Goal: Task Accomplishment & Management: Manage account settings

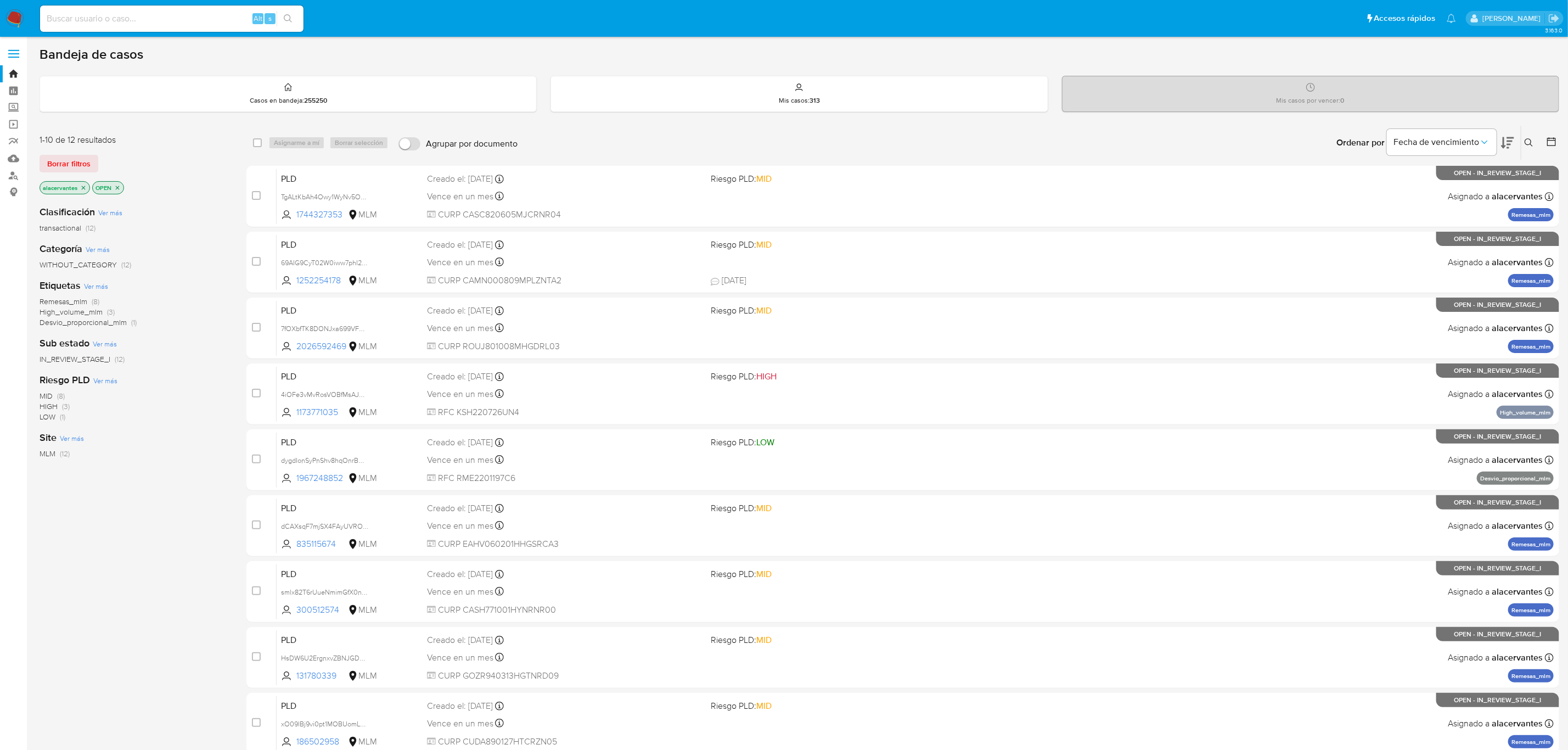
drag, startPoint x: 1535, startPoint y: 142, endPoint x: 1463, endPoint y: 145, distance: 72.1
click at [1535, 142] on button at bounding box center [1531, 142] width 18 height 13
click at [1377, 195] on div at bounding box center [1438, 184] width 185 height 26
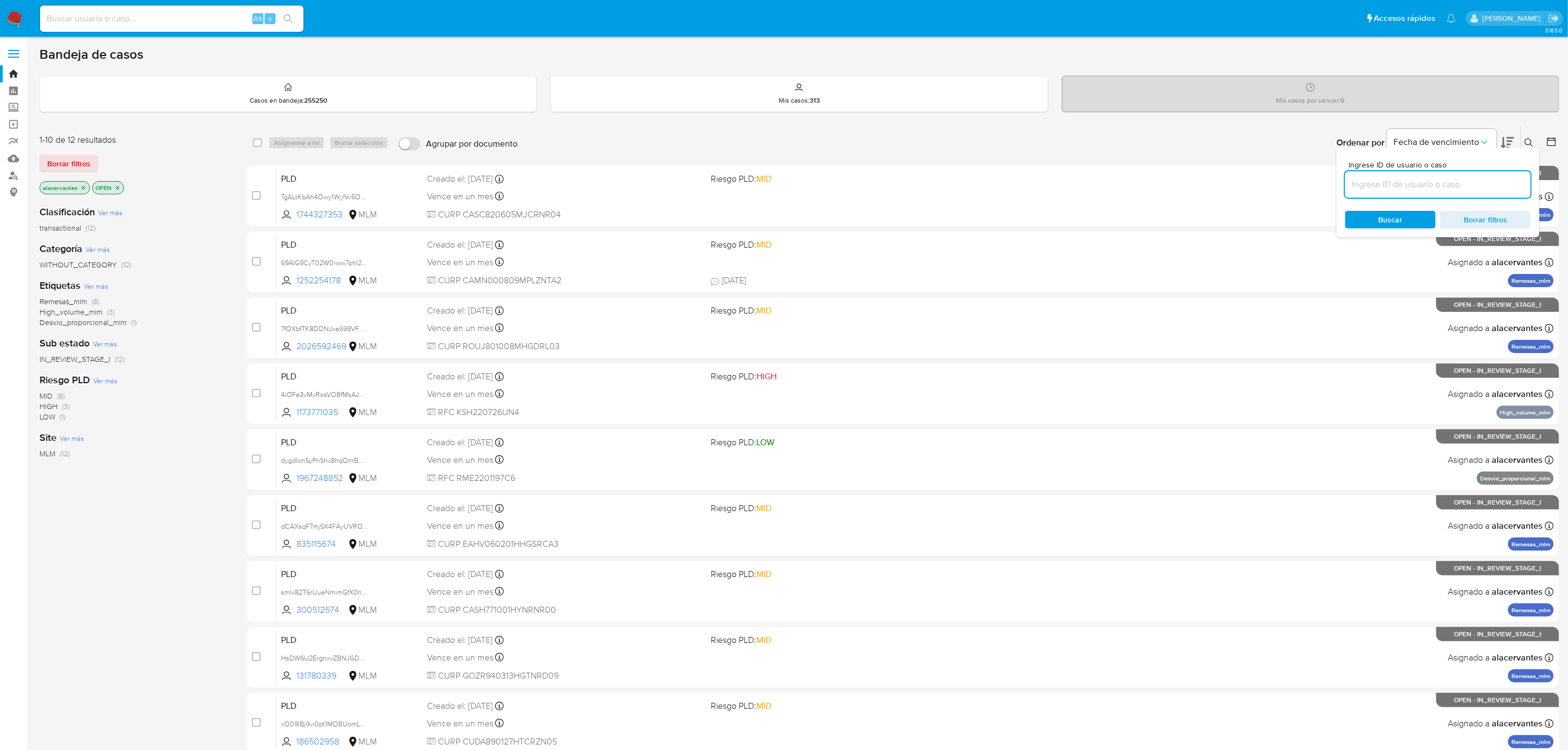
click at [1375, 184] on input at bounding box center [1438, 184] width 185 height 14
paste input "2069997385"
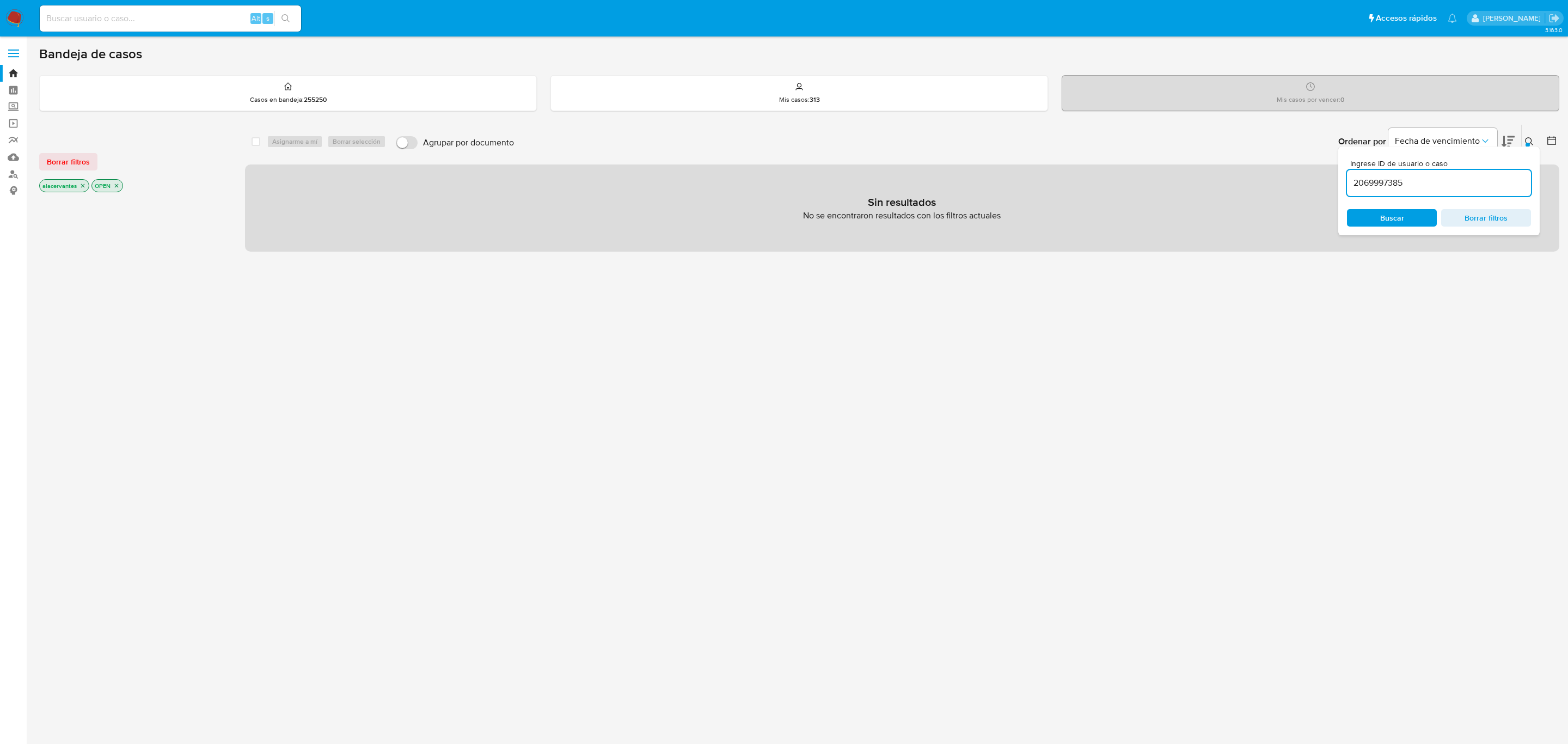
click at [114, 183] on icon "close-filter" at bounding box center [116, 186] width 7 height 7
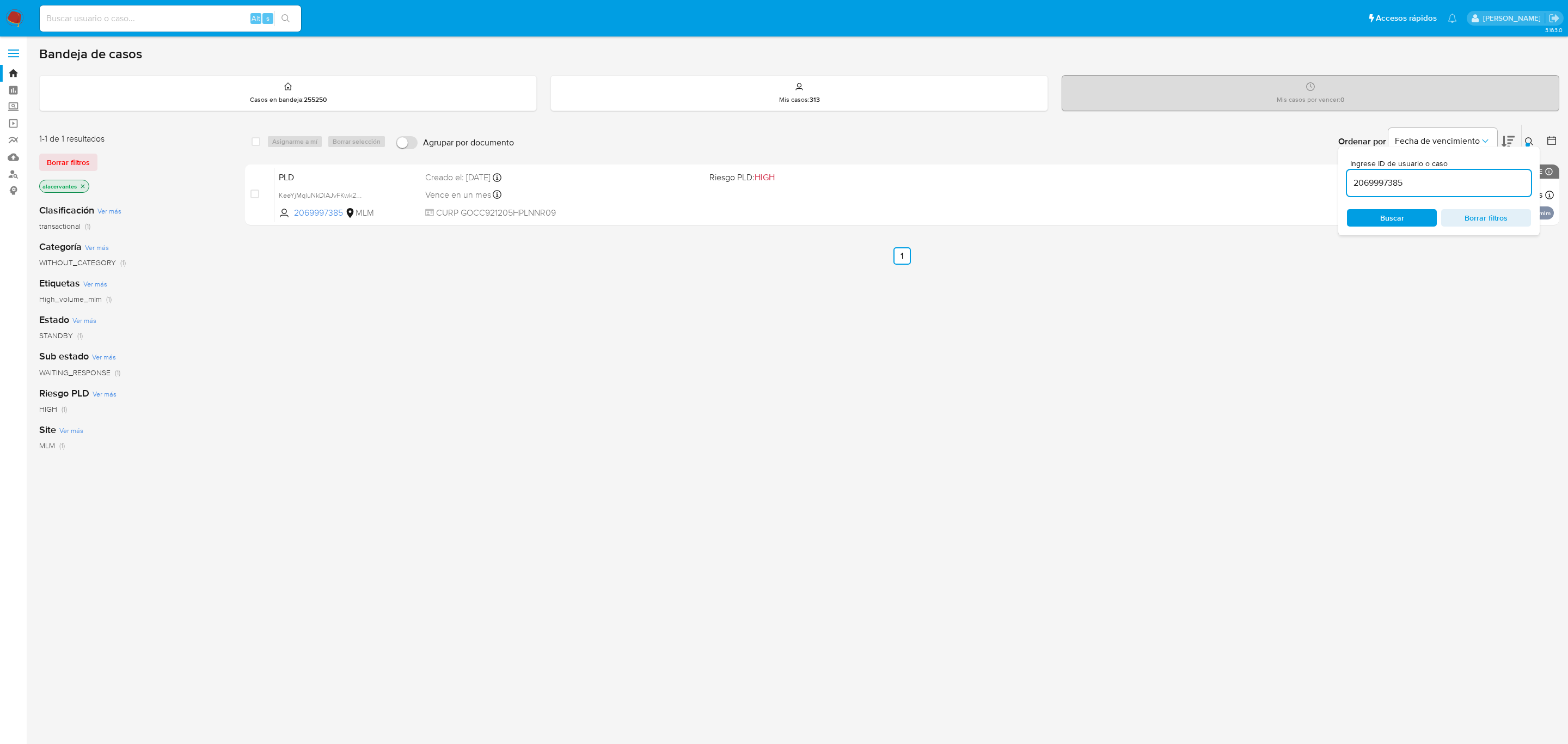
drag, startPoint x: 917, startPoint y: 157, endPoint x: 928, endPoint y: 157, distance: 11.0
click at [918, 157] on div "Ordenar por Fecha de vencimiento No es posible ordenar los resultados mientras …" at bounding box center [1039, 141] width 1040 height 33
click at [931, 161] on div "select-all-cases-checkbox Asignarme a mí Borrar selección Agrupar por documento…" at bounding box center [901, 177] width 1314 height 106
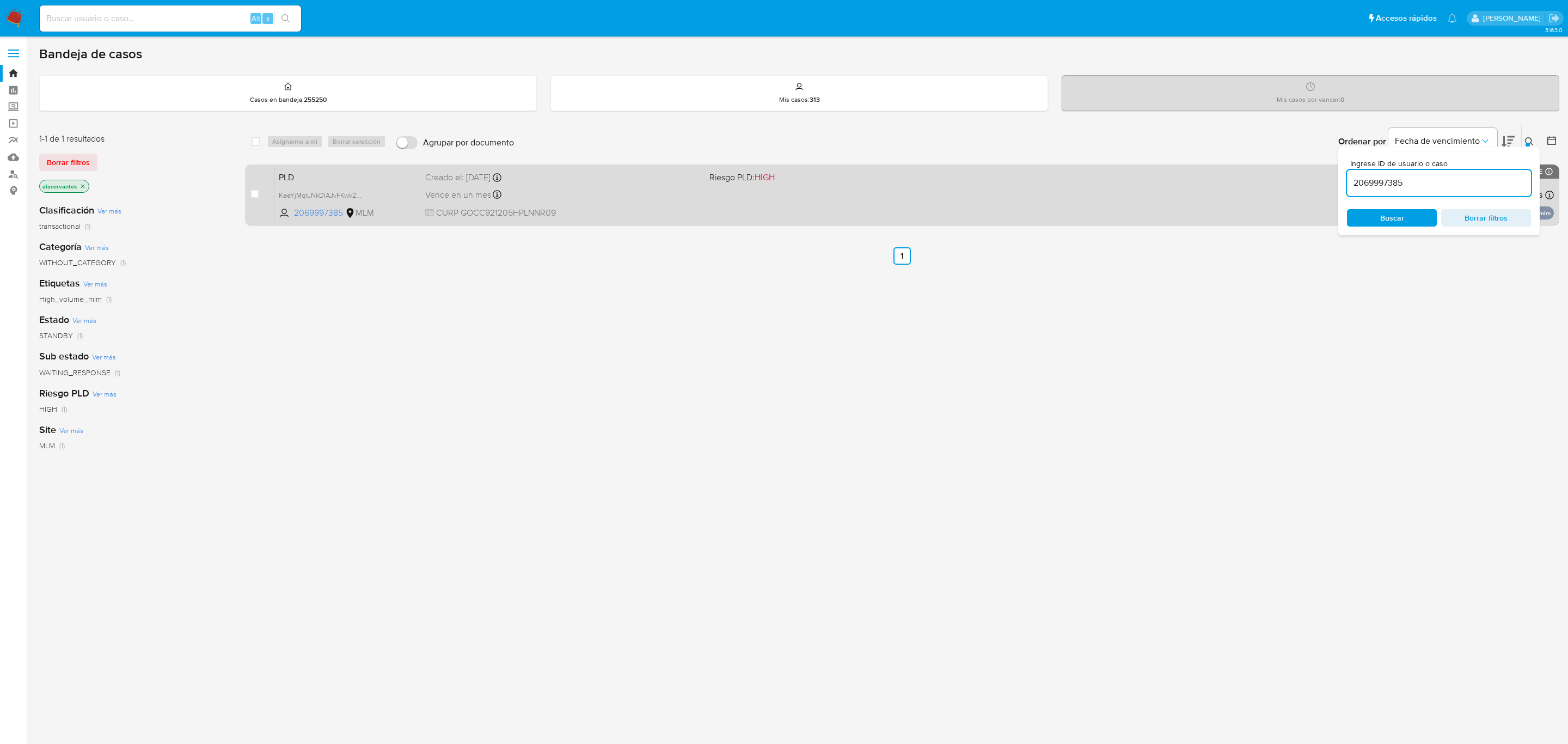
click at [933, 168] on div "PLD KeeYjMqluNkDlAJvFKwk2DK5 2069997385 MLM Riesgo PLD: HIGH Creado el: 12/09/2…" at bounding box center [914, 195] width 1279 height 55
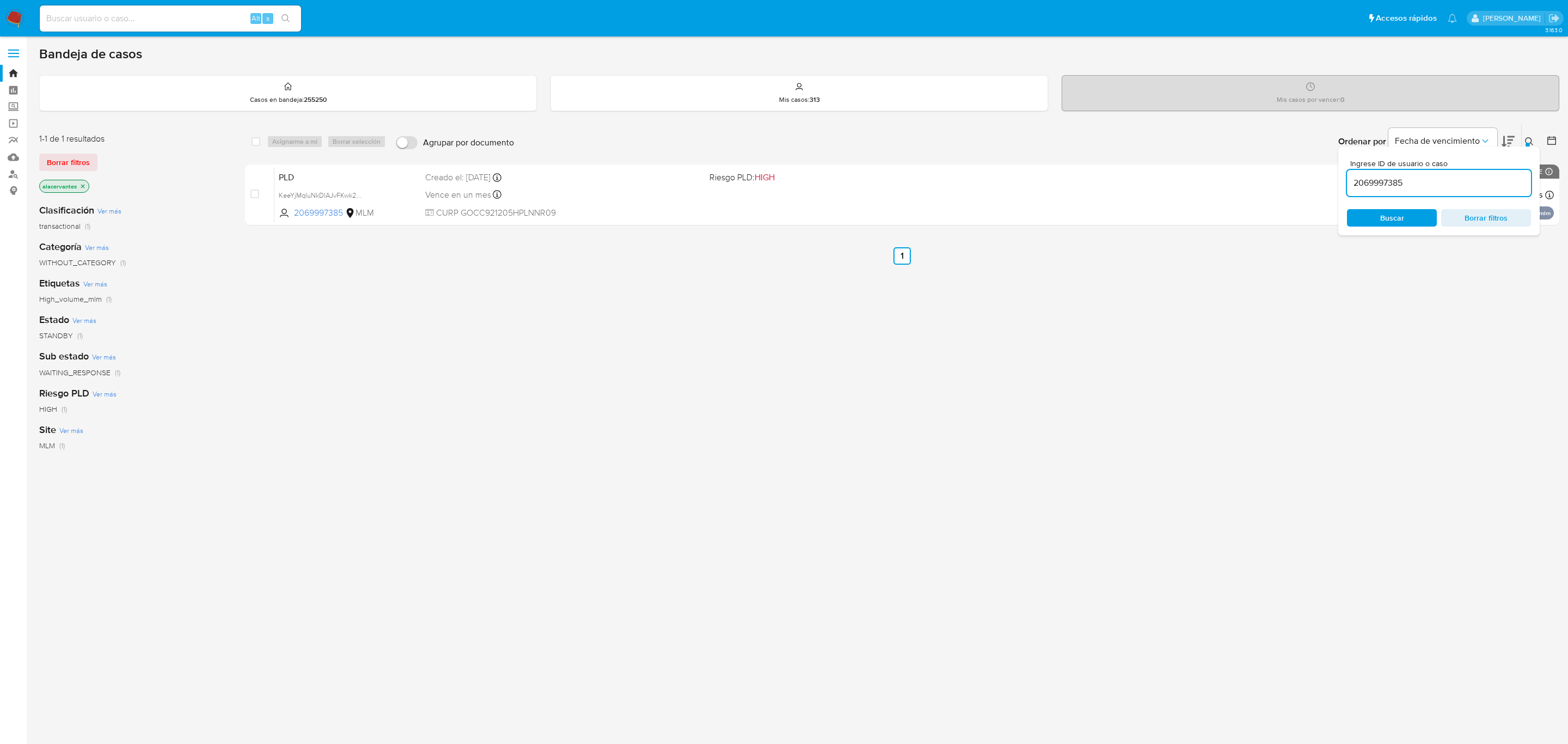
click at [1401, 183] on input "2069997385" at bounding box center [1439, 183] width 184 height 14
paste input "9215282"
click at [793, 161] on div "select-all-cases-checkbox Asignarme a mí Borrar selección Agrupar por documento…" at bounding box center [901, 177] width 1314 height 106
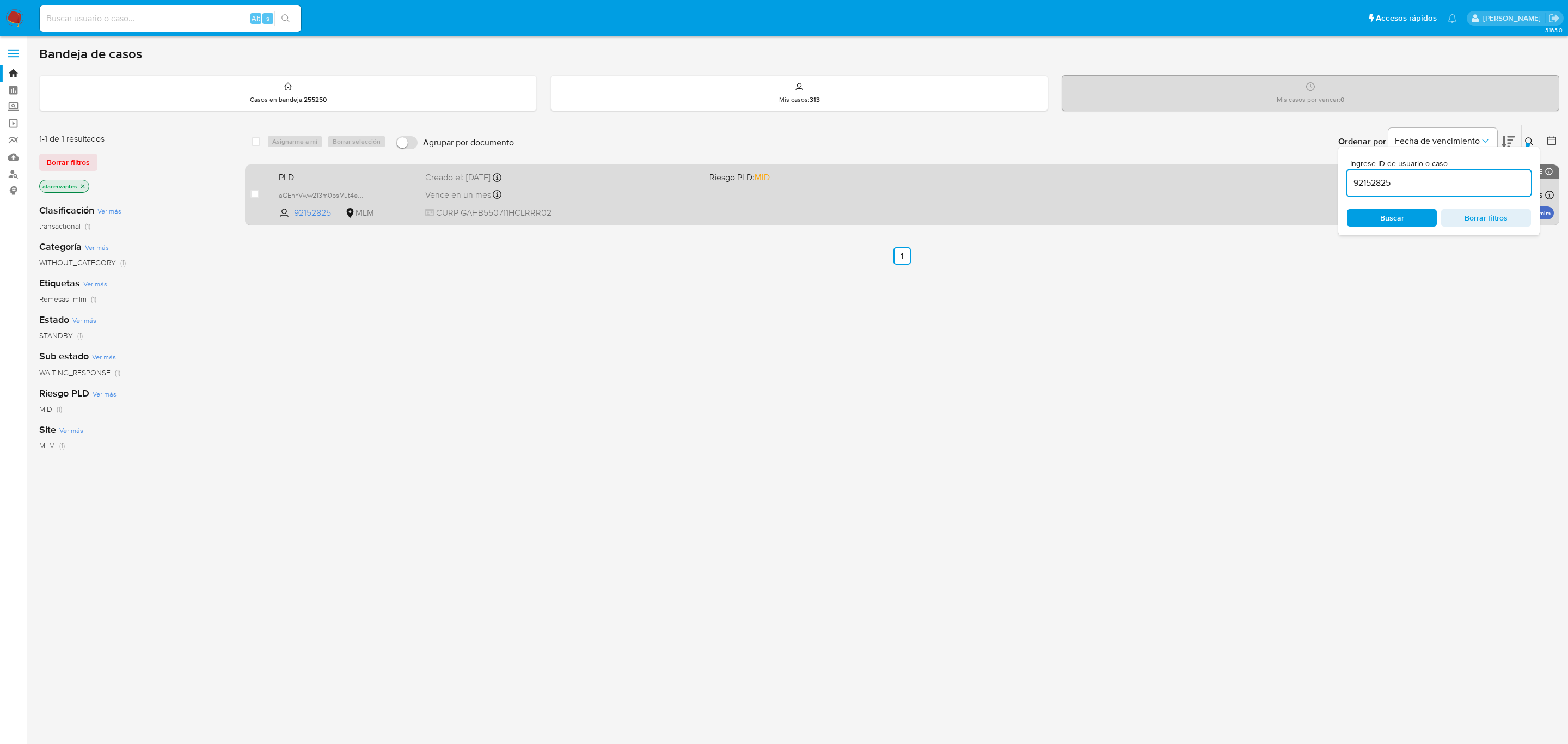
click at [808, 164] on div "case-item-checkbox No es posible asignar el caso PLD aGEnhVww213m0bsMJt4eBzlj 9…" at bounding box center [901, 195] width 1314 height 61
click at [810, 164] on div "case-item-checkbox No es posible asignar el caso PLD aGEnhVww213m0bsMJt4eBzlj 9…" at bounding box center [901, 195] width 1314 height 61
click at [813, 185] on div "PLD aGEnhVww213m0bsMJt4eBzlj 92152825 MLM Riesgo PLD: MID Creado el: 12/09/2025…" at bounding box center [914, 195] width 1279 height 55
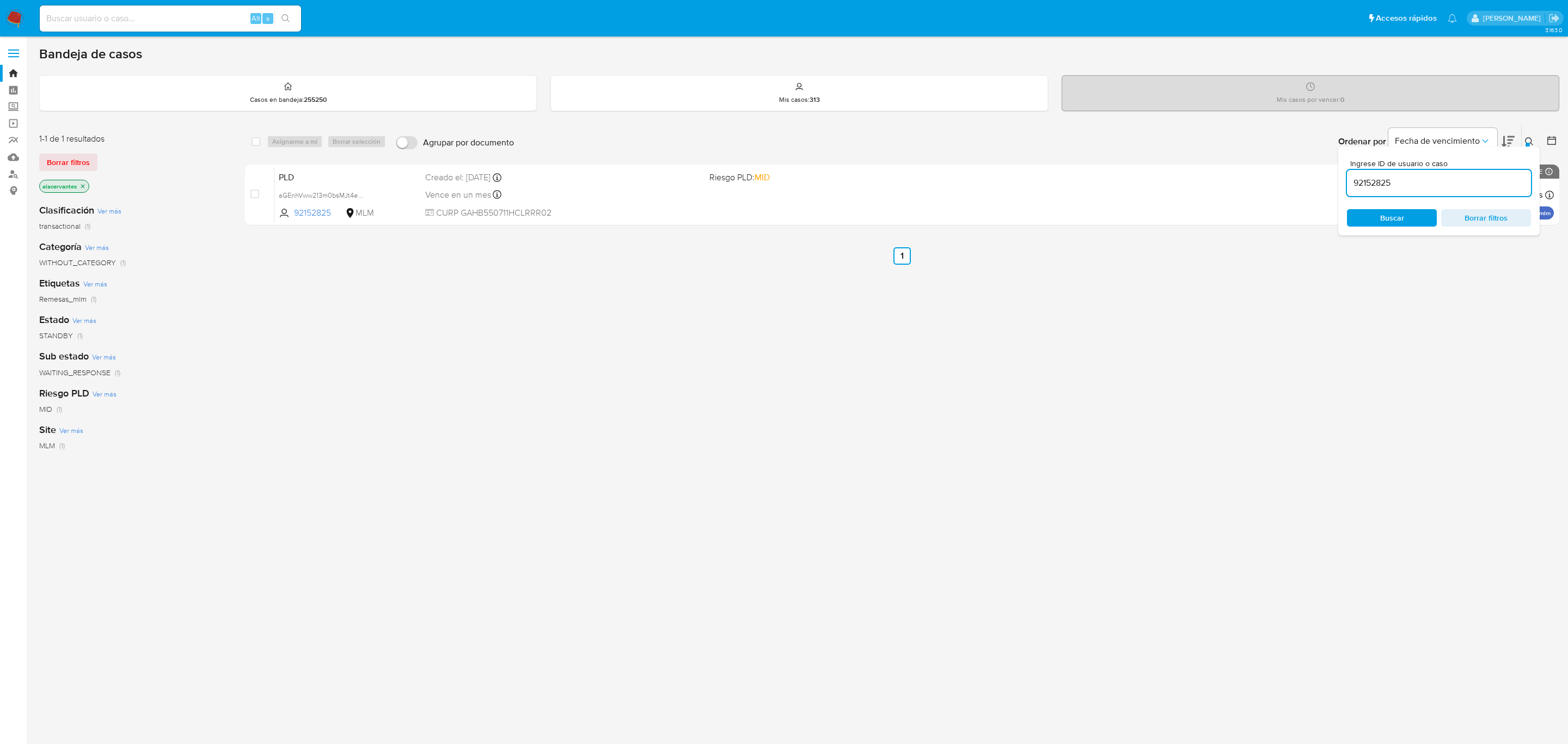
drag, startPoint x: 1388, startPoint y: 190, endPoint x: 1387, endPoint y: 183, distance: 7.1
click at [1387, 188] on div "92152825" at bounding box center [1439, 183] width 184 height 26
click at [1387, 178] on input "92152825" at bounding box center [1439, 183] width 184 height 14
click at [1387, 178] on input "92152825" at bounding box center [1439, 183] width 184 height 14
paste input "1252254178"
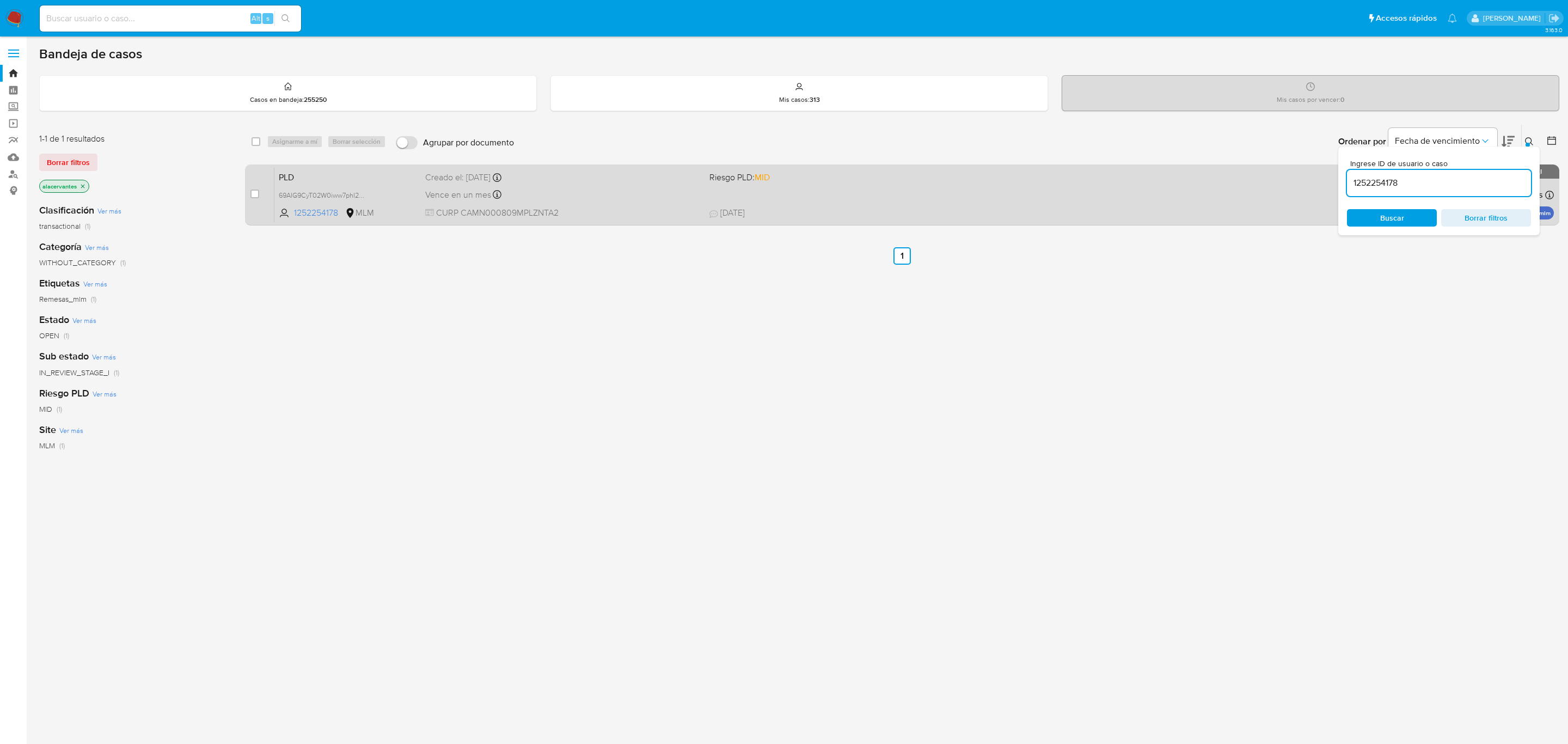
click at [967, 213] on span "13/10/2025 13/10/2025 21:36" at bounding box center [989, 213] width 559 height 12
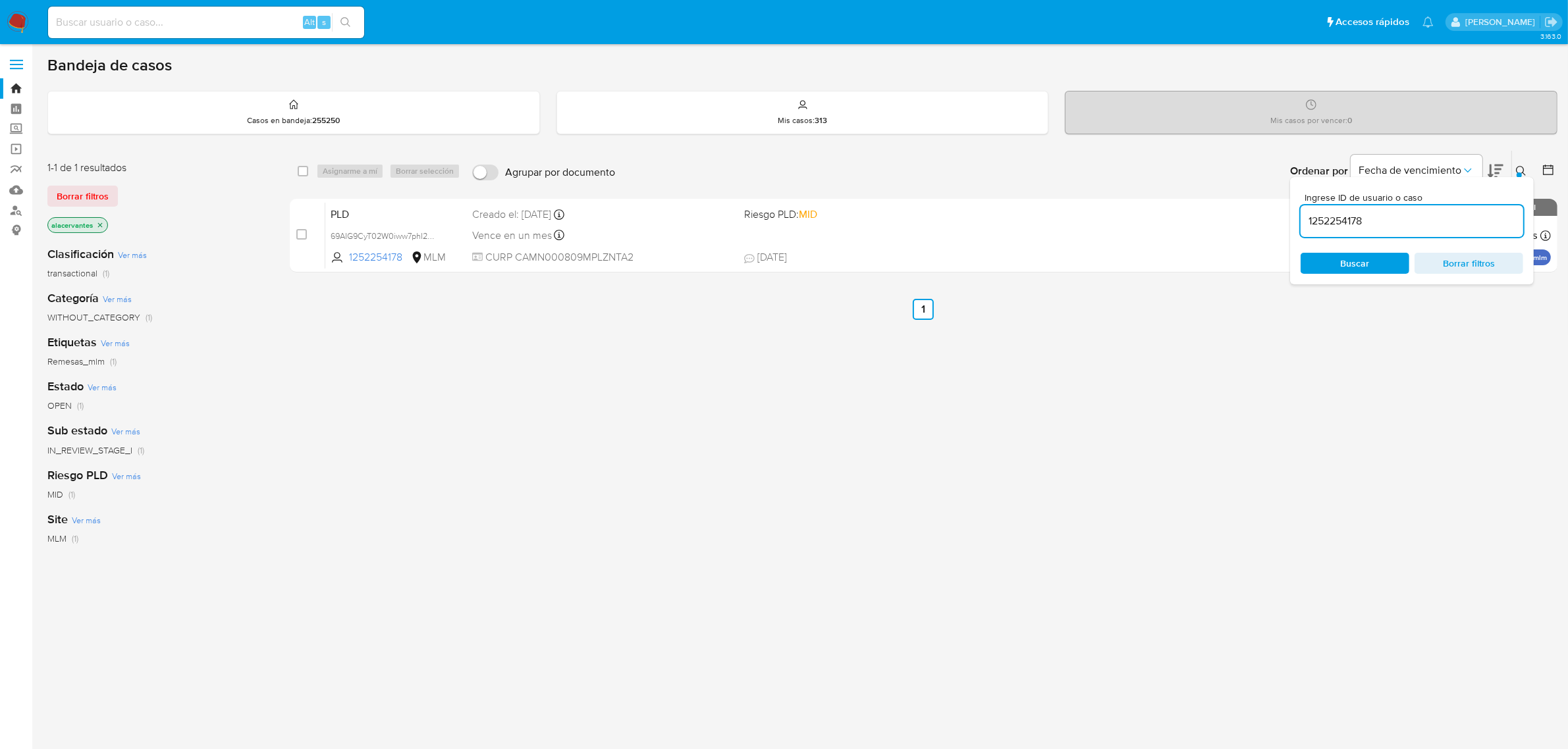
click at [1380, 238] on div "Ingrese ID de usuario o caso 1252254178 Buscar Borrar filtros" at bounding box center [1411, 231] width 244 height 107
click at [1371, 231] on div "1252254178" at bounding box center [1412, 221] width 222 height 32
click at [1371, 227] on input "1252254178" at bounding box center [1412, 221] width 222 height 17
paste input "31780339"
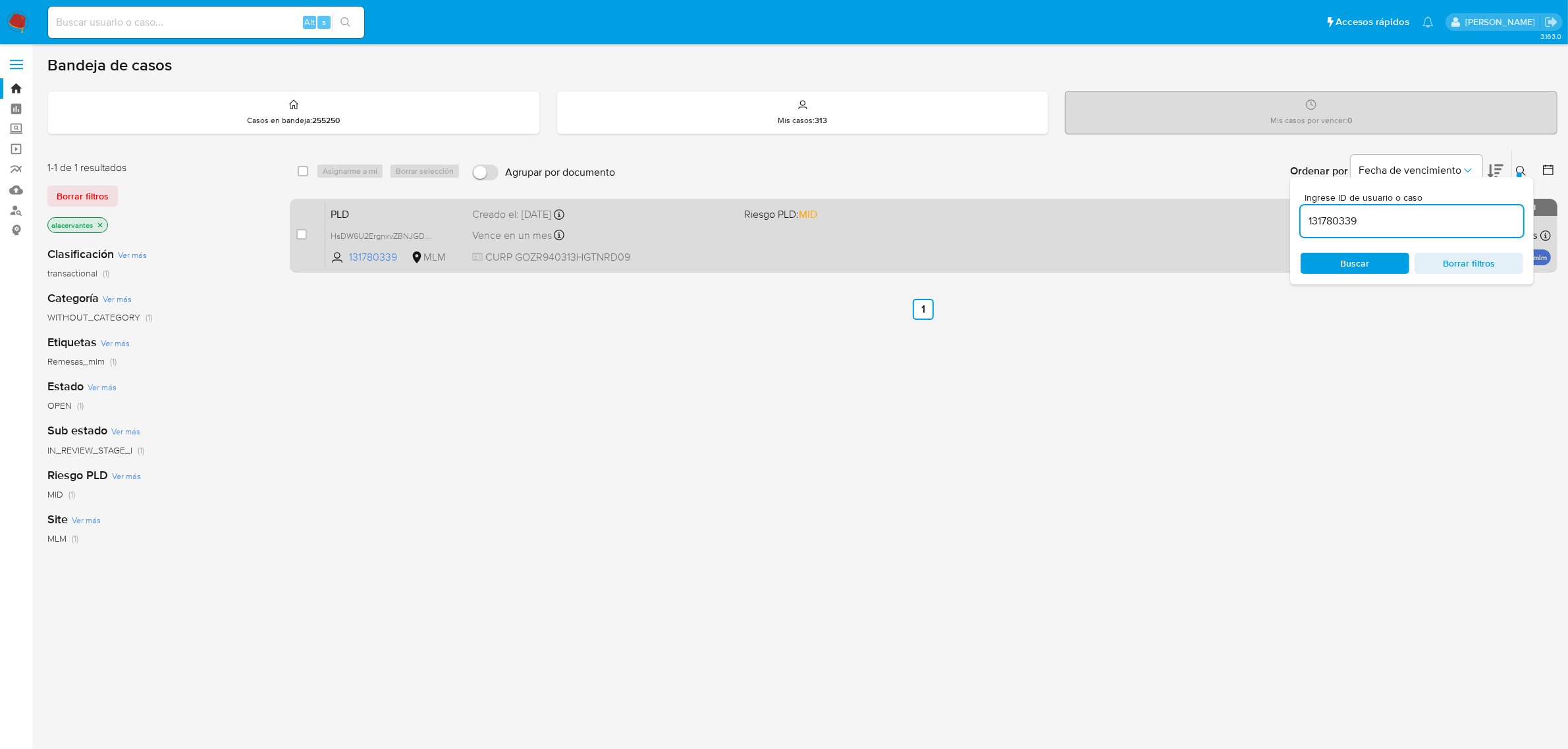
click at [1151, 225] on div "PLD HsDW6U2ErgnxvZBNJGDKIMkD 131780339 MLM Riesgo PLD: MID Creado el: 12/09/202…" at bounding box center [938, 235] width 1226 height 66
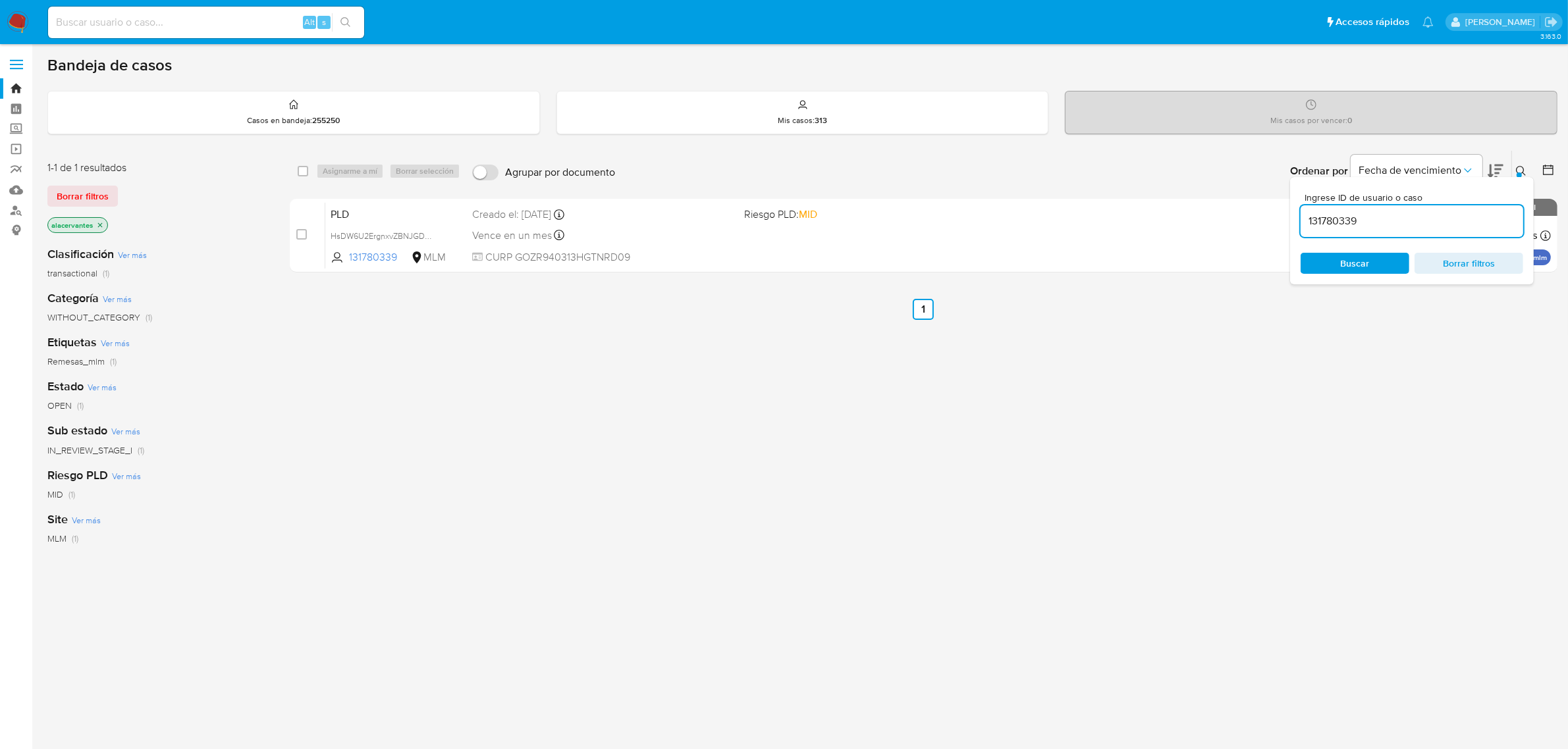
click at [1463, 205] on div "131780339" at bounding box center [1412, 221] width 222 height 32
click at [1462, 205] on div "131780339" at bounding box center [1412, 221] width 222 height 32
click at [1435, 227] on input "131780339" at bounding box center [1412, 221] width 222 height 17
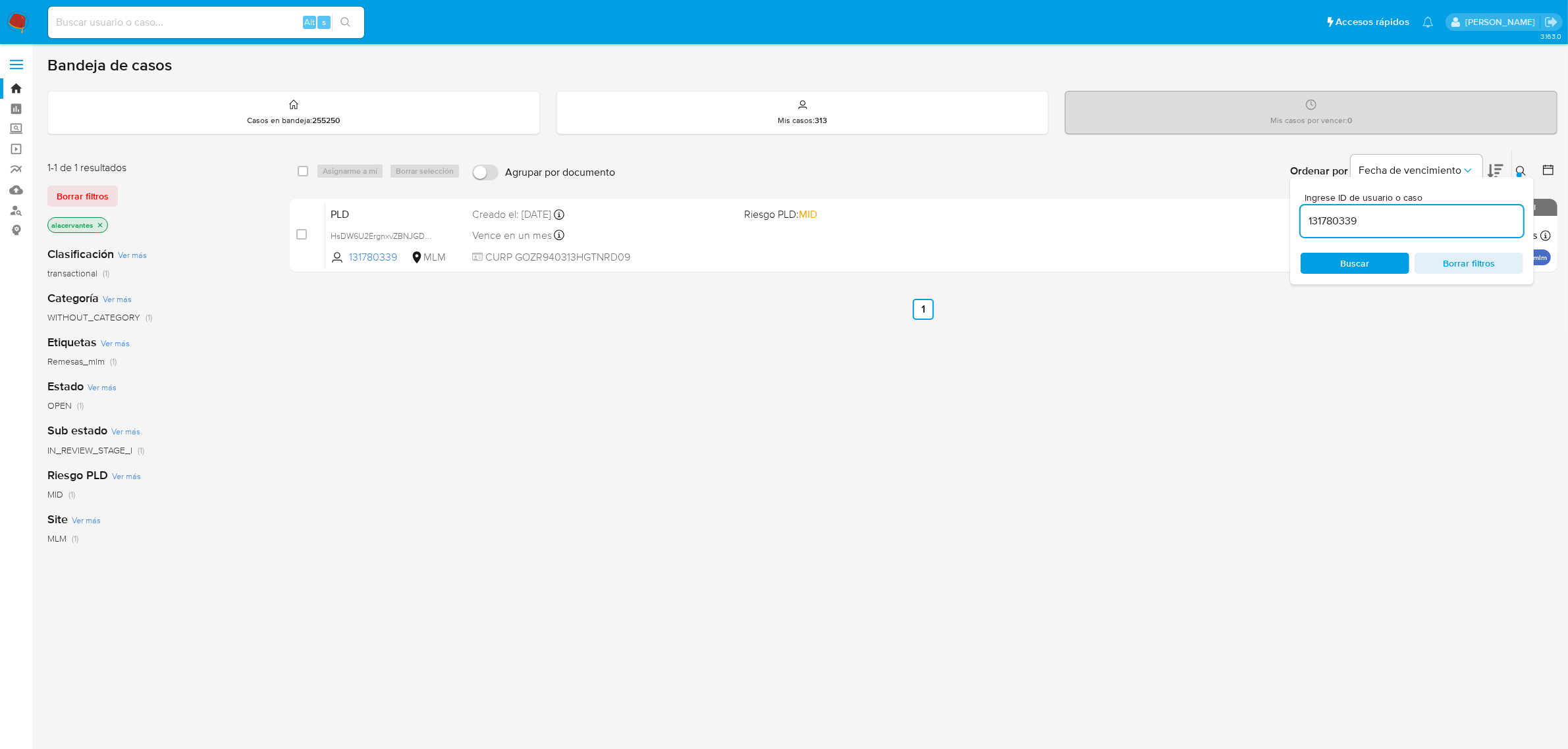
paste input "252254178"
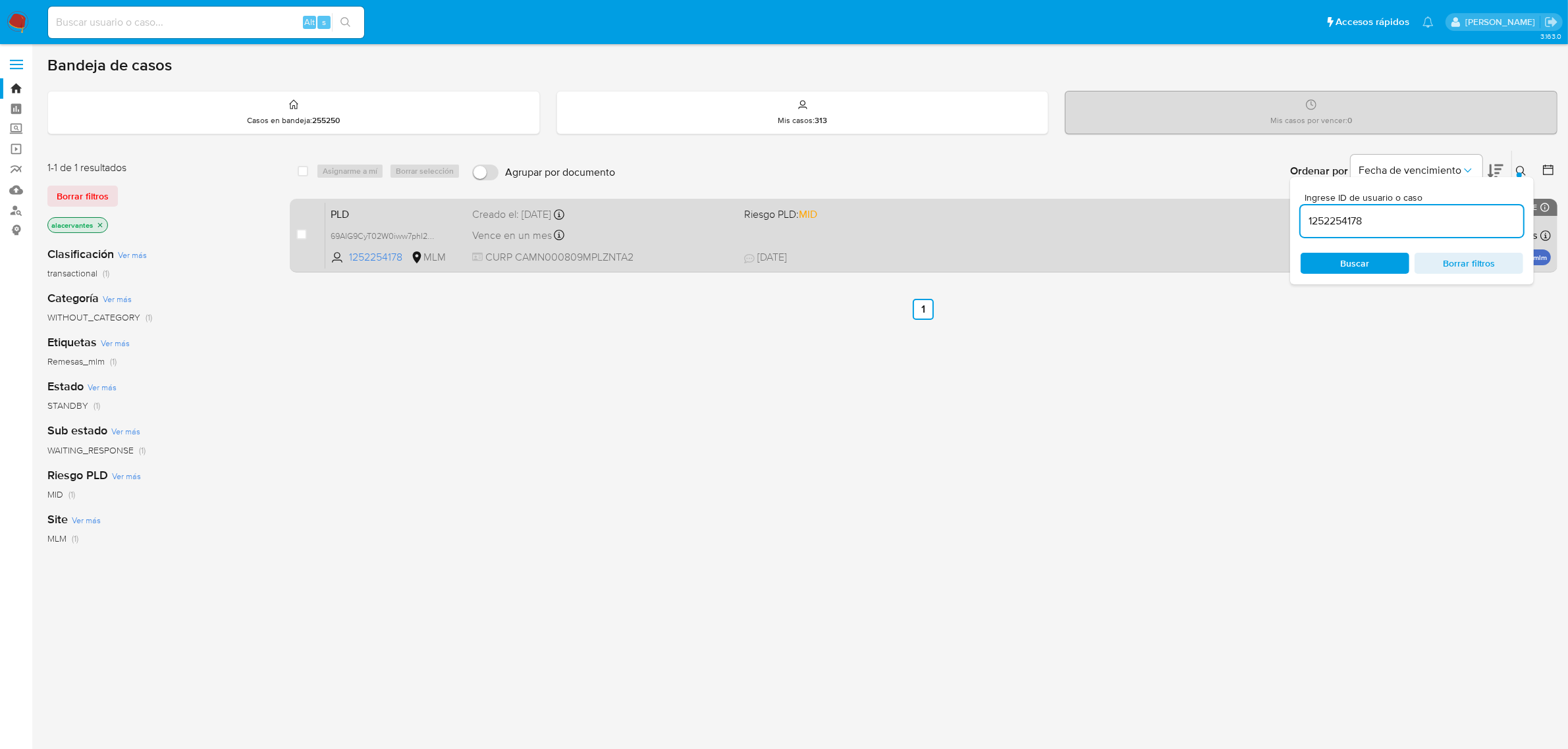
click at [995, 229] on div "PLD 69AIG9CyT02W0iww7phI2Cg2 1252254178 MLM Riesgo PLD: MID Creado el: 12/09/20…" at bounding box center [938, 235] width 1226 height 66
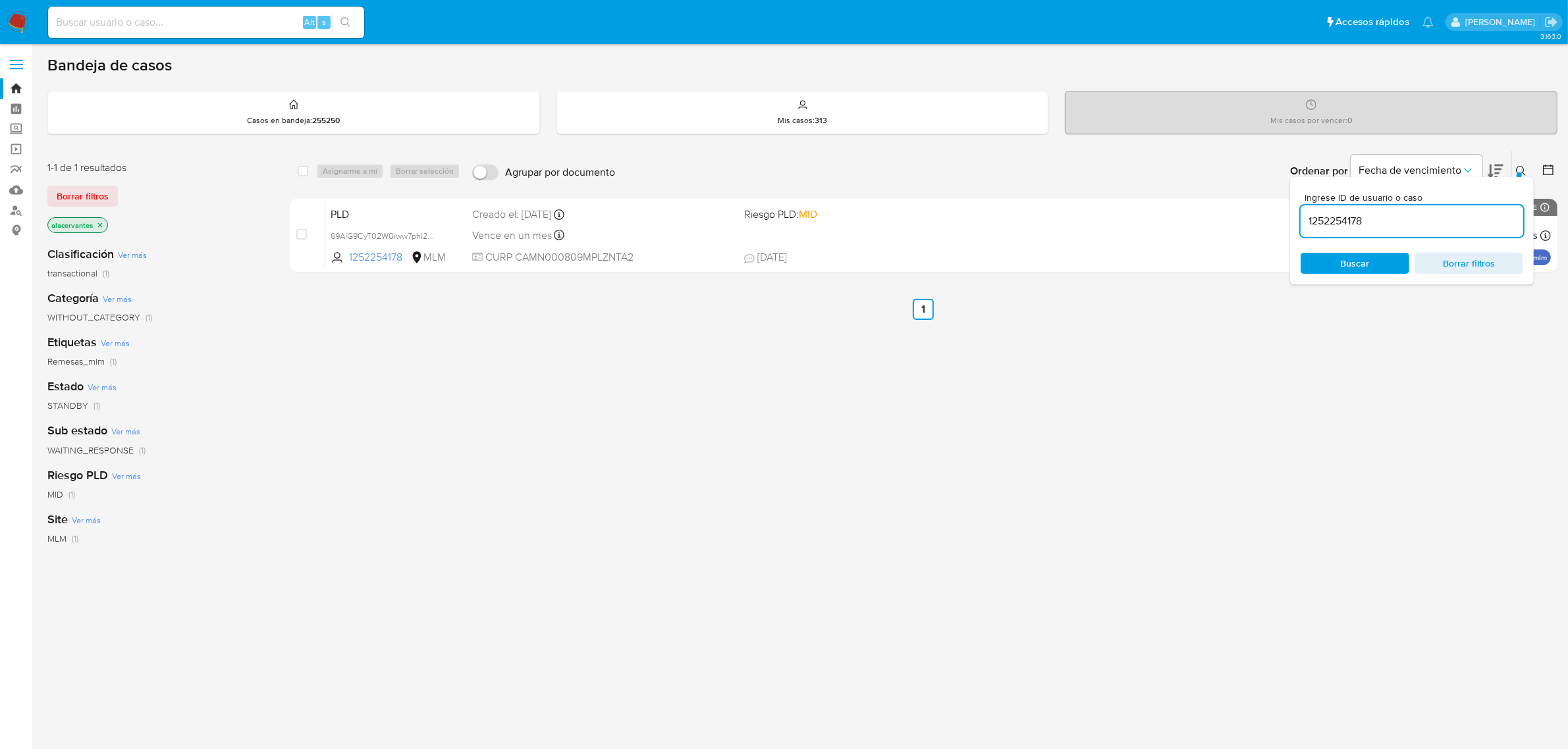
click at [1374, 222] on input "1252254178" at bounding box center [1412, 221] width 222 height 17
paste input "835115674"
type input "835115674"
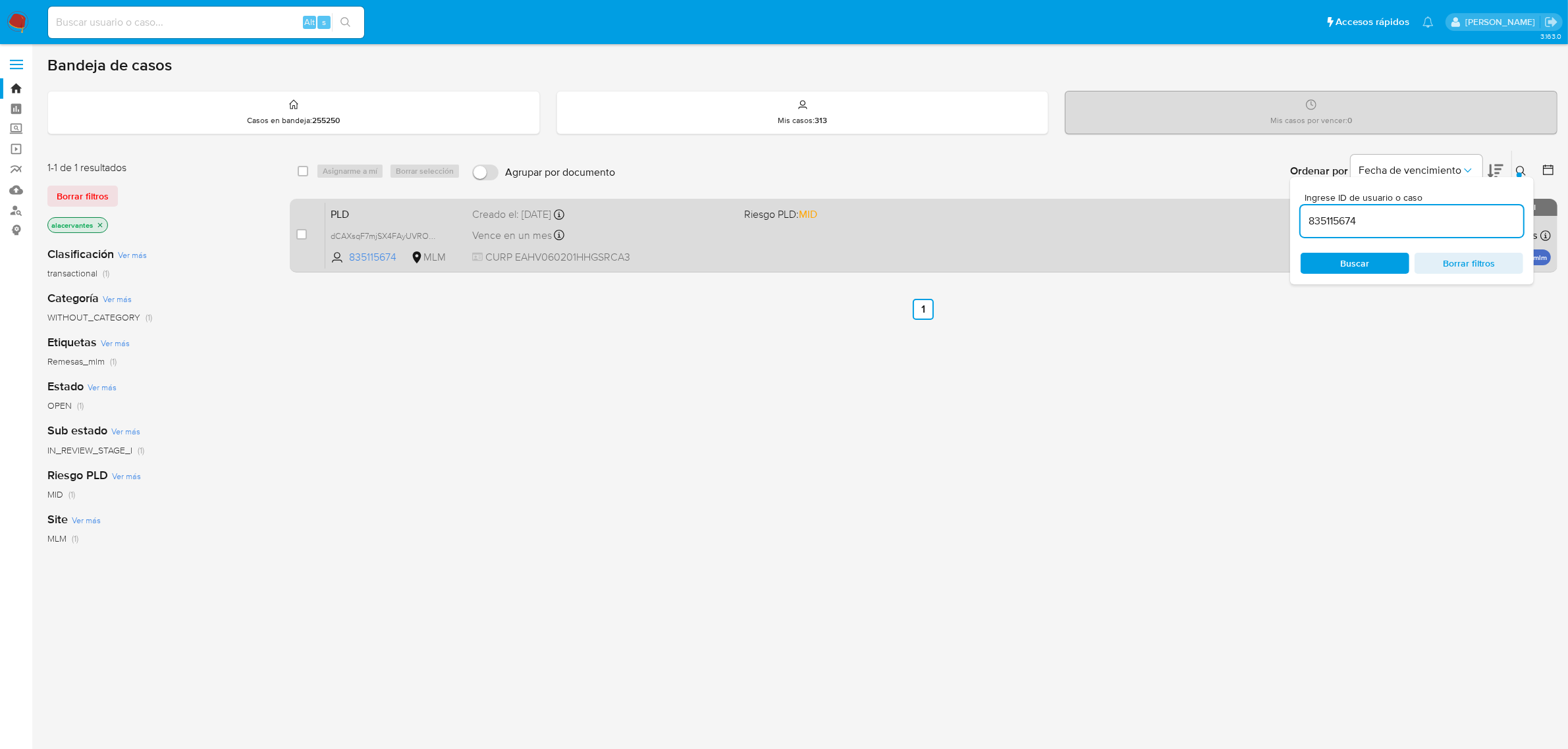
click at [1162, 250] on div "PLD dCAXsqF7mjSX4FAyUVROkHgv 835115674 MLM Riesgo PLD: MID Creado el: 12/09/202…" at bounding box center [938, 235] width 1226 height 66
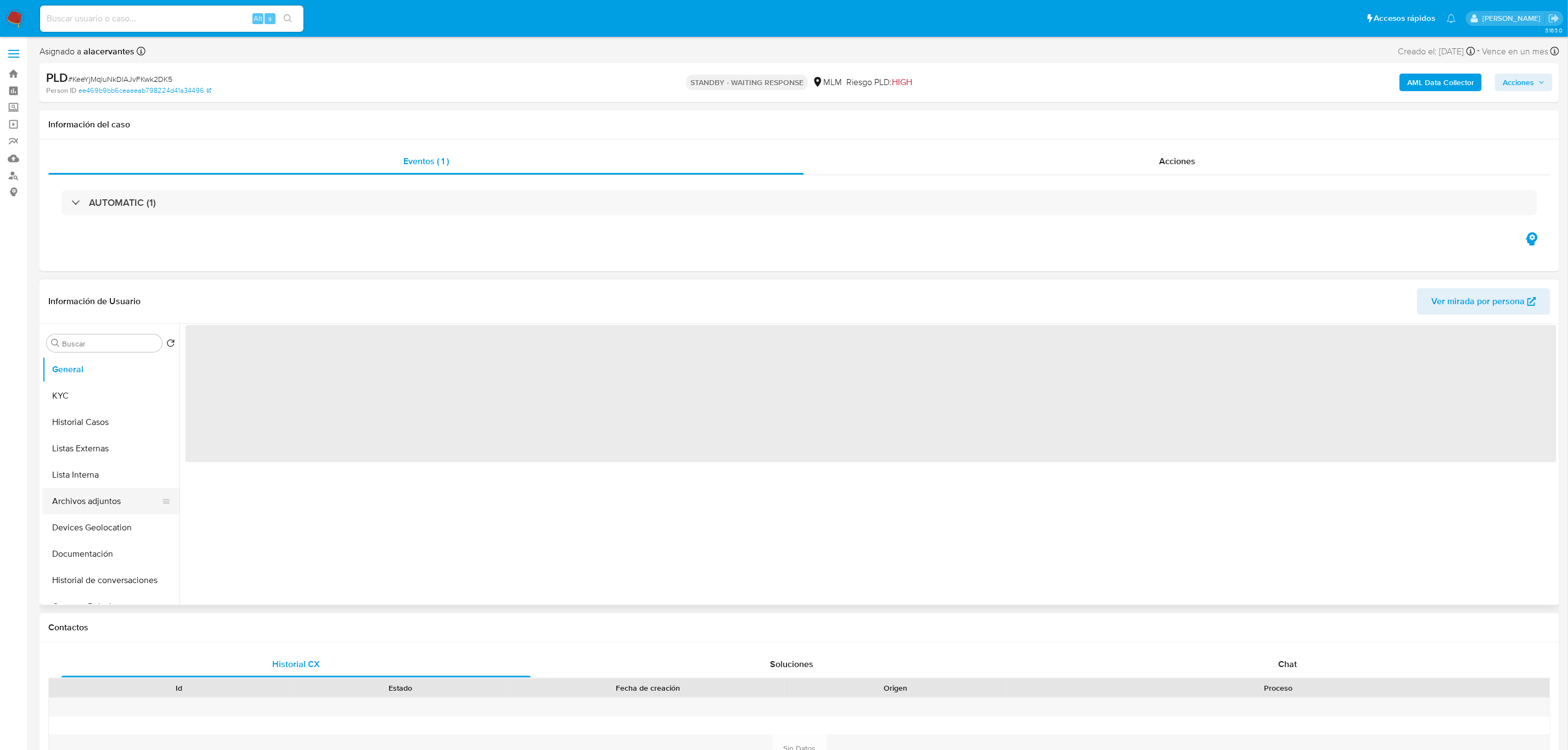
select select "10"
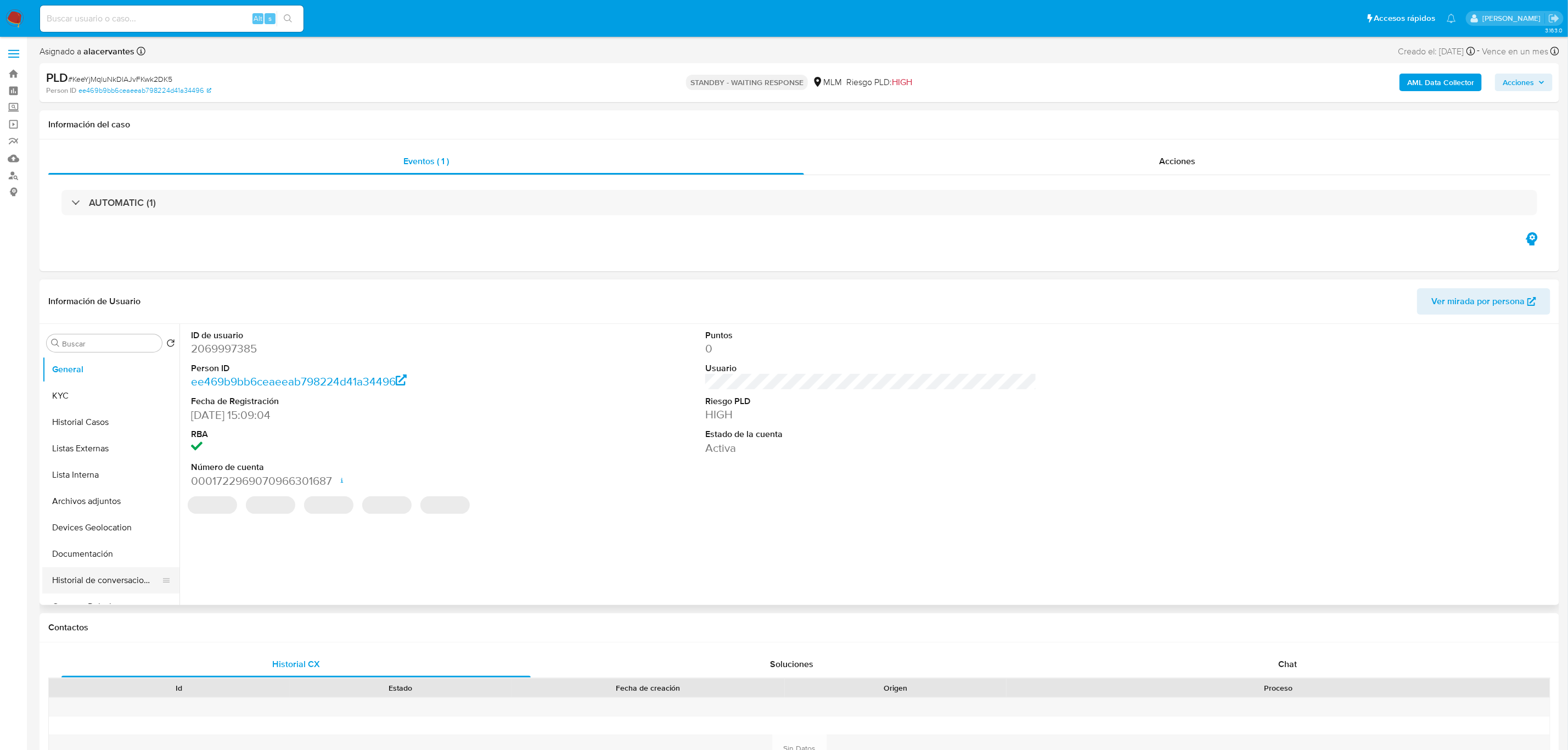
click at [96, 571] on button "Historial de conversaciones" at bounding box center [106, 580] width 128 height 26
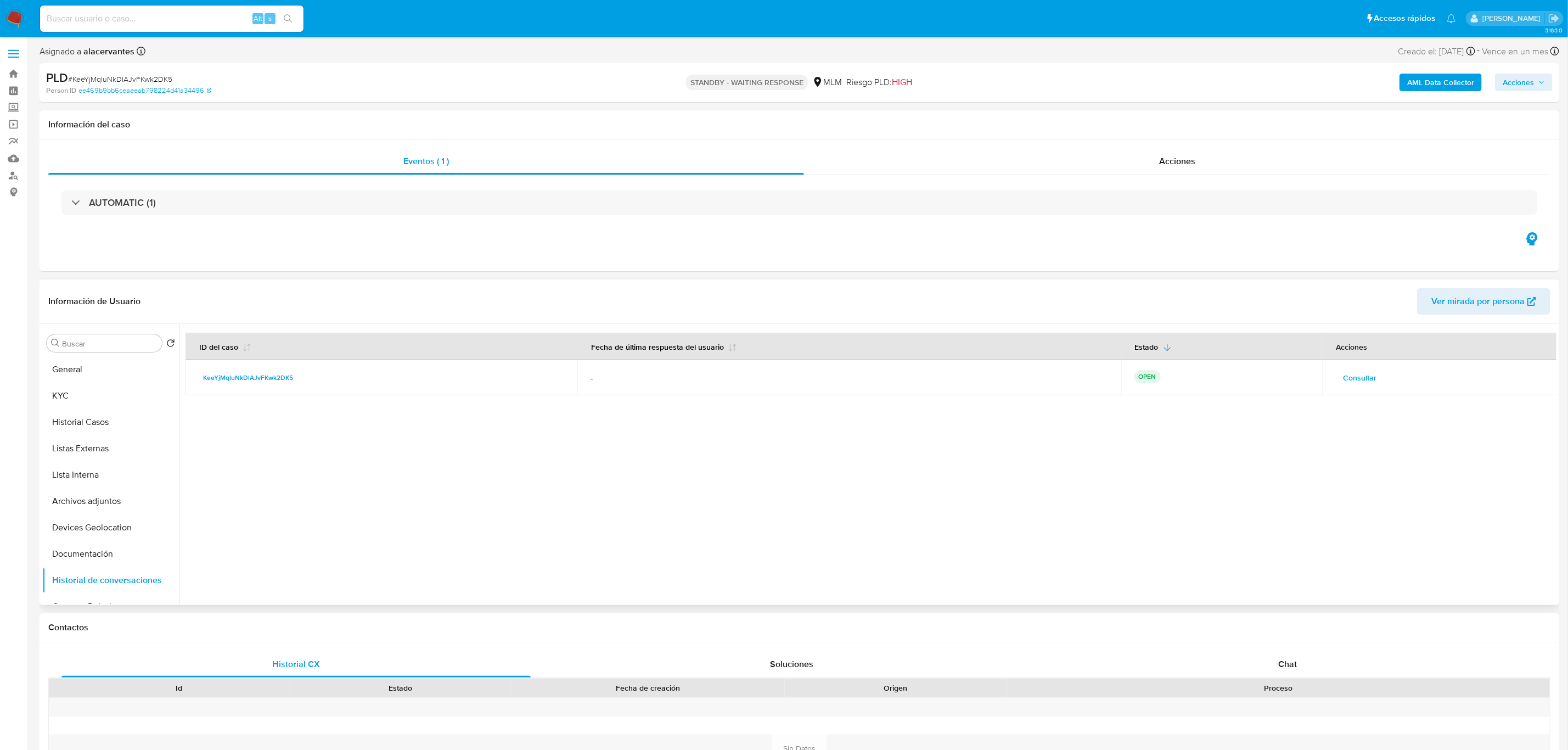
click at [1344, 370] on span "Consultar" at bounding box center [1360, 377] width 34 height 15
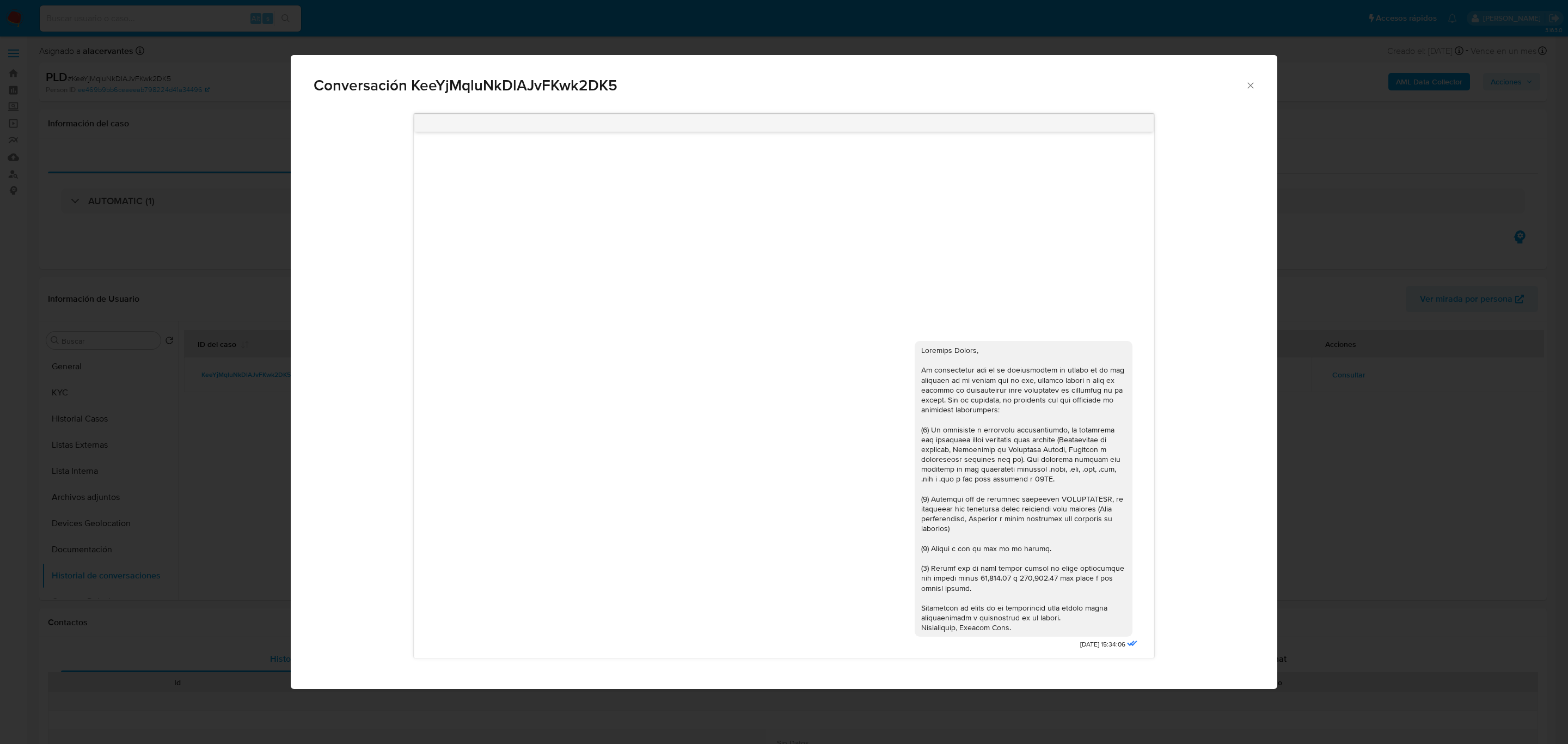
click at [1255, 87] on icon "Cerrar" at bounding box center [1251, 85] width 11 height 11
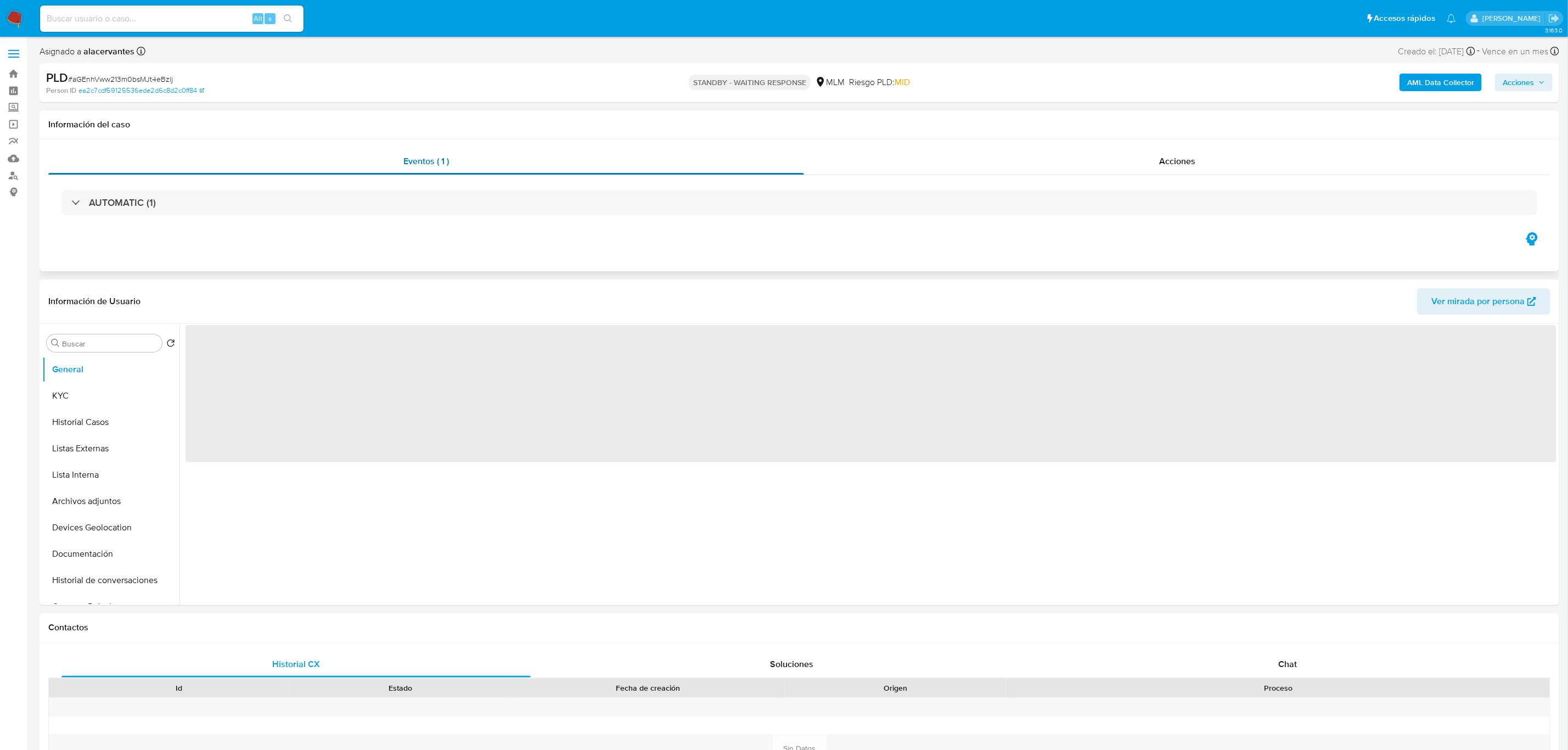
select select "10"
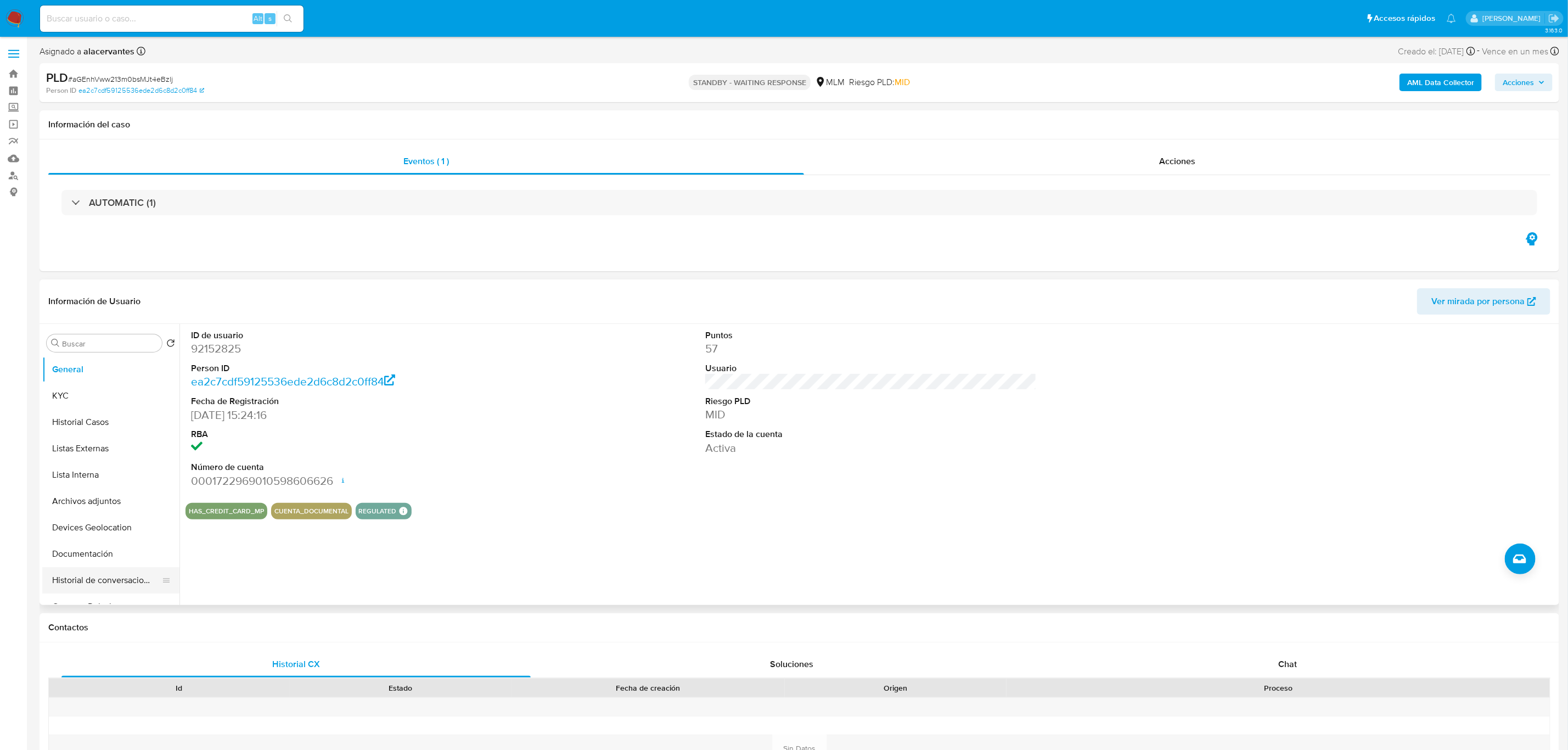
click at [133, 580] on button "Historial de conversaciones" at bounding box center [106, 580] width 128 height 26
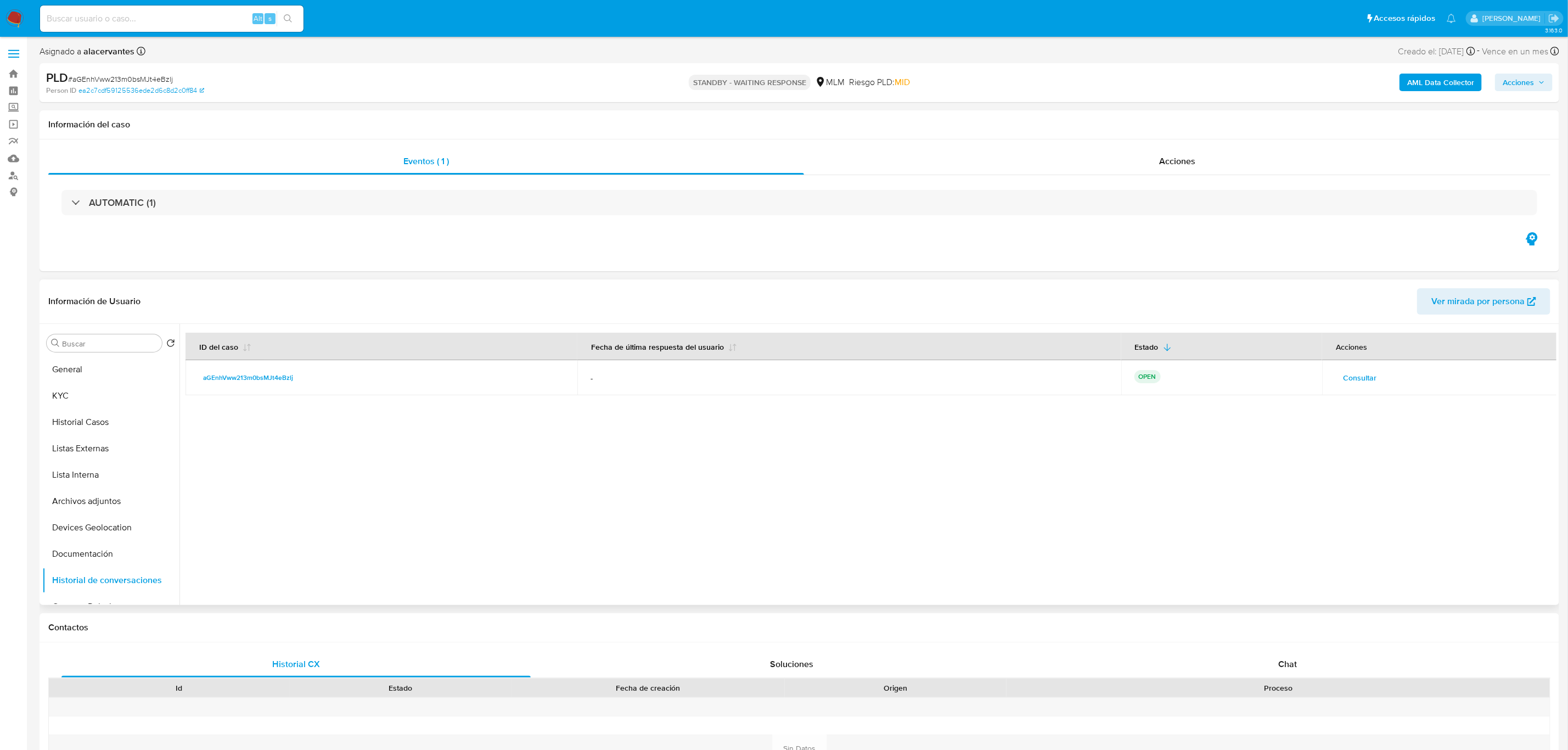
click at [1335, 384] on button "Consultar" at bounding box center [1360, 377] width 49 height 18
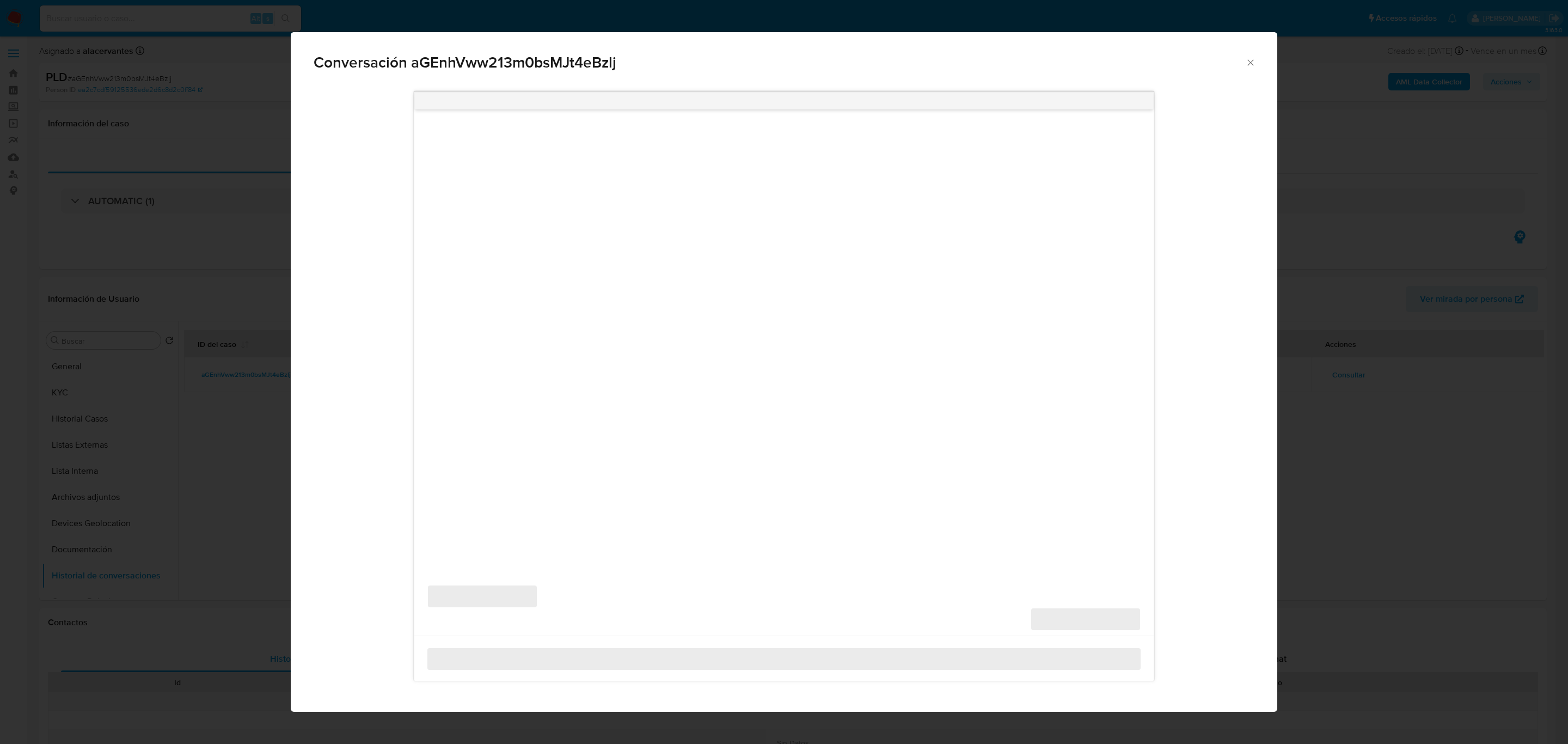
click at [1336, 381] on div "Conversación aGEnhVww213m0bsMJt4eBzlj ‌ ‌ ‌ ‌" at bounding box center [784, 372] width 1568 height 744
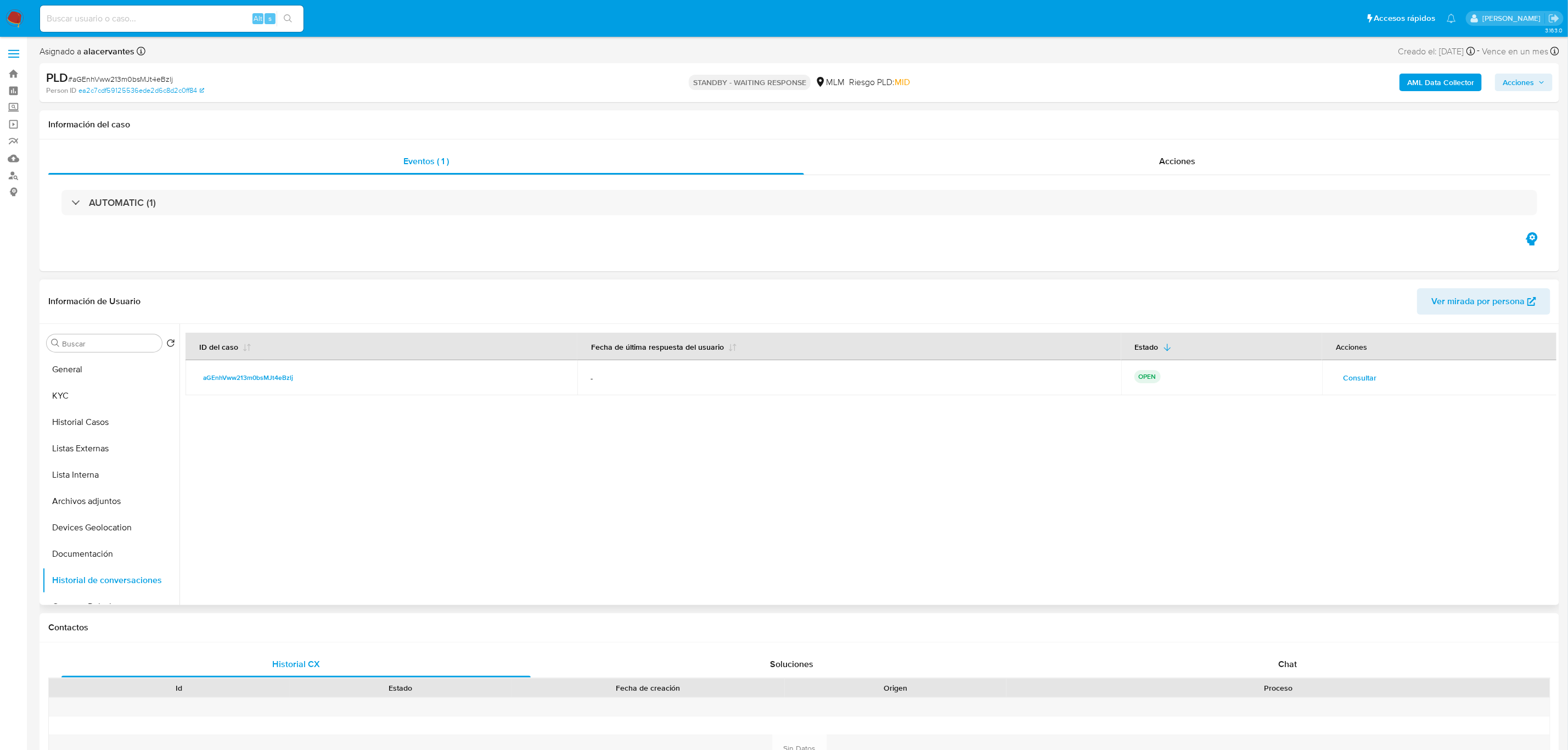
click at [1397, 374] on div "Consultar" at bounding box center [1440, 377] width 209 height 18
click at [1372, 374] on span "Consultar" at bounding box center [1360, 377] width 34 height 15
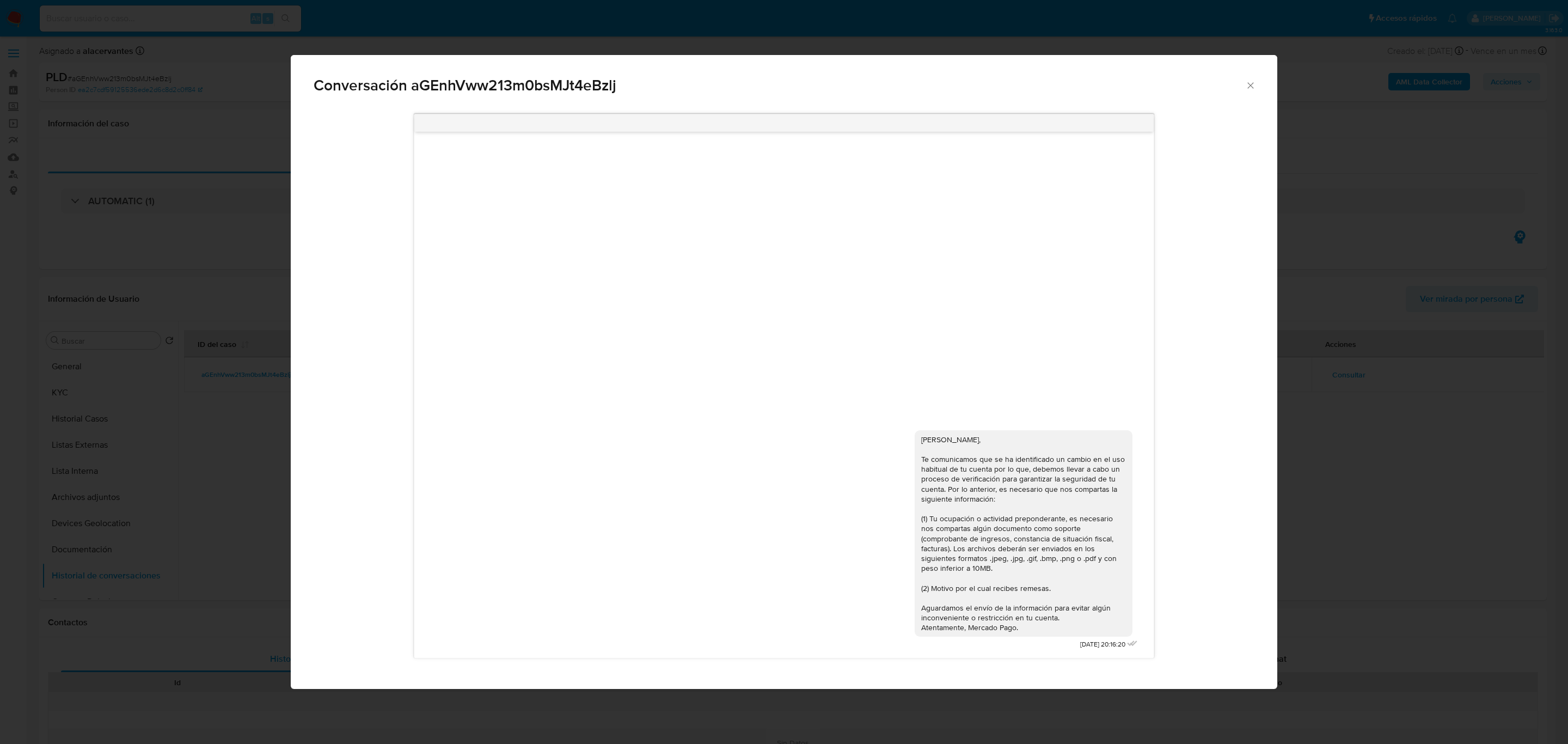
click at [1250, 85] on icon "Cerrar" at bounding box center [1251, 85] width 11 height 11
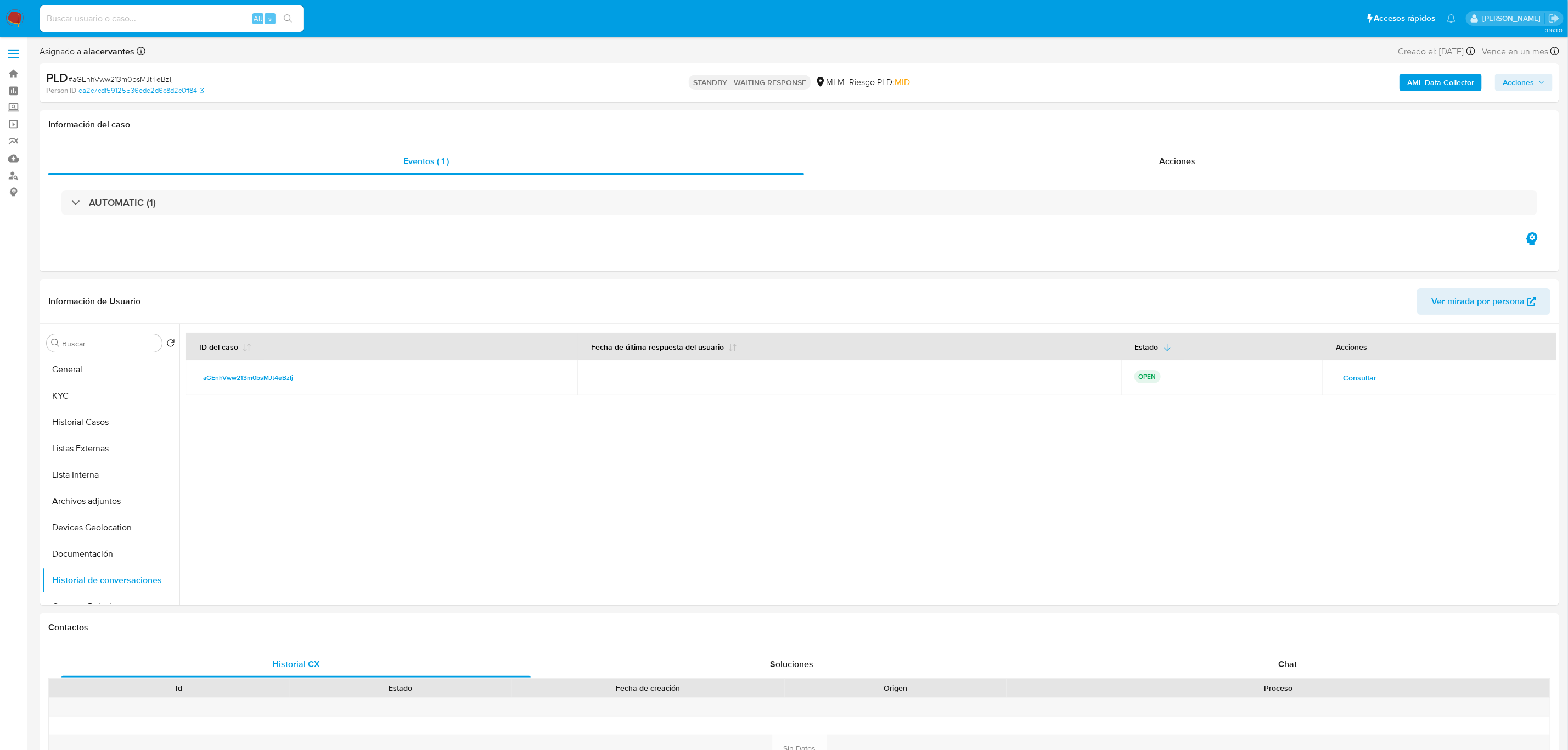
click at [123, 23] on input at bounding box center [171, 18] width 263 height 14
paste input "288279408"
type input "288279408"
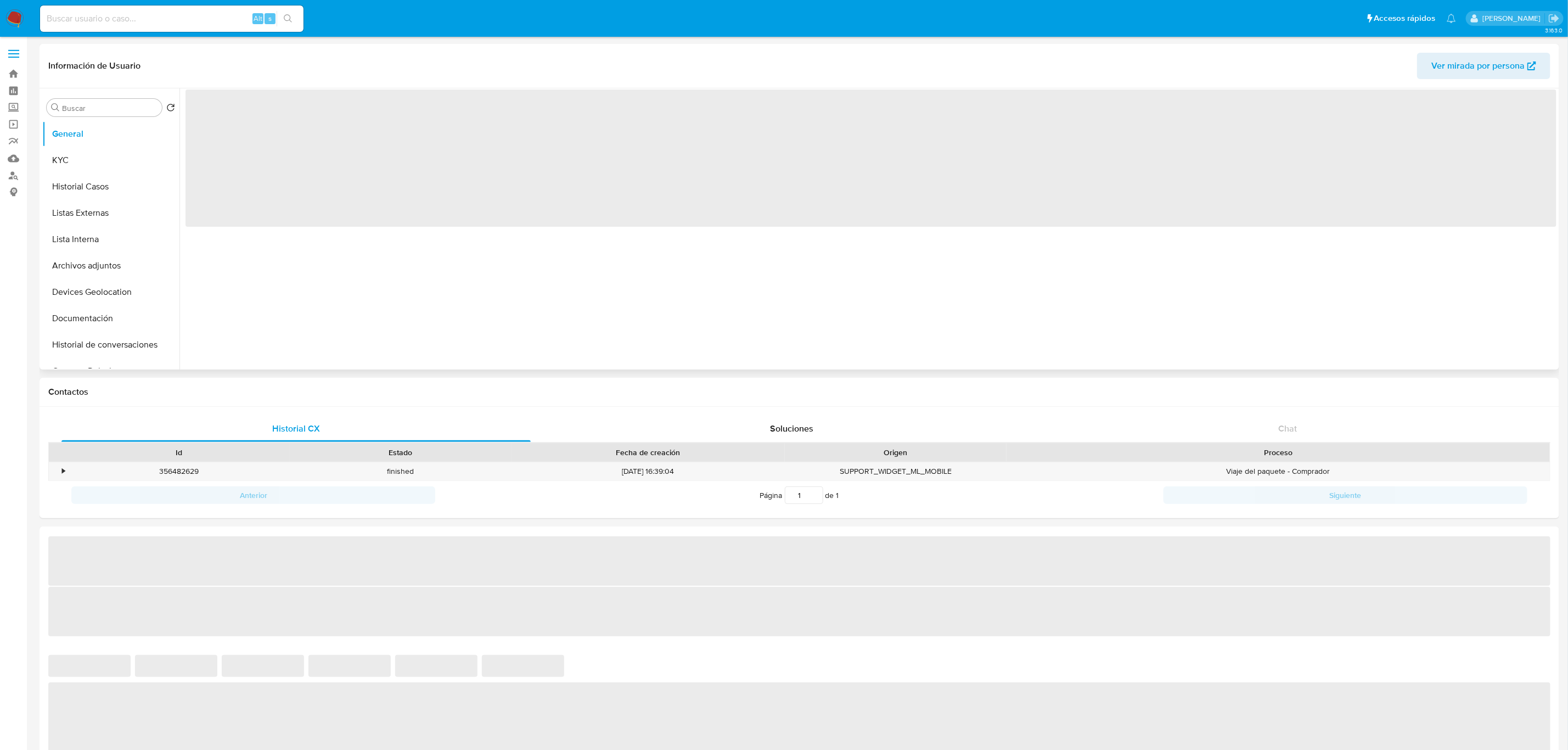
select select "10"
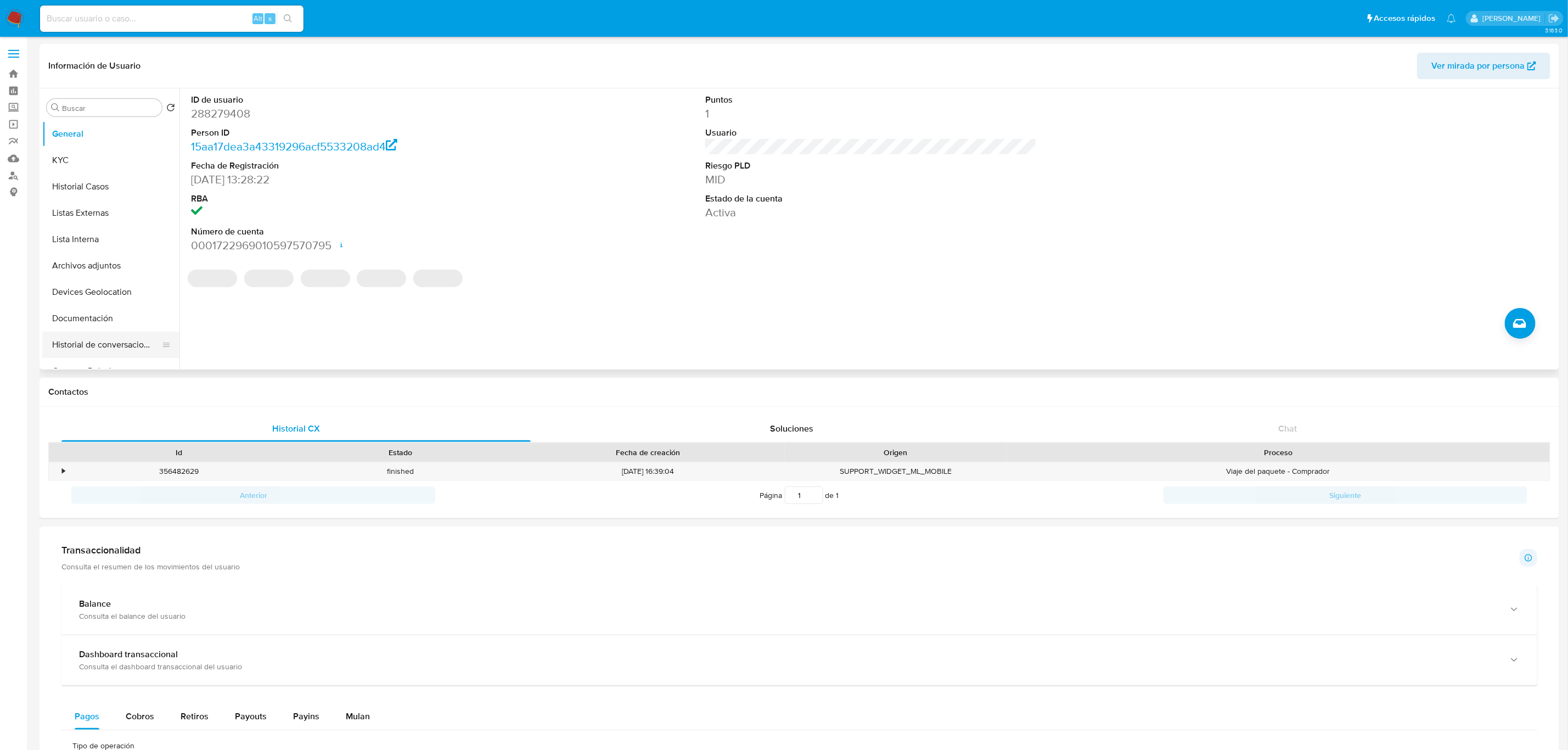
click at [135, 342] on button "Historial de conversaciones" at bounding box center [106, 344] width 128 height 26
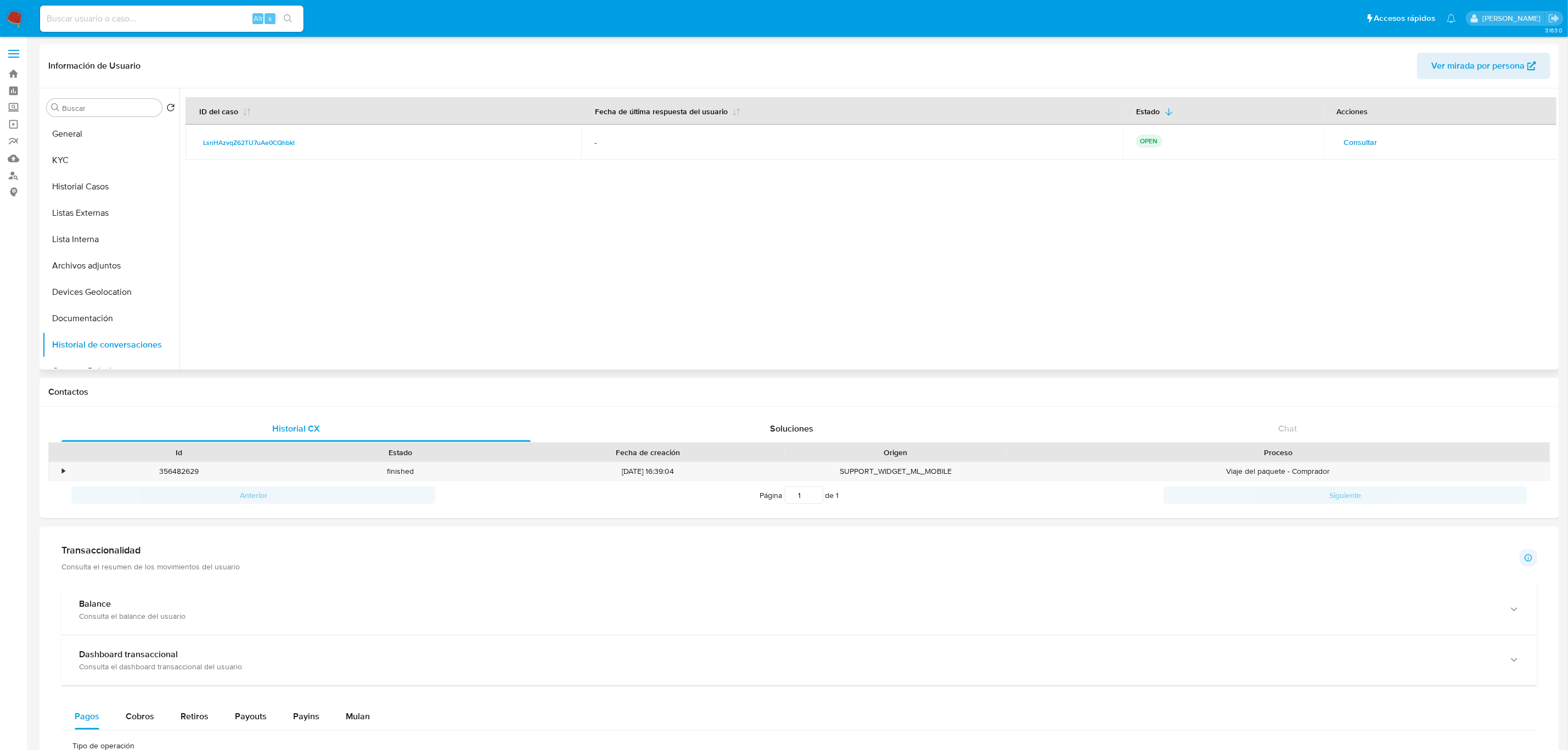
click at [1353, 141] on span "Consultar" at bounding box center [1361, 142] width 34 height 15
click at [147, 20] on input at bounding box center [171, 18] width 263 height 14
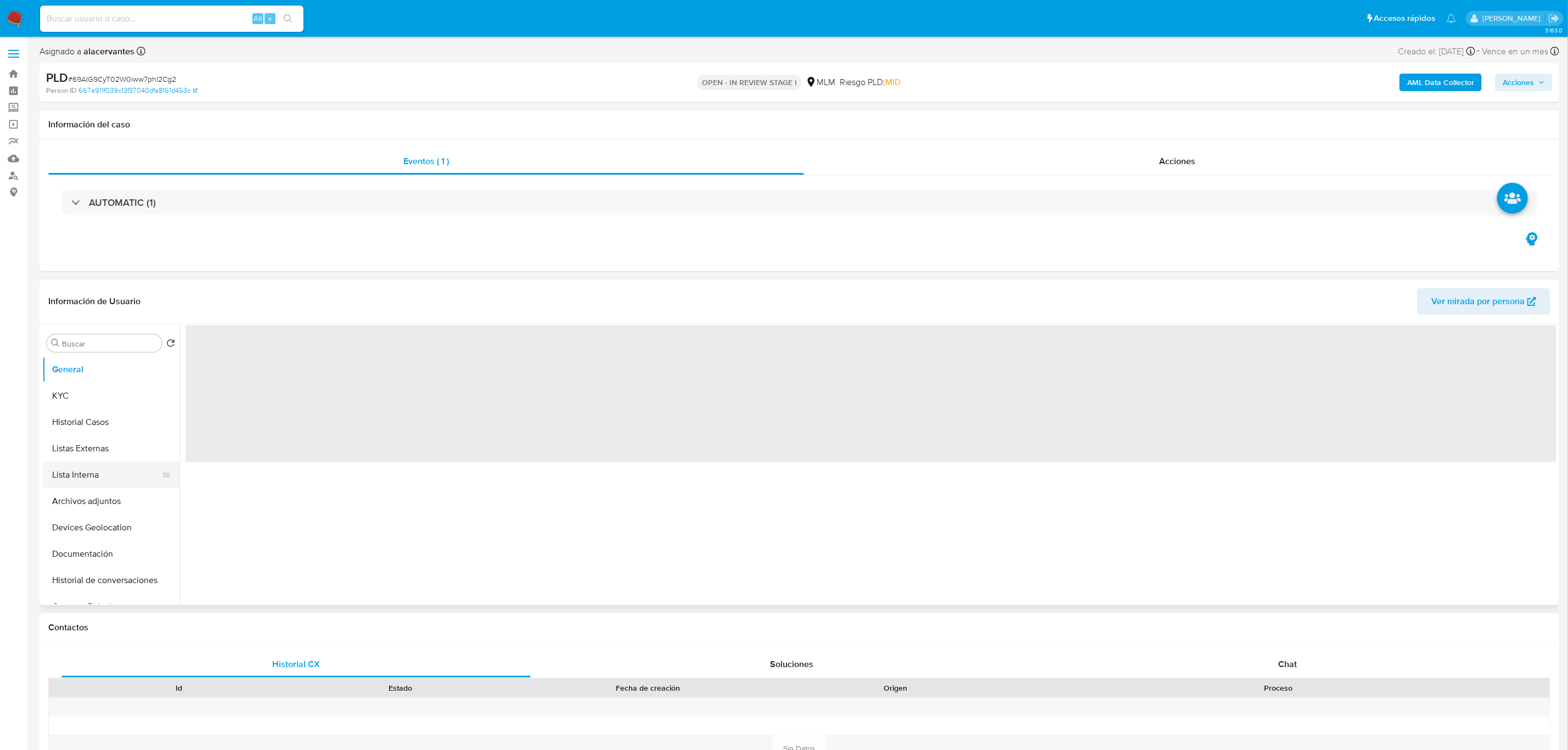
select select "10"
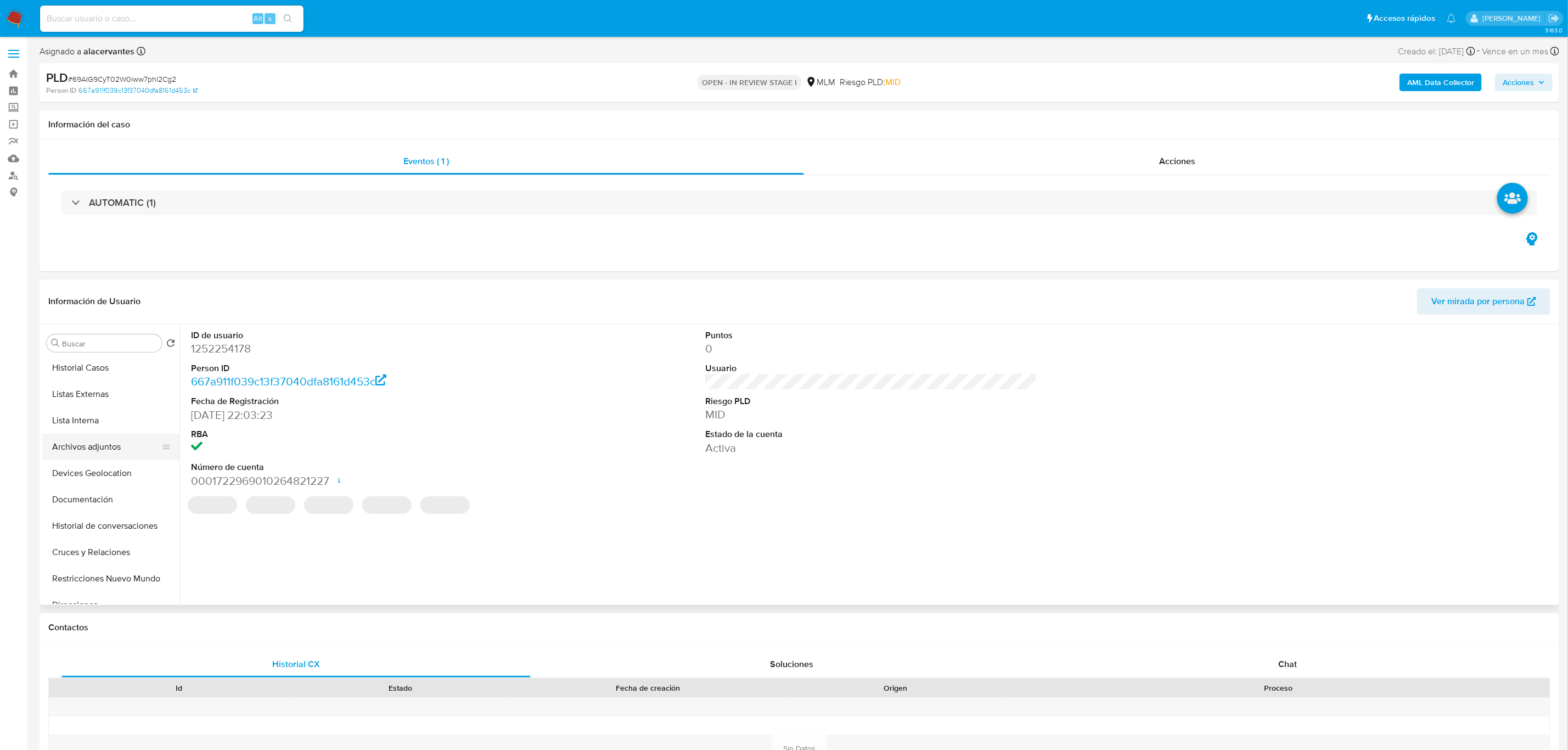
scroll to position [82, 0]
click at [114, 505] on button "Historial de conversaciones" at bounding box center [106, 498] width 128 height 26
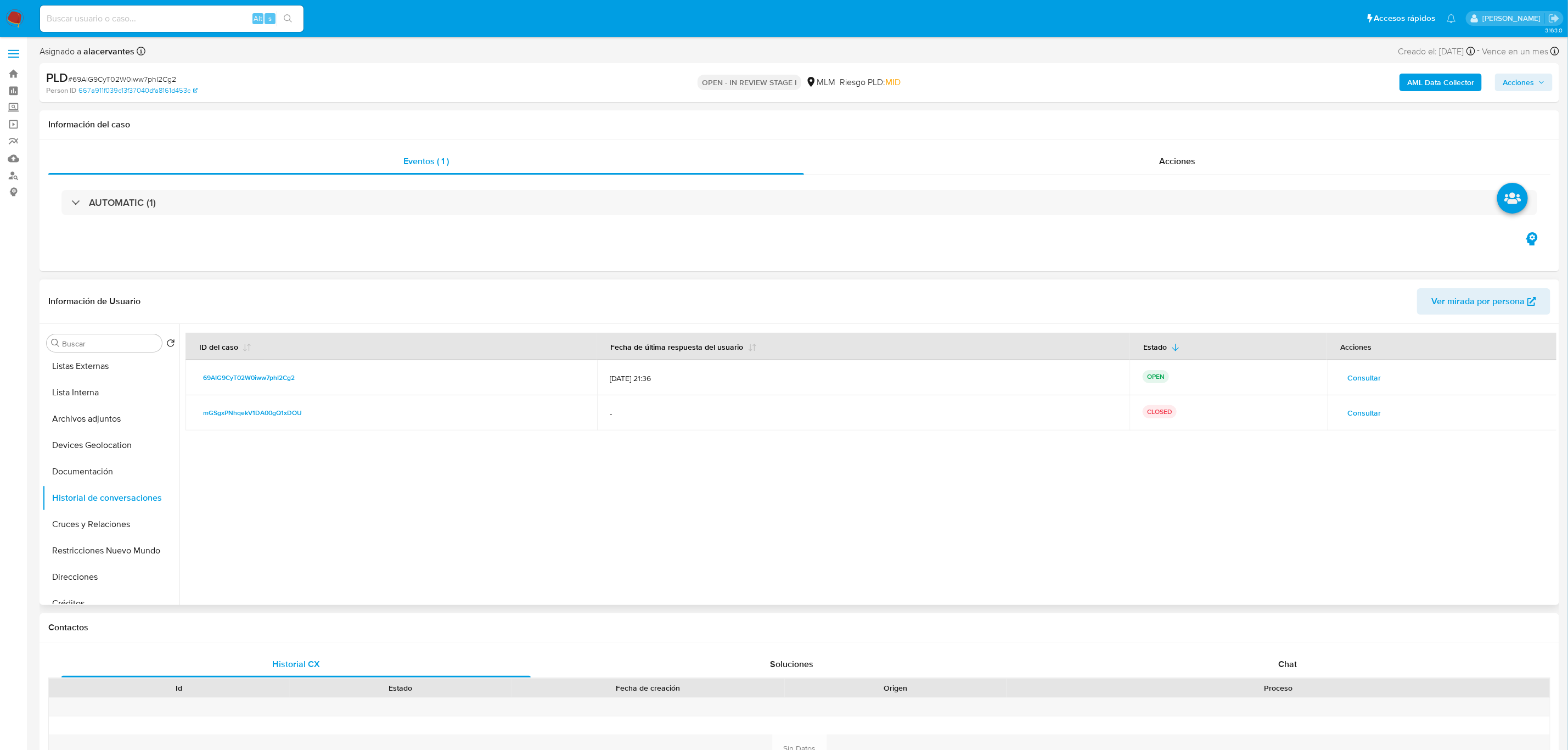
click at [1357, 379] on span "Consultar" at bounding box center [1365, 377] width 34 height 15
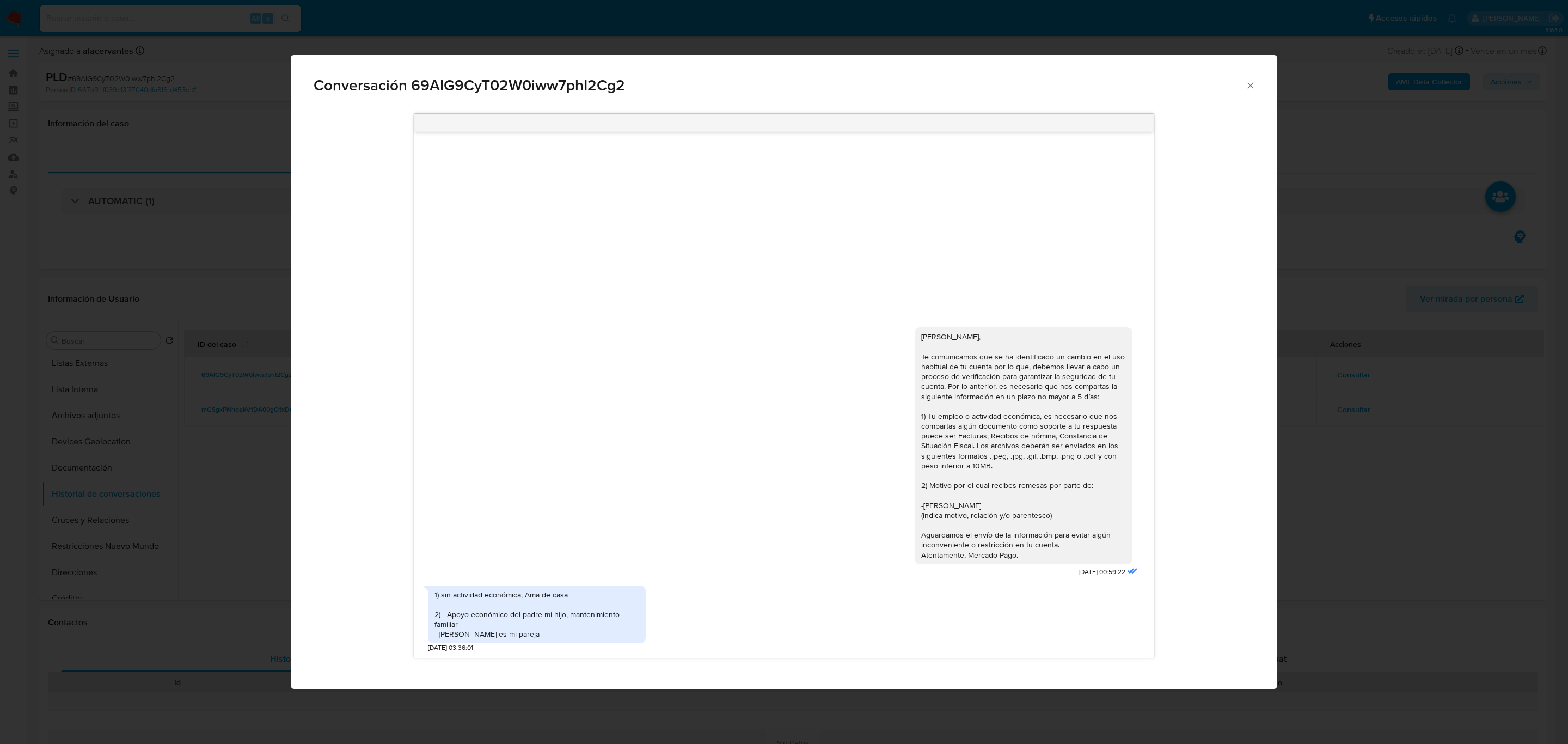
click at [1246, 85] on icon "Cerrar" at bounding box center [1251, 85] width 11 height 11
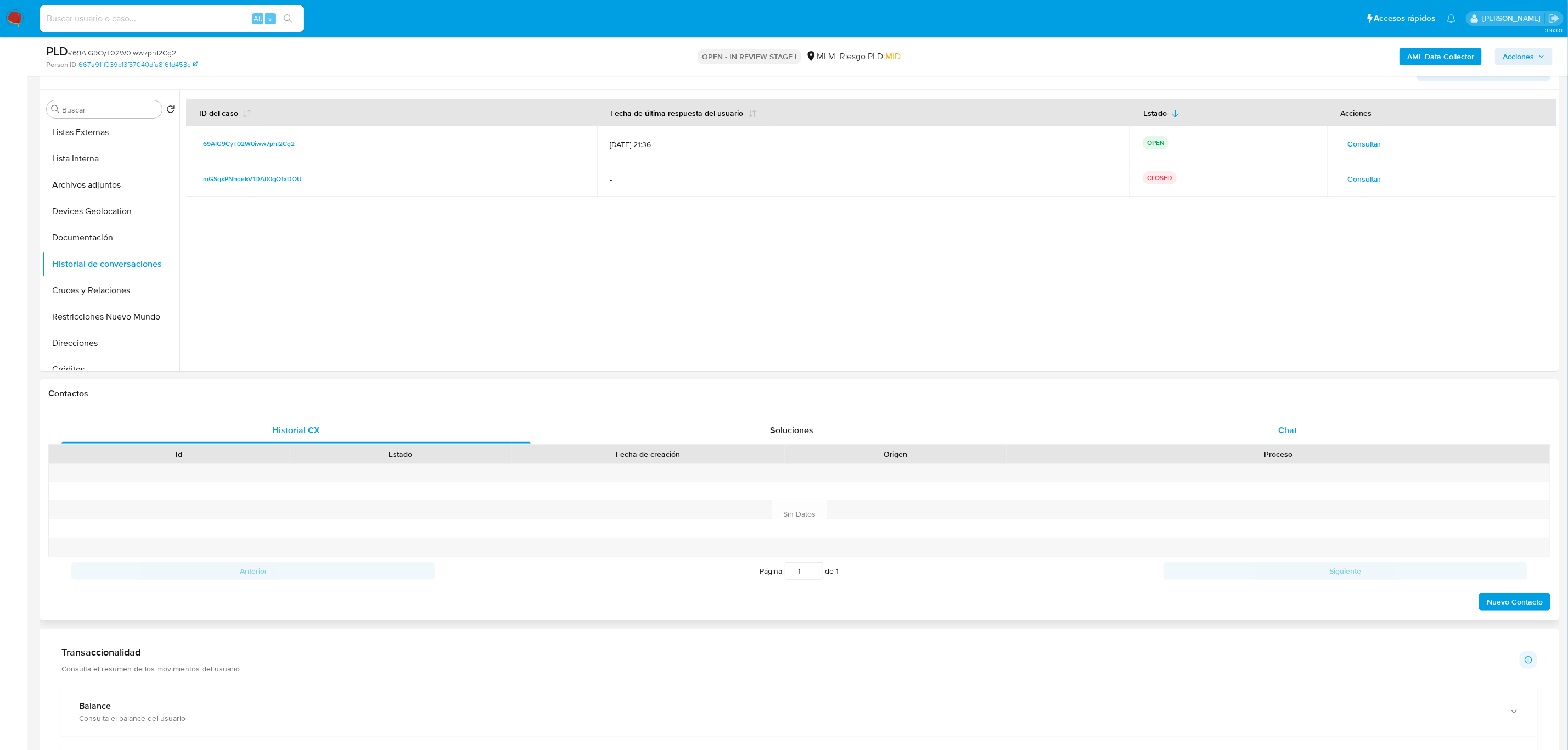
scroll to position [164, 0]
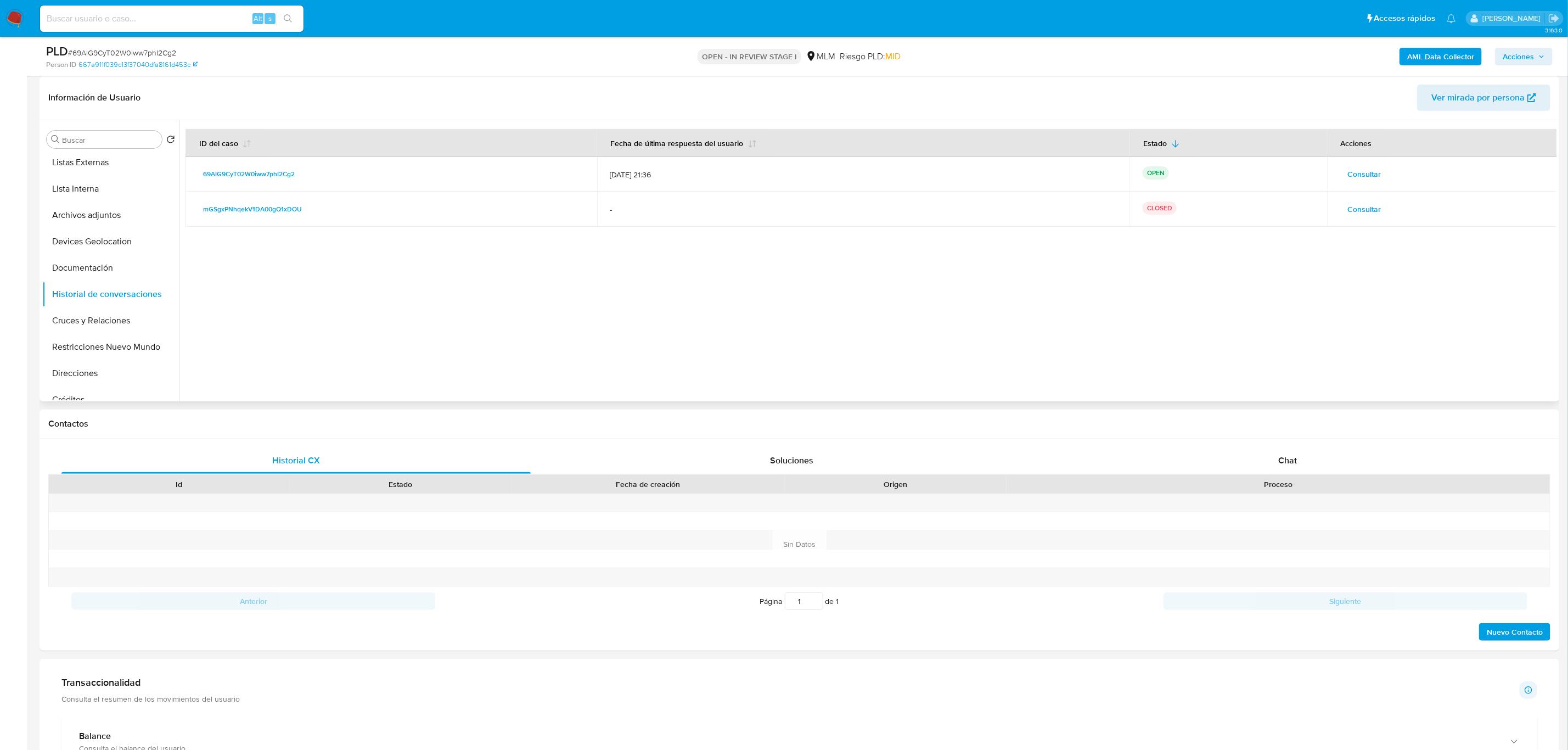
click at [1358, 179] on span "Consultar" at bounding box center [1365, 174] width 34 height 15
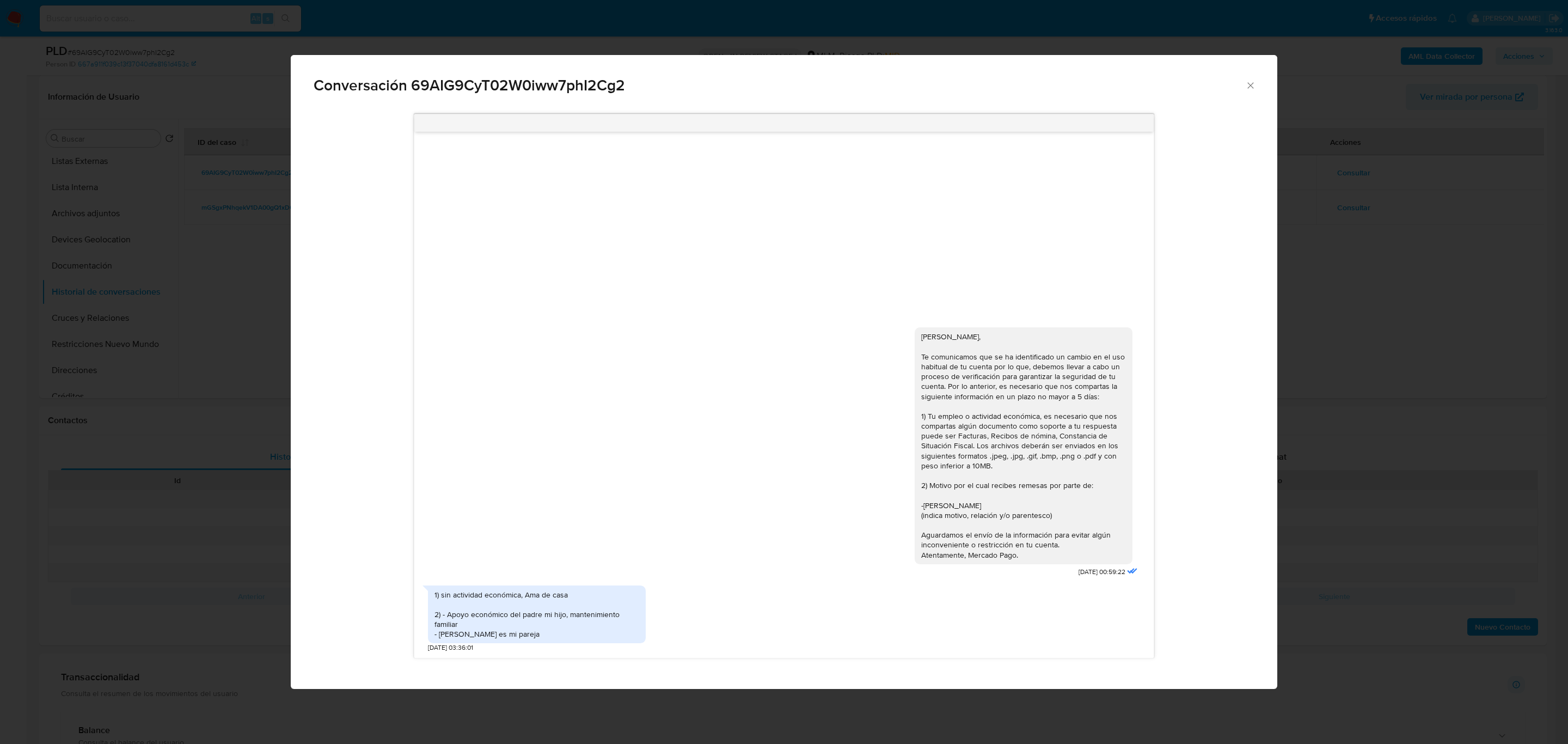
click at [1247, 90] on icon "Cerrar" at bounding box center [1251, 85] width 11 height 11
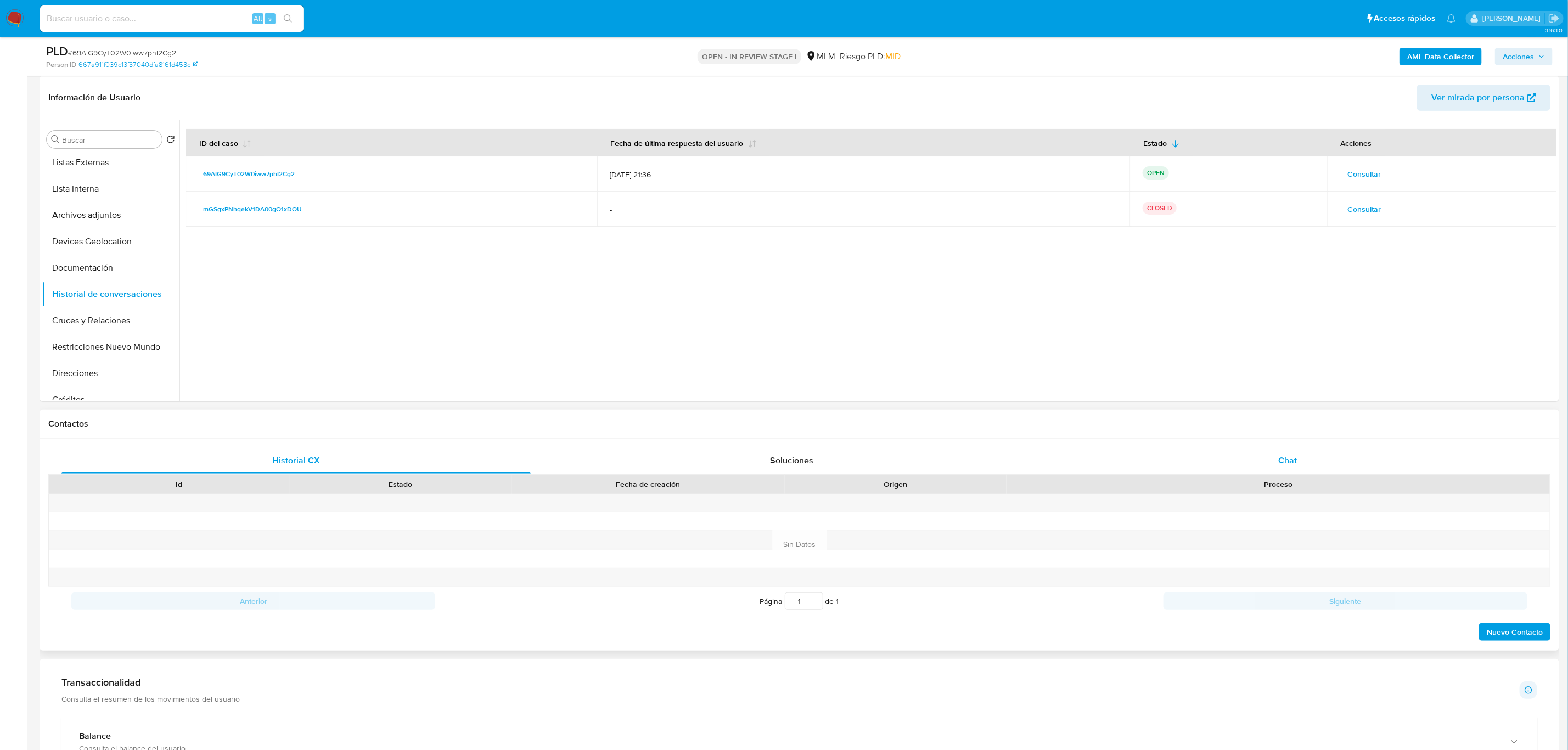
click at [1364, 455] on div "Chat" at bounding box center [1288, 460] width 469 height 26
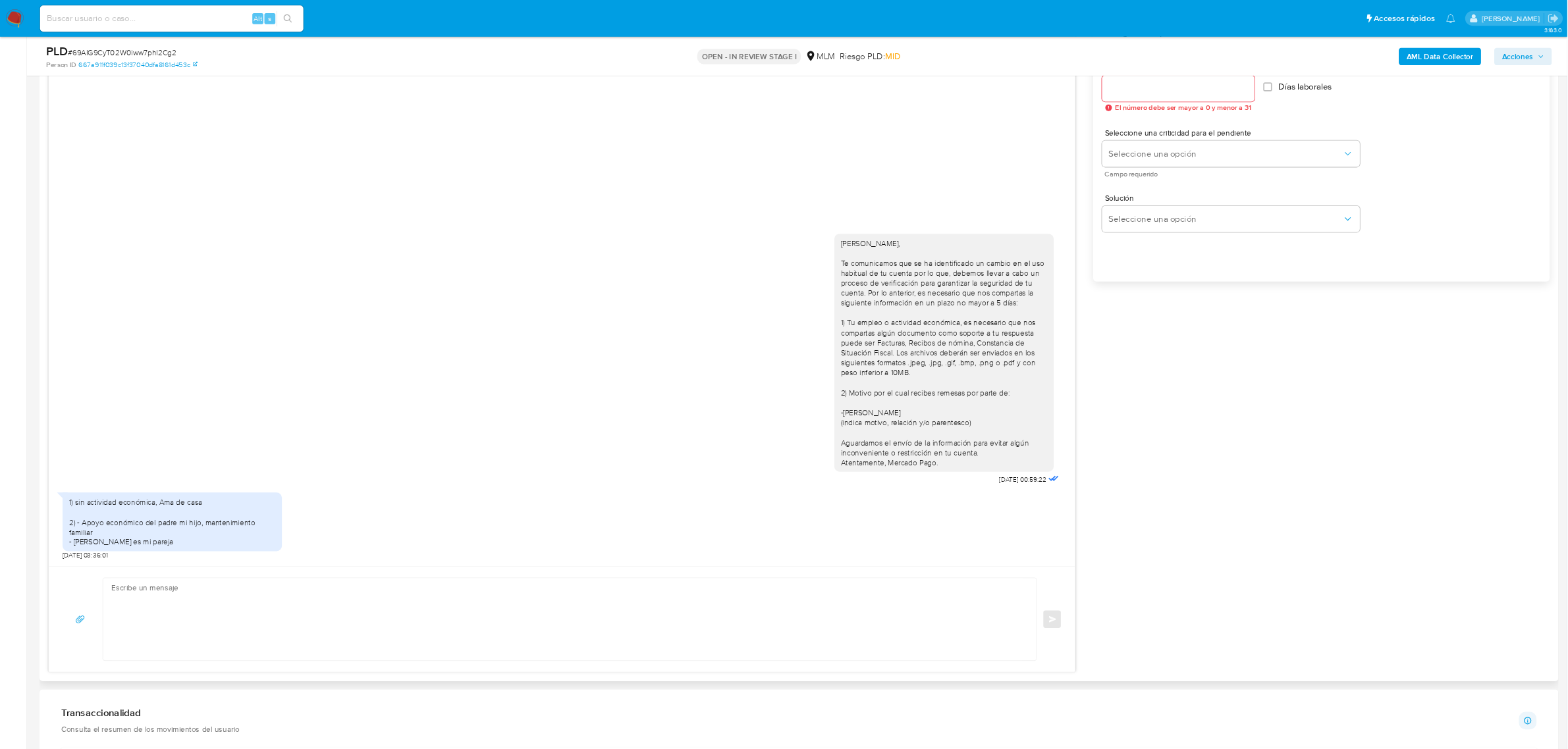
scroll to position [789, 0]
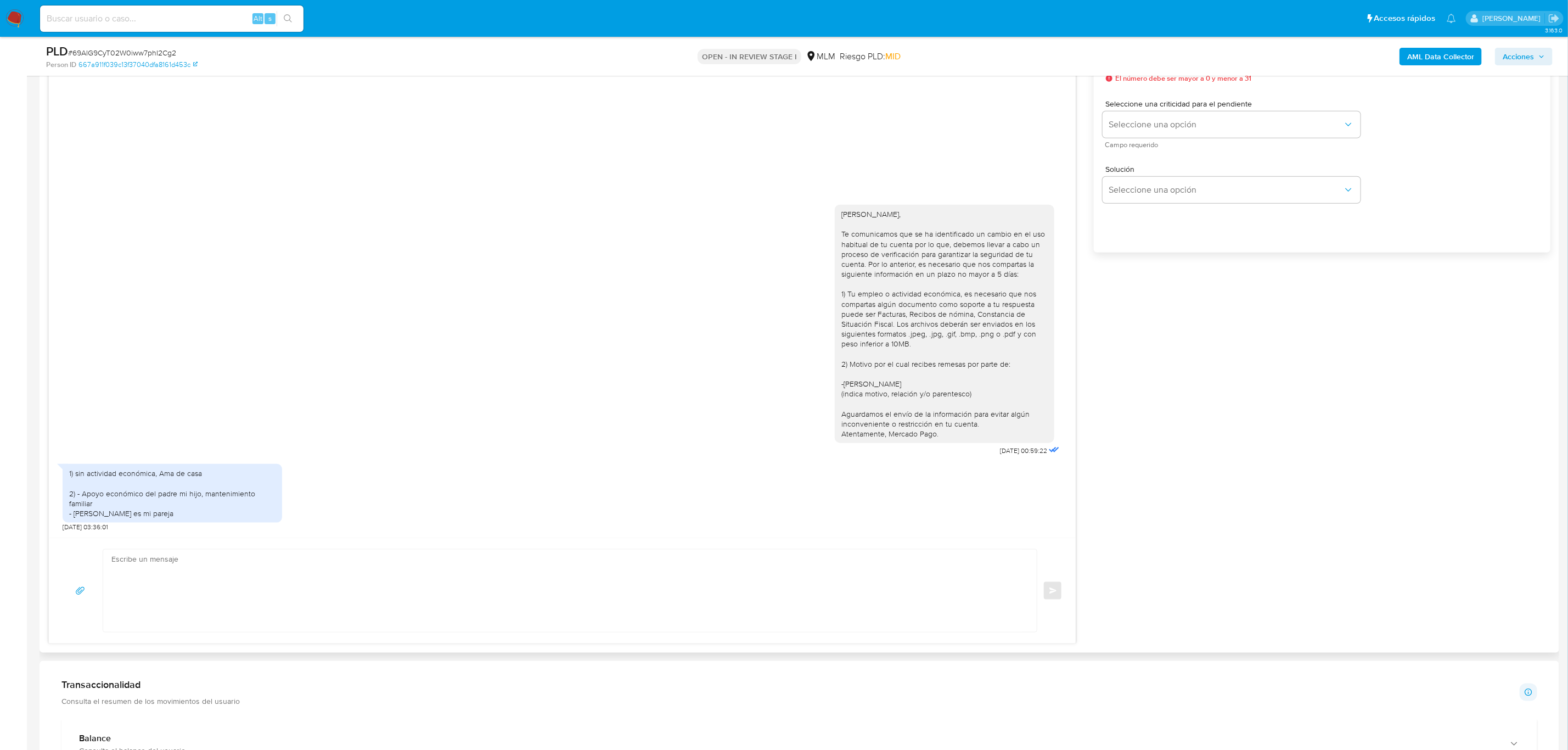
click at [698, 562] on textarea at bounding box center [568, 590] width 912 height 82
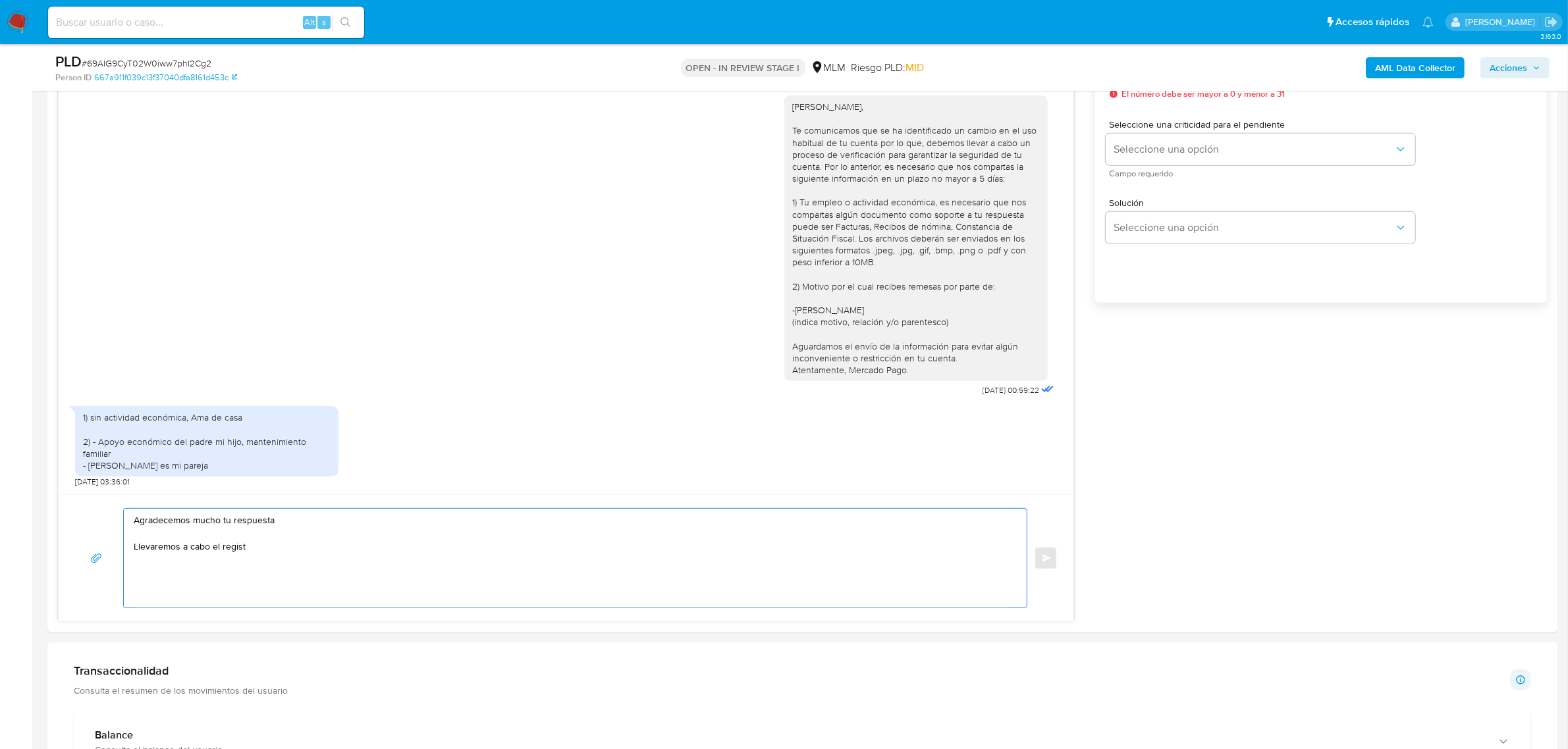
scroll to position [99, 0]
click at [344, 552] on textarea "Agradecemos mucho tu respuesta Llevaremos a cabo la validación y registro de tu…" at bounding box center [572, 559] width 877 height 102
click at [307, 576] on textarea "Agradecemos mucho tu respuesta Llevaremos a cabo la validación y registro de tu…" at bounding box center [572, 559] width 877 height 102
click at [320, 574] on textarea "Agradecemos mucho tu respuesta Llevaremos a cabo la validación y registro de tu…" at bounding box center [572, 559] width 877 height 102
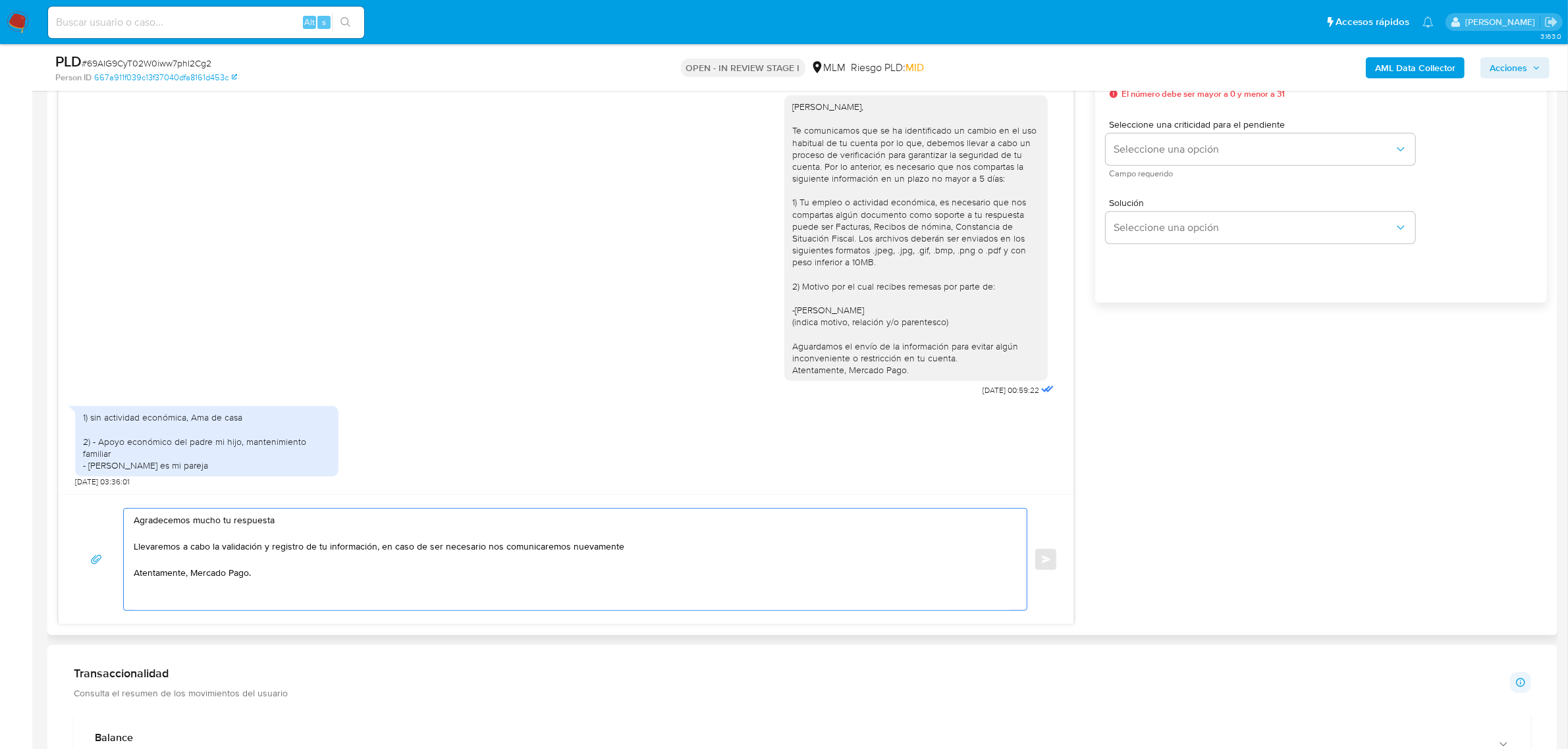
click at [319, 575] on textarea "Agradecemos mucho tu respuesta Llevaremos a cabo la validación y registro de tu…" at bounding box center [572, 559] width 877 height 102
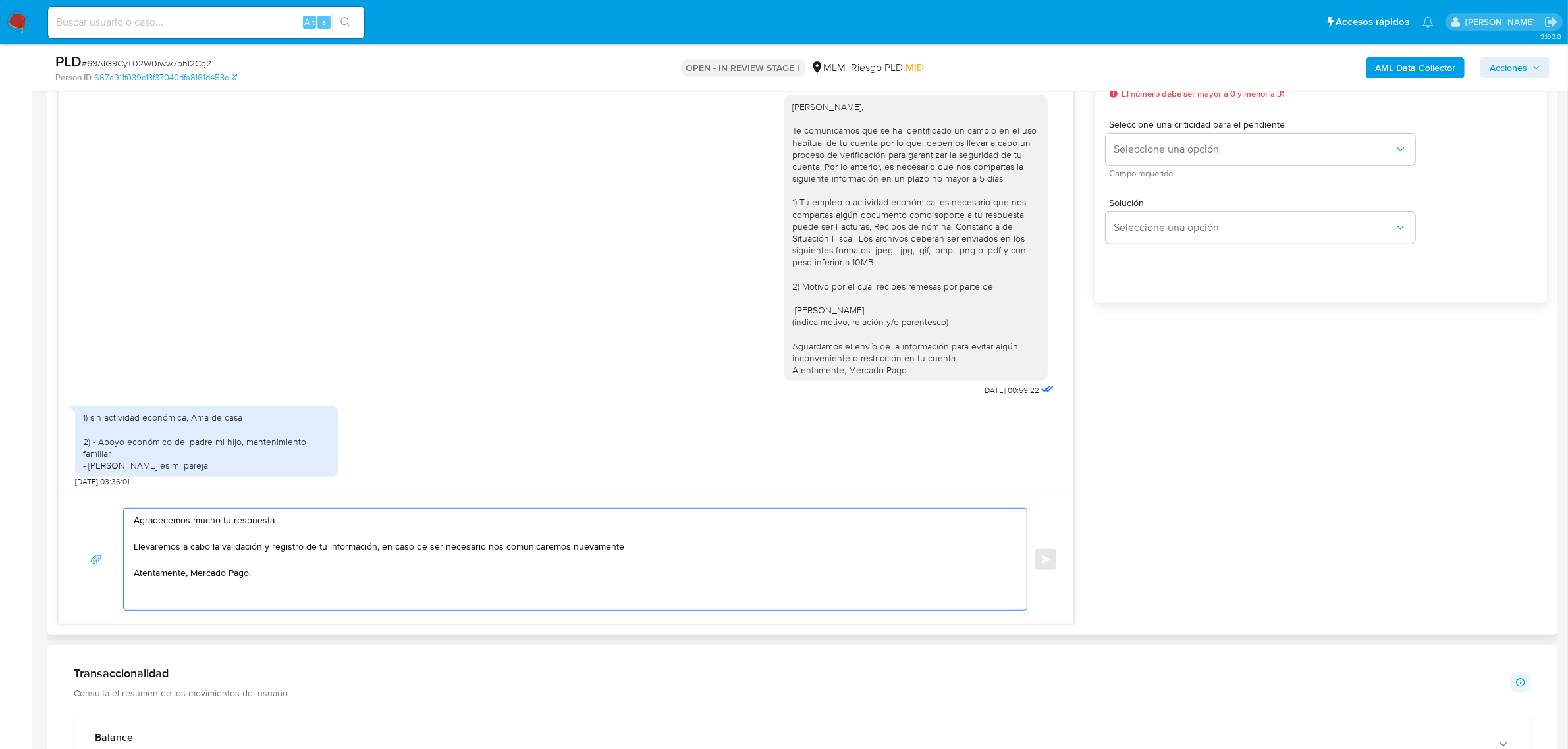
click at [296, 581] on textarea "Agradecemos mucho tu respuesta Llevaremos a cabo la validación y registro de tu…" at bounding box center [572, 559] width 877 height 102
drag, startPoint x: 294, startPoint y: 579, endPoint x: 128, endPoint y: 519, distance: 176.5
click at [128, 519] on div "Agradecemos mucho tu respuesta Llevaremos a cabo la validación y registro de tu…" at bounding box center [571, 559] width 896 height 102
click at [320, 567] on textarea "Agradecemos mucho tu respuesta Llevaremos a cabo la validación y registro de tu…" at bounding box center [572, 559] width 877 height 102
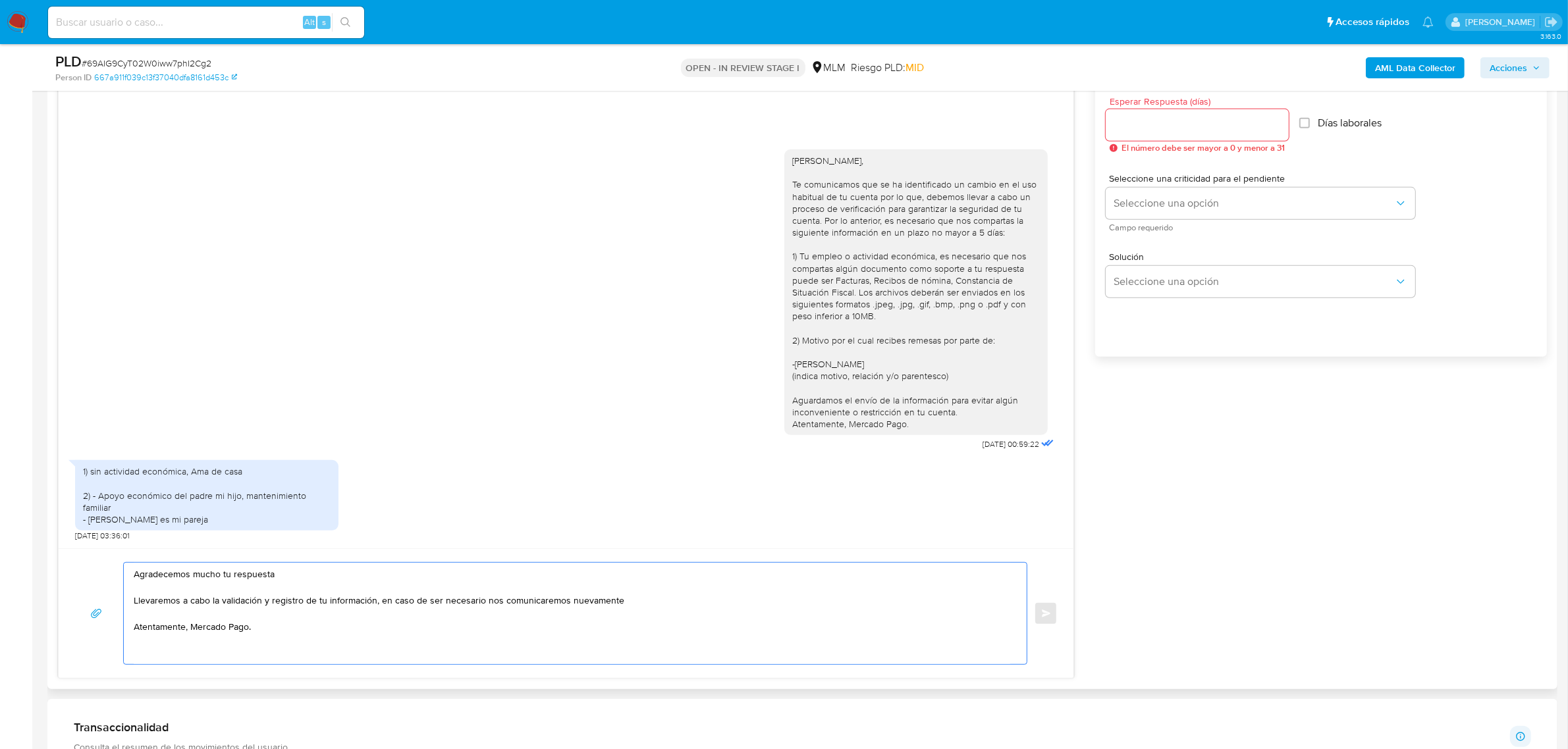
scroll to position [708, 0]
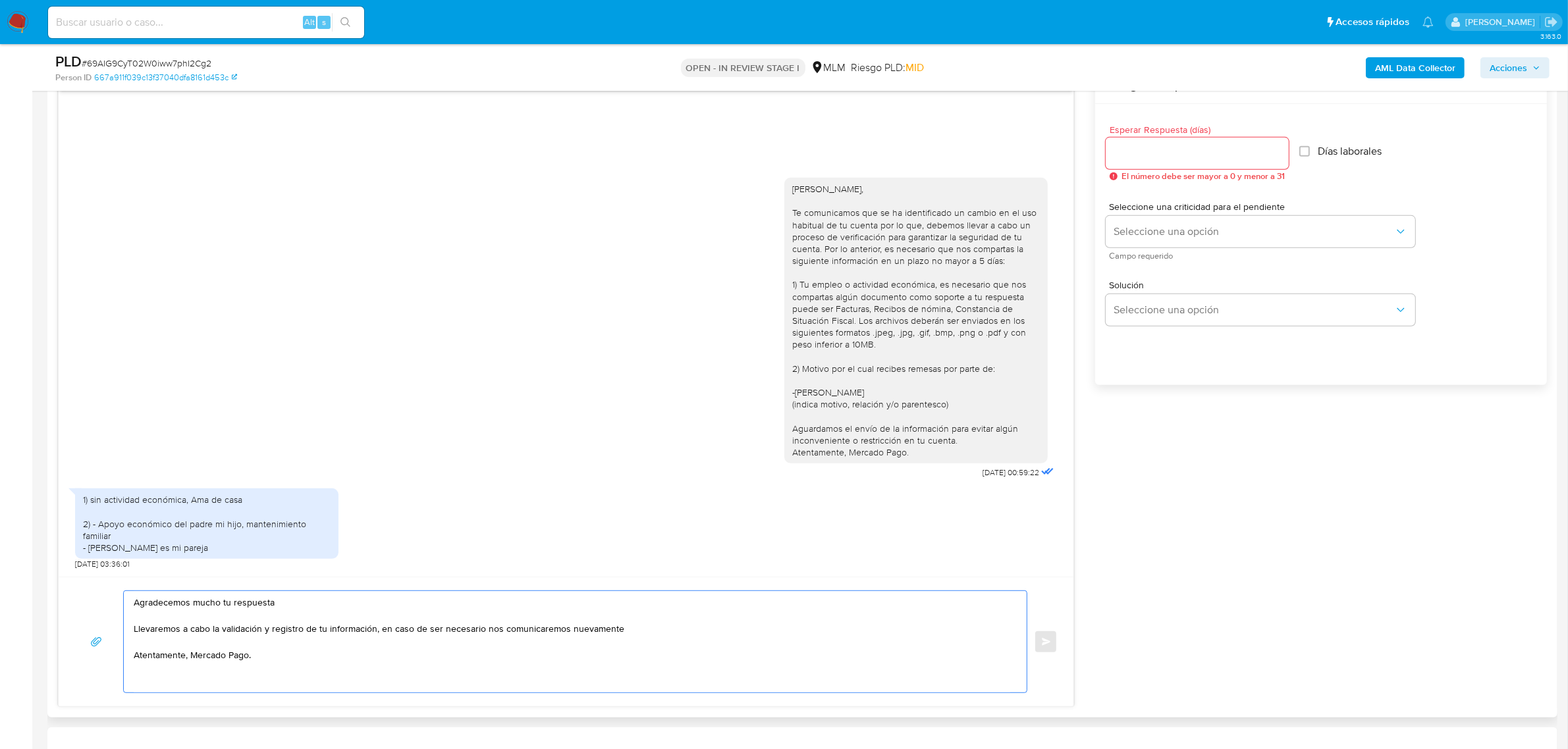
type textarea "Agradecemos mucho tu respuesta Llevaremos a cabo la validación y registro de tu…"
click at [1176, 156] on input "Esperar Respuesta (días)" at bounding box center [1197, 153] width 183 height 17
type input "0"
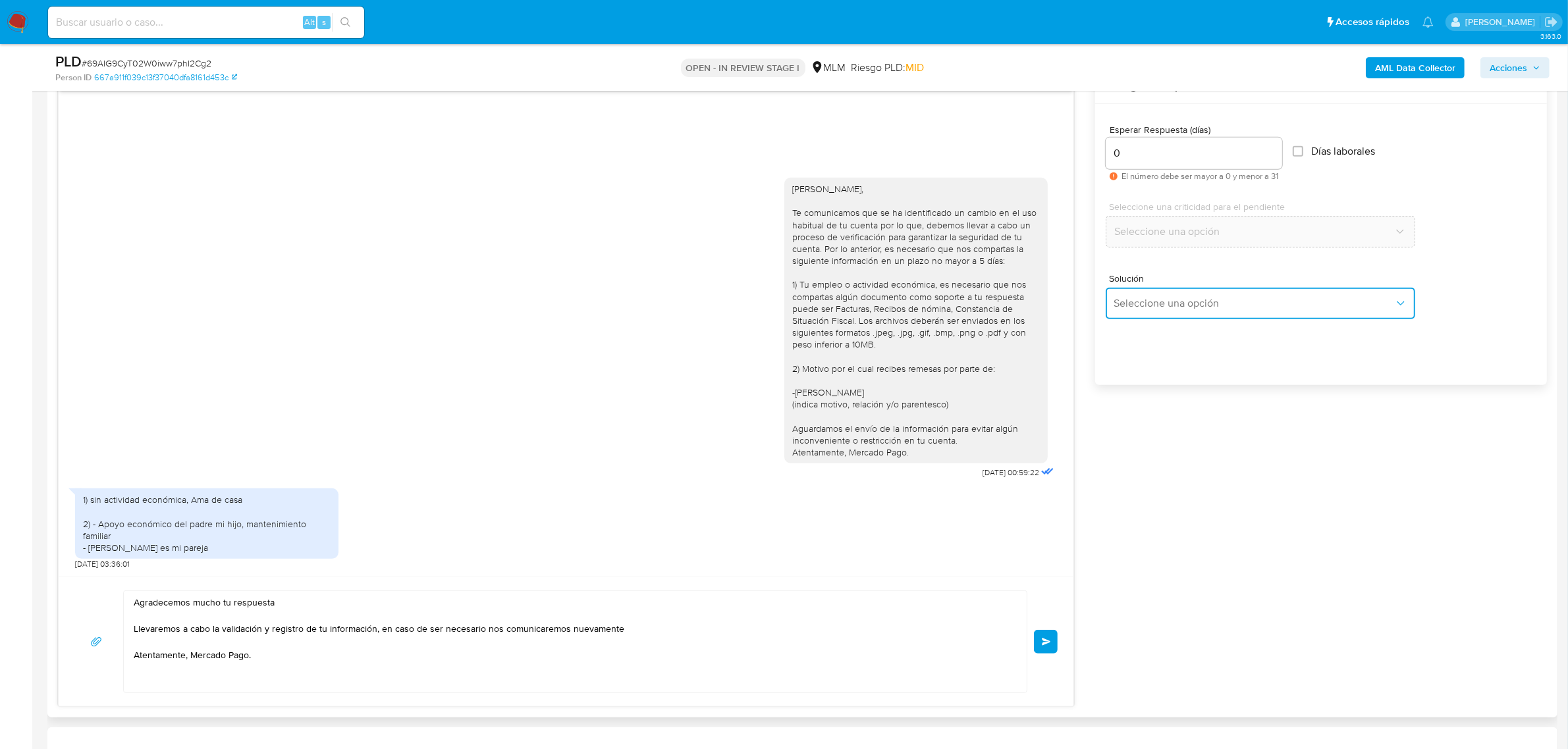
click at [1226, 293] on button "Seleccione una opción" at bounding box center [1260, 303] width 309 height 32
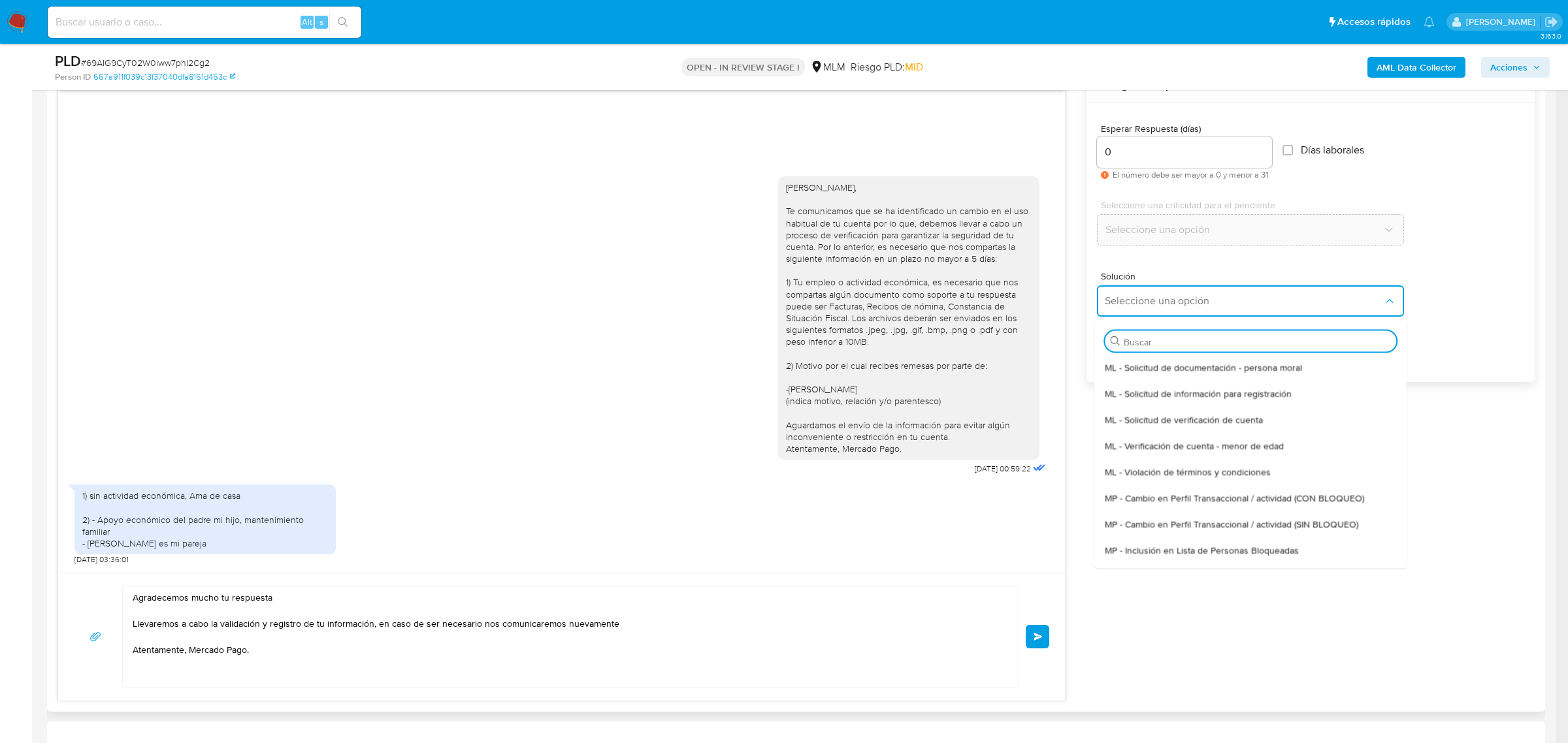
drag, startPoint x: 324, startPoint y: 634, endPoint x: 307, endPoint y: 637, distance: 17.3
click at [322, 634] on textarea "Agradecemos mucho tu respuesta Llevaremos a cabo la validación y registro de tu…" at bounding box center [567, 636] width 870 height 101
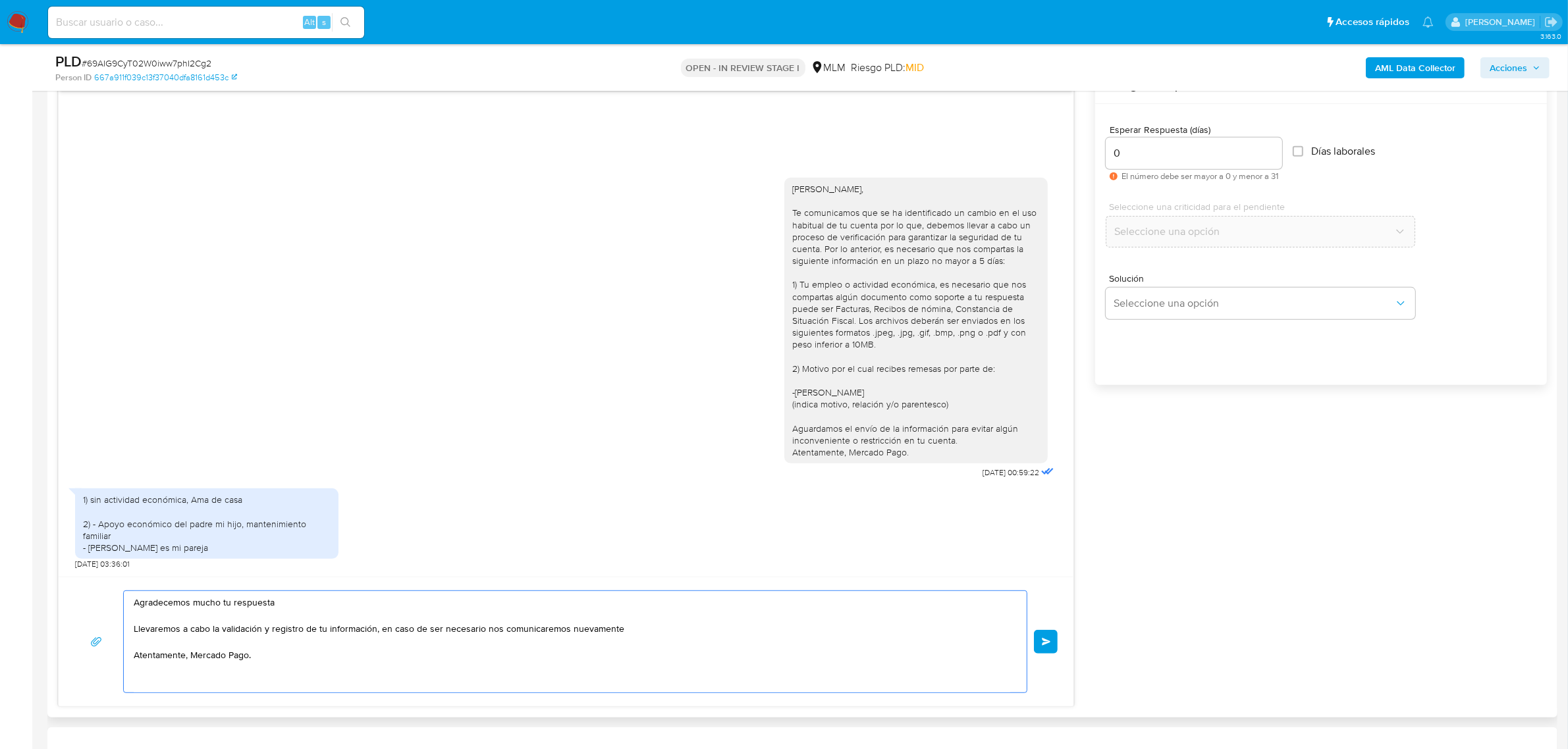
drag, startPoint x: 252, startPoint y: 664, endPoint x: 134, endPoint y: 599, distance: 134.7
click at [134, 599] on textarea "Agradecemos mucho tu respuesta Llevaremos a cabo la validación y registro de tu…" at bounding box center [572, 642] width 877 height 102
click at [1296, 309] on span "Seleccione una opción" at bounding box center [1254, 303] width 280 height 13
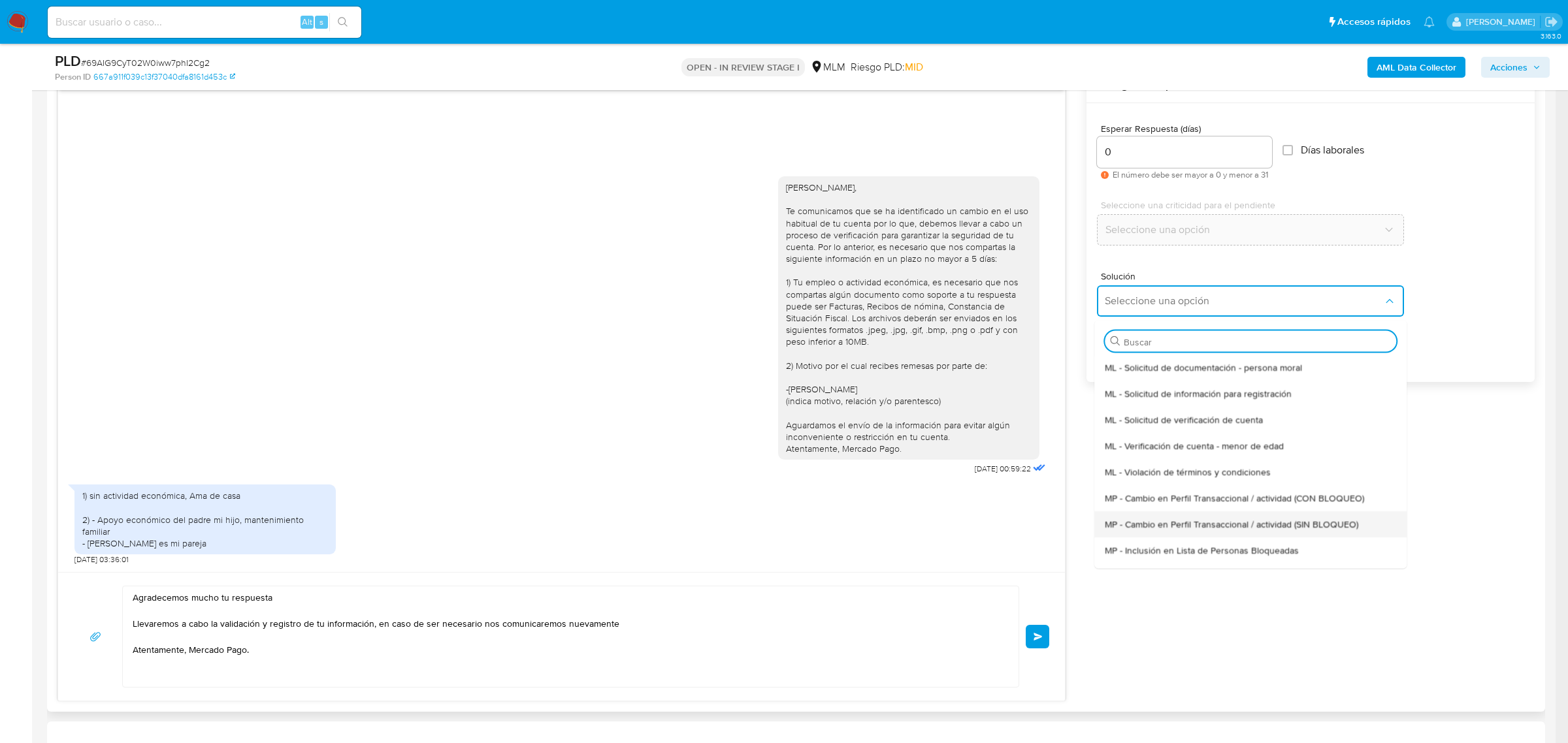
click at [1297, 535] on div "MP - Cambio en Perfil Transaccional / actividad (SIN BLOQUEO)" at bounding box center [1247, 523] width 283 height 26
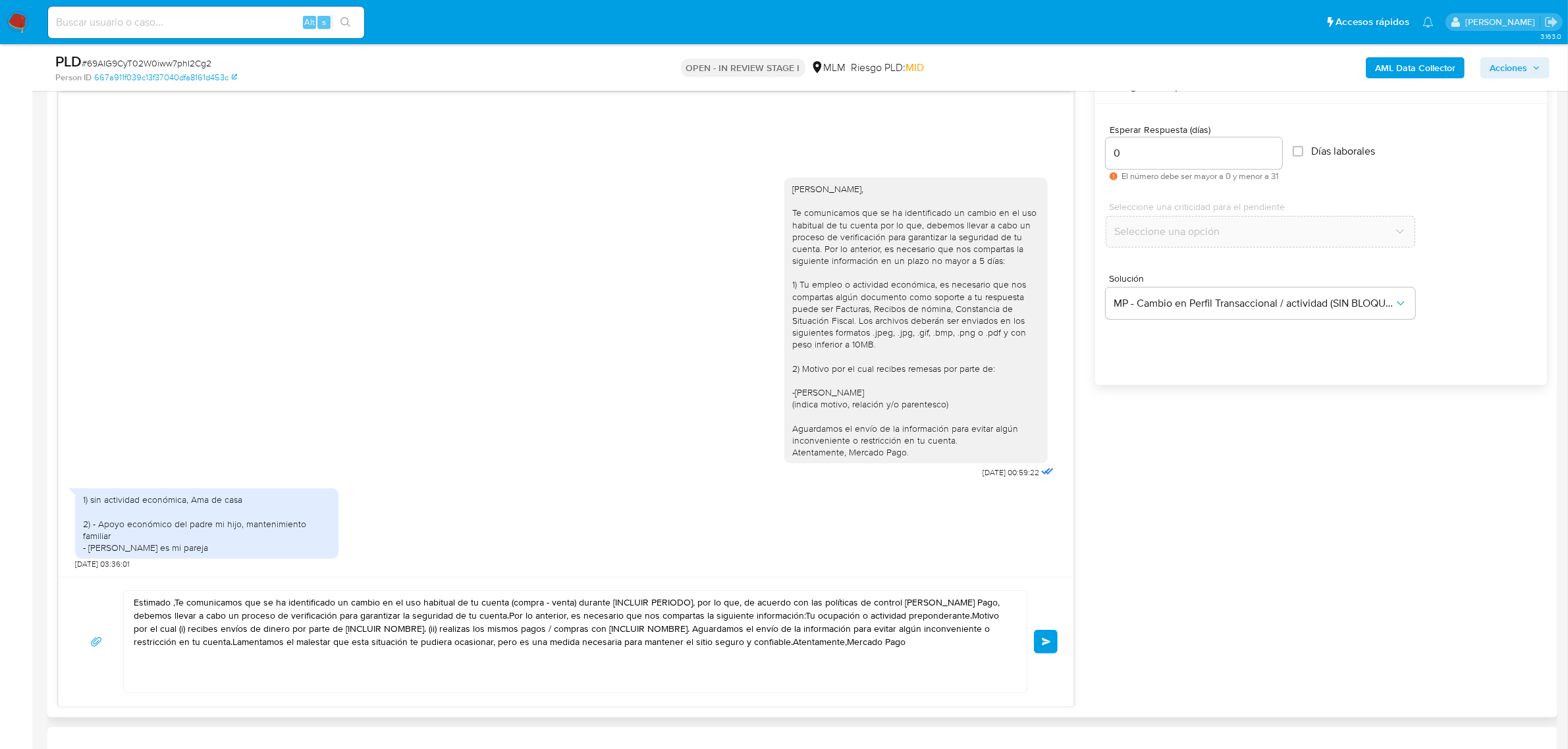
click at [811, 666] on textarea "Estimado ,Te comunicamos que se ha identificado un cambio en el uso habitual de…" at bounding box center [572, 642] width 877 height 102
paste textarea "Agradecemos mucho tu respuesta Llevaremos a cabo la validación y registro de tu…"
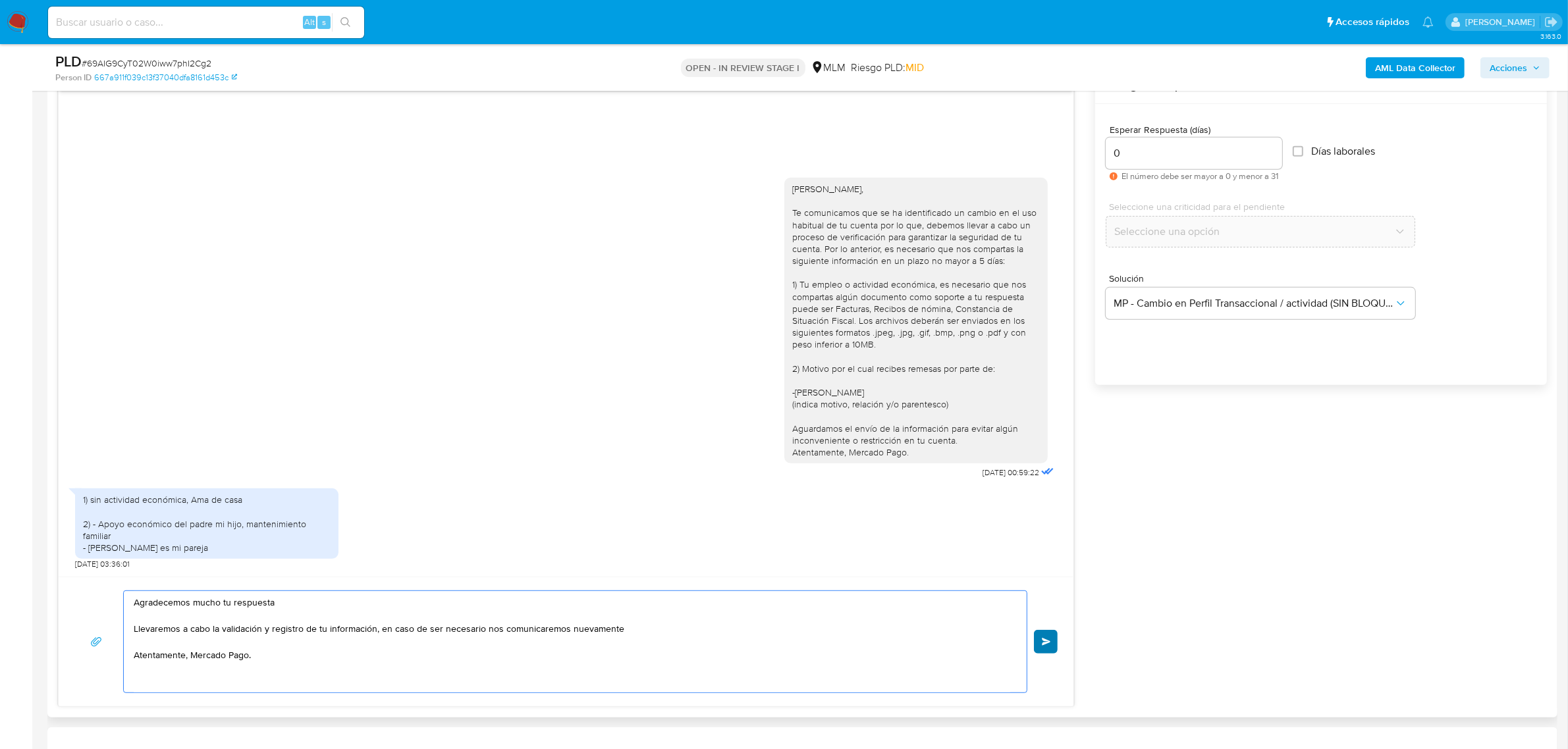
type textarea "Agradecemos mucho tu respuesta Llevaremos a cabo la validación y registro de tu…"
click at [1045, 645] on span "Enviar" at bounding box center [1046, 642] width 10 height 8
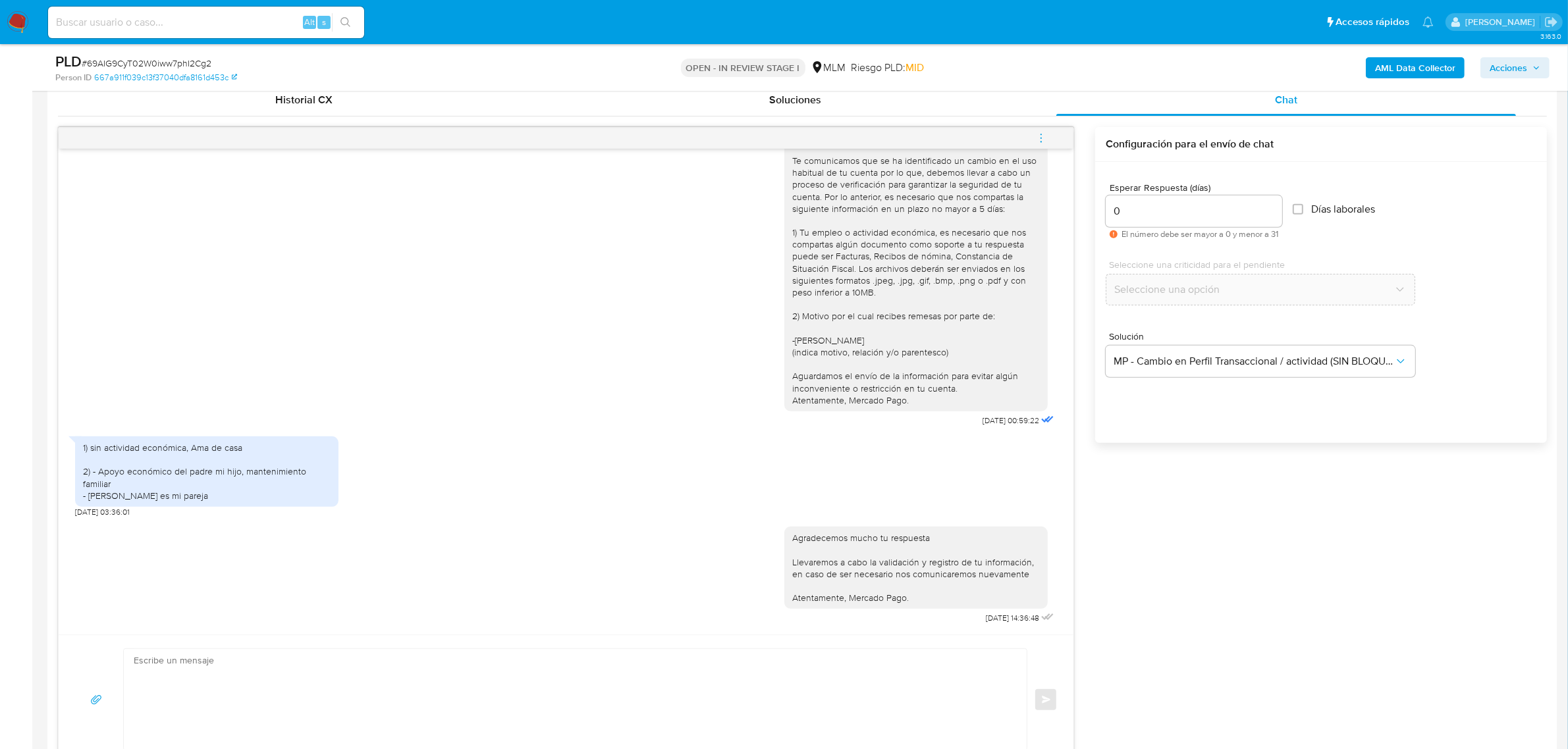
scroll to position [625, 0]
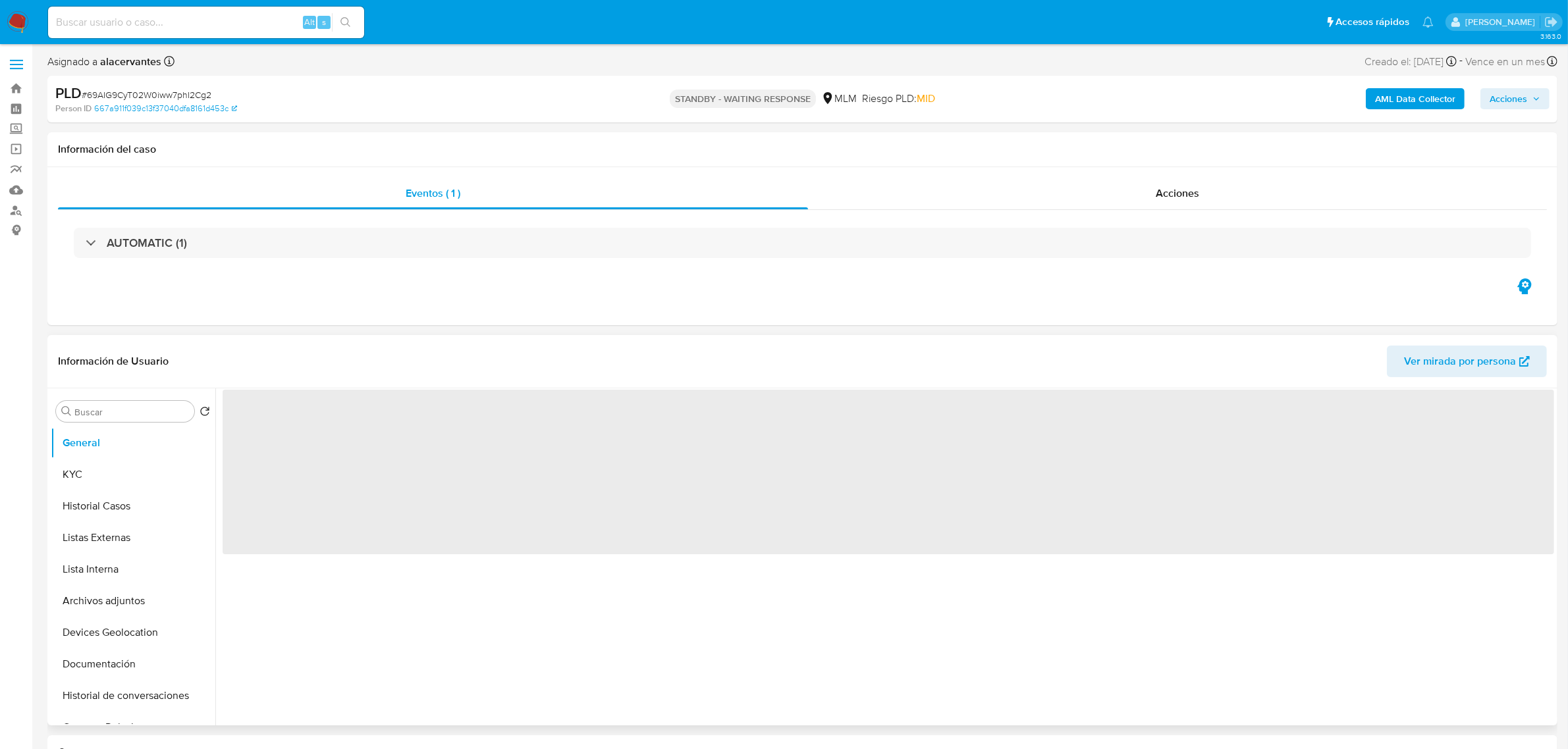
select select "10"
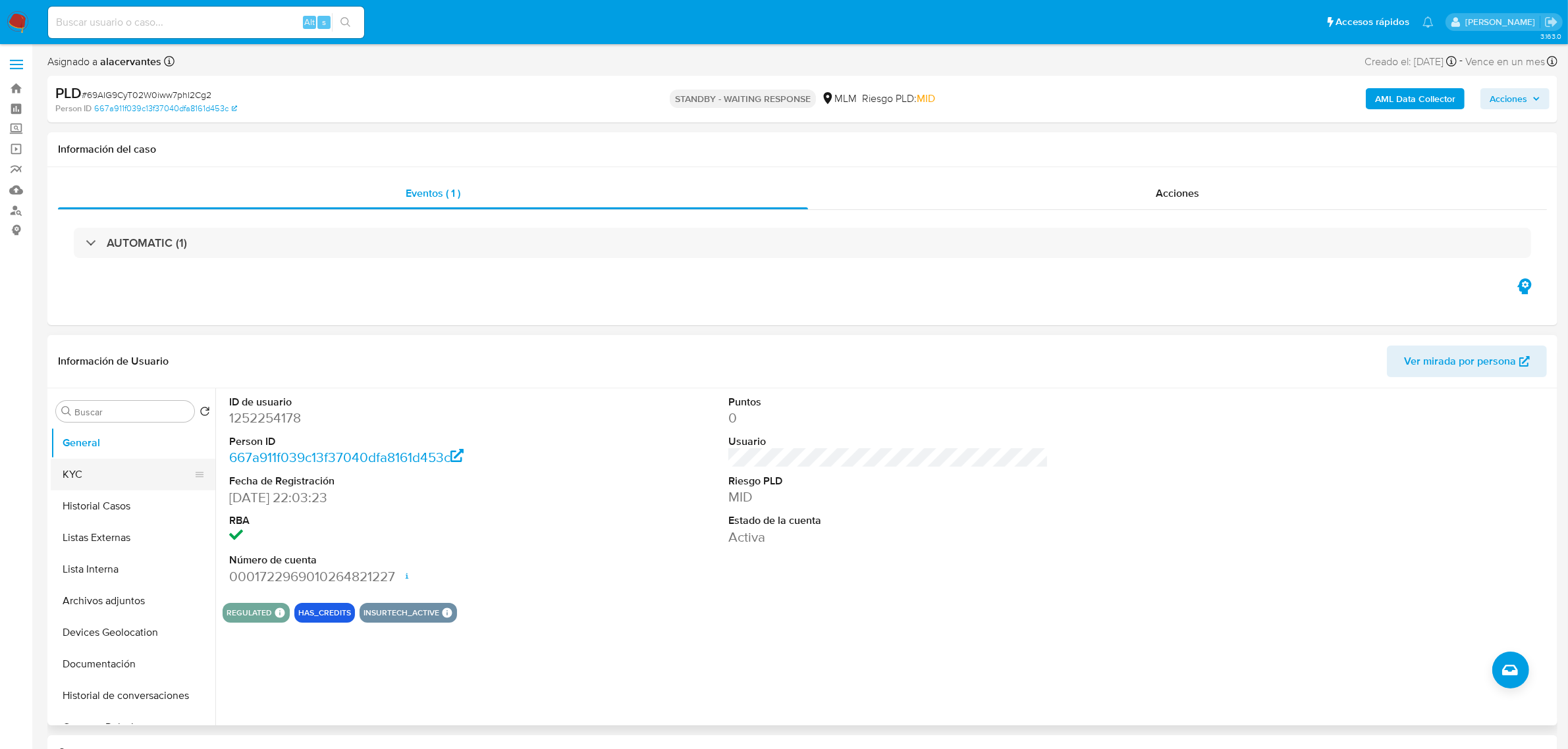
click at [127, 472] on button "KYC" at bounding box center [127, 474] width 154 height 32
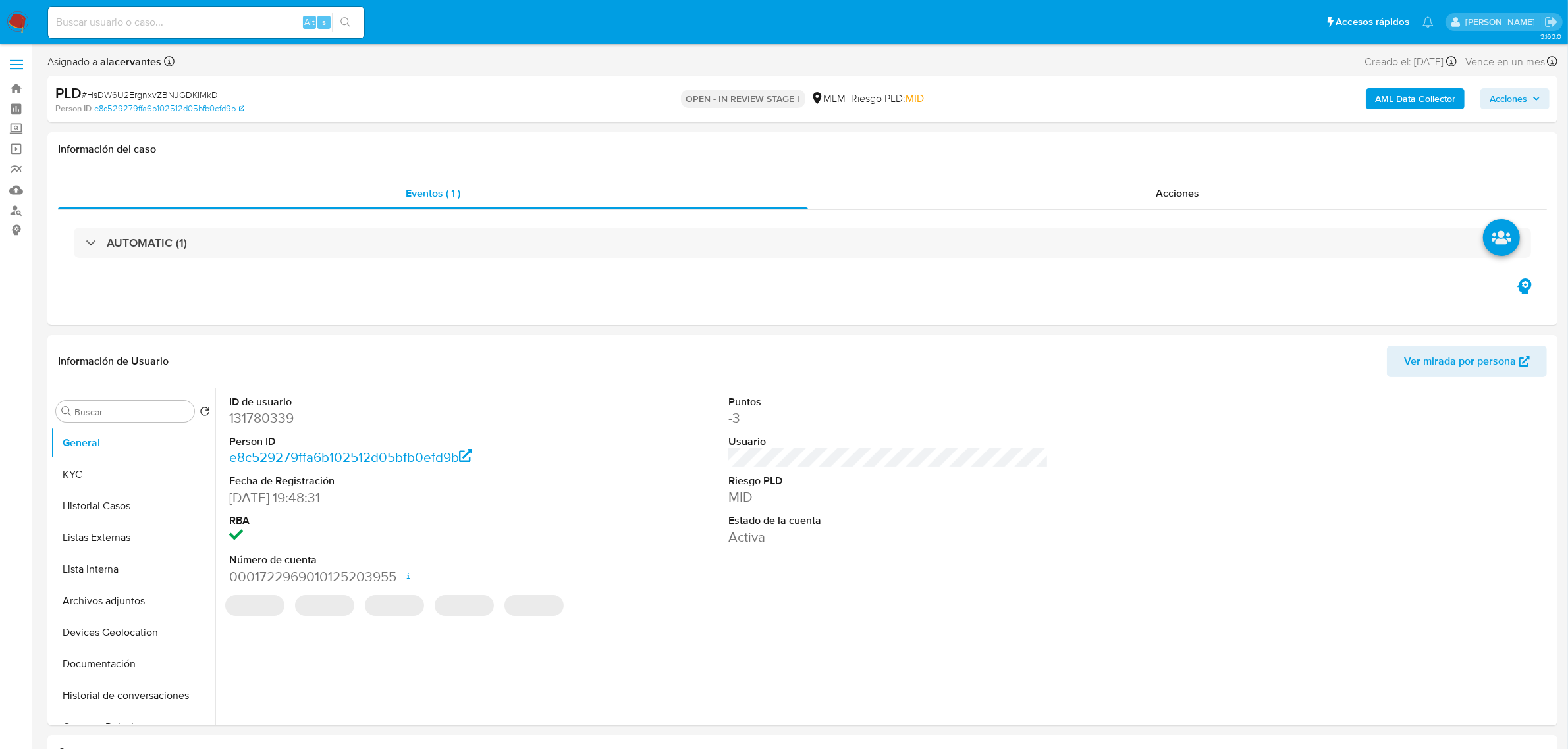
select select "10"
click at [99, 479] on button "KYC" at bounding box center [127, 474] width 154 height 32
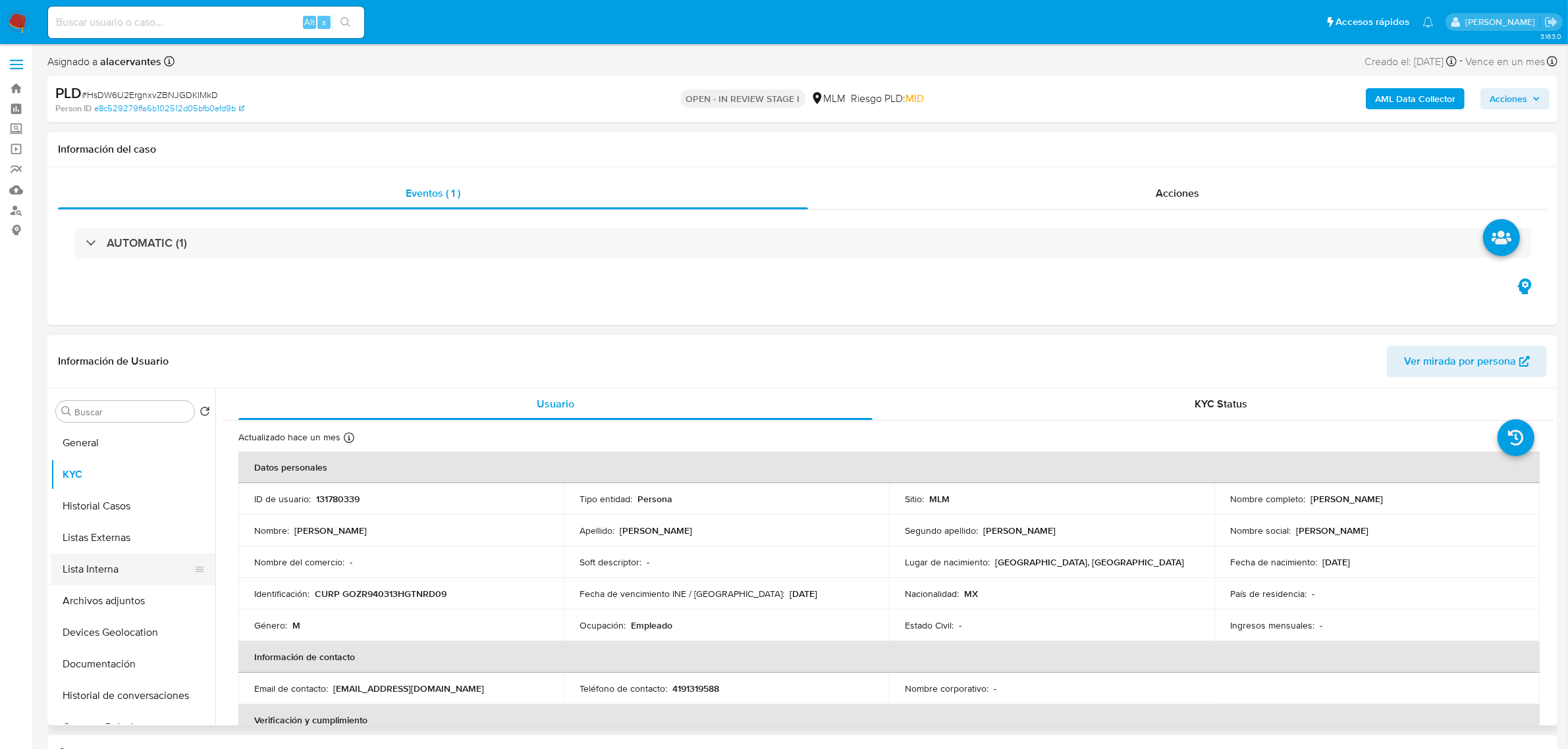
scroll to position [82, 0]
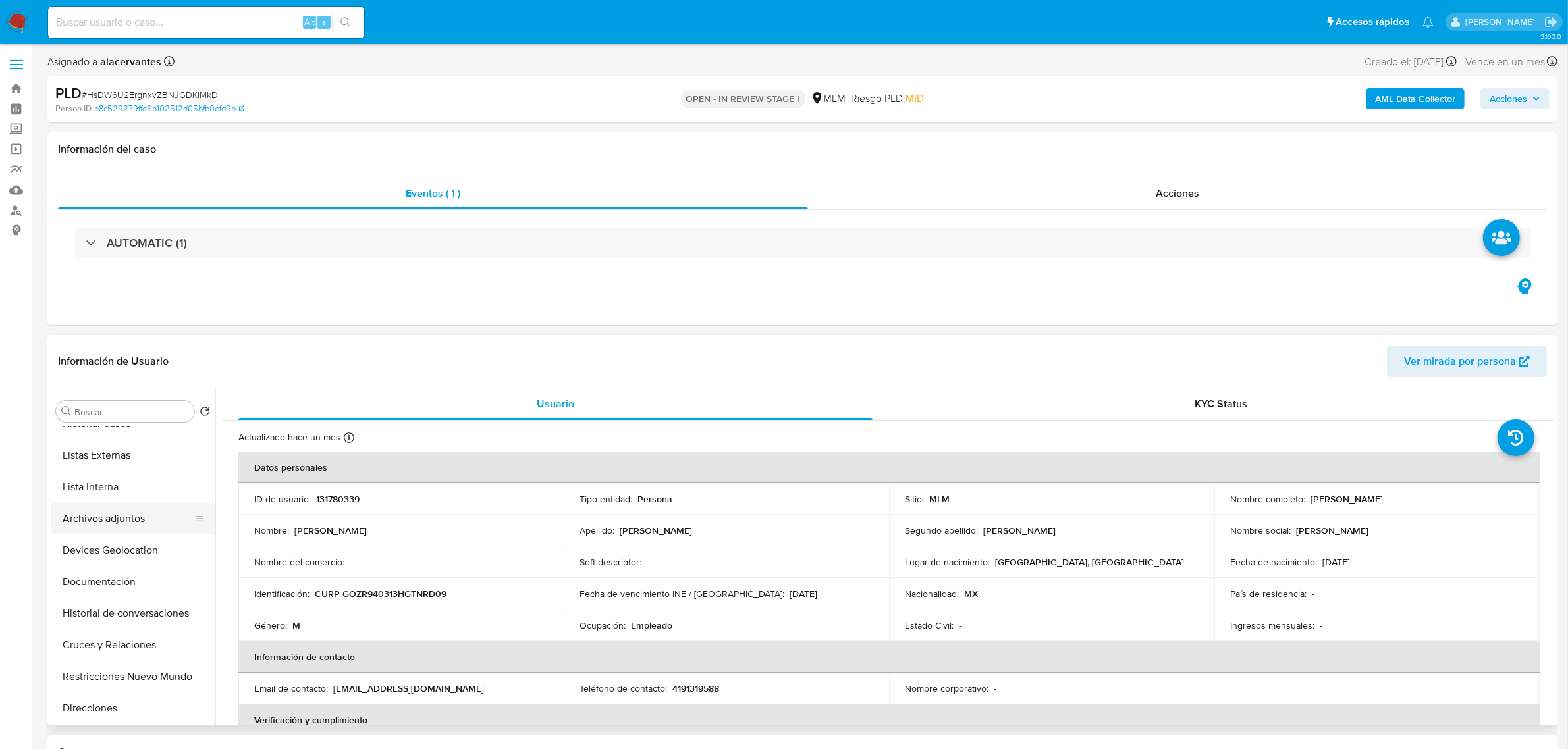
click at [135, 514] on button "Archivos adjuntos" at bounding box center [127, 518] width 154 height 32
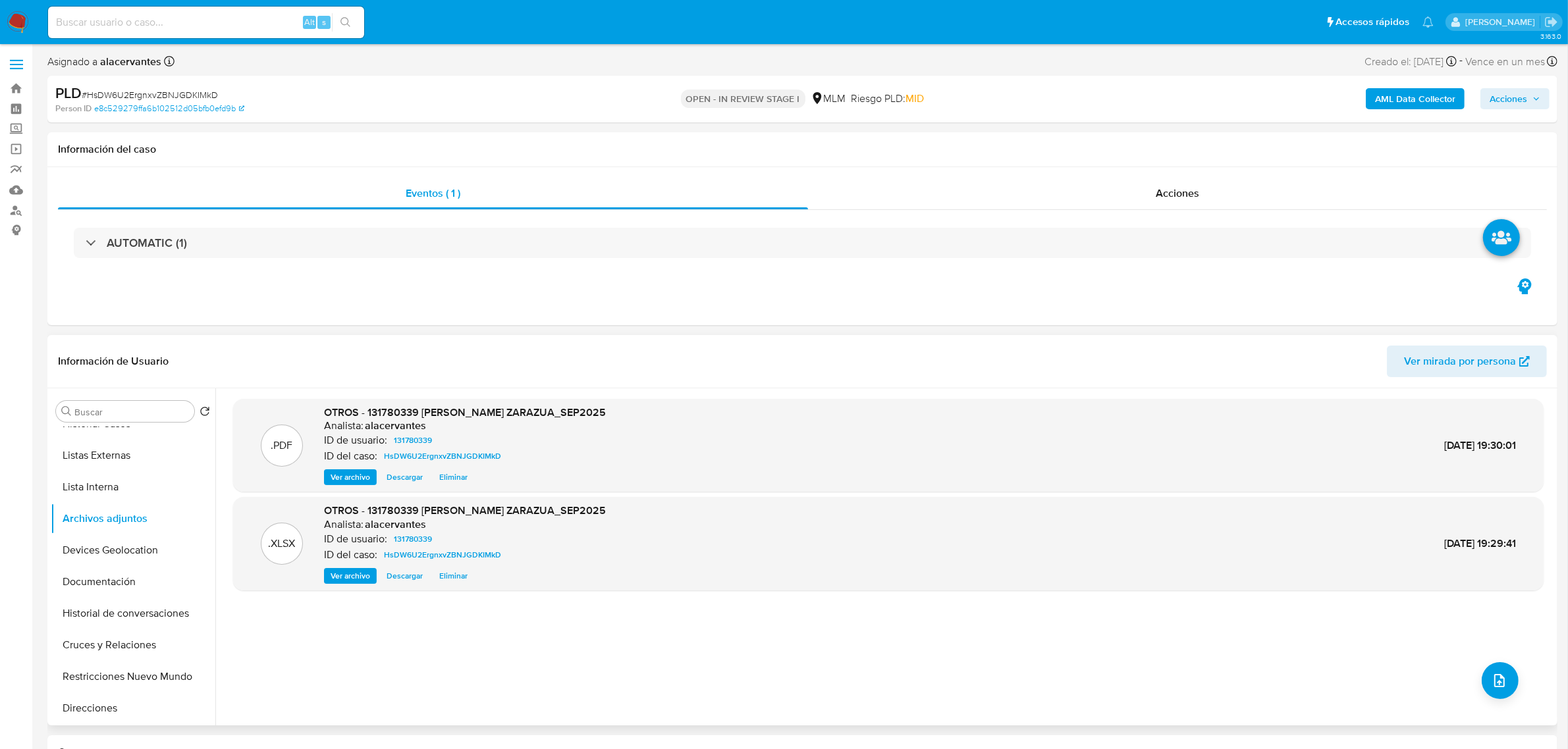
click at [339, 477] on span "Ver archivo" at bounding box center [350, 478] width 40 height 13
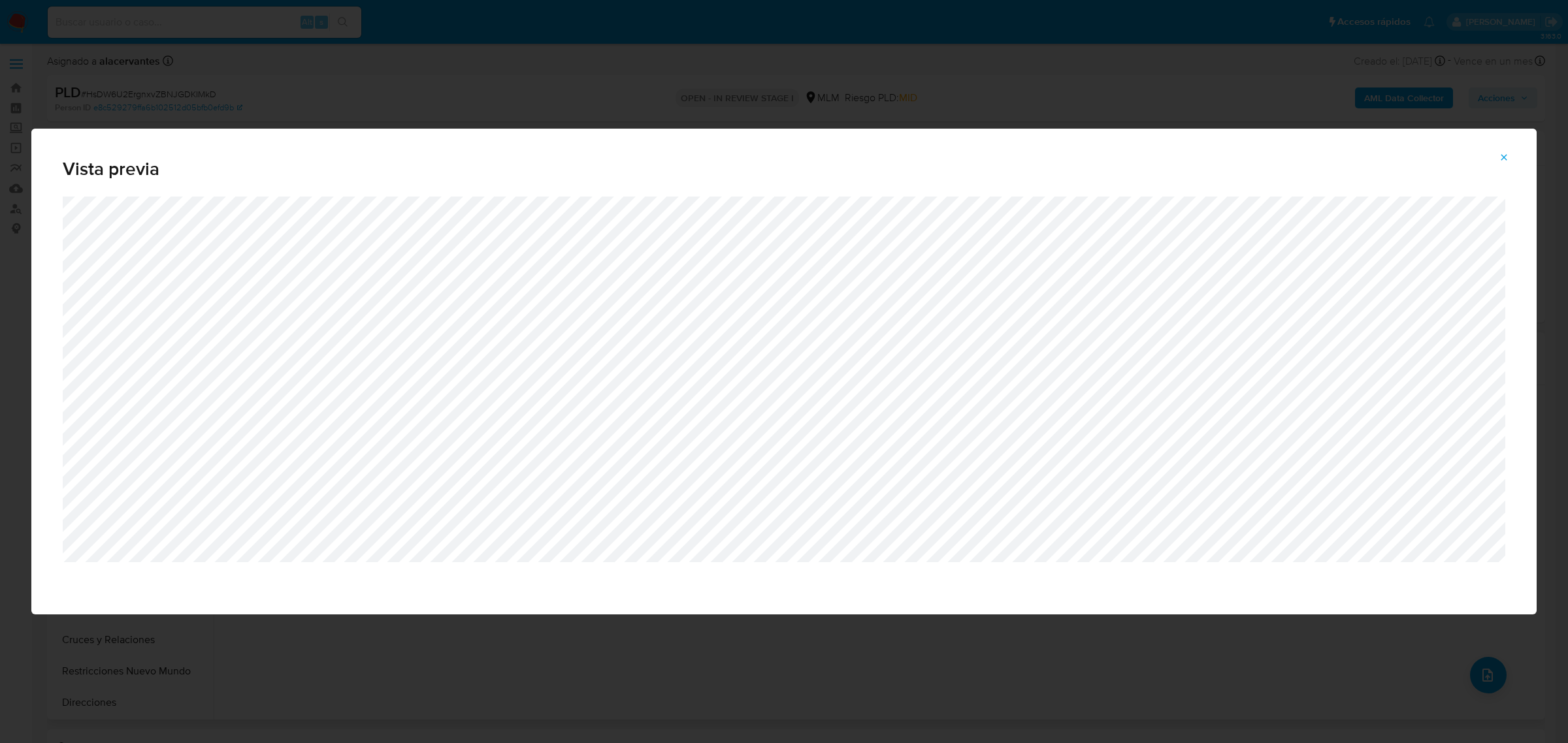
click at [1510, 158] on button "Attachment preview" at bounding box center [1503, 157] width 28 height 21
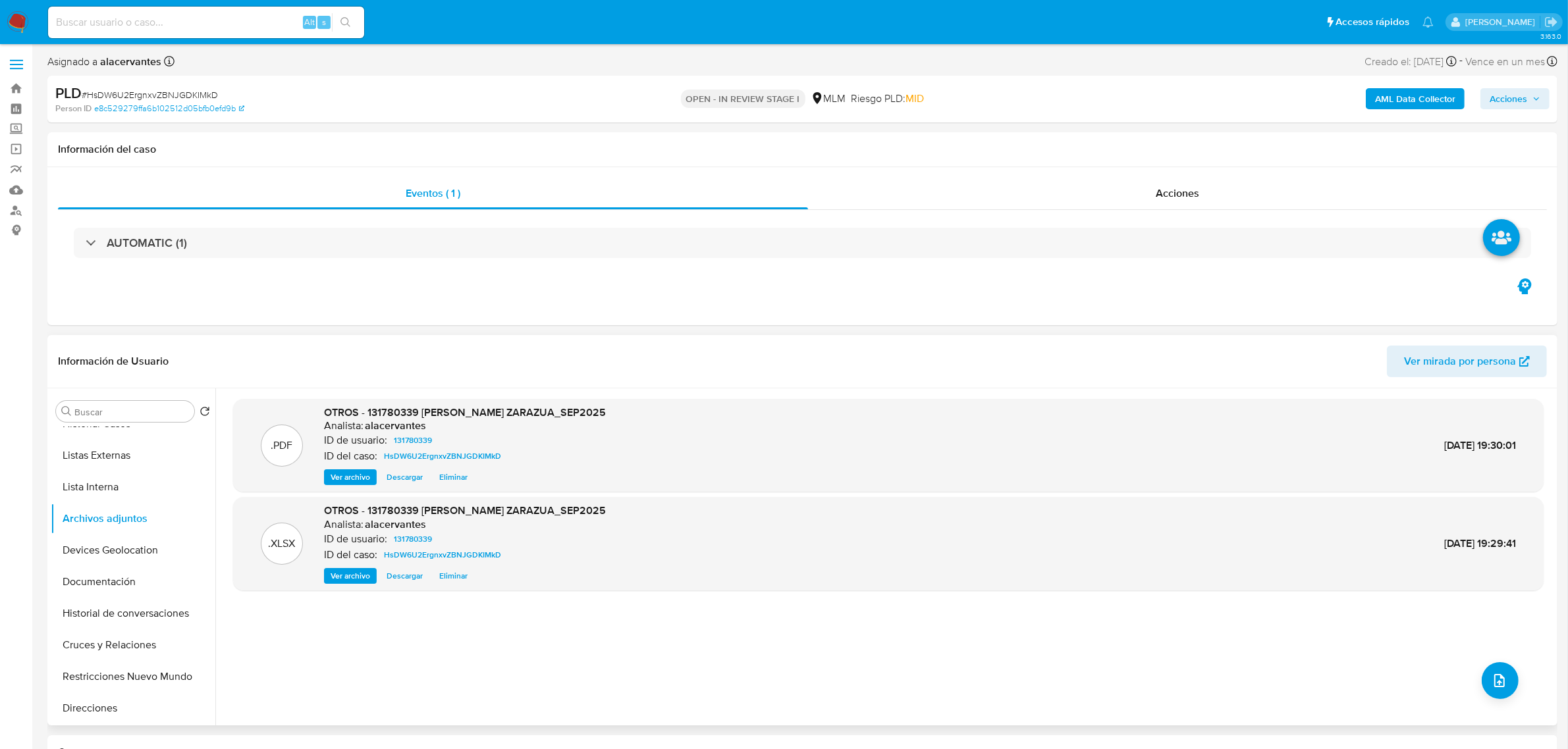
drag, startPoint x: 1534, startPoint y: 99, endPoint x: 1519, endPoint y: 103, distance: 15.5
click at [1534, 99] on icon "button" at bounding box center [1536, 99] width 8 height 8
click at [1192, 146] on span "Alt" at bounding box center [1197, 141] width 10 height 13
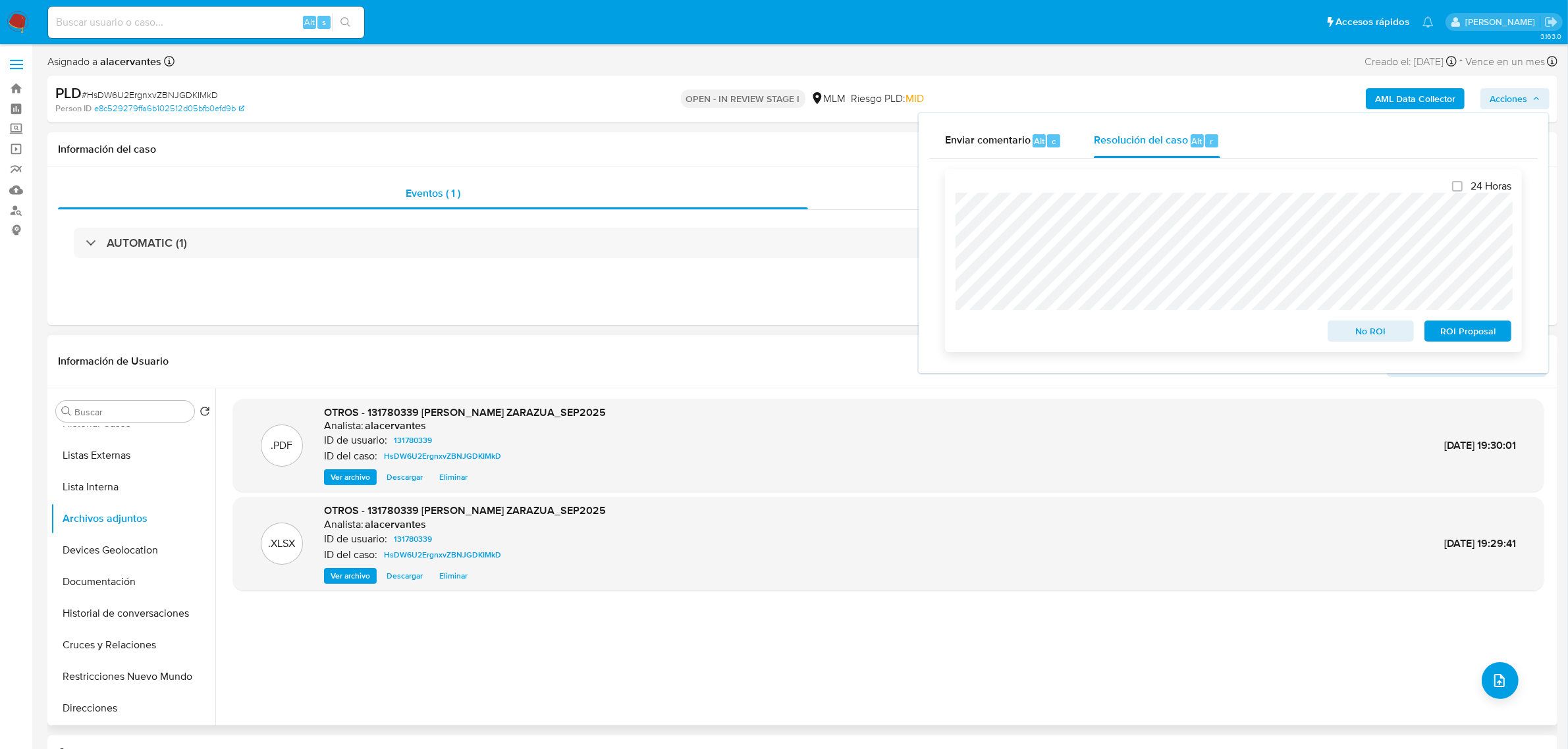
click at [1355, 340] on span "No ROI" at bounding box center [1371, 330] width 68 height 18
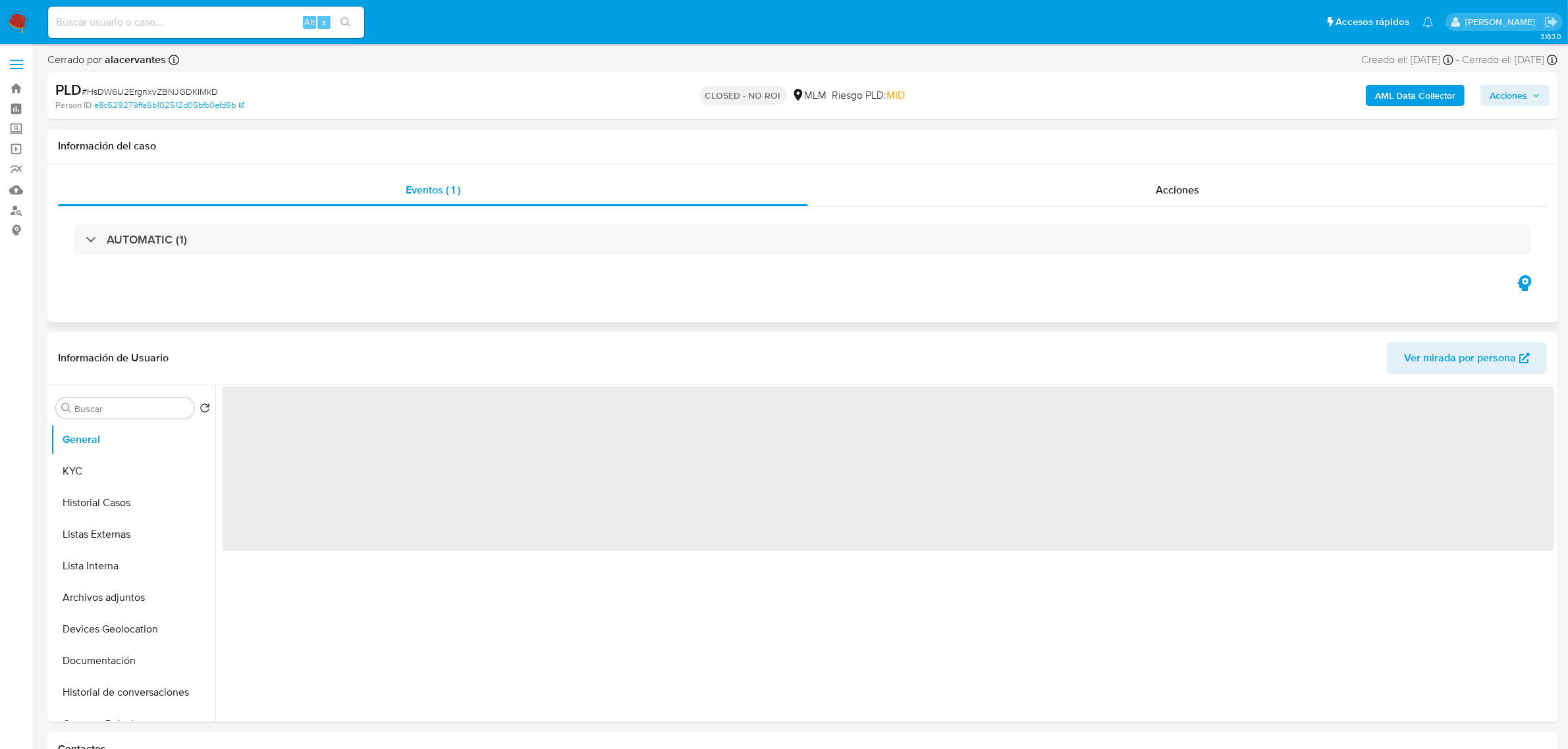
select select "10"
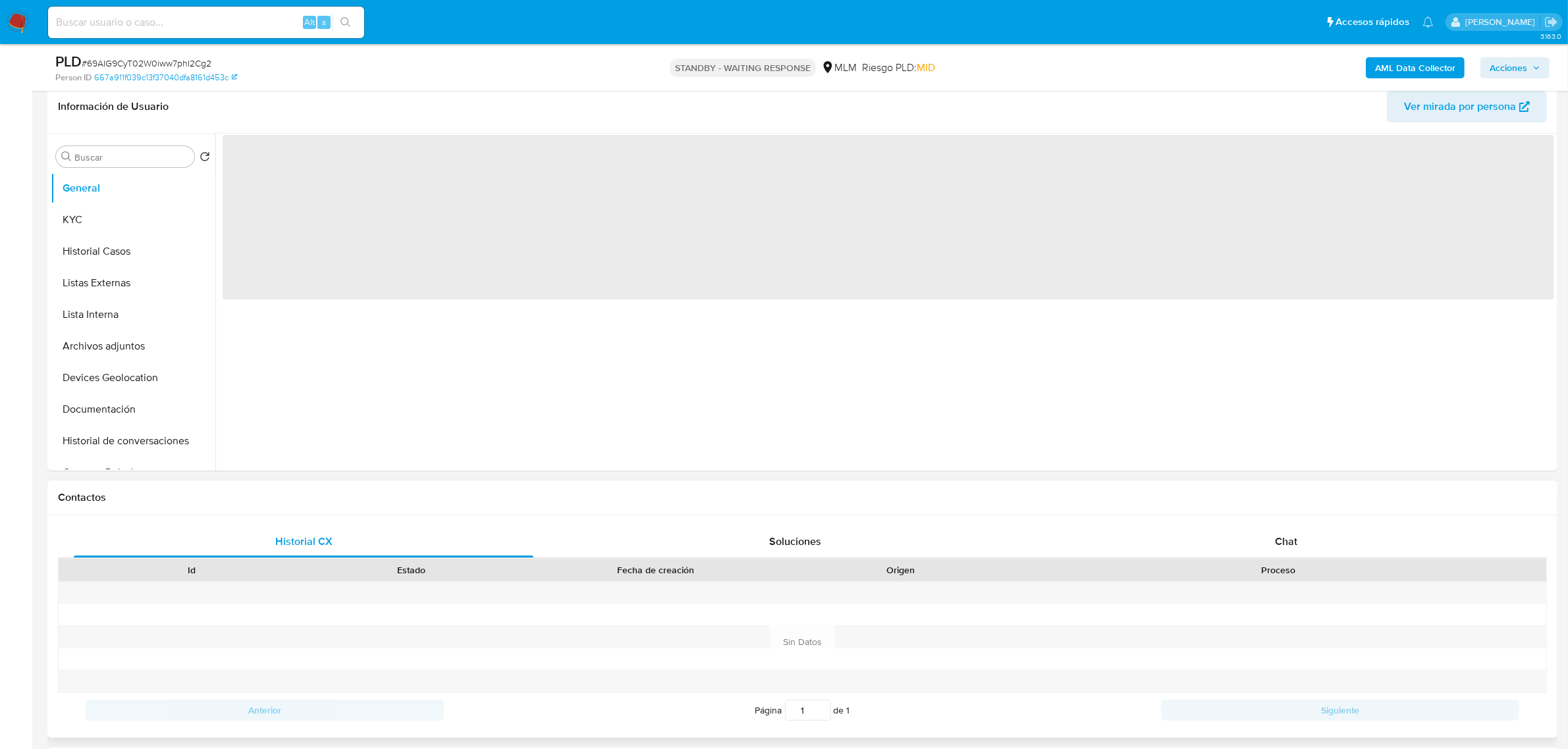
scroll to position [246, 0]
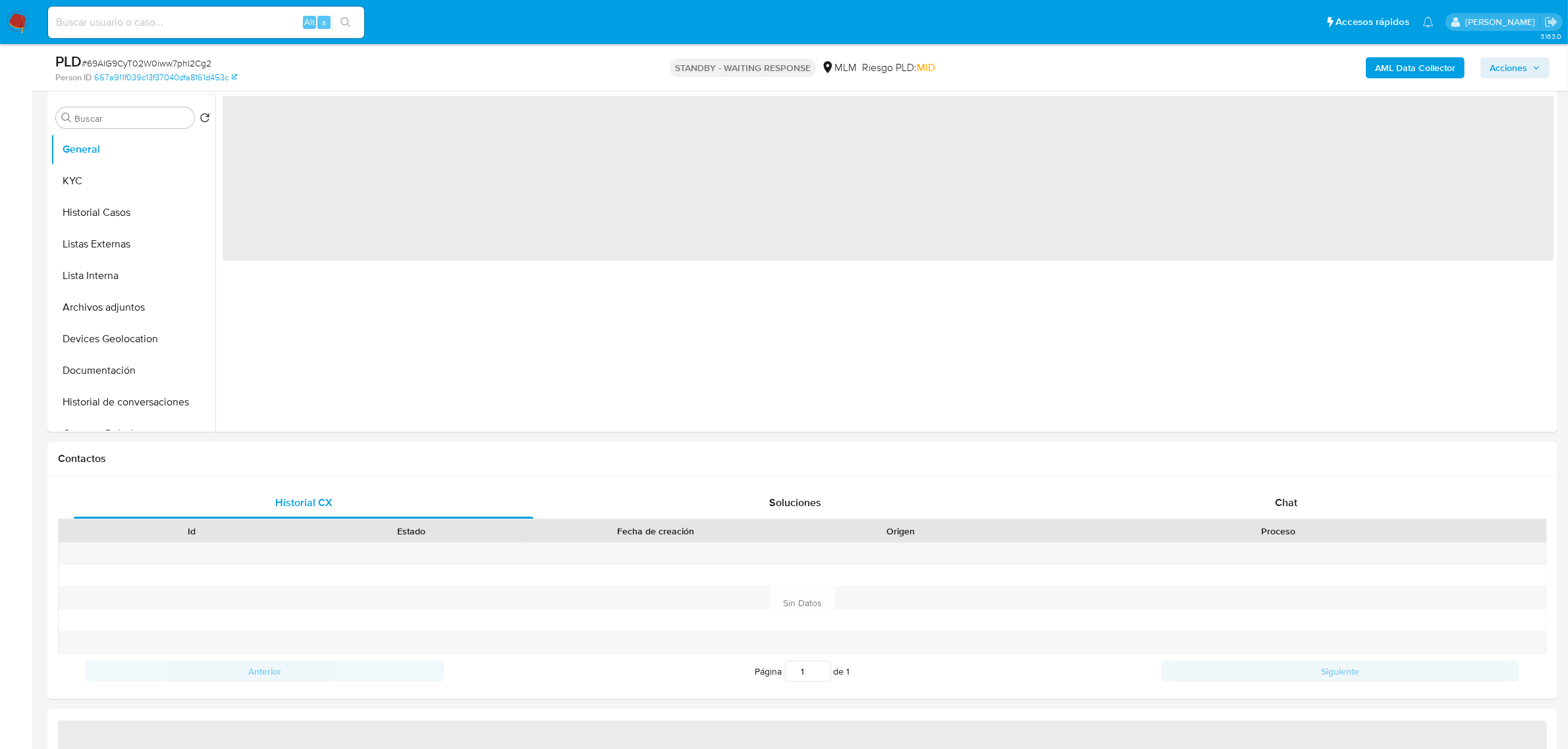
select select "10"
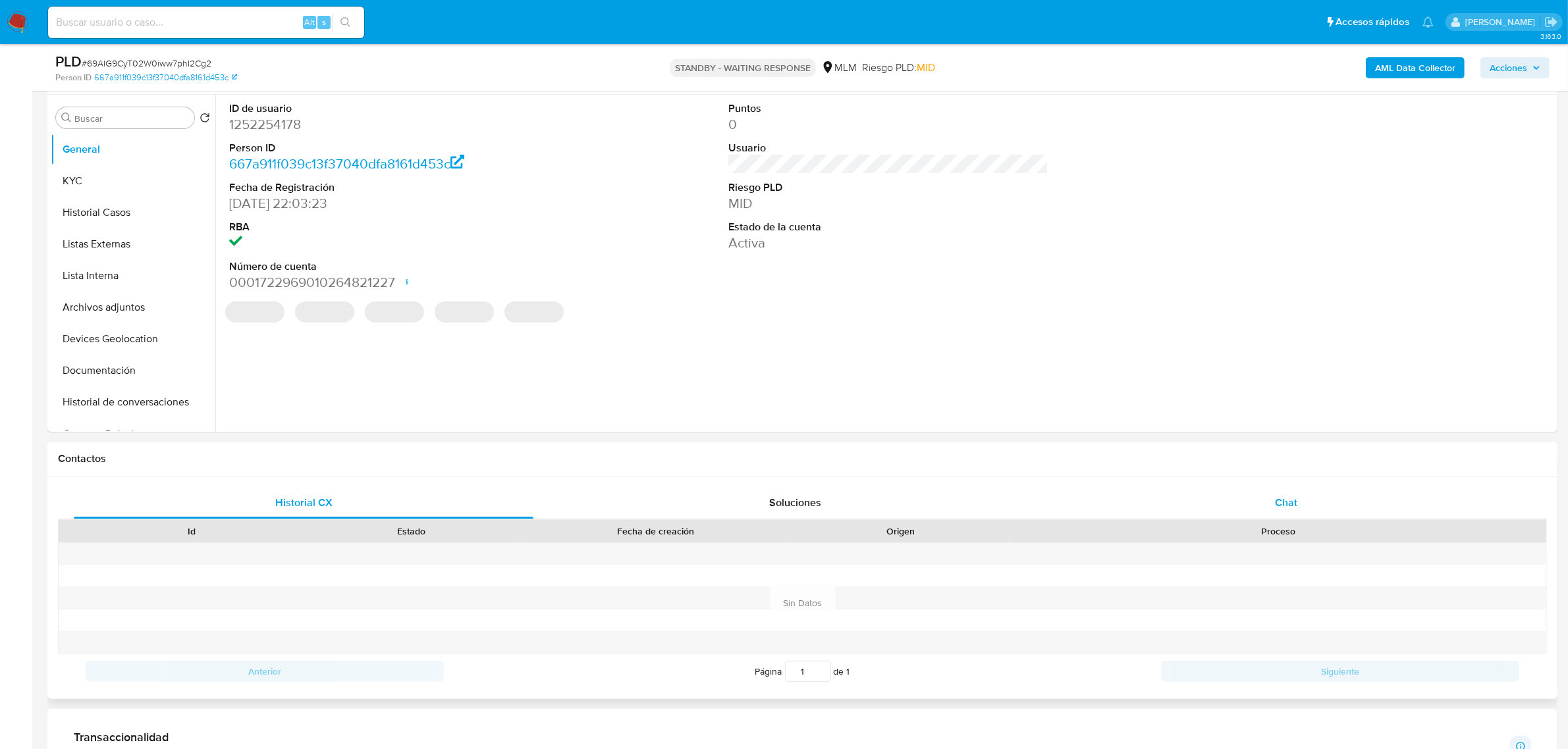
click at [1294, 501] on span "Chat" at bounding box center [1286, 503] width 22 height 15
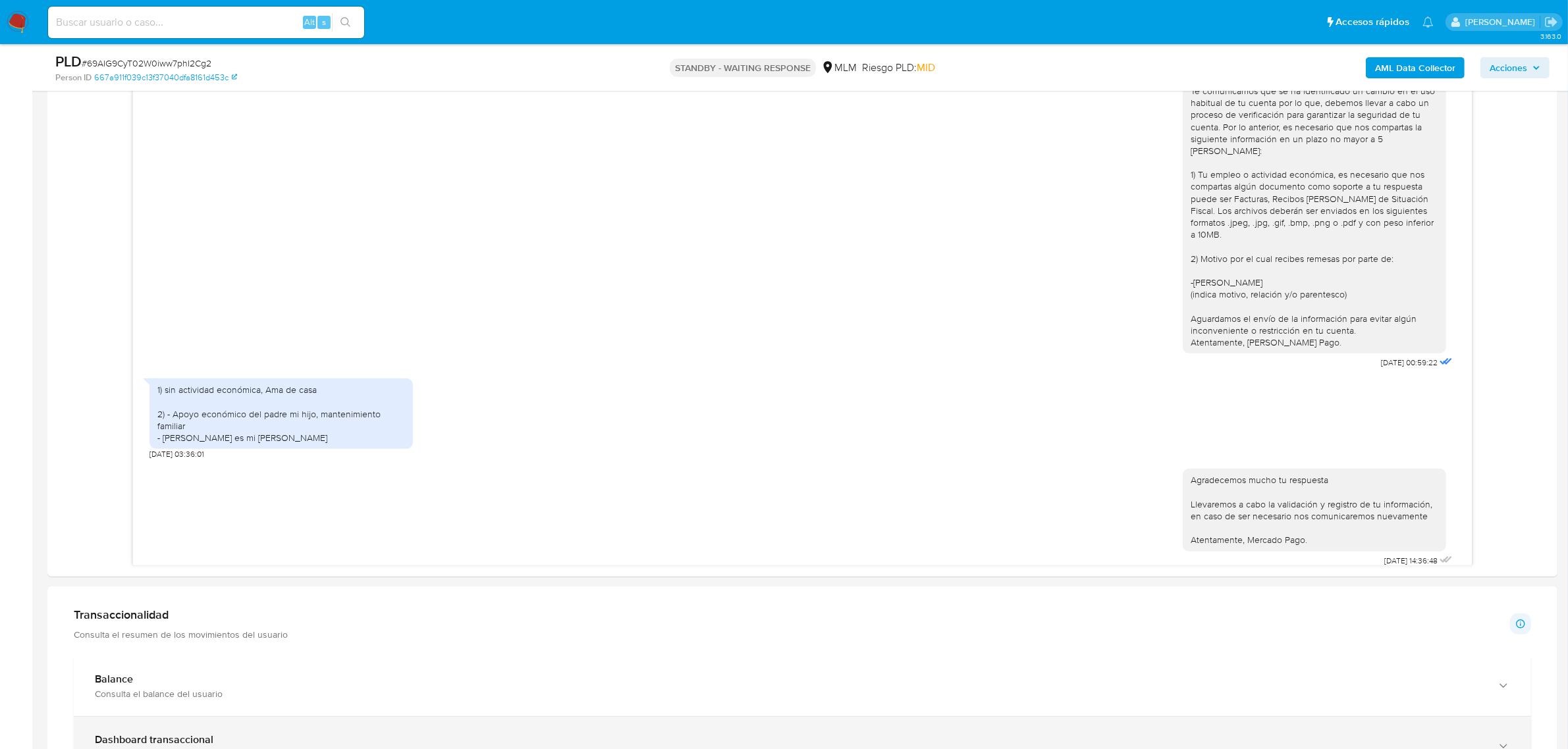
scroll to position [823, 0]
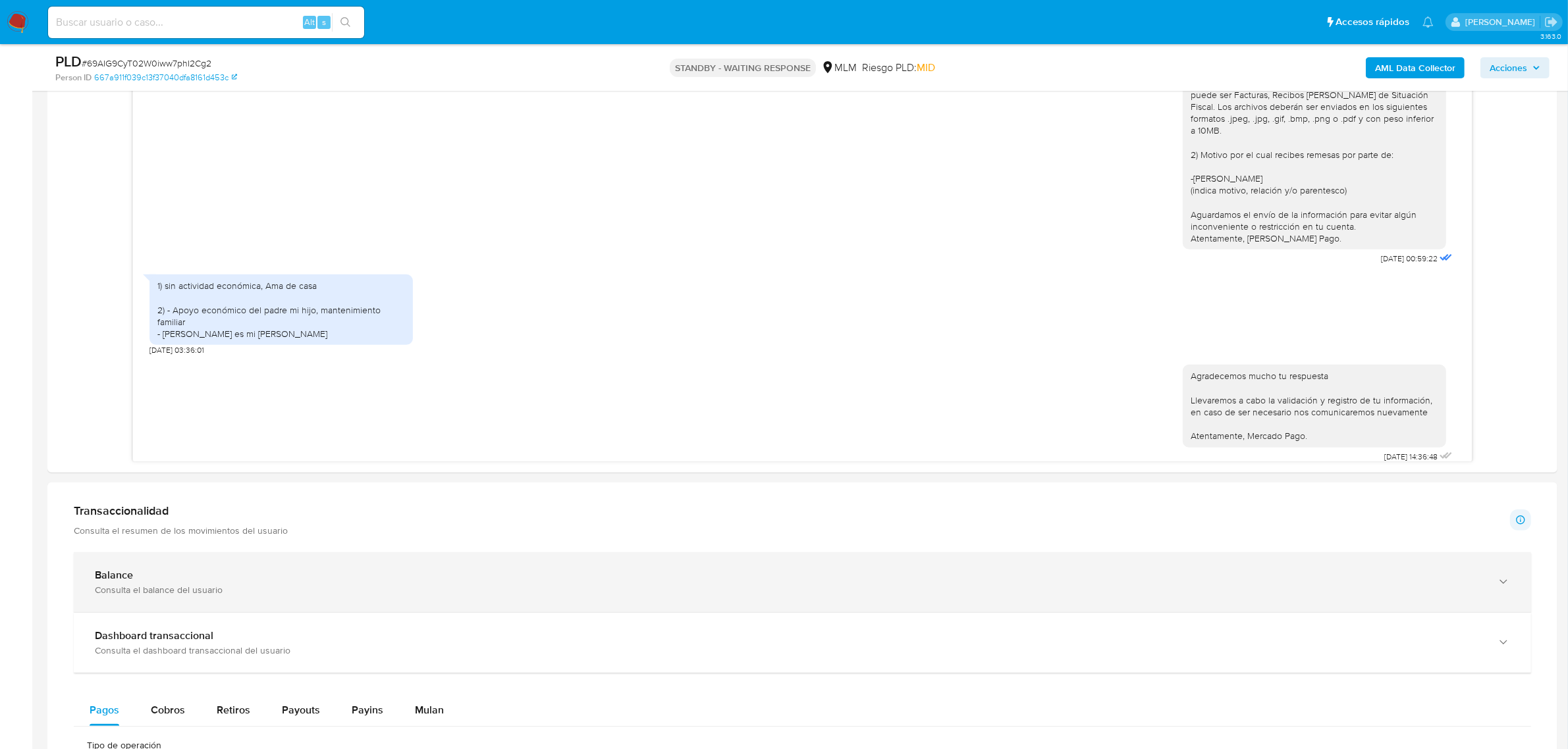
click at [483, 602] on div "Balance Consulta el balance del usuario" at bounding box center [802, 581] width 1457 height 60
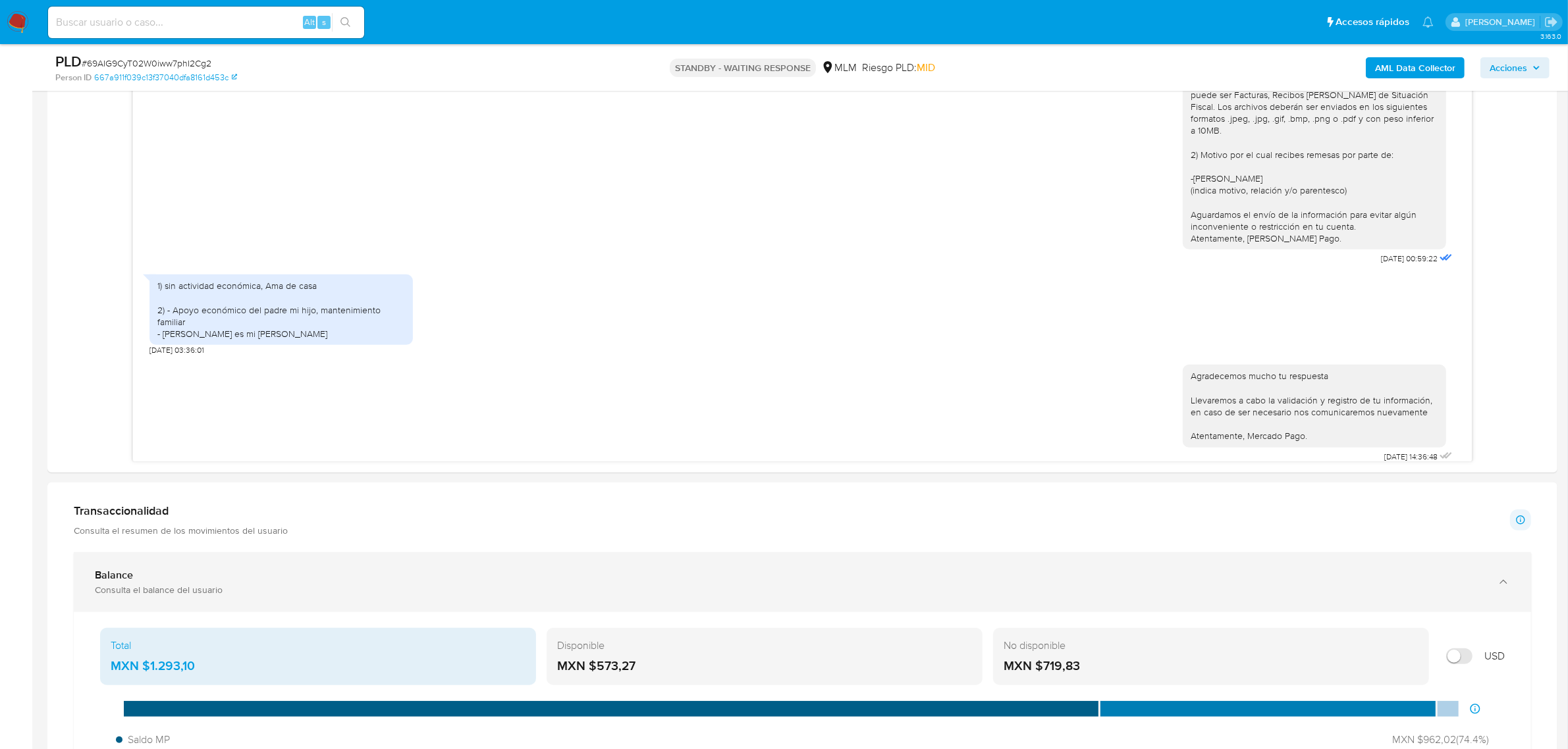
click at [484, 591] on div "Consulta el balance del usuario" at bounding box center [789, 589] width 1388 height 12
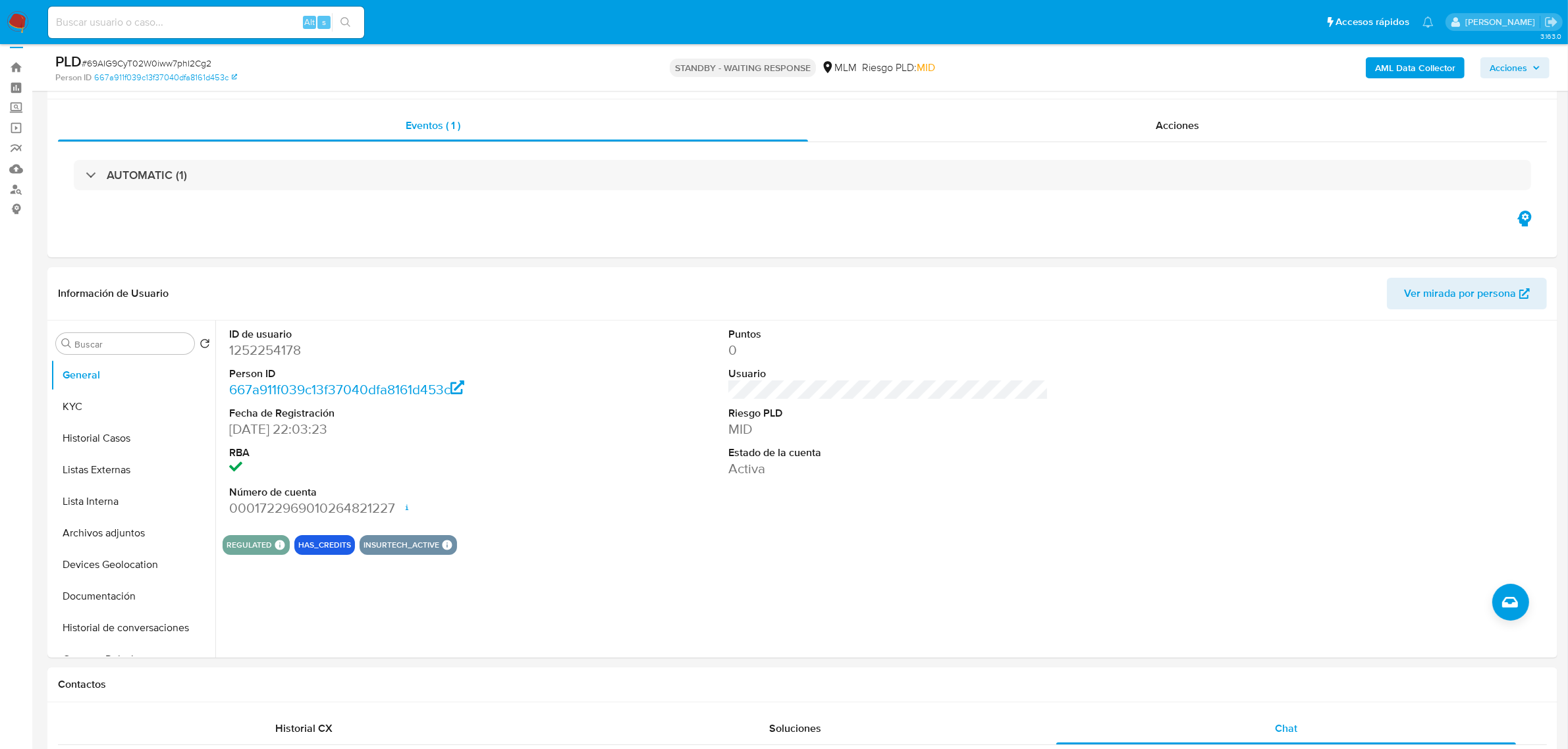
scroll to position [0, 0]
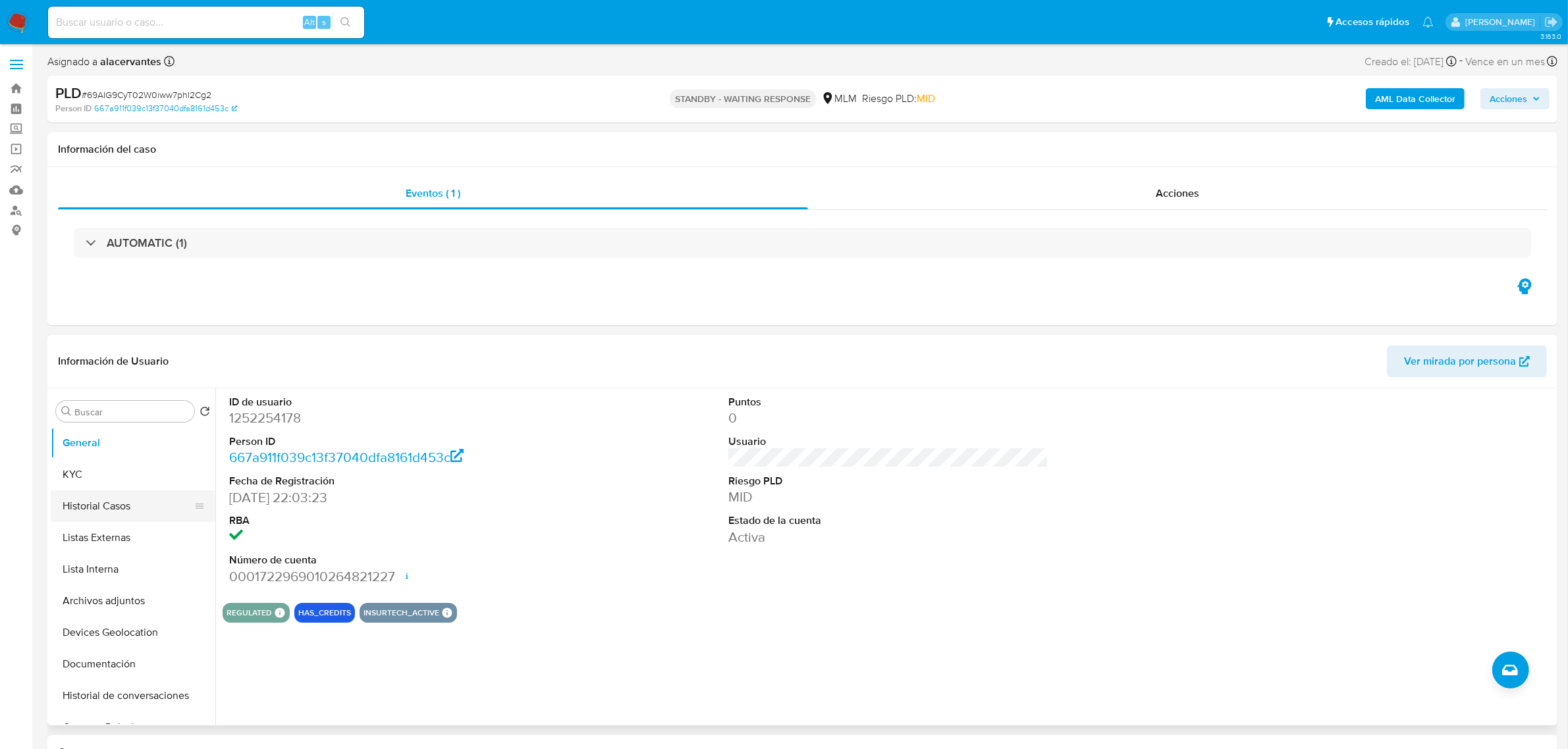
click at [119, 504] on button "Historial Casos" at bounding box center [127, 505] width 154 height 32
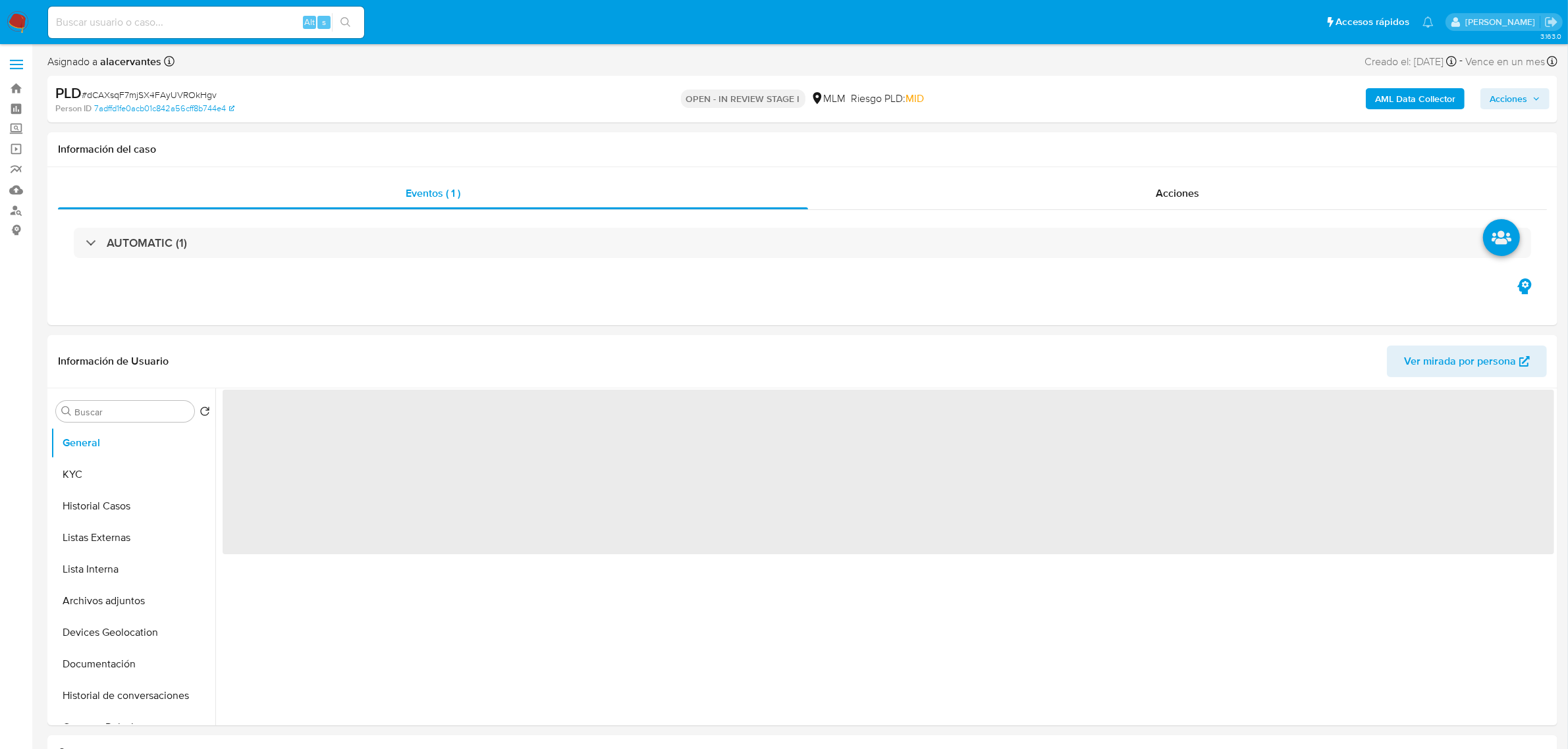
select select "10"
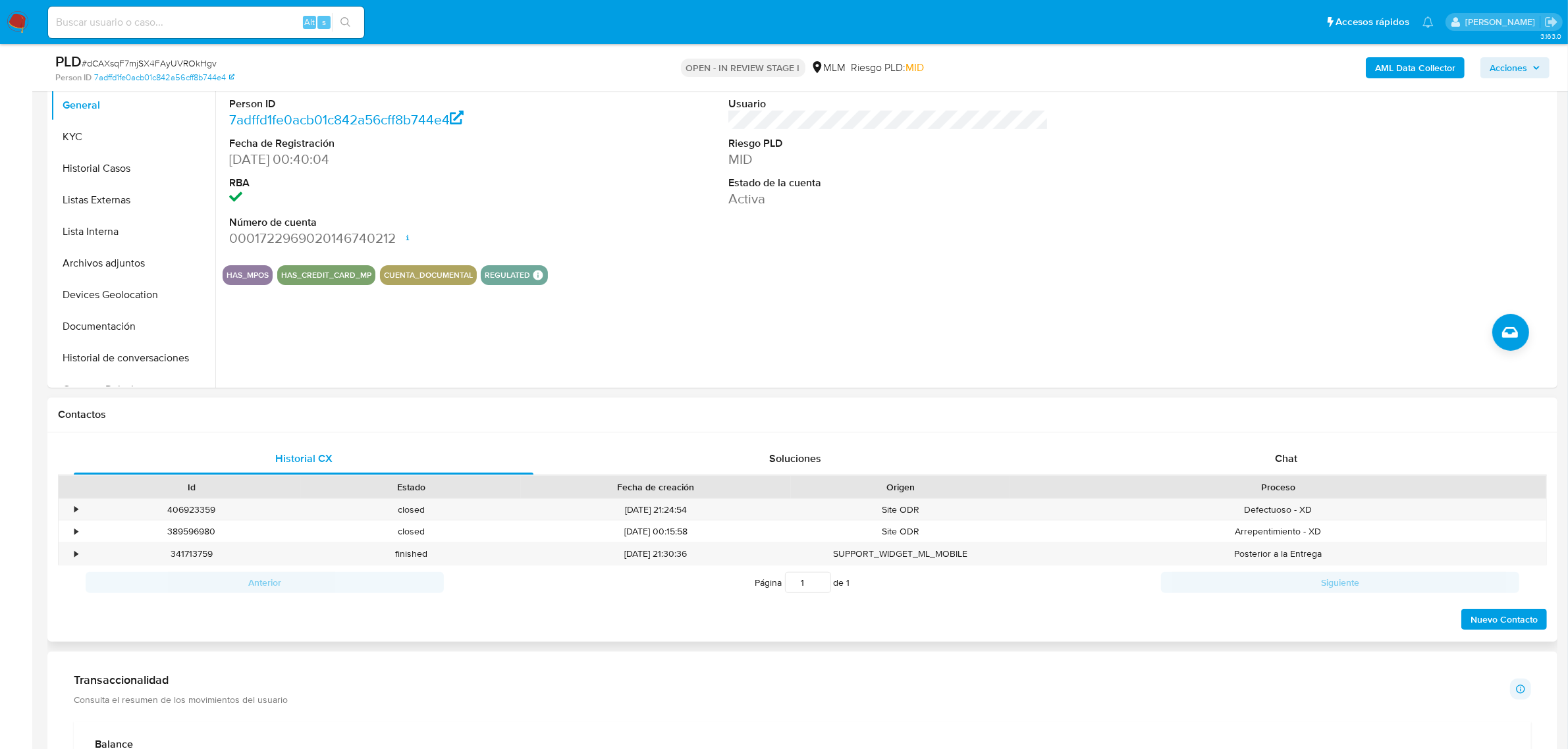
scroll to position [411, 0]
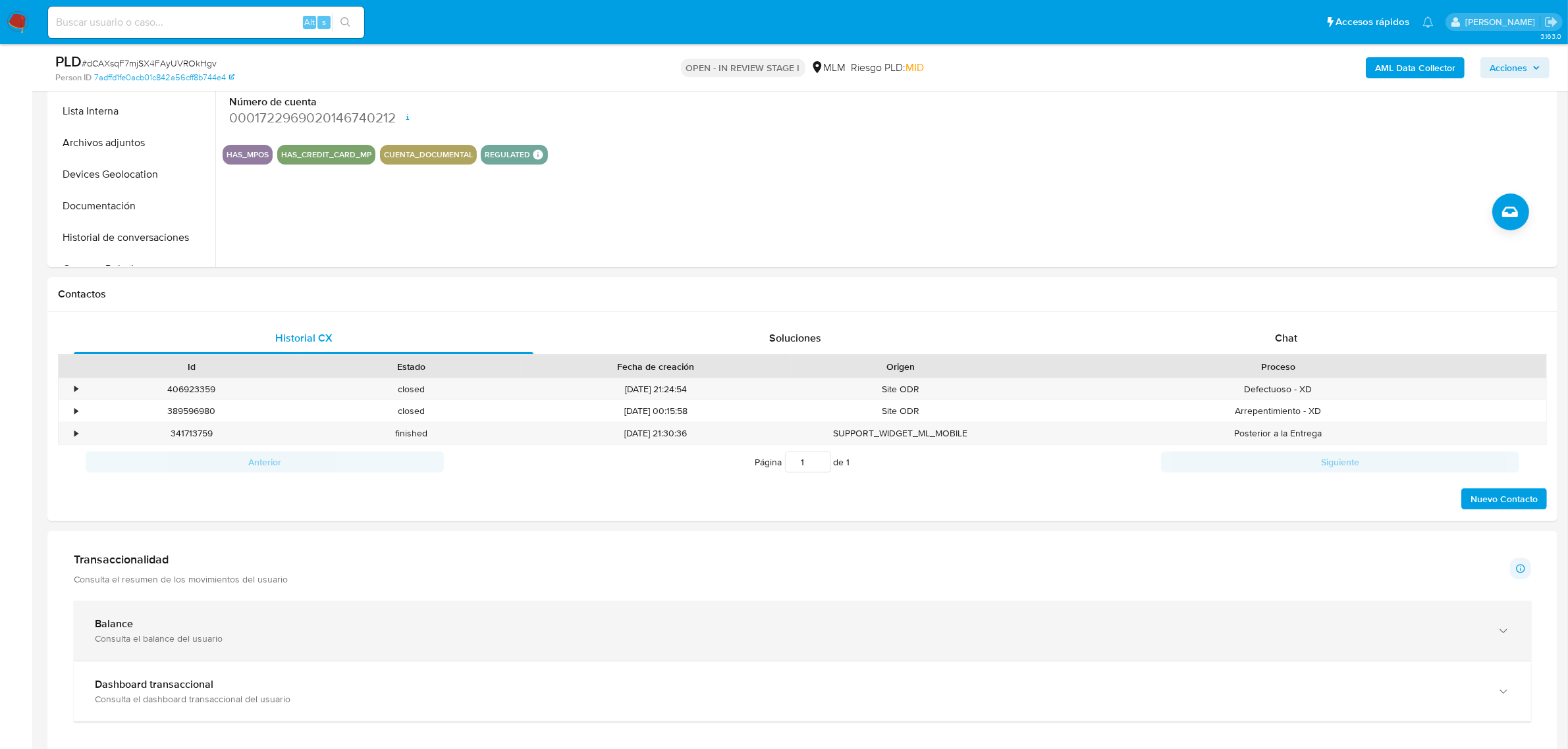
click at [432, 624] on div "Balance" at bounding box center [789, 624] width 1388 height 13
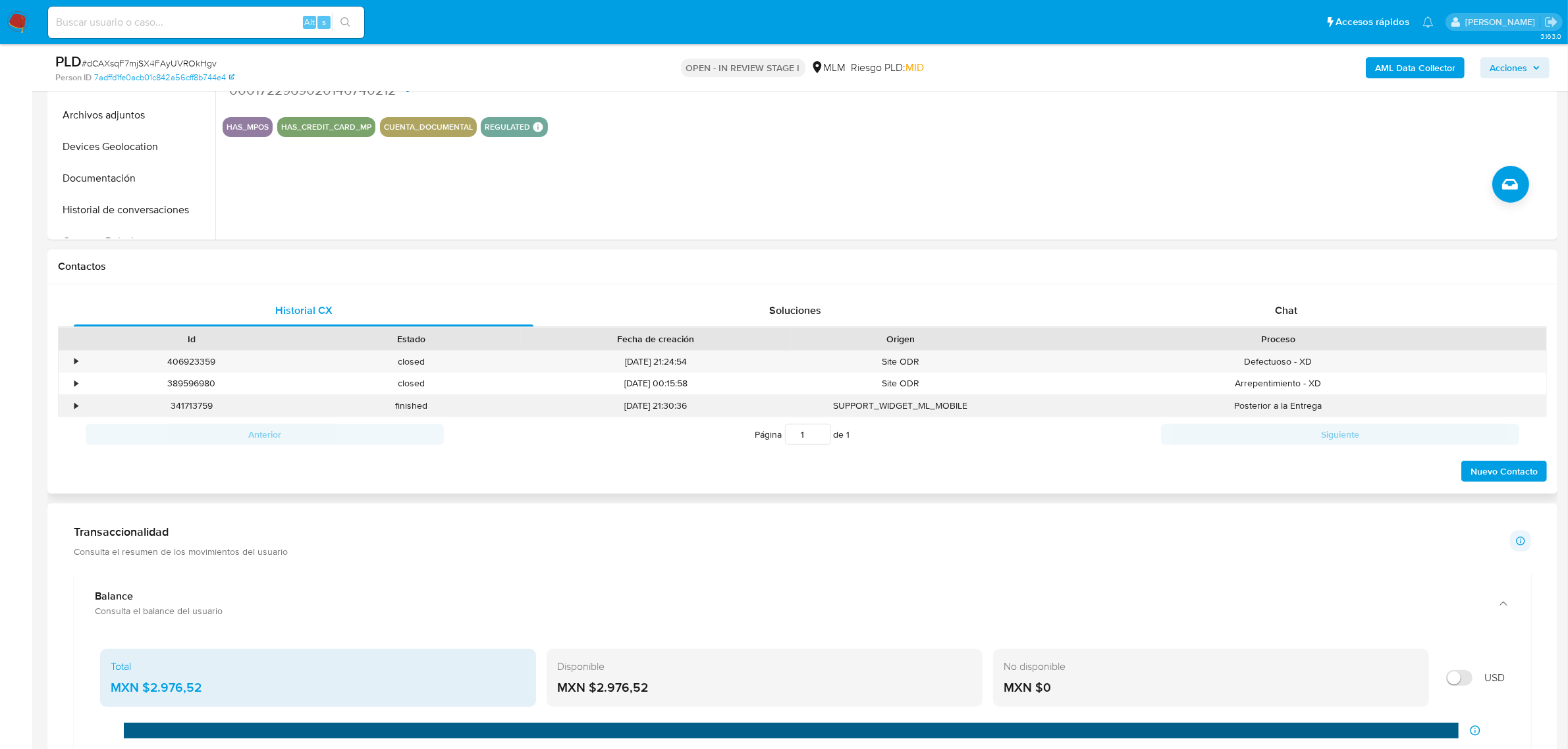
scroll to position [658, 0]
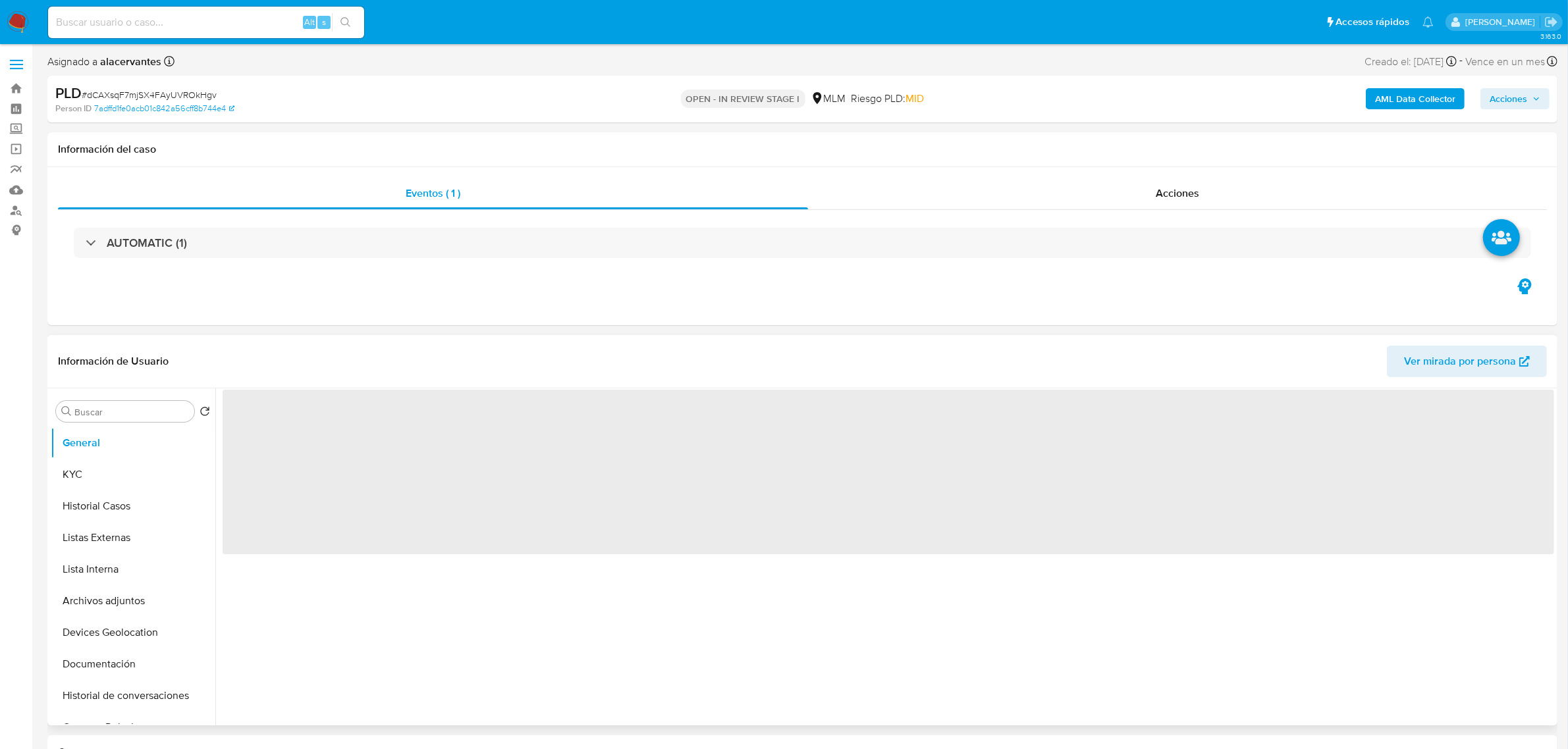
select select "10"
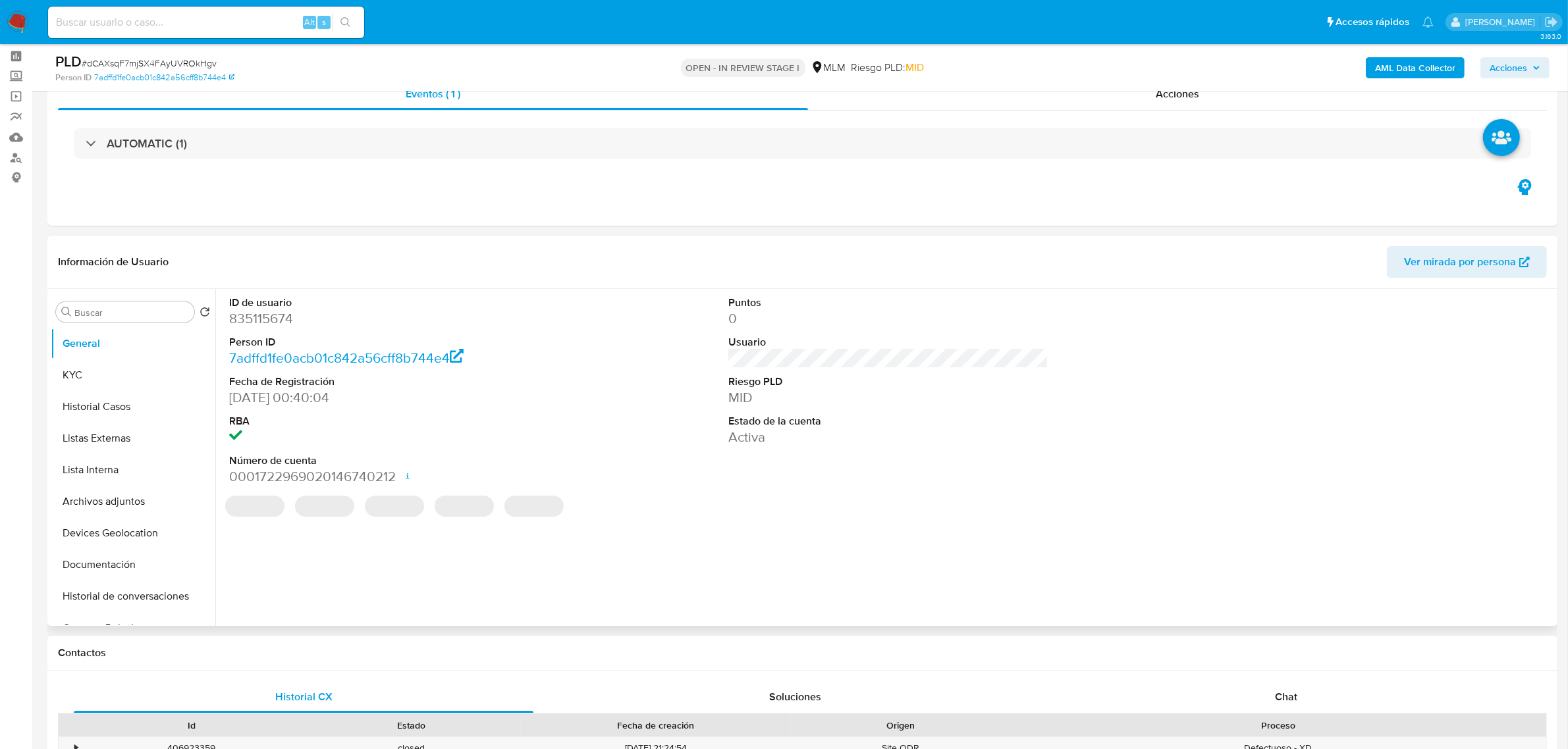
scroll to position [82, 0]
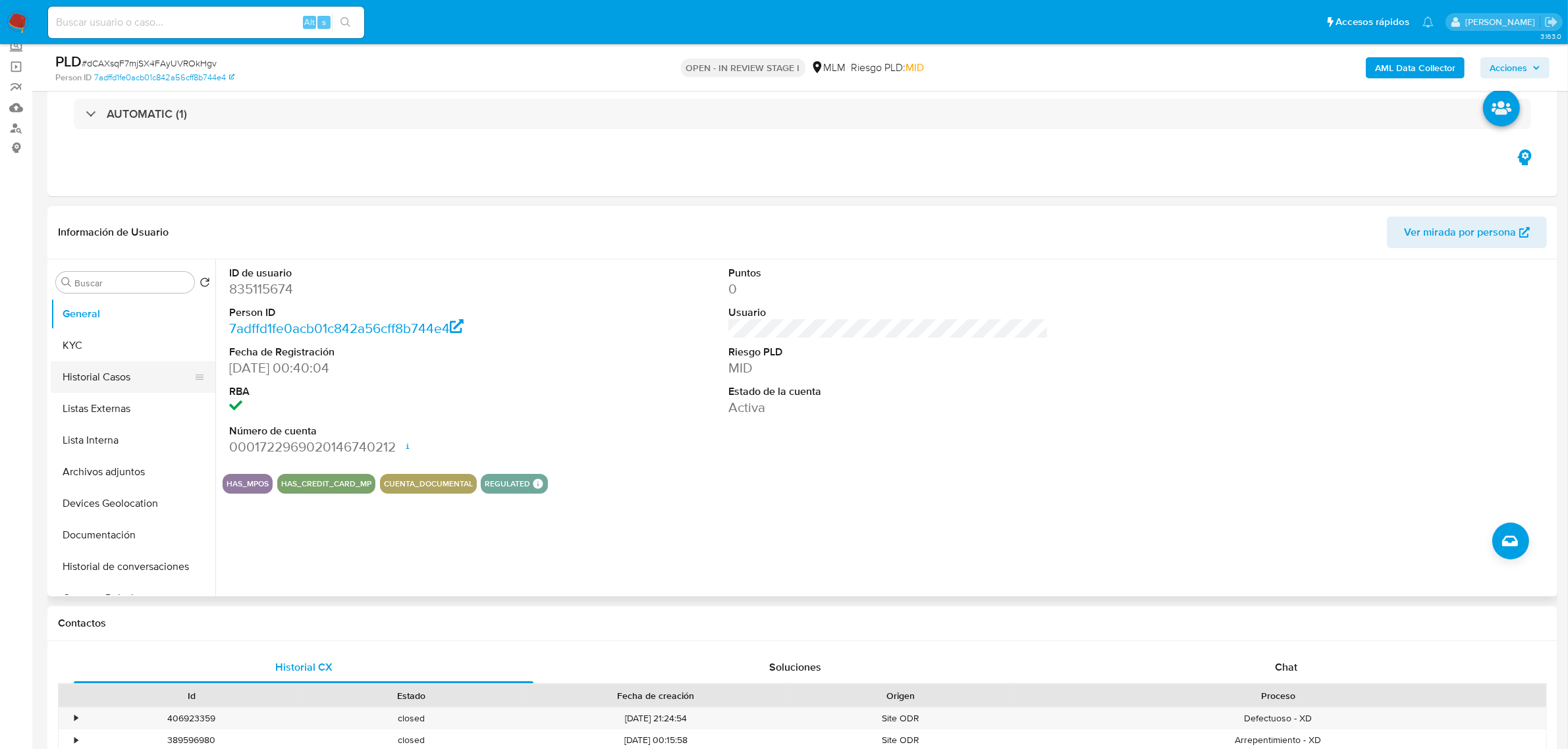
click at [105, 382] on button "Historial Casos" at bounding box center [127, 377] width 154 height 32
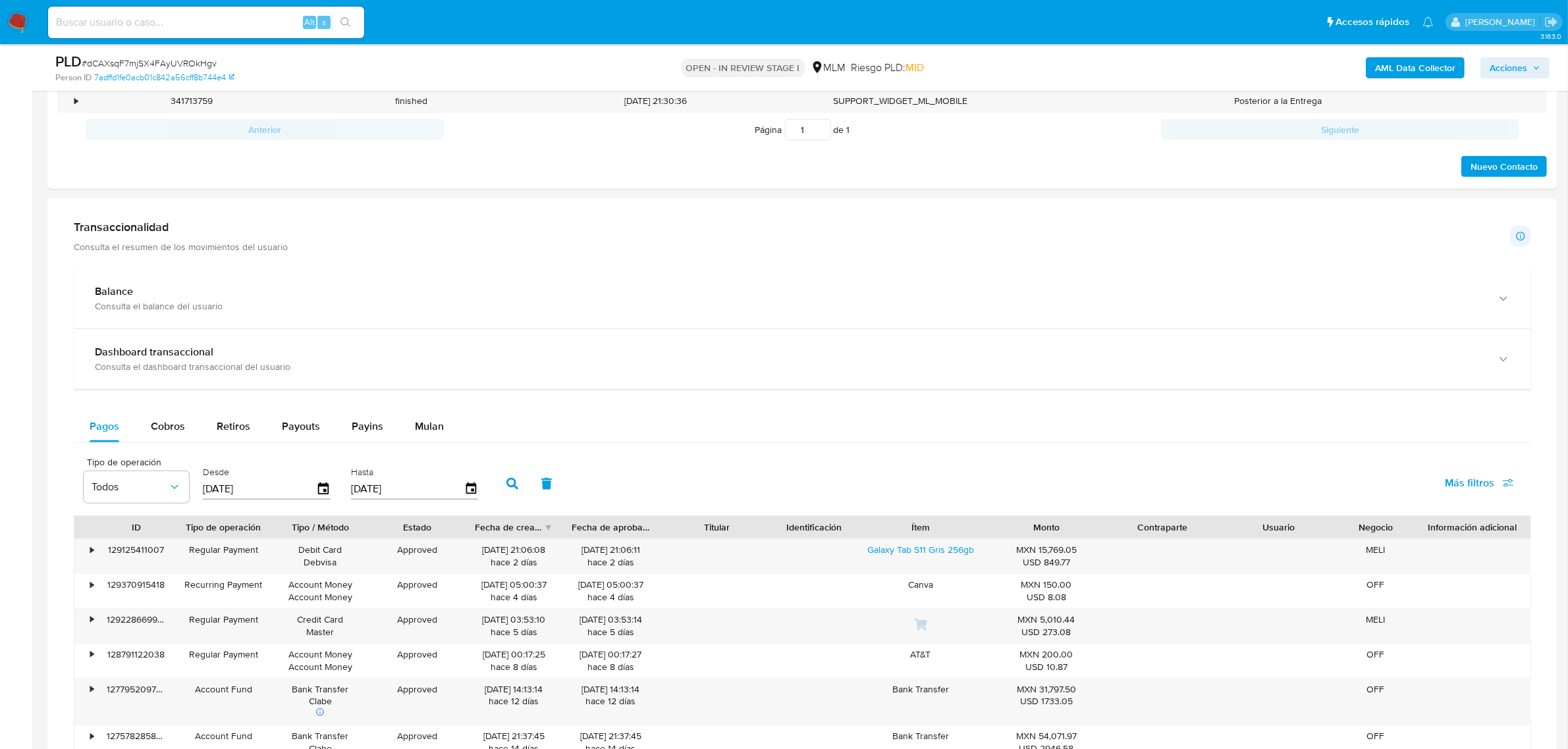
scroll to position [823, 0]
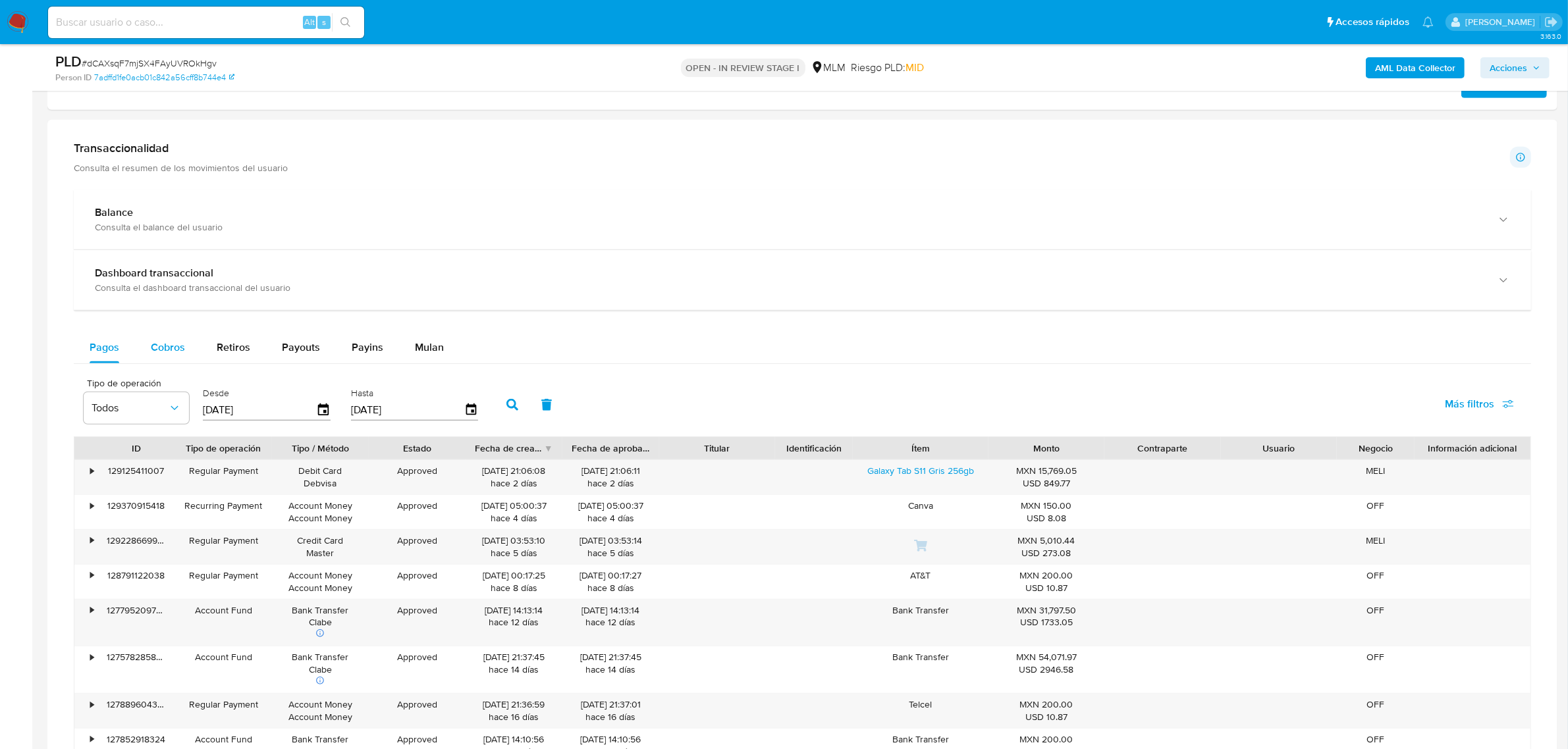
click at [172, 349] on span "Cobros" at bounding box center [168, 347] width 35 height 15
select select "10"
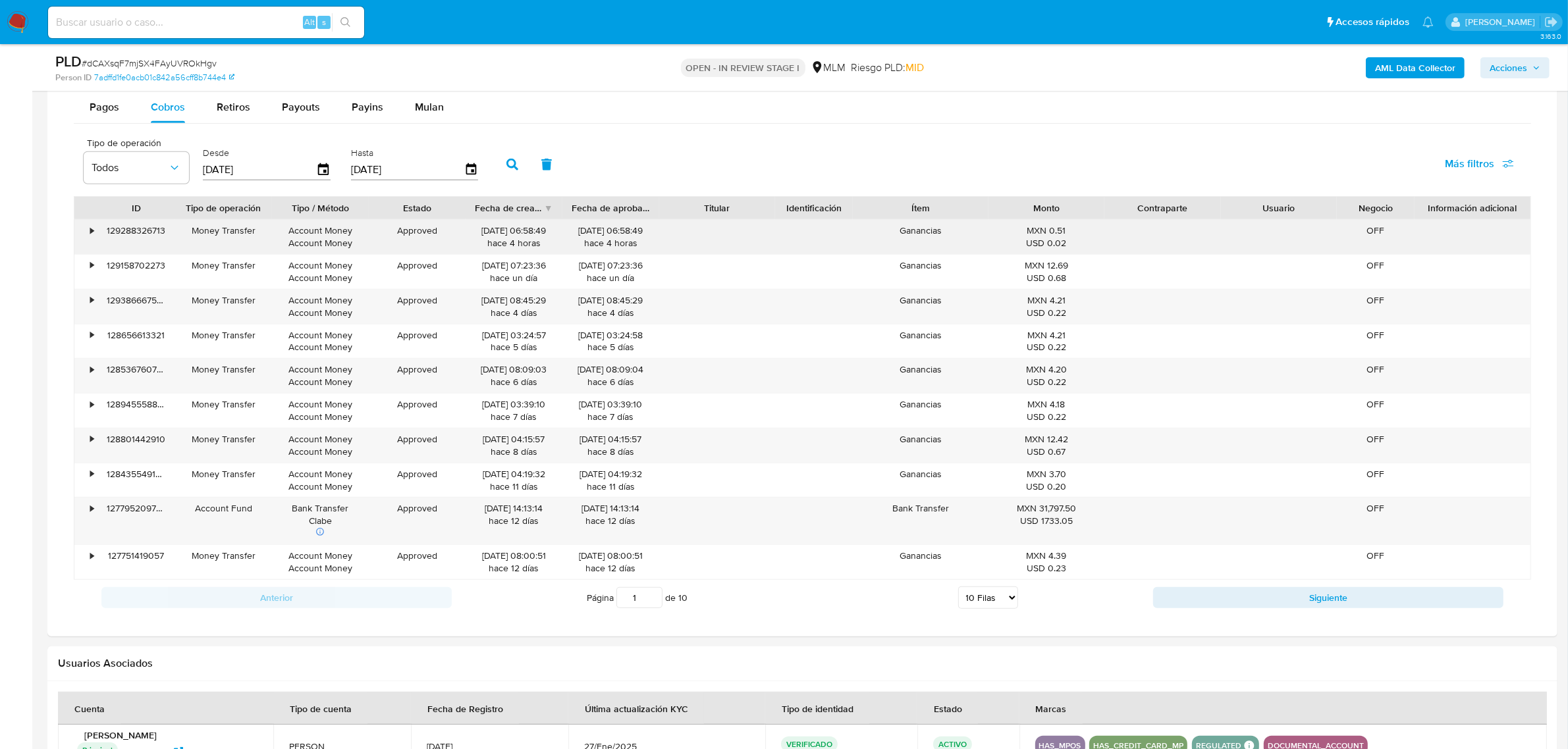
scroll to position [1069, 0]
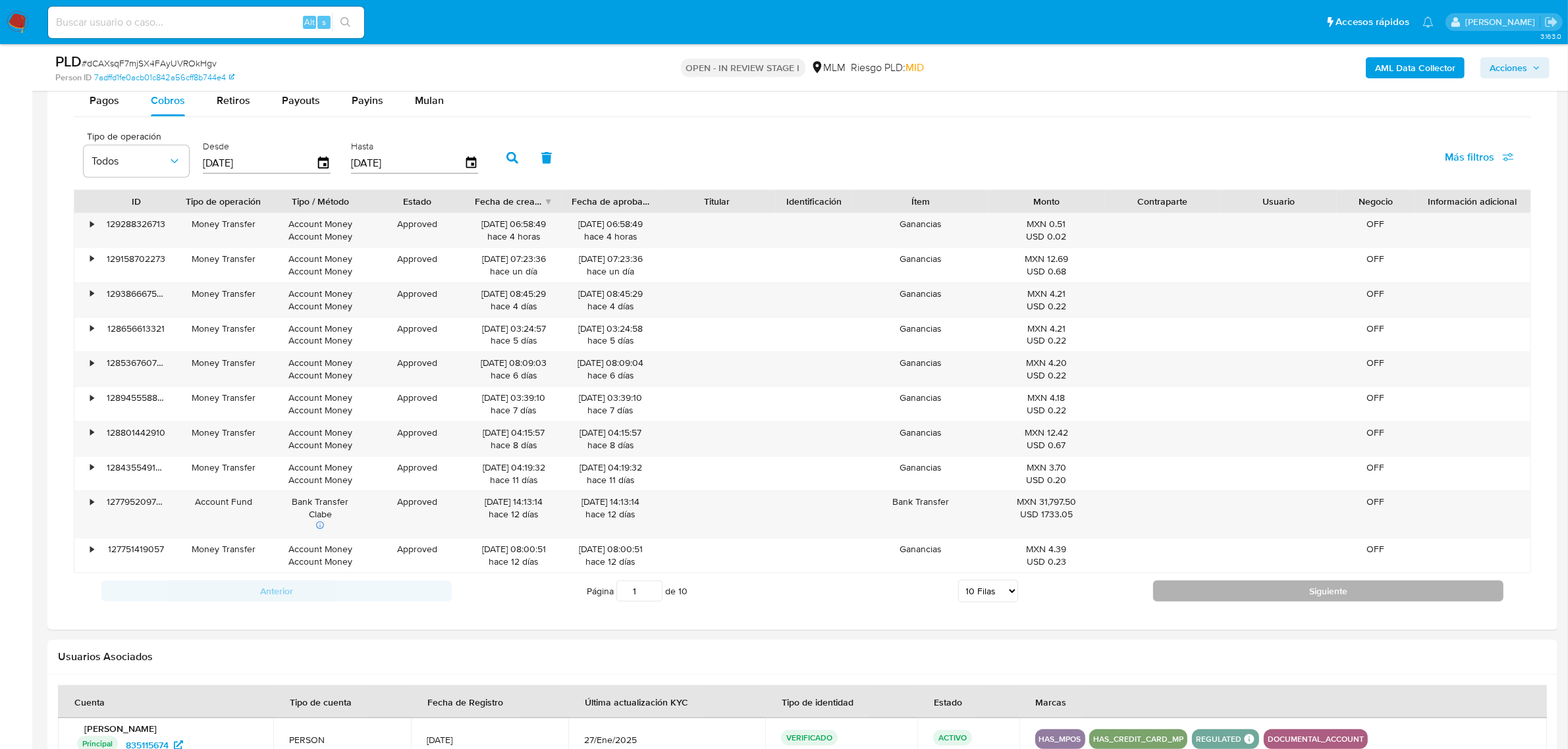
click at [1223, 599] on button "Siguiente" at bounding box center [1328, 591] width 350 height 21
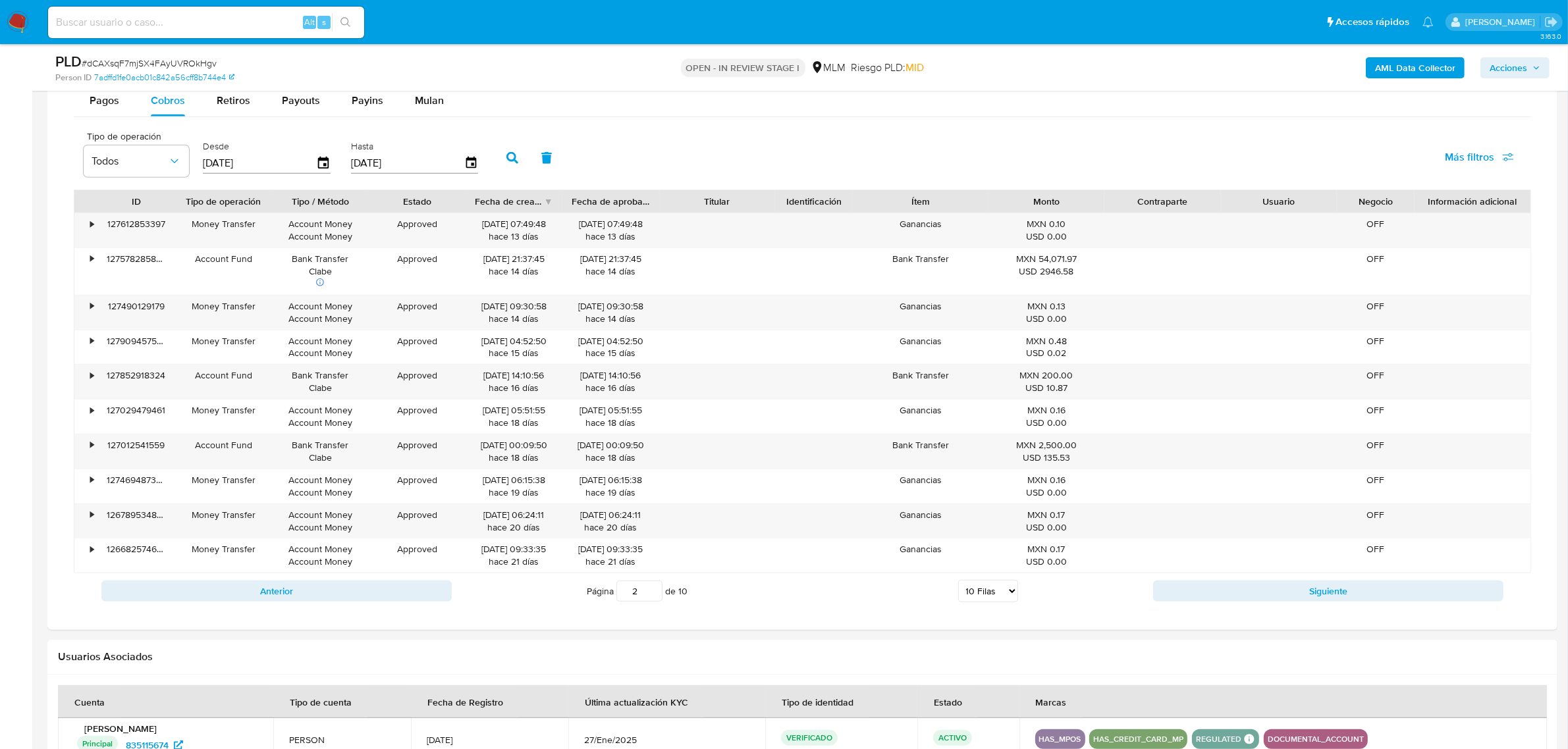
click at [1180, 600] on button "Siguiente" at bounding box center [1328, 591] width 350 height 21
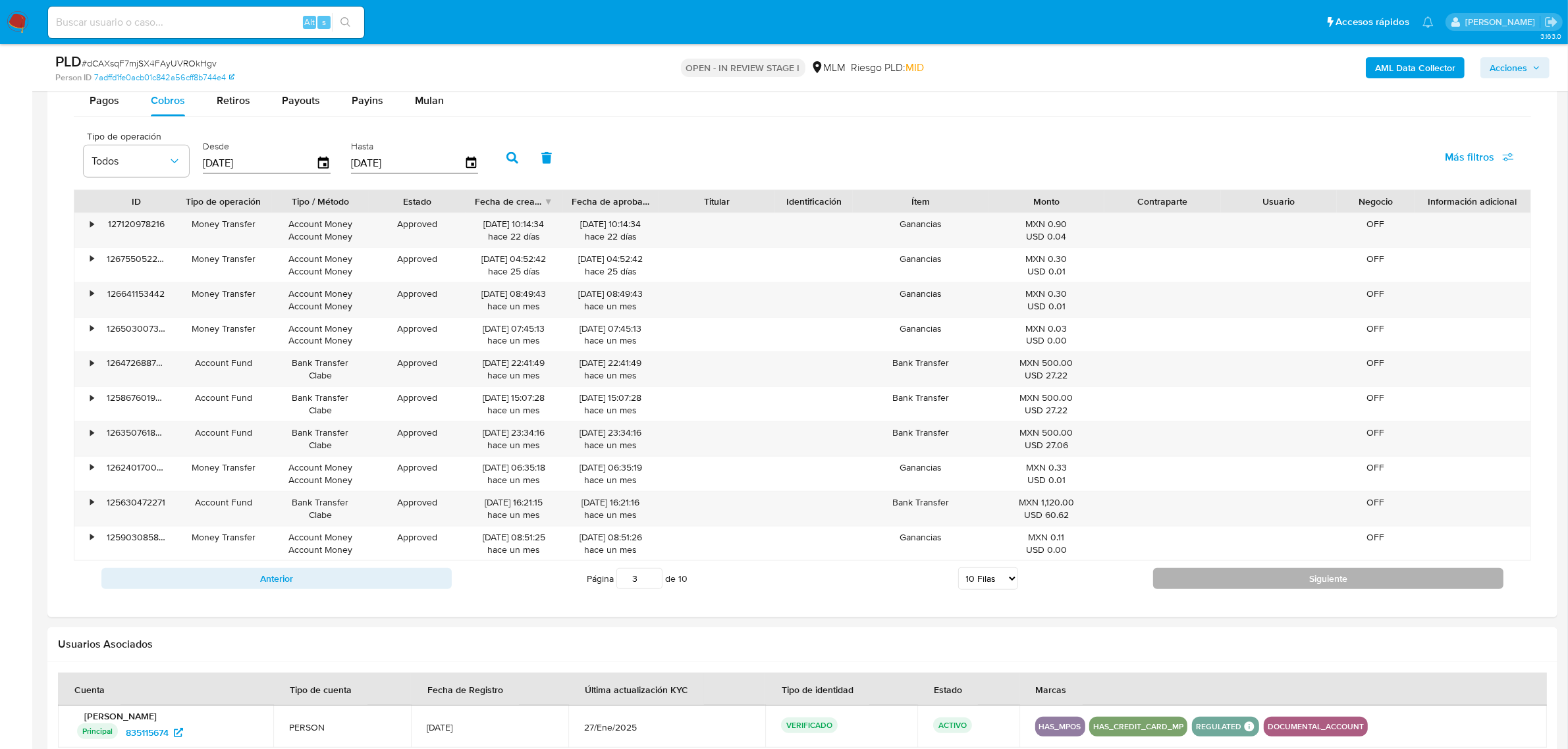
click at [1334, 583] on button "Siguiente" at bounding box center [1328, 578] width 350 height 21
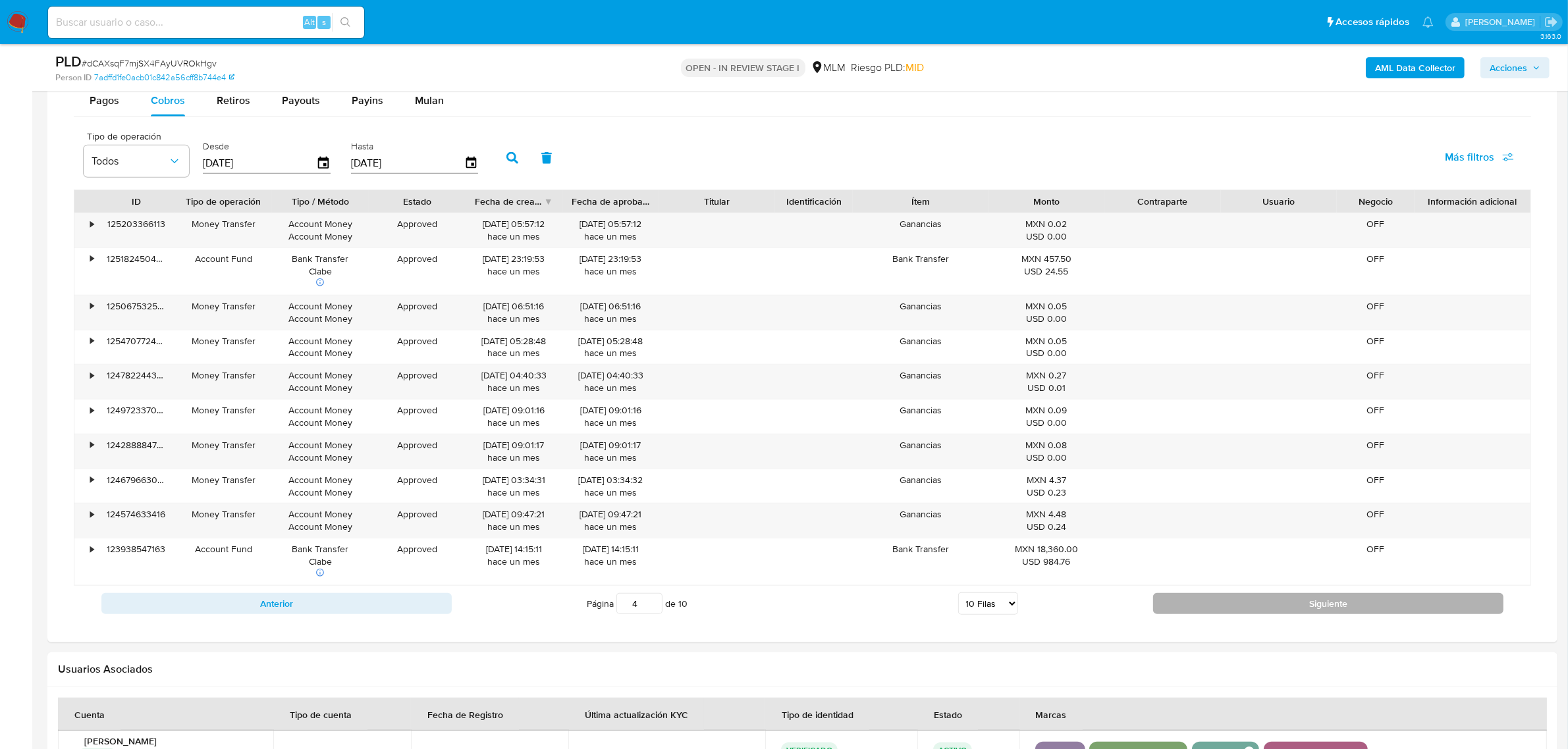
click at [1299, 608] on button "Siguiente" at bounding box center [1328, 603] width 350 height 21
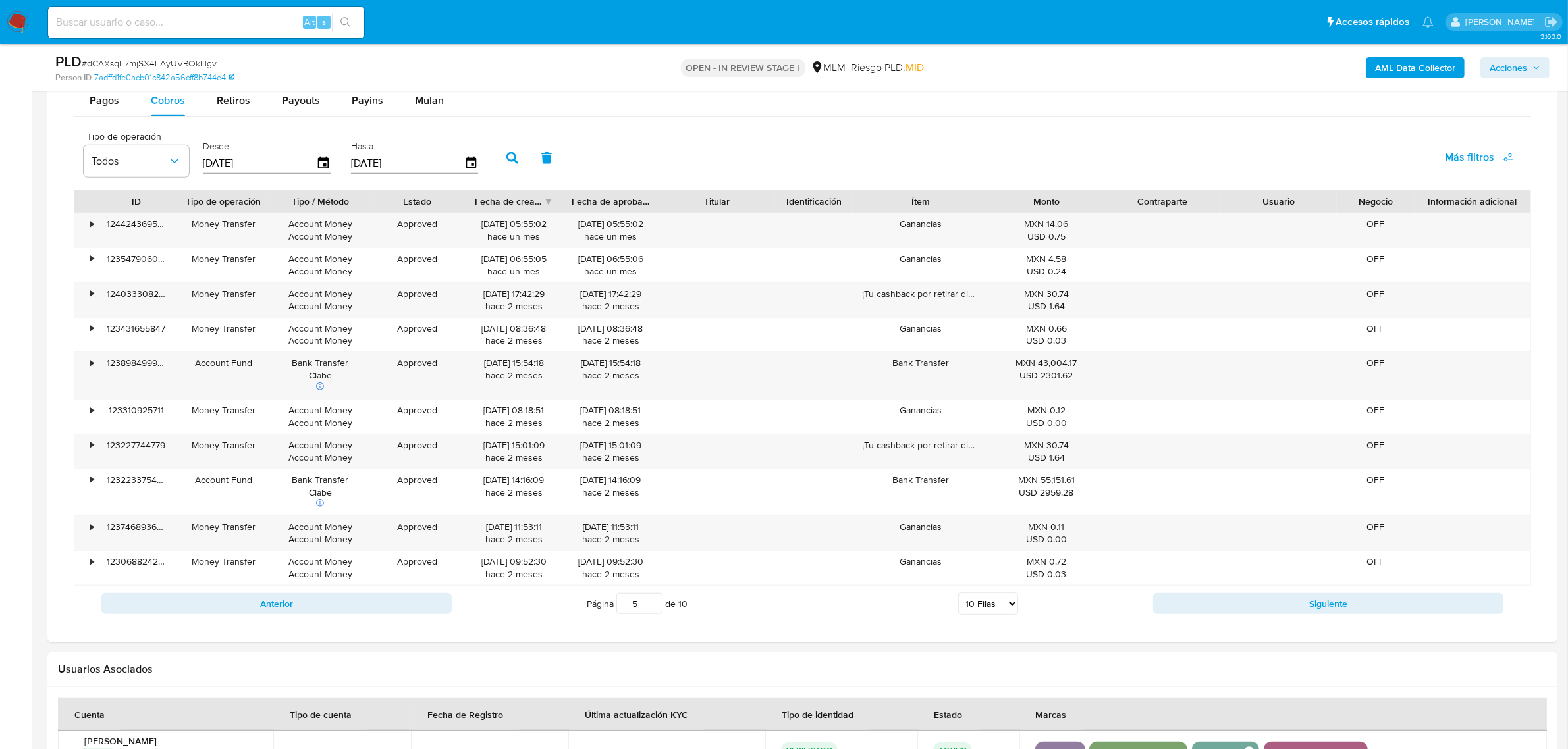
click at [1313, 627] on div "Transaccionalidad Consulta el resumen de los movimientos del usuario Informació…" at bounding box center [802, 258] width 1488 height 748
click at [1313, 614] on button "Siguiente" at bounding box center [1328, 603] width 350 height 21
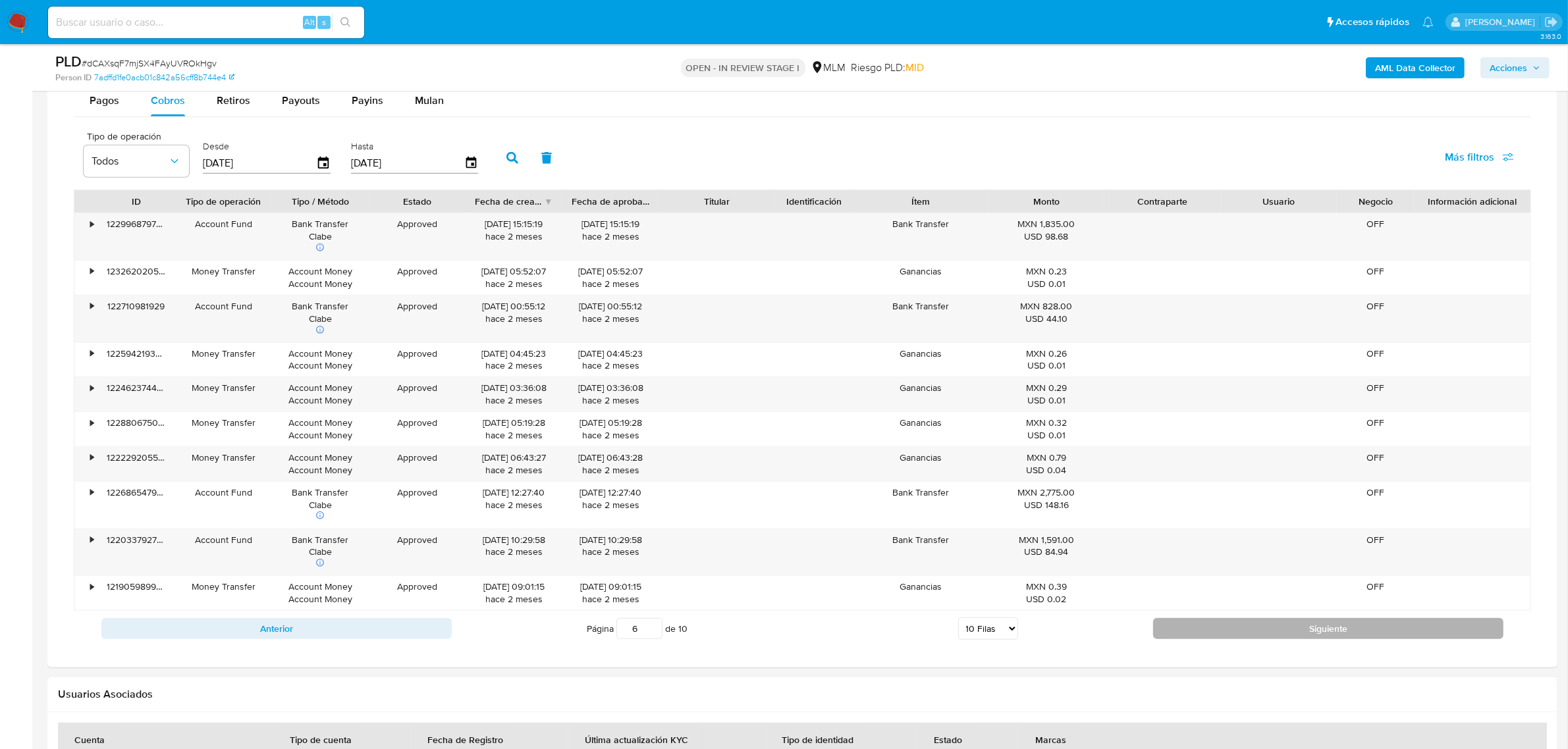
click at [1250, 633] on button "Siguiente" at bounding box center [1328, 628] width 350 height 21
type input "7"
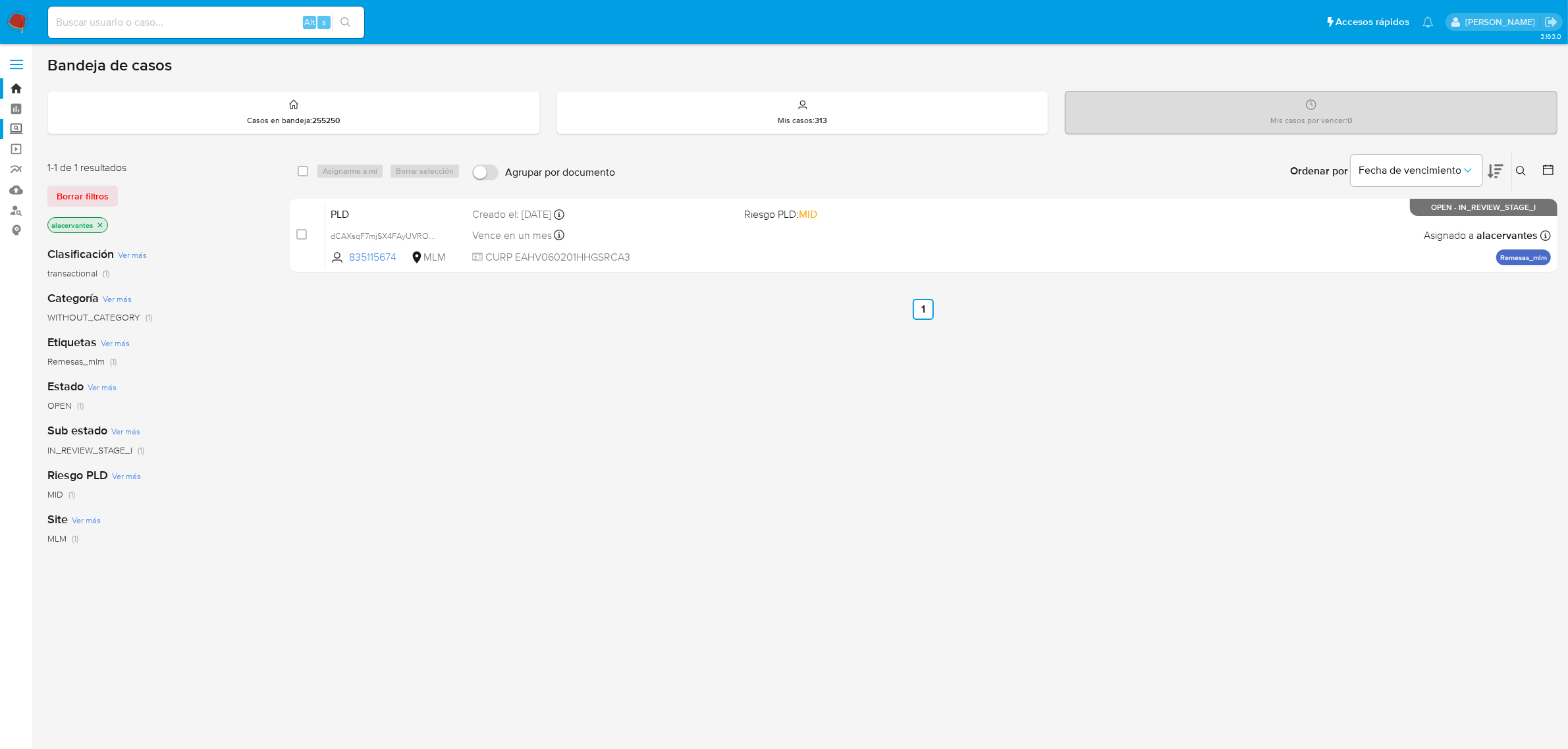
click at [17, 128] on label "Screening" at bounding box center [78, 129] width 157 height 21
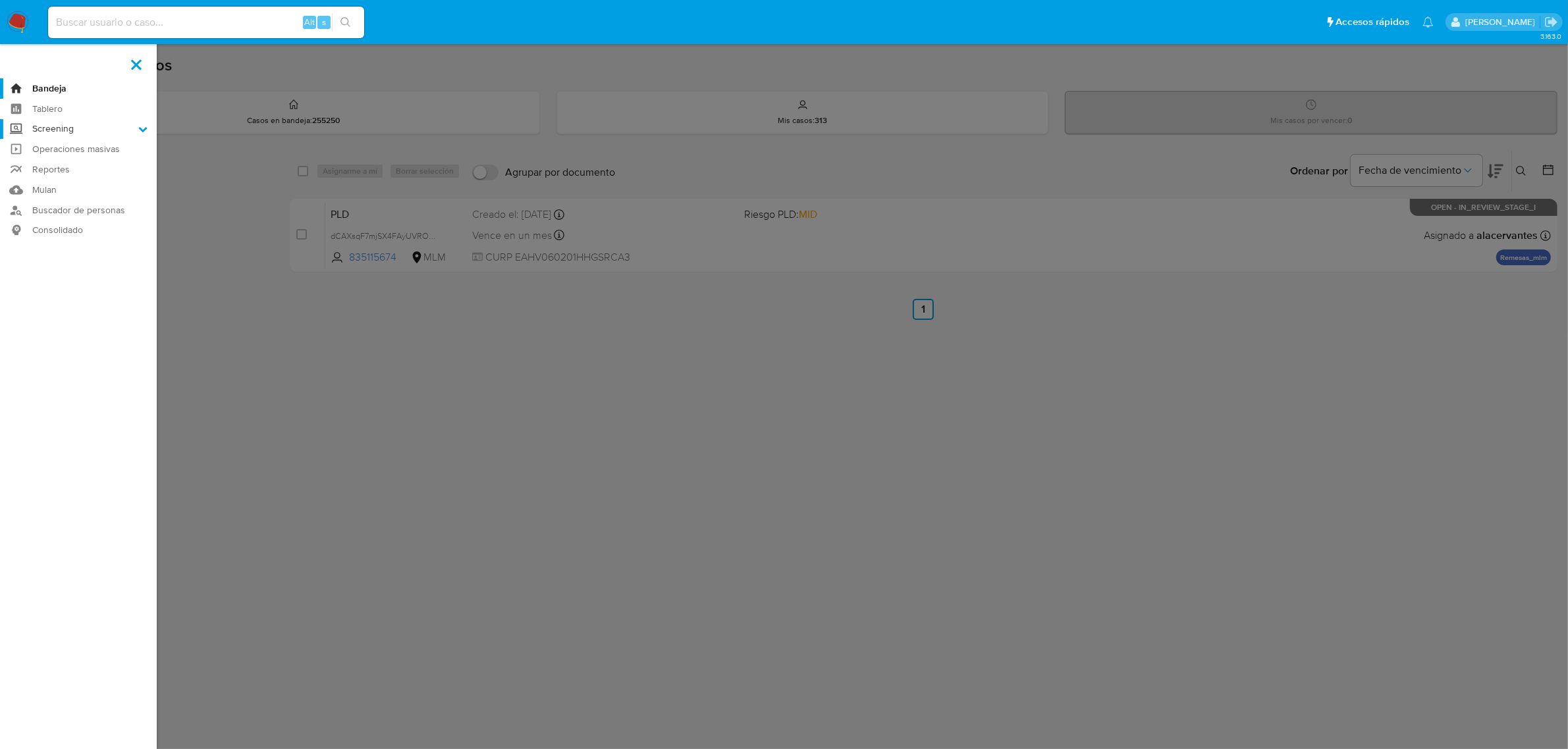
click at [0, 0] on input "Screening" at bounding box center [0, 0] width 0 height 0
click at [66, 174] on link "Herramientas" at bounding box center [78, 180] width 157 height 16
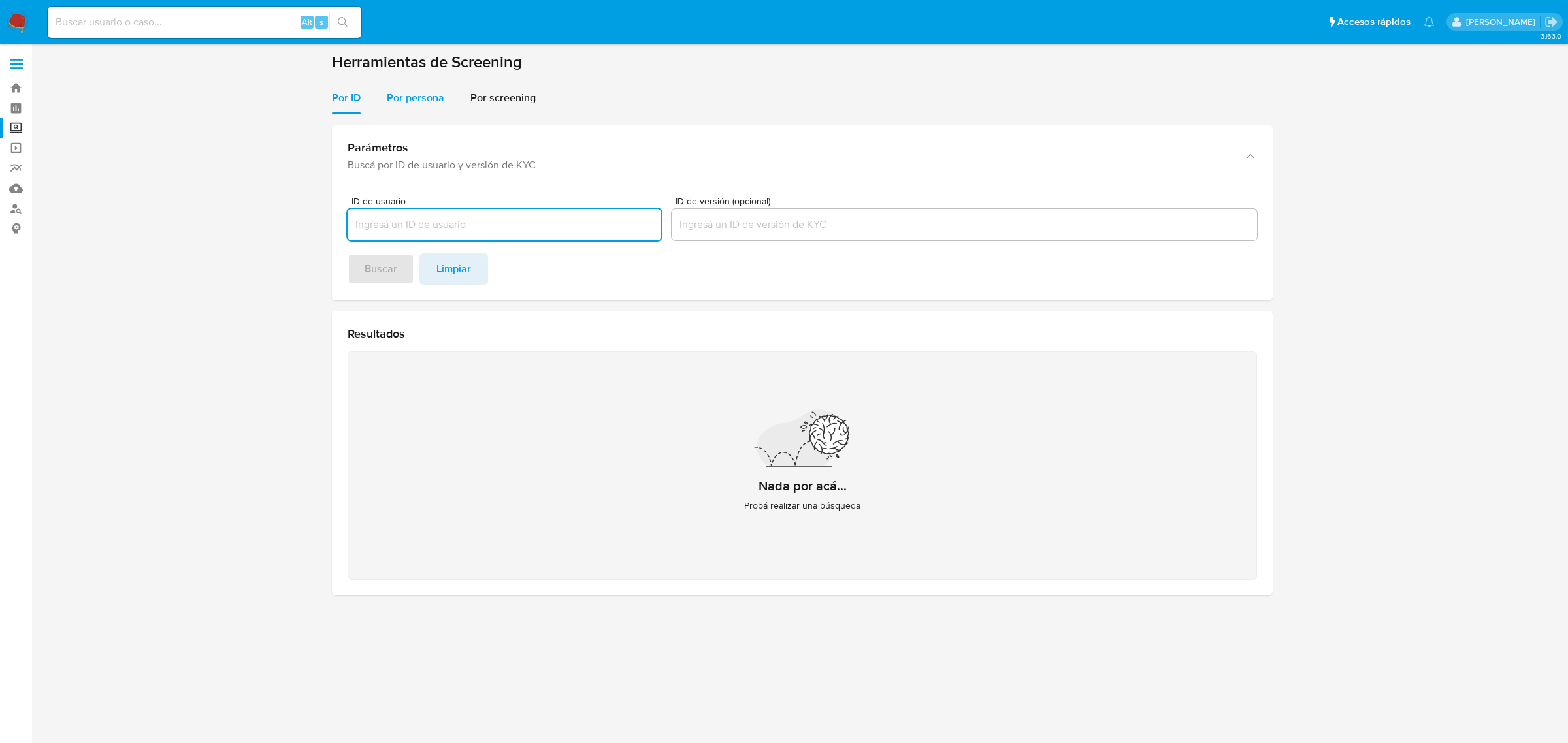
click at [444, 108] on button "Por persona" at bounding box center [416, 98] width 83 height 31
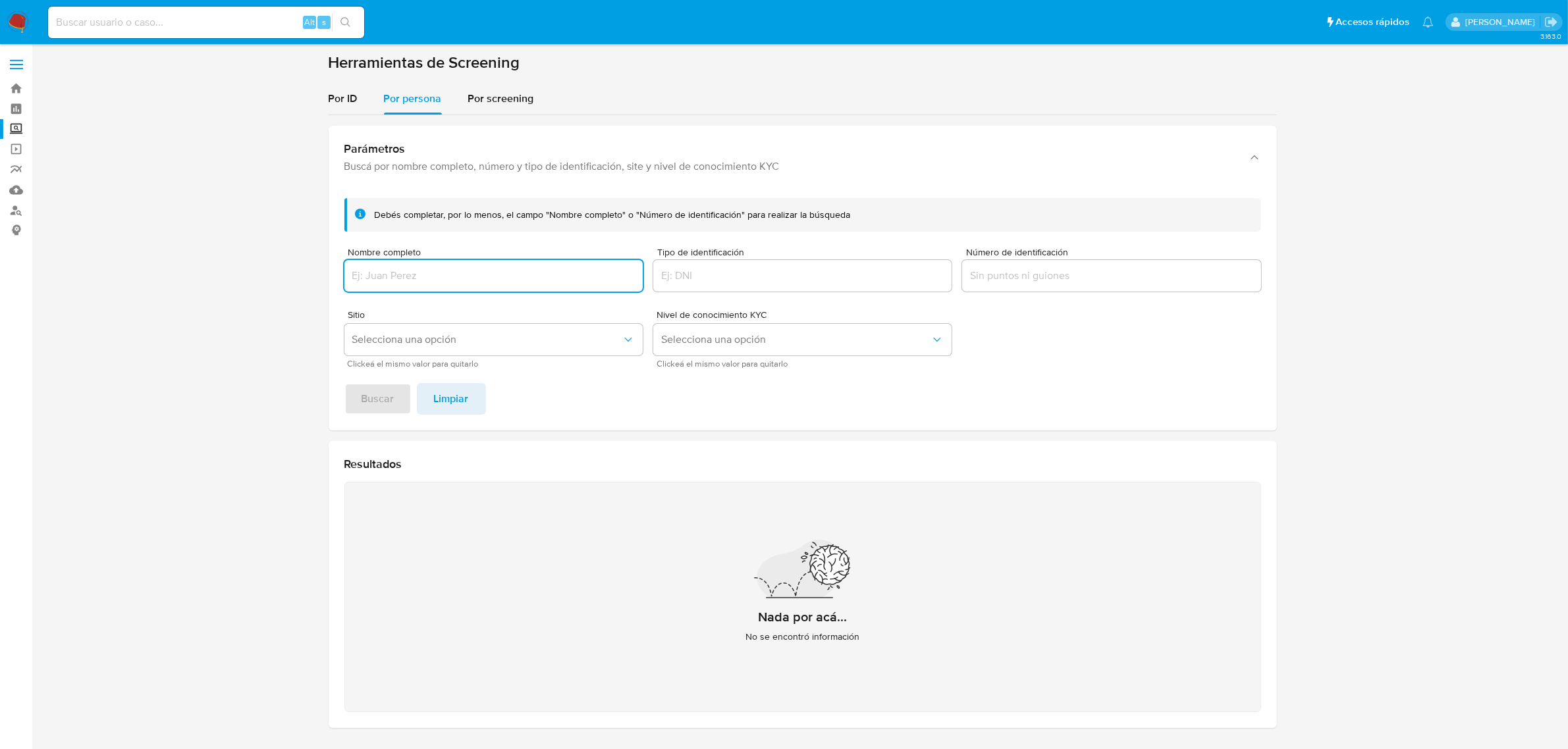
click at [485, 271] on input "Nombre completo" at bounding box center [493, 275] width 298 height 17
type input "[PERSON_NAME] [PERSON_NAME]"
click at [345, 383] on button "Buscar" at bounding box center [378, 399] width 67 height 32
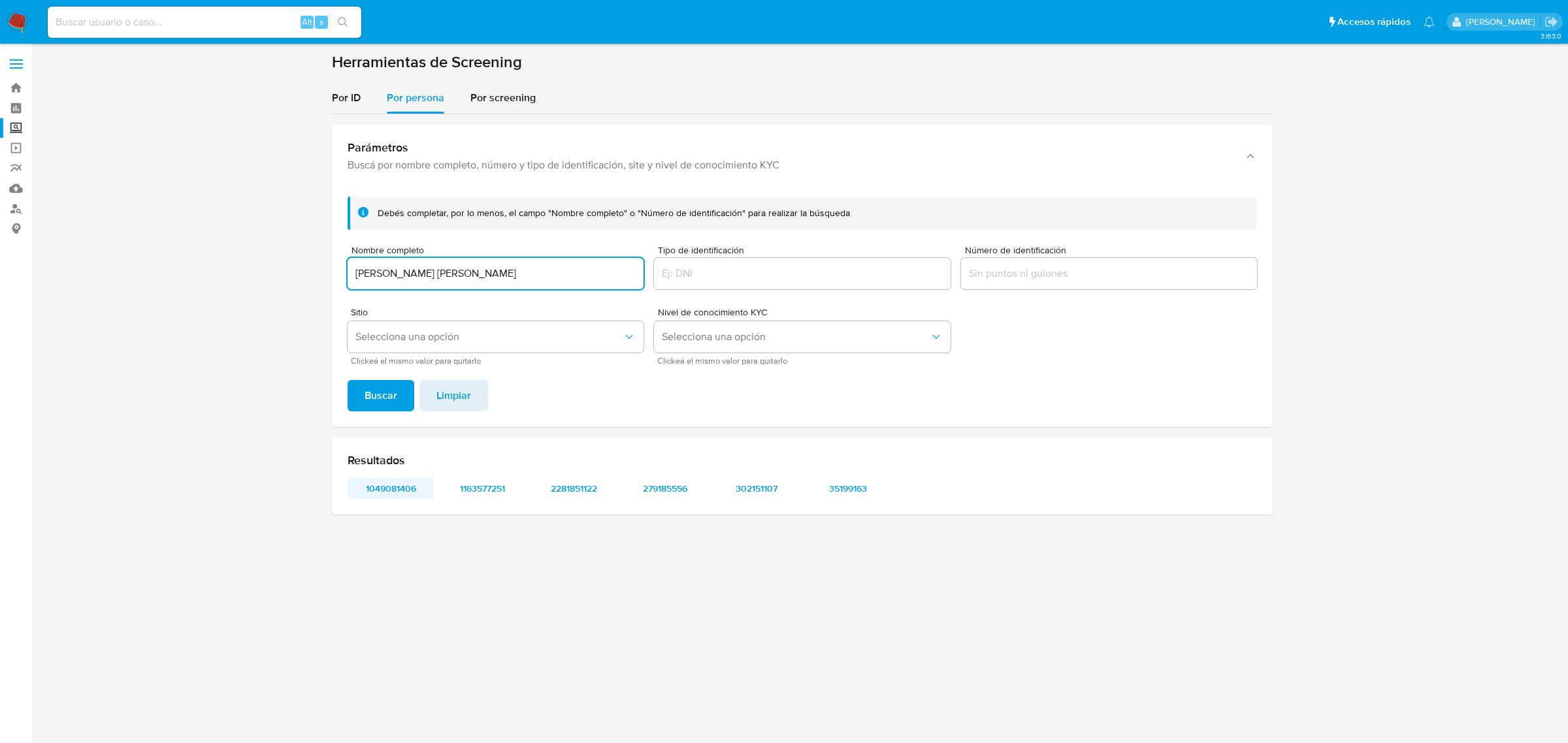
click at [397, 480] on span "1049081406" at bounding box center [390, 488] width 68 height 18
click at [475, 477] on div "Resultados 1049081406 1163577251 2281851122 279185556 302151107 35199163" at bounding box center [802, 476] width 941 height 77
click at [481, 483] on span "1163577251" at bounding box center [482, 488] width 68 height 18
drag, startPoint x: 572, startPoint y: 480, endPoint x: 577, endPoint y: 475, distance: 7.1
click at [577, 475] on div "Resultados 1049081406 1163577251 2281851122 279185556 302151107 35199163" at bounding box center [802, 476] width 941 height 77
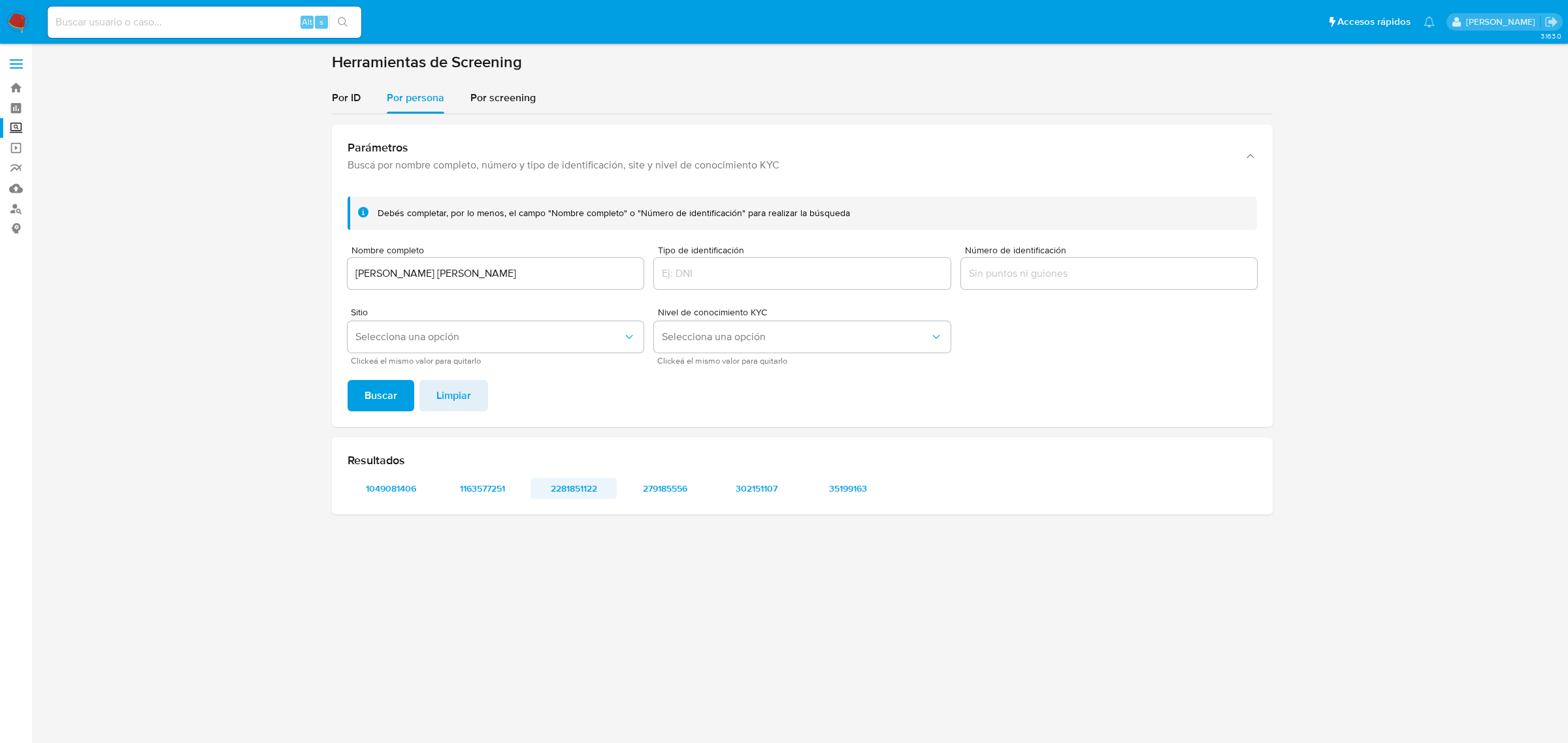
click at [575, 494] on span "2281851122" at bounding box center [573, 488] width 68 height 18
click at [687, 480] on span "279185556" at bounding box center [665, 488] width 68 height 18
click at [752, 490] on span "302151107" at bounding box center [756, 488] width 68 height 18
click at [851, 495] on span "35199163" at bounding box center [847, 488] width 68 height 18
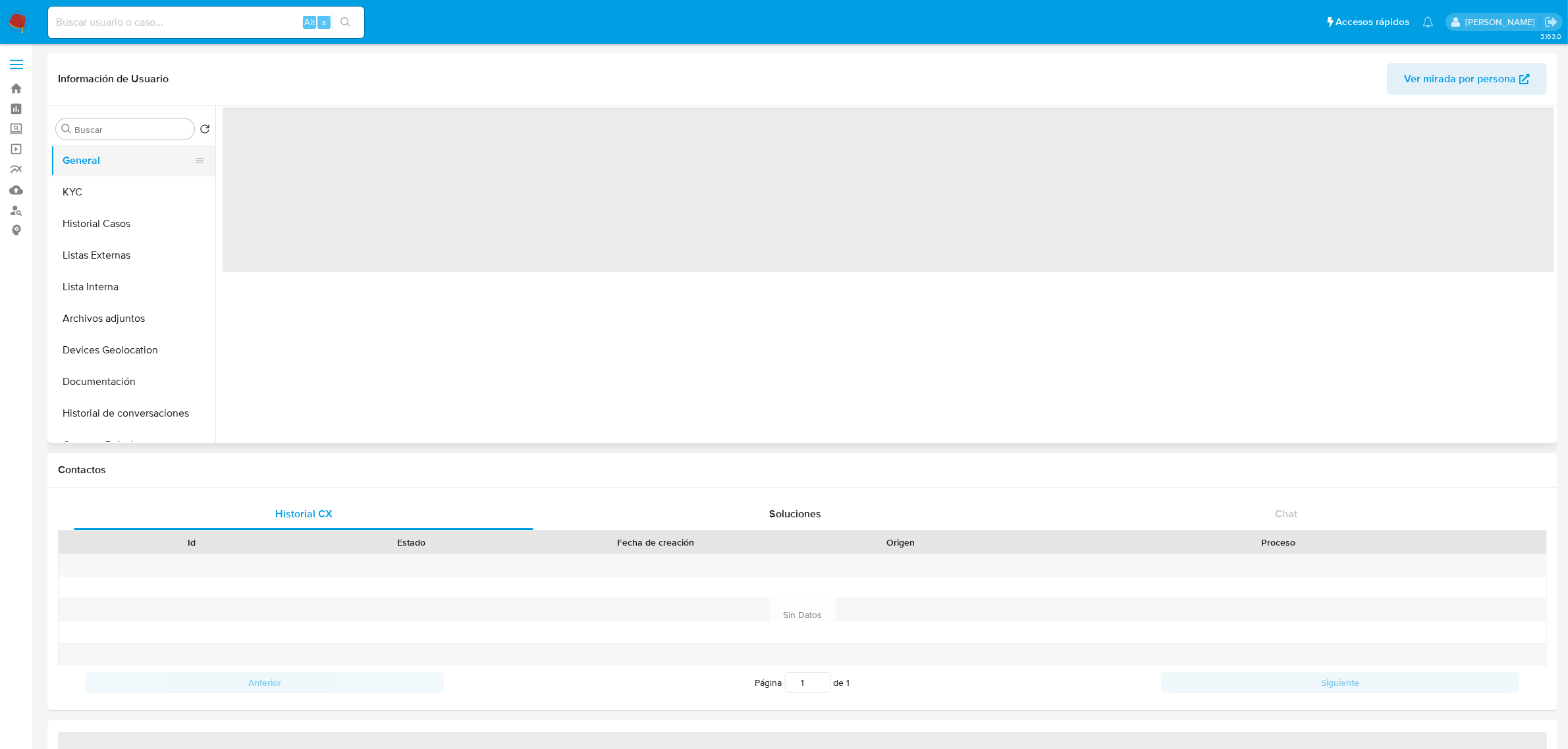
select select "10"
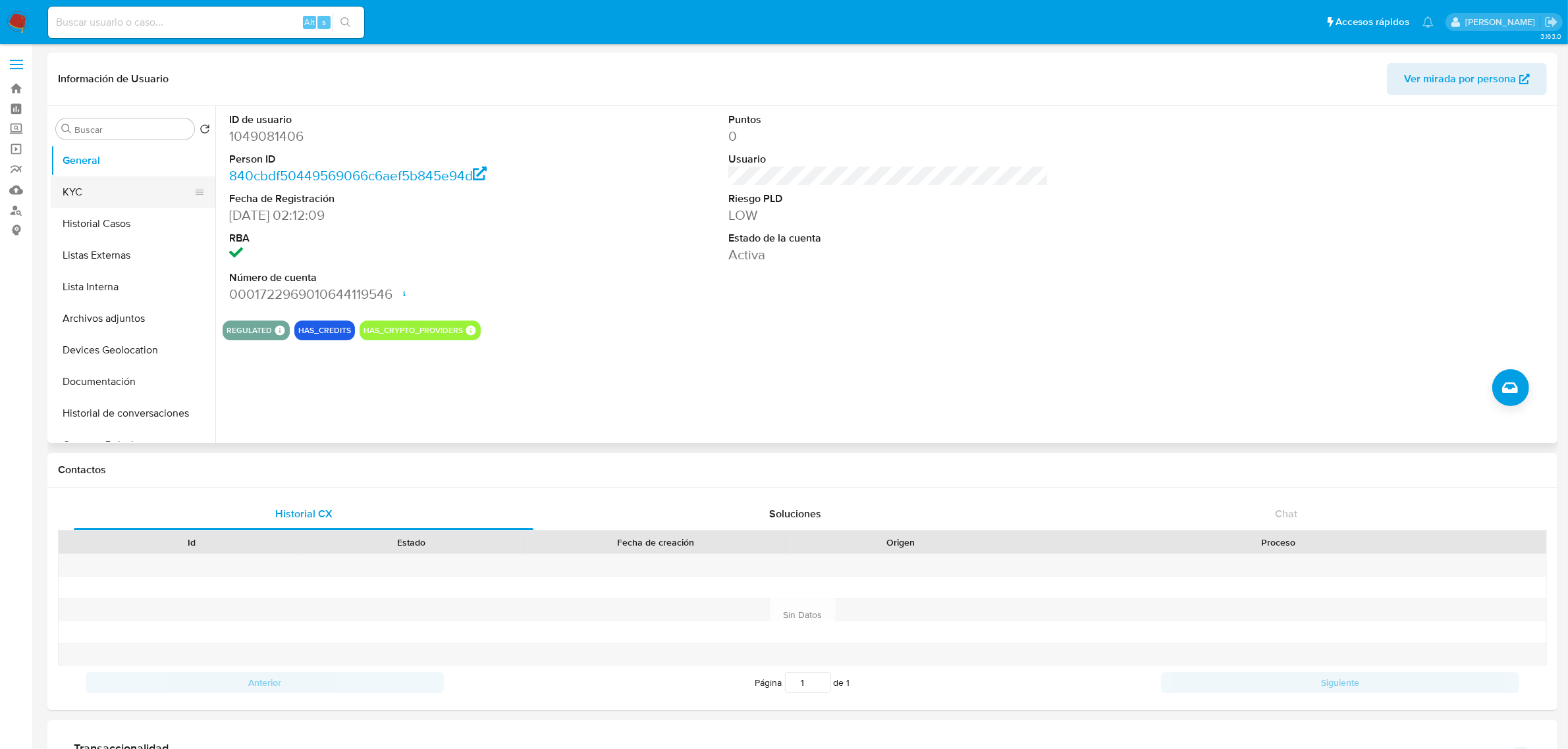
click at [119, 199] on button "KYC" at bounding box center [127, 192] width 154 height 32
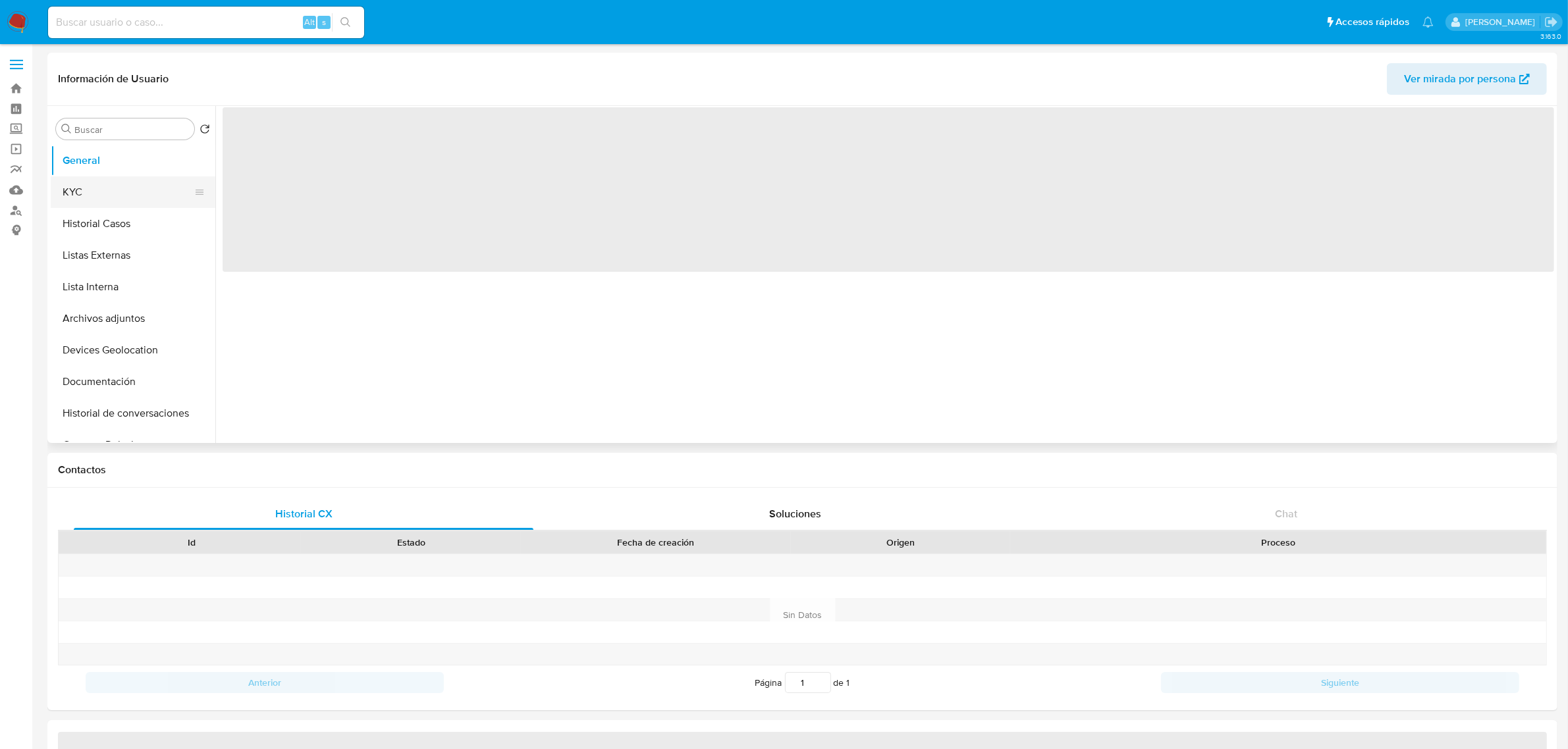
select select "10"
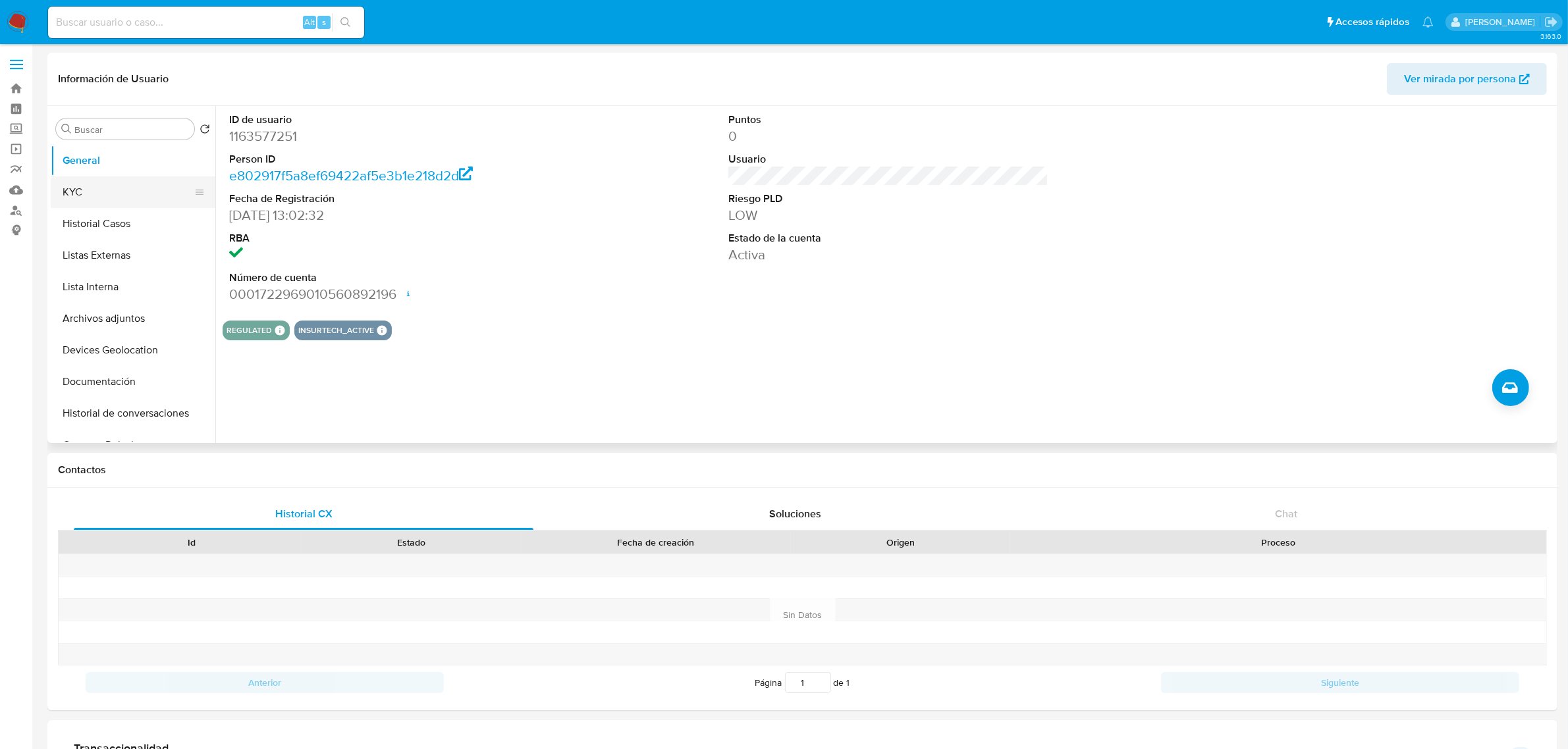
click at [146, 190] on button "KYC" at bounding box center [127, 192] width 154 height 32
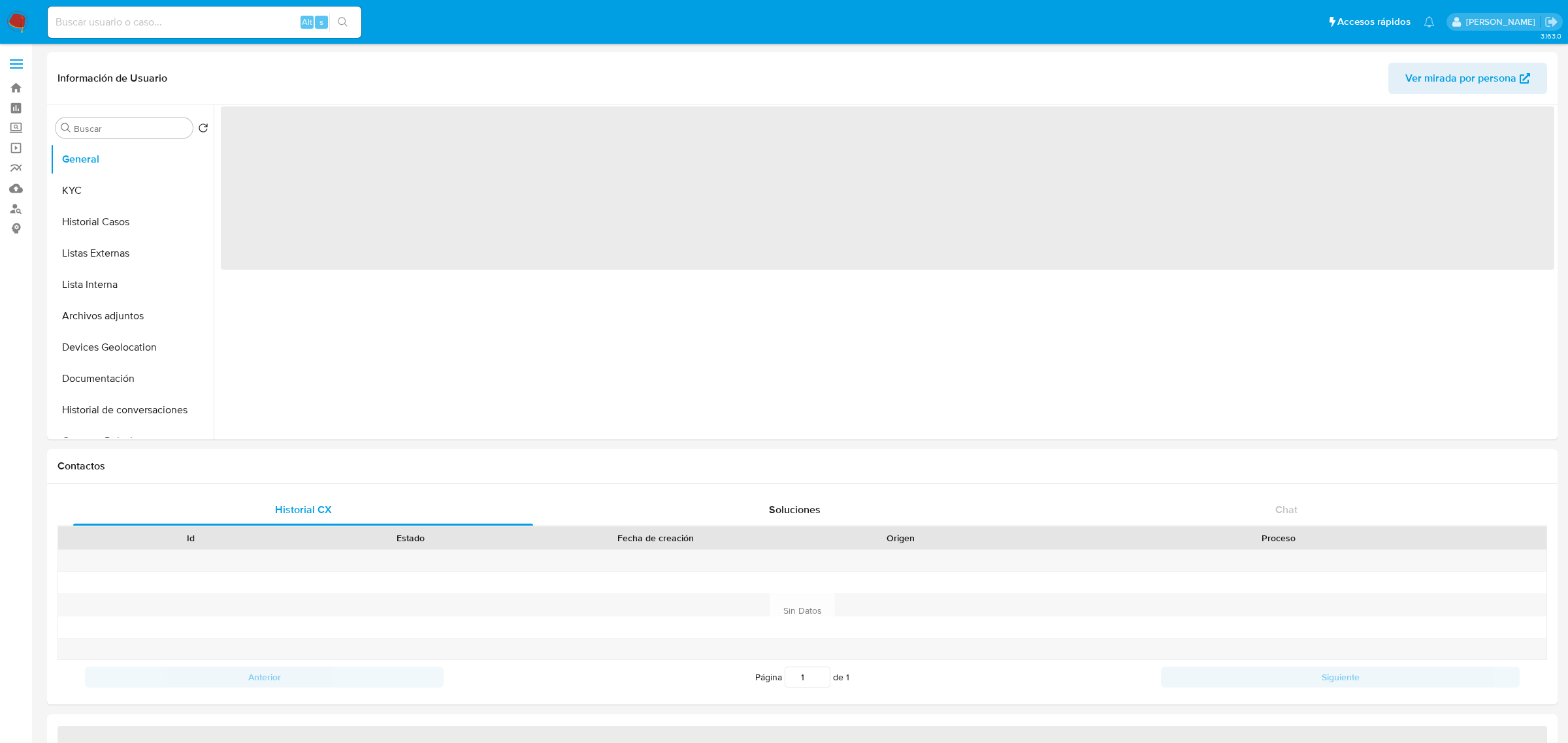
select select "10"
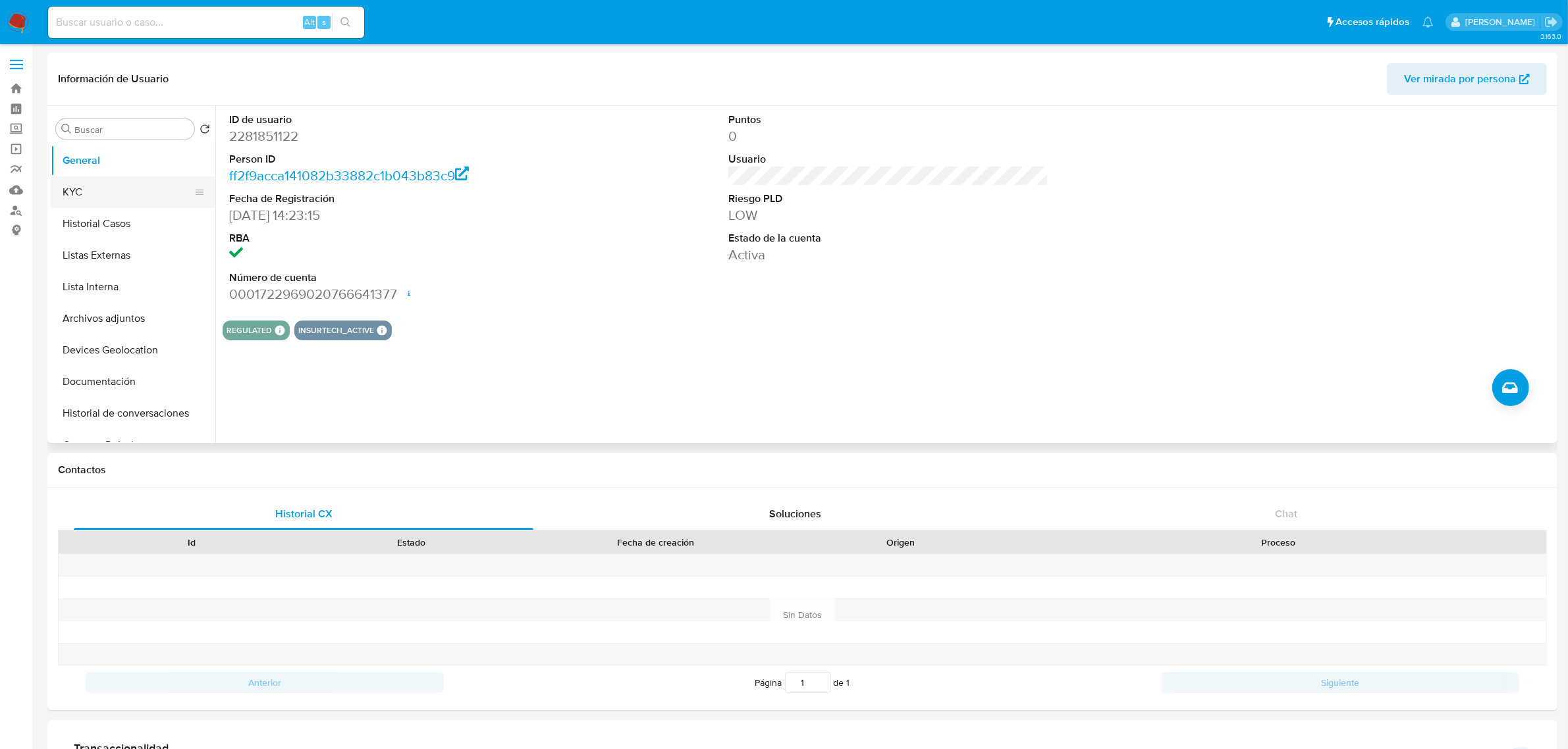
click at [99, 193] on button "KYC" at bounding box center [127, 192] width 154 height 32
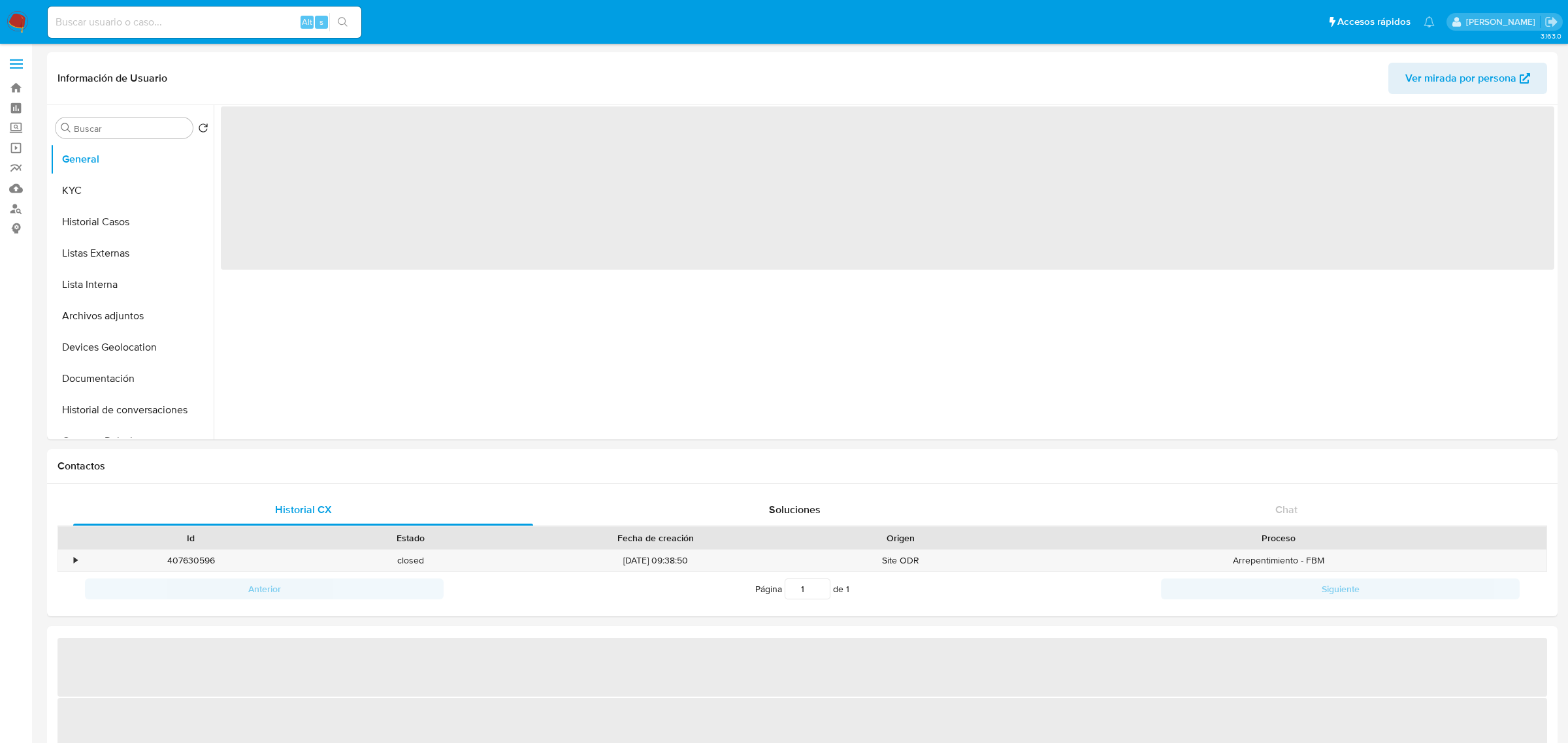
select select "10"
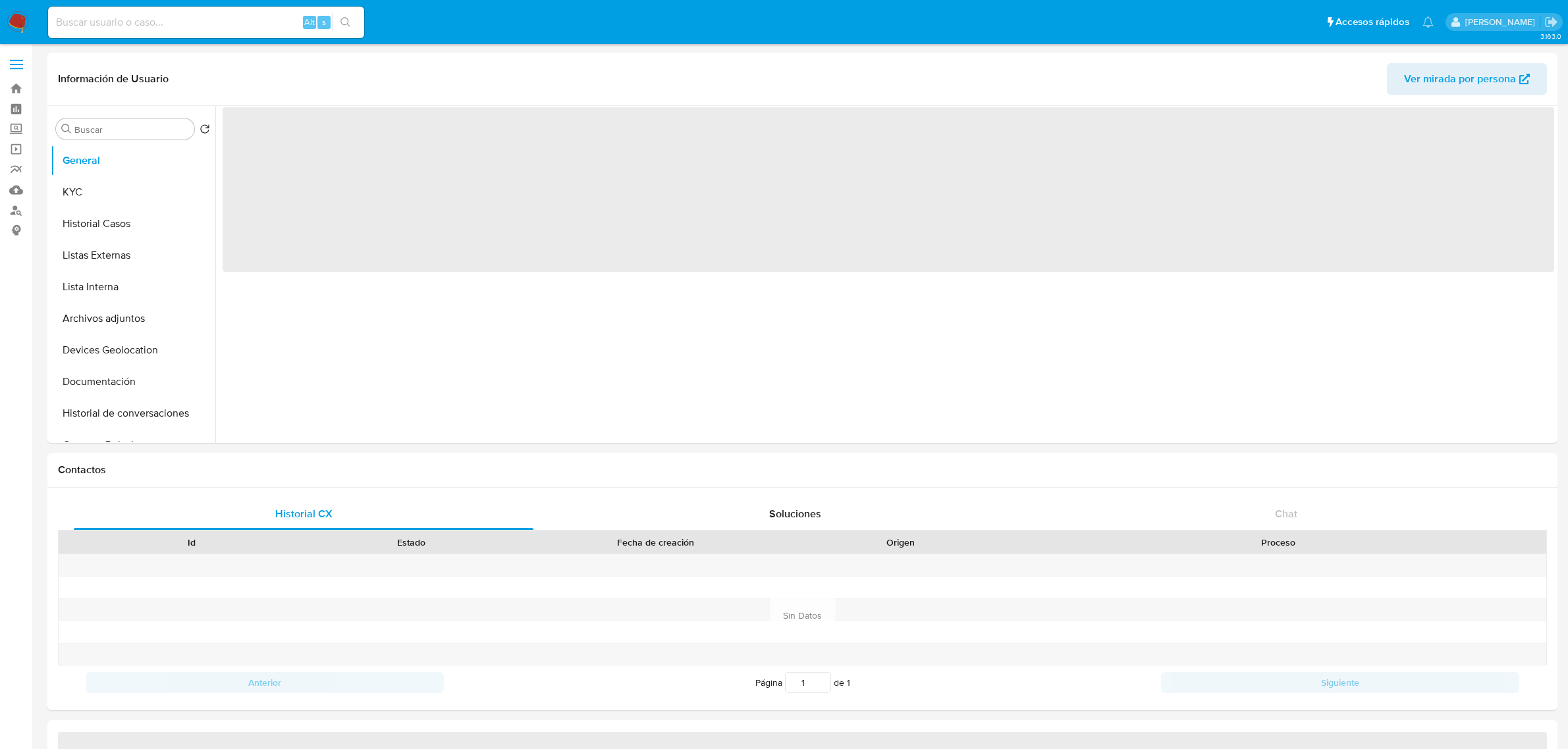
select select "10"
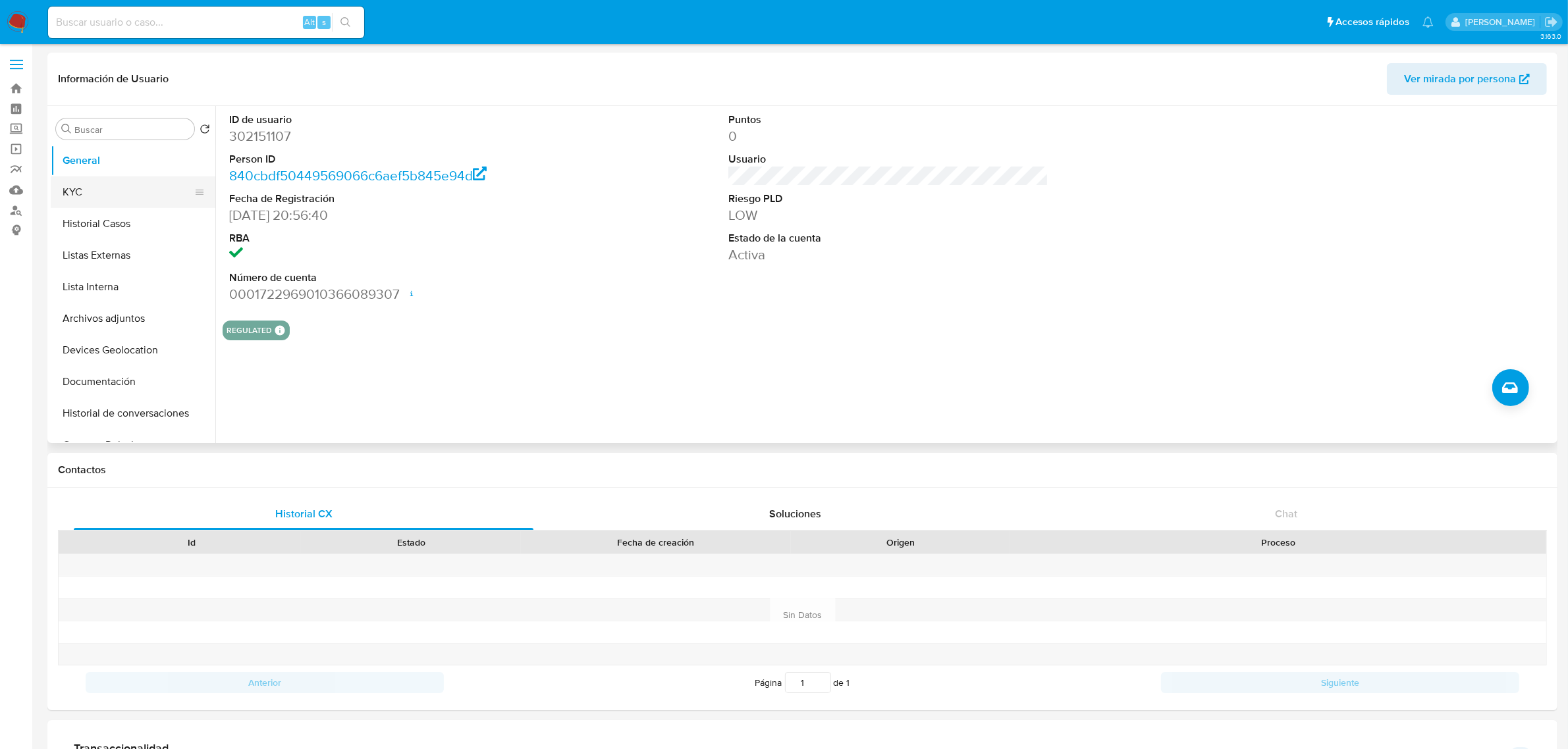
click at [119, 199] on button "KYC" at bounding box center [127, 192] width 154 height 32
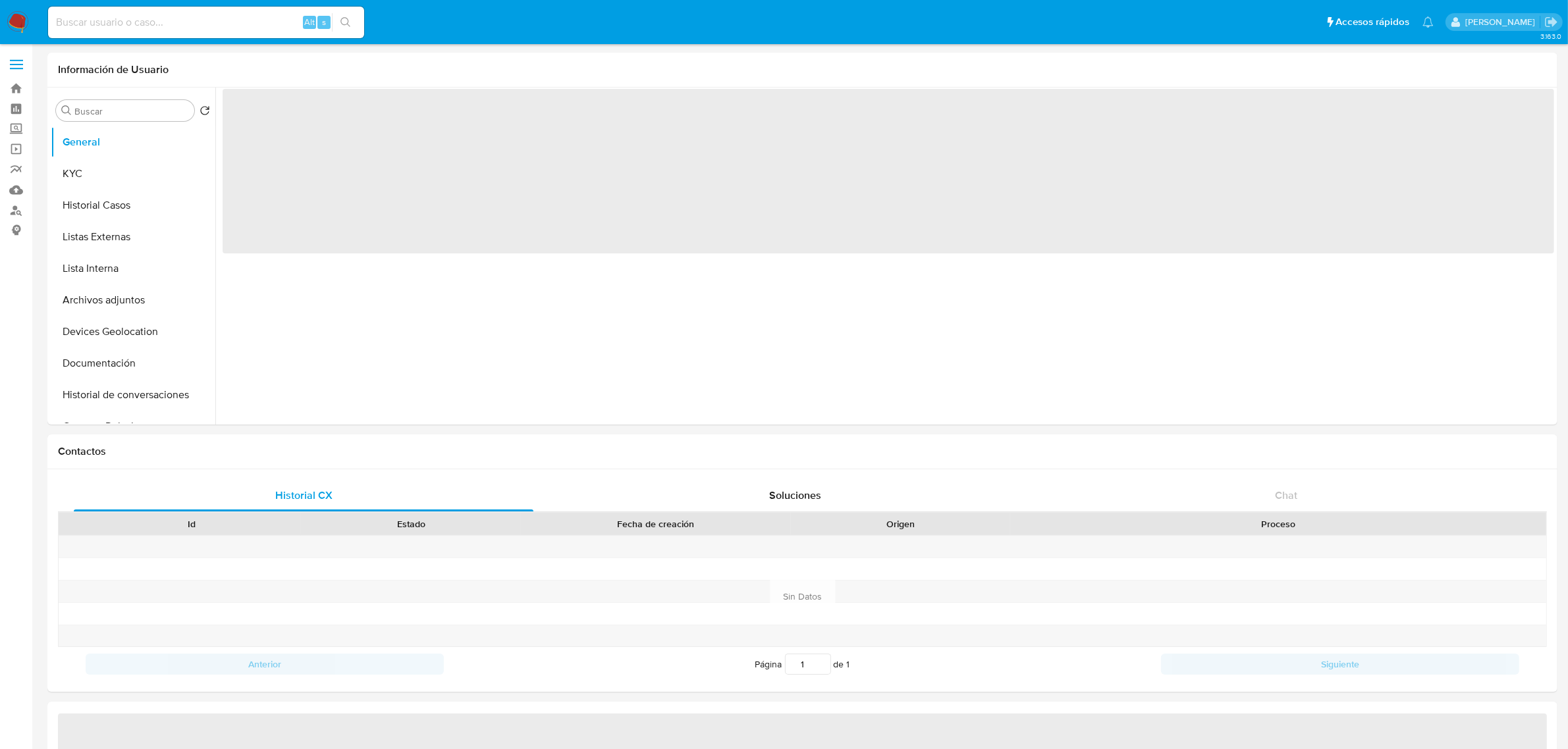
select select "10"
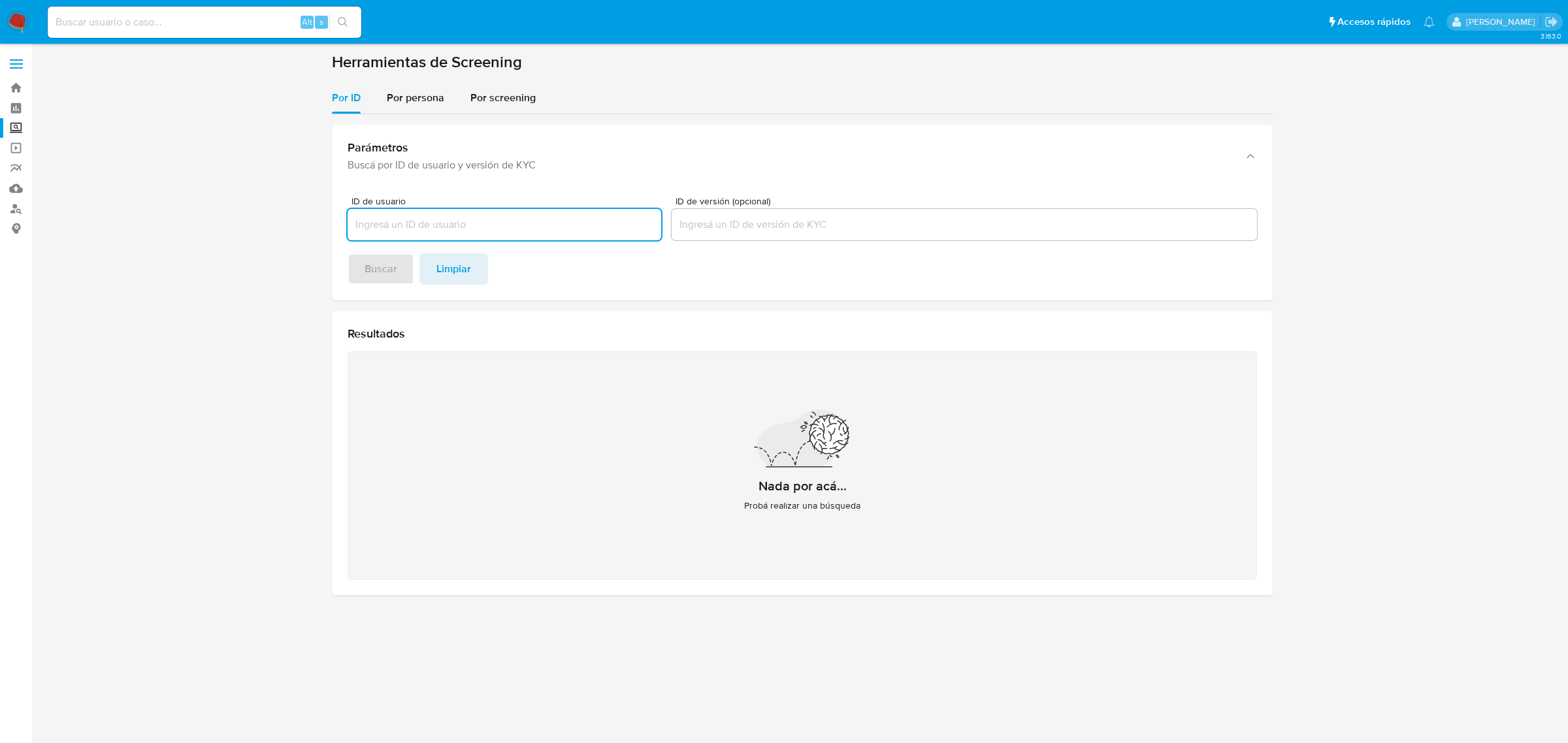
click at [421, 77] on section "Herramientas de Screening Por ID Por persona Por screening Parámetros Buscá por…" at bounding box center [802, 329] width 941 height 553
click at [429, 93] on span "Por persona" at bounding box center [416, 97] width 58 height 15
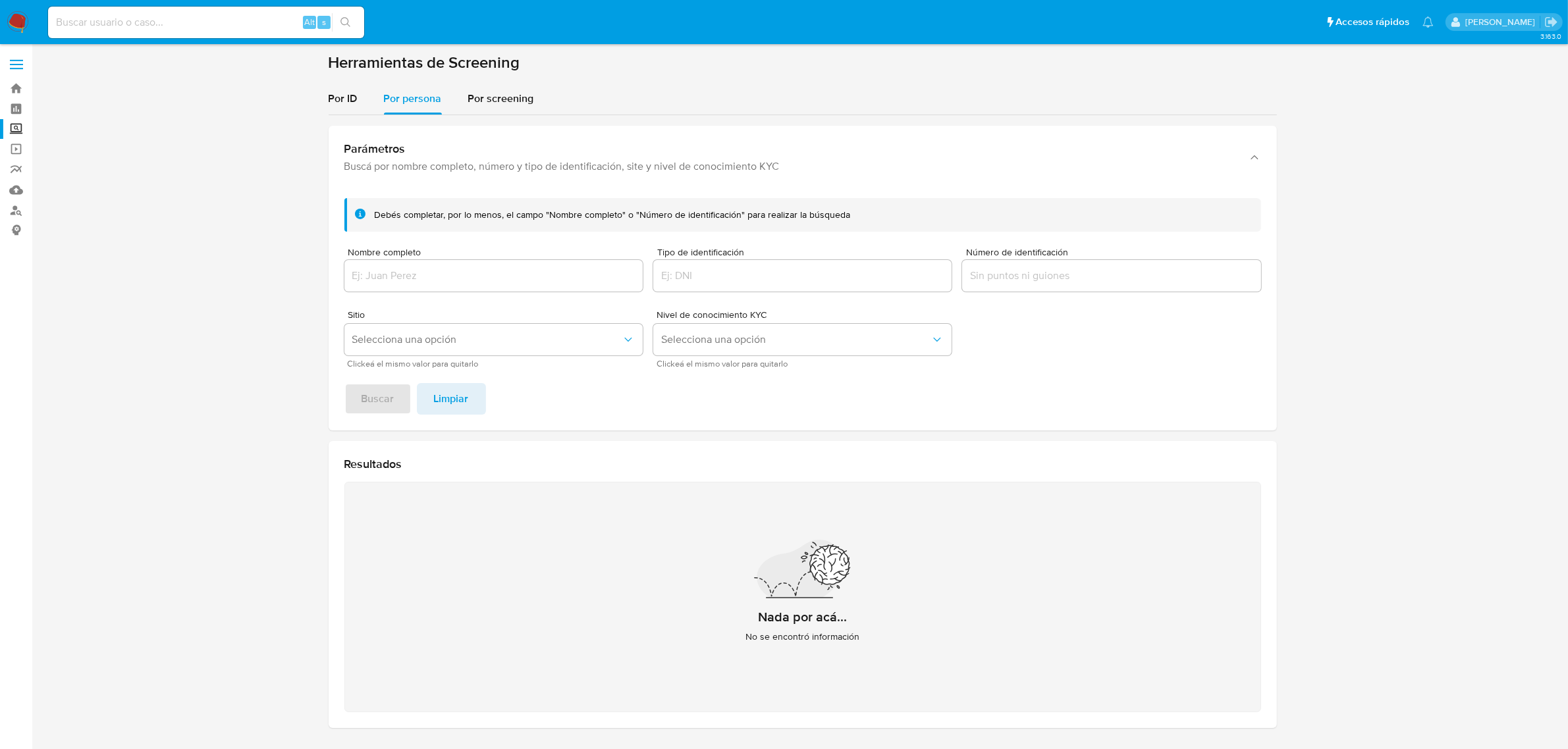
click at [490, 264] on div at bounding box center [493, 275] width 298 height 32
click at [491, 277] on input "Nombre completo" at bounding box center [493, 275] width 298 height 17
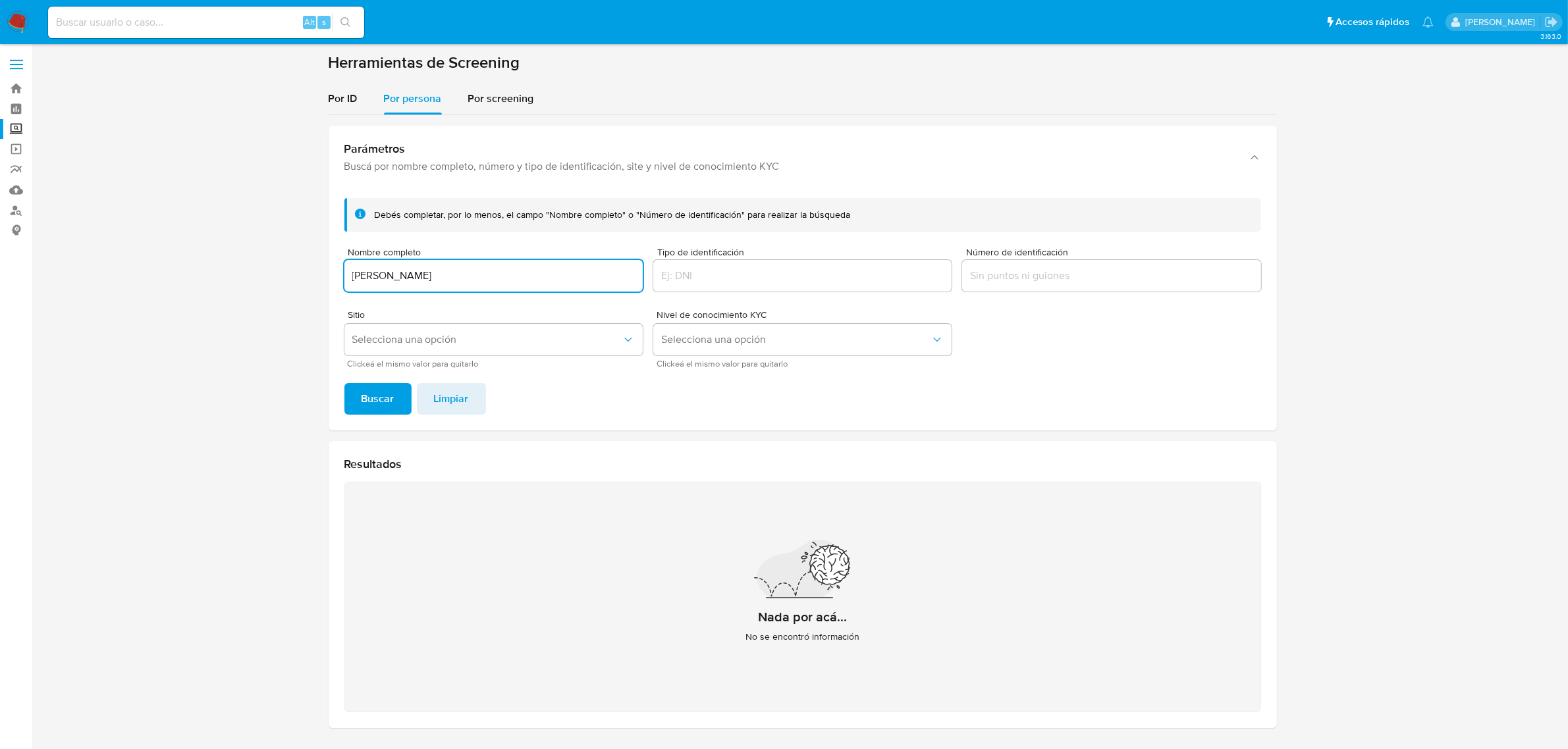
click at [345, 383] on button "Buscar" at bounding box center [378, 399] width 67 height 32
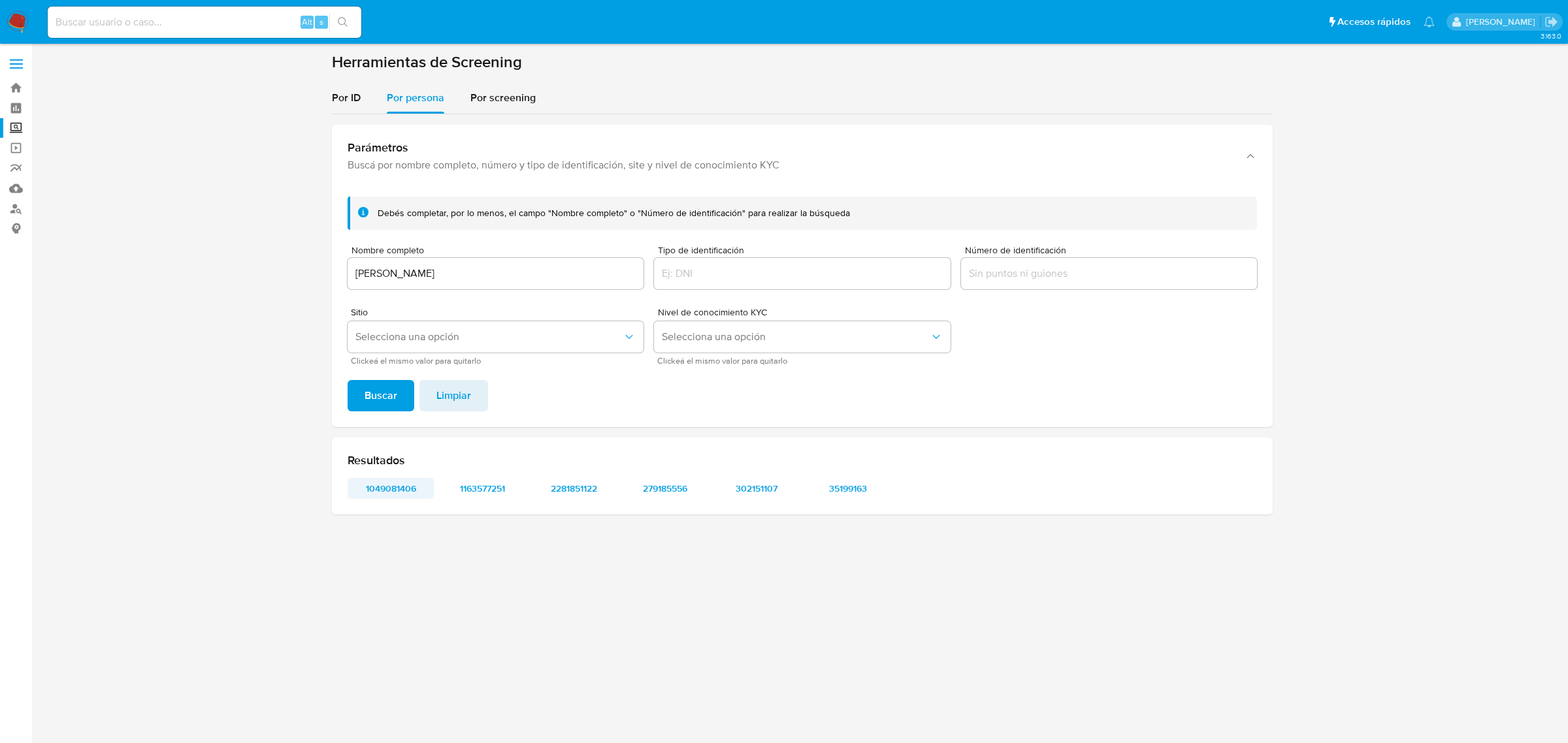
click at [413, 485] on span "1049081406" at bounding box center [390, 488] width 68 height 18
click at [483, 500] on div "Resultados 1049081406 1163577251 2281851122 279185556 302151107 35199163" at bounding box center [802, 476] width 941 height 77
click at [489, 474] on div "Resultados 1049081406 1163577251 2281851122 279185556 302151107 35199163" at bounding box center [802, 476] width 941 height 77
click at [493, 498] on span "1163577251" at bounding box center [482, 488] width 68 height 18
click at [586, 485] on span "2281851122" at bounding box center [573, 488] width 68 height 18
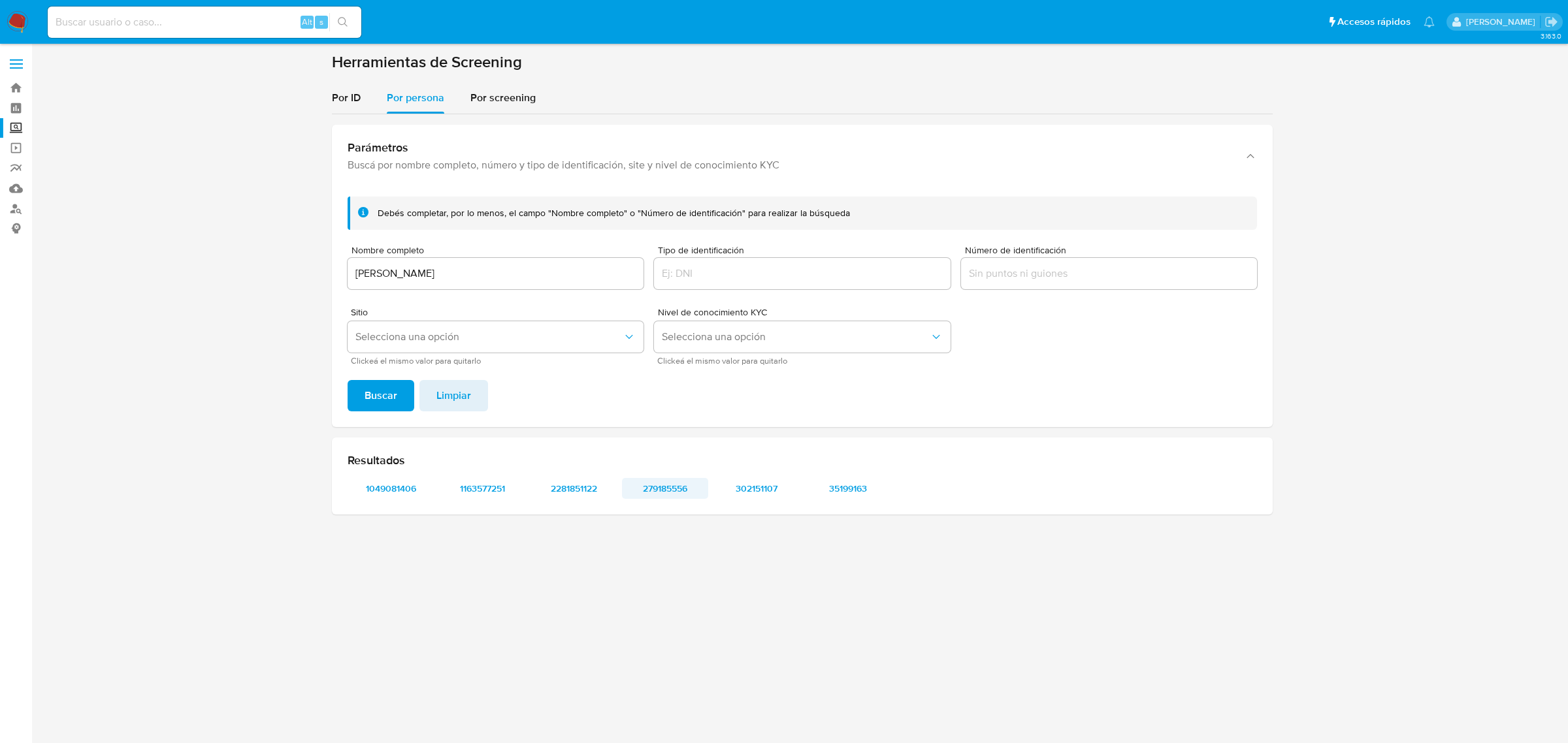
click at [668, 490] on span "279185556" at bounding box center [665, 488] width 68 height 18
click at [750, 496] on span "302151107" at bounding box center [756, 488] width 68 height 18
click at [859, 490] on span "35199163" at bounding box center [847, 488] width 68 height 18
click at [415, 279] on input "[PERSON_NAME]" at bounding box center [495, 273] width 296 height 17
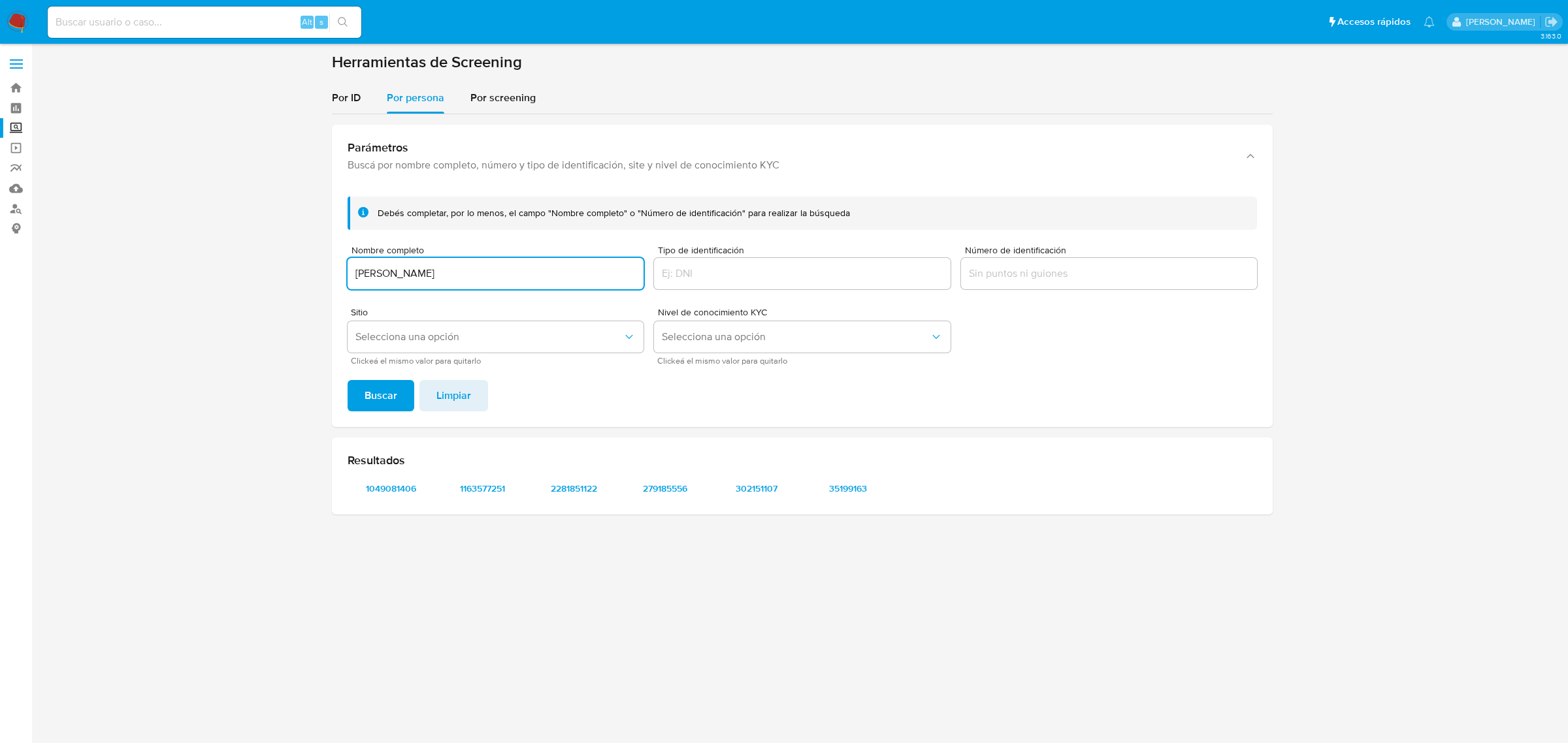
click at [415, 279] on input "[PERSON_NAME]" at bounding box center [495, 273] width 296 height 17
type input "DOLARAPP SOCIEDAD ANONIMA DE CAPITAL VARIABLE"
click at [348, 380] on button "Buscar" at bounding box center [380, 396] width 66 height 31
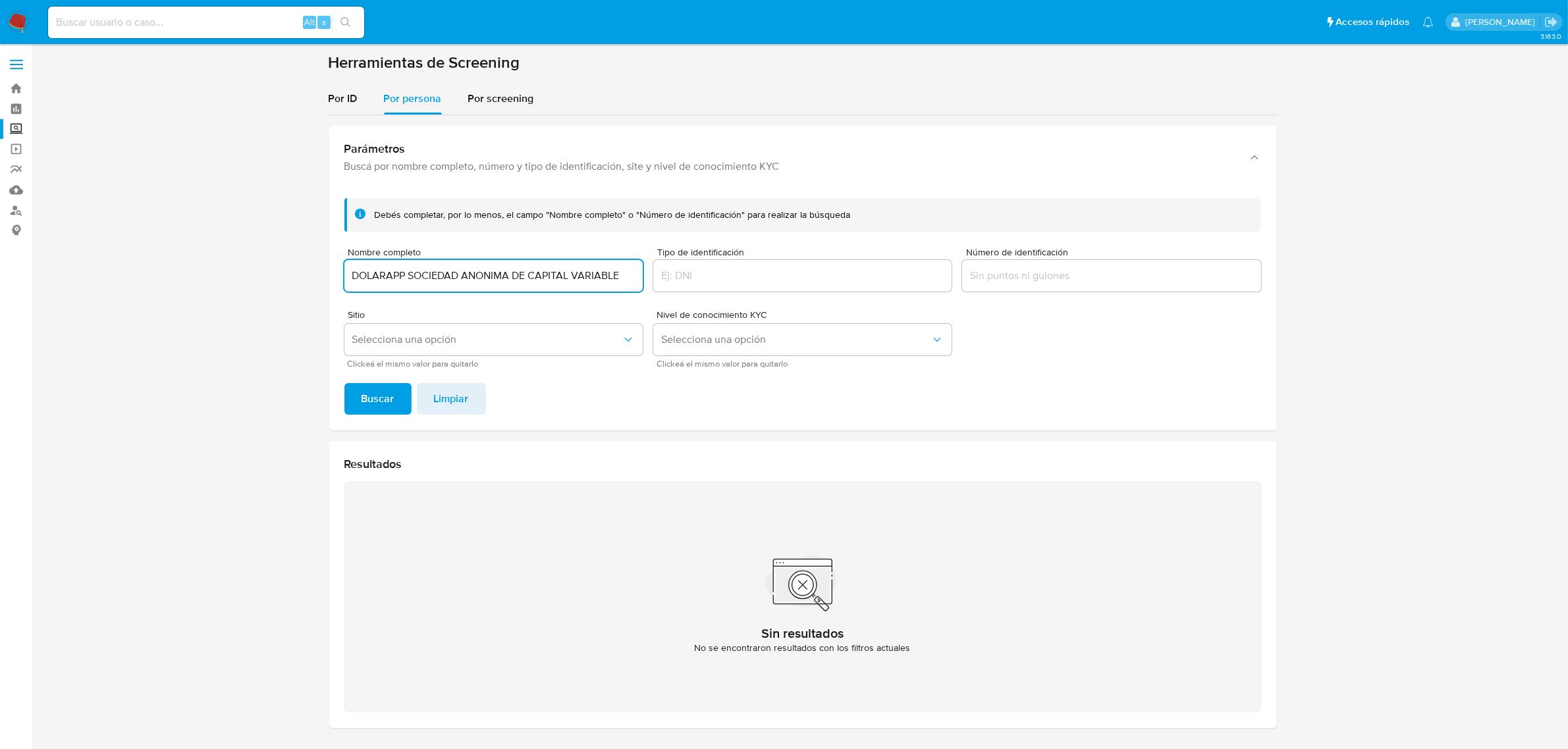
click at [18, 21] on img at bounding box center [18, 22] width 22 height 22
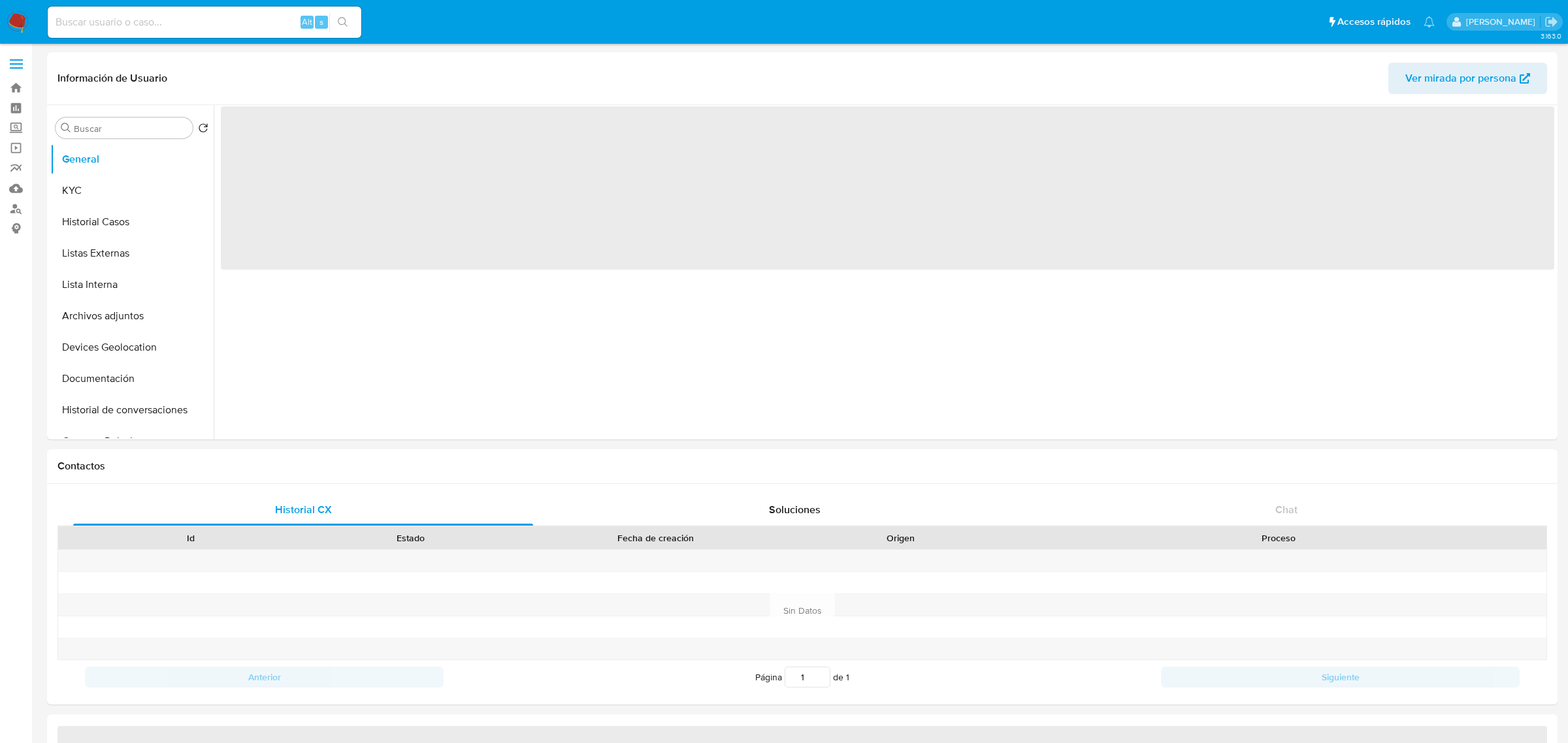
select select "10"
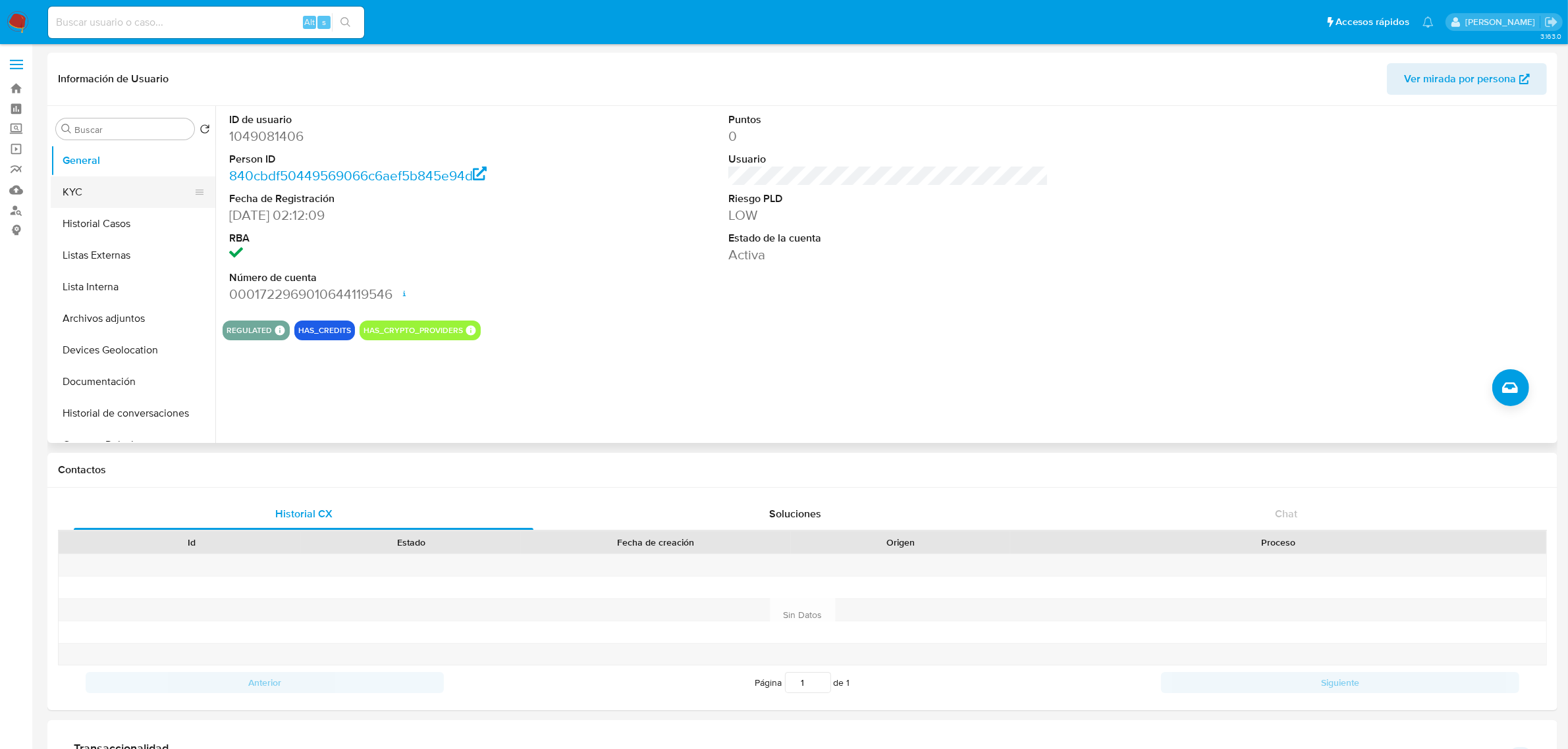
click at [121, 195] on button "KYC" at bounding box center [127, 192] width 154 height 32
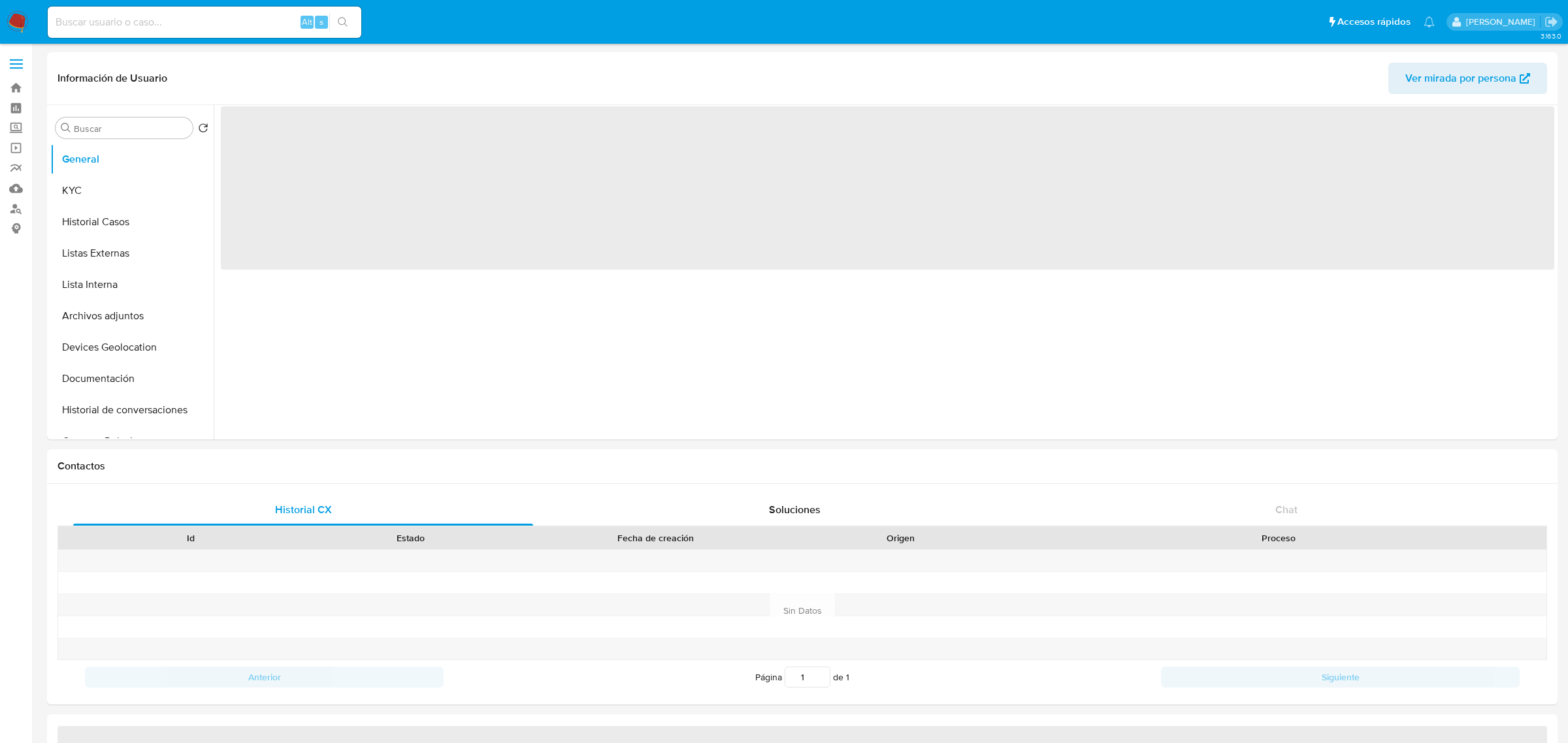
select select "10"
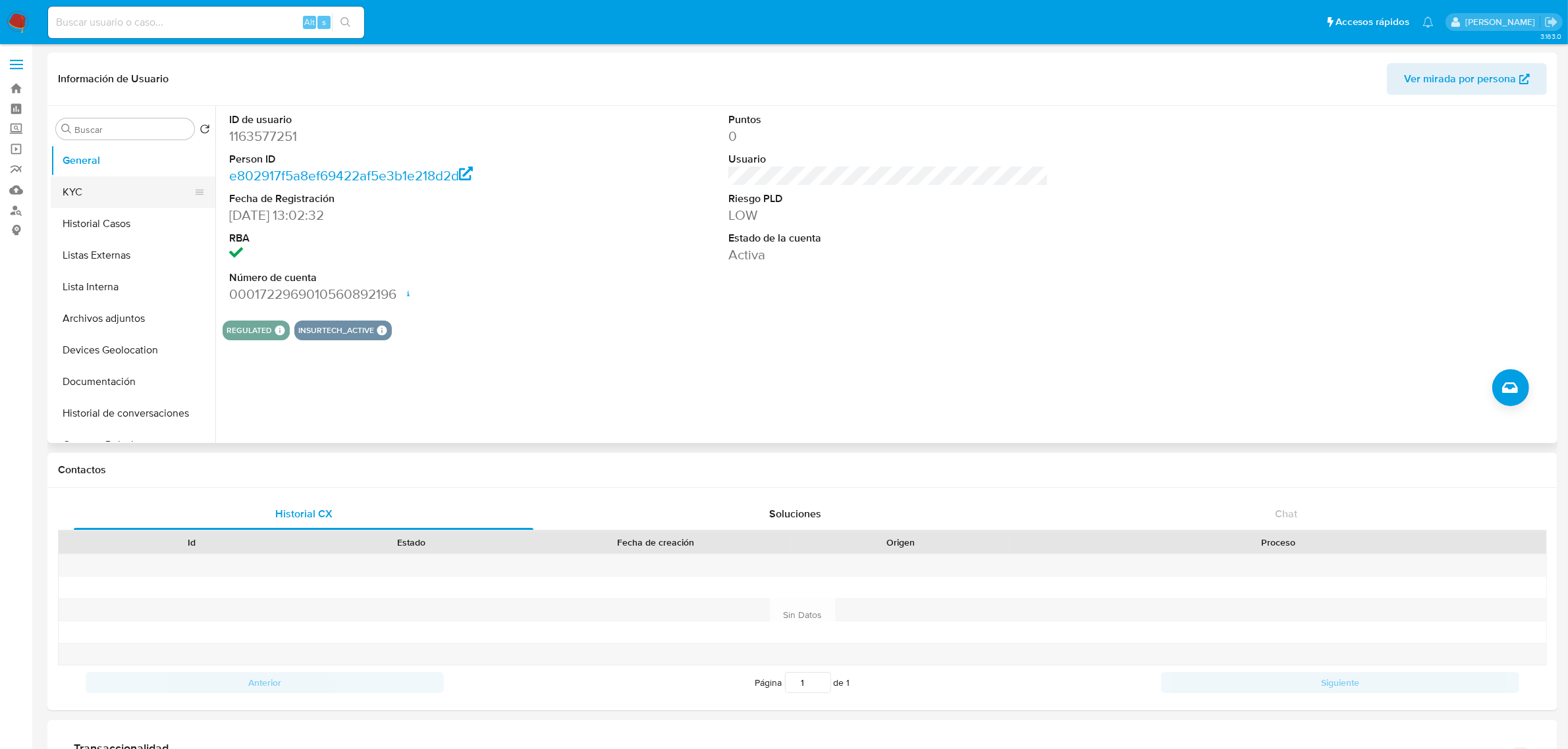
click at [134, 188] on button "KYC" at bounding box center [127, 192] width 154 height 32
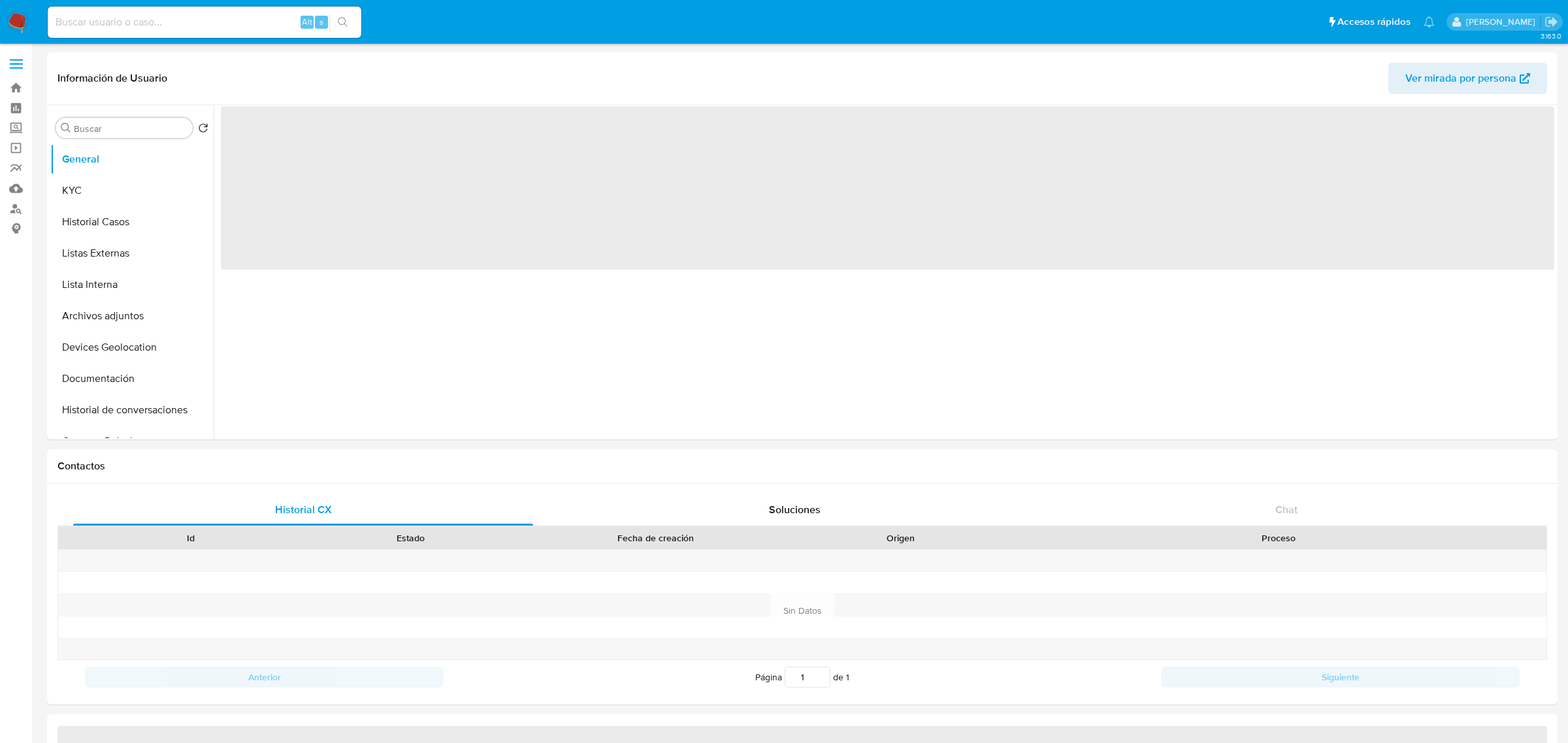
select select "10"
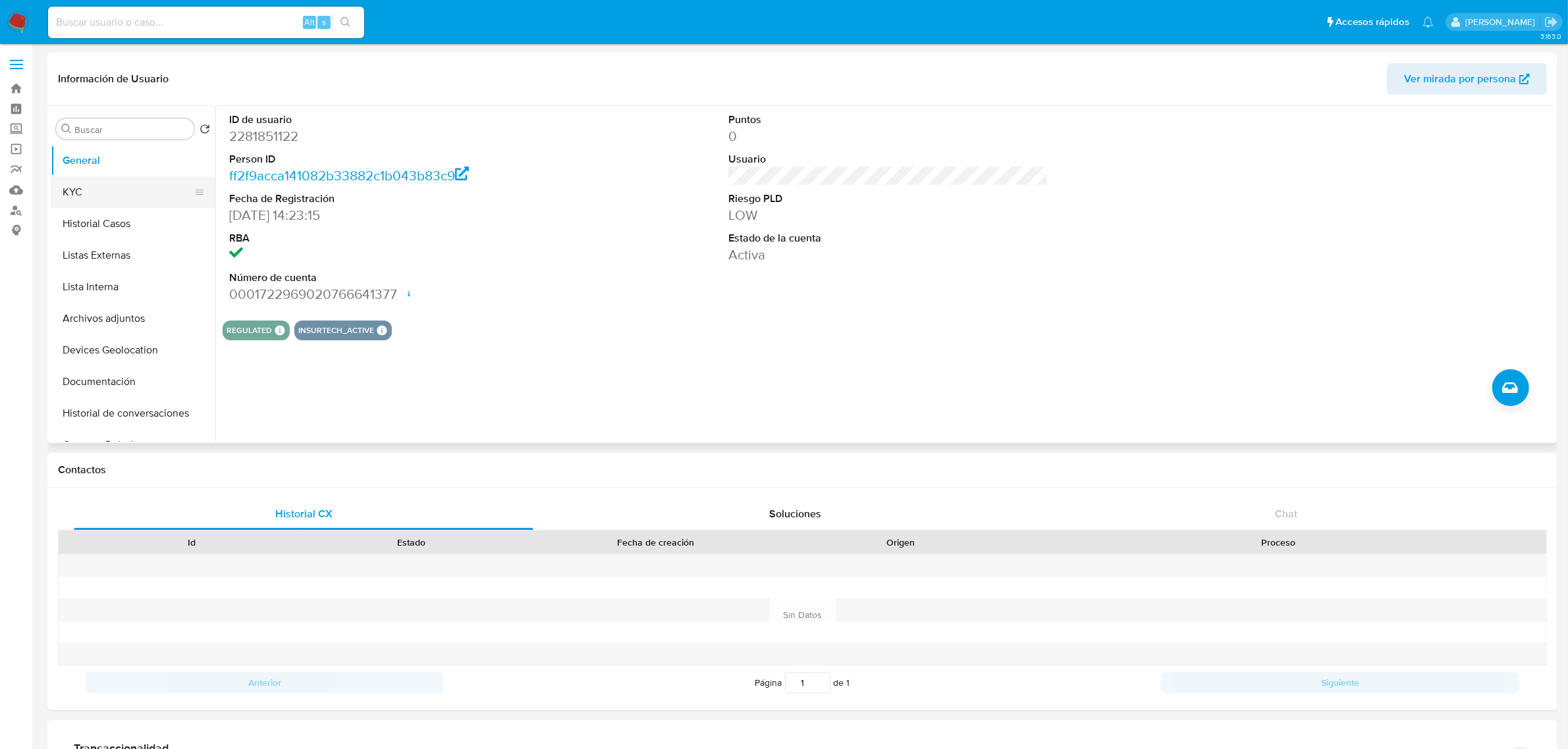
click at [135, 188] on button "KYC" at bounding box center [127, 192] width 154 height 32
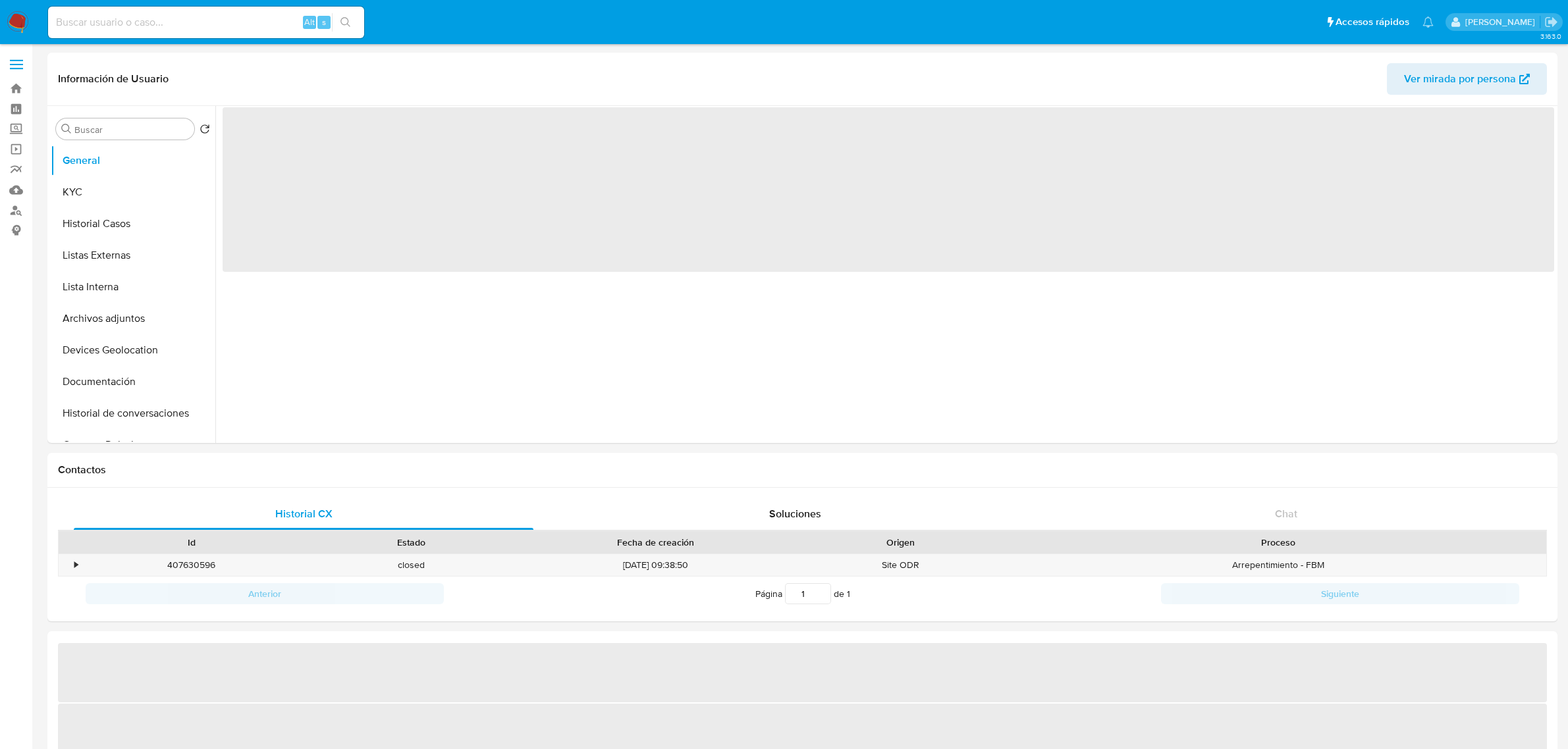
select select "10"
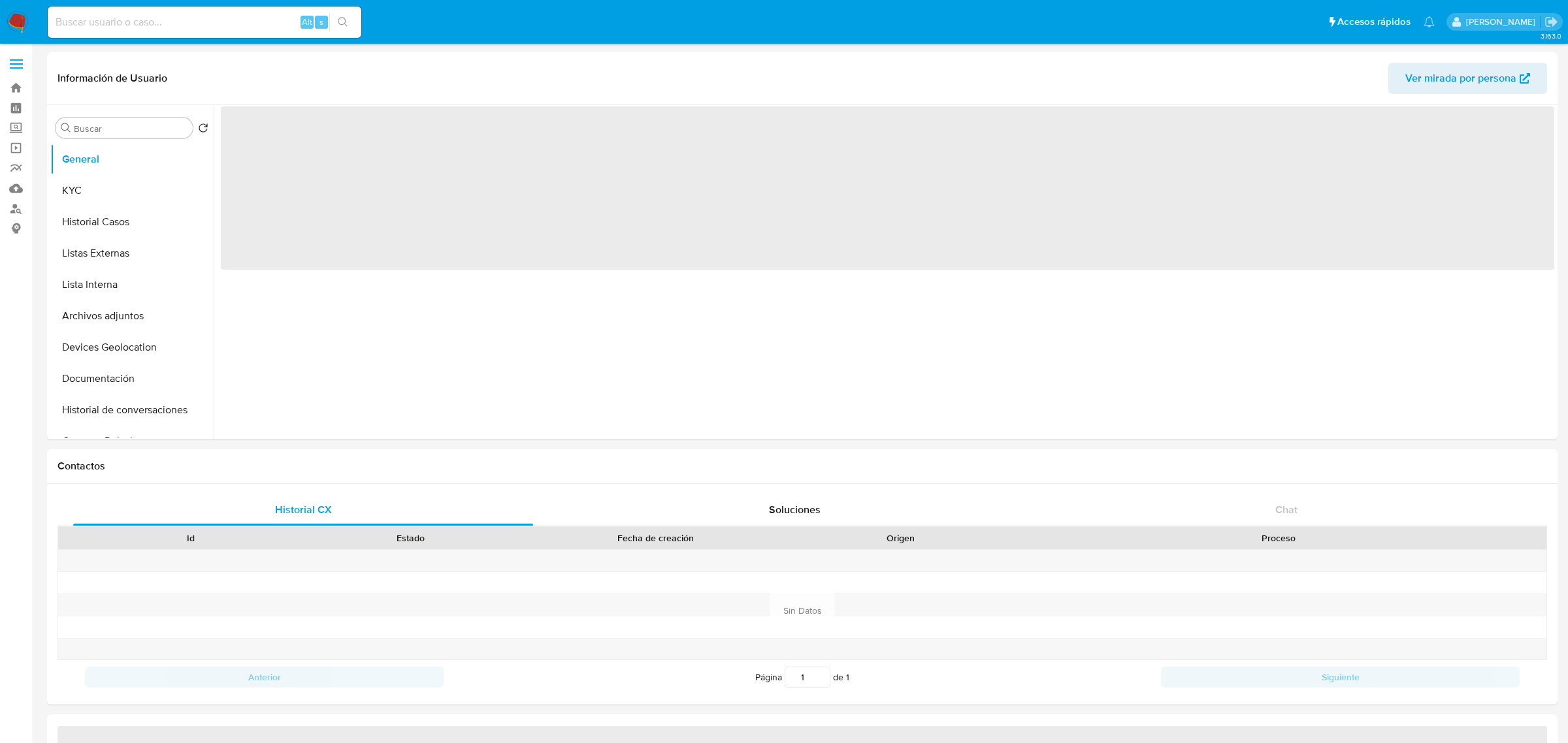
select select "10"
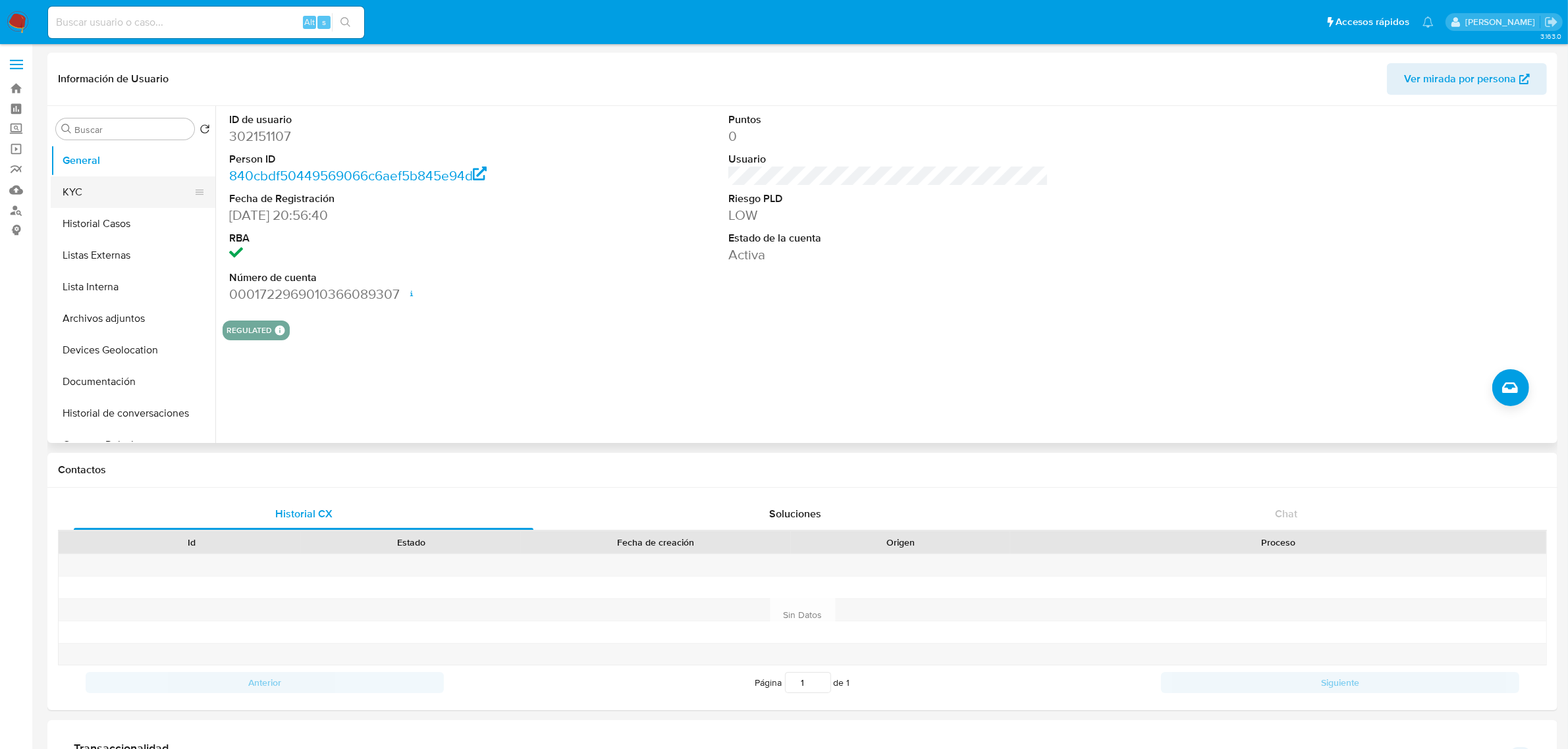
click at [139, 198] on button "KYC" at bounding box center [127, 192] width 154 height 32
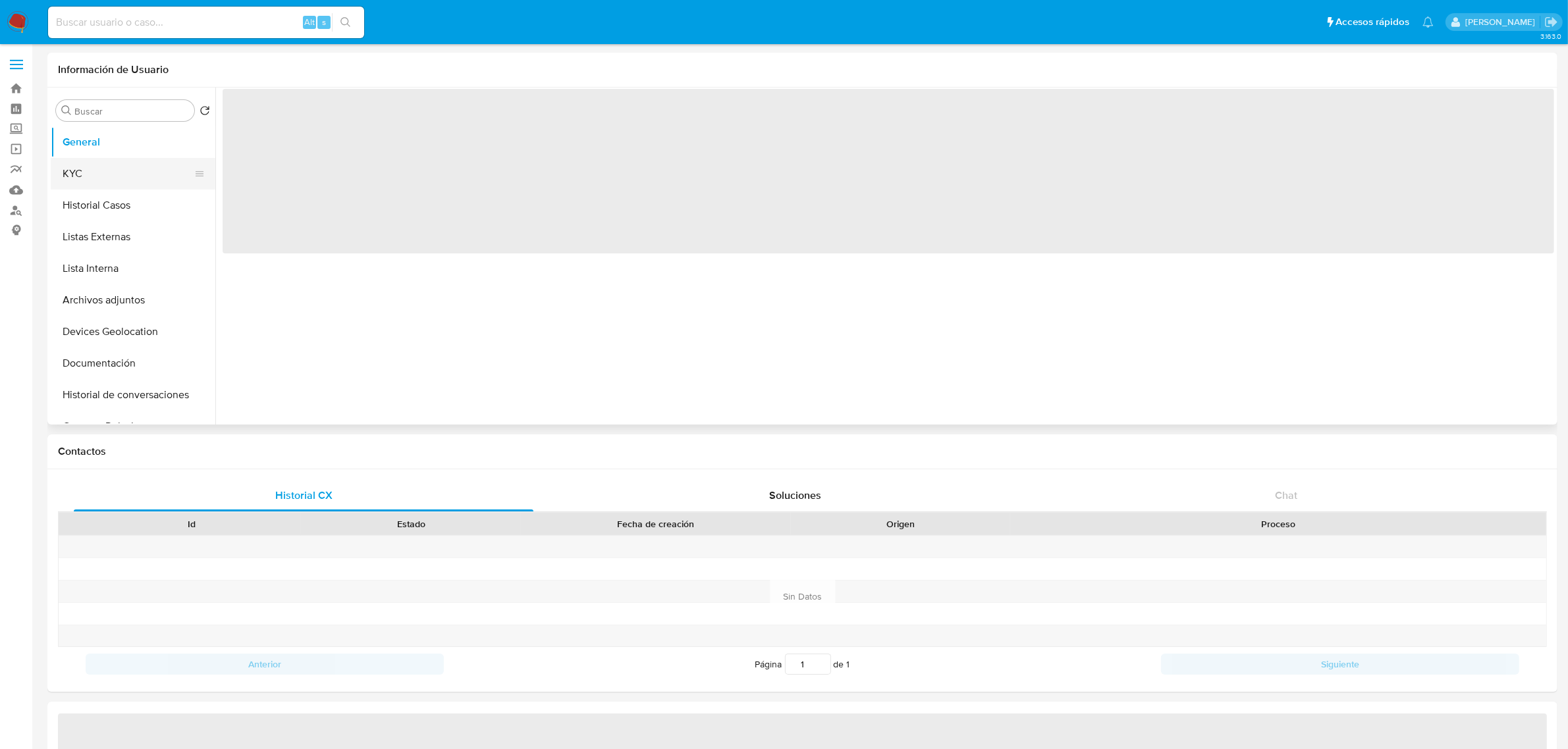
select select "10"
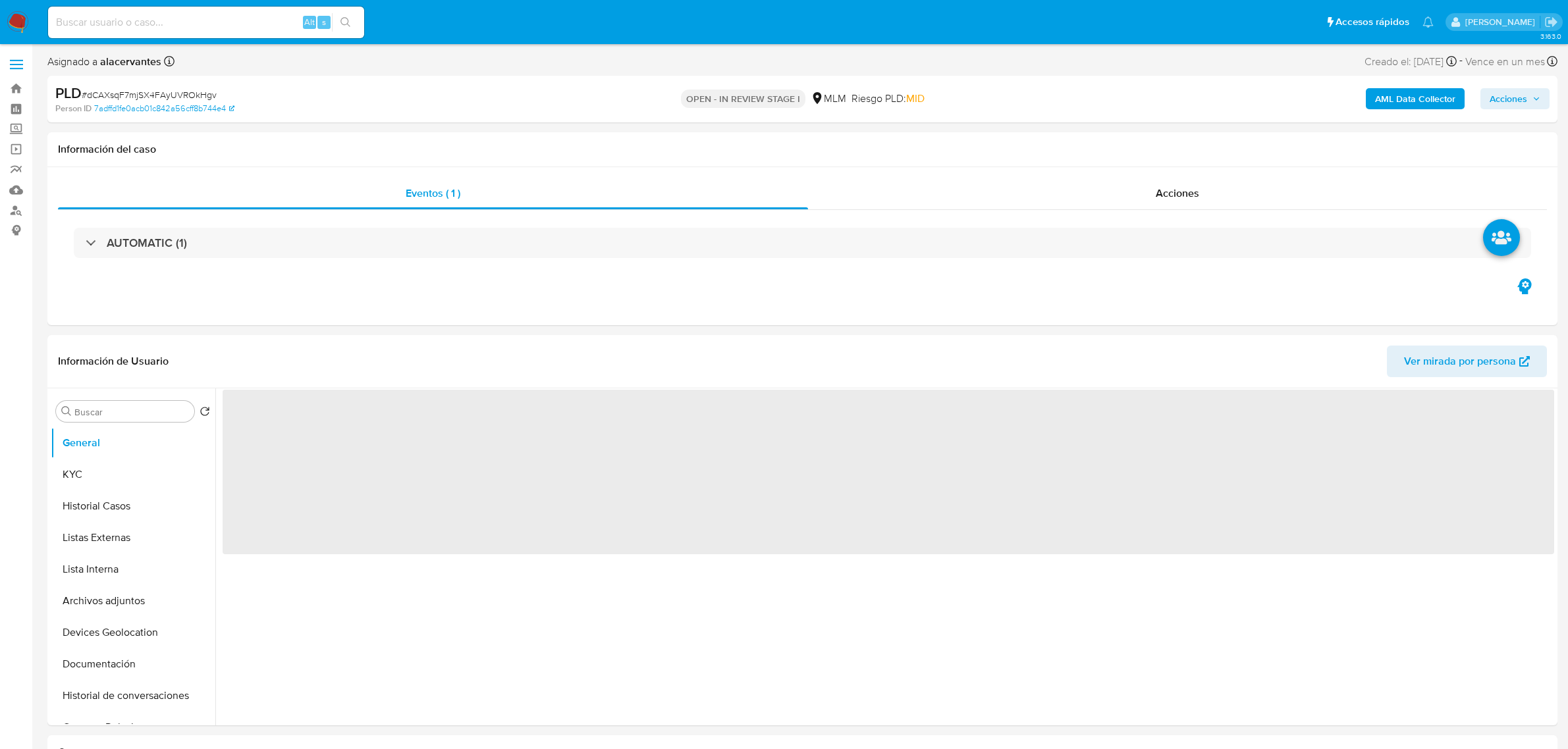
select select "10"
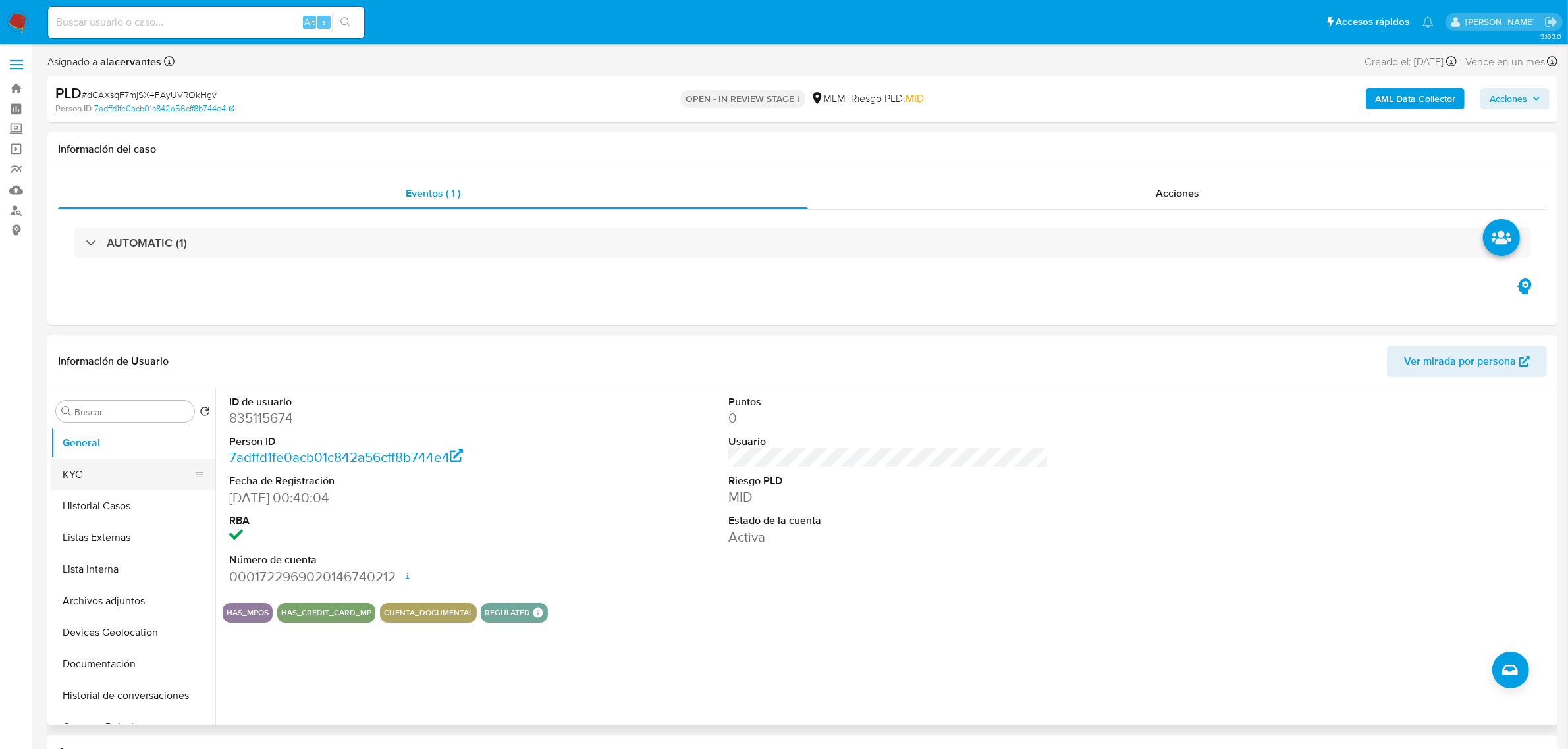
click at [152, 472] on button "KYC" at bounding box center [127, 474] width 154 height 32
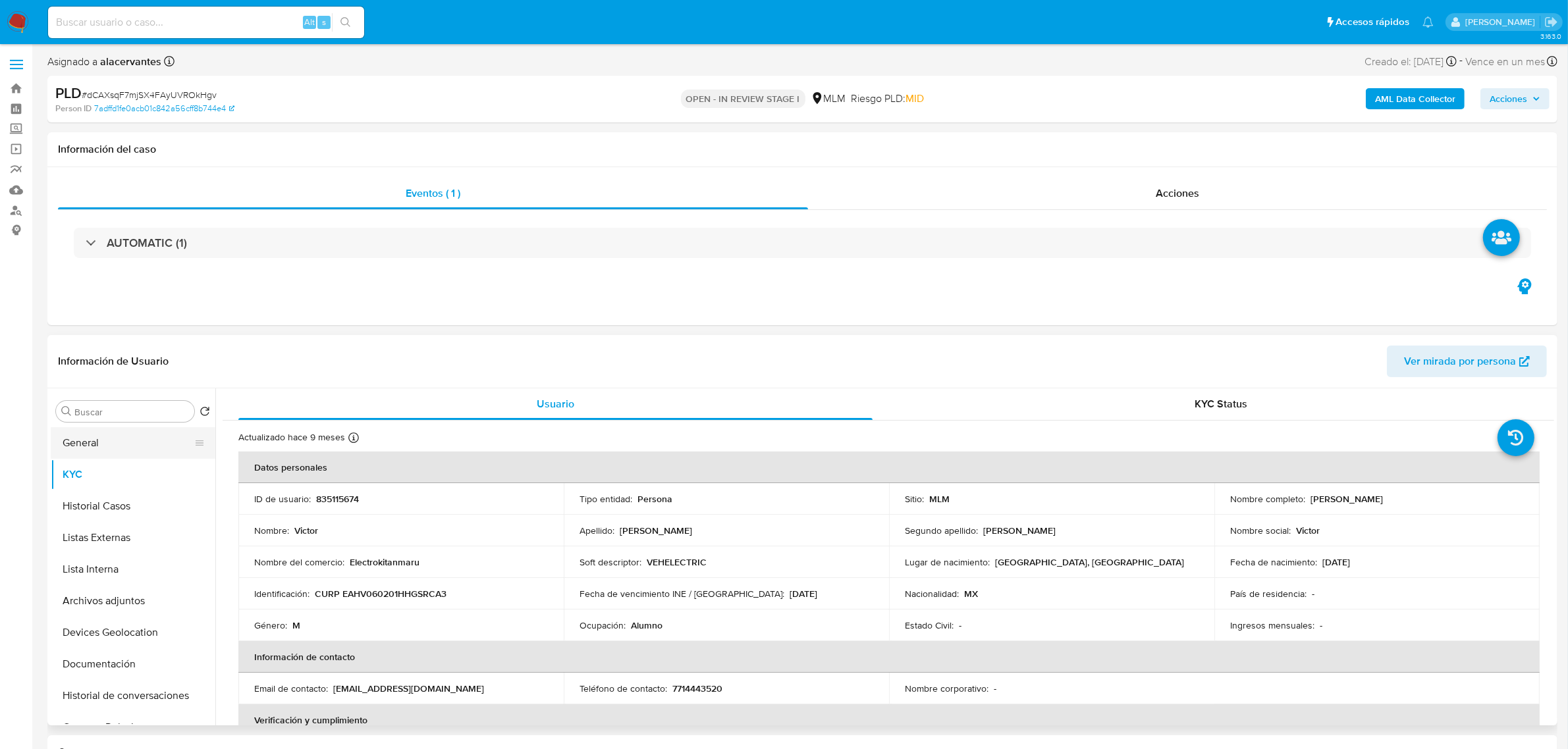
click at [143, 441] on button "General" at bounding box center [127, 442] width 154 height 32
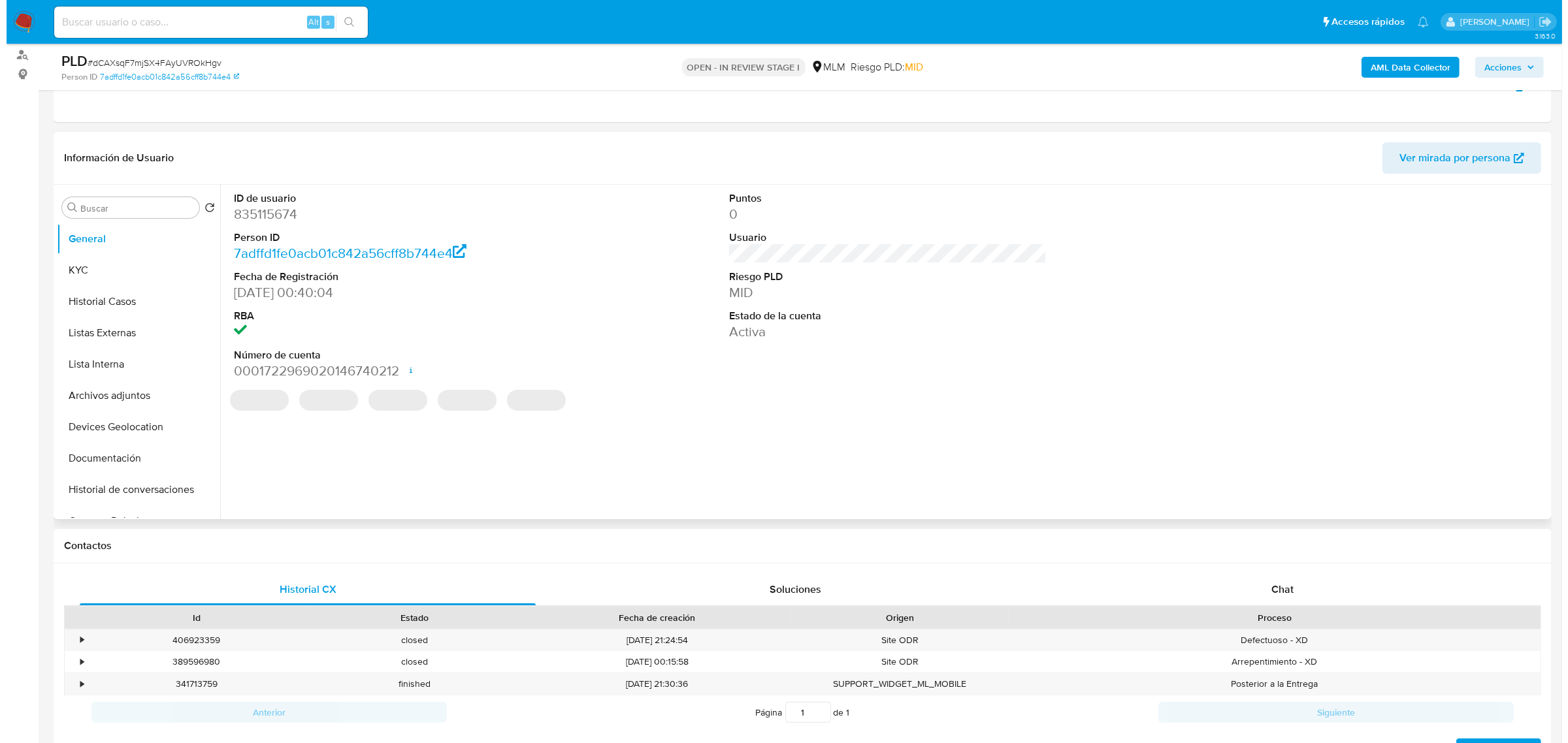
scroll to position [163, 0]
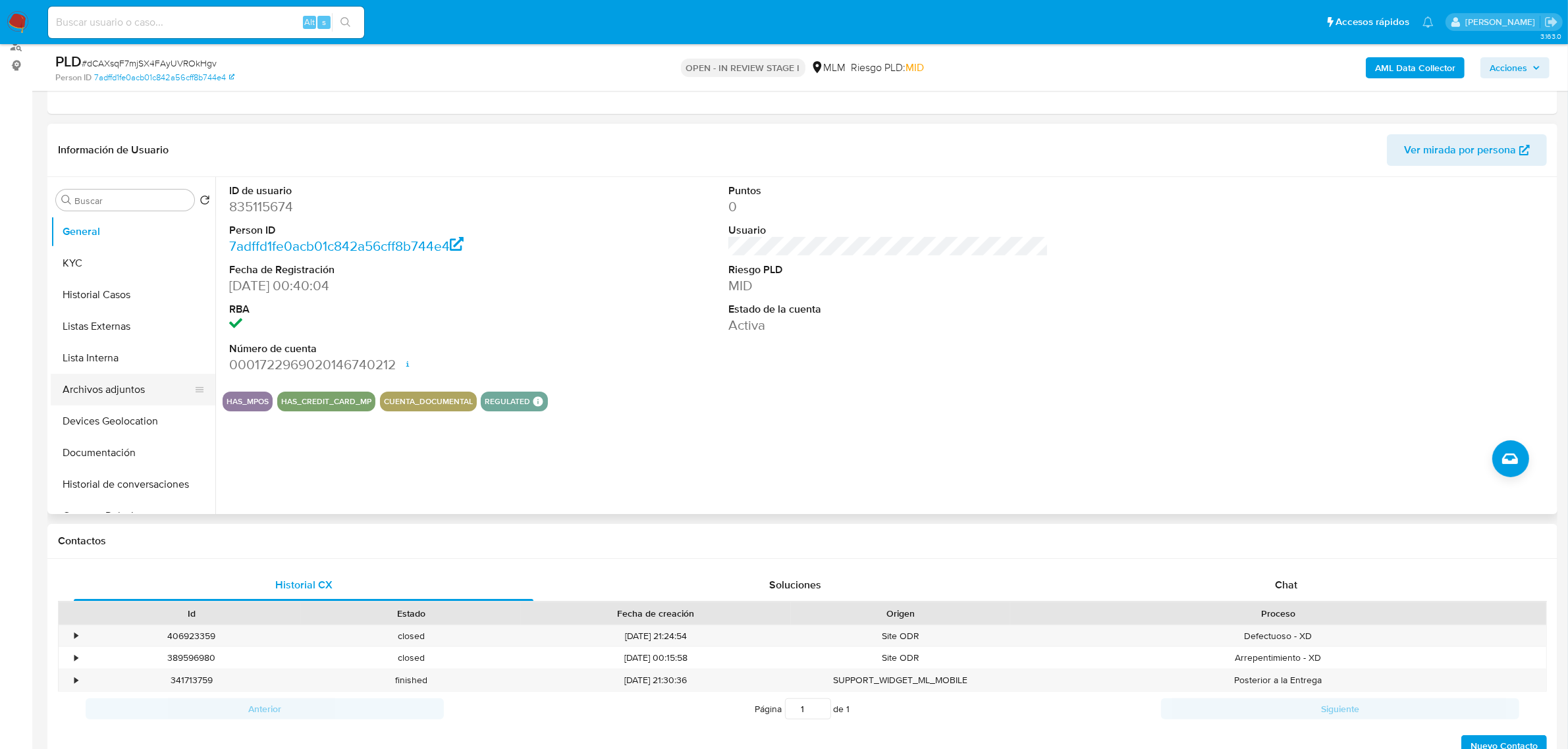
click at [150, 395] on button "Archivos adjuntos" at bounding box center [127, 389] width 154 height 32
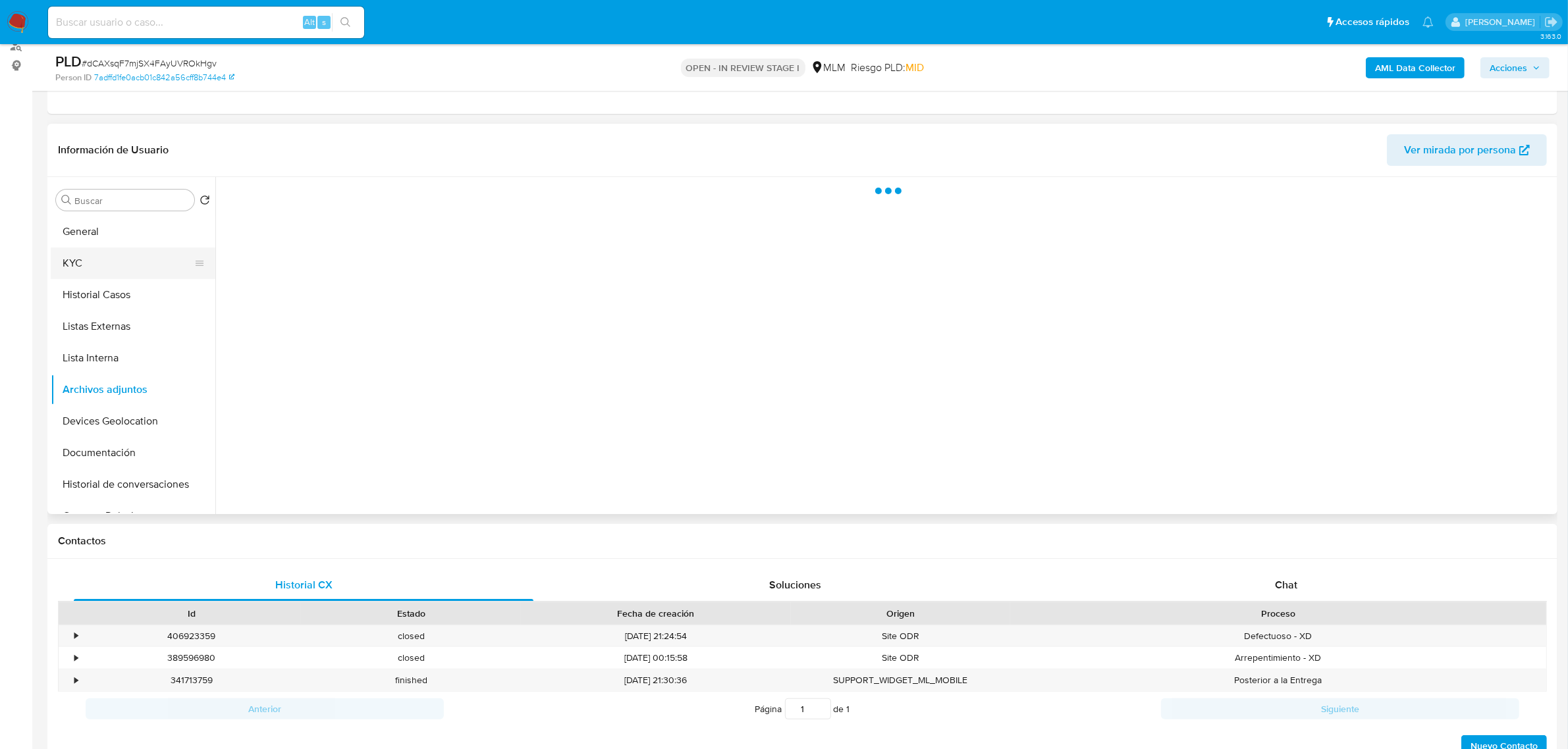
click at [99, 265] on button "KYC" at bounding box center [127, 263] width 154 height 32
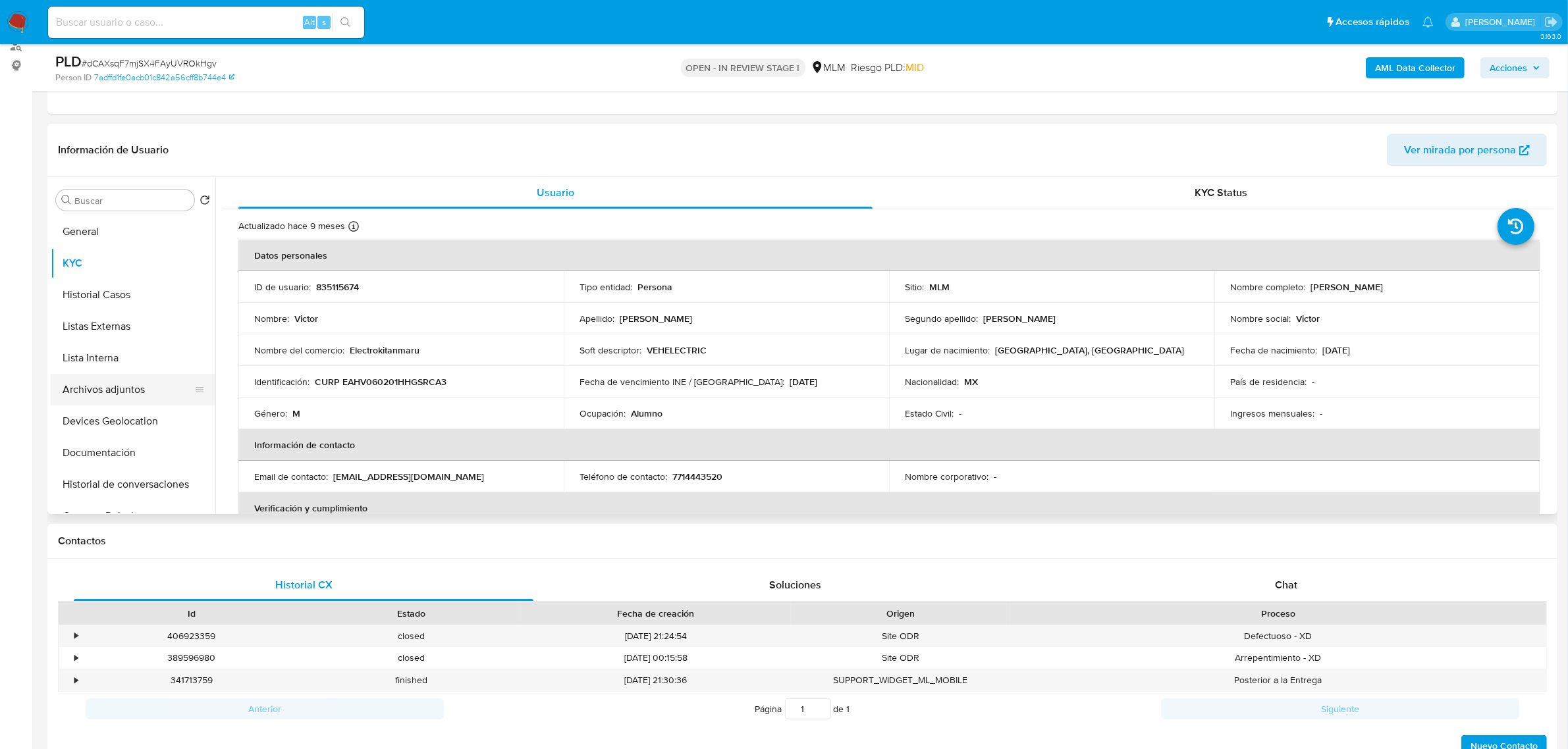
click at [135, 396] on button "Archivos adjuntos" at bounding box center [127, 389] width 154 height 32
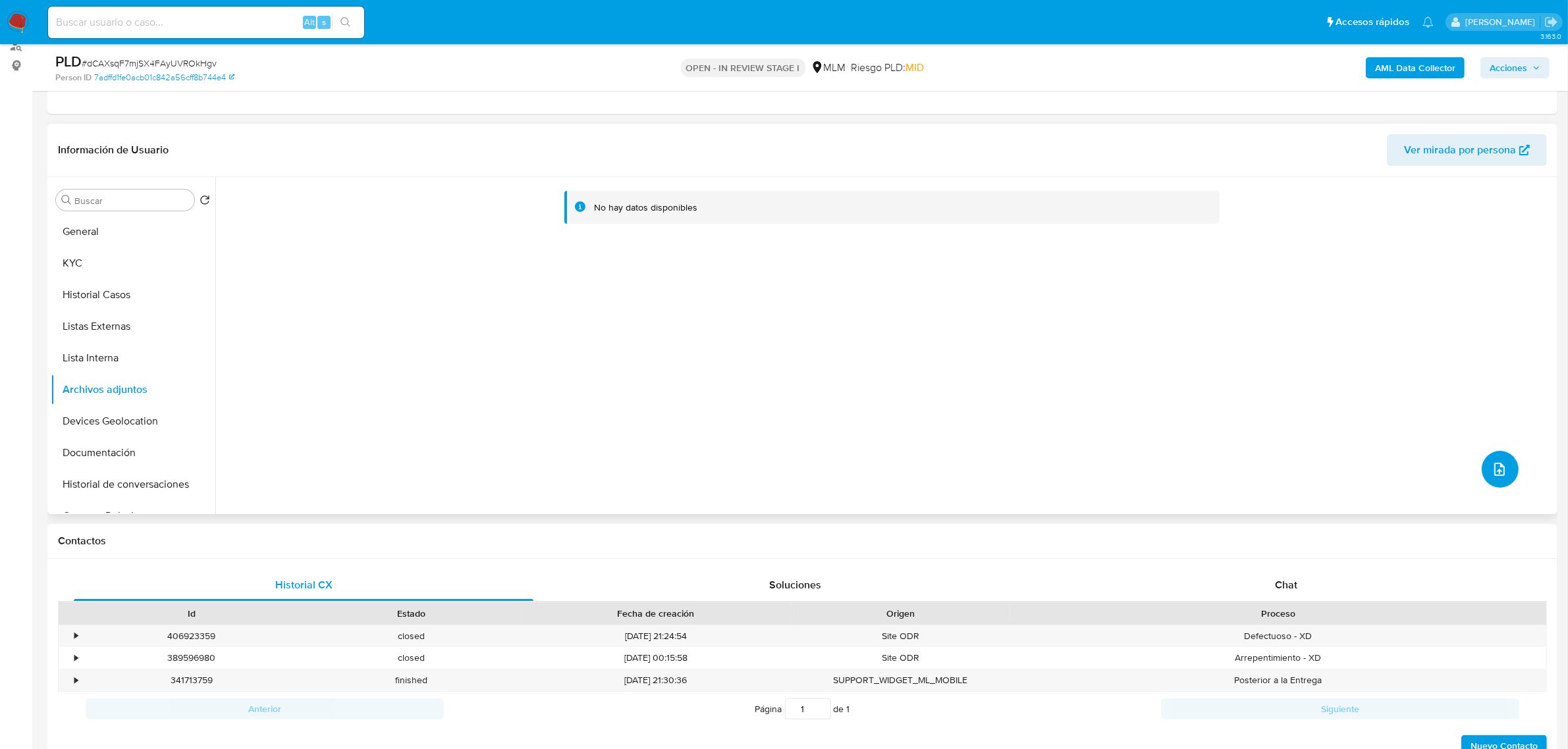
click at [1481, 463] on button "upload-file" at bounding box center [1500, 469] width 37 height 37
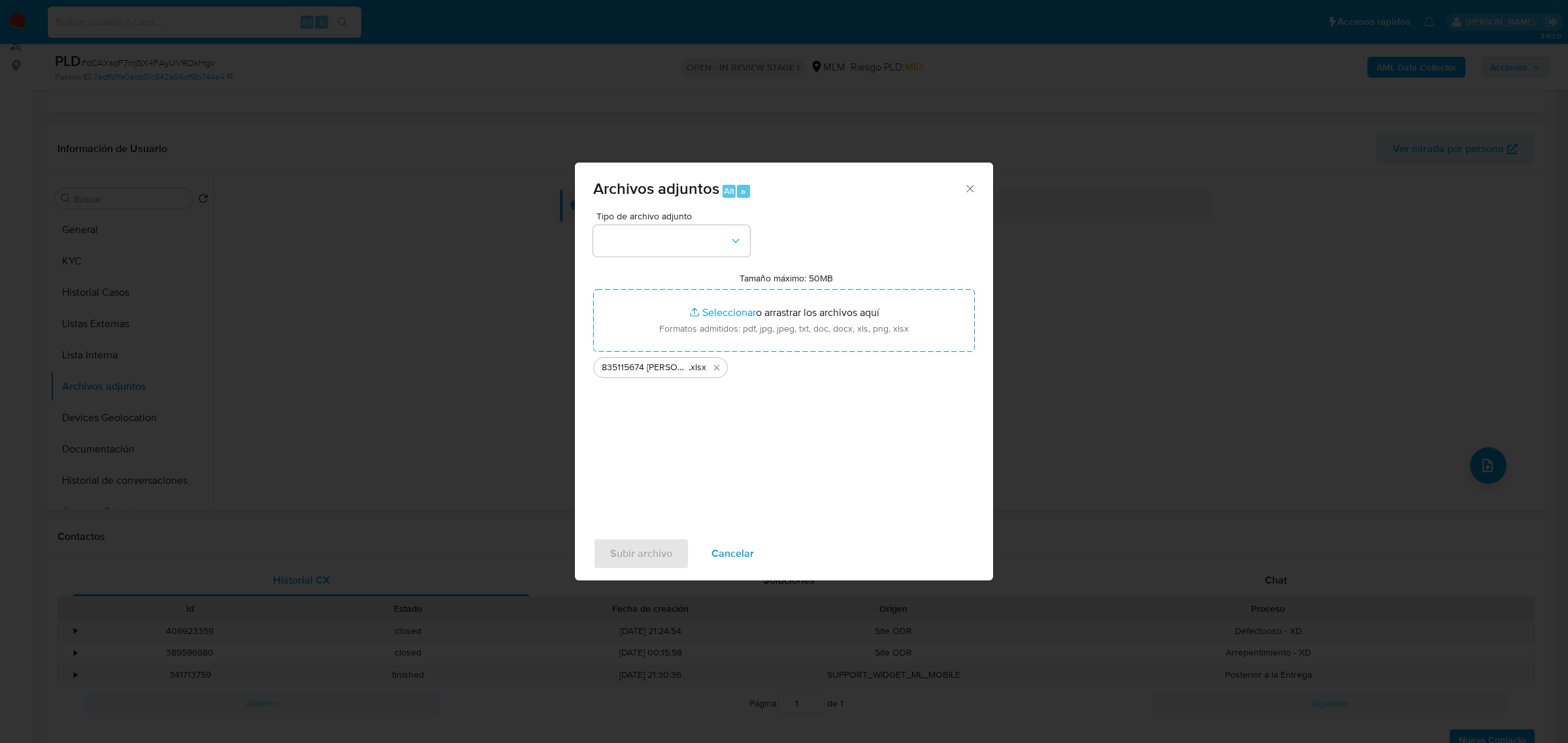
click at [719, 259] on div "Tipo de archivo adjunto Tamaño máximo: 50MB Seleccionar archivos Seleccionar o …" at bounding box center [784, 366] width 381 height 308
click at [714, 248] on button "button" at bounding box center [671, 241] width 157 height 31
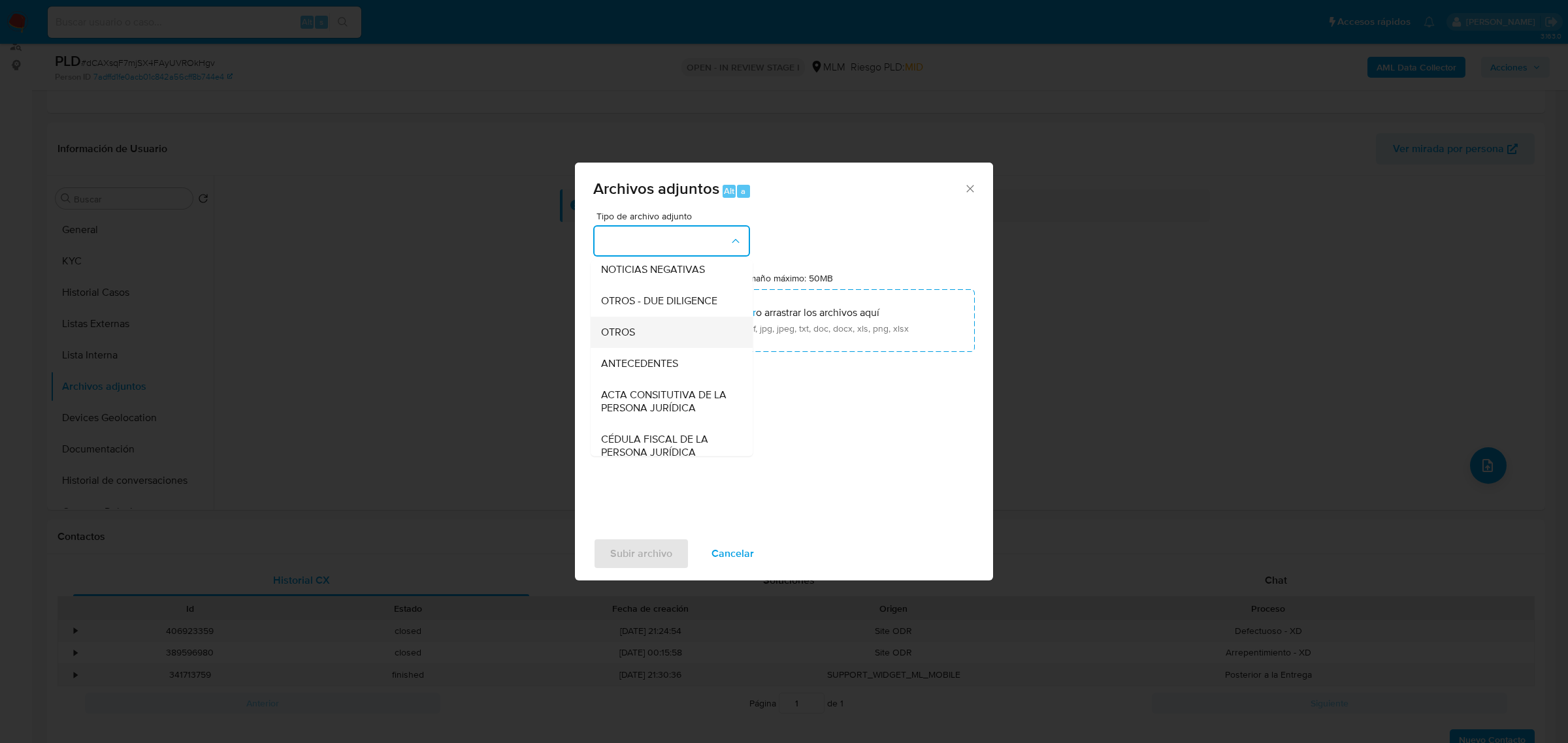
click at [662, 347] on div "OTROS" at bounding box center [668, 331] width 133 height 31
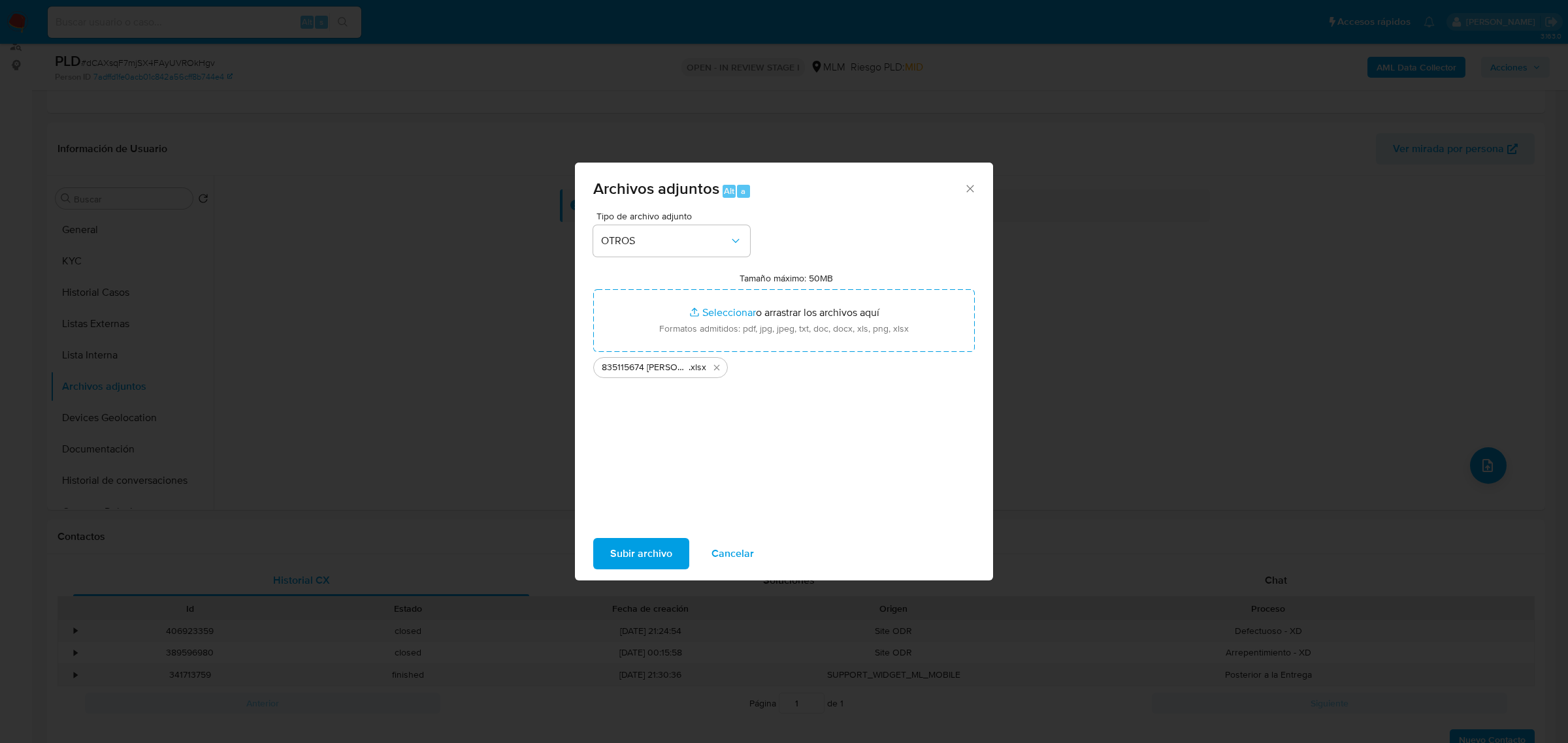
click at [659, 553] on span "Subir archivo" at bounding box center [640, 553] width 62 height 28
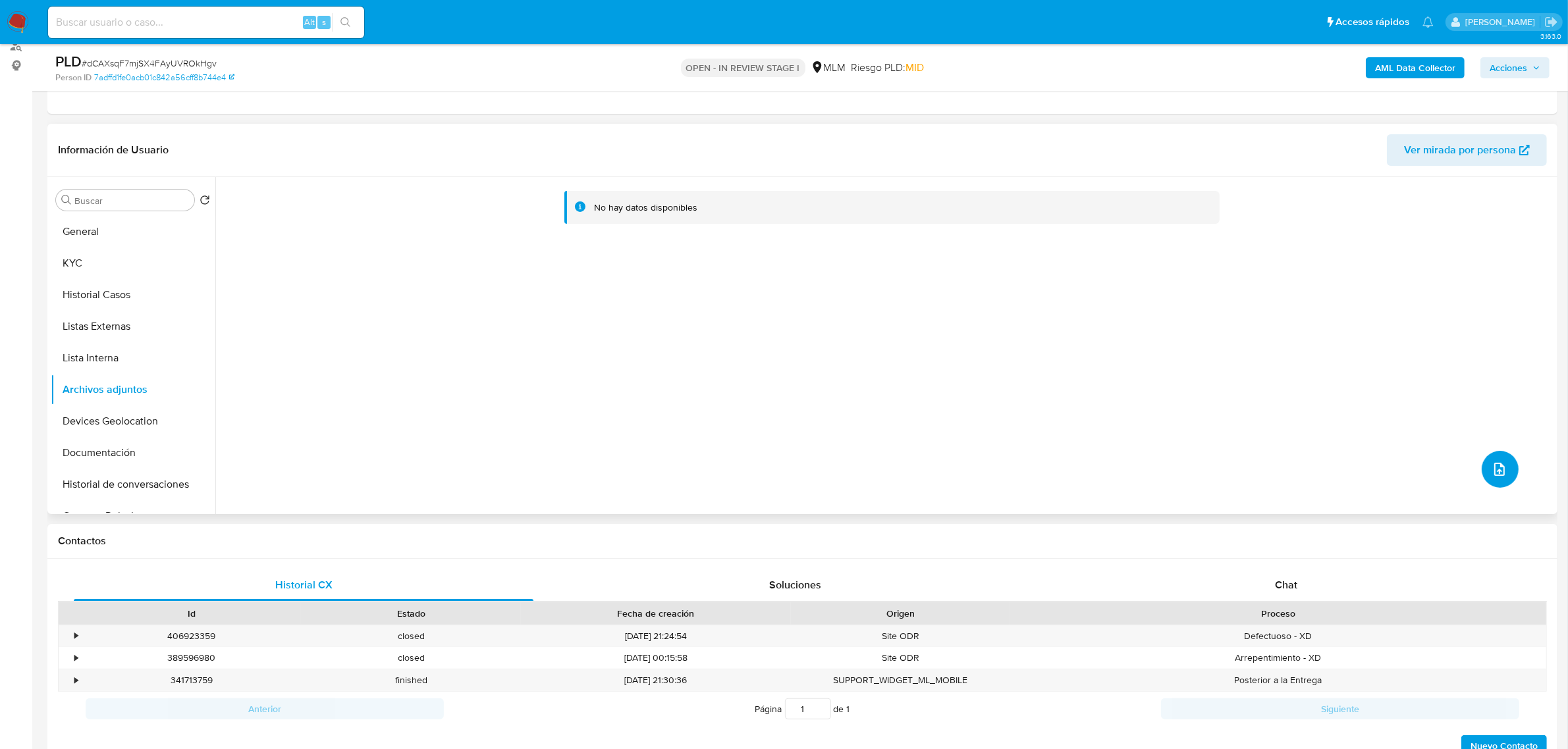
click at [1495, 483] on button "upload-file" at bounding box center [1500, 469] width 37 height 37
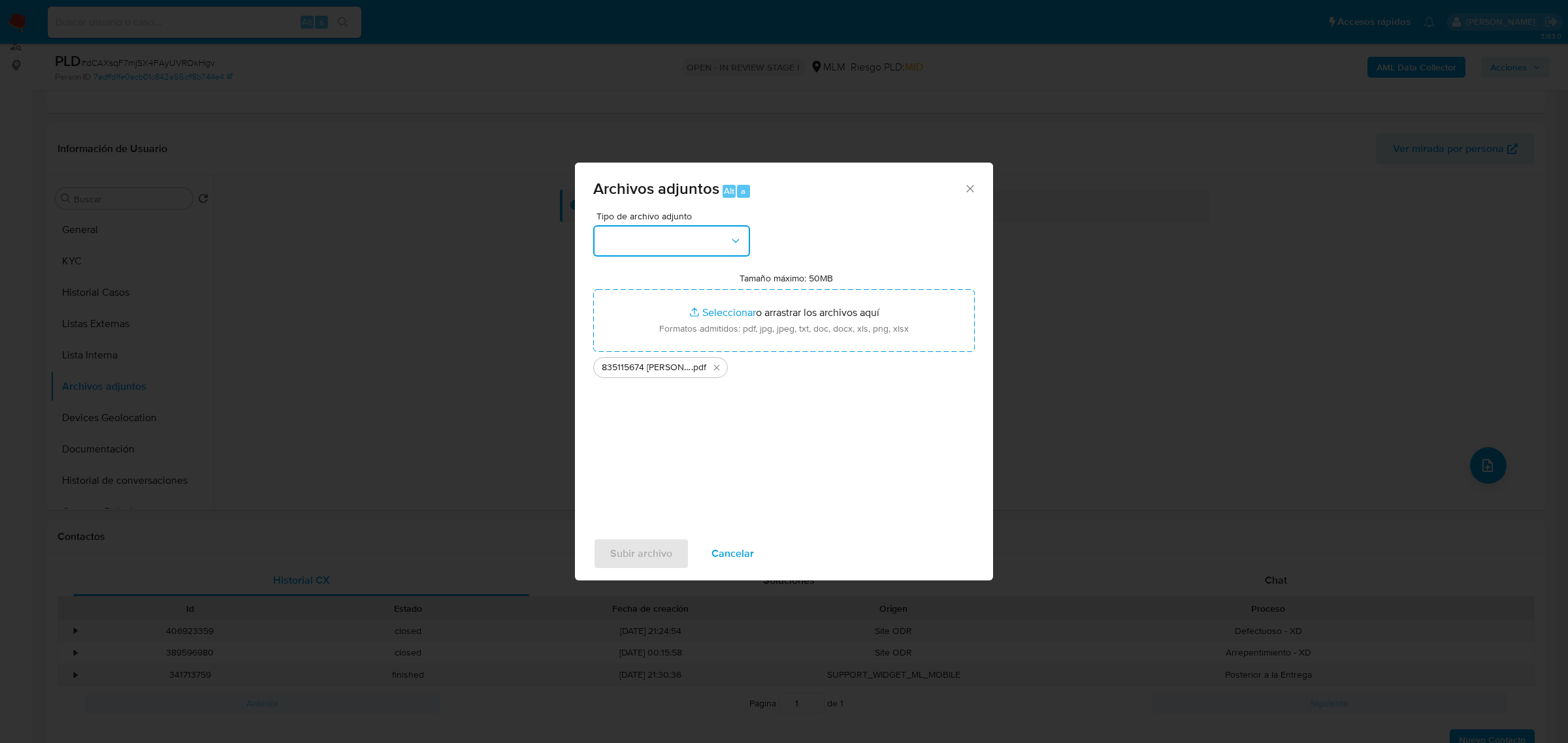
click at [724, 256] on button "button" at bounding box center [671, 241] width 157 height 31
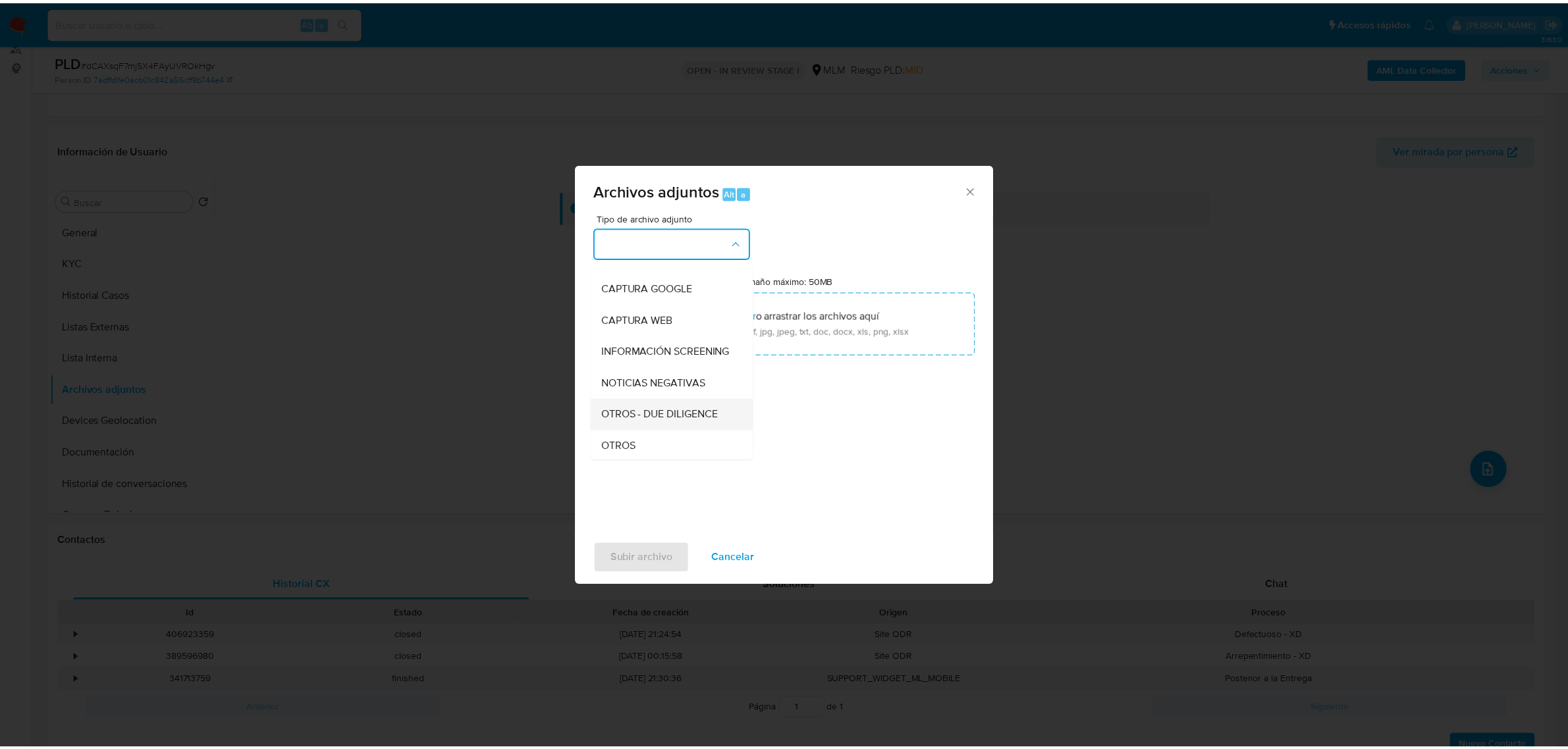
scroll to position [82, 0]
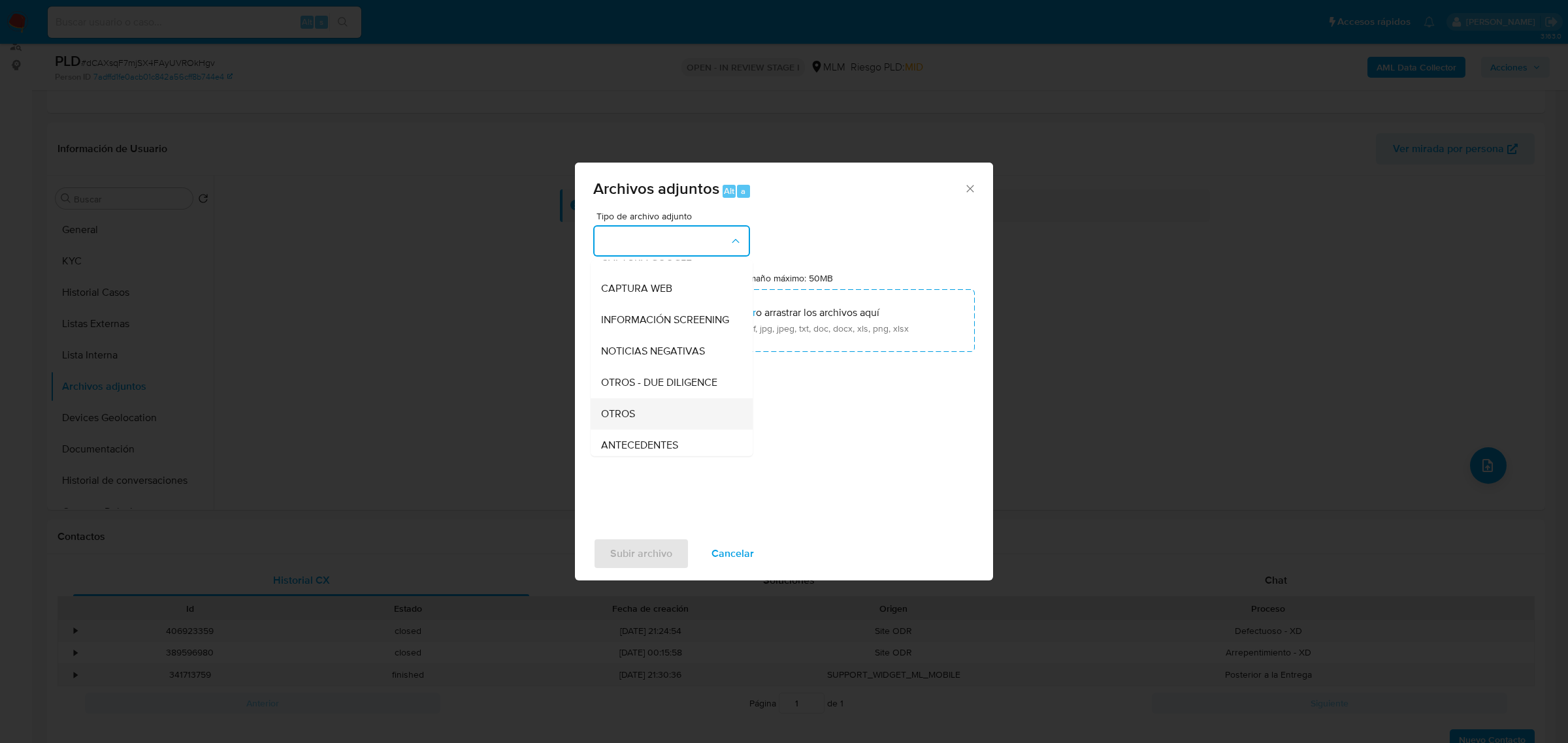
click at [666, 426] on div "OTROS" at bounding box center [668, 413] width 133 height 31
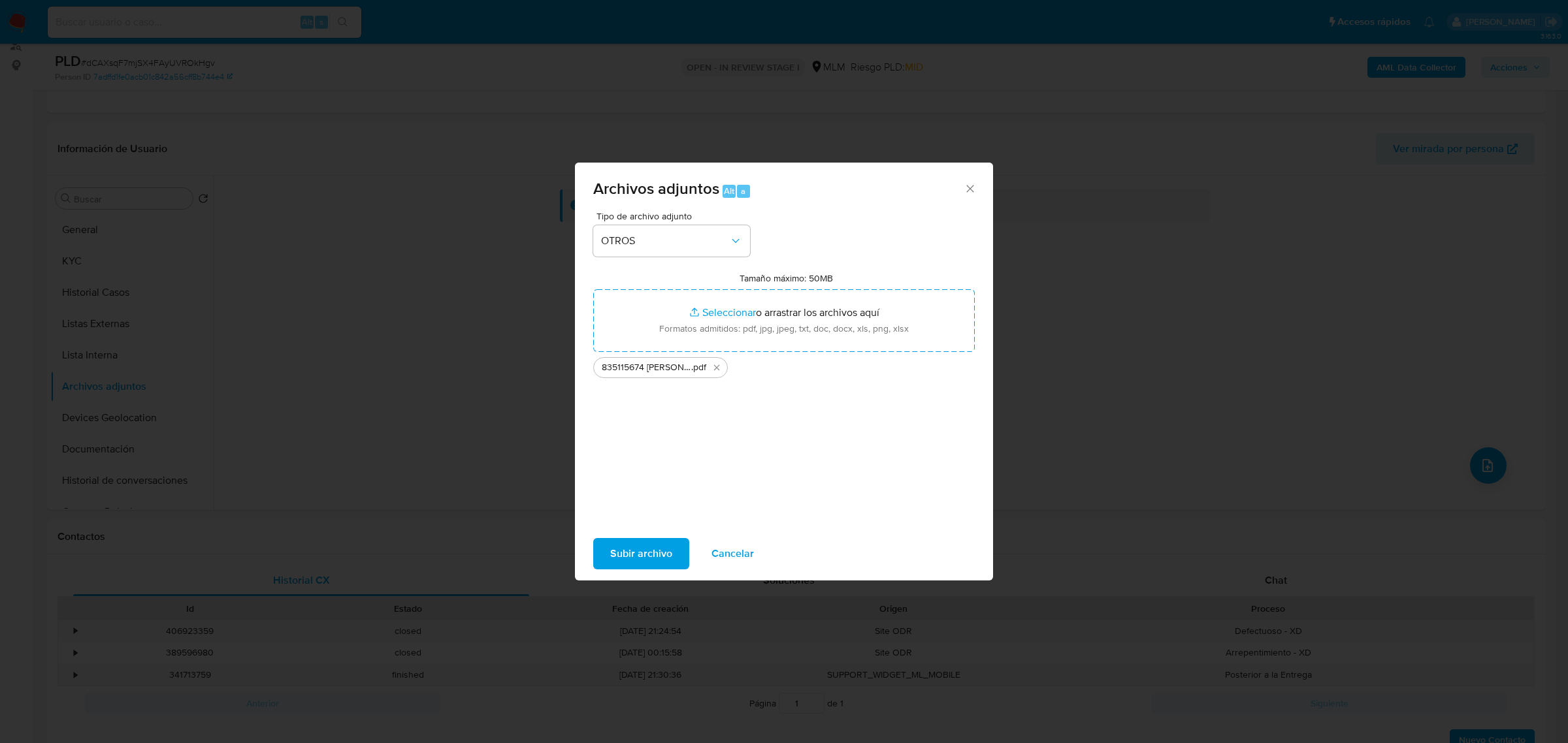
click at [690, 461] on div "Tipo de archivo adjunto OTROS Tamaño máximo: 50MB Seleccionar archivos Seleccio…" at bounding box center [784, 366] width 381 height 308
click at [665, 555] on span "Subir archivo" at bounding box center [640, 553] width 62 height 28
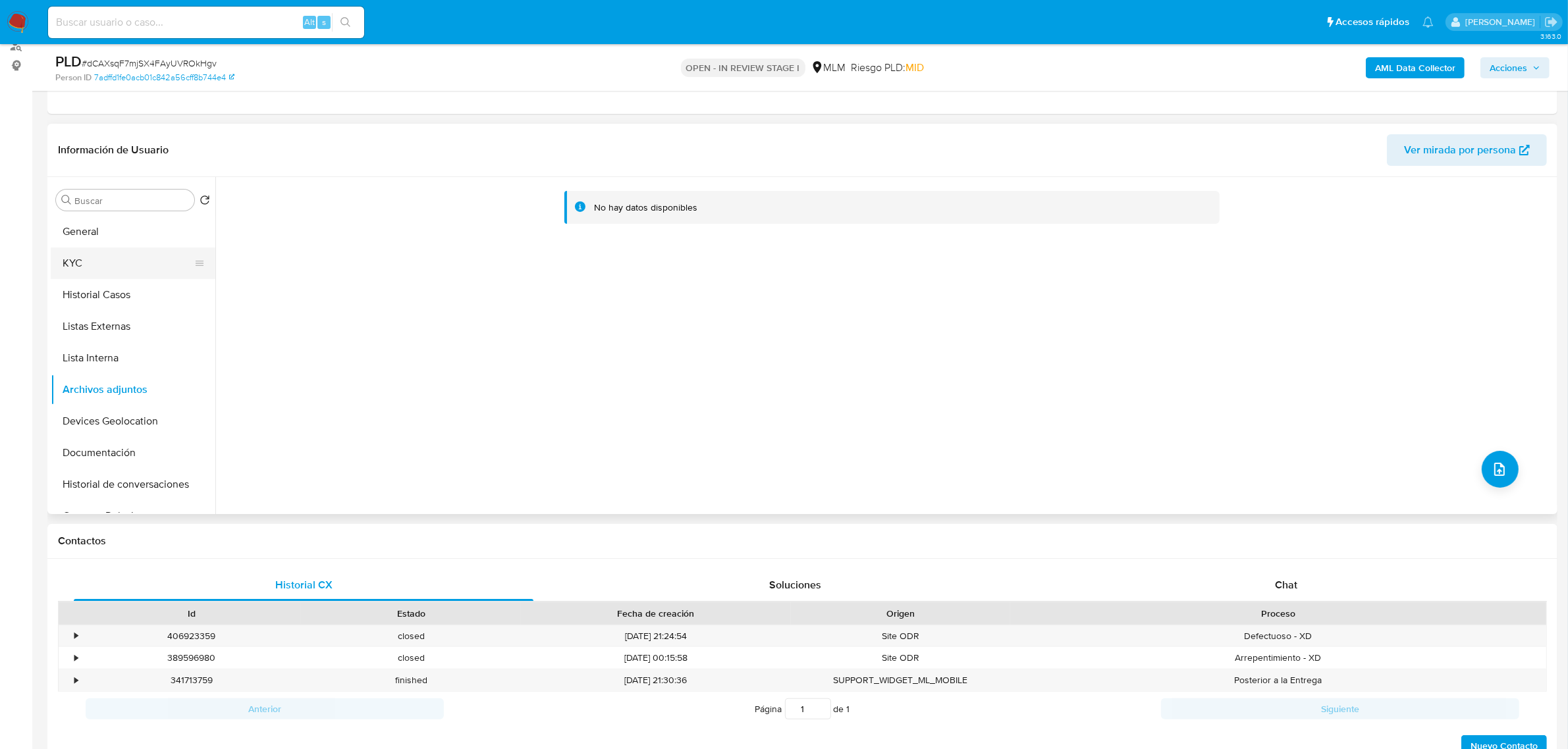
click at [100, 270] on button "KYC" at bounding box center [127, 263] width 154 height 32
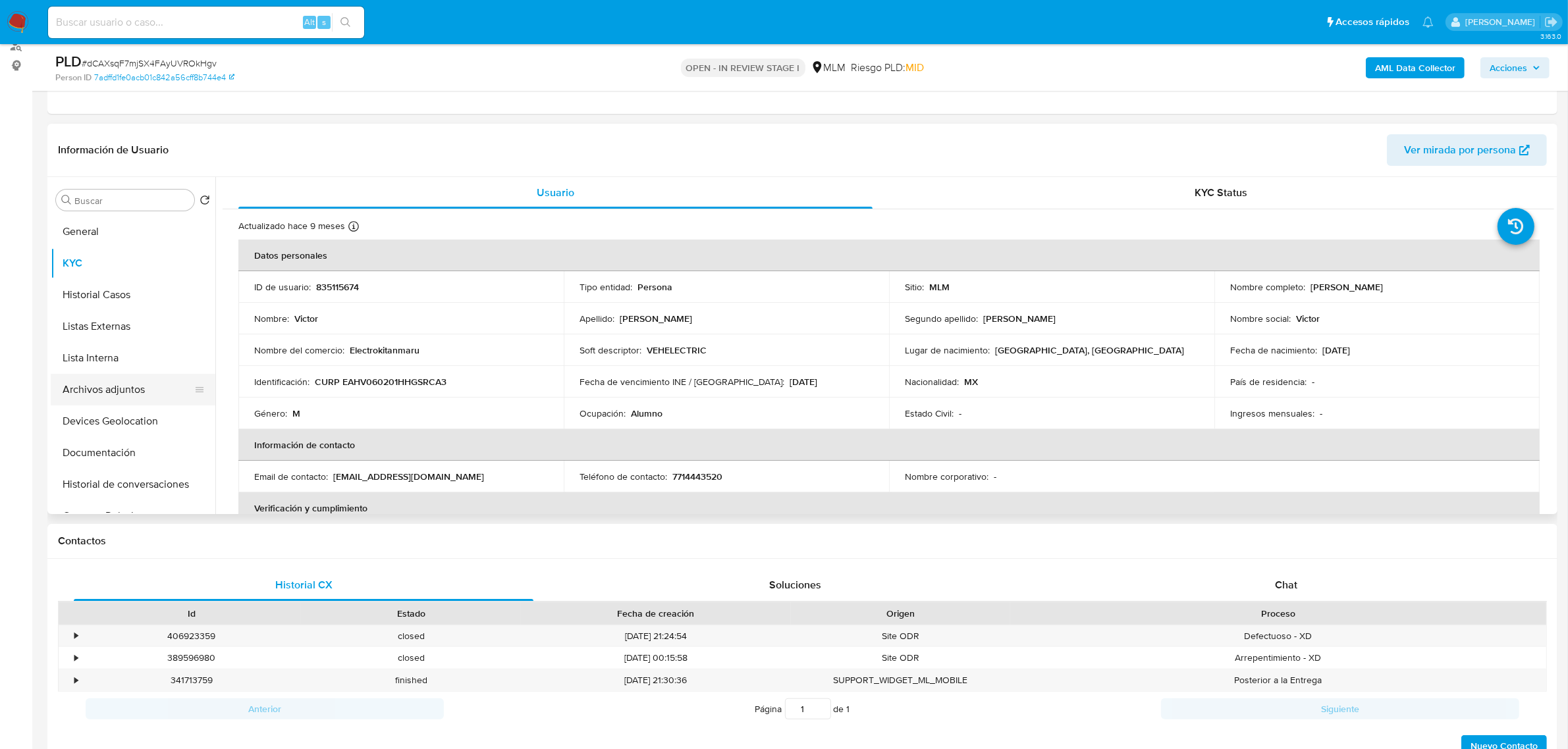
click at [116, 386] on button "Archivos adjuntos" at bounding box center [127, 389] width 154 height 32
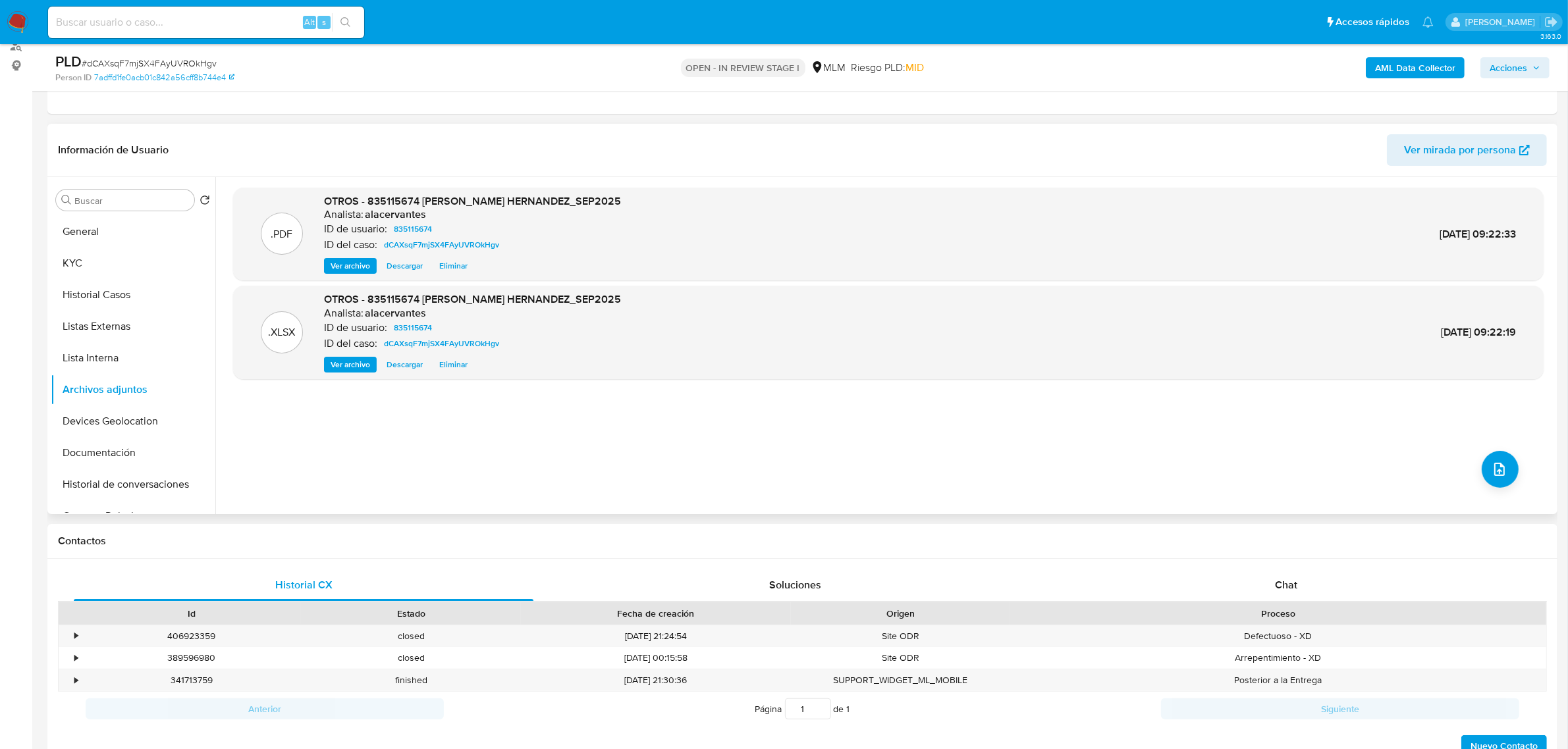
click at [336, 272] on span "Ver archivo" at bounding box center [350, 266] width 40 height 13
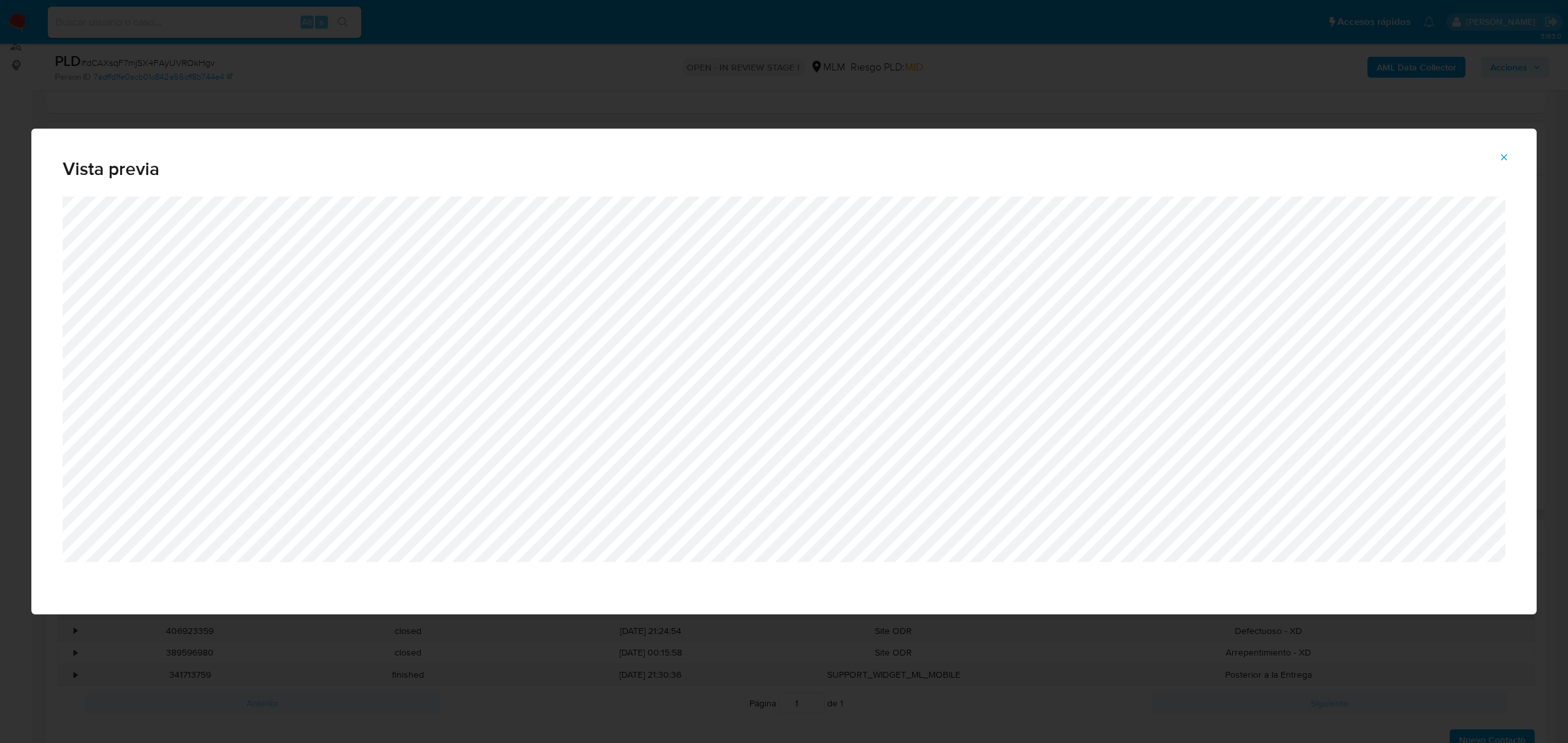
click at [1502, 158] on icon "Attachment preview" at bounding box center [1504, 157] width 6 height 6
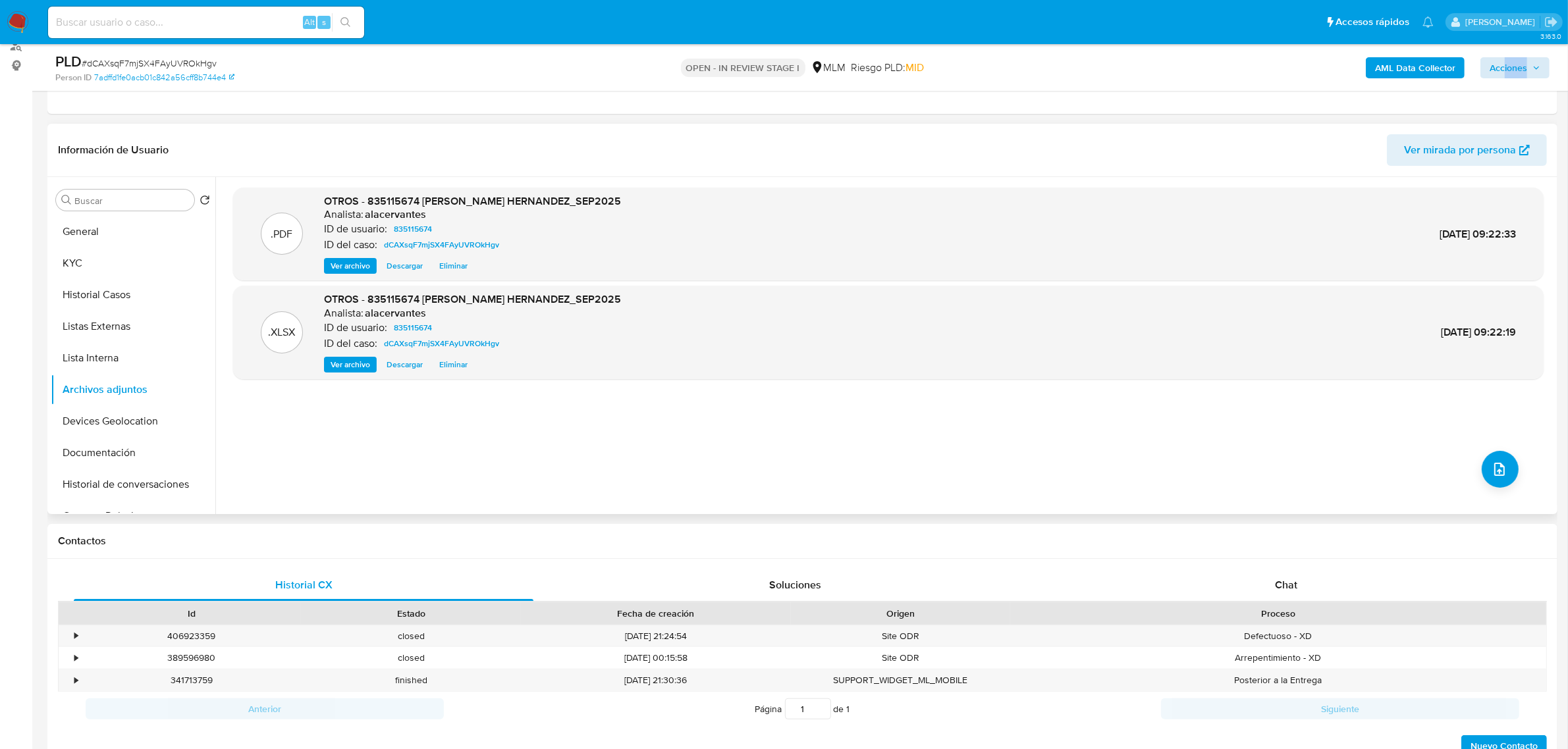
click at [1505, 78] on div "AML Data Collector Acciones" at bounding box center [1302, 68] width 495 height 31
click at [1508, 77] on span "Acciones" at bounding box center [1508, 68] width 38 height 21
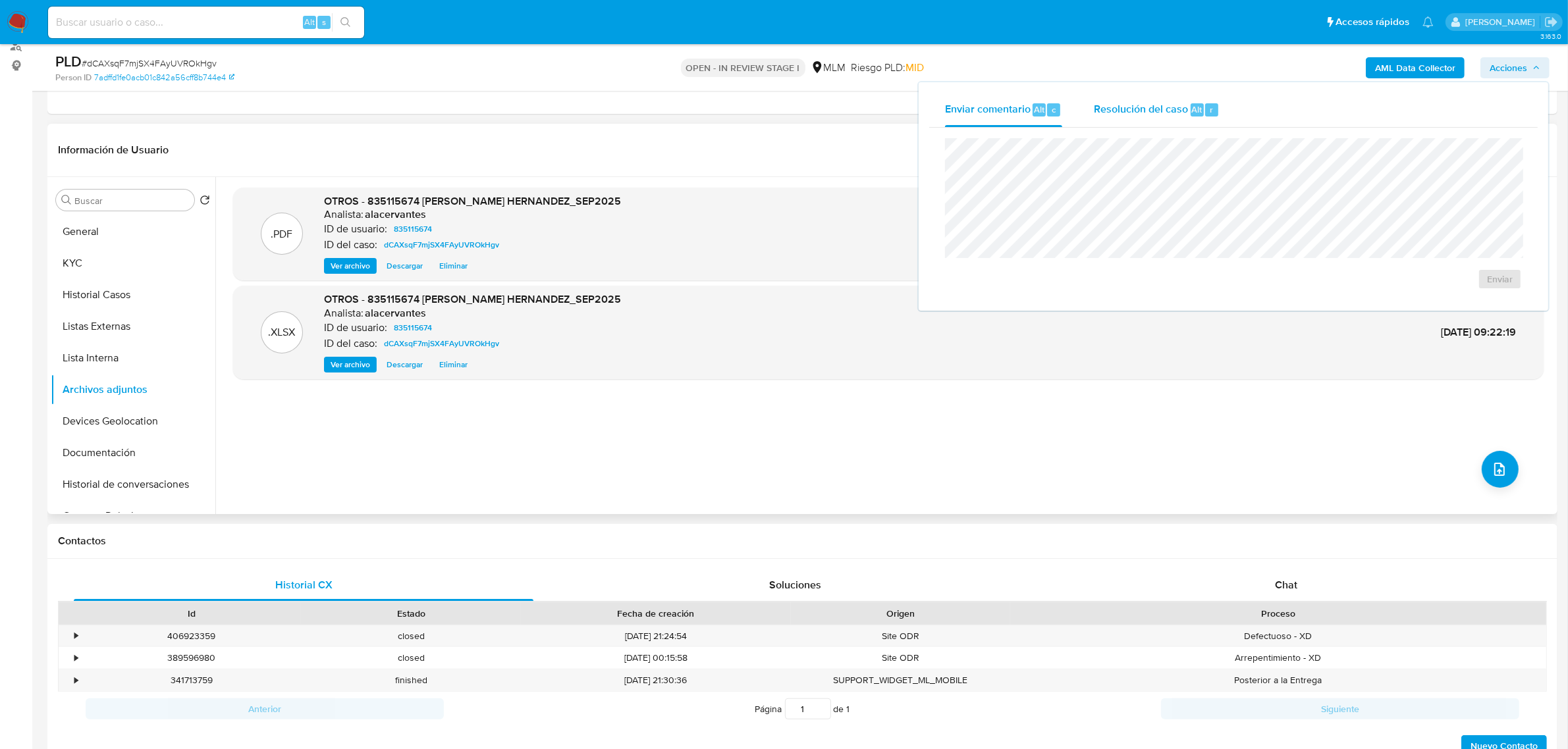
drag, startPoint x: 1193, startPoint y: 103, endPoint x: 1182, endPoint y: 109, distance: 12.5
click at [1193, 103] on span "Alt" at bounding box center [1197, 109] width 10 height 13
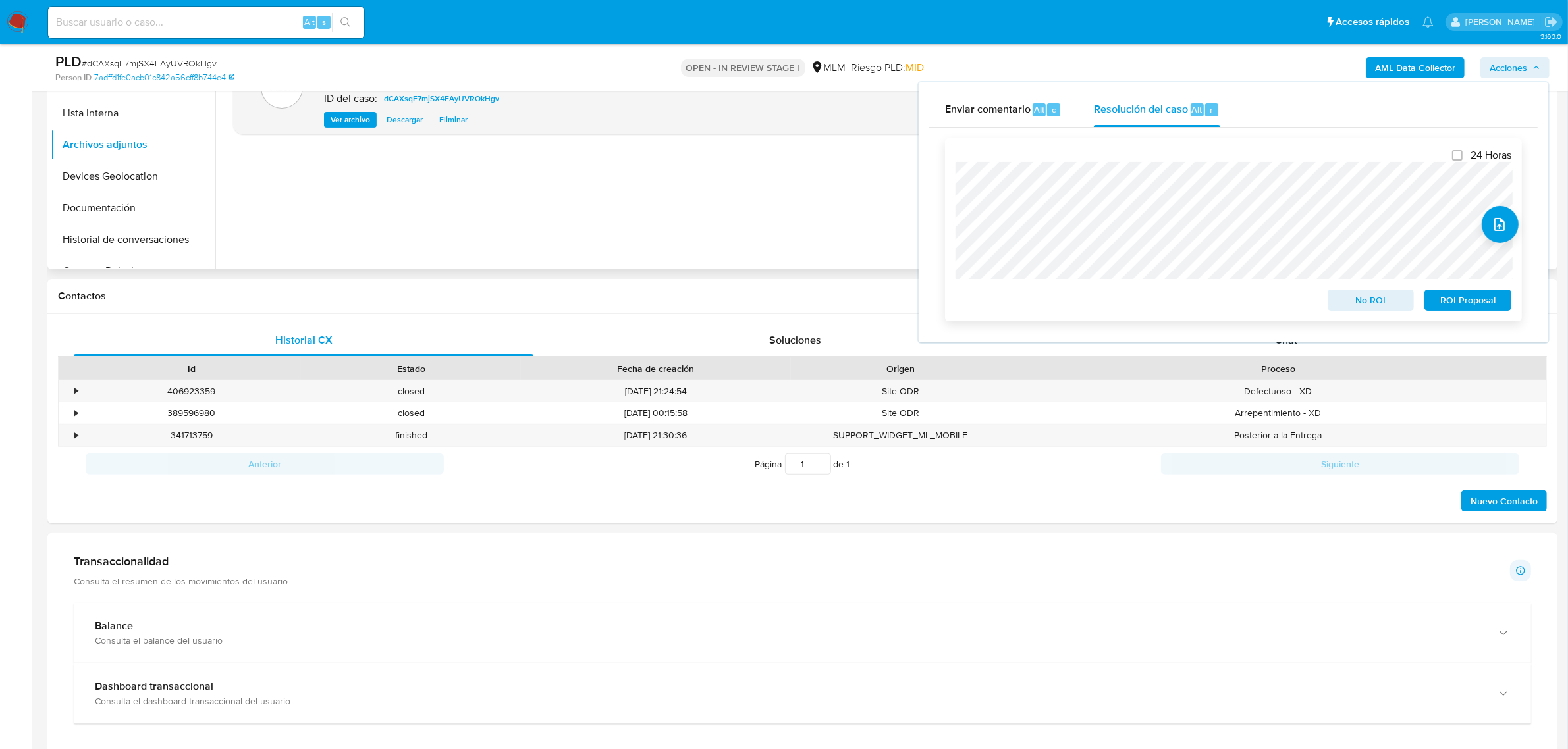
scroll to position [411, 0]
click at [1374, 302] on span "No ROI" at bounding box center [1371, 299] width 68 height 18
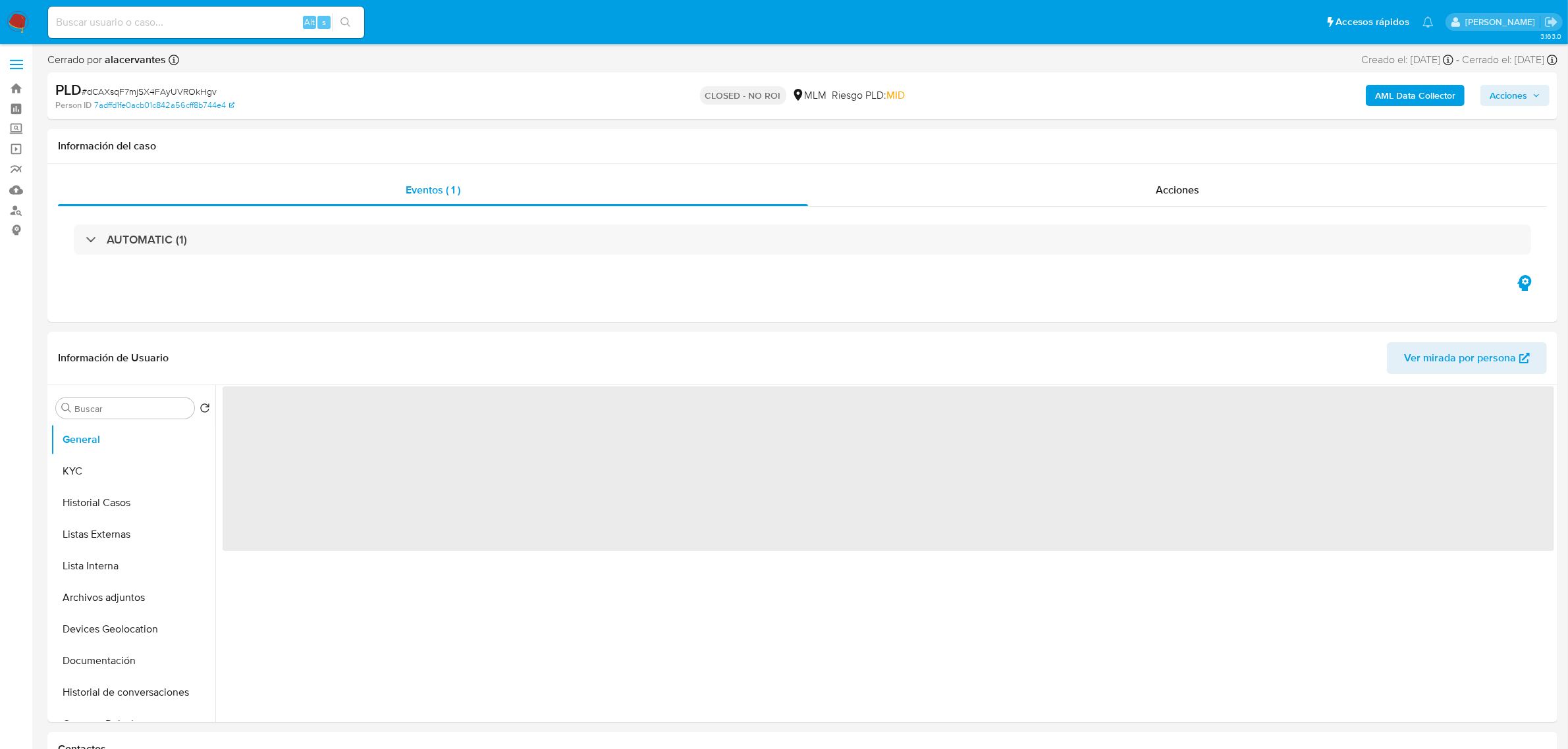
select select "10"
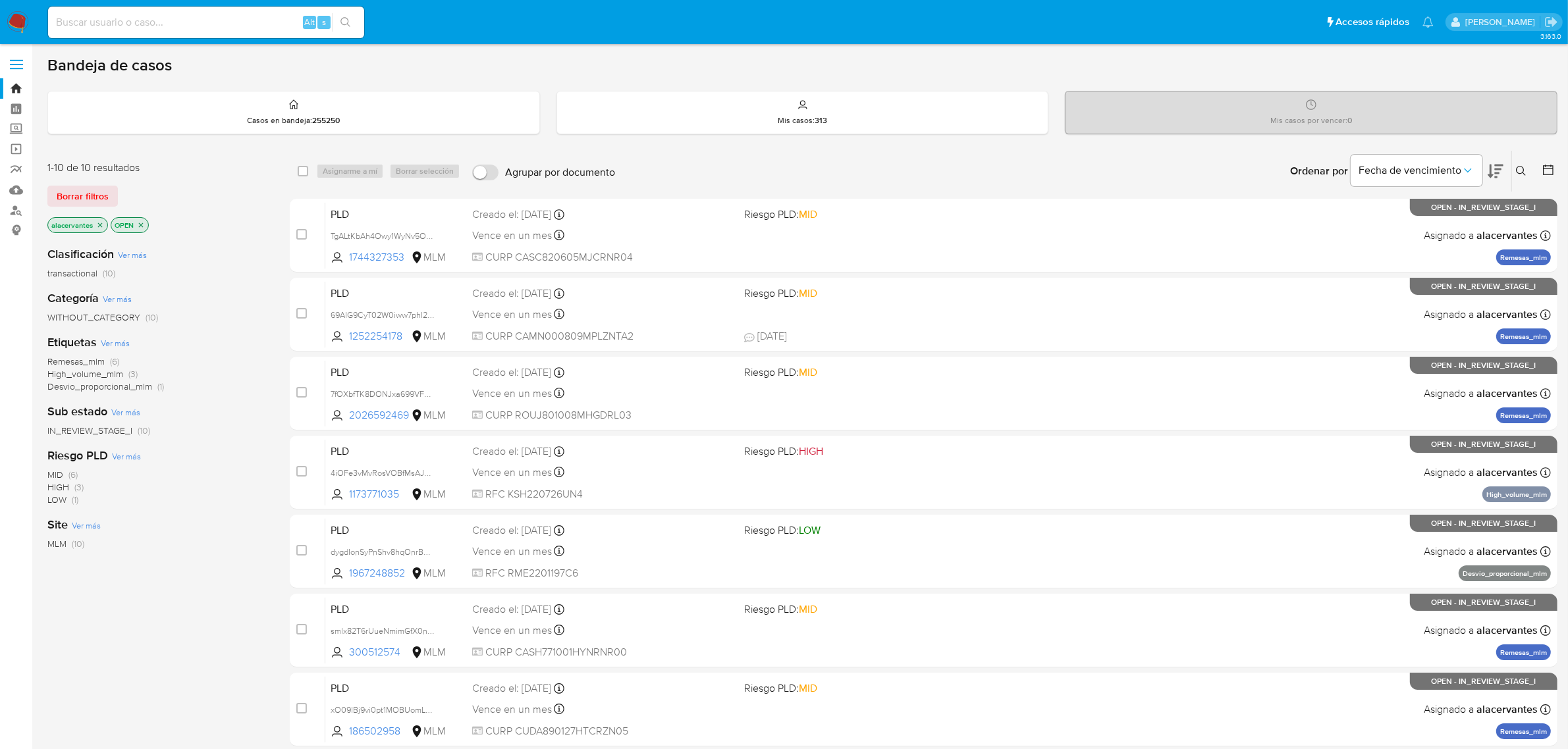
click at [1522, 173] on icon at bounding box center [1521, 171] width 10 height 10
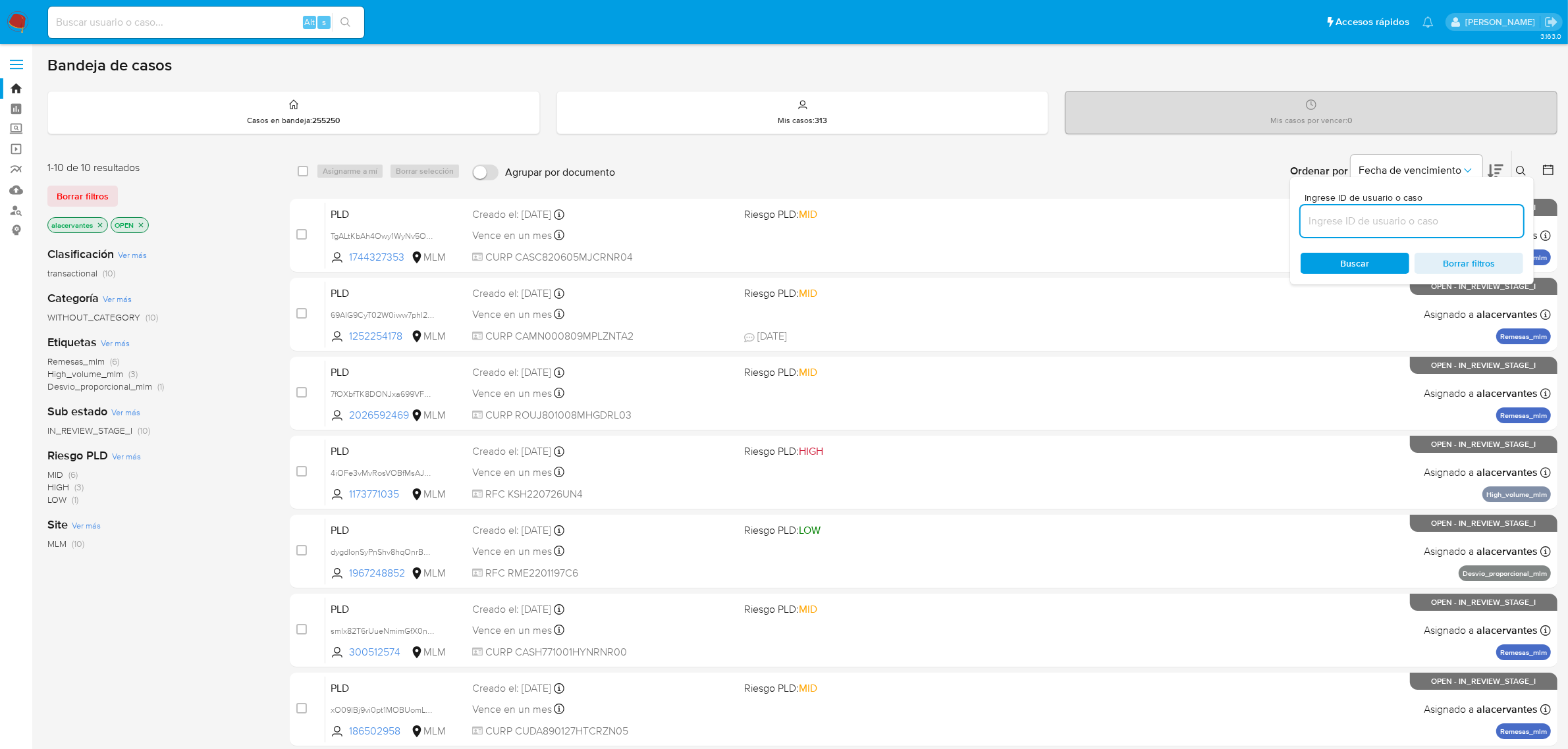
click at [1338, 215] on input at bounding box center [1412, 221] width 222 height 17
type input "1252254178"
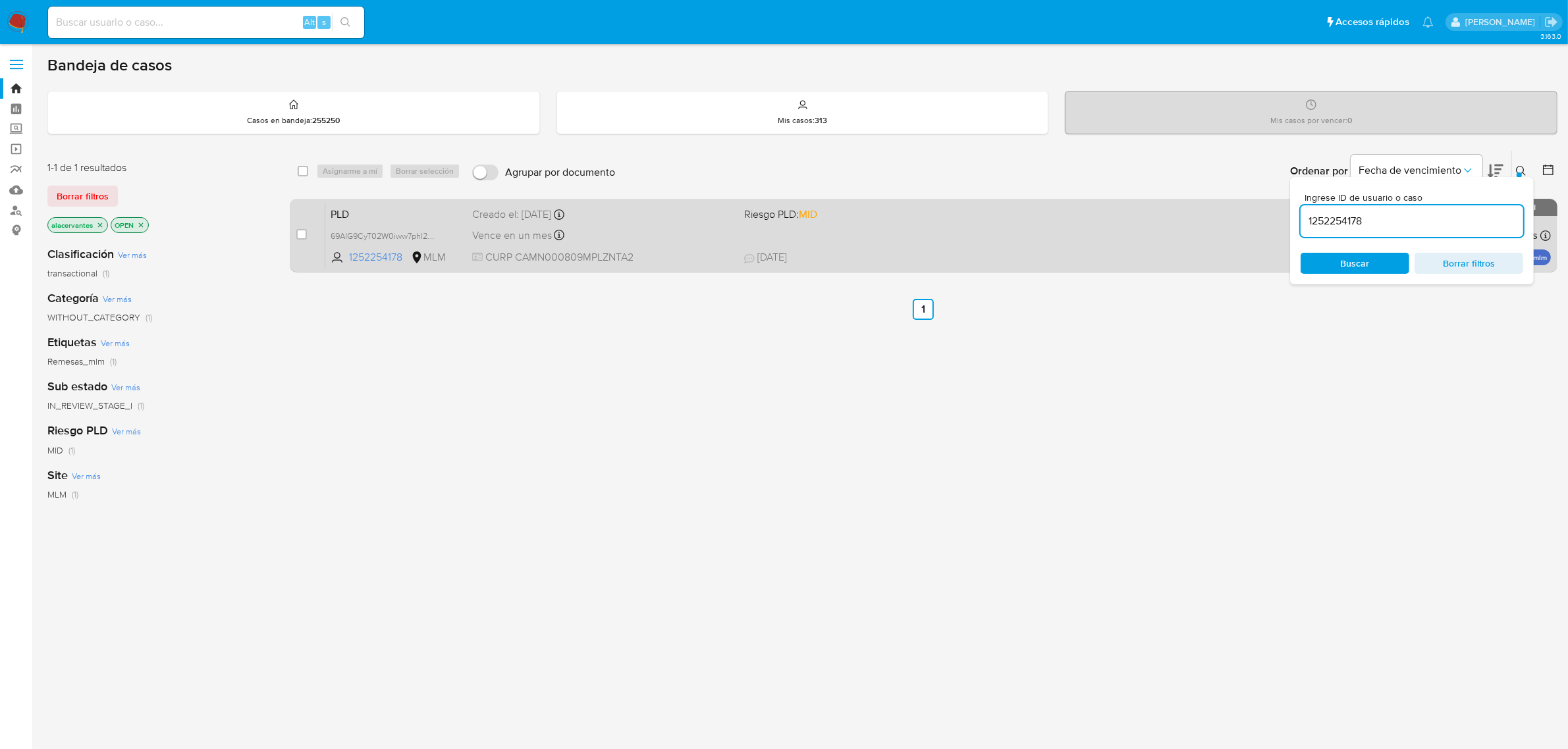
click at [950, 250] on span "13/10/2025 13/10/2025 21:36" at bounding box center [1011, 258] width 534 height 15
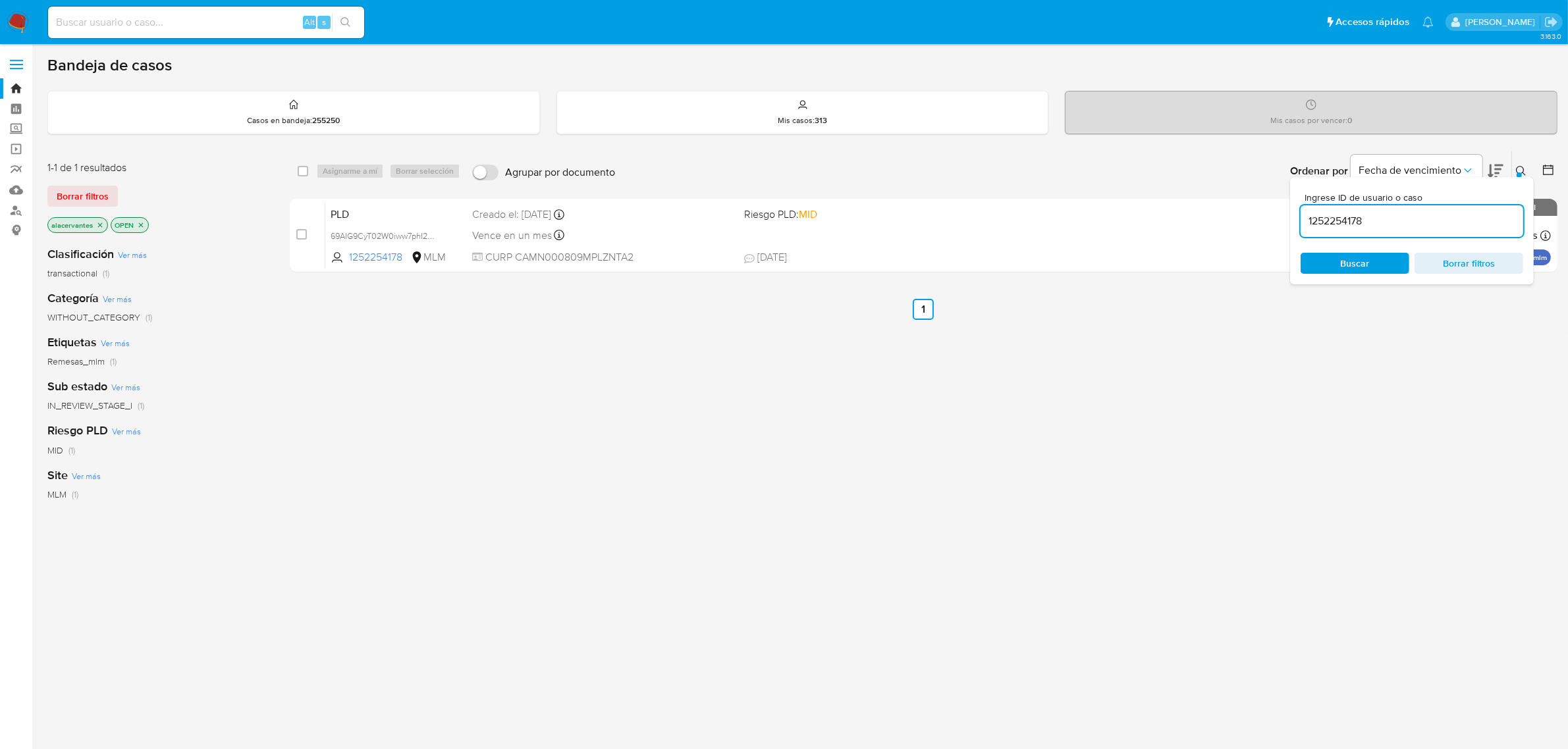
click at [145, 222] on icon "close-filter" at bounding box center [141, 225] width 8 height 8
click at [1508, 258] on span "Borrar filtros" at bounding box center [1469, 263] width 91 height 18
click at [65, 221] on p "alacervantes" at bounding box center [77, 225] width 59 height 15
click at [106, 224] on p "alacervantes" at bounding box center [77, 225] width 59 height 15
click at [99, 222] on icon "close-filter" at bounding box center [100, 225] width 8 height 8
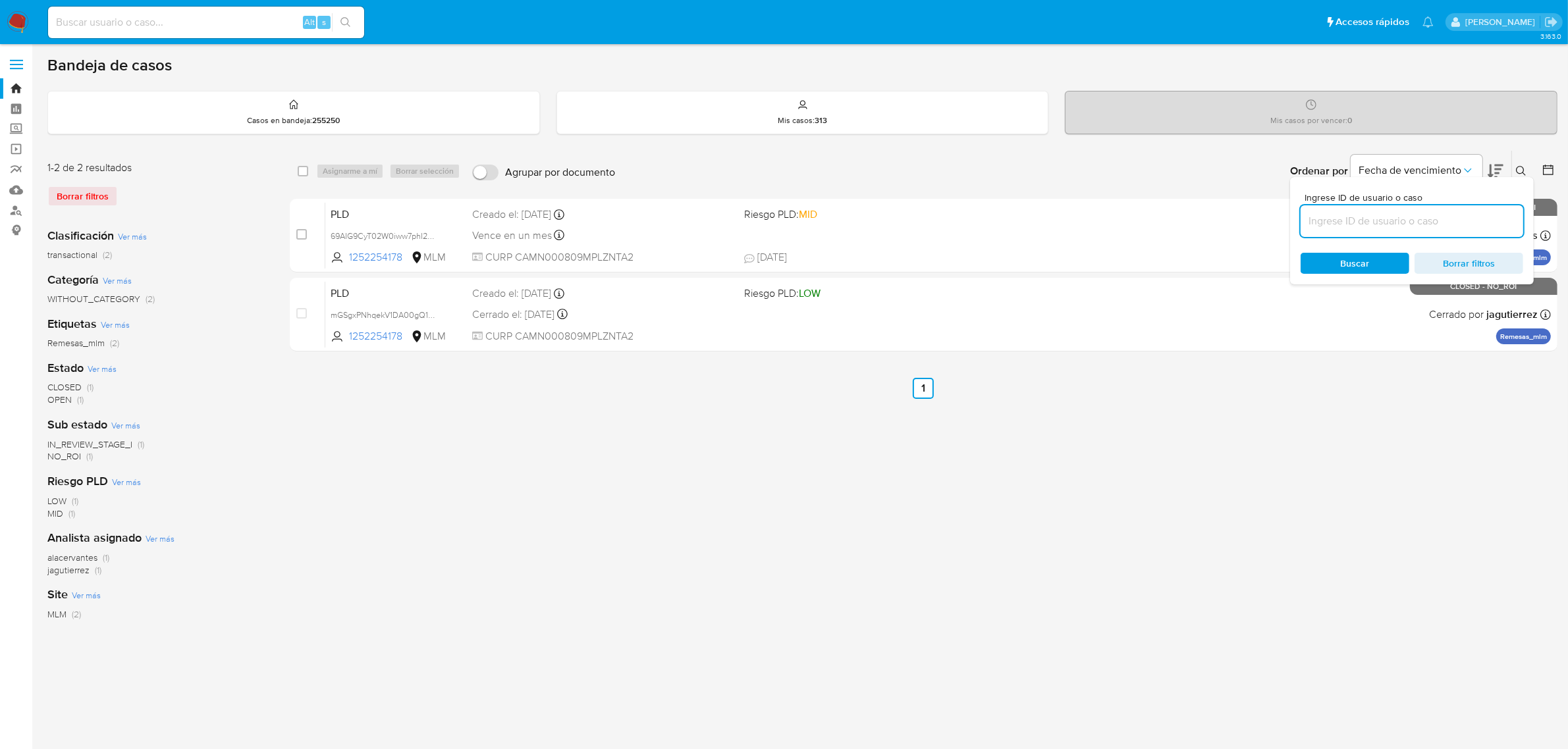
click at [7, 18] on img at bounding box center [18, 22] width 22 height 22
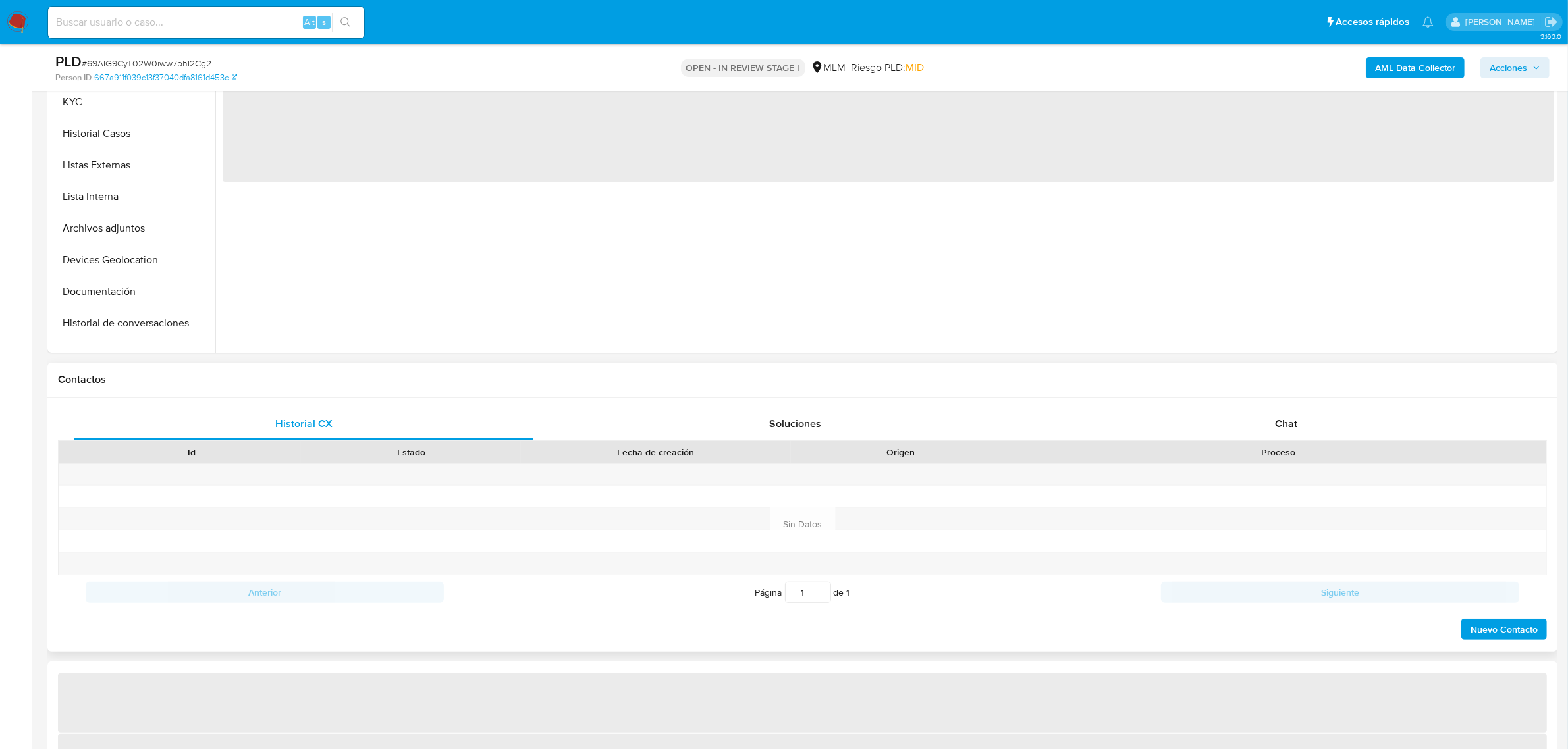
scroll to position [329, 0]
select select "10"
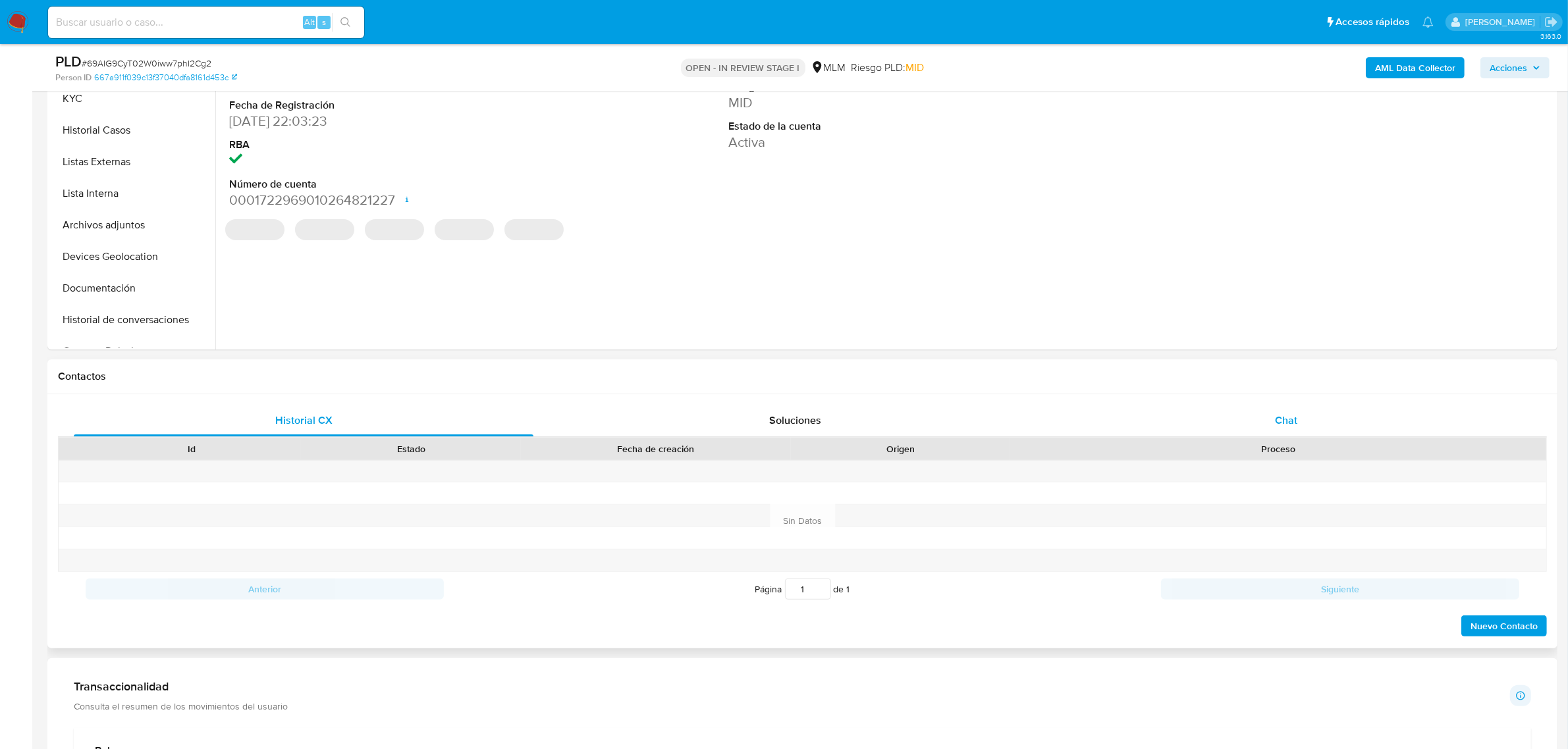
click at [1327, 427] on div "Chat" at bounding box center [1286, 420] width 459 height 32
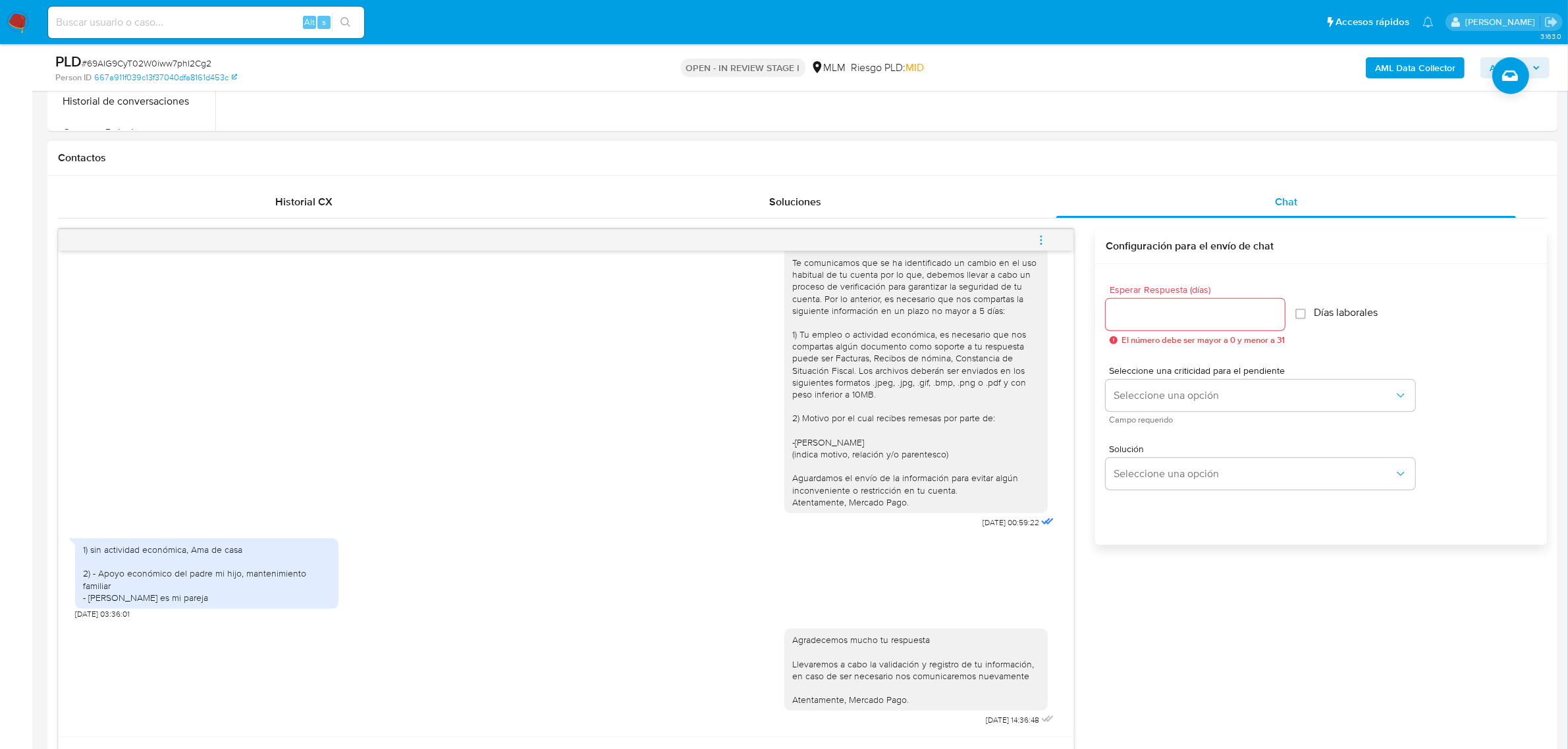
scroll to position [658, 0]
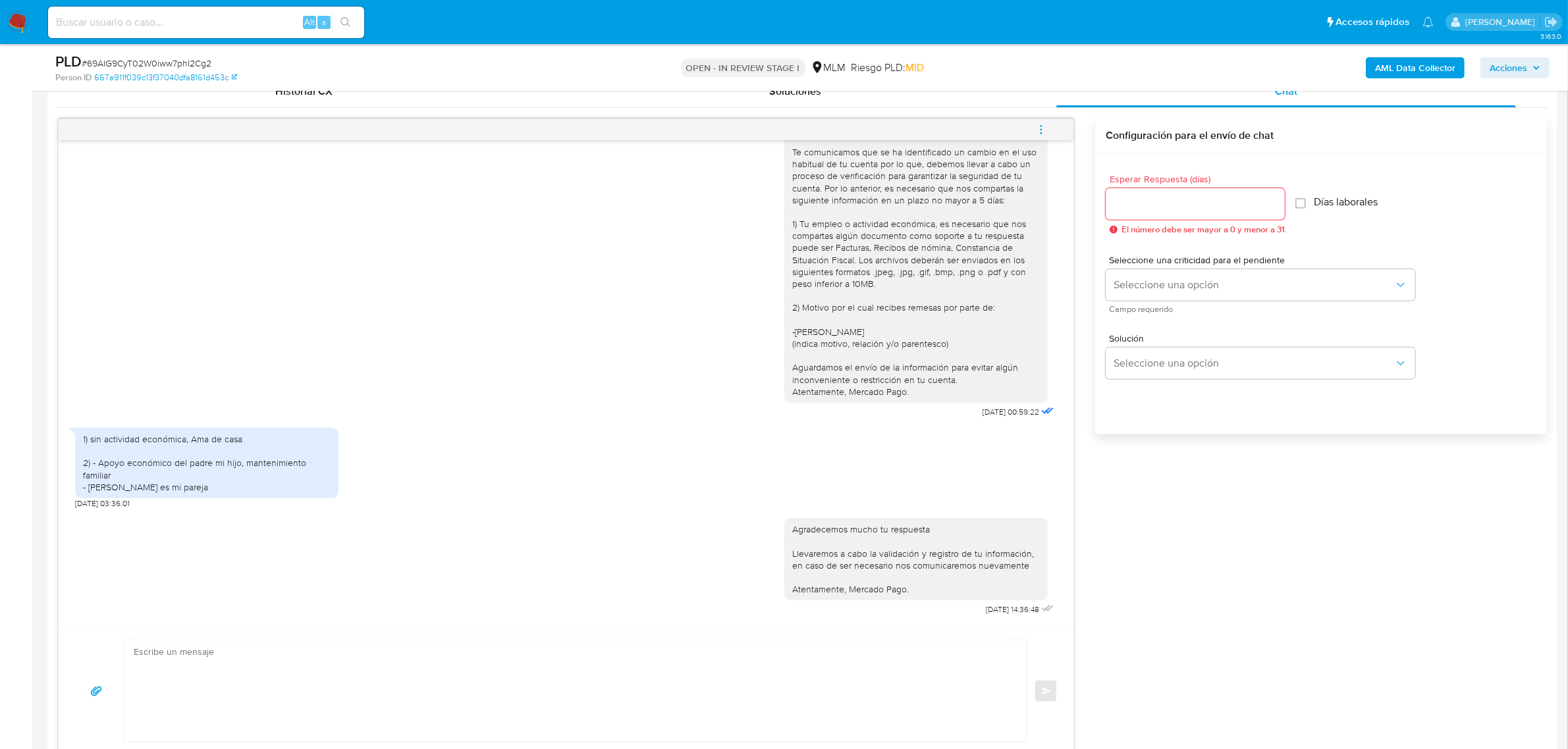
click at [1034, 129] on button "menu-action" at bounding box center [1041, 129] width 43 height 32
click at [975, 107] on li "Cerrar conversación" at bounding box center [951, 105] width 135 height 24
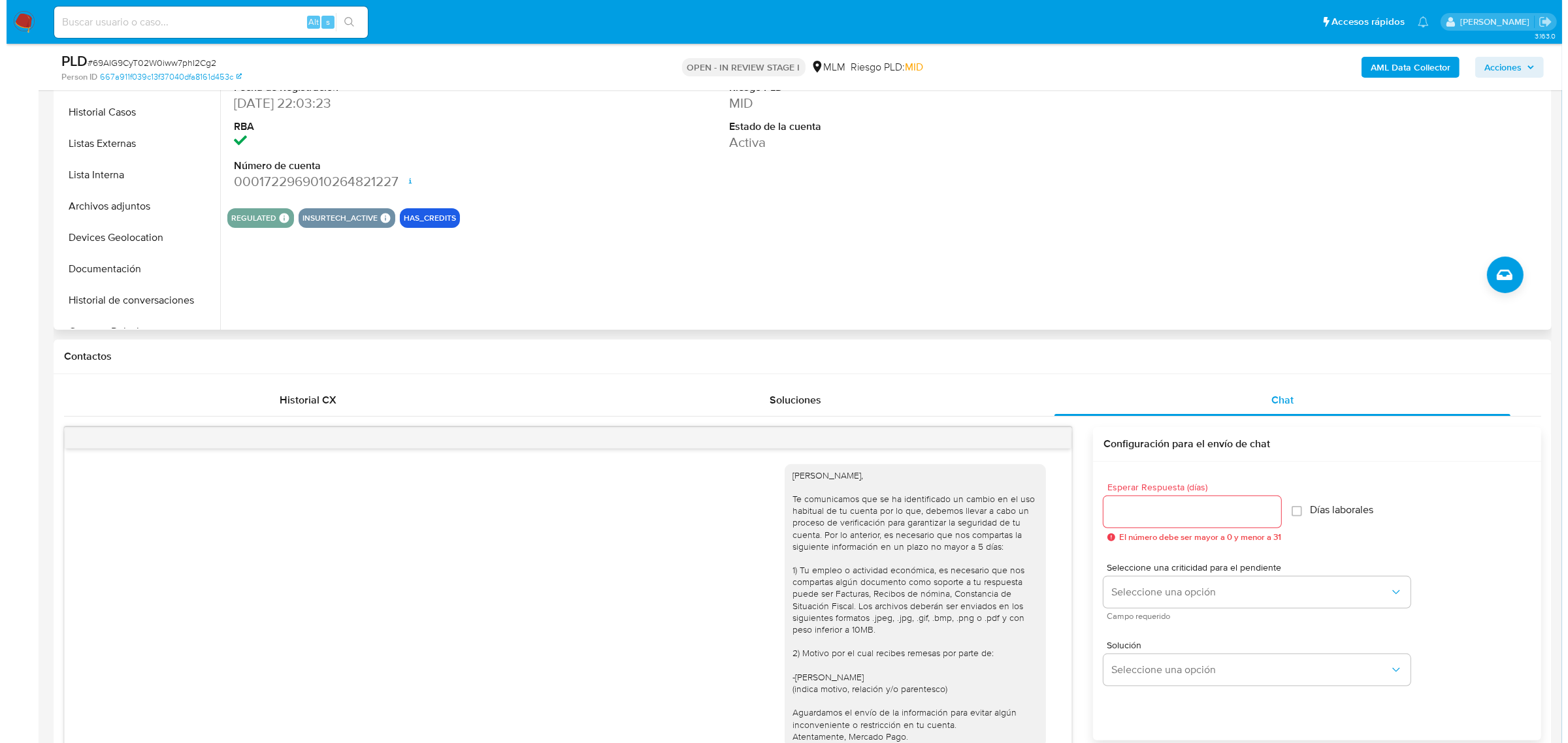
scroll to position [163, 0]
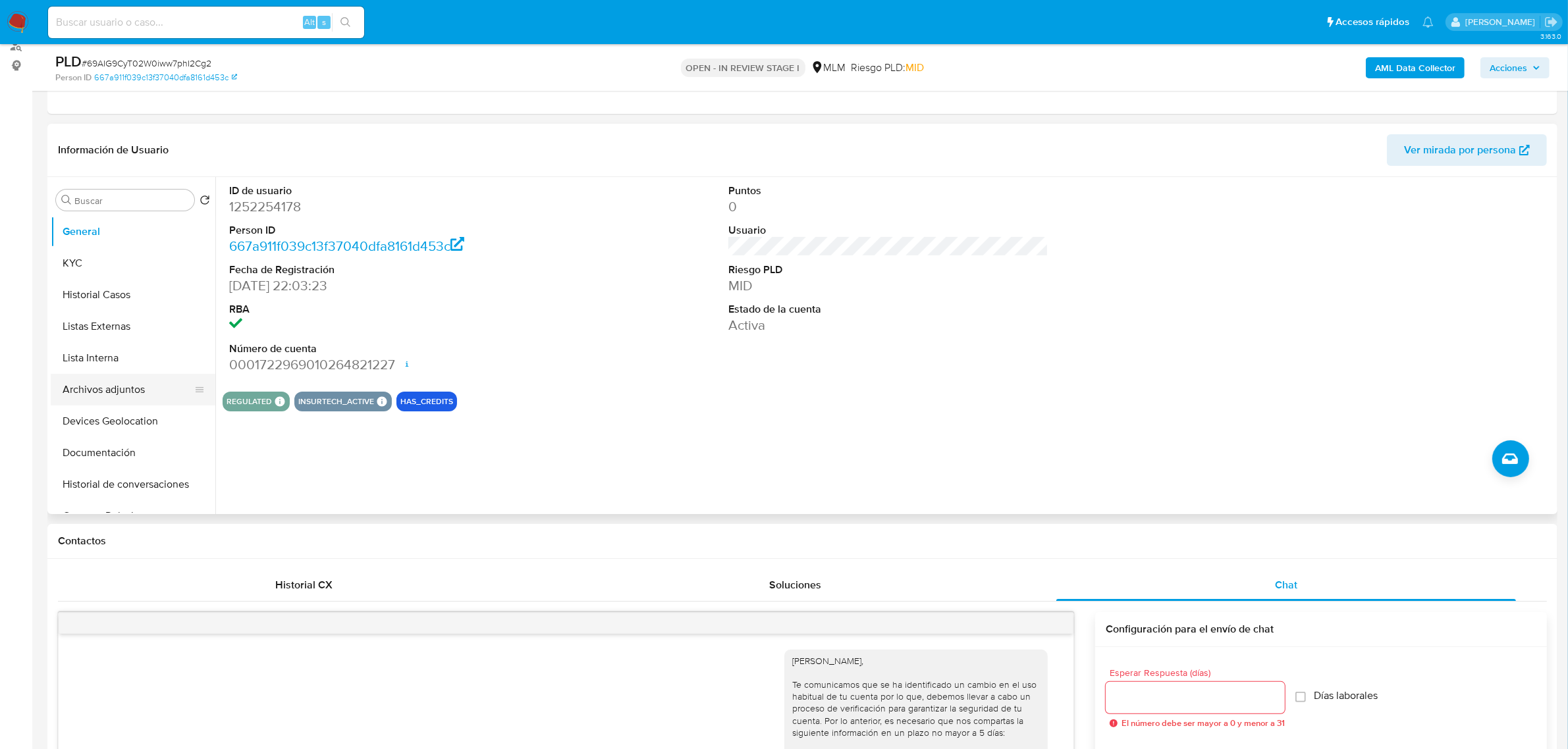
click at [136, 396] on button "Archivos adjuntos" at bounding box center [127, 389] width 154 height 32
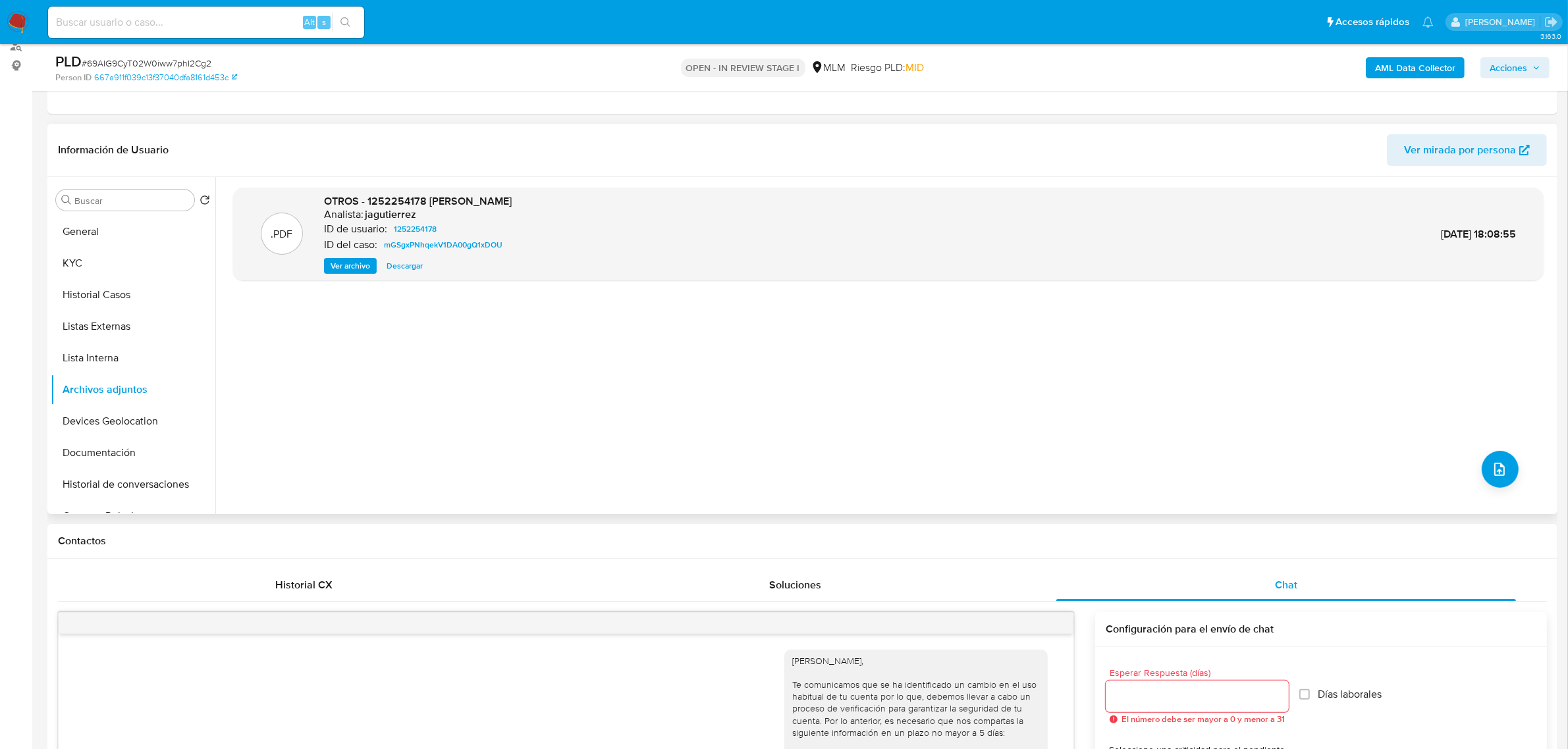
click at [366, 262] on span "Ver archivo" at bounding box center [350, 266] width 40 height 13
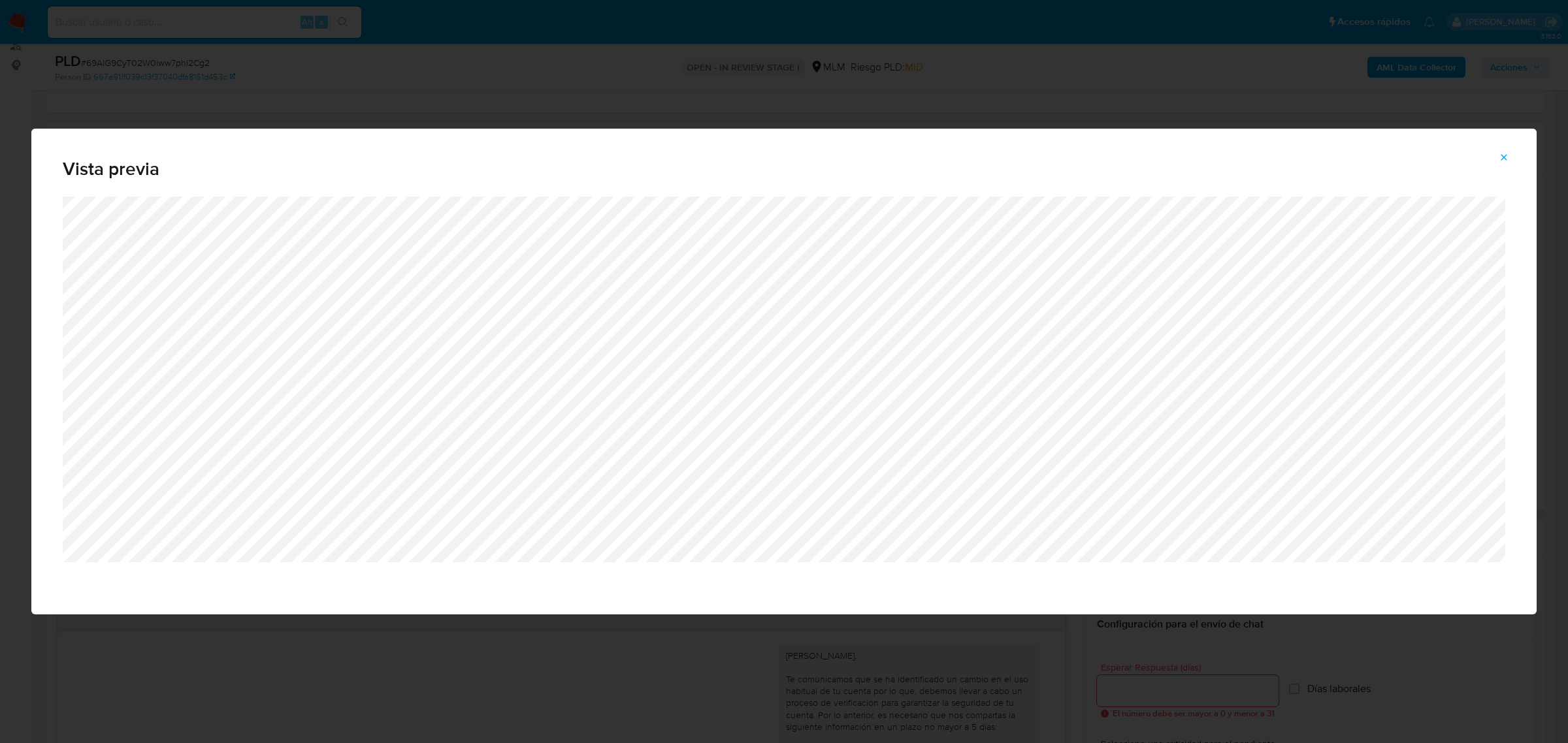
click at [1502, 158] on icon "Attachment preview" at bounding box center [1504, 157] width 10 height 10
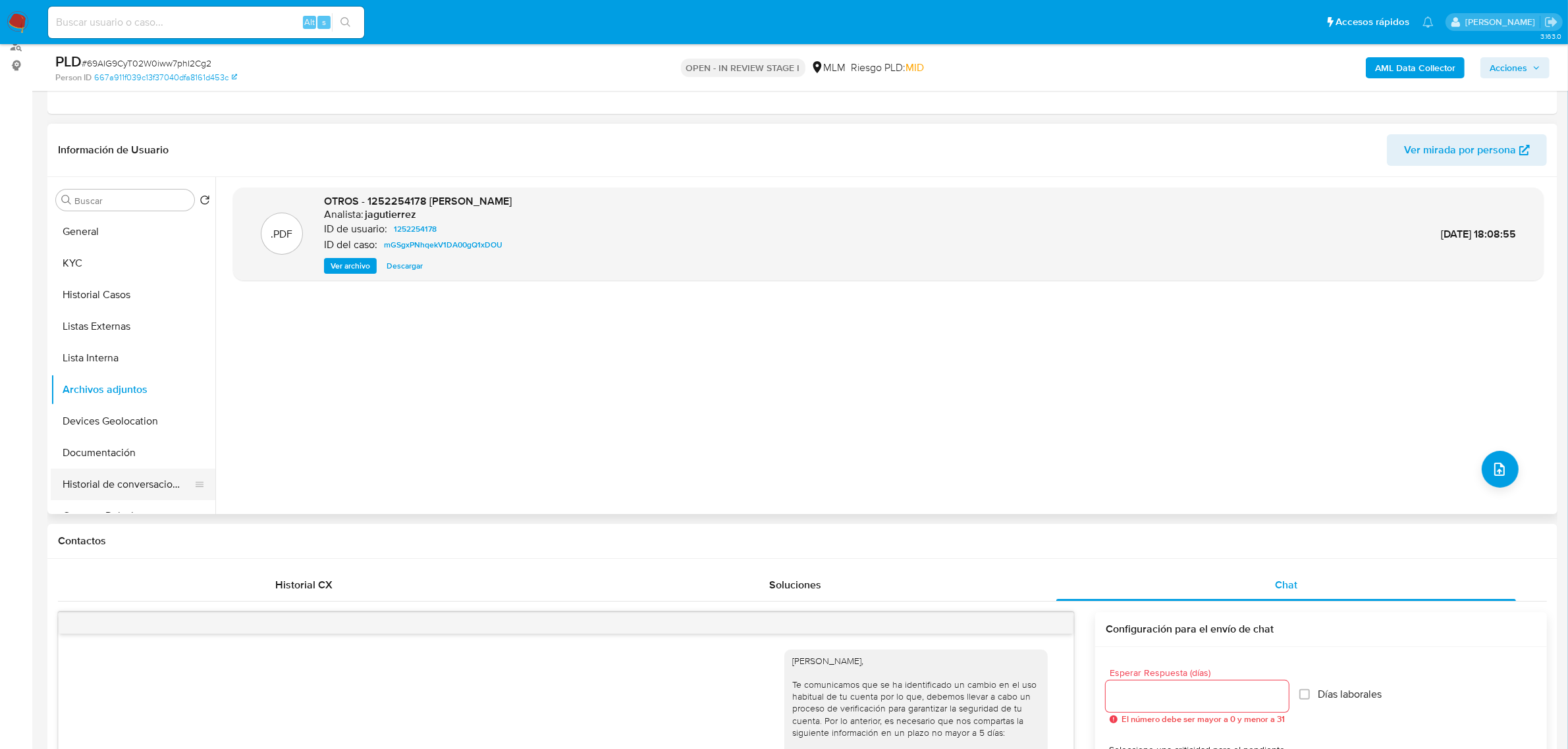
click at [128, 476] on button "Historial de conversaciones" at bounding box center [127, 484] width 154 height 32
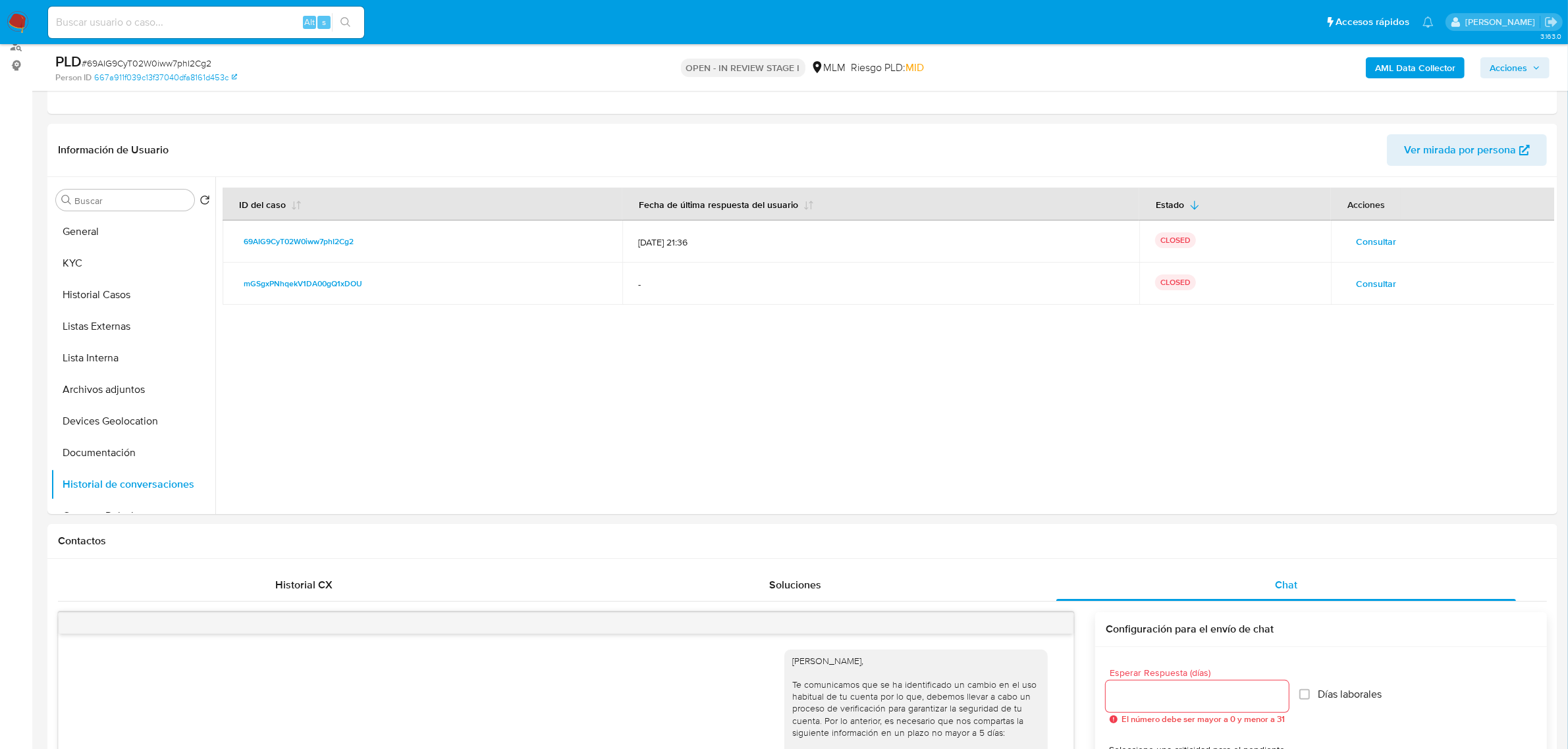
click at [1382, 244] on span "Consultar" at bounding box center [1376, 241] width 40 height 18
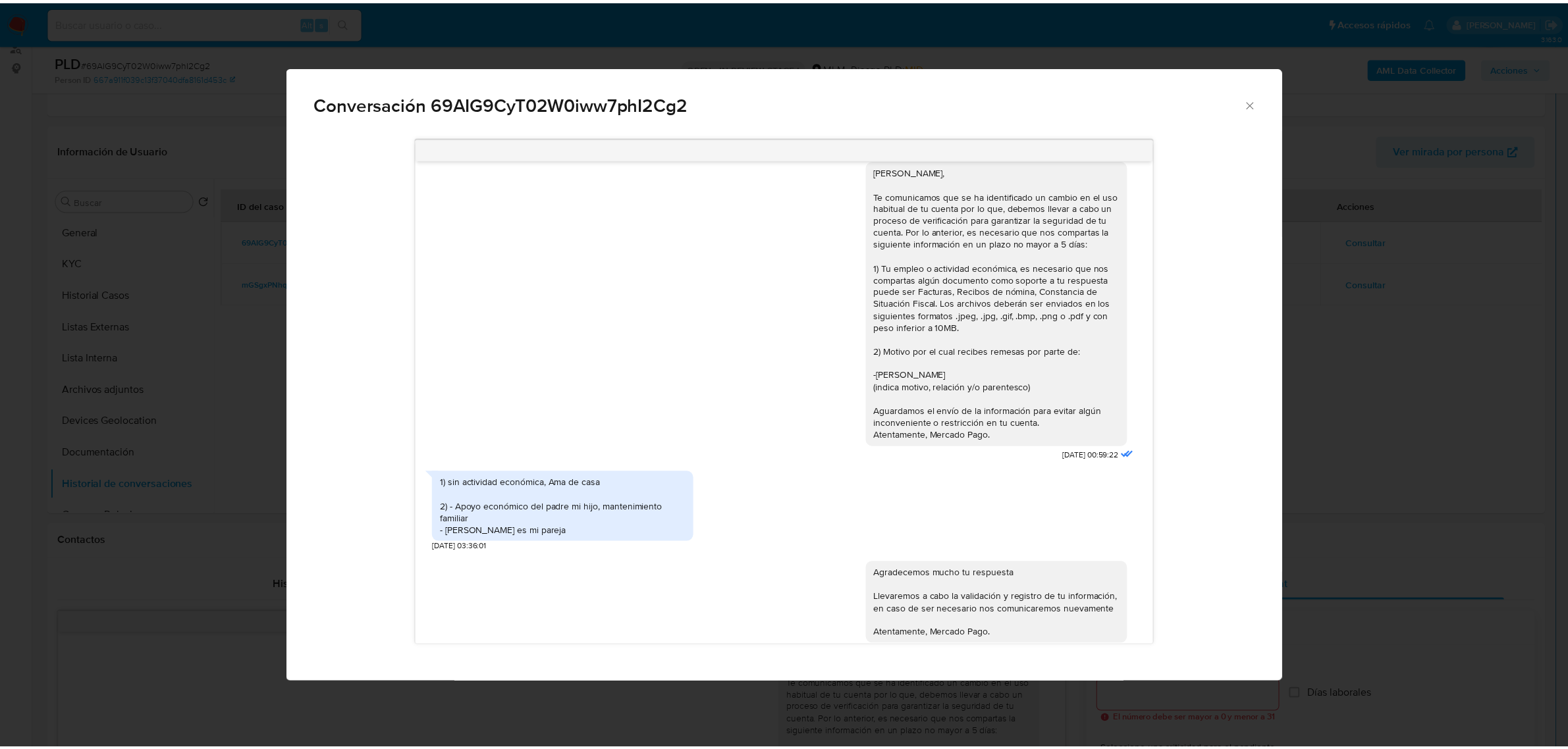
scroll to position [38, 0]
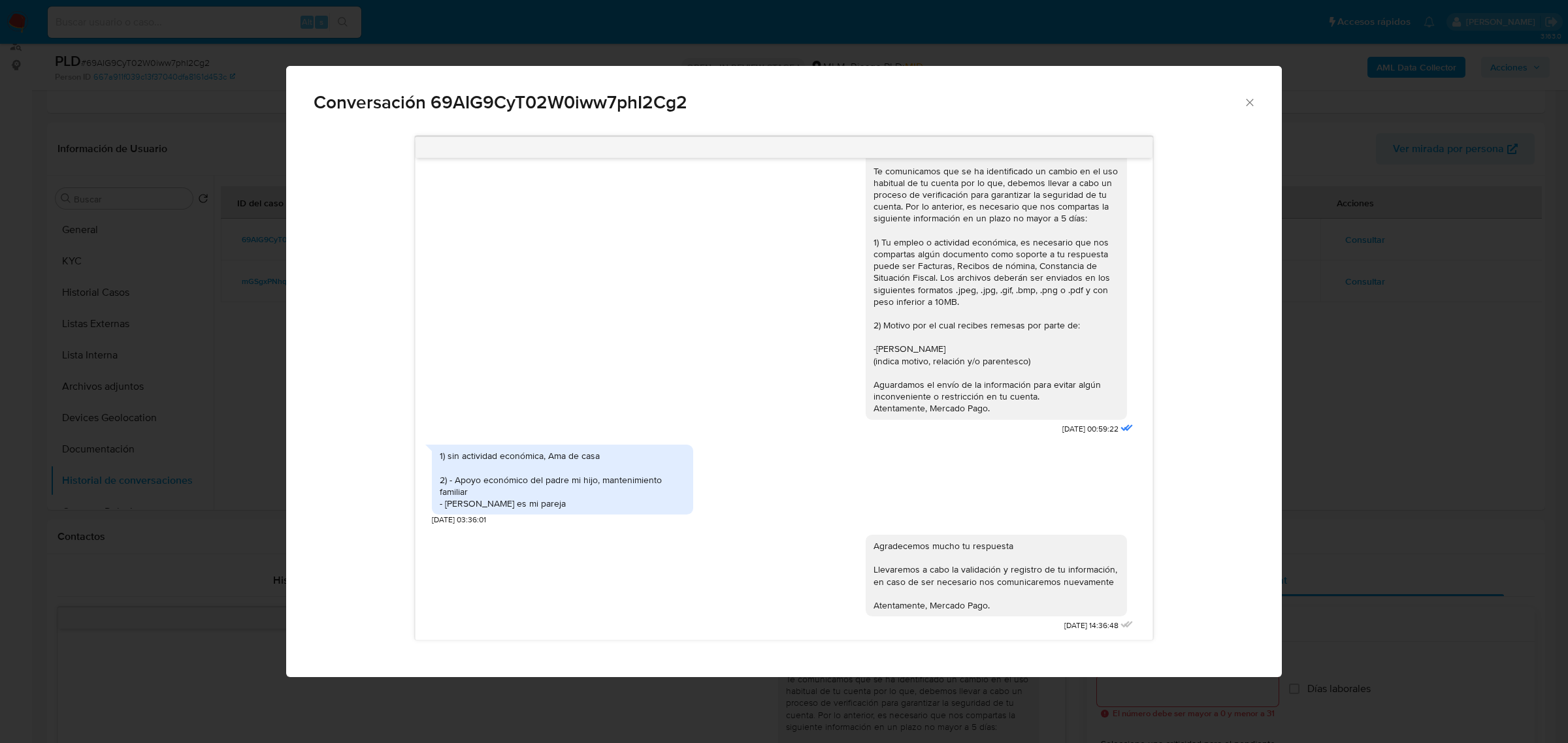
click at [1255, 96] on icon "Cerrar" at bounding box center [1250, 102] width 13 height 13
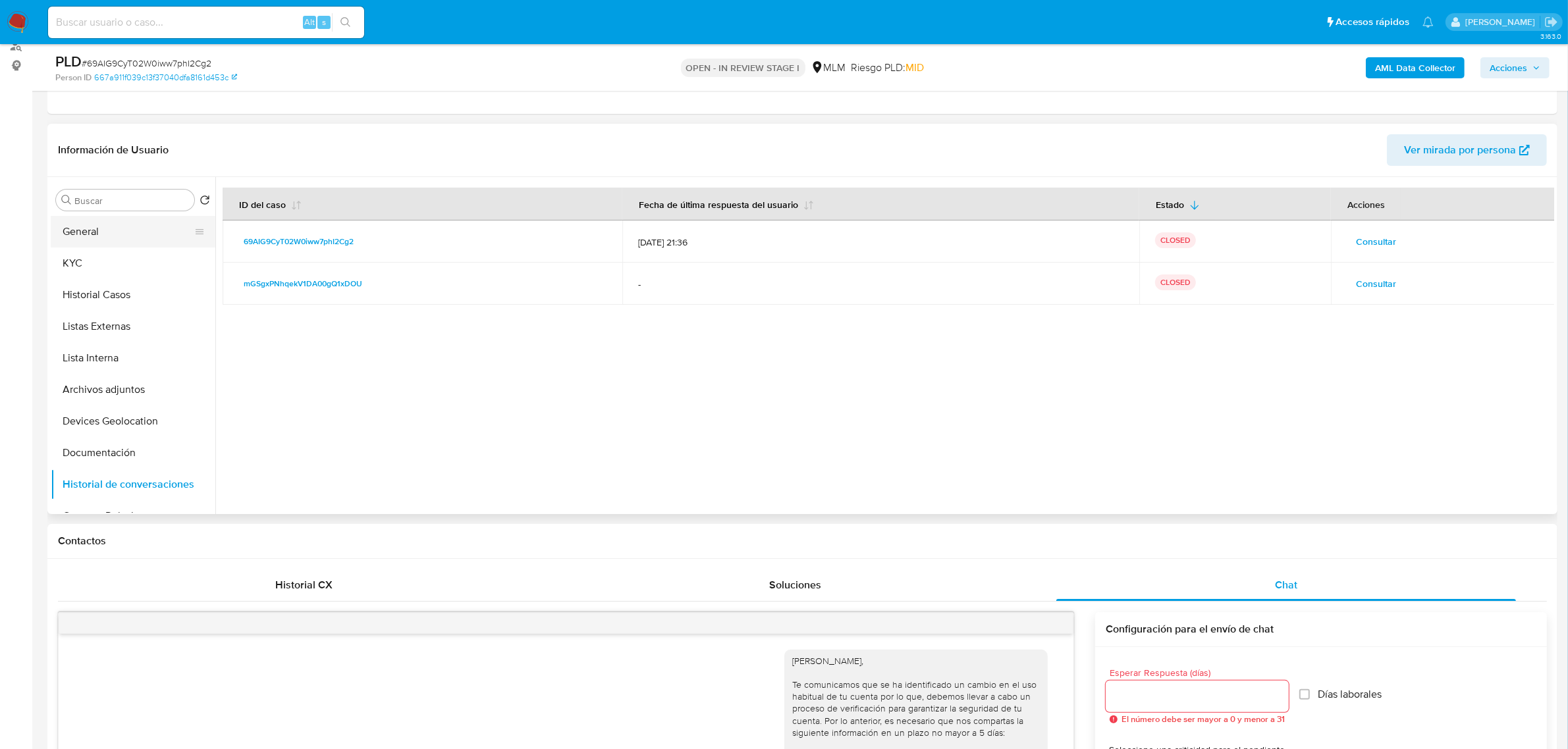
click at [134, 228] on button "General" at bounding box center [127, 231] width 154 height 32
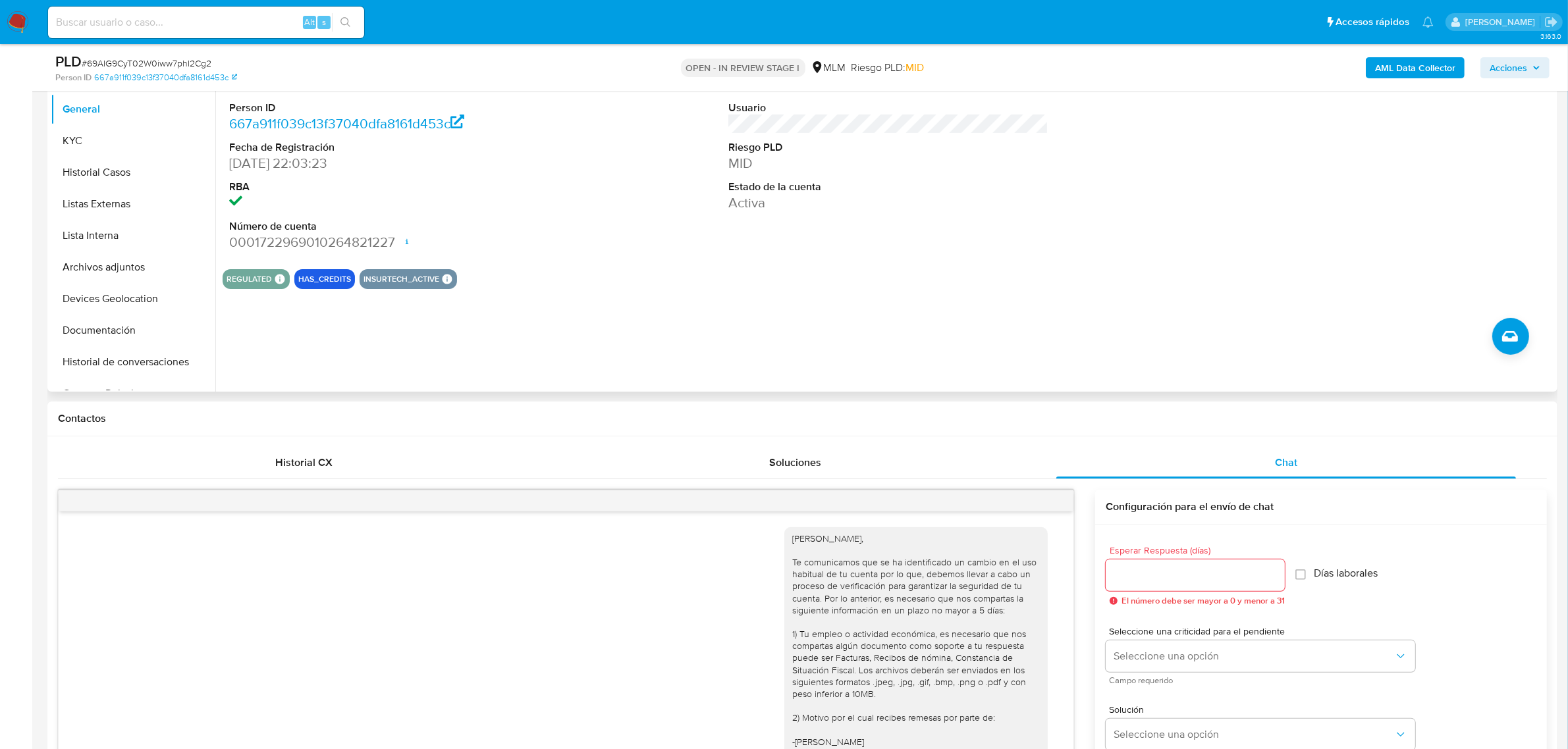
scroll to position [246, 0]
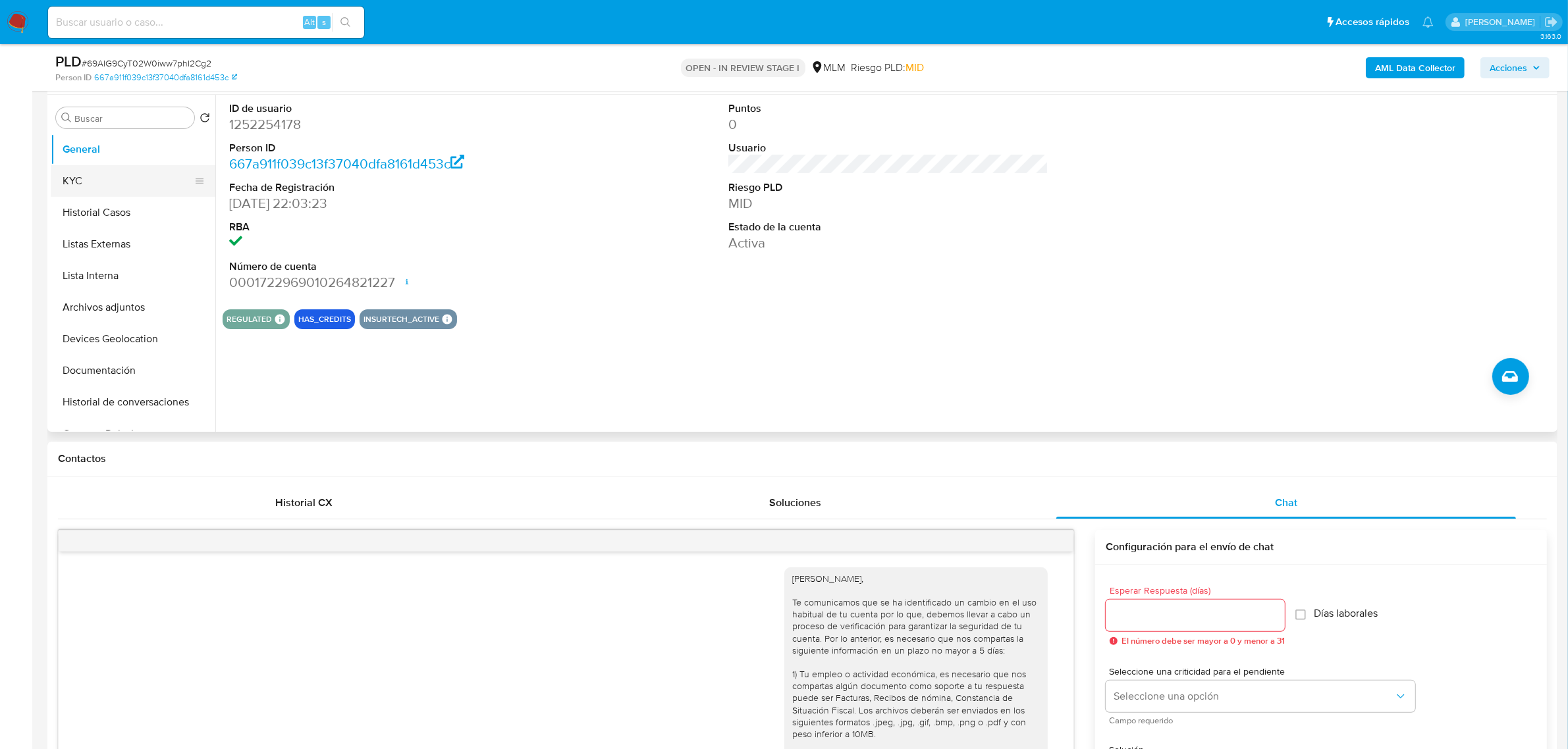
click at [107, 181] on button "KYC" at bounding box center [127, 181] width 154 height 32
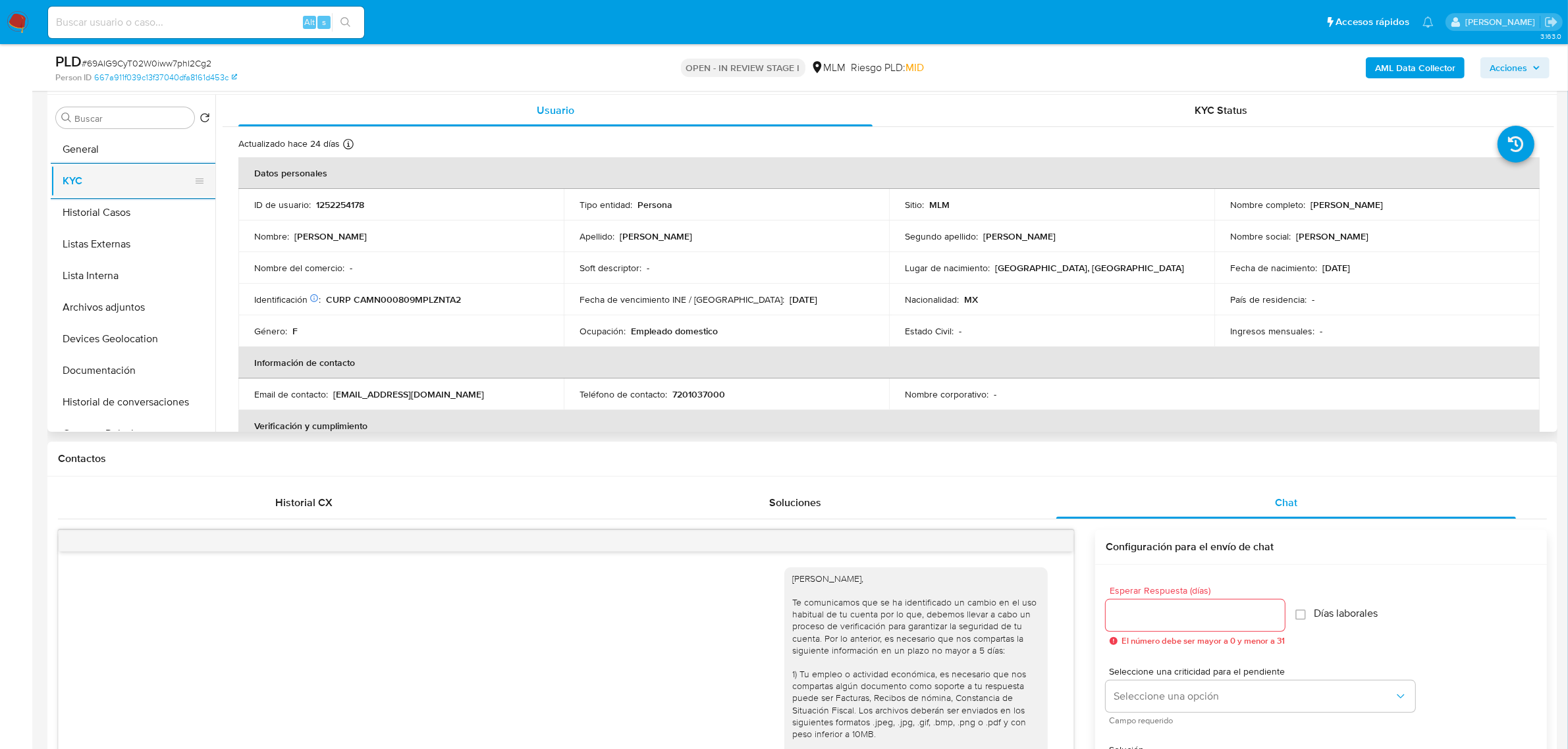
click at [125, 185] on button "KYC" at bounding box center [127, 181] width 154 height 32
click at [134, 305] on button "Archivos adjuntos" at bounding box center [127, 307] width 154 height 32
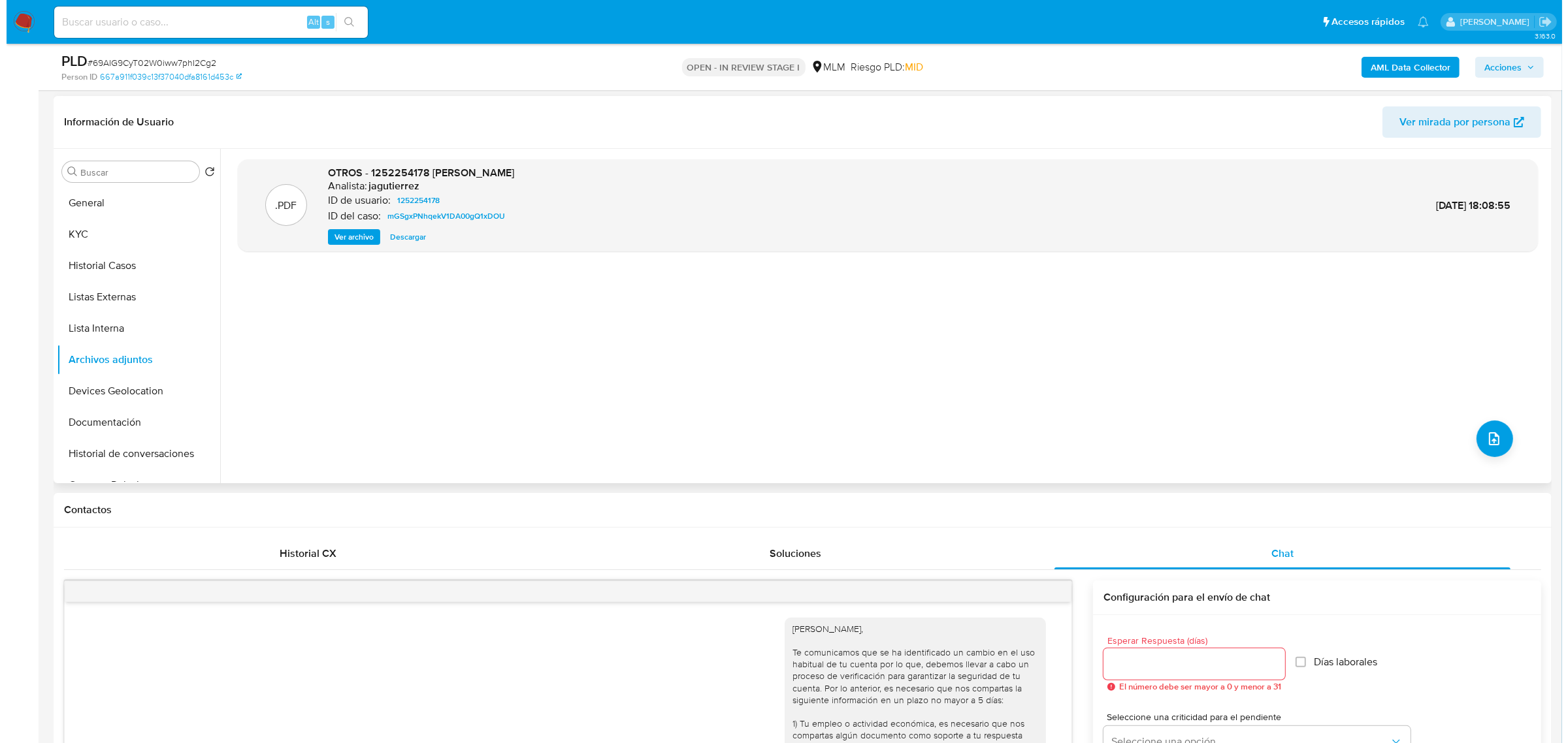
scroll to position [163, 0]
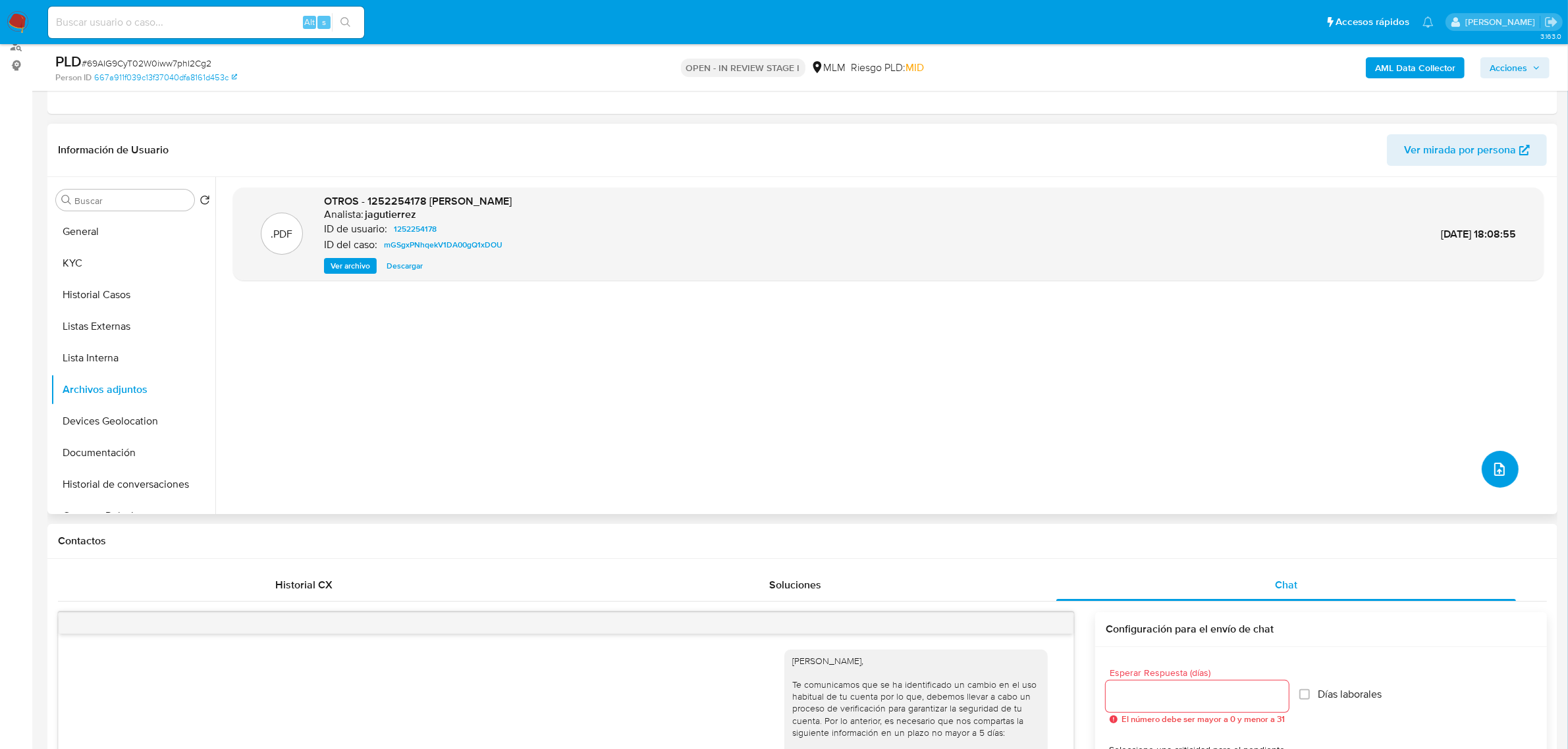
click at [1496, 469] on icon "upload-file" at bounding box center [1499, 469] width 15 height 15
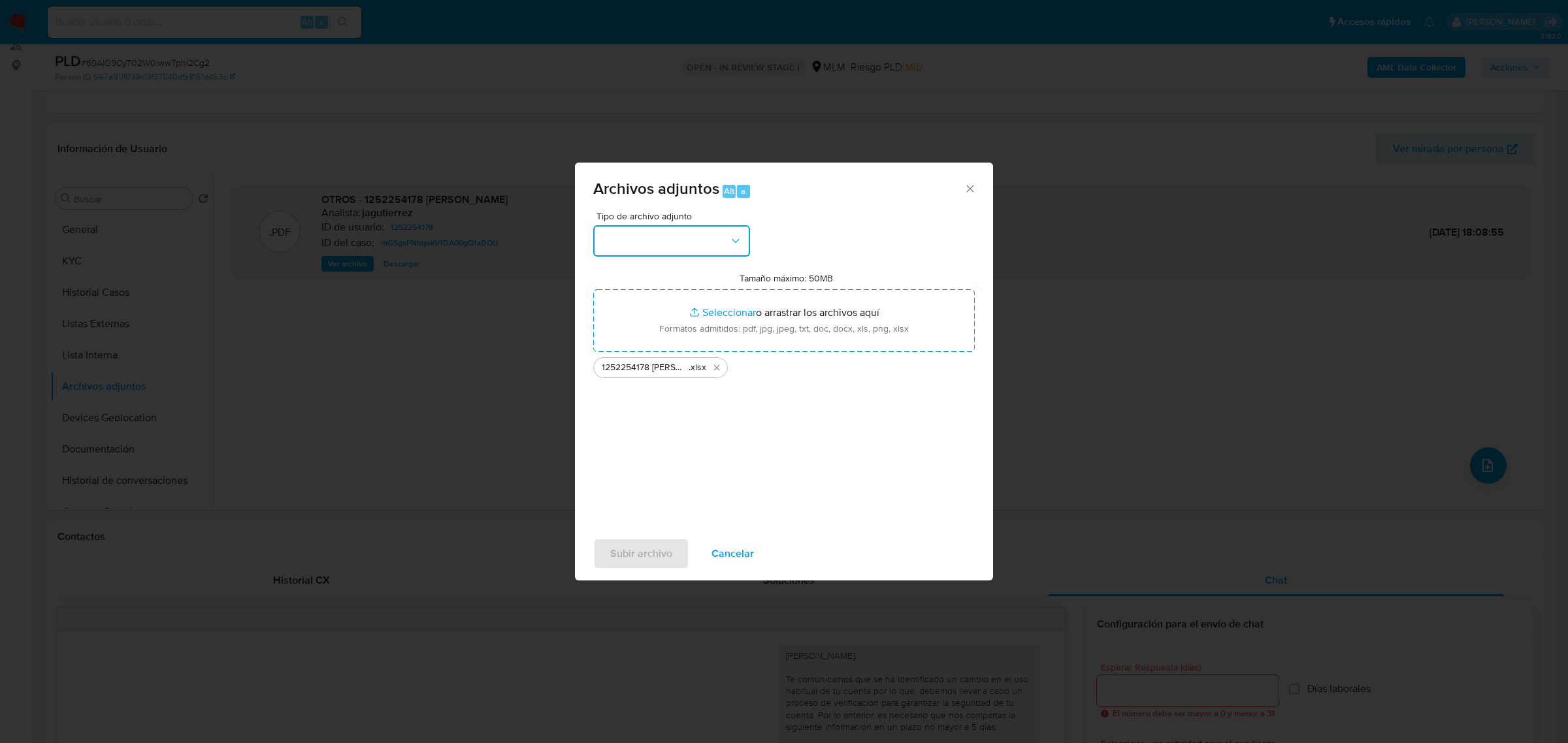
drag, startPoint x: 710, startPoint y: 239, endPoint x: 703, endPoint y: 245, distance: 9.2
click at [706, 236] on button "button" at bounding box center [671, 241] width 157 height 31
click at [654, 423] on div "OTROS" at bounding box center [668, 413] width 133 height 31
click at [665, 542] on span "Subir archivo" at bounding box center [640, 553] width 62 height 28
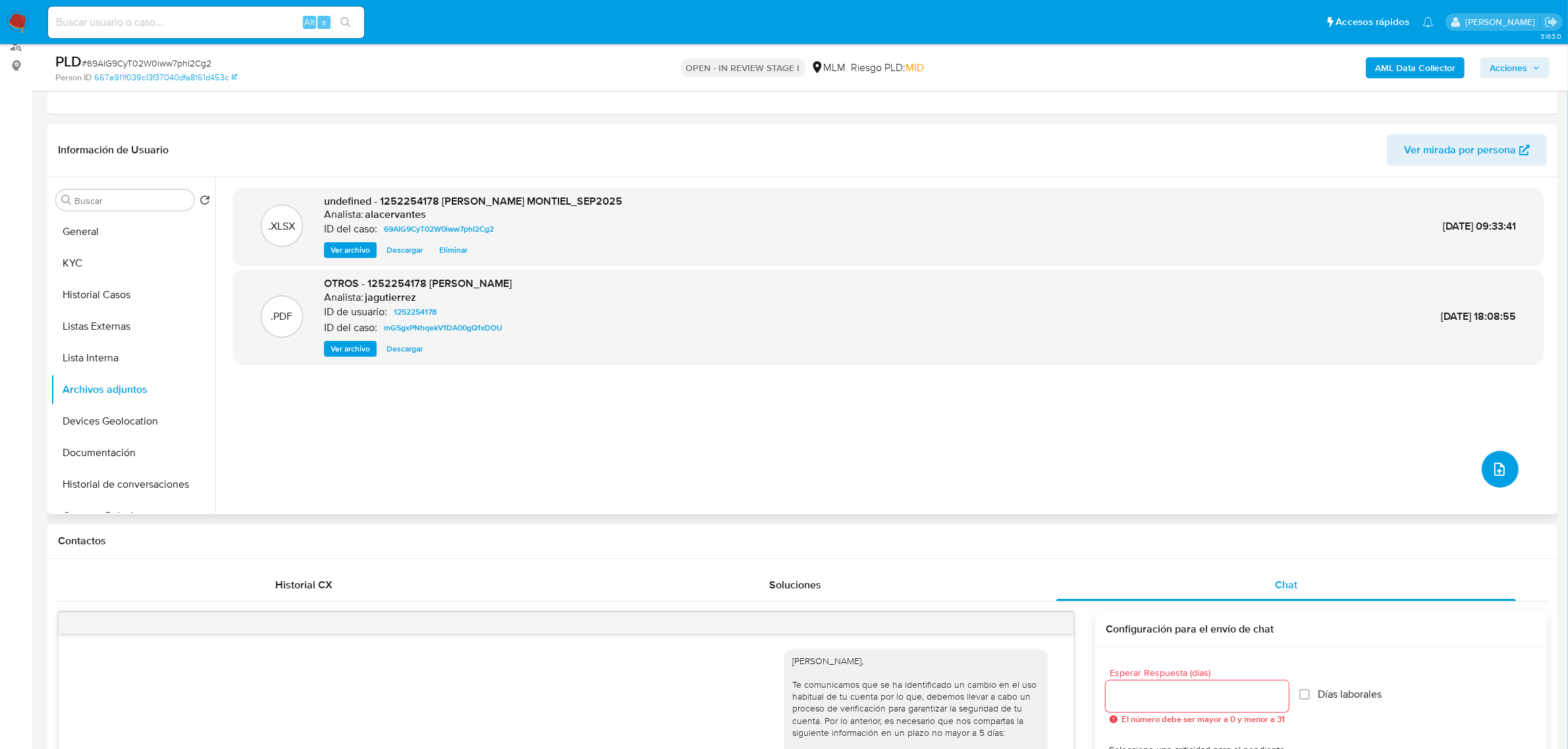
click at [1491, 477] on span "upload-file" at bounding box center [1499, 469] width 15 height 15
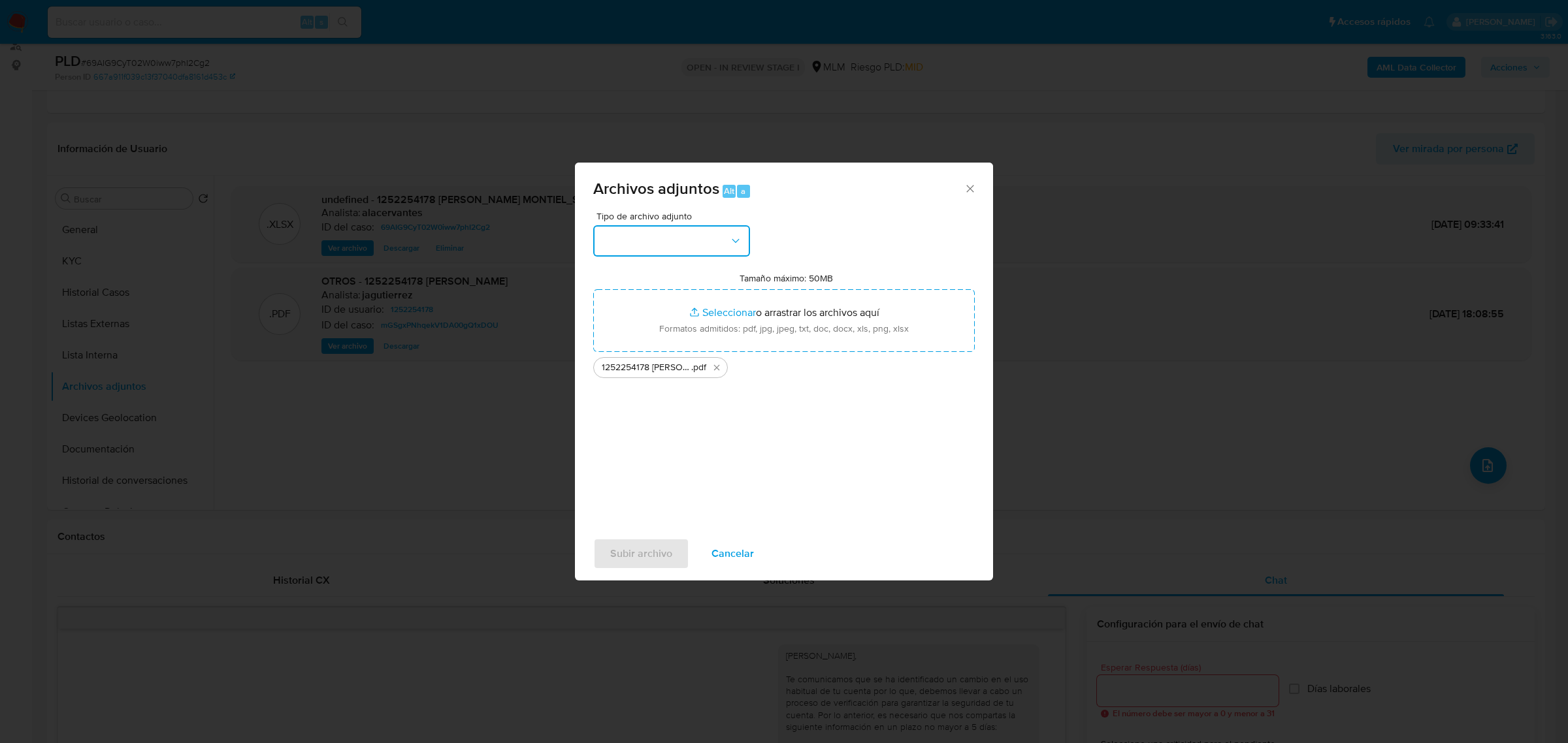
click at [733, 242] on icon "button" at bounding box center [735, 241] width 13 height 13
click at [681, 418] on div "OTROS" at bounding box center [668, 413] width 133 height 31
click at [659, 544] on span "Subir archivo" at bounding box center [640, 553] width 62 height 28
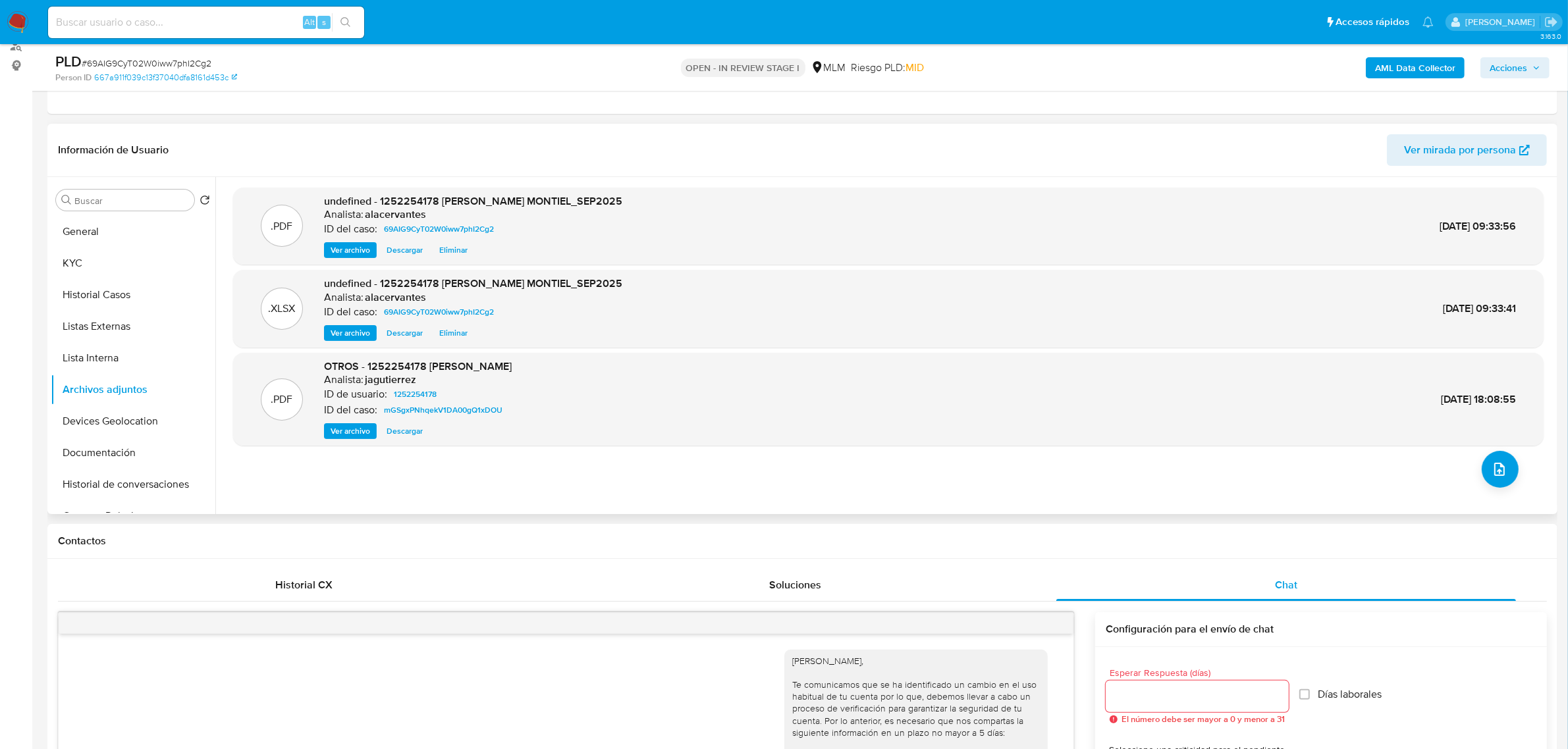
click at [358, 249] on span "Ver archivo" at bounding box center [350, 250] width 40 height 13
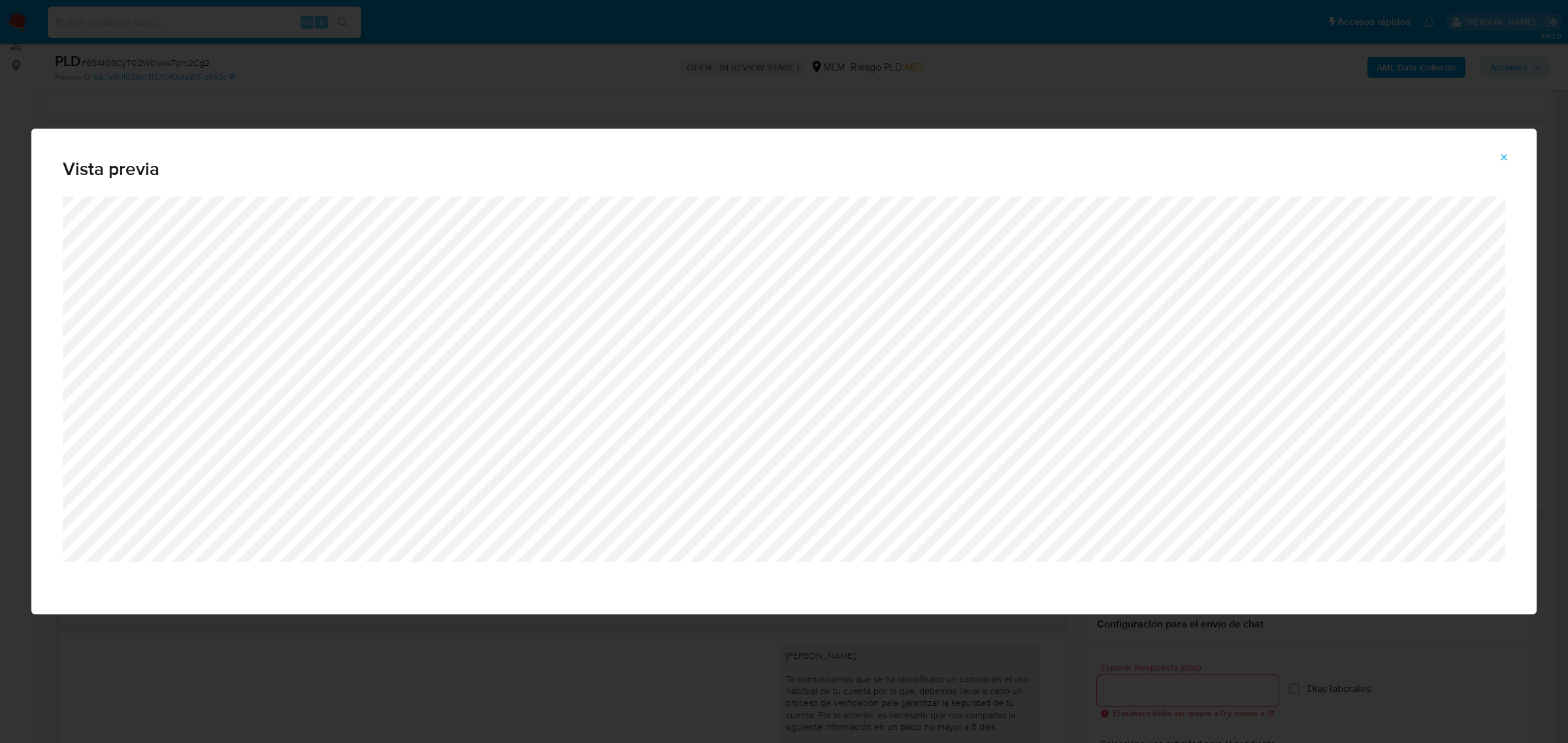
click at [1499, 157] on icon "Attachment preview" at bounding box center [1504, 157] width 10 height 10
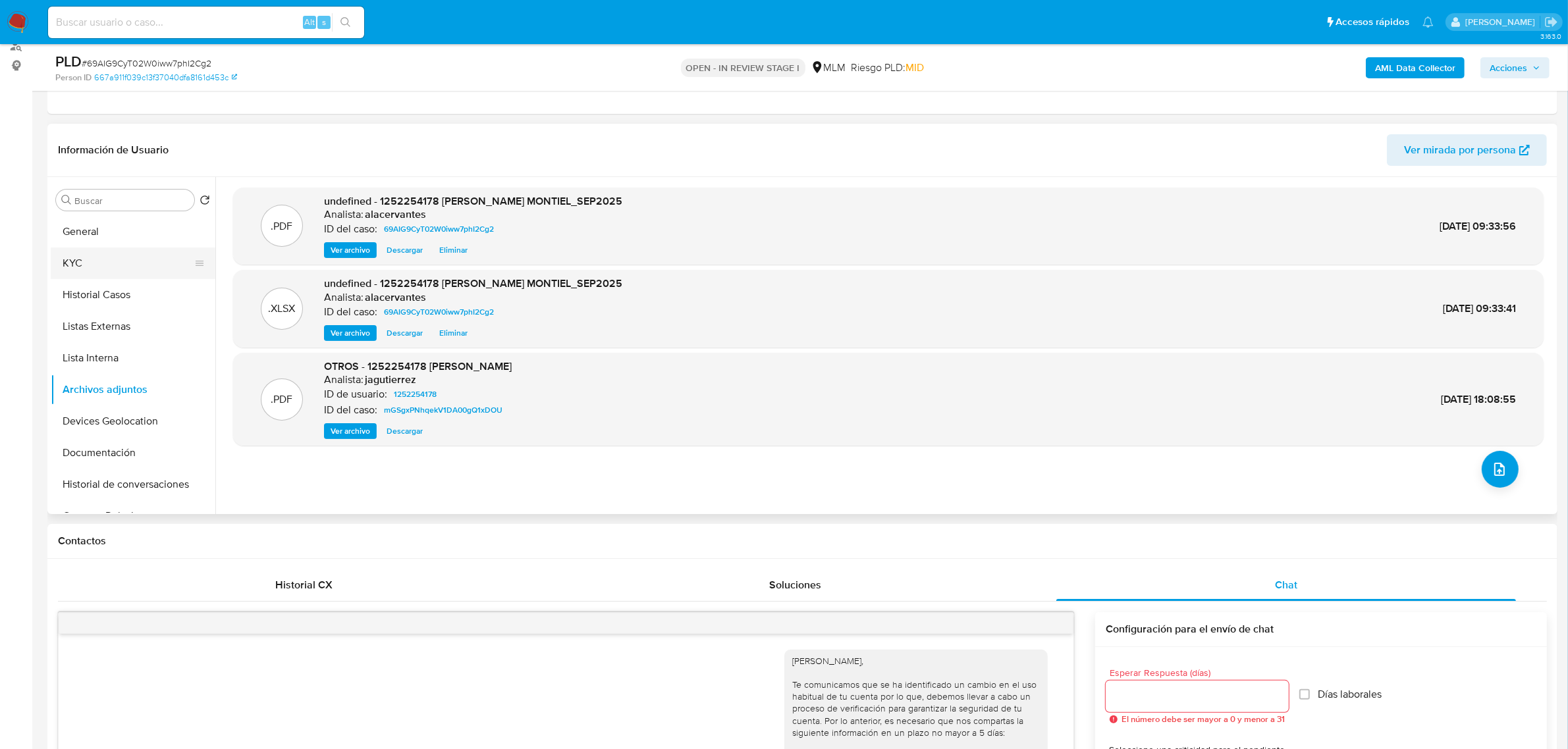
click at [133, 267] on button "KYC" at bounding box center [127, 263] width 154 height 32
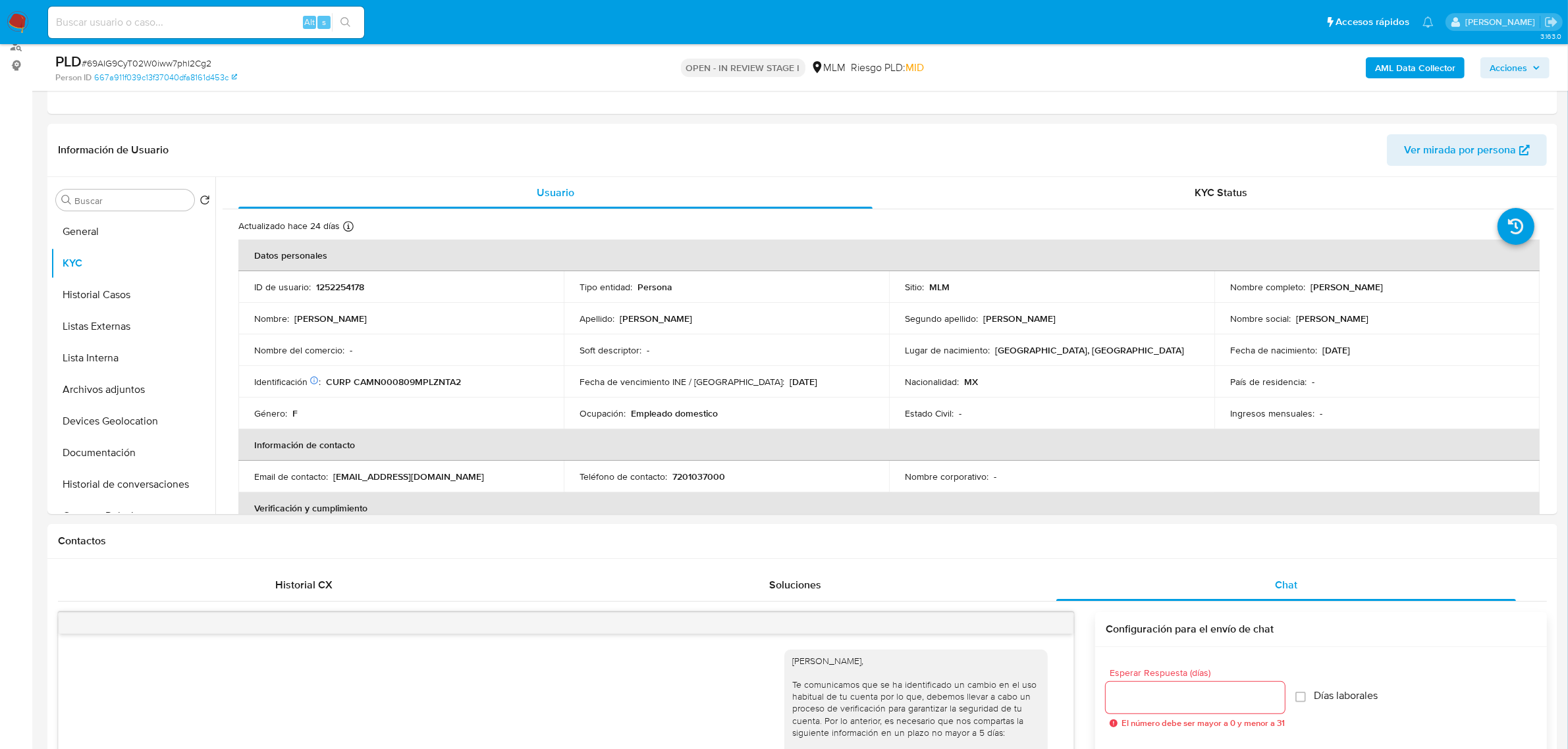
click at [1519, 63] on span "Acciones" at bounding box center [1508, 68] width 38 height 21
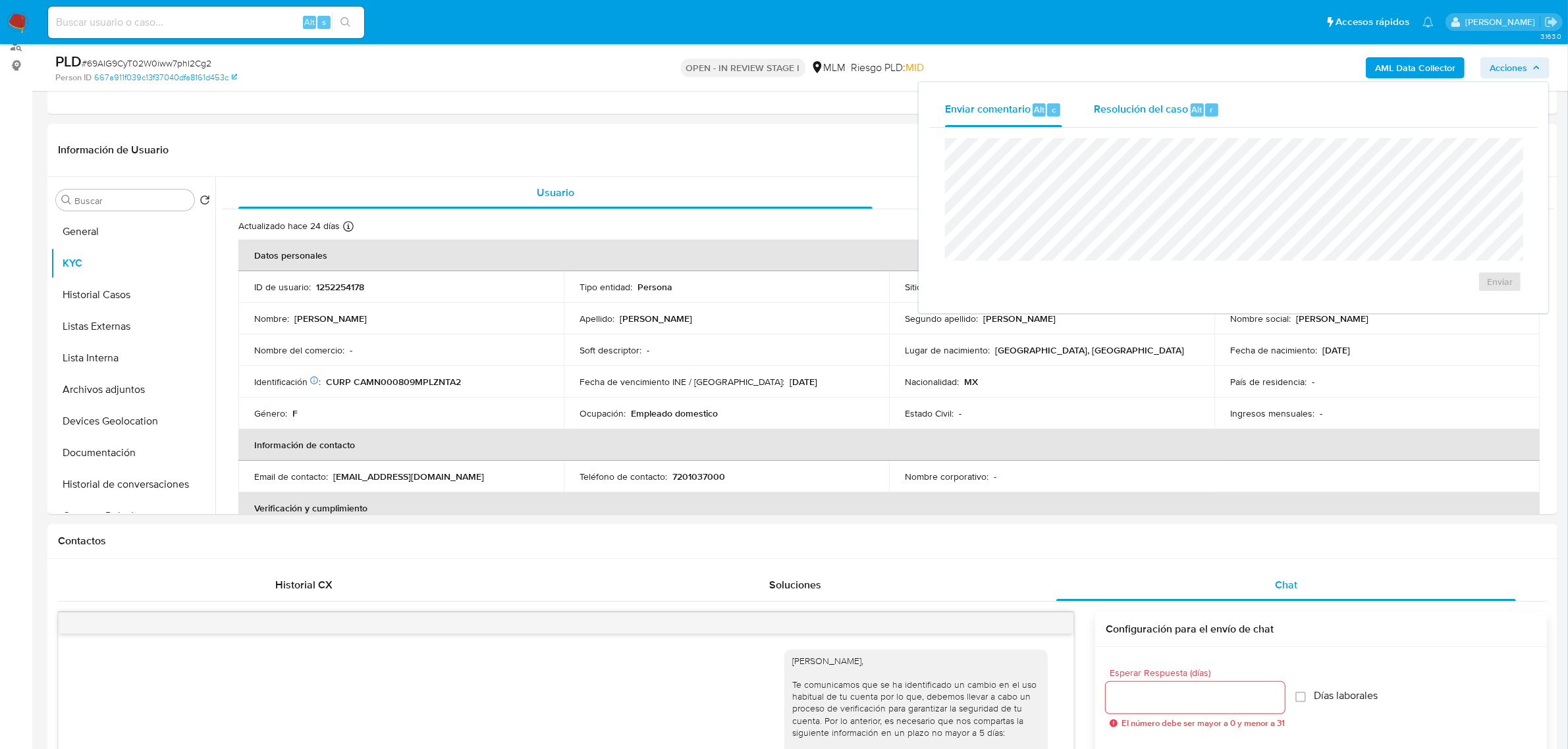
click at [1189, 94] on div "Resolución del caso Alt r" at bounding box center [1156, 110] width 126 height 35
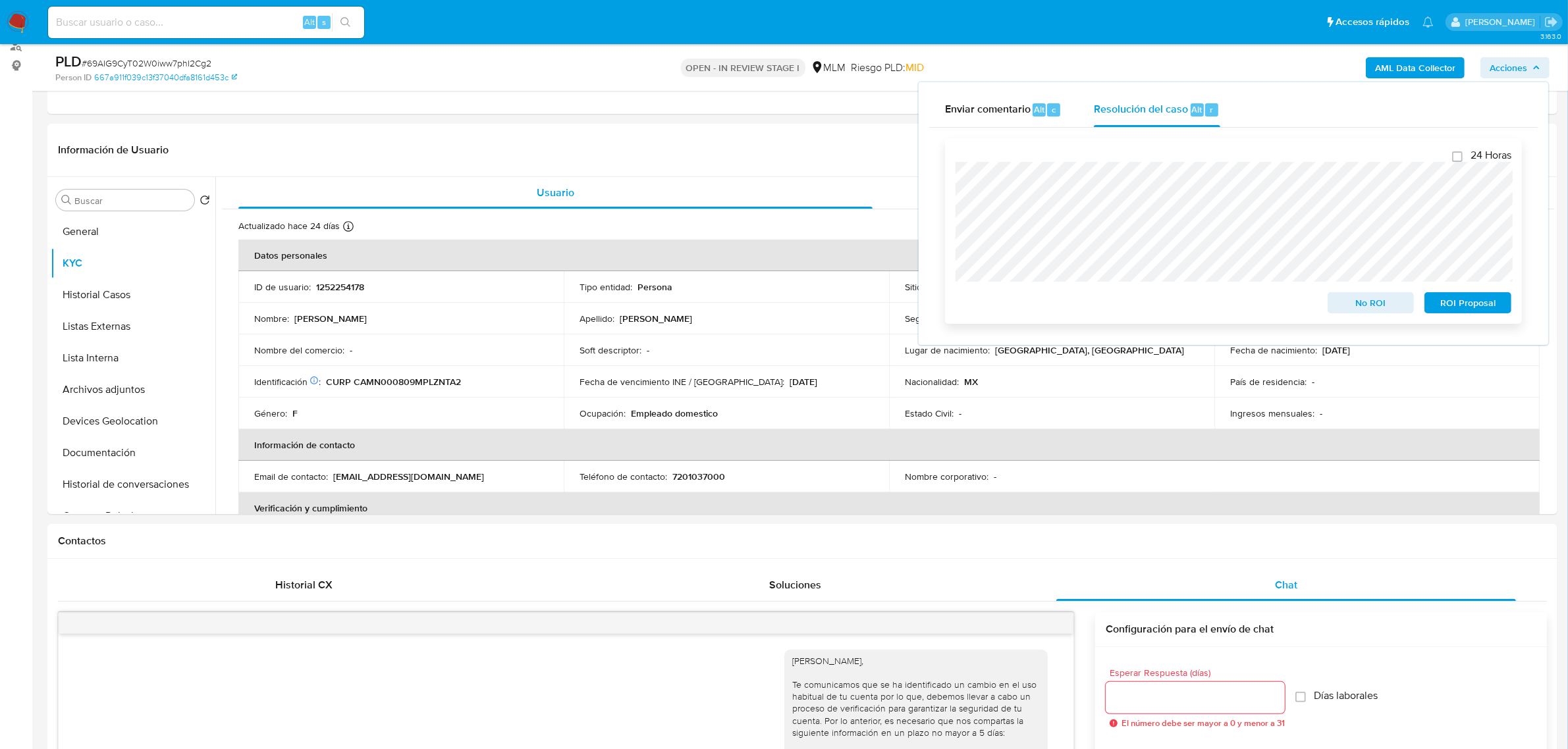
click at [1354, 310] on span "No ROI" at bounding box center [1371, 302] width 68 height 18
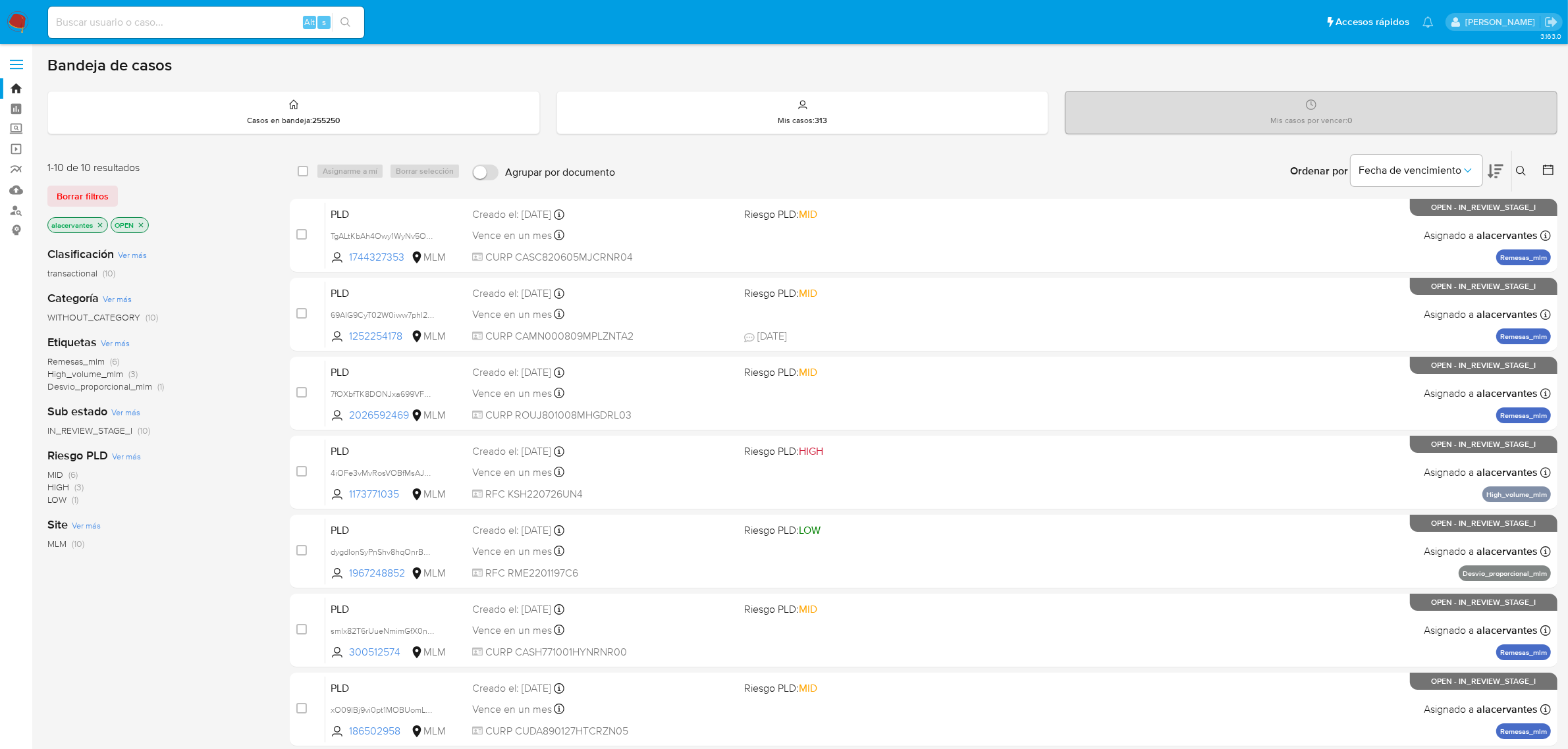
click at [142, 226] on icon "close-filter" at bounding box center [141, 225] width 8 height 8
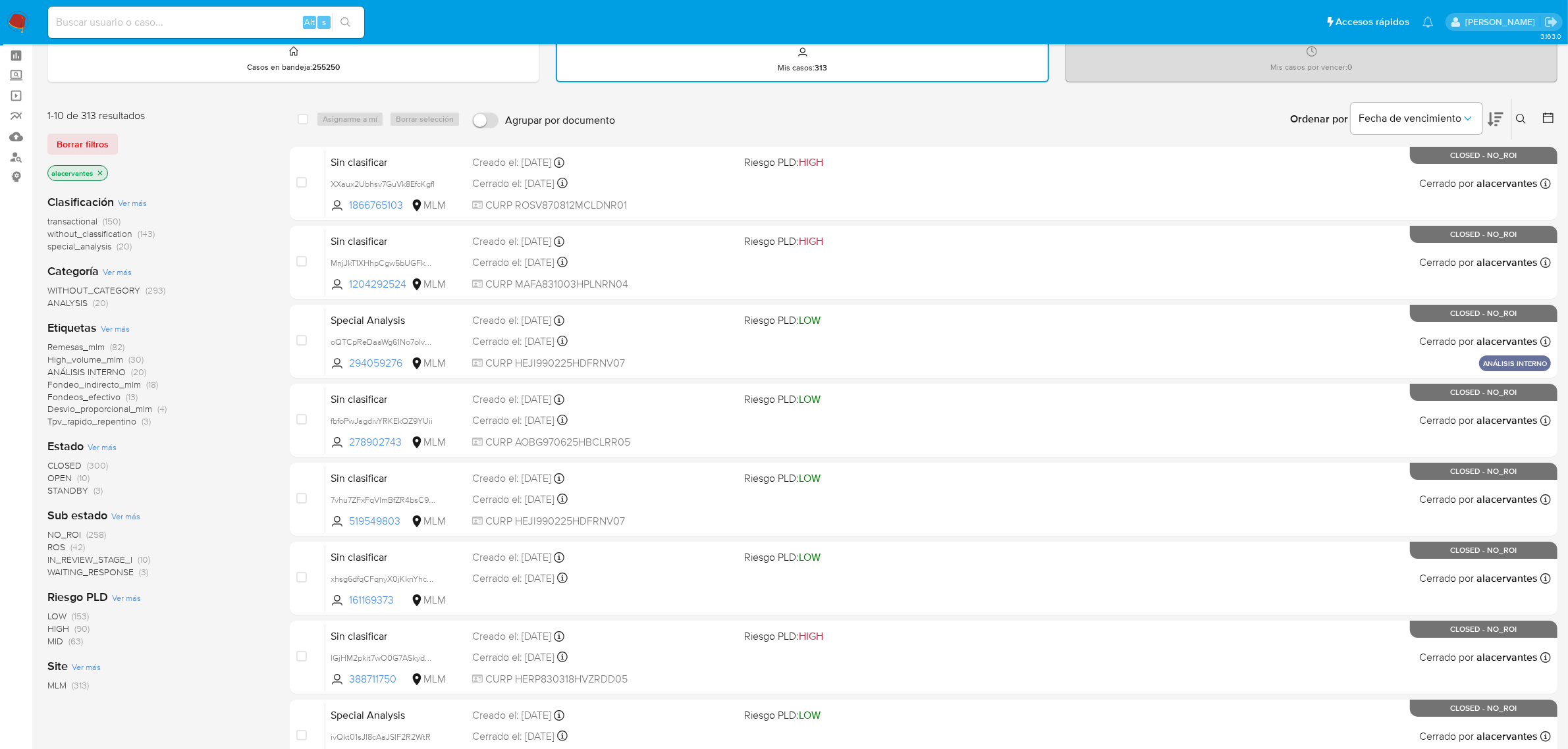
scroll to position [82, 0]
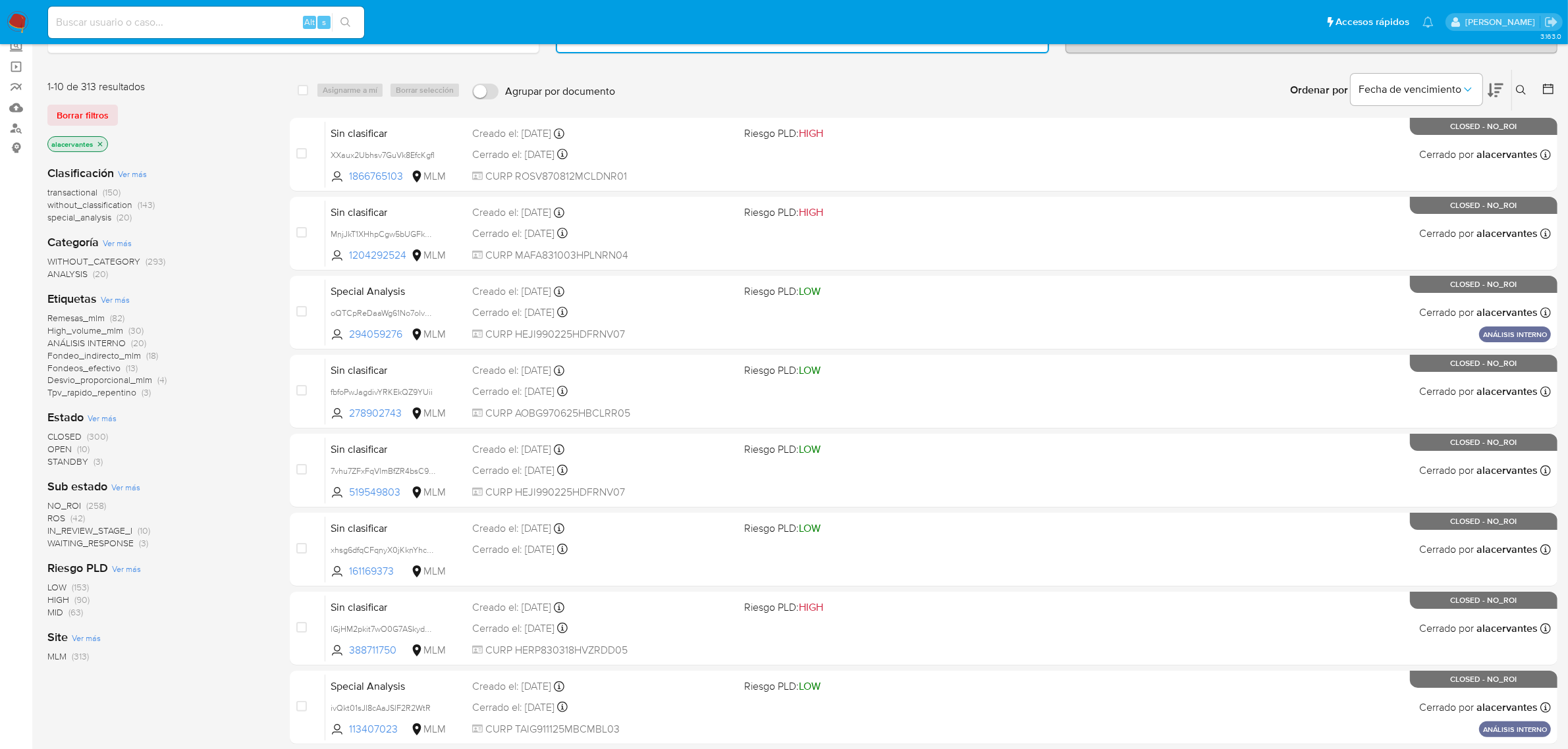
click at [136, 333] on span "(30)" at bounding box center [135, 330] width 15 height 13
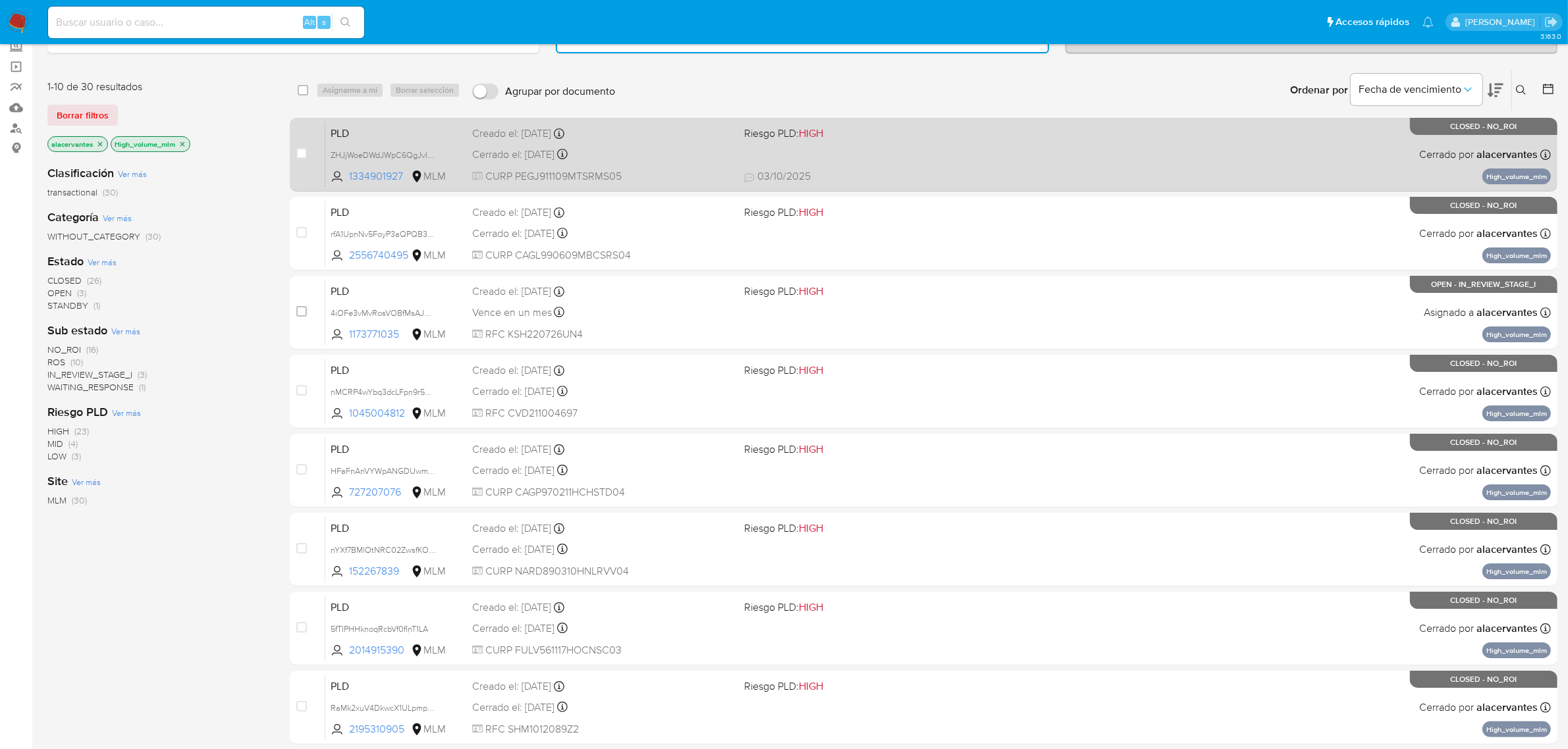
click at [1250, 161] on div "PLD ZHJjWoeDWdJWpC6QgJvlKW4h 1334901927 MLM Riesgo PLD: HIGH Creado el: [DATE] …" at bounding box center [938, 155] width 1226 height 66
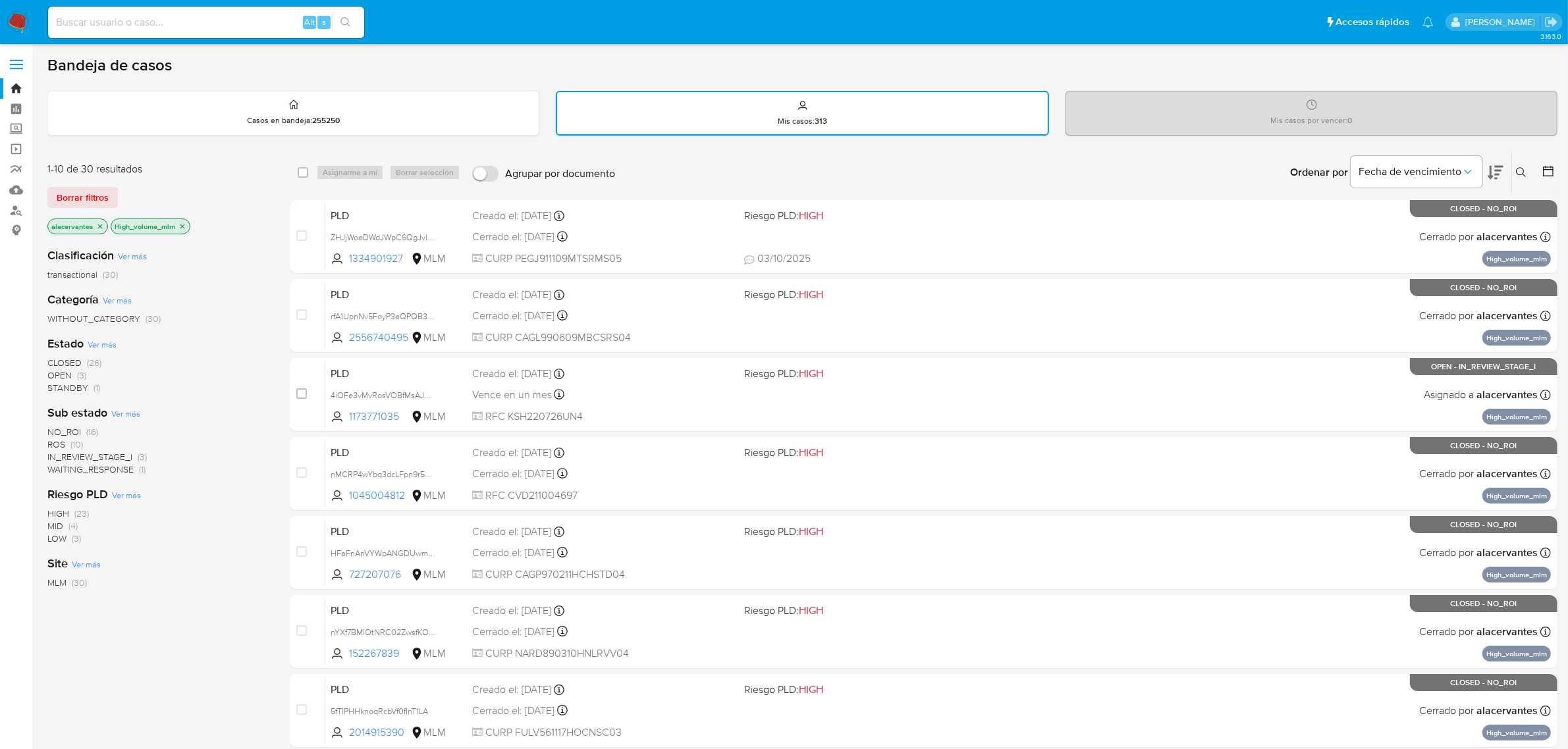
click at [1531, 179] on div "Ingrese ID de usuario o caso Buscar Borrar filtros" at bounding box center [1522, 172] width 22 height 40
click at [1531, 166] on button at bounding box center [1523, 172] width 22 height 15
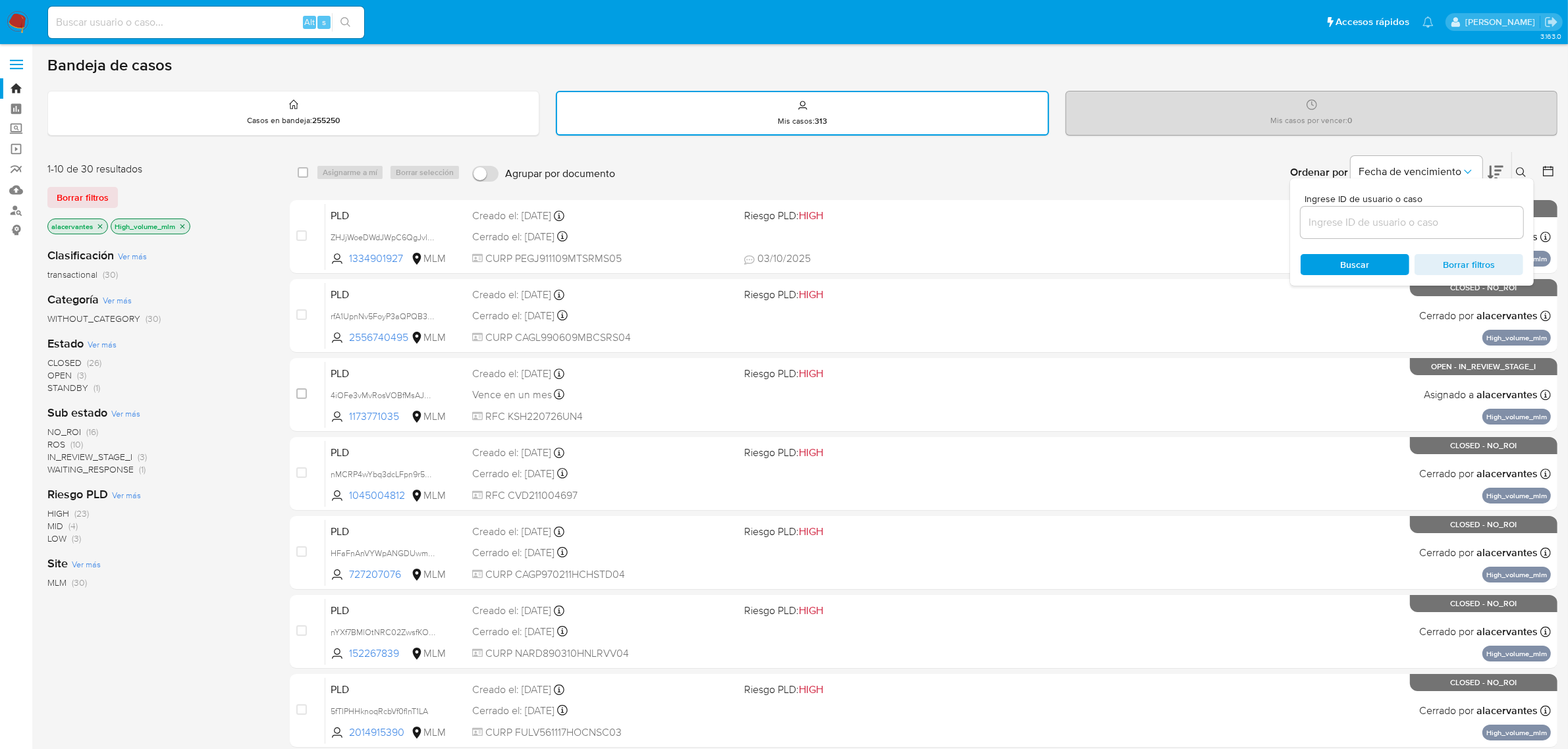
click at [1373, 209] on div at bounding box center [1412, 222] width 222 height 32
click at [1380, 215] on input at bounding box center [1412, 222] width 222 height 17
paste input "qci5jy4XVbUT5zpviMtZWPC9"
type input "qci5jy4XVbUT5zpviMtZWPC9"
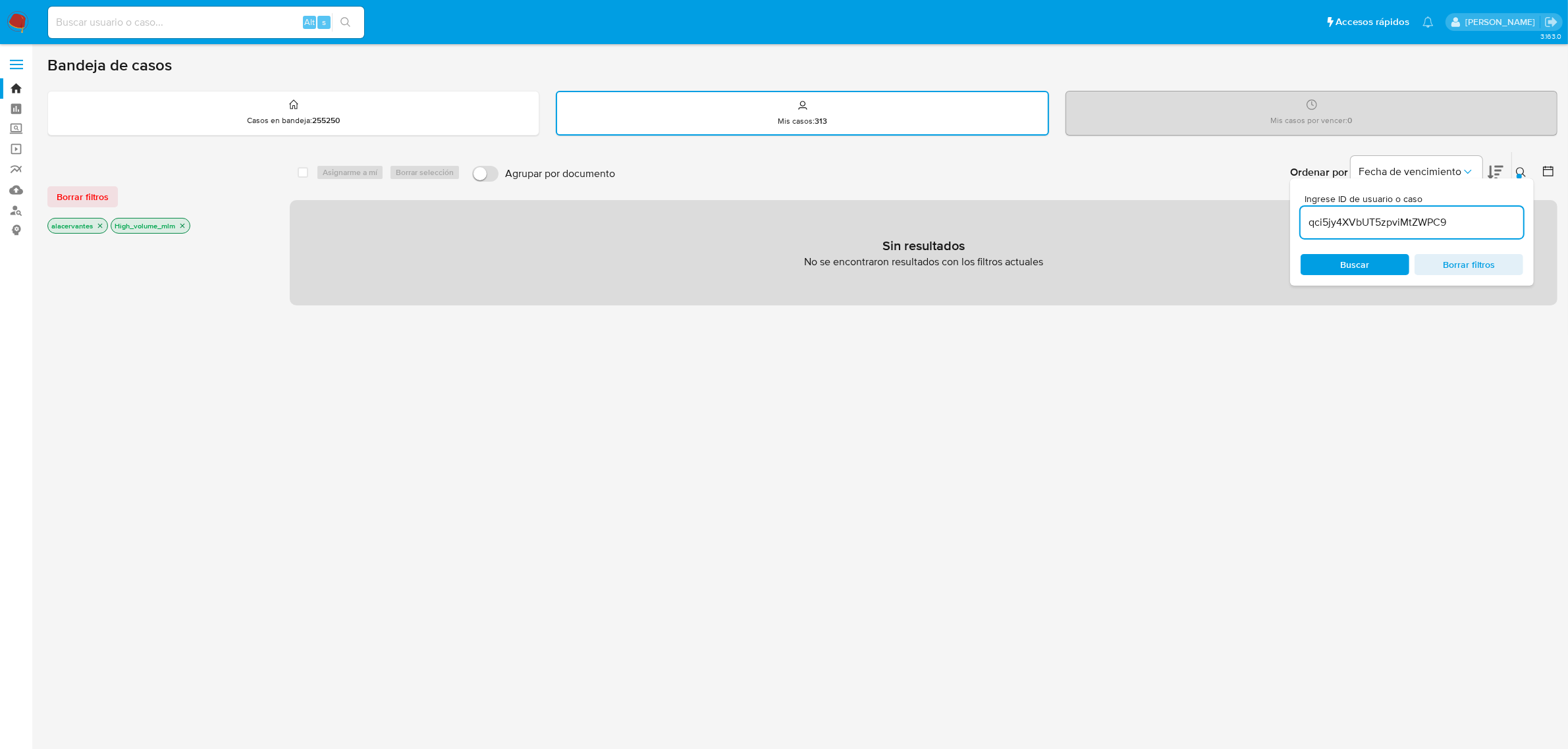
drag, startPoint x: 184, startPoint y: 224, endPoint x: 166, endPoint y: 227, distance: 18.2
click at [185, 224] on icon "close-filter" at bounding box center [182, 225] width 8 height 8
click at [102, 224] on icon "close-filter" at bounding box center [100, 225] width 8 height 8
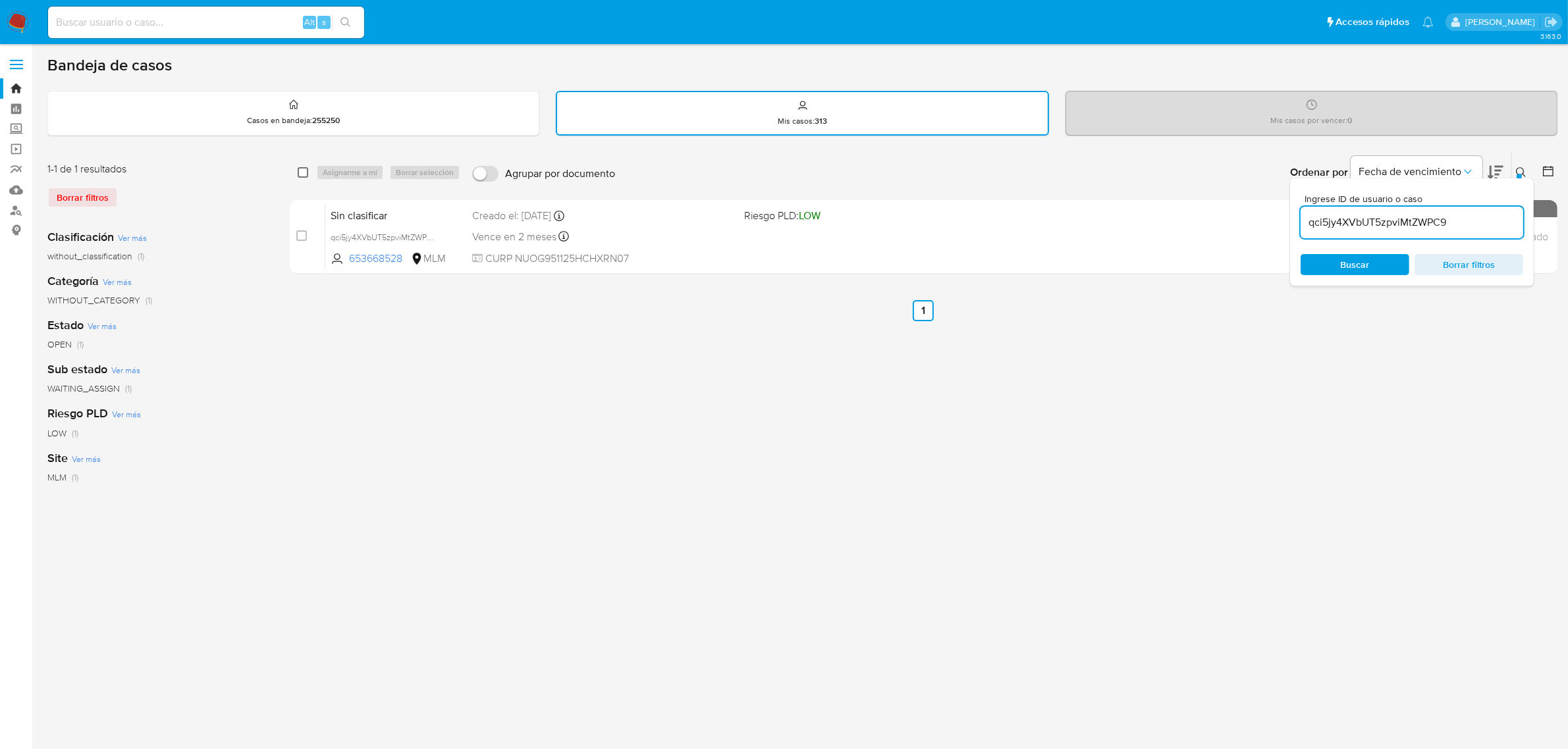
click at [307, 171] on input "checkbox" at bounding box center [303, 172] width 10 height 10
checkbox input "true"
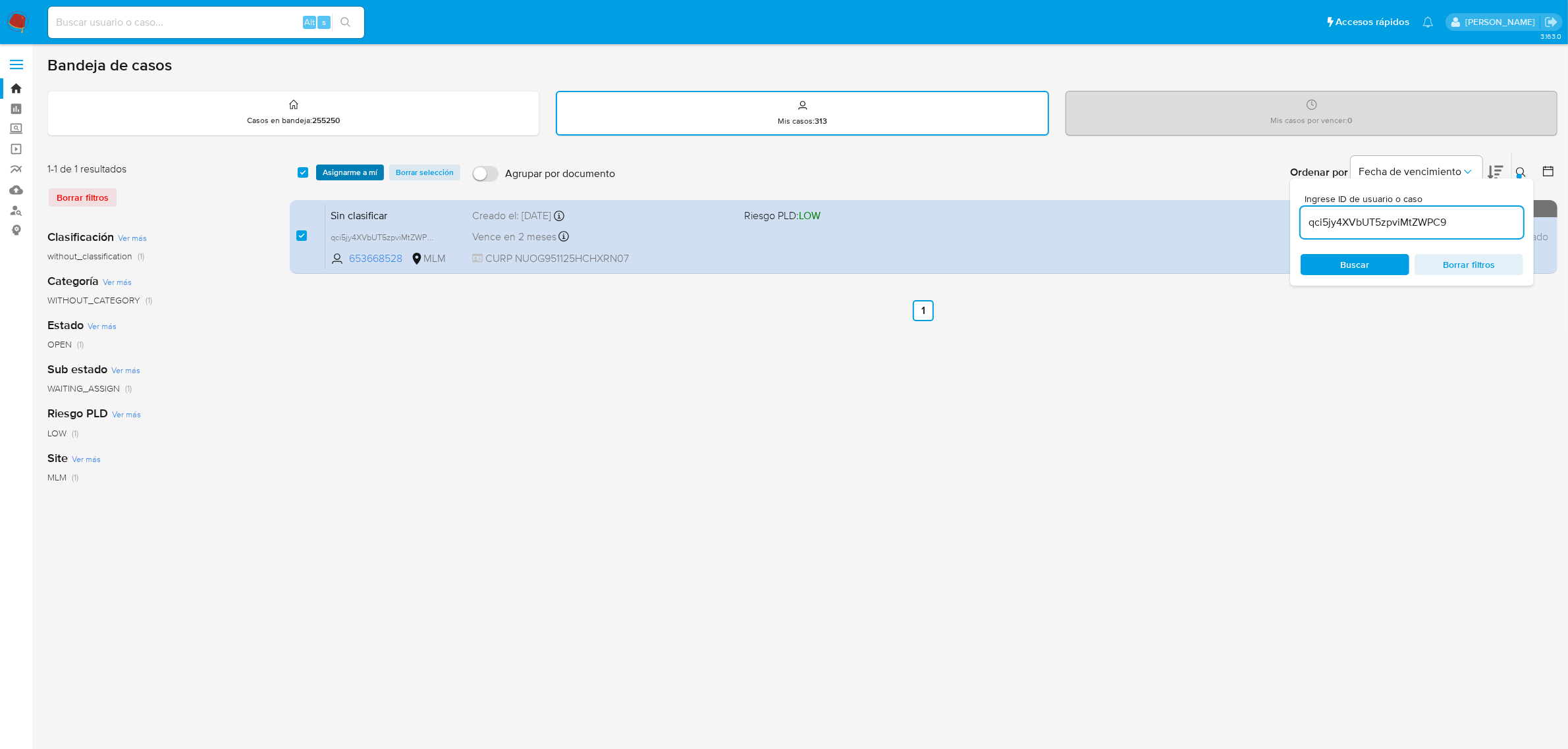
click at [323, 174] on span "Asignarme a mí" at bounding box center [350, 172] width 54 height 13
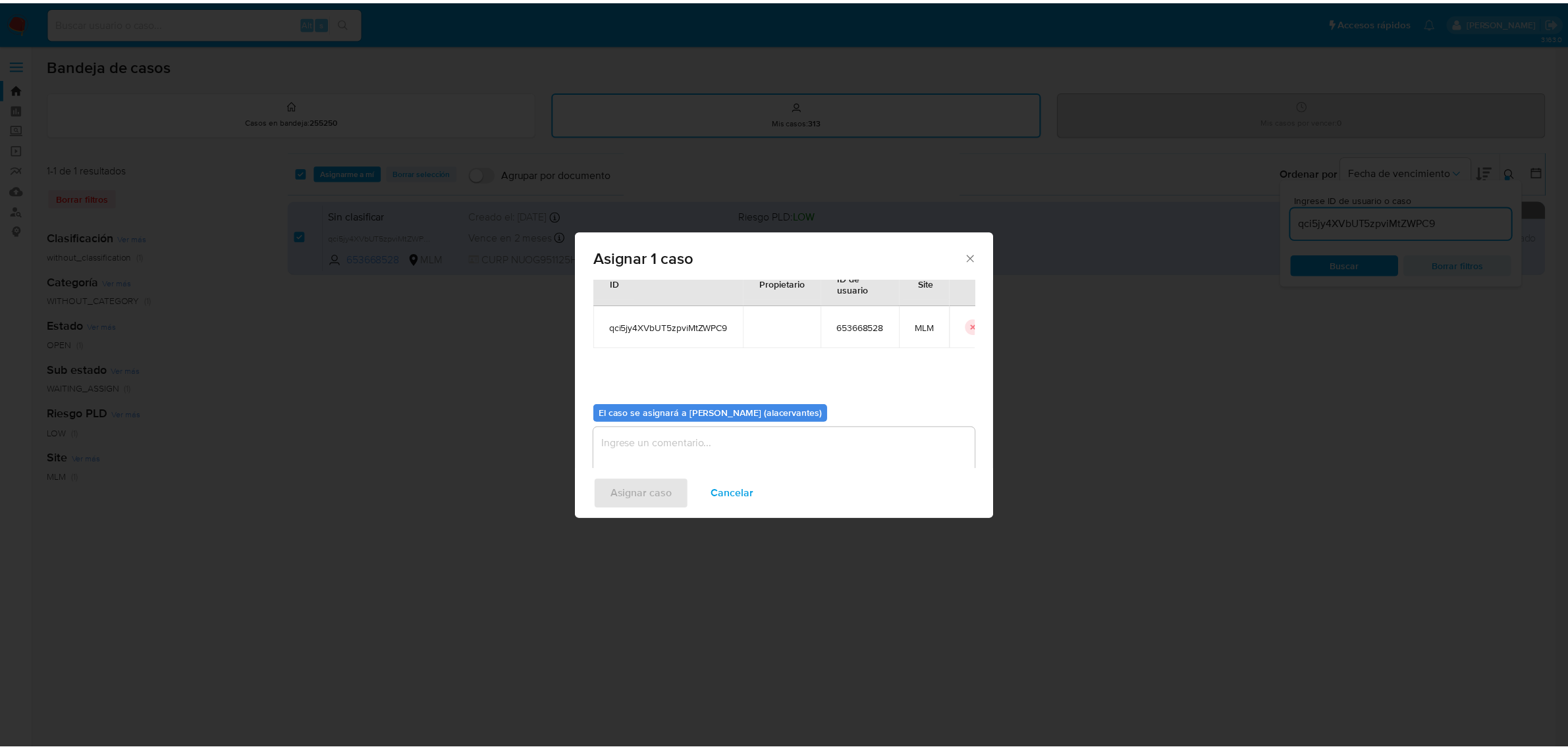
scroll to position [67, 0]
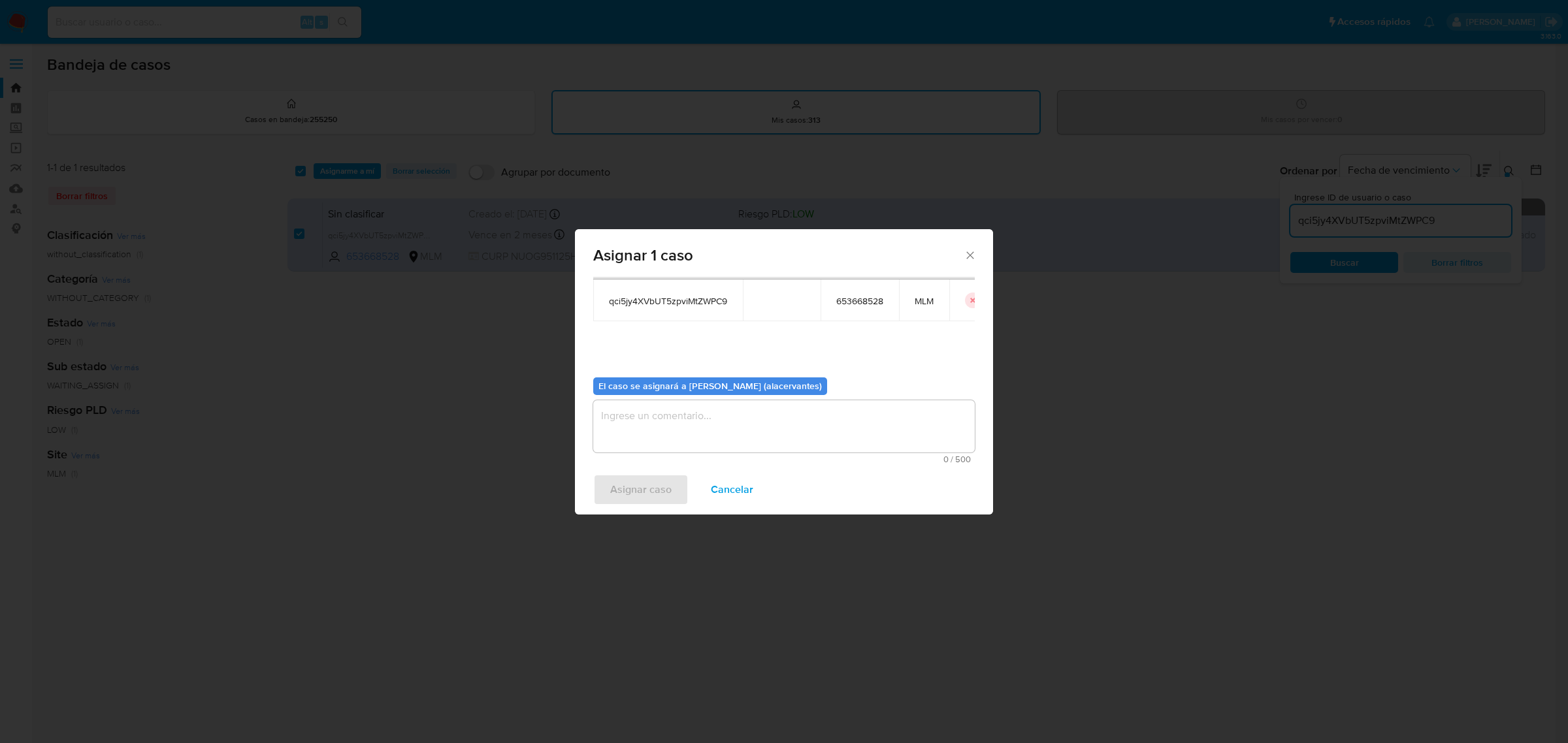
click at [733, 428] on textarea "assign-modal" at bounding box center [784, 426] width 381 height 53
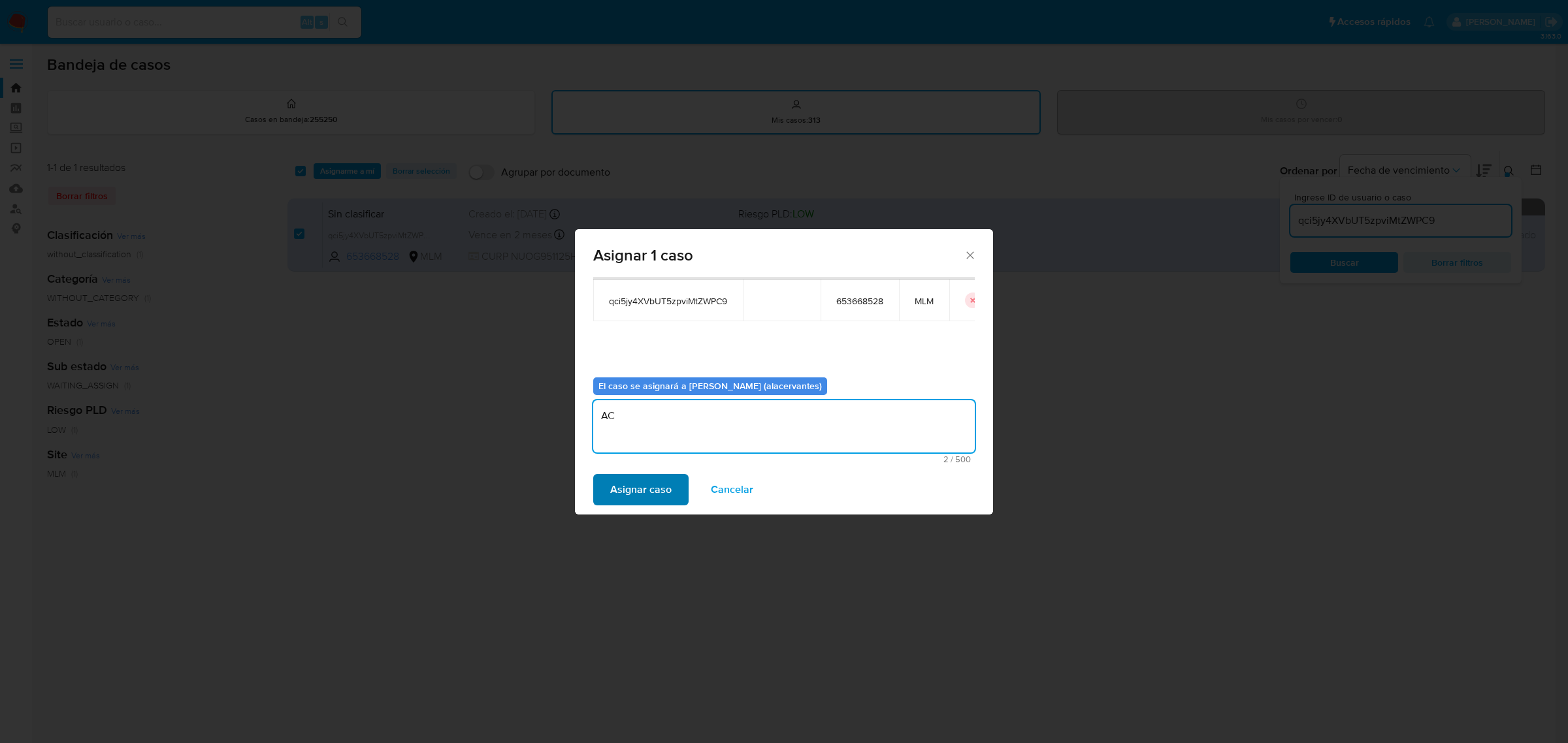
type textarea "AC"
click at [657, 490] on span "Asignar caso" at bounding box center [640, 489] width 61 height 28
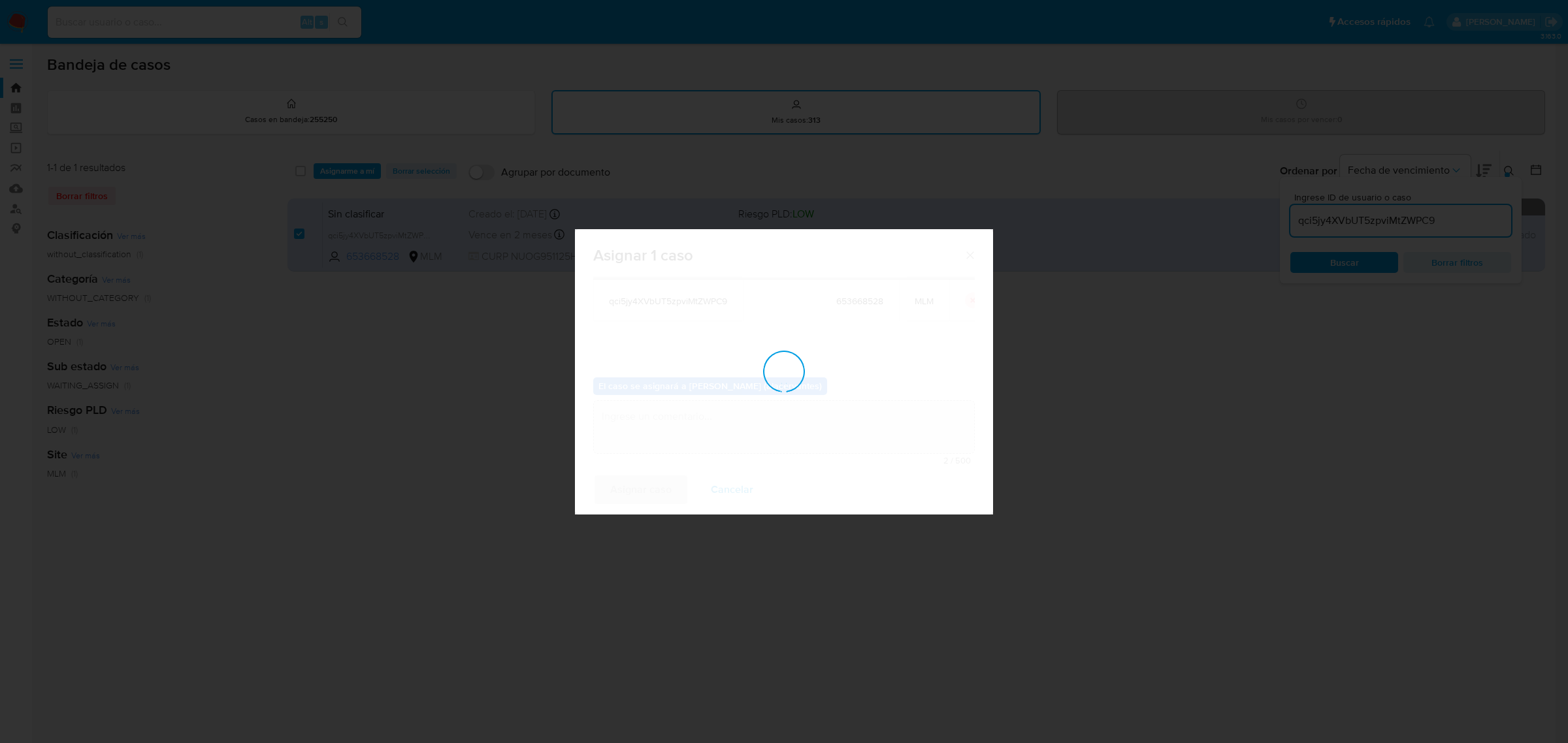
checkbox input "false"
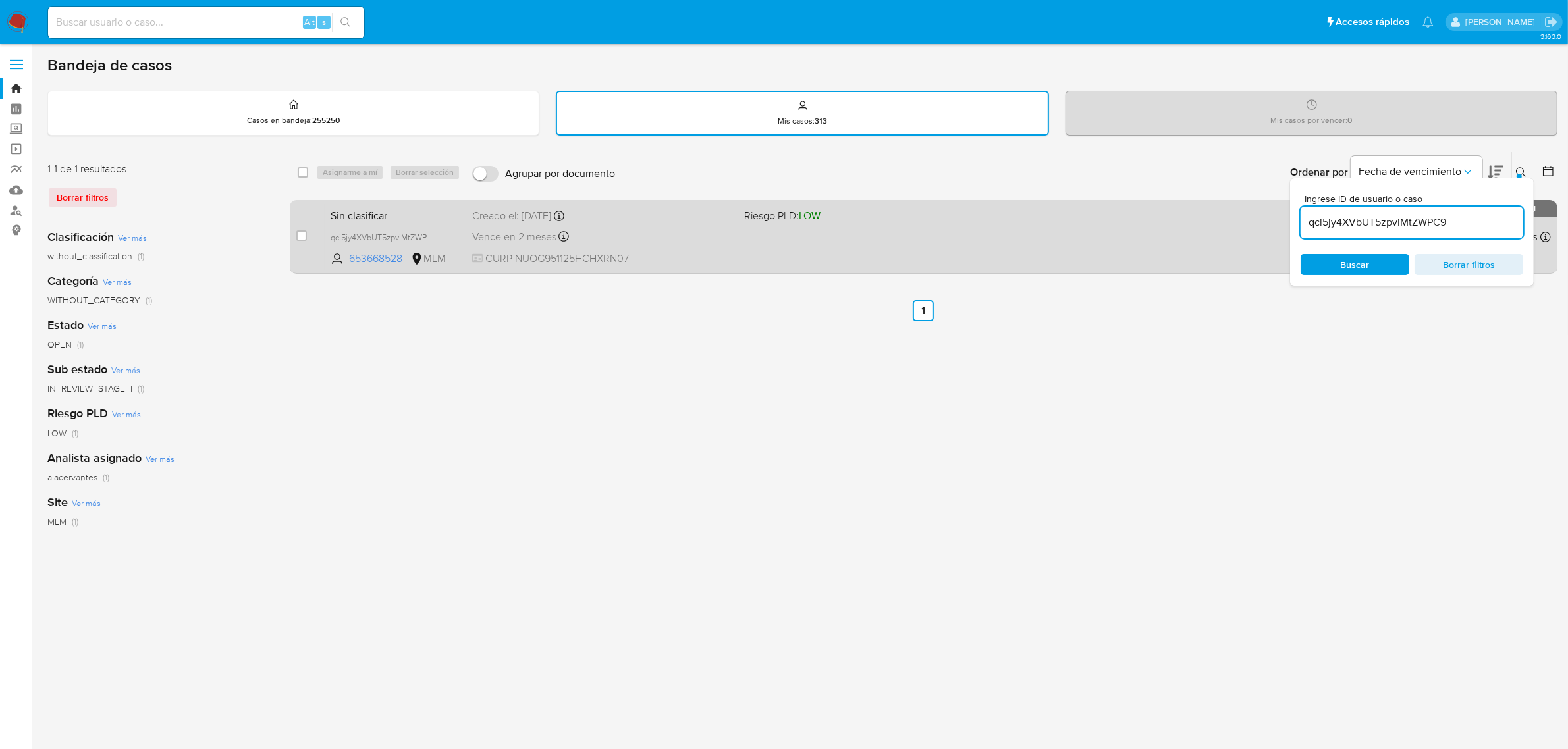
click at [1091, 244] on div "Sin clasificar qci5jy4XVbUT5zpviMtZWPC9 653668528 MLM Riesgo PLD: LOW Creado el…" at bounding box center [938, 236] width 1226 height 66
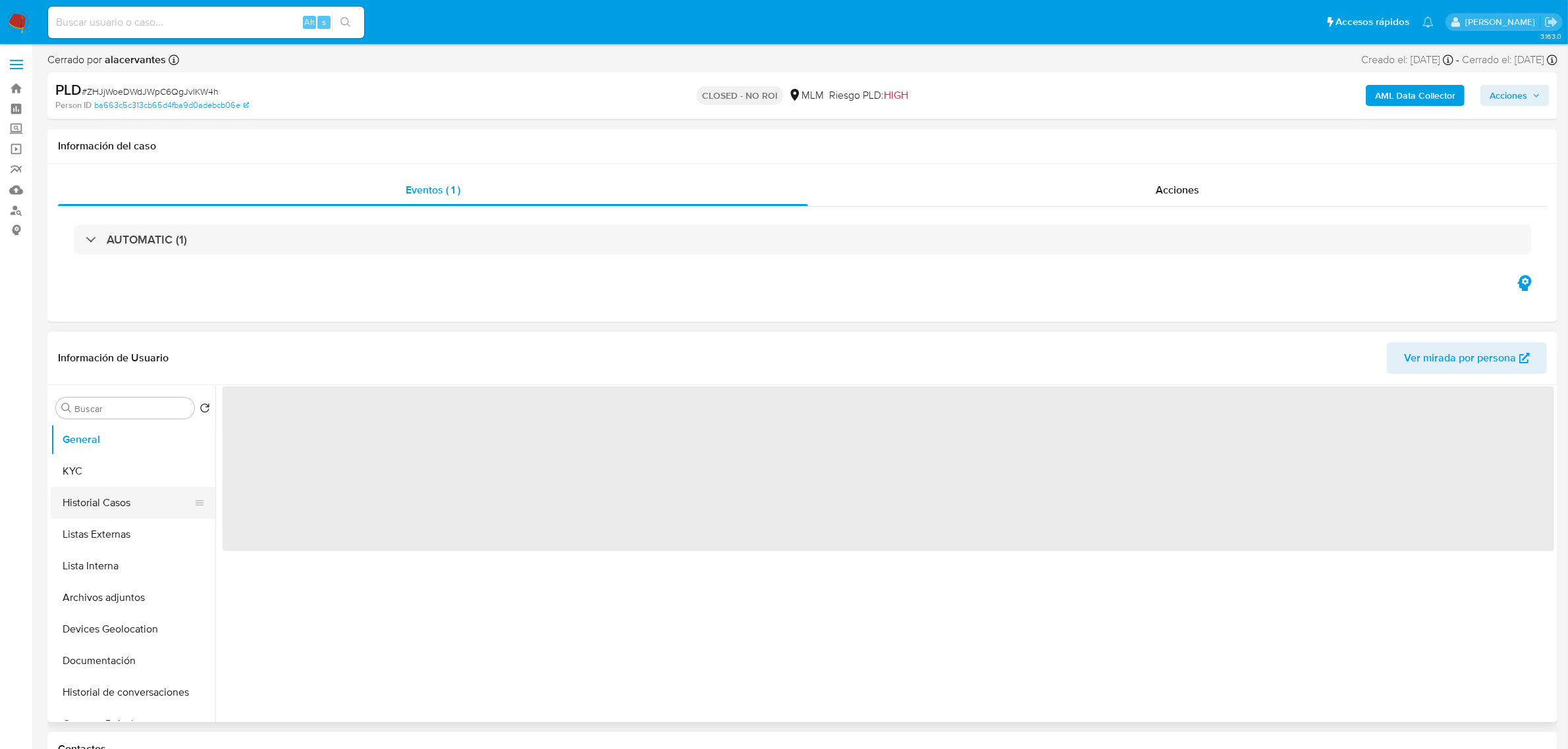
select select "10"
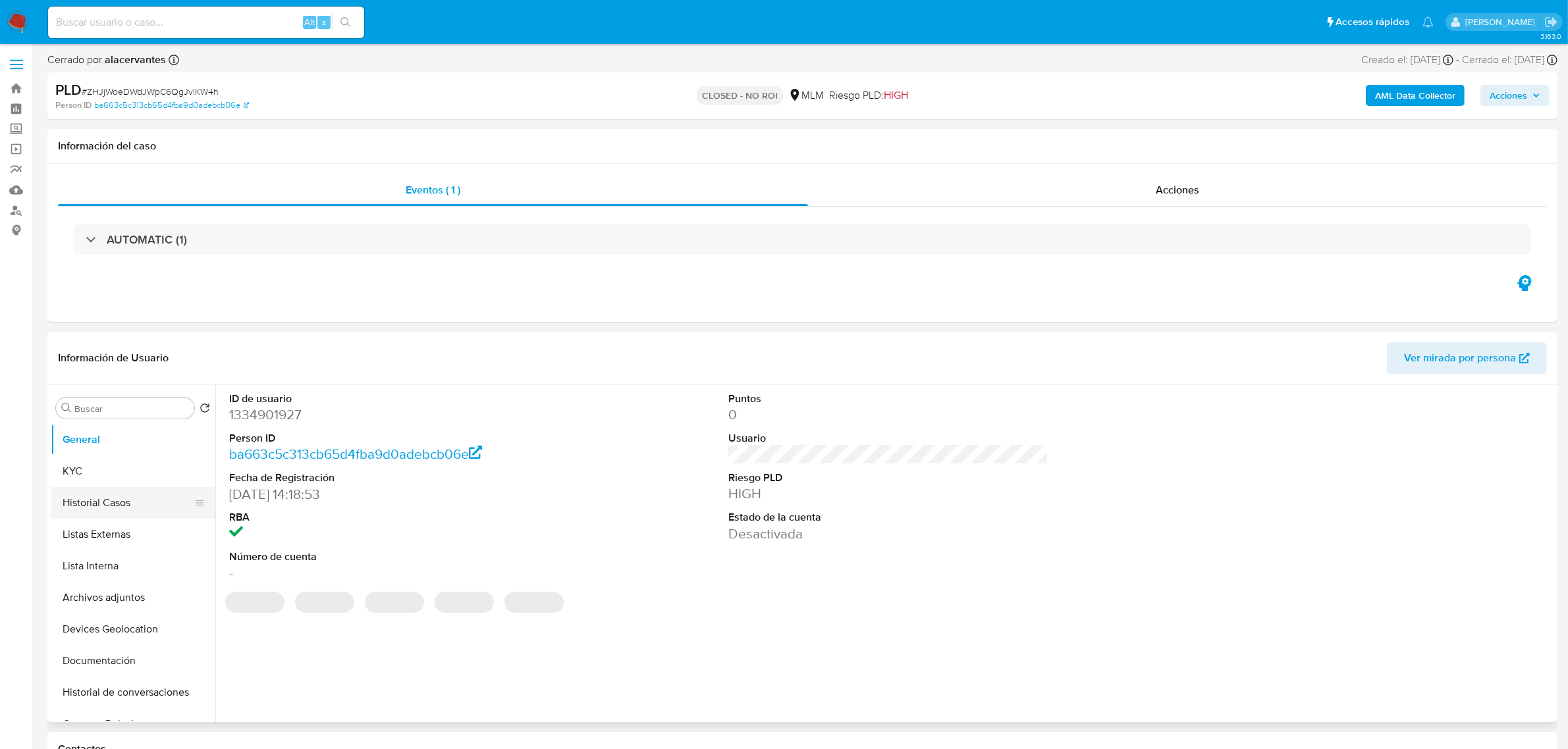
click at [135, 514] on button "Historial Casos" at bounding box center [127, 503] width 154 height 32
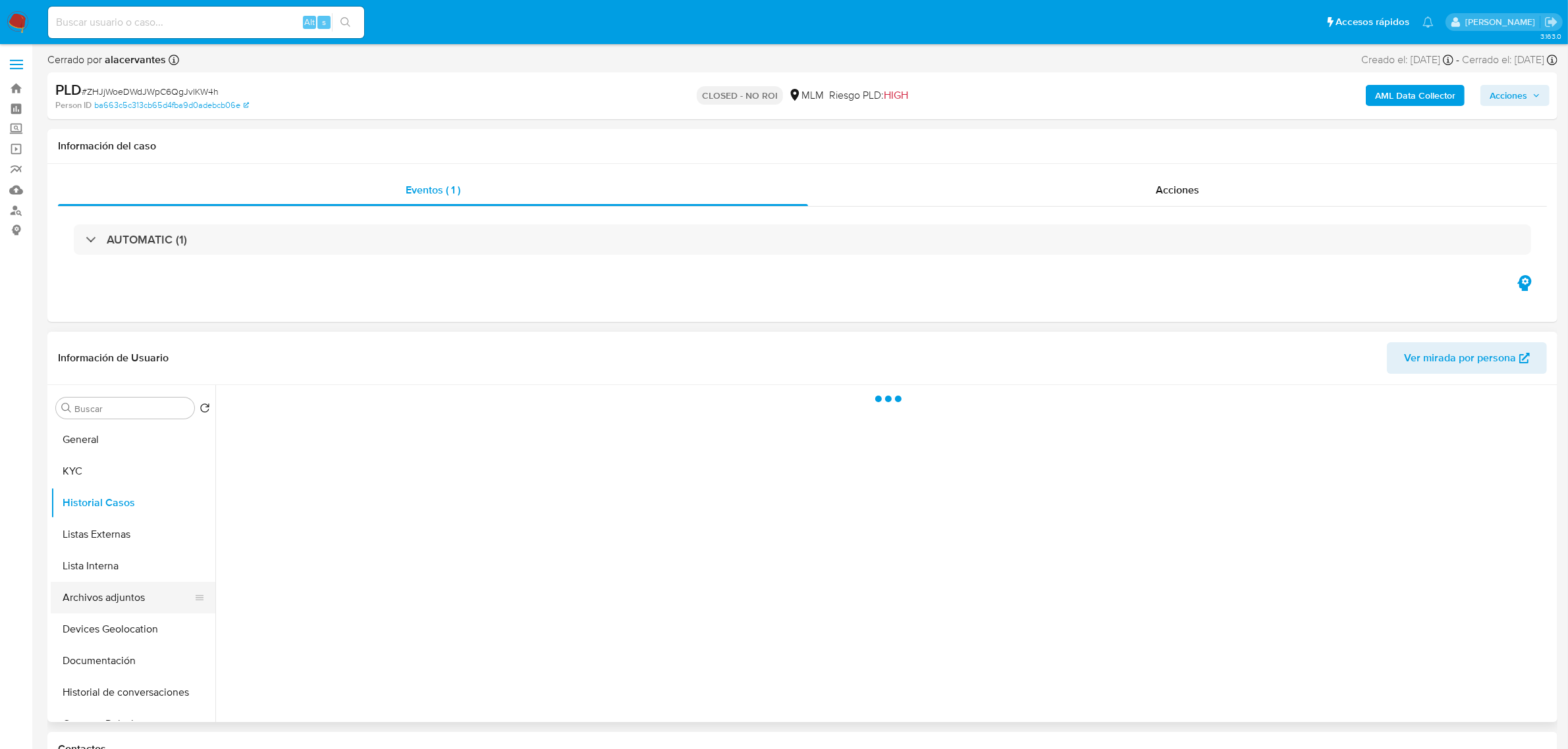
click at [144, 597] on button "Archivos adjuntos" at bounding box center [127, 597] width 154 height 32
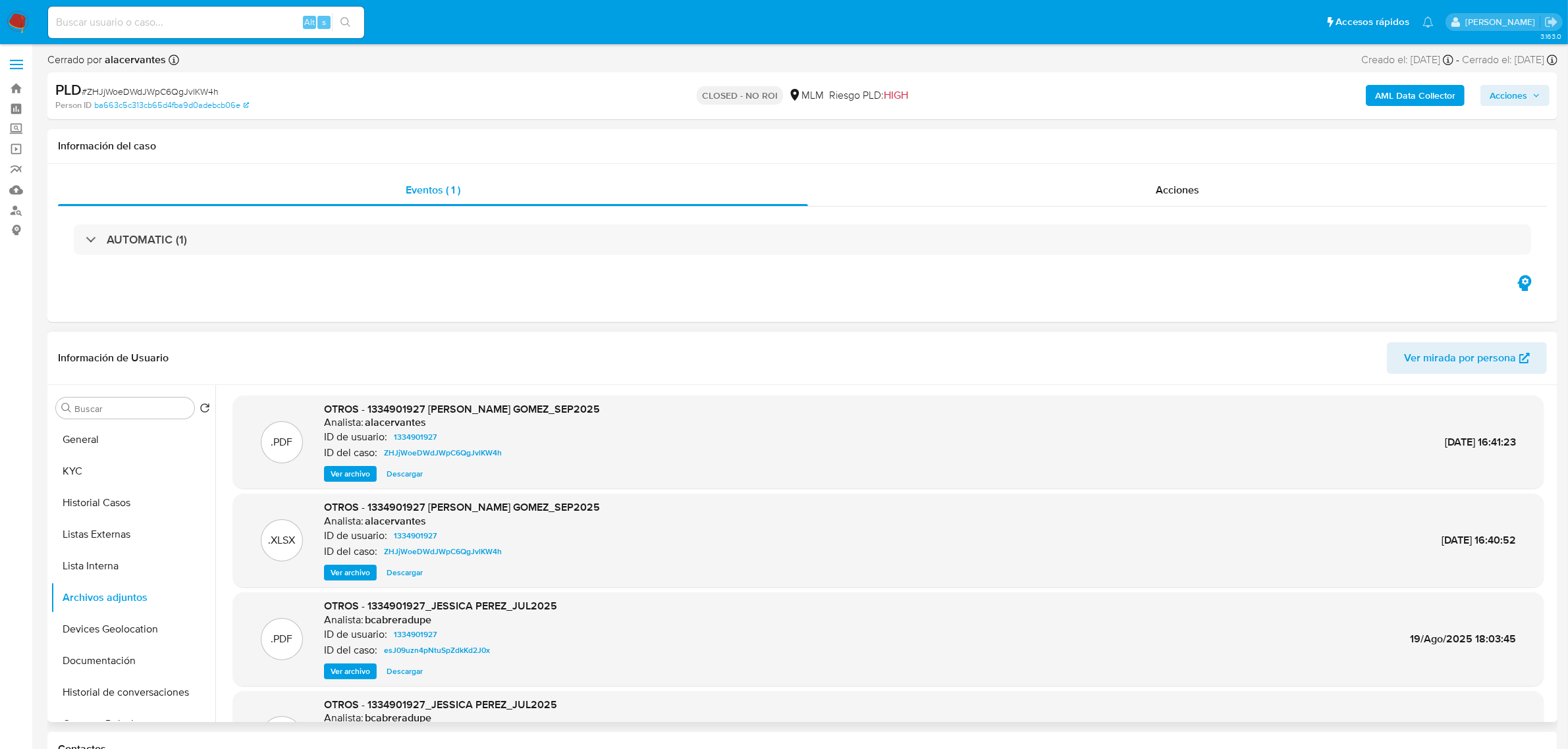
click at [342, 478] on span "Ver archivo" at bounding box center [350, 474] width 40 height 13
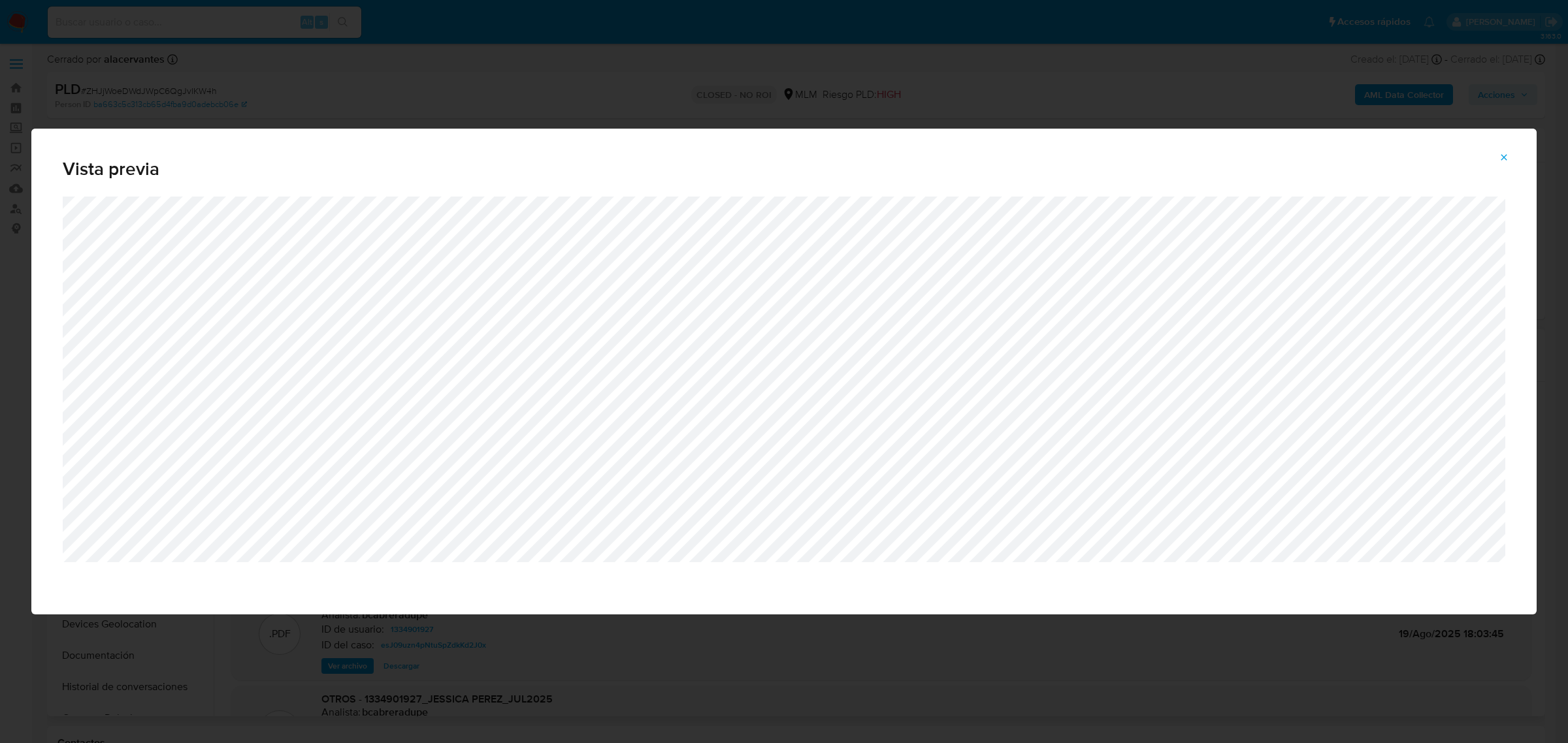
click at [1506, 155] on icon "Attachment preview" at bounding box center [1504, 157] width 10 height 10
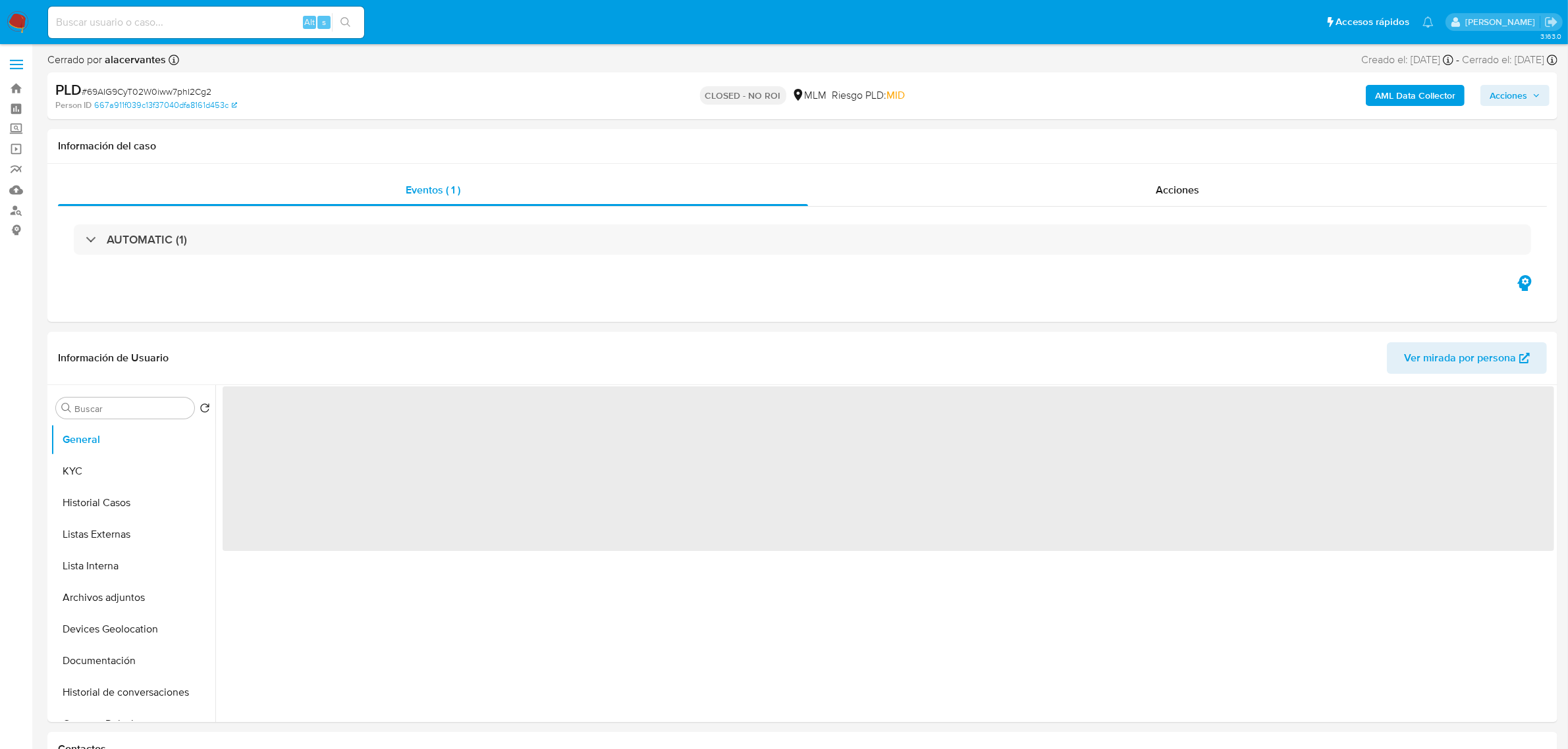
select select "10"
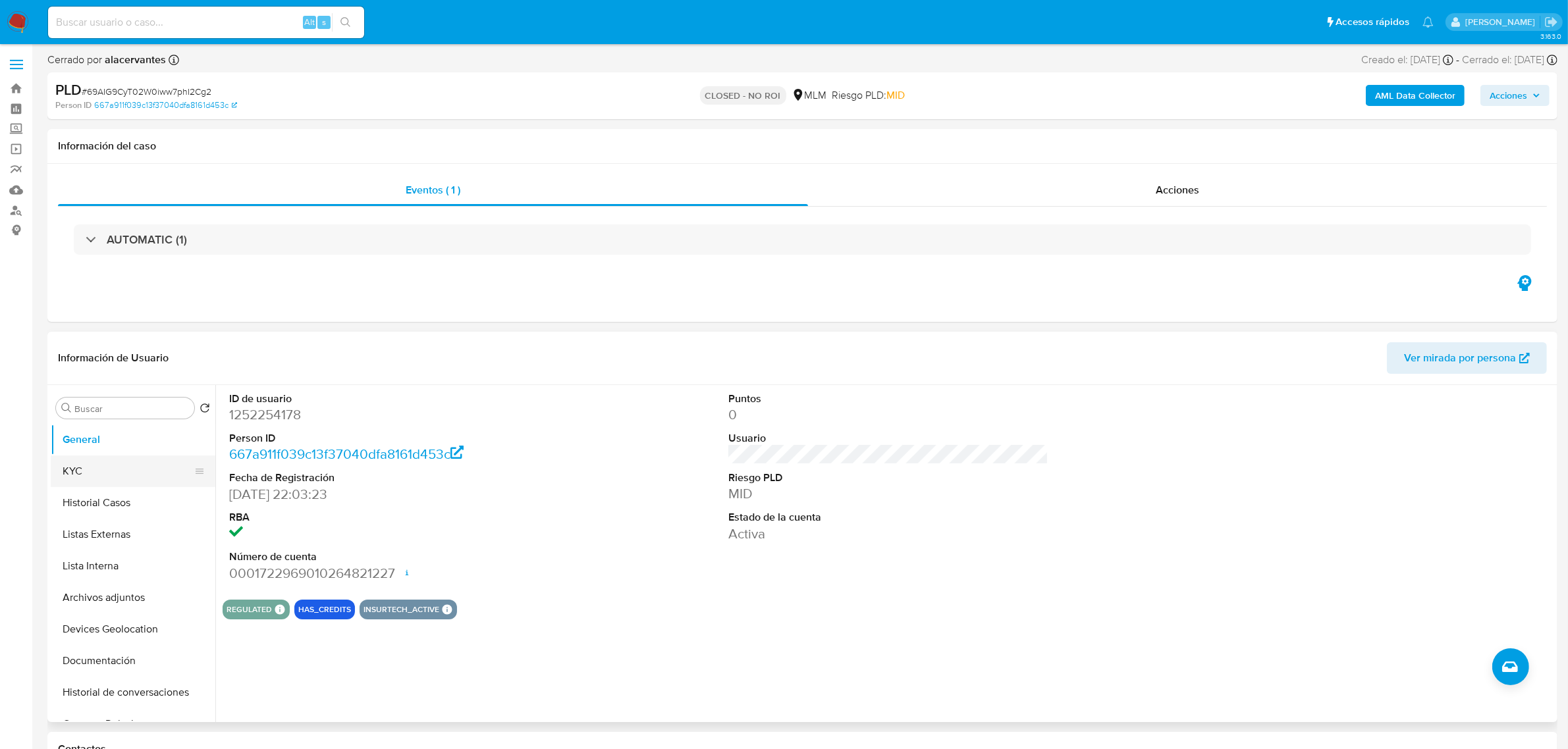
click at [136, 465] on button "KYC" at bounding box center [127, 471] width 154 height 32
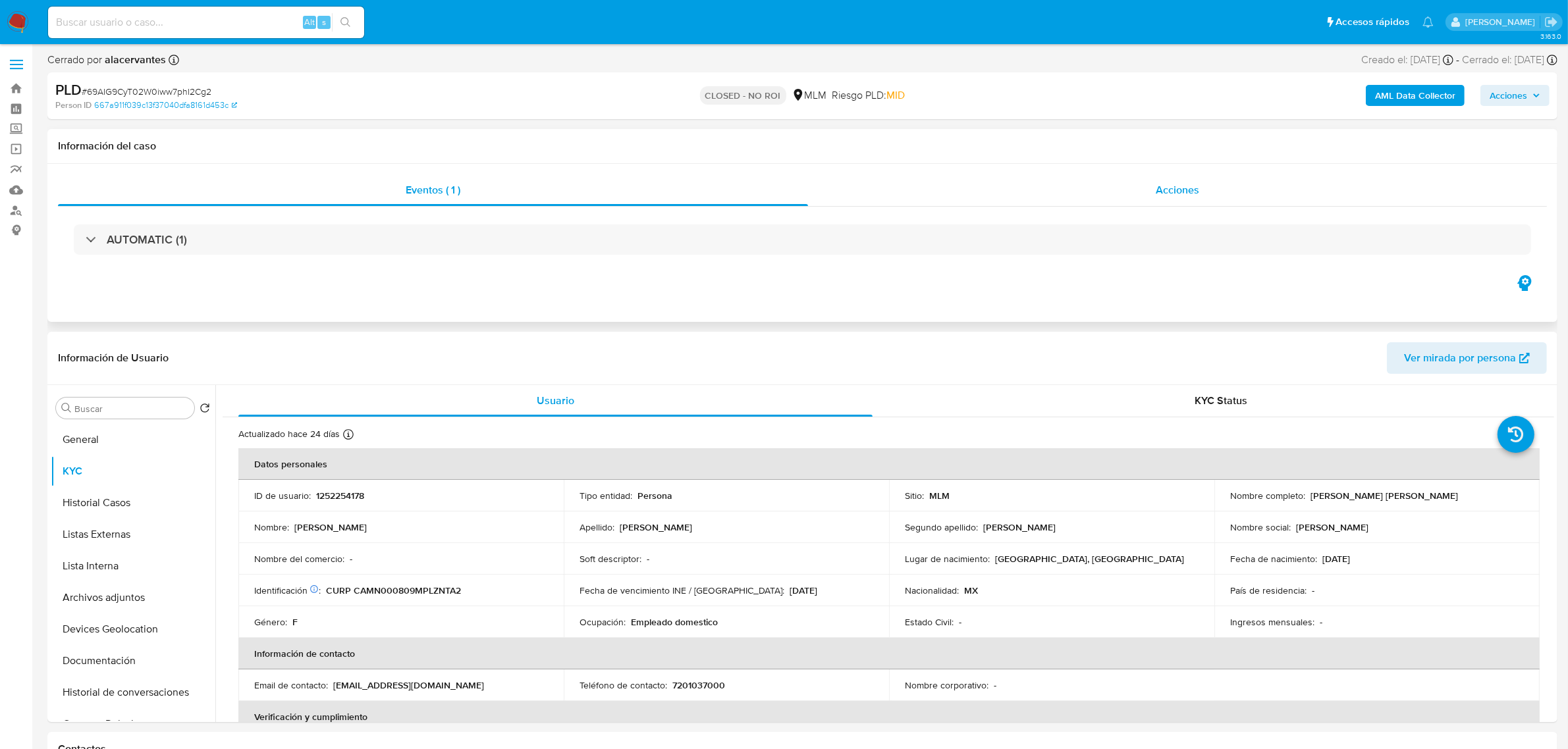
click at [1106, 193] on div "Acciones" at bounding box center [1177, 190] width 739 height 32
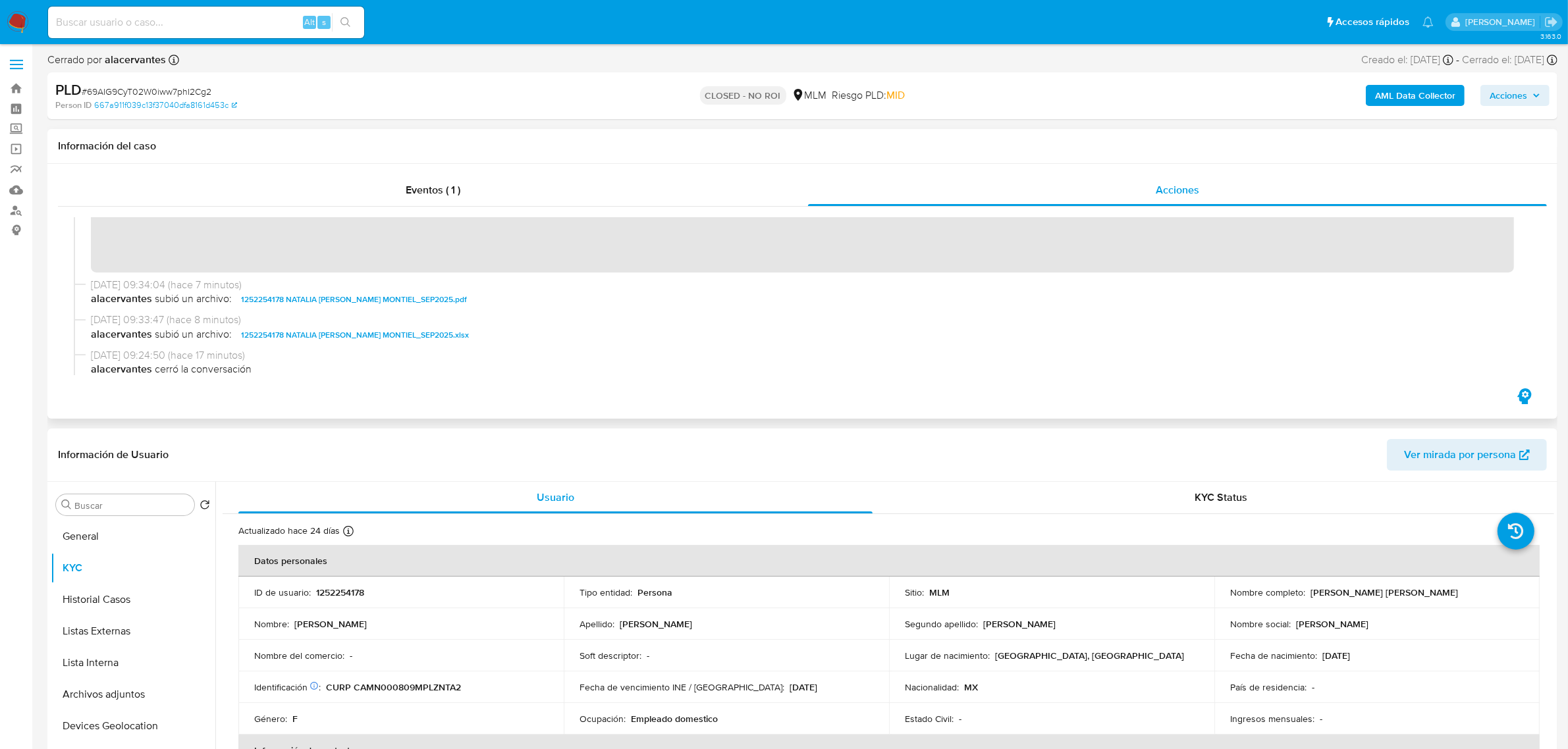
scroll to position [82, 0]
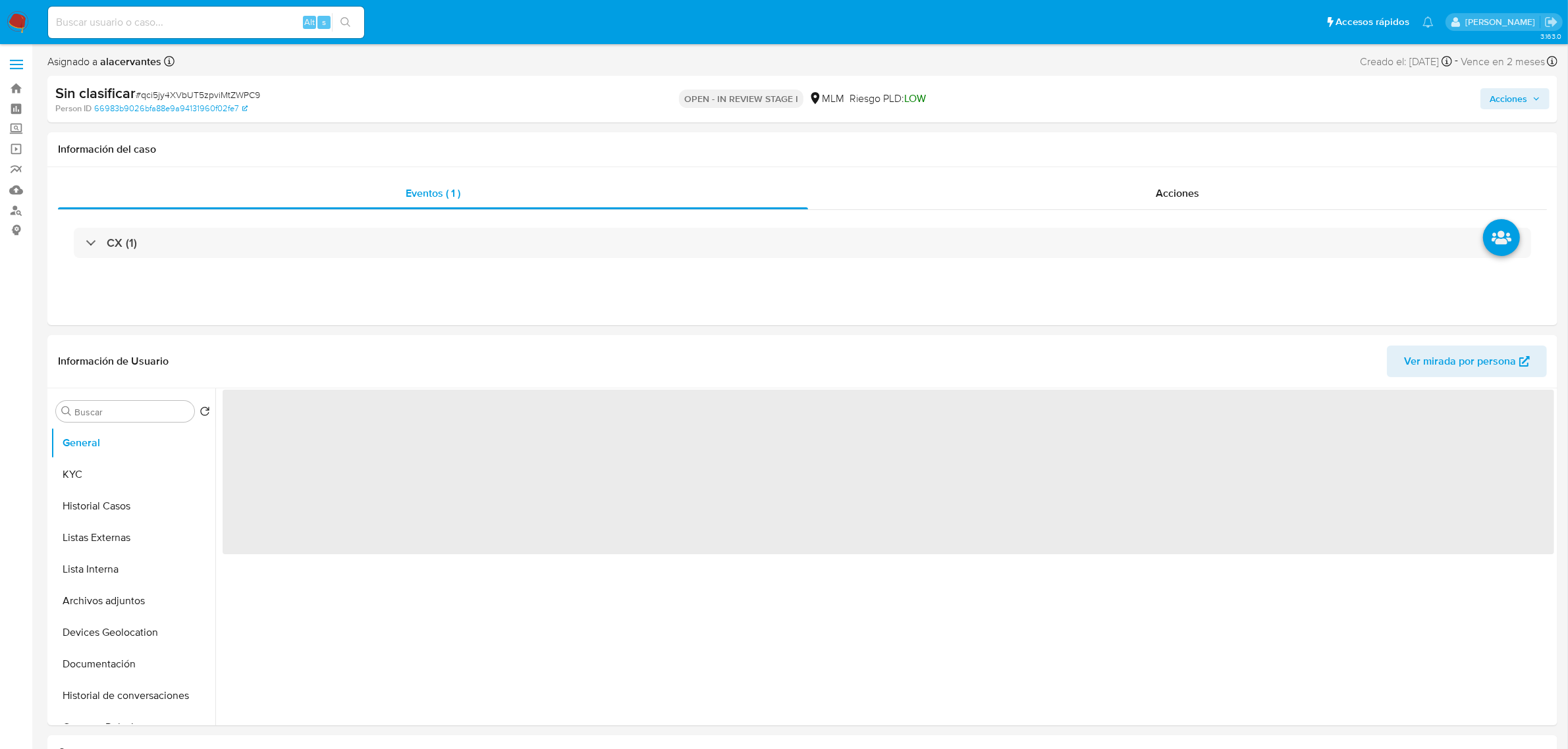
select select "10"
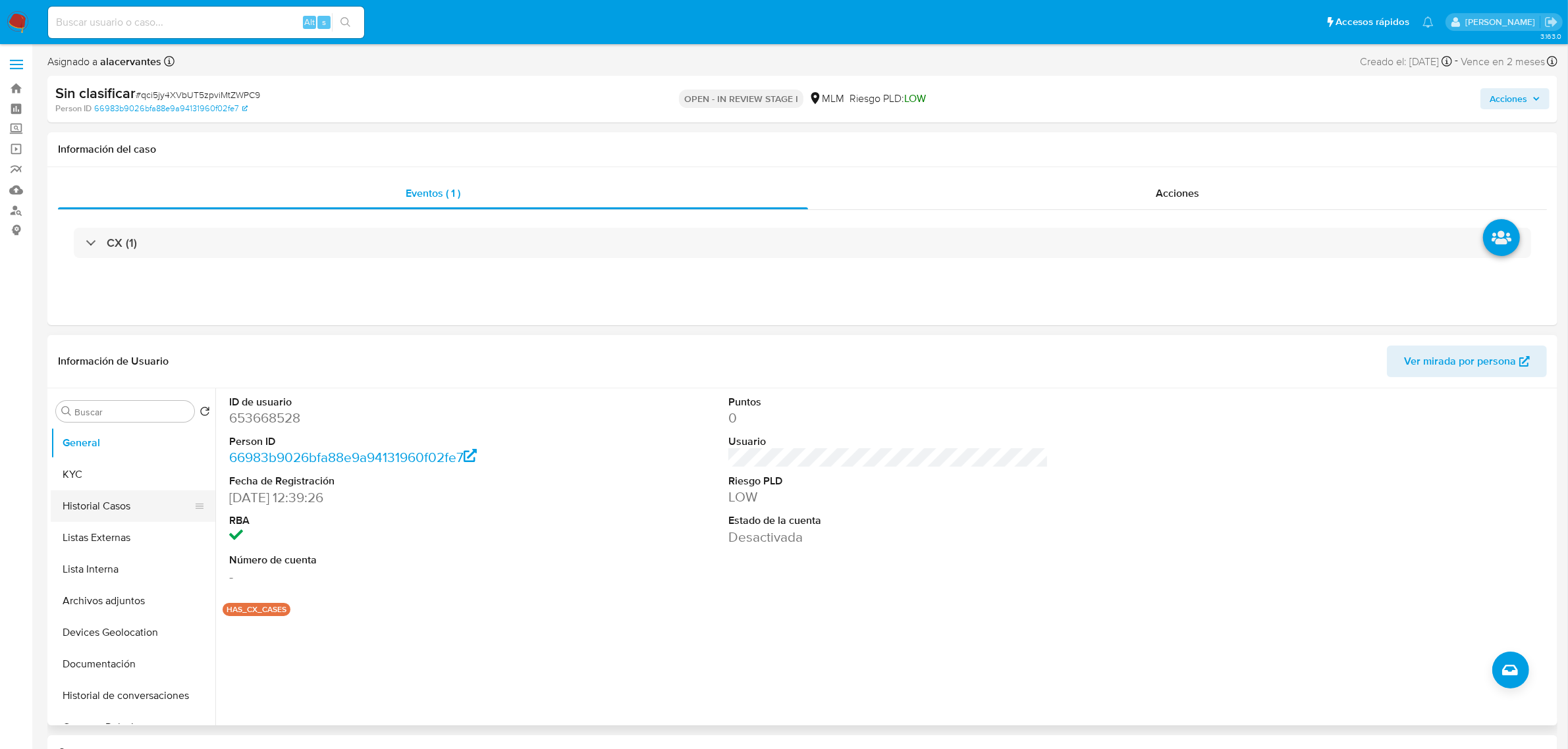
click at [92, 501] on button "Historial Casos" at bounding box center [127, 505] width 154 height 32
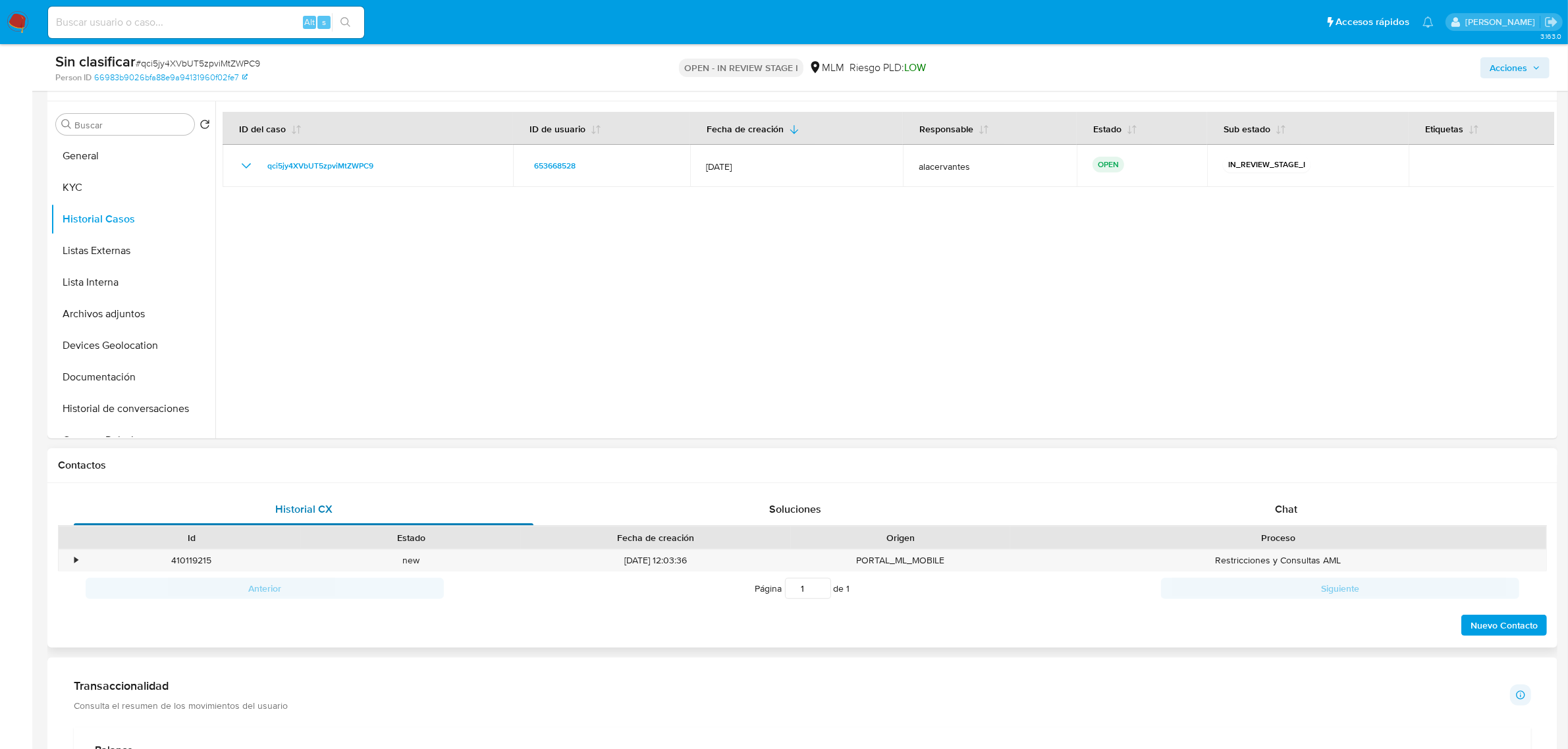
scroll to position [246, 0]
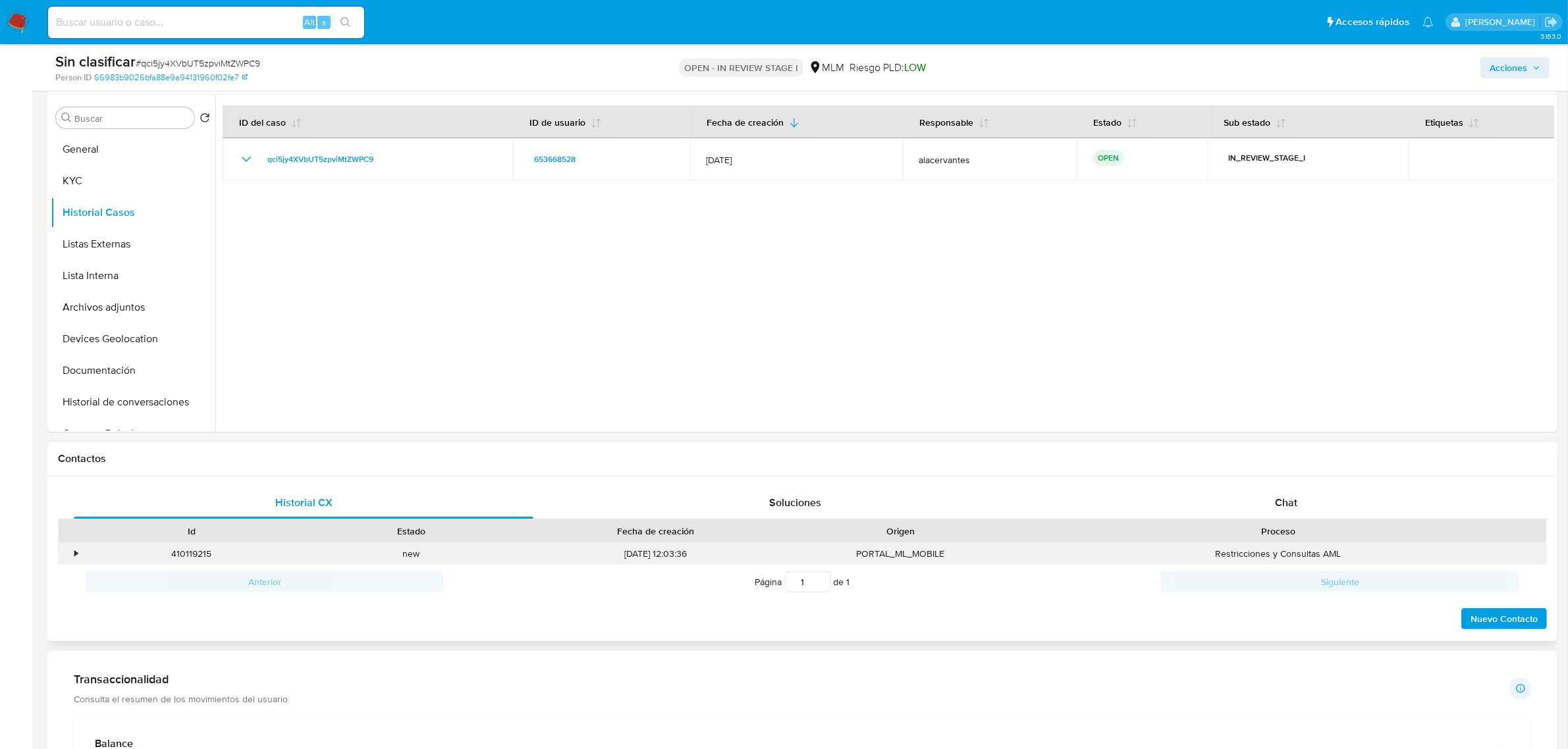
click at [70, 553] on div "•" at bounding box center [70, 554] width 23 height 22
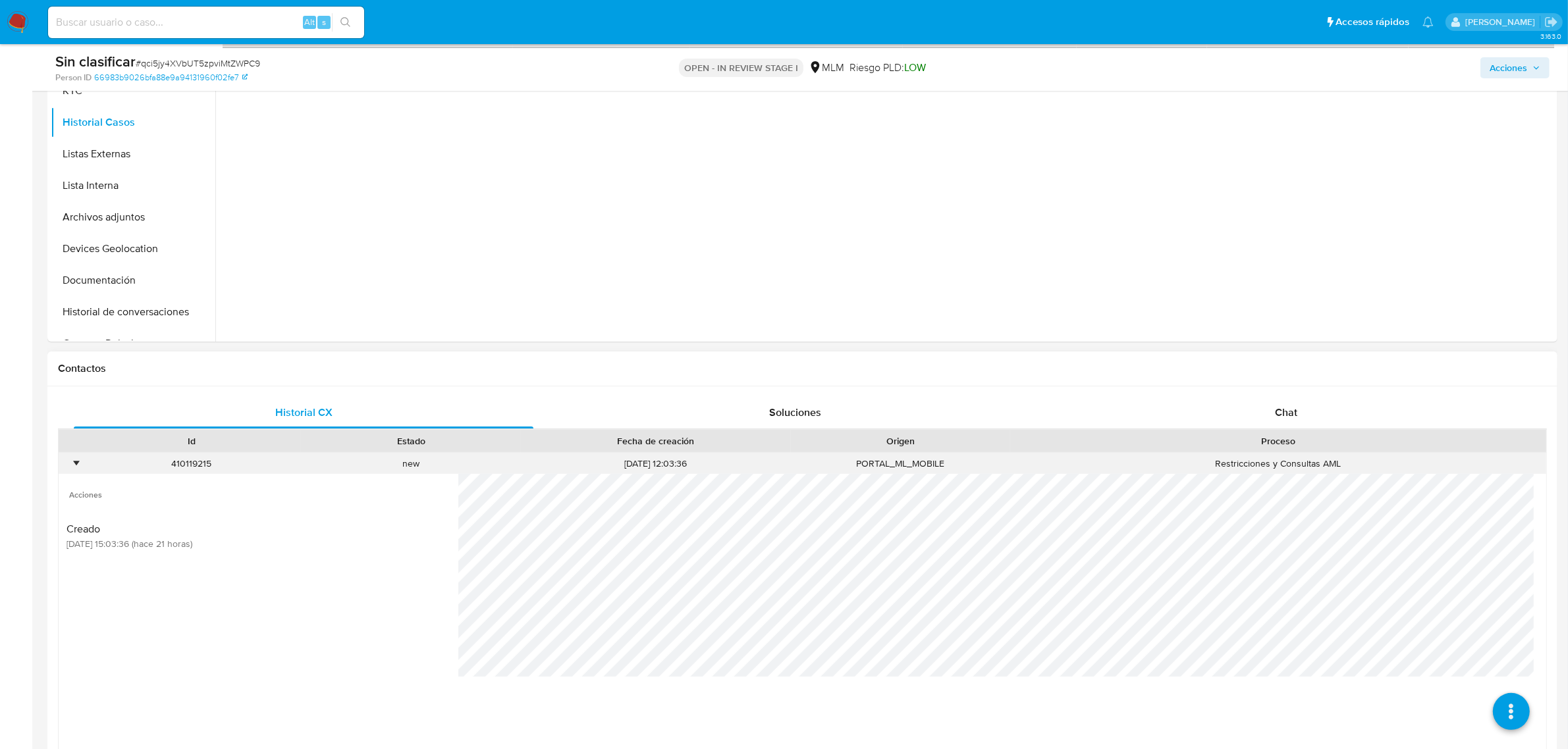
scroll to position [494, 0]
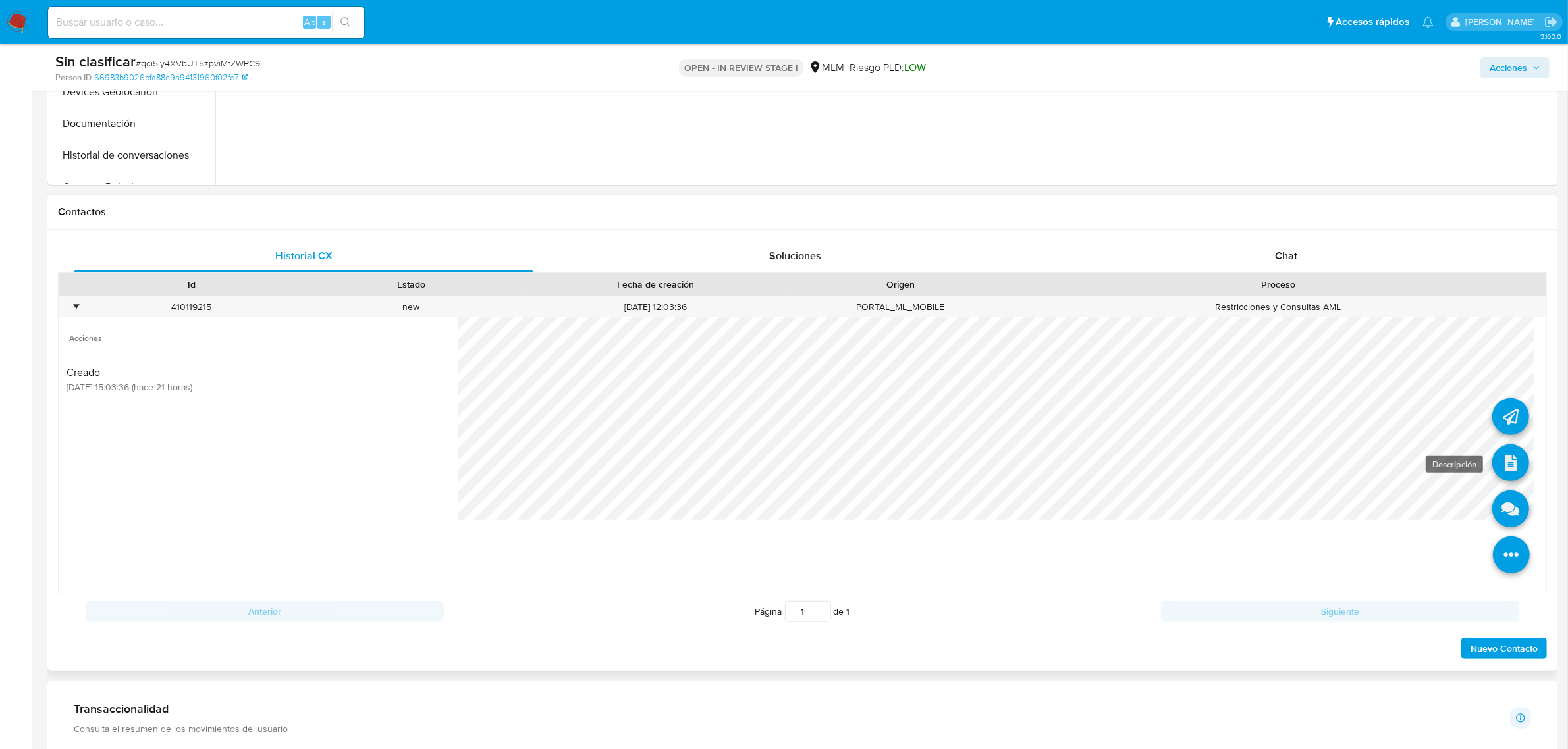
click at [1499, 452] on icon at bounding box center [1511, 463] width 37 height 37
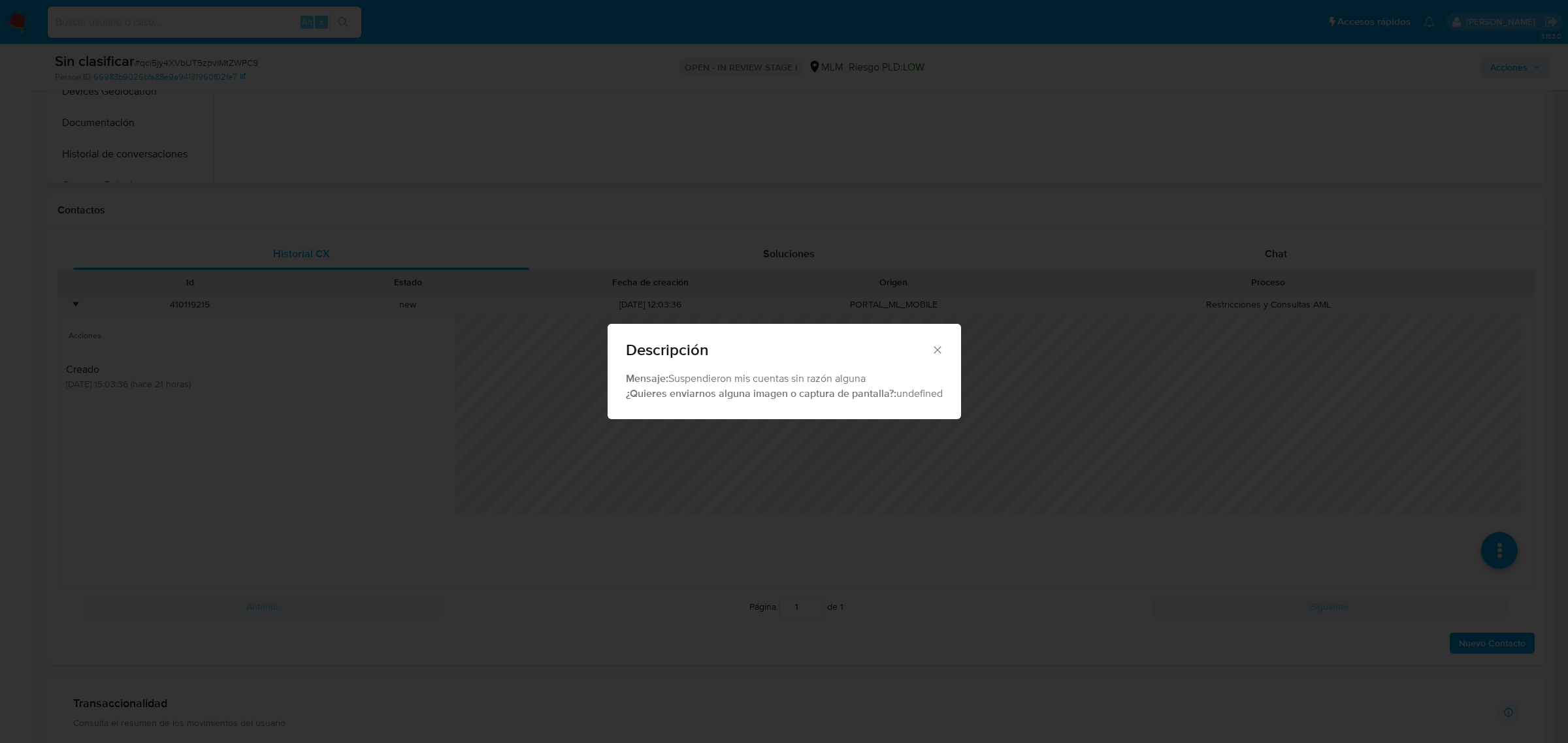
click at [945, 344] on div "Descripción" at bounding box center [784, 347] width 353 height 47
click at [928, 359] on div "Descripción" at bounding box center [784, 347] width 353 height 47
click at [946, 351] on div "Descripción" at bounding box center [784, 347] width 353 height 47
click at [943, 351] on icon "Cerrar" at bounding box center [938, 350] width 13 height 13
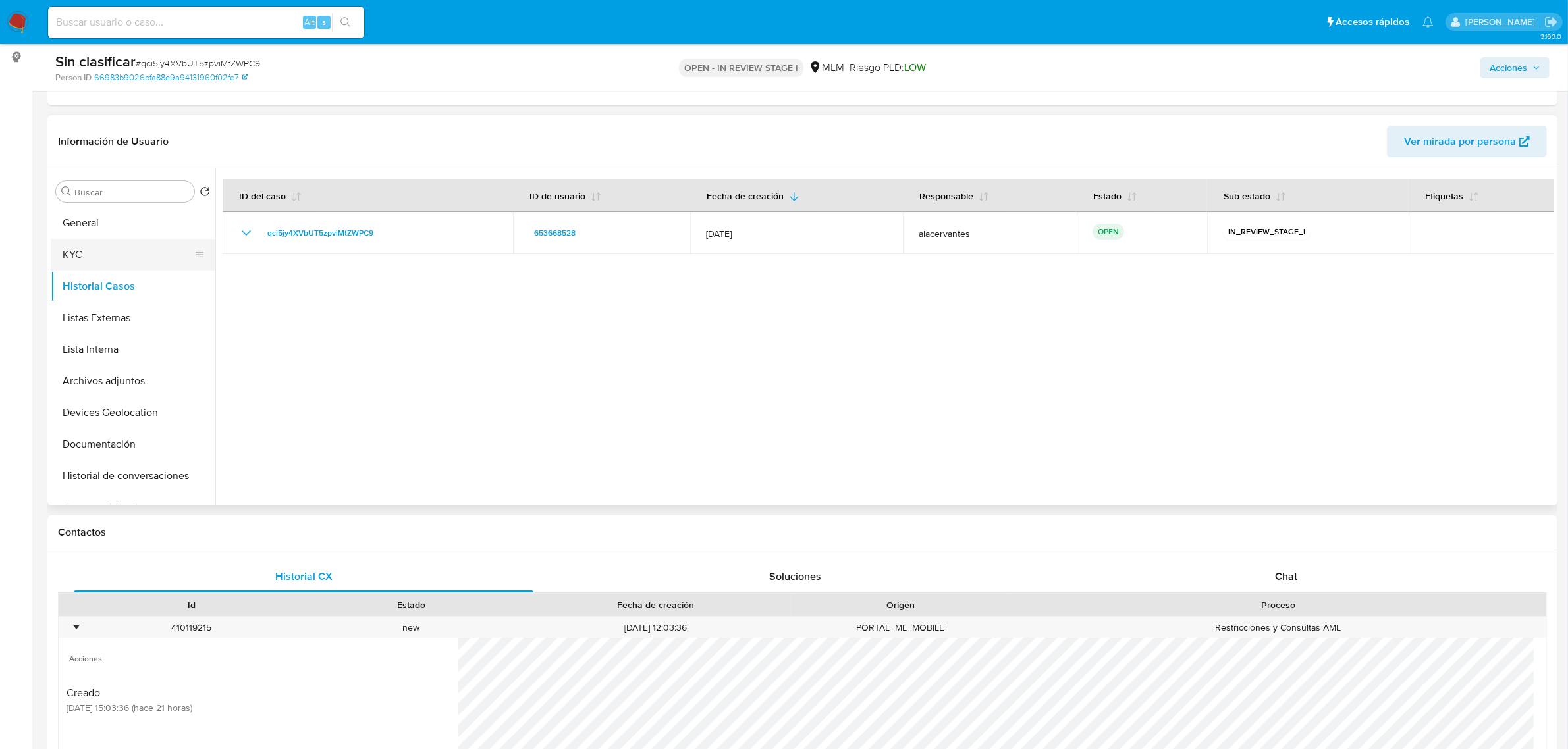
scroll to position [165, 0]
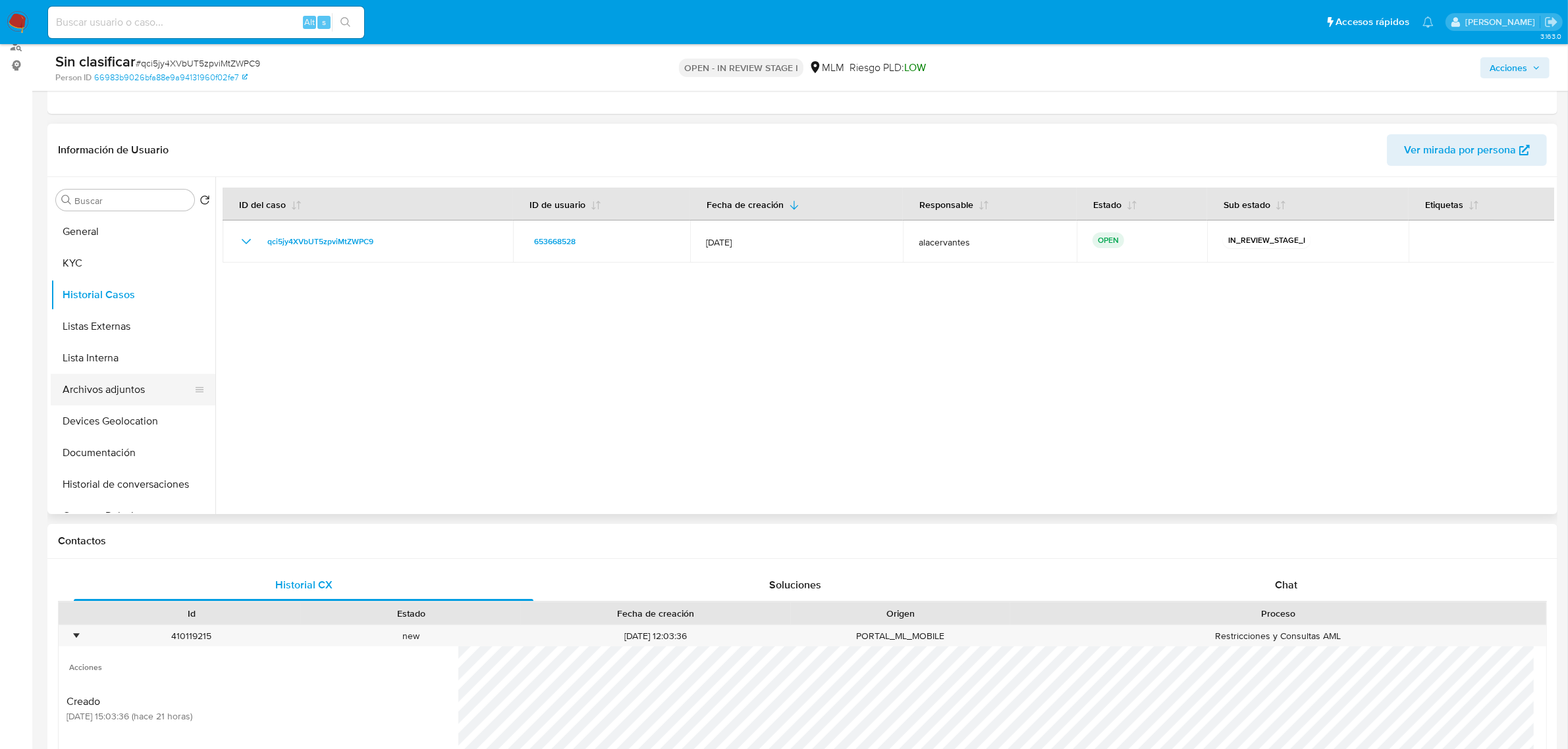
click at [134, 397] on button "Archivos adjuntos" at bounding box center [127, 389] width 154 height 32
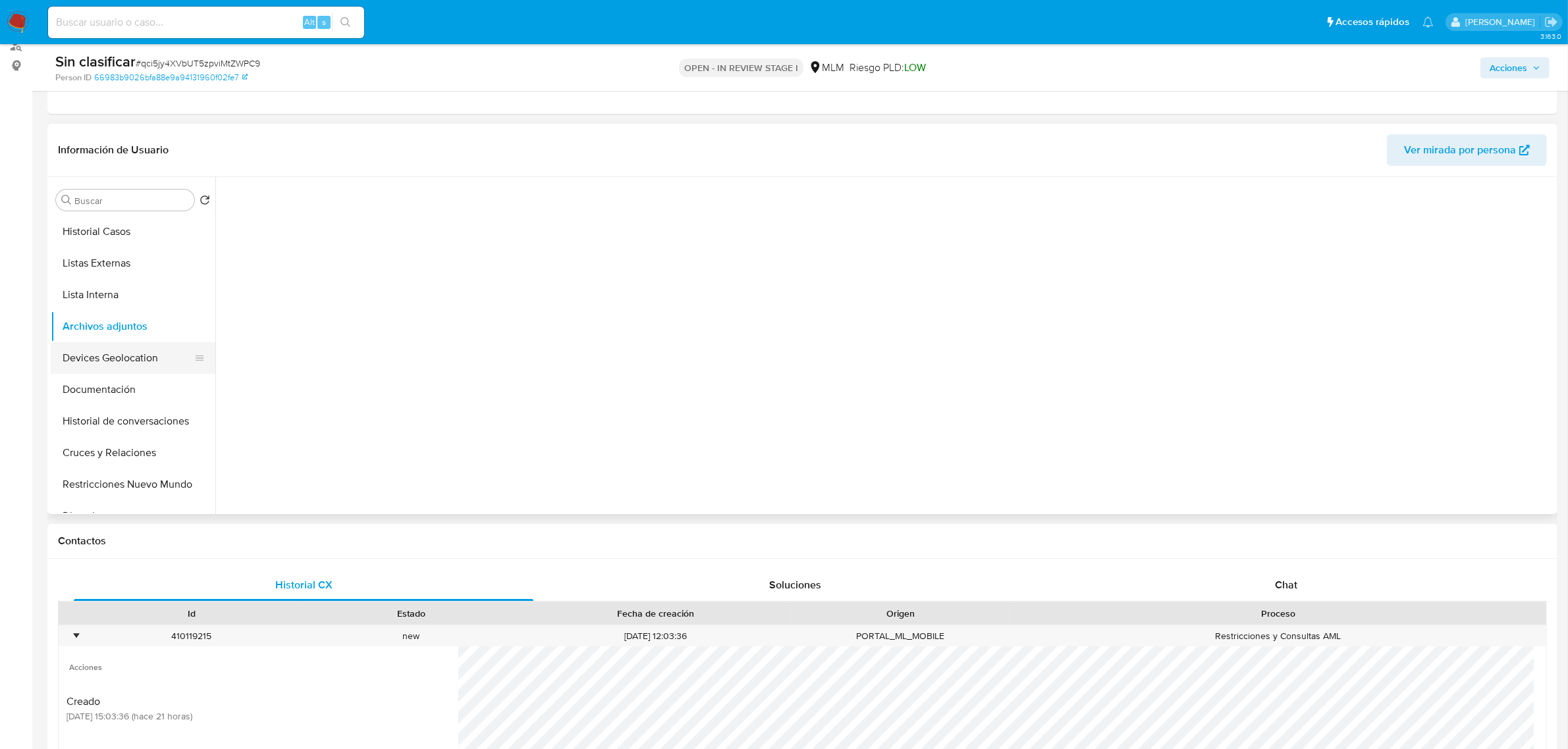
scroll to position [82, 0]
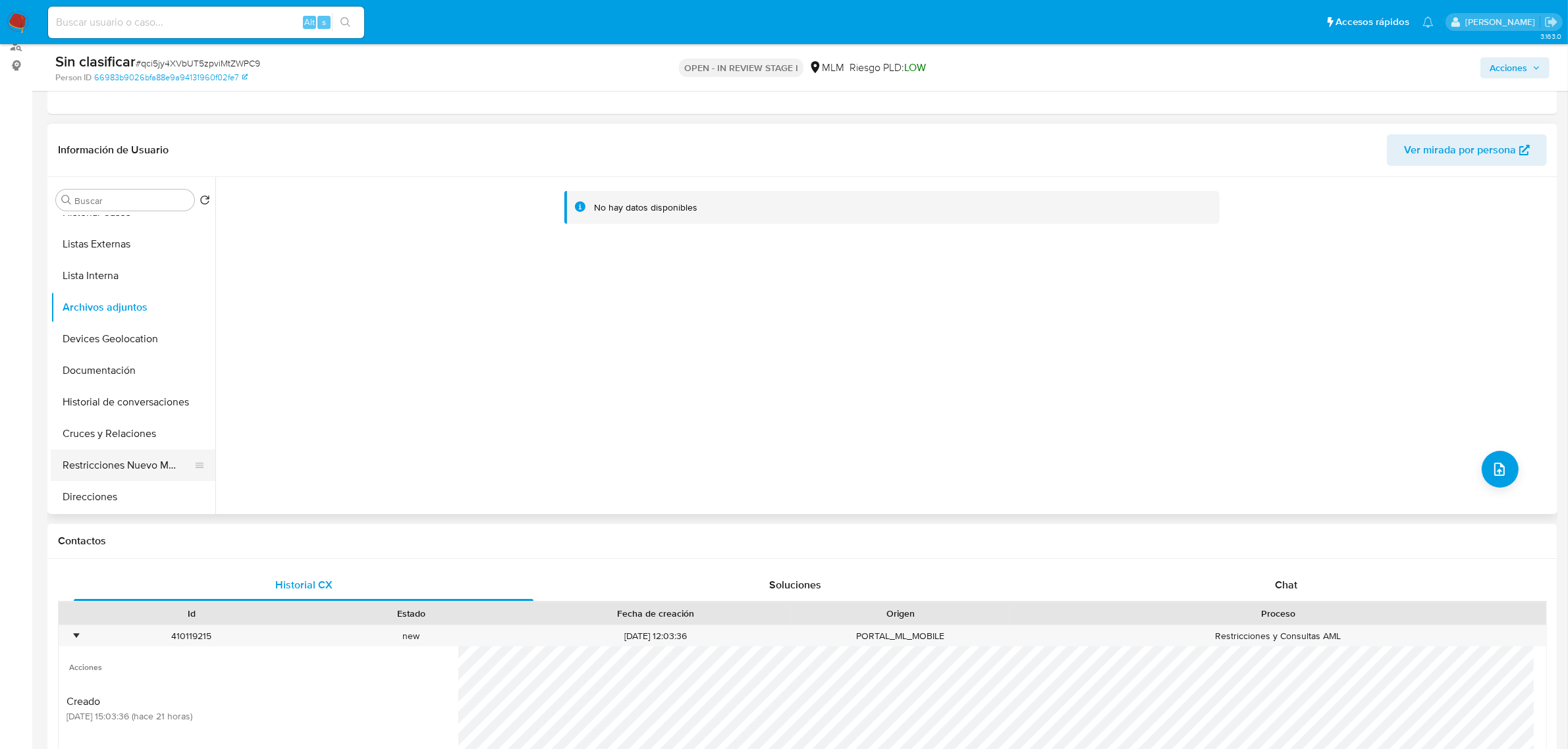
click at [138, 462] on button "Restricciones Nuevo Mundo" at bounding box center [127, 465] width 154 height 32
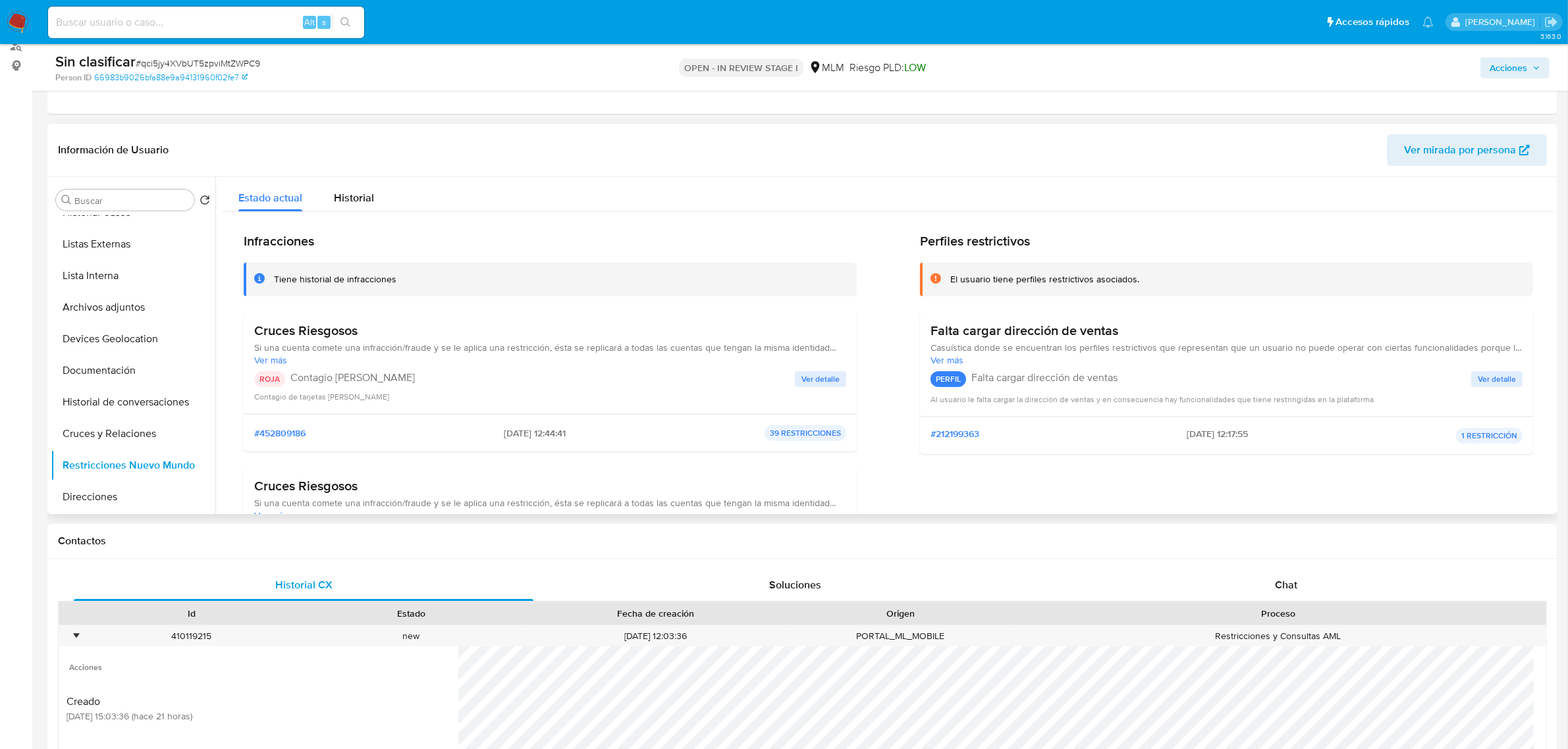
click at [832, 383] on span "Ver detalle" at bounding box center [821, 379] width 38 height 13
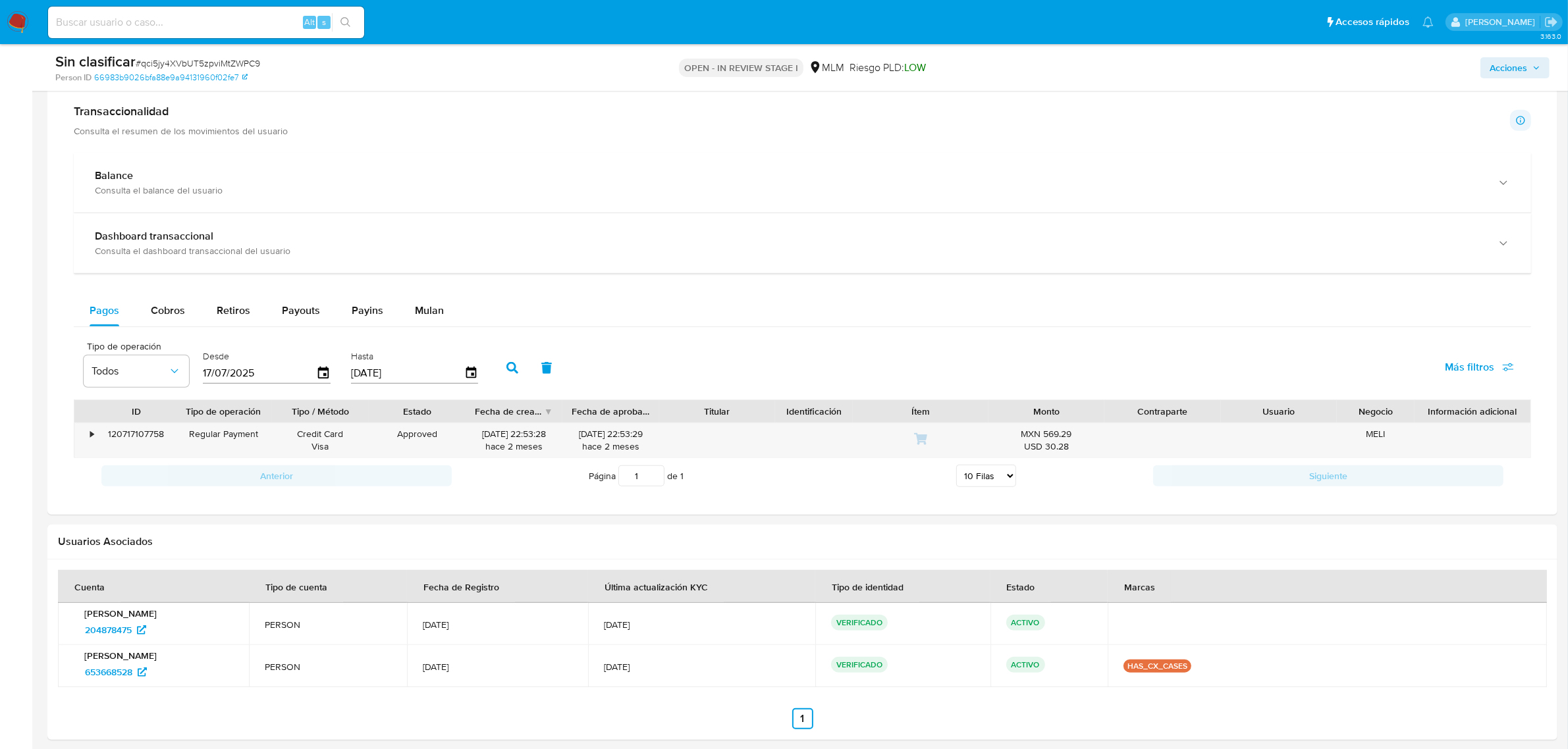
scroll to position [1151, 0]
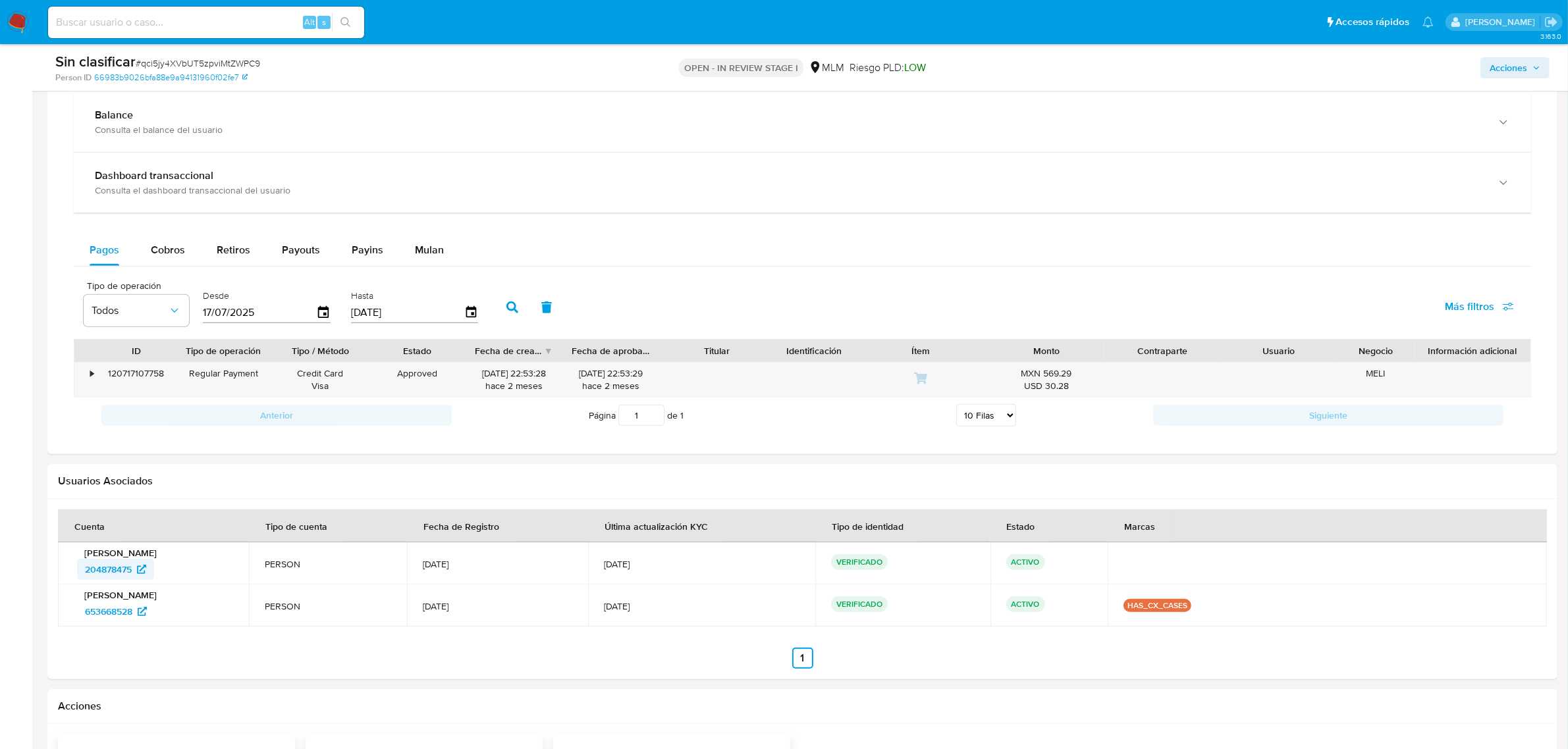
click at [123, 577] on span "204878475" at bounding box center [108, 569] width 47 height 21
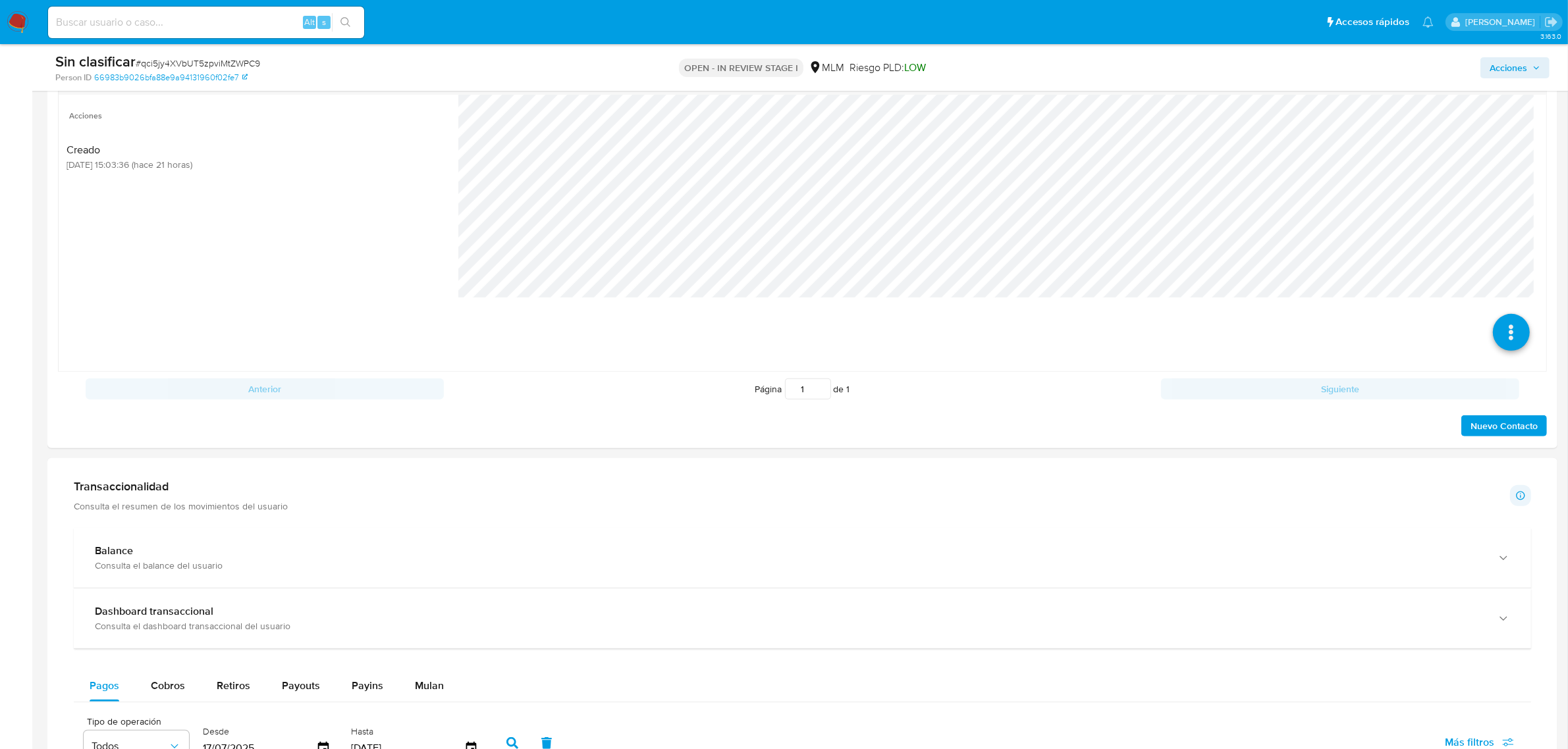
scroll to position [823, 0]
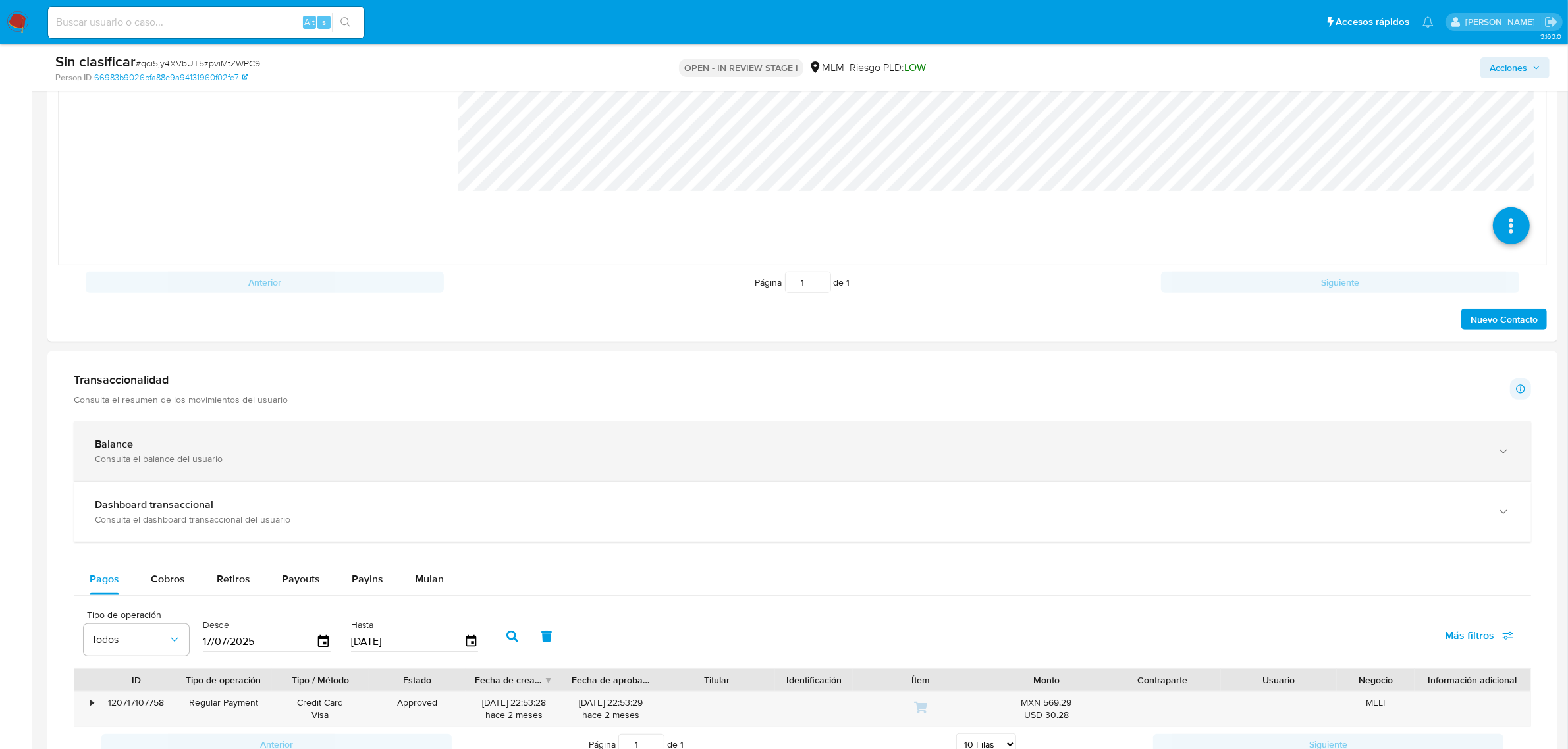
click at [269, 415] on div "Transaccionalidad Consulta el resumen de los movimientos del usuario Informació…" at bounding box center [802, 567] width 1488 height 411
click at [270, 439] on div "Balance" at bounding box center [789, 444] width 1388 height 13
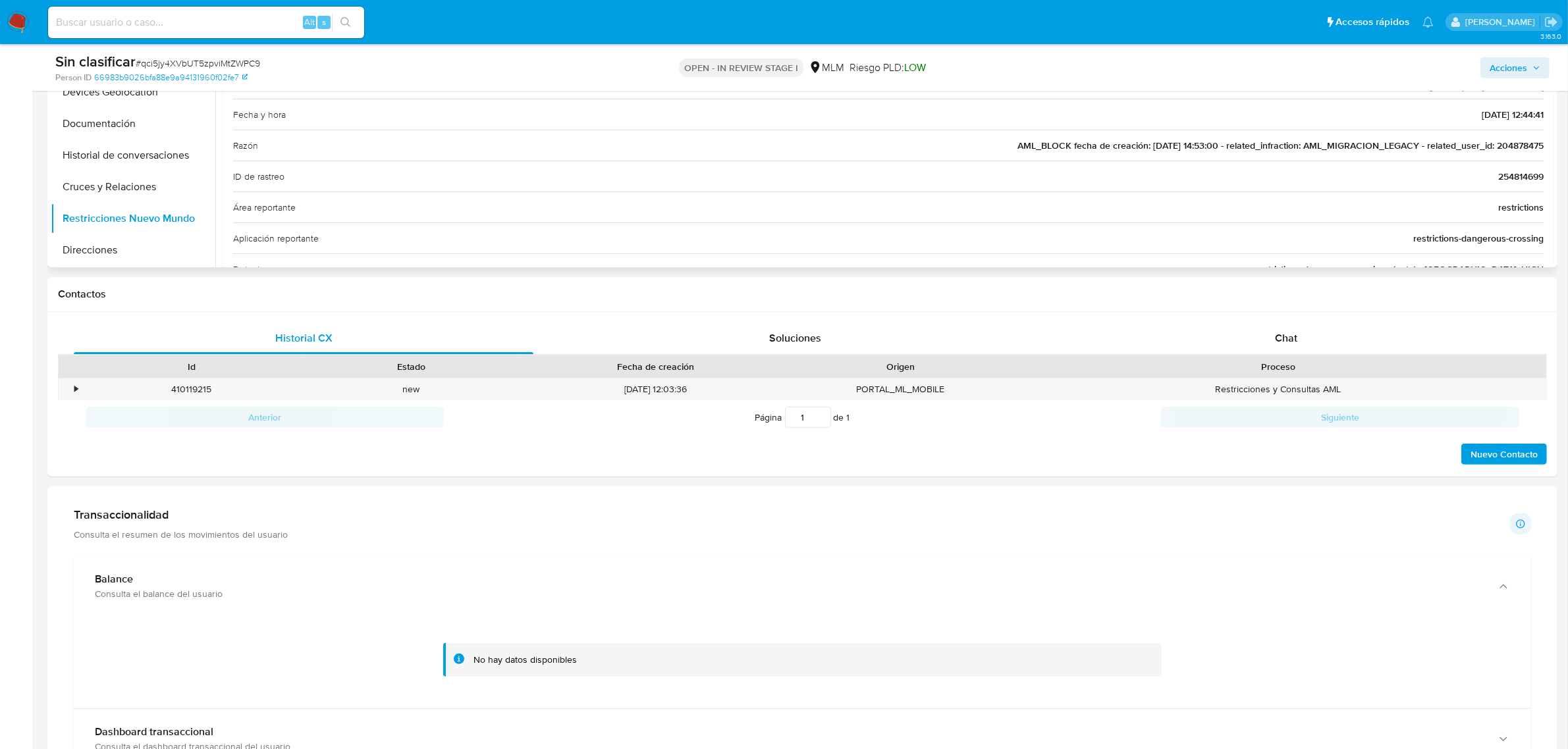
scroll to position [165, 0]
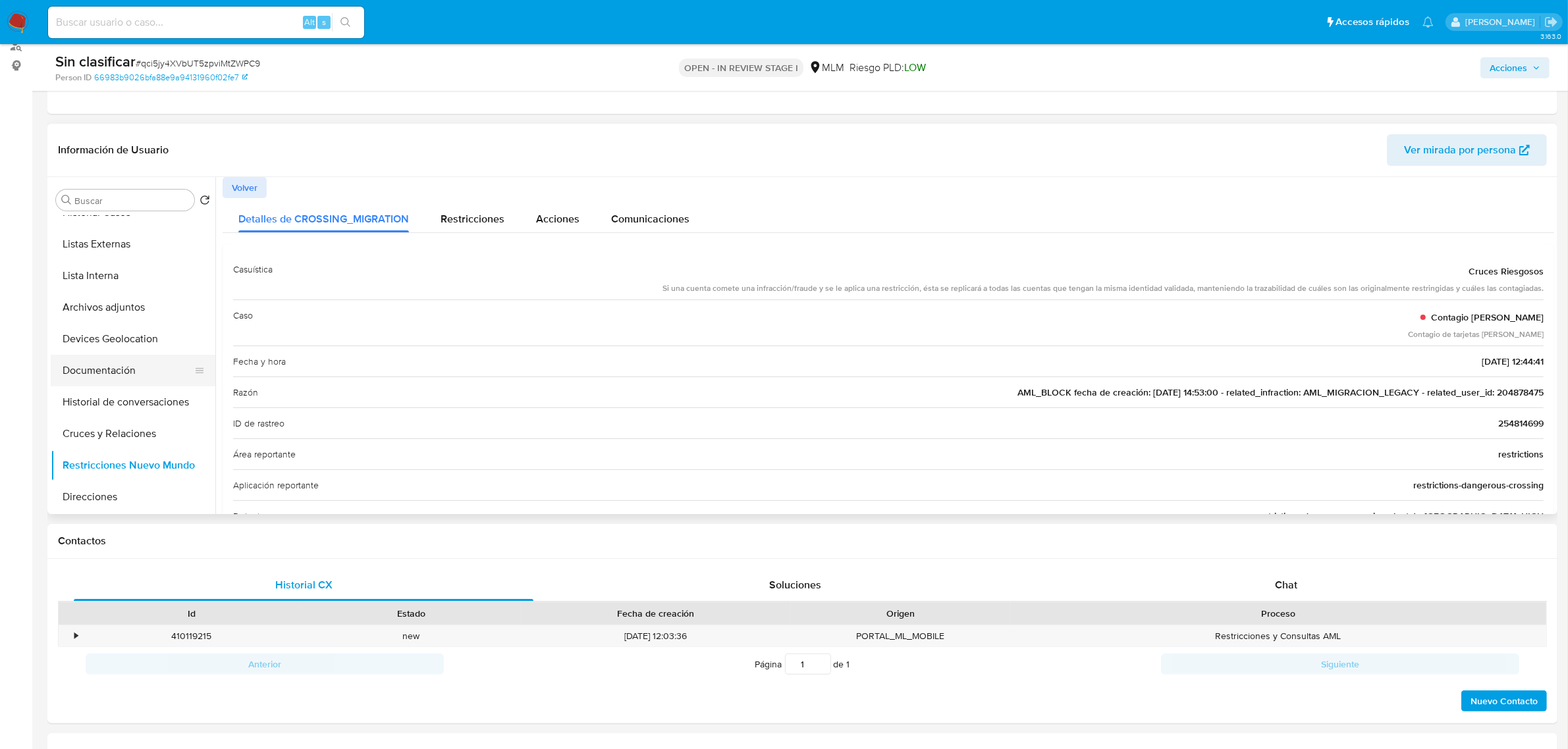
click at [144, 379] on button "Documentación" at bounding box center [127, 370] width 154 height 32
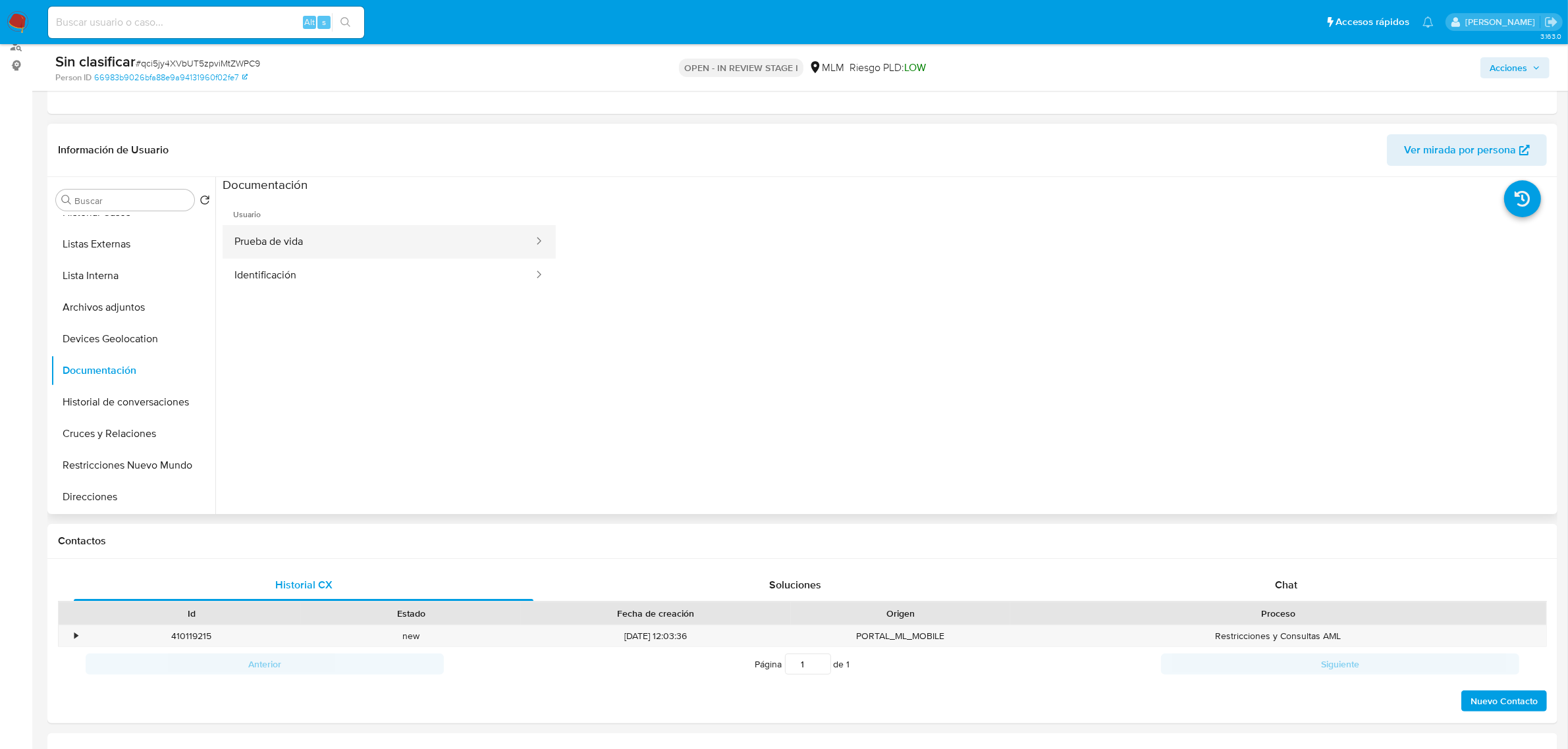
click at [350, 246] on button "Prueba de vida" at bounding box center [378, 242] width 312 height 34
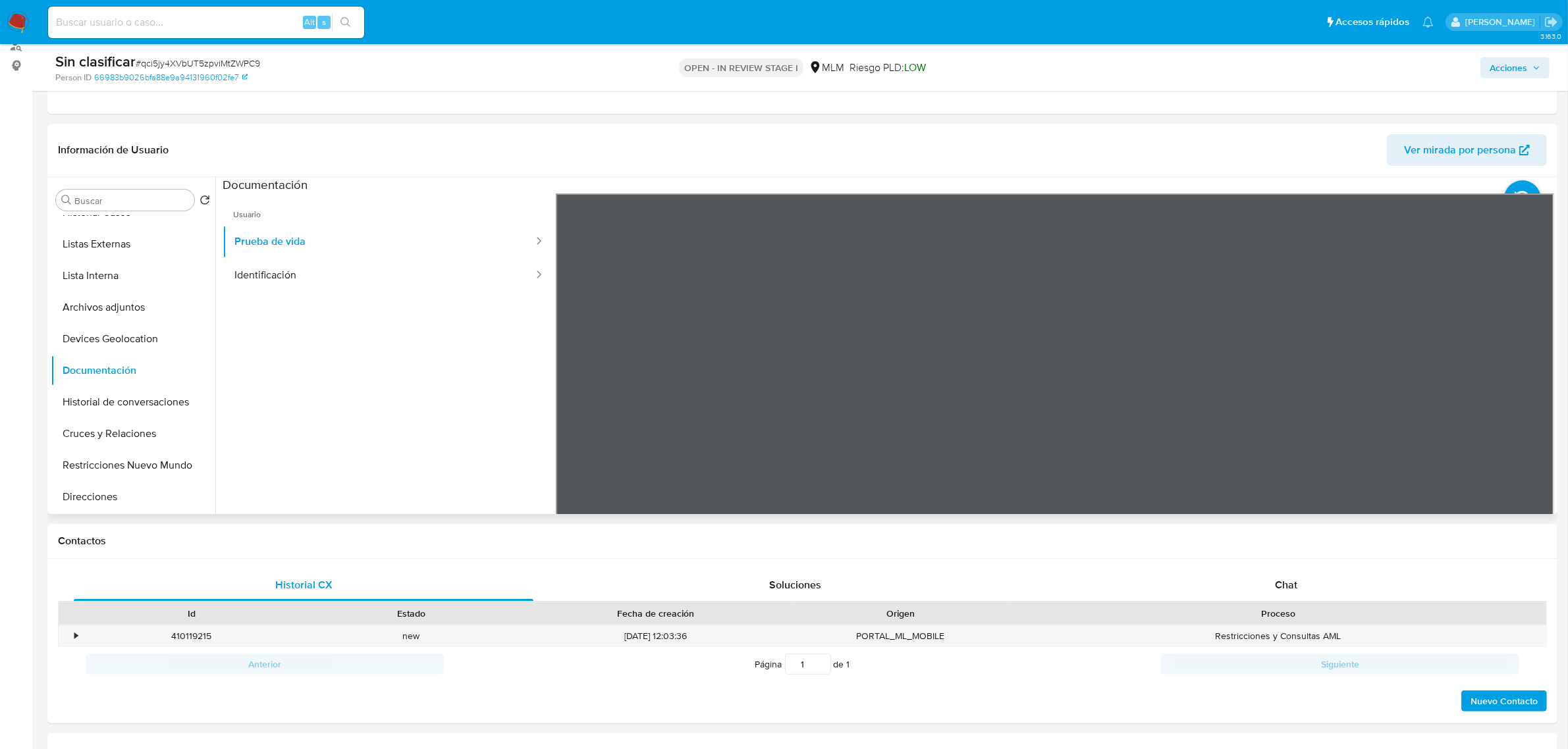
scroll to position [40, 0]
click at [330, 271] on button "Identificación" at bounding box center [378, 276] width 312 height 34
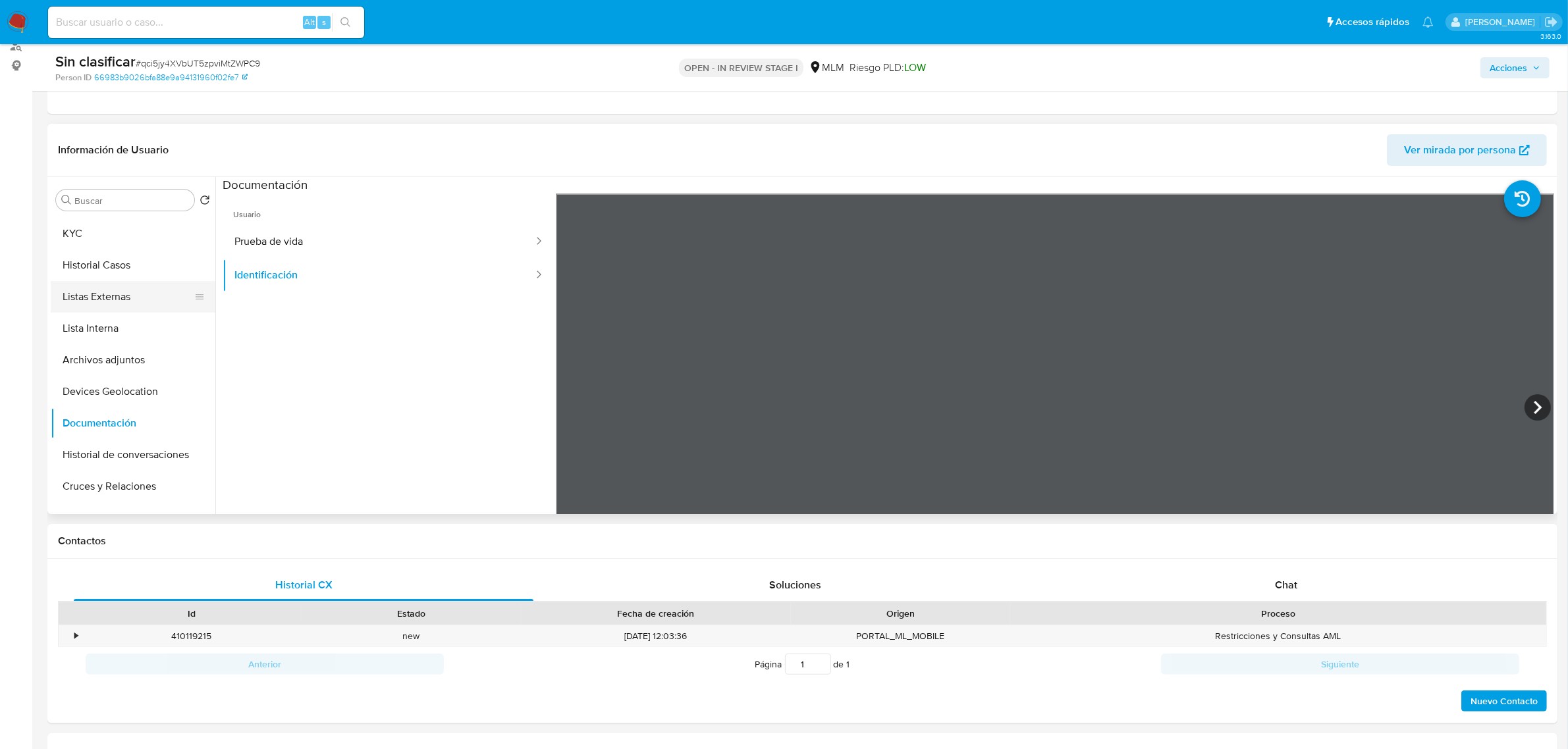
scroll to position [0, 0]
click at [110, 266] on button "KYC" at bounding box center [127, 263] width 154 height 32
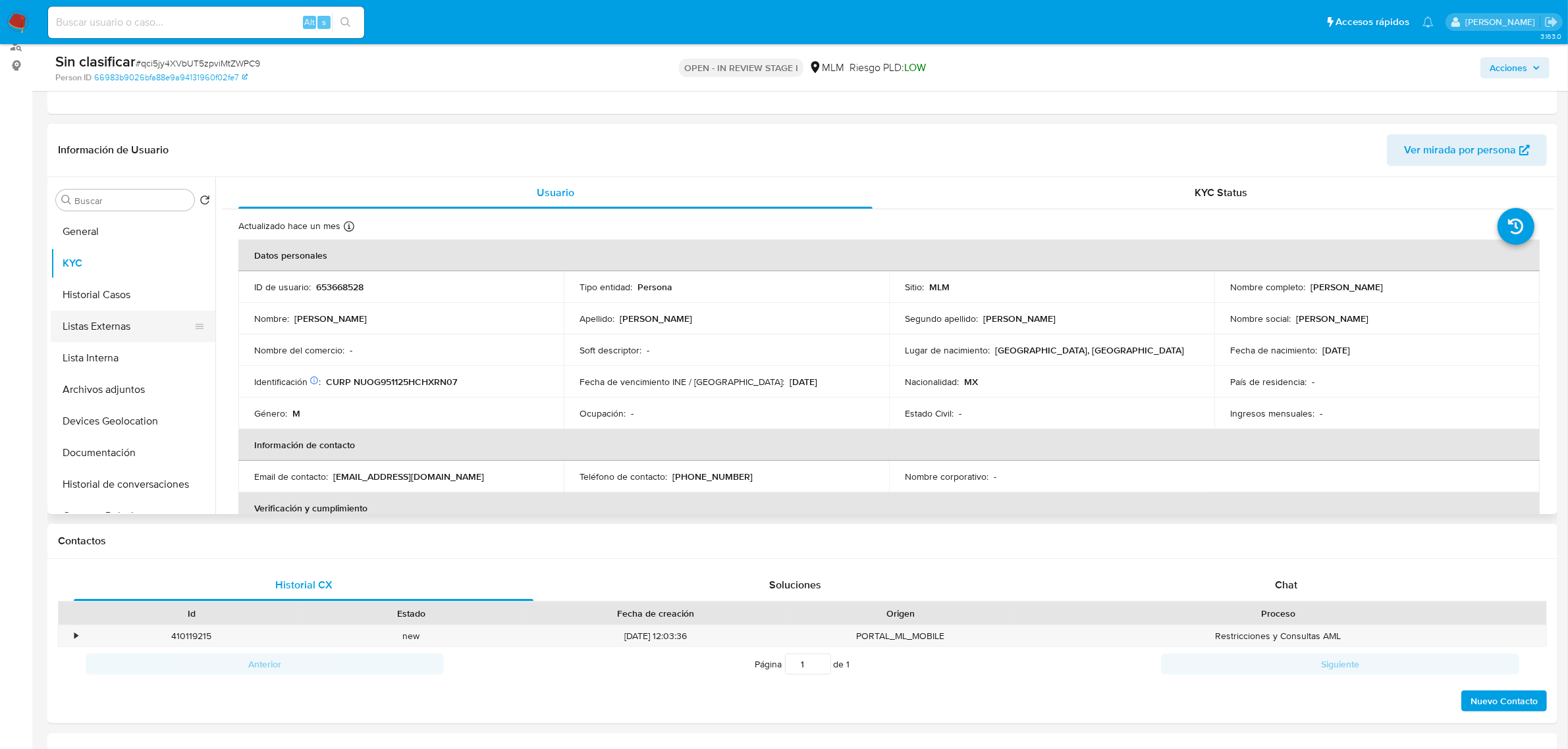
click at [104, 318] on button "Listas Externas" at bounding box center [127, 326] width 154 height 32
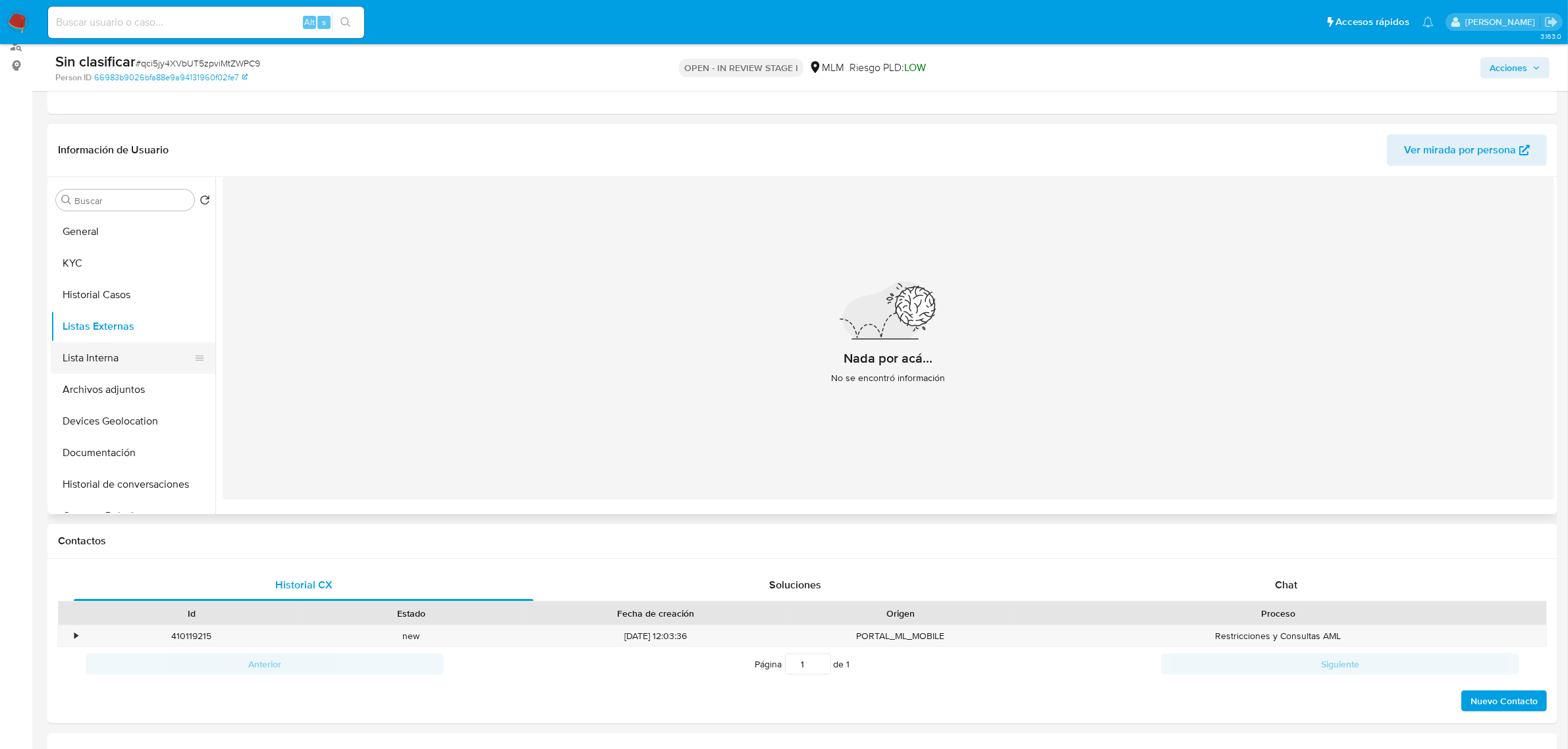
drag, startPoint x: 66, startPoint y: 361, endPoint x: 183, endPoint y: 346, distance: 118.0
click at [67, 361] on button "Lista Interna" at bounding box center [127, 358] width 154 height 32
click at [109, 299] on button "Historial Casos" at bounding box center [127, 294] width 154 height 32
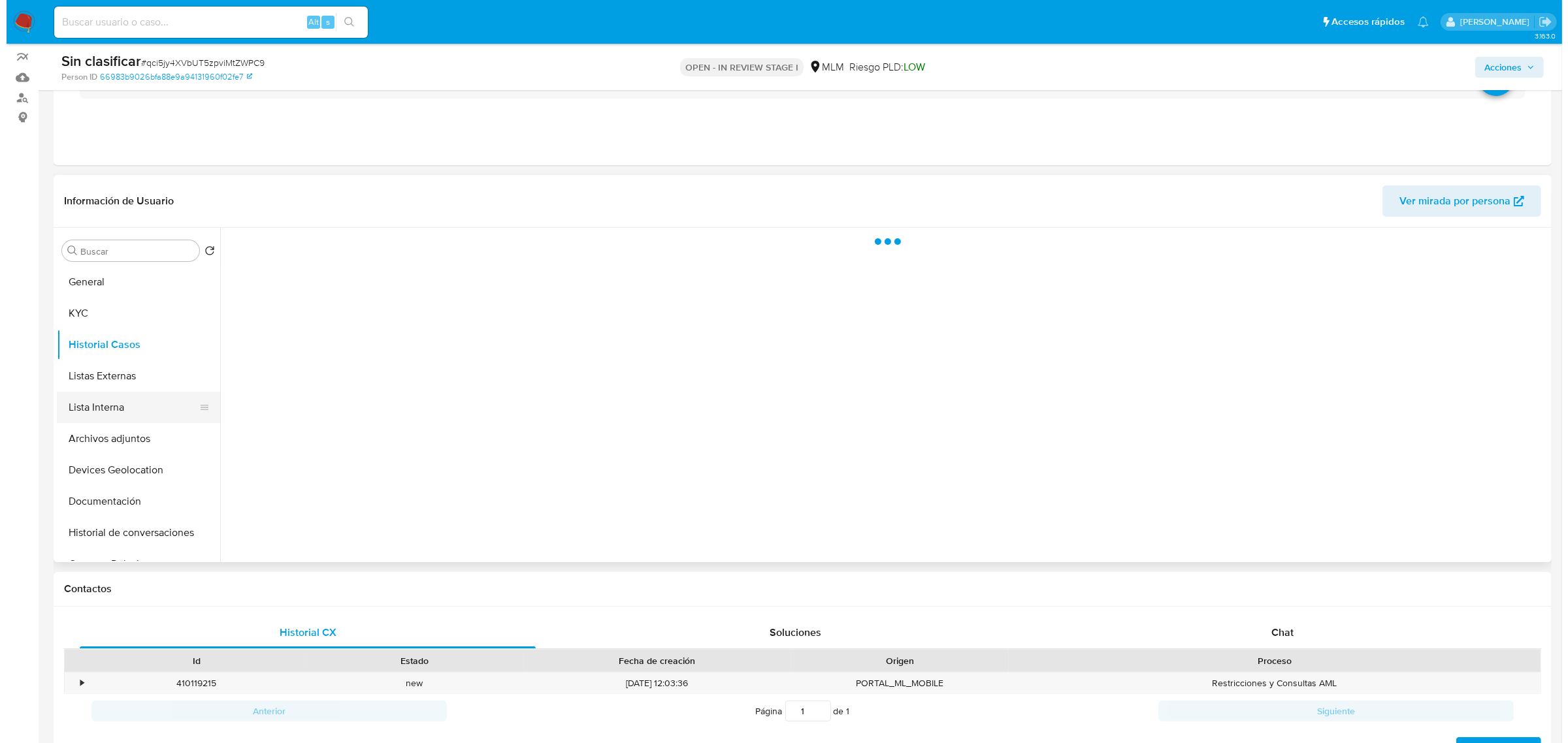
scroll to position [82, 0]
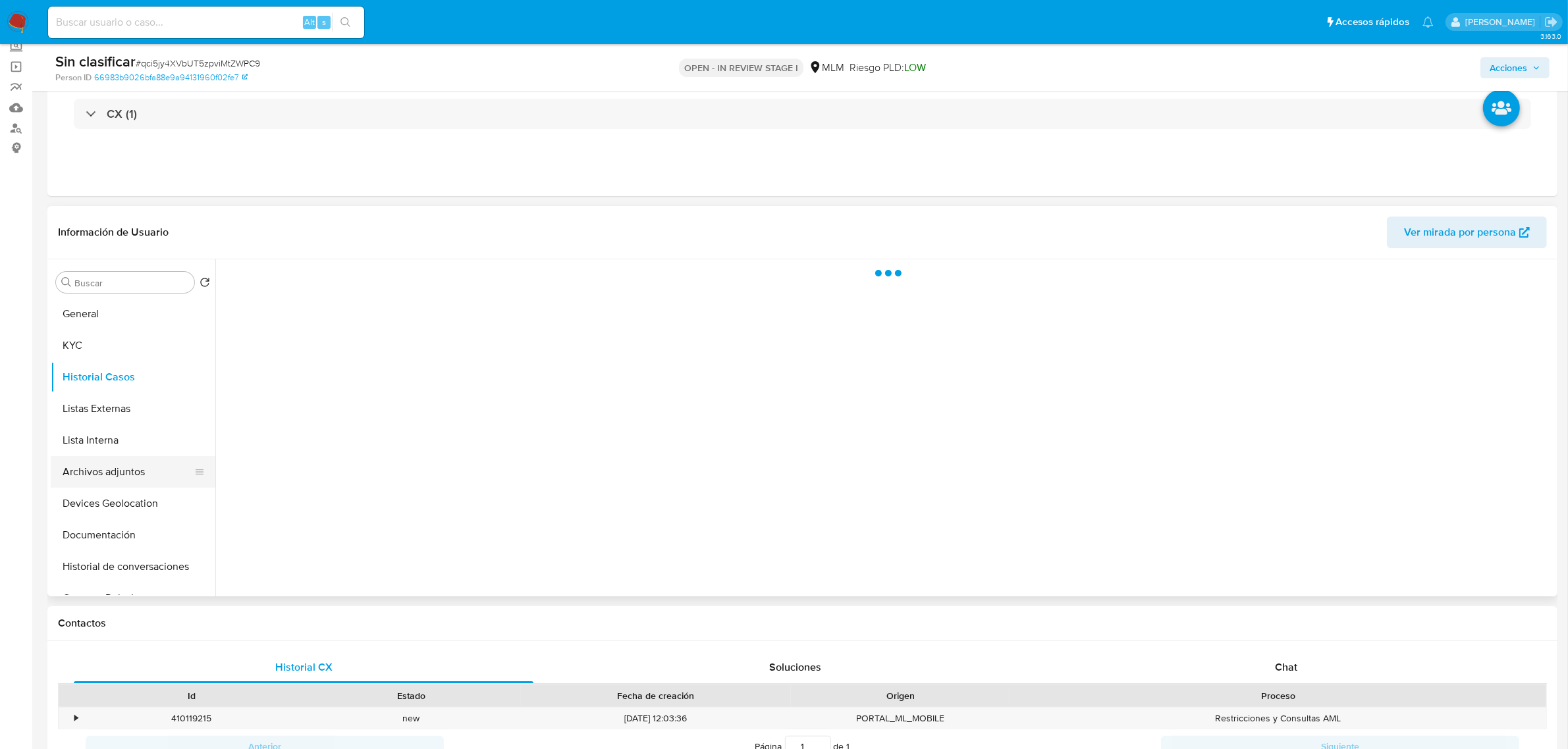
click at [135, 475] on button "Archivos adjuntos" at bounding box center [127, 472] width 154 height 32
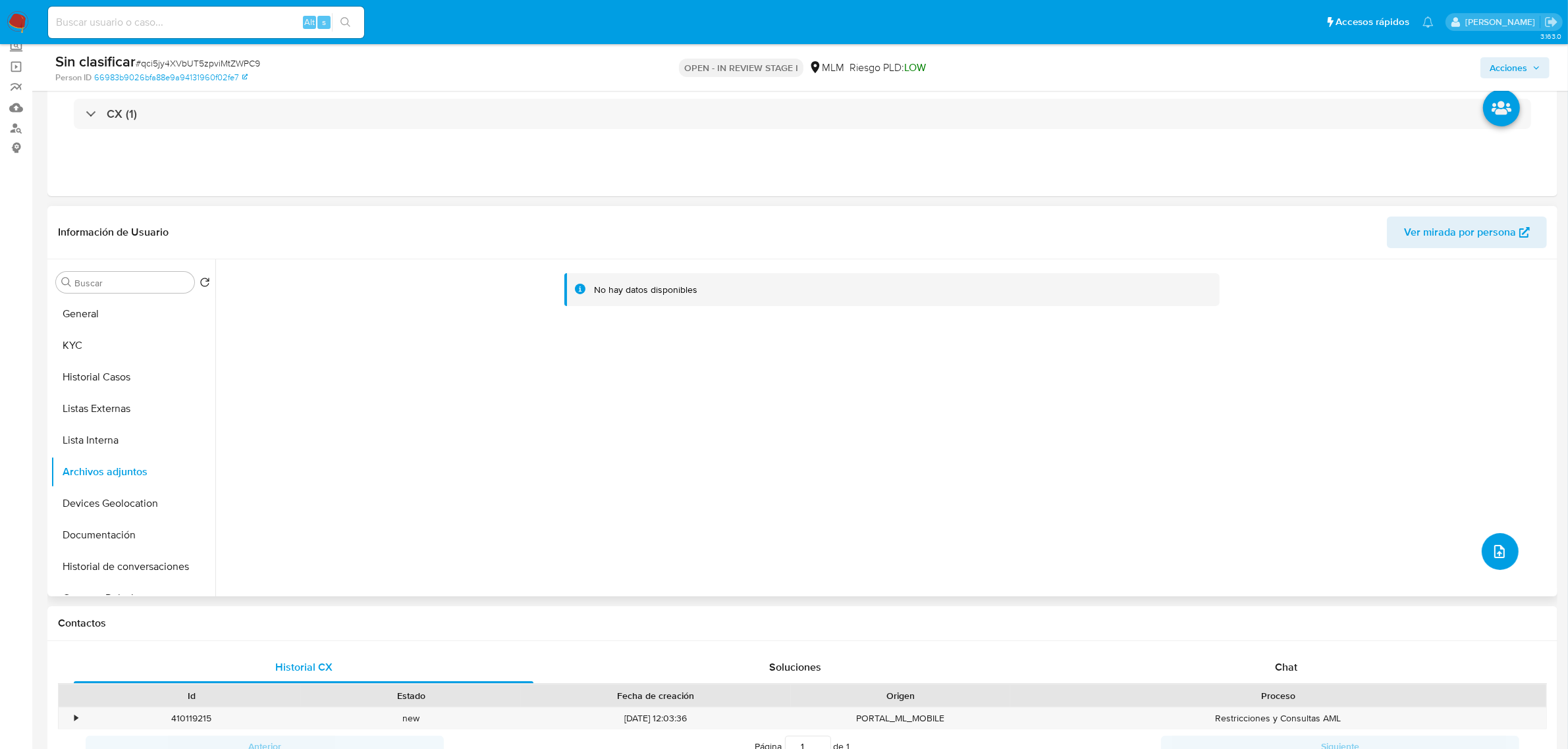
click at [1491, 559] on span "upload-file" at bounding box center [1499, 551] width 15 height 15
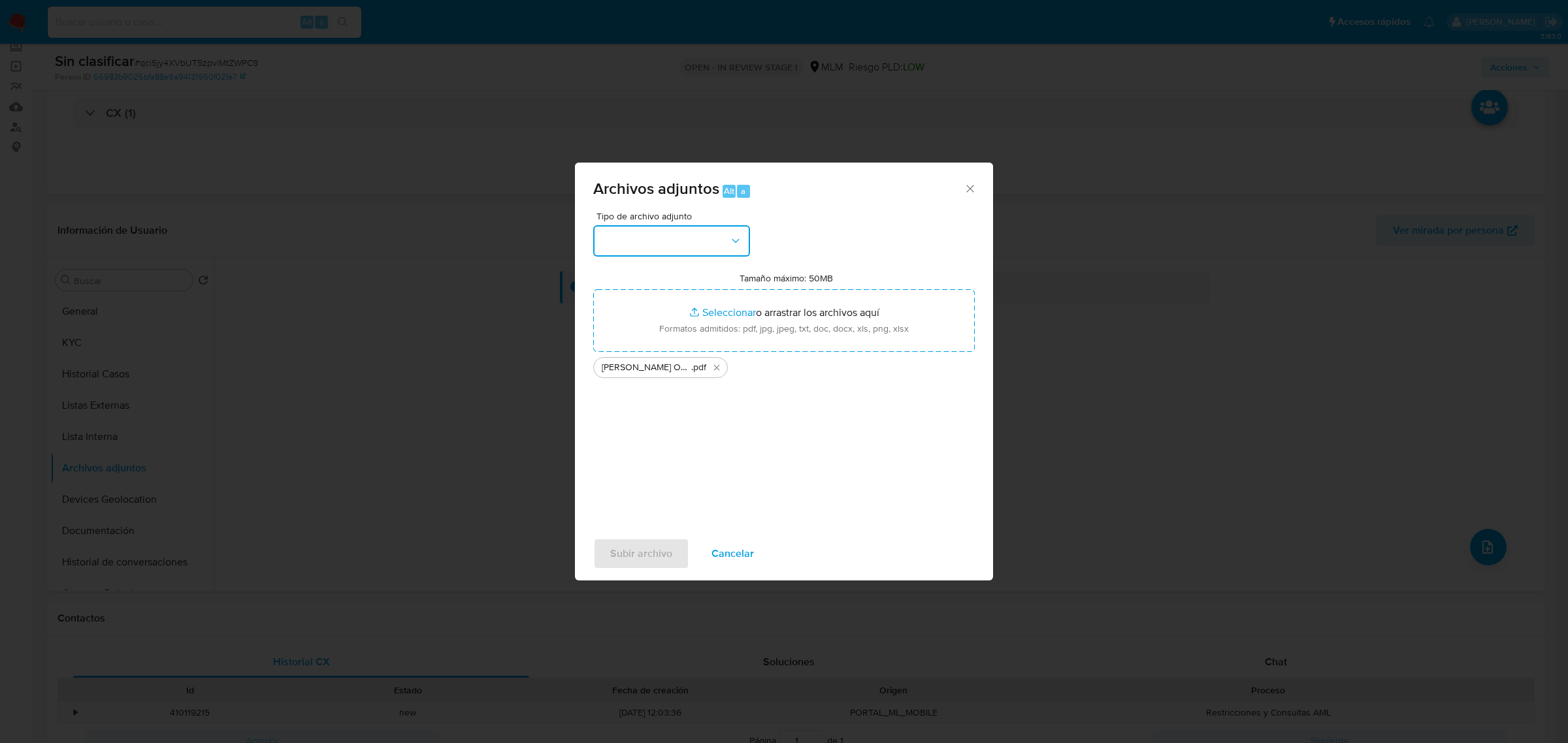
click at [678, 236] on button "button" at bounding box center [671, 241] width 157 height 31
click at [673, 417] on div "OTROS" at bounding box center [668, 413] width 133 height 31
click at [659, 572] on div "Subir archivo Cancelar" at bounding box center [784, 553] width 418 height 50
click at [659, 556] on span "Subir archivo" at bounding box center [640, 553] width 62 height 28
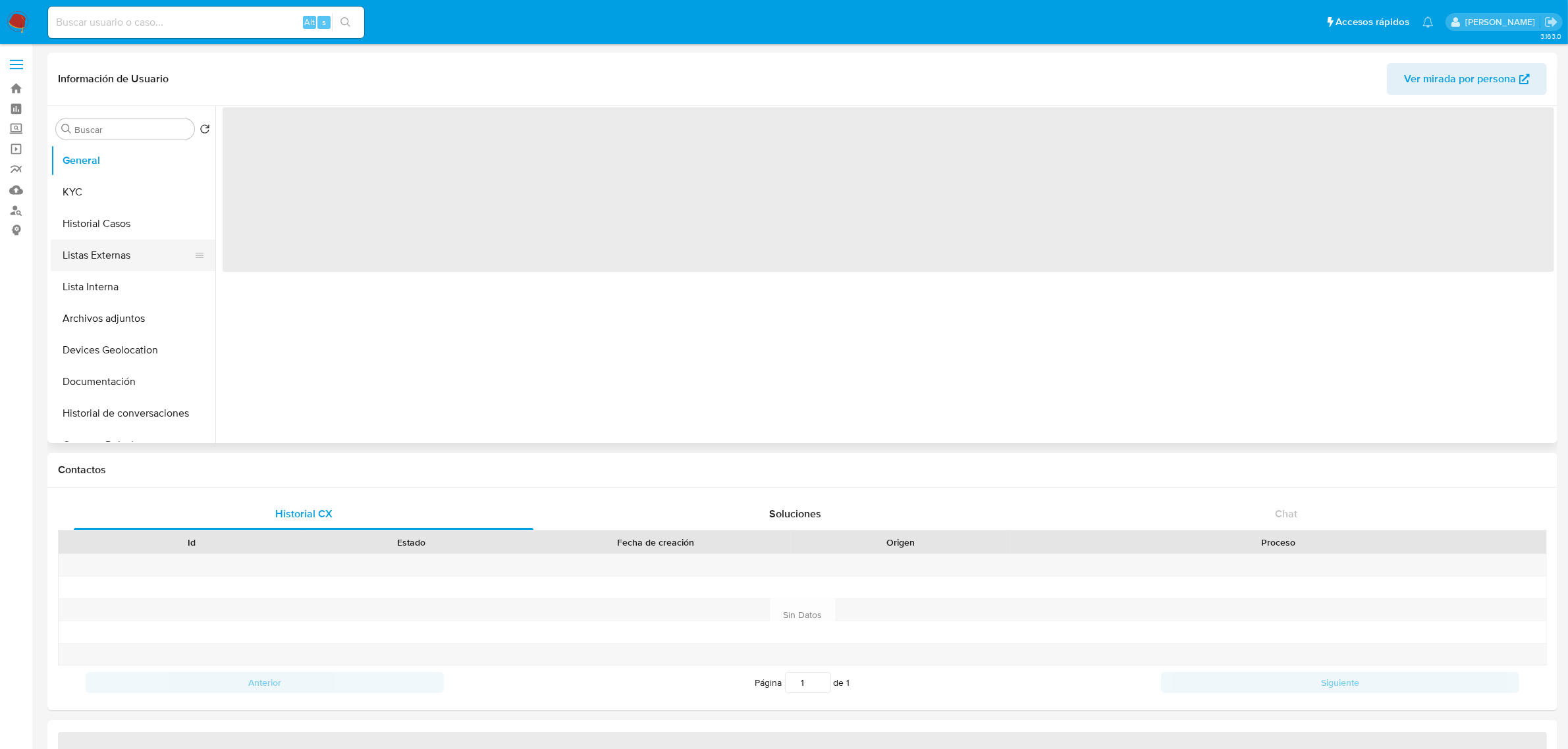
select select "10"
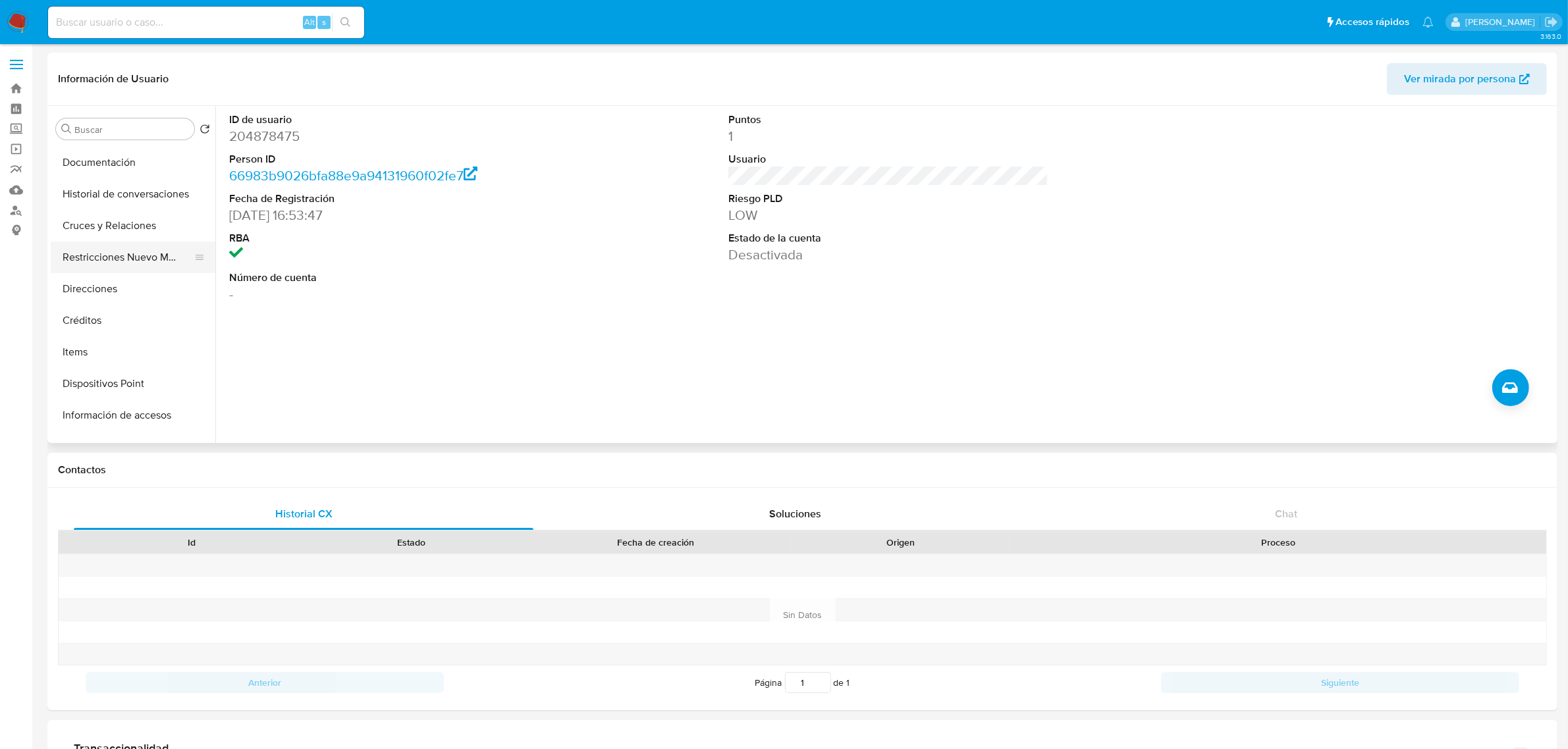
scroll to position [246, 0]
click at [141, 237] on button "Restricciones Nuevo Mundo" at bounding box center [127, 230] width 154 height 32
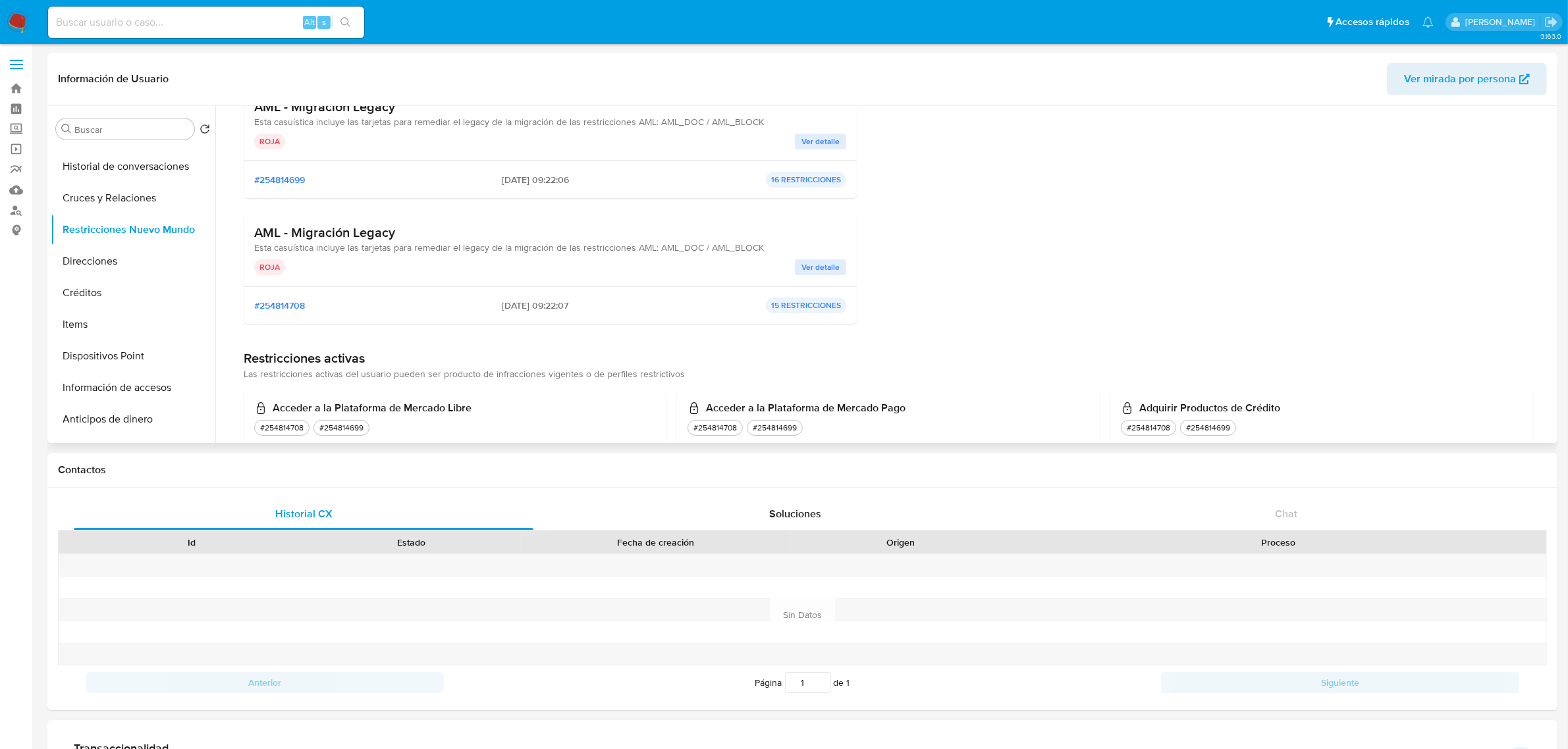
scroll to position [165, 0]
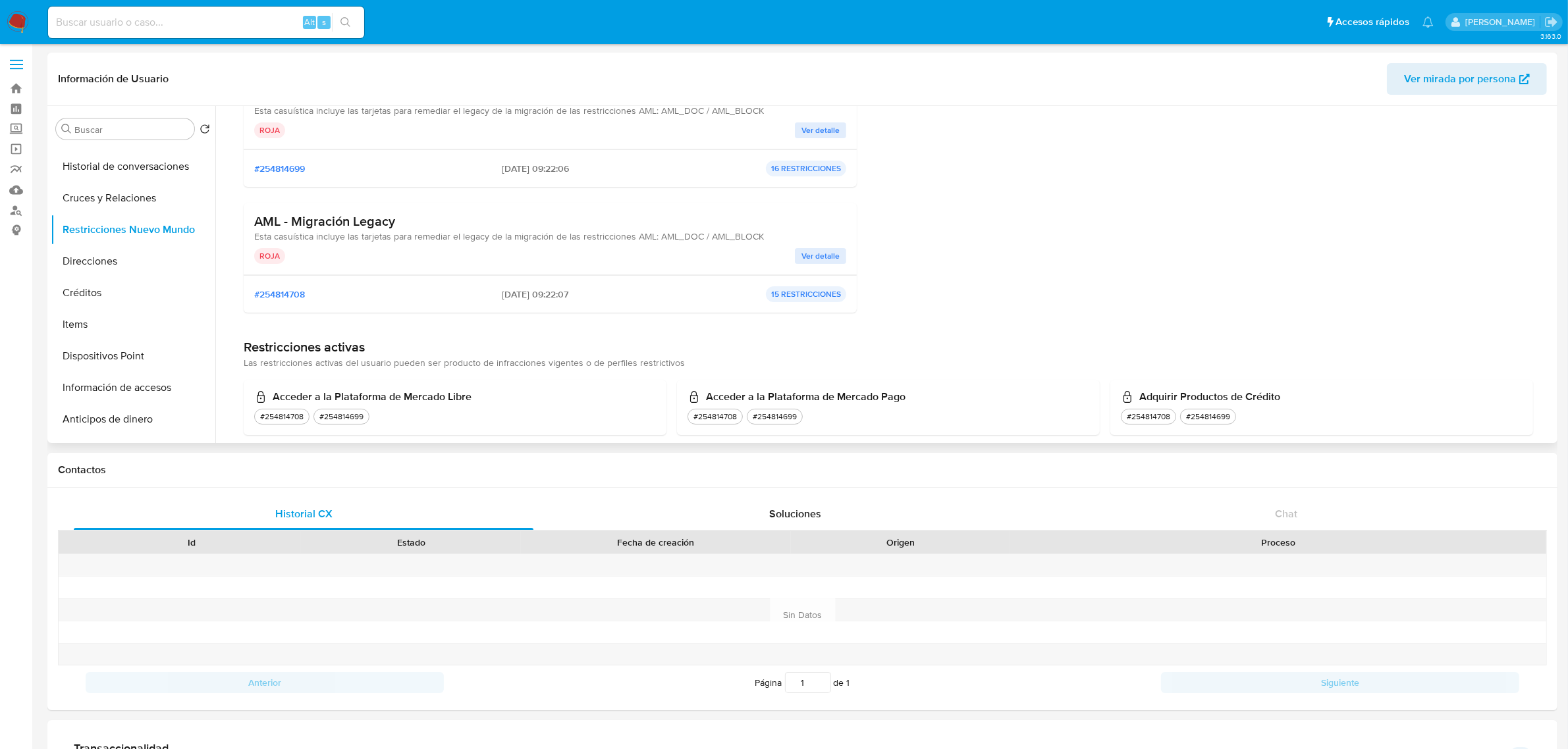
click at [814, 259] on span "Ver detalle" at bounding box center [821, 256] width 38 height 13
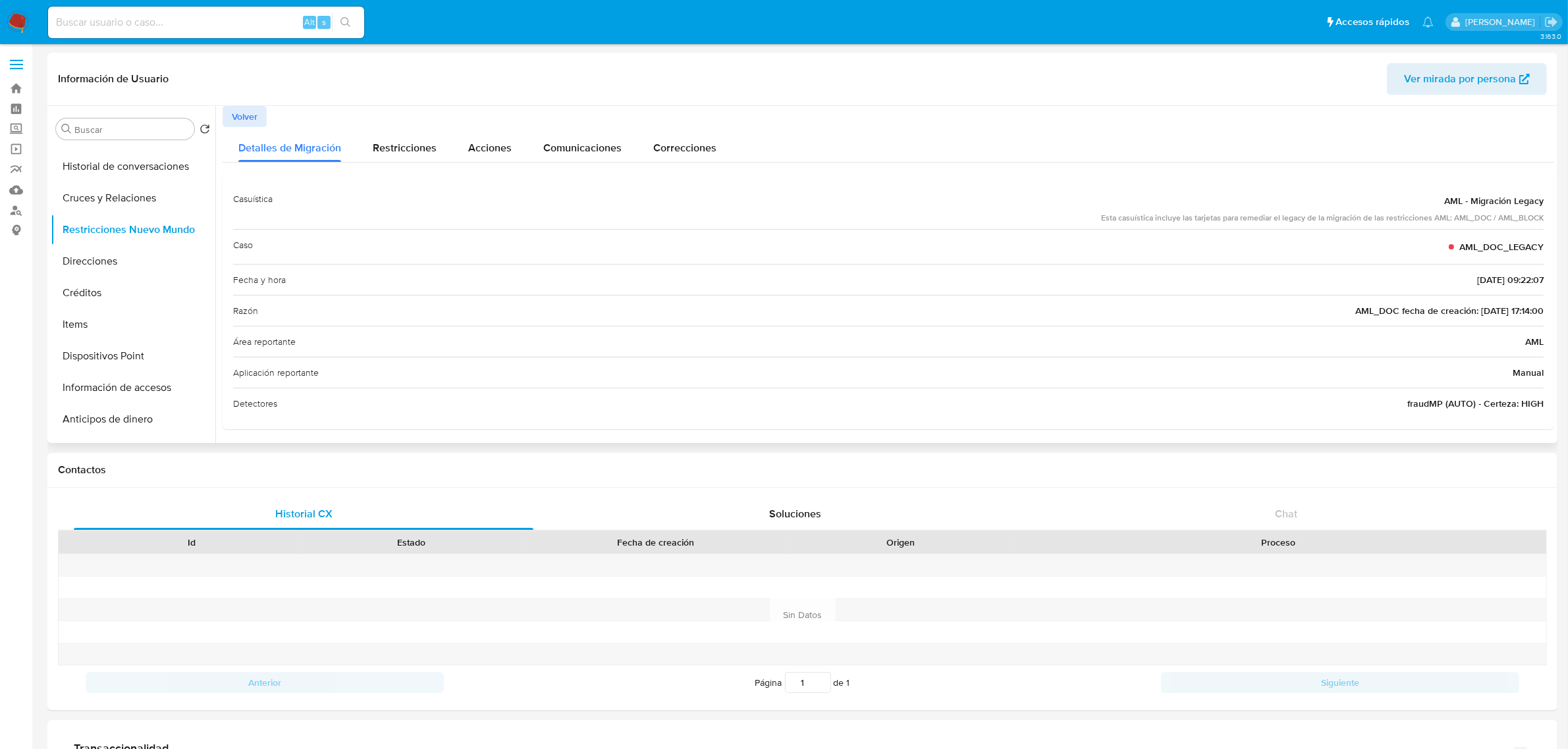
click at [258, 116] on button "Volver" at bounding box center [244, 116] width 44 height 21
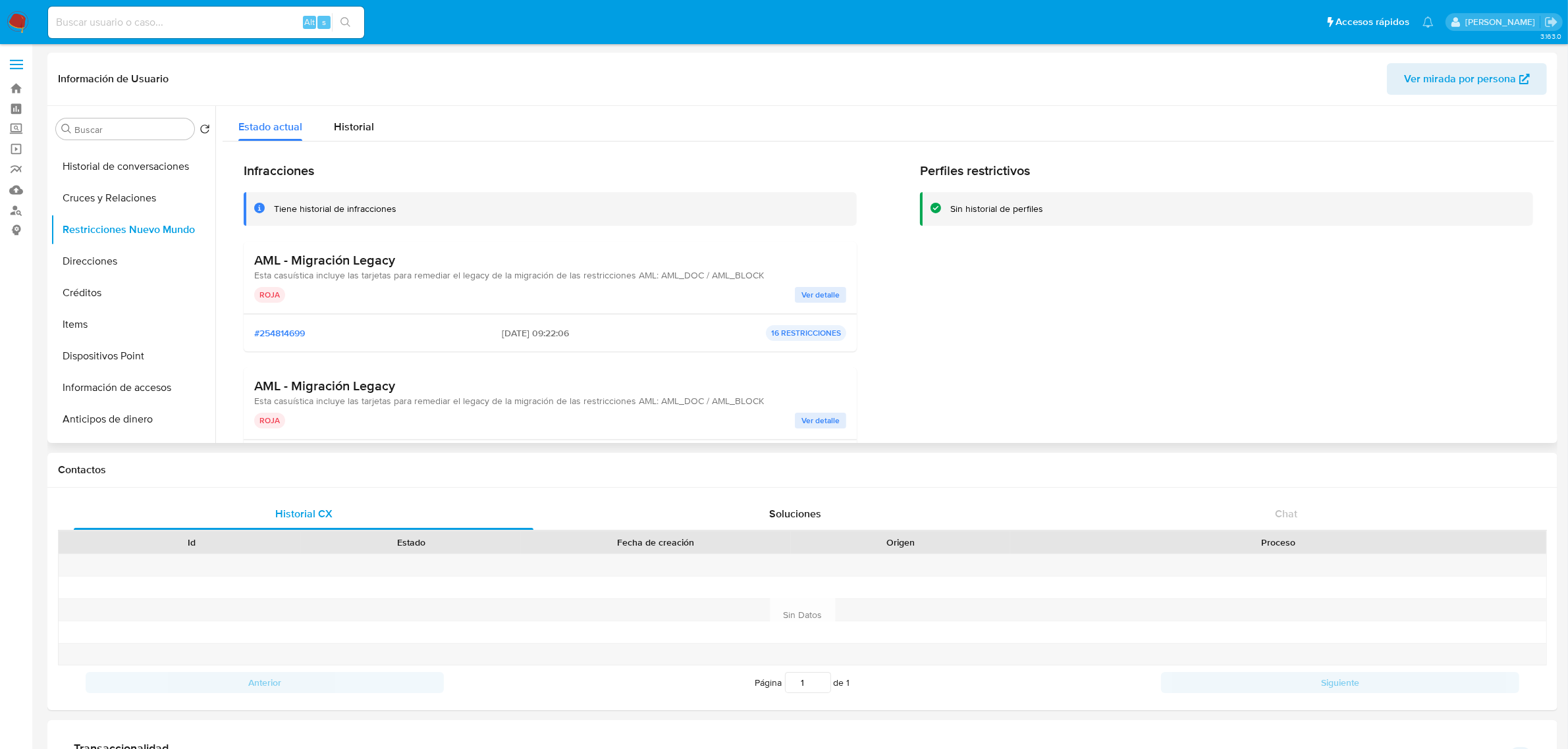
click at [827, 288] on span "Ver detalle" at bounding box center [821, 295] width 38 height 13
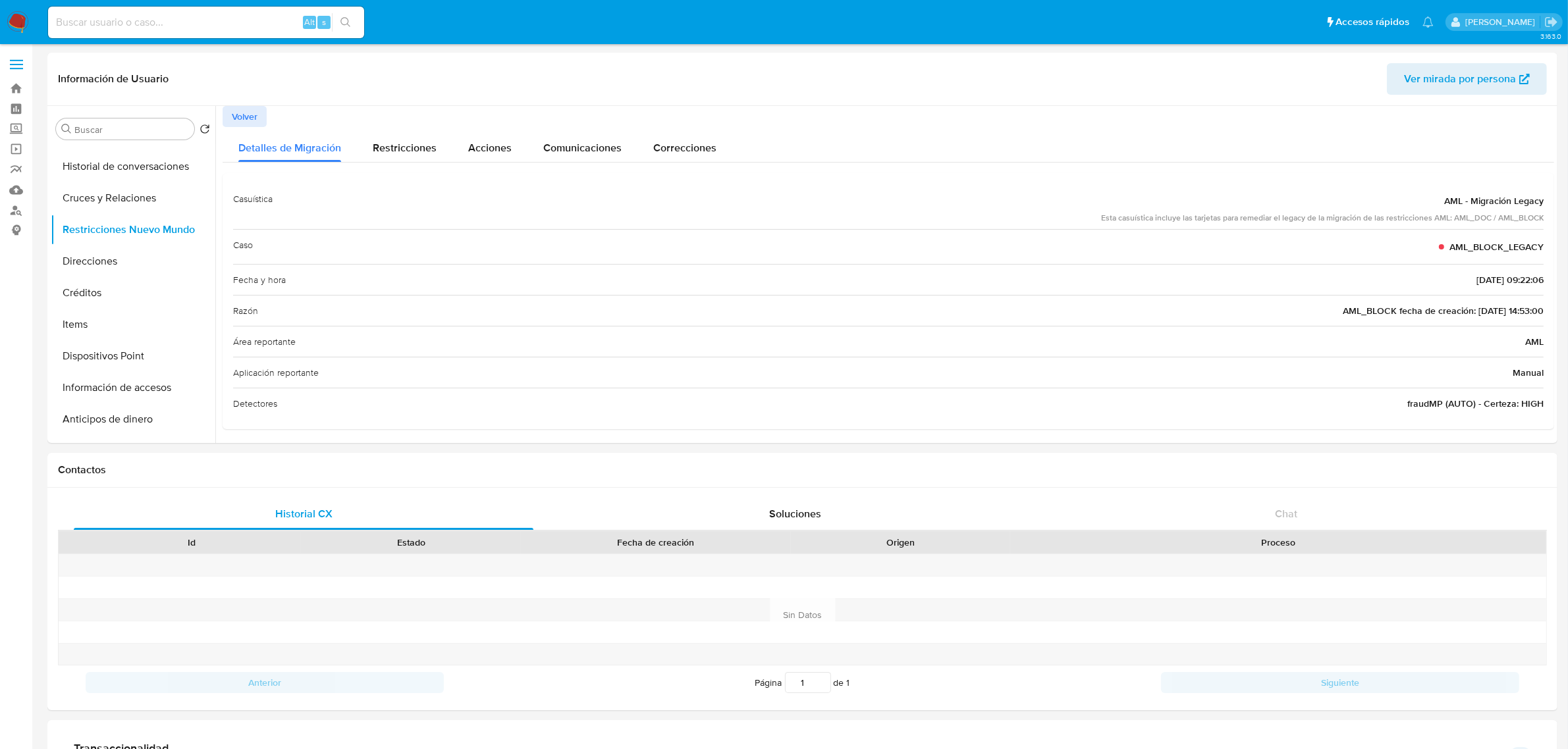
drag, startPoint x: 258, startPoint y: 109, endPoint x: 359, endPoint y: 153, distance: 110.2
click at [257, 109] on button "Volver" at bounding box center [244, 116] width 44 height 21
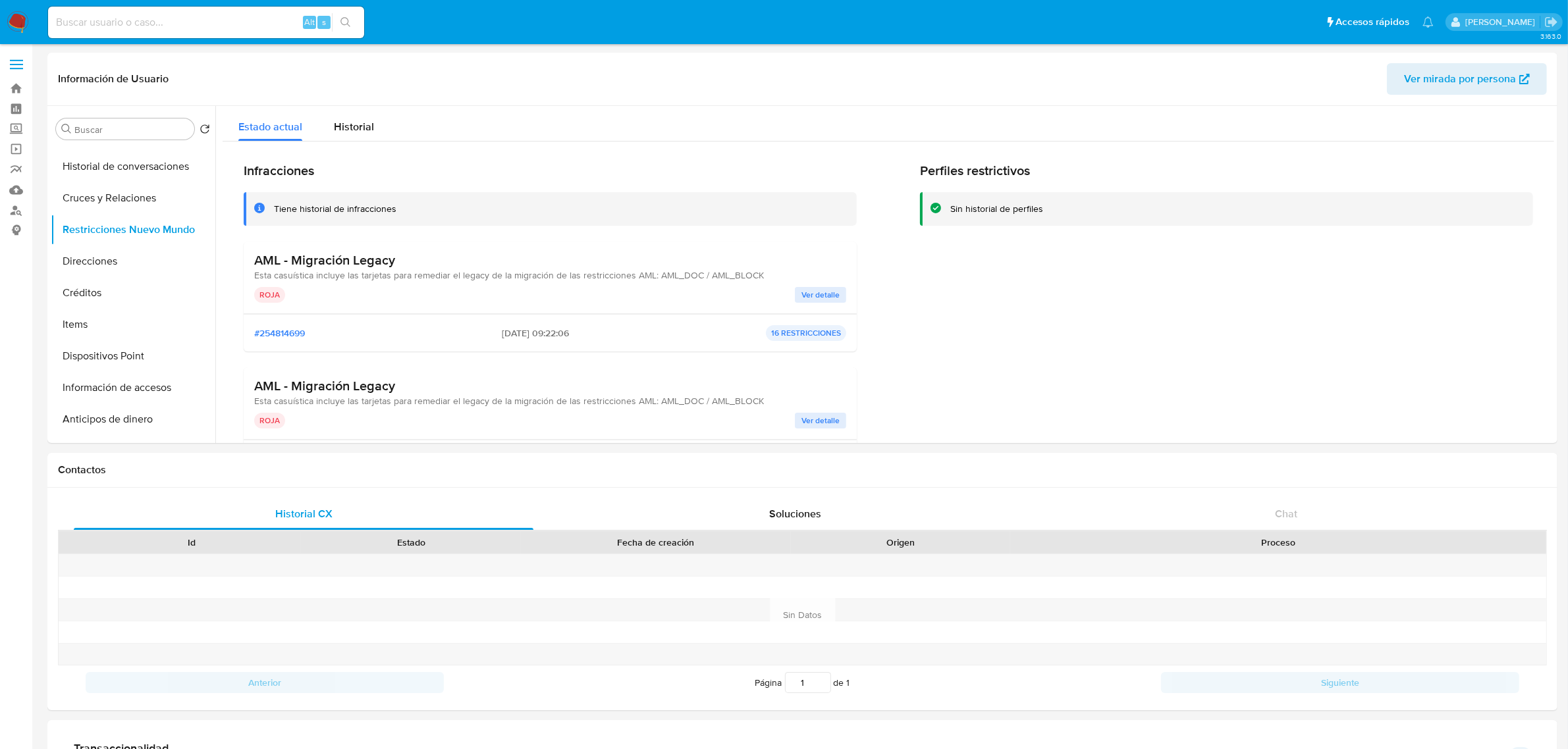
click at [821, 415] on span "Ver detalle" at bounding box center [821, 421] width 38 height 13
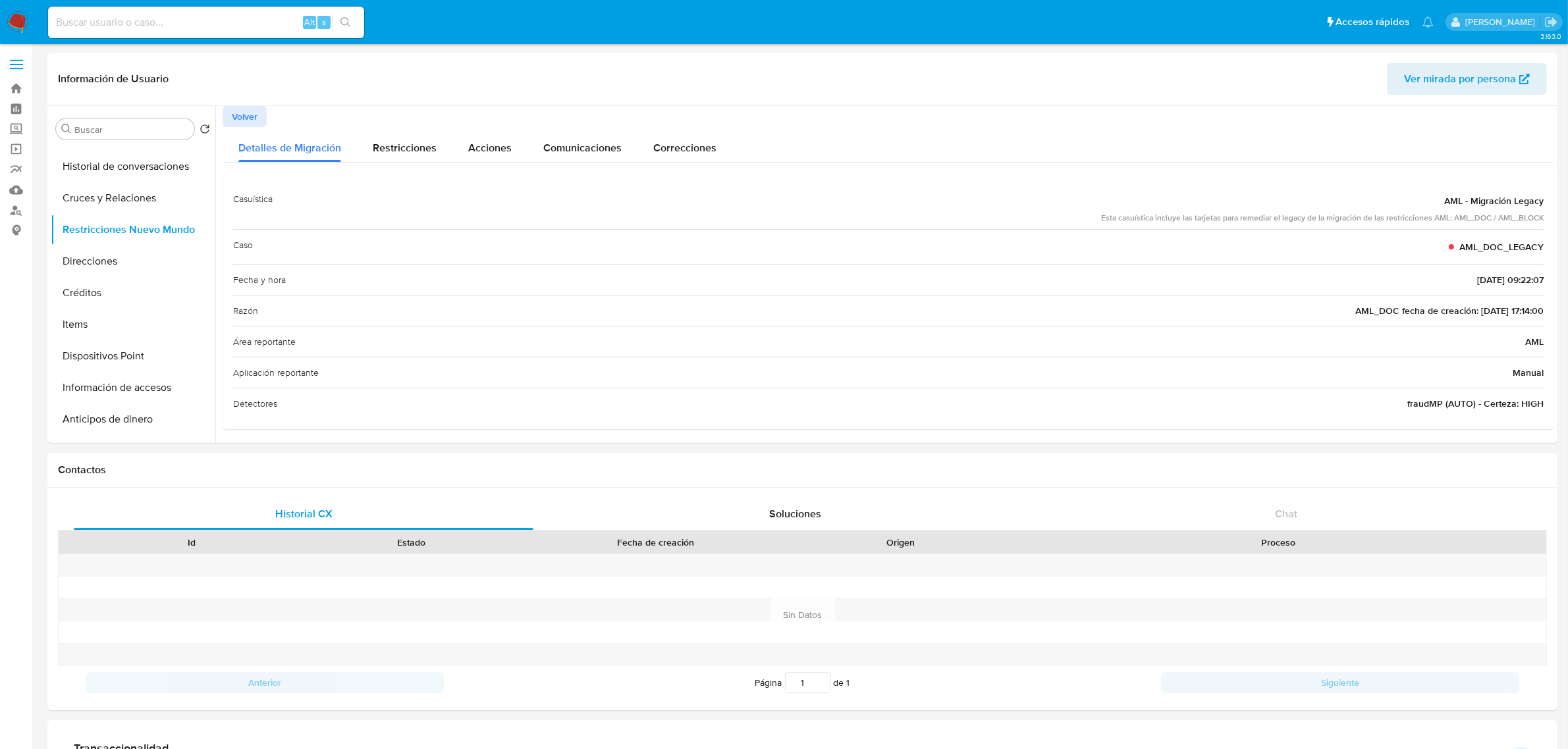
click at [242, 107] on span "Volver" at bounding box center [244, 116] width 26 height 18
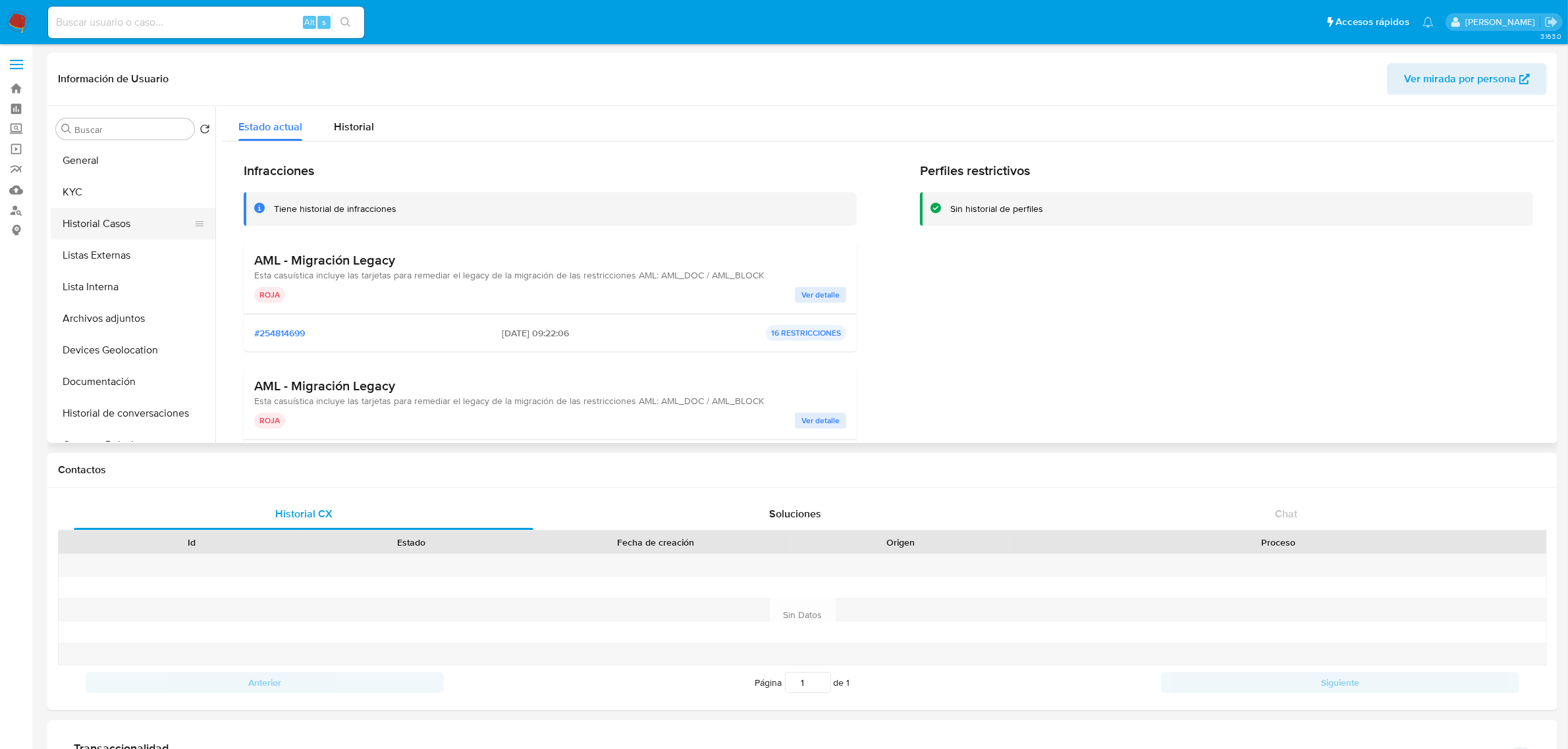
click at [122, 222] on button "Historial Casos" at bounding box center [127, 224] width 154 height 32
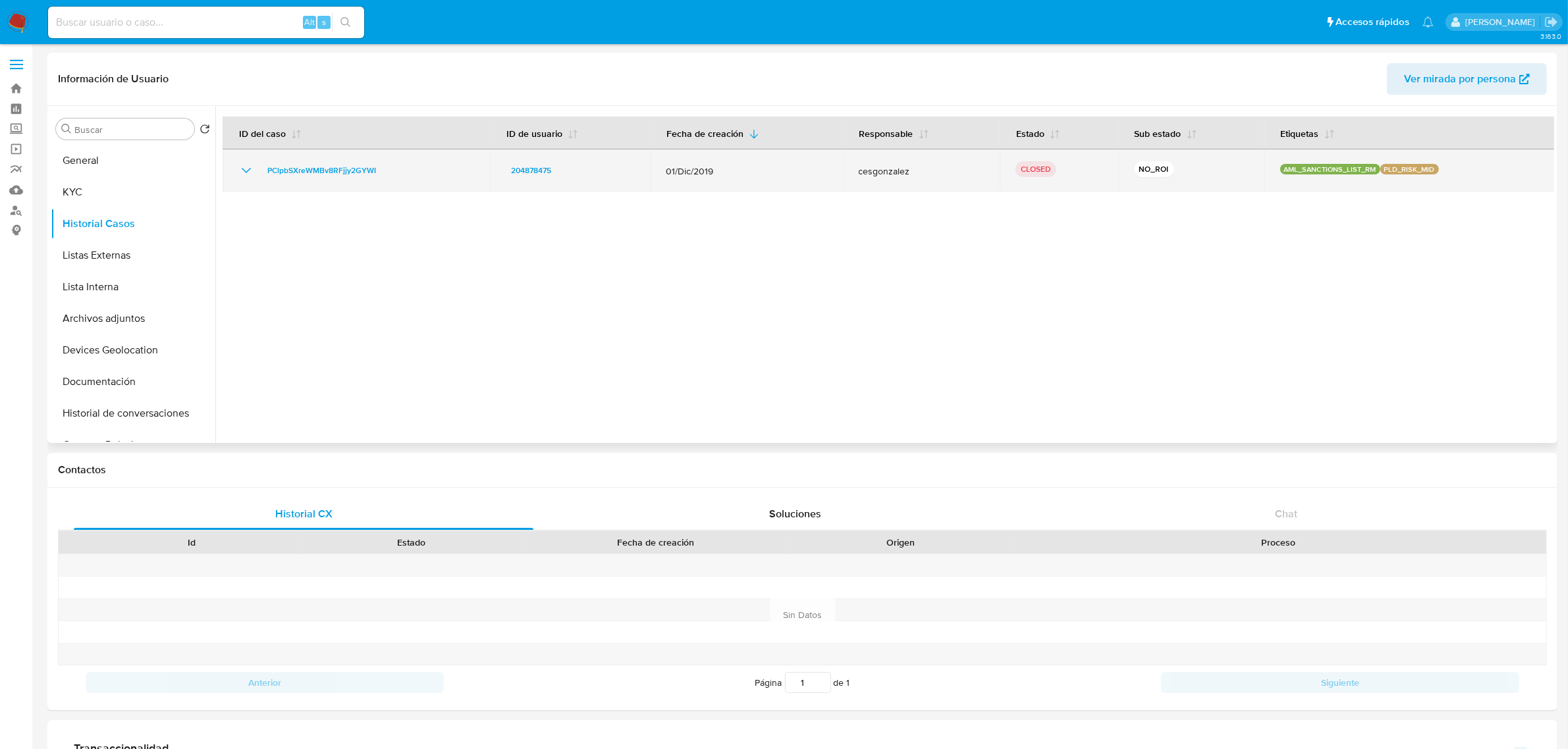
click at [249, 172] on icon "Mostrar/Ocultar" at bounding box center [246, 170] width 15 height 15
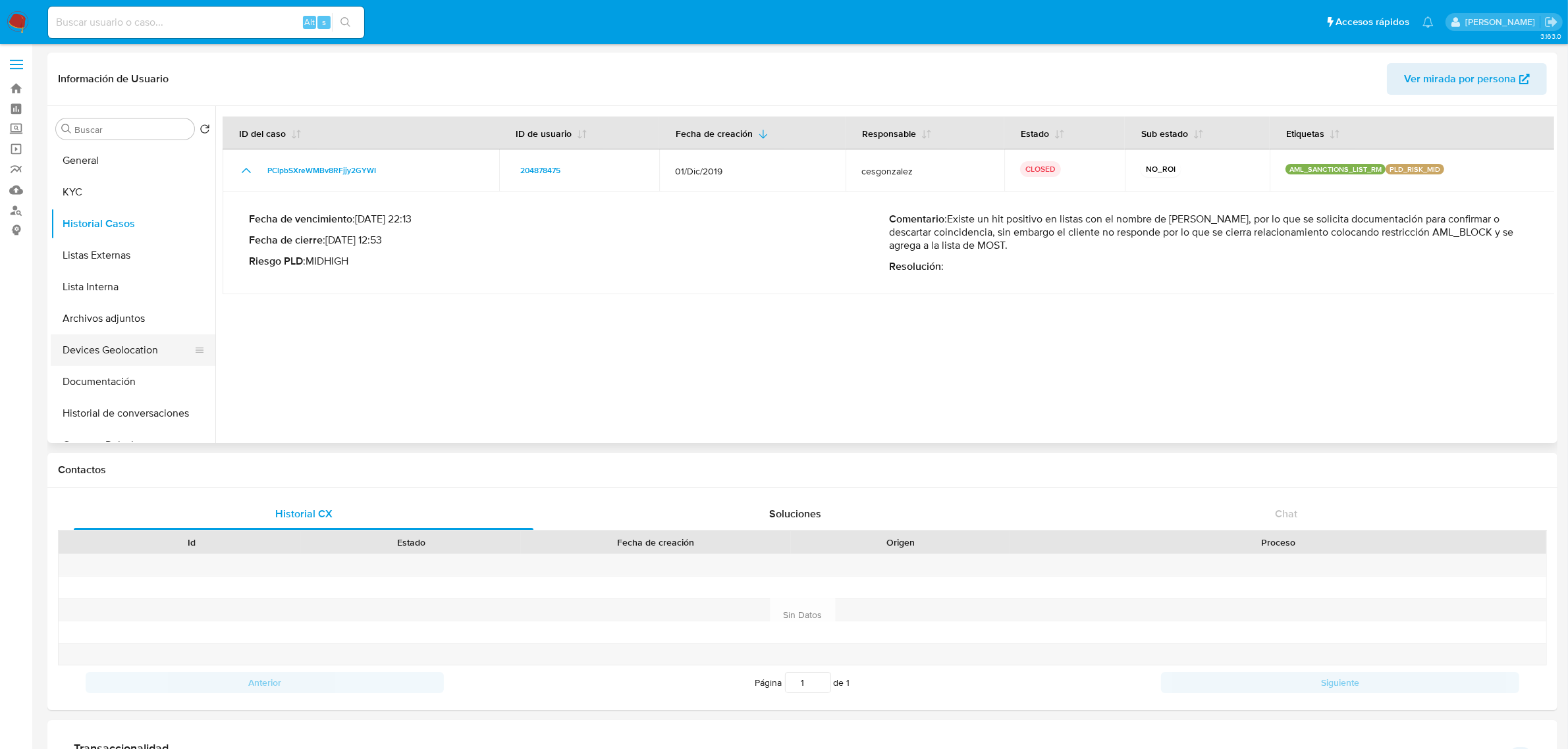
click at [141, 352] on button "Devices Geolocation" at bounding box center [127, 349] width 154 height 32
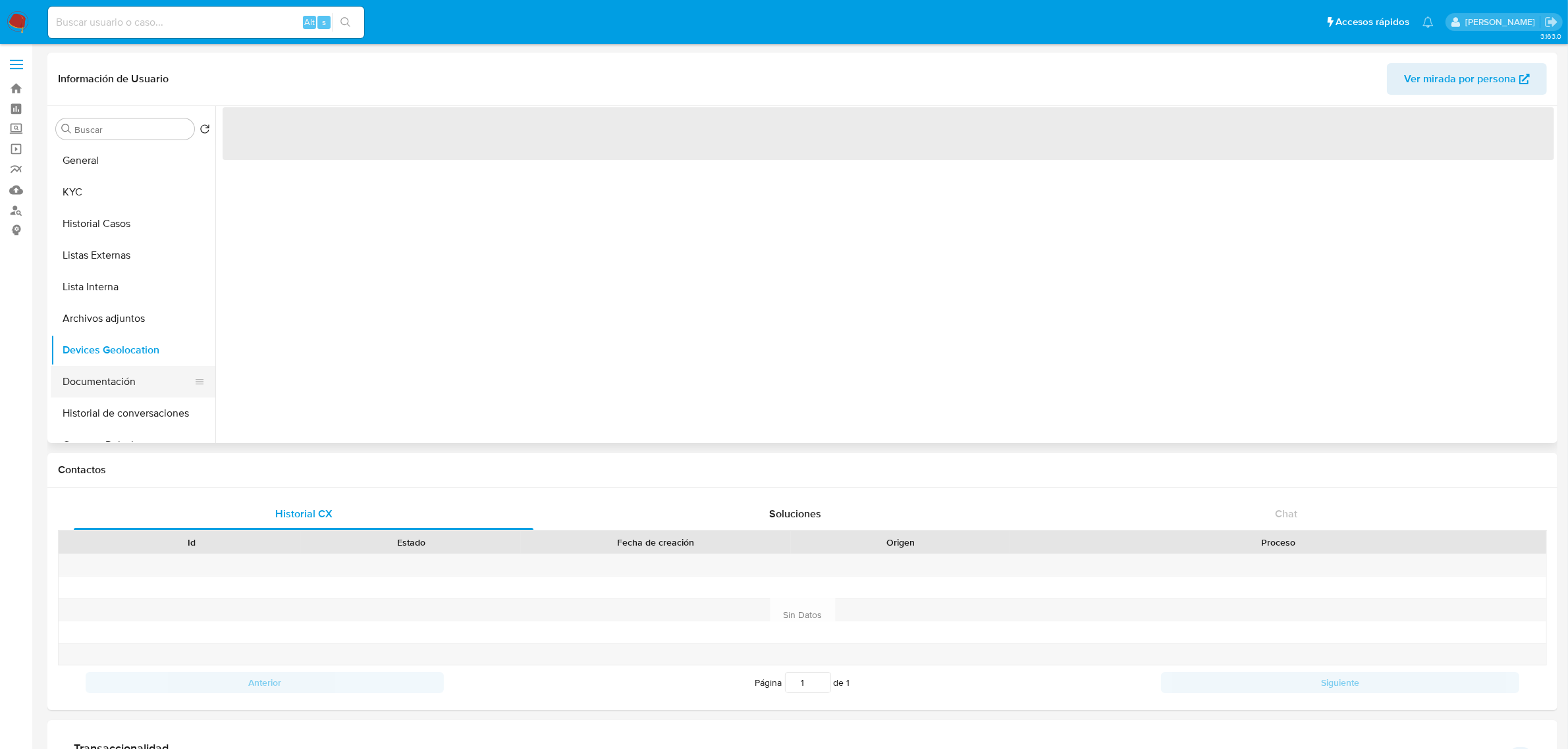
click at [142, 370] on button "Documentación" at bounding box center [127, 381] width 154 height 32
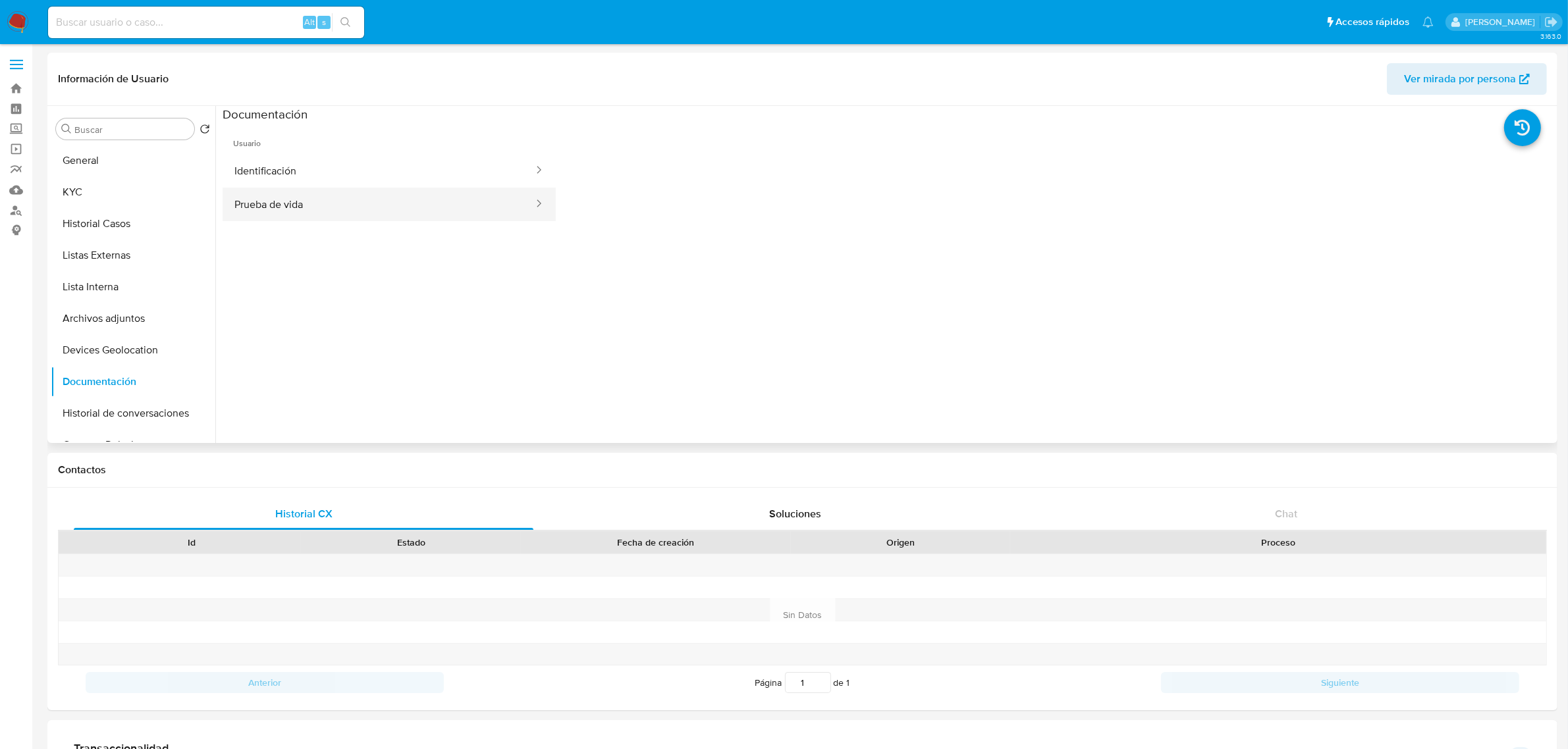
click at [427, 192] on button "Prueba de vida" at bounding box center [378, 205] width 312 height 34
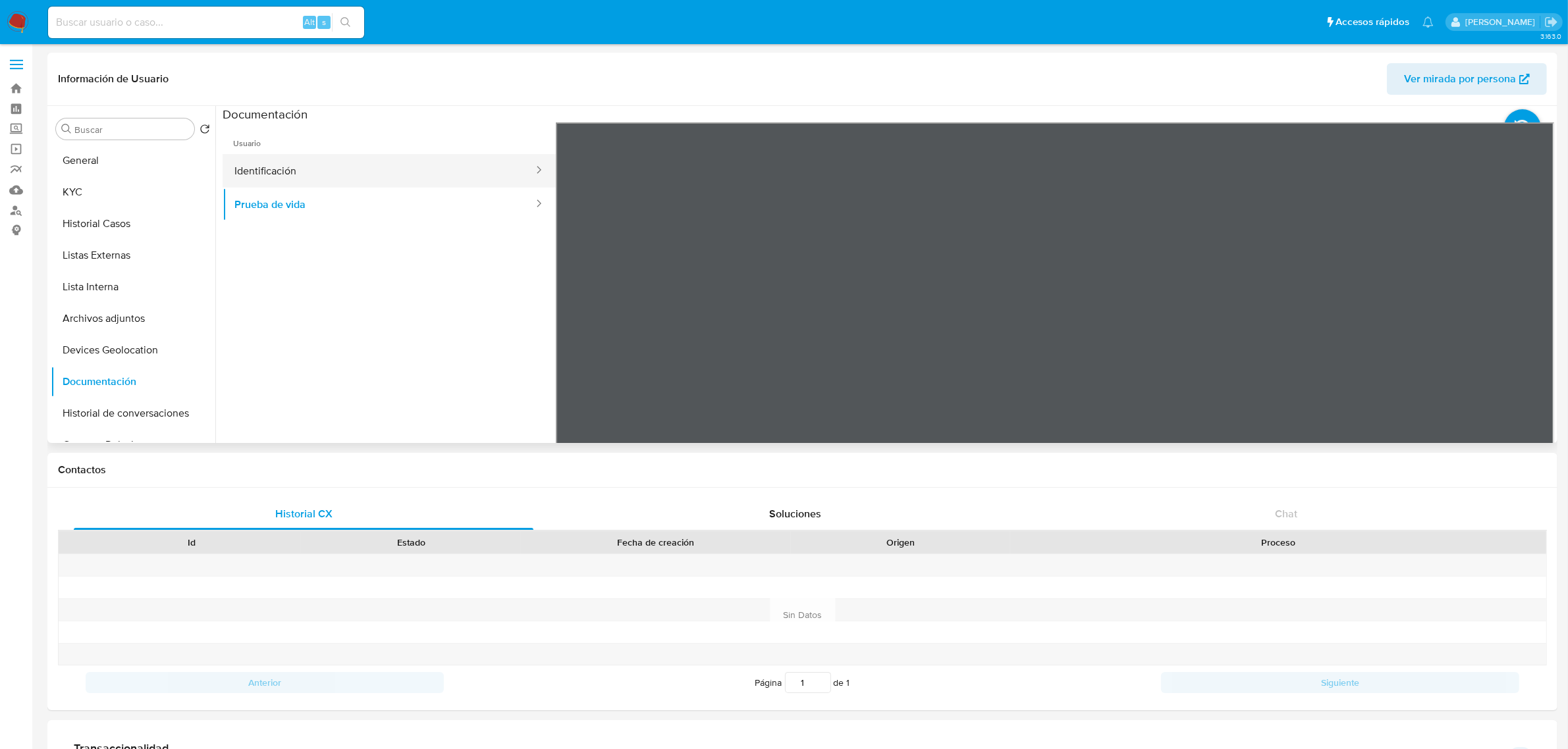
click at [268, 170] on button "Identificación" at bounding box center [378, 171] width 312 height 34
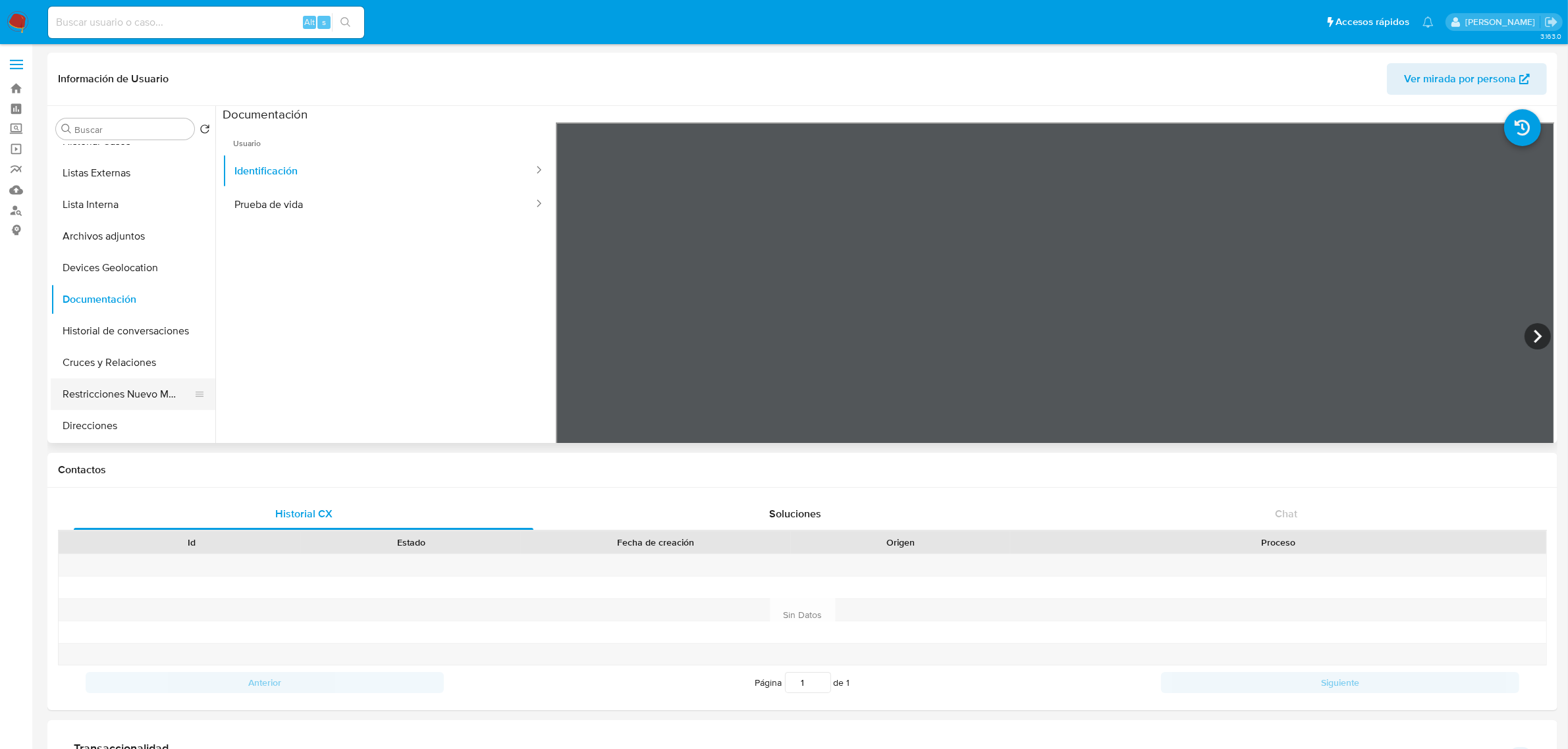
click at [130, 390] on button "Restricciones Nuevo Mundo" at bounding box center [127, 394] width 154 height 32
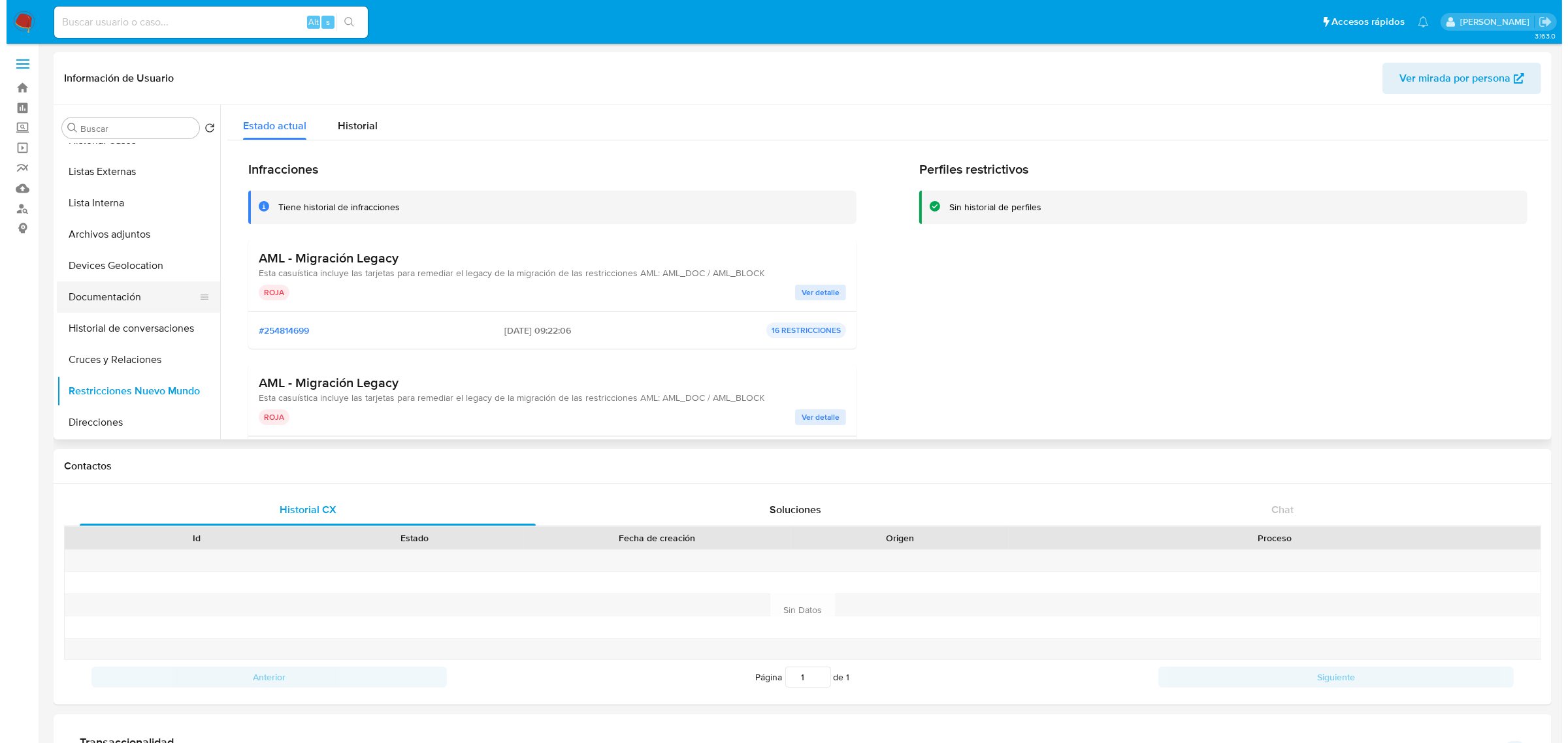
scroll to position [0, 0]
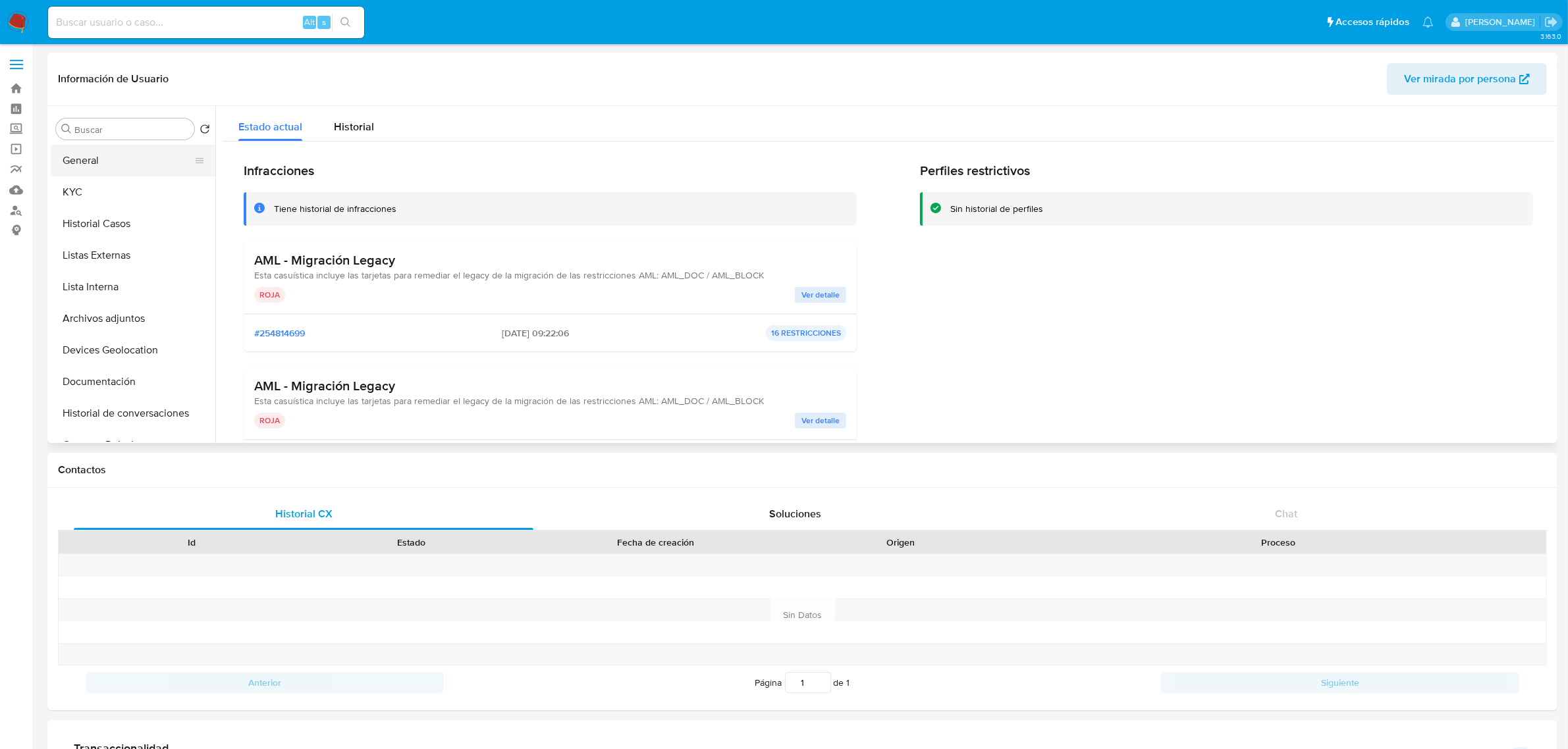
click at [126, 152] on button "General" at bounding box center [127, 160] width 154 height 32
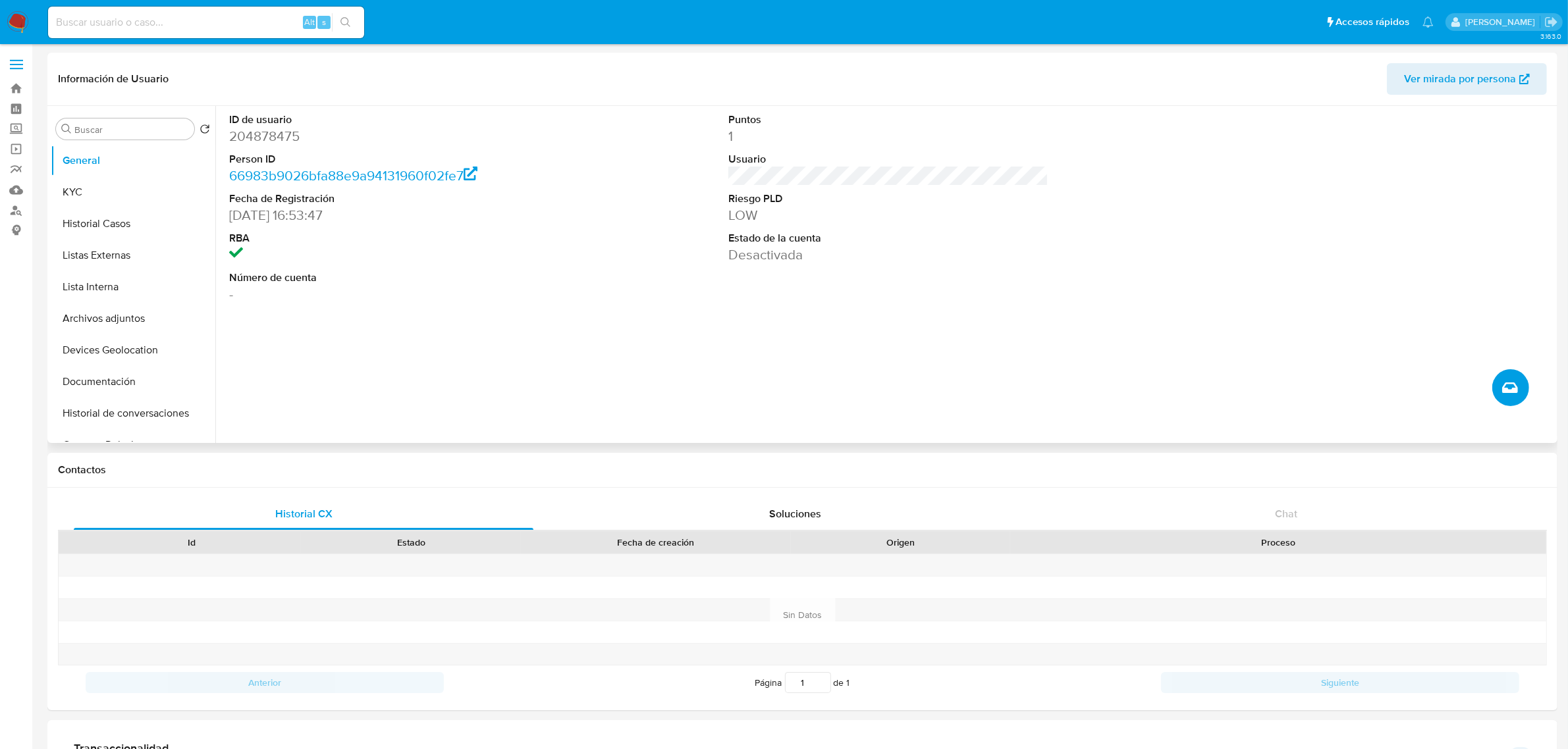
click at [1521, 389] on button "Crear caso manual" at bounding box center [1511, 388] width 37 height 37
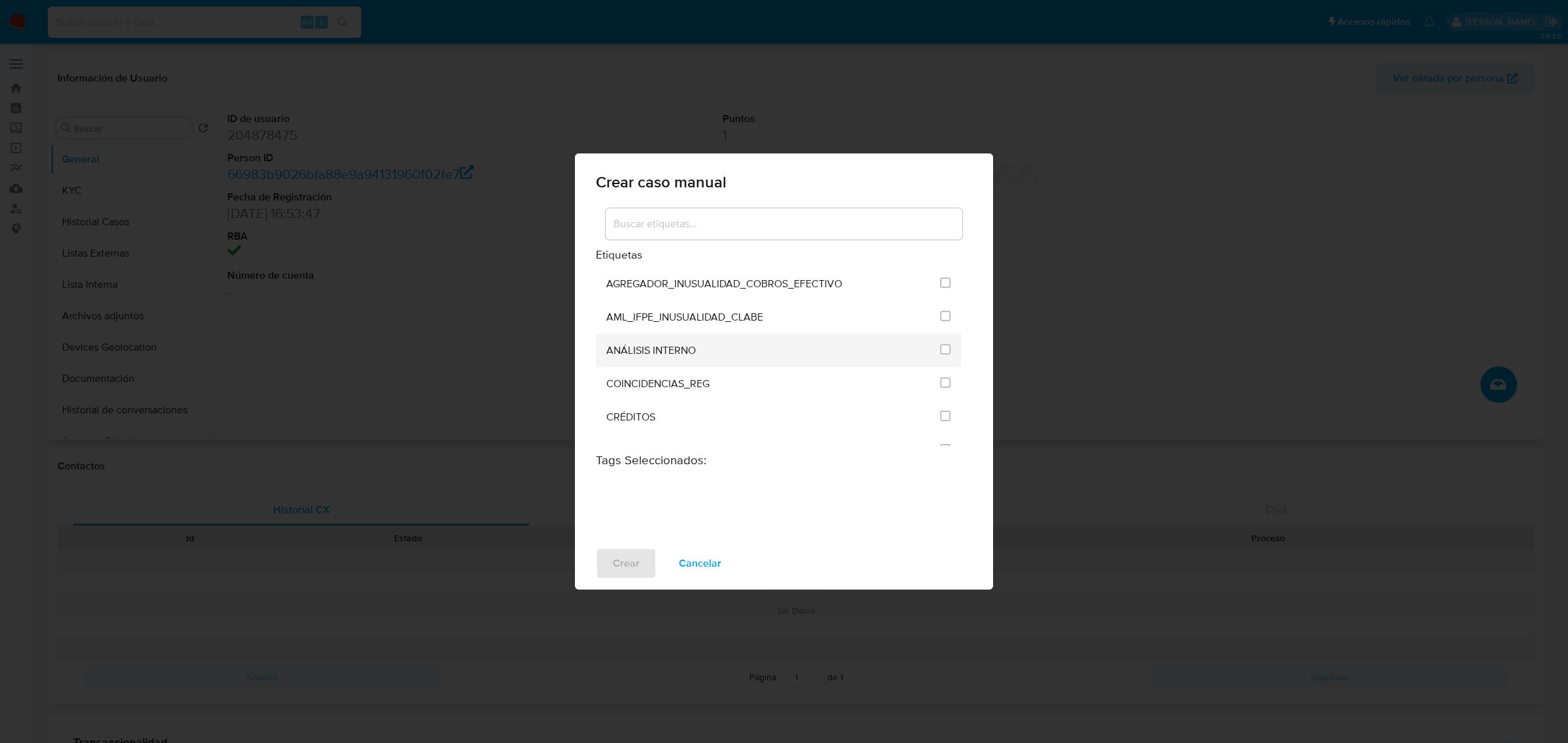
click at [683, 356] on span "ANÁLISIS INTERNO" at bounding box center [651, 350] width 90 height 13
click at [943, 344] on input "1888" at bounding box center [945, 349] width 10 height 10
checkbox input "true"
click at [639, 570] on button "Crear" at bounding box center [626, 563] width 61 height 31
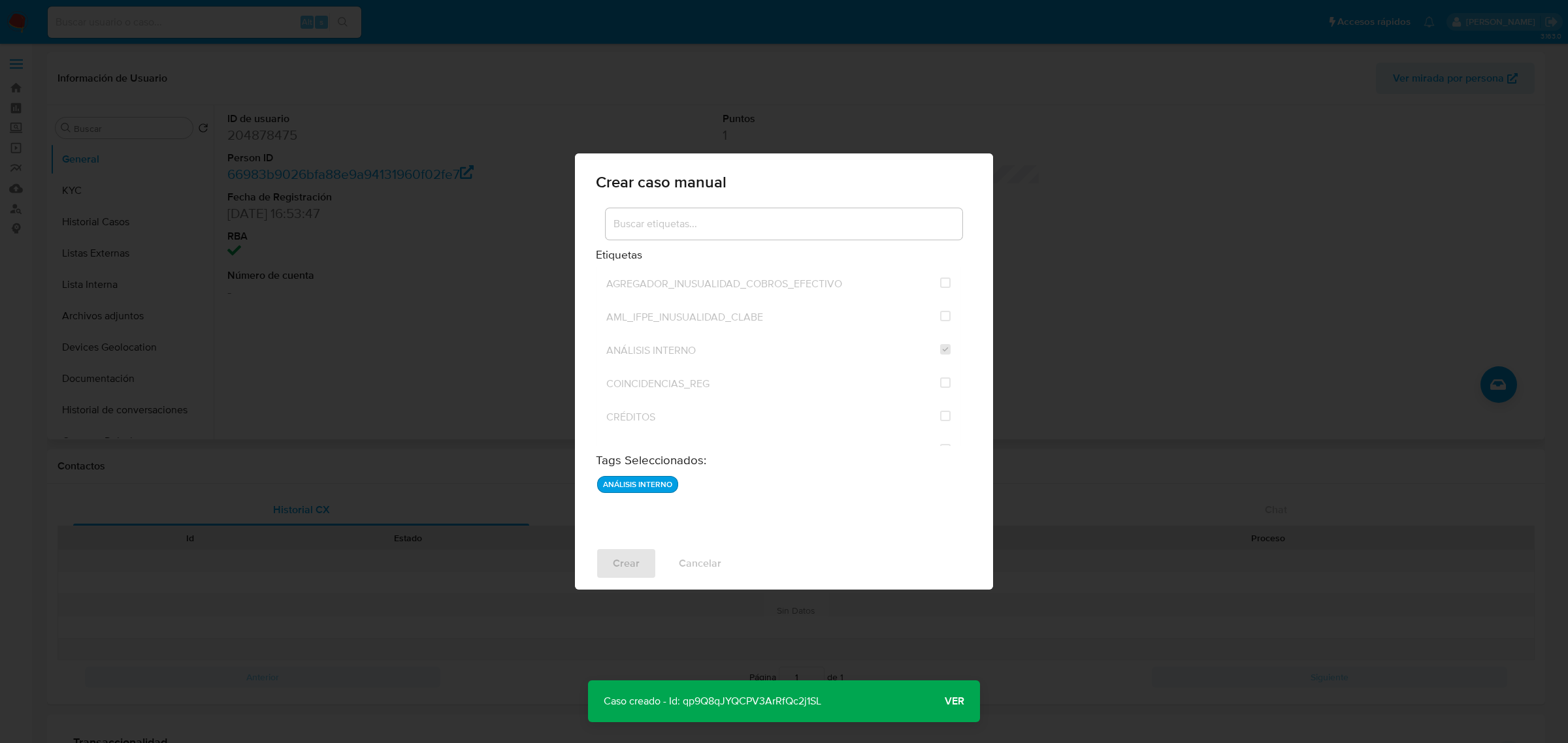
click at [955, 701] on span "Ver" at bounding box center [954, 701] width 20 height 0
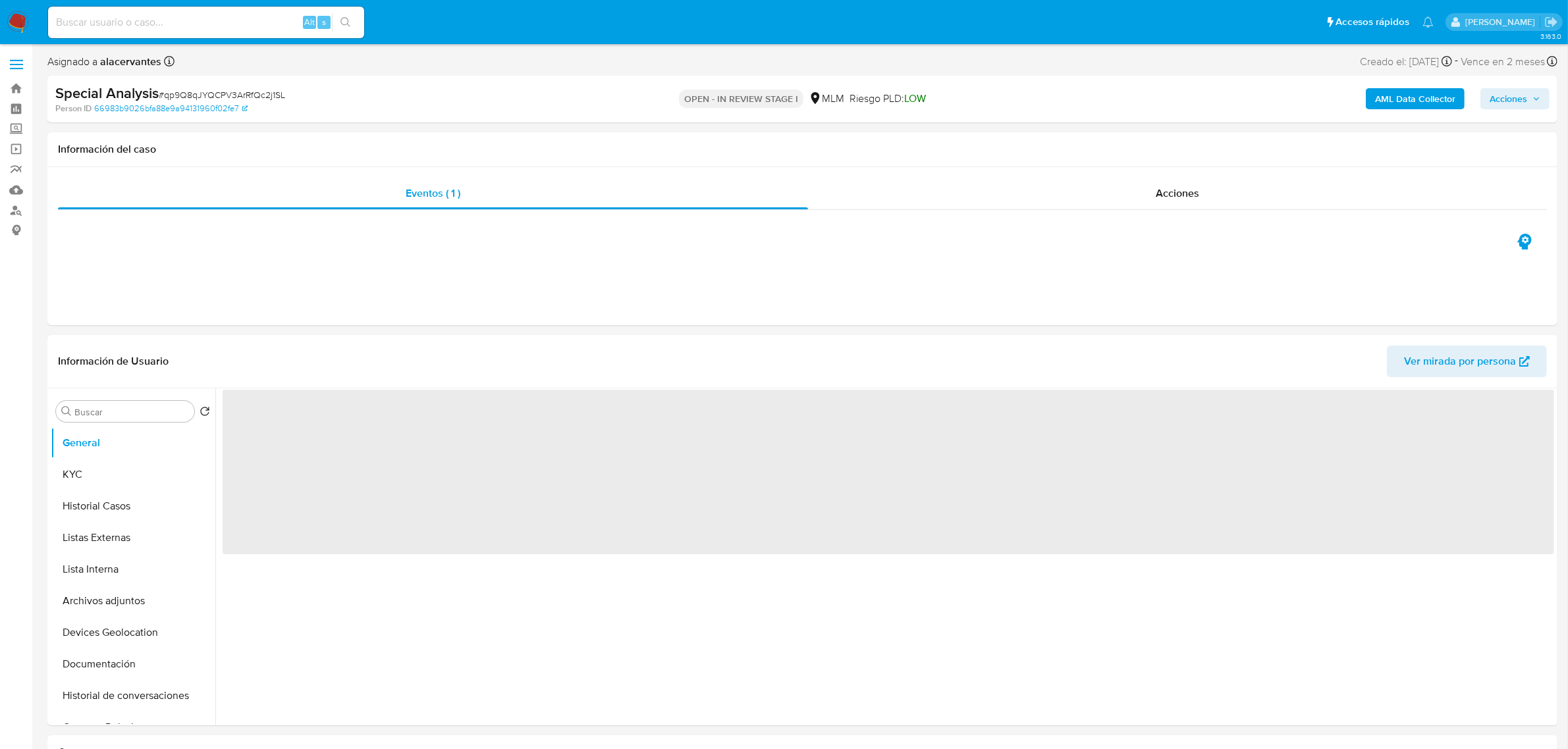
select select "10"
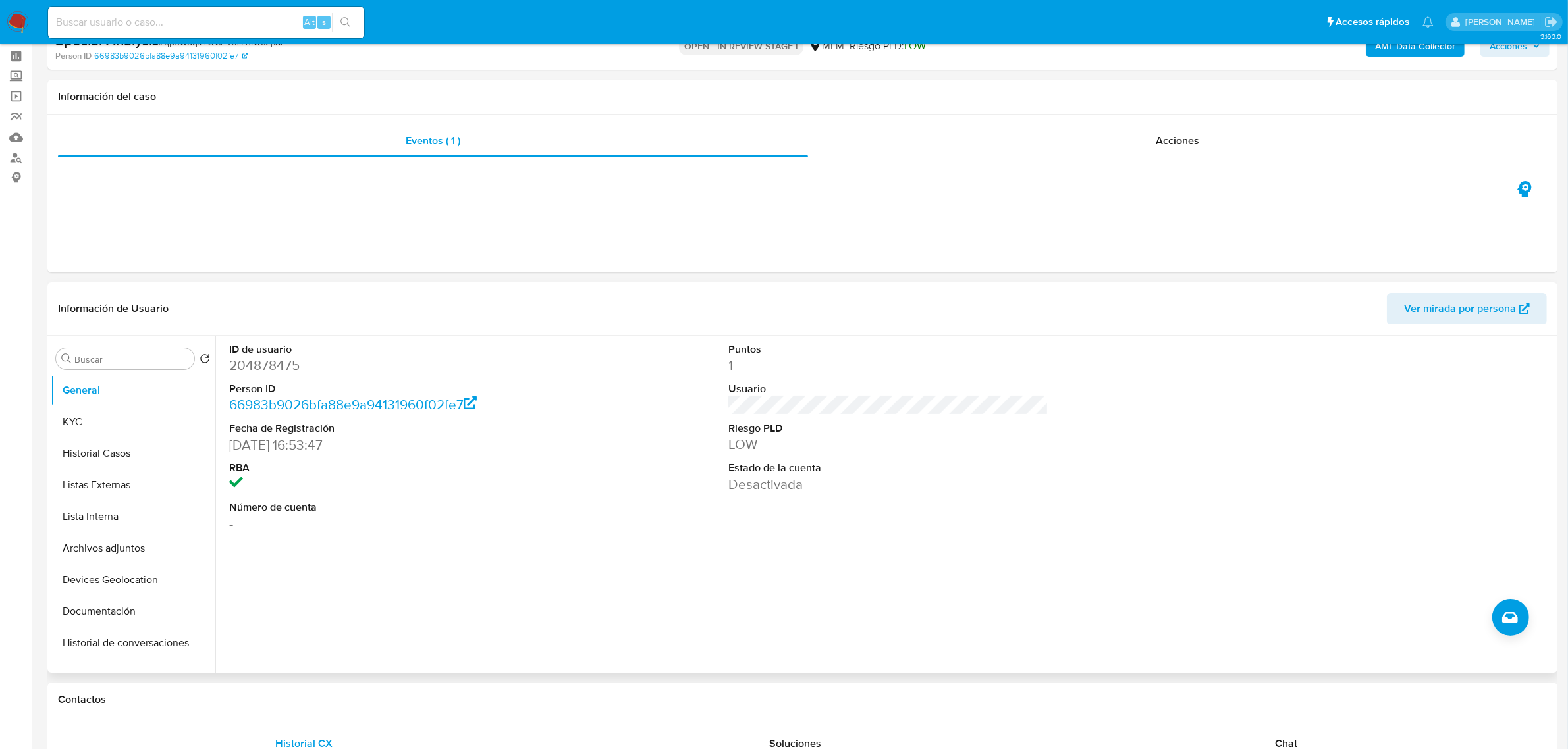
scroll to position [82, 0]
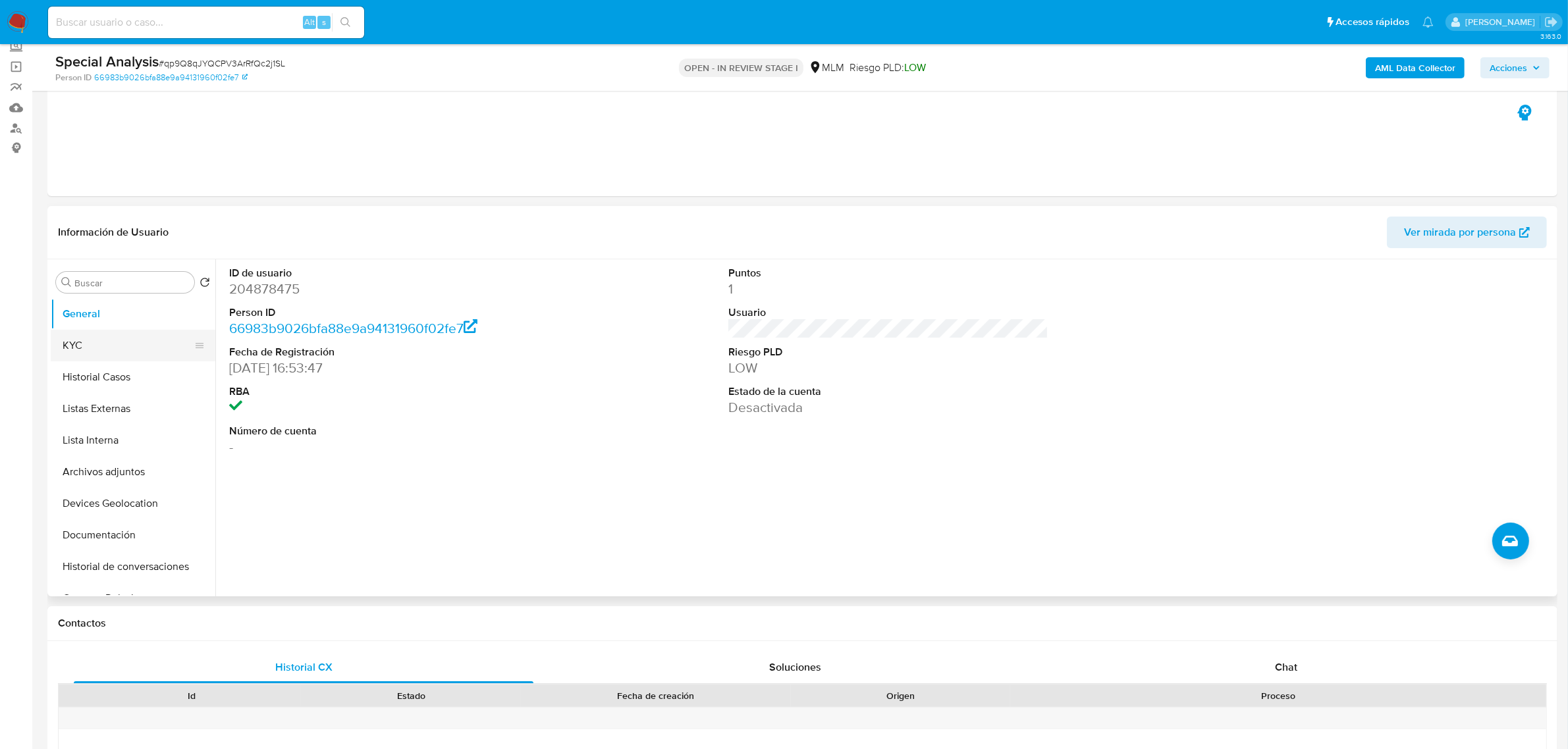
click at [114, 346] on button "KYC" at bounding box center [127, 345] width 154 height 32
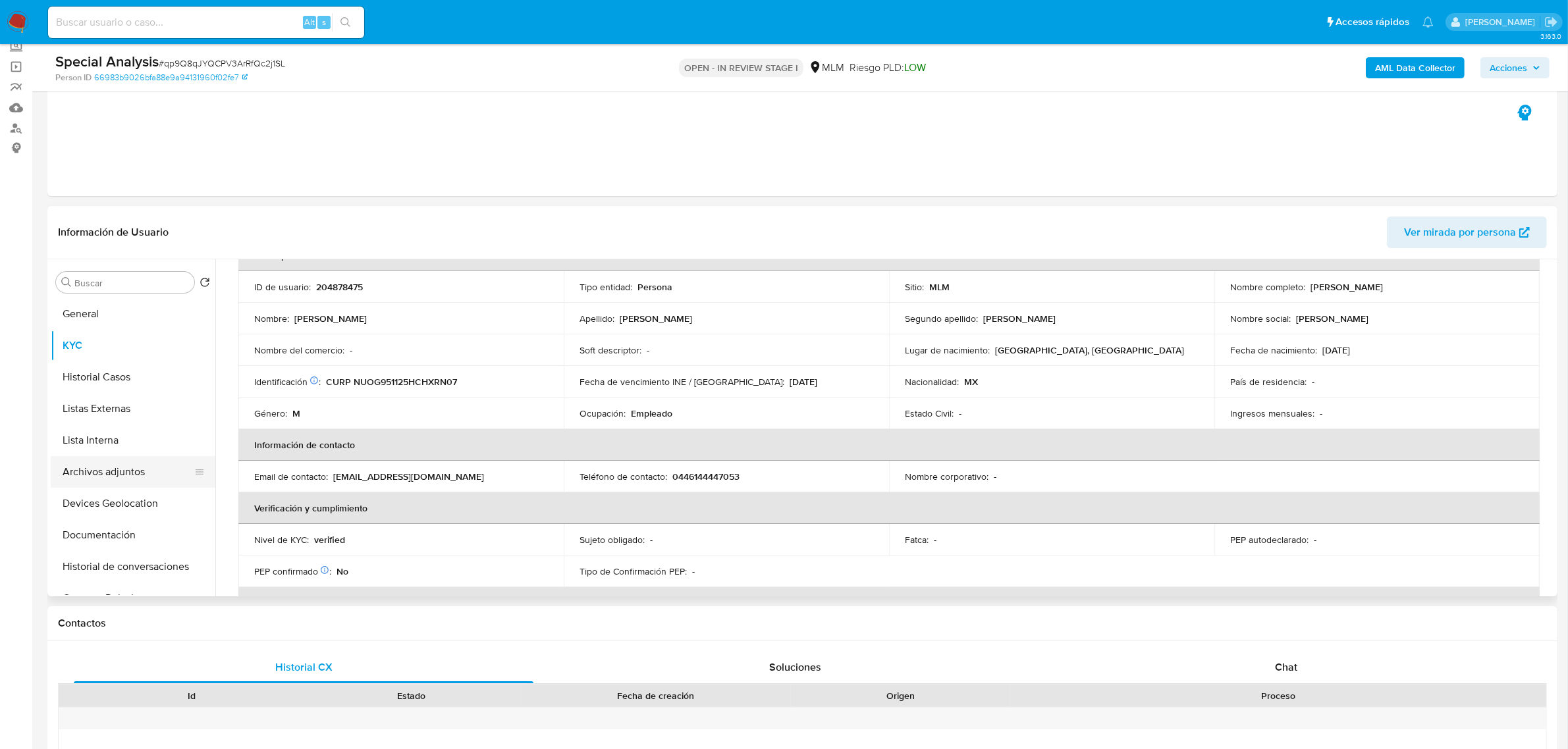
click at [130, 480] on button "Archivos adjuntos" at bounding box center [127, 472] width 154 height 32
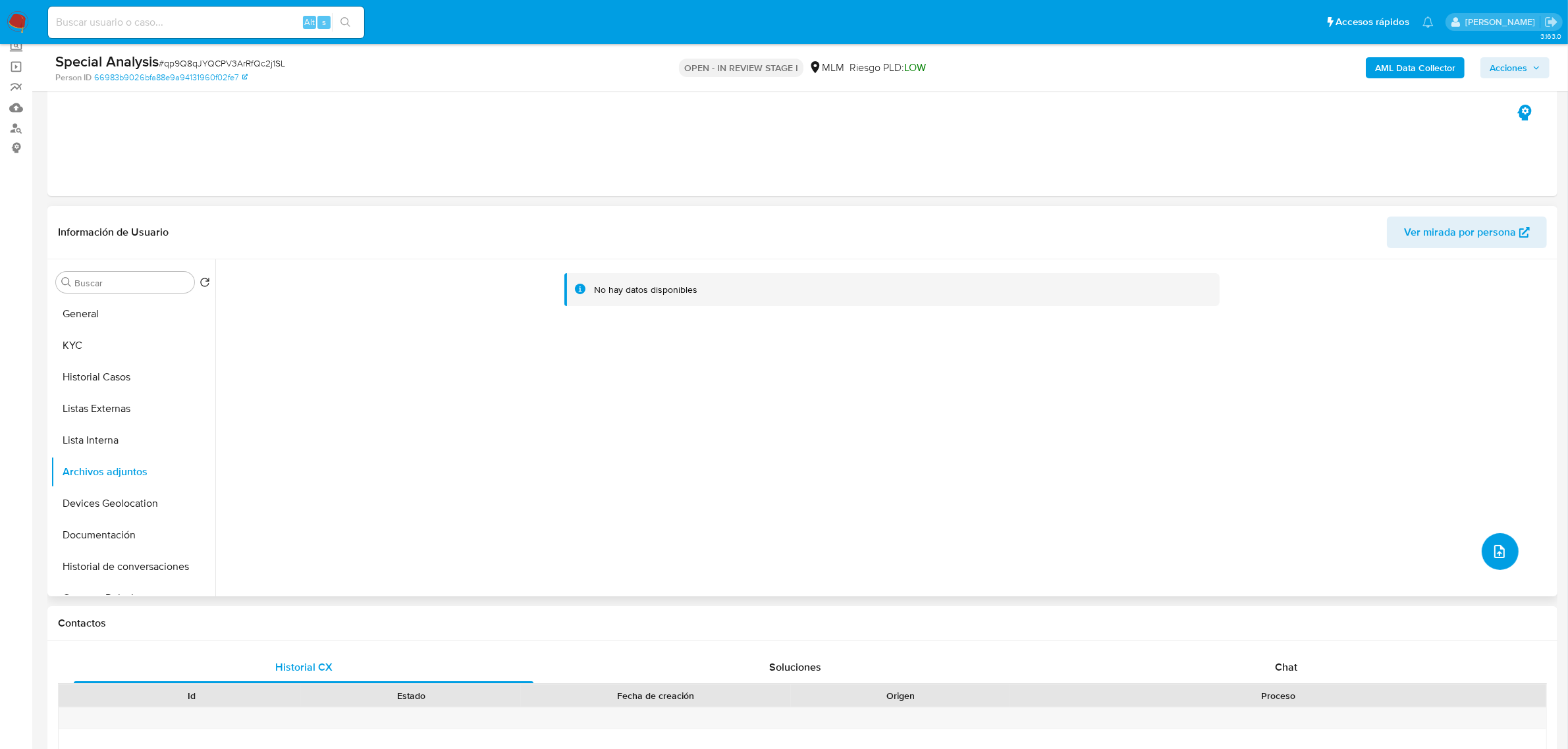
click at [1491, 553] on icon "upload-file" at bounding box center [1499, 551] width 15 height 15
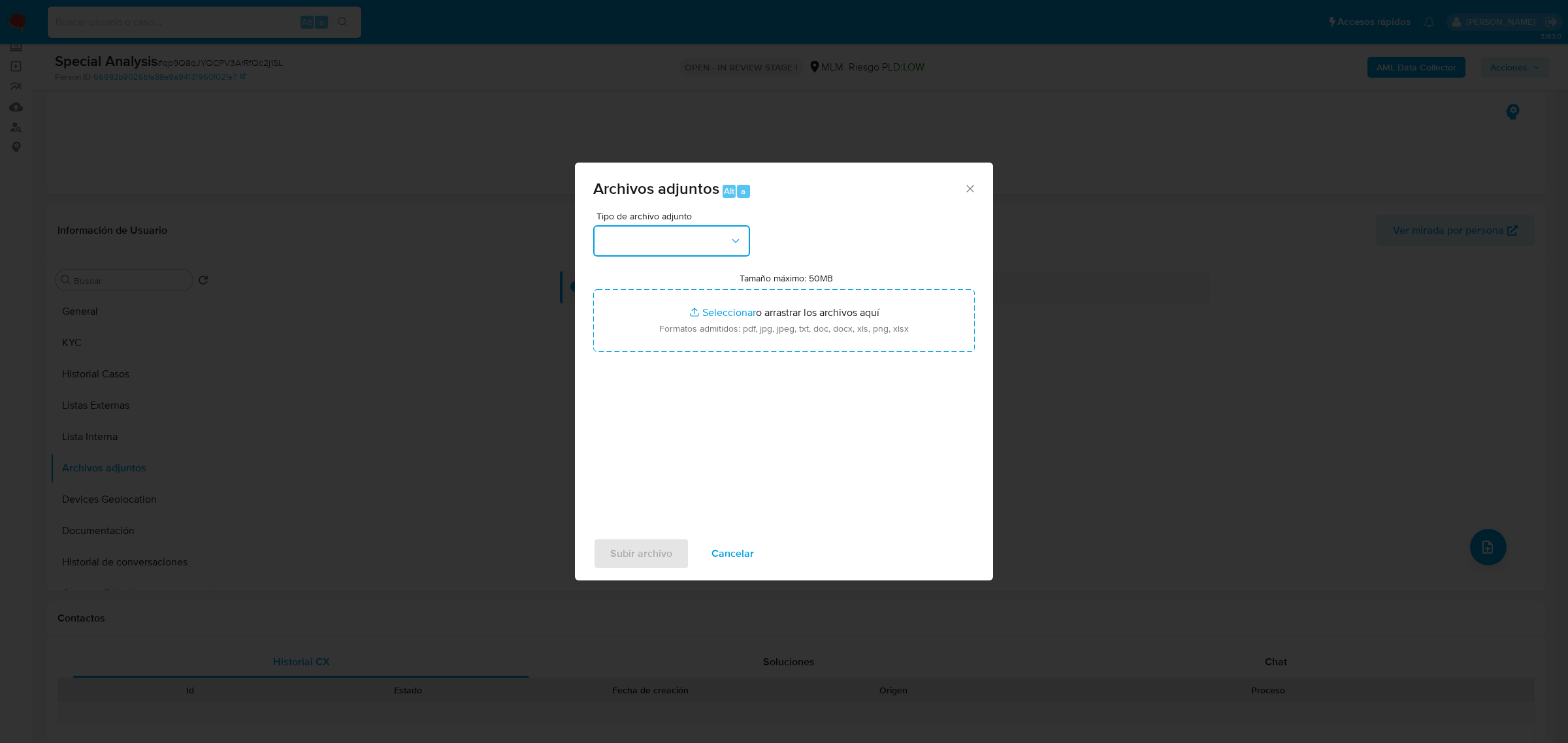
click at [726, 247] on button "button" at bounding box center [671, 241] width 157 height 31
click at [649, 347] on div "OTROS" at bounding box center [668, 331] width 133 height 31
click at [640, 571] on div "Subir archivo Cancelar" at bounding box center [784, 553] width 418 height 50
click at [644, 566] on span "Subir archivo" at bounding box center [640, 553] width 62 height 28
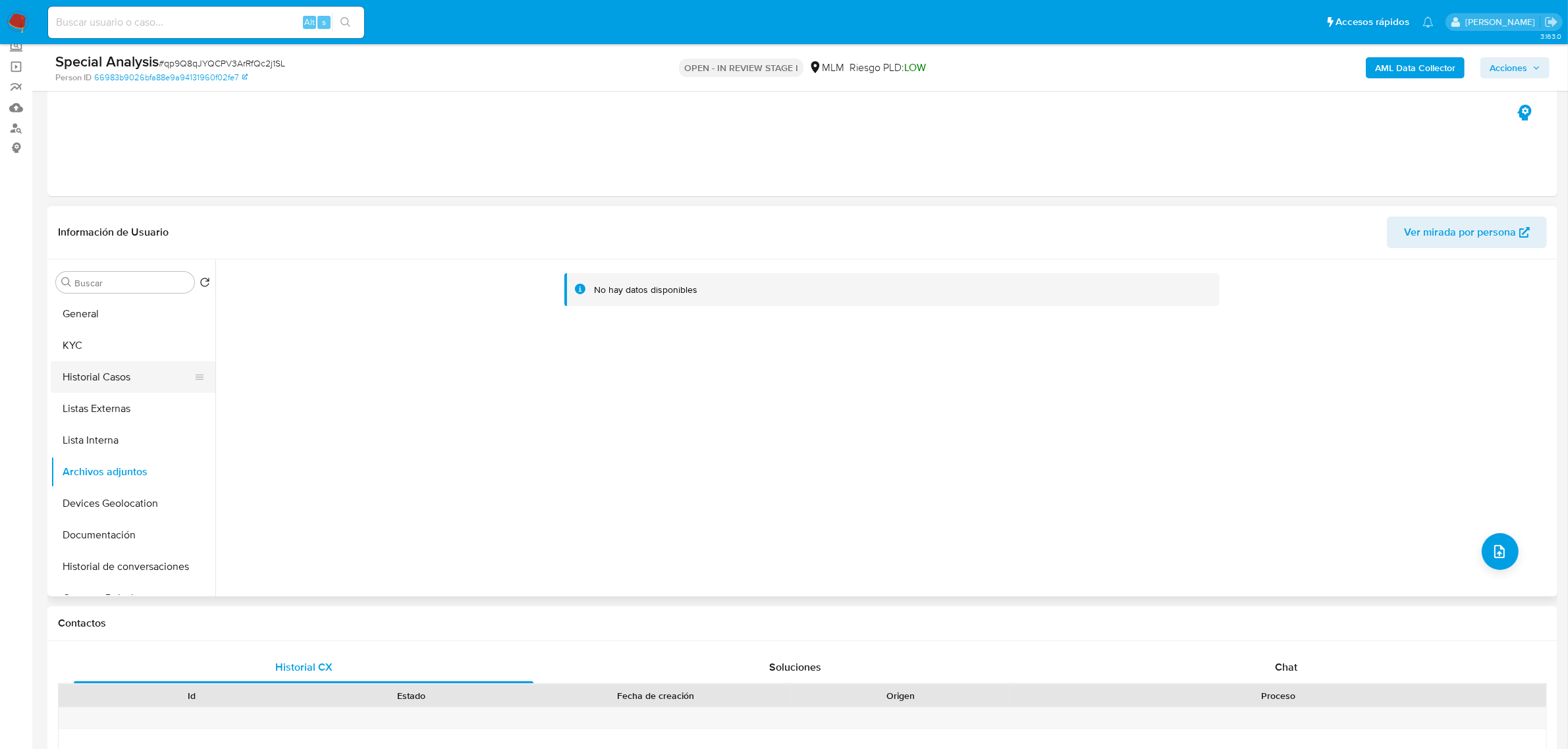
drag, startPoint x: 93, startPoint y: 353, endPoint x: 99, endPoint y: 386, distance: 33.5
click at [93, 352] on button "KYC" at bounding box center [133, 345] width 165 height 32
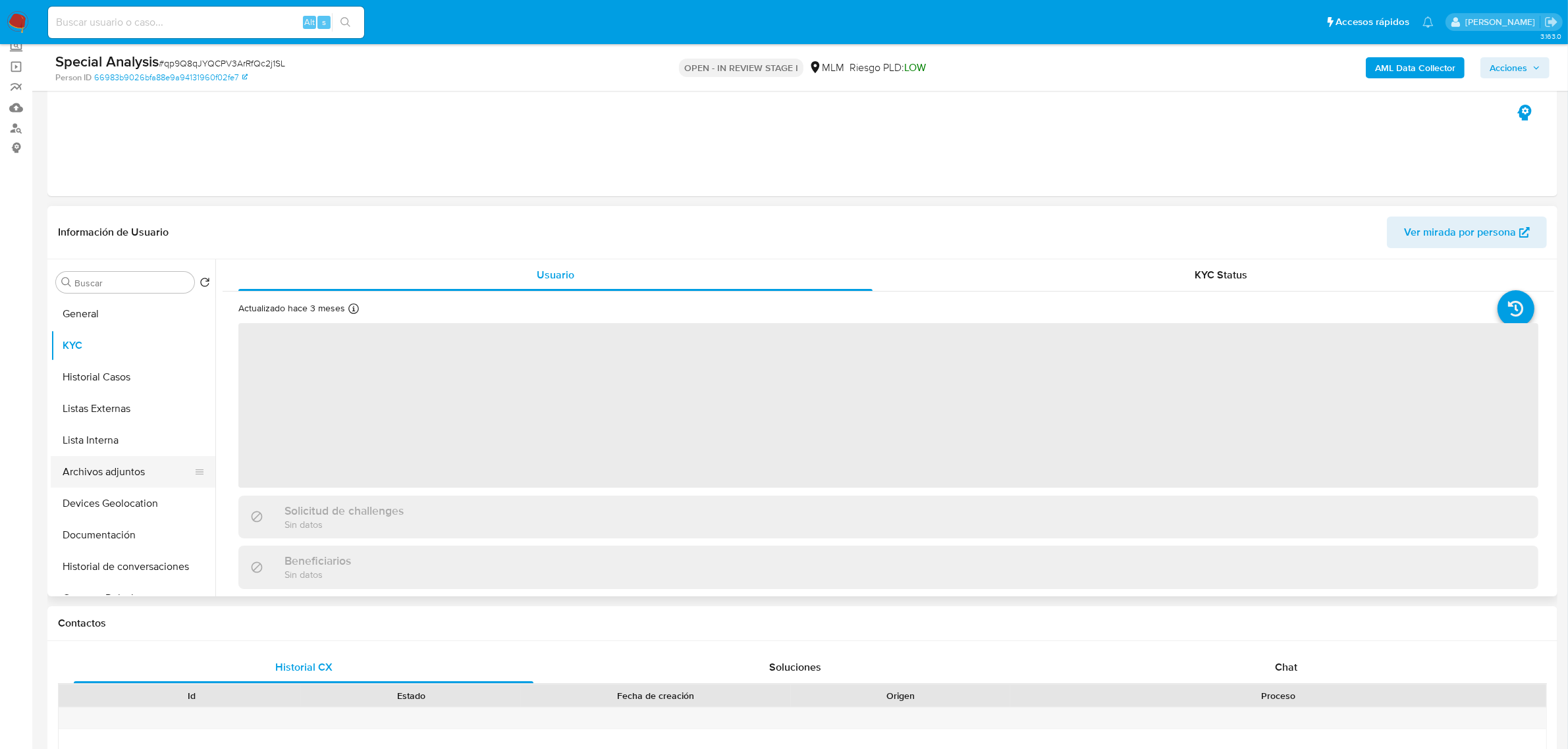
click at [107, 479] on button "Archivos adjuntos" at bounding box center [127, 472] width 154 height 32
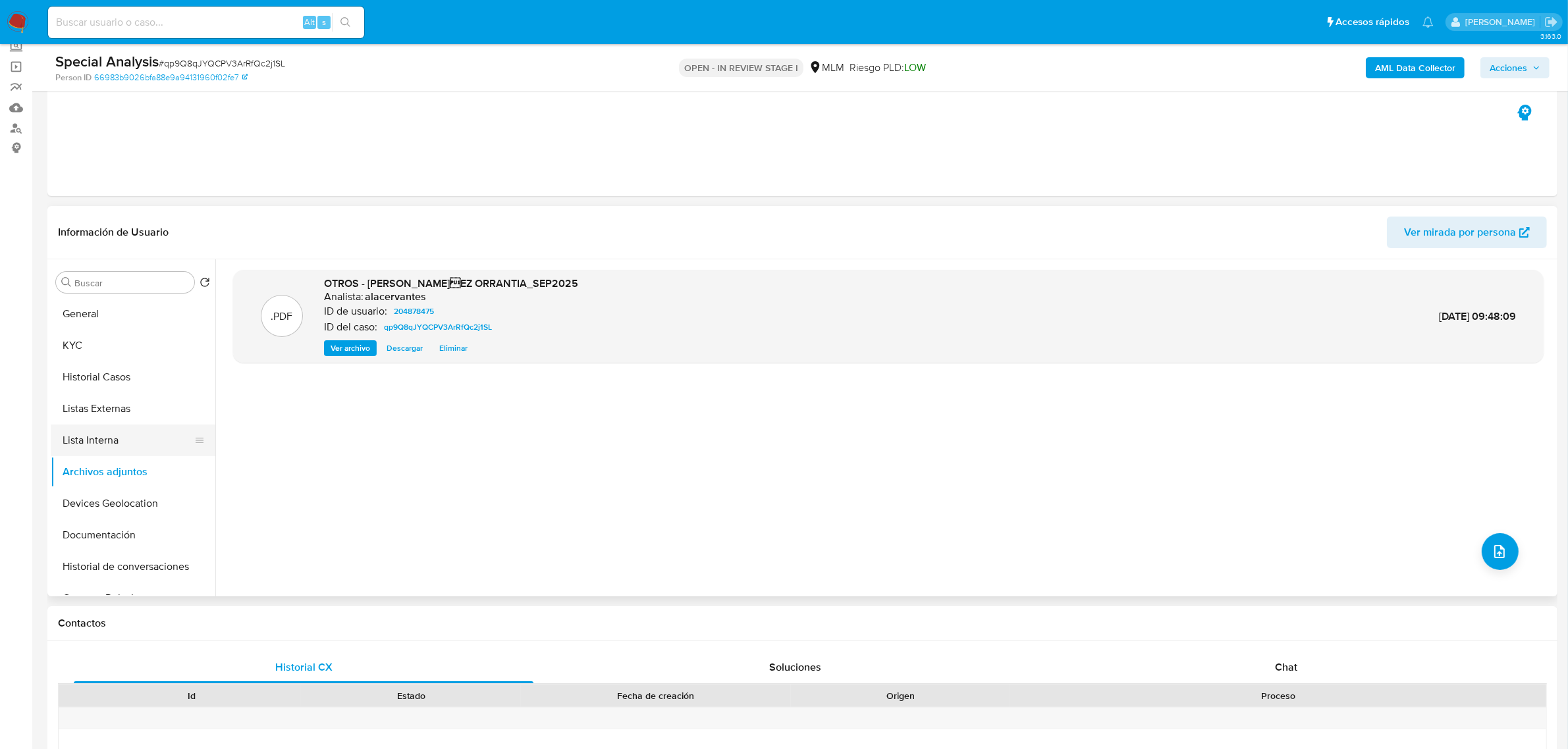
click at [121, 443] on button "Lista Interna" at bounding box center [127, 440] width 154 height 32
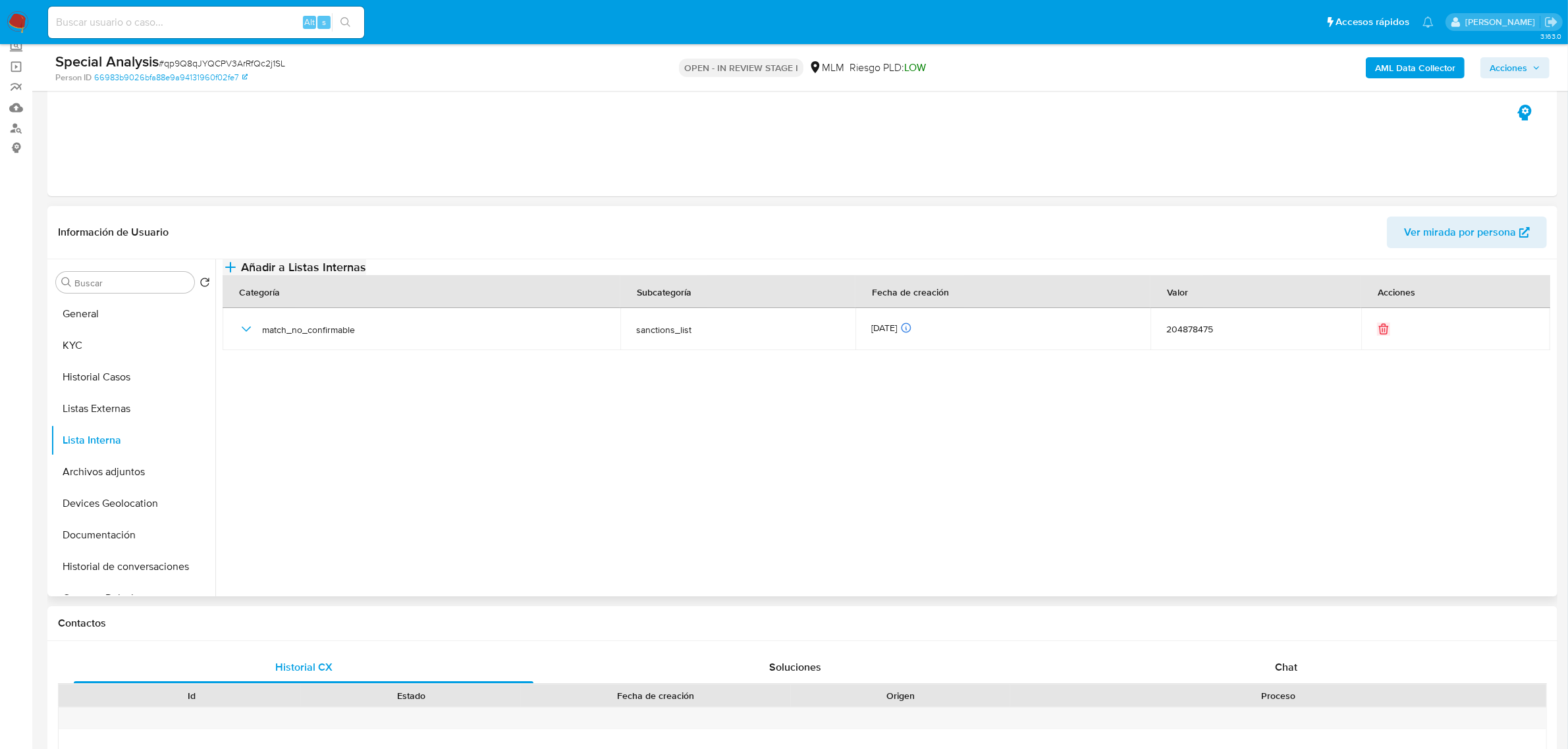
click at [366, 274] on span "Añadir a Listas Internas" at bounding box center [303, 267] width 125 height 15
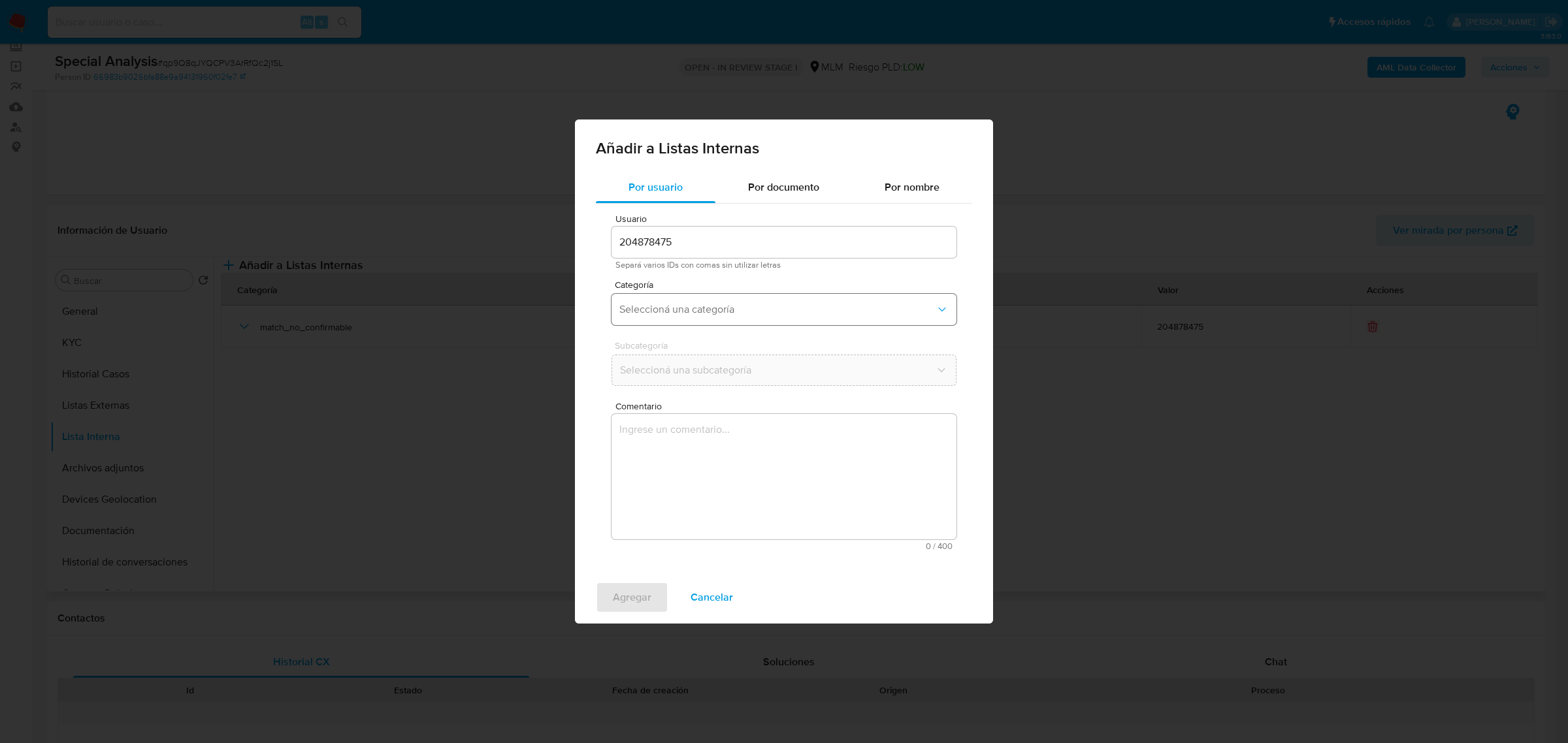
click at [703, 305] on span "Seleccioná una categoría" at bounding box center [777, 309] width 316 height 13
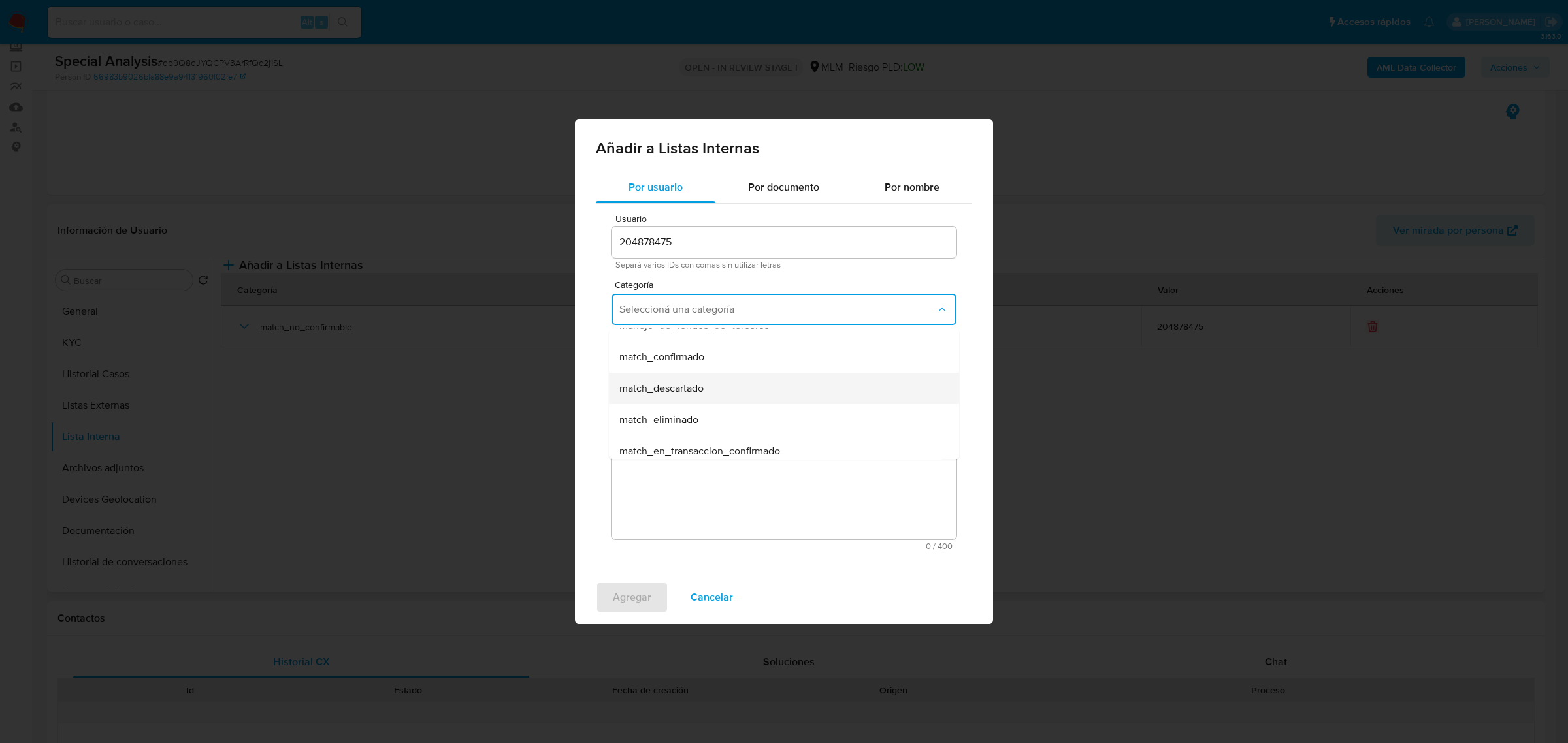
click at [703, 390] on span "match_descartado" at bounding box center [661, 388] width 84 height 13
click at [686, 363] on span "Seleccioná una subcategoría" at bounding box center [777, 370] width 316 height 13
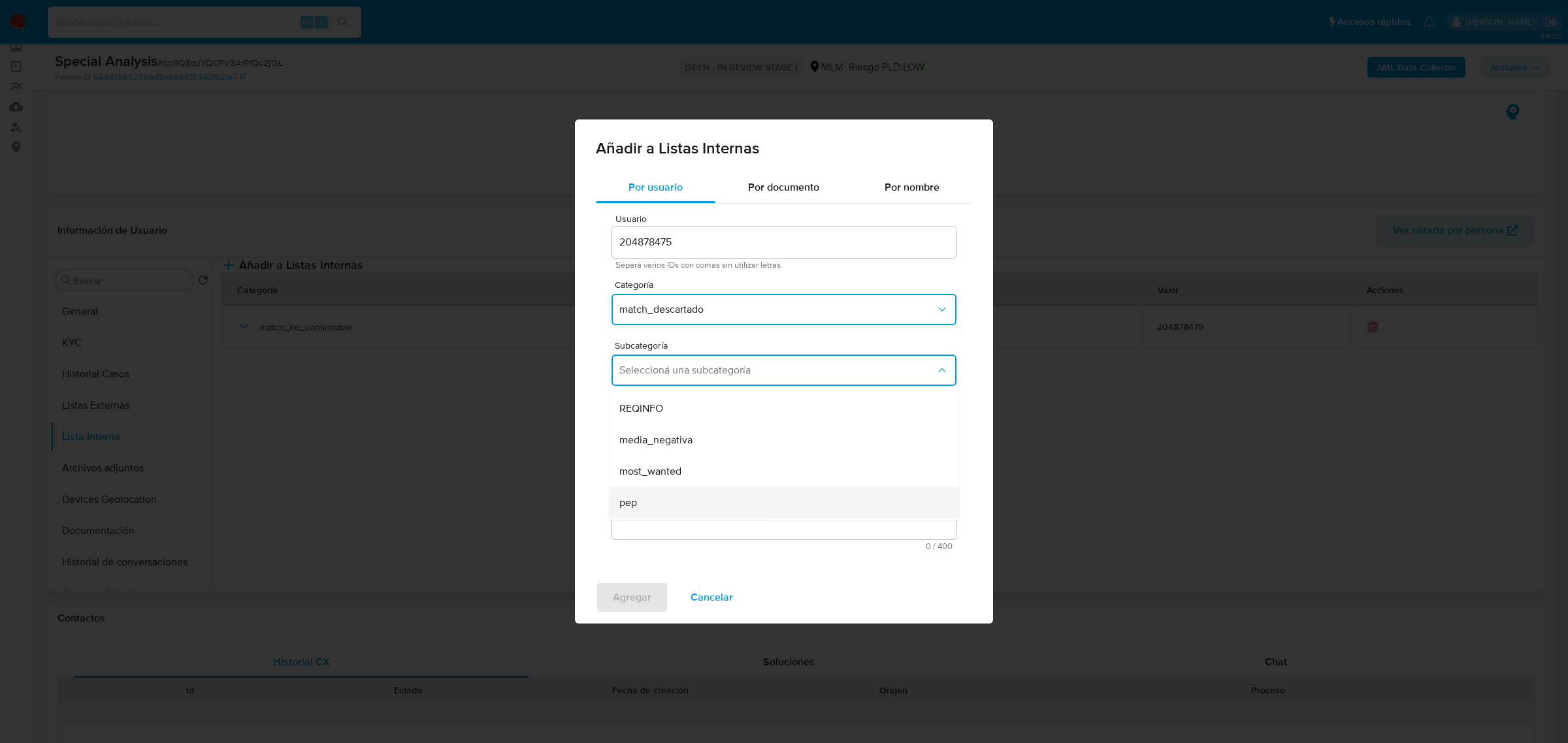
scroll to position [0, 0]
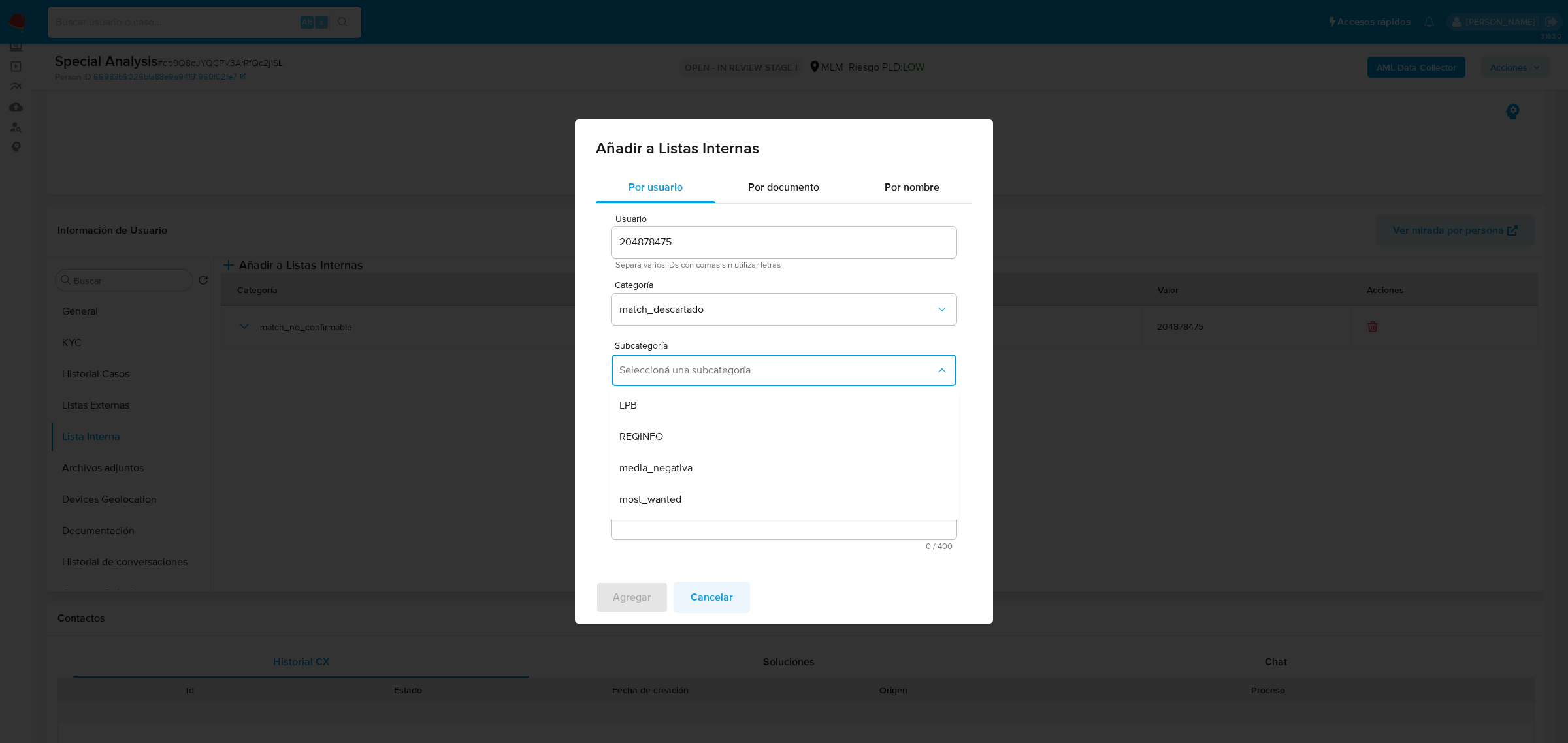
click at [715, 598] on span "Cancelar" at bounding box center [711, 597] width 42 height 28
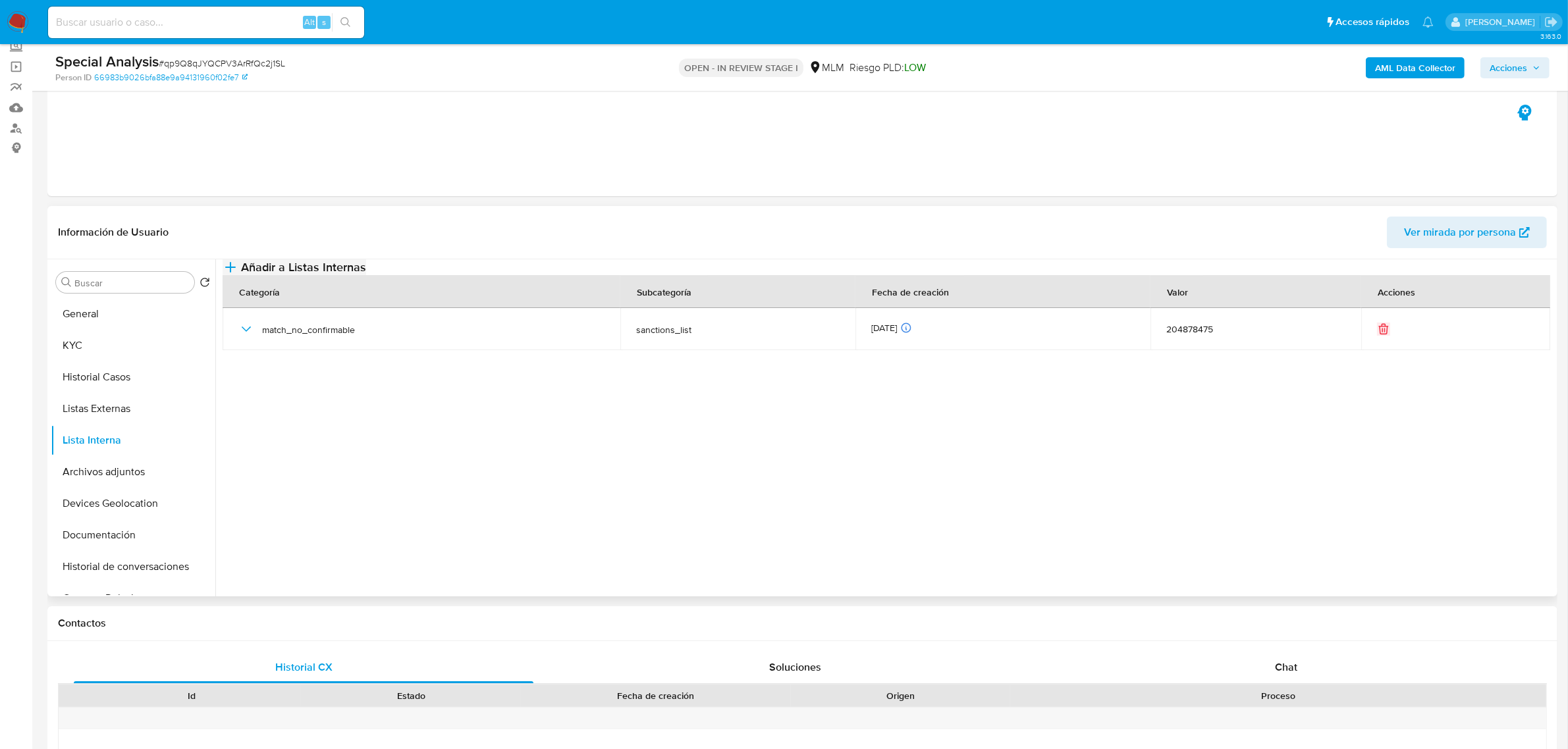
click at [366, 274] on span "Añadir a Listas Internas" at bounding box center [303, 267] width 125 height 15
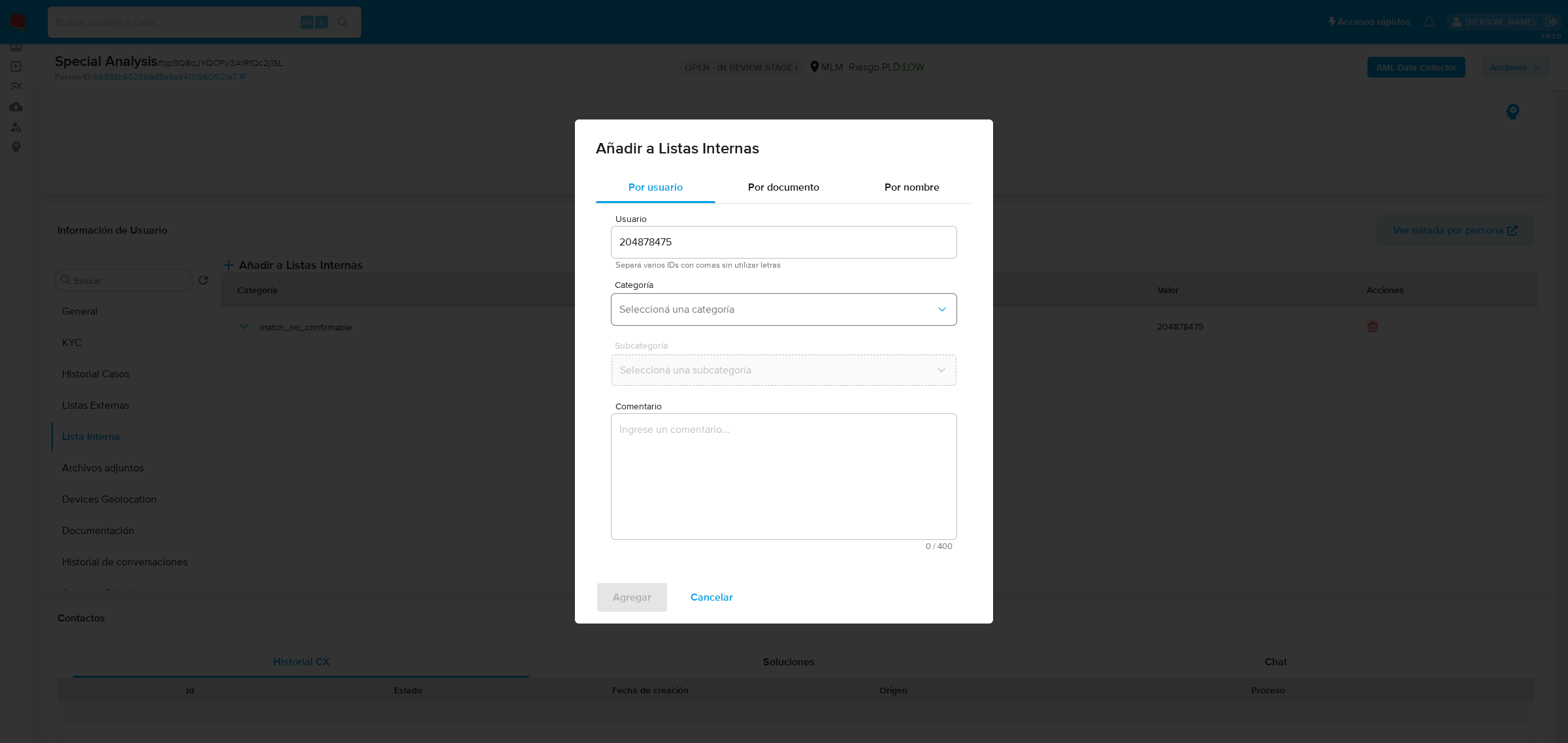
click at [681, 317] on button "Seleccioná una categoría" at bounding box center [784, 309] width 345 height 31
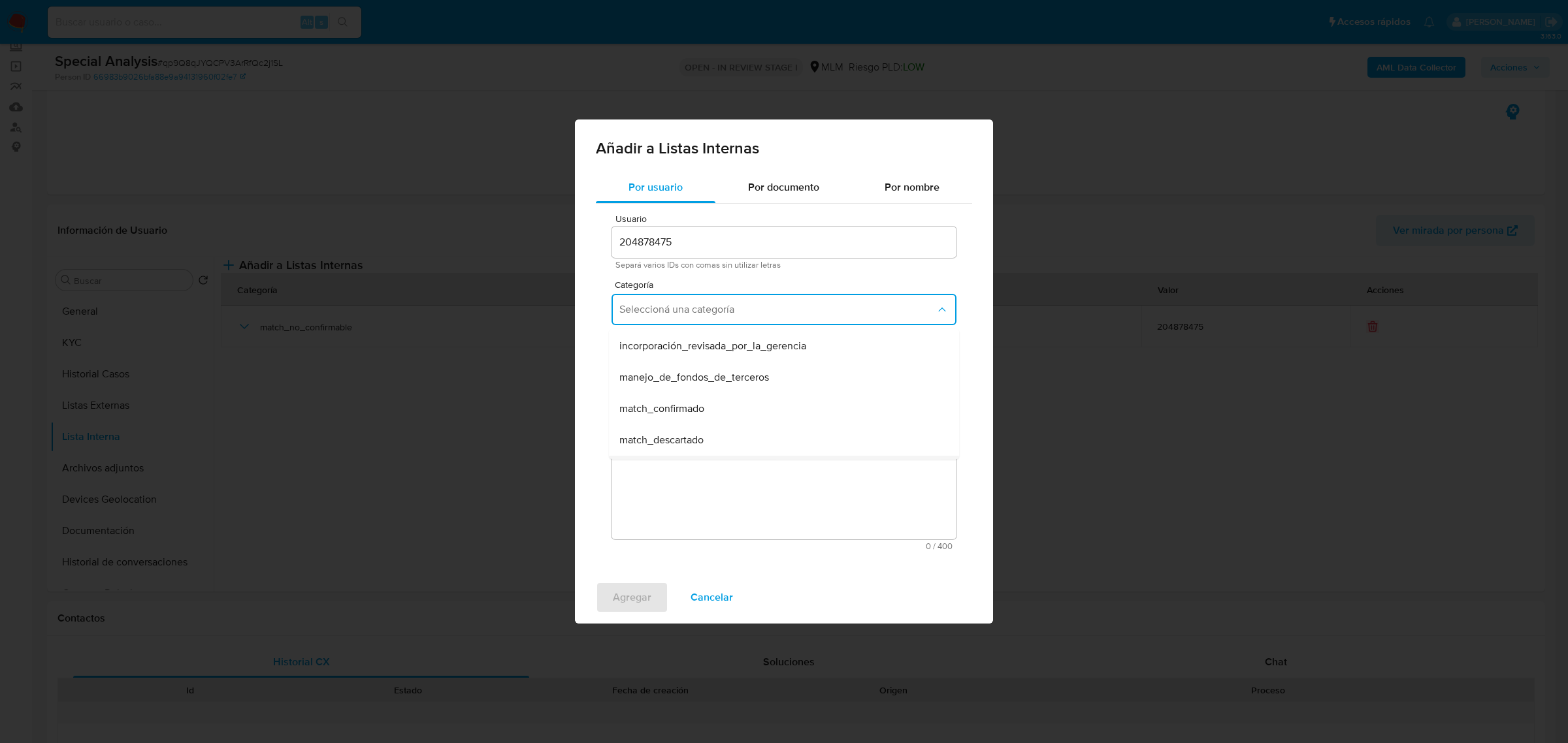
scroll to position [82, 0]
drag, startPoint x: 703, startPoint y: 393, endPoint x: 703, endPoint y: 401, distance: 8.0
click at [703, 393] on span "match_descartado" at bounding box center [661, 388] width 84 height 13
click at [687, 358] on button "Seleccioná una subcategoría" at bounding box center [784, 370] width 345 height 31
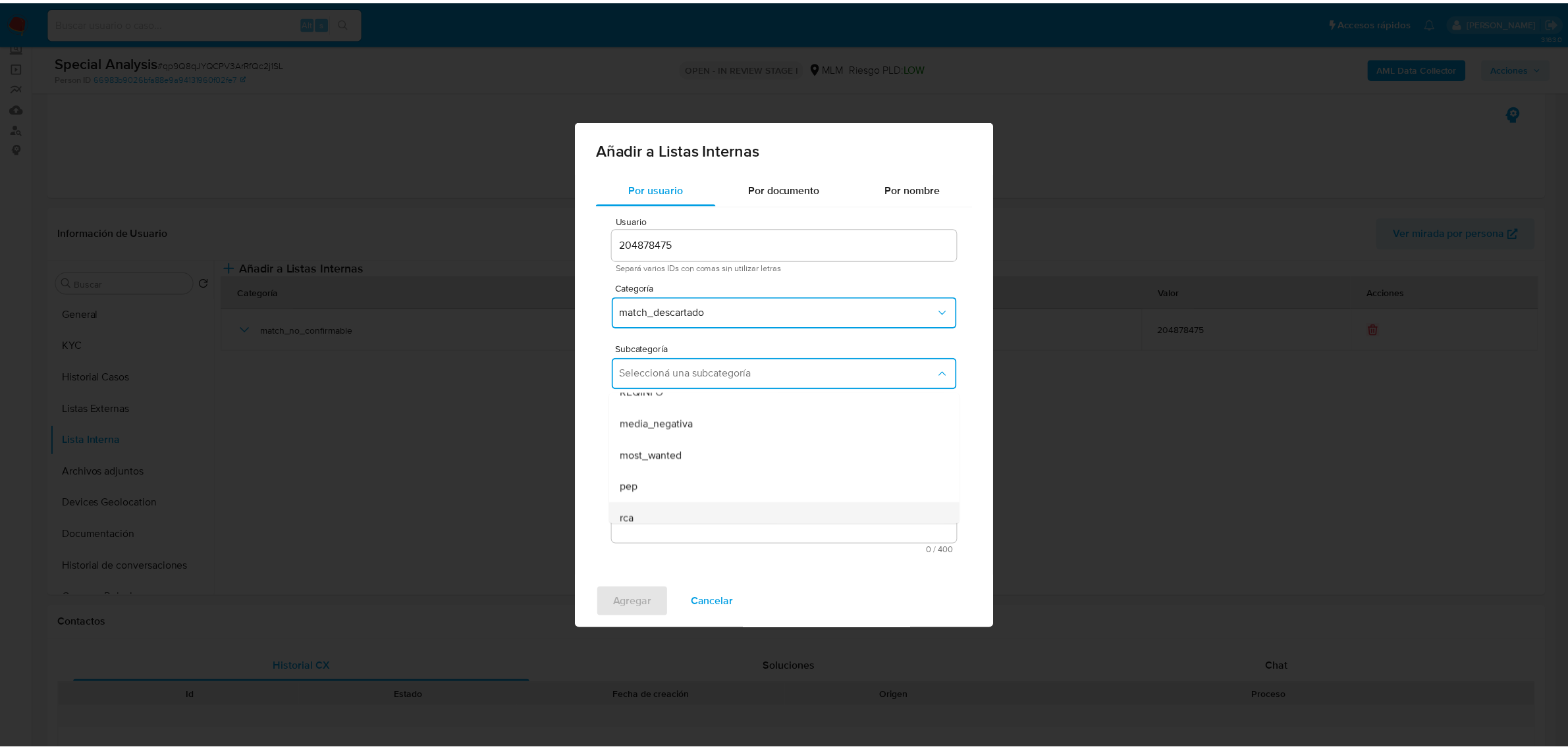
scroll to position [90, 0]
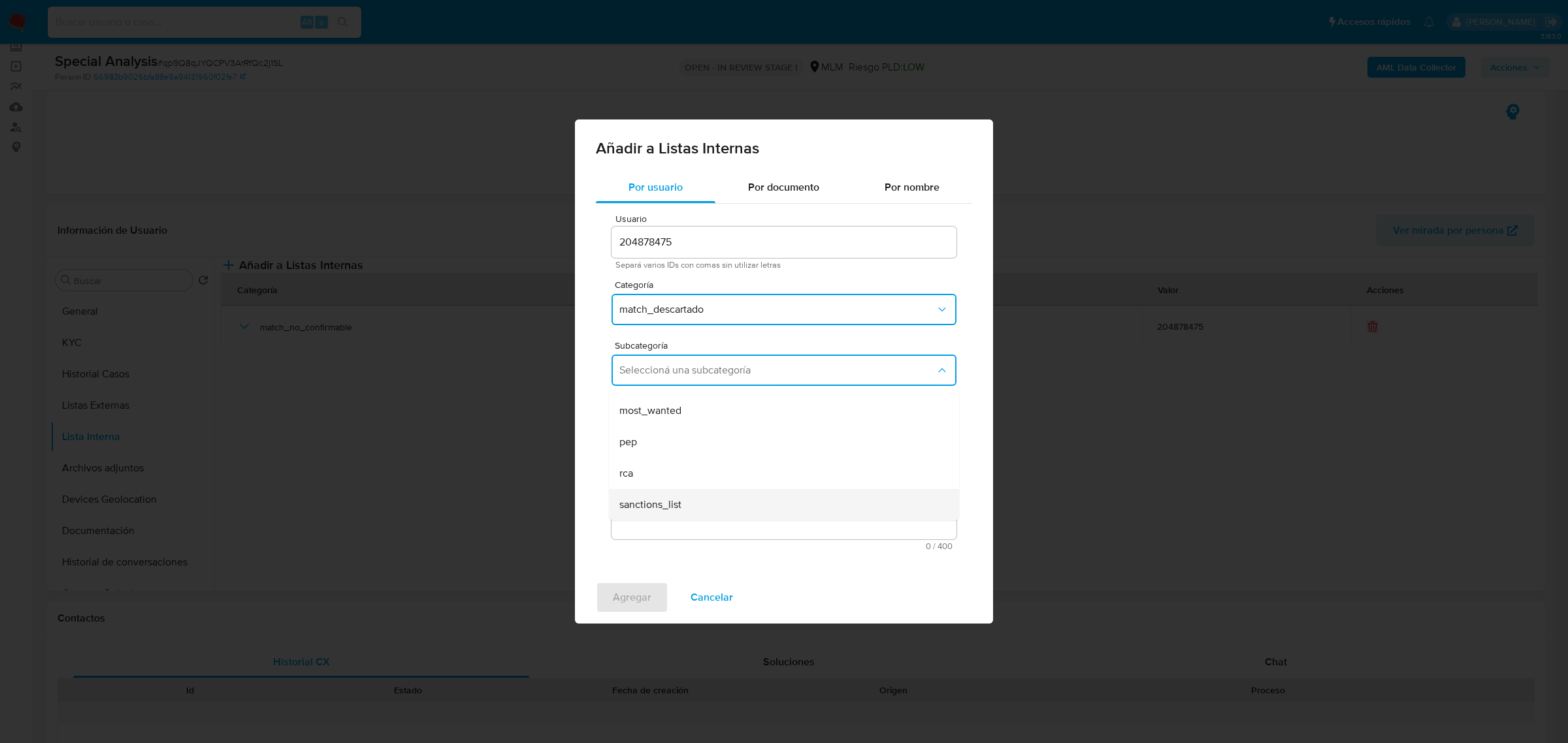
click at [696, 506] on div "sanctions_list" at bounding box center [780, 504] width 321 height 31
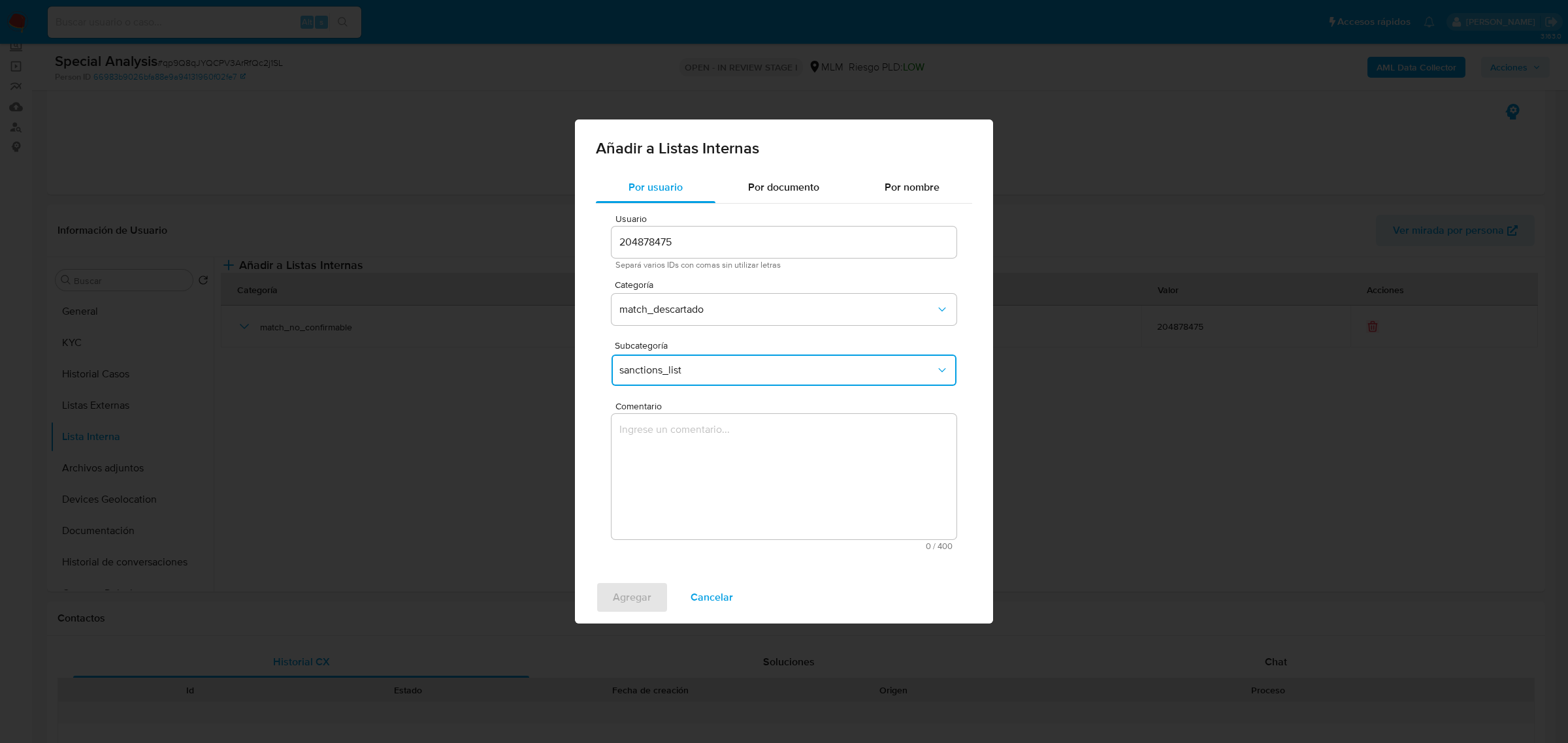
click at [687, 464] on textarea "Comentario" at bounding box center [784, 477] width 345 height 126
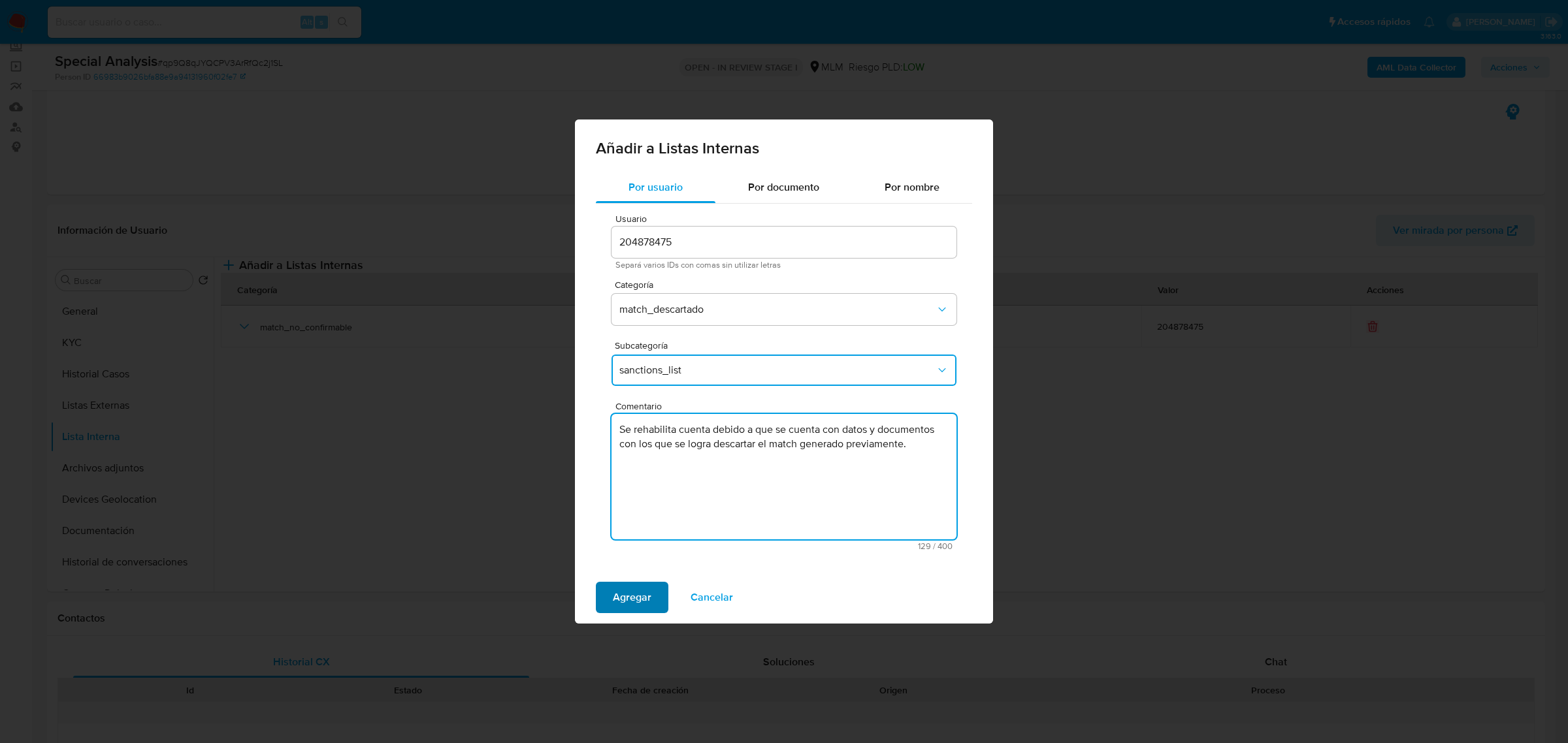
type textarea "Se rehabilita cuenta debido a que se cuenta con datos y documentos con los que …"
click at [650, 589] on span "Agregar" at bounding box center [632, 597] width 39 height 28
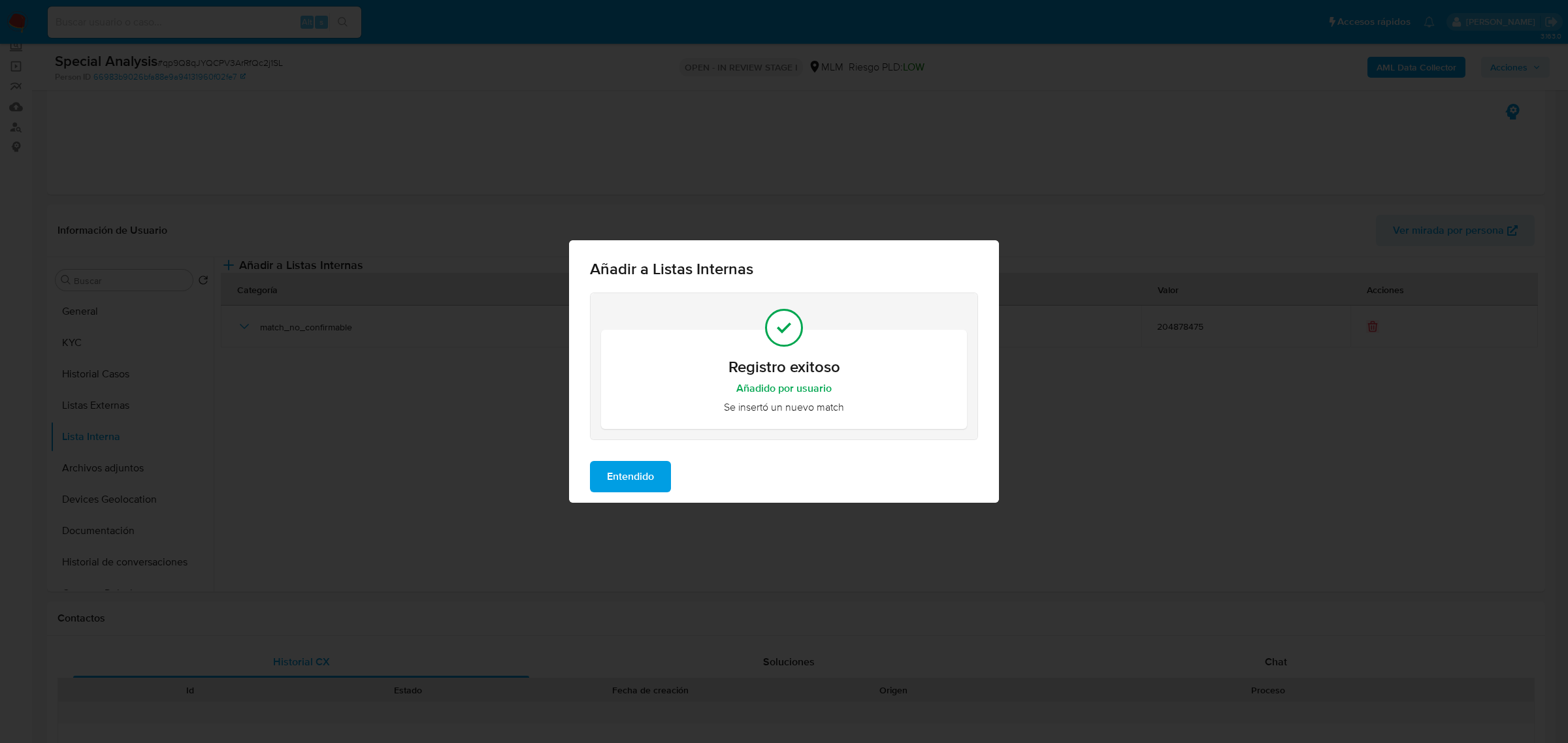
click at [583, 478] on div "Entendido" at bounding box center [784, 477] width 430 height 53
click at [622, 481] on span "Entendido" at bounding box center [630, 476] width 47 height 28
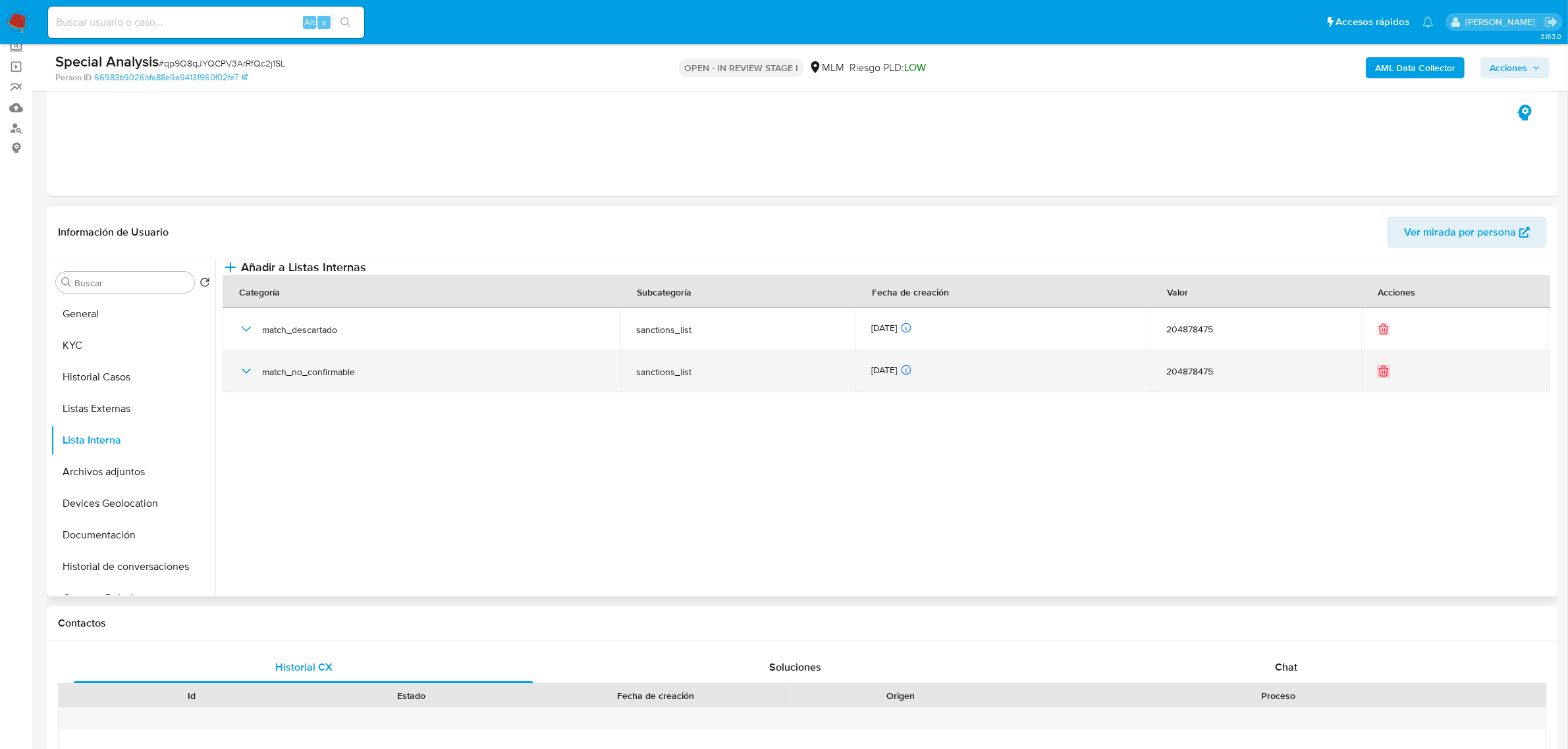
click at [1382, 377] on button "Eliminar" at bounding box center [1383, 372] width 13 height 13
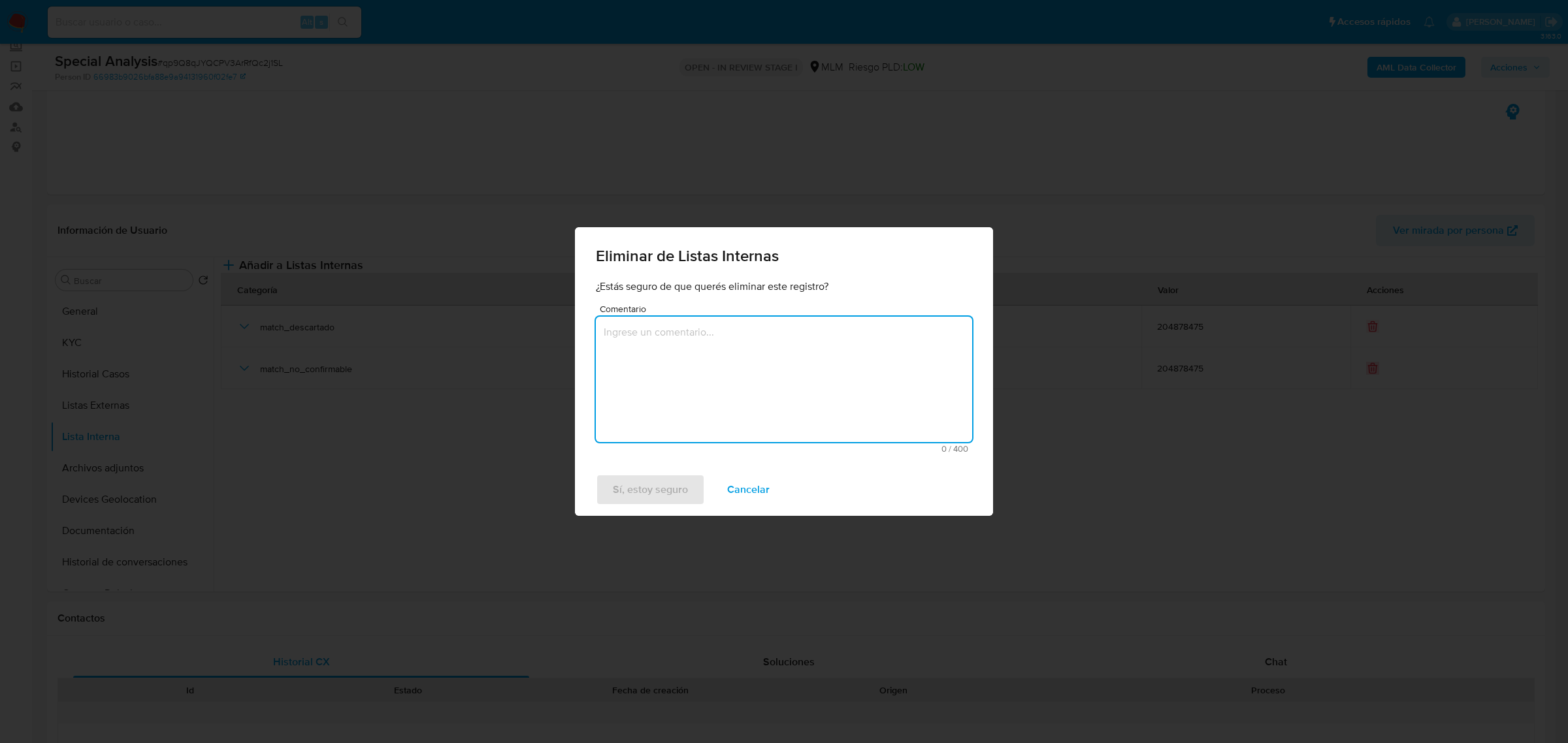
click at [742, 392] on textarea "Comentario" at bounding box center [784, 380] width 376 height 126
type textarea "Se rehabilita cuenta debido a que se cuenta con datos y documentos con los que …"
click at [657, 488] on span "Sí, estoy seguro" at bounding box center [650, 489] width 75 height 28
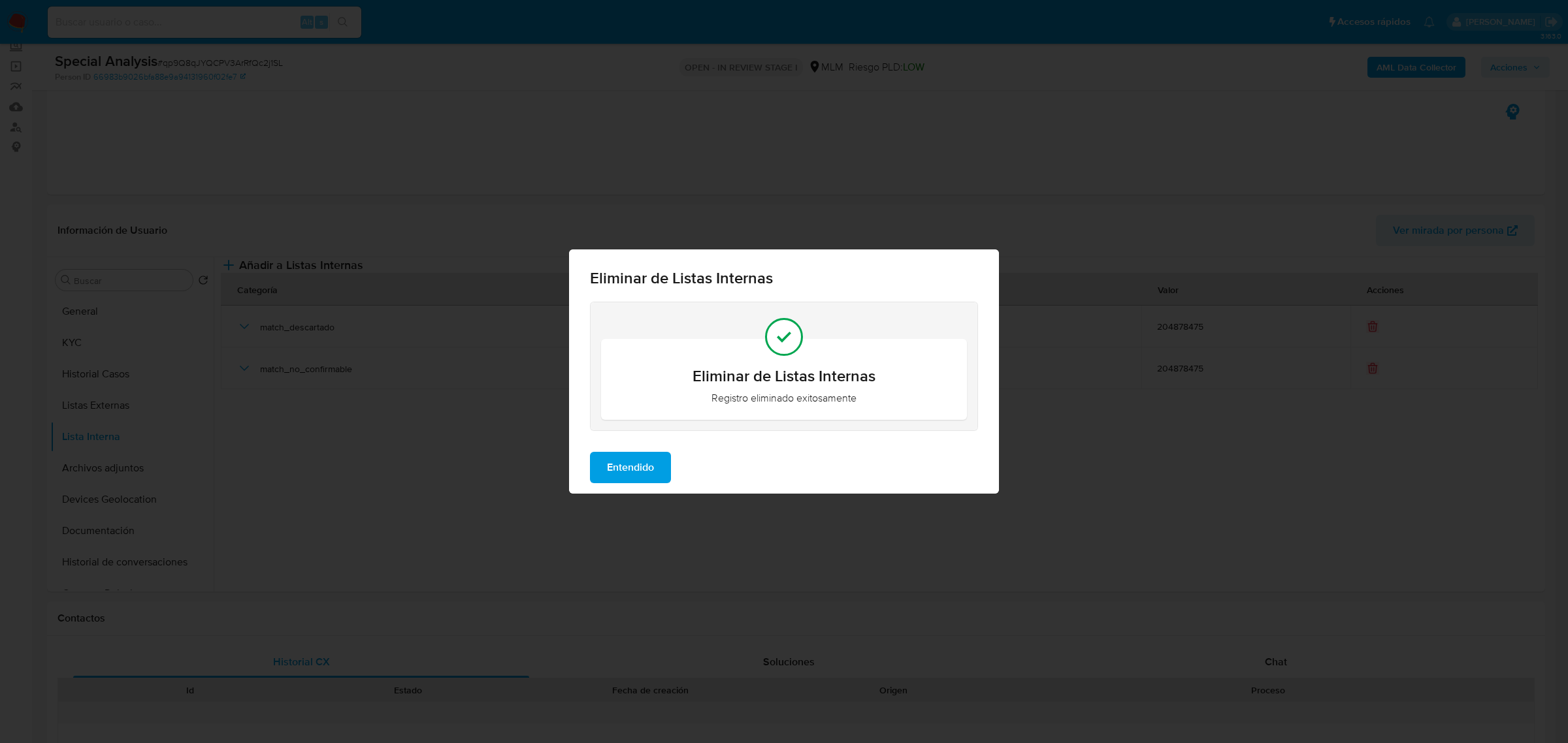
click at [616, 455] on span "Entendido" at bounding box center [630, 467] width 47 height 28
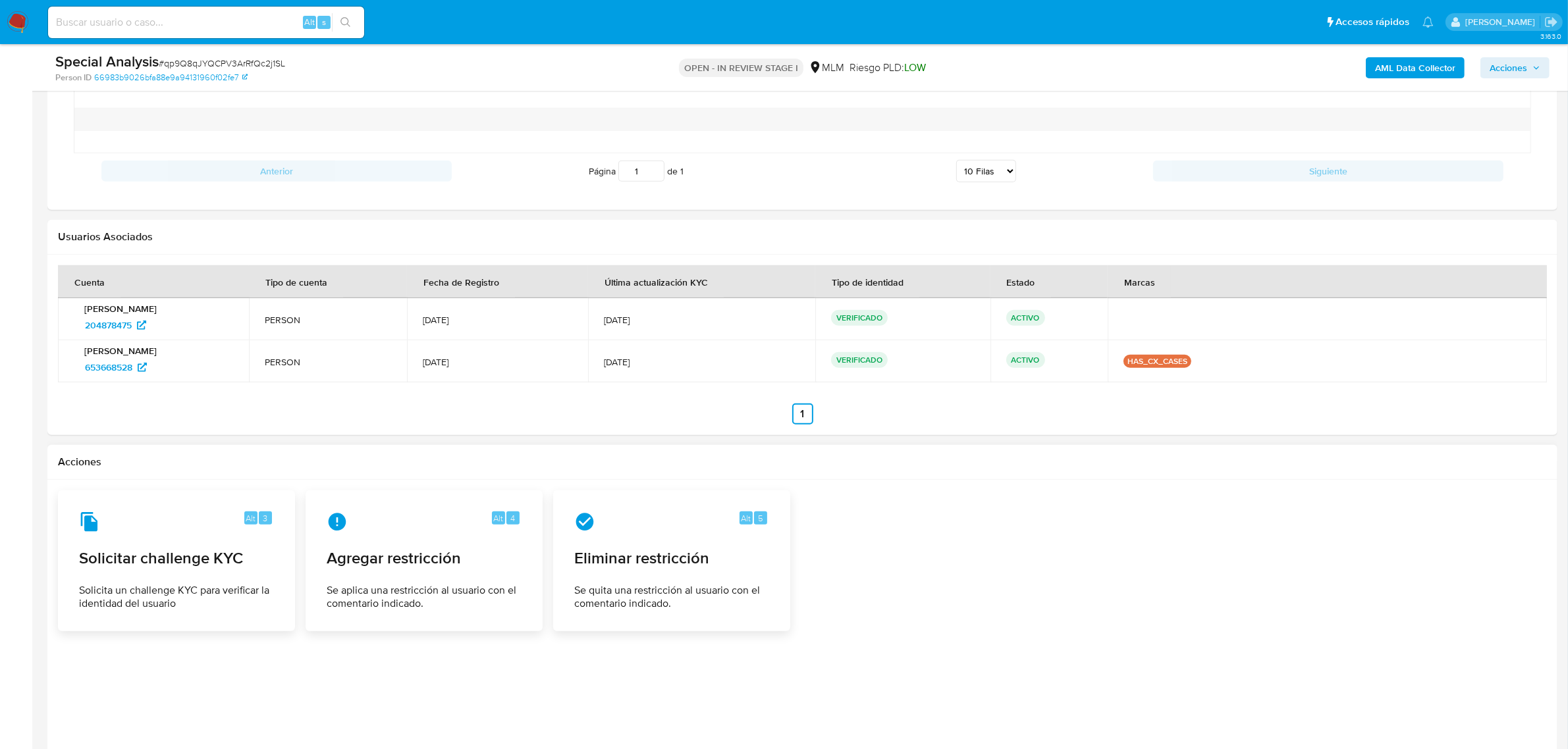
scroll to position [1480, 0]
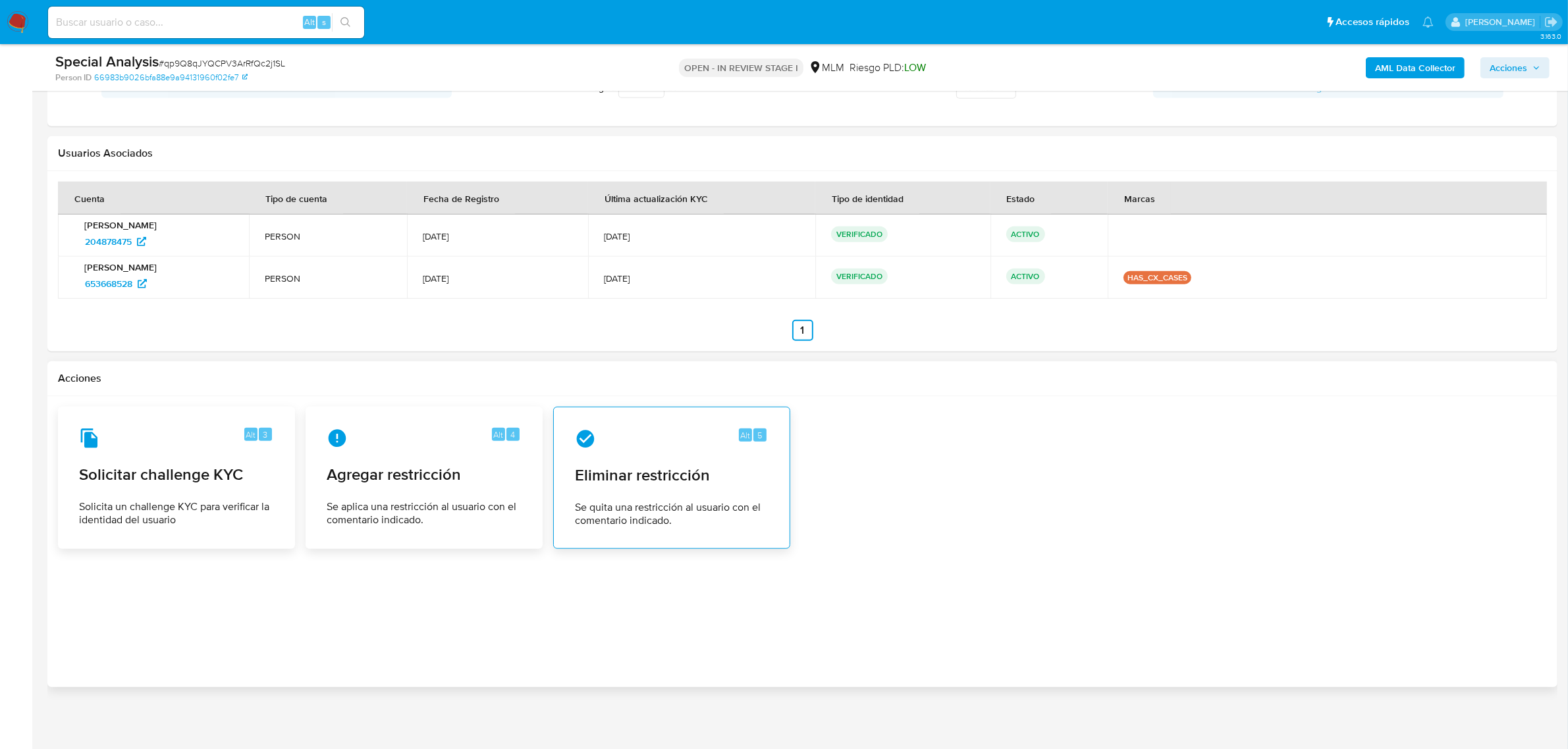
click at [670, 504] on span "Se quita una restricción al usuario con el comentario indicado." at bounding box center [671, 514] width 194 height 26
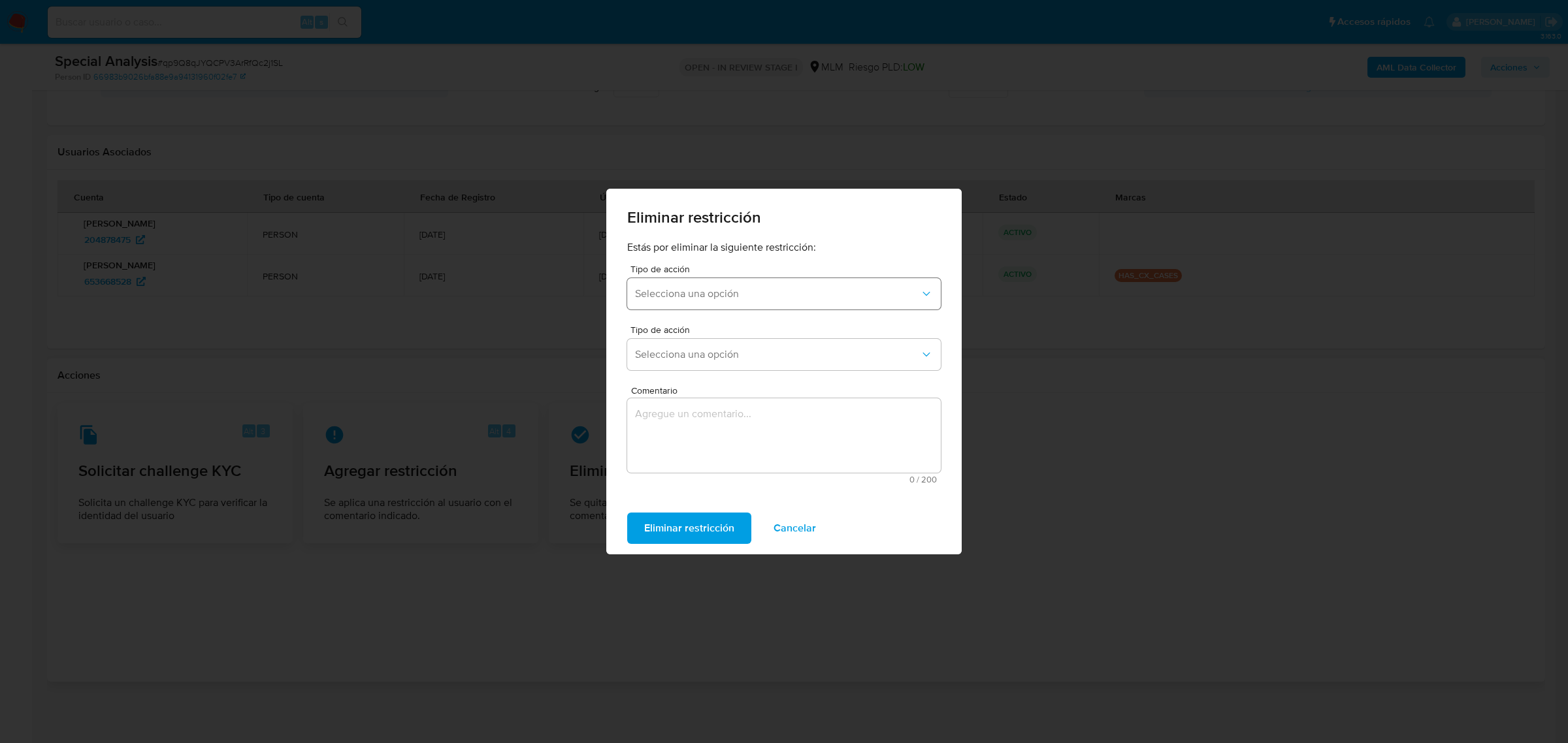
click at [725, 298] on span "Selecciona una opción" at bounding box center [777, 294] width 285 height 13
click at [714, 331] on span "AML_BLOCK_LEGACY" at bounding box center [687, 329] width 104 height 13
click at [723, 355] on span "Selecciona una opción" at bounding box center [777, 355] width 285 height 13
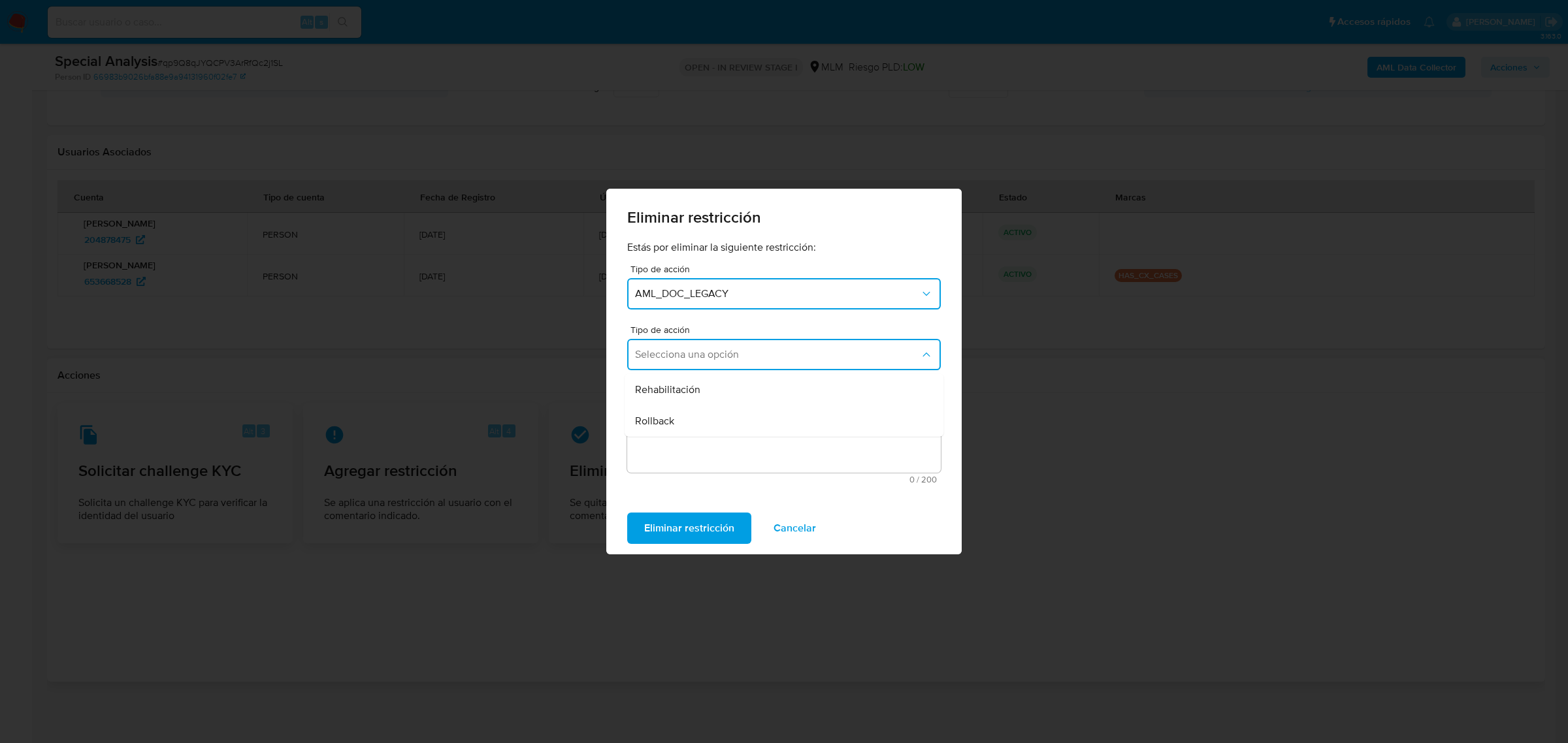
click at [733, 387] on div "Rehabilitación" at bounding box center [779, 390] width 290 height 31
click at [739, 425] on textarea "Comentario" at bounding box center [784, 436] width 313 height 74
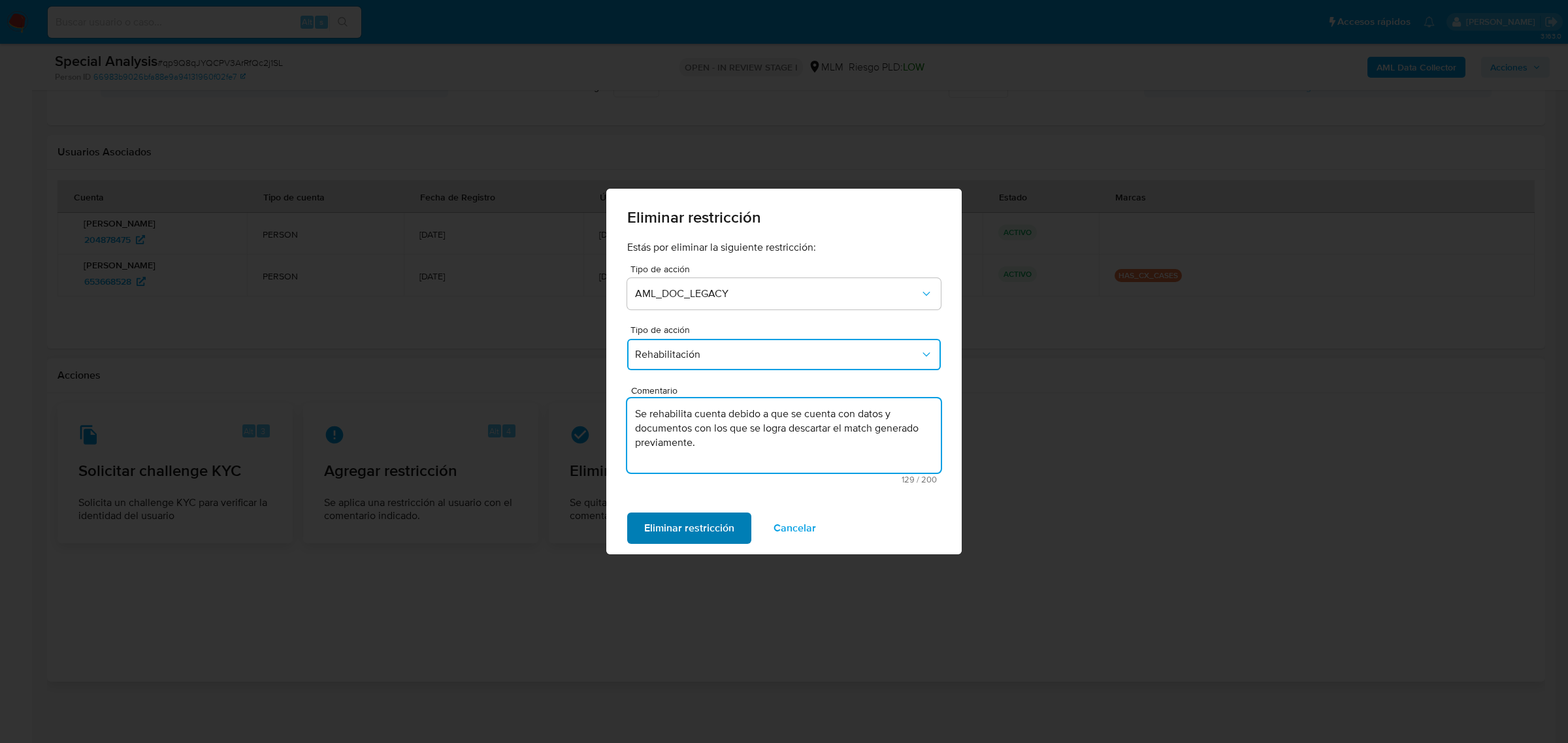
type textarea "Se rehabilita cuenta debido a que se cuenta con datos y documentos con los que …"
click at [713, 520] on span "Eliminar restricción" at bounding box center [689, 528] width 90 height 28
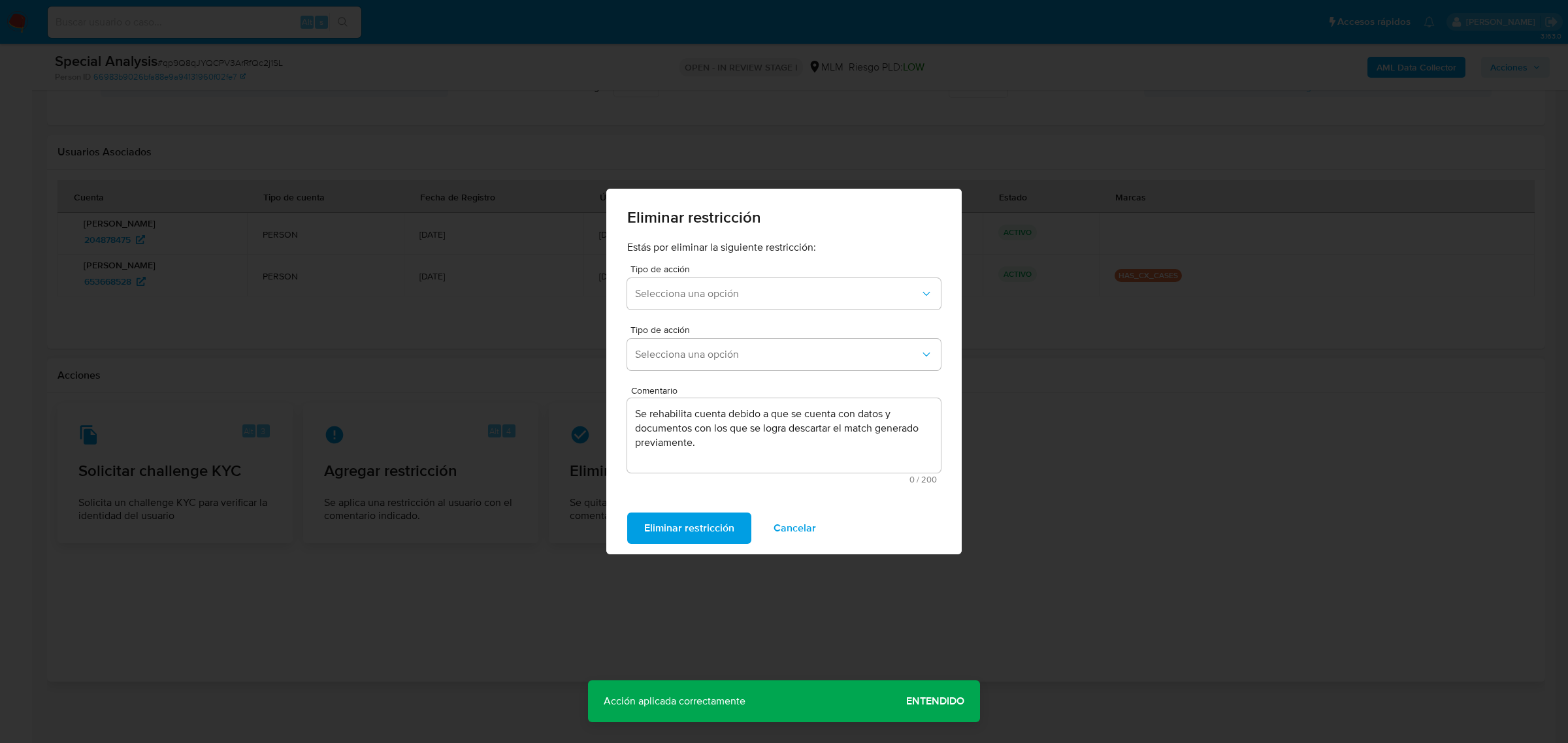
drag, startPoint x: 934, startPoint y: 693, endPoint x: 868, endPoint y: 606, distance: 109.2
click at [935, 701] on span "Entendido" at bounding box center [936, 701] width 58 height 0
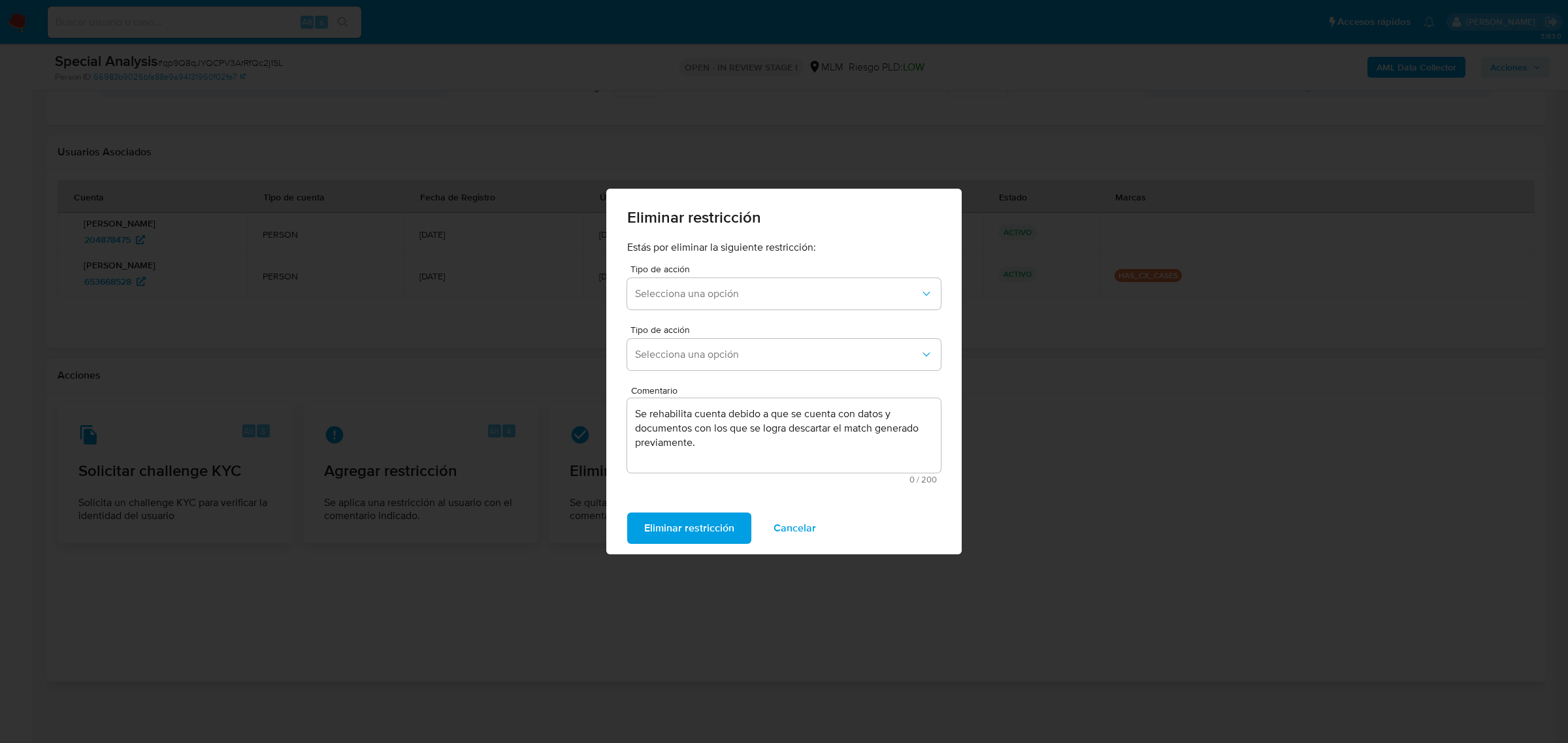
click at [803, 542] on span "Cancelar" at bounding box center [795, 528] width 42 height 28
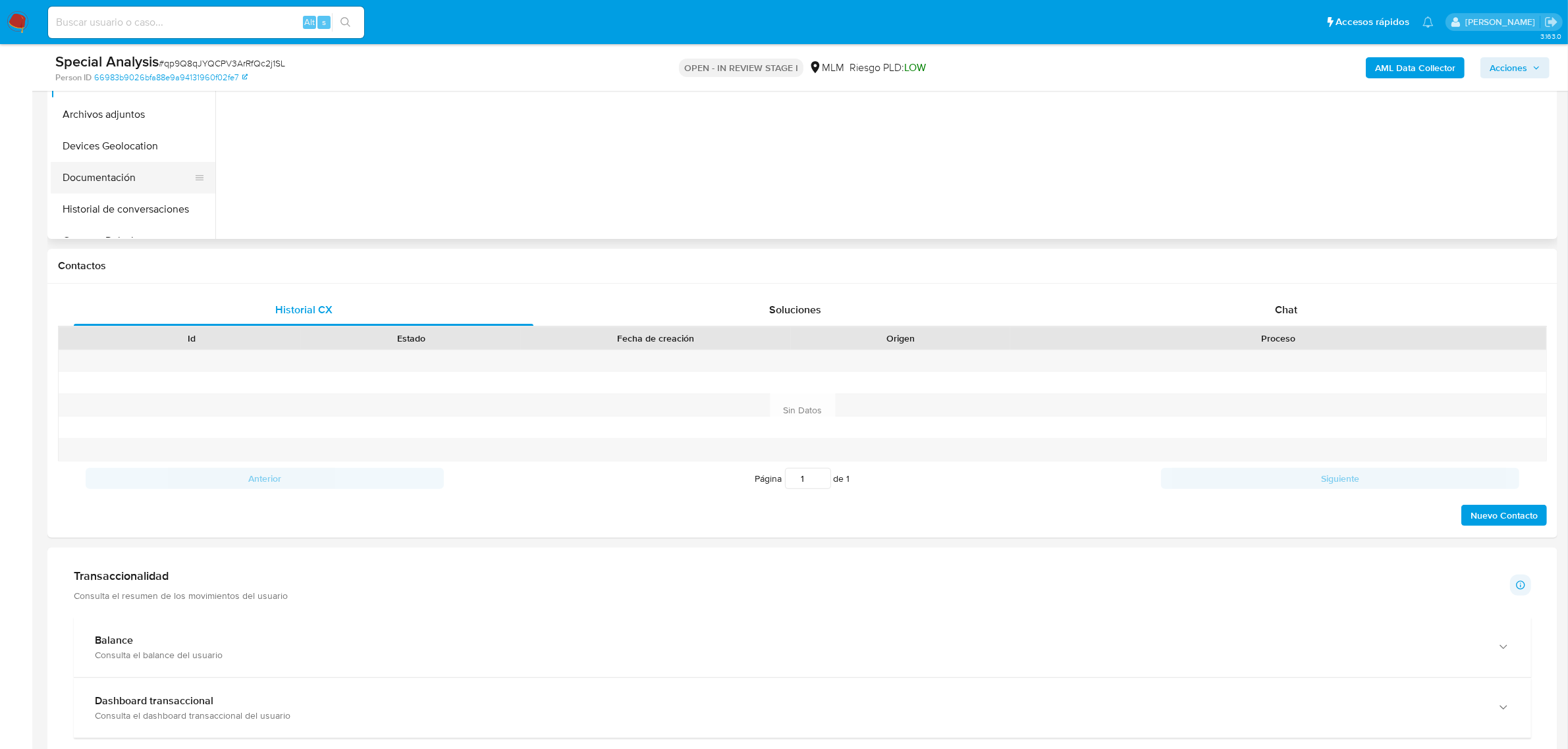
scroll to position [329, 0]
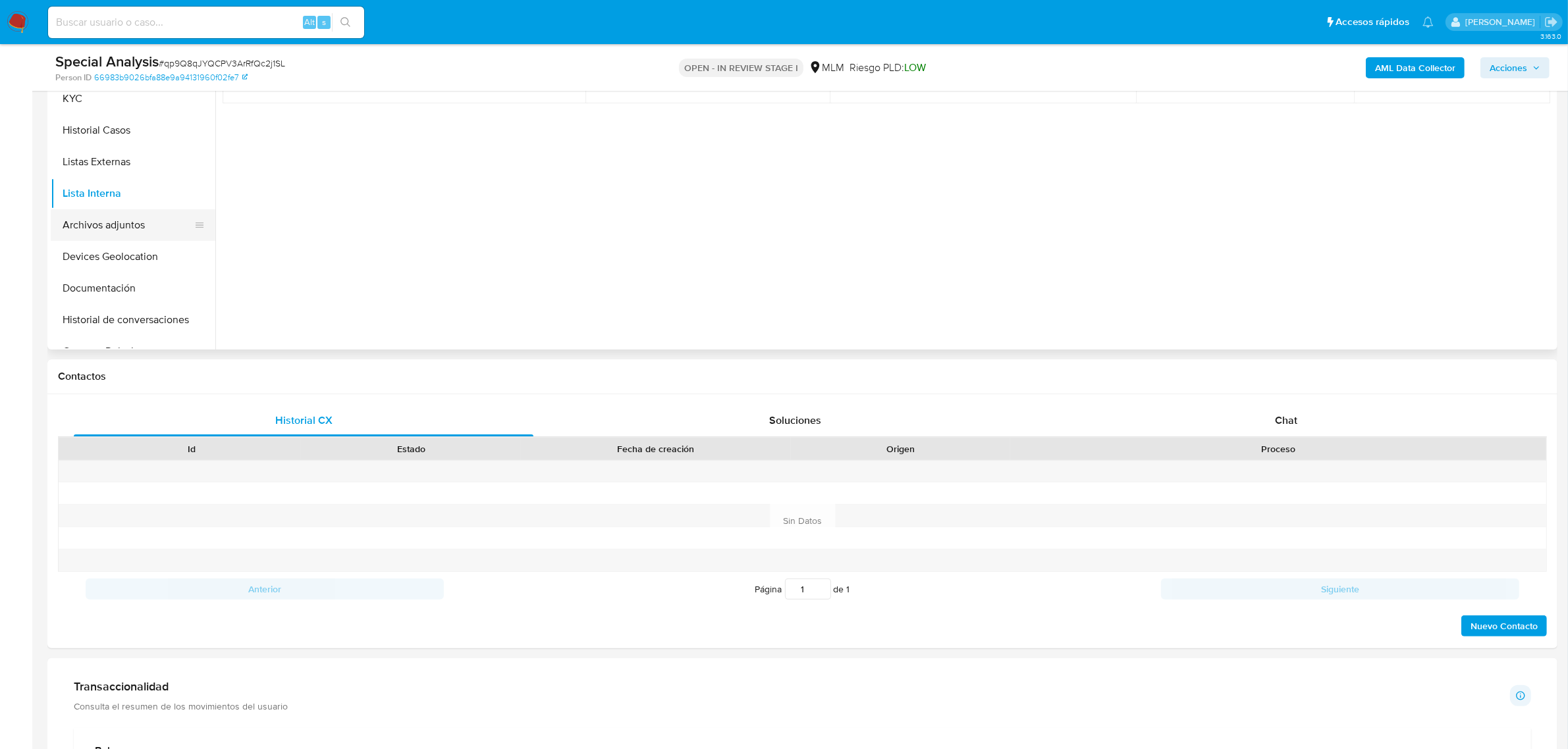
click at [110, 232] on button "Archivos adjuntos" at bounding box center [127, 224] width 154 height 32
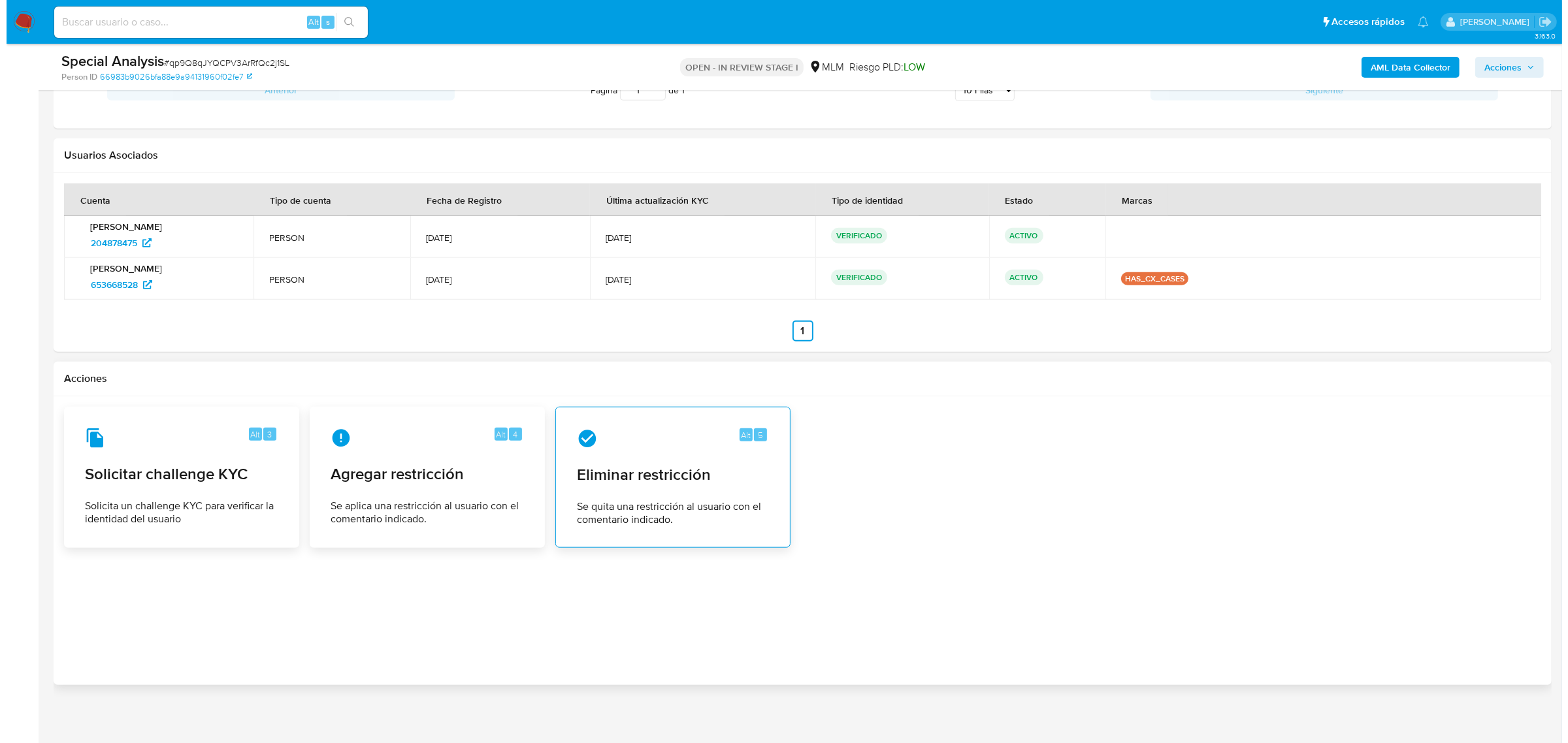
scroll to position [1475, 0]
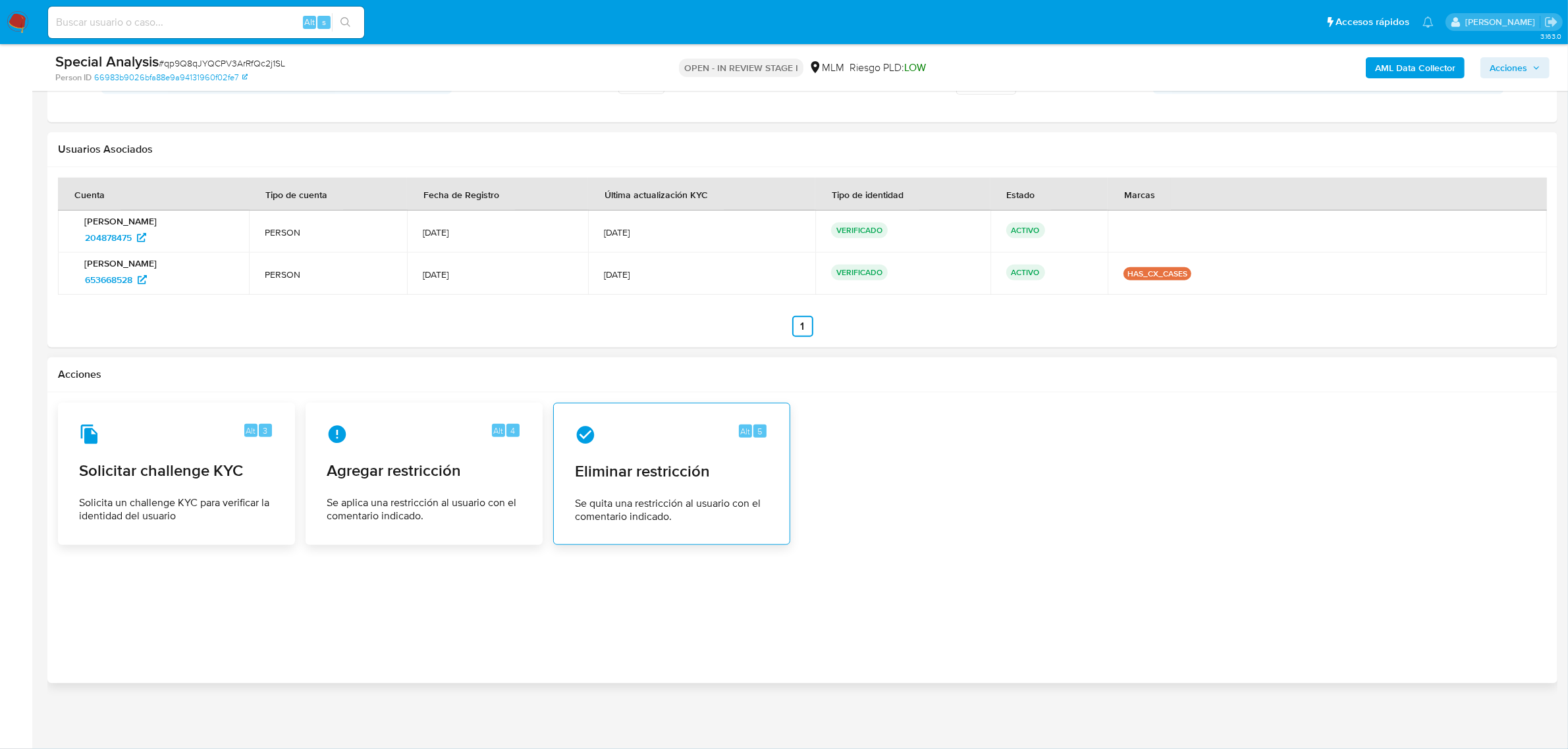
click at [765, 497] on span "Se quita una restricción al usuario con el comentario indicado." at bounding box center [671, 510] width 194 height 26
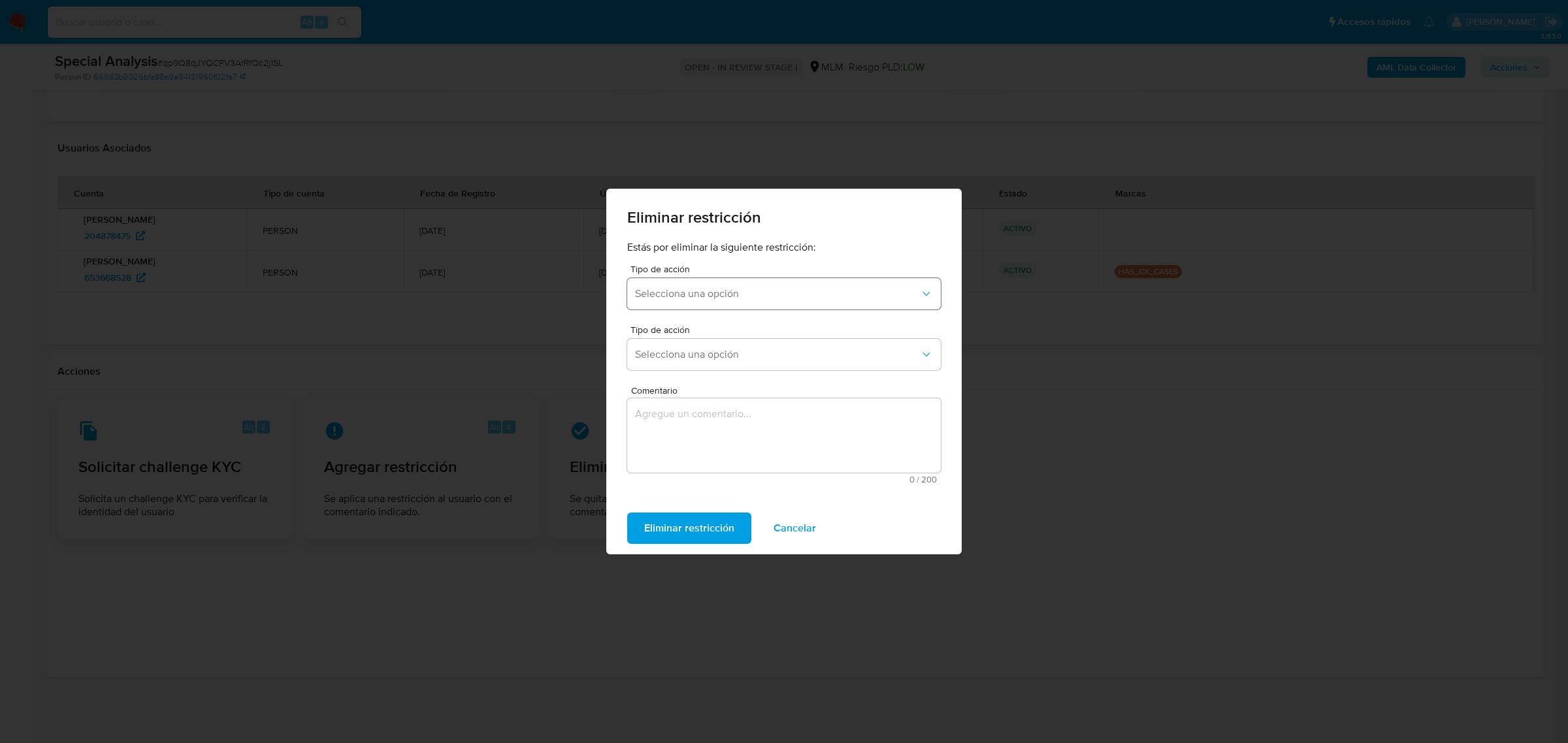
click at [752, 301] on button "Selecciona una opción" at bounding box center [784, 293] width 313 height 31
click at [1266, 347] on div "Eliminar restricción Estás por eliminar la siguiente restricción: Tipo de acció…" at bounding box center [784, 372] width 1568 height 743
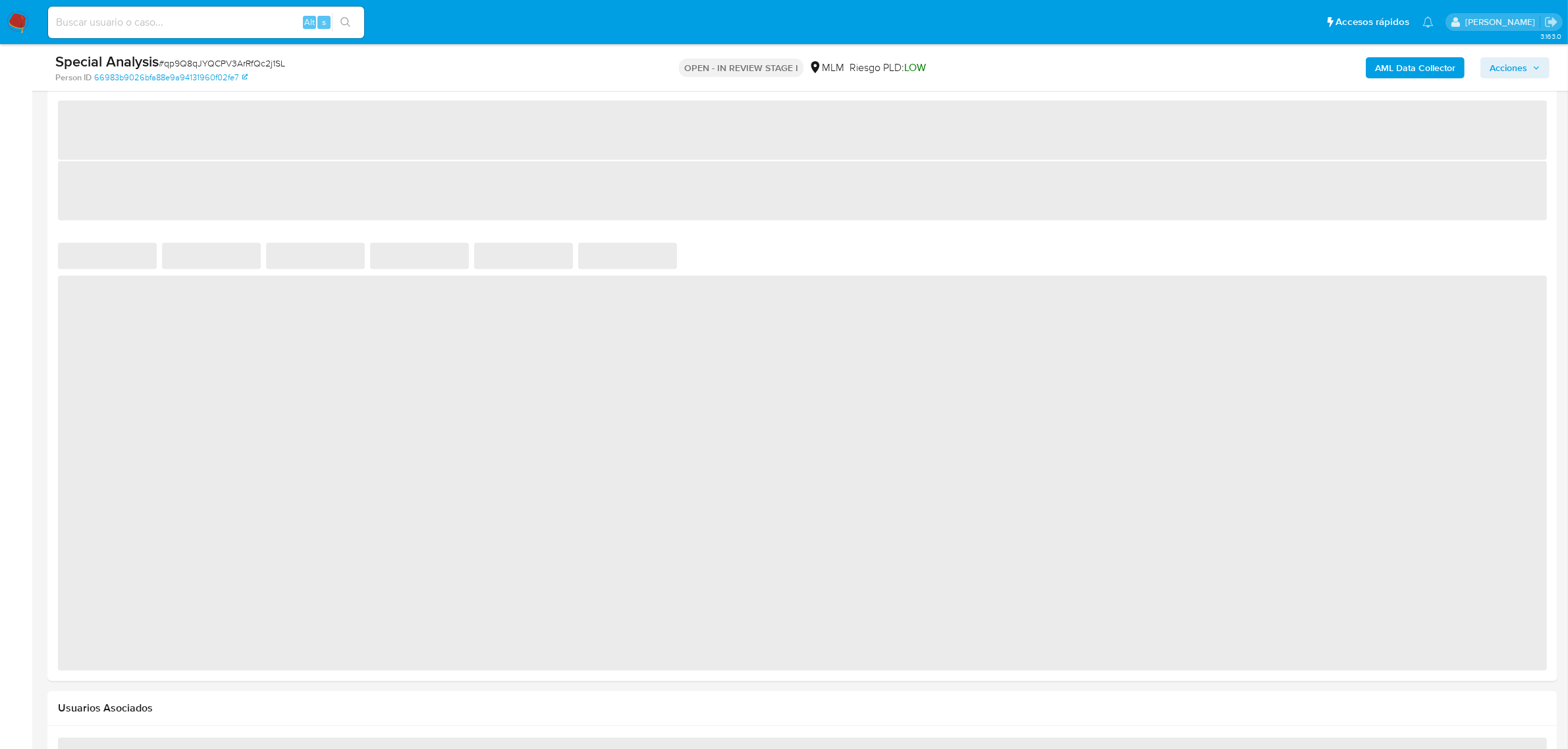
select select "10"
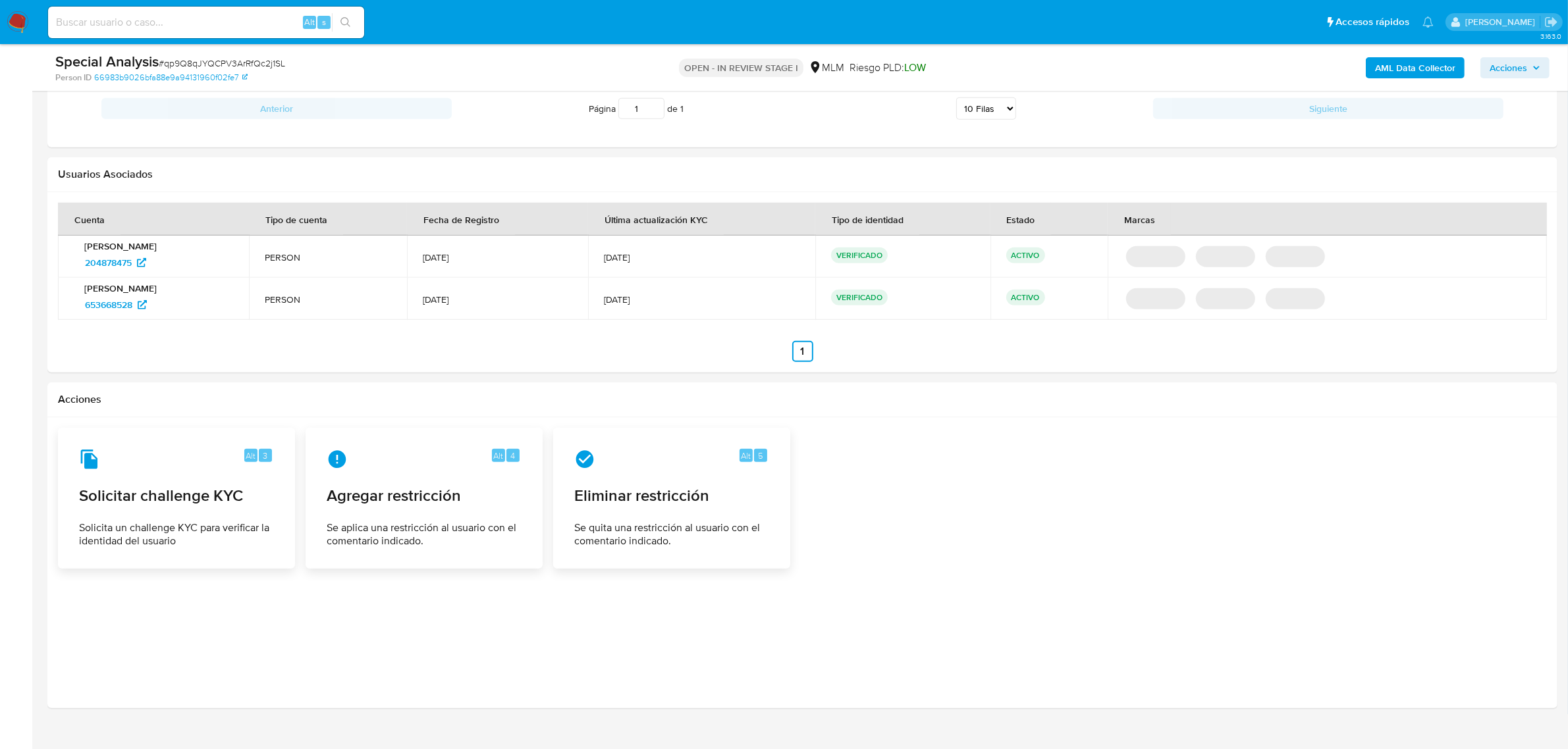
scroll to position [1487, 0]
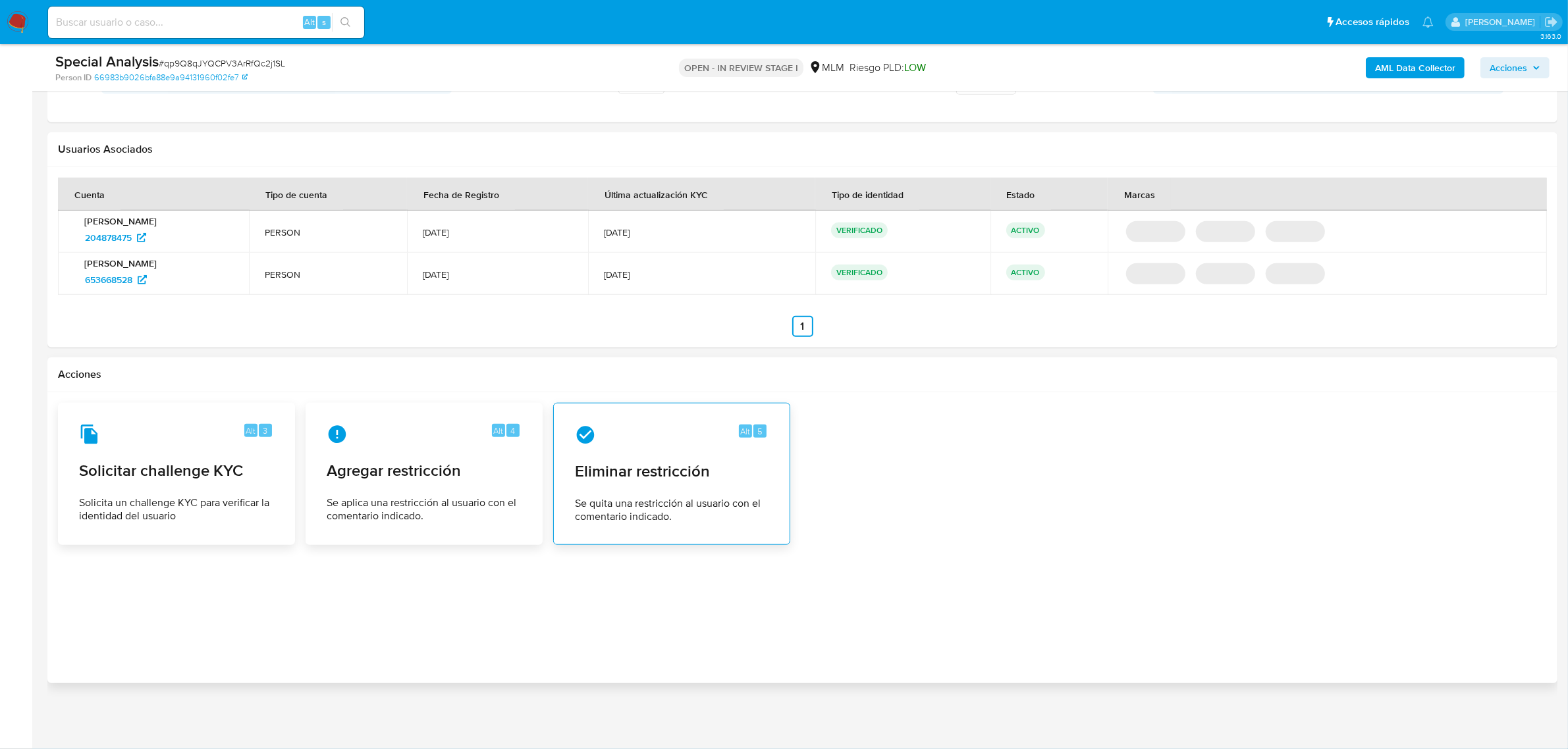
click at [734, 486] on div "Alt 5 Eliminar restricción Se quita una restricción al usuario con el comentari…" at bounding box center [672, 474] width 215 height 120
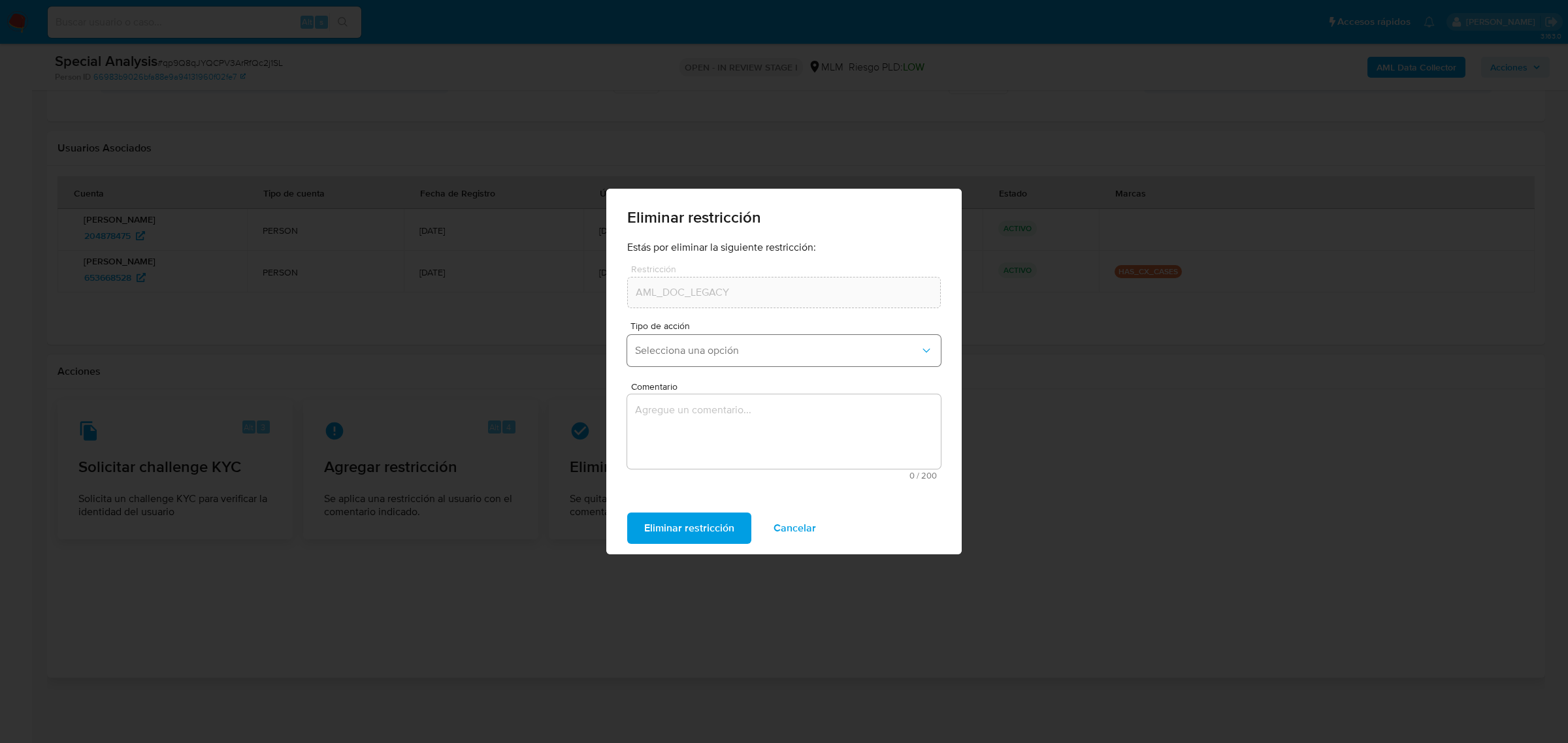
click at [704, 337] on button "Selecciona una opción" at bounding box center [784, 350] width 313 height 31
click at [717, 388] on div "Rehabilitación" at bounding box center [779, 385] width 290 height 31
click at [721, 423] on textarea "Comentario" at bounding box center [784, 431] width 313 height 74
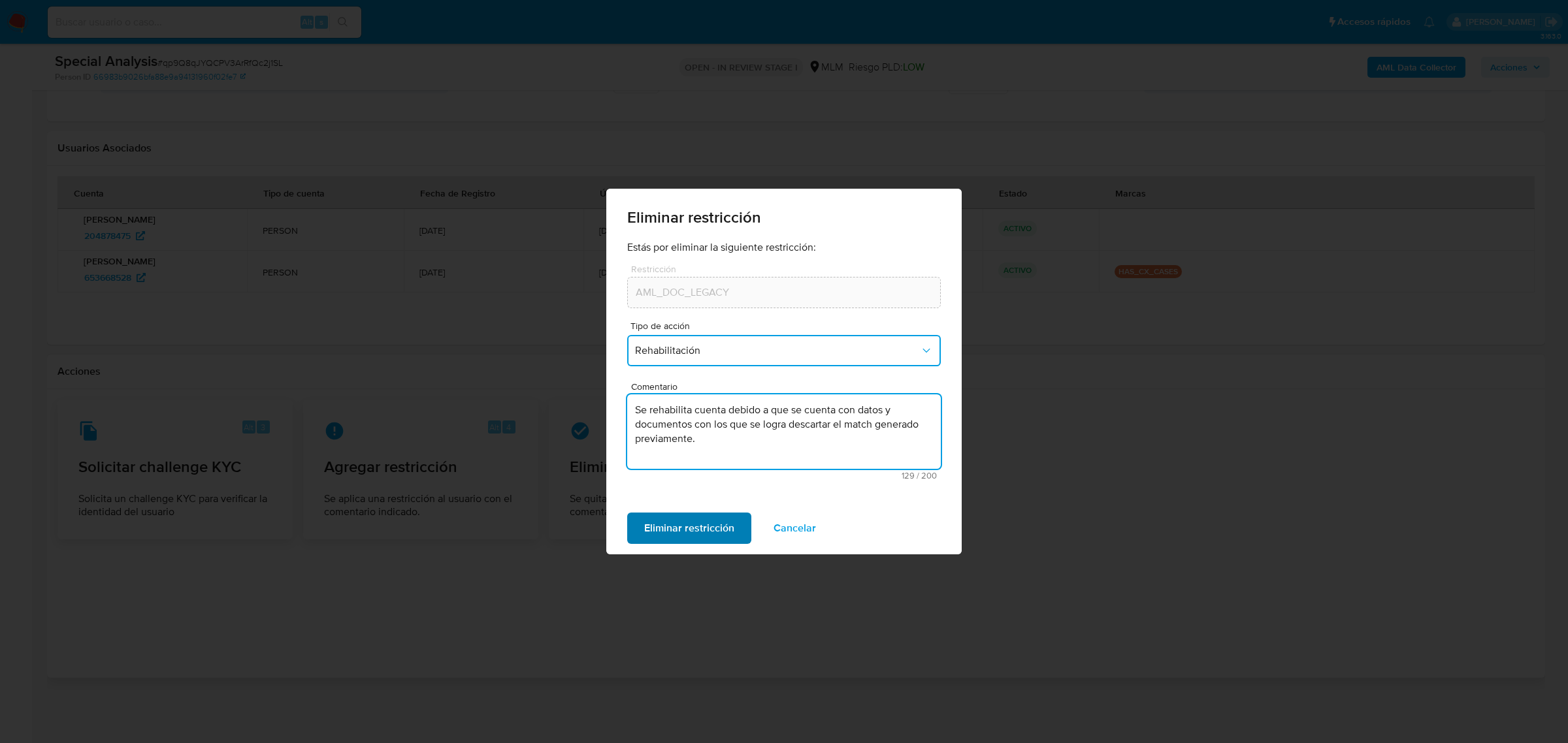
type textarea "Se rehabilita cuenta debido a que se cuenta con datos y documentos con los que …"
click at [697, 528] on span "Eliminar restricción" at bounding box center [689, 528] width 90 height 28
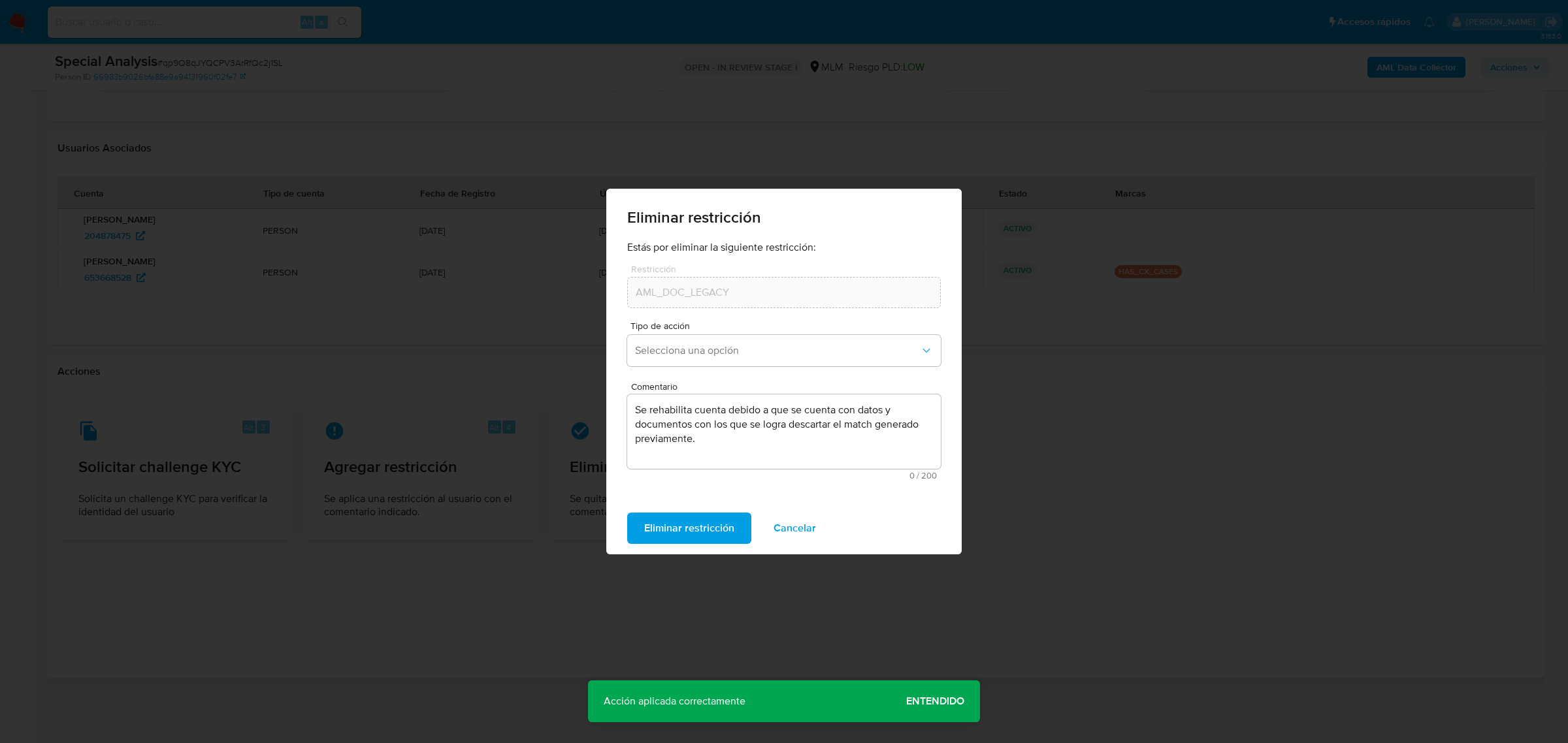
click at [936, 701] on span "Entendido" at bounding box center [936, 701] width 58 height 0
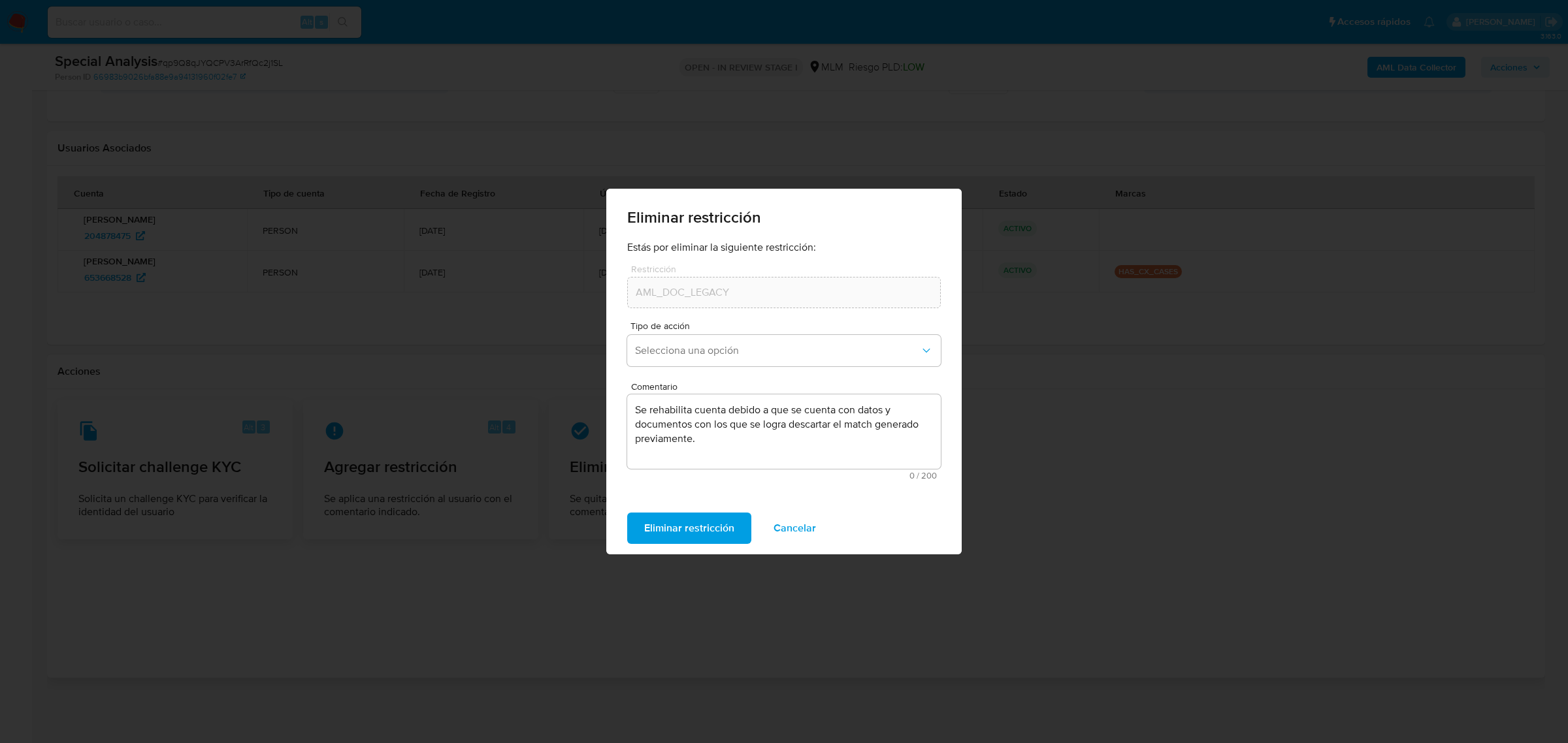
click at [803, 524] on span "Cancelar" at bounding box center [795, 528] width 42 height 28
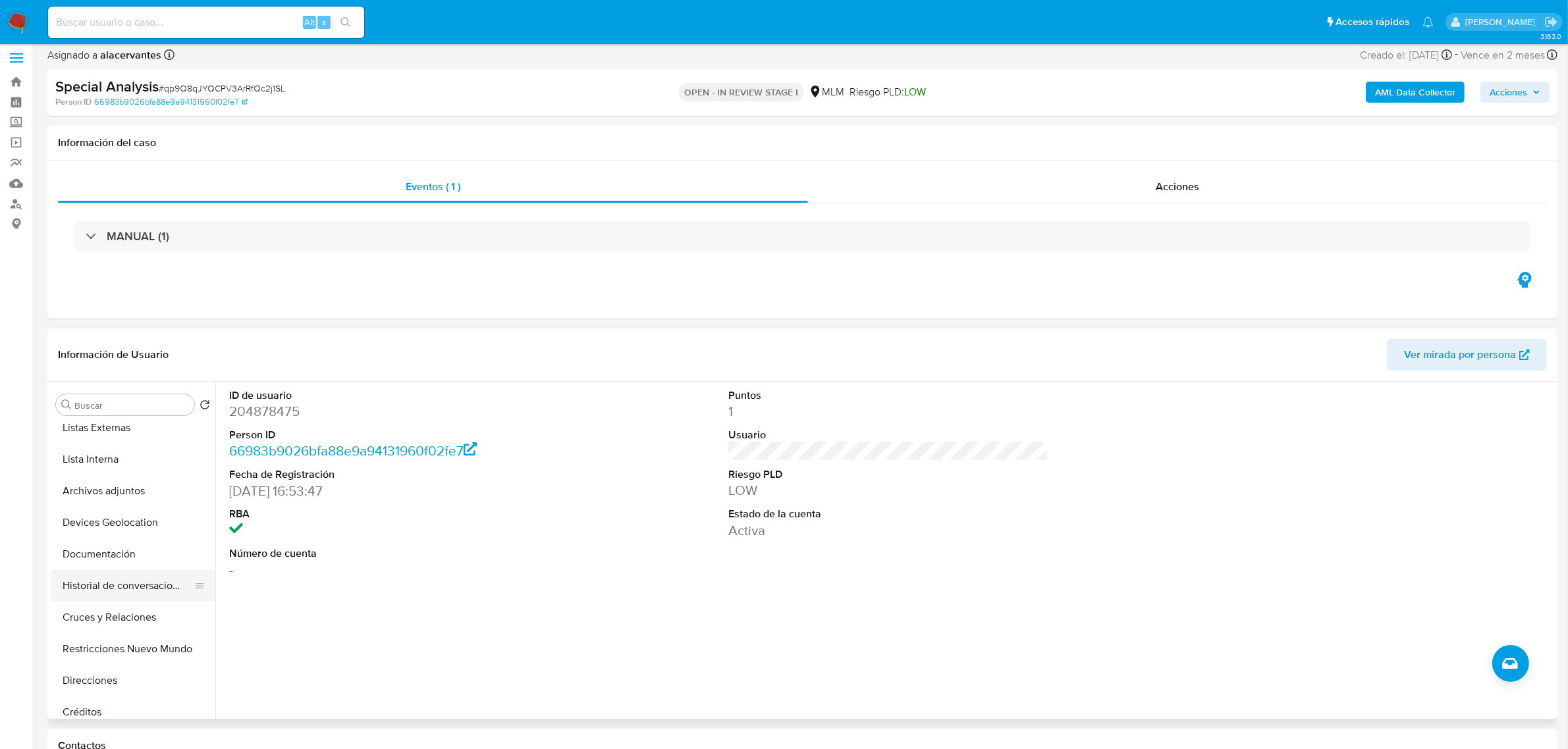
scroll to position [165, 0]
click at [135, 592] on button "Restricciones Nuevo Mundo" at bounding box center [127, 587] width 154 height 32
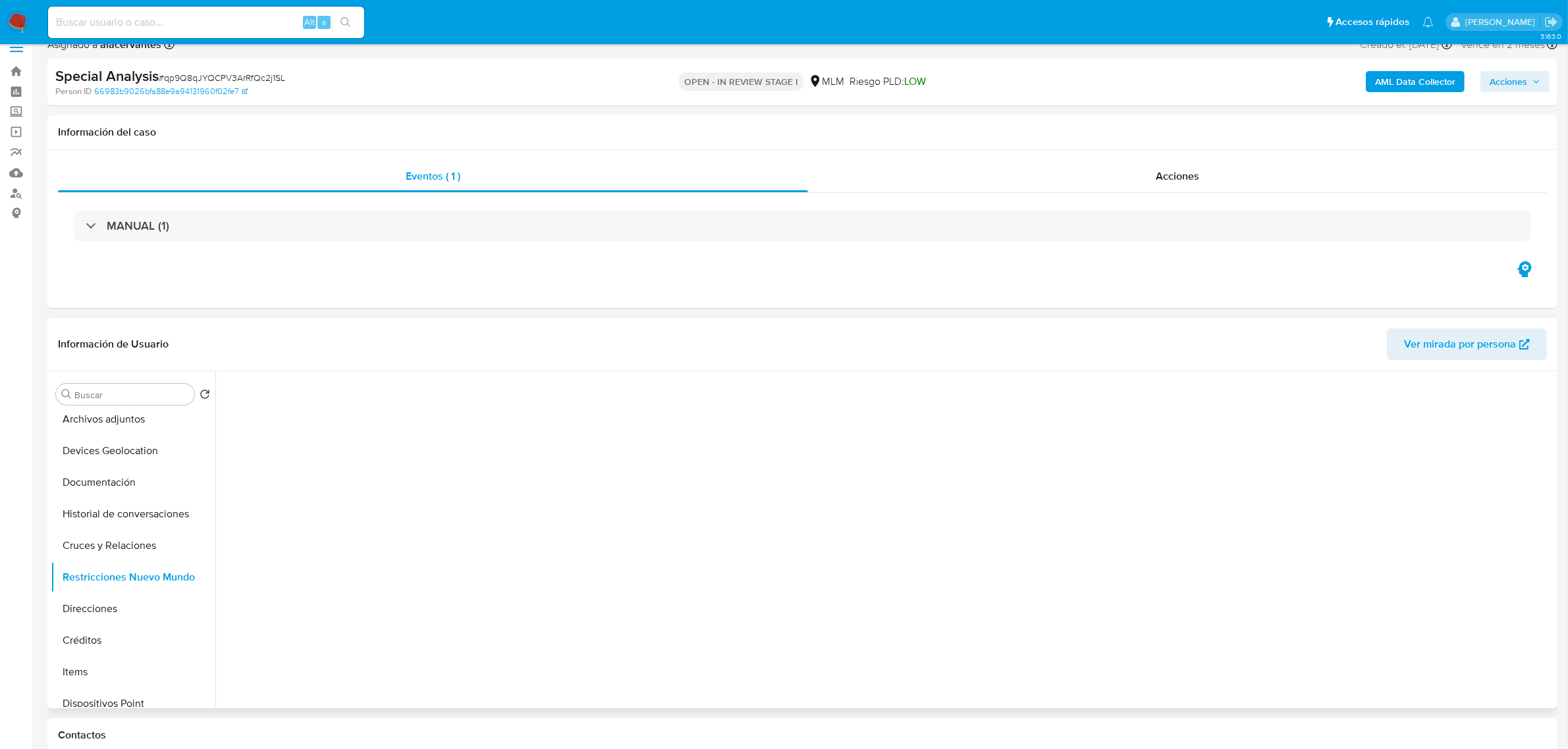
scroll to position [89, 0]
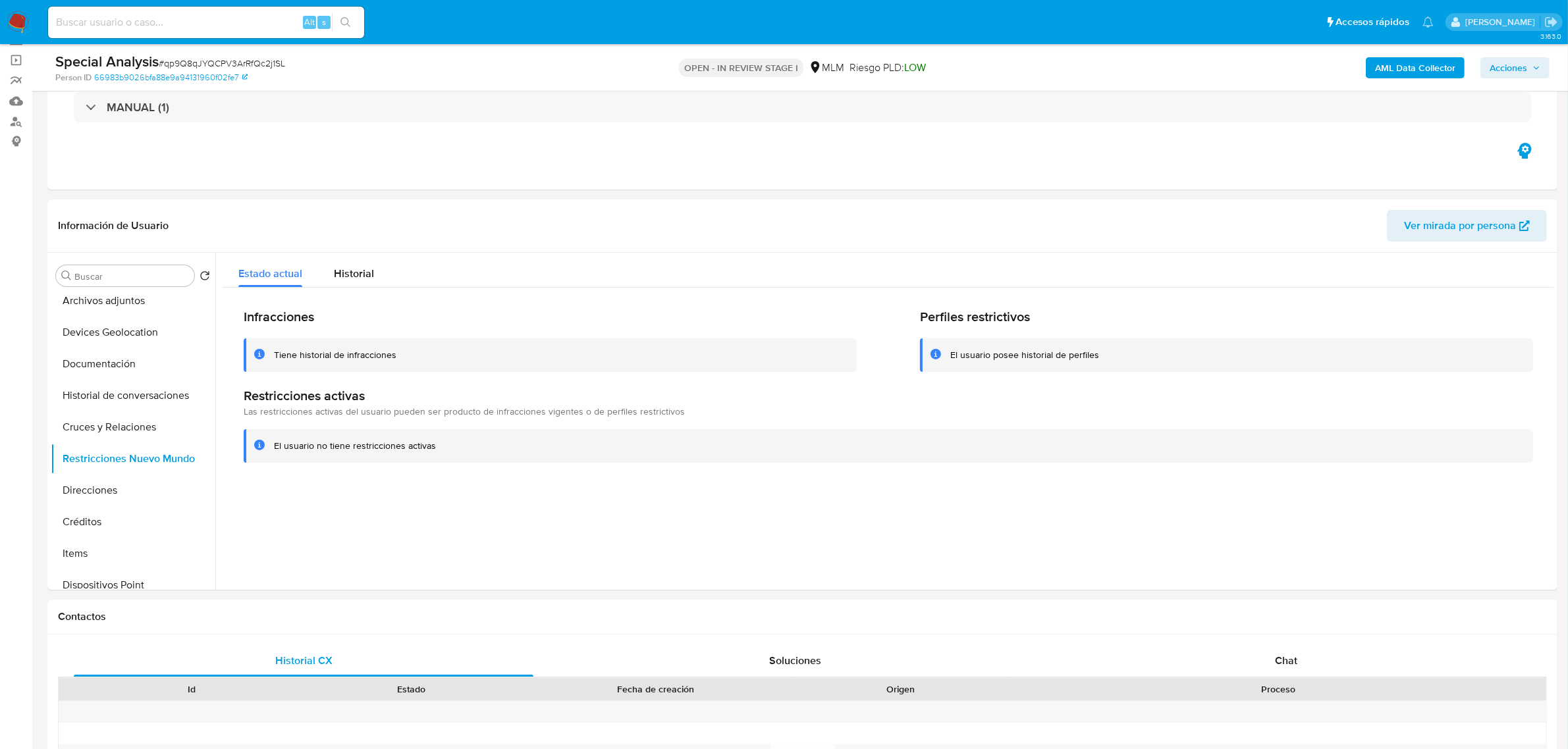
click at [1516, 65] on span "Acciones" at bounding box center [1508, 68] width 38 height 21
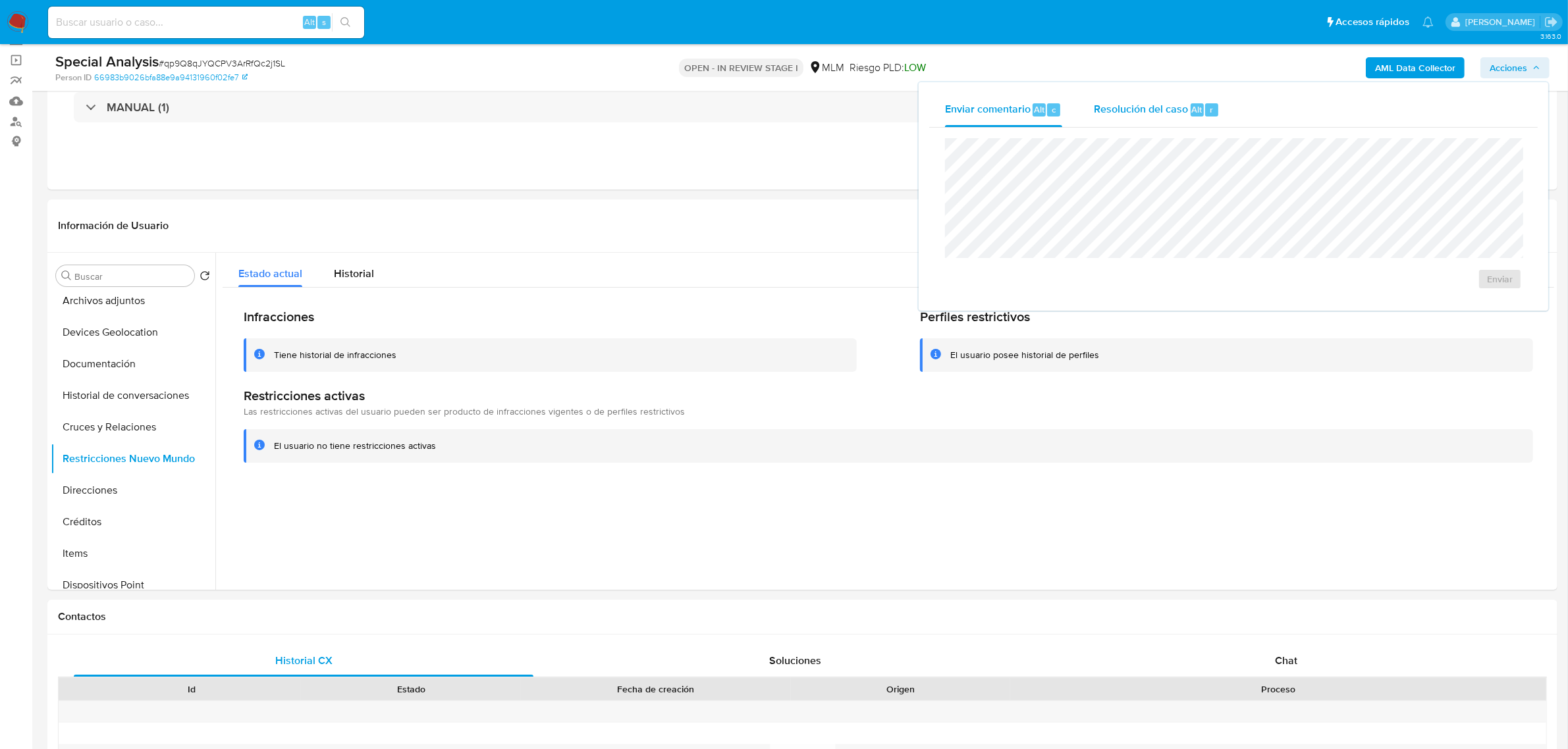
click at [1176, 102] on span "Resolución del caso" at bounding box center [1141, 109] width 94 height 15
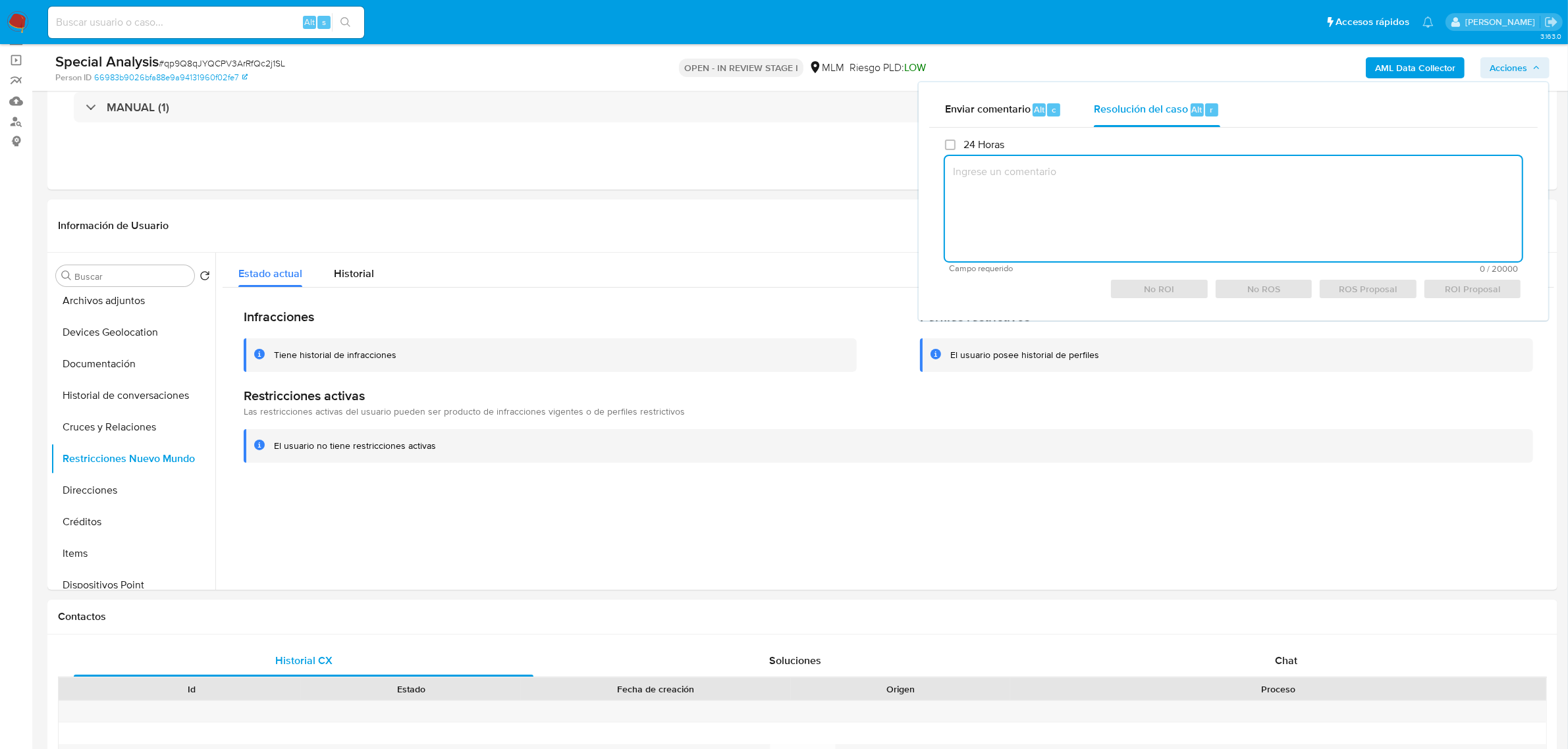
click at [1177, 178] on textarea at bounding box center [1234, 208] width 577 height 105
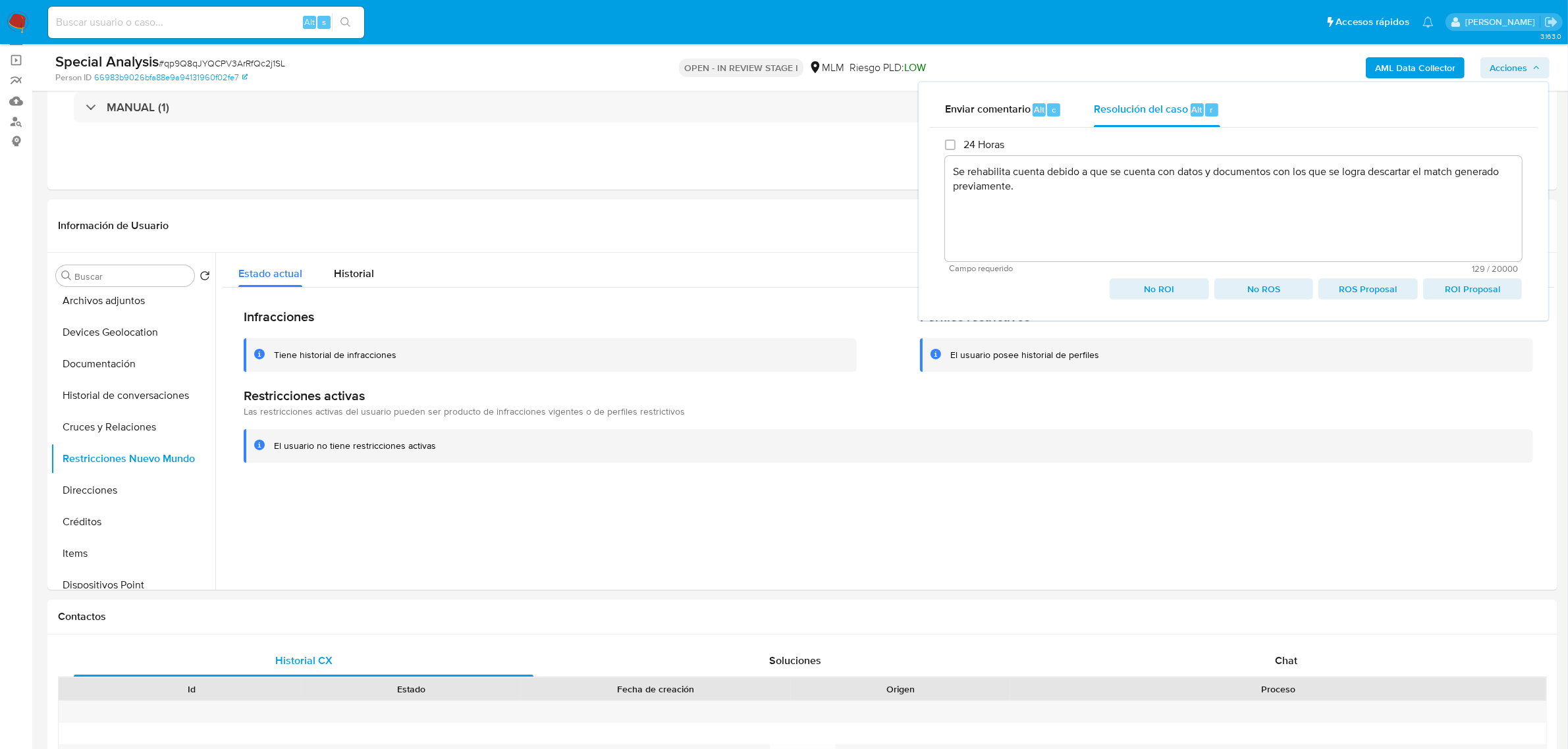
click at [1181, 288] on span "No ROI" at bounding box center [1159, 288] width 80 height 18
type textarea "Se rehabilita cuenta debido a que se cuenta con datos y documentos con los que …"
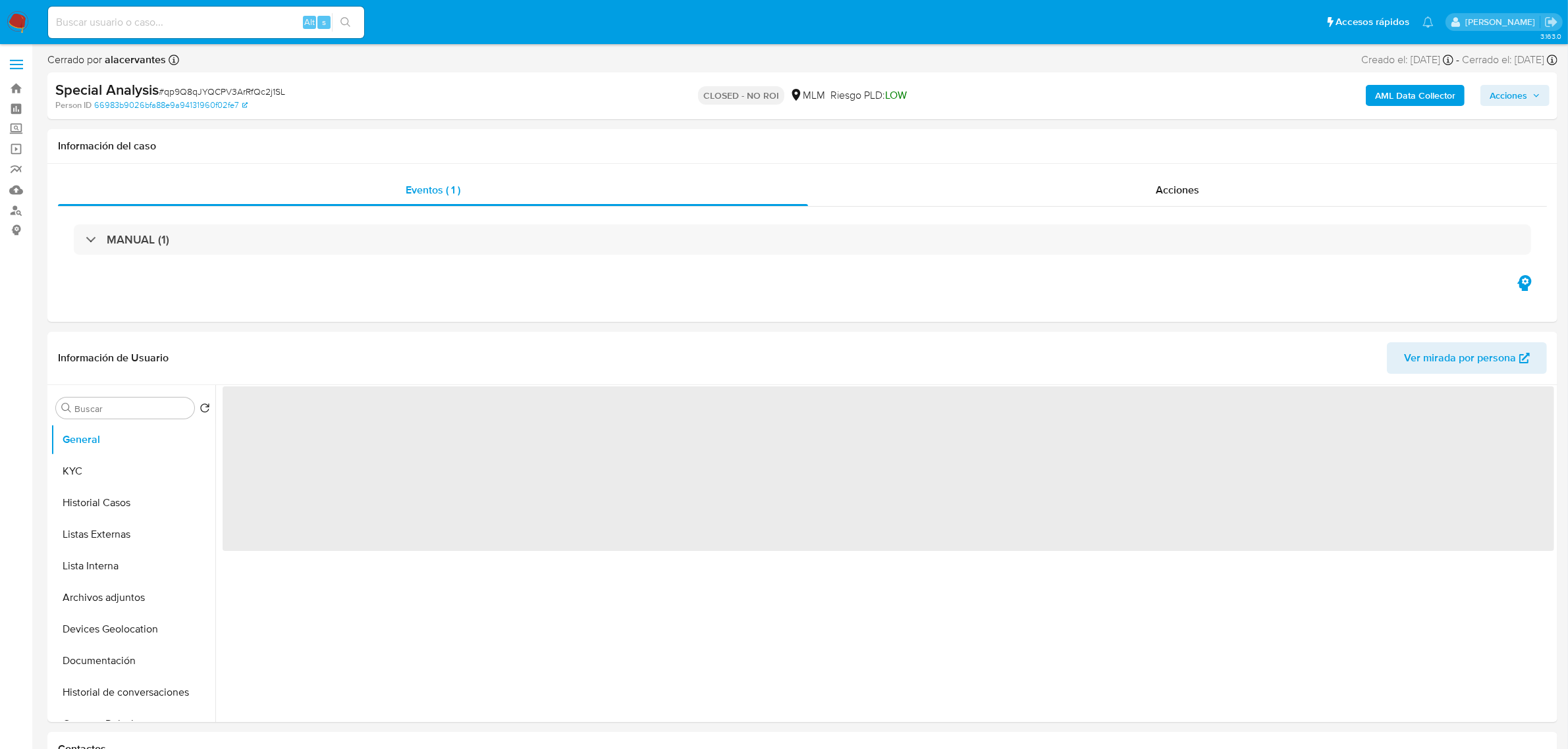
select select "10"
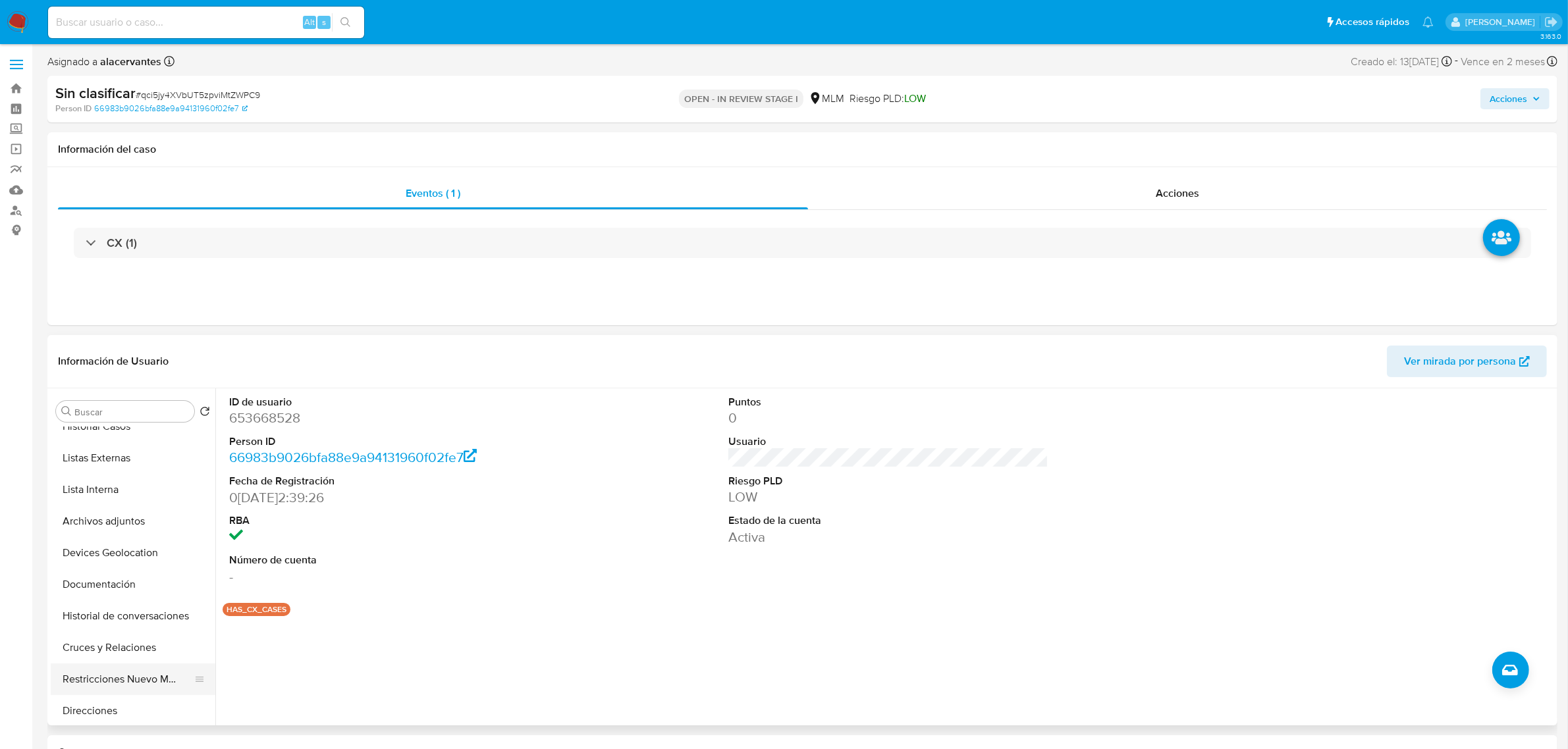
scroll to position [165, 0]
click at [140, 597] on button "Restricciones Nuevo Mundo" at bounding box center [127, 594] width 154 height 32
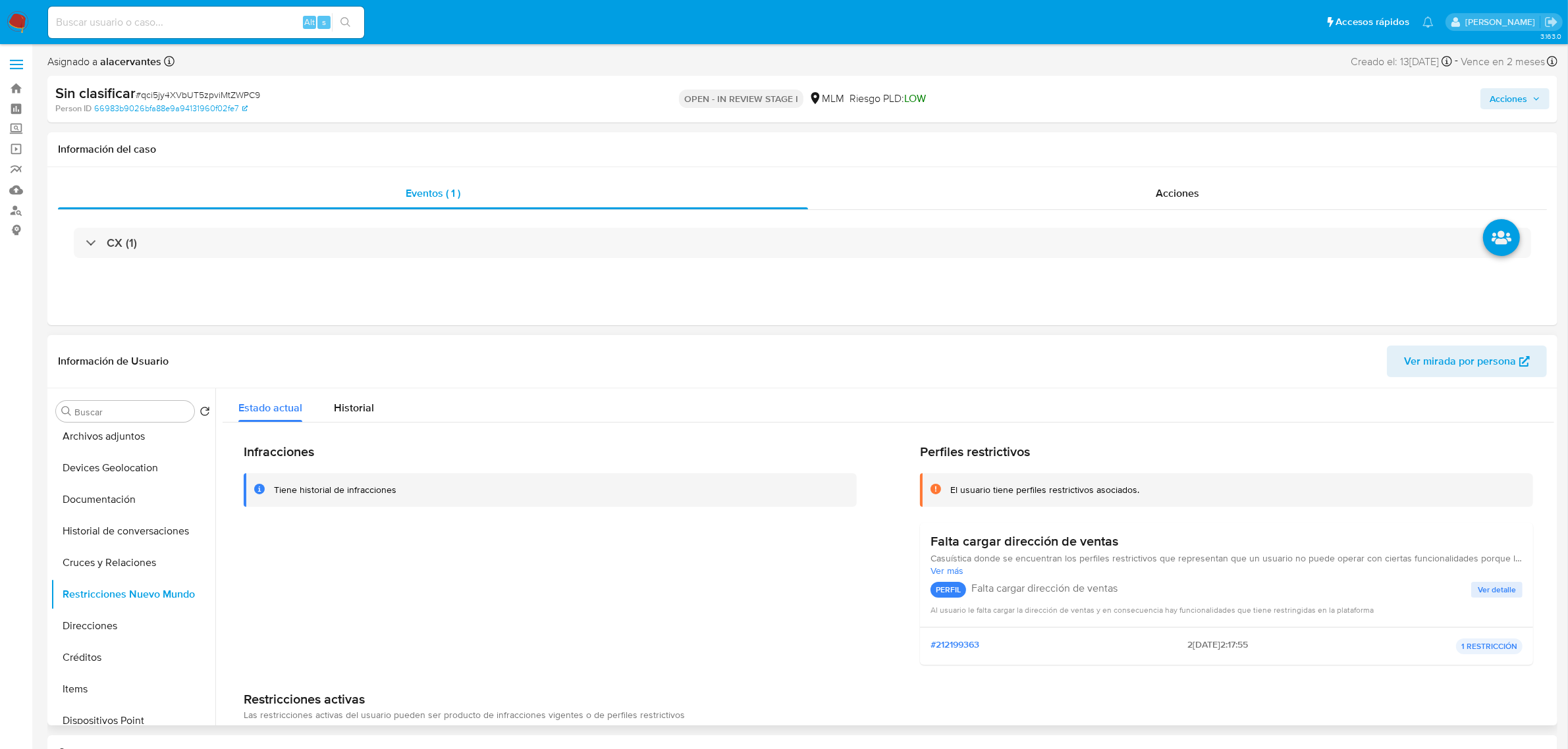
scroll to position [0, 0]
click at [85, 441] on button "Archivos adjuntos" at bounding box center [127, 436] width 154 height 32
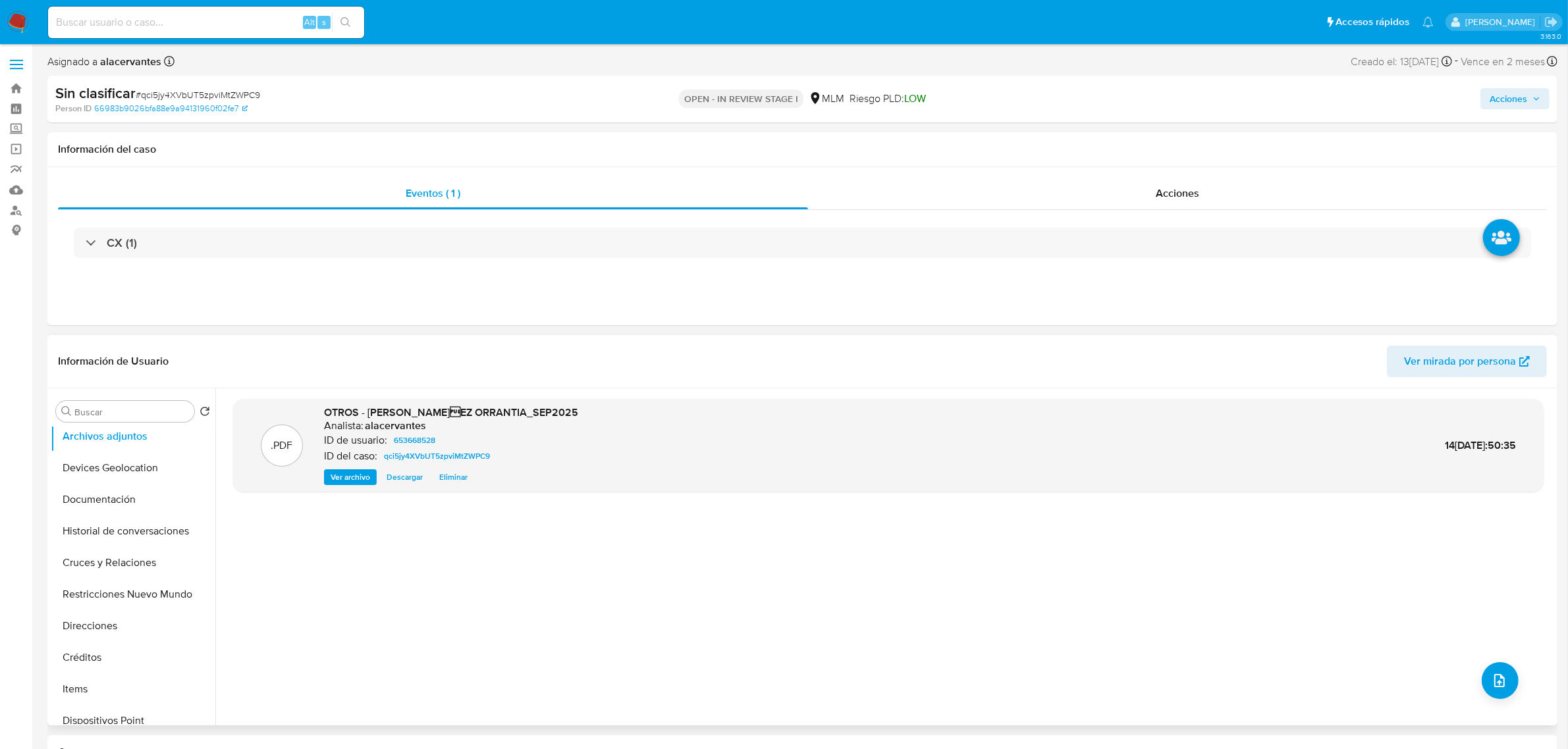
click at [821, 546] on div ".PDF OTROS - GONZALO NUÃEZ ORRANTIA_SEP2025 Analista: alacervantes ID de usuar…" at bounding box center [889, 556] width 1310 height 316
click at [1497, 99] on span "Acciones" at bounding box center [1508, 99] width 38 height 21
click at [1159, 142] on span "Resolución del caso" at bounding box center [1141, 141] width 94 height 15
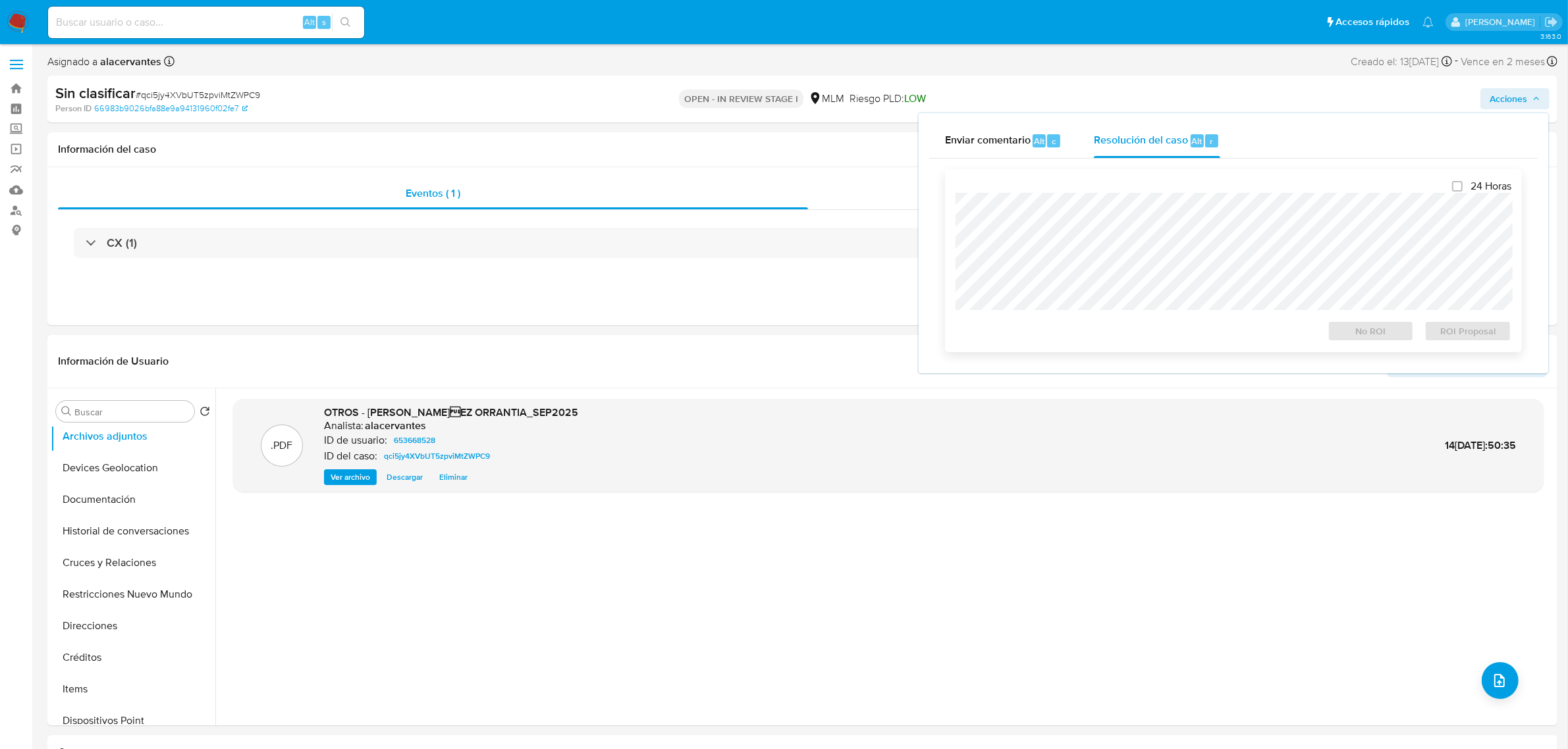
click at [1150, 193] on div at bounding box center [1233, 251] width 556 height 117
click at [1370, 327] on span "No ROI" at bounding box center [1371, 330] width 68 height 18
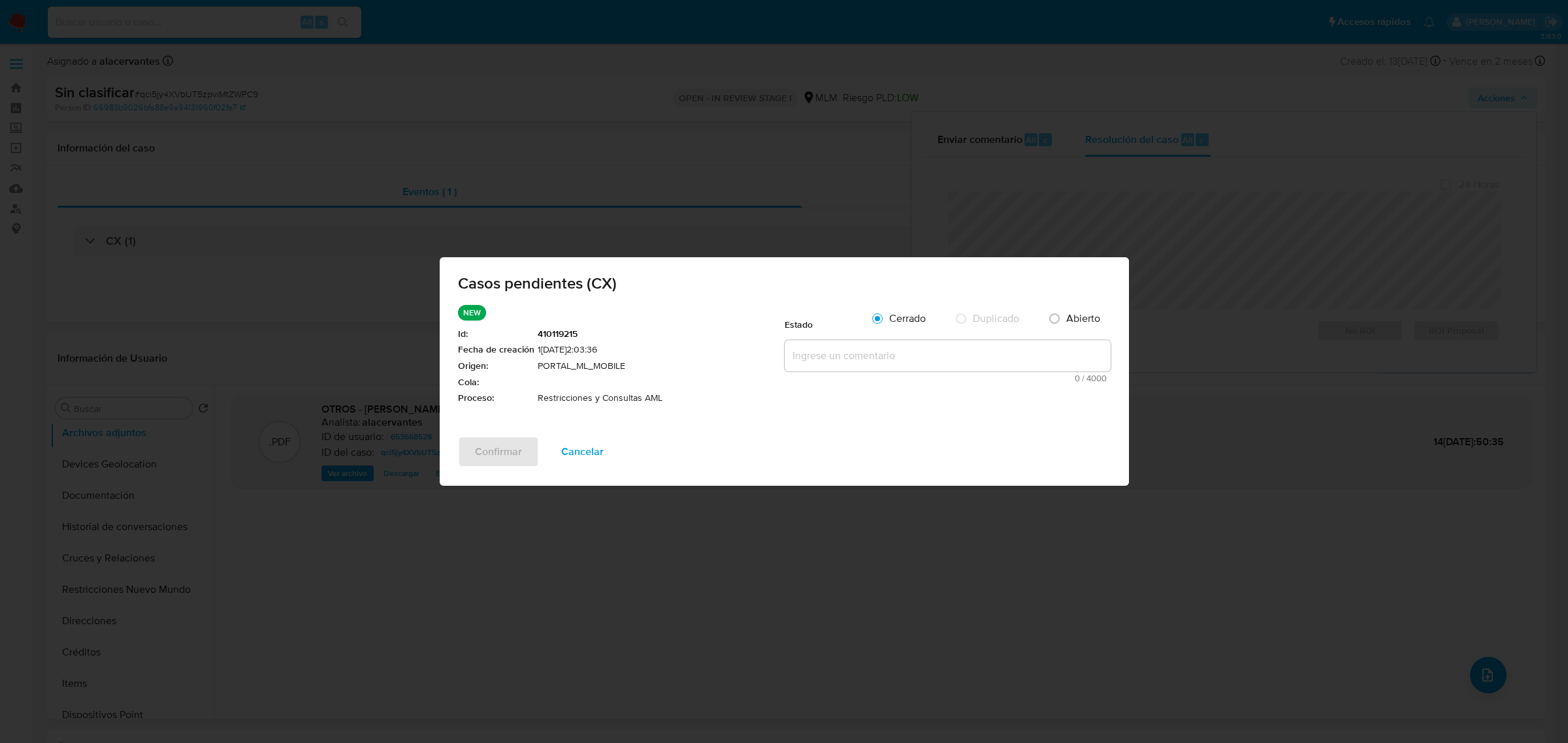
click at [925, 350] on textarea at bounding box center [947, 355] width 326 height 31
paste textarea "Se realiza validación de caso CX. Se rehabilita cuenta debido a que se cuenta c…"
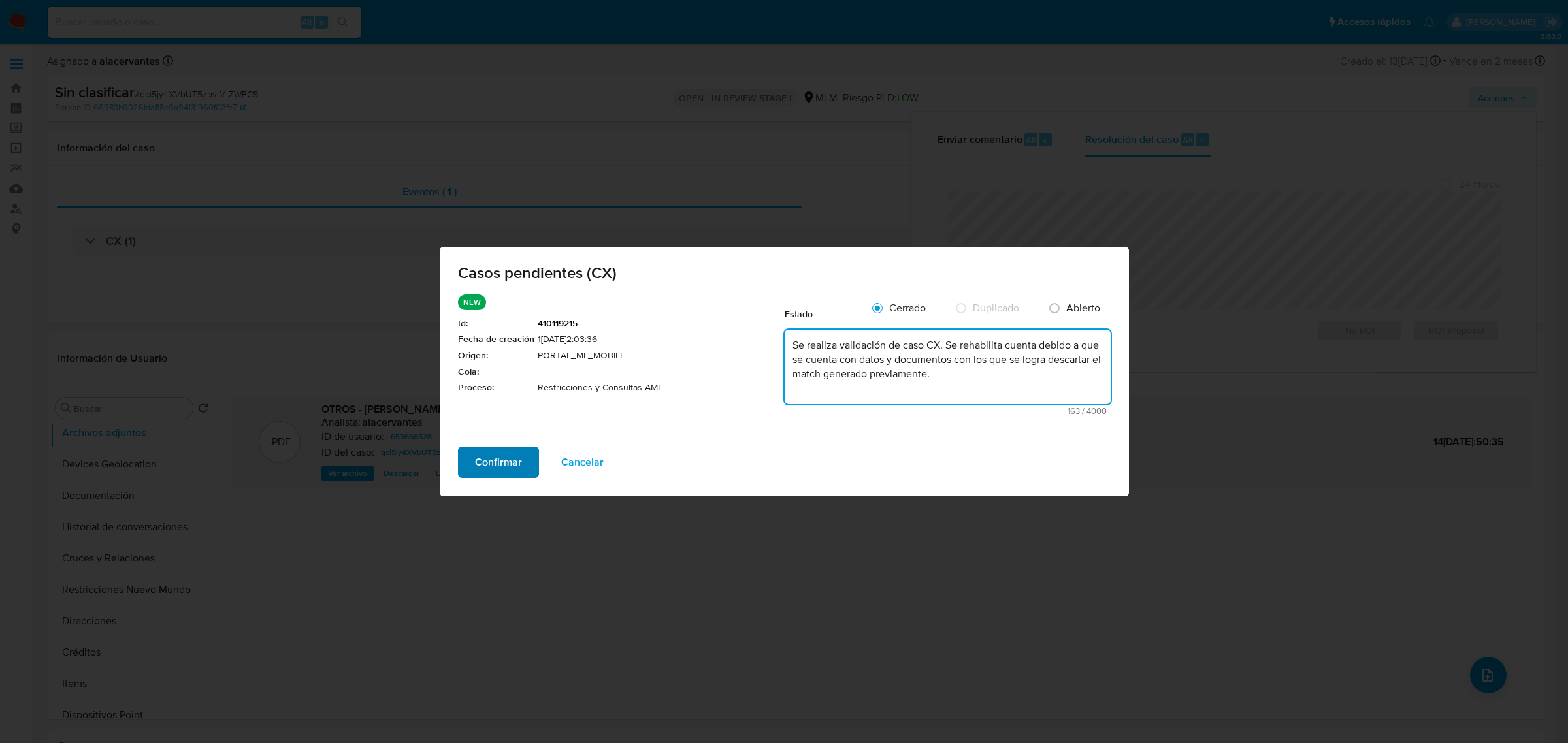
type textarea "Se realiza validación de caso CX. Se rehabilita cuenta debido a que se cuenta c…"
click at [502, 467] on span "Confirmar" at bounding box center [498, 462] width 47 height 28
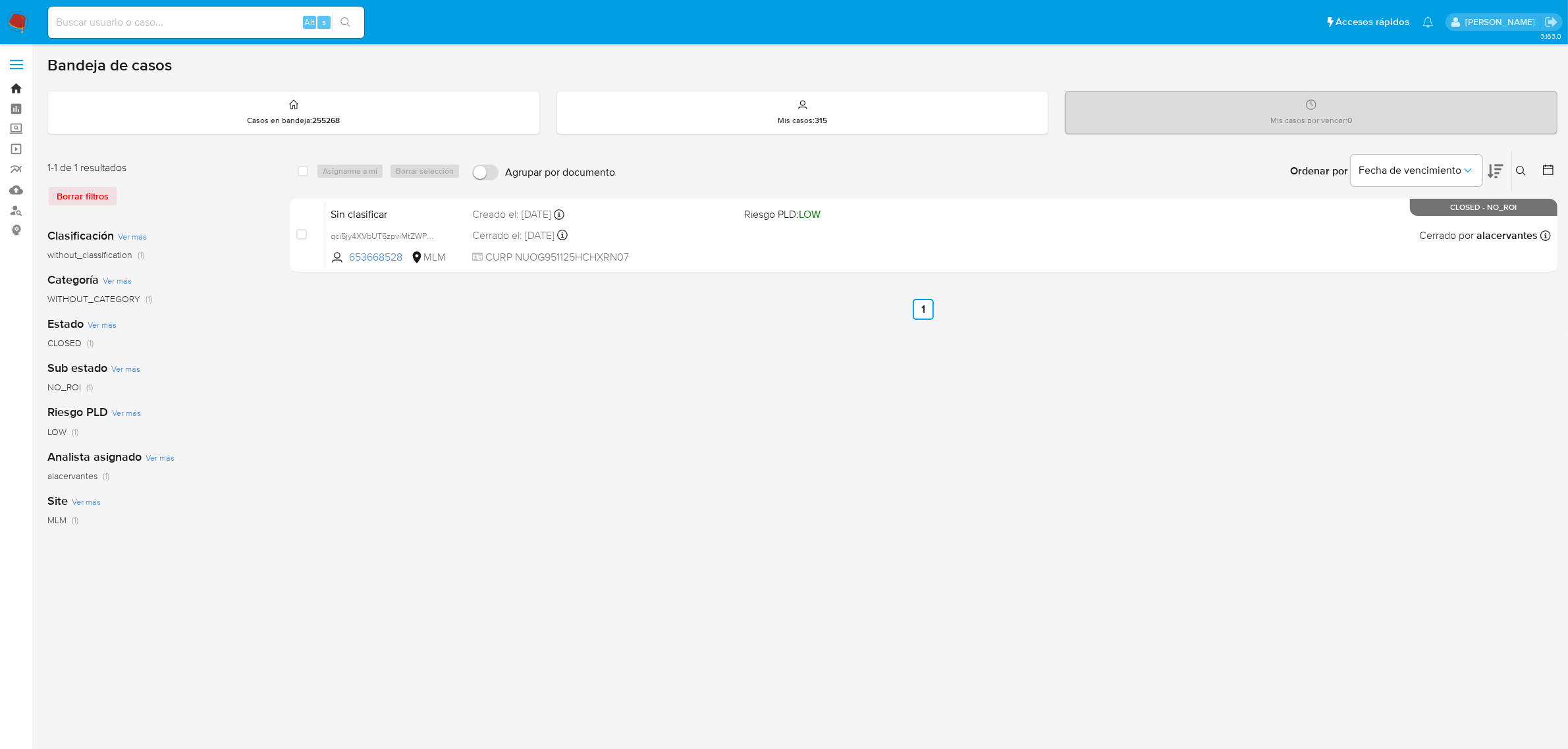
click at [13, 90] on link "Bandeja" at bounding box center [78, 88] width 157 height 21
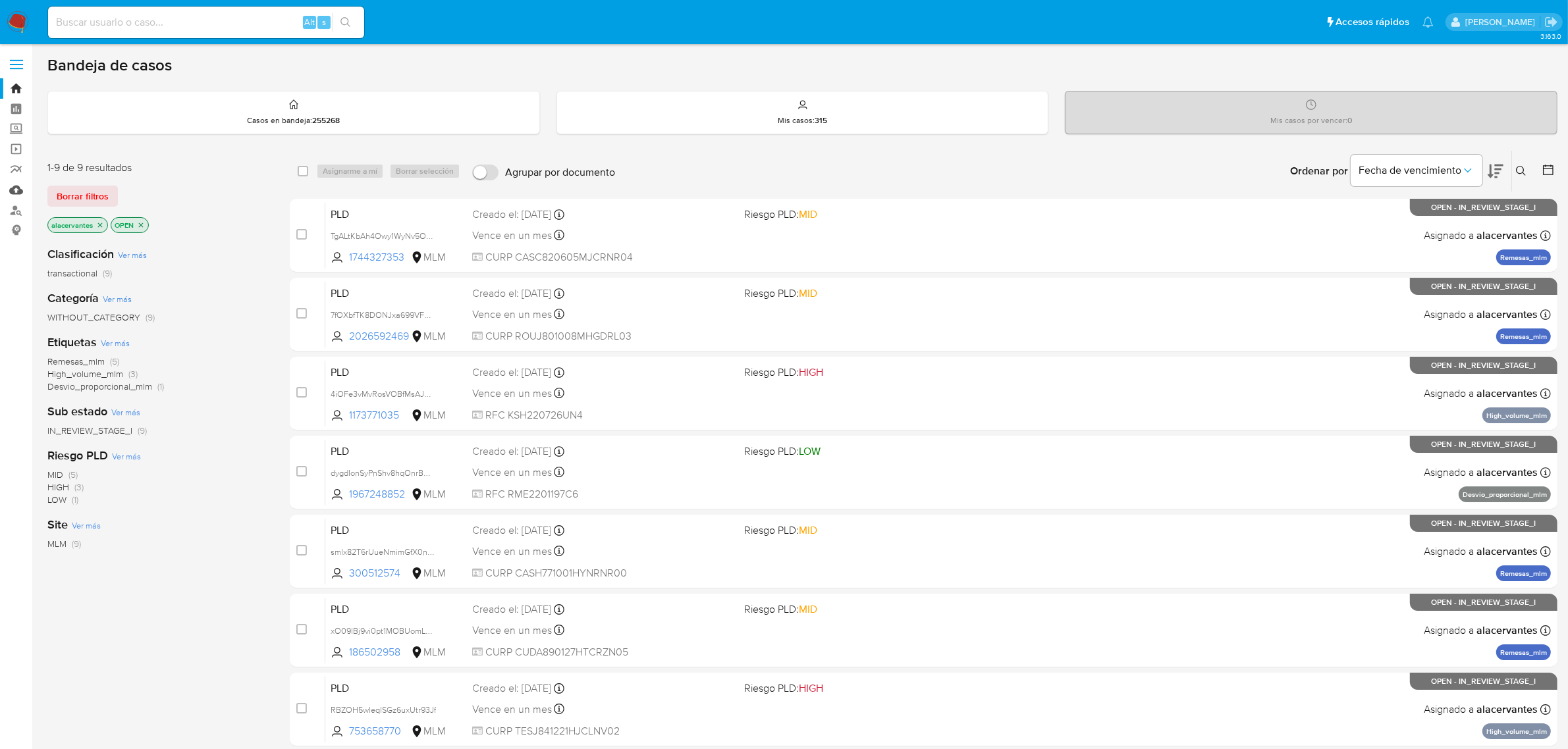
click at [5, 186] on link "Mulan" at bounding box center [78, 190] width 157 height 21
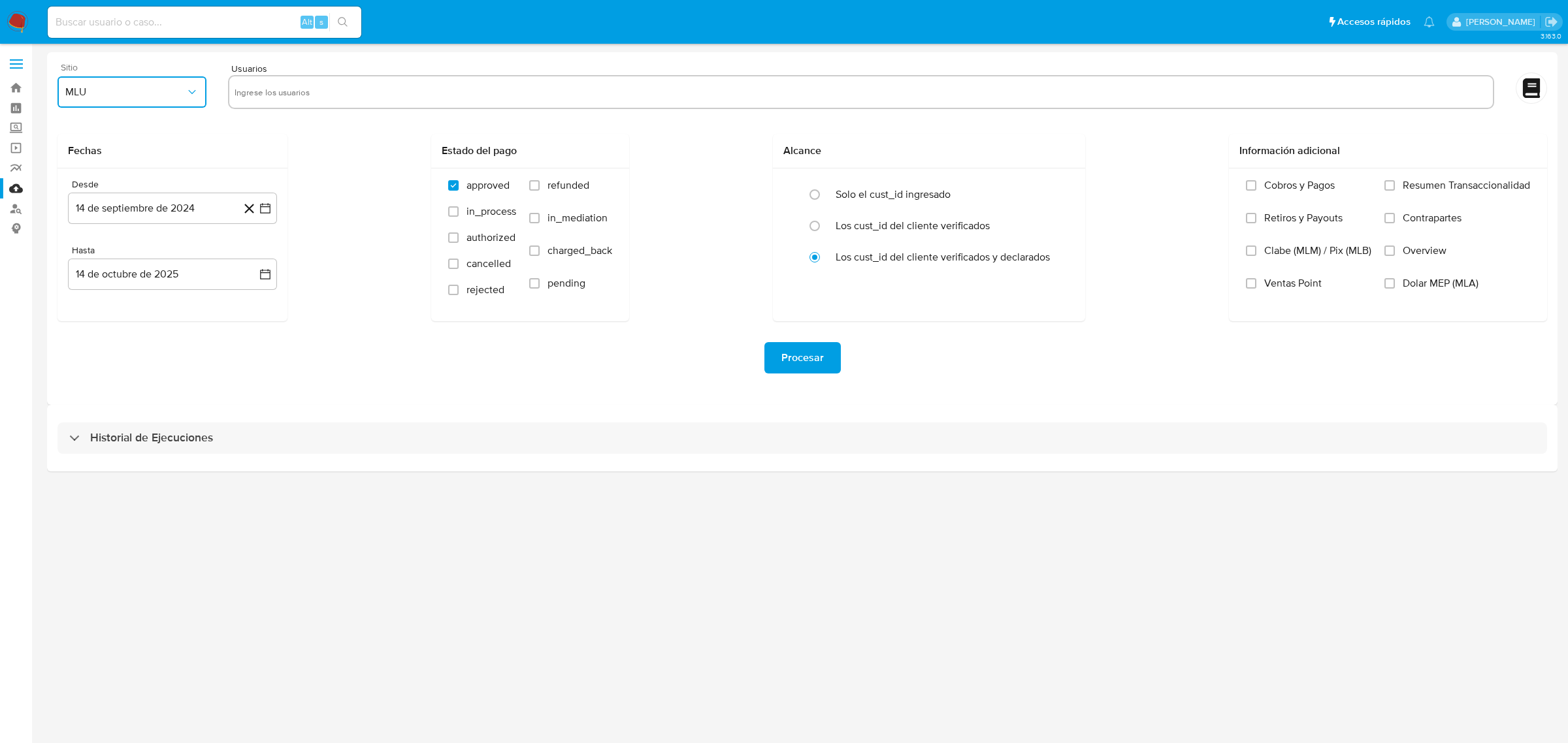
click at [118, 95] on span "MLU" at bounding box center [125, 92] width 121 height 13
click at [120, 282] on div "MLM" at bounding box center [128, 284] width 126 height 31
click at [322, 217] on div "Fechas Desde [DATE] [DATE] Hasta [DATE] [DATE] Estado del pago approved in_proc…" at bounding box center [802, 227] width 1489 height 188
click at [263, 211] on icon "button" at bounding box center [265, 208] width 13 height 13
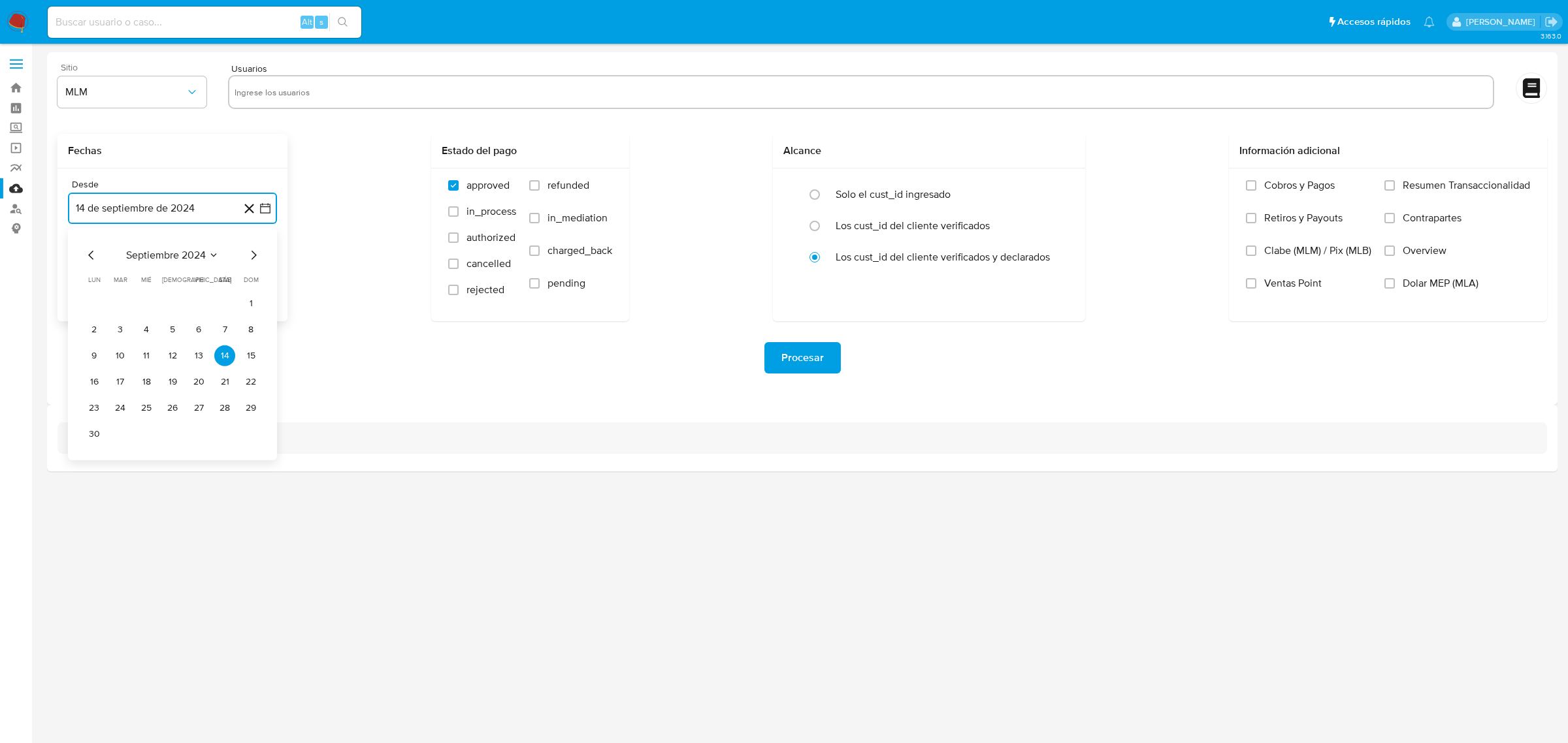
click at [90, 257] on icon "Mes anterior" at bounding box center [91, 255] width 15 height 15
click at [259, 253] on icon "Mes siguiente" at bounding box center [253, 255] width 15 height 15
click at [259, 255] on icon "Mes siguiente" at bounding box center [253, 255] width 15 height 15
click at [252, 249] on icon "Mes siguiente" at bounding box center [253, 255] width 15 height 15
click at [259, 258] on icon "Mes siguiente" at bounding box center [253, 255] width 15 height 15
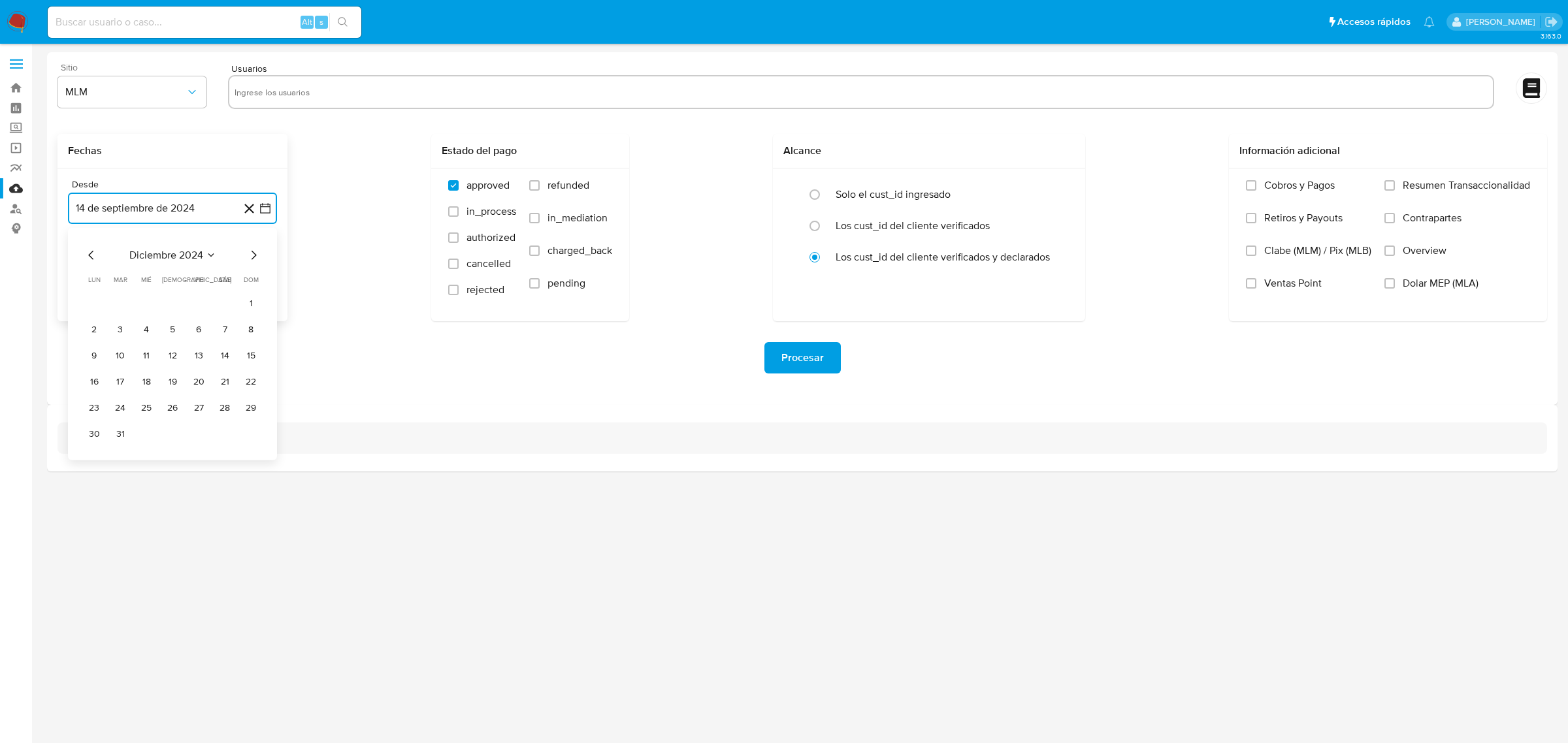
click at [259, 258] on icon "Mes siguiente" at bounding box center [253, 255] width 15 height 15
click at [259, 258] on icon "Mes siguiente" at bounding box center [253, 255] width 15 height 15
click at [226, 306] on button "1" at bounding box center [224, 304] width 21 height 21
click at [256, 272] on button "14 de octubre de 2025" at bounding box center [172, 274] width 209 height 31
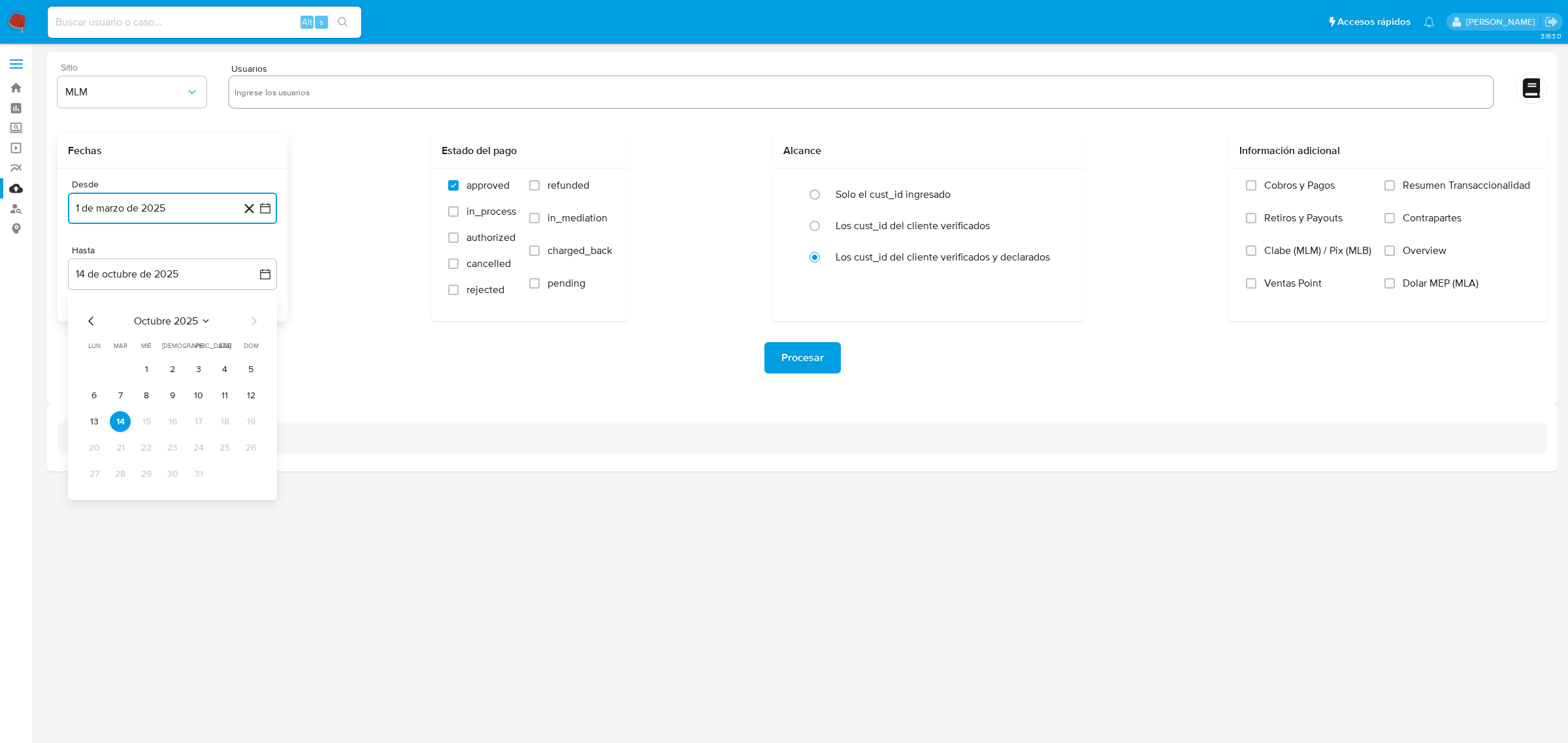
click at [89, 327] on icon "Mes anterior" at bounding box center [91, 320] width 15 height 15
click at [88, 327] on icon "Mes anterior" at bounding box center [91, 320] width 15 height 15
click at [251, 477] on button "31" at bounding box center [251, 474] width 21 height 21
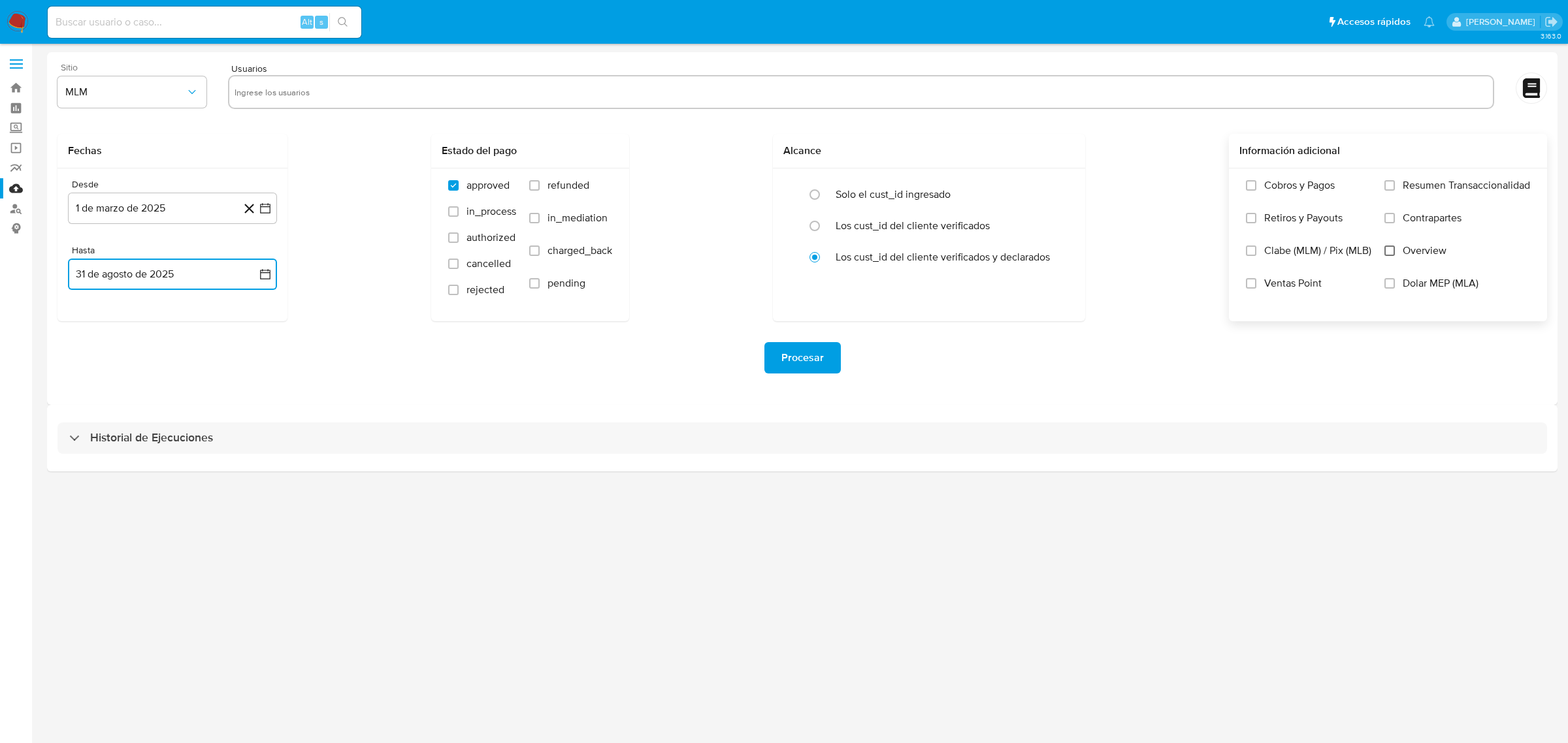
click at [1387, 250] on input "Overview" at bounding box center [1389, 250] width 10 height 10
click at [269, 87] on input "text" at bounding box center [861, 92] width 1253 height 21
paste input "1774957556"
type input "1774957556"
paste input "2446508643"
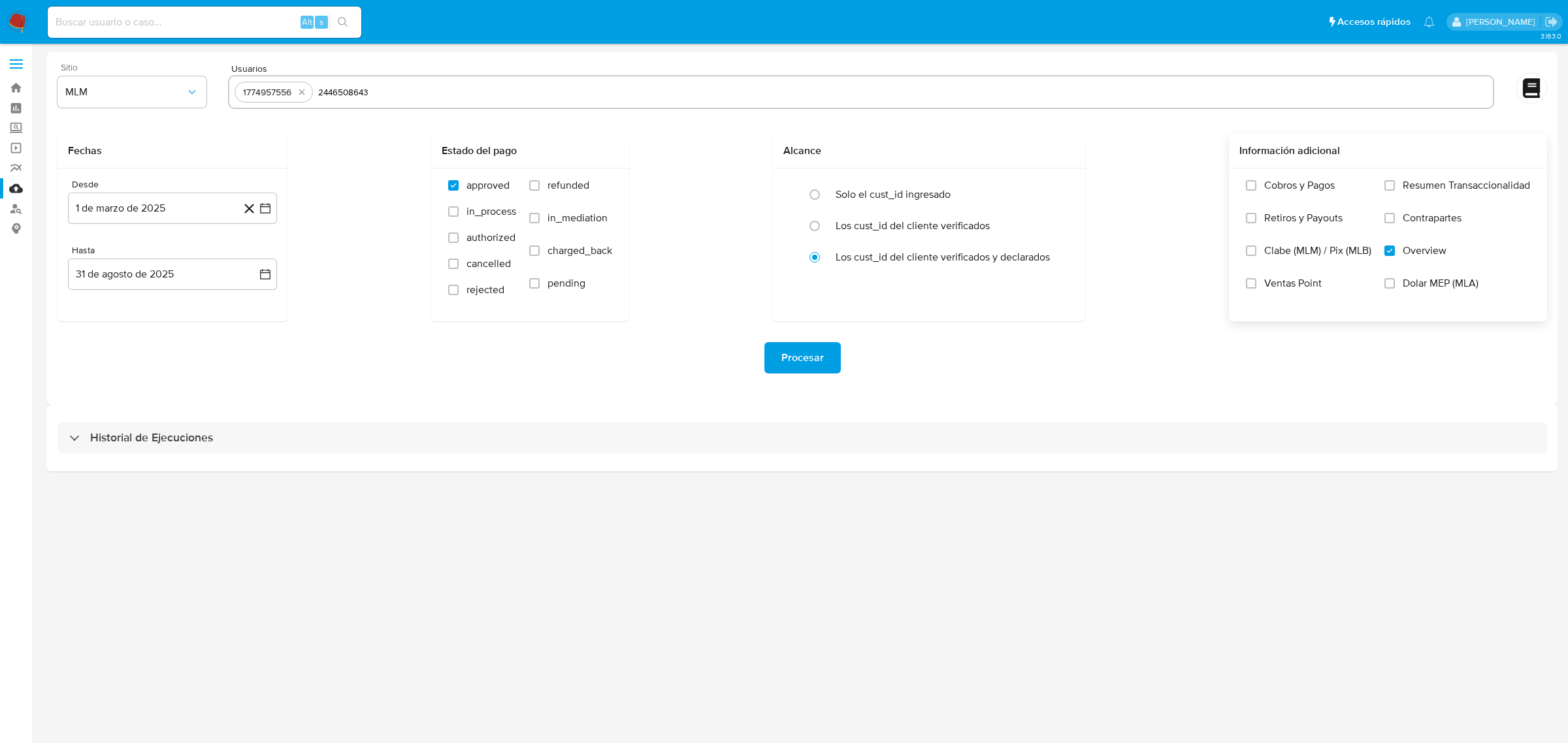
type input "2446508643"
paste input "682445524"
type input "682445524"
type input "|"
paste input "2538025500"
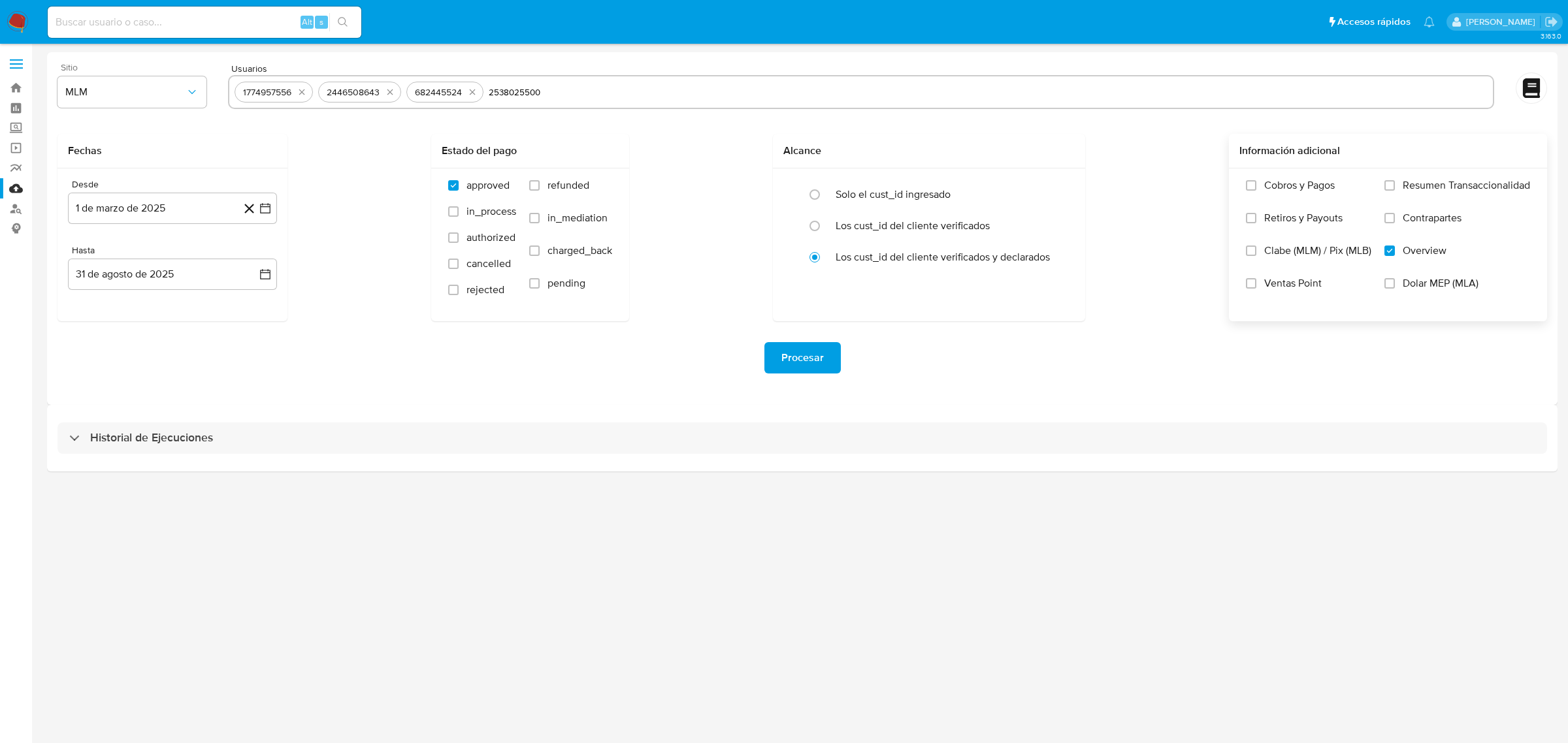
type input "2538025500"
paste input "2381848056"
type input "2381848056"
paste input "2344322976"
type input "2344322976"
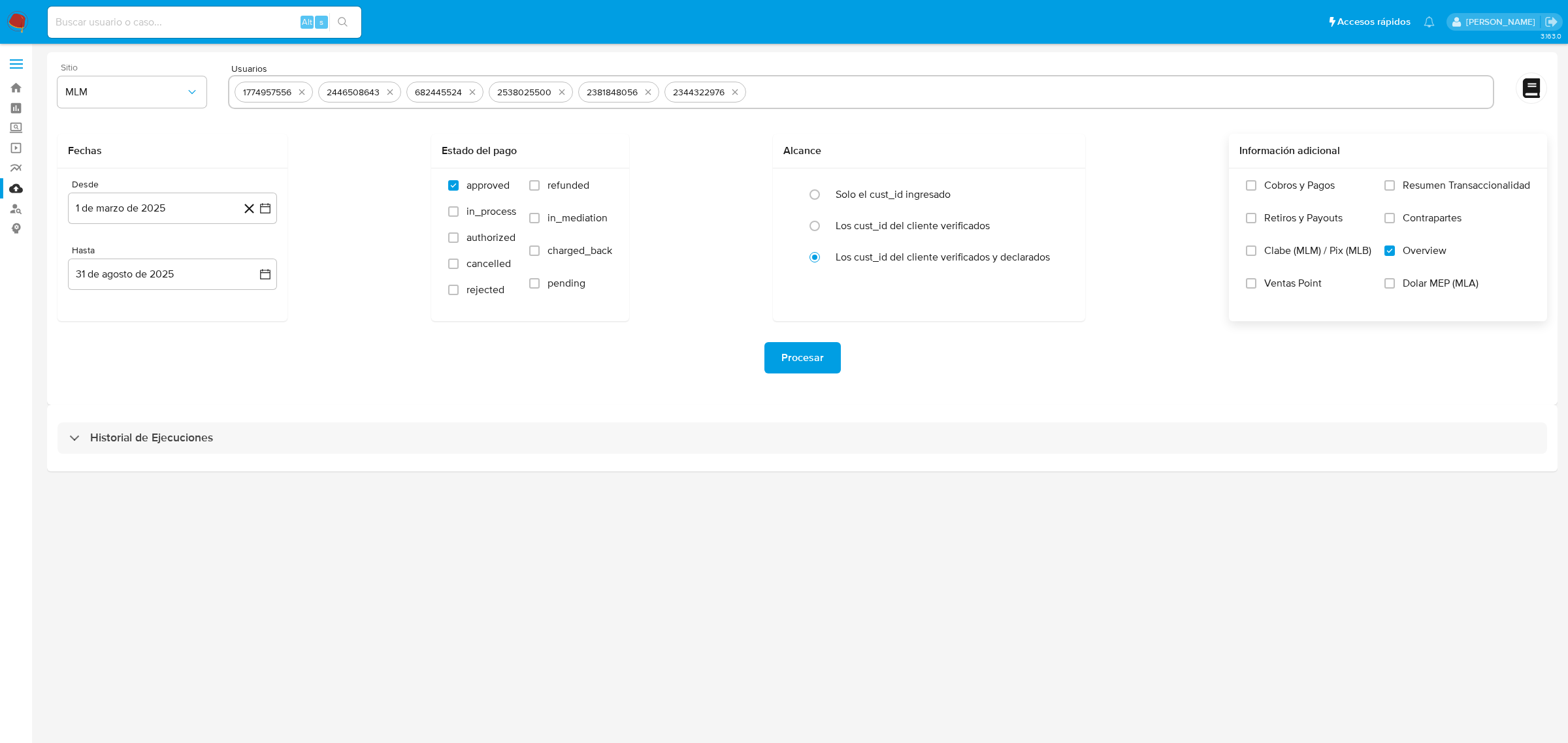
paste input "686929019"
type input "686929019"
paste input "2298102815"
type input "2298102815"
paste input "770466889"
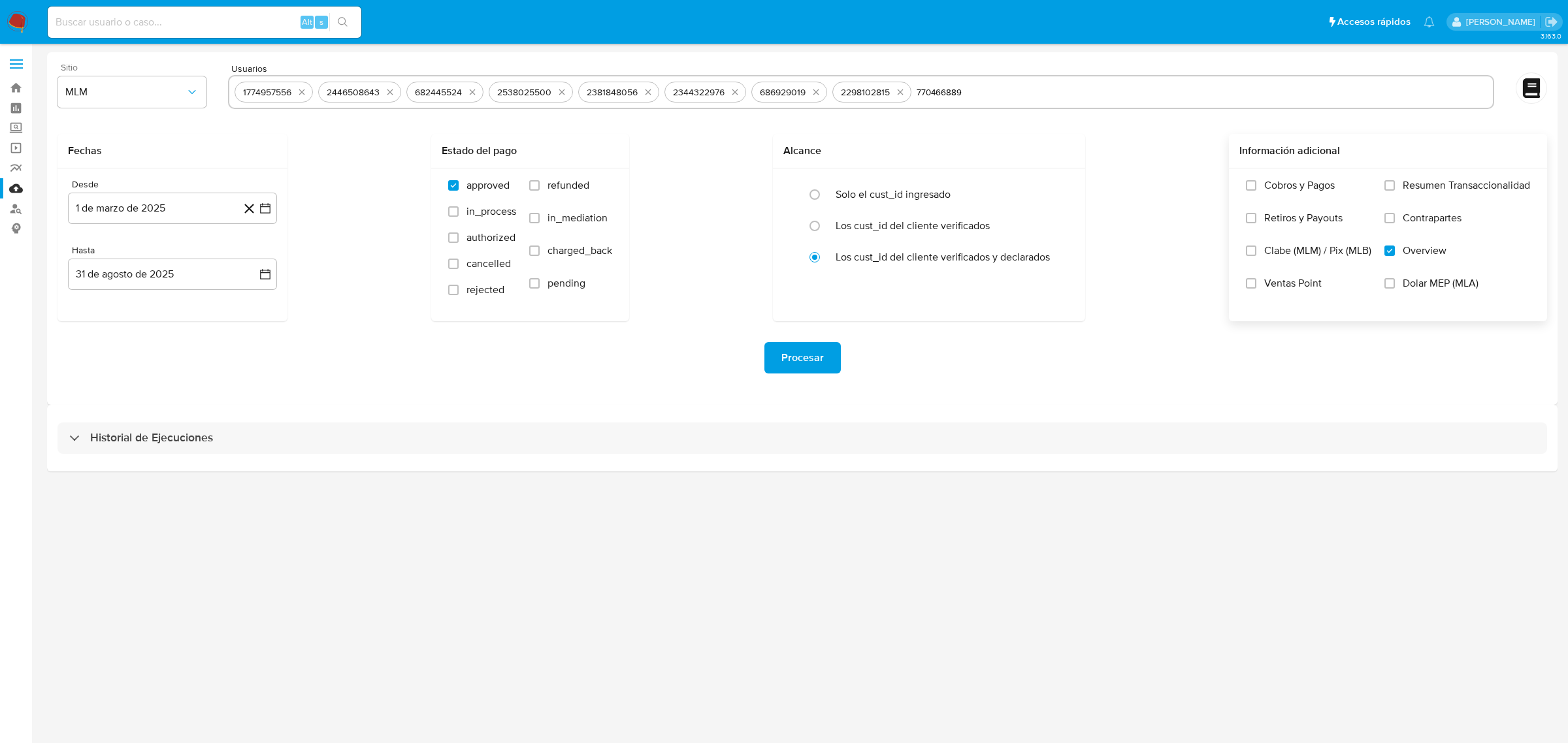
type input "770466889"
paste input "2449913148"
type input "2449913148"
click at [451, 374] on div "Procesar" at bounding box center [802, 358] width 1489 height 73
click at [815, 360] on span "Procesar" at bounding box center [803, 357] width 42 height 28
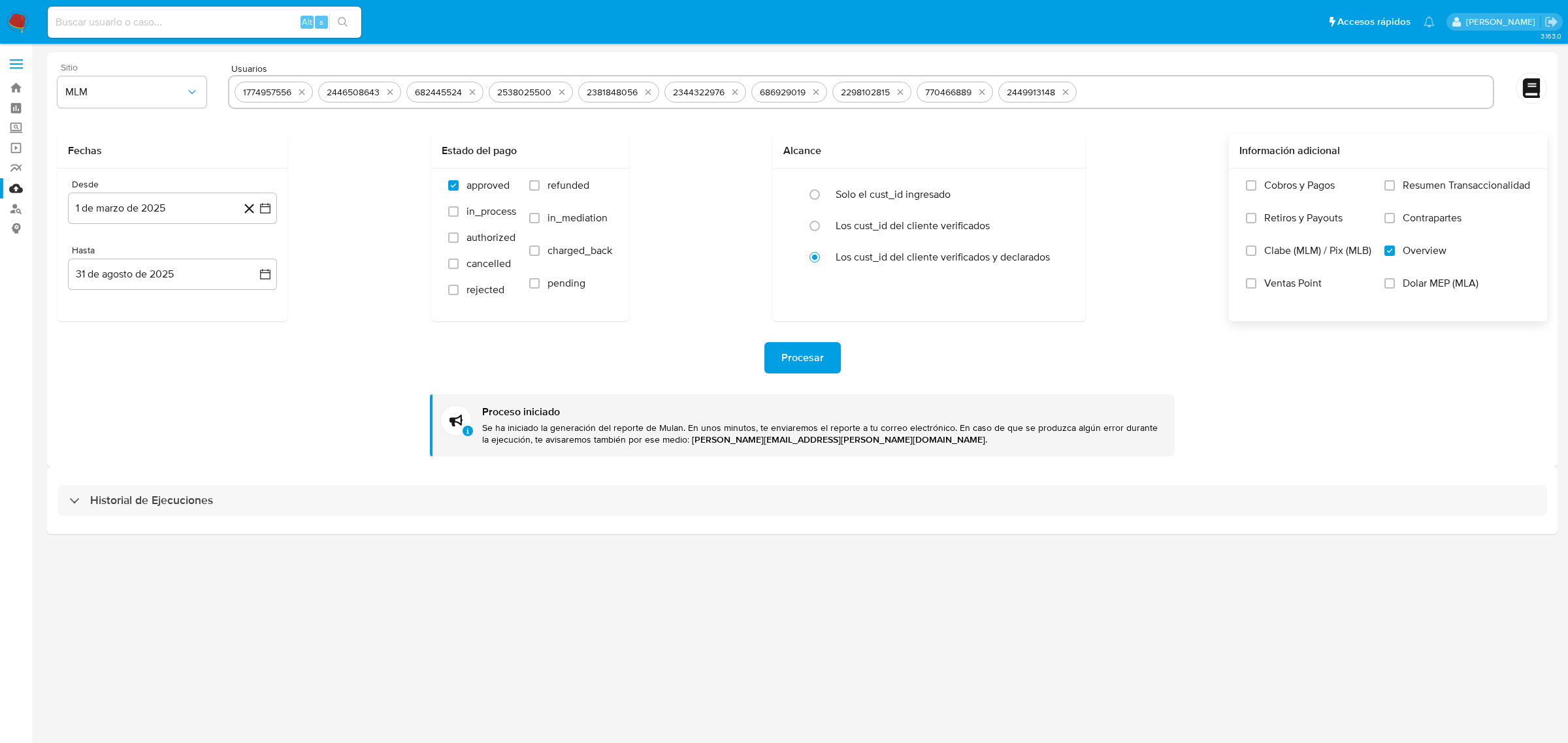
drag, startPoint x: 11, startPoint y: 22, endPoint x: 59, endPoint y: 5, distance: 50.9
click at [11, 22] on img at bounding box center [18, 22] width 22 height 22
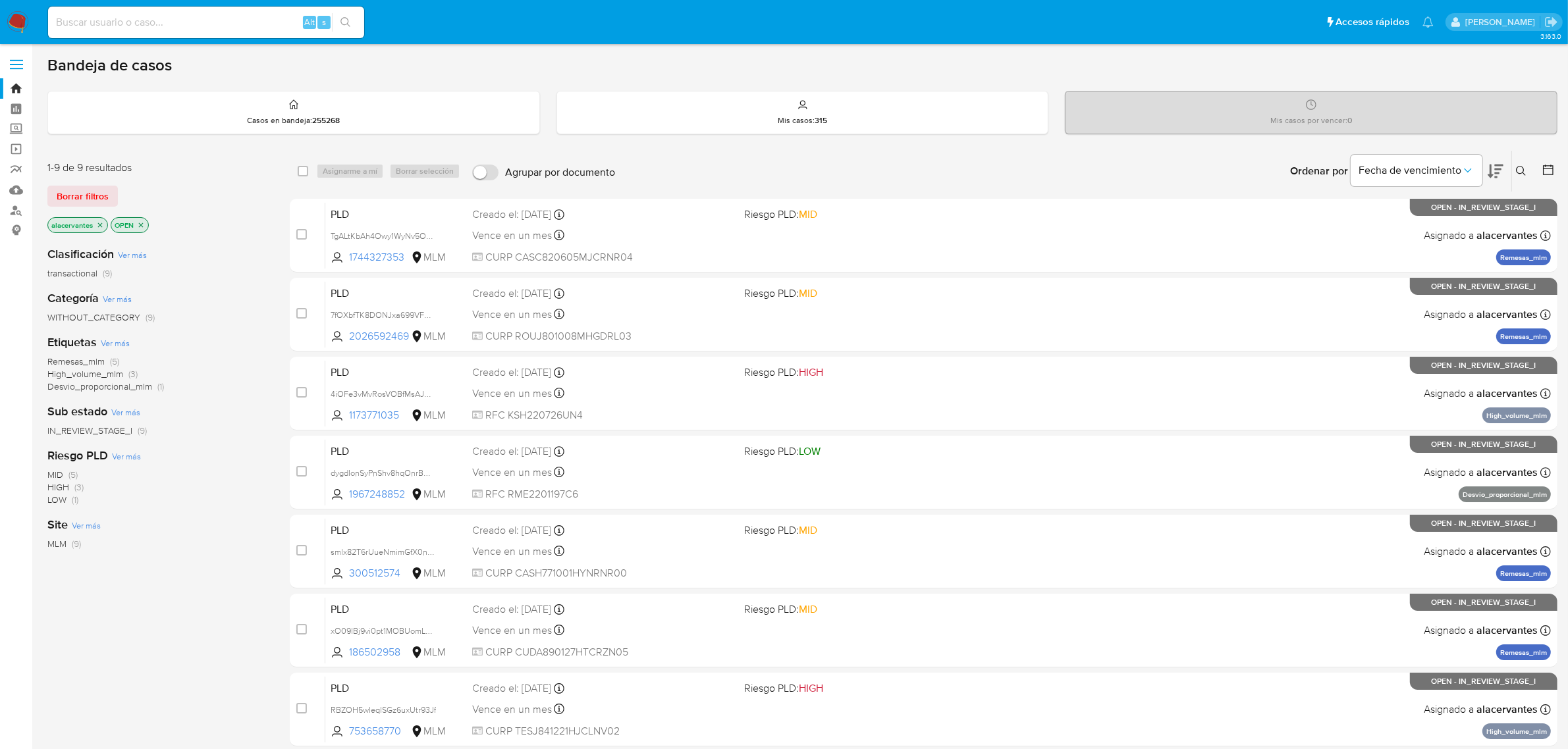
click at [97, 227] on icon "close-filter" at bounding box center [100, 225] width 8 height 8
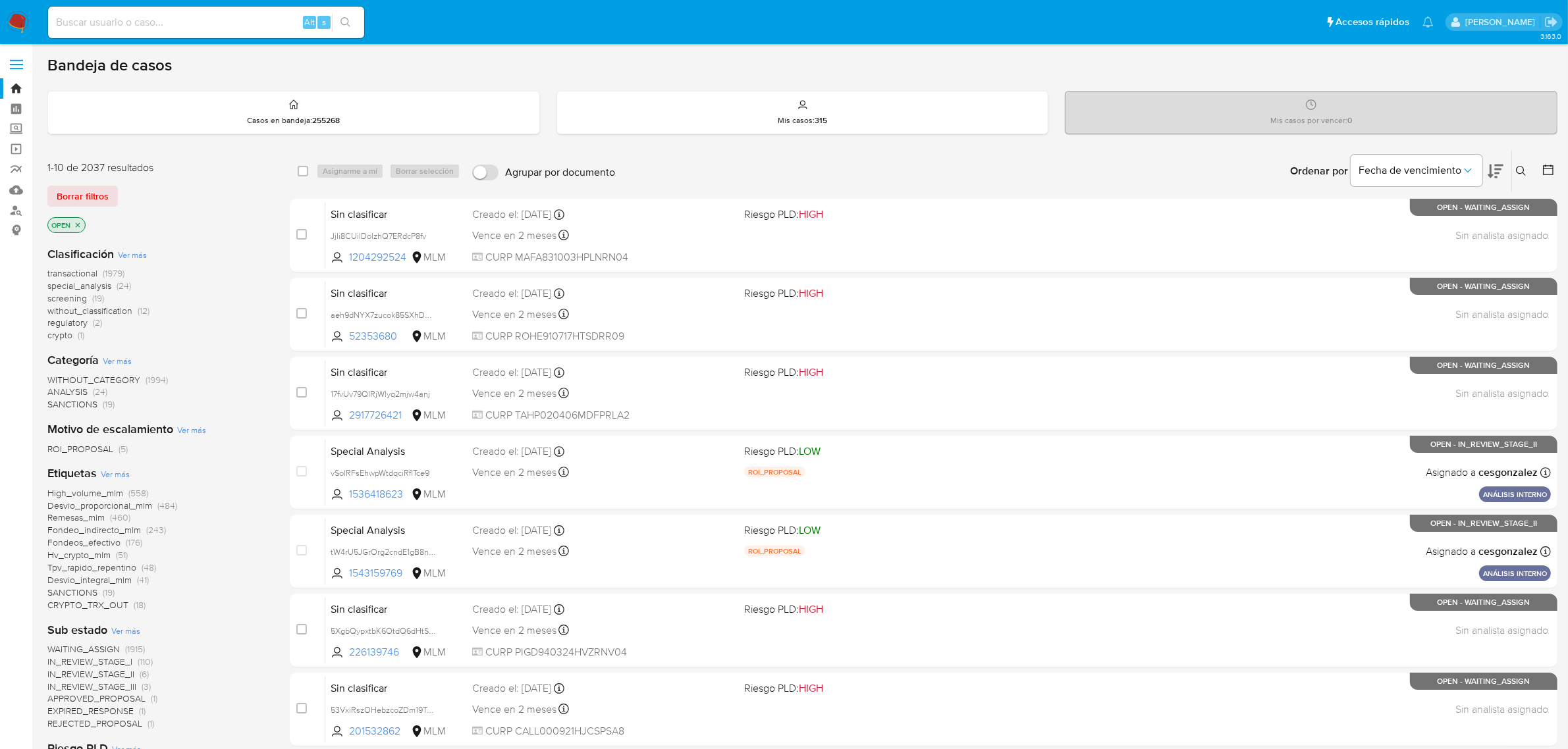
click at [81, 226] on icon "close-filter" at bounding box center [77, 225] width 8 height 8
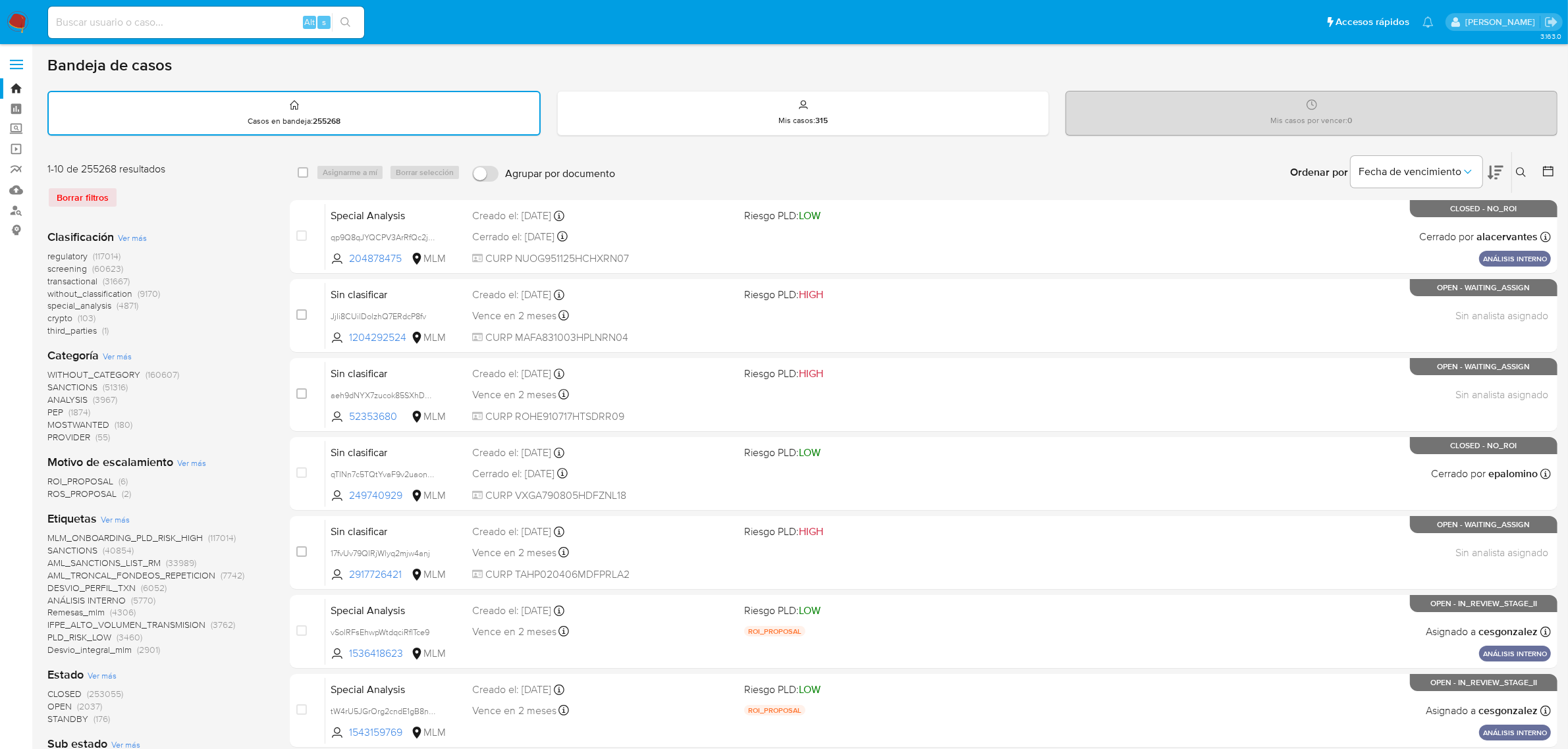
click at [120, 518] on span "Ver más" at bounding box center [115, 519] width 29 height 12
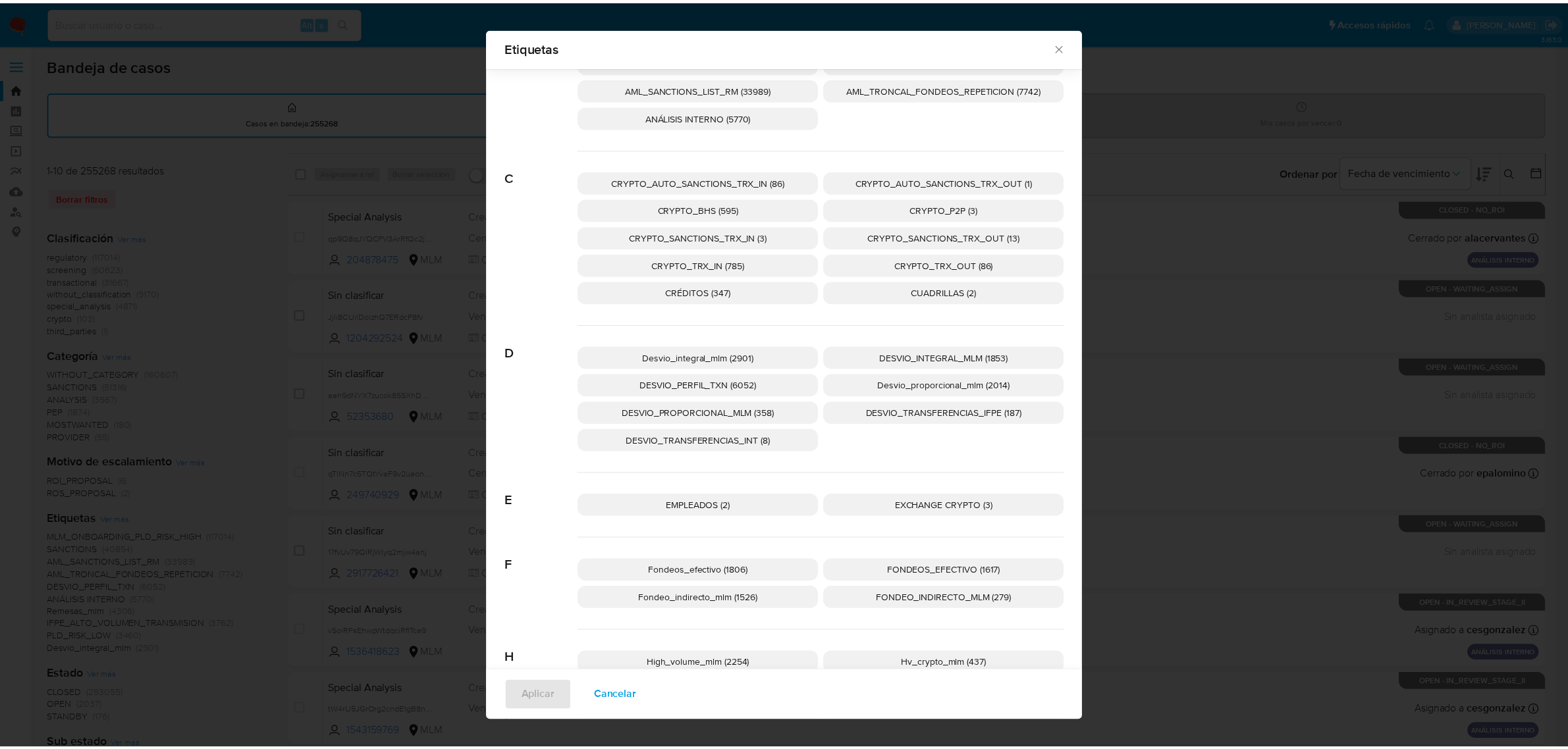
scroll to position [237, 0]
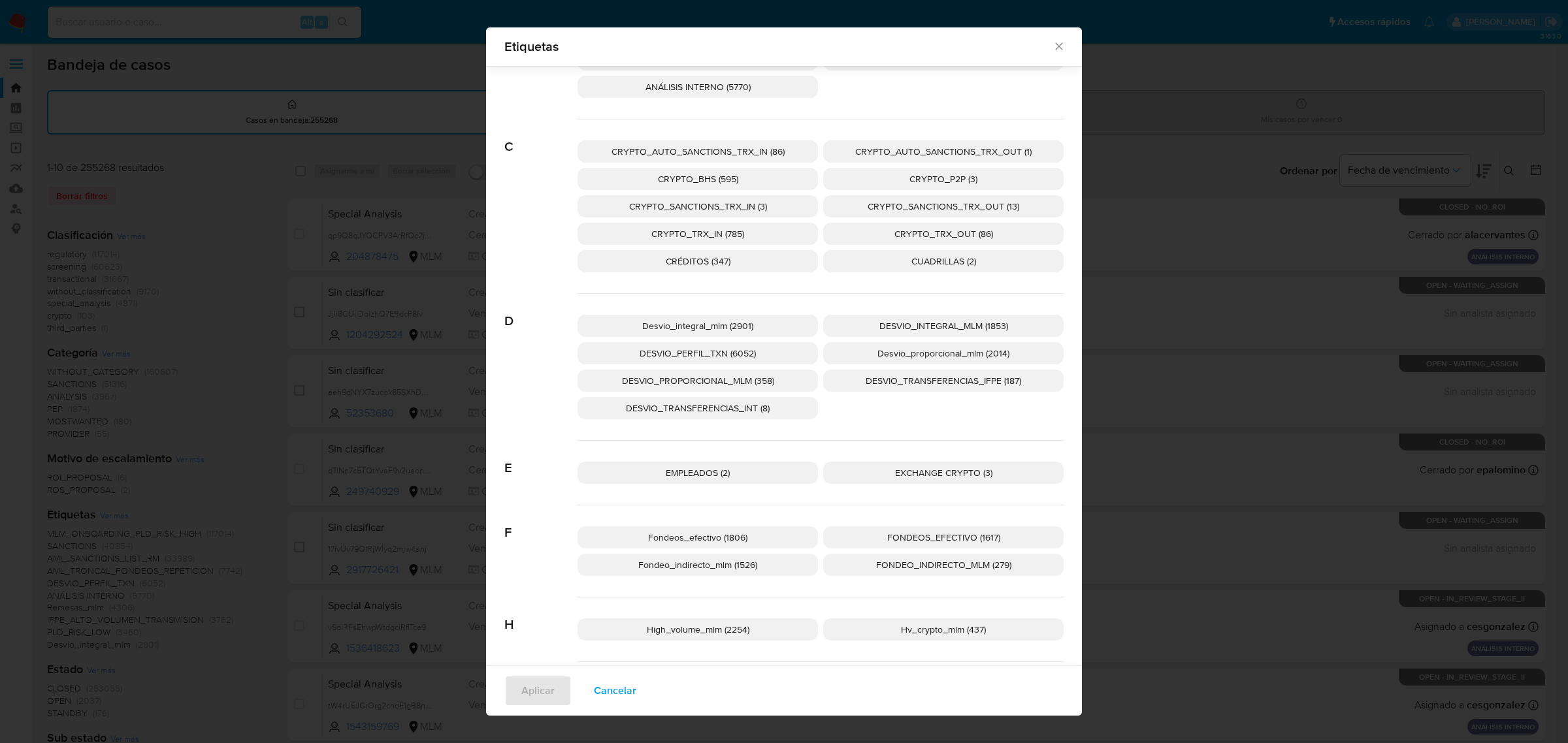
drag, startPoint x: 774, startPoint y: 387, endPoint x: 857, endPoint y: 417, distance: 88.3
click at [857, 417] on div "Desvio_integral_mlm (2901) DESVIO_INTEGRAL_MLM (1853) DESVIO_PERFIL_TXN (6052) …" at bounding box center [820, 366] width 486 height 147
click at [877, 361] on p "Desvio_proporcional_mlm (2014)" at bounding box center [943, 353] width 240 height 22
click at [510, 685] on button "Aplicar" at bounding box center [538, 690] width 67 height 31
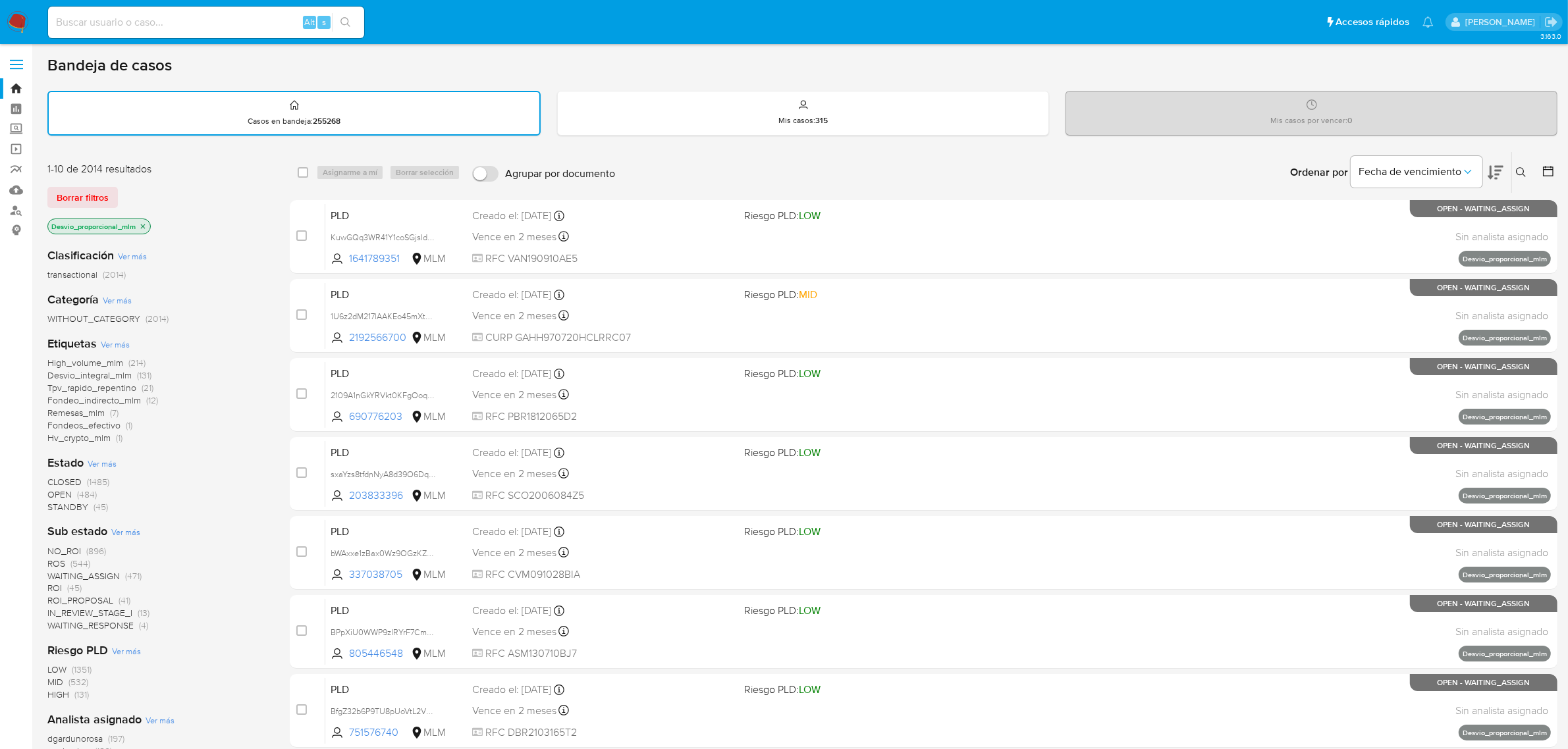
click at [1494, 173] on icon at bounding box center [1495, 172] width 15 height 15
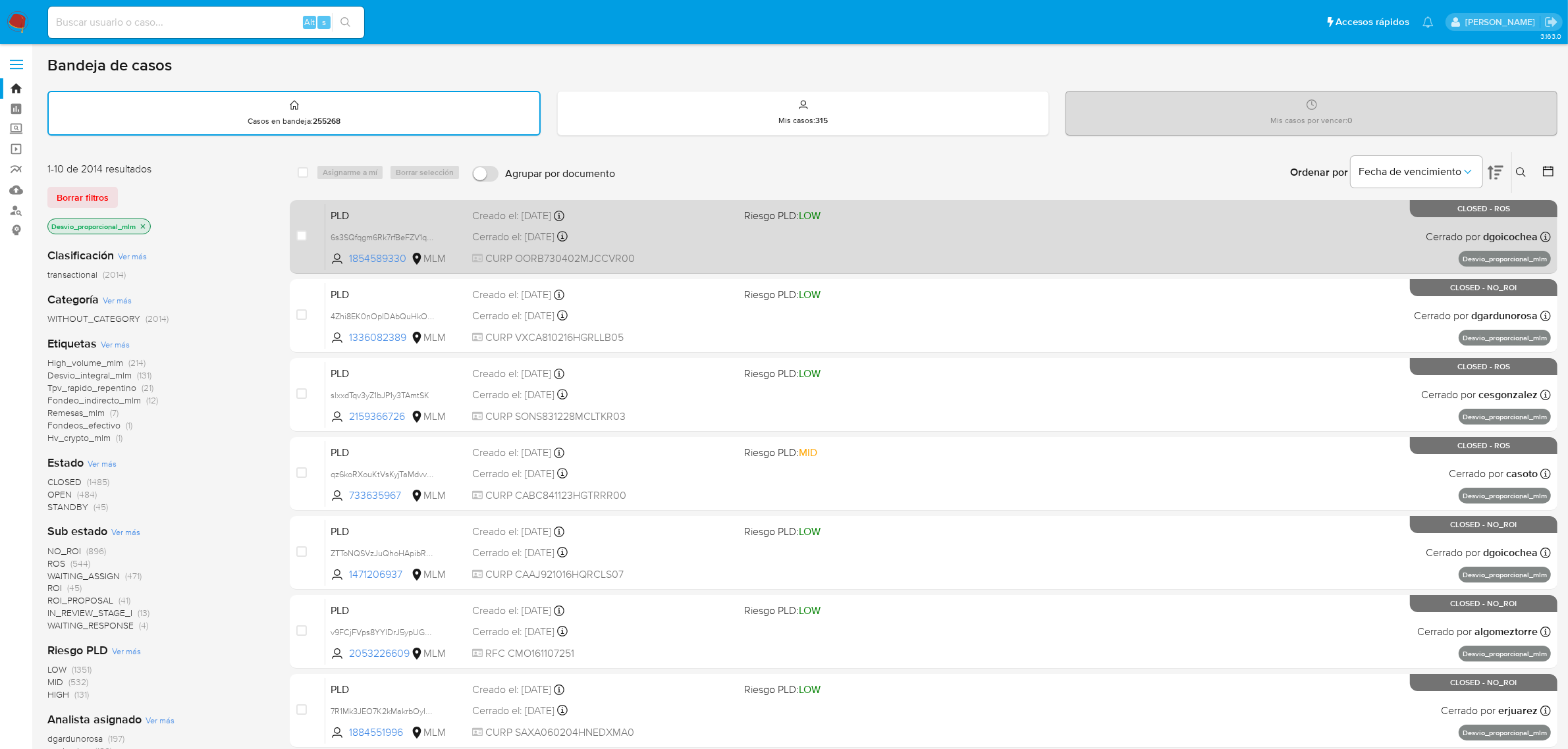
click at [933, 252] on div "PLD 6s3SQfqgm6Rk7rfBeFZV1qFB 1854589330 MLM Riesgo PLD: LOW Creado el: 12/03/20…" at bounding box center [938, 236] width 1226 height 66
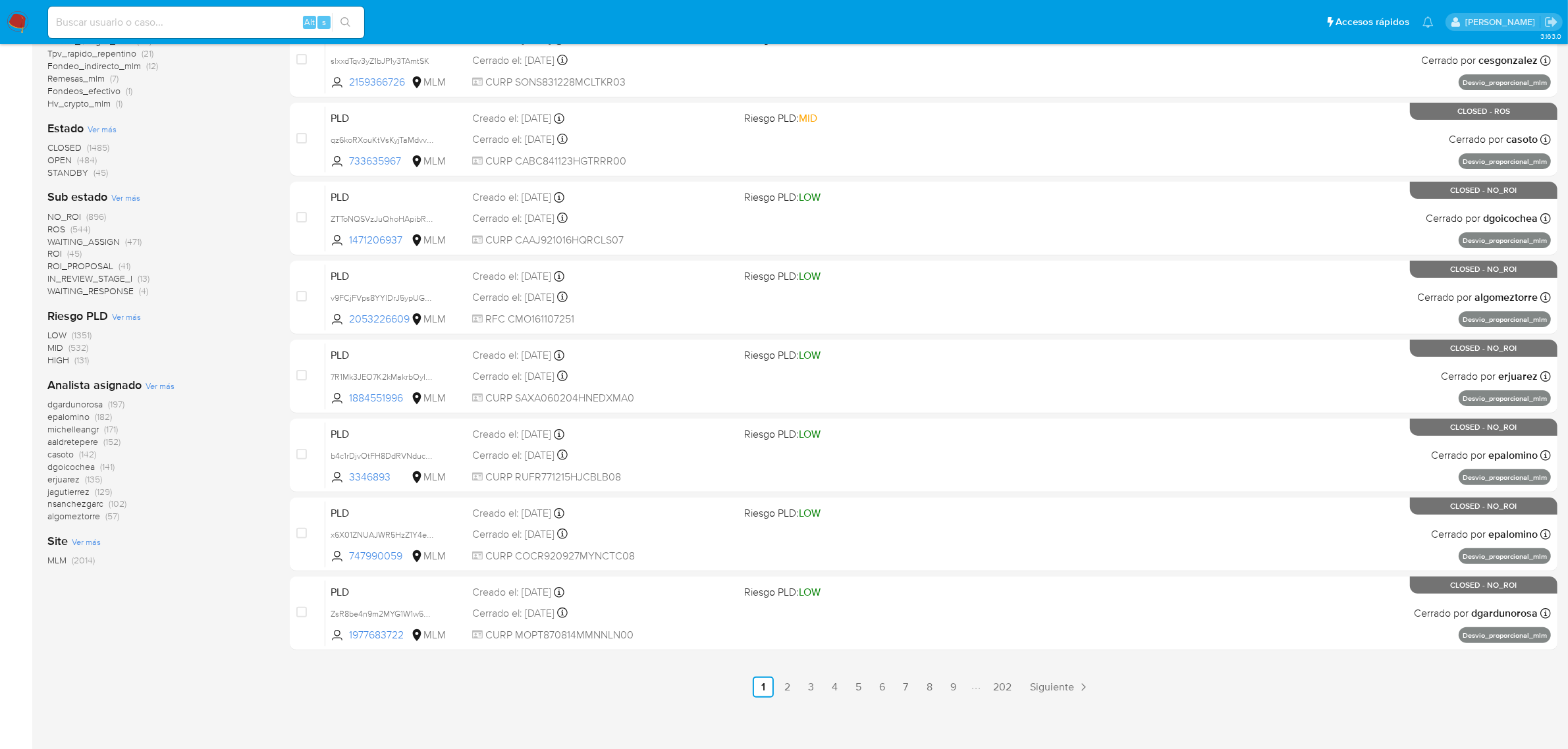
scroll to position [336, 0]
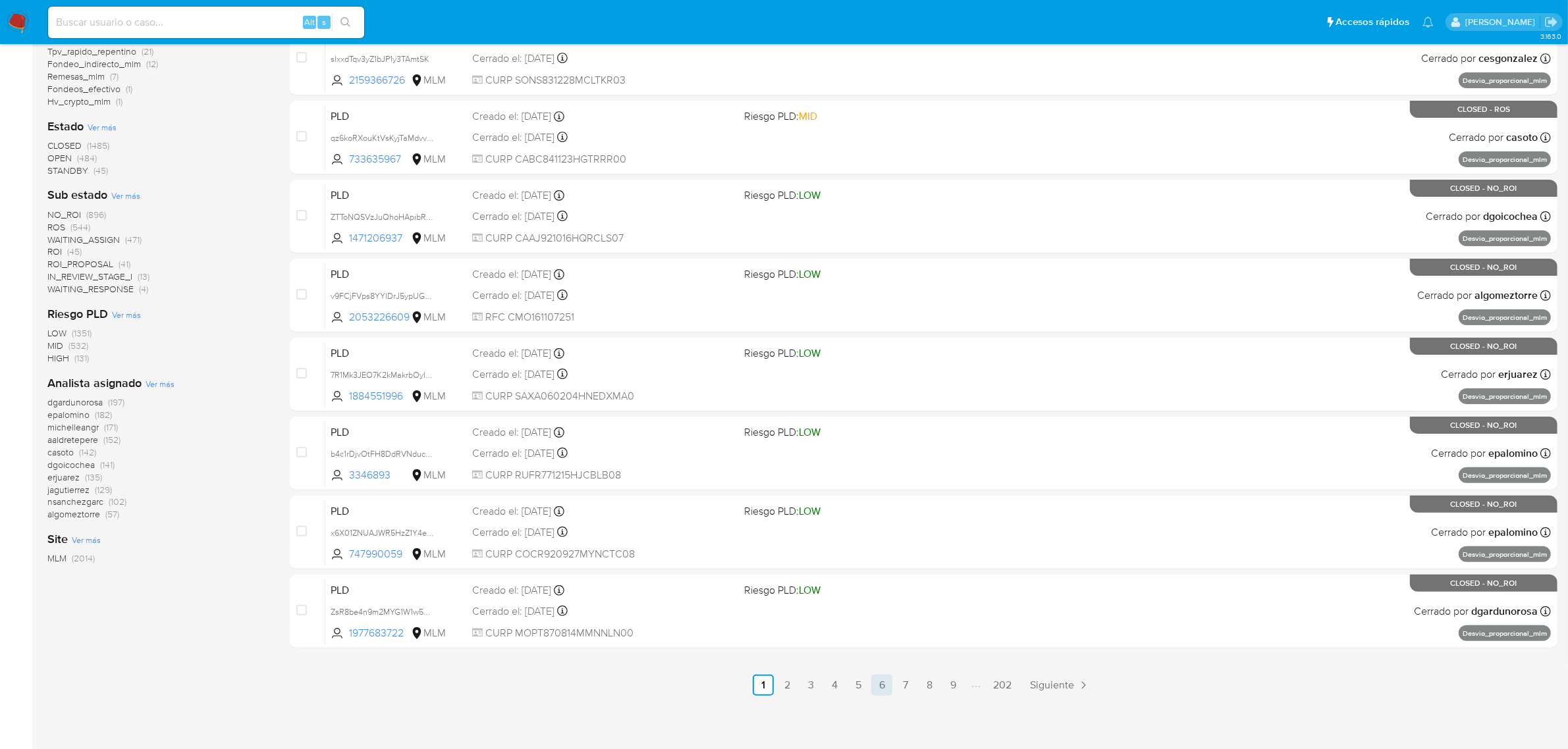
click at [883, 689] on link "6" at bounding box center [881, 685] width 21 height 21
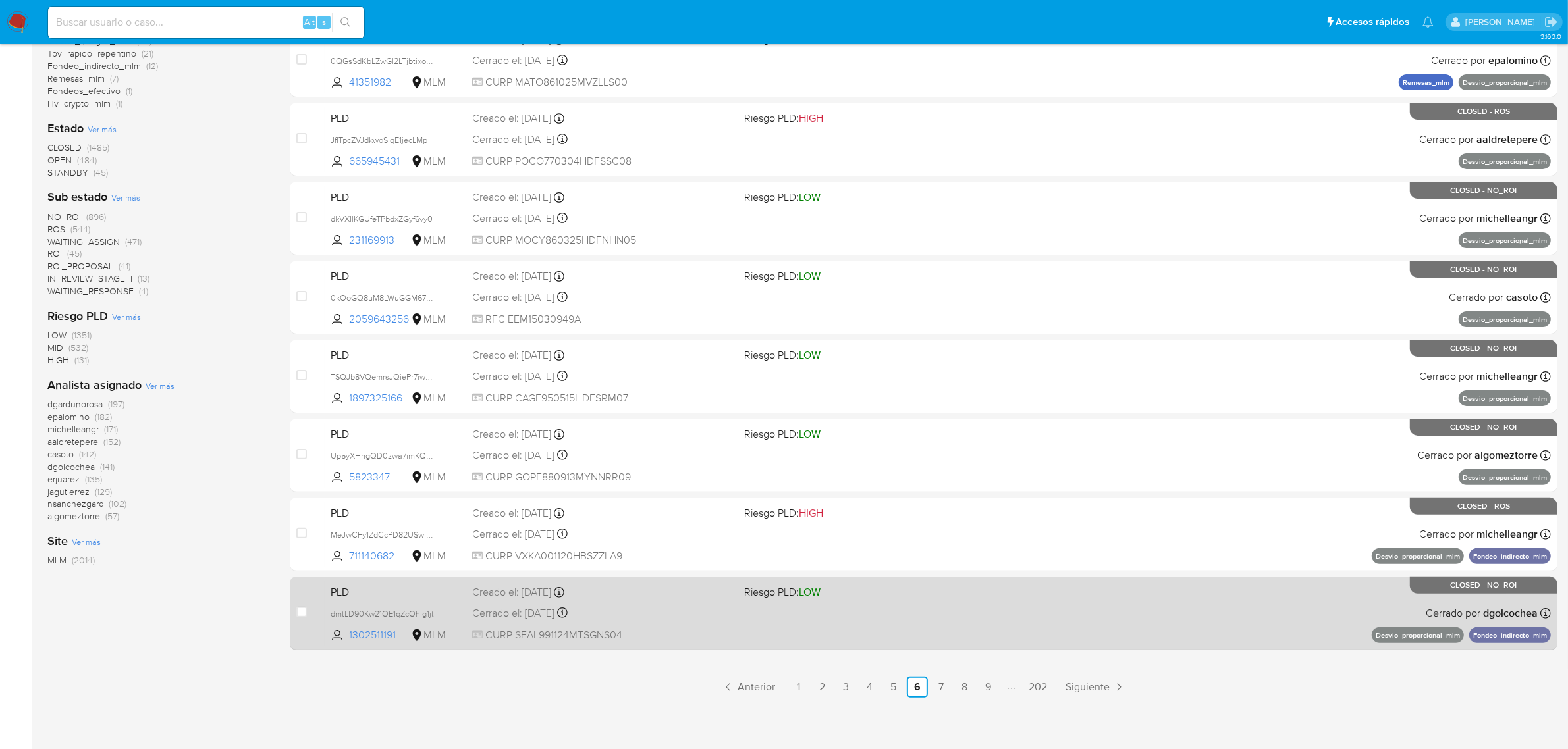
scroll to position [336, 0]
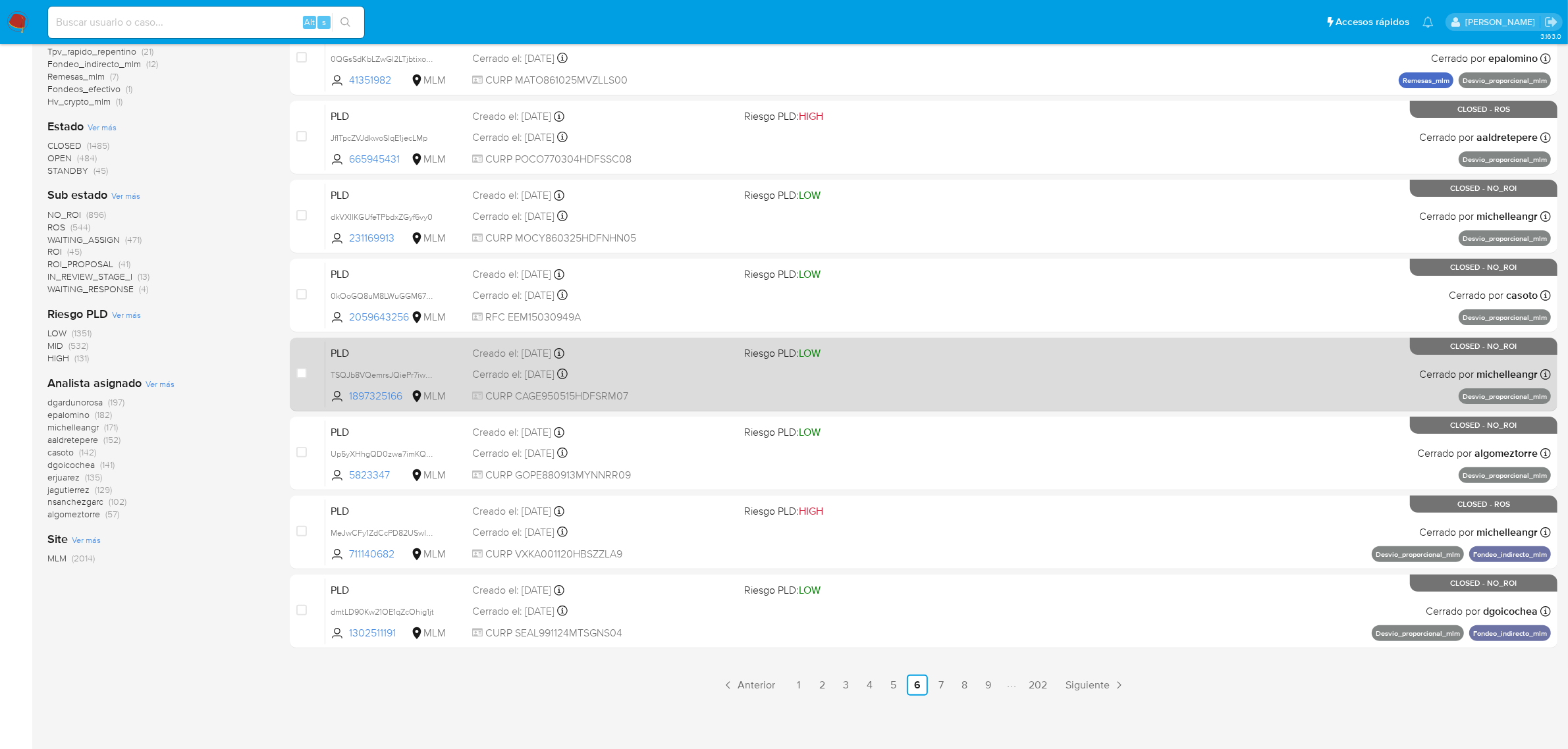
click at [985, 682] on link "9" at bounding box center [988, 685] width 21 height 21
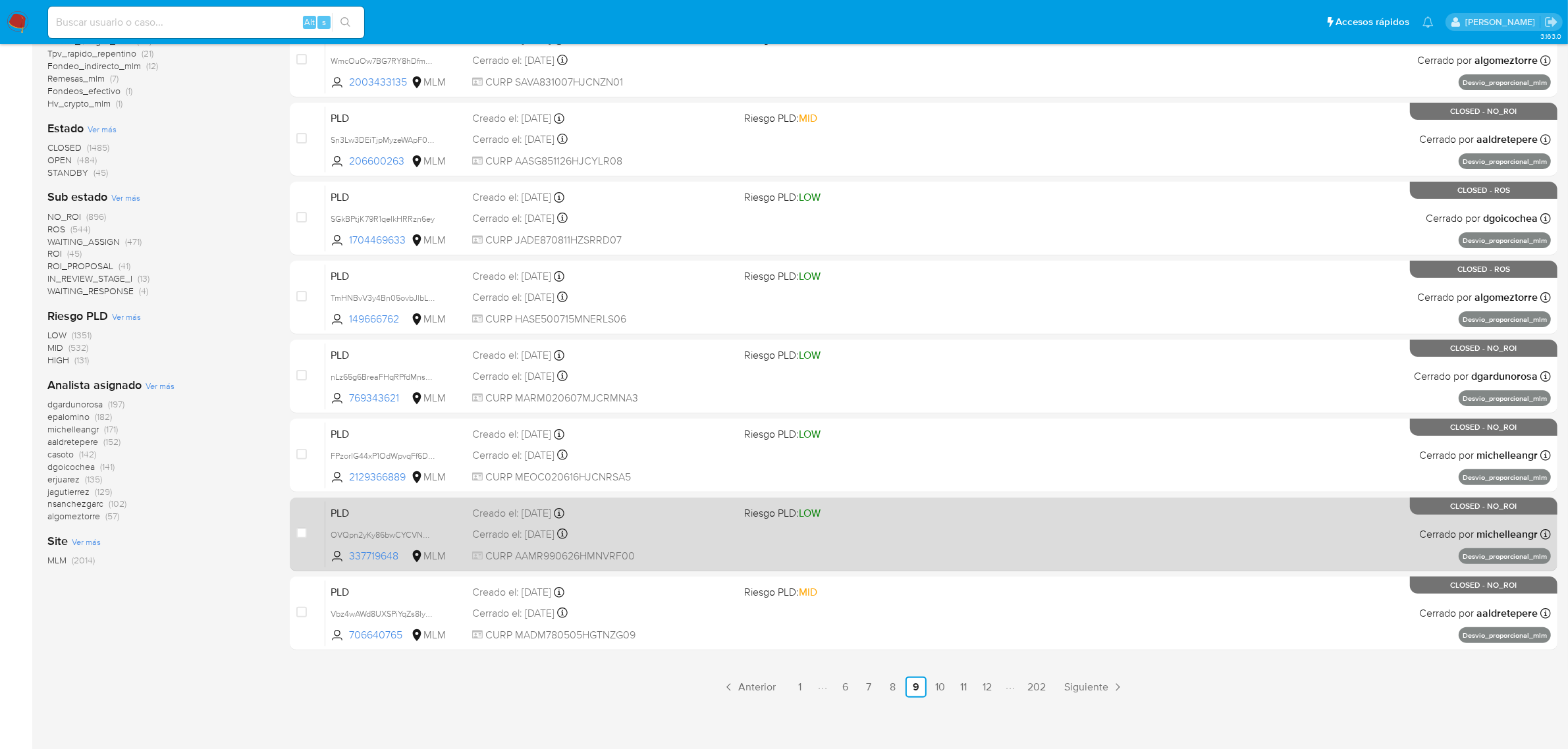
scroll to position [336, 0]
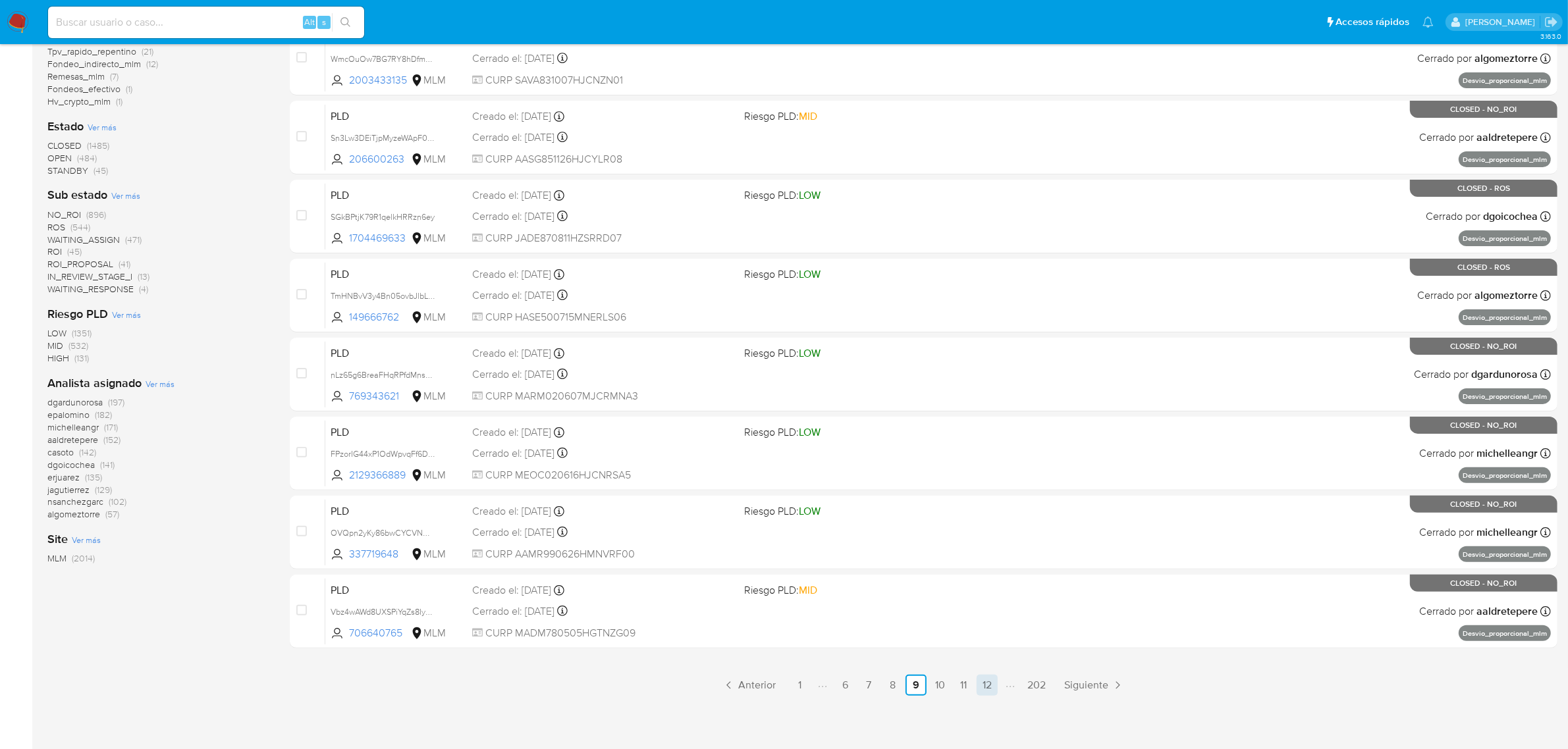
click at [983, 689] on link "12" at bounding box center [986, 685] width 21 height 21
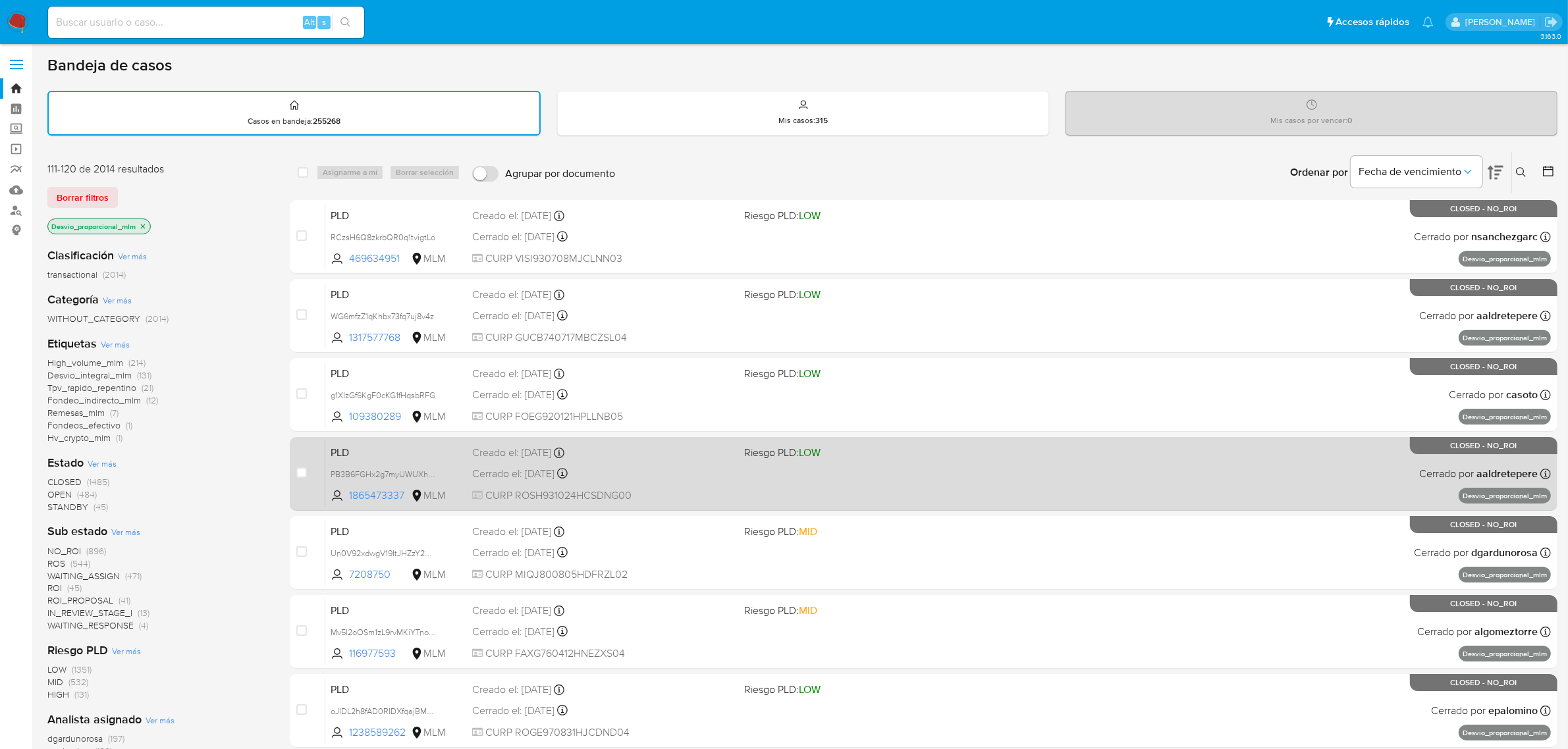
scroll to position [329, 0]
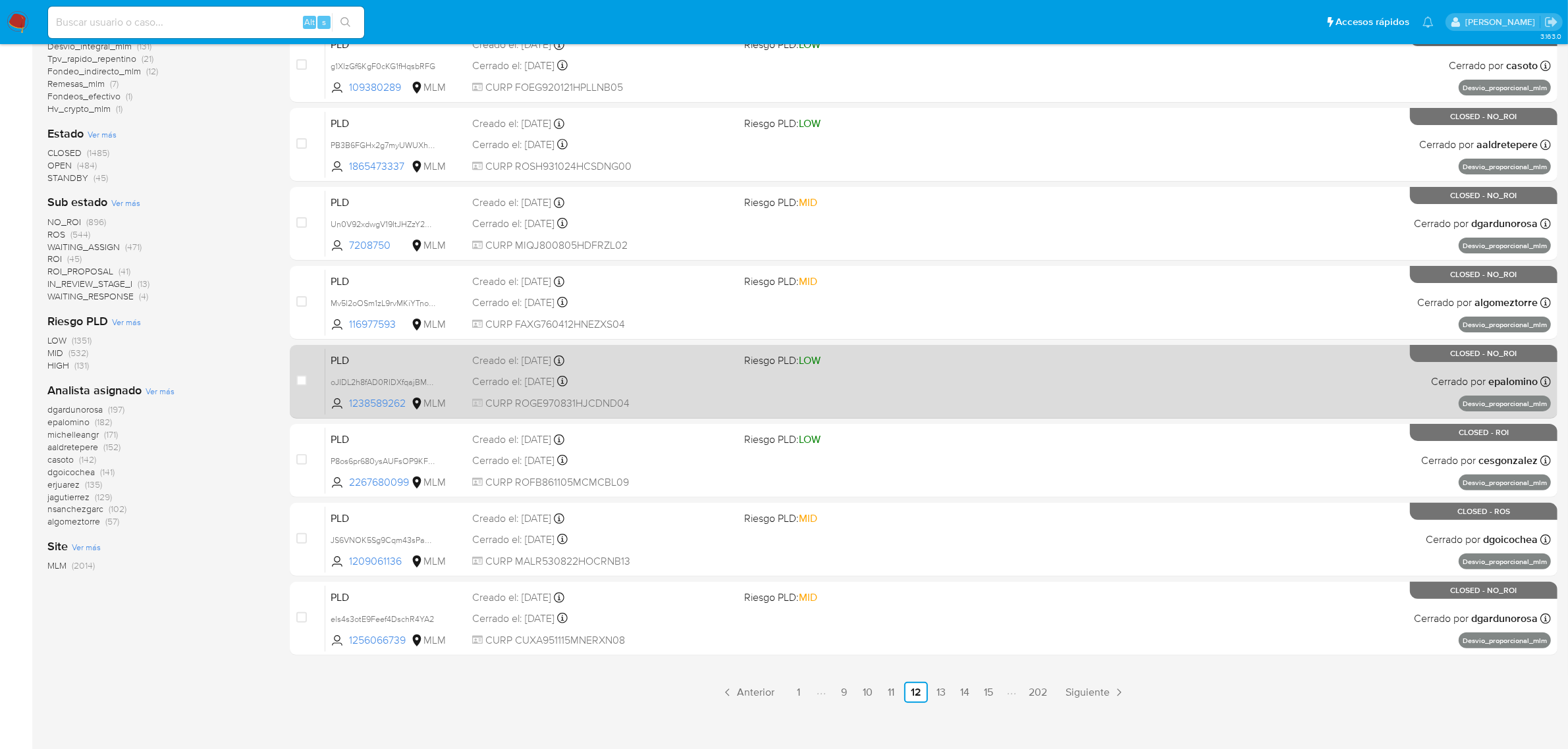
click at [986, 696] on link "15" at bounding box center [988, 692] width 21 height 21
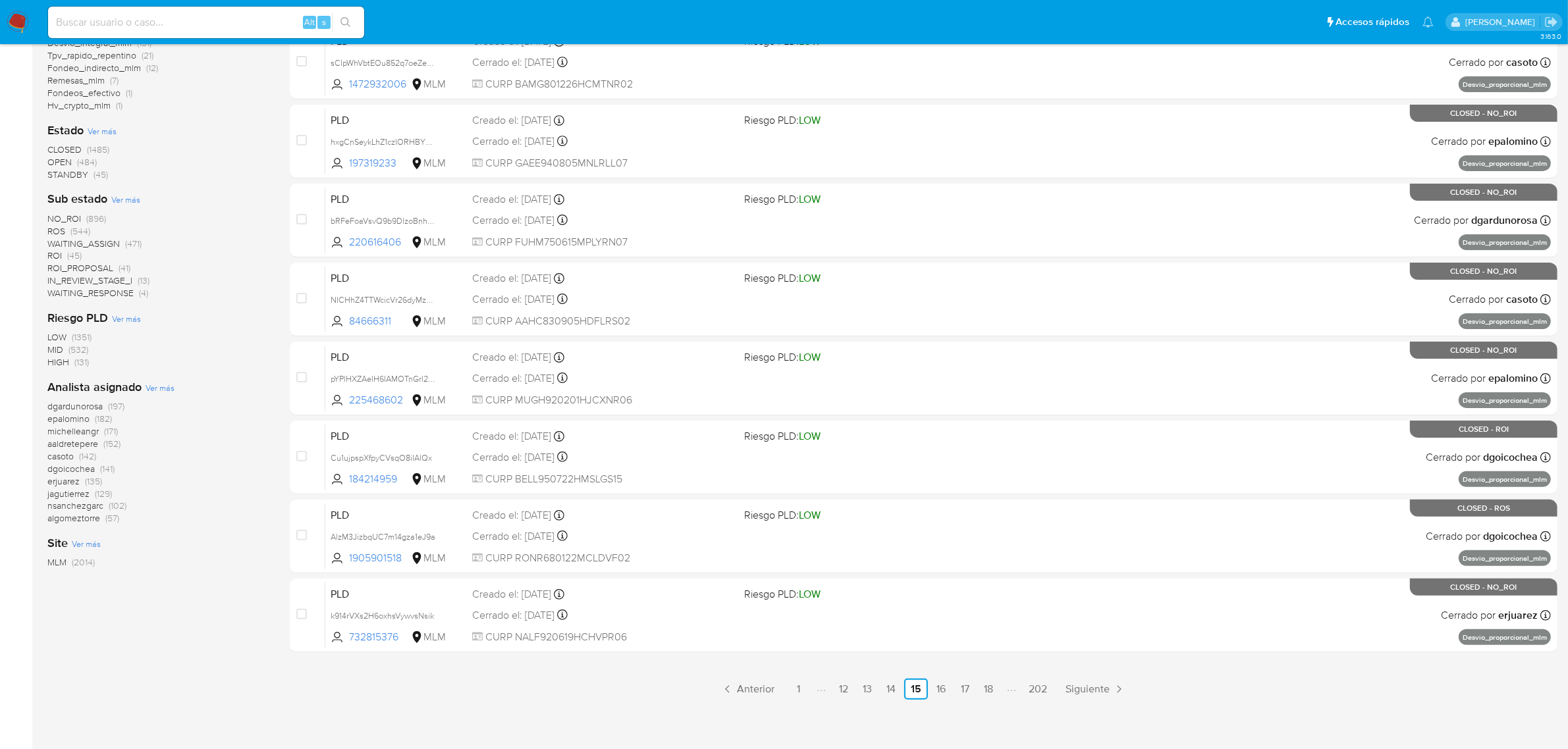
scroll to position [336, 0]
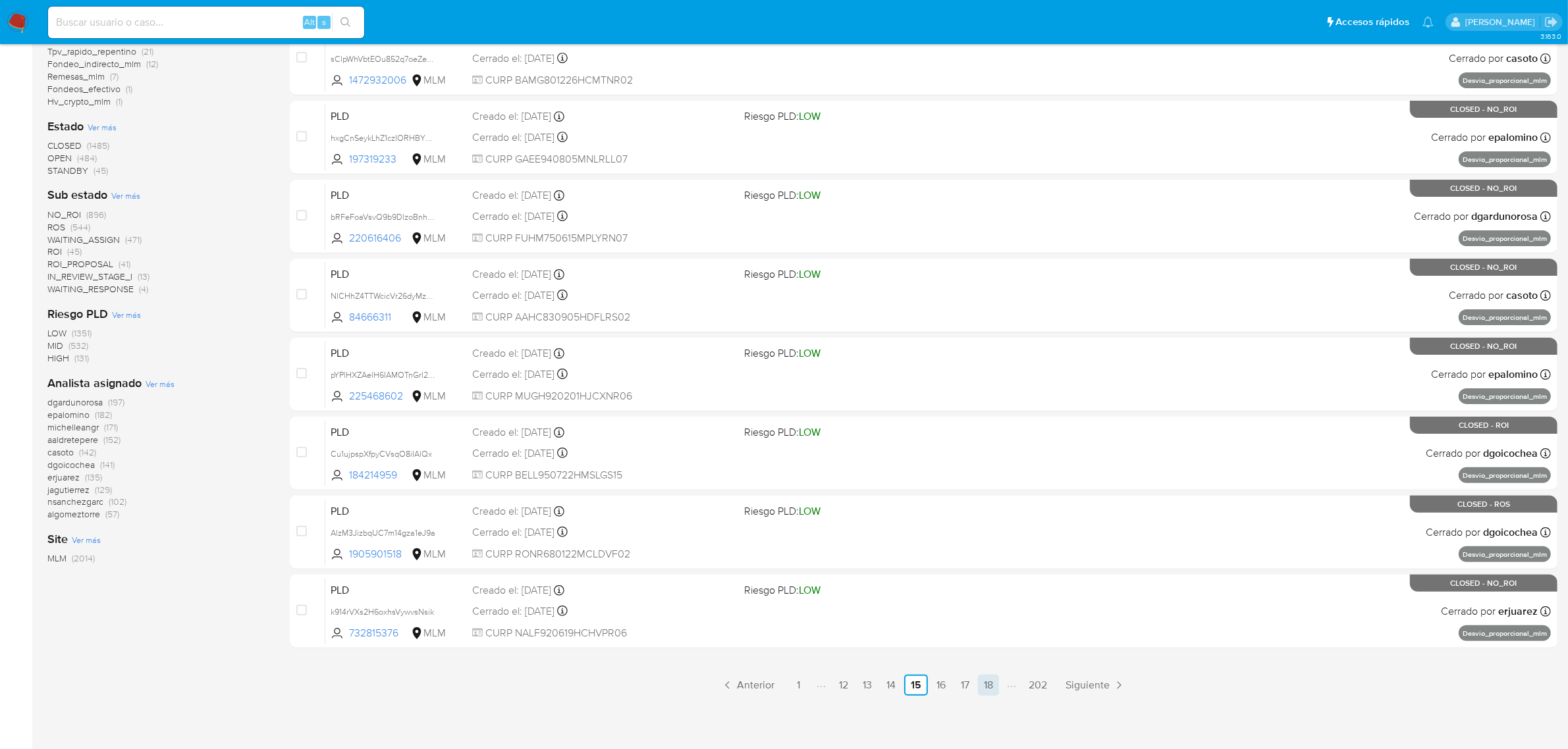
click at [995, 678] on link "18" at bounding box center [988, 685] width 21 height 21
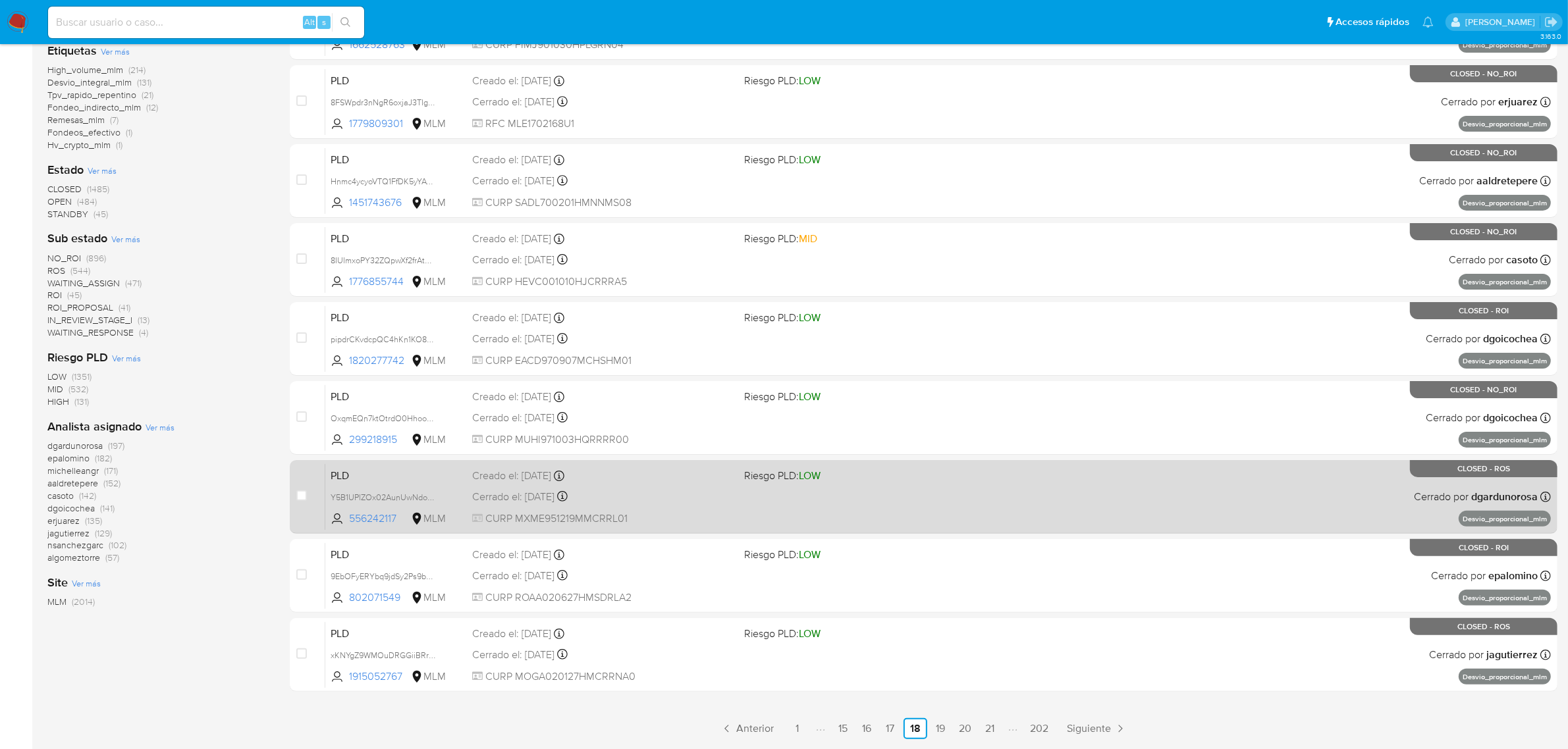
scroll to position [336, 0]
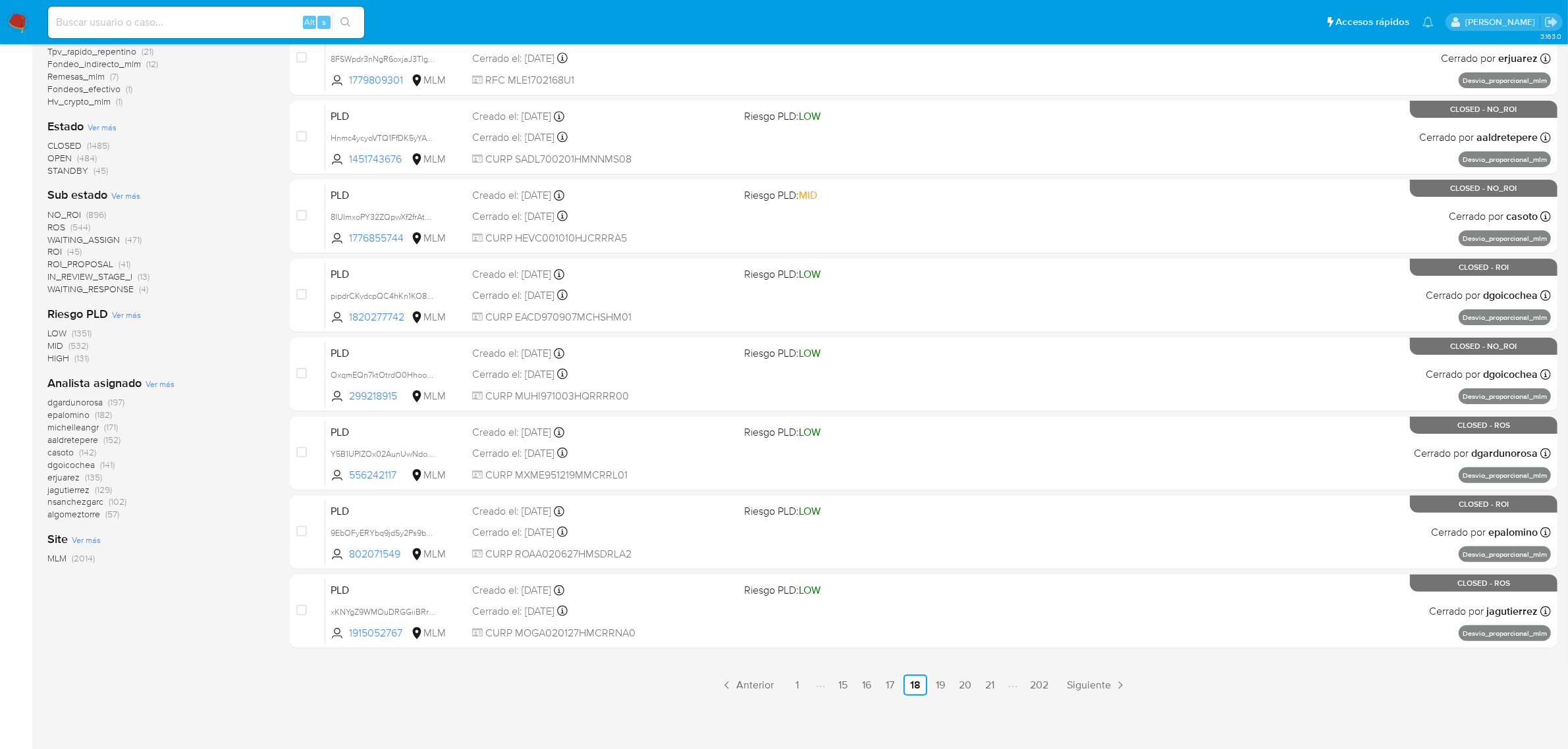
click at [1014, 683] on icon "Paginación" at bounding box center [1015, 686] width 3 height 10
click at [993, 682] on link "21" at bounding box center [989, 685] width 21 height 21
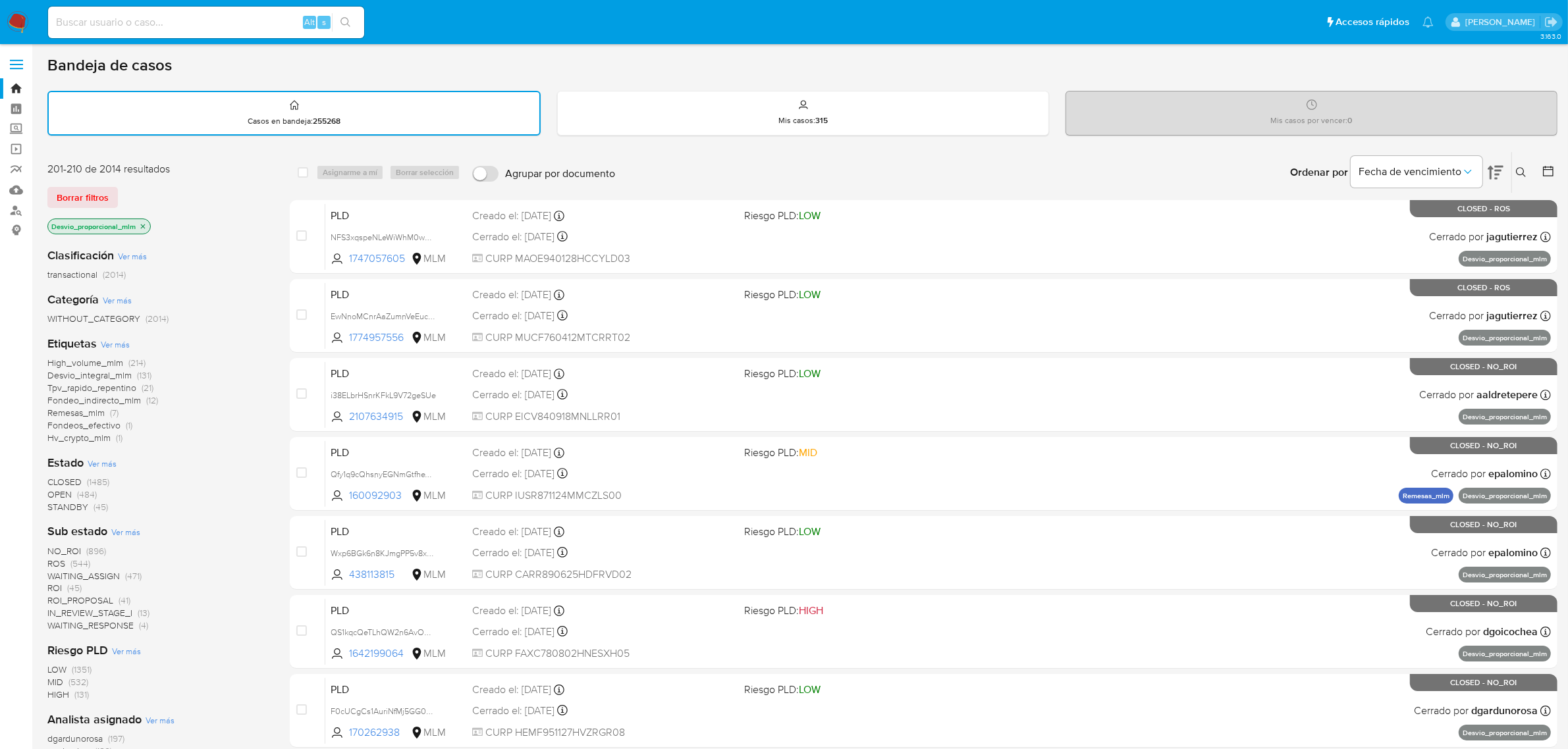
scroll to position [336, 0]
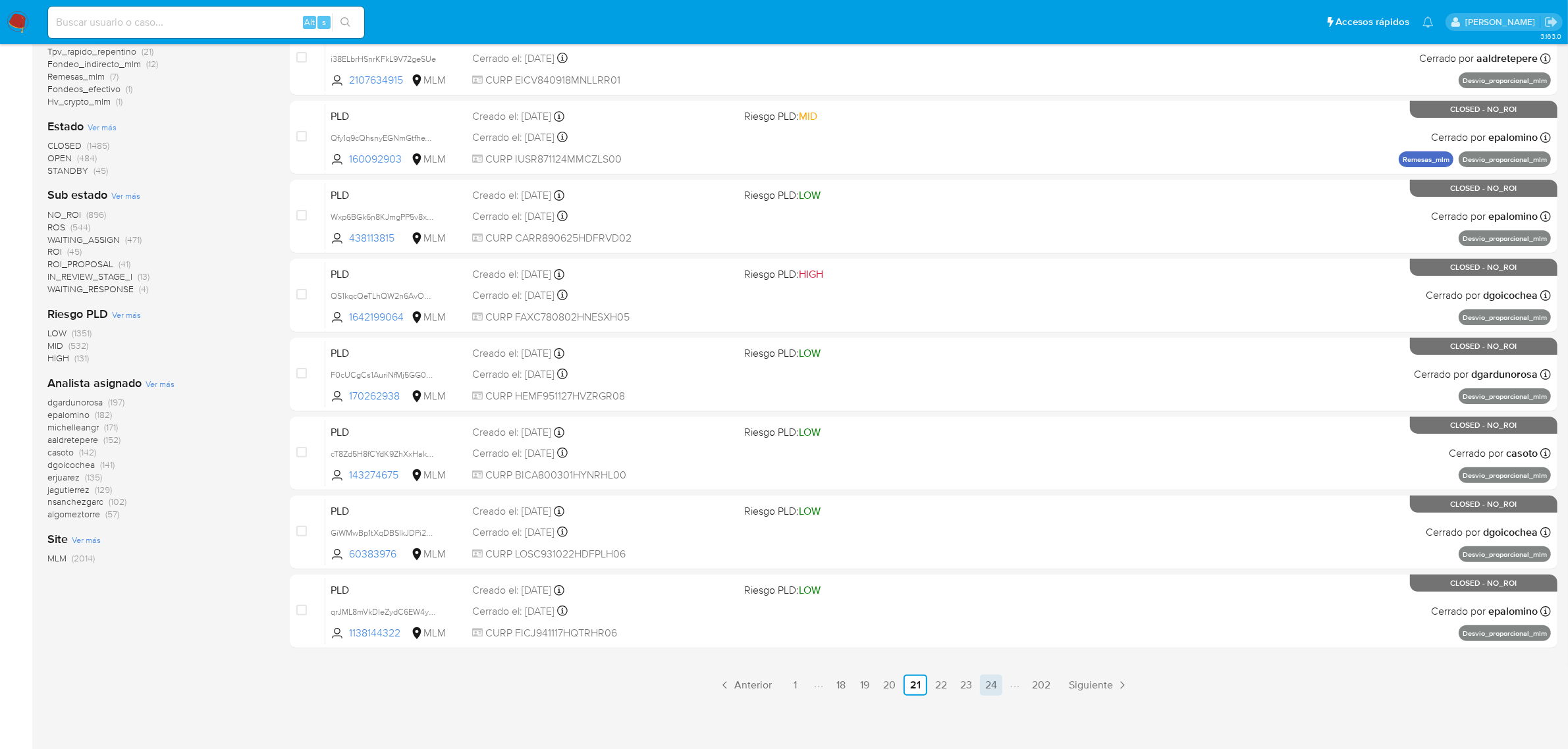
click at [995, 675] on link "24" at bounding box center [991, 685] width 22 height 21
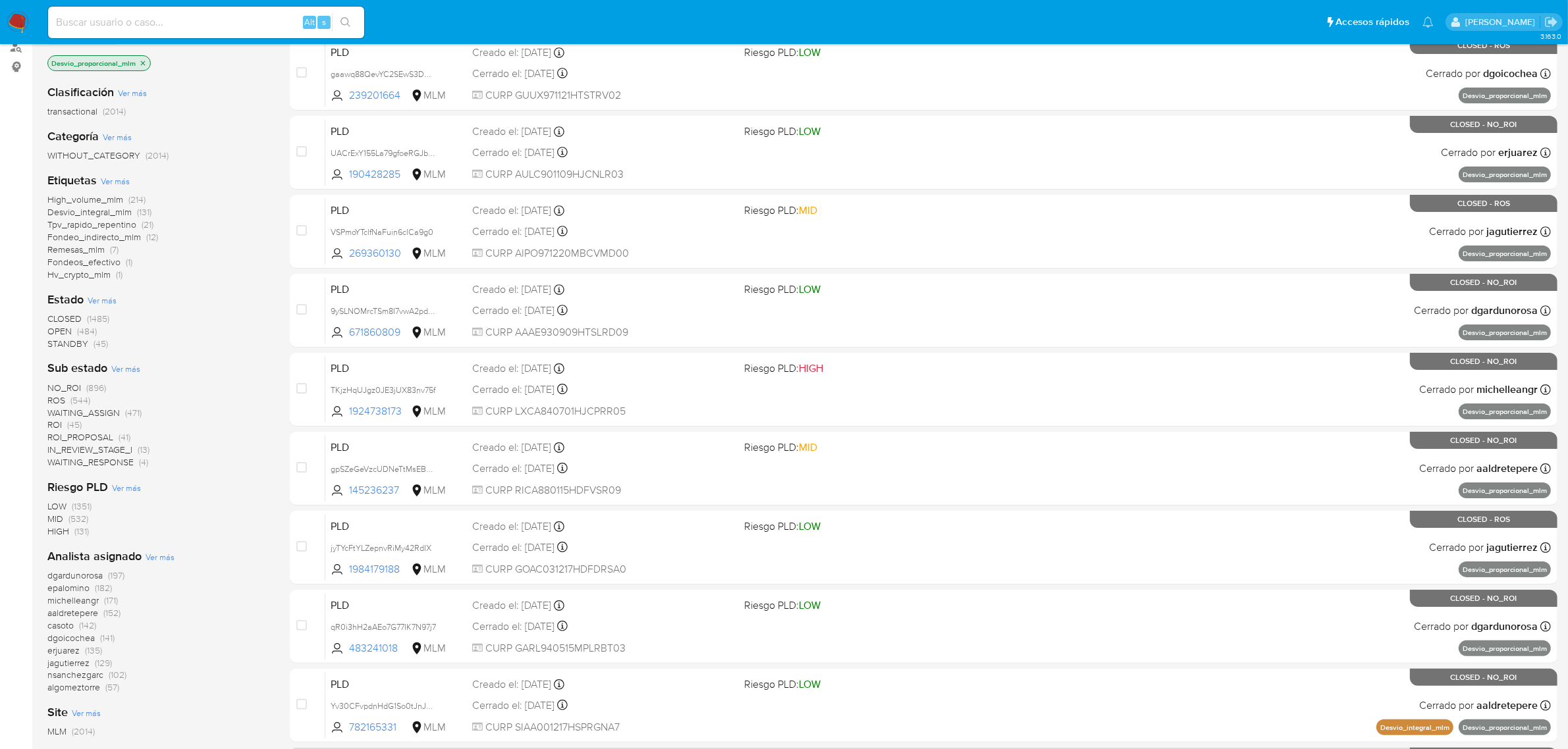
scroll to position [329, 0]
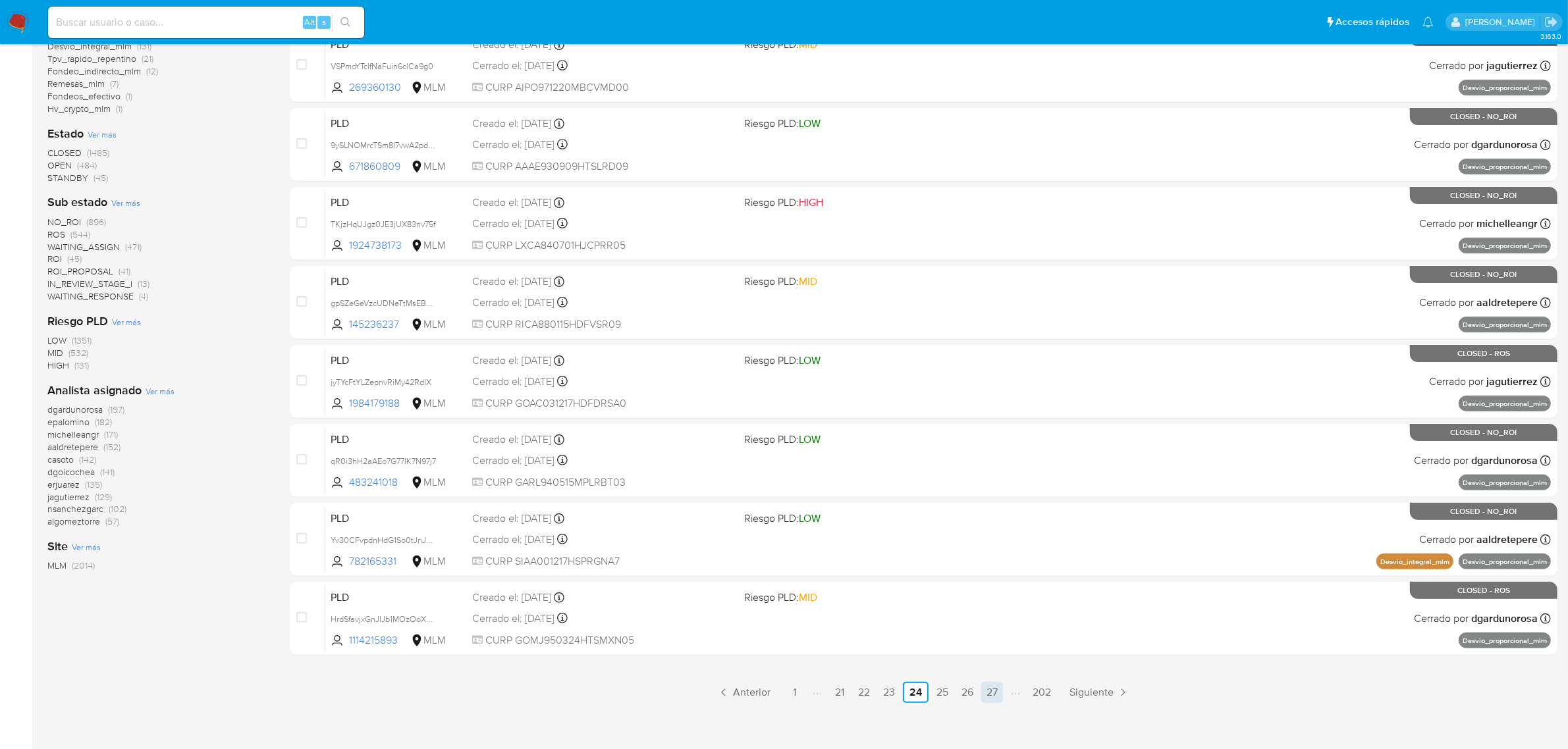
click at [997, 689] on link "27" at bounding box center [992, 692] width 22 height 21
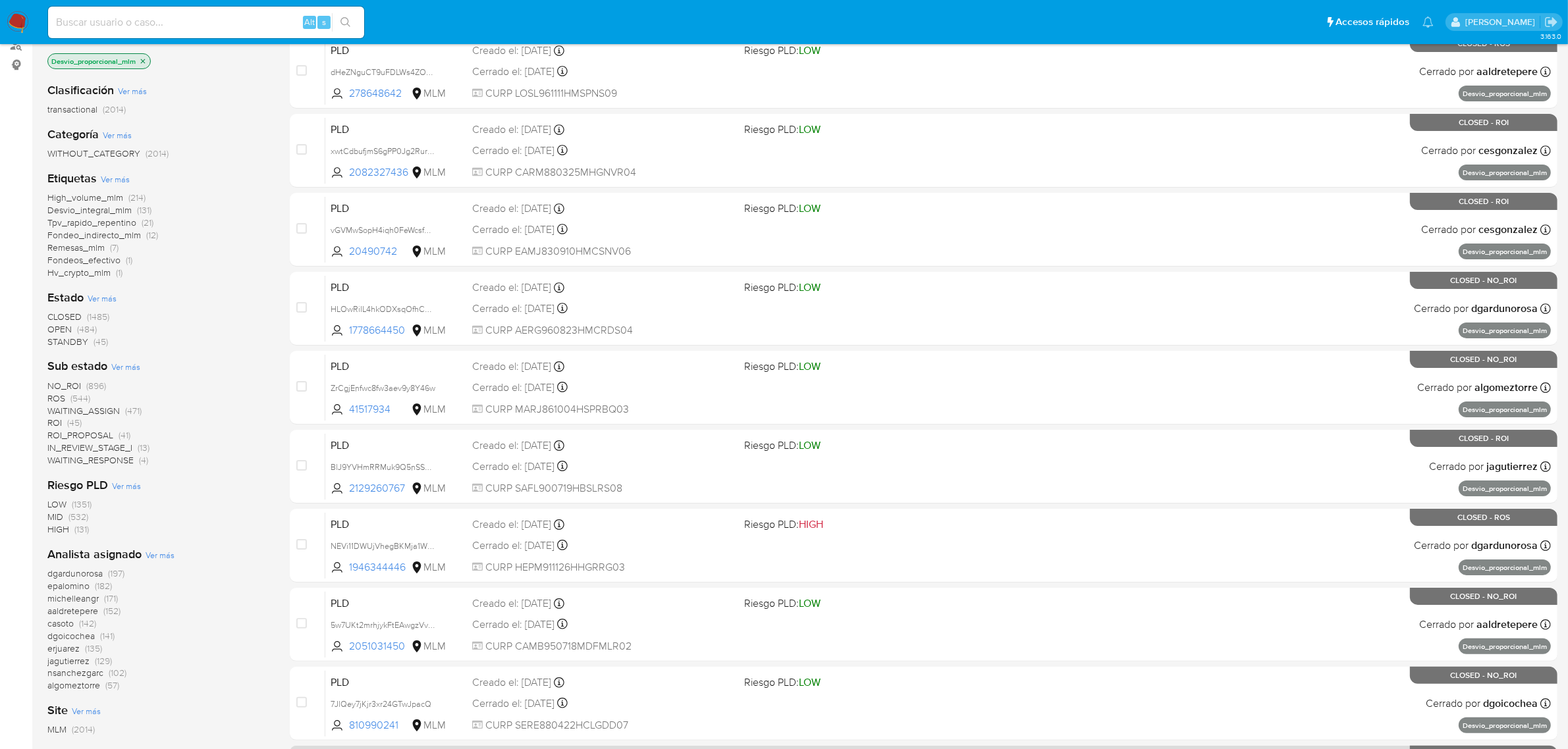
scroll to position [336, 0]
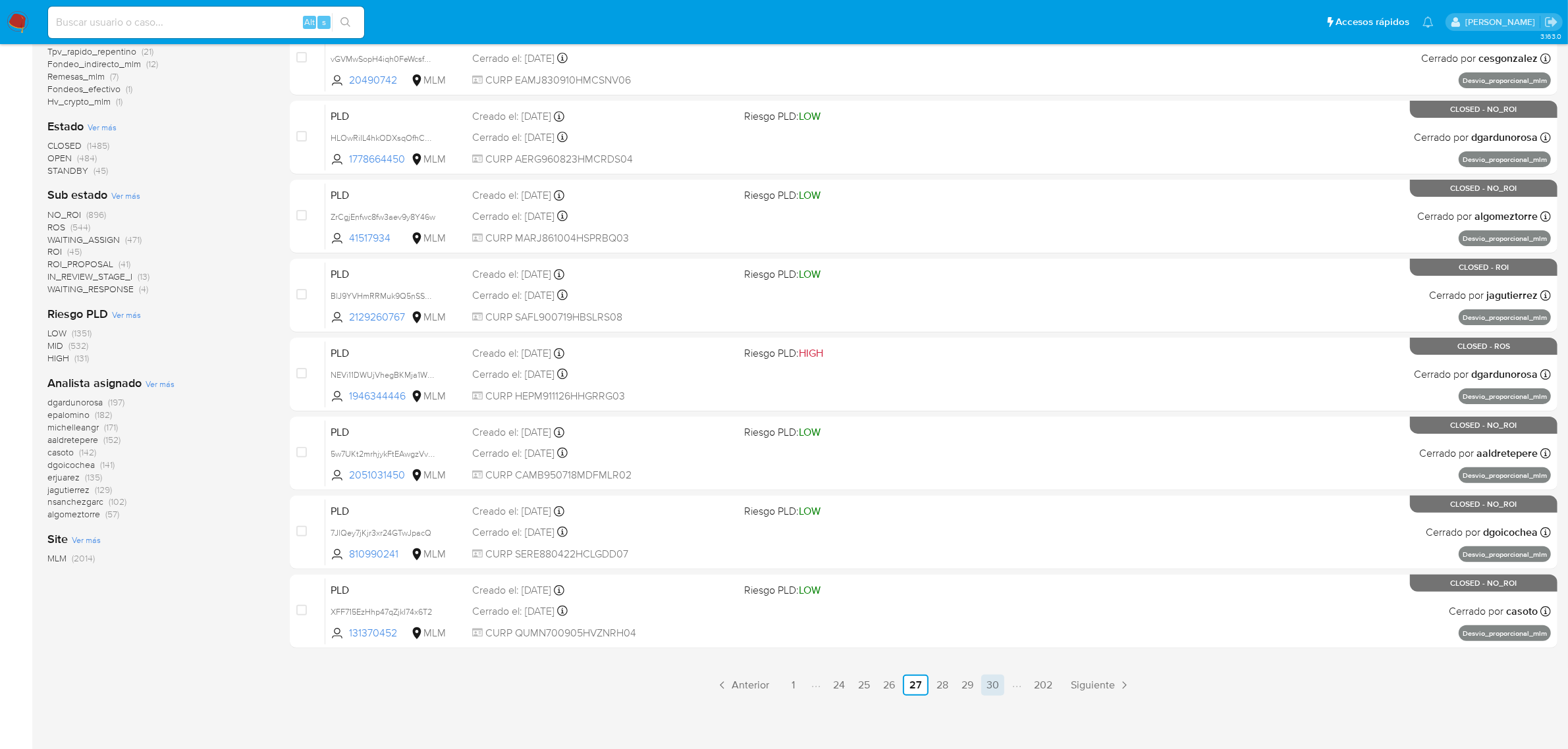
click at [995, 676] on link "30" at bounding box center [992, 685] width 23 height 21
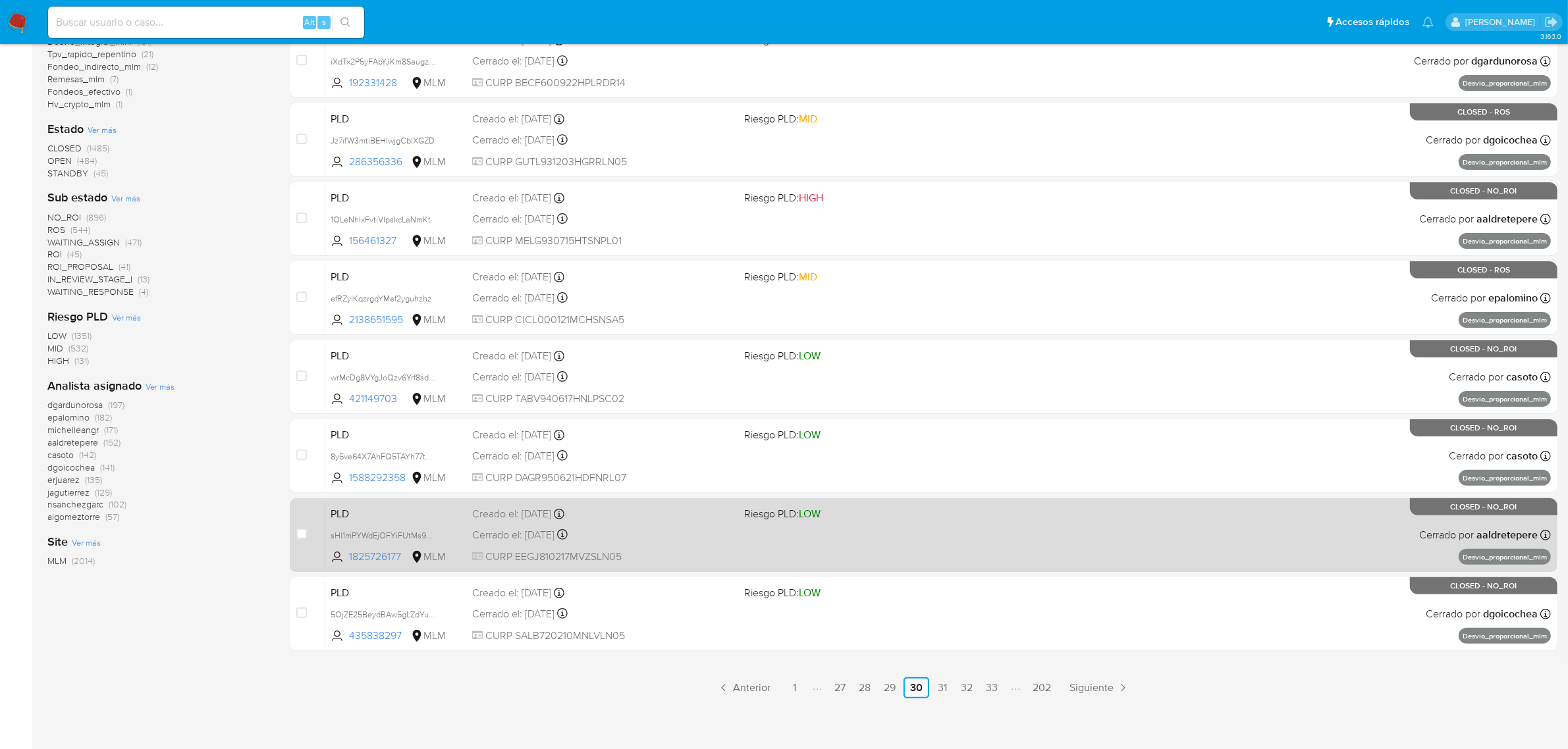
scroll to position [336, 0]
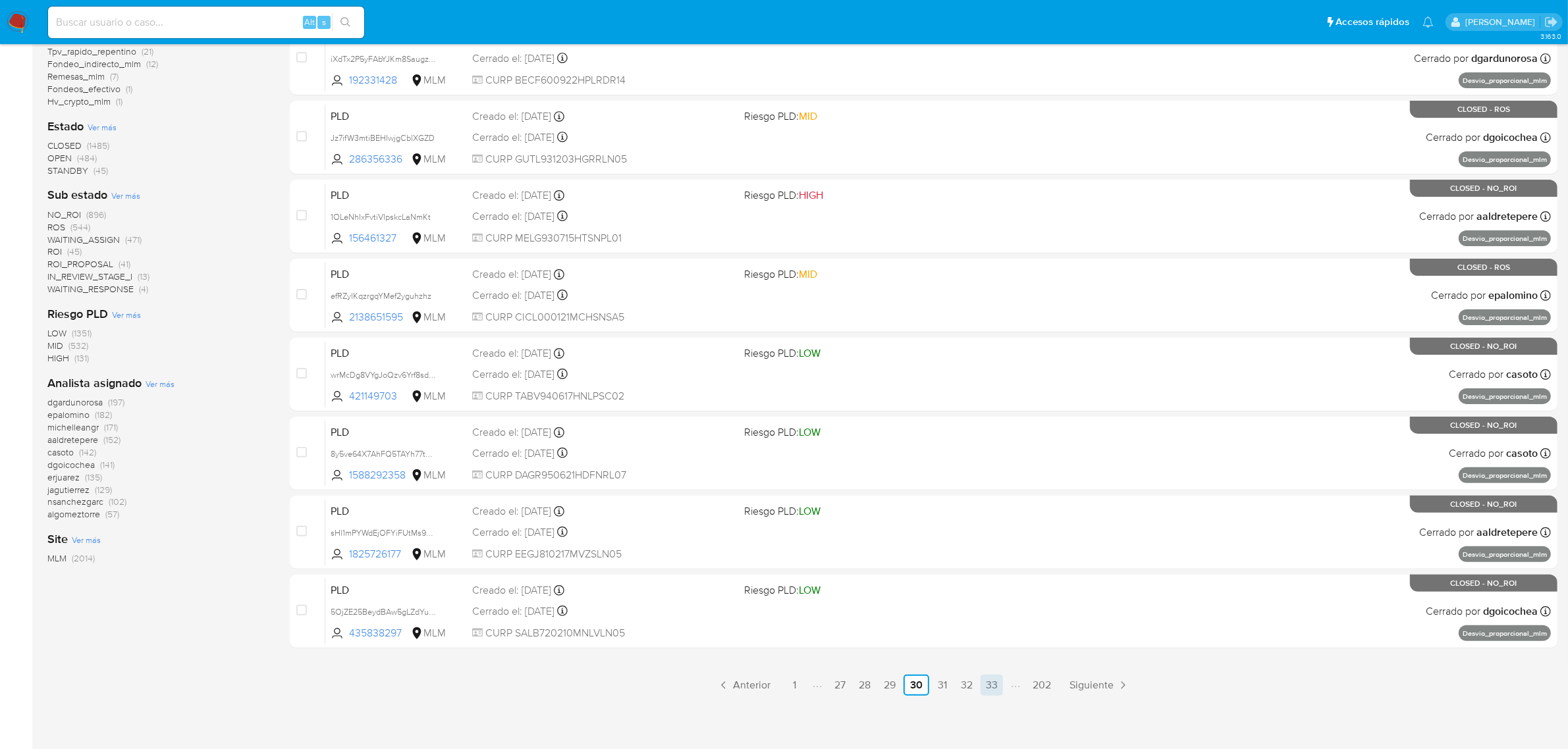
click at [984, 680] on link "33" at bounding box center [992, 685] width 22 height 21
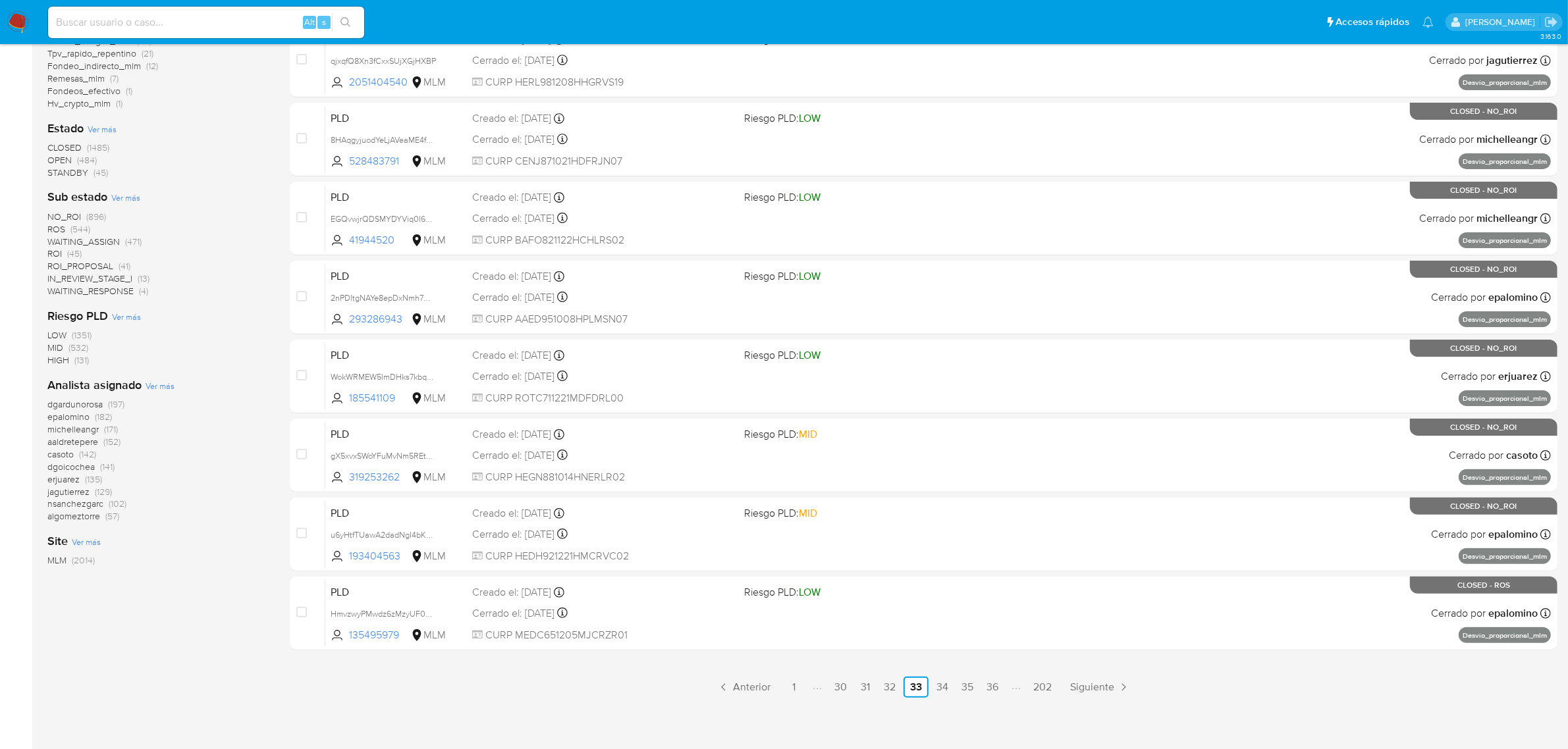
scroll to position [336, 0]
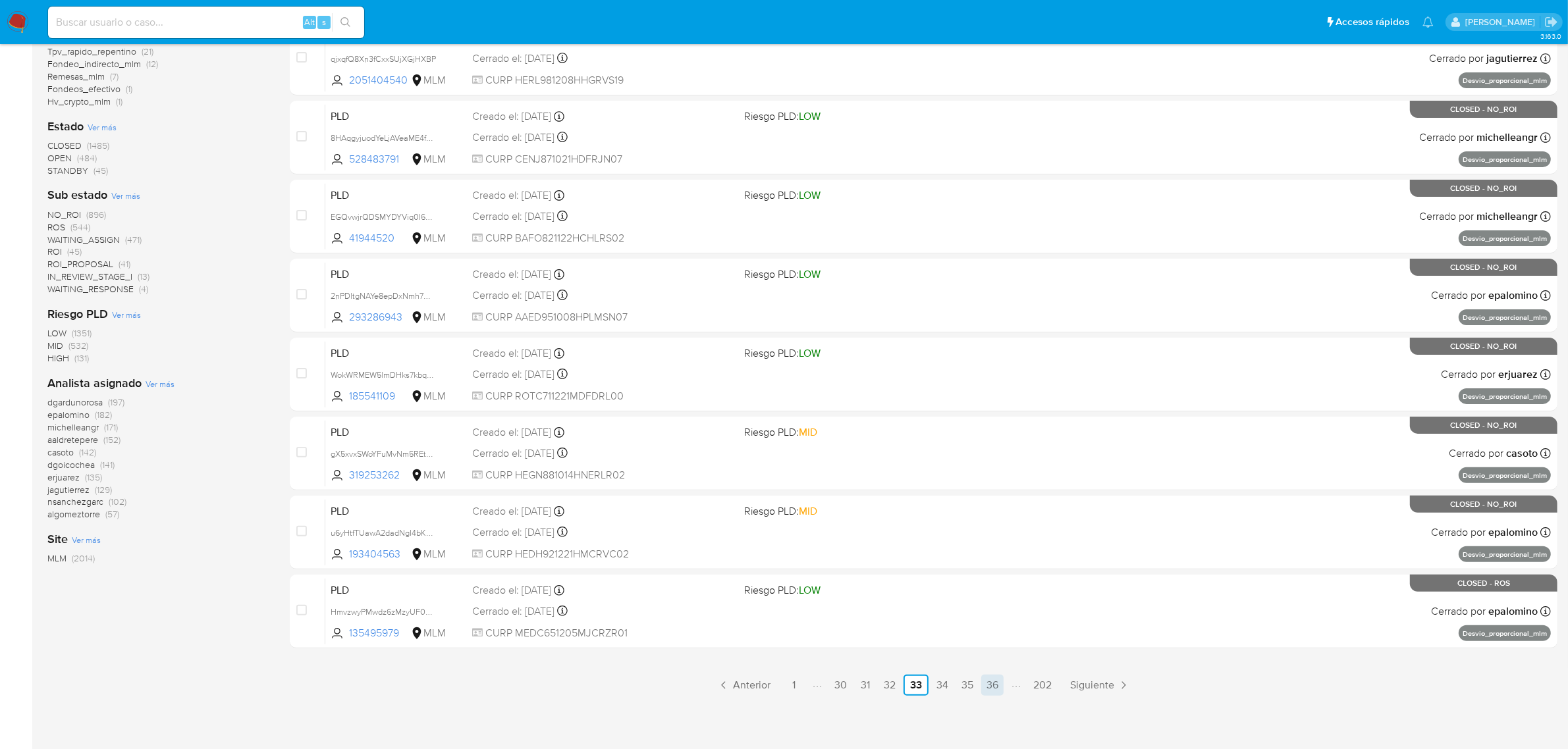
click at [992, 681] on link "36" at bounding box center [992, 685] width 22 height 21
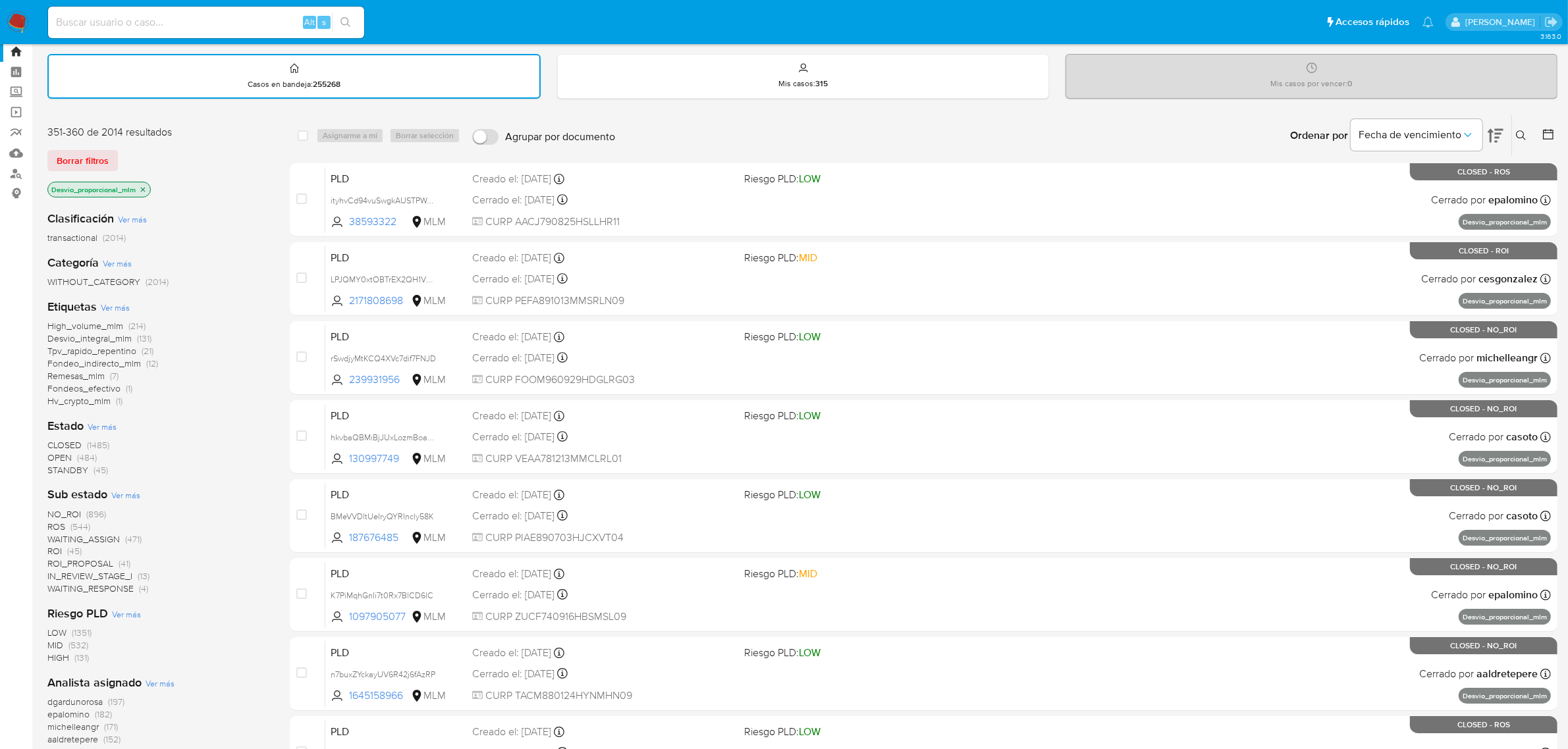
scroll to position [336, 0]
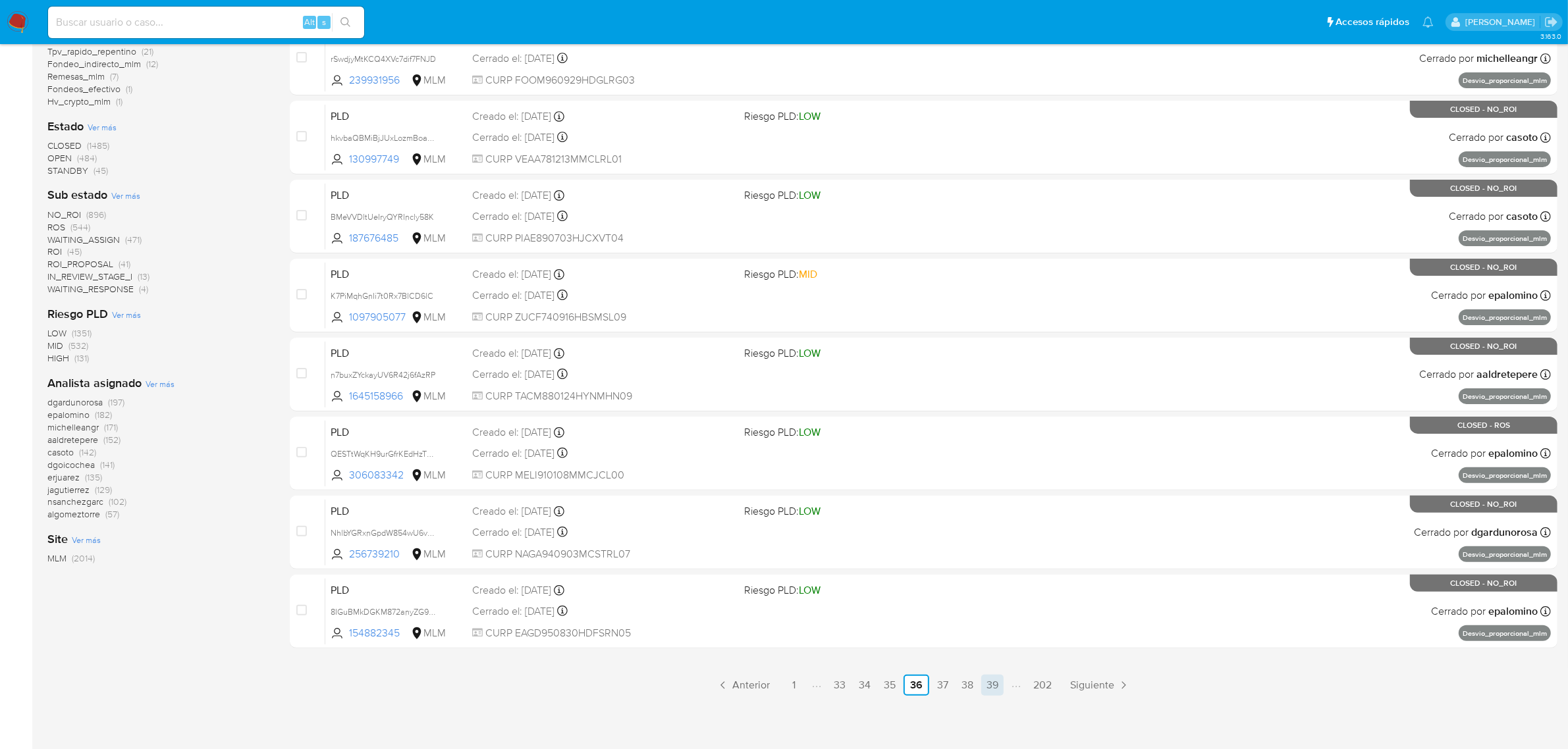
click at [992, 681] on link "39" at bounding box center [992, 685] width 22 height 21
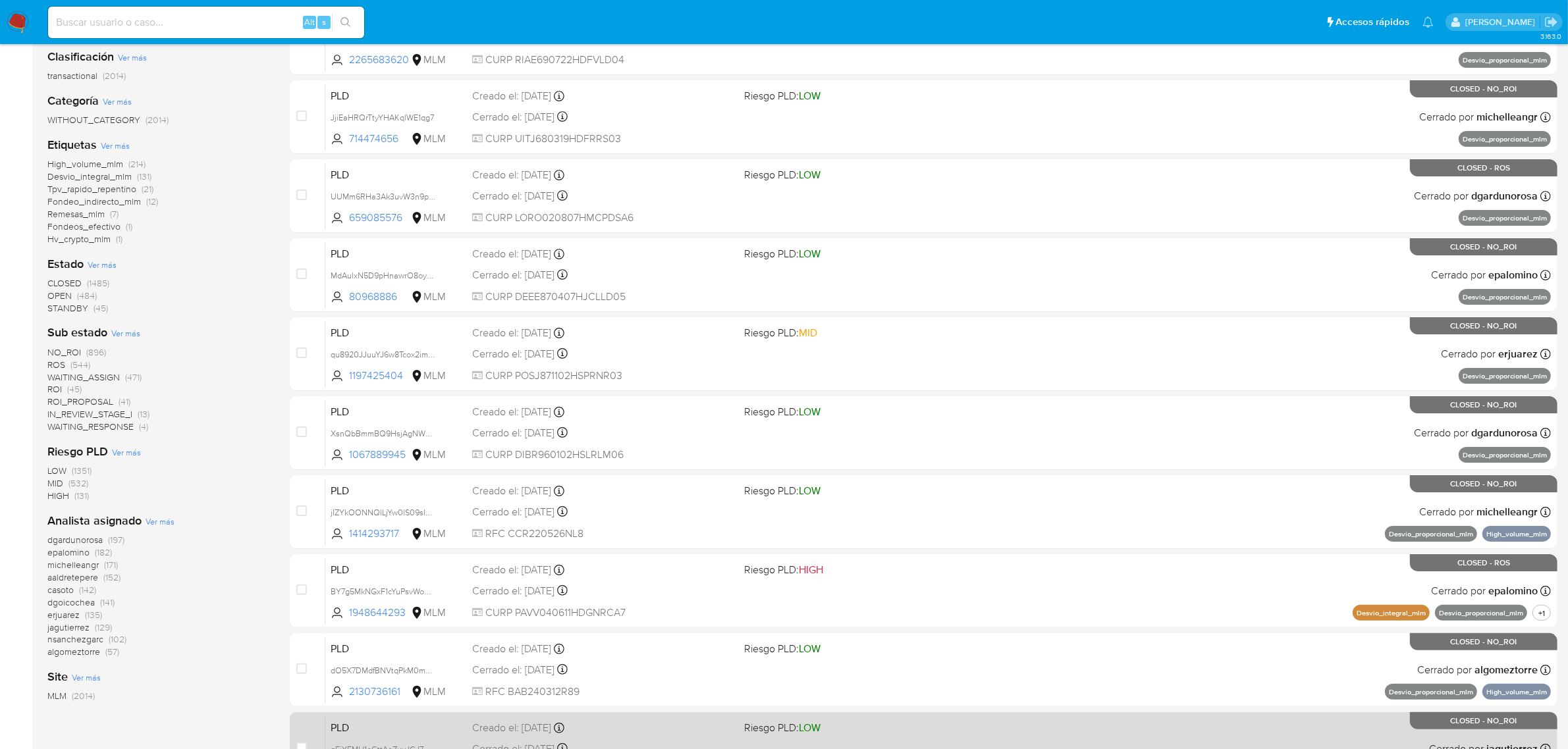
scroll to position [336, 0]
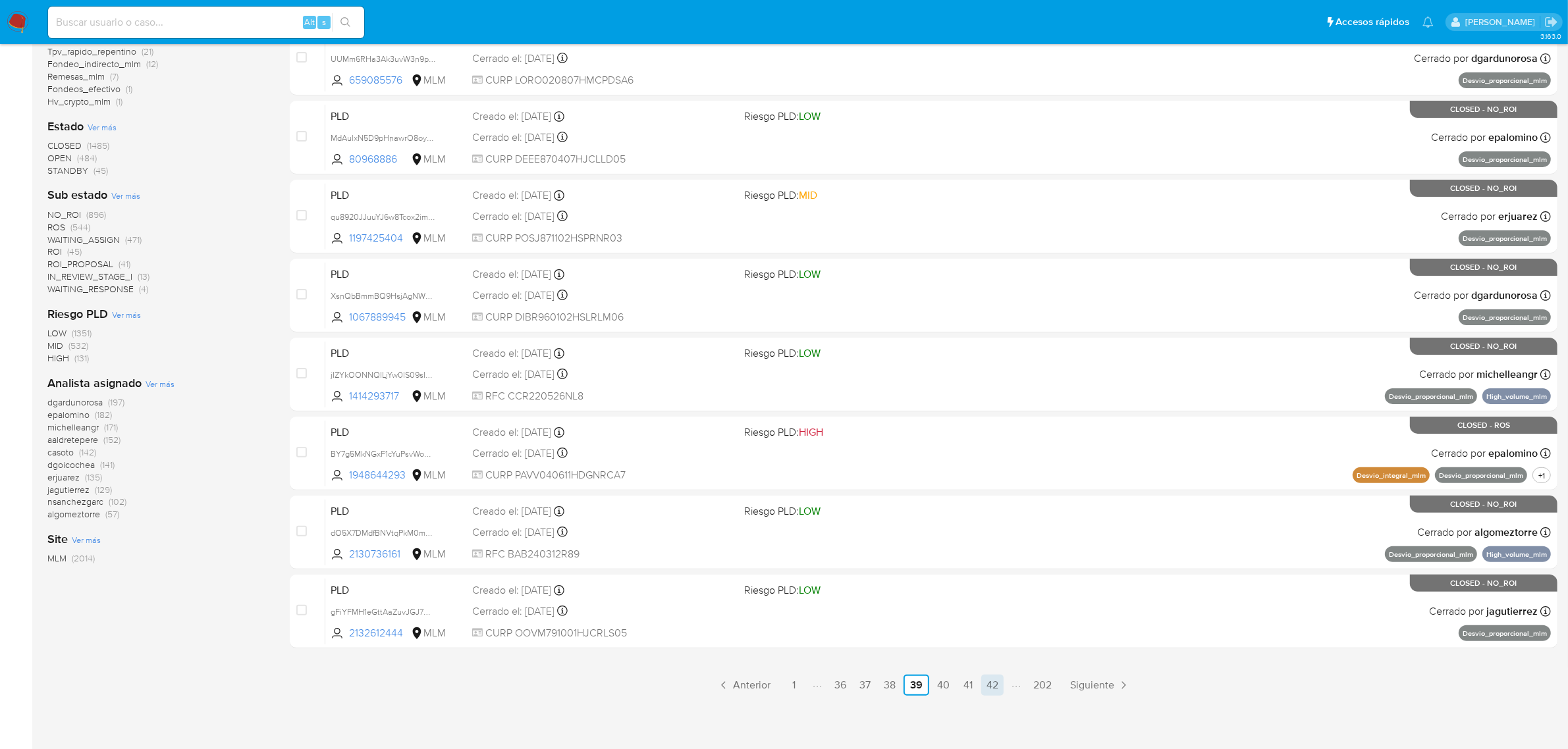
click at [1000, 689] on link "42" at bounding box center [992, 685] width 22 height 21
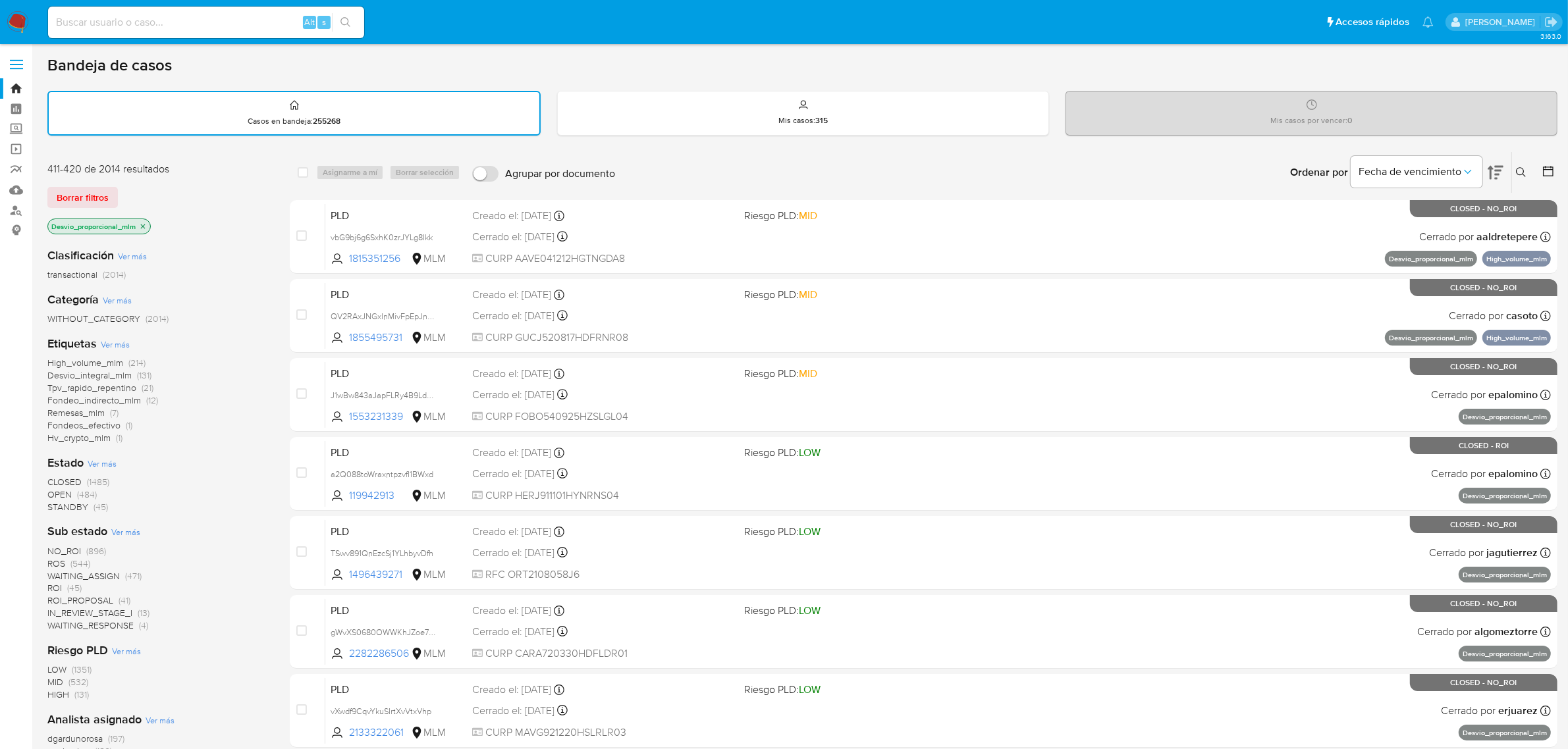
scroll to position [336, 0]
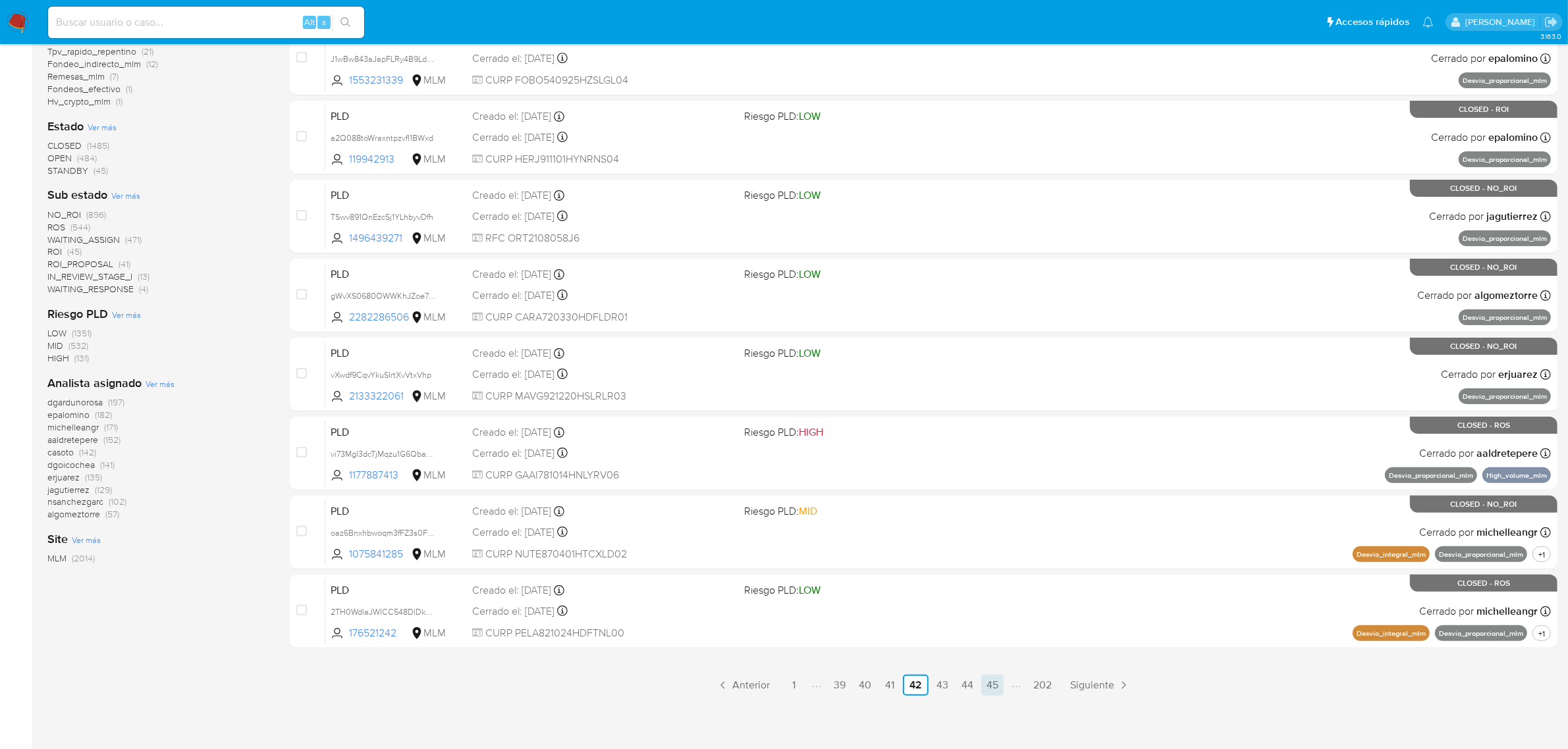
click at [1002, 685] on link "45" at bounding box center [992, 685] width 22 height 21
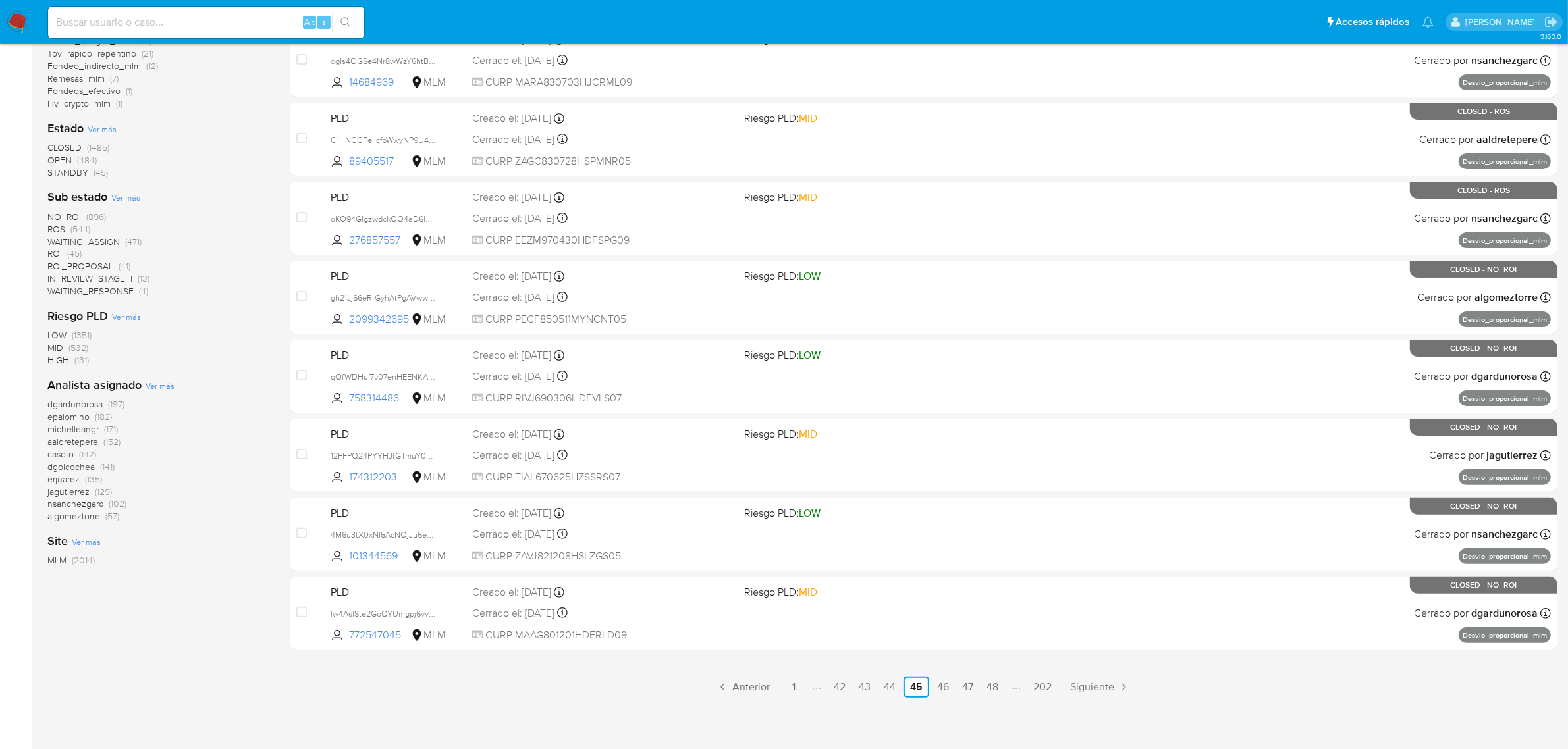
scroll to position [336, 0]
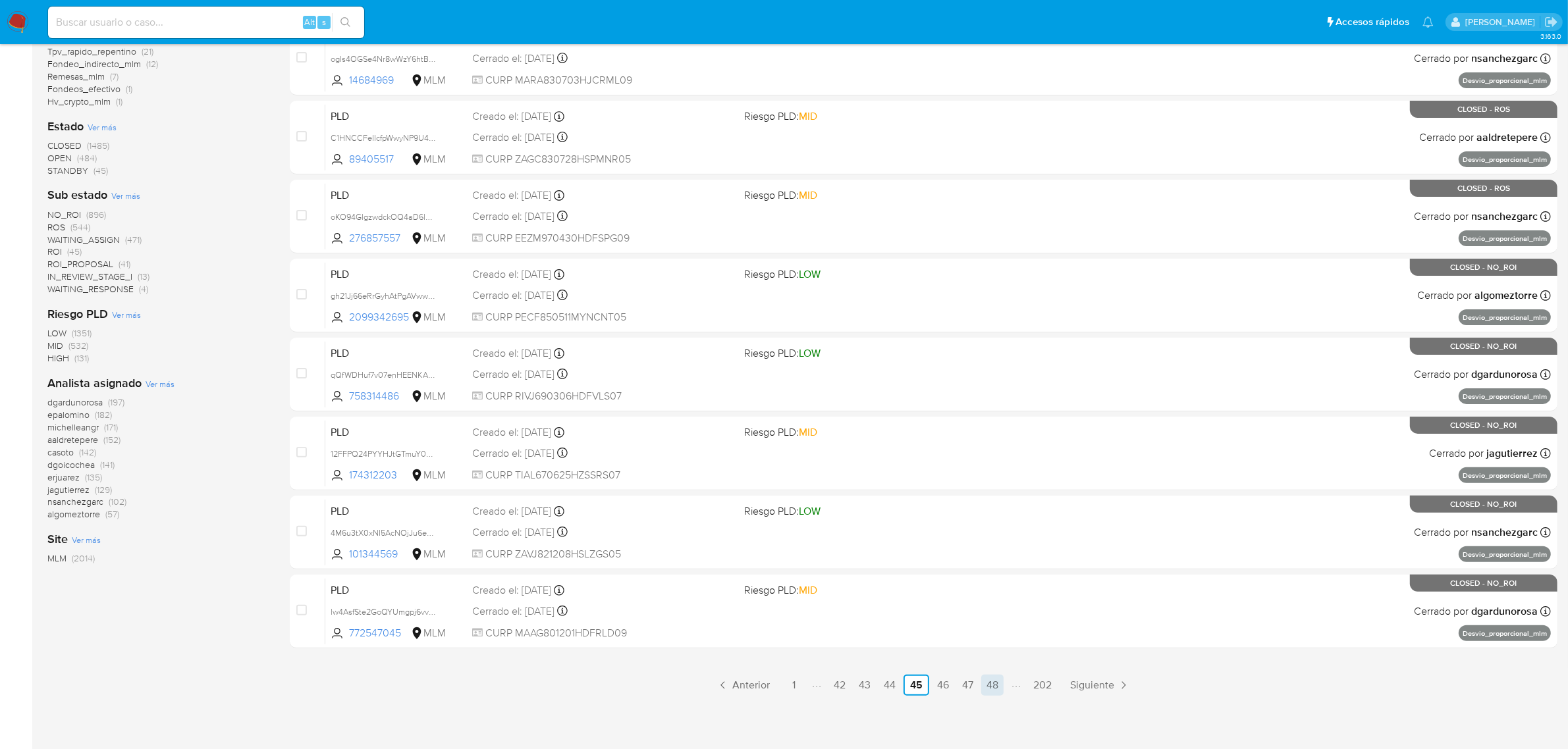
click at [995, 682] on link "48" at bounding box center [992, 685] width 22 height 21
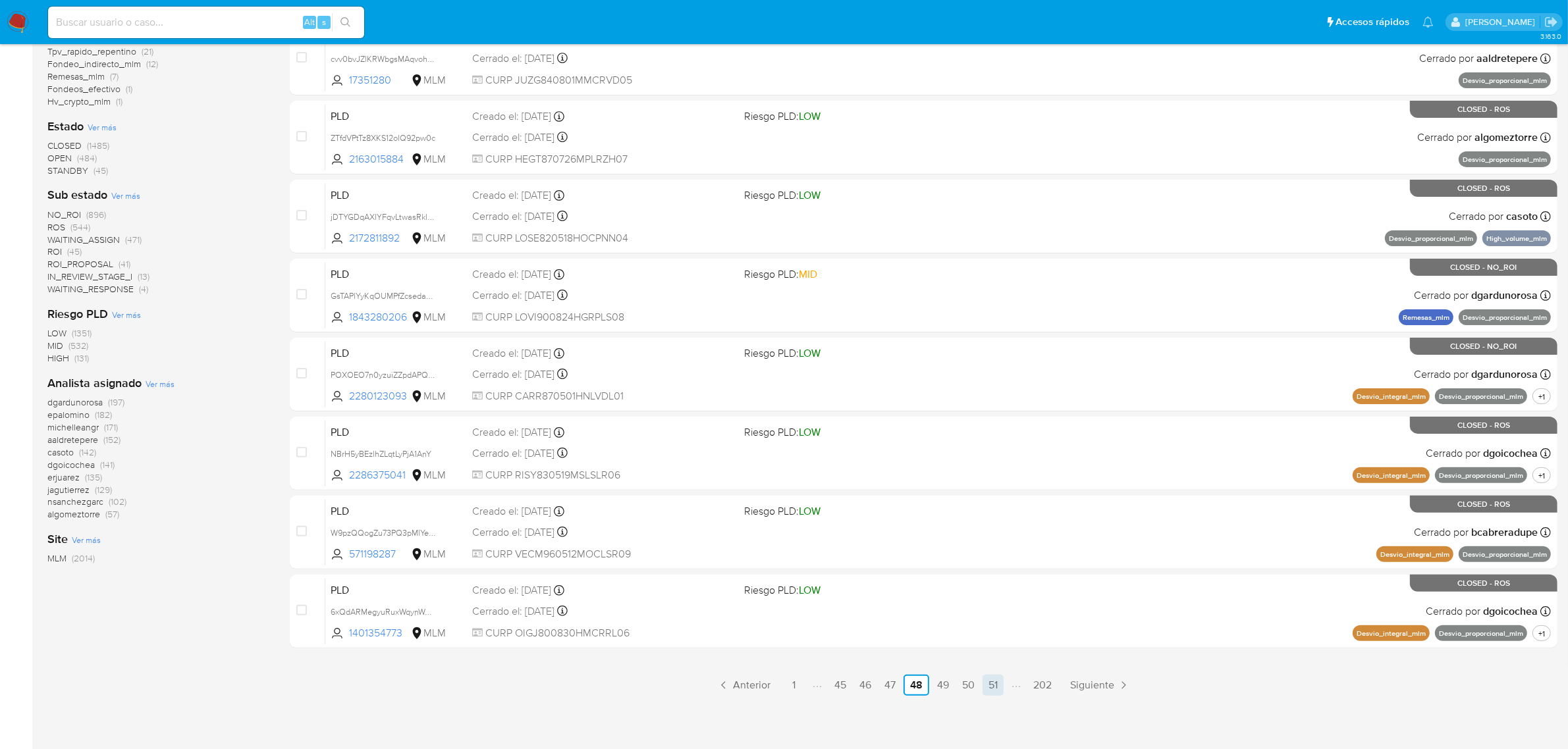
click at [999, 675] on link "51" at bounding box center [993, 685] width 21 height 21
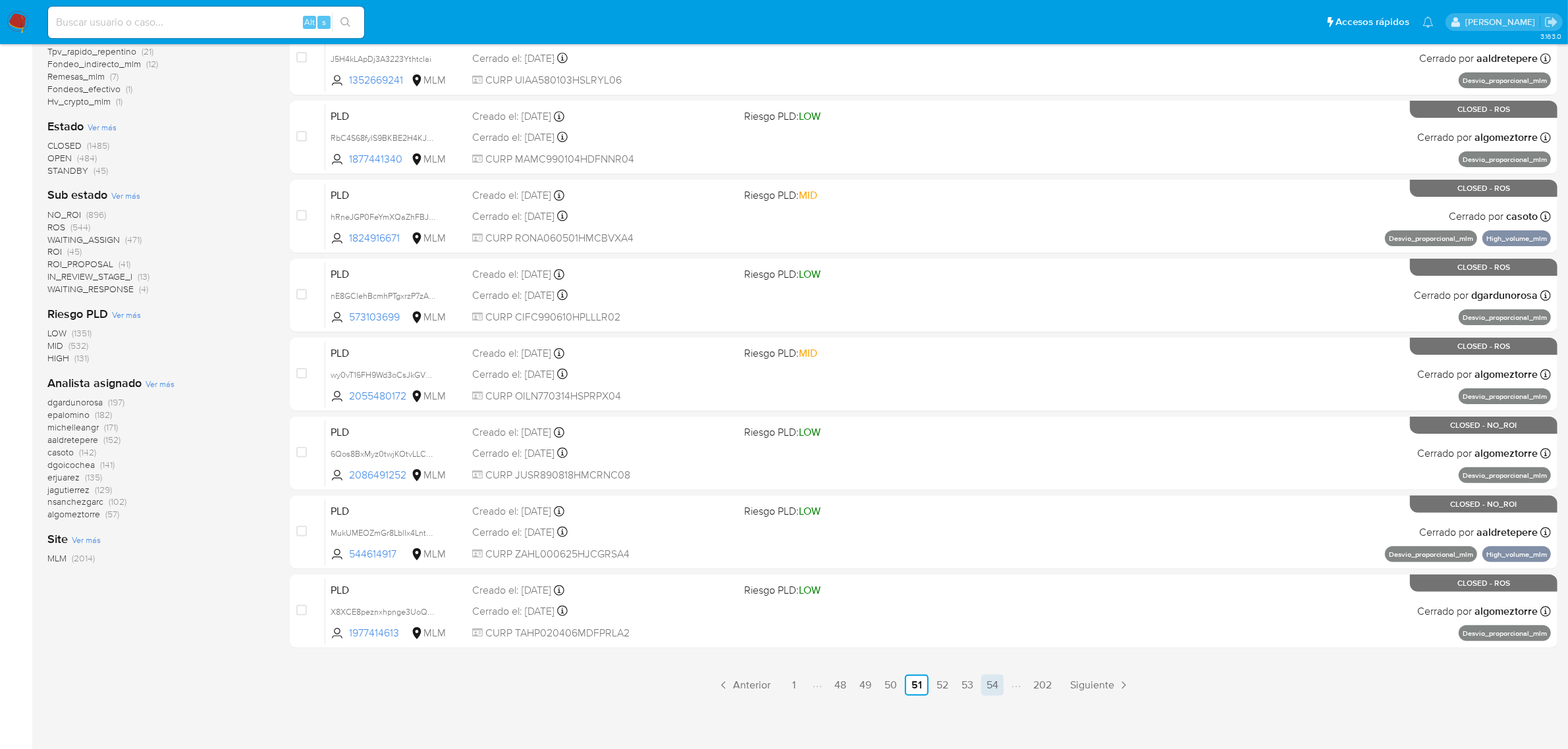
click at [991, 689] on link "54" at bounding box center [992, 685] width 22 height 21
click at [1002, 680] on link "57" at bounding box center [992, 685] width 22 height 21
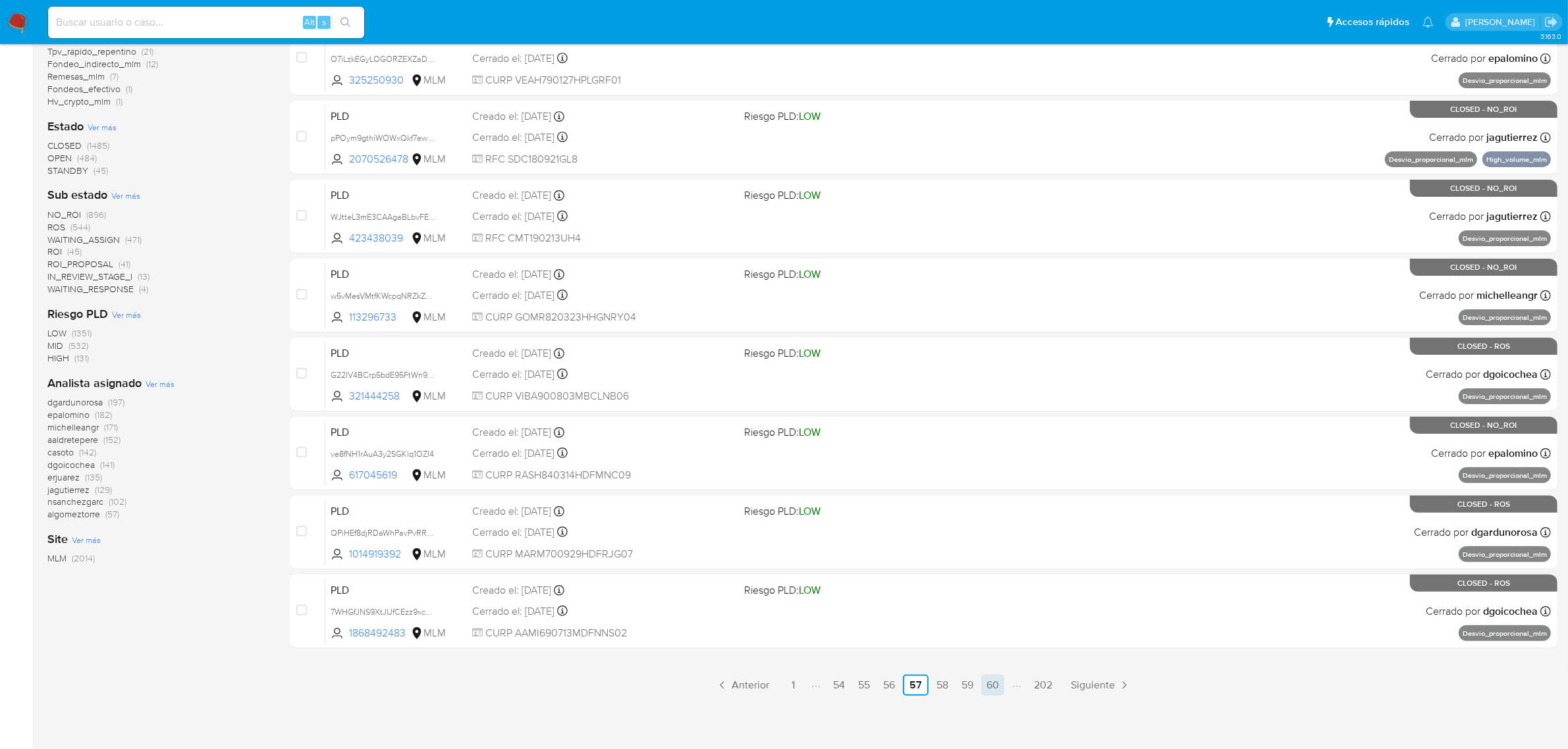
click at [989, 679] on link "60" at bounding box center [992, 685] width 23 height 21
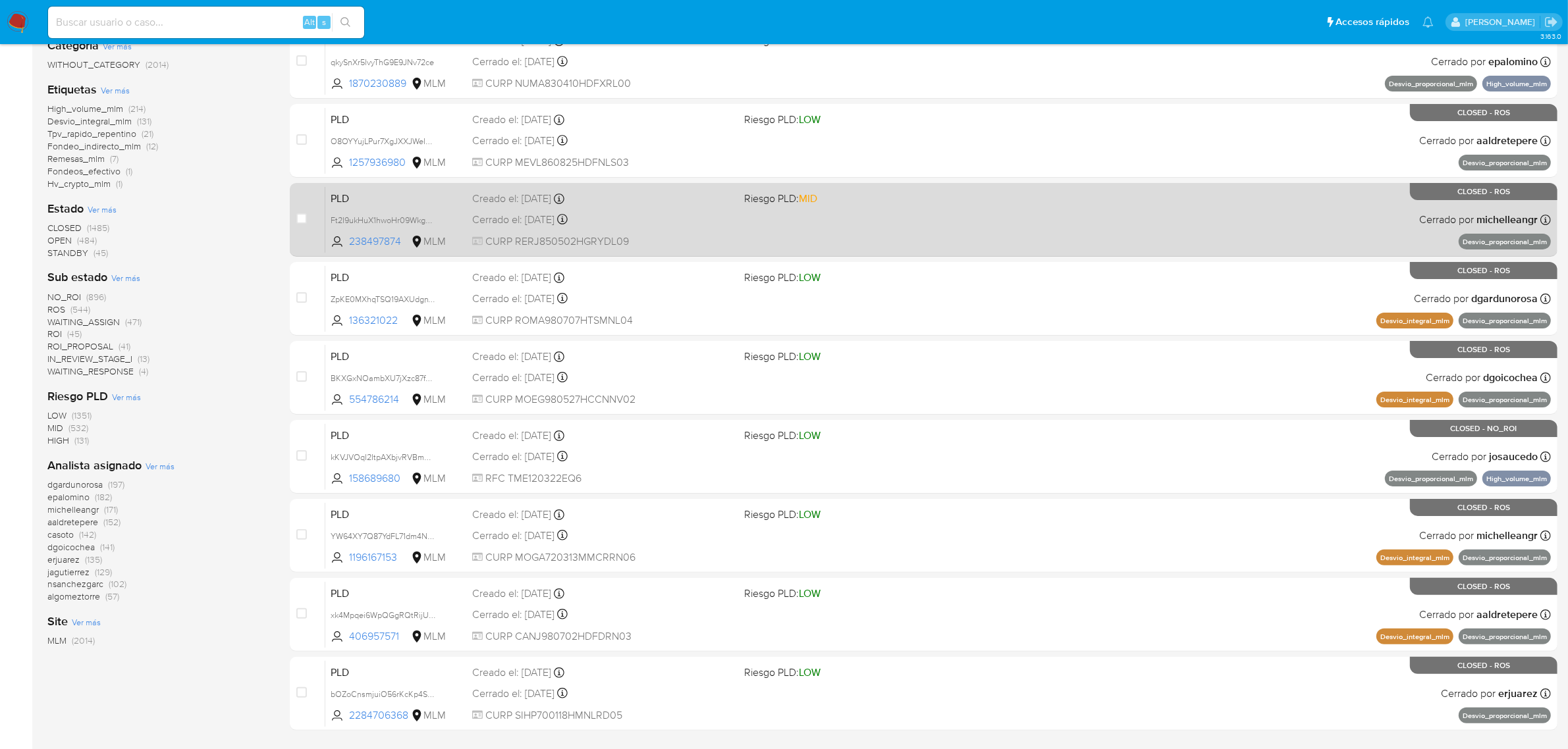
click at [992, 231] on div "PLD Ft2I9ukHuX1hwoHr09WkgWfv 238497874 MLM Riesgo PLD: MID Creado el: 12/05/202…" at bounding box center [938, 219] width 1226 height 66
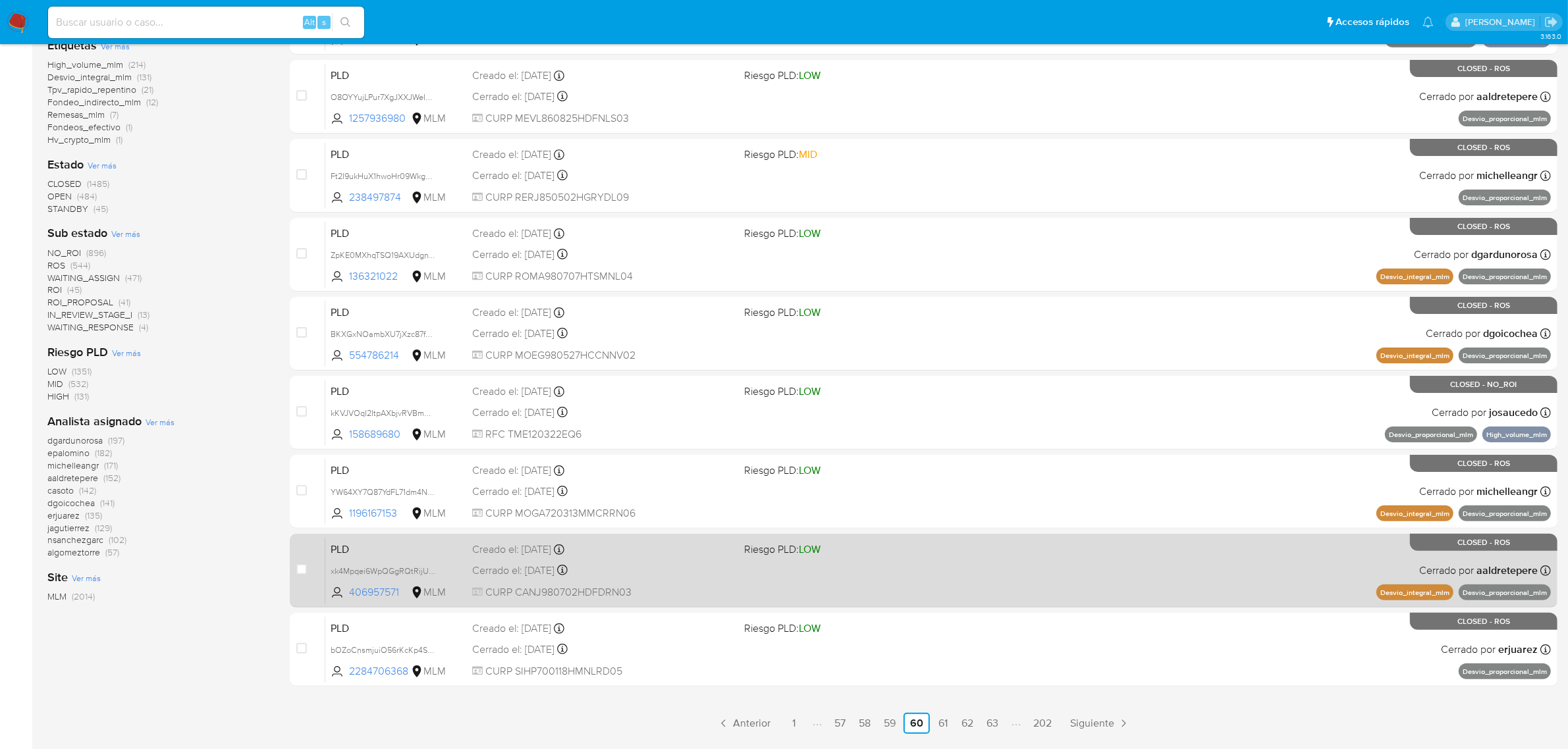
scroll to position [336, 0]
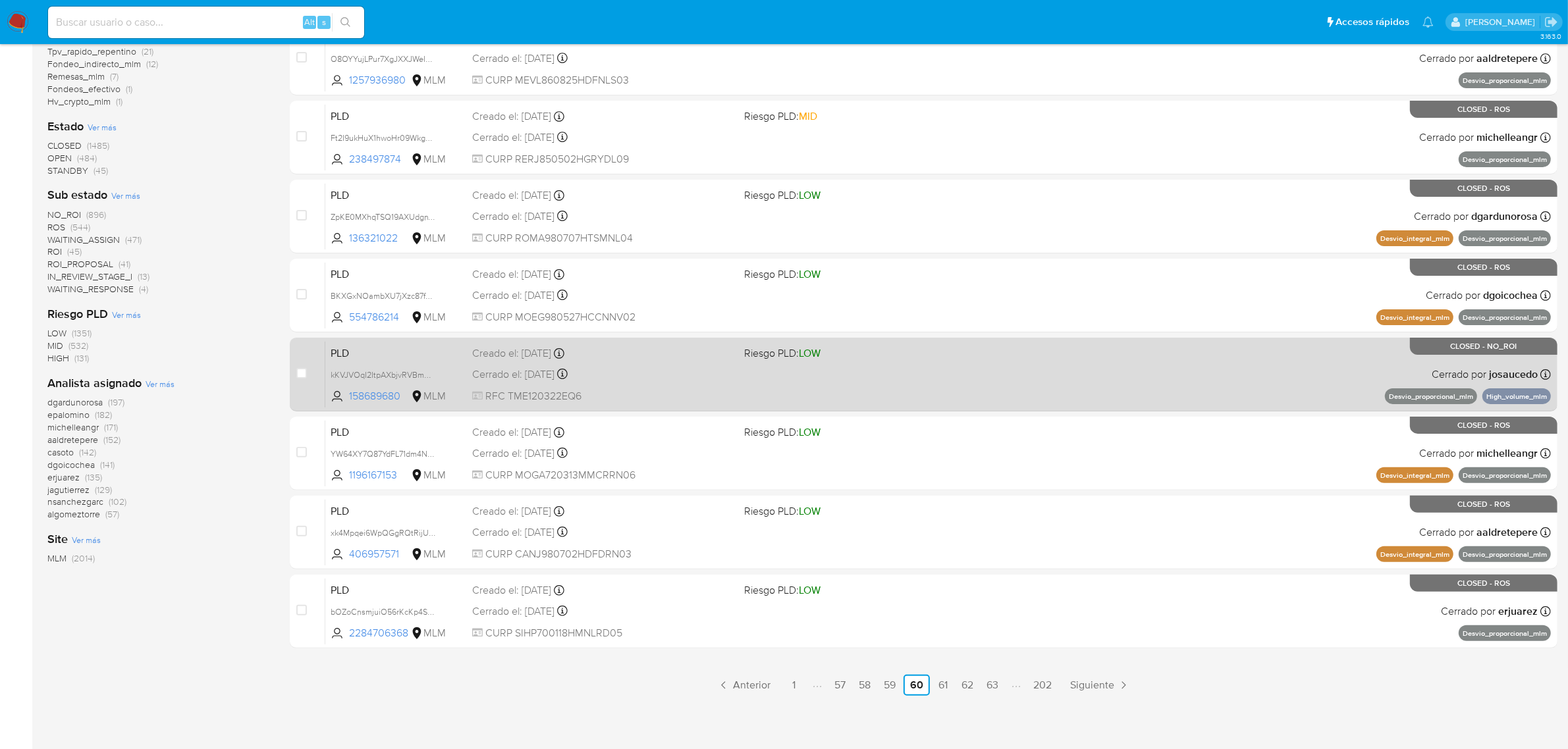
click at [986, 681] on link "63" at bounding box center [992, 685] width 22 height 21
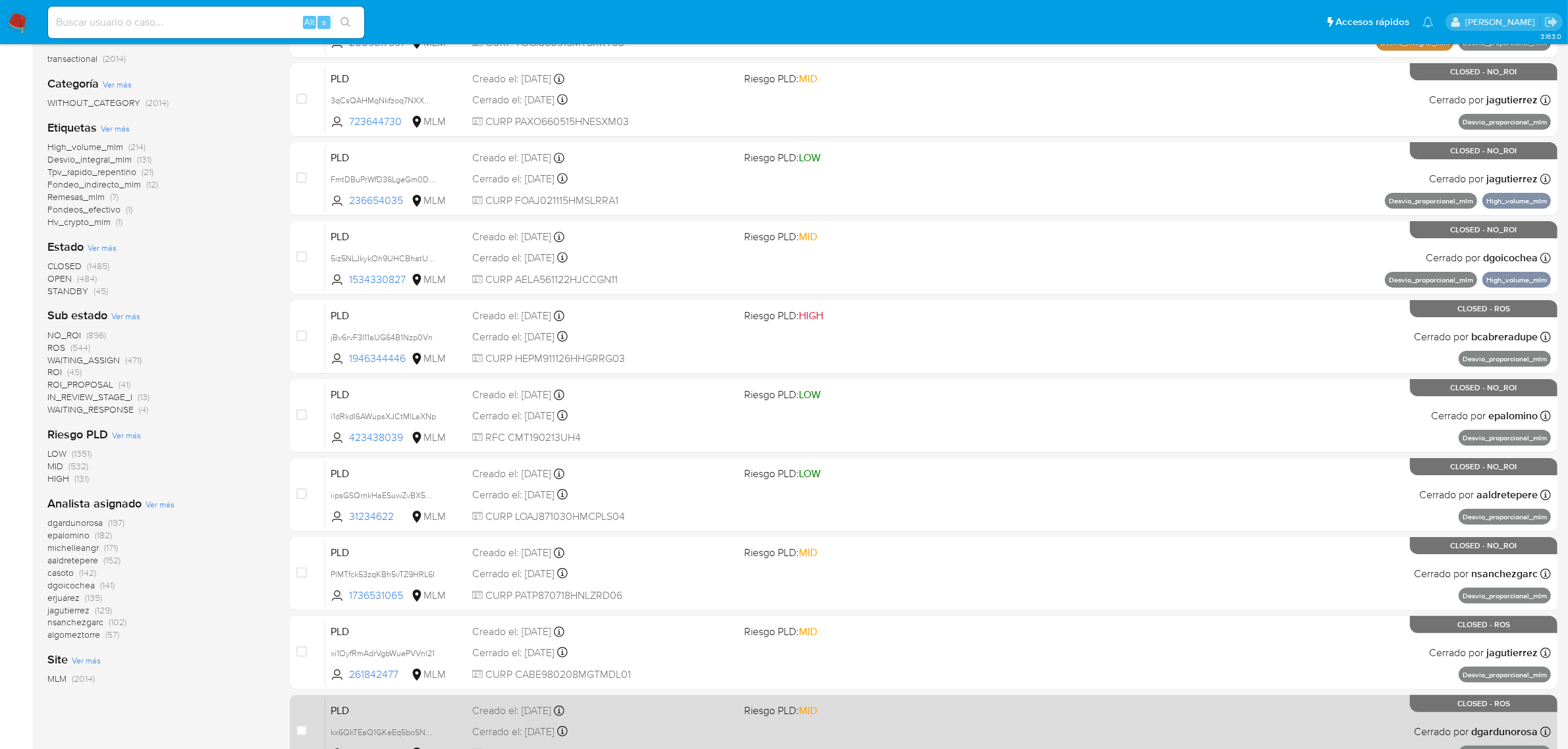
scroll to position [329, 0]
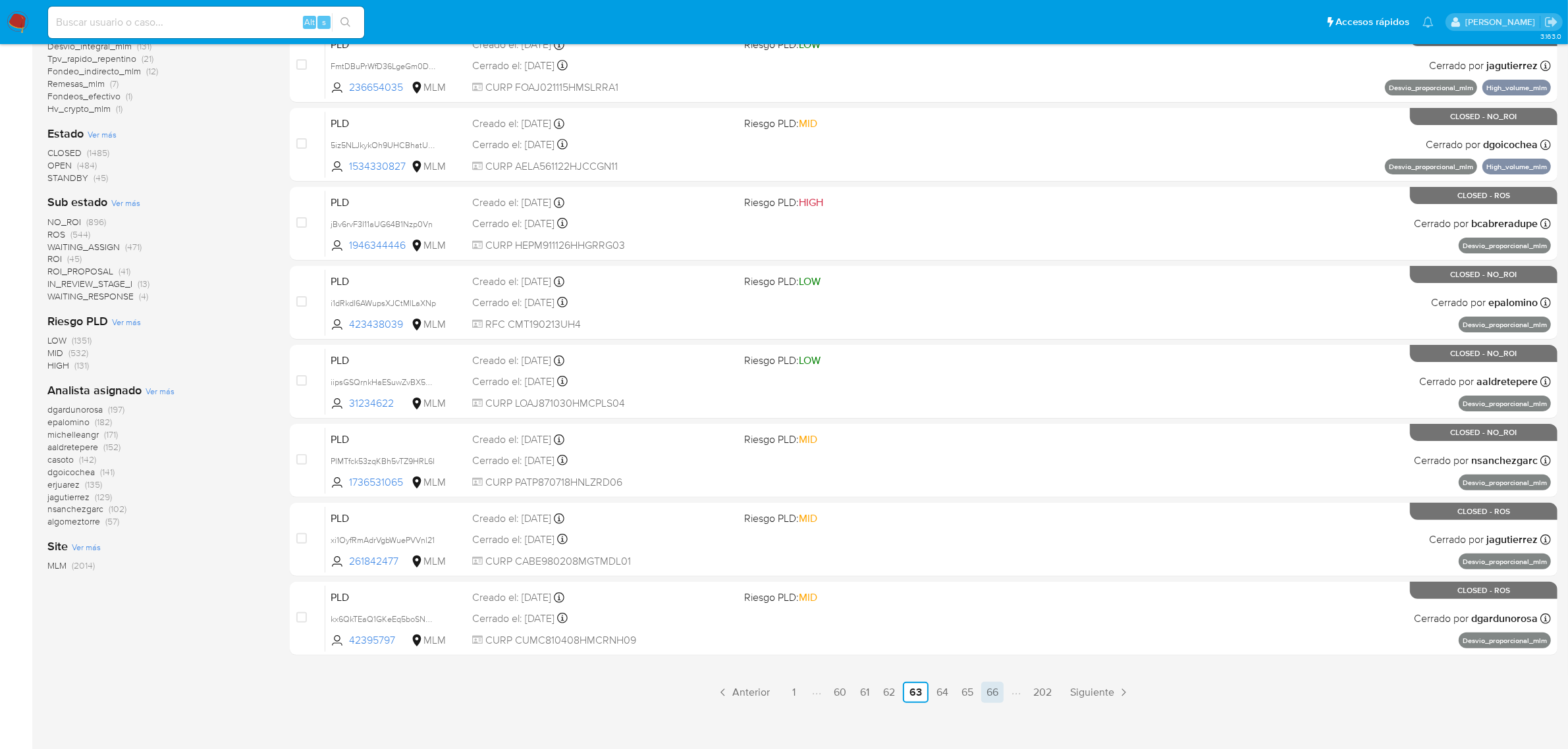
click at [996, 686] on link "66" at bounding box center [992, 692] width 22 height 21
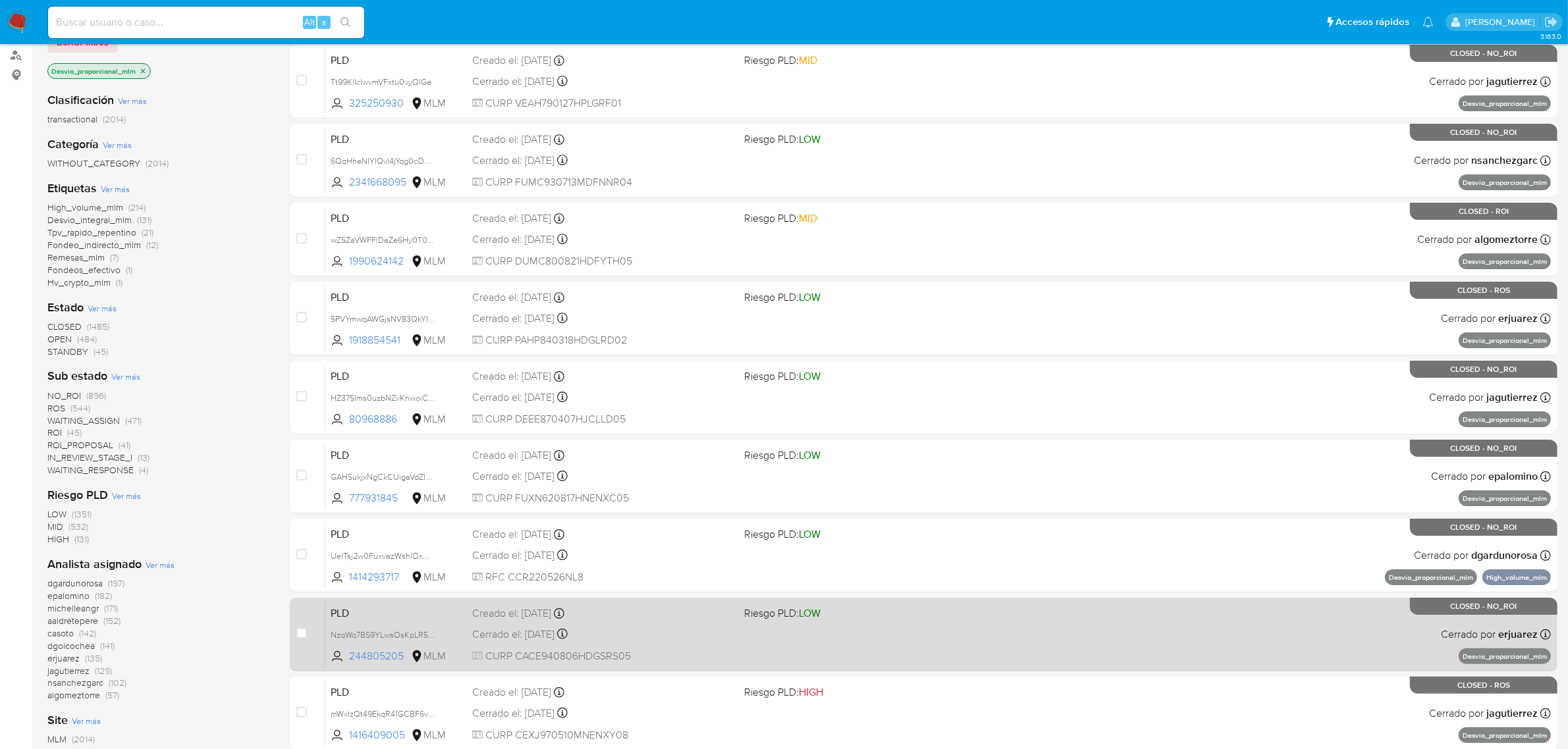
scroll to position [329, 0]
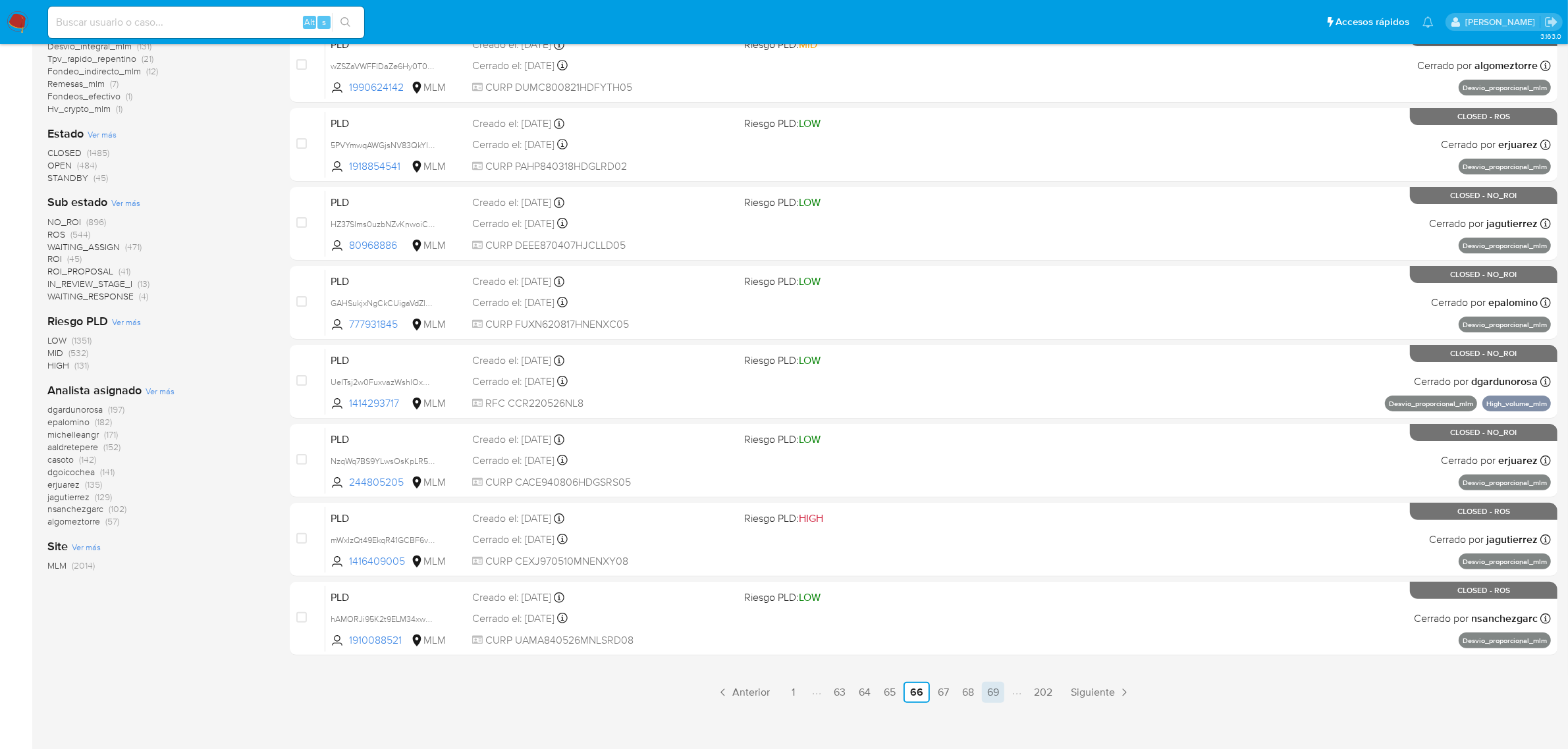
click at [995, 692] on link "69" at bounding box center [993, 692] width 22 height 21
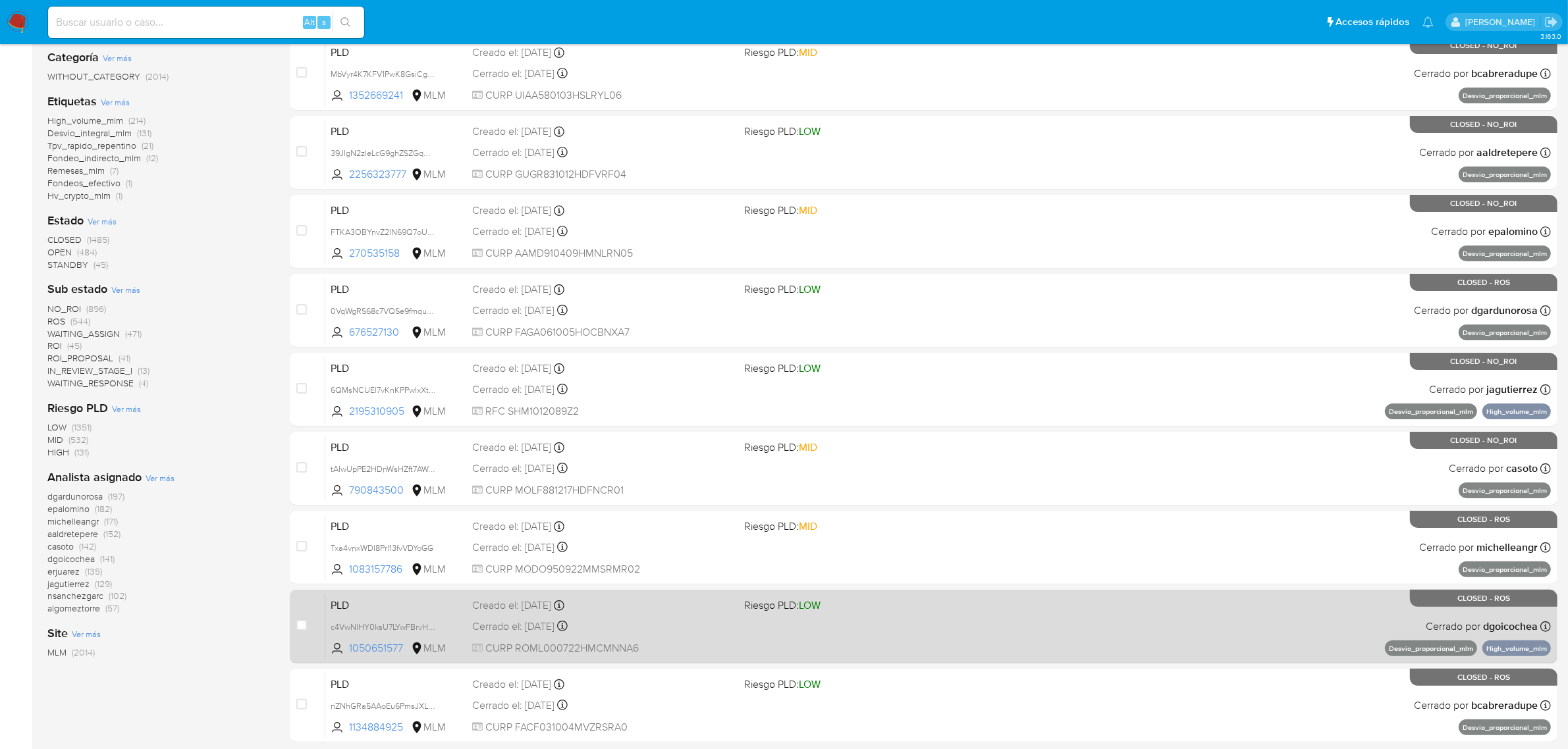
scroll to position [329, 0]
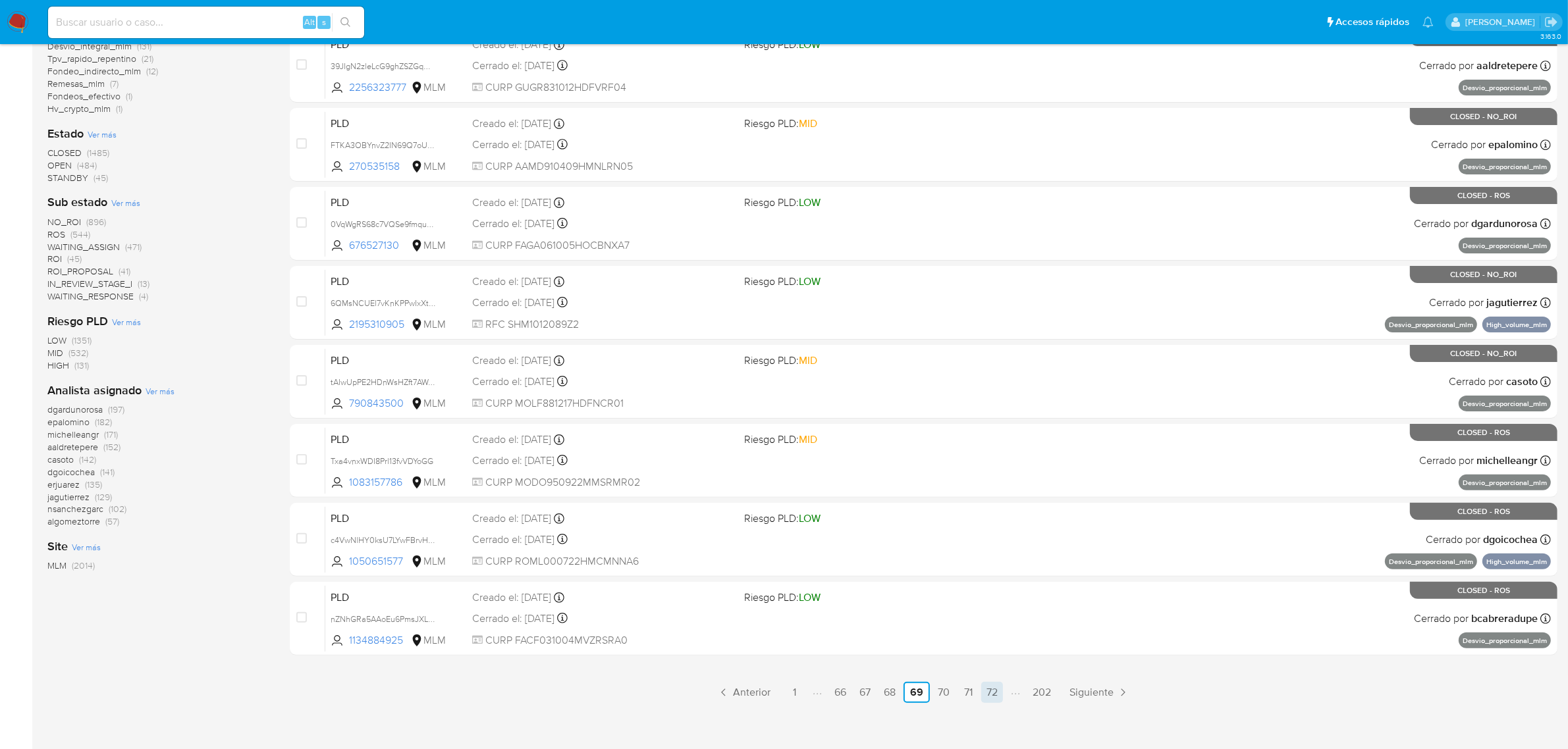
click at [995, 689] on link "72" at bounding box center [992, 692] width 22 height 21
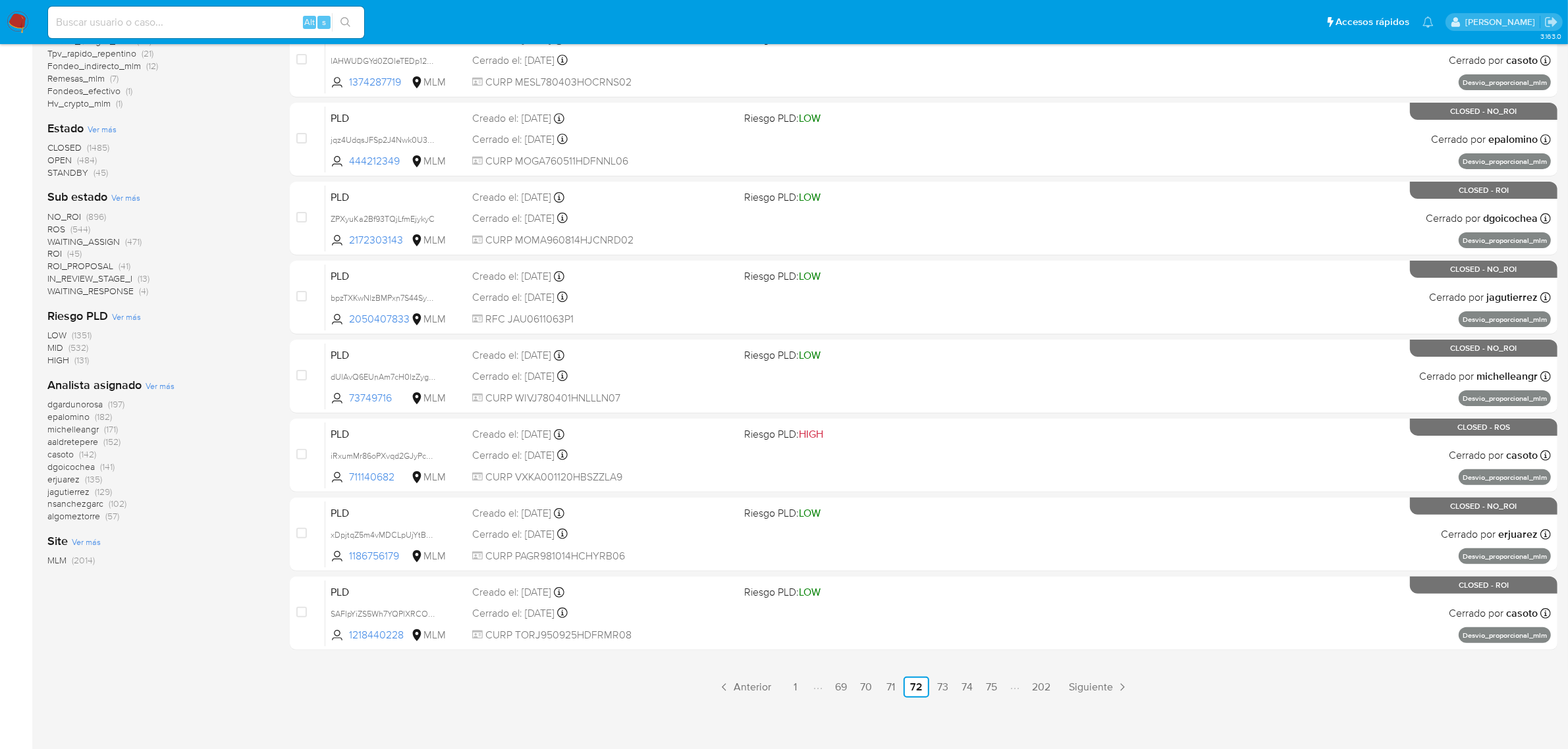
scroll to position [336, 0]
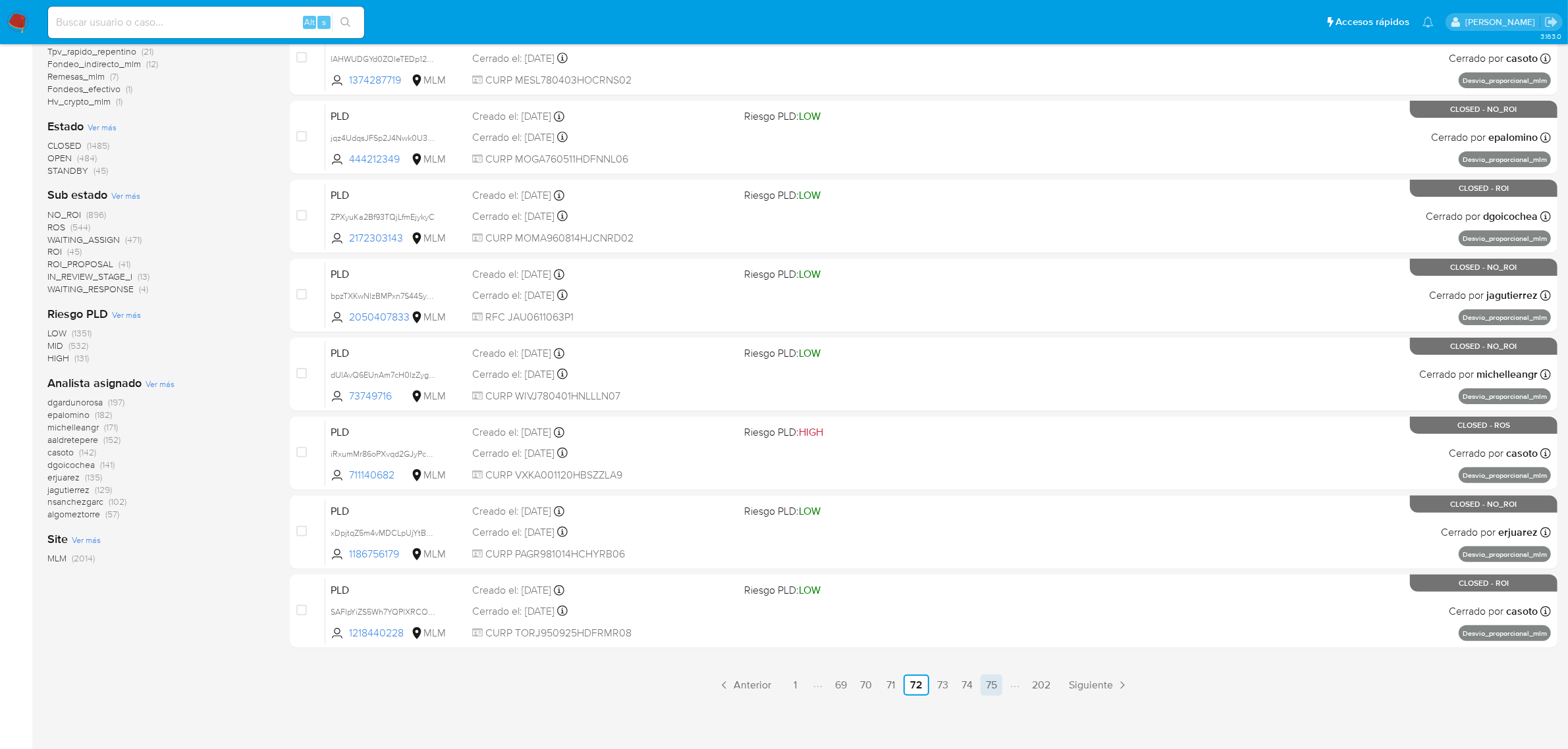
click at [989, 675] on link "75" at bounding box center [992, 685] width 22 height 21
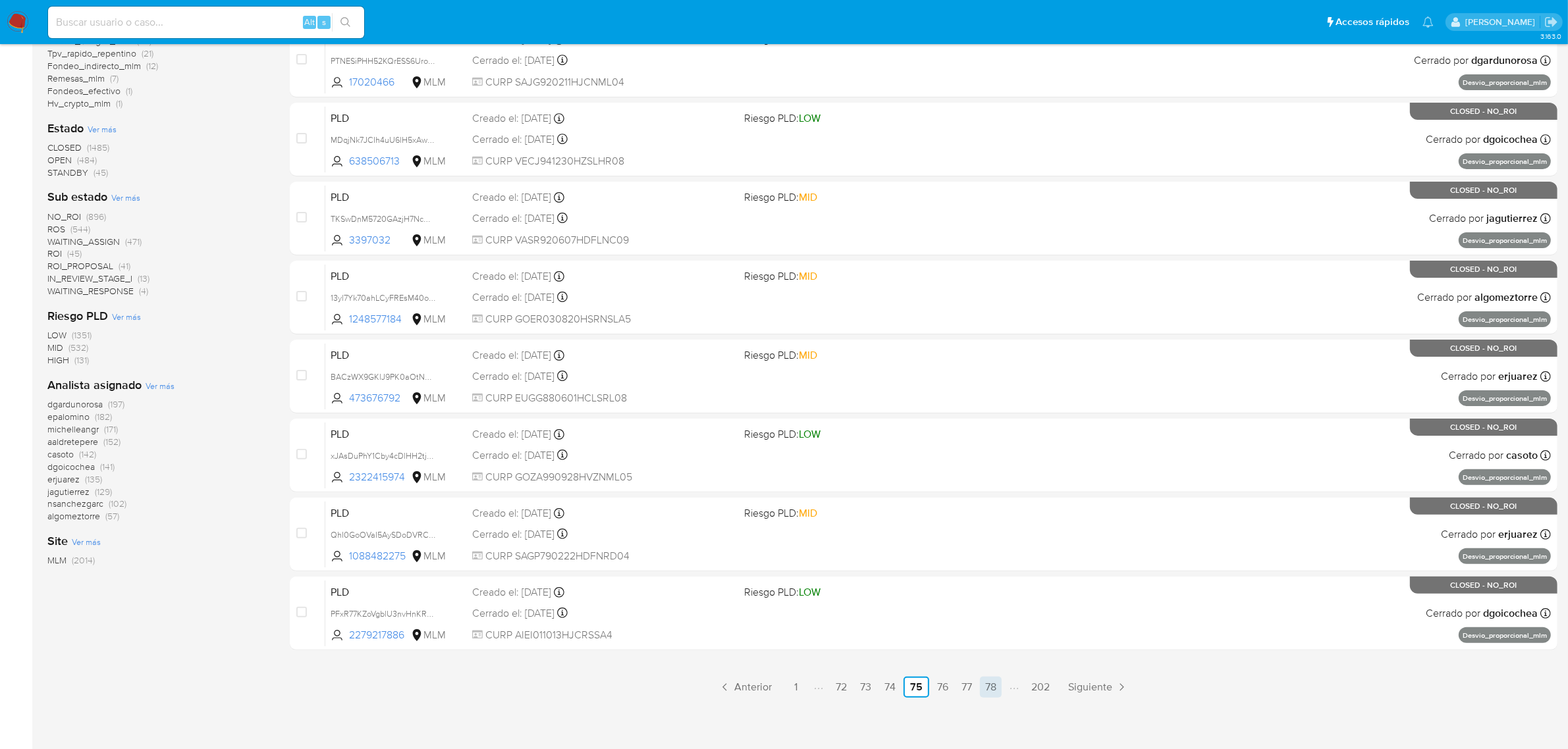
scroll to position [336, 0]
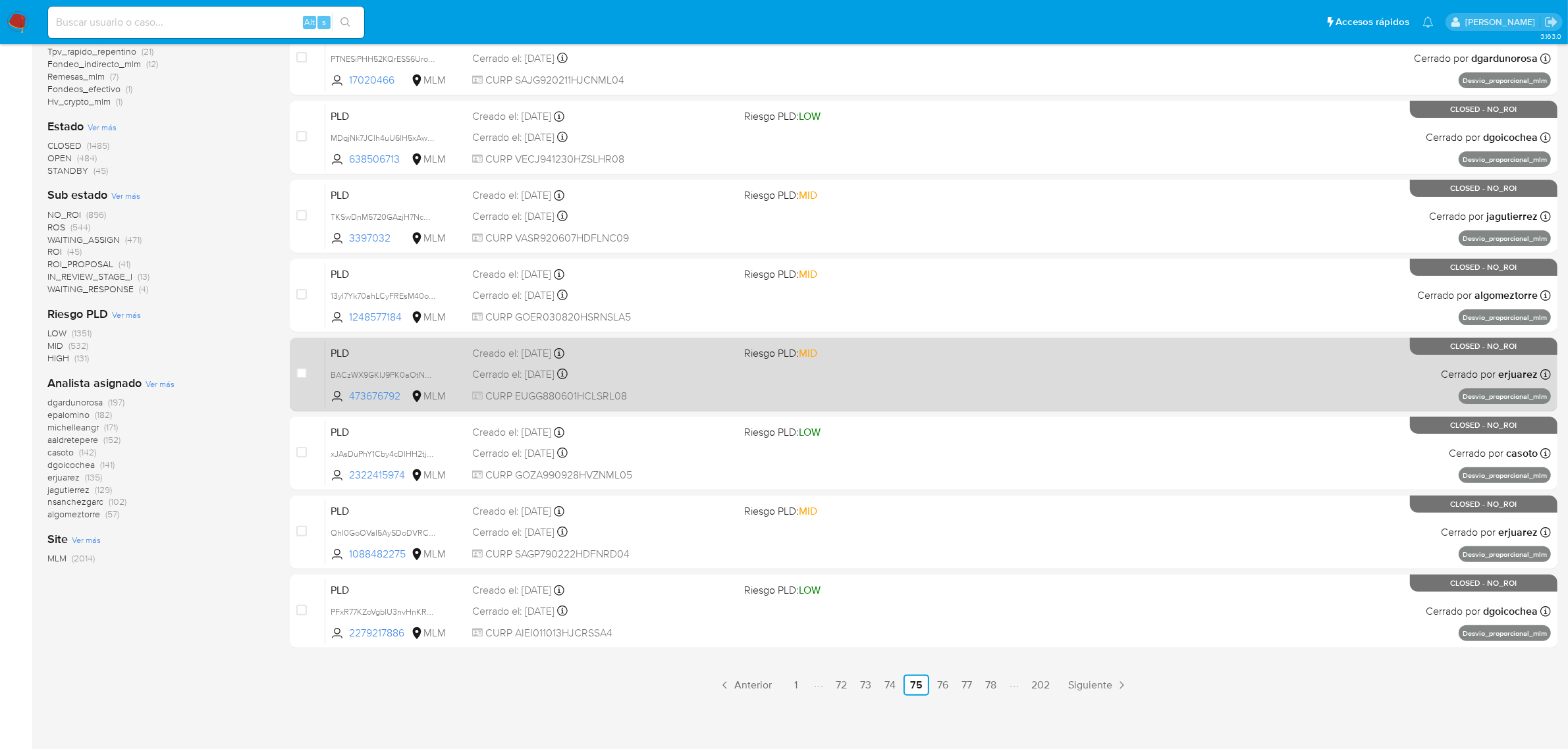
click at [992, 680] on link "78" at bounding box center [991, 685] width 22 height 21
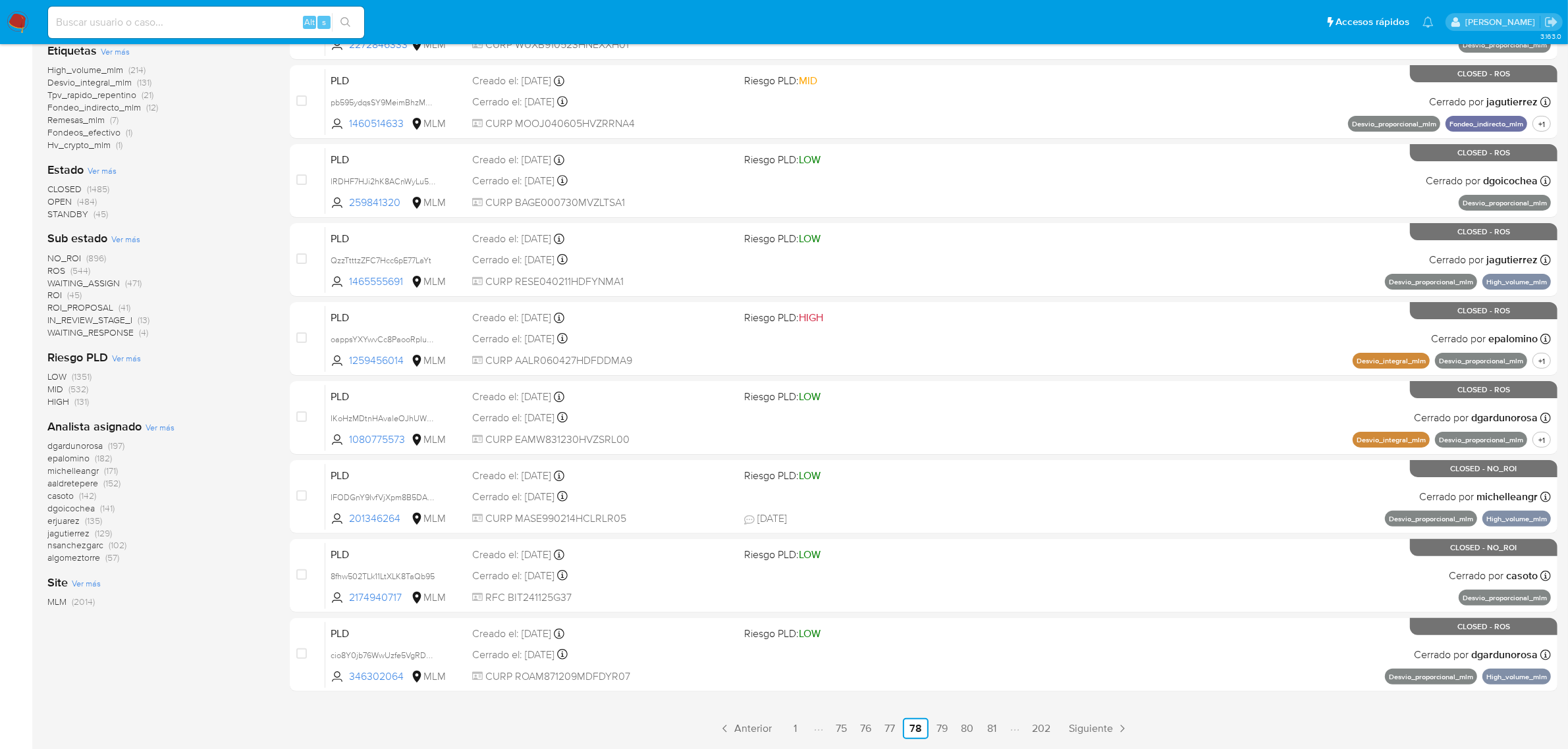
scroll to position [329, 0]
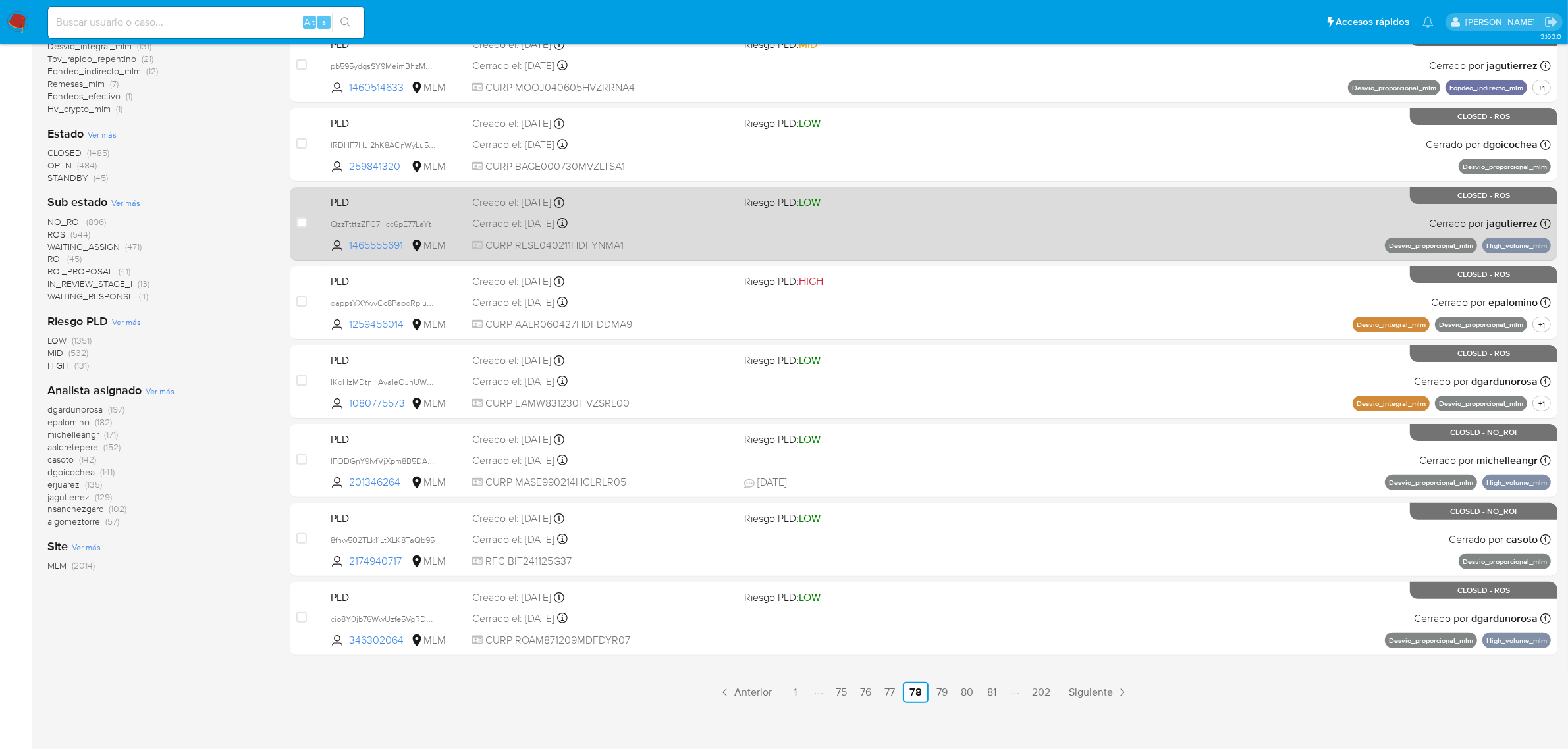
click at [967, 209] on div "PLD QzzTtttzZFC7Hcc6pE77LaYt 1465555691 MLM Riesgo PLD: LOW Creado el: 12/06/20…" at bounding box center [938, 223] width 1226 height 66
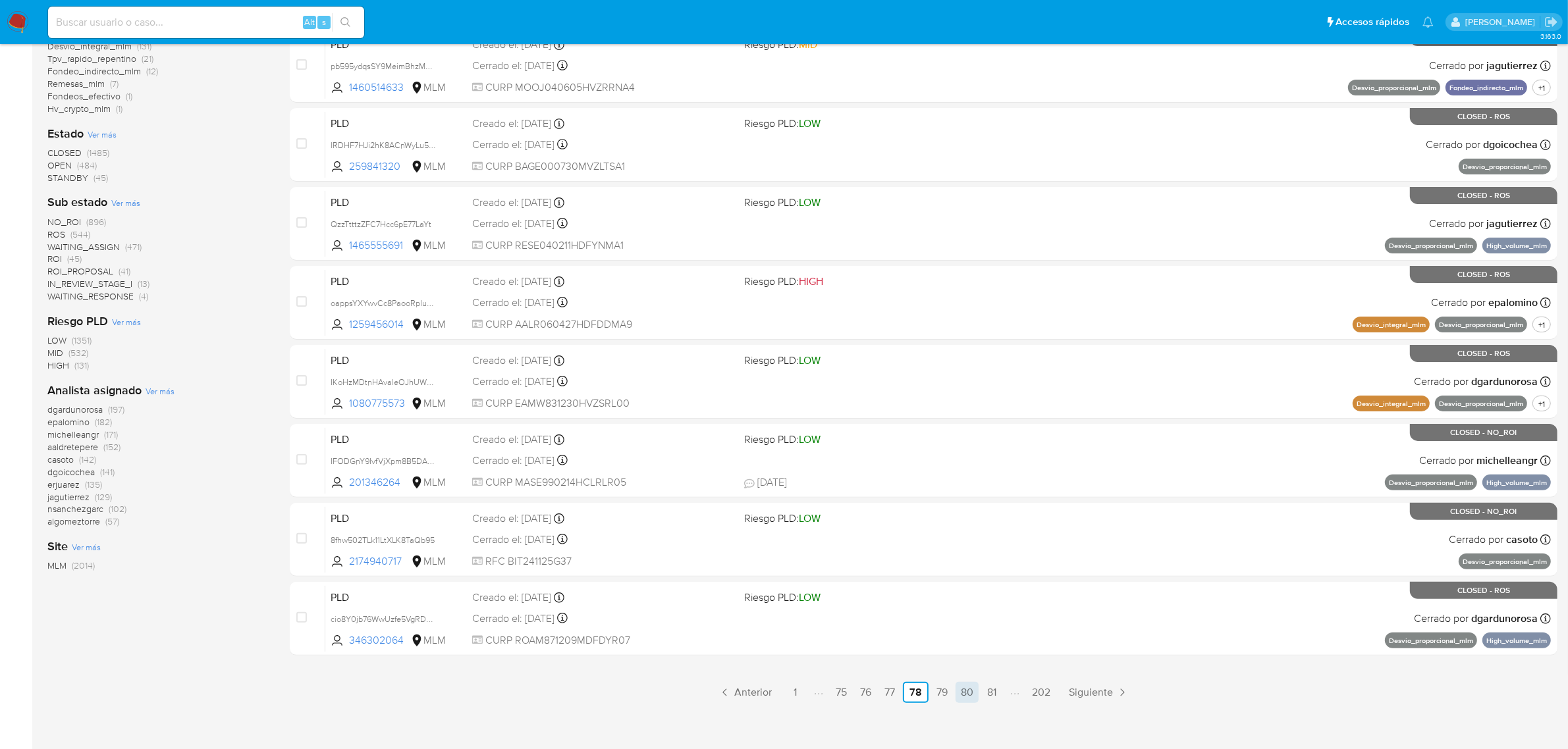
click at [978, 697] on link "80" at bounding box center [967, 692] width 23 height 21
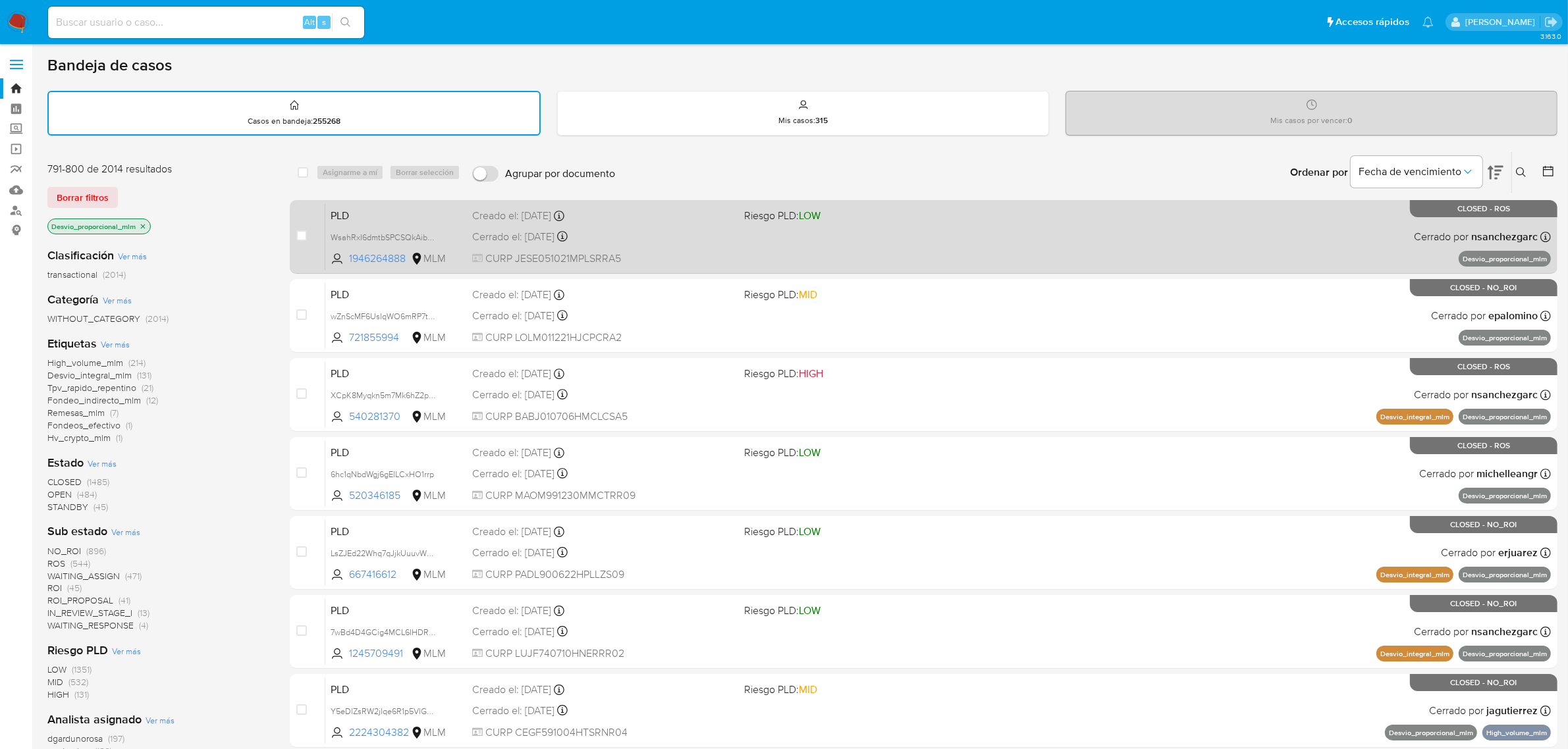
click at [861, 231] on div "PLD WsahRxI6dmtbSPCSQkAibF6o 1946264888 MLM Riesgo PLD: LOW Creado el: 12/06/20…" at bounding box center [938, 236] width 1226 height 66
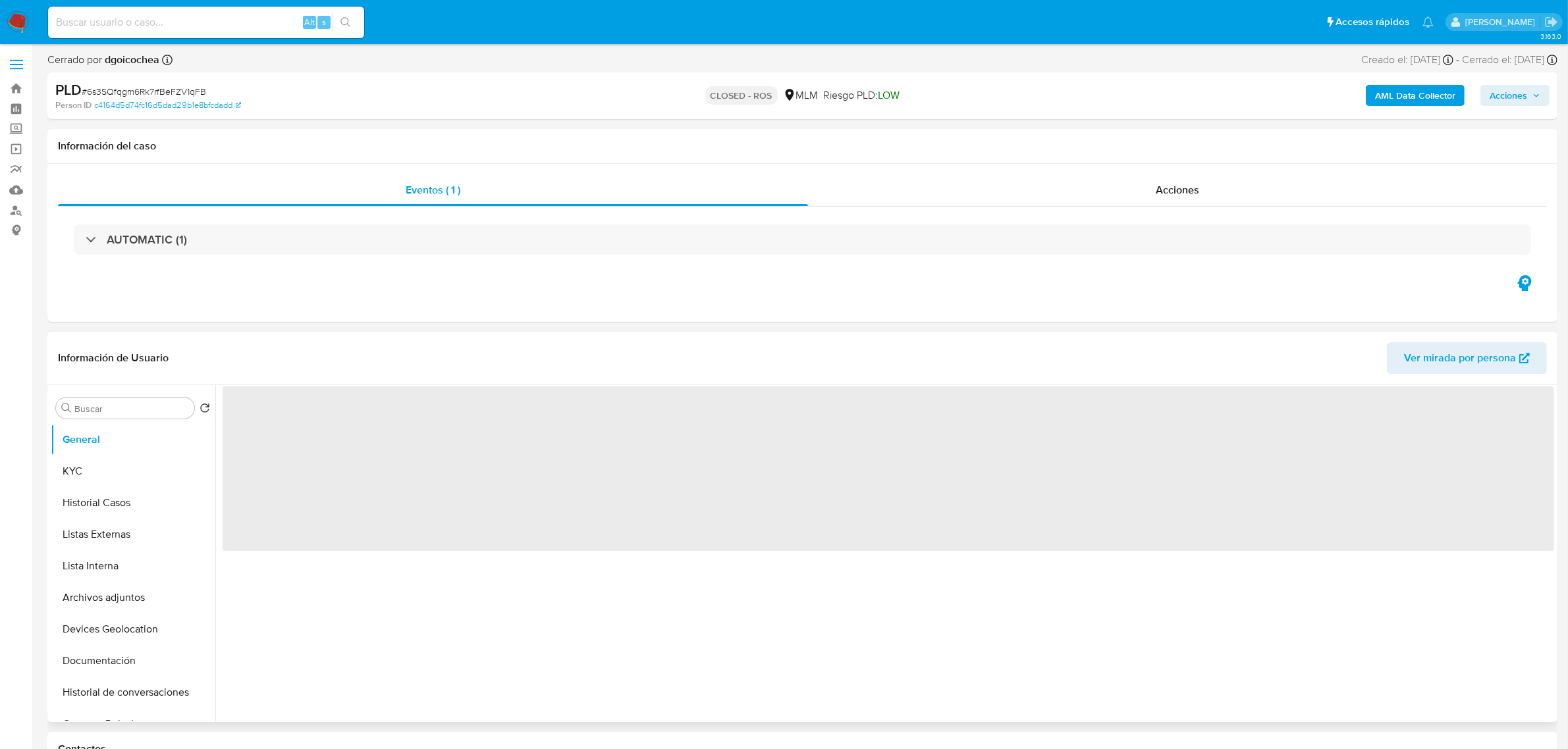
select select "10"
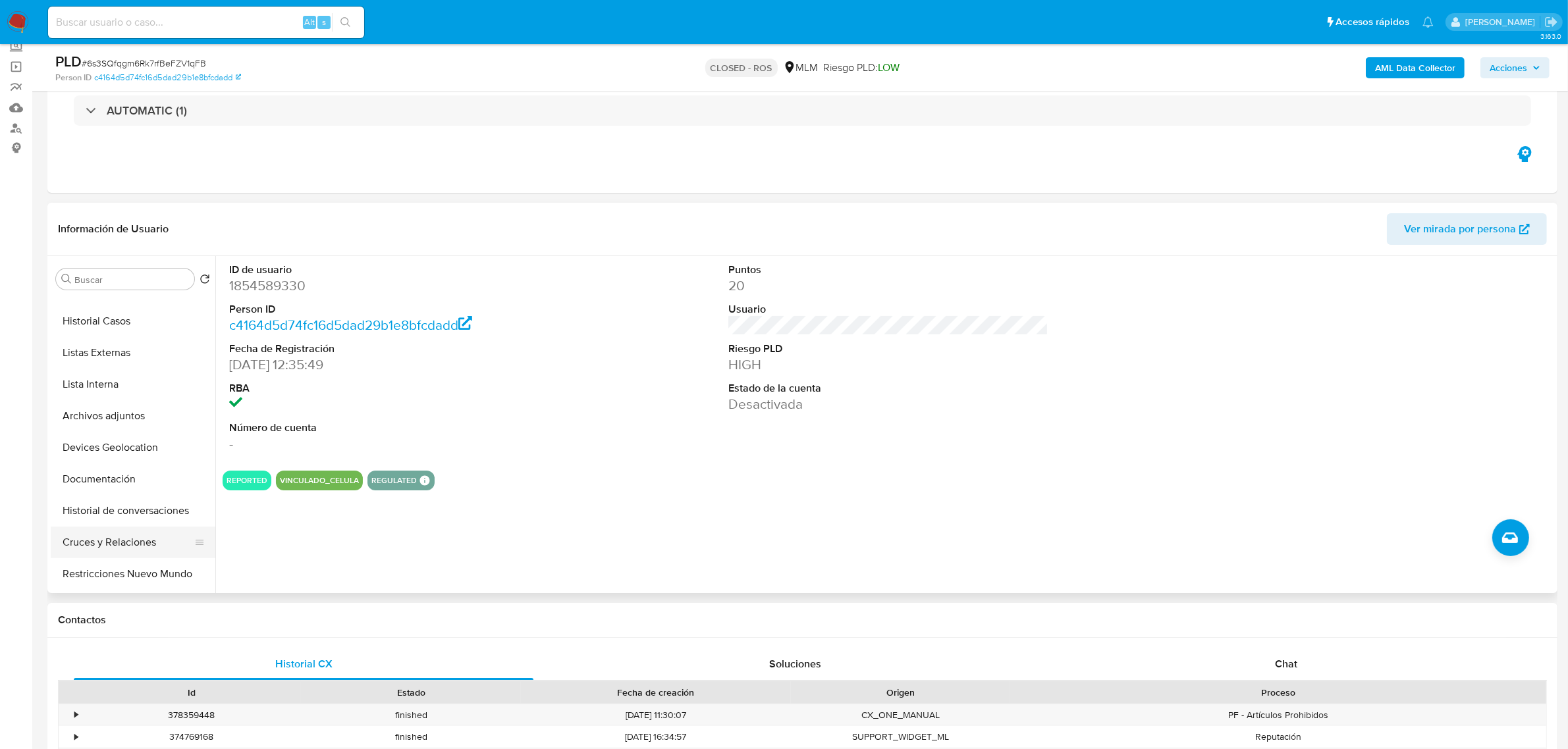
scroll to position [82, 0]
drag, startPoint x: 109, startPoint y: 386, endPoint x: 121, endPoint y: 385, distance: 12.0
click at [109, 386] on button "Archivos adjuntos" at bounding box center [127, 386] width 154 height 32
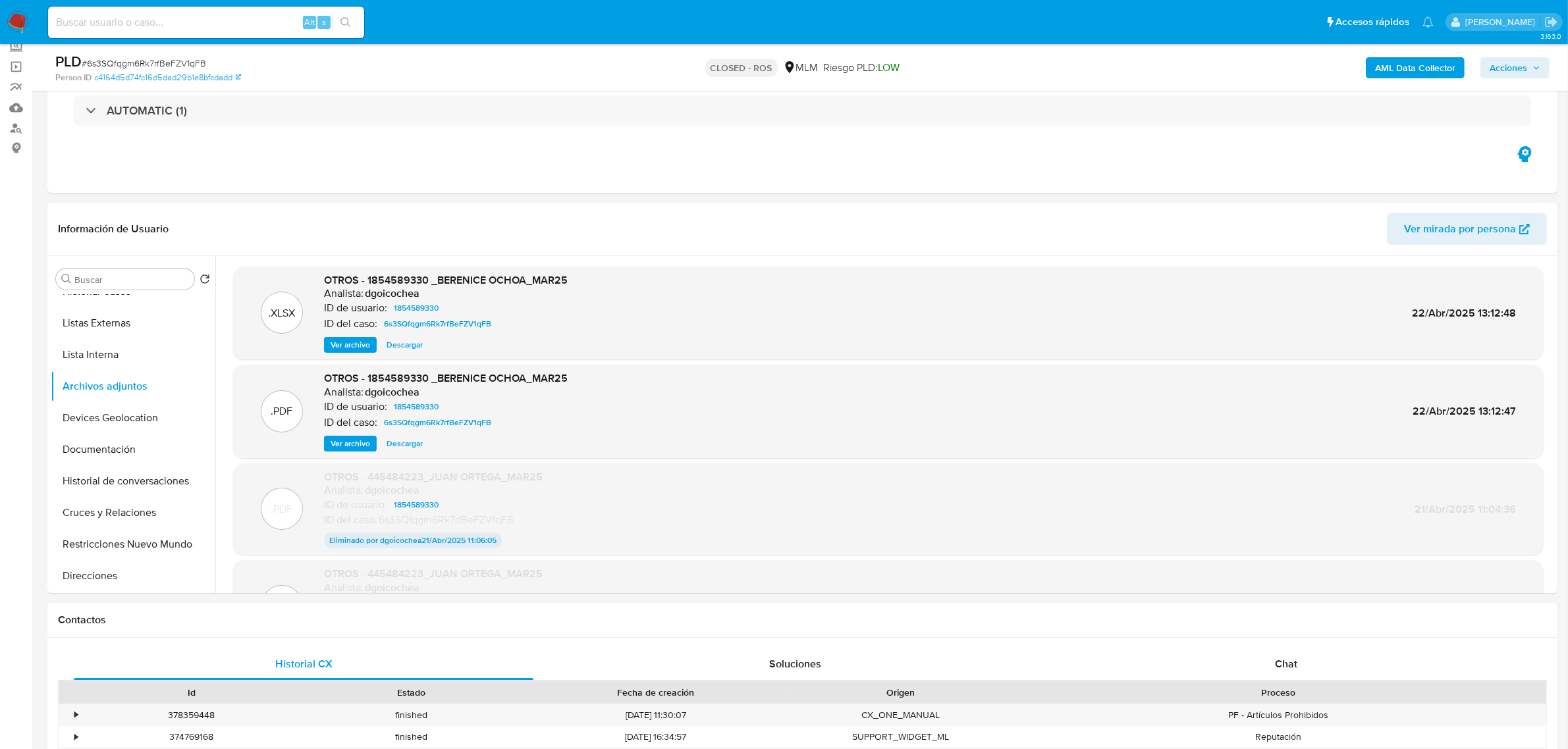
click at [328, 452] on div ".PDF OTROS - 1854589330 _BERENICE OCHOA_MAR25 Analista: dgoicochea ID de usuari…" at bounding box center [889, 411] width 1310 height 93
click at [328, 445] on button "Ver archivo" at bounding box center [350, 443] width 53 height 15
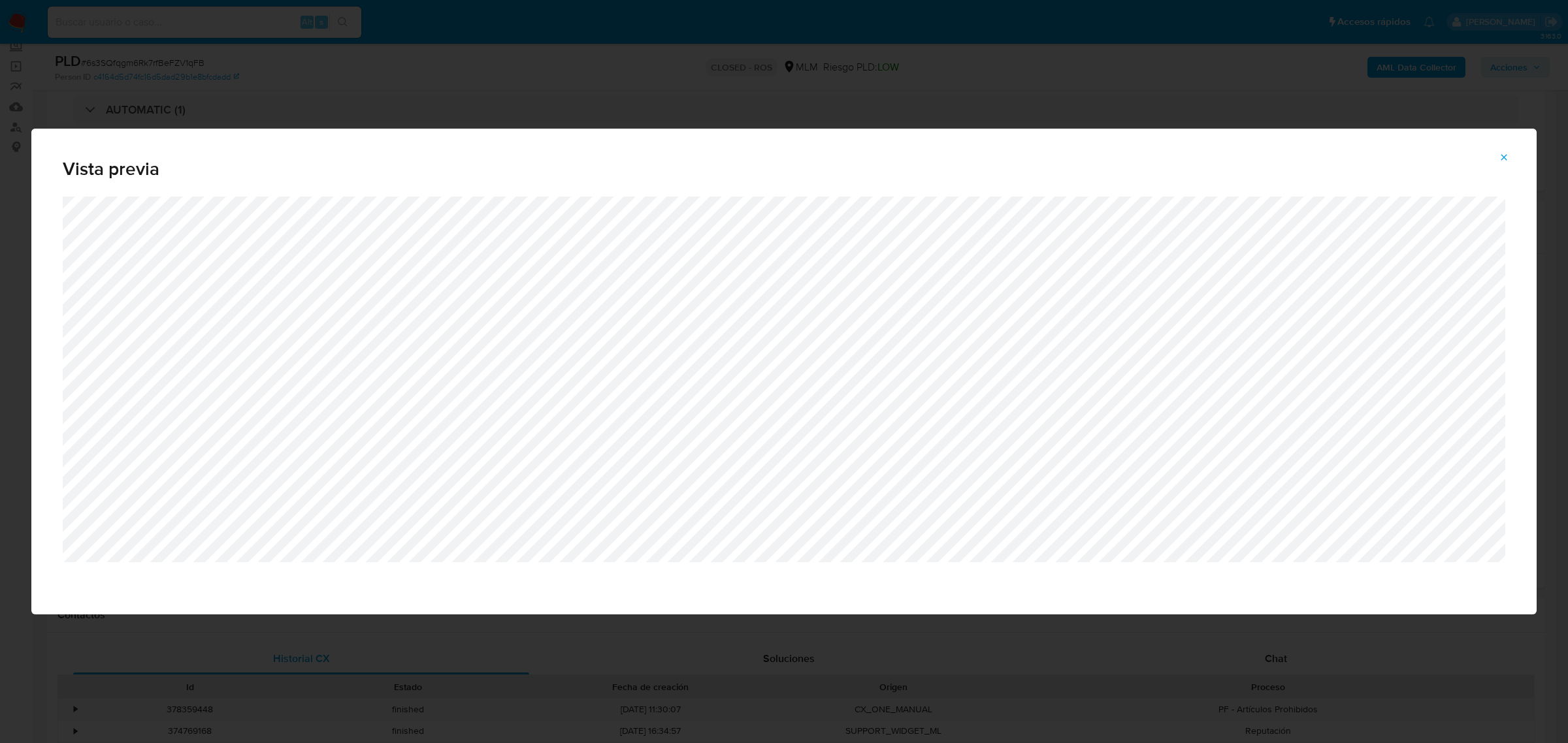
click at [1501, 164] on span "Attachment preview" at bounding box center [1504, 157] width 10 height 18
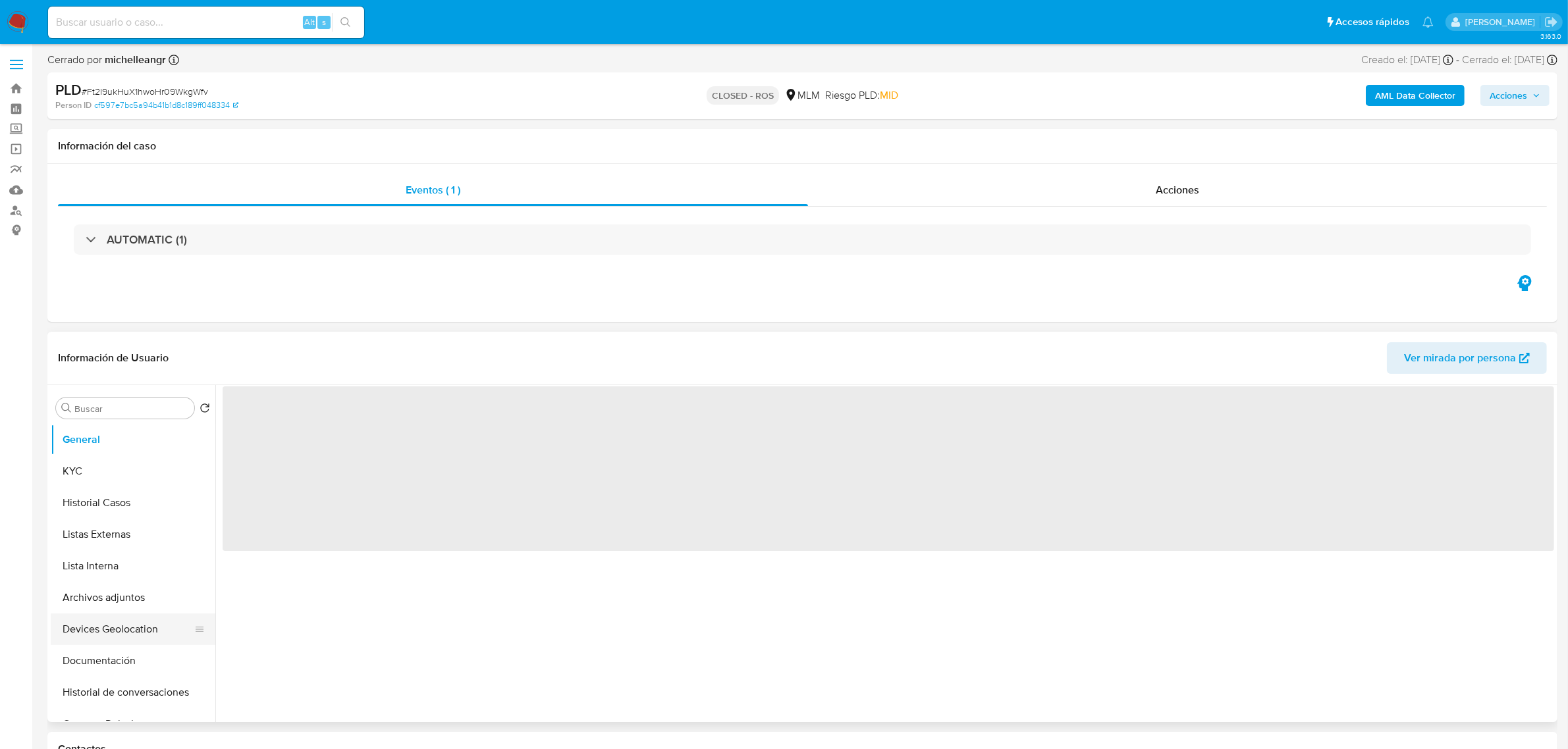
select select "10"
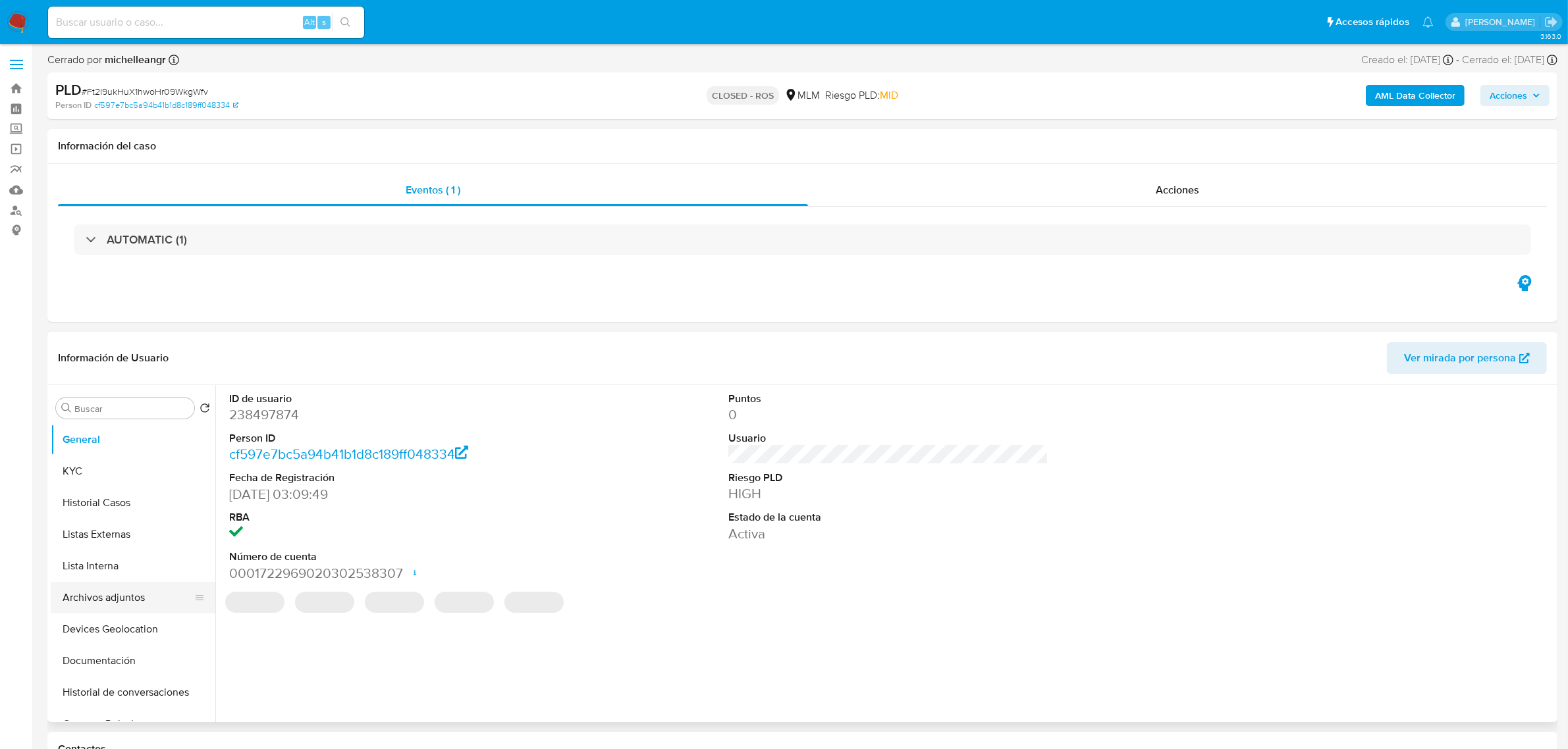
click at [116, 595] on button "Archivos adjuntos" at bounding box center [127, 597] width 154 height 32
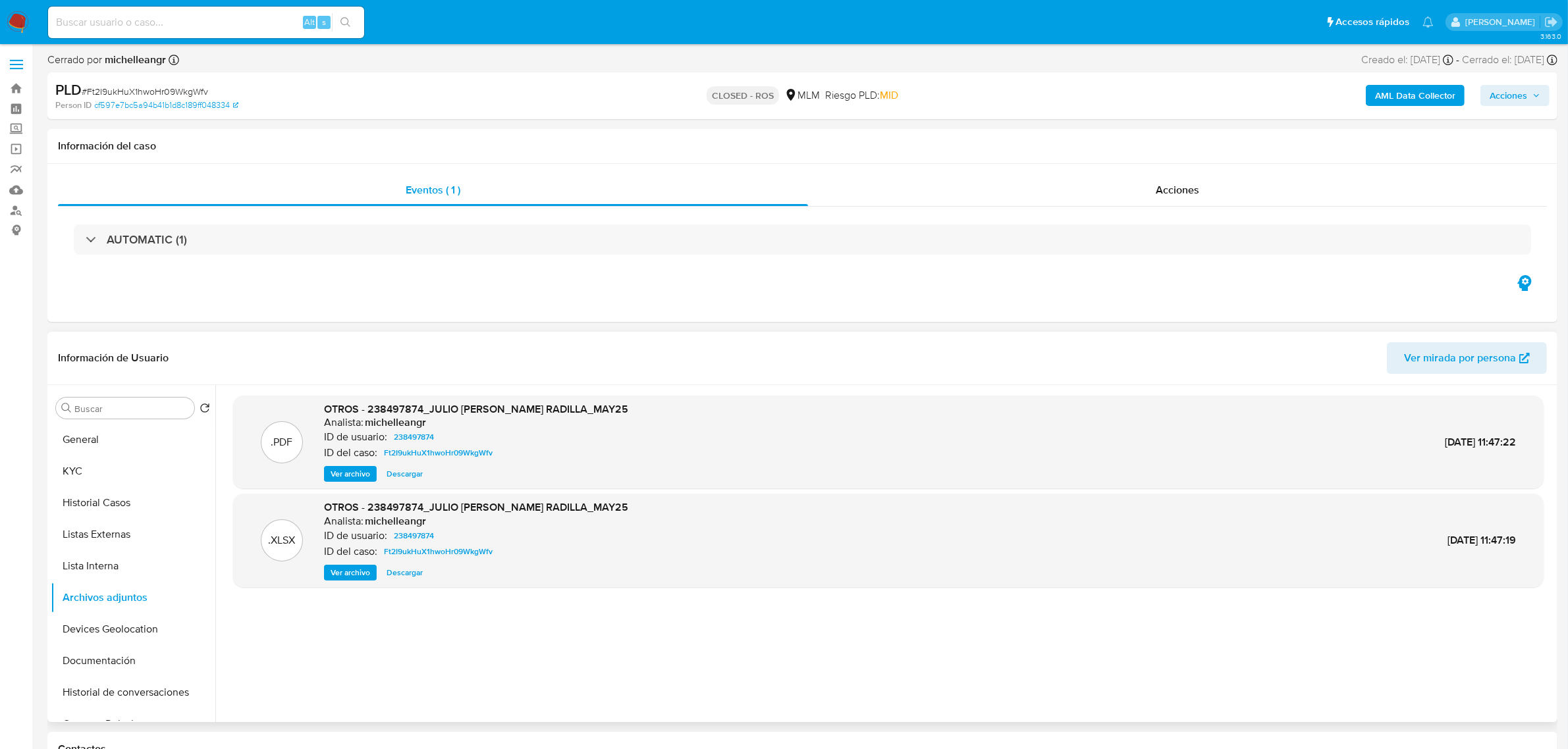
click at [346, 469] on span "Ver archivo" at bounding box center [350, 474] width 40 height 13
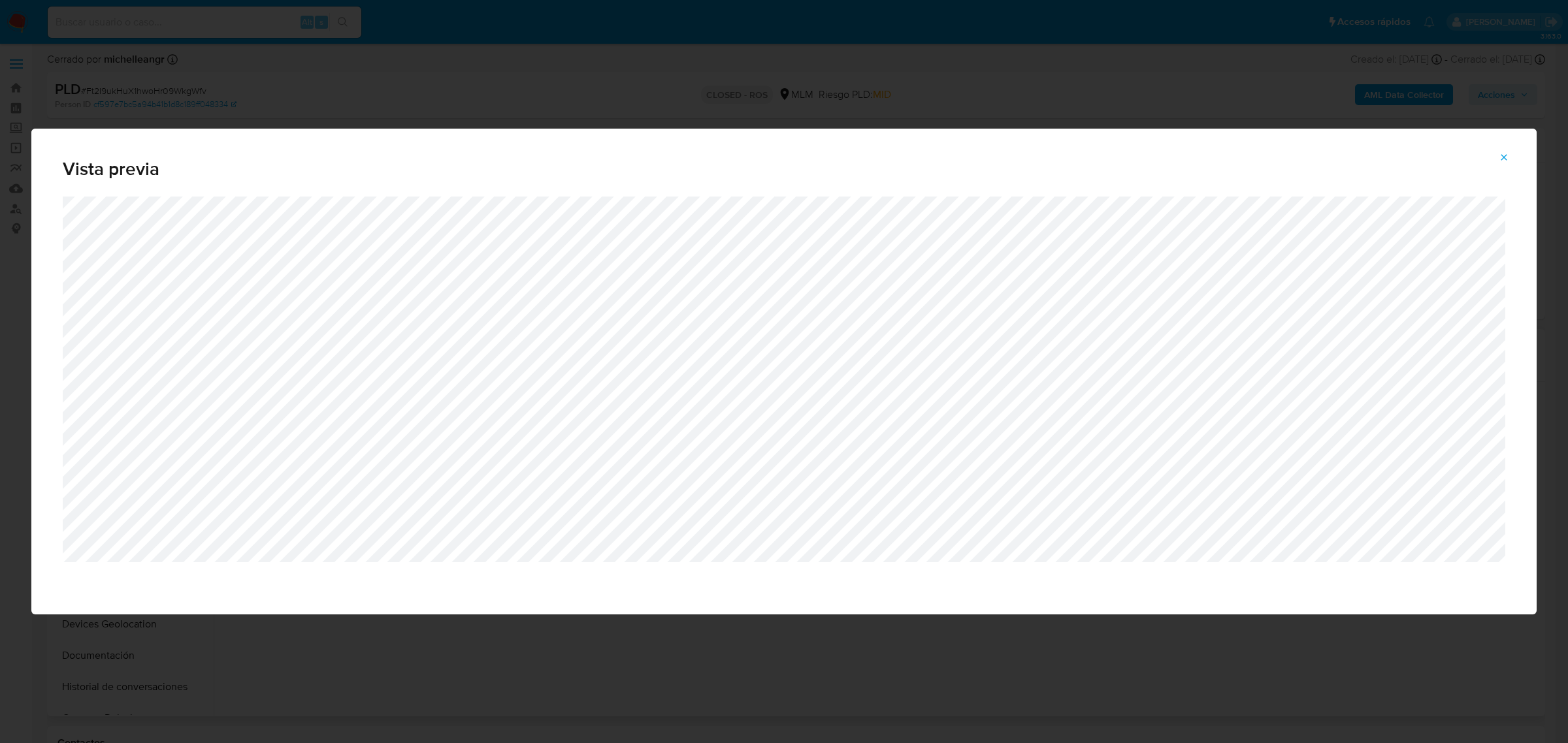
click at [1501, 155] on icon "Attachment preview" at bounding box center [1504, 157] width 6 height 6
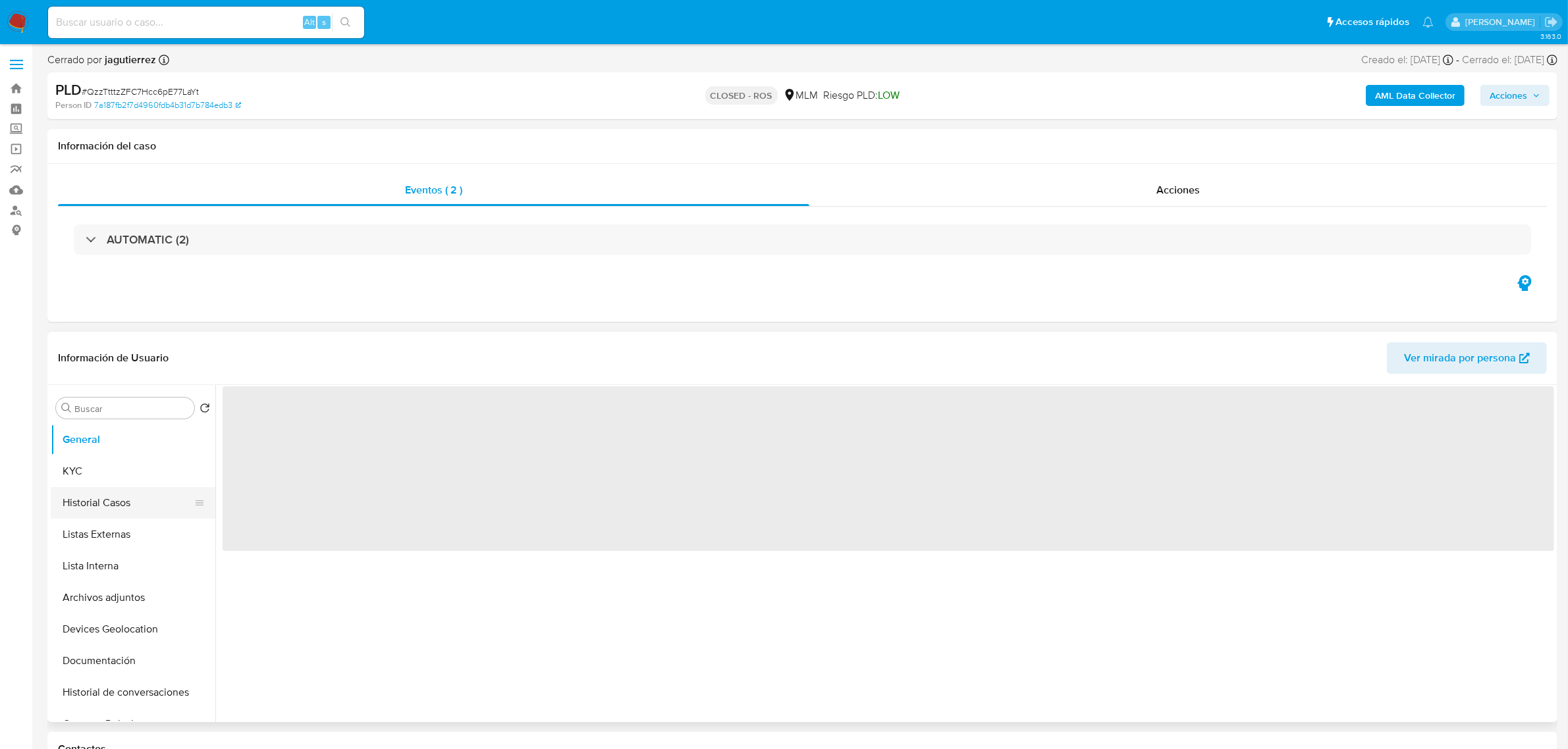
select select "10"
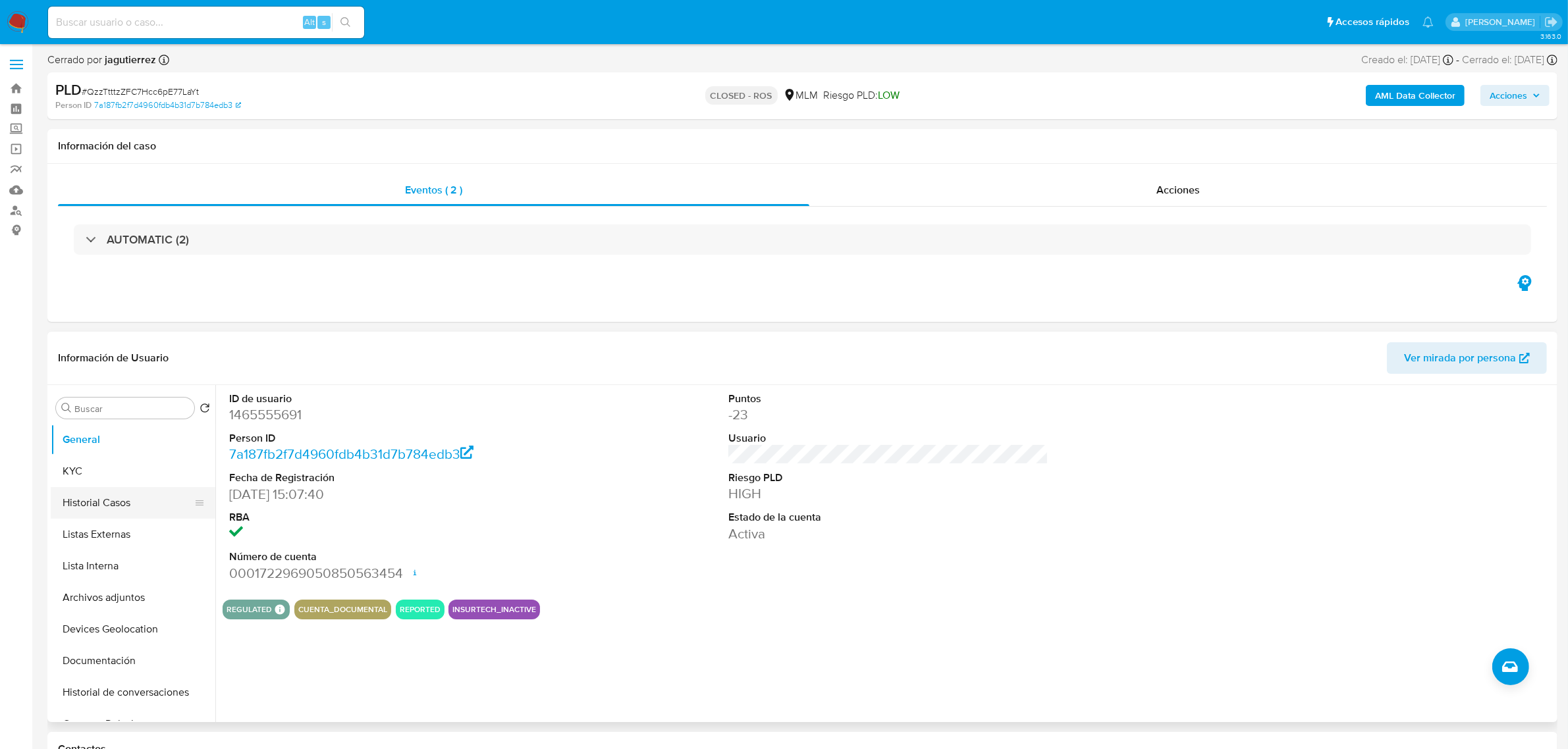
click at [141, 491] on button "Historial Casos" at bounding box center [127, 503] width 154 height 32
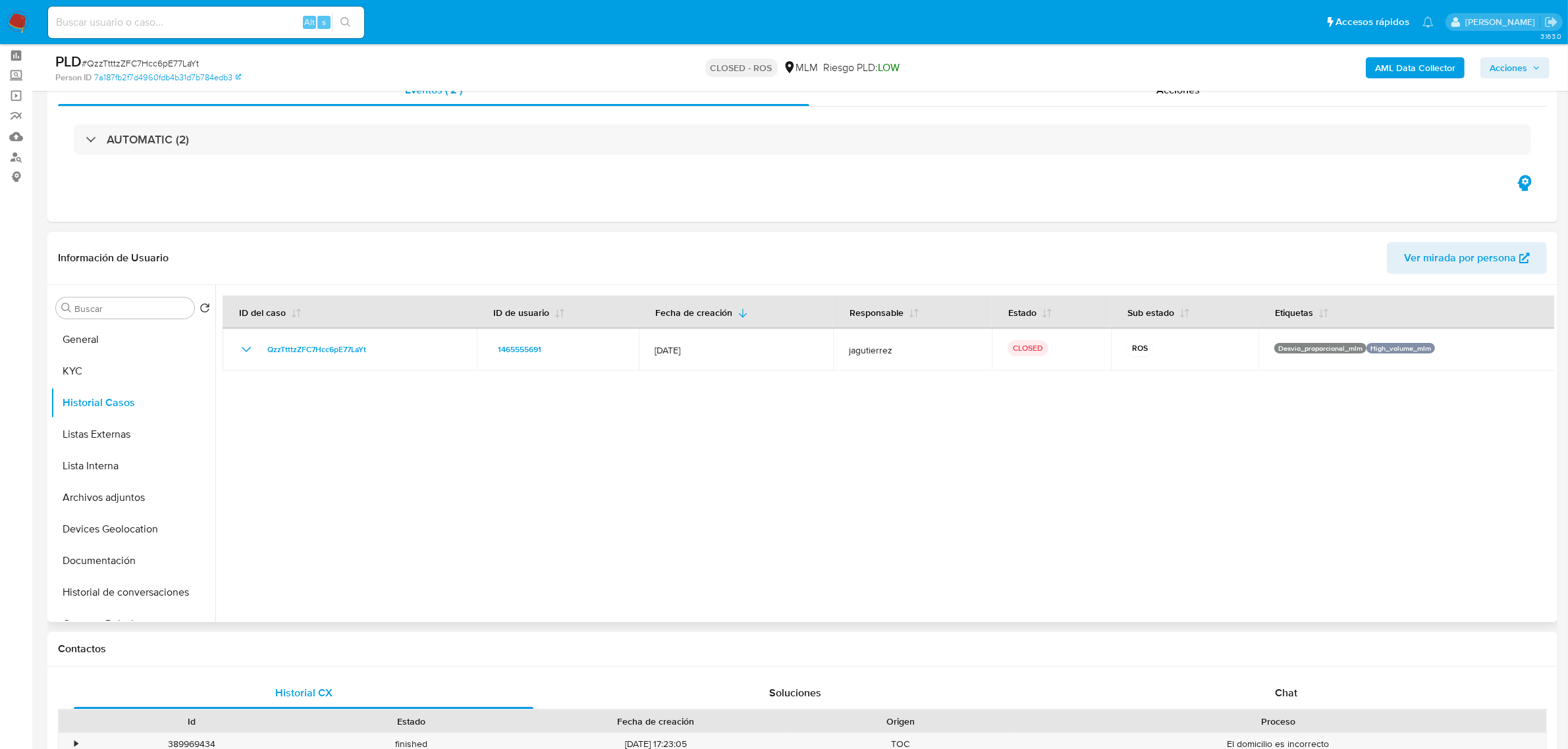
scroll to position [82, 0]
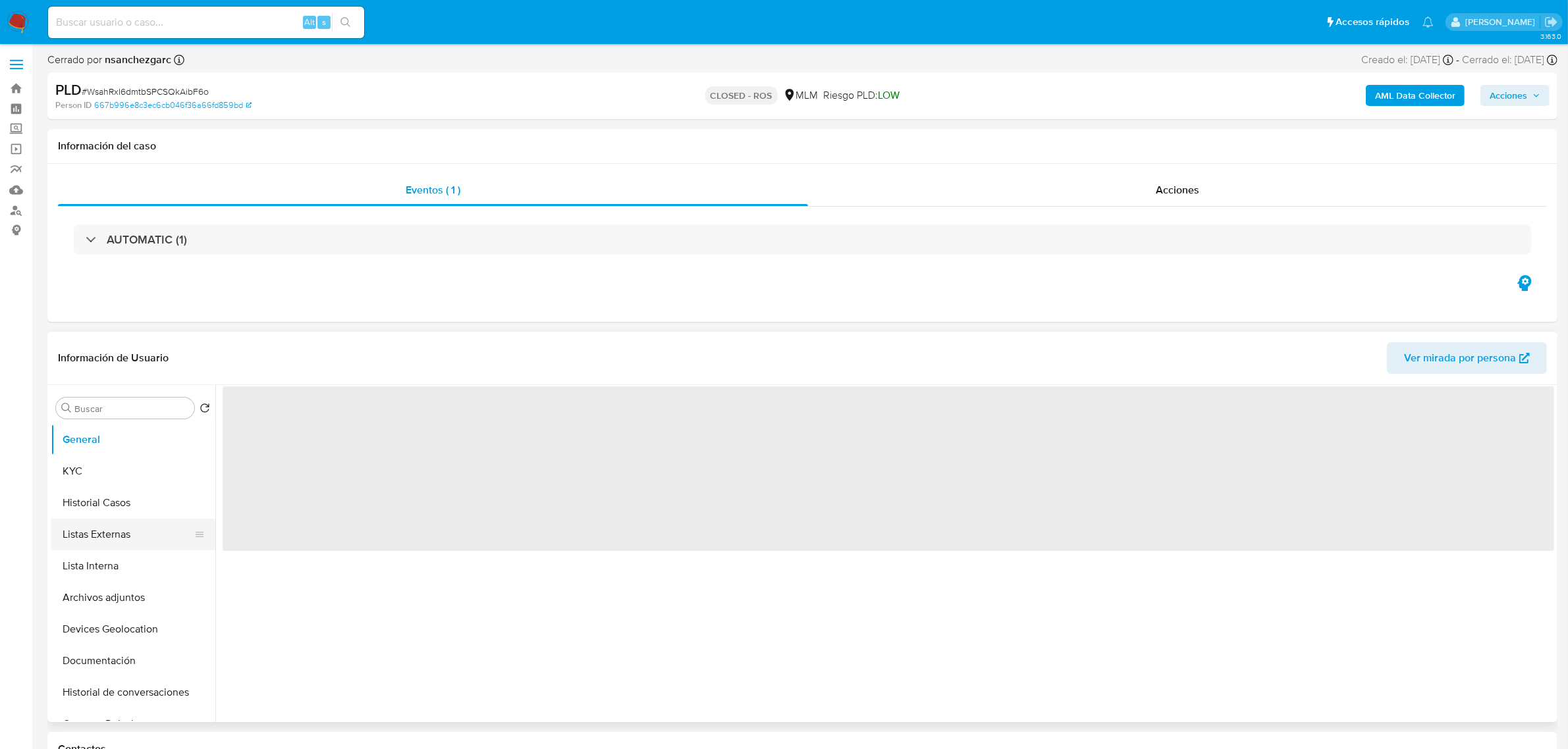
select select "10"
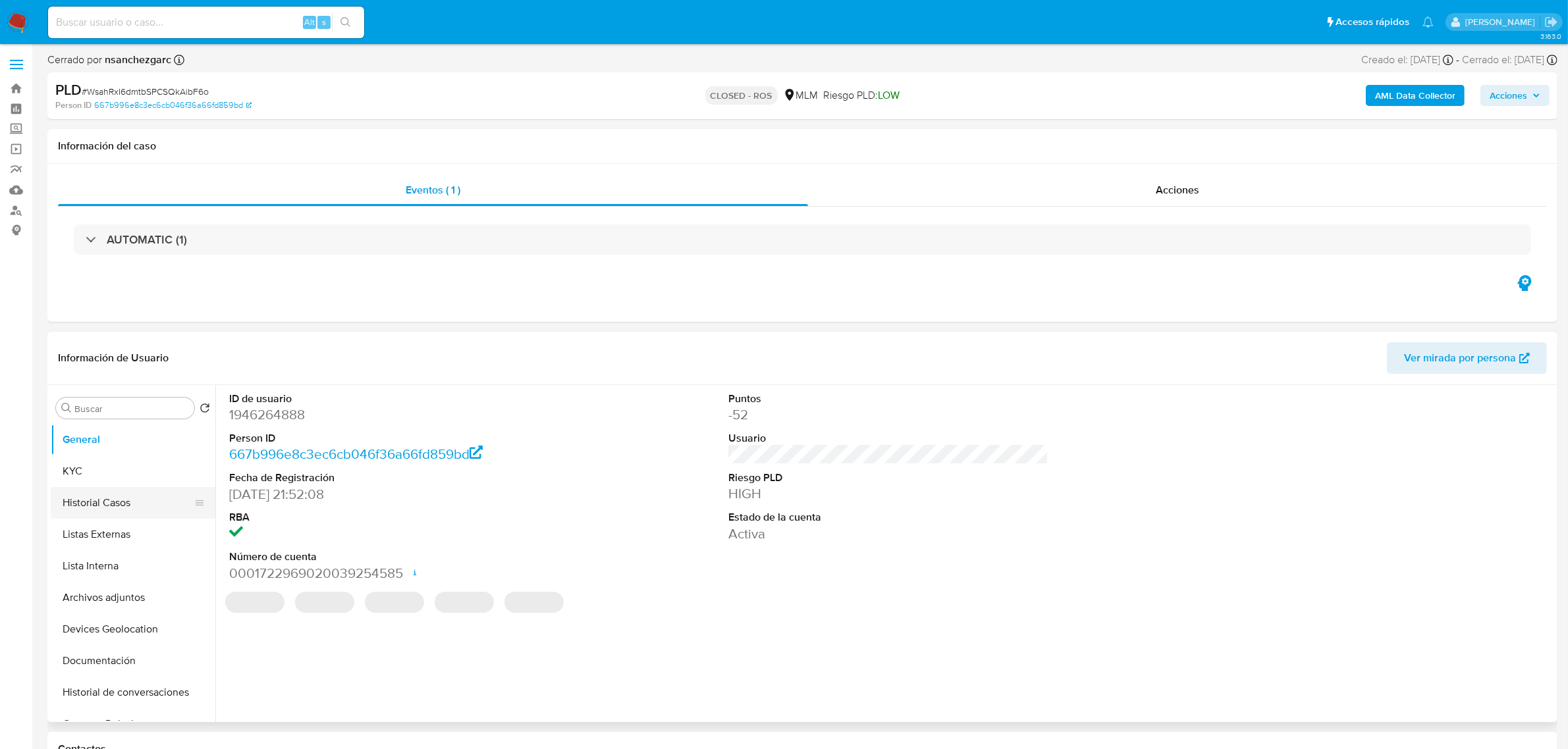
click at [141, 502] on button "Historial Casos" at bounding box center [127, 503] width 154 height 32
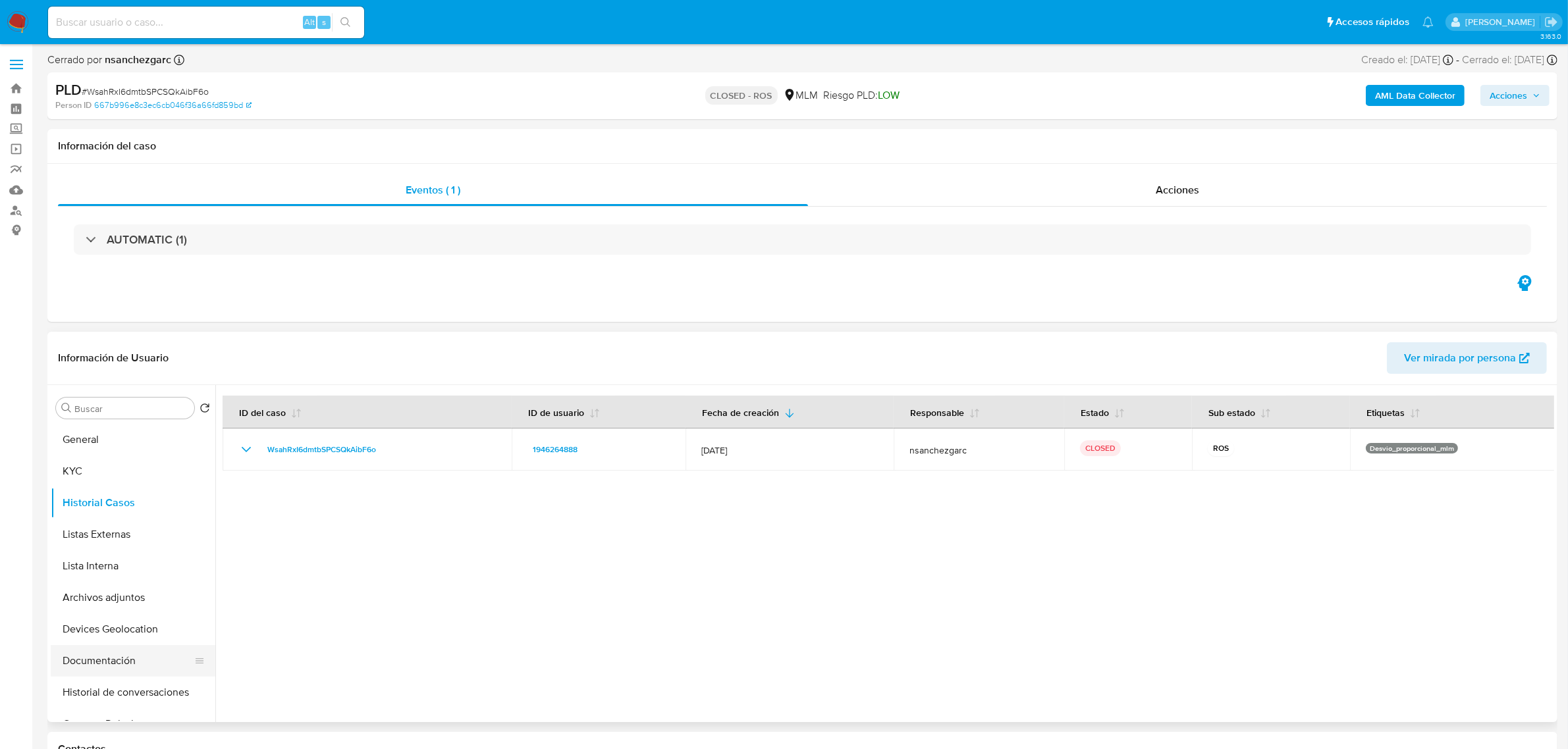
click at [146, 653] on button "Documentación" at bounding box center [127, 661] width 154 height 32
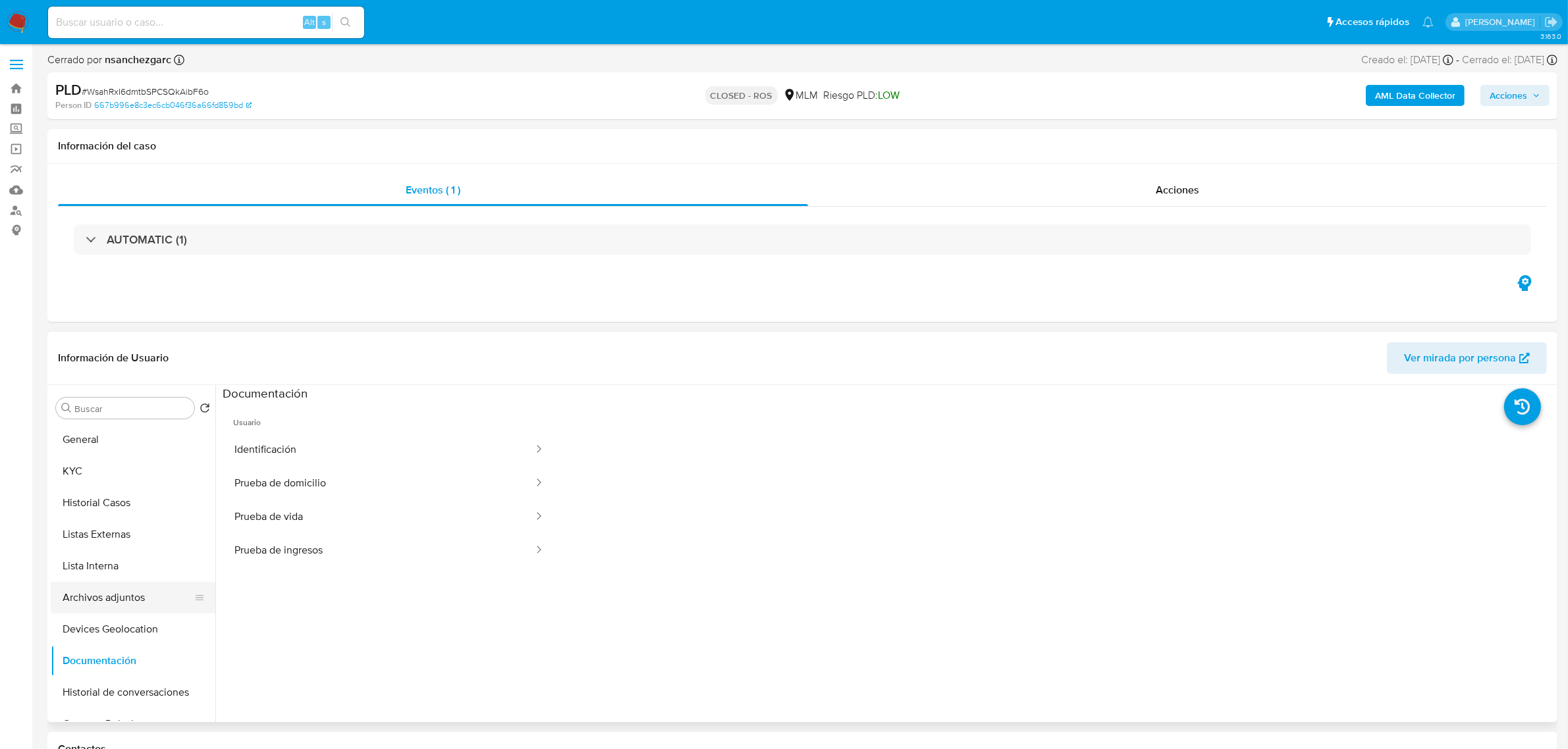
click at [130, 595] on button "Archivos adjuntos" at bounding box center [127, 597] width 154 height 32
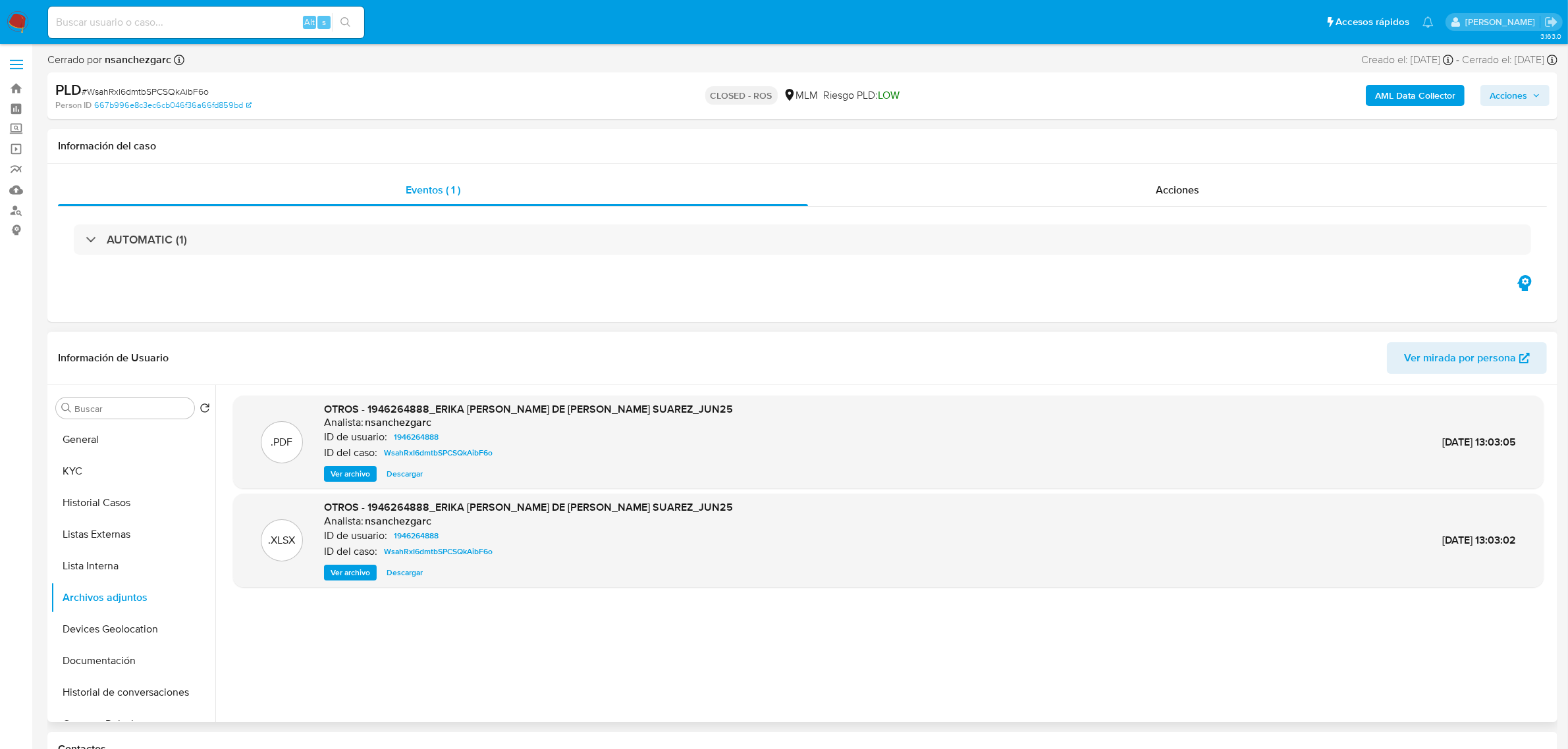
click at [344, 472] on span "Ver archivo" at bounding box center [350, 474] width 40 height 13
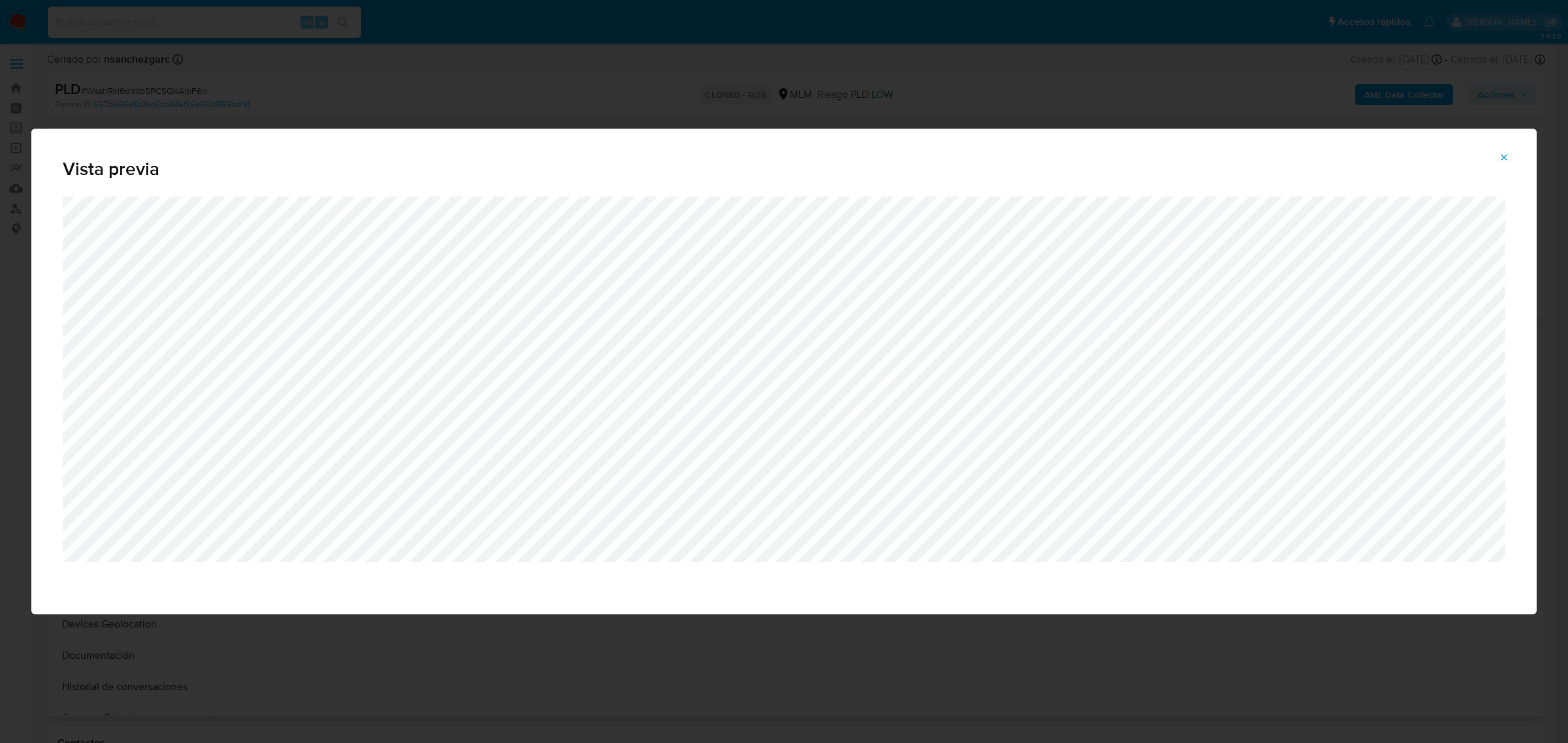
click at [1507, 160] on icon "Attachment preview" at bounding box center [1504, 157] width 10 height 10
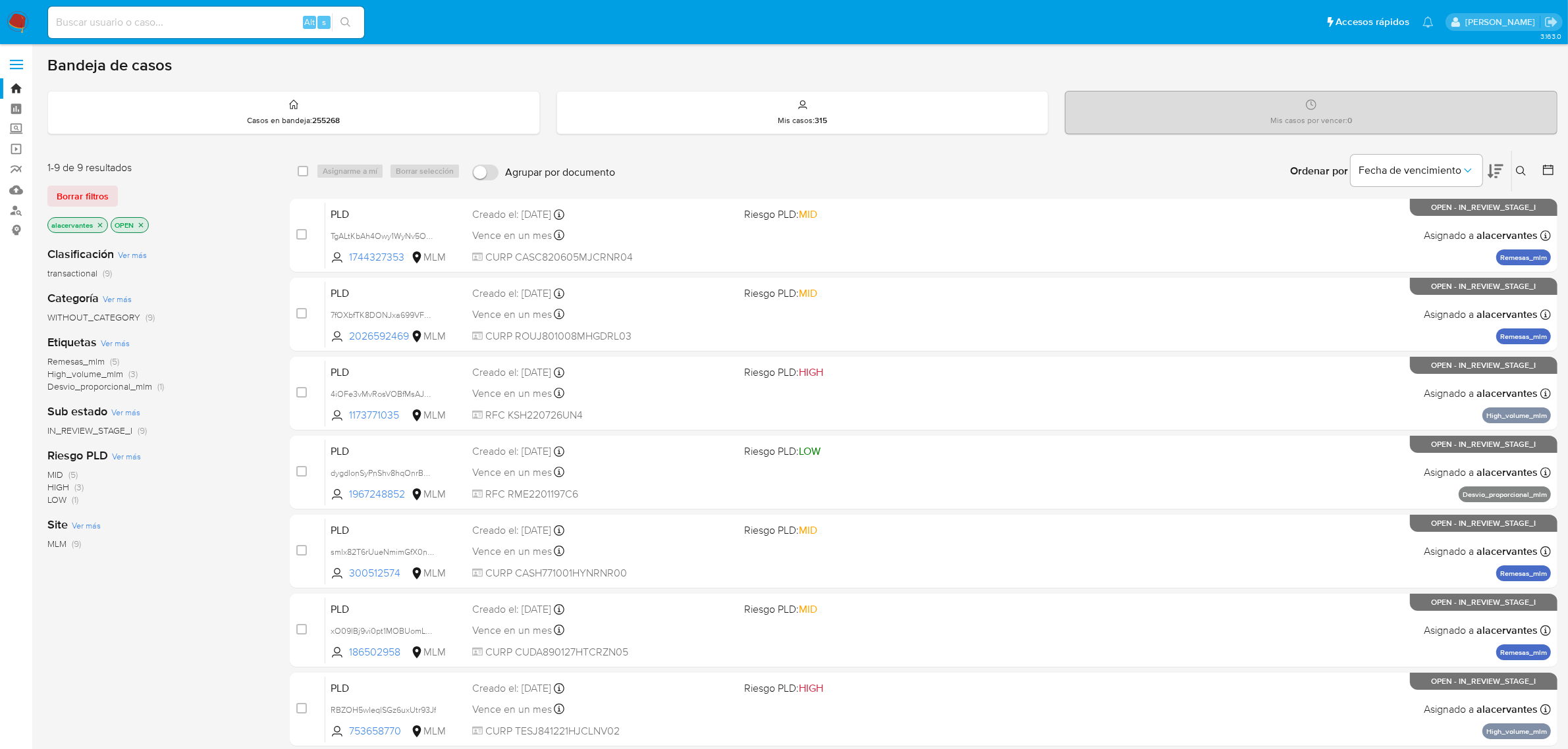
click at [1531, 175] on div "Ordenar por Fecha de vencimiento No es posible ordenar los resultados mientras …" at bounding box center [1089, 171] width 936 height 40
click at [1528, 172] on button at bounding box center [1523, 171] width 22 height 15
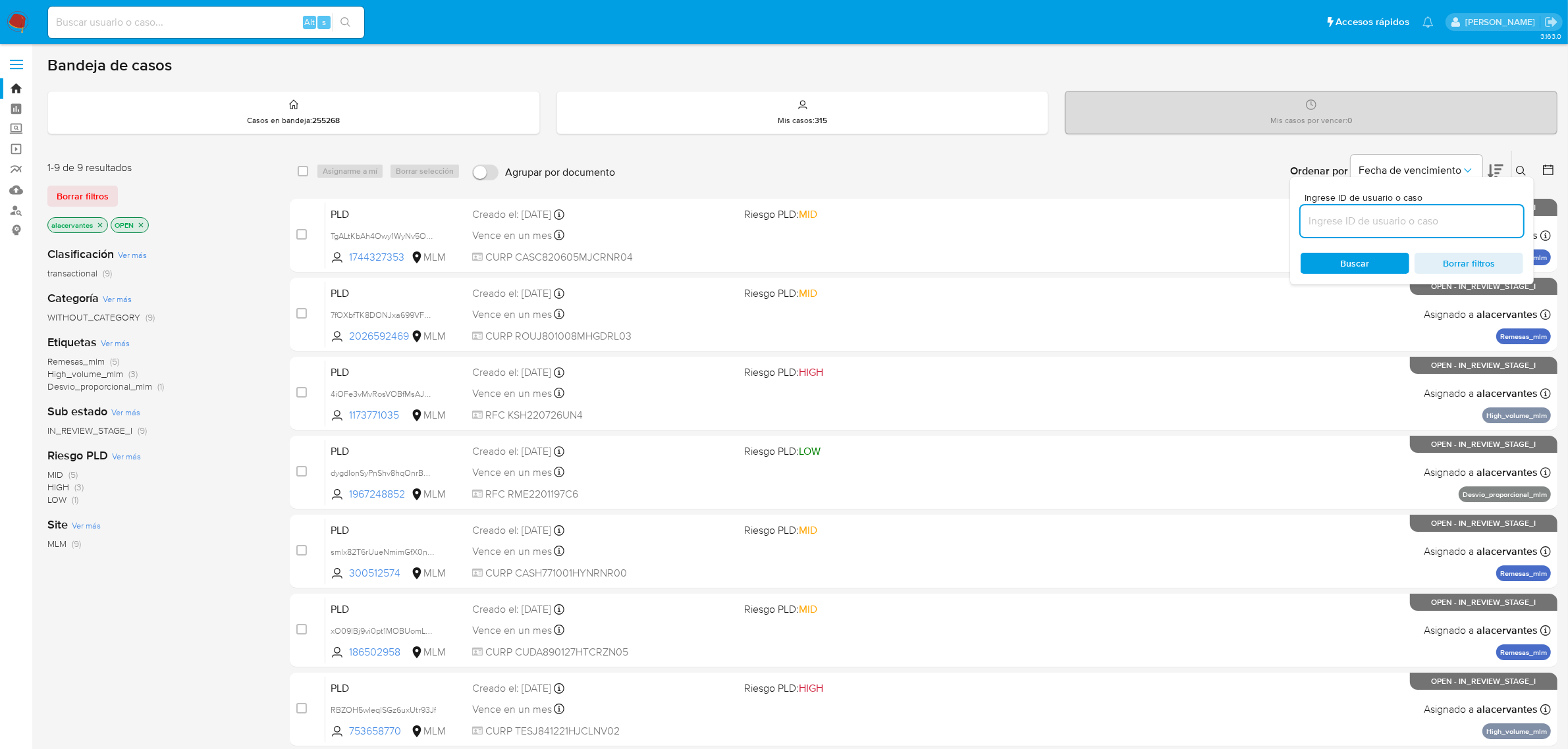
click at [1346, 224] on input at bounding box center [1412, 221] width 222 height 17
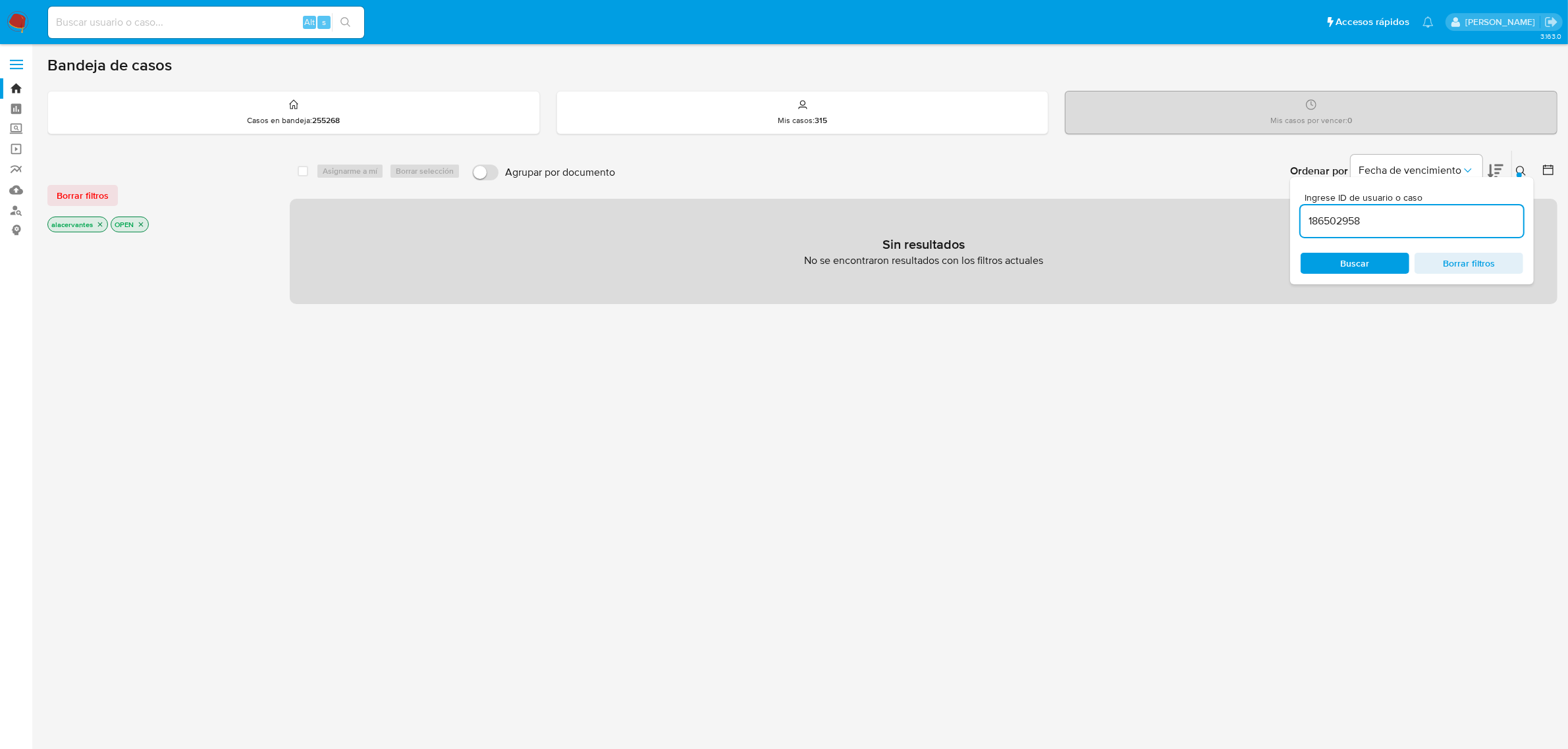
click at [1380, 219] on input "186502958" at bounding box center [1412, 221] width 222 height 17
type input "186502958"
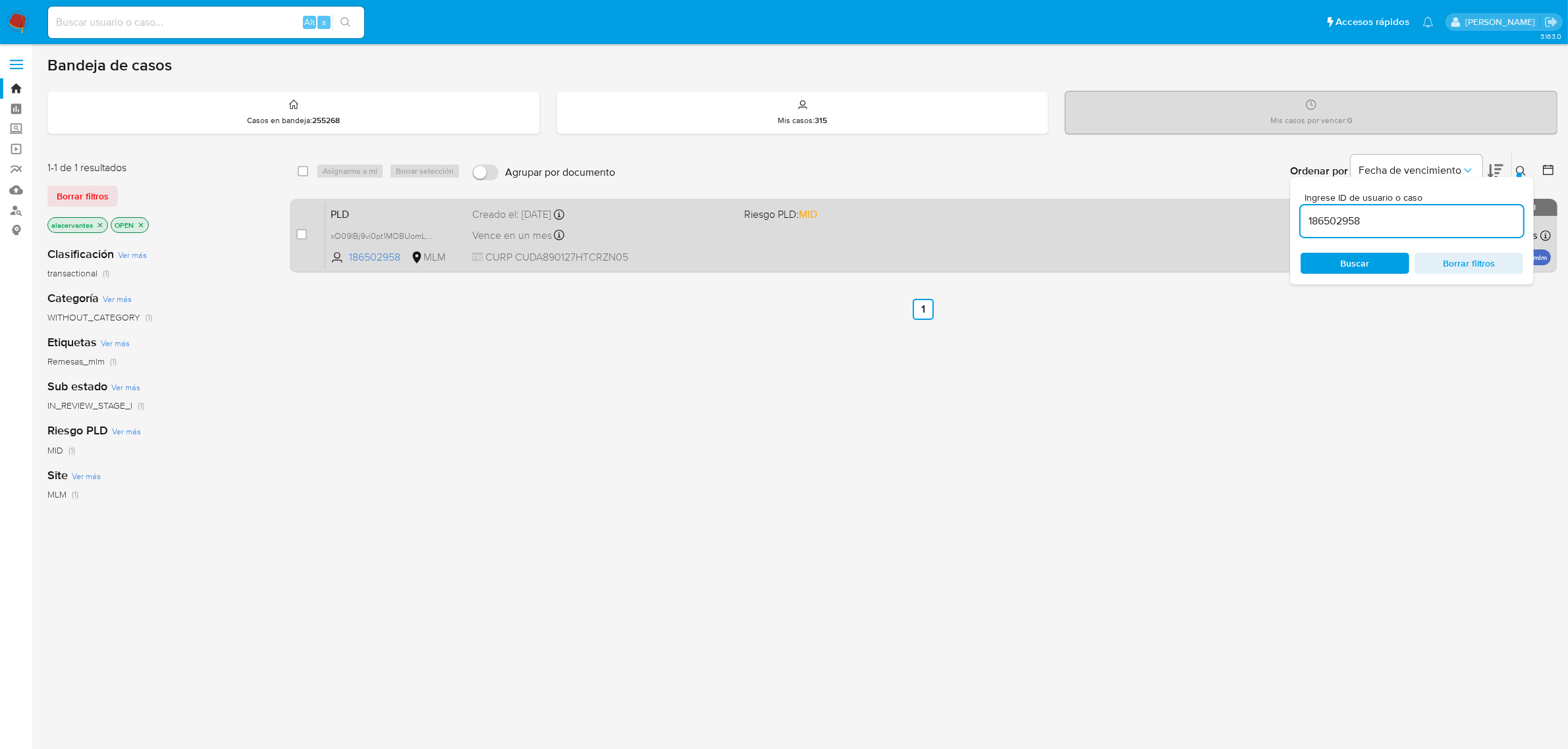
click at [991, 246] on div "PLD xO09lBj9vi0pt1MOBUomL8PP 186502958 MLM Riesgo PLD: MID Creado el: 12/09/202…" at bounding box center [938, 235] width 1226 height 66
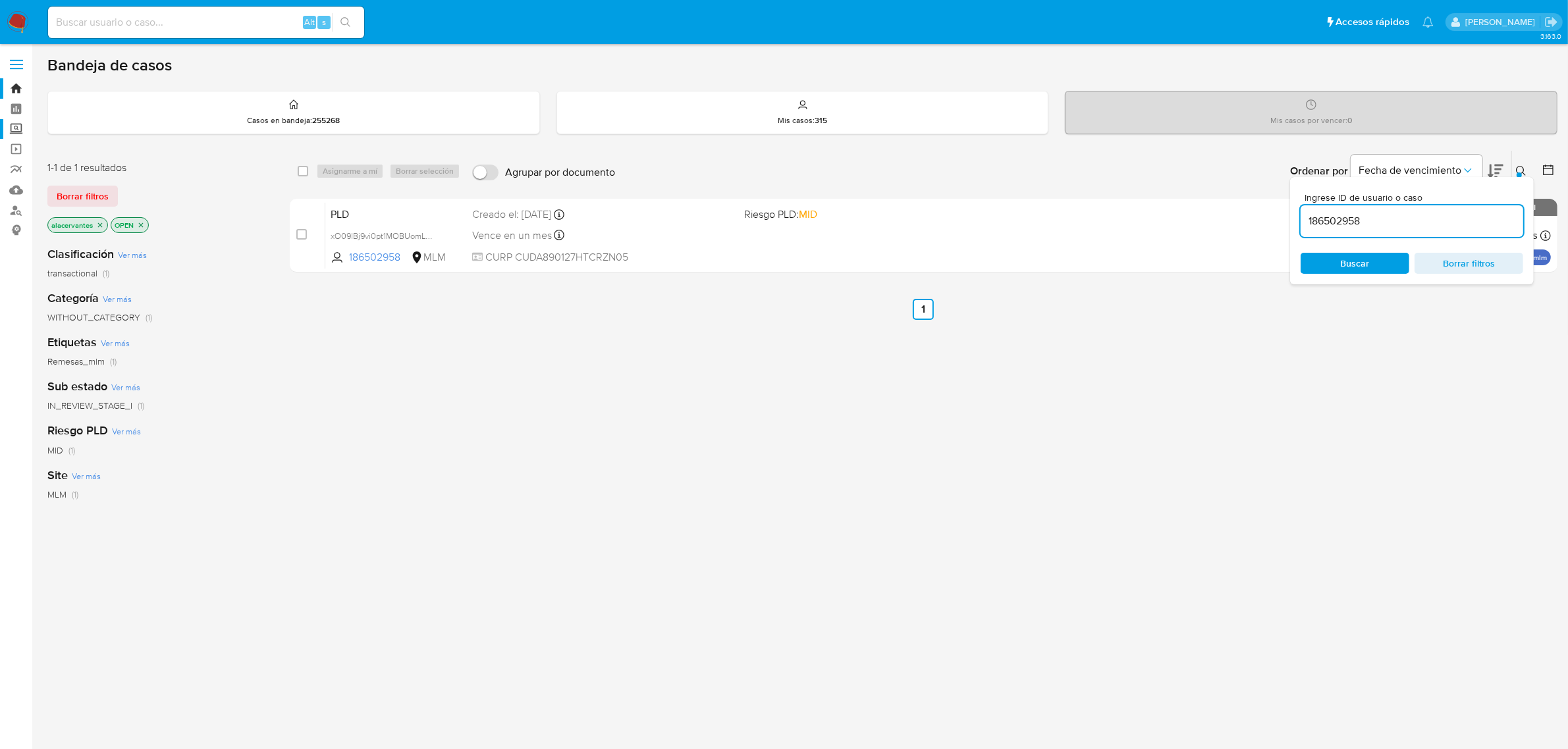
click at [11, 129] on label "Screening" at bounding box center [78, 129] width 157 height 21
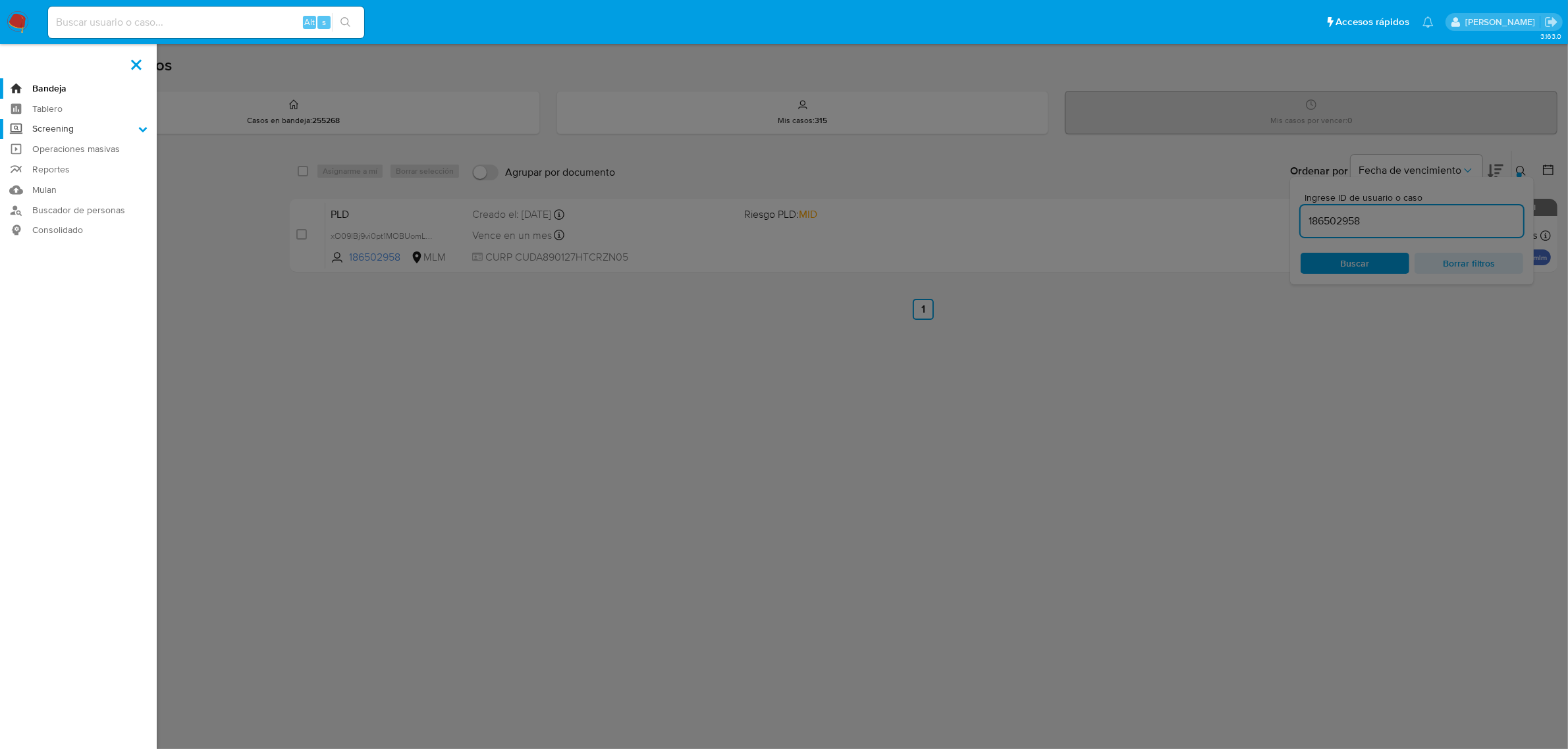
click at [0, 0] on input "Screening" at bounding box center [0, 0] width 0 height 0
click at [78, 182] on link "Herramientas" at bounding box center [78, 180] width 157 height 16
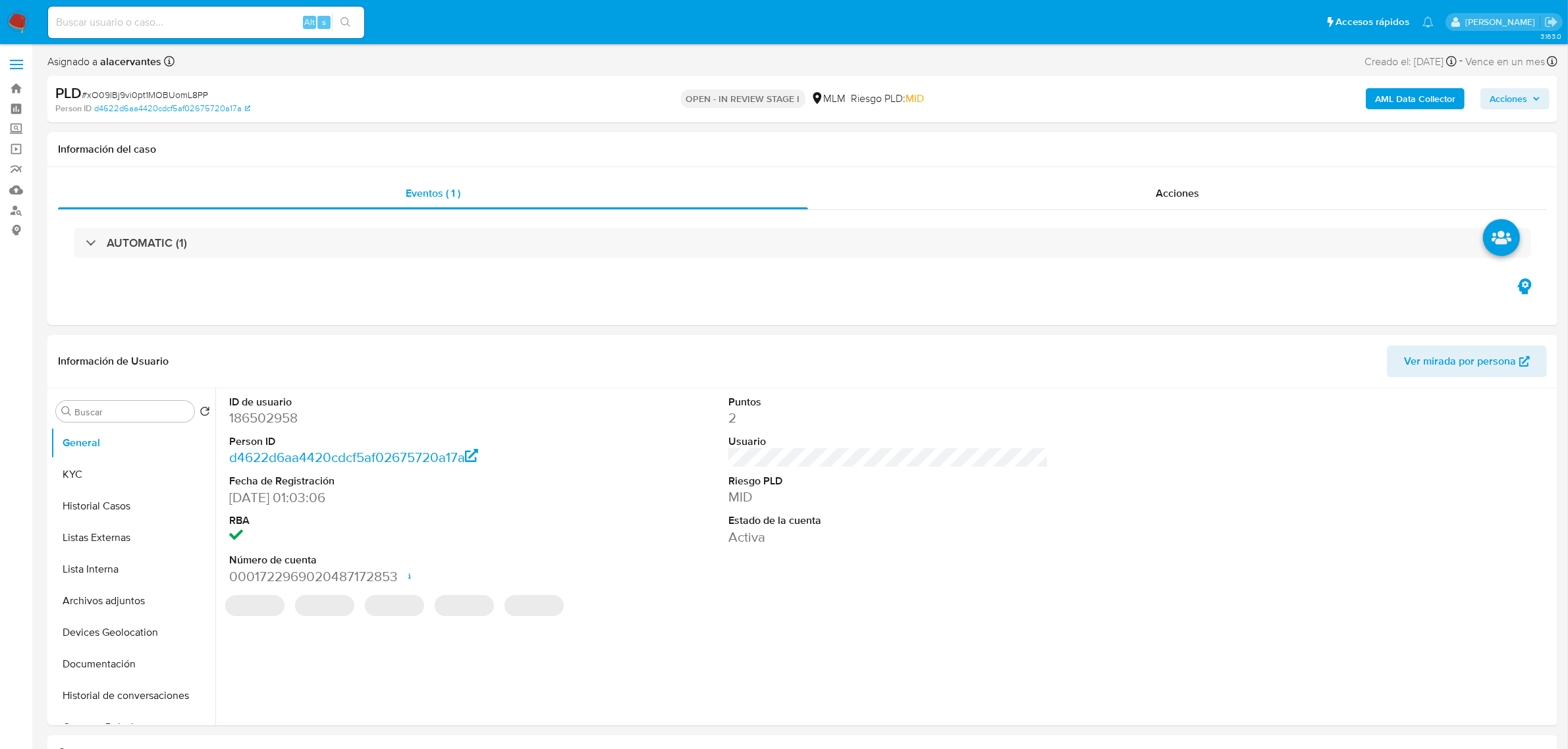
select select "10"
click at [104, 505] on button "Historial Casos" at bounding box center [127, 505] width 154 height 32
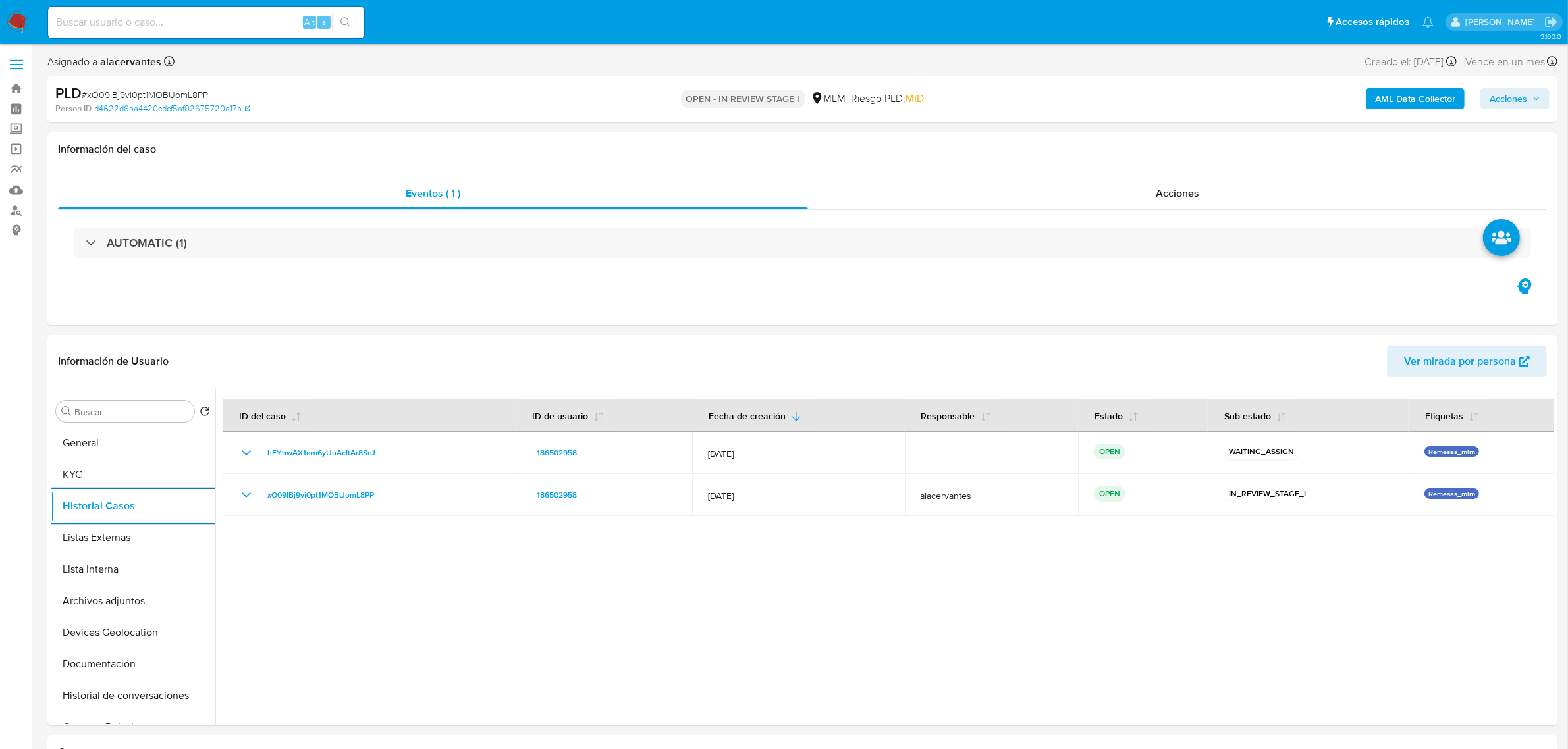
click at [51, 490] on button "Historial Casos" at bounding box center [133, 505] width 165 height 32
click at [129, 483] on button "KYC" at bounding box center [127, 474] width 154 height 32
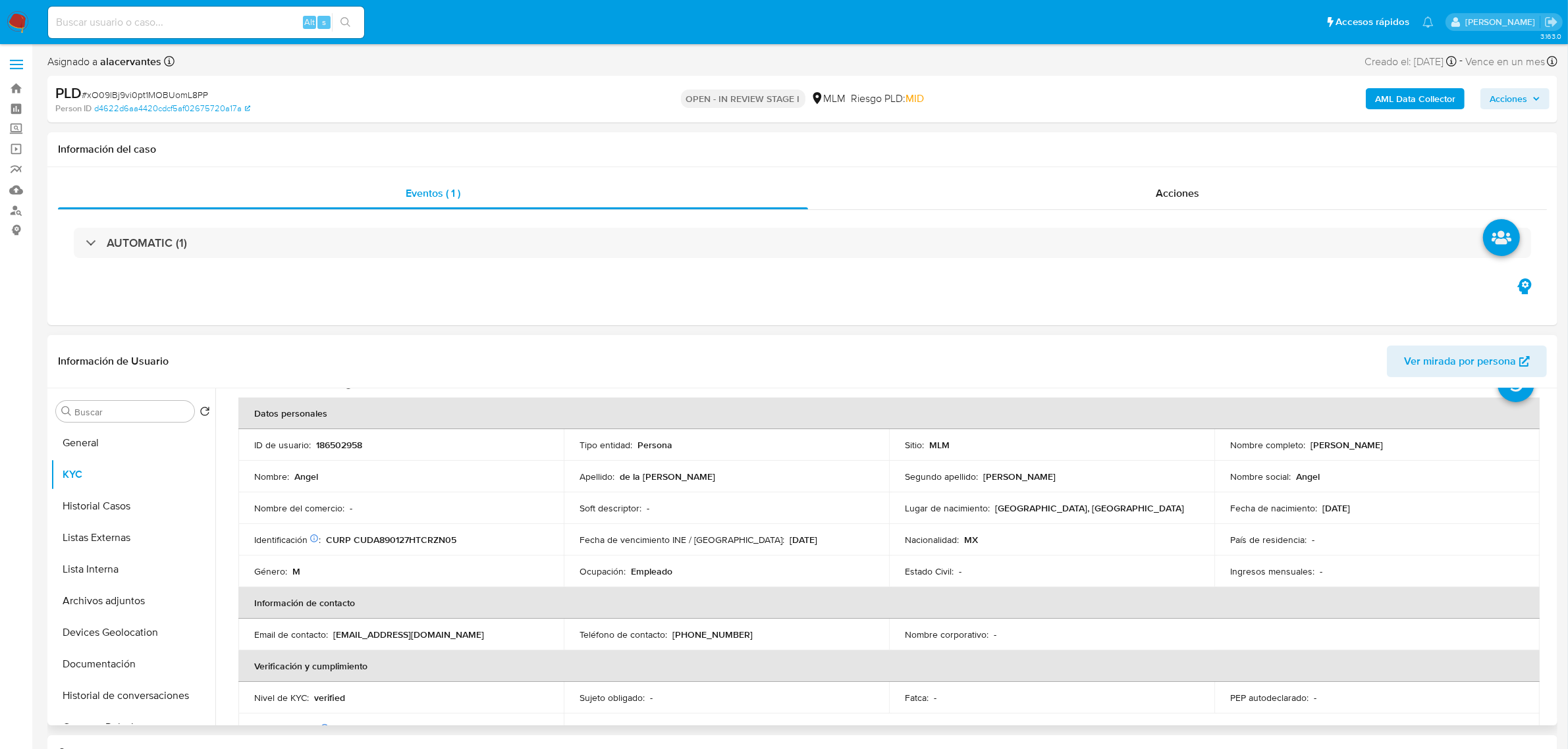
scroll to position [82, 0]
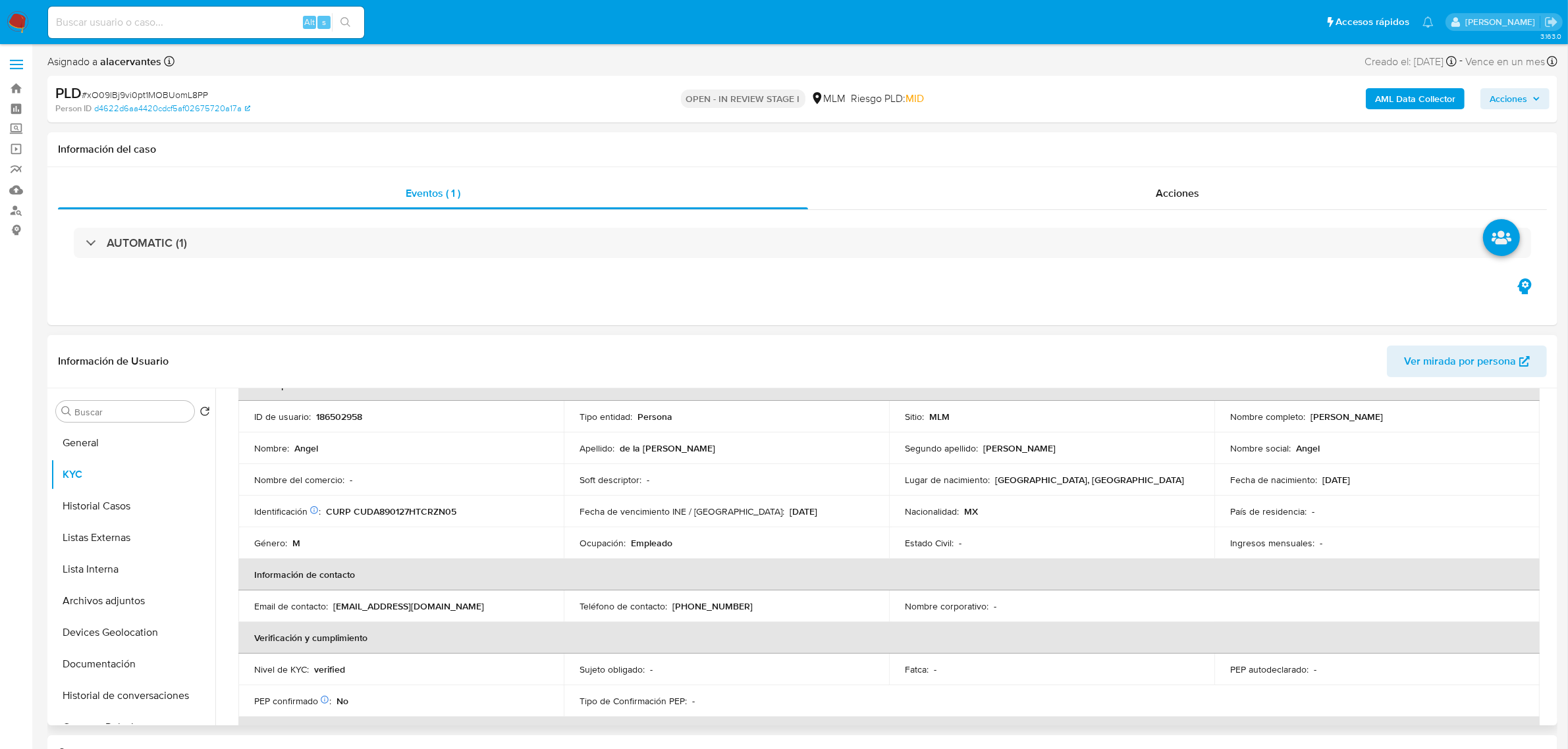
click at [696, 608] on p "[PHONE_NUMBER]" at bounding box center [712, 606] width 80 height 12
drag, startPoint x: 671, startPoint y: 609, endPoint x: 761, endPoint y: 595, distance: 91.1
click at [767, 597] on td "Teléfono de contacto : [PHONE_NUMBER]" at bounding box center [727, 606] width 325 height 32
copy p "[PHONE_NUMBER]"
drag, startPoint x: 331, startPoint y: 611, endPoint x: 532, endPoint y: 622, distance: 201.3
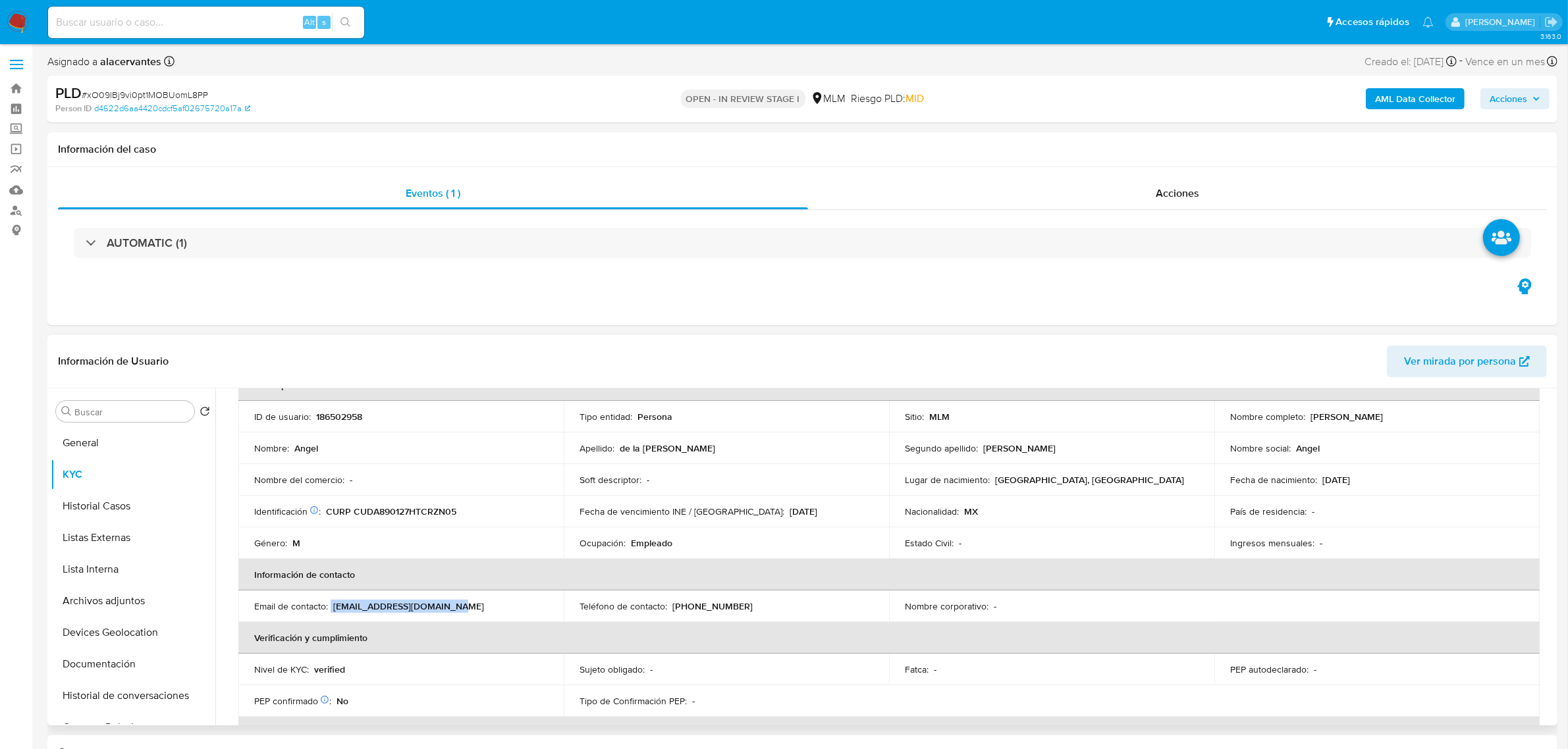
click at [532, 620] on td "Email de contacto : [EMAIL_ADDRESS][DOMAIN_NAME]" at bounding box center [401, 606] width 325 height 32
copy div "[EMAIL_ADDRESS][DOMAIN_NAME]"
click at [126, 653] on button "Documentación" at bounding box center [127, 664] width 154 height 32
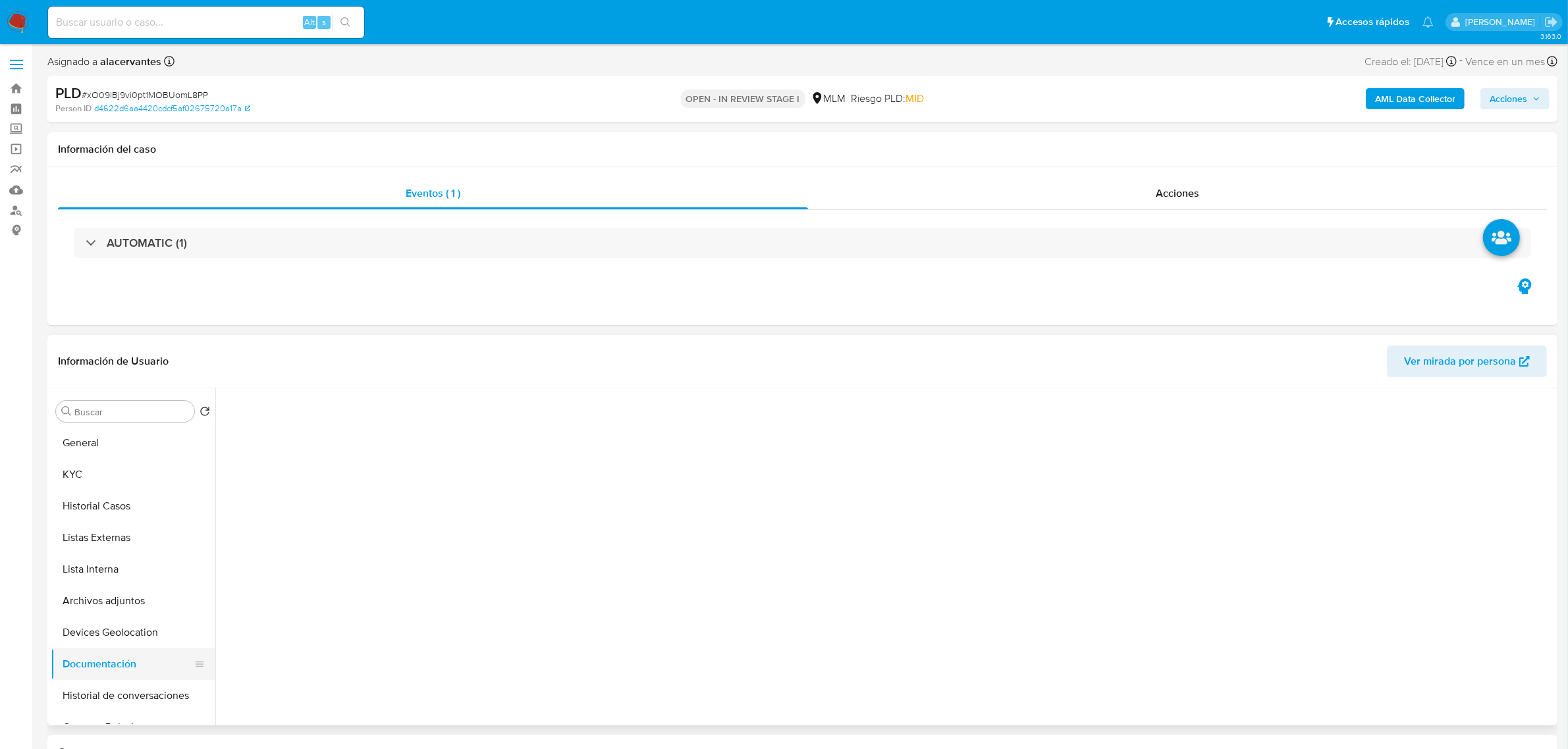
scroll to position [0, 0]
click at [390, 483] on button "Identificación" at bounding box center [378, 487] width 312 height 34
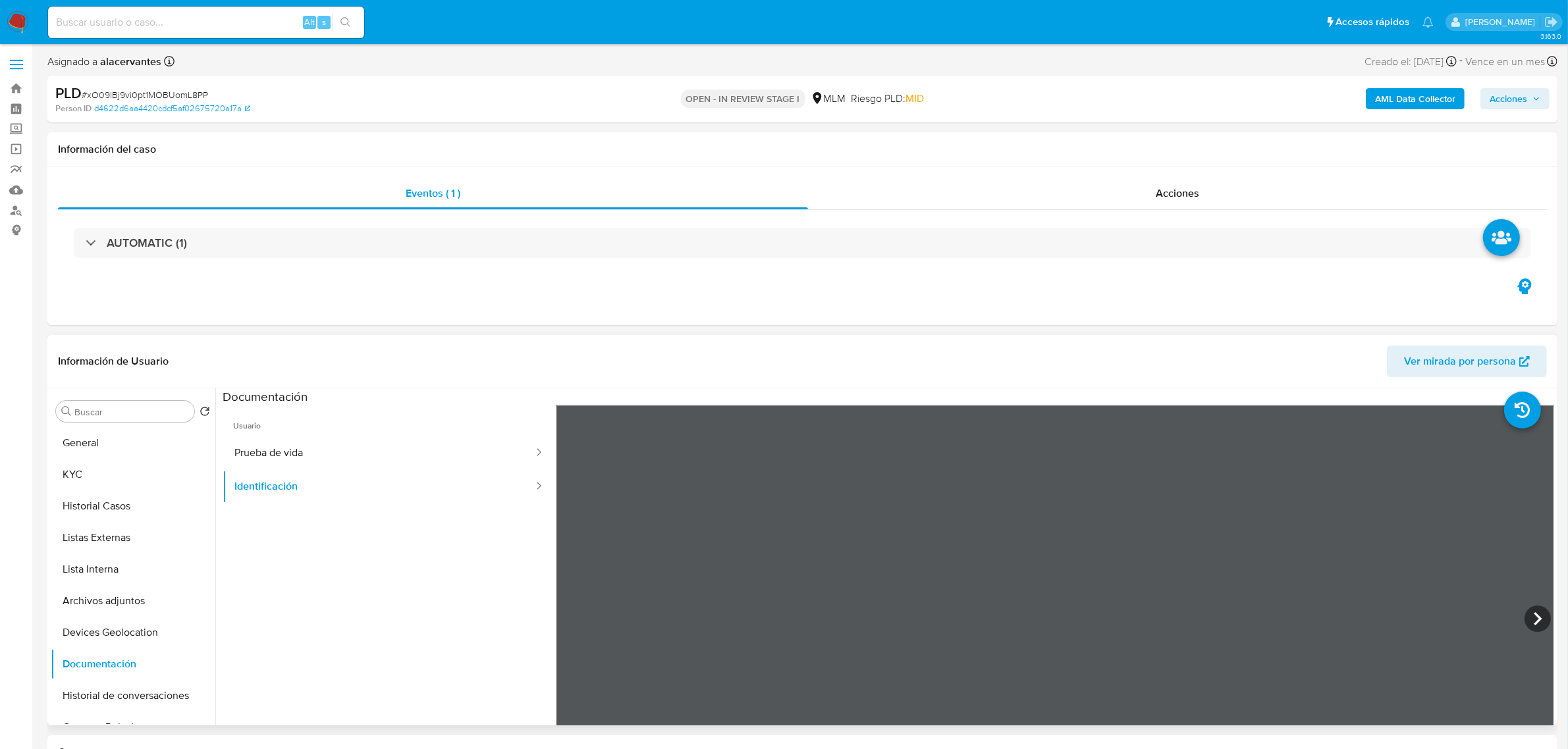
scroll to position [82, 0]
click at [389, 446] on button "Prueba de vida" at bounding box center [378, 453] width 312 height 34
drag, startPoint x: 1240, startPoint y: 570, endPoint x: 1181, endPoint y: 389, distance: 190.4
click at [1181, 389] on section at bounding box center [888, 607] width 1332 height 438
click at [671, 290] on div "Eventos ( 1 ) Acciones AUTOMATIC (1)" at bounding box center [802, 246] width 1510 height 158
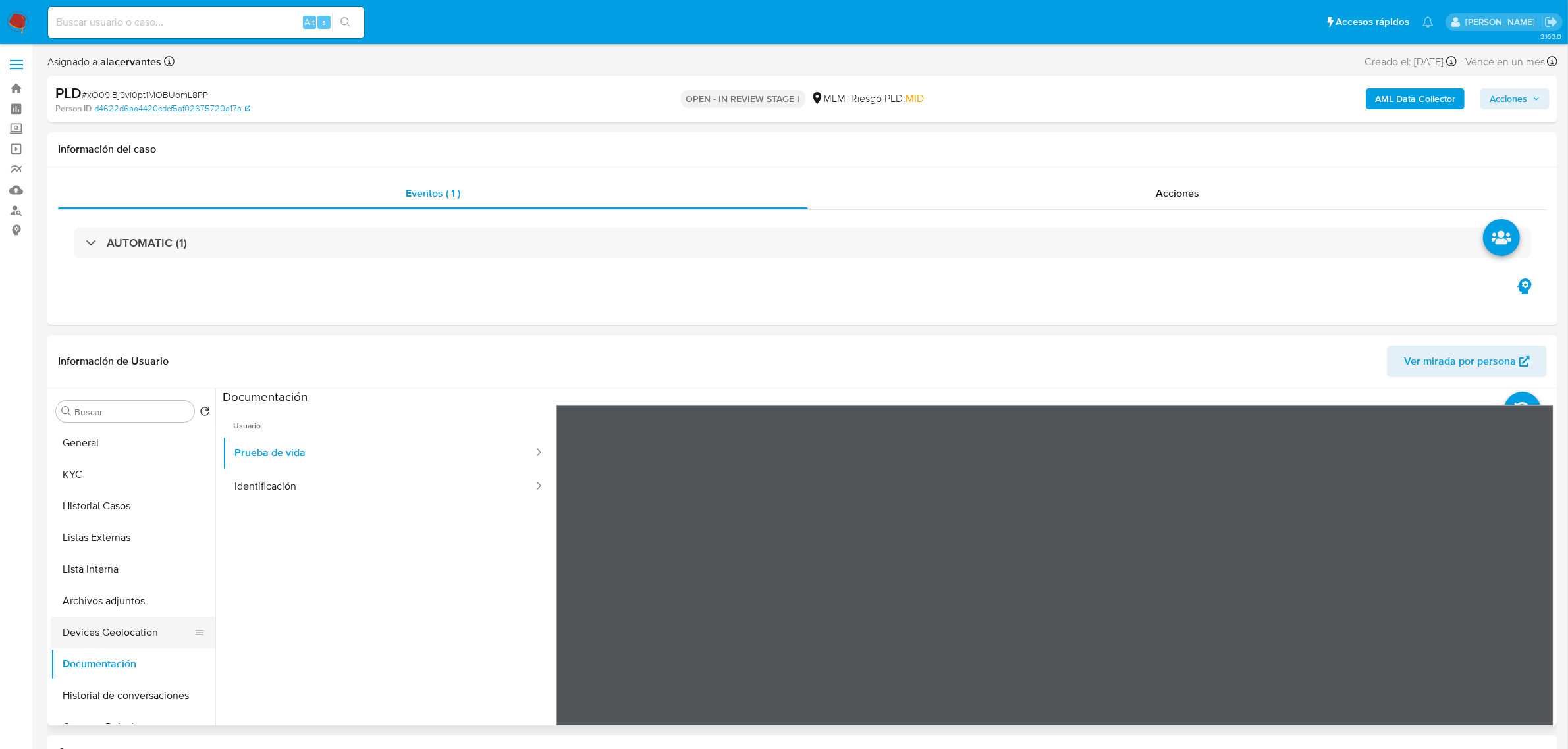
click at [133, 628] on button "Devices Geolocation" at bounding box center [127, 632] width 154 height 32
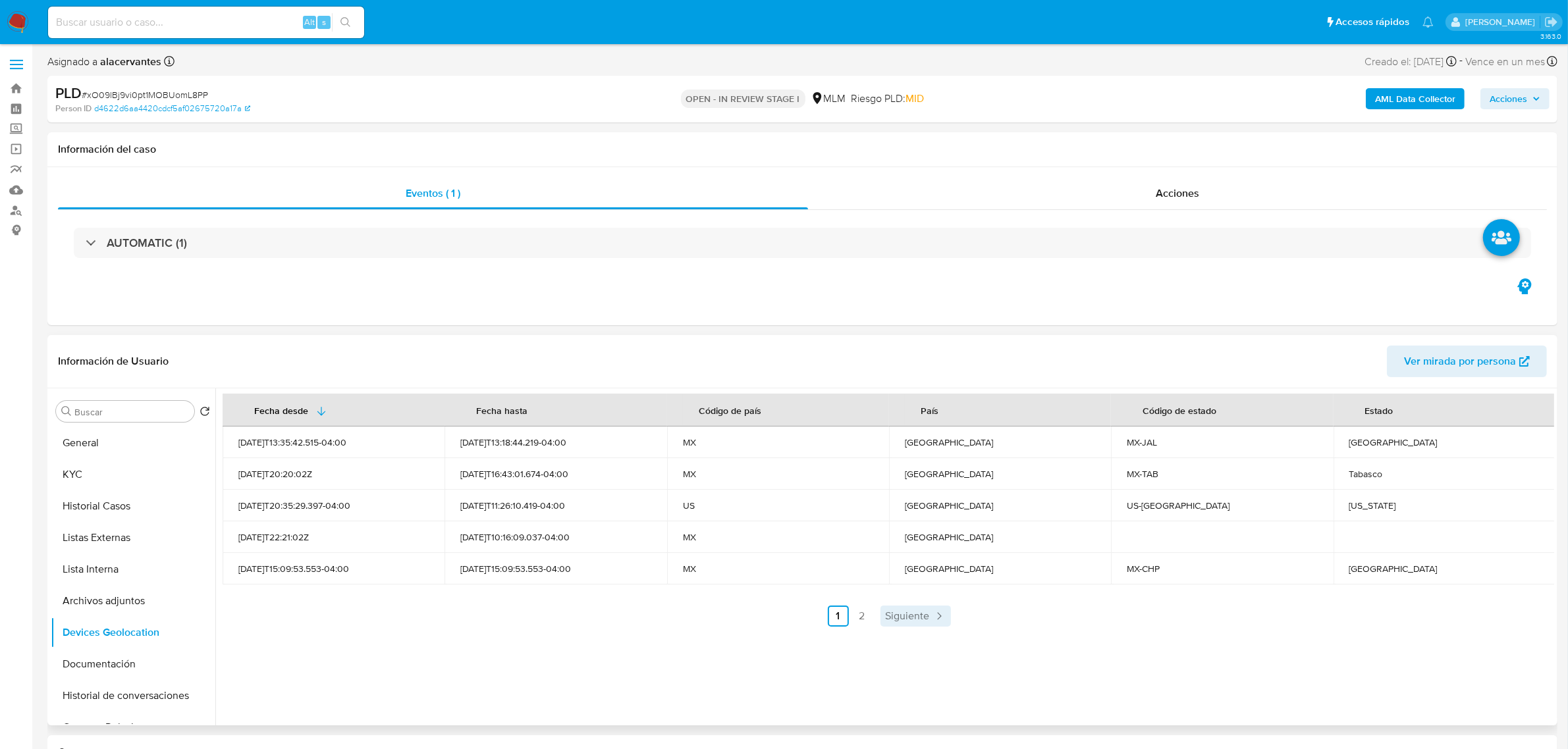
click at [908, 620] on span "Siguiente" at bounding box center [908, 616] width 44 height 10
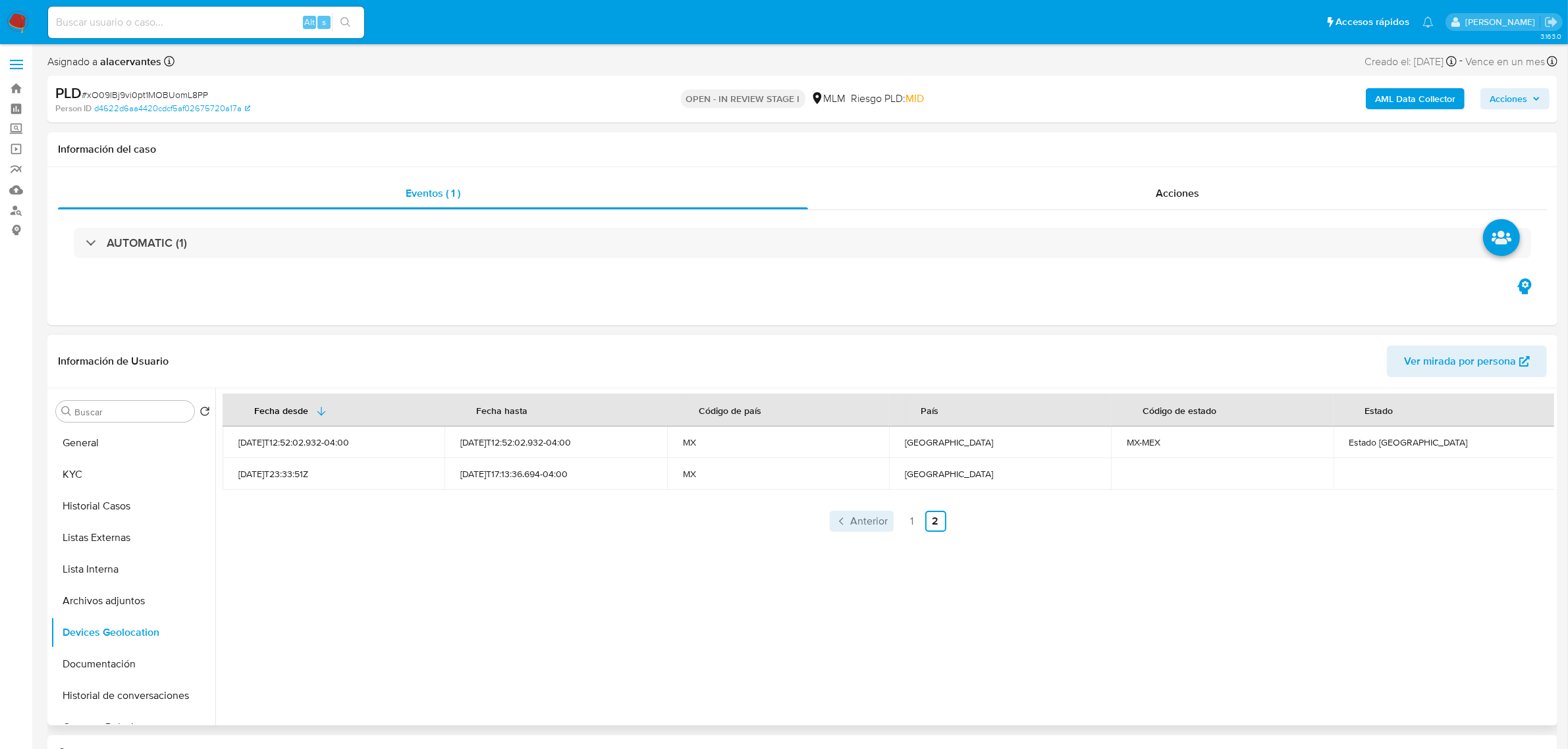
click at [855, 516] on span "Anterior" at bounding box center [869, 521] width 38 height 10
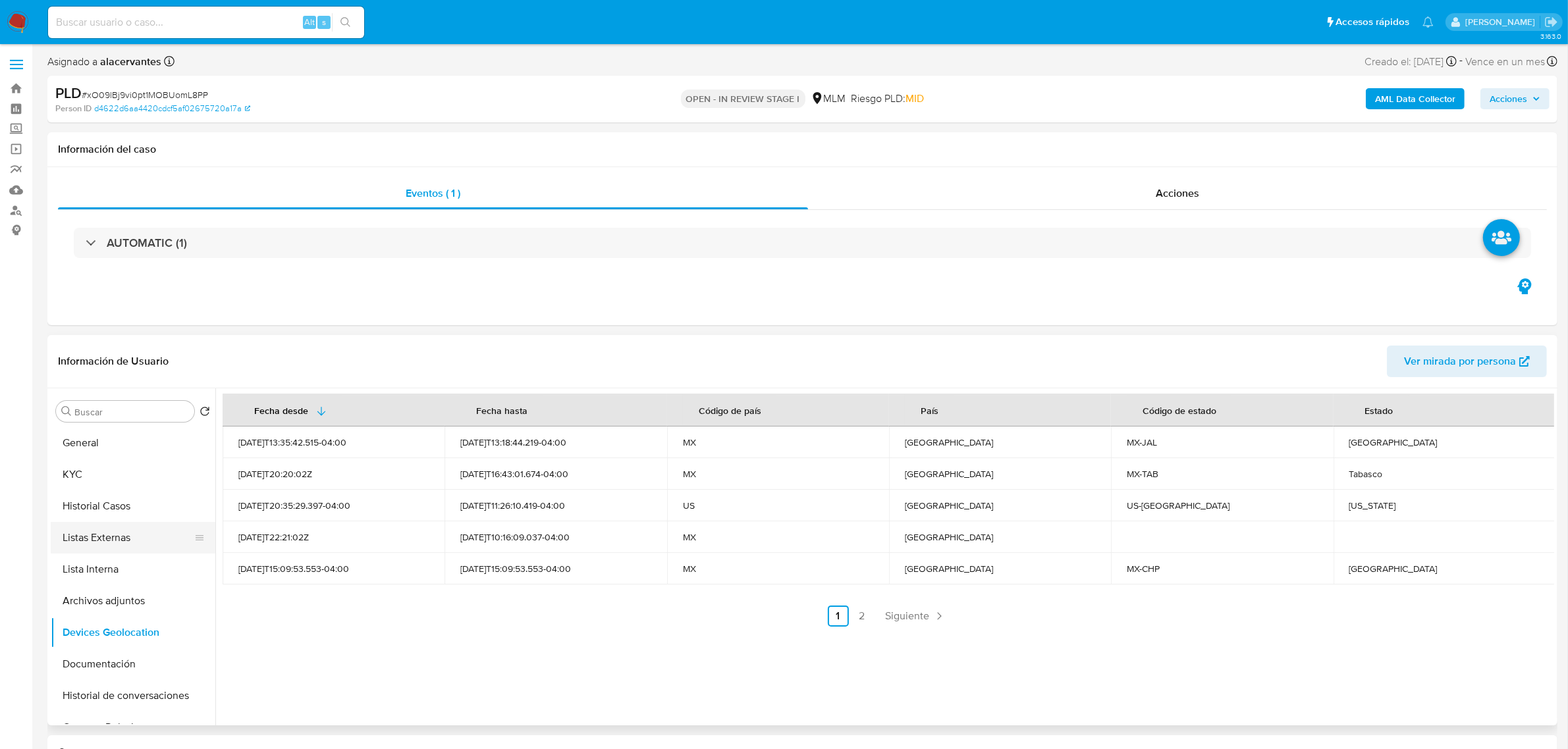
click at [85, 537] on button "Listas Externas" at bounding box center [127, 537] width 154 height 32
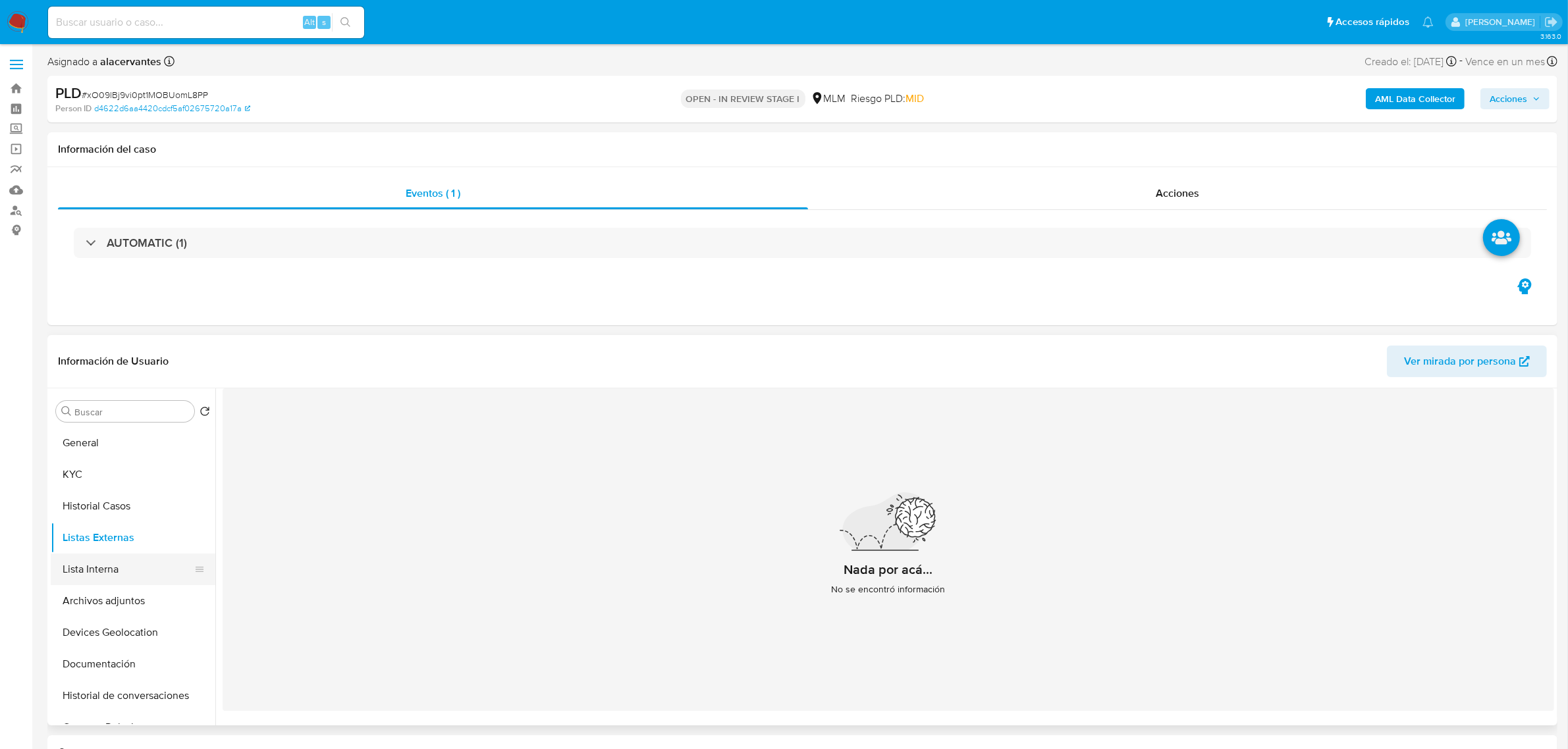
click at [107, 570] on button "Lista Interna" at bounding box center [127, 569] width 154 height 32
click at [79, 629] on button "Devices Geolocation" at bounding box center [127, 632] width 154 height 32
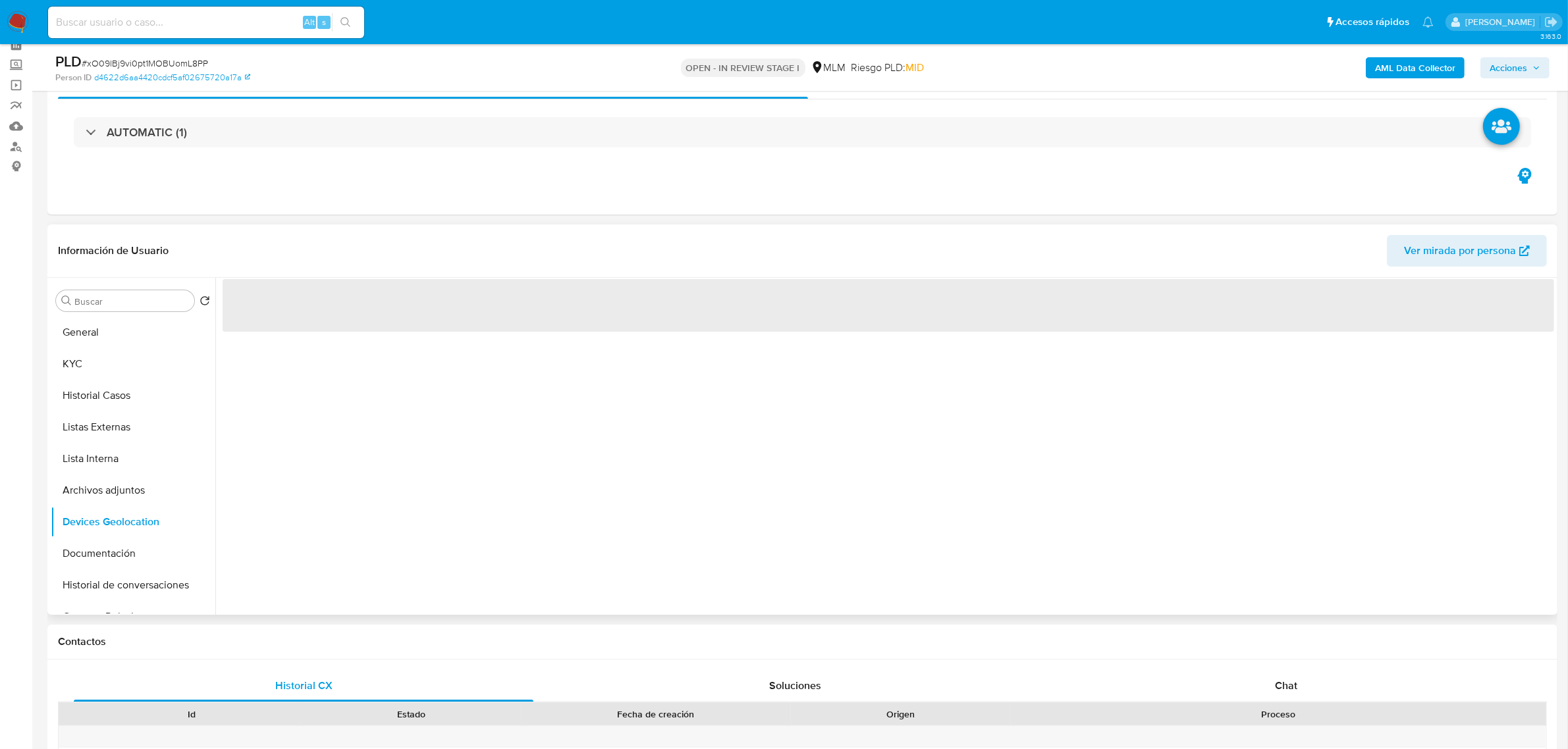
scroll to position [165, 0]
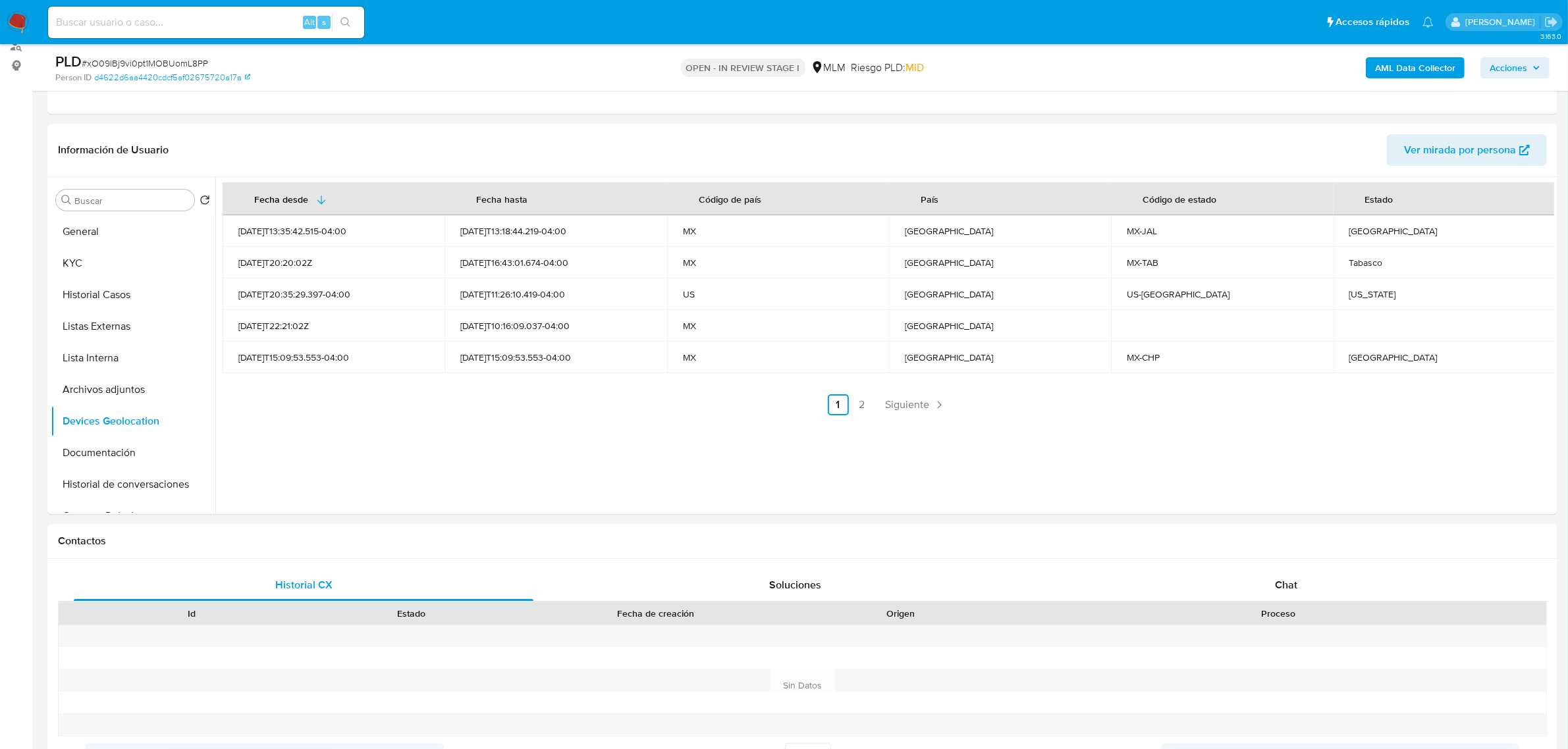
click at [933, 408] on icon "Paginación" at bounding box center [939, 405] width 13 height 13
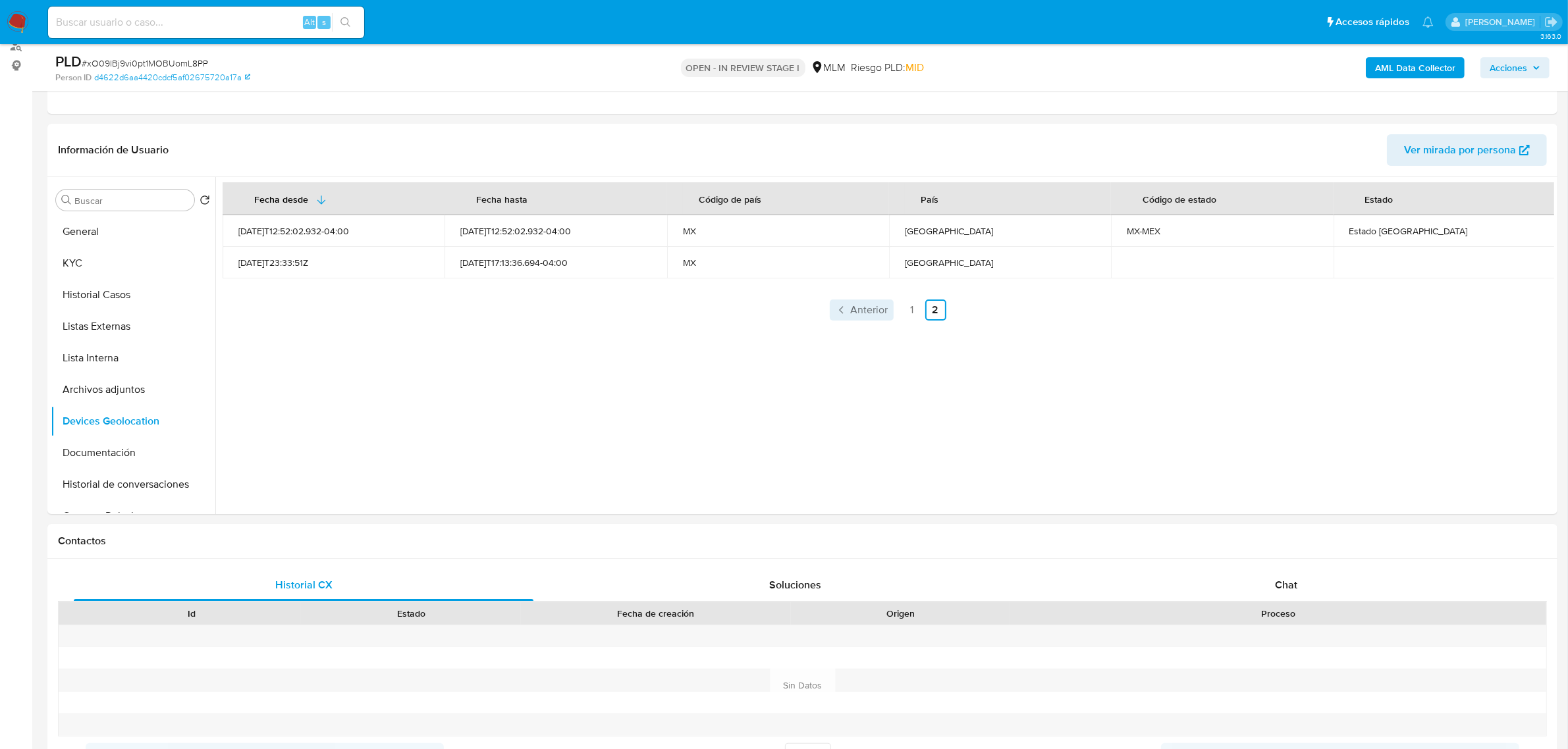
click at [880, 308] on span "Anterior" at bounding box center [869, 310] width 38 height 10
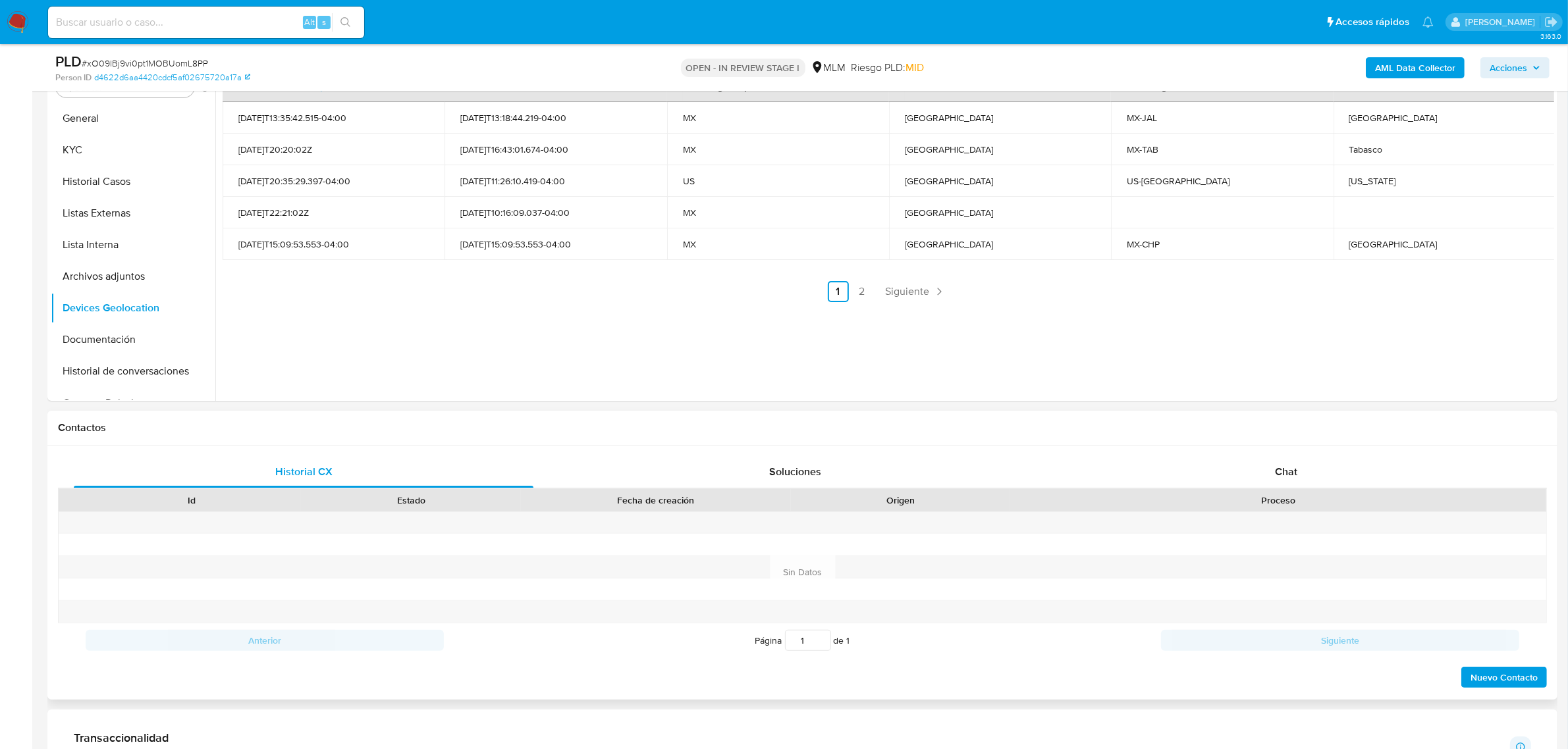
scroll to position [494, 0]
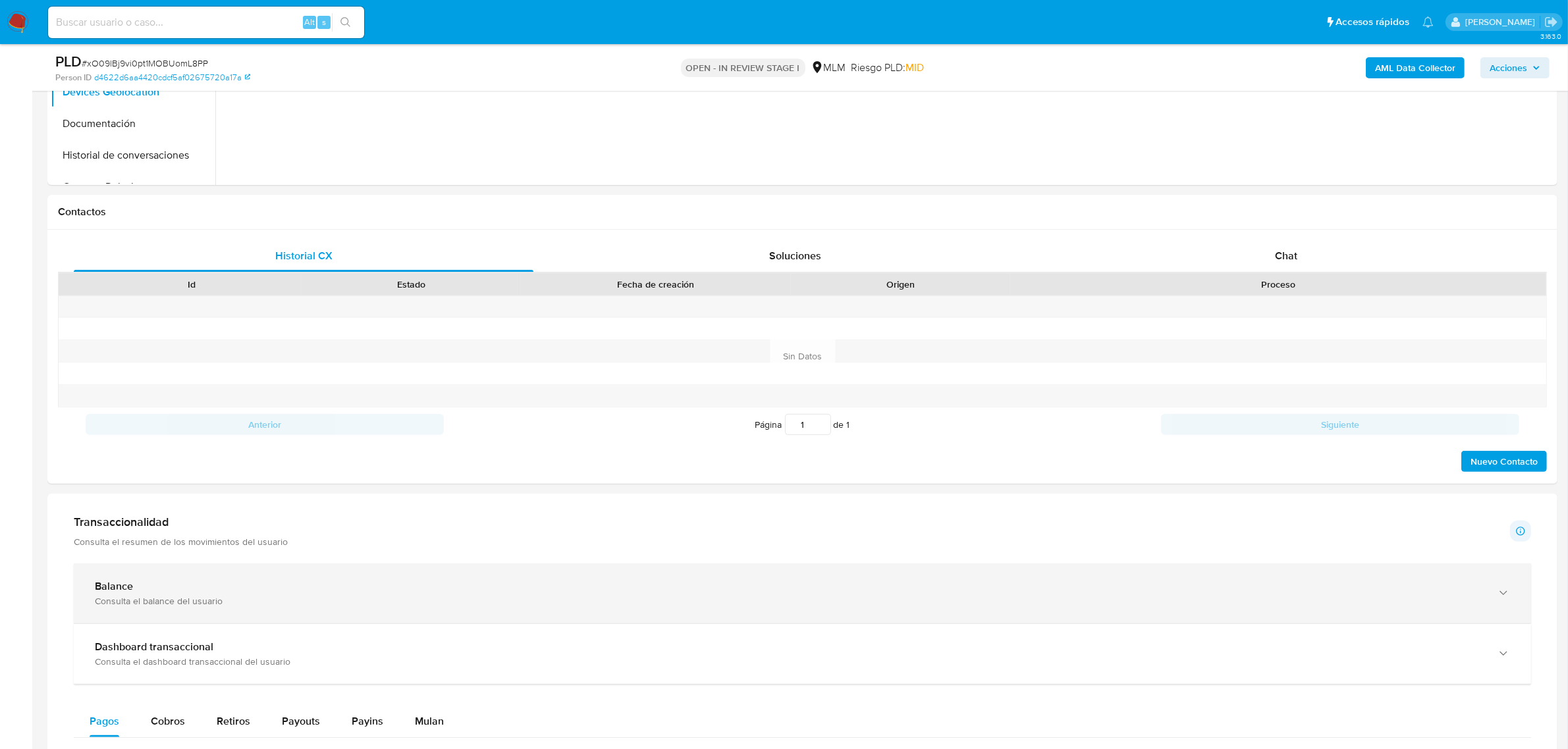
click at [688, 584] on div "Balance" at bounding box center [789, 586] width 1388 height 13
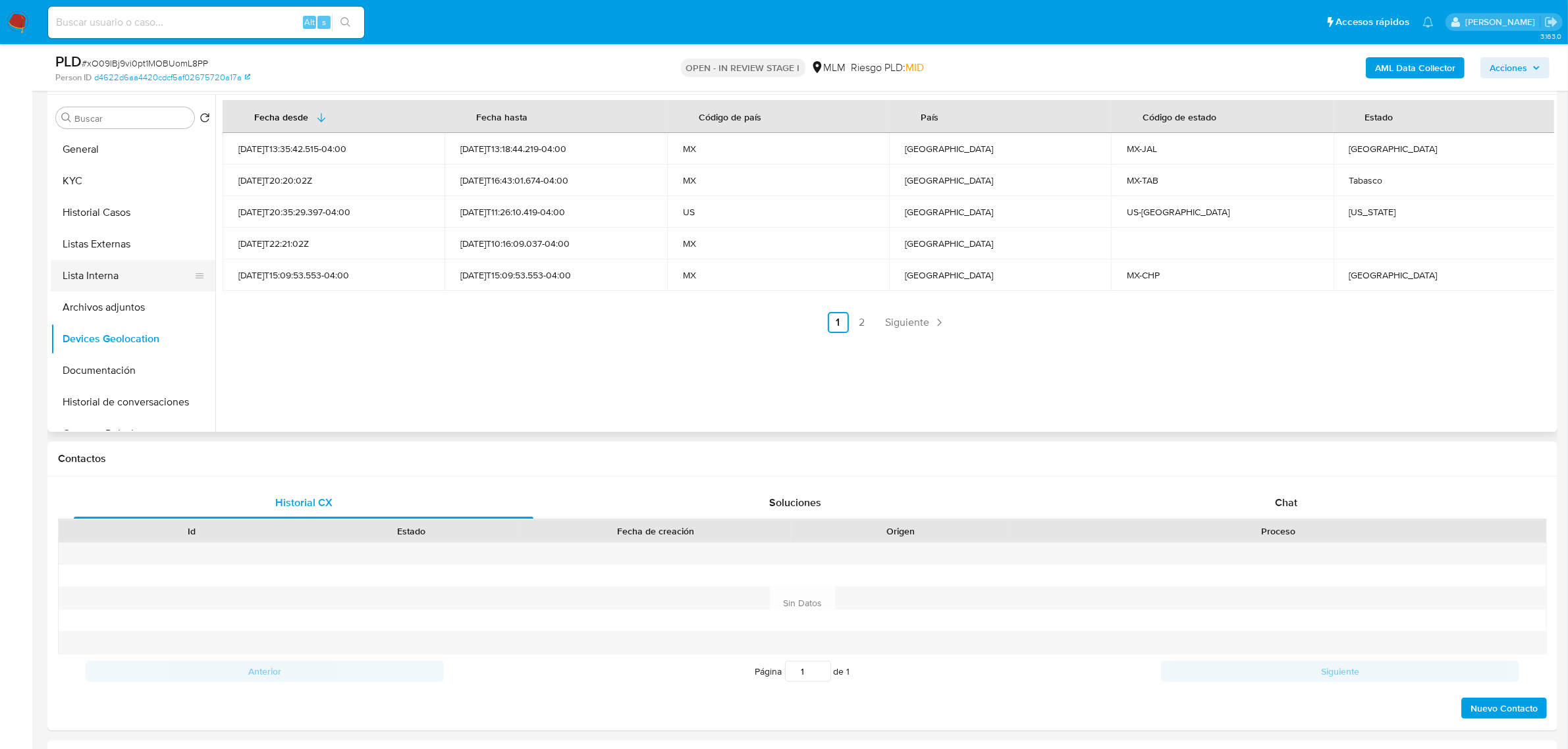
scroll to position [165, 0]
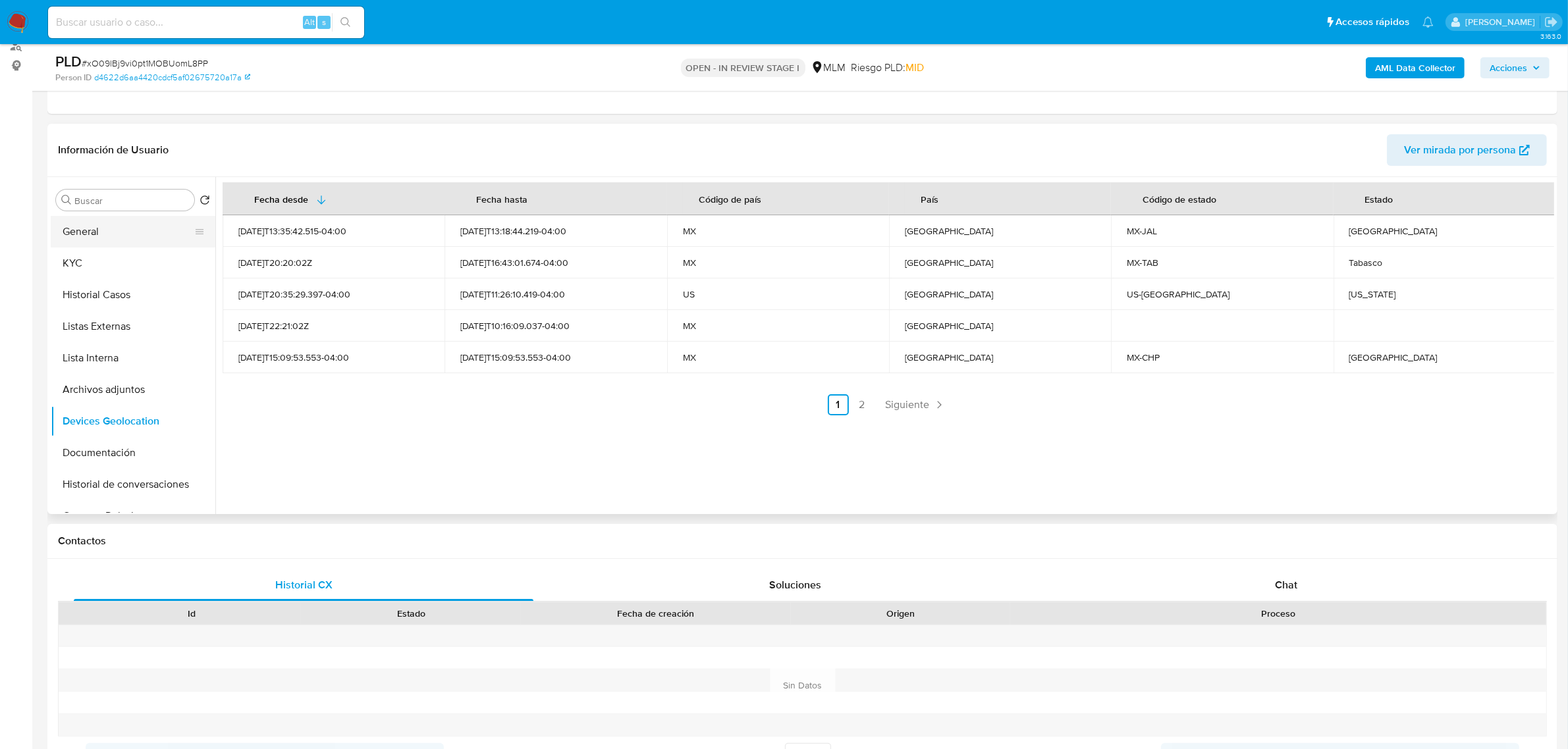
click at [94, 242] on button "General" at bounding box center [127, 231] width 154 height 32
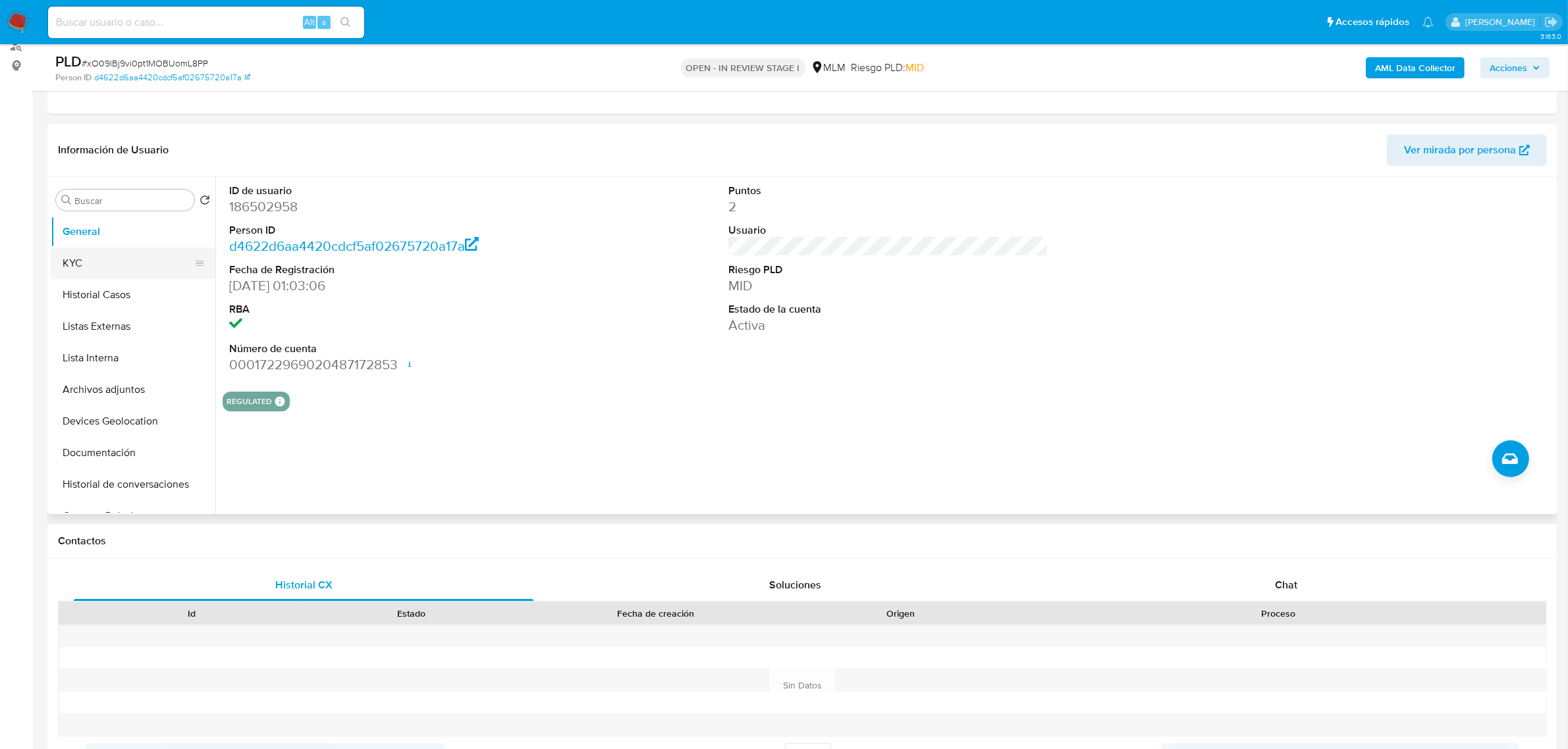
click at [107, 274] on button "KYC" at bounding box center [127, 263] width 154 height 32
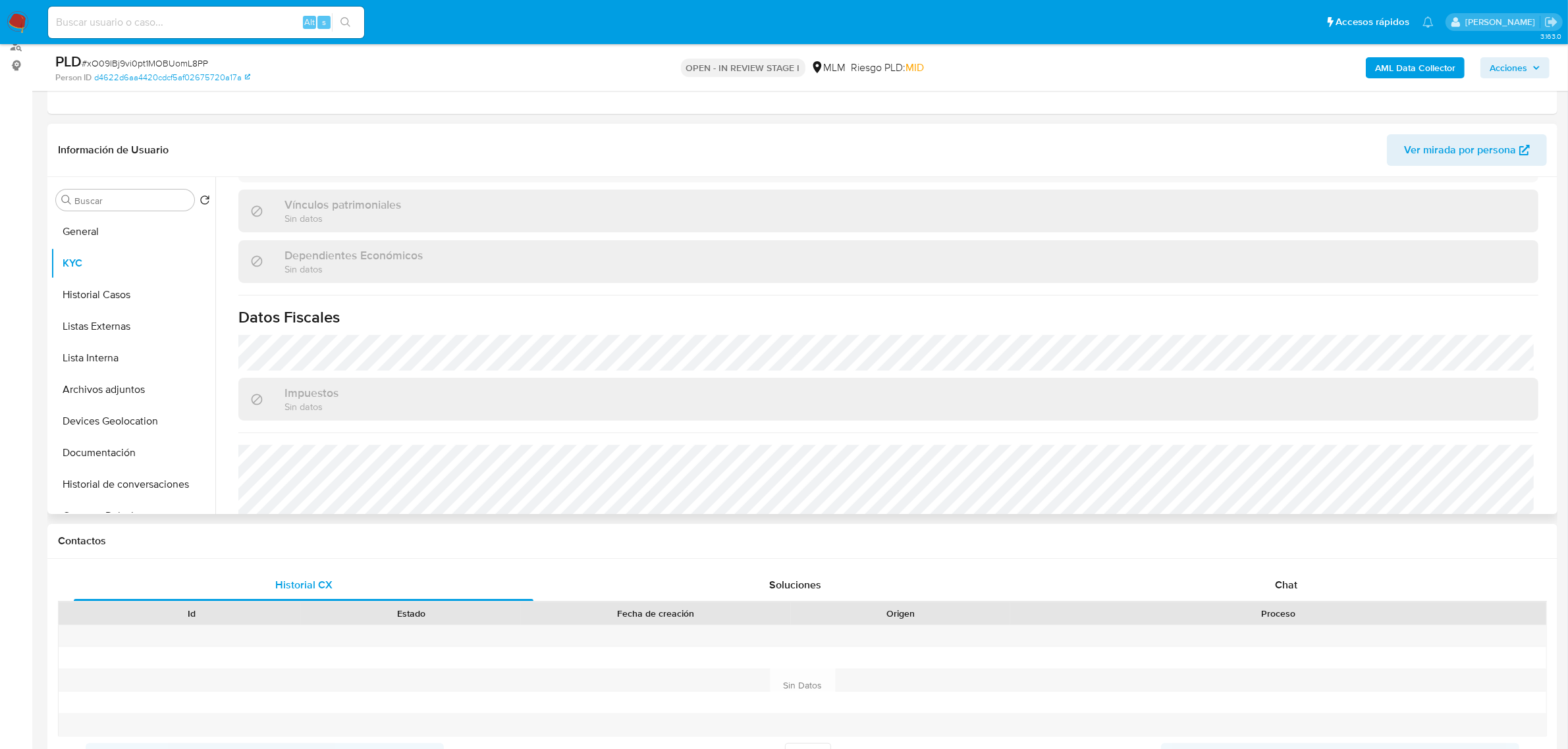
scroll to position [801, 0]
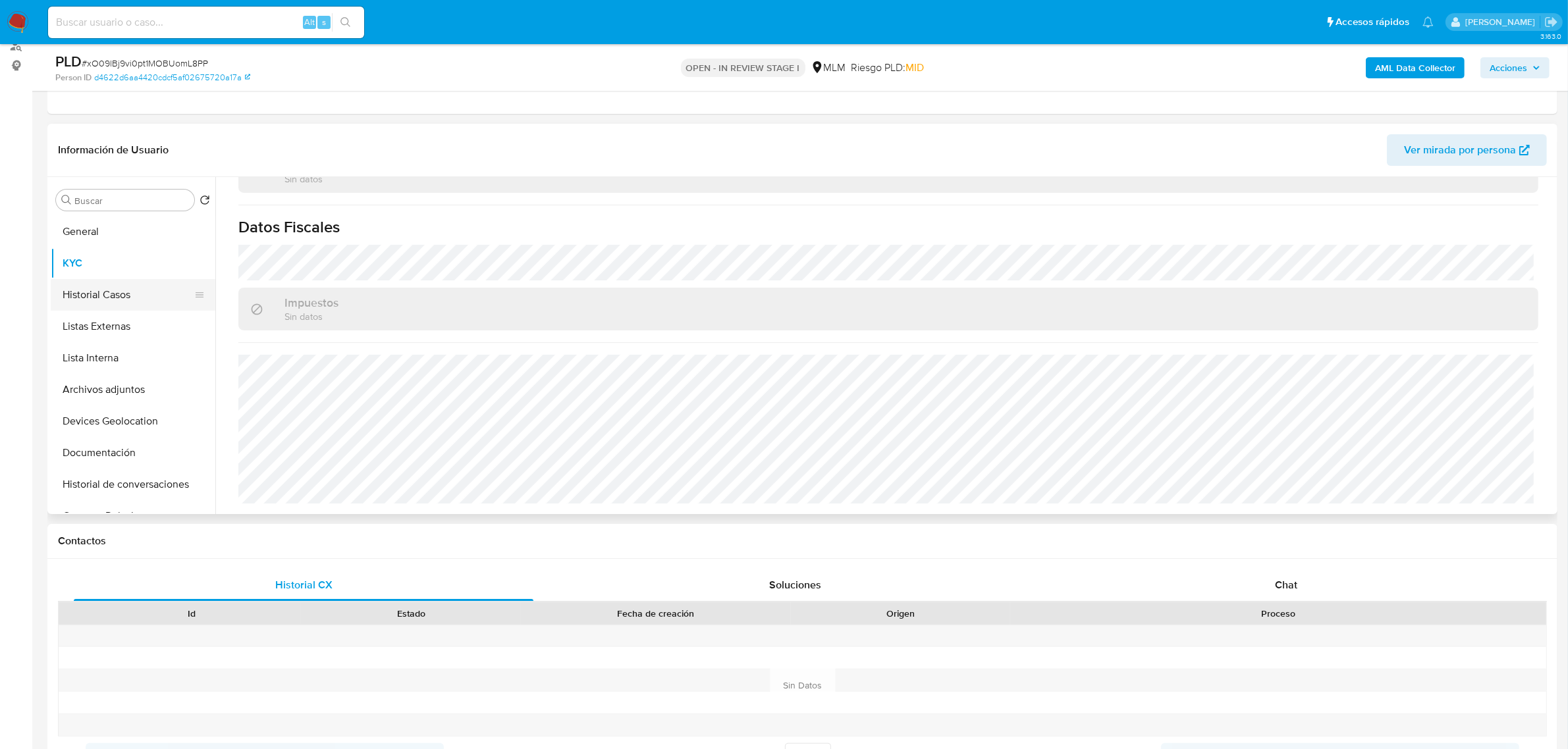
click at [122, 305] on button "Historial Casos" at bounding box center [127, 294] width 154 height 32
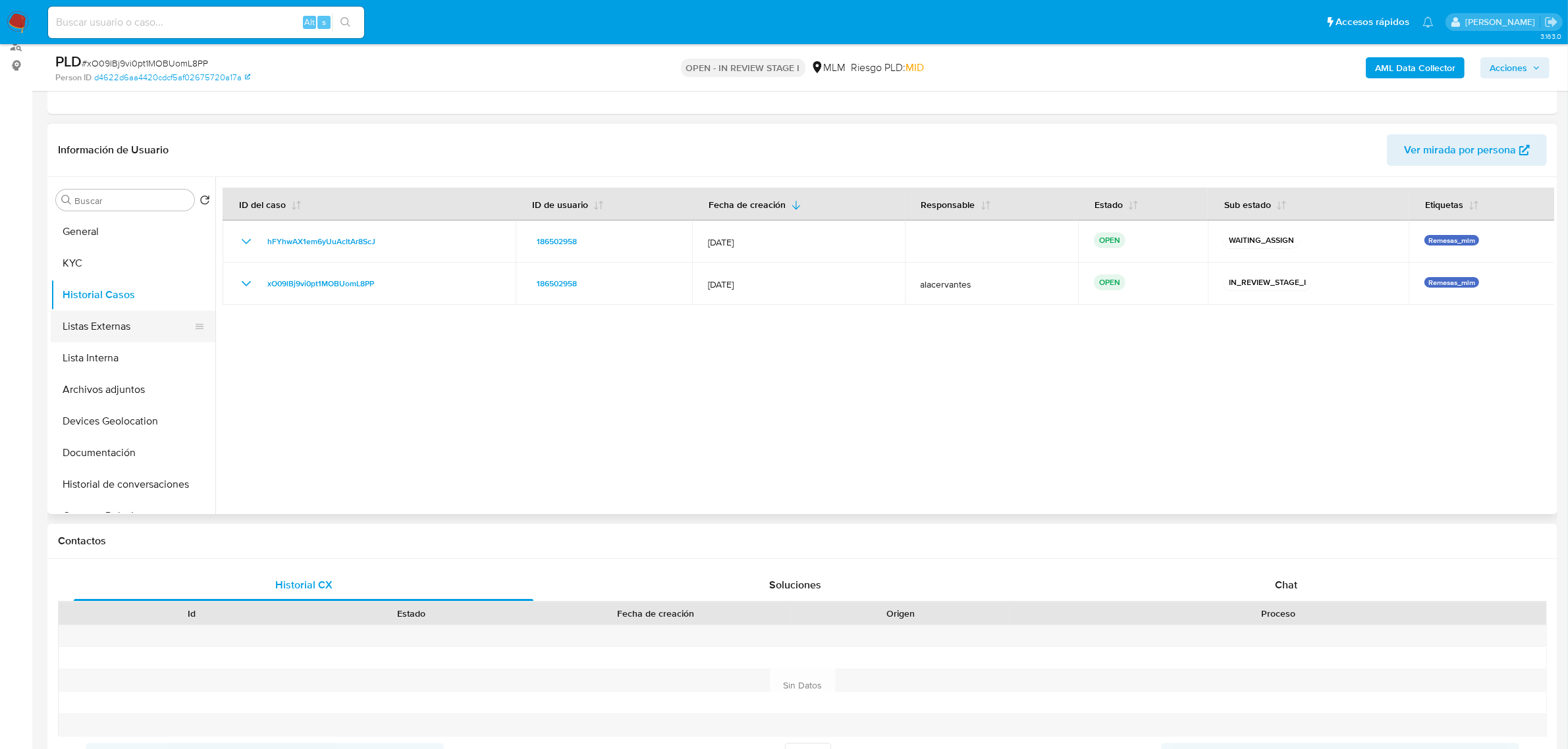
click at [101, 314] on button "Listas Externas" at bounding box center [127, 326] width 154 height 32
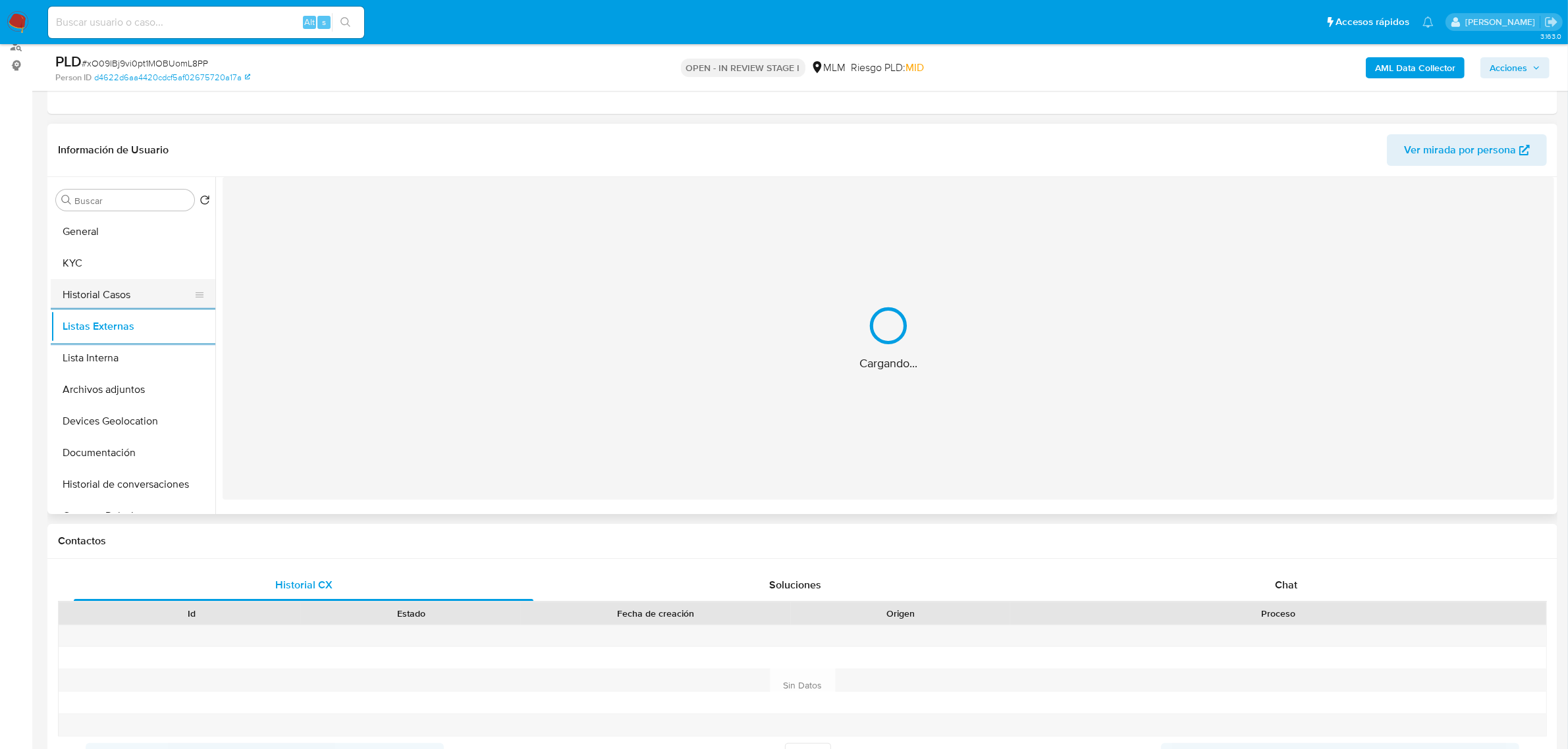
click at [103, 294] on button "Historial Casos" at bounding box center [127, 294] width 154 height 32
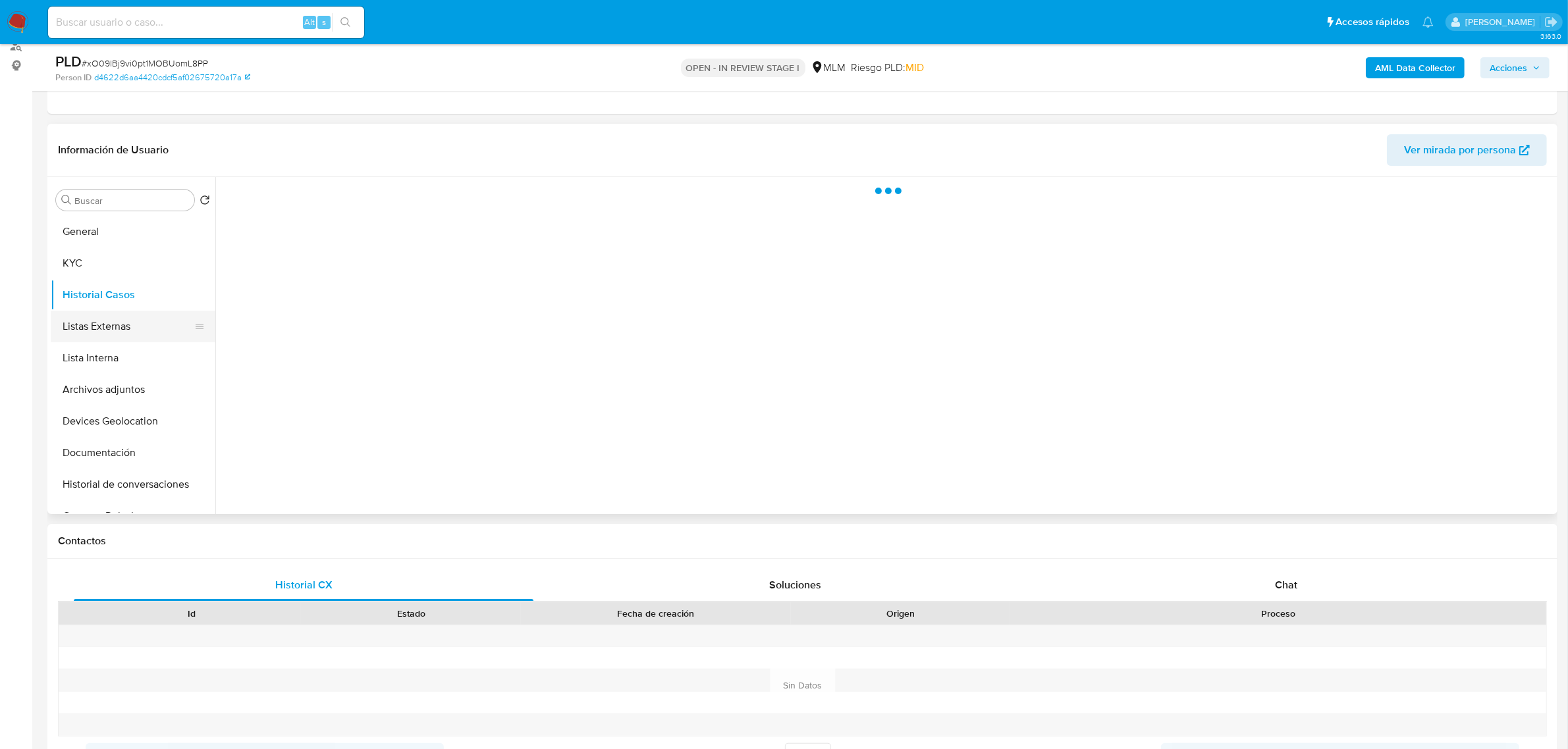
click at [106, 321] on button "Listas Externas" at bounding box center [127, 326] width 154 height 32
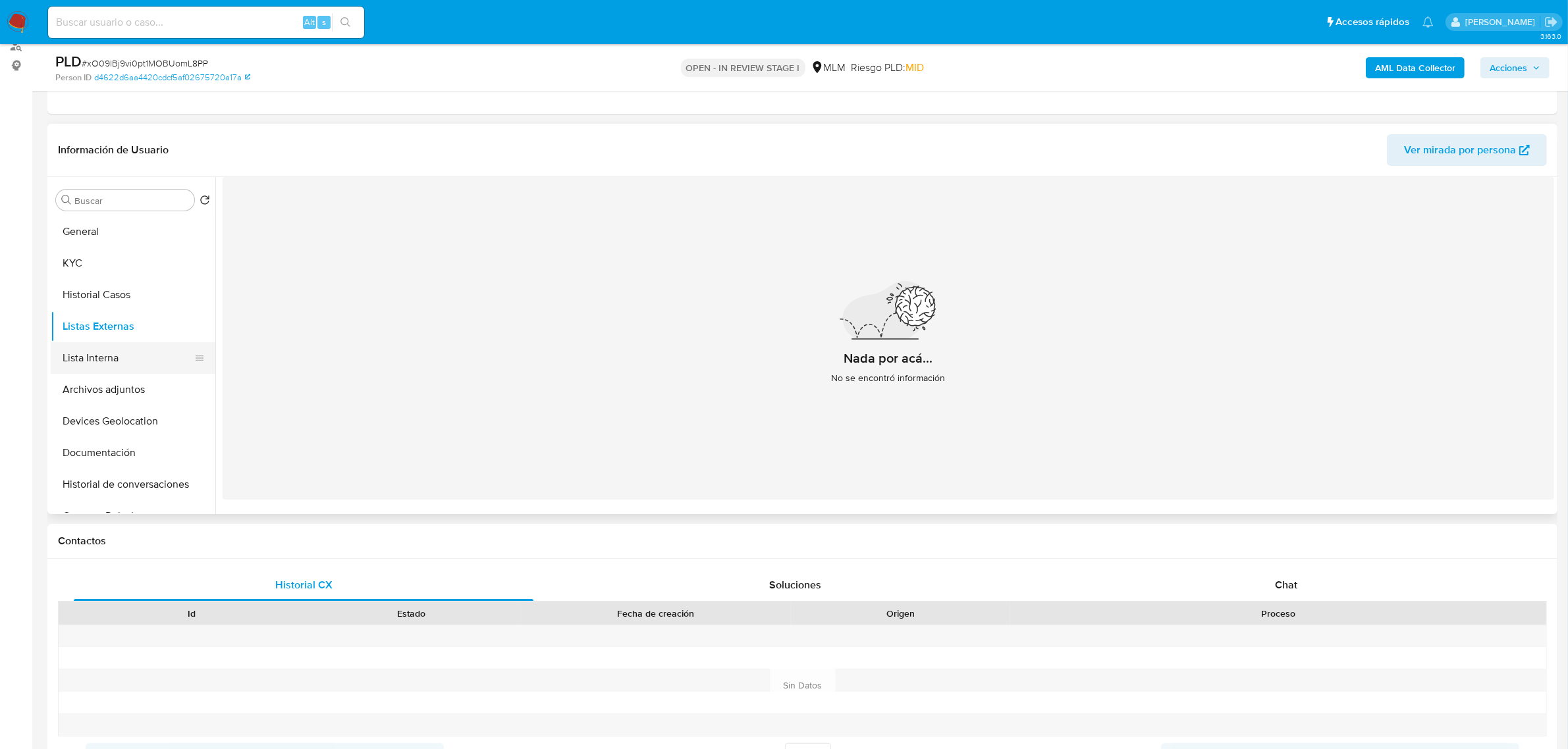
click at [112, 362] on button "Lista Interna" at bounding box center [127, 358] width 154 height 32
click at [83, 392] on button "Archivos adjuntos" at bounding box center [127, 389] width 154 height 32
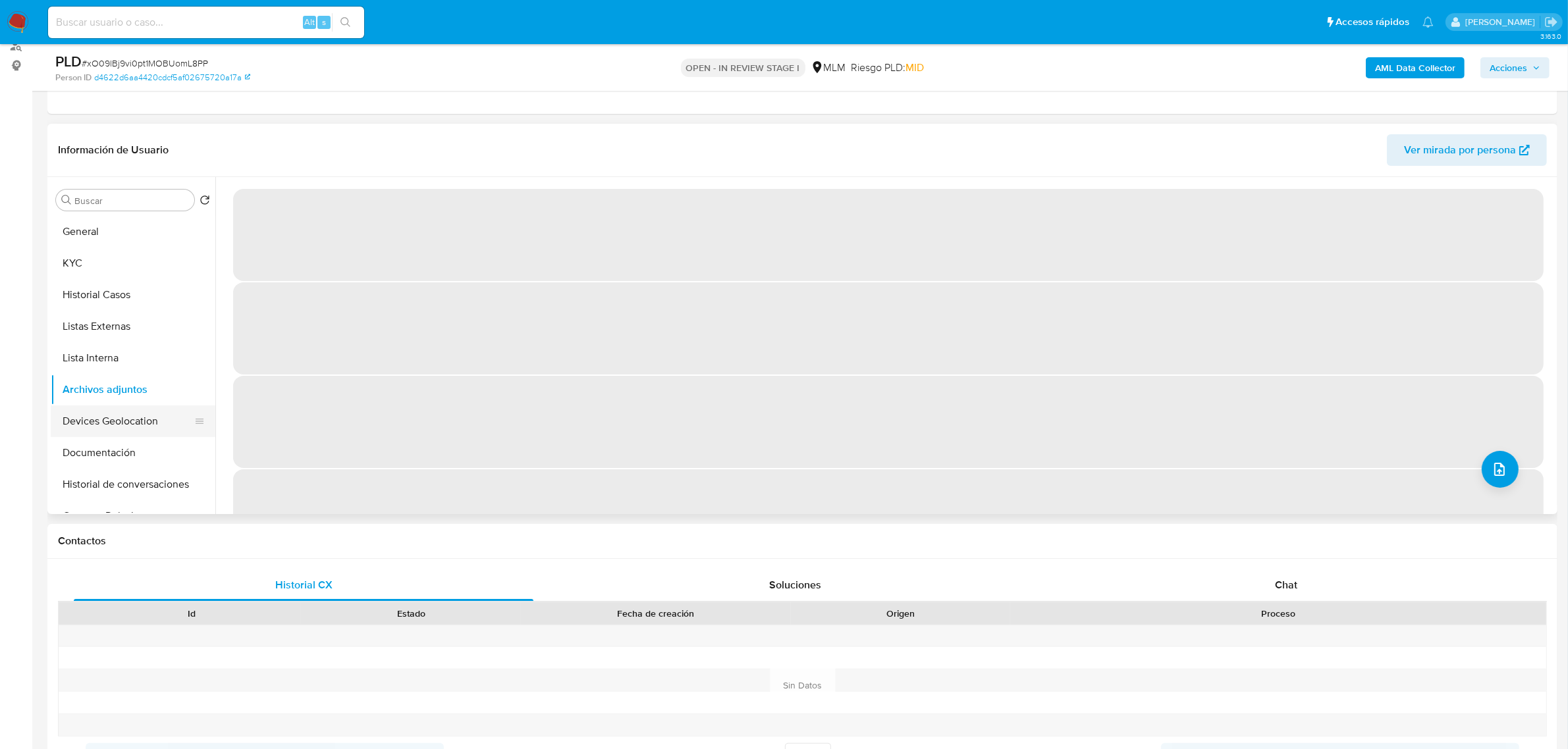
click at [127, 406] on button "Devices Geolocation" at bounding box center [127, 421] width 154 height 32
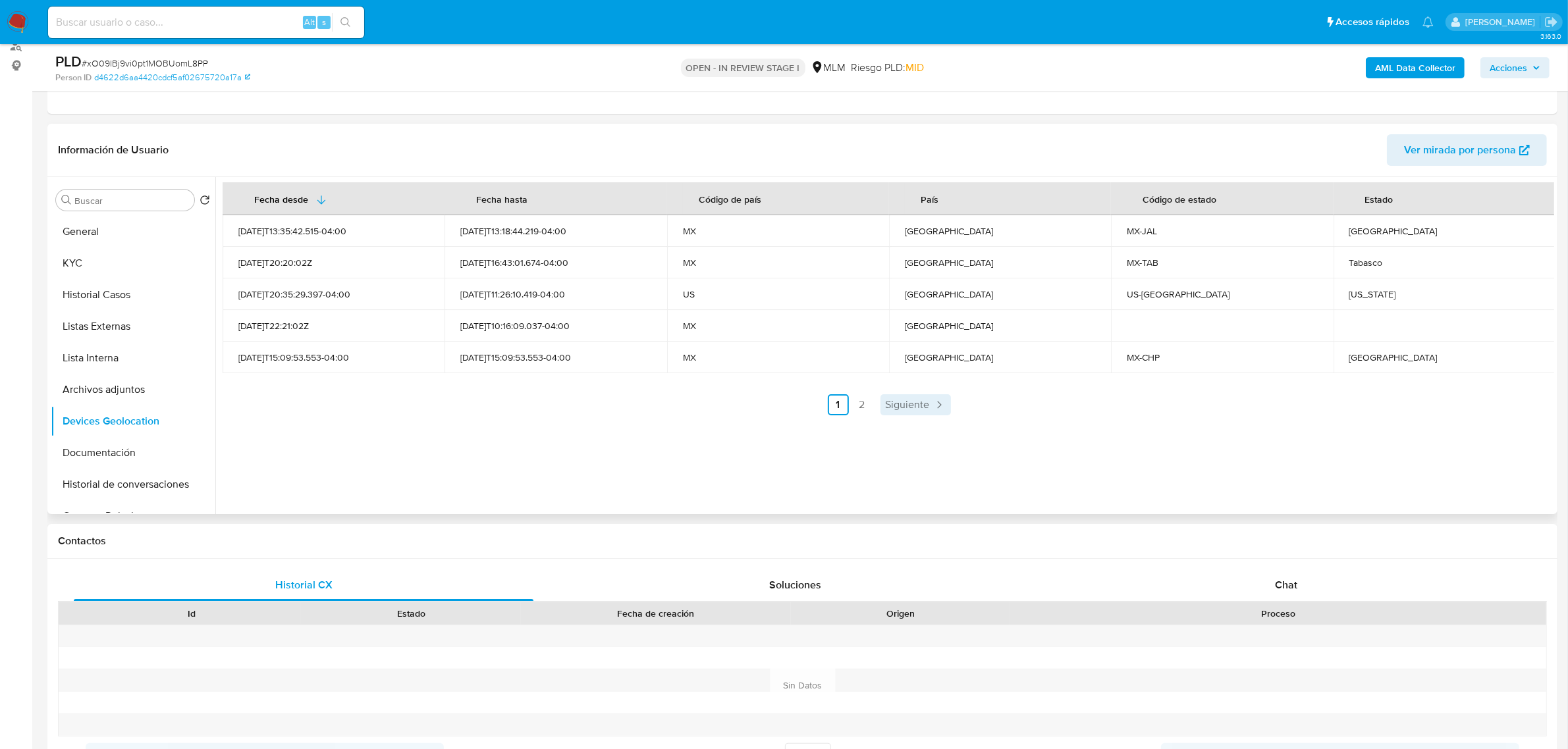
click at [913, 395] on div "Fecha desde Fecha hasta Código de país País Código de estado Estado 2025-03-20T…" at bounding box center [888, 299] width 1332 height 233
click at [913, 395] on link "Siguiente" at bounding box center [916, 405] width 71 height 21
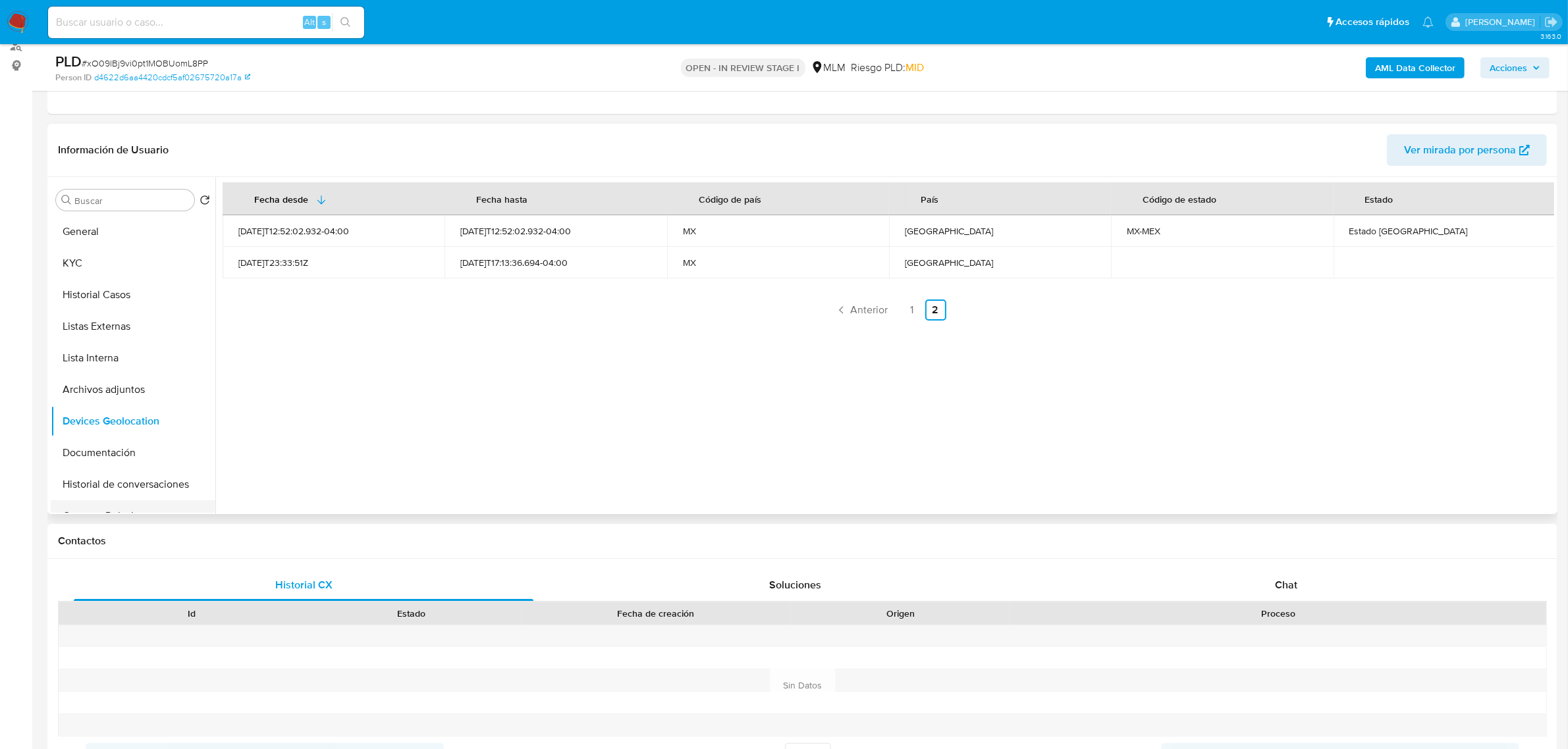
scroll to position [82, 0]
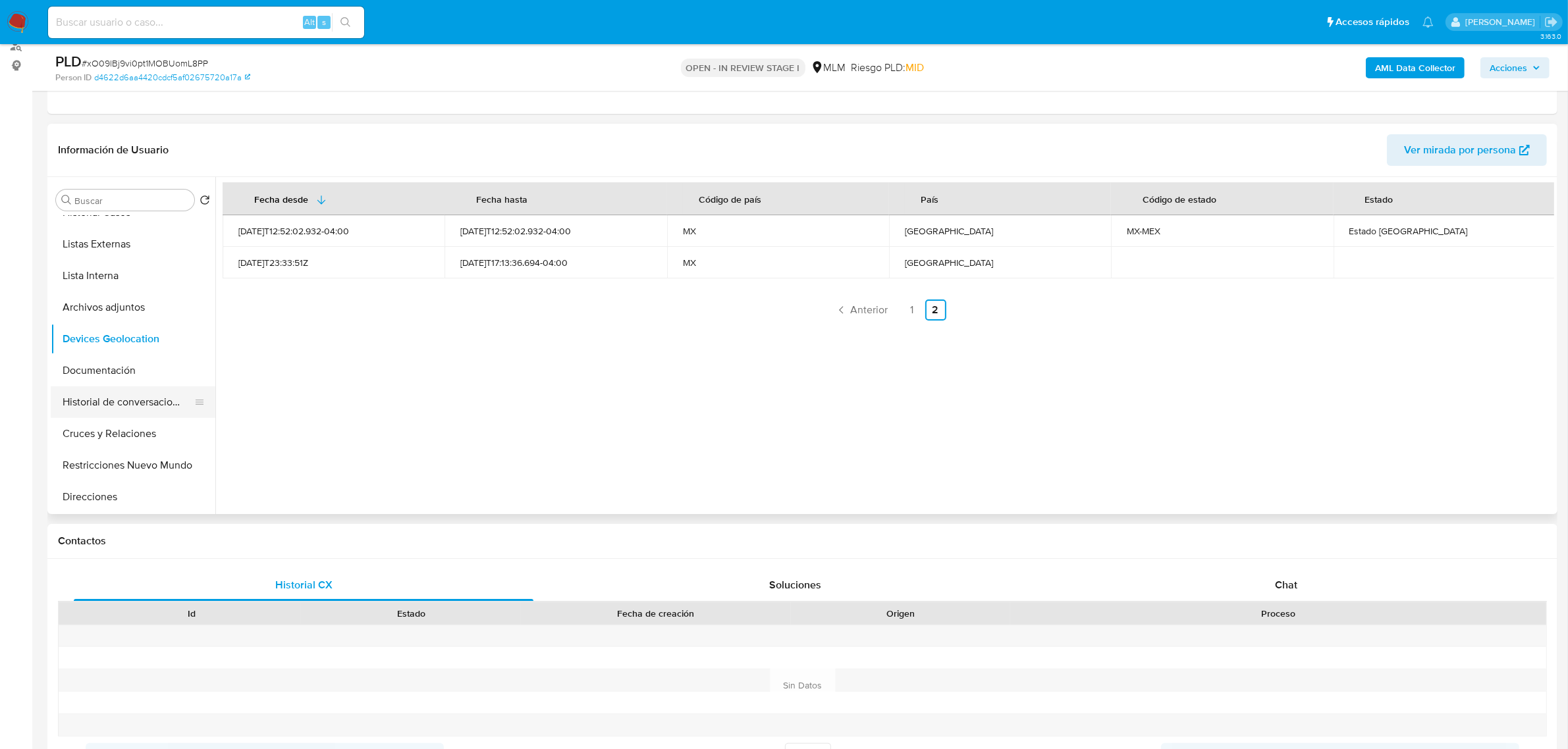
click at [113, 397] on button "Historial de conversaciones" at bounding box center [127, 402] width 154 height 32
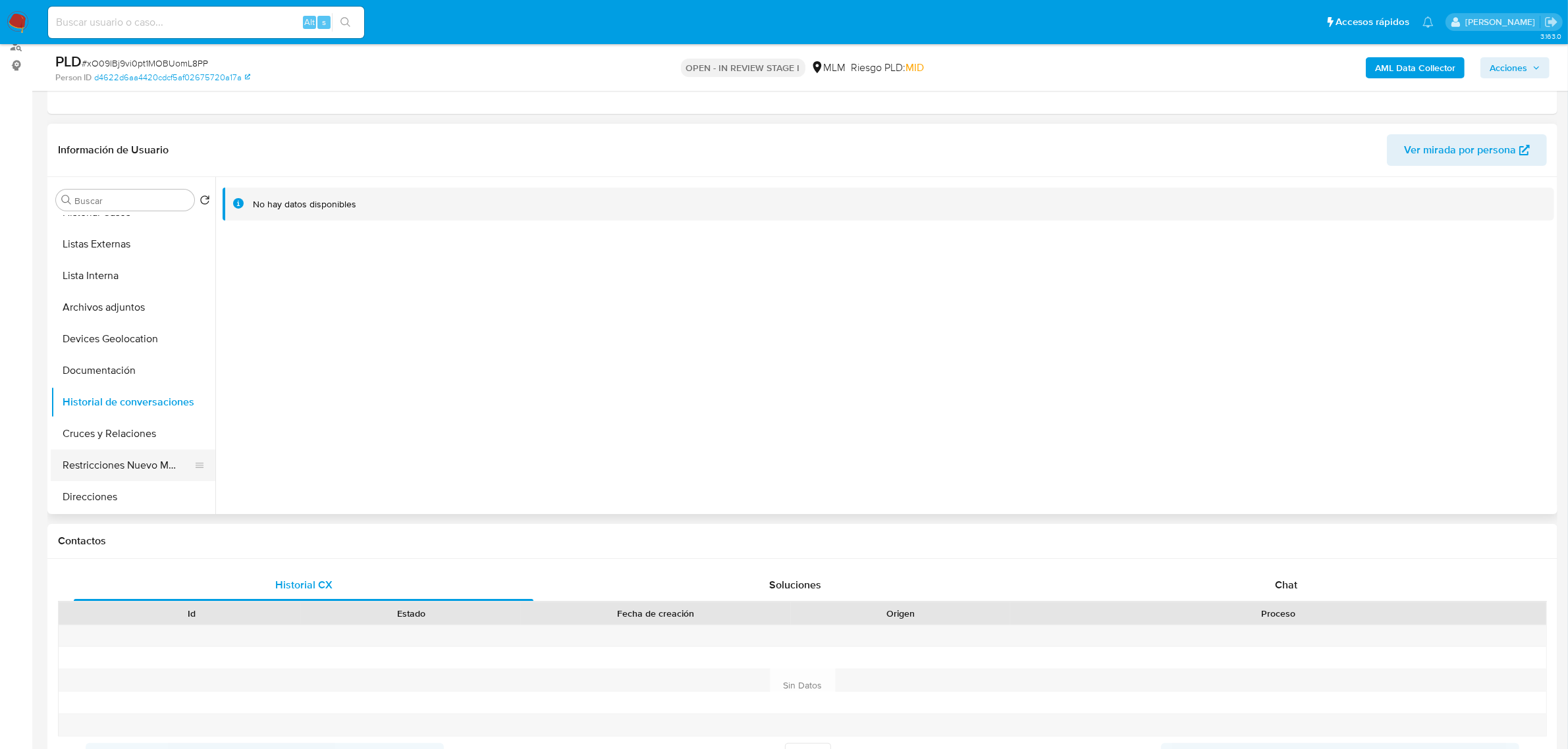
click at [123, 456] on button "Restricciones Nuevo Mundo" at bounding box center [127, 465] width 154 height 32
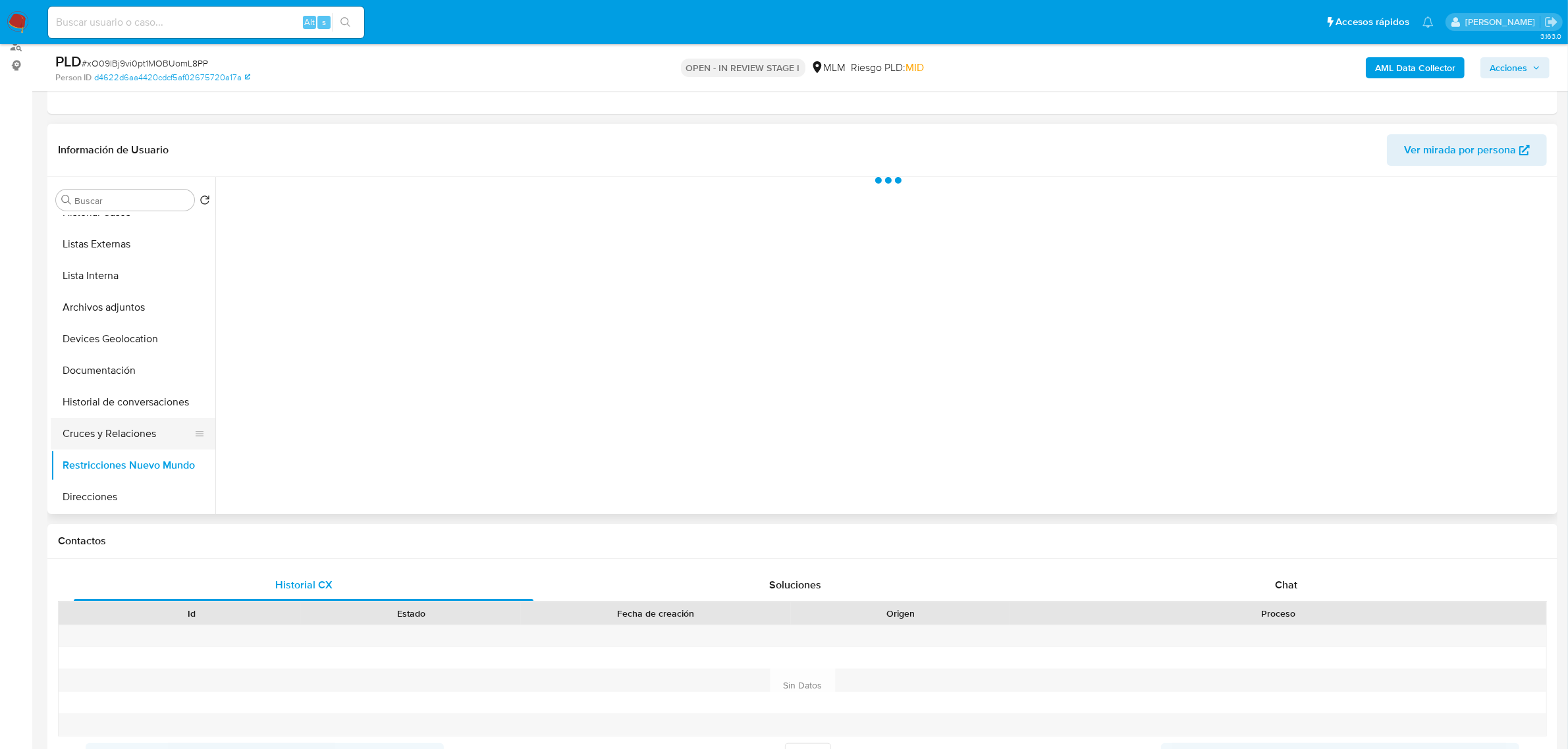
click at [122, 436] on button "Cruces y Relaciones" at bounding box center [127, 433] width 154 height 32
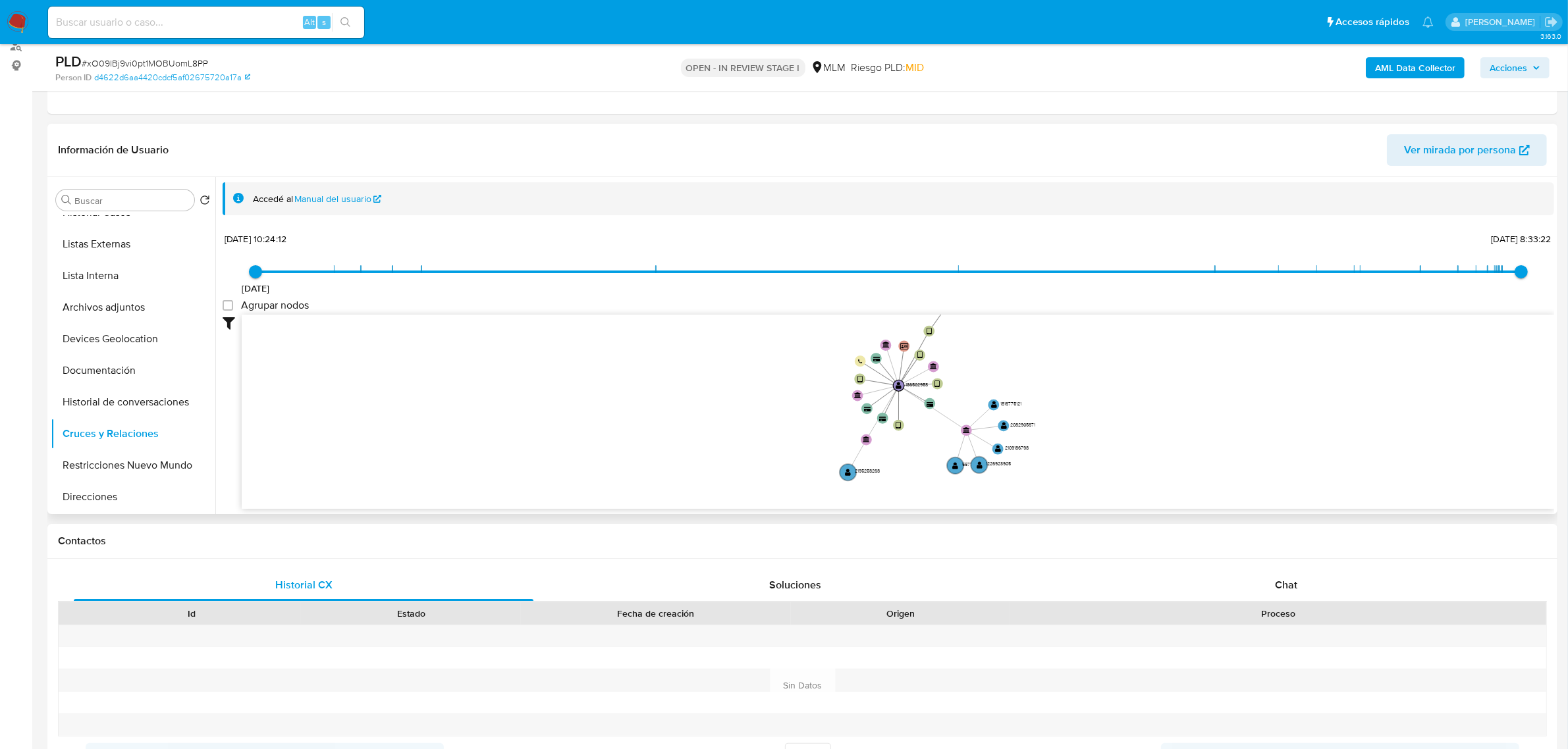
drag, startPoint x: 991, startPoint y: 436, endPoint x: 991, endPoint y: 394, distance: 42.0
click at [991, 394] on icon "device-64f1eb7d57bc2e7677fb7ce5  user-186502958  186502958 device-6883ae8fd3c…" at bounding box center [897, 410] width 1313 height 191
click at [155, 462] on button "Restricciones Nuevo Mundo" at bounding box center [127, 465] width 154 height 32
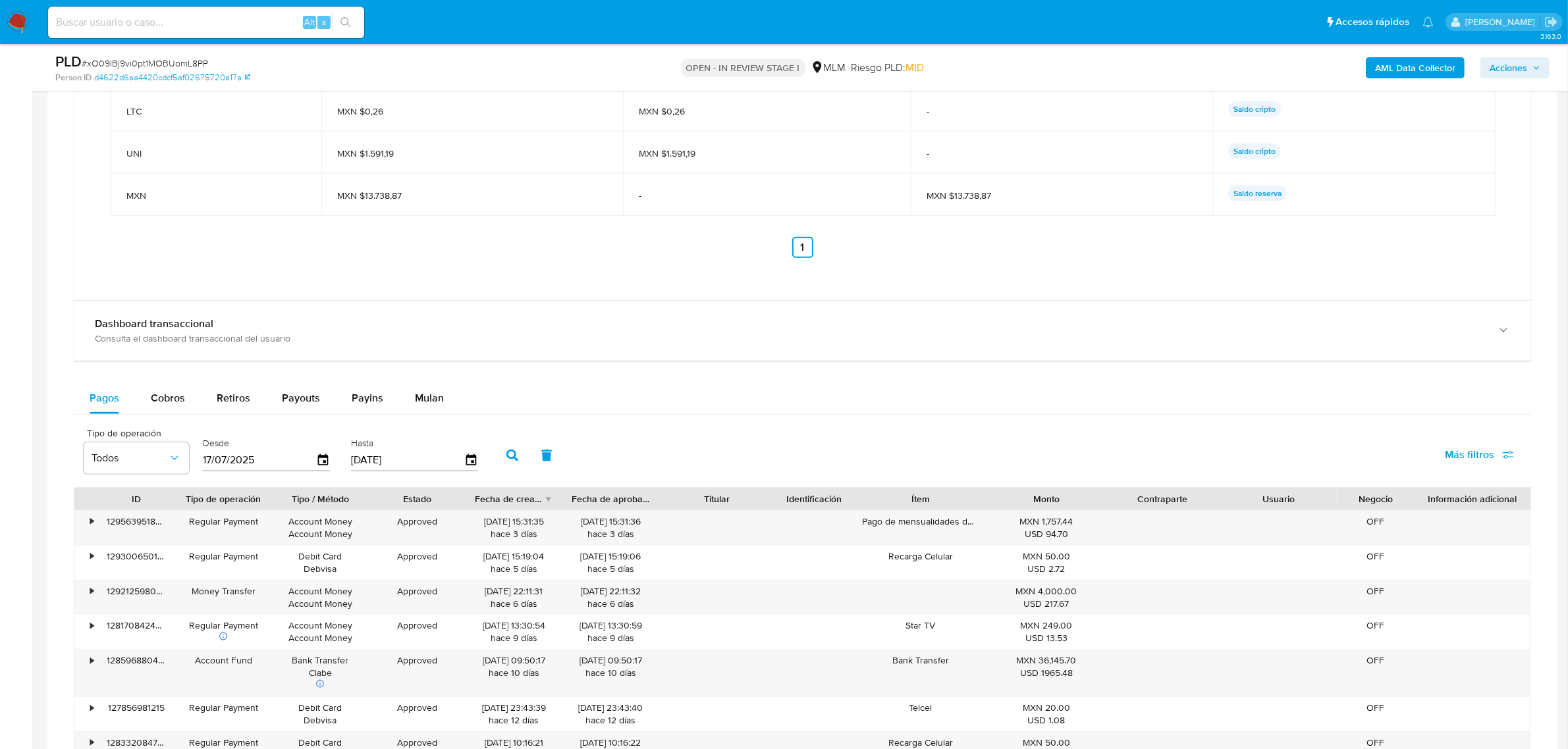
scroll to position [1480, 0]
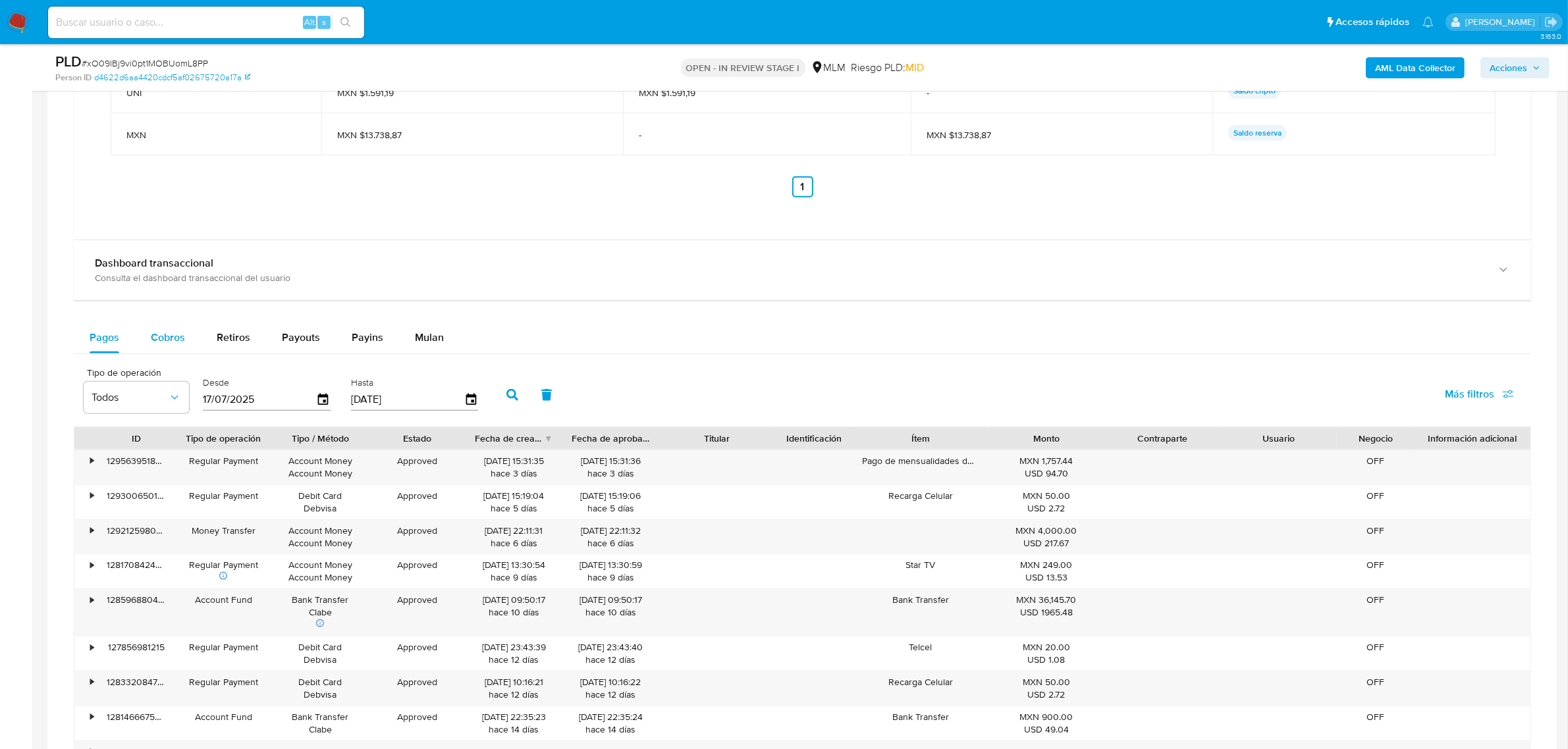
click at [163, 330] on span "Cobros" at bounding box center [168, 337] width 35 height 15
select select "10"
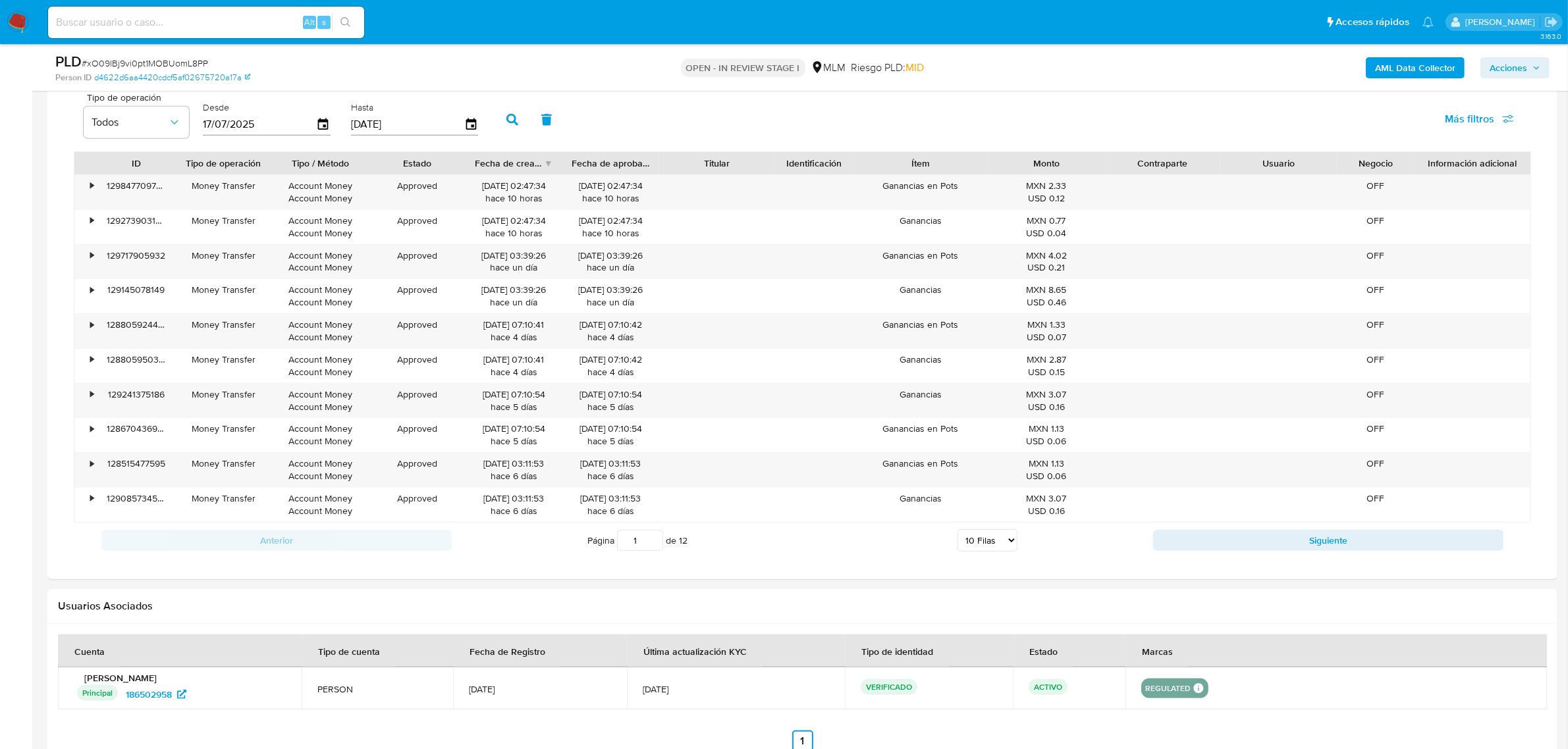
scroll to position [1728, 0]
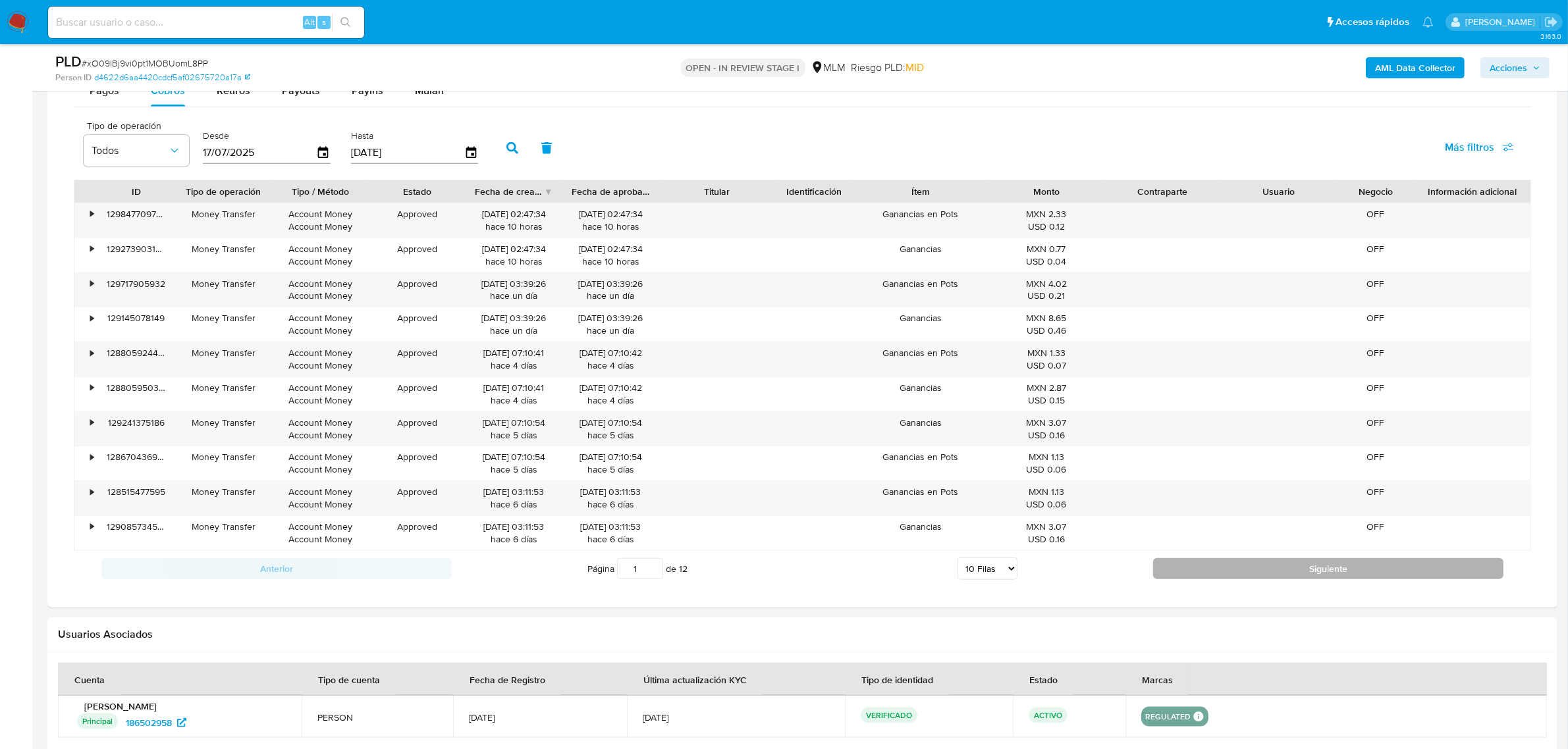
drag, startPoint x: 1213, startPoint y: 557, endPoint x: 1215, endPoint y: 570, distance: 13.2
click at [1215, 557] on div "Anterior Página 1 de 12 5 Filas 10 Filas 20 Filas 25 Filas 50 Filas 100 Filas S…" at bounding box center [802, 569] width 1457 height 35
click at [1221, 574] on button "Siguiente" at bounding box center [1328, 568] width 350 height 21
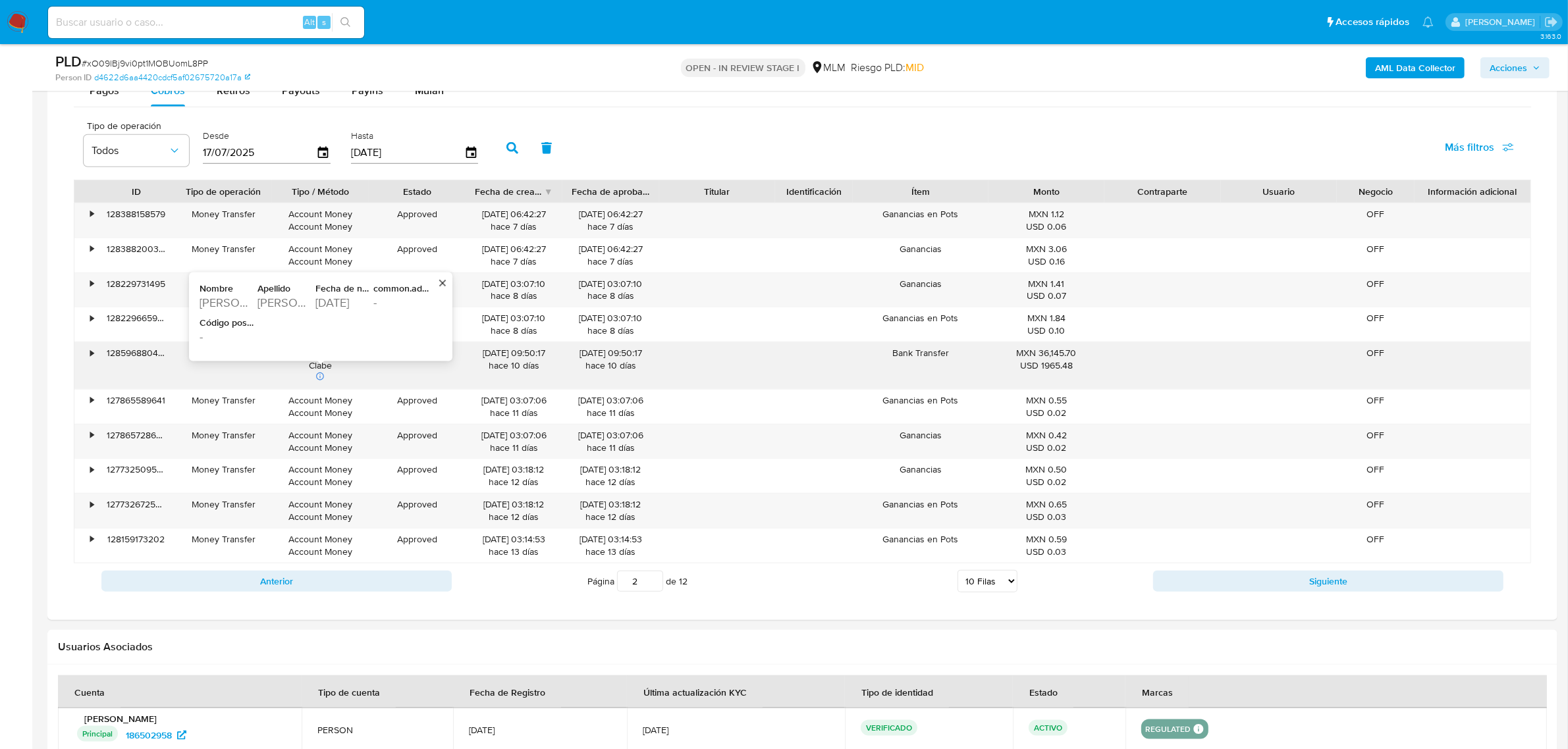
click at [293, 306] on div "Rodriguez Perez" at bounding box center [285, 303] width 55 height 15
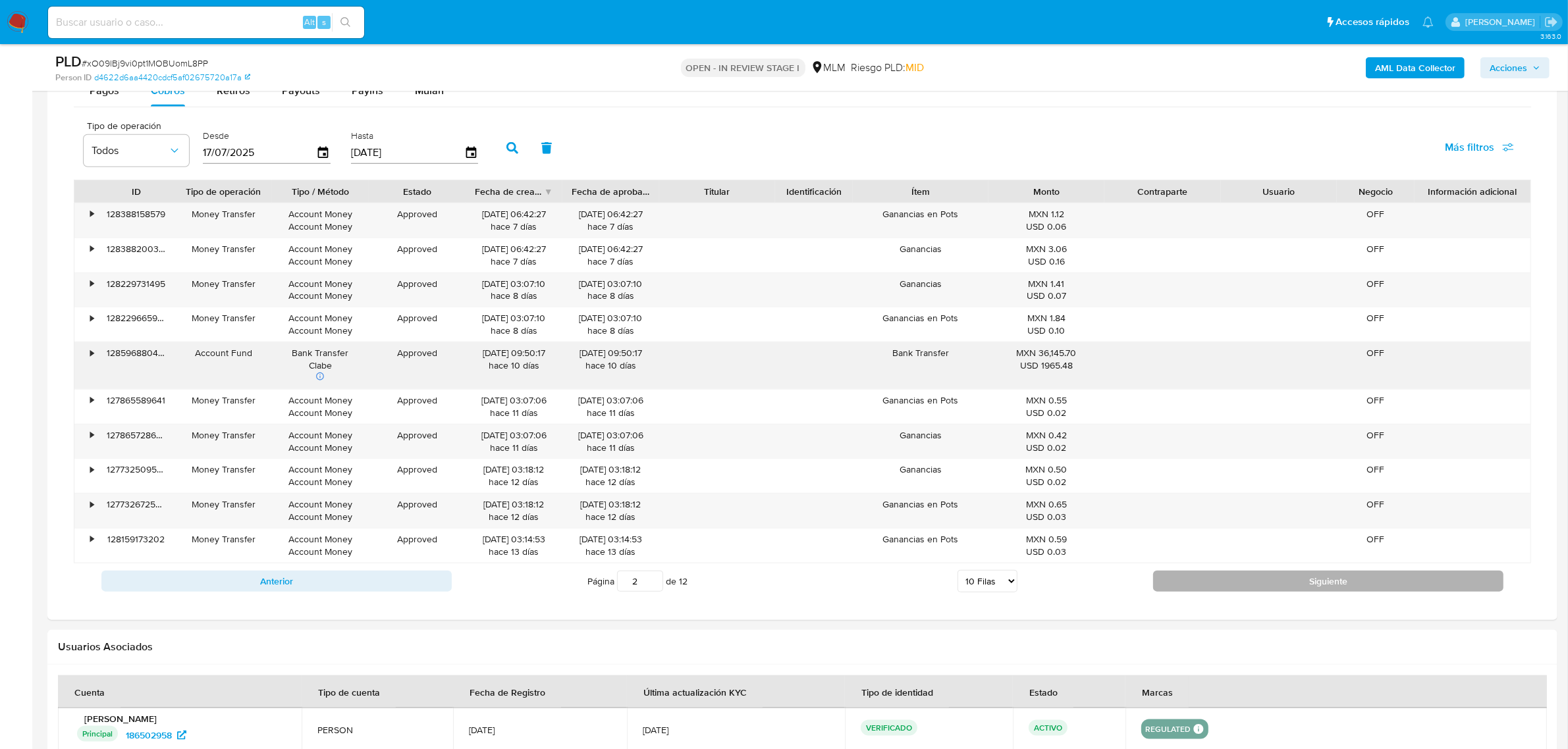
click at [1216, 592] on button "Siguiente" at bounding box center [1328, 581] width 350 height 21
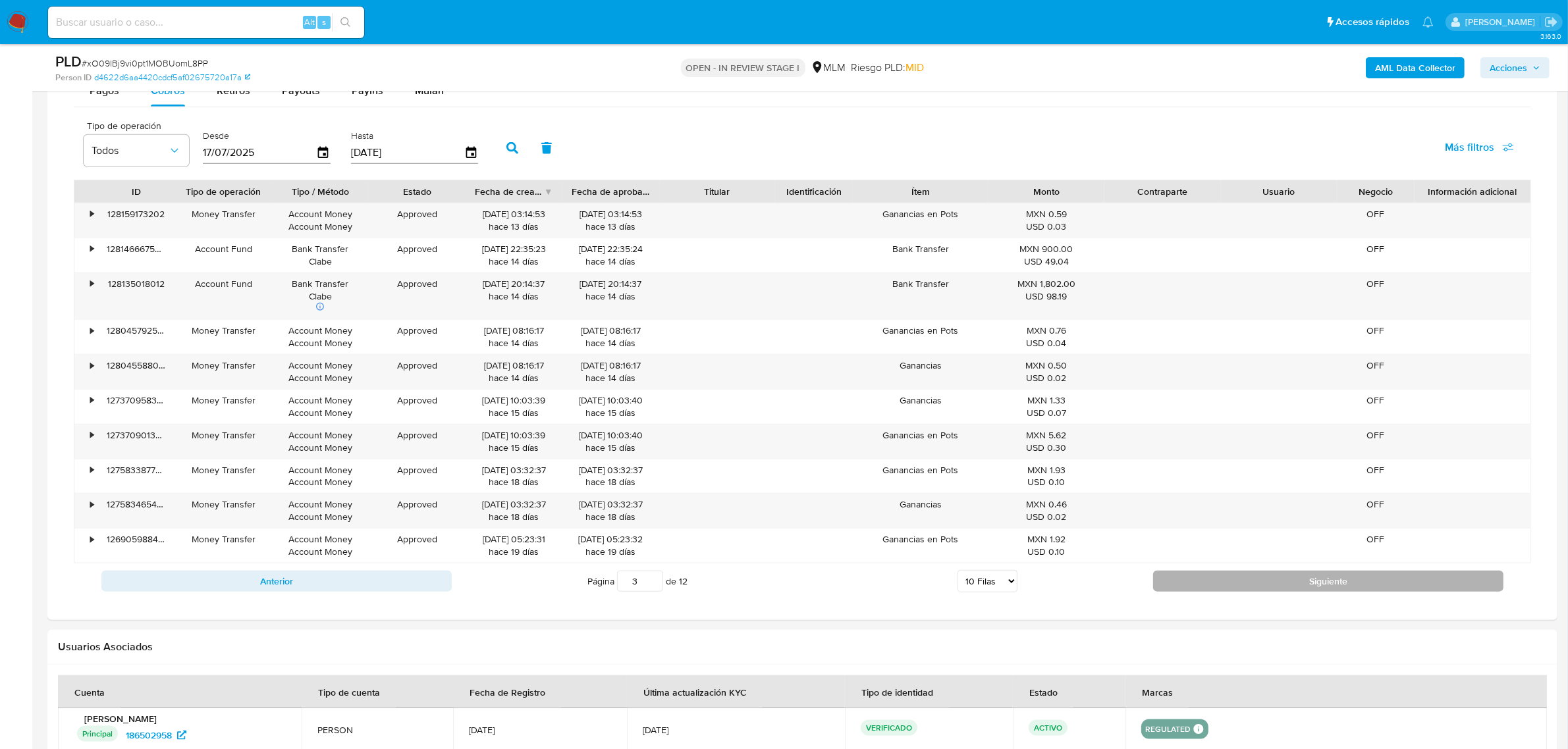
click at [1341, 583] on button "Siguiente" at bounding box center [1328, 581] width 350 height 21
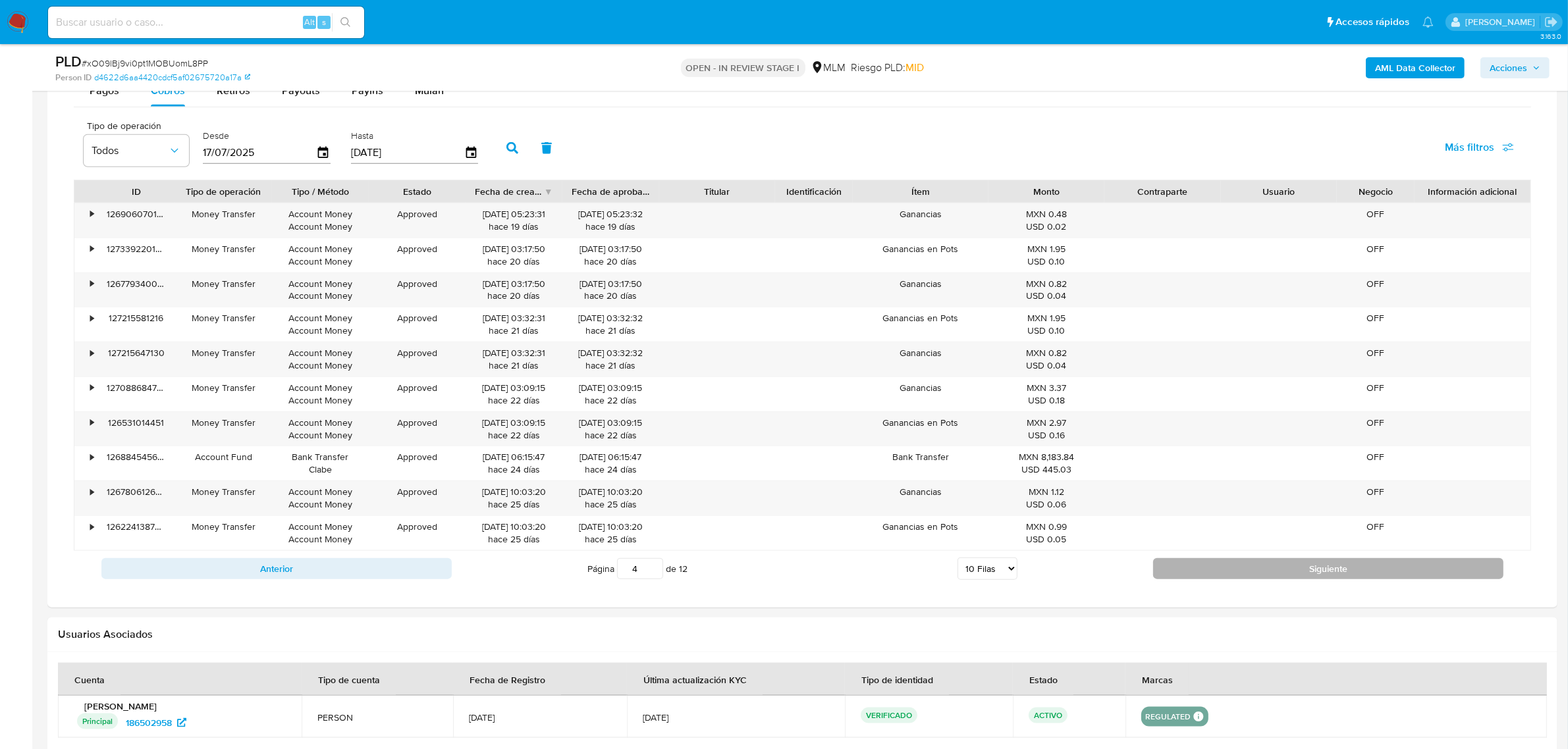
click at [1271, 576] on button "Siguiente" at bounding box center [1328, 568] width 350 height 21
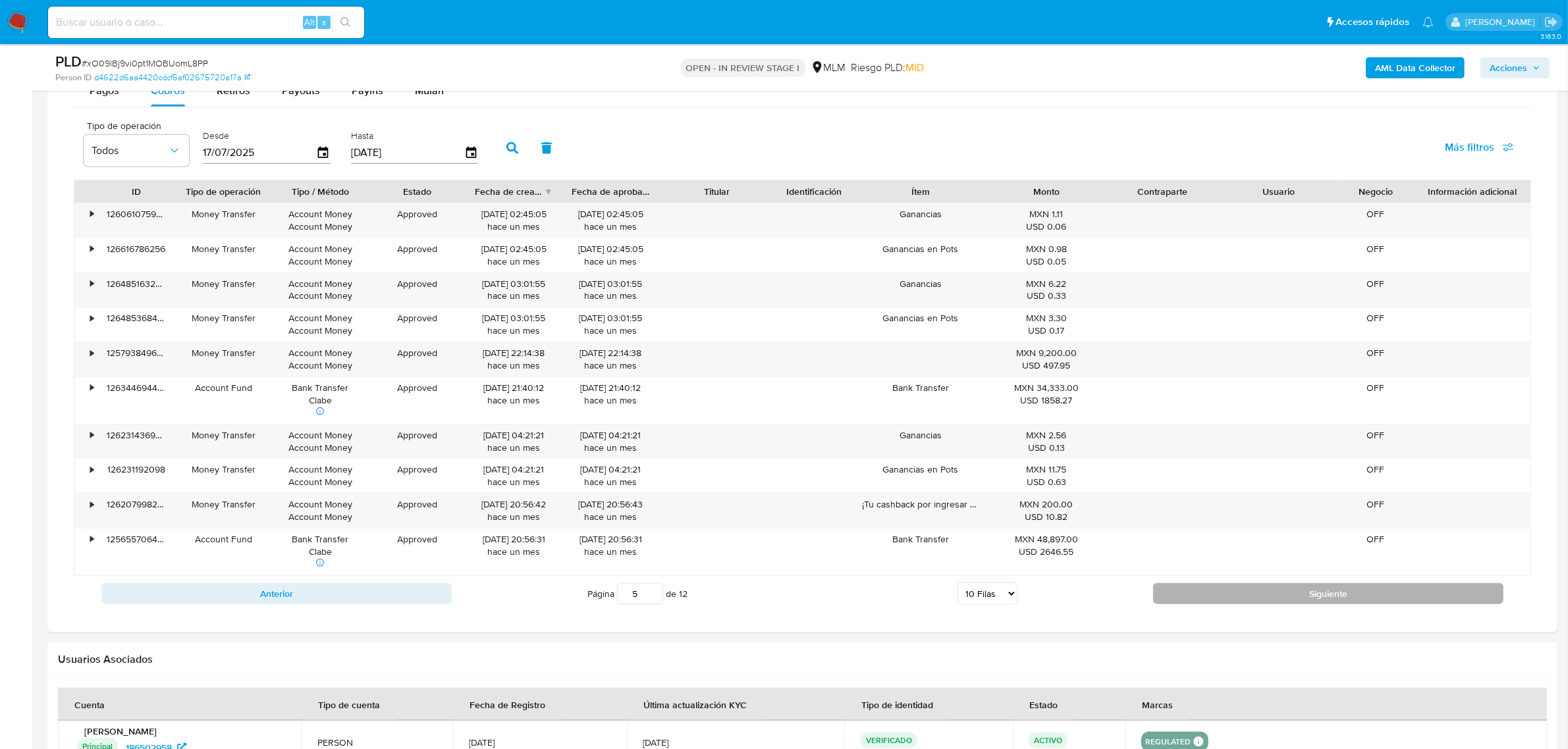
click at [1282, 597] on button "Siguiente" at bounding box center [1328, 593] width 350 height 21
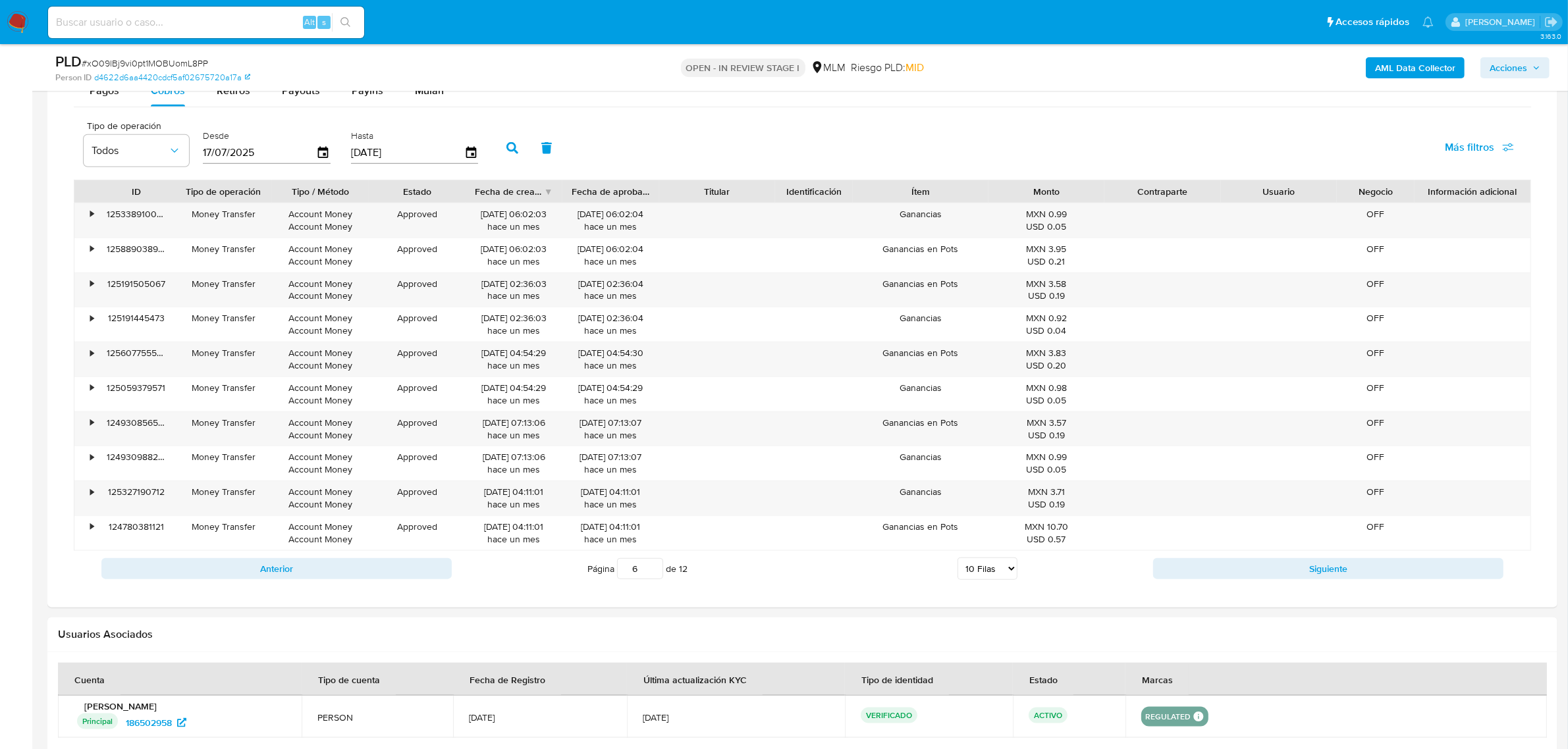
click at [1232, 566] on button "Siguiente" at bounding box center [1328, 568] width 350 height 21
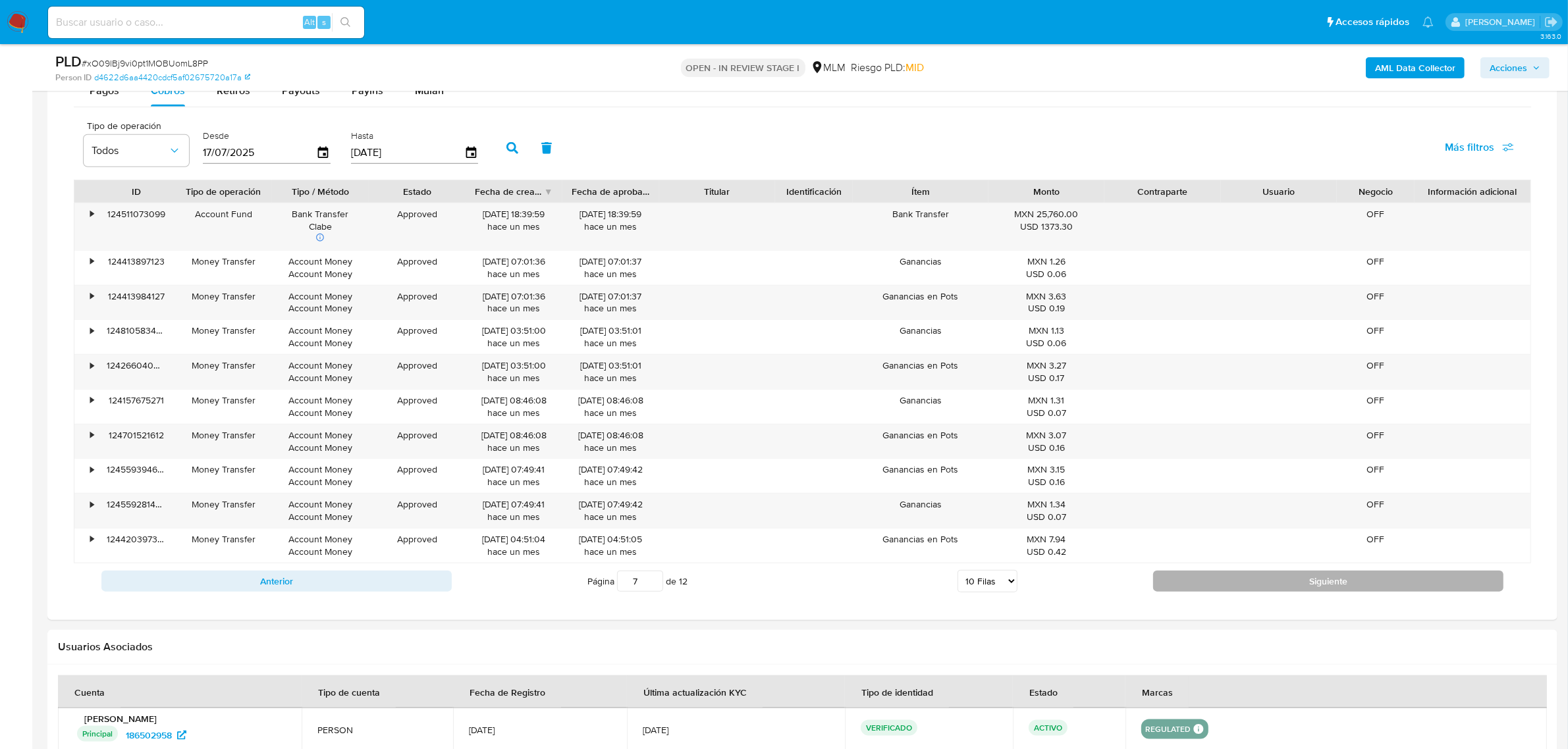
click at [1360, 577] on button "Siguiente" at bounding box center [1328, 581] width 350 height 21
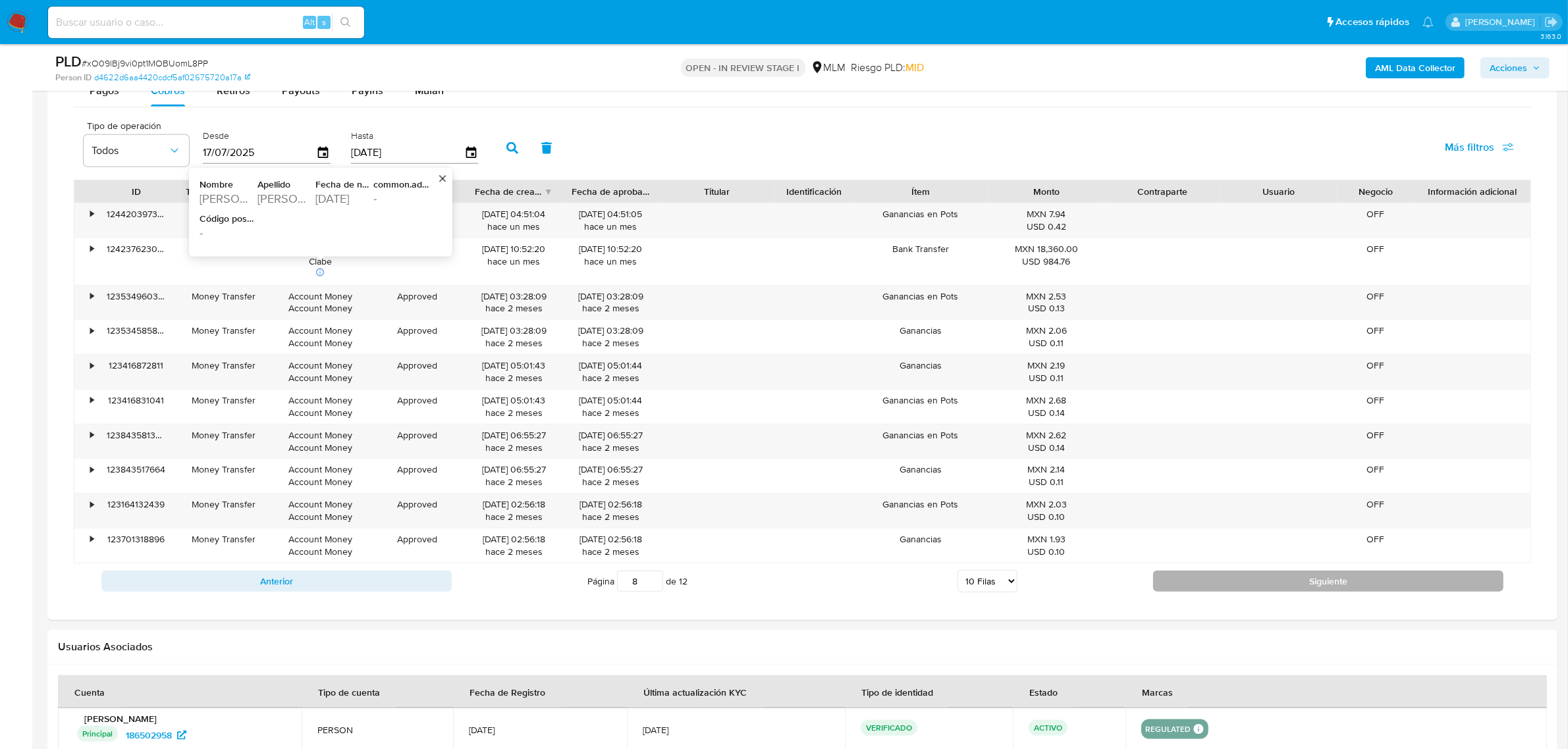
click at [1187, 583] on button "Siguiente" at bounding box center [1328, 581] width 350 height 21
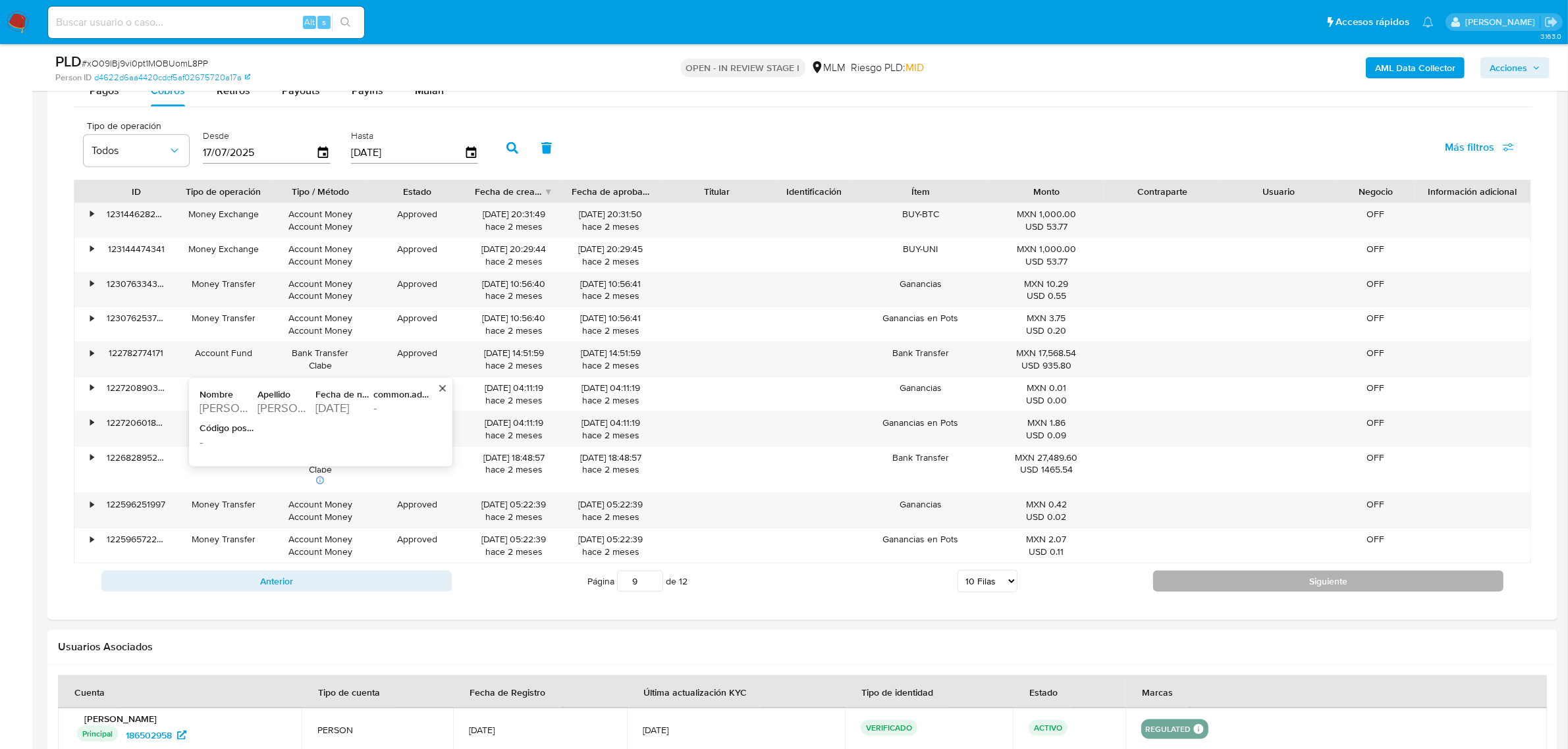
click at [1190, 583] on button "Siguiente" at bounding box center [1328, 581] width 350 height 21
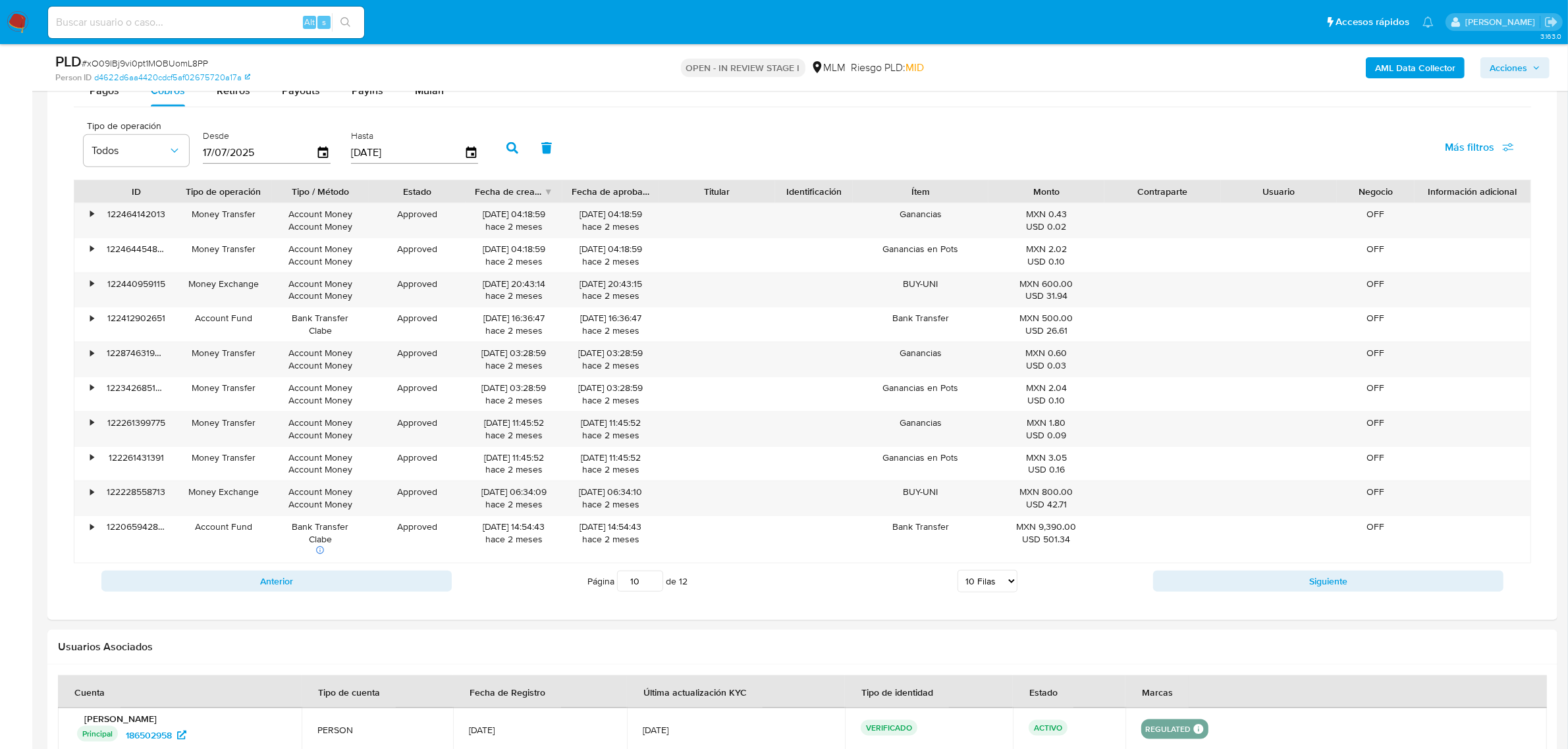
click at [1188, 599] on div "Anterior Página 10 de 12 5 Filas 10 Filas 20 Filas 25 Filas 50 Filas 100 Filas …" at bounding box center [802, 581] width 1457 height 35
click at [1200, 577] on button "Siguiente" at bounding box center [1328, 581] width 350 height 21
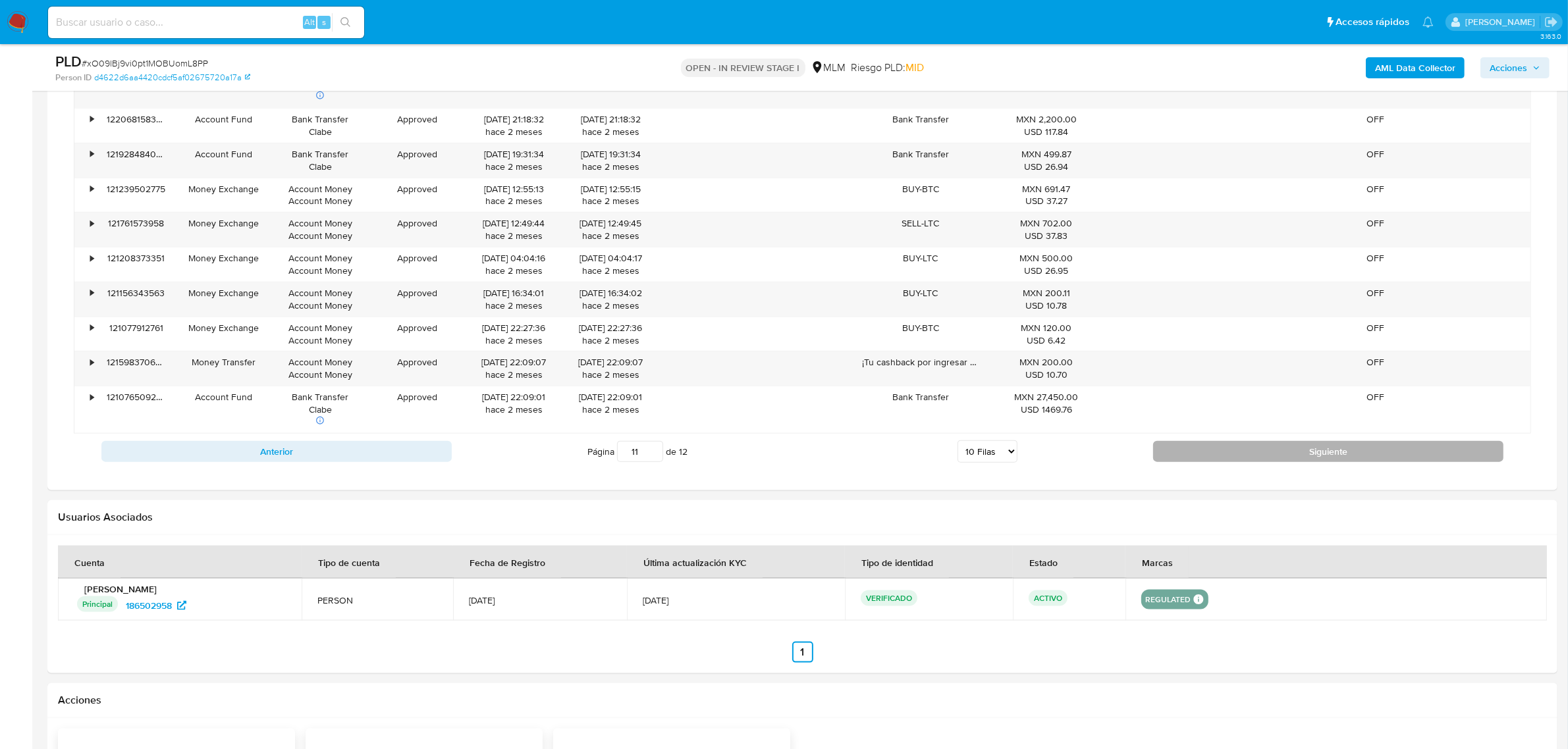
scroll to position [1892, 0]
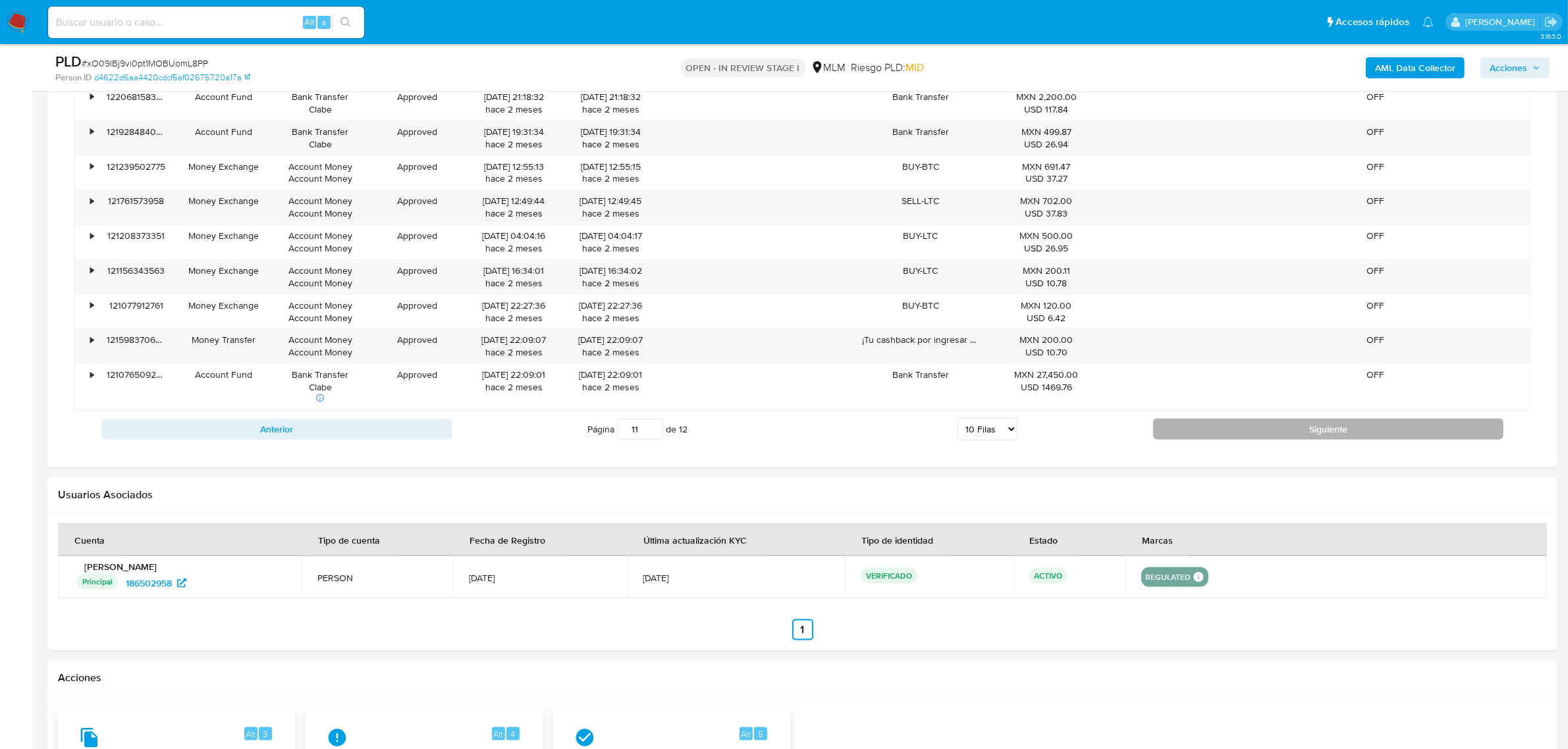
click at [1311, 433] on button "Siguiente" at bounding box center [1328, 429] width 350 height 21
type input "12"
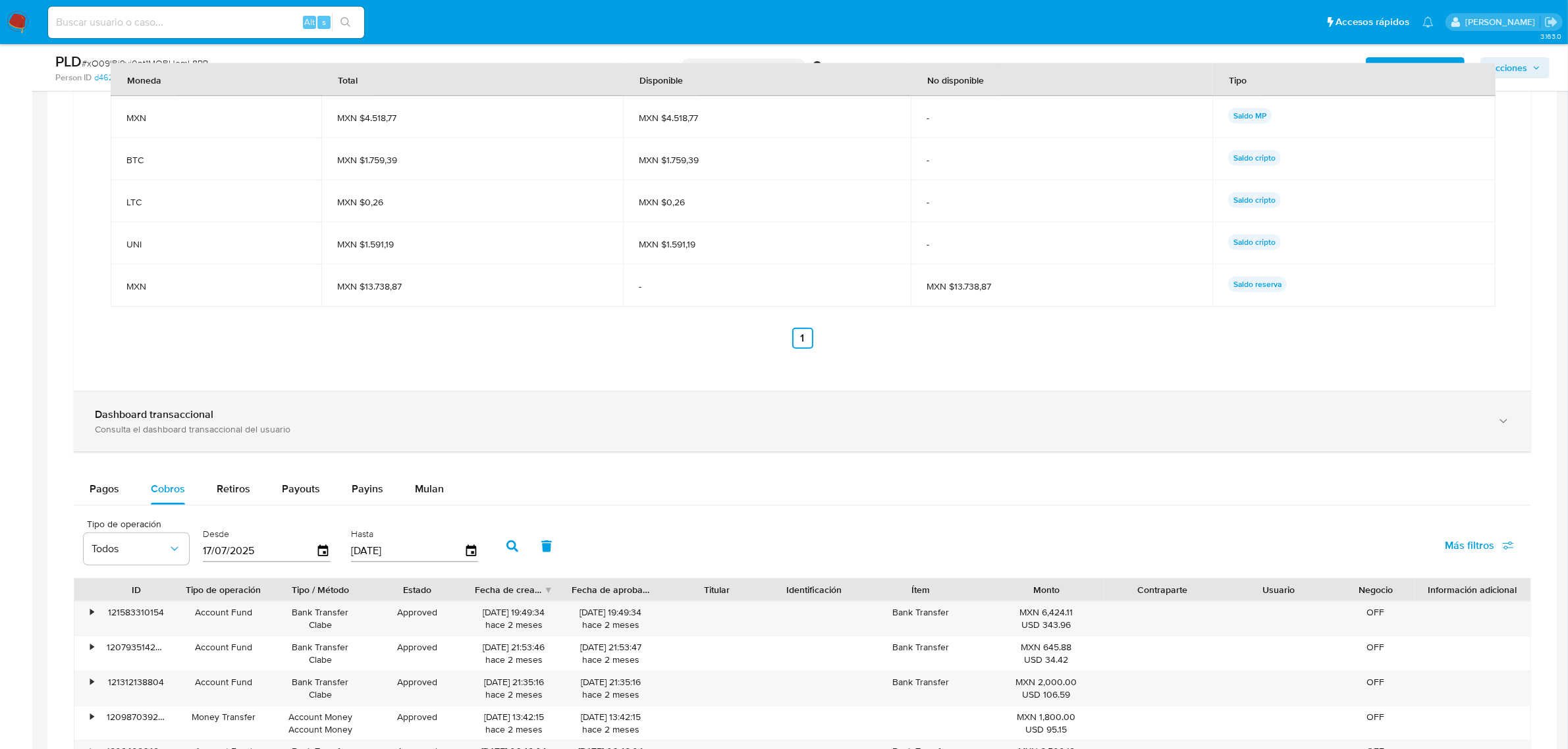
scroll to position [1316, 0]
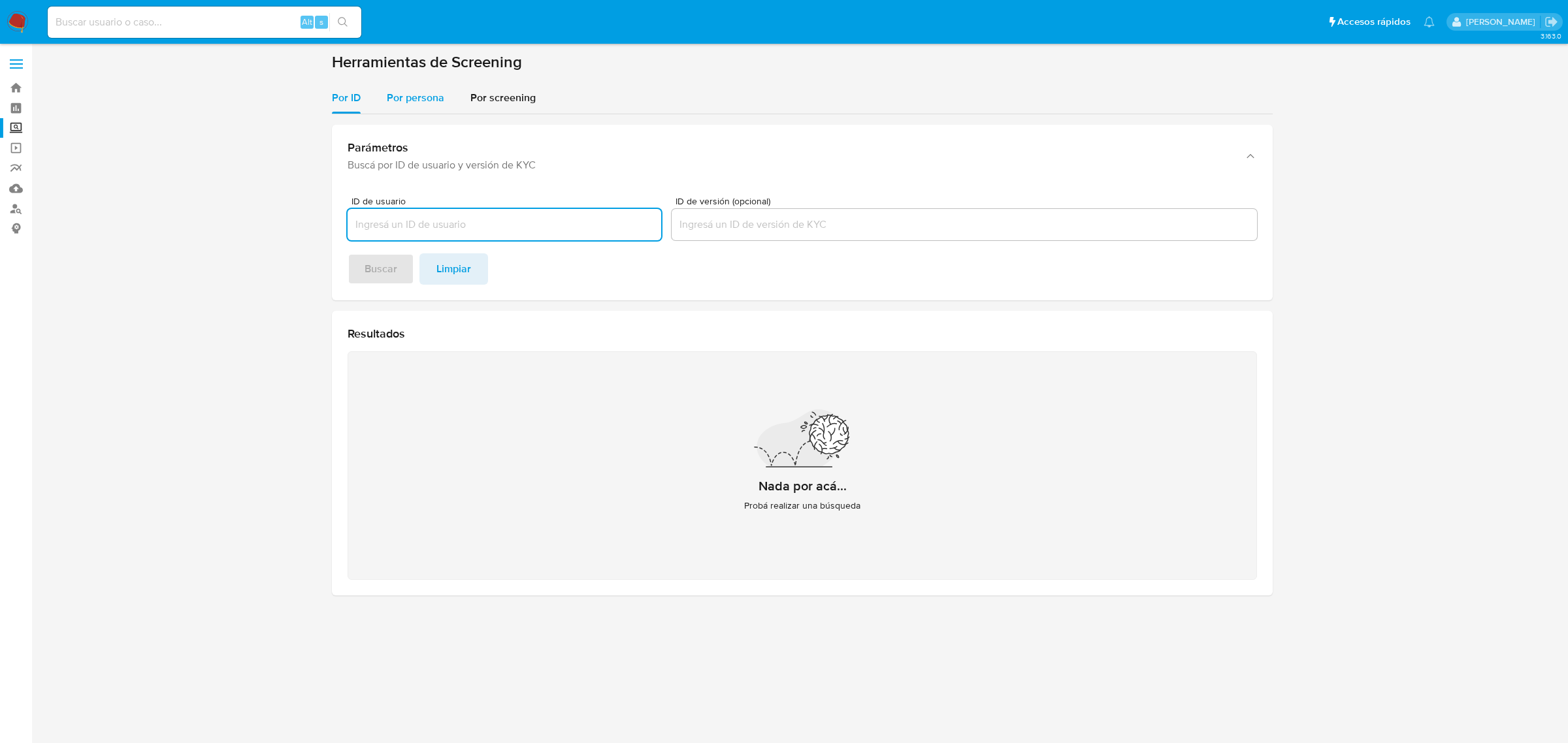
click at [418, 85] on div "Por persona" at bounding box center [416, 98] width 58 height 31
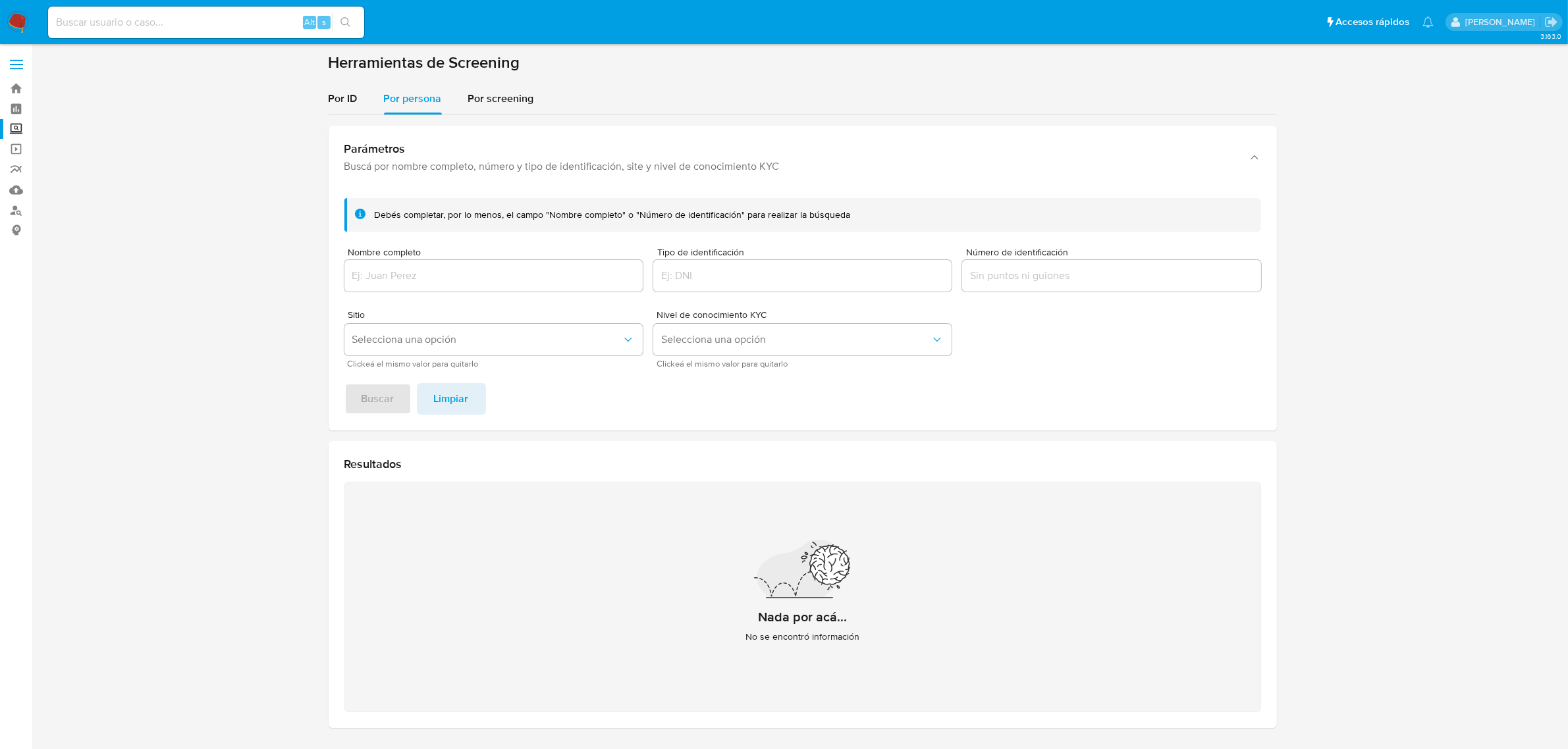
click at [479, 285] on div at bounding box center [493, 275] width 298 height 32
click at [481, 277] on input "Nombre completo" at bounding box center [493, 275] width 298 height 17
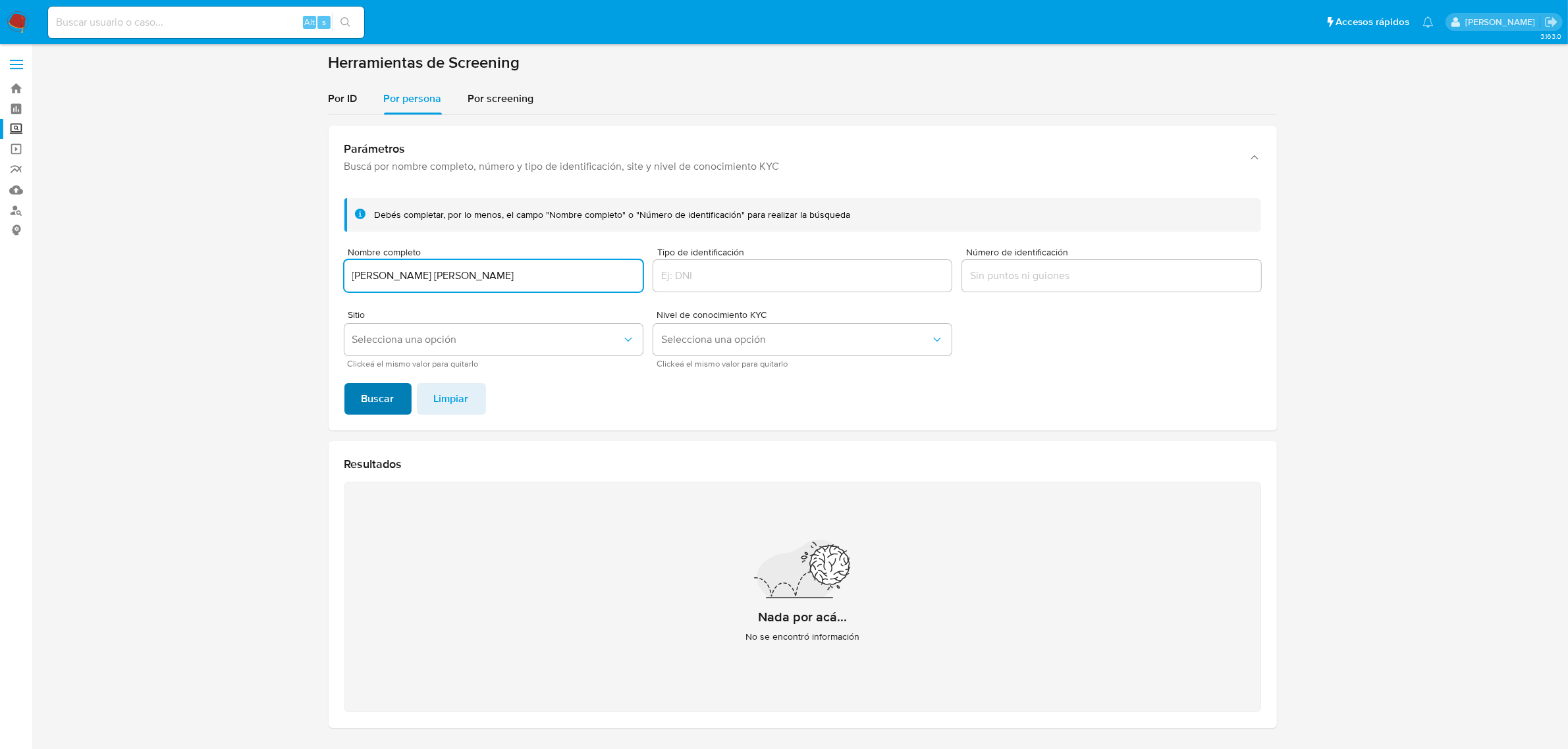
type input "[PERSON_NAME] [PERSON_NAME]"
click at [376, 393] on span "Buscar" at bounding box center [378, 398] width 33 height 29
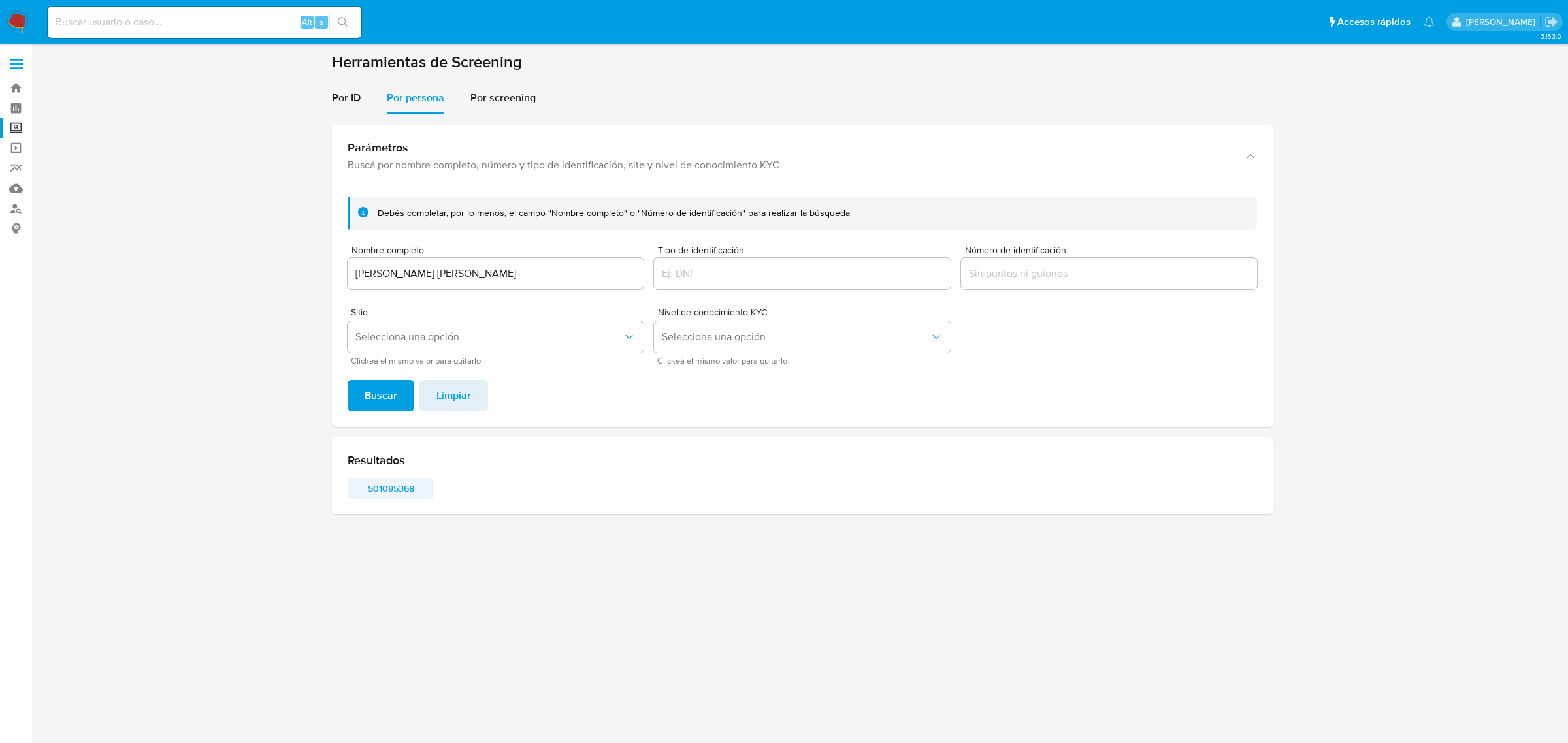
click at [413, 484] on span "501095368" at bounding box center [390, 488] width 68 height 18
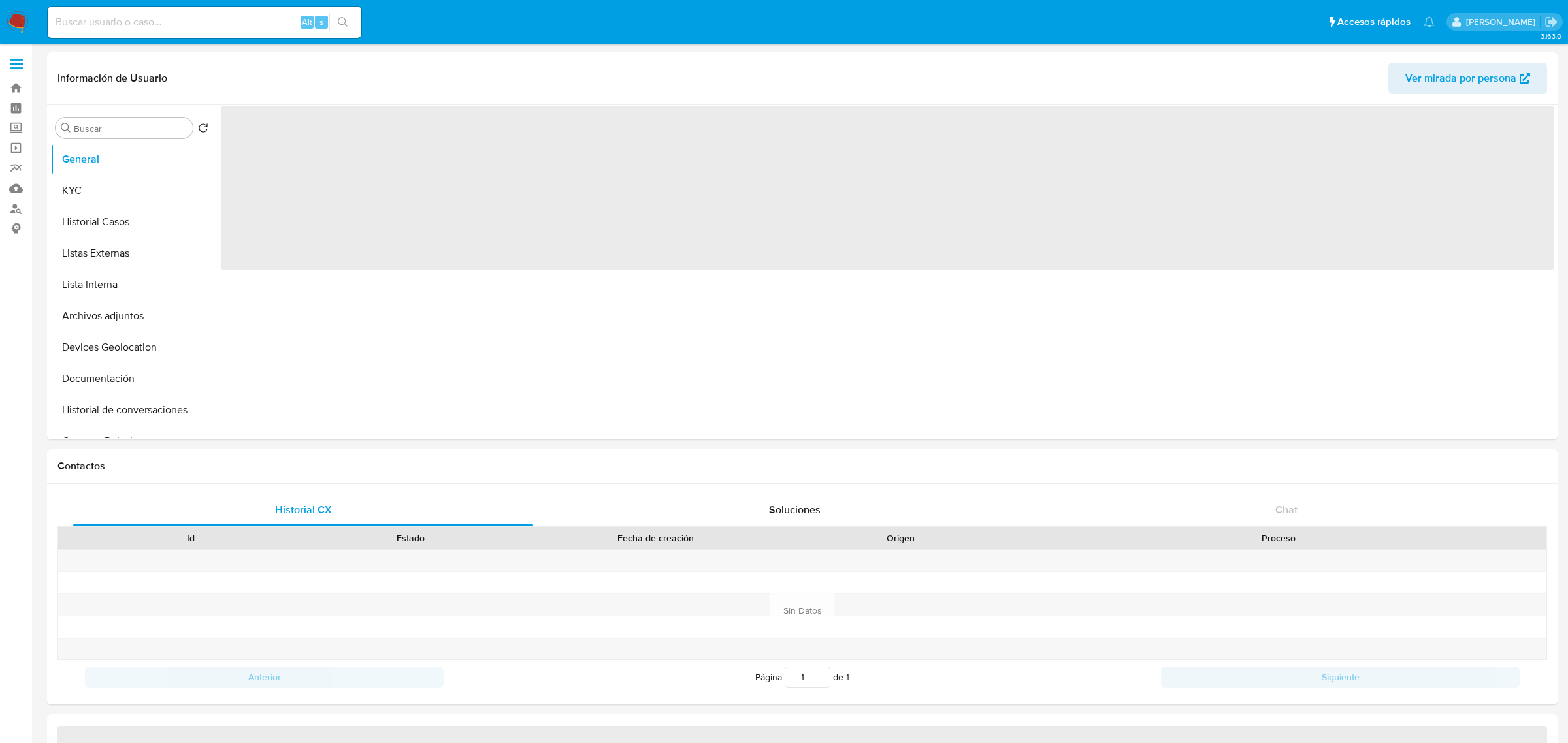
select select "10"
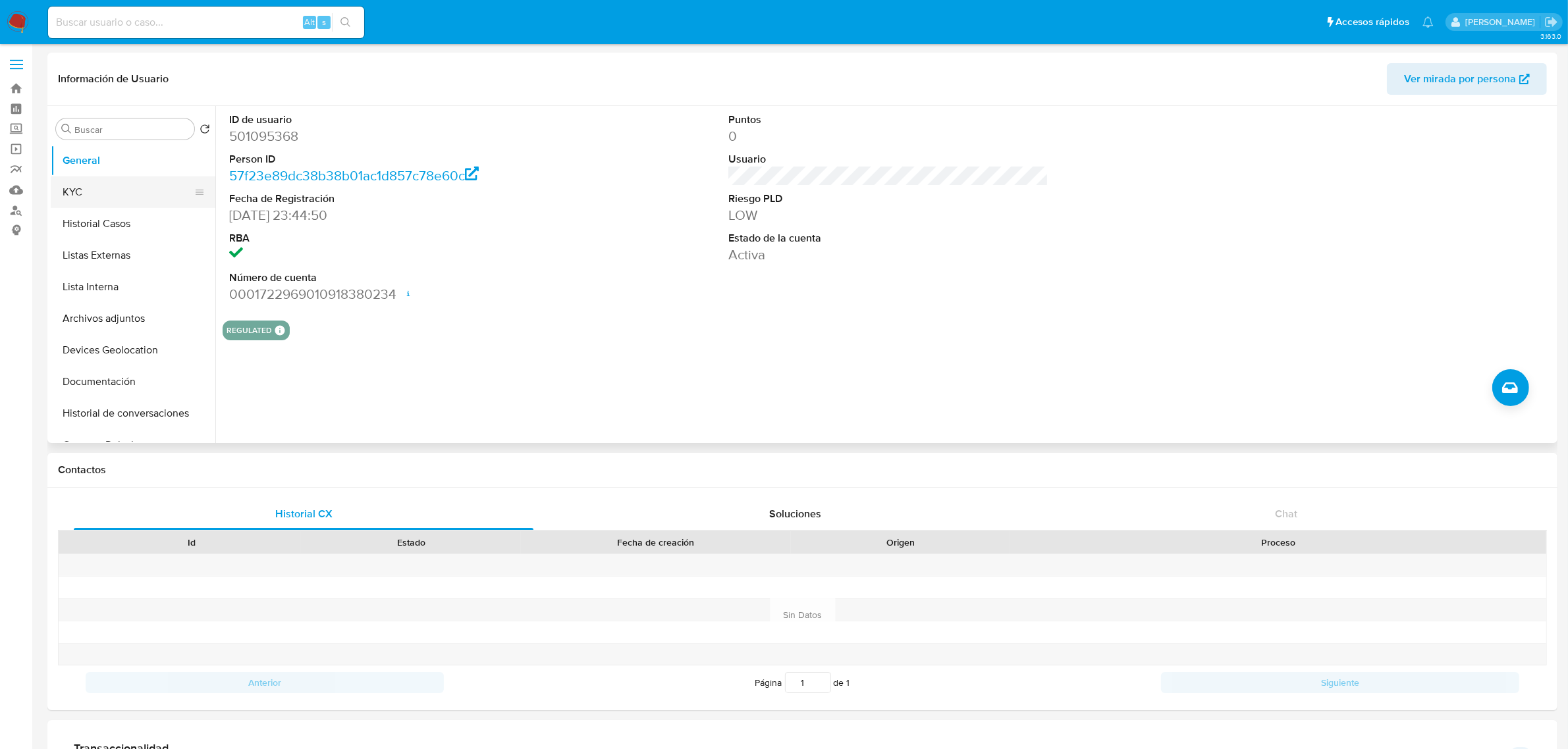
click at [139, 185] on button "KYC" at bounding box center [127, 192] width 154 height 32
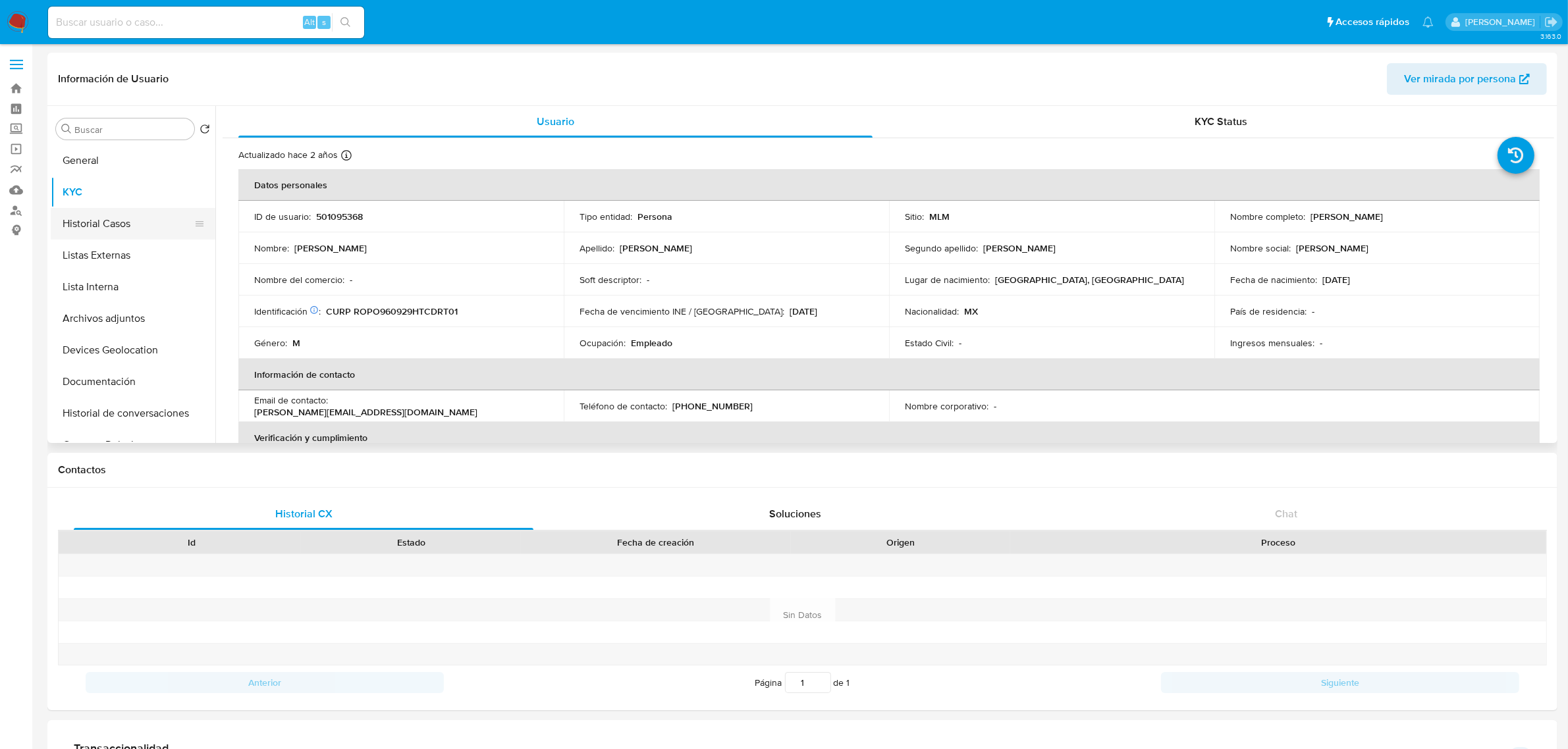
click at [141, 222] on button "Historial Casos" at bounding box center [127, 224] width 154 height 32
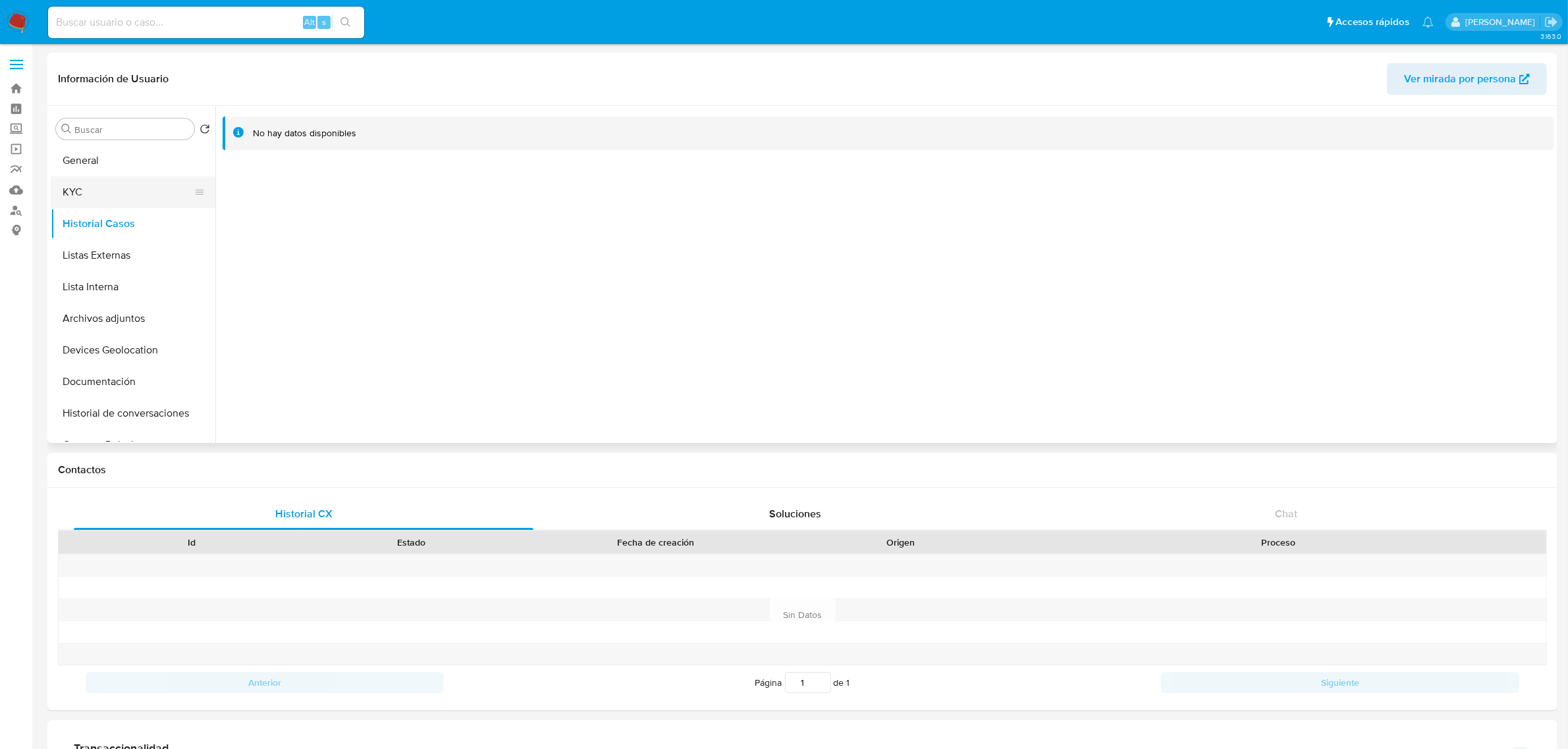
click at [146, 196] on button "KYC" at bounding box center [127, 192] width 154 height 32
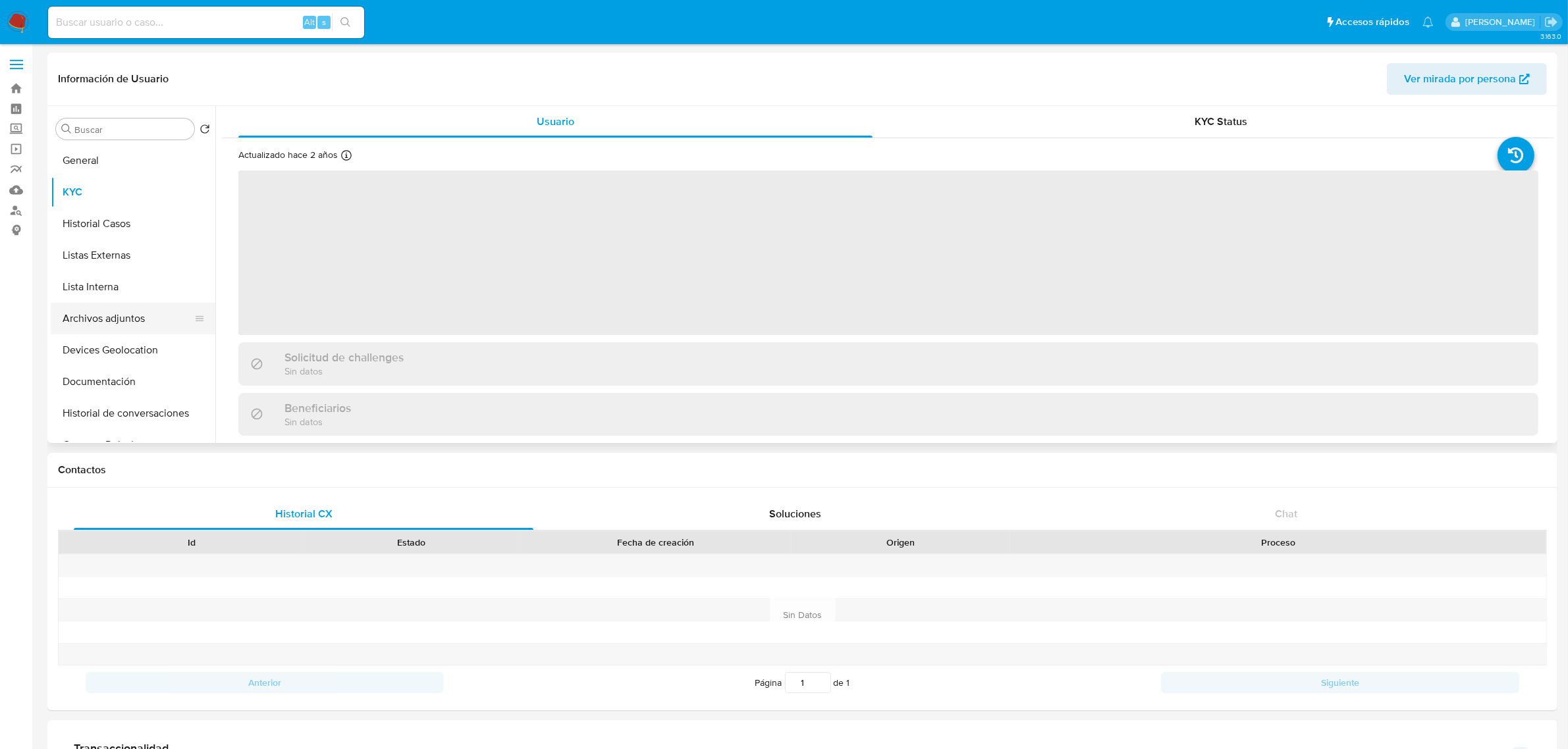
click at [149, 310] on button "Archivos adjuntos" at bounding box center [127, 318] width 154 height 32
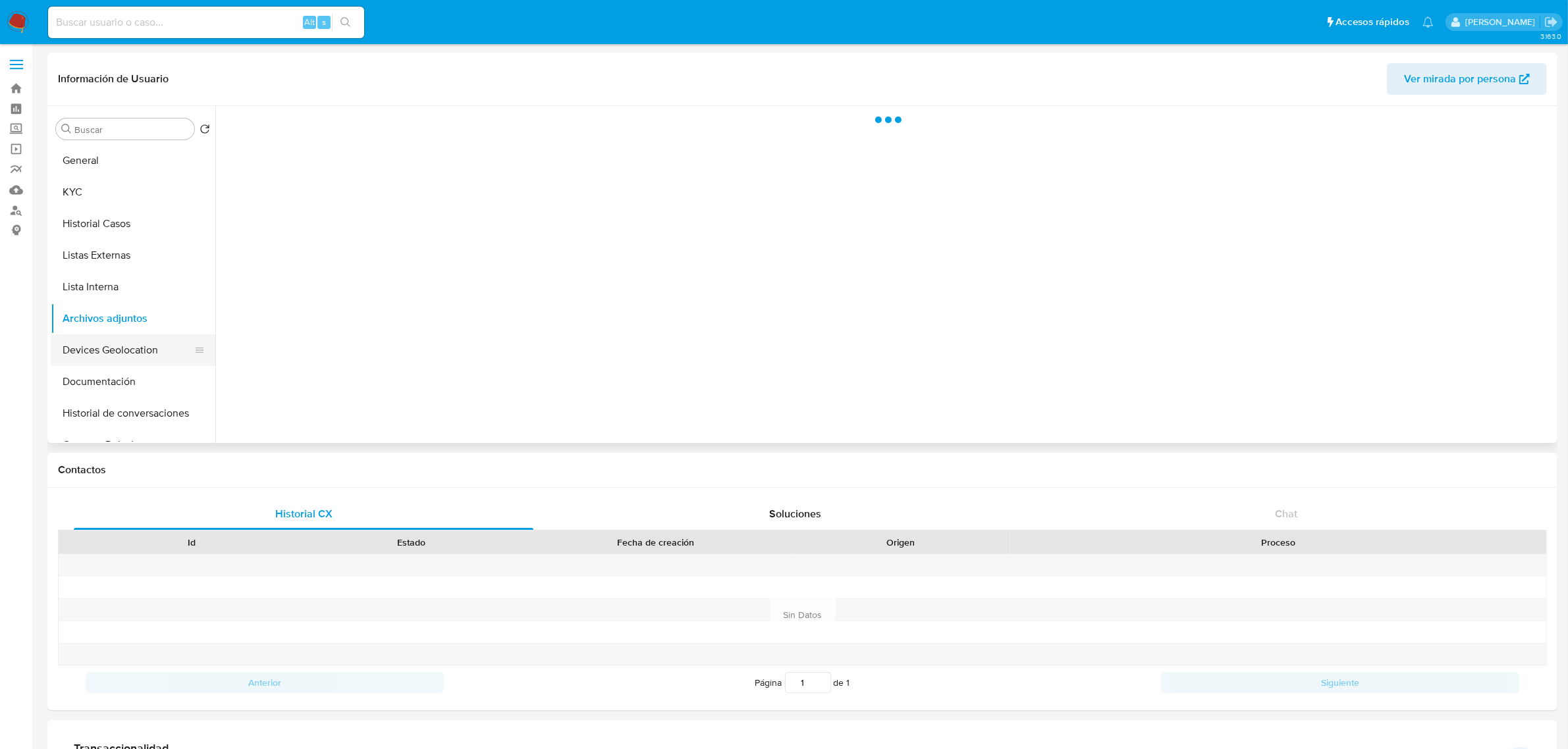
click at [130, 356] on button "Devices Geolocation" at bounding box center [127, 349] width 154 height 32
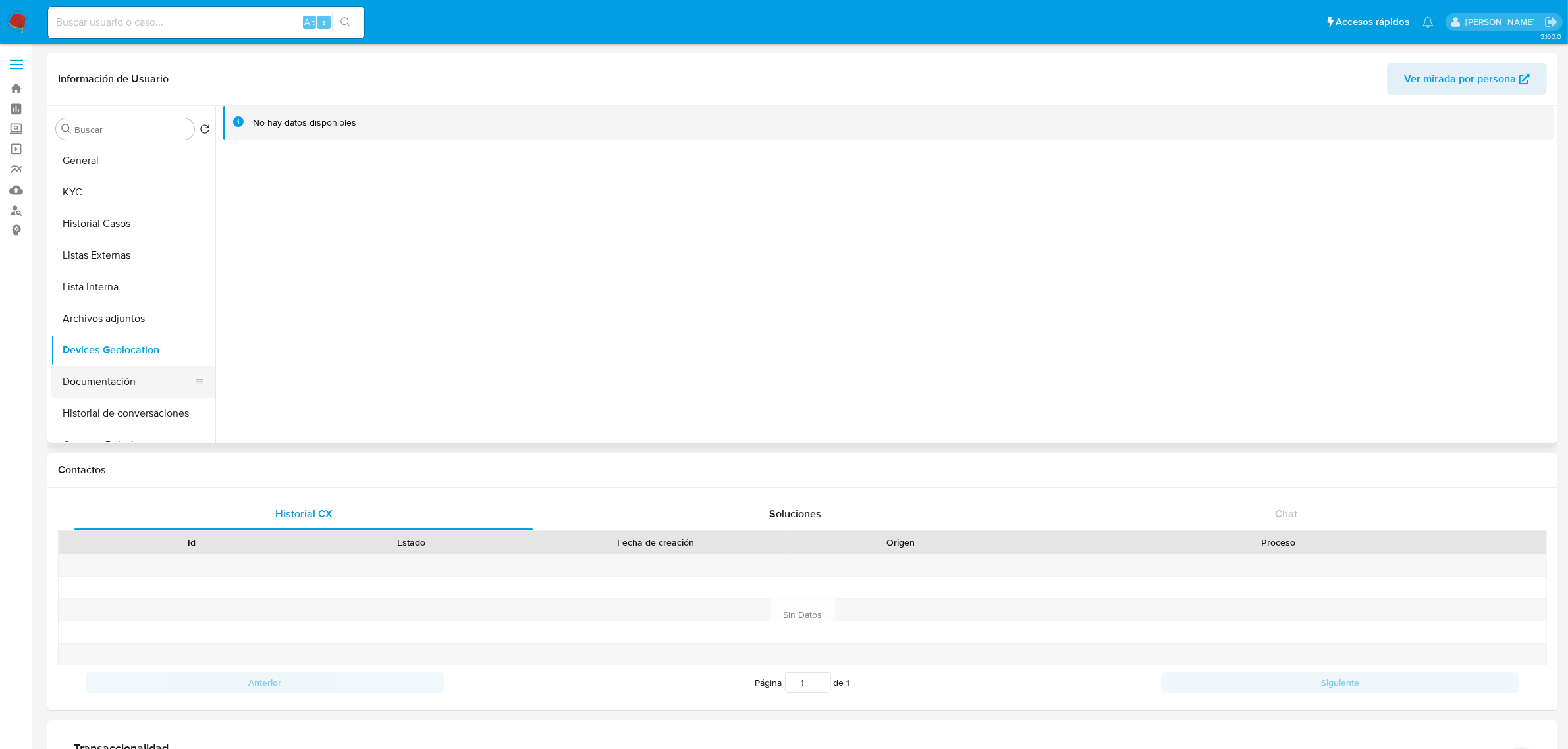
click at [103, 383] on button "Documentación" at bounding box center [127, 381] width 154 height 32
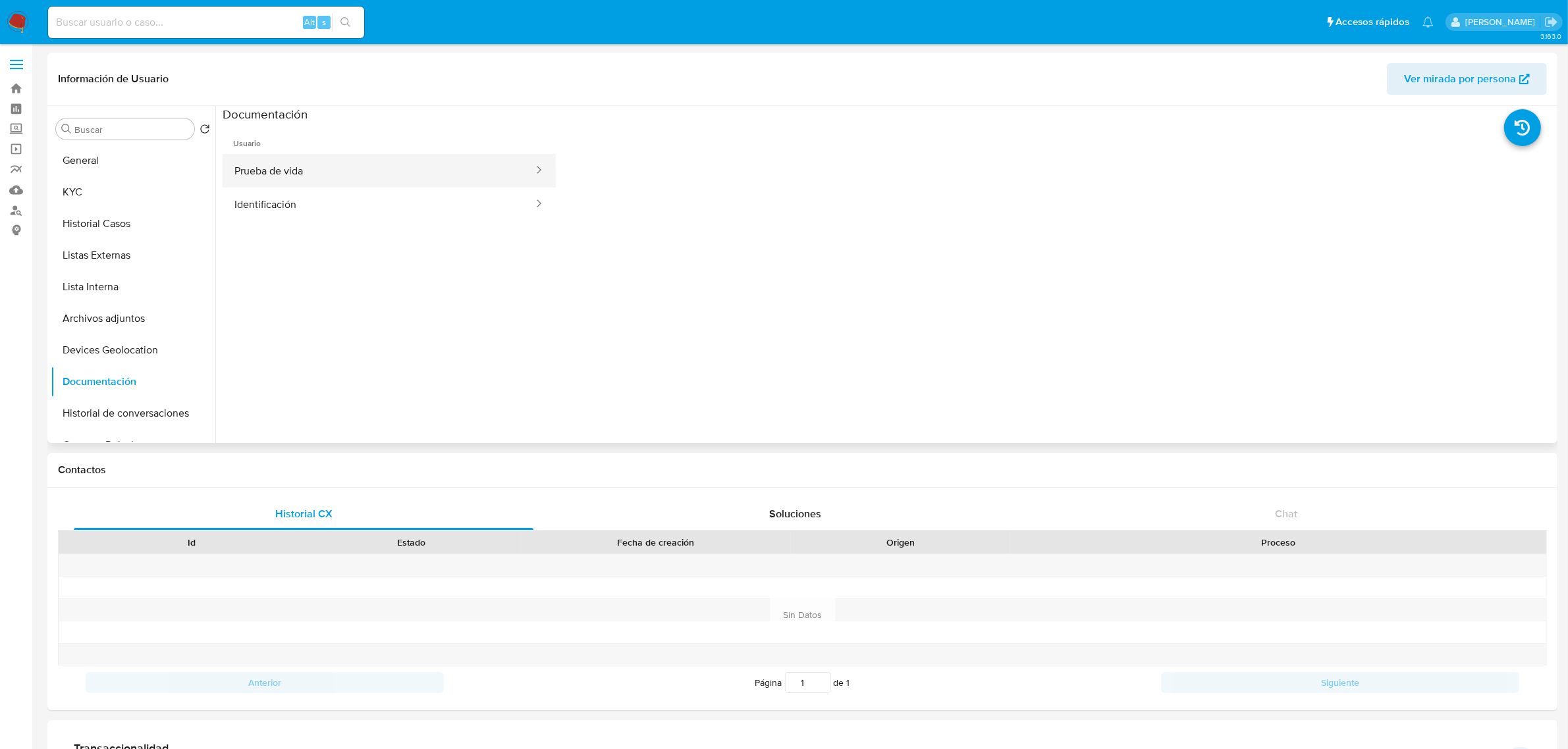
click at [481, 157] on button "Prueba de vida" at bounding box center [378, 171] width 312 height 34
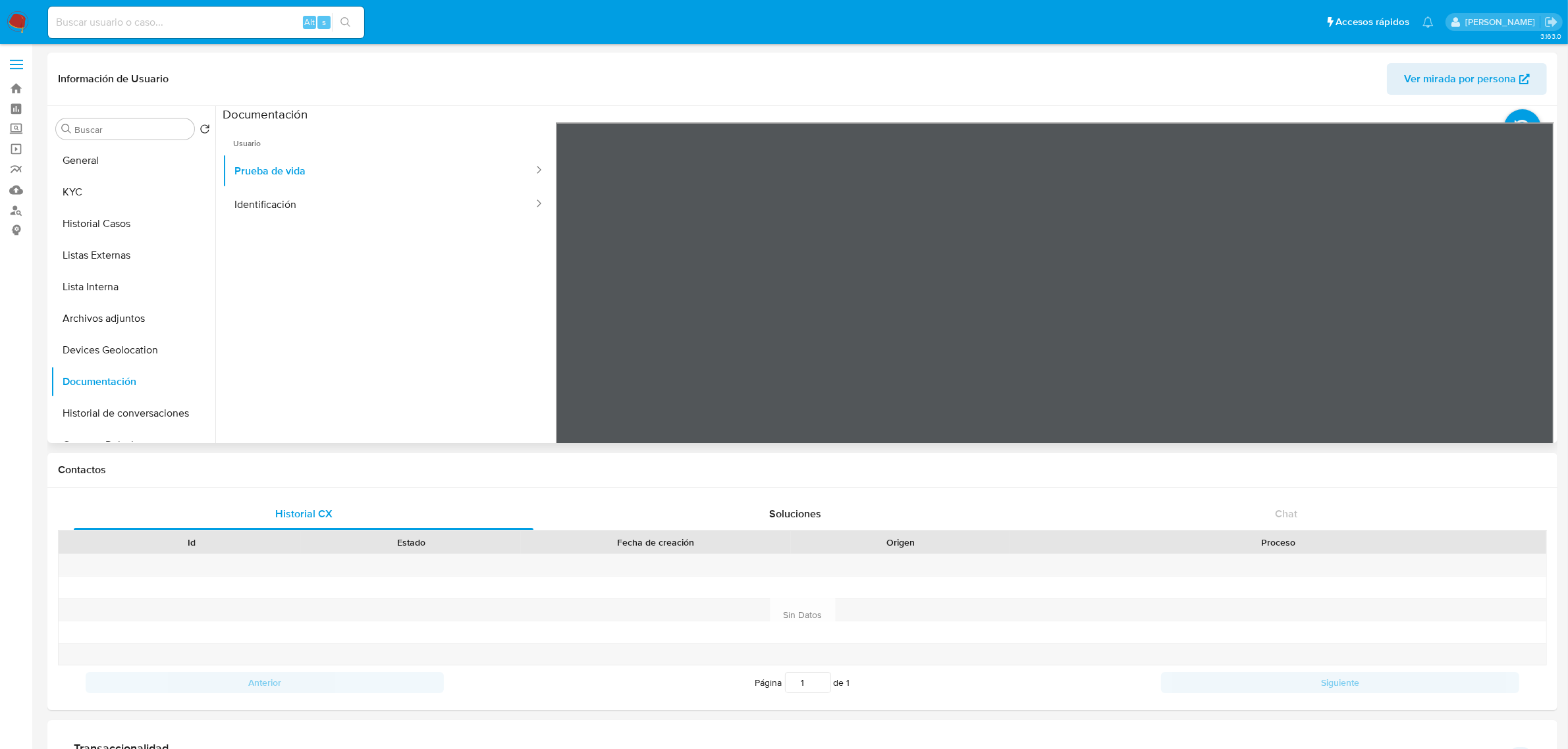
scroll to position [40, 0]
click at [414, 204] on button "Identificación" at bounding box center [378, 205] width 312 height 34
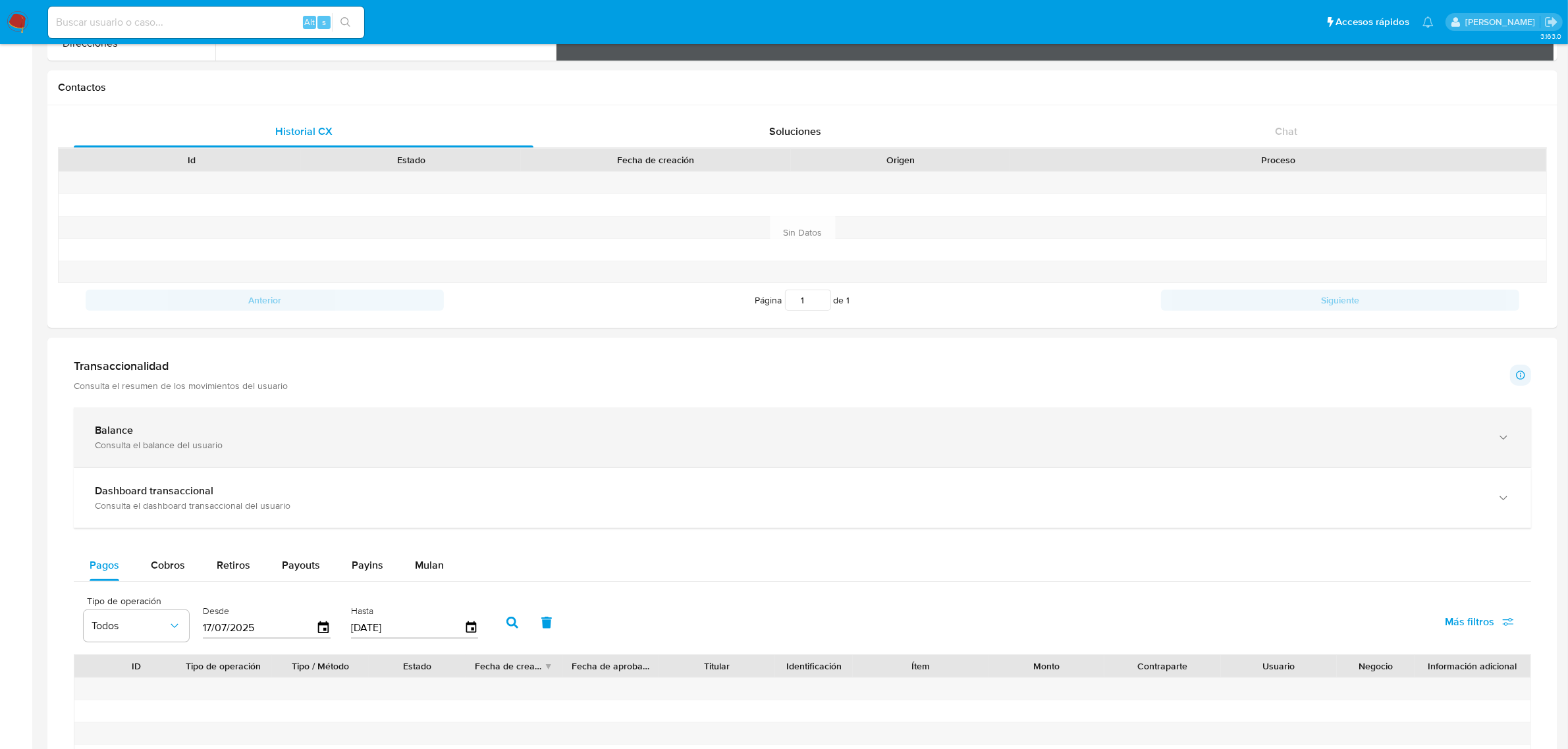
scroll to position [411, 0]
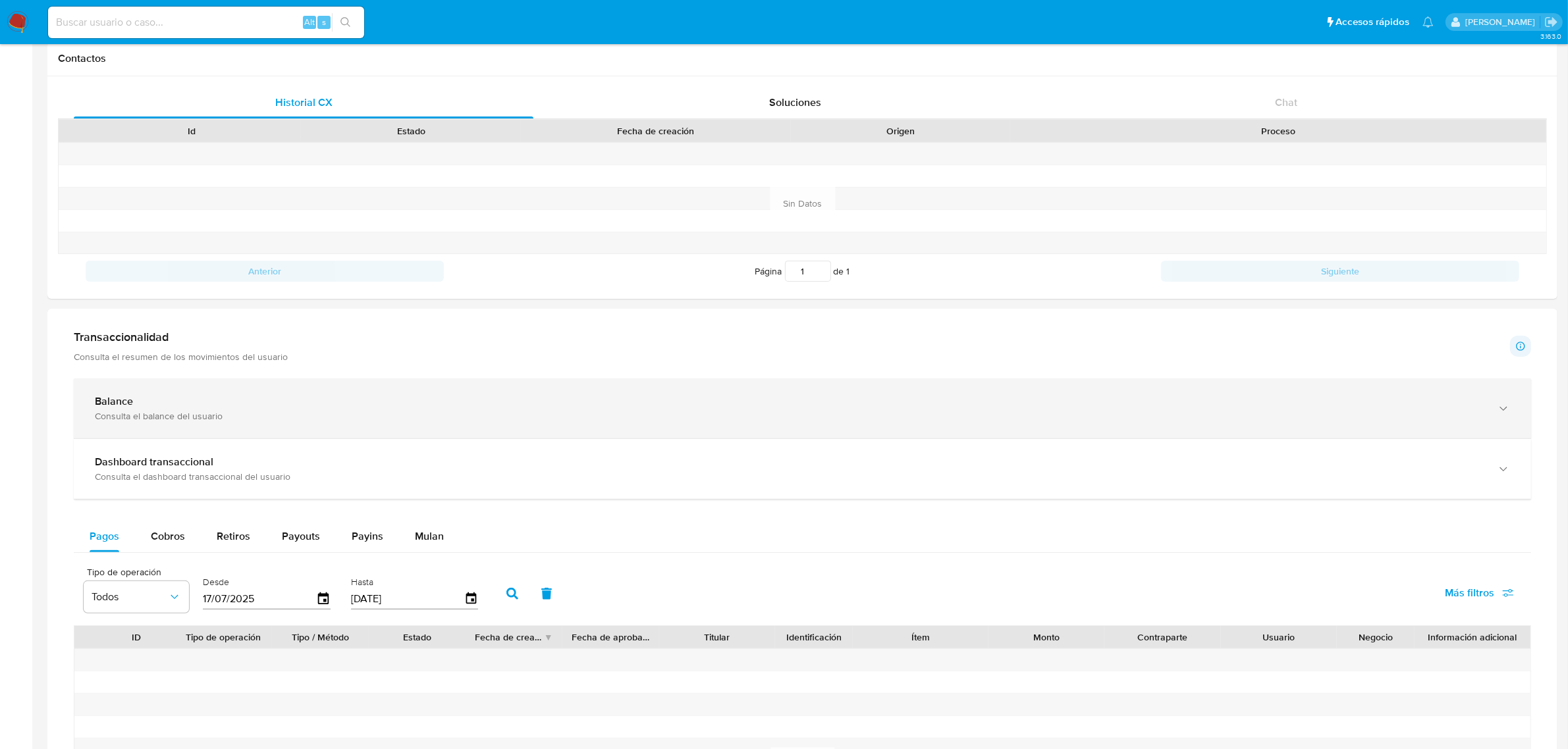
click at [643, 391] on div "Balance Consulta el balance del usuario" at bounding box center [802, 408] width 1457 height 60
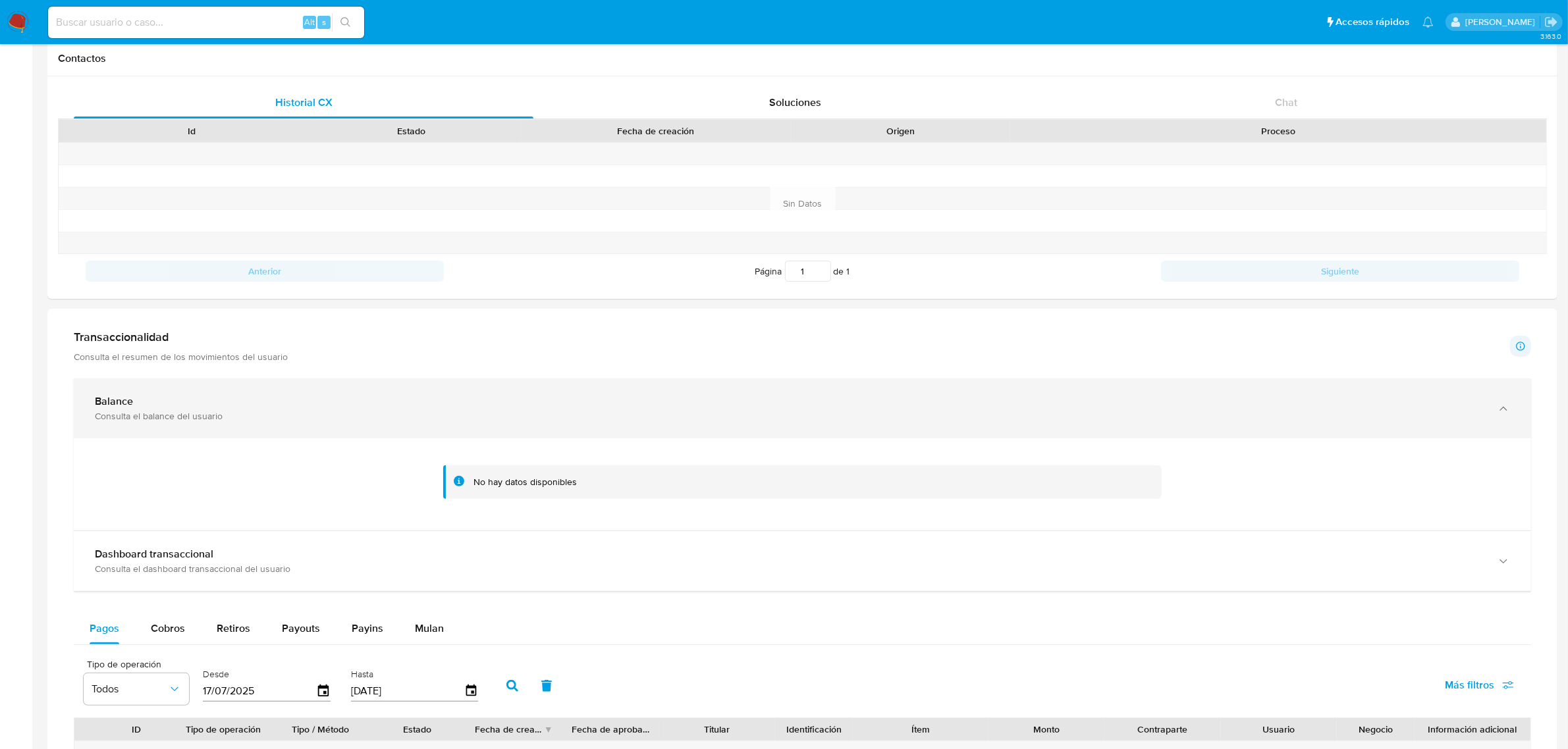
click at [649, 400] on div "Balance" at bounding box center [789, 402] width 1388 height 13
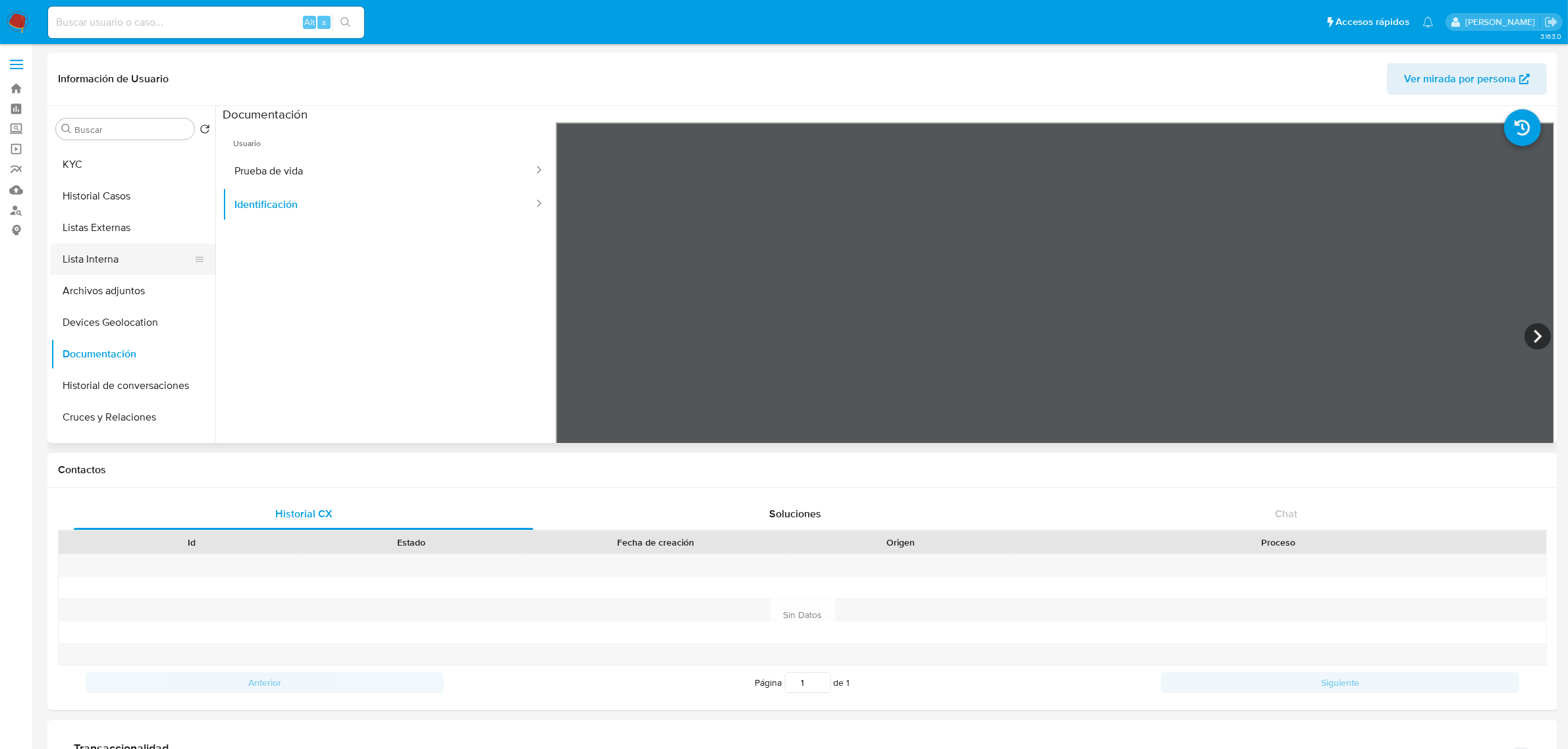
scroll to position [0, 0]
click at [130, 171] on button "General" at bounding box center [127, 160] width 154 height 32
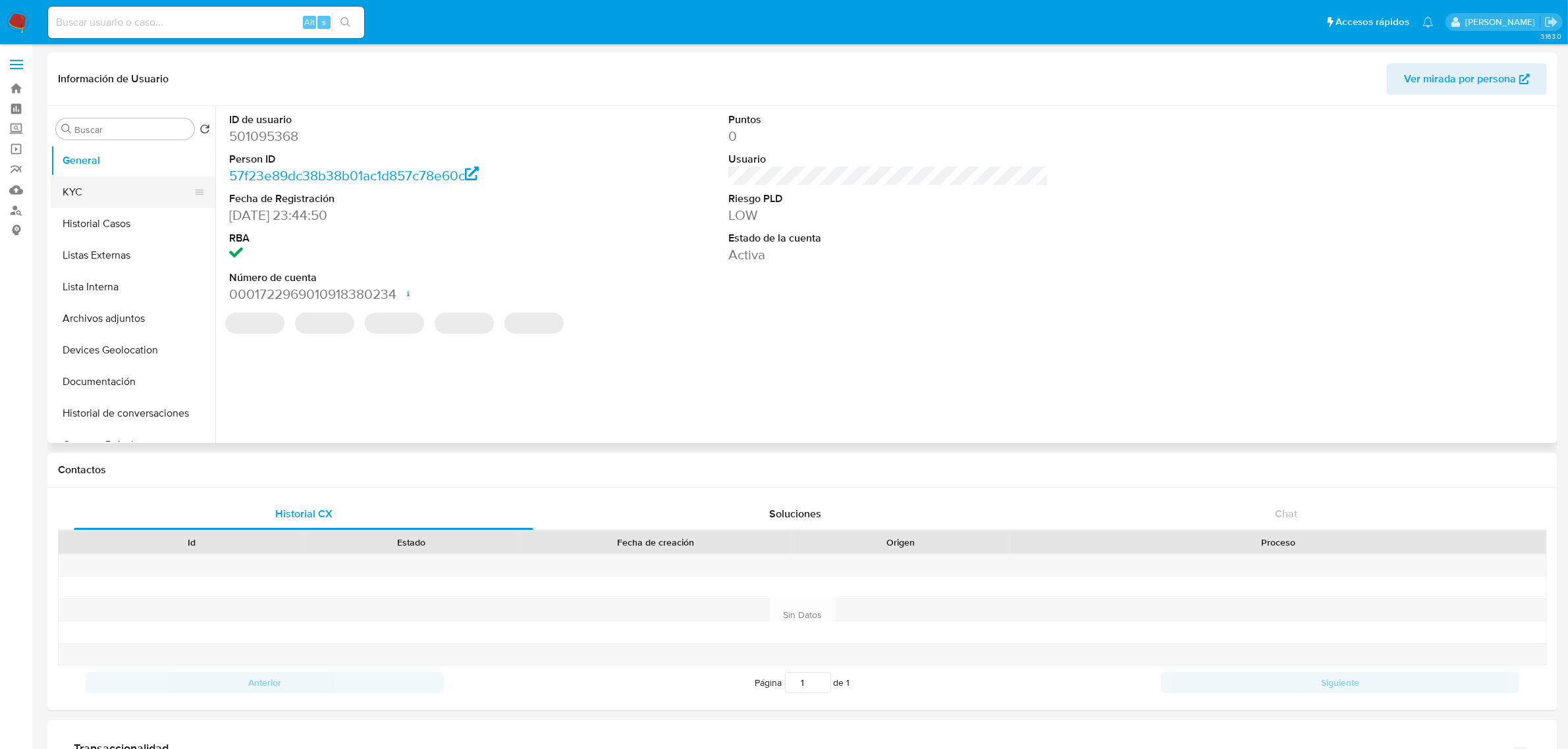
click at [133, 195] on button "KYC" at bounding box center [127, 192] width 154 height 32
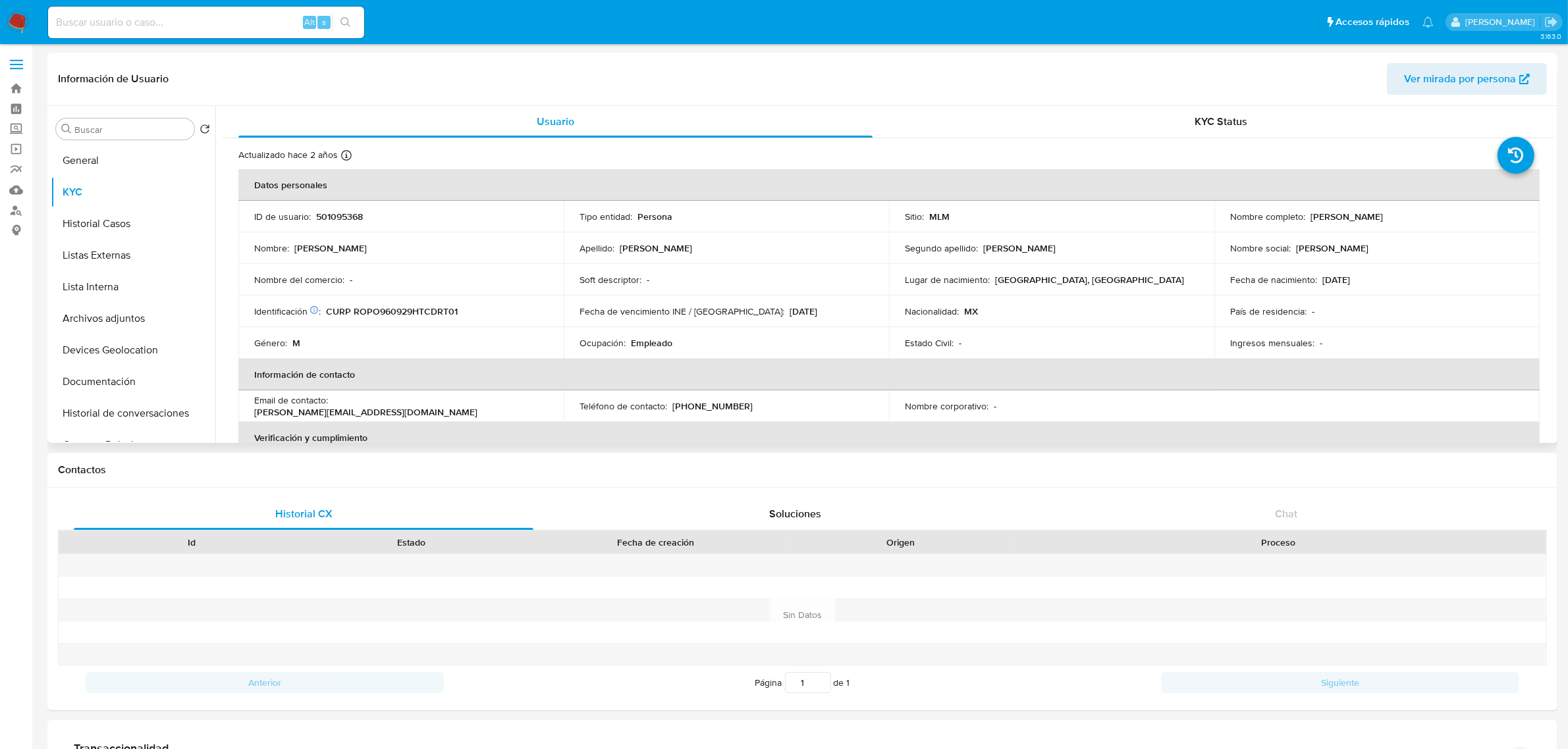
click at [353, 212] on p "501095368" at bounding box center [339, 216] width 47 height 12
click at [353, 214] on p "501095368" at bounding box center [339, 216] width 47 height 12
copy p "501095368"
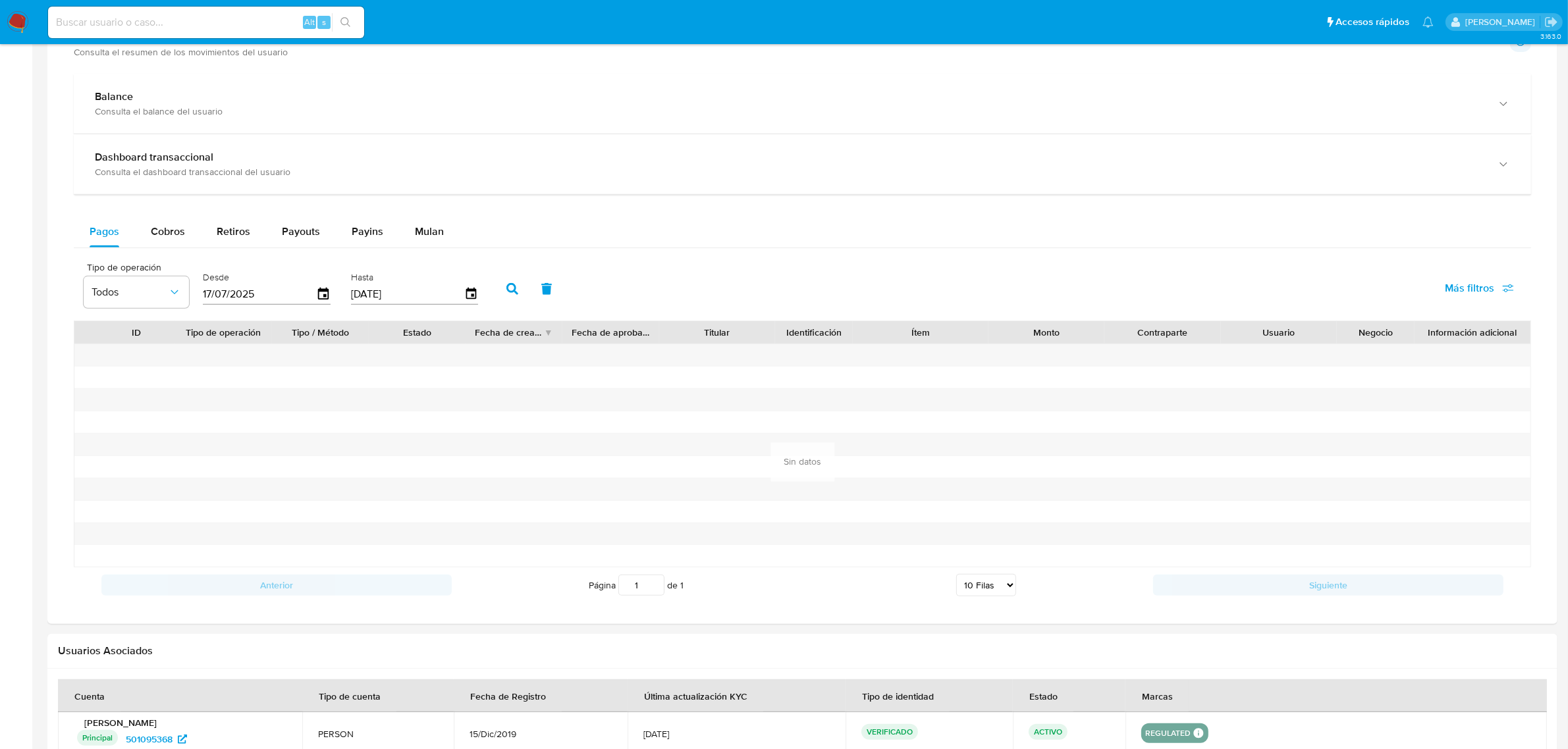
scroll to position [514, 0]
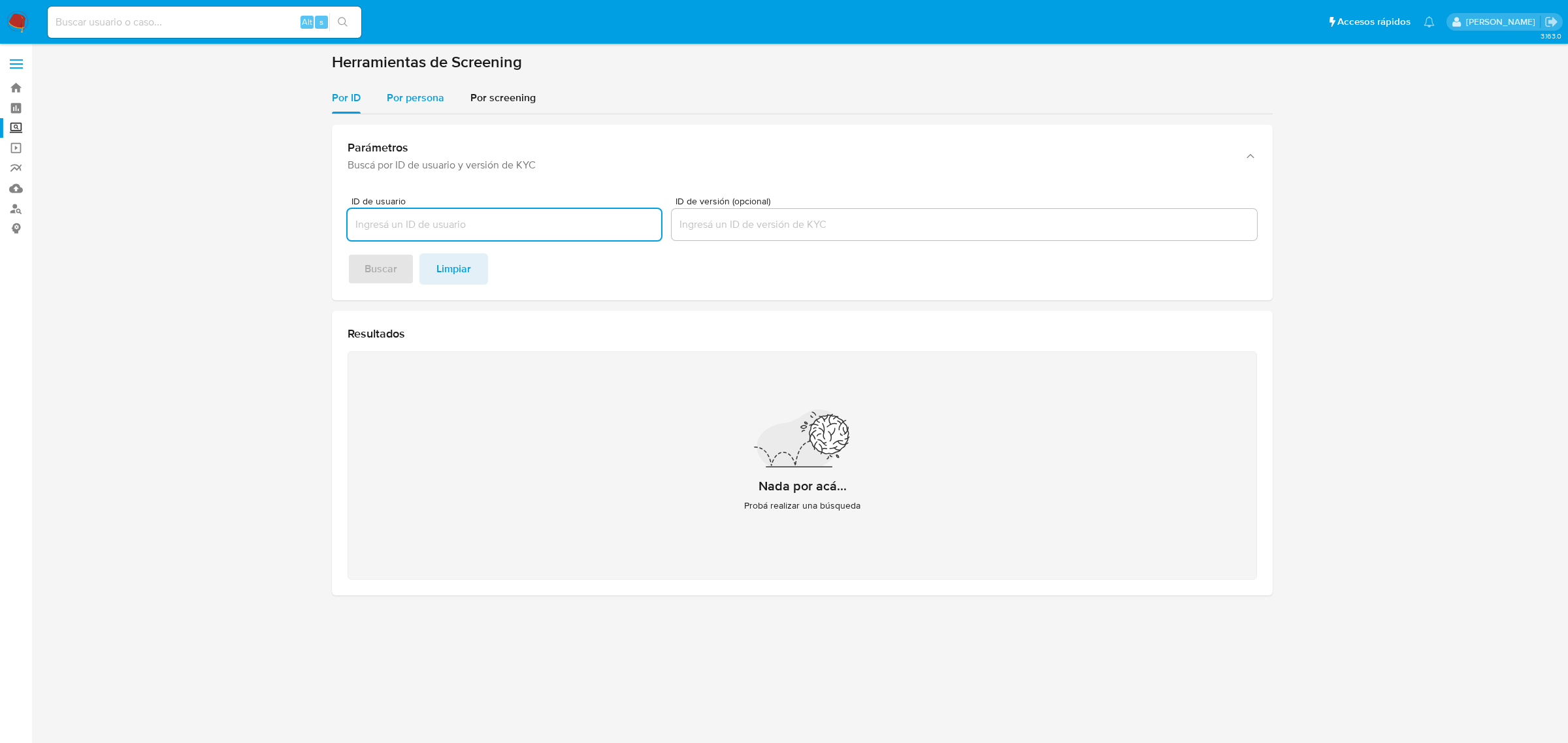
click at [432, 91] on span "Por persona" at bounding box center [416, 97] width 58 height 15
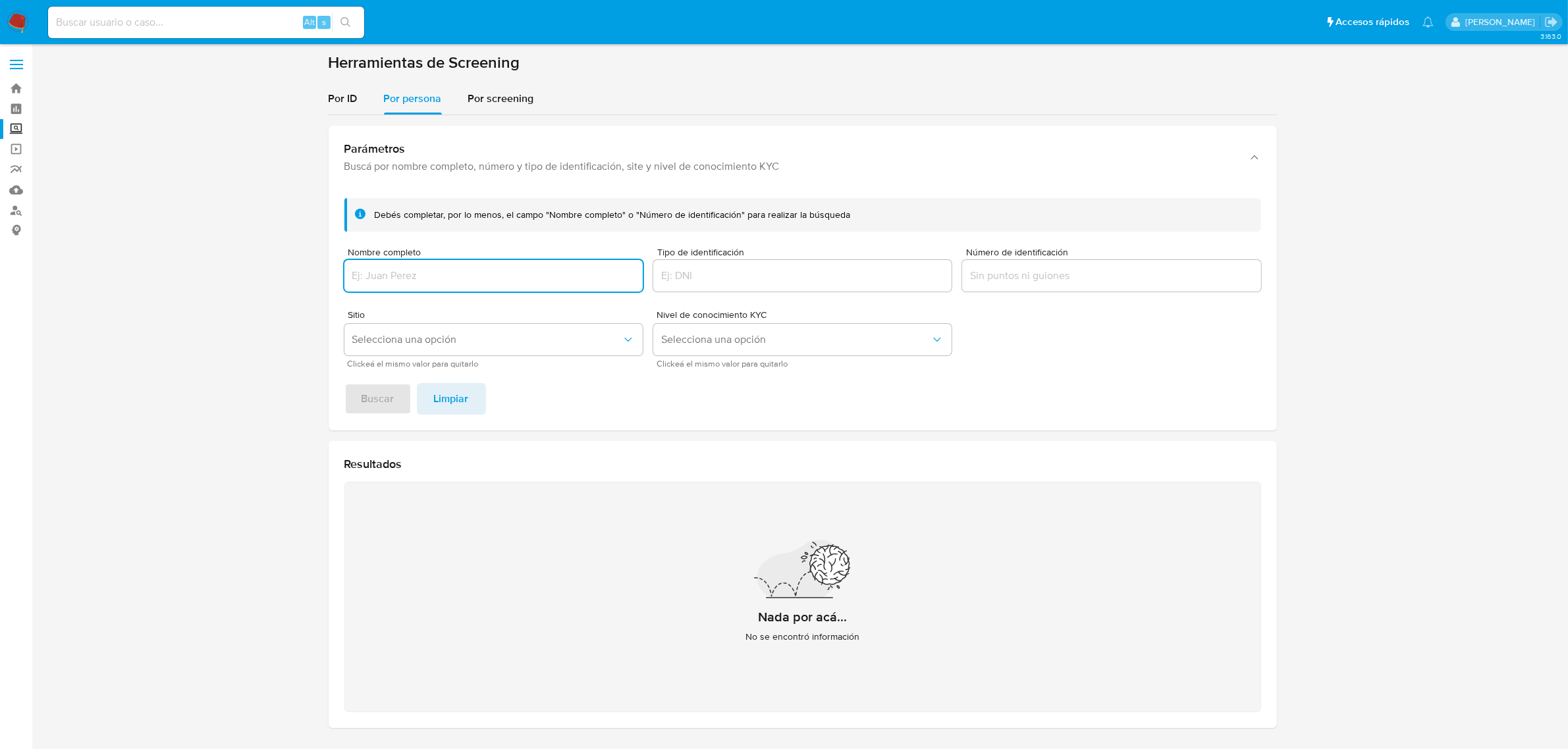
click at [443, 267] on input "Nombre completo" at bounding box center [493, 275] width 298 height 17
click at [174, 22] on input at bounding box center [205, 22] width 316 height 17
paste input "2447195410"
type input "2447195410"
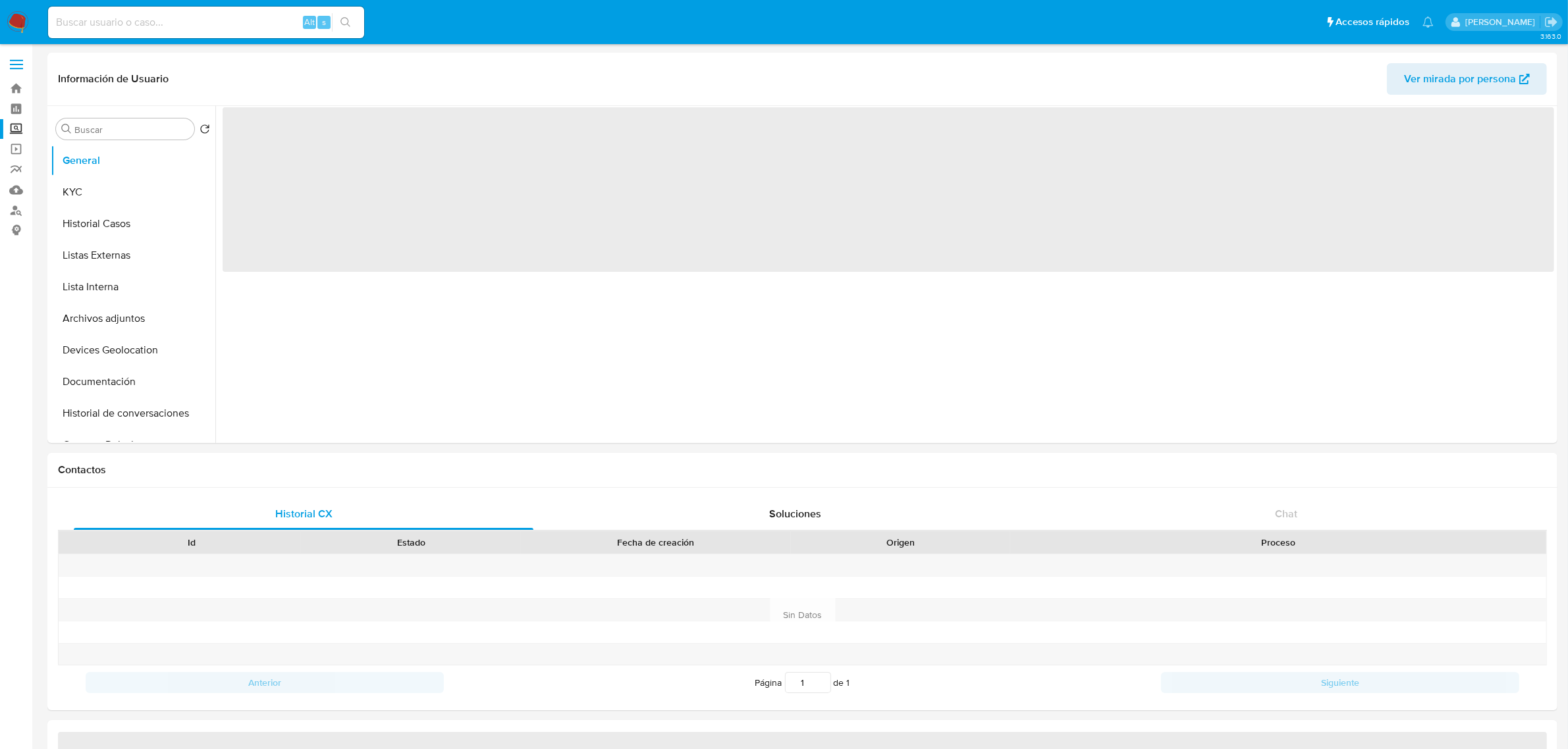
select select "10"
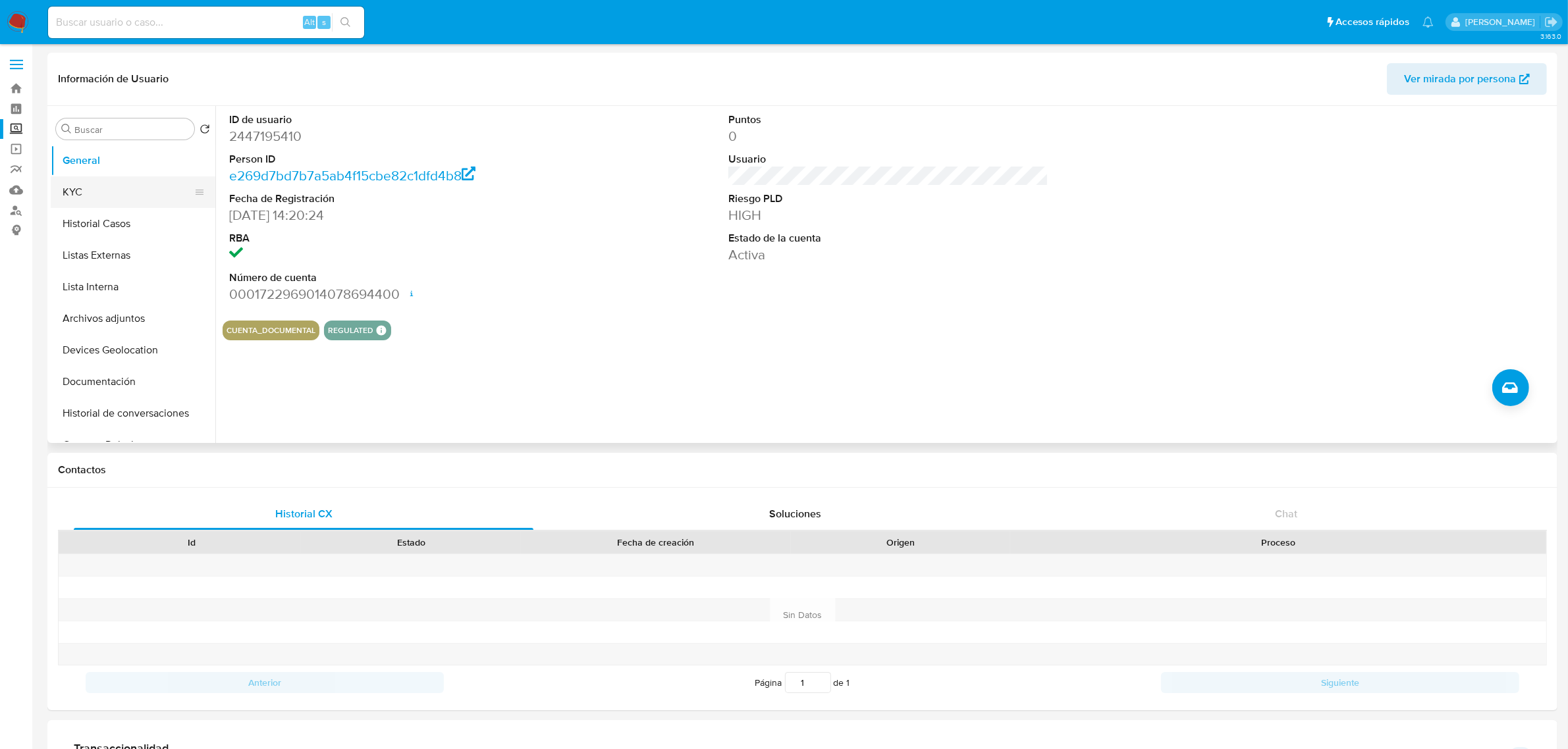
click at [143, 191] on button "KYC" at bounding box center [127, 192] width 154 height 32
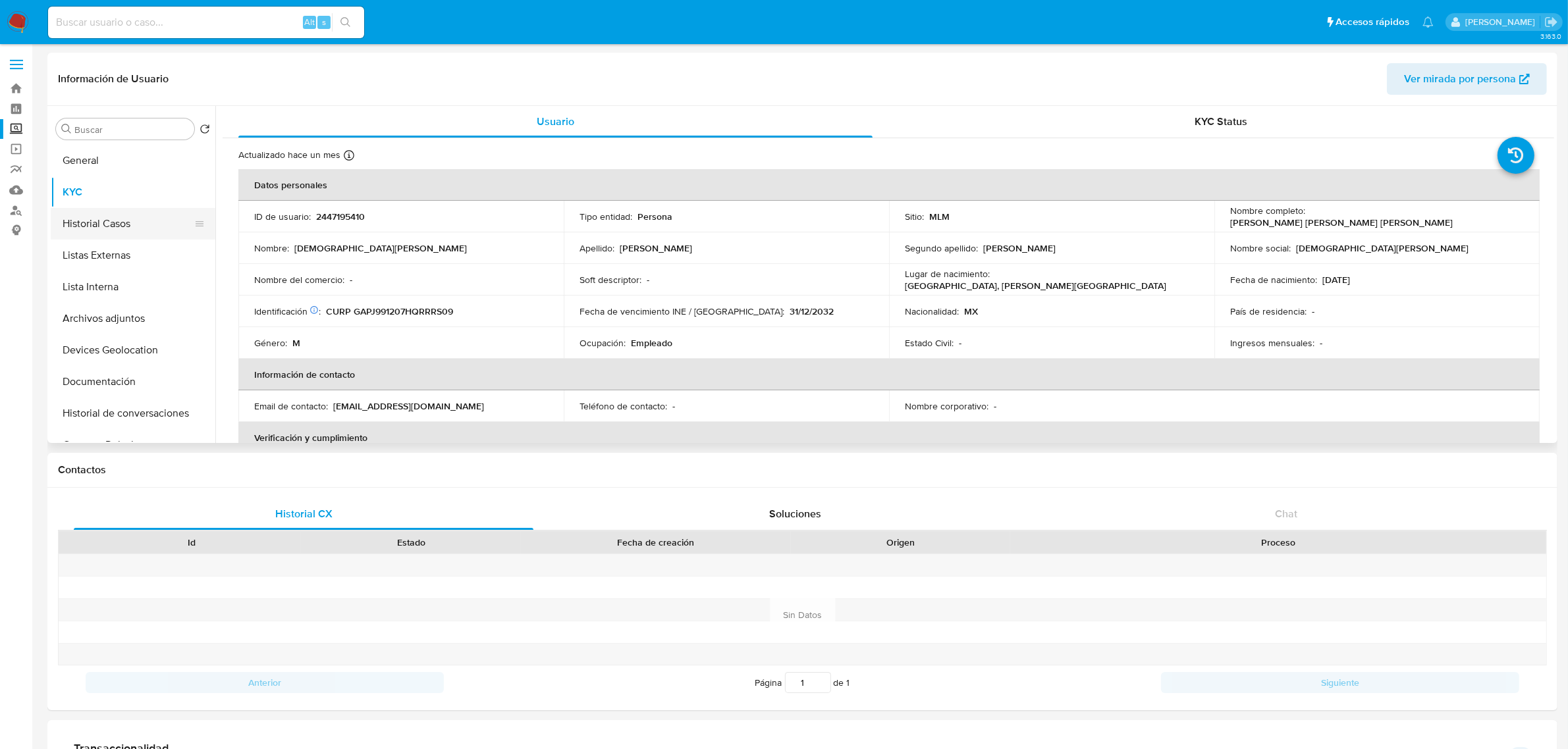
click at [150, 218] on button "Historial Casos" at bounding box center [127, 224] width 154 height 32
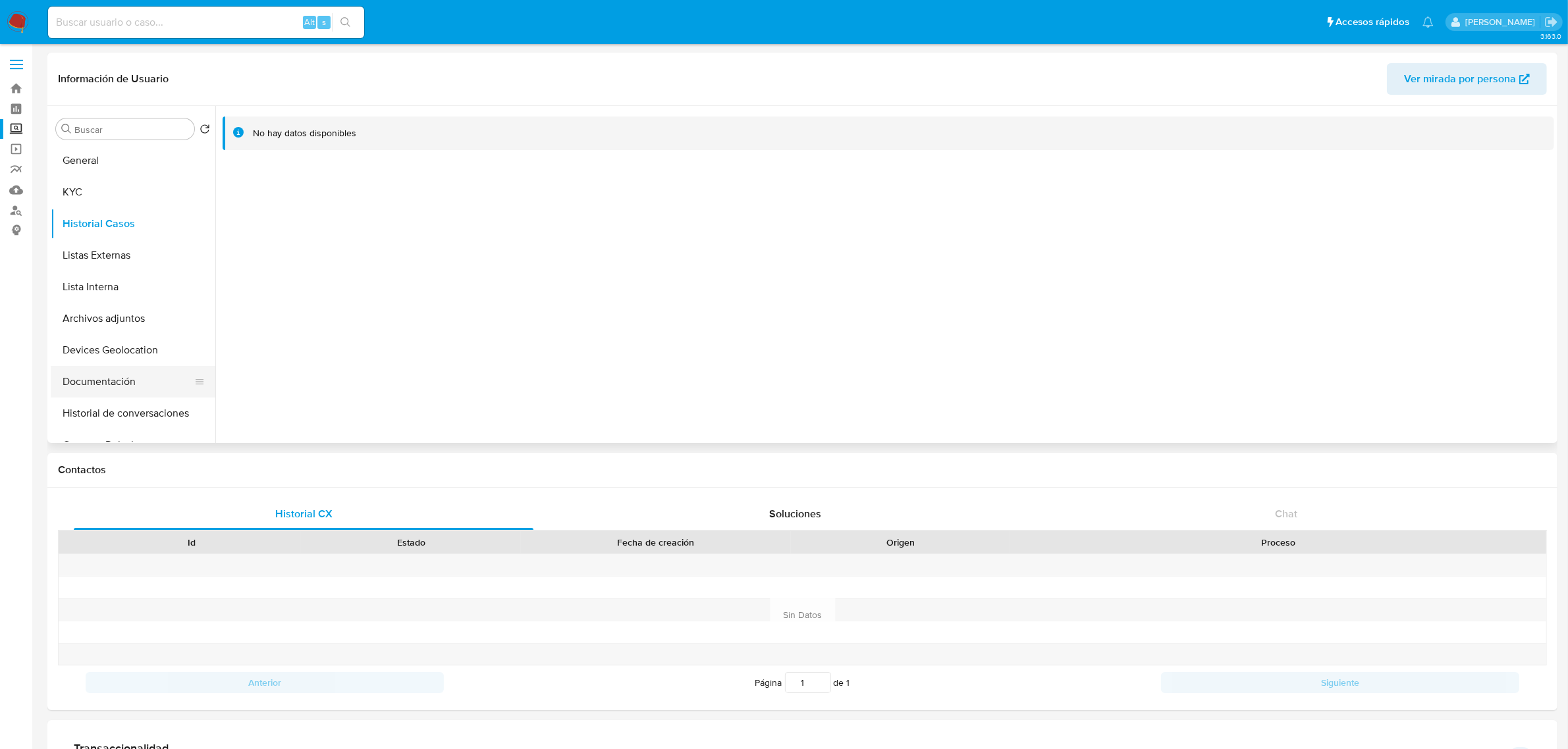
click at [139, 390] on button "Documentación" at bounding box center [127, 381] width 154 height 32
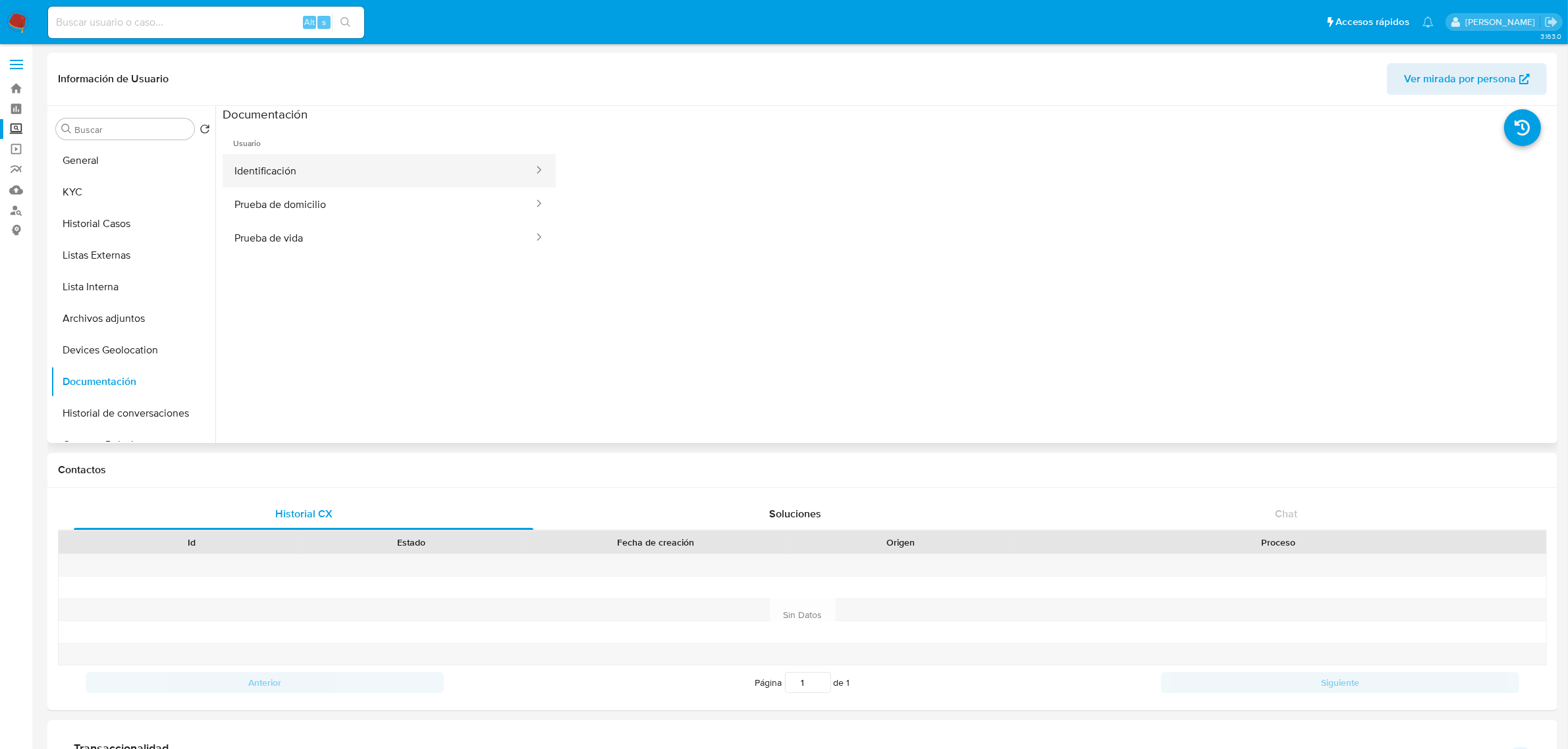
click at [412, 156] on button "Identificación" at bounding box center [378, 171] width 312 height 34
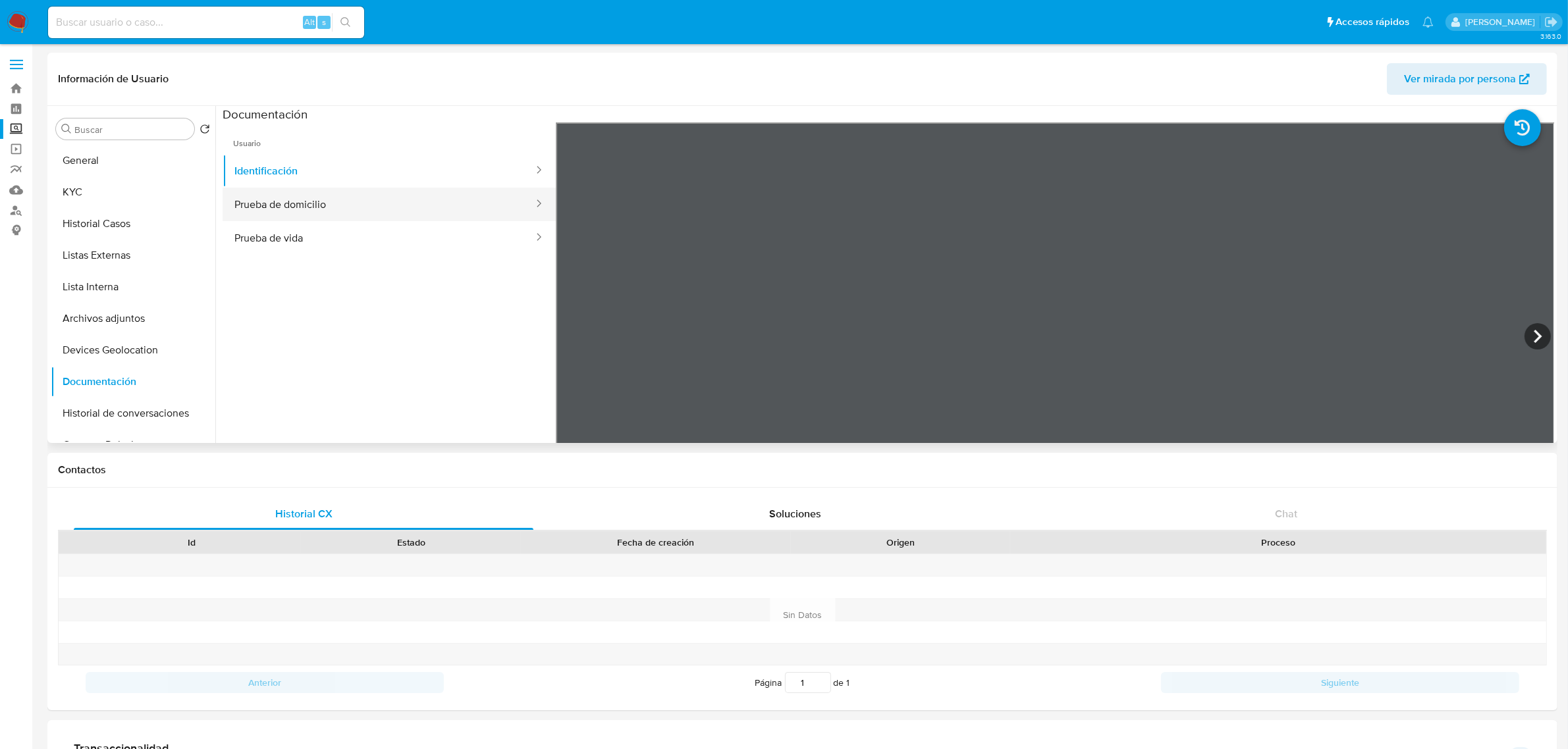
click at [377, 205] on button "Prueba de domicilio" at bounding box center [378, 205] width 312 height 34
drag, startPoint x: 333, startPoint y: 224, endPoint x: 385, endPoint y: 232, distance: 52.6
click at [333, 224] on button "Prueba de vida" at bounding box center [378, 238] width 312 height 34
click at [82, 201] on button "KYC" at bounding box center [127, 192] width 154 height 32
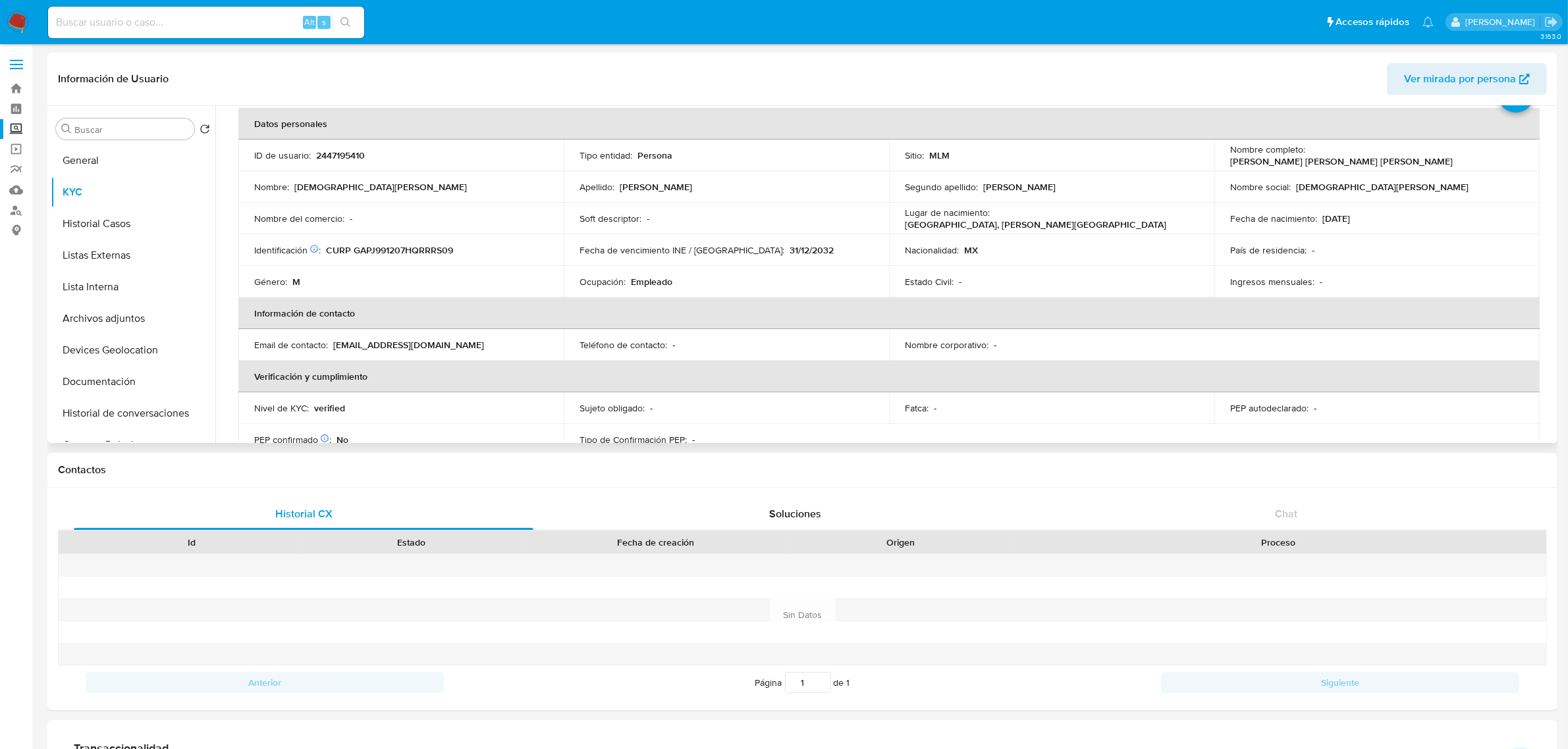
scroll to position [60, 0]
click at [18, 25] on img at bounding box center [18, 22] width 22 height 22
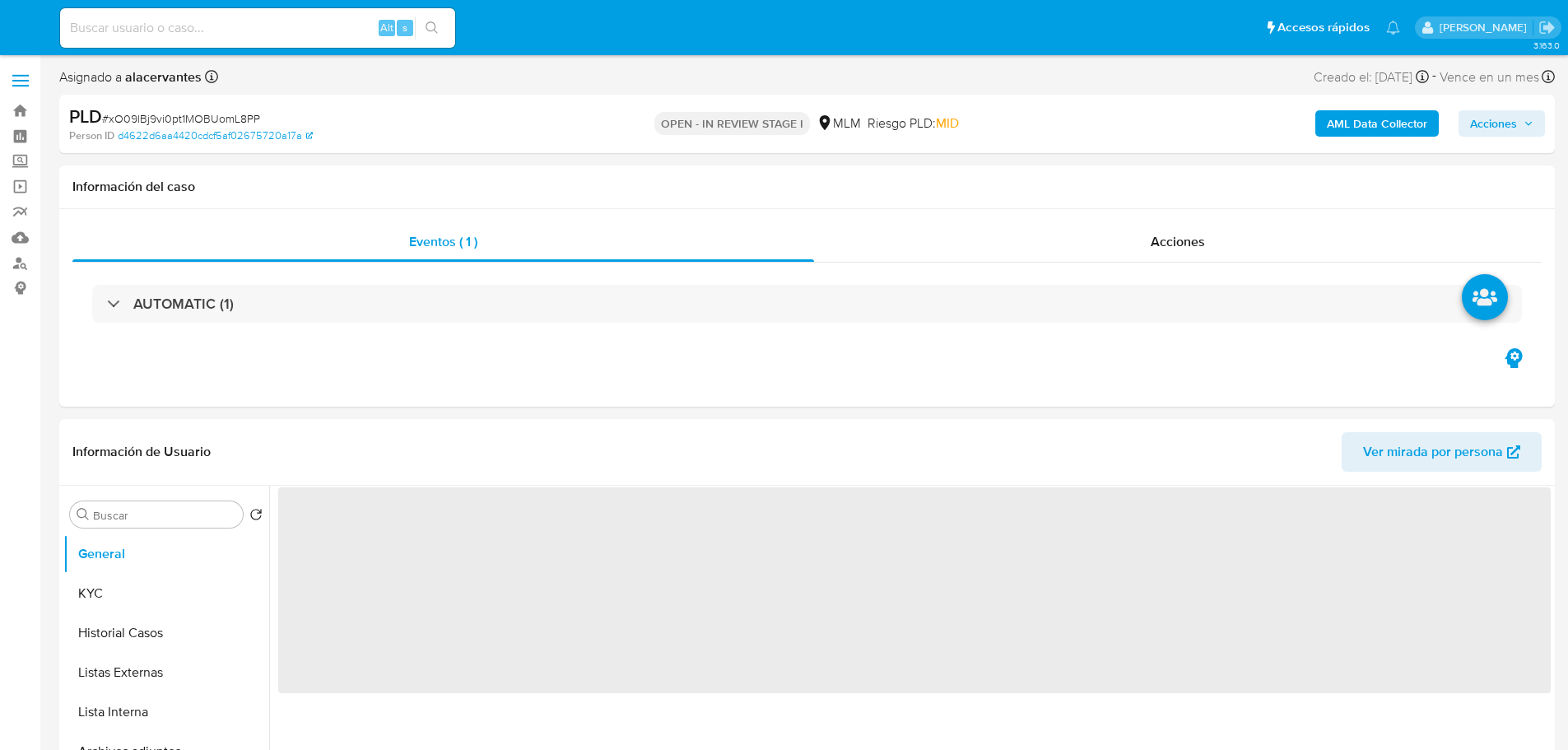
select select "10"
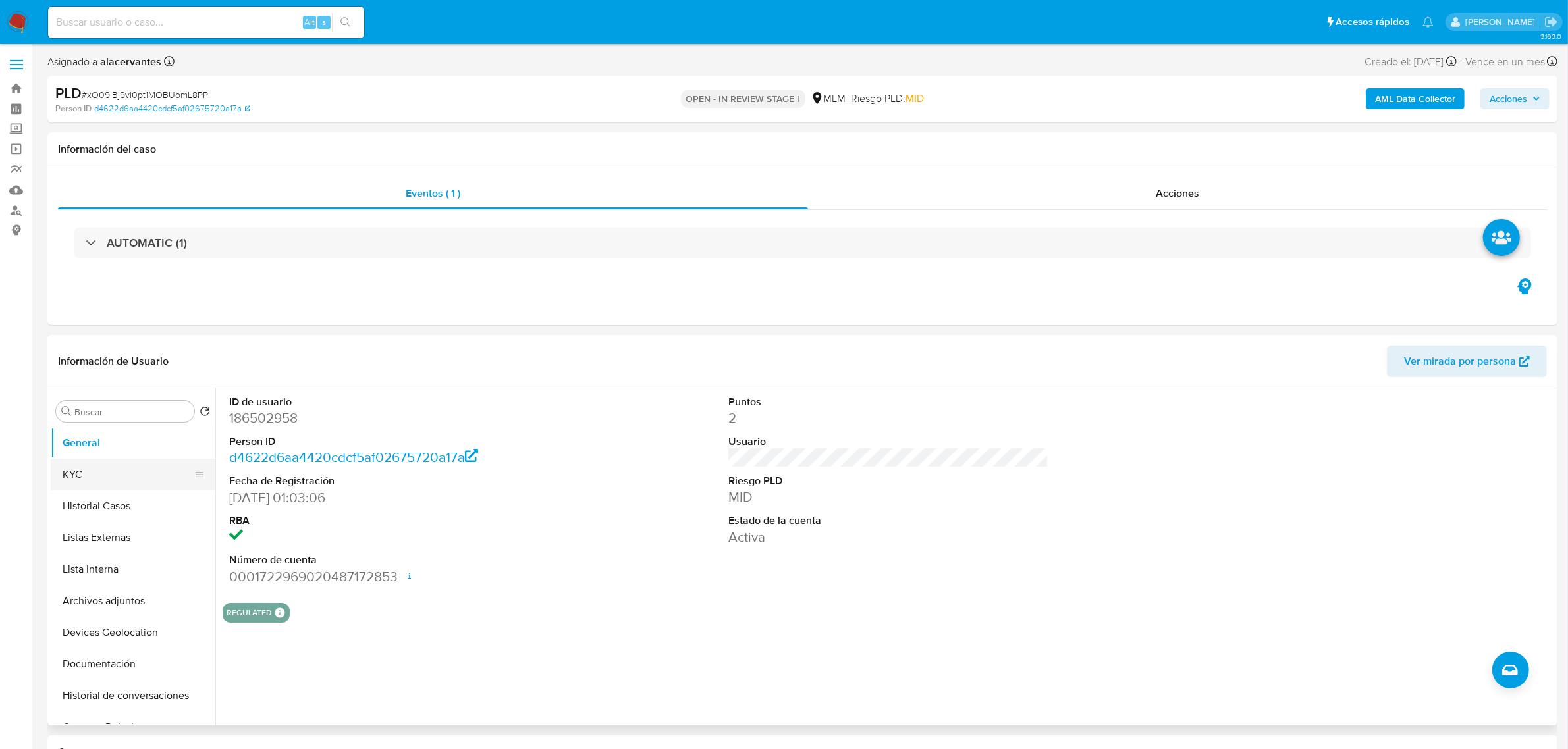
click at [146, 479] on button "KYC" at bounding box center [127, 474] width 154 height 32
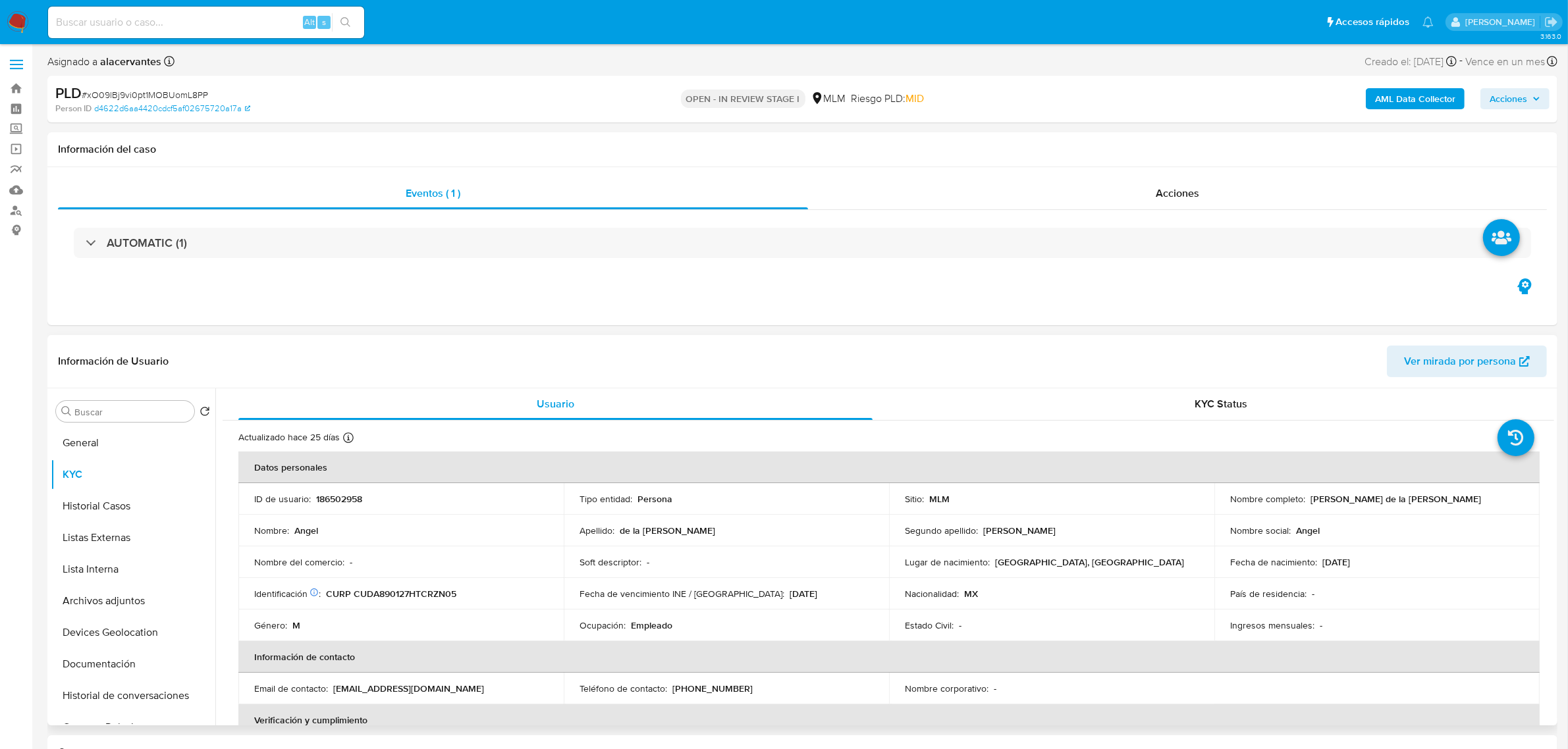
click at [347, 494] on p "186502958" at bounding box center [339, 499] width 46 height 12
copy p "186502958"
click at [116, 458] on ul "General KYC Historial Casos Listas Externas Lista Interna Archivos adjuntos Dev…" at bounding box center [133, 575] width 165 height 297
click at [138, 452] on button "General" at bounding box center [127, 442] width 154 height 32
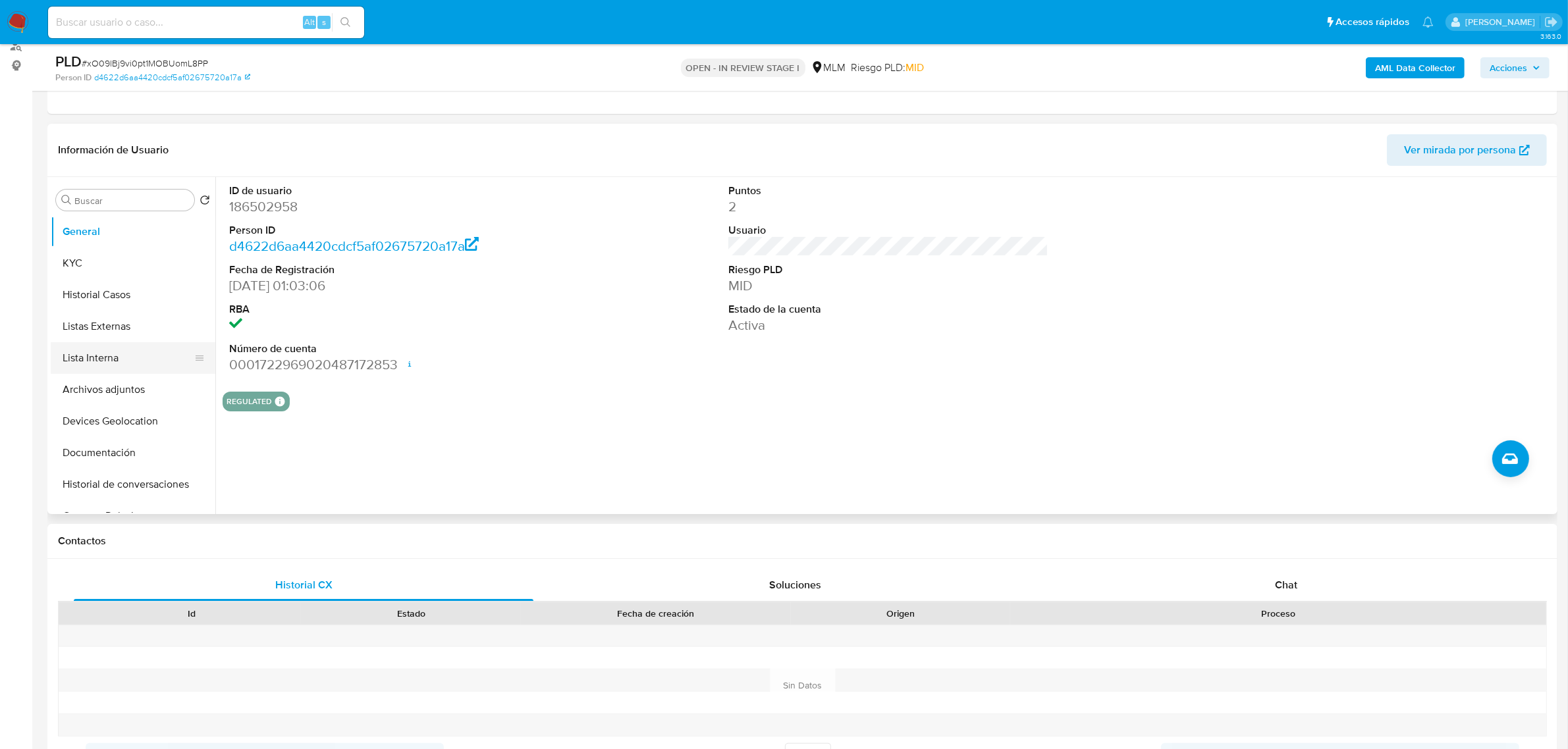
scroll to position [82, 0]
click at [145, 405] on button "Historial de conversaciones" at bounding box center [127, 402] width 154 height 32
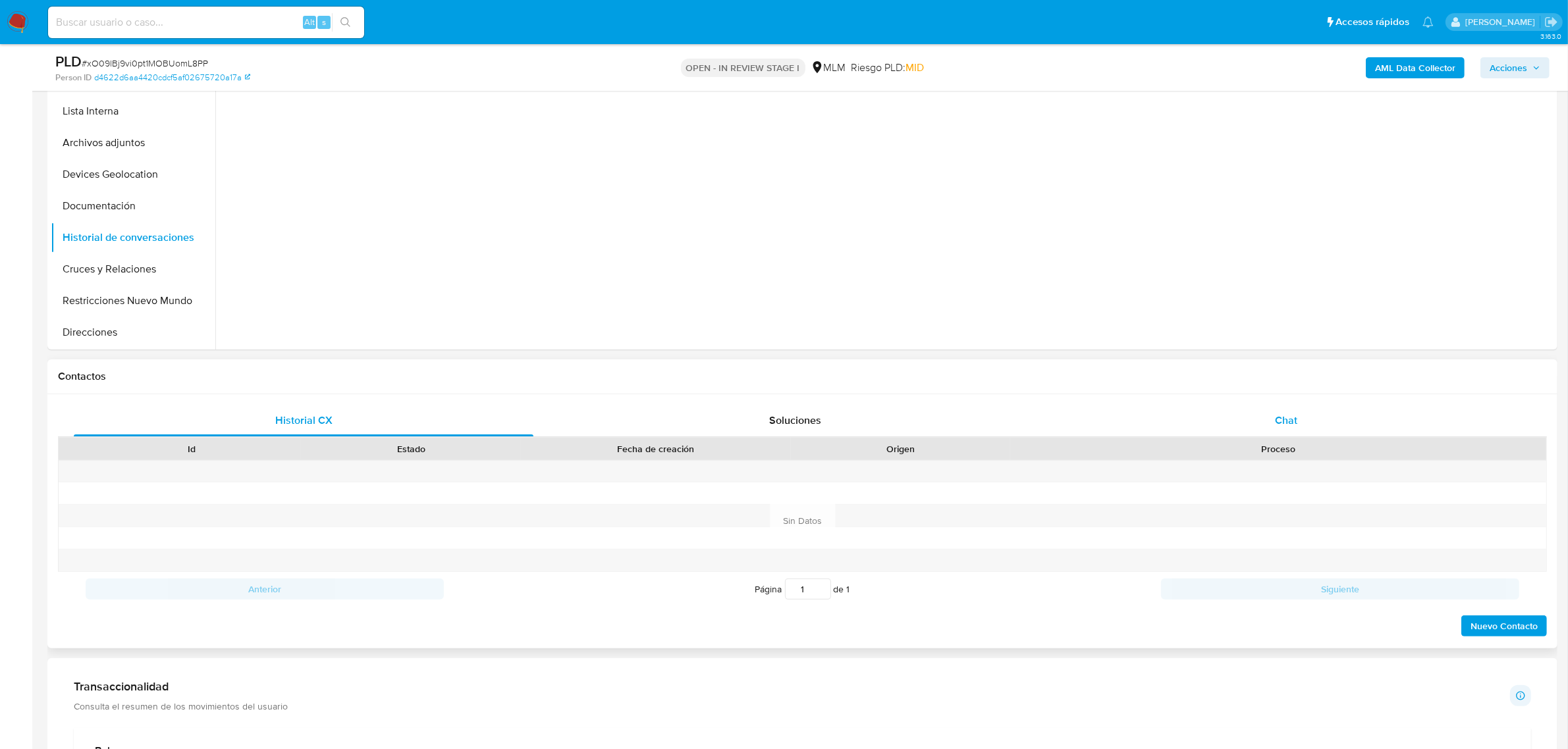
click at [1254, 413] on span "Chat" at bounding box center [1286, 420] width 22 height 15
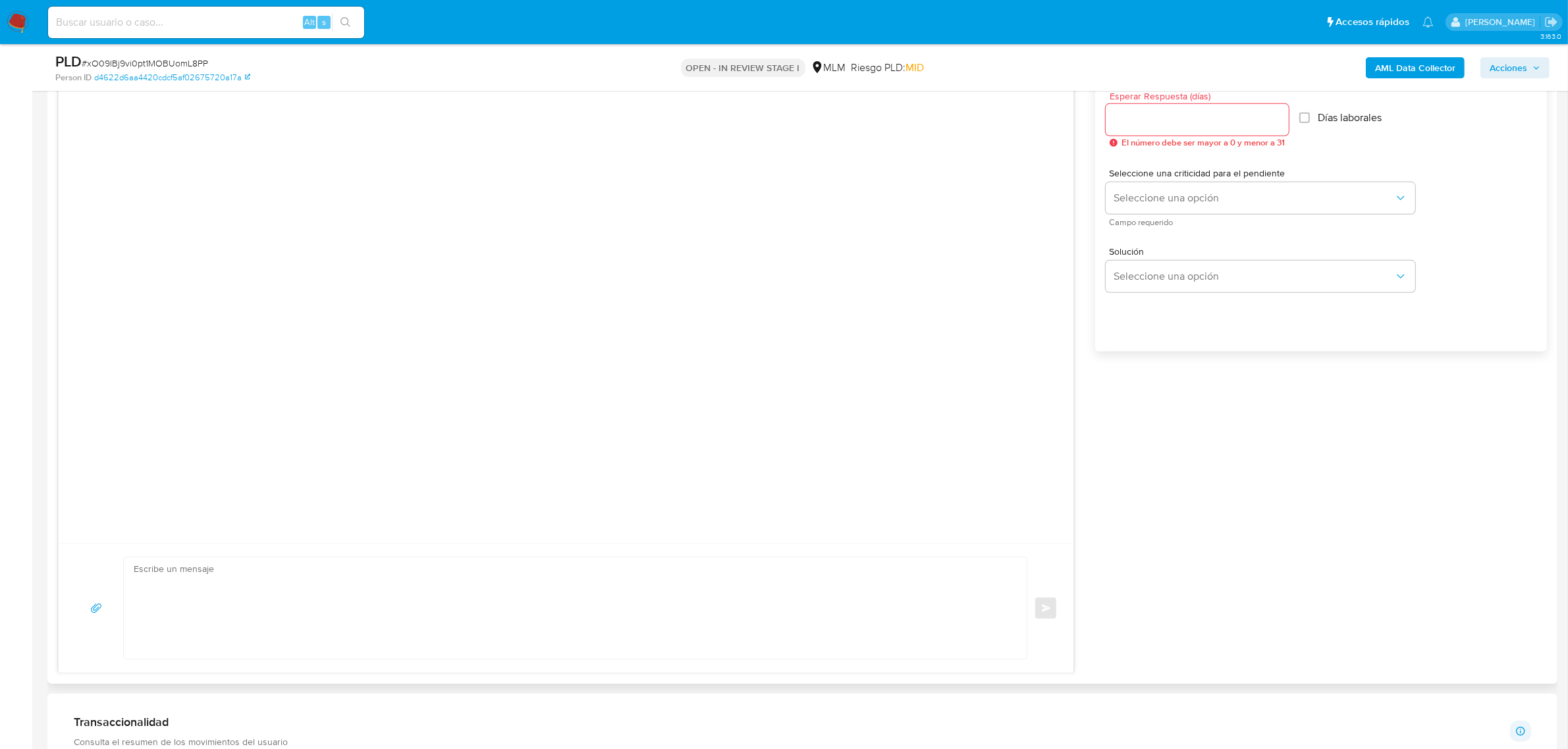
scroll to position [740, 0]
click at [1180, 101] on span "Esperar Respuesta (días)" at bounding box center [1201, 96] width 183 height 10
click at [1180, 112] on input "Esperar Respuesta (días)" at bounding box center [1197, 120] width 183 height 17
type input "5"
click at [1254, 174] on span "Seleccione una criticidad para el pendiente" at bounding box center [1264, 174] width 309 height 10
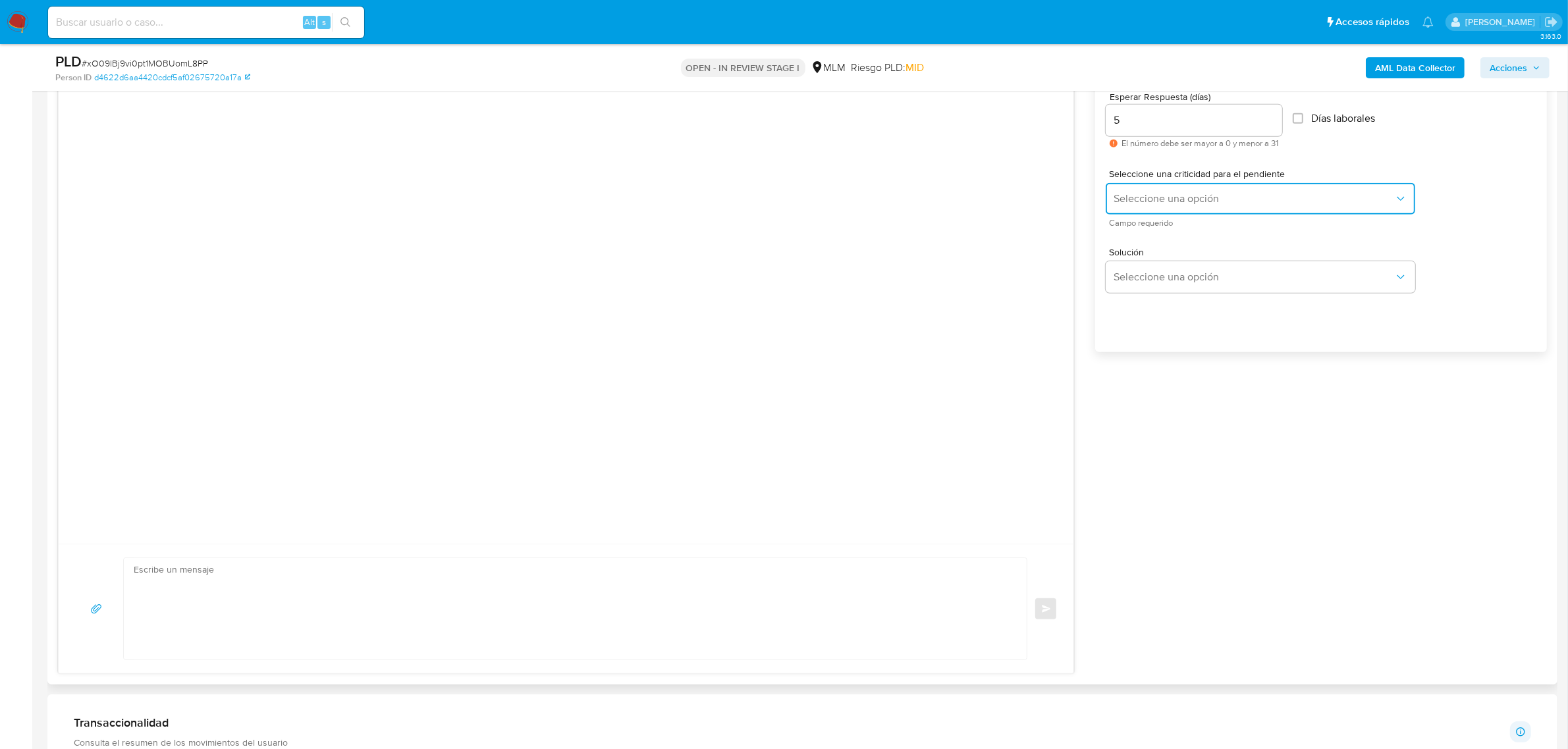
click at [1254, 199] on span "Seleccione una opción" at bounding box center [1254, 199] width 280 height 13
click at [1182, 232] on div "HIGH" at bounding box center [1254, 227] width 280 height 26
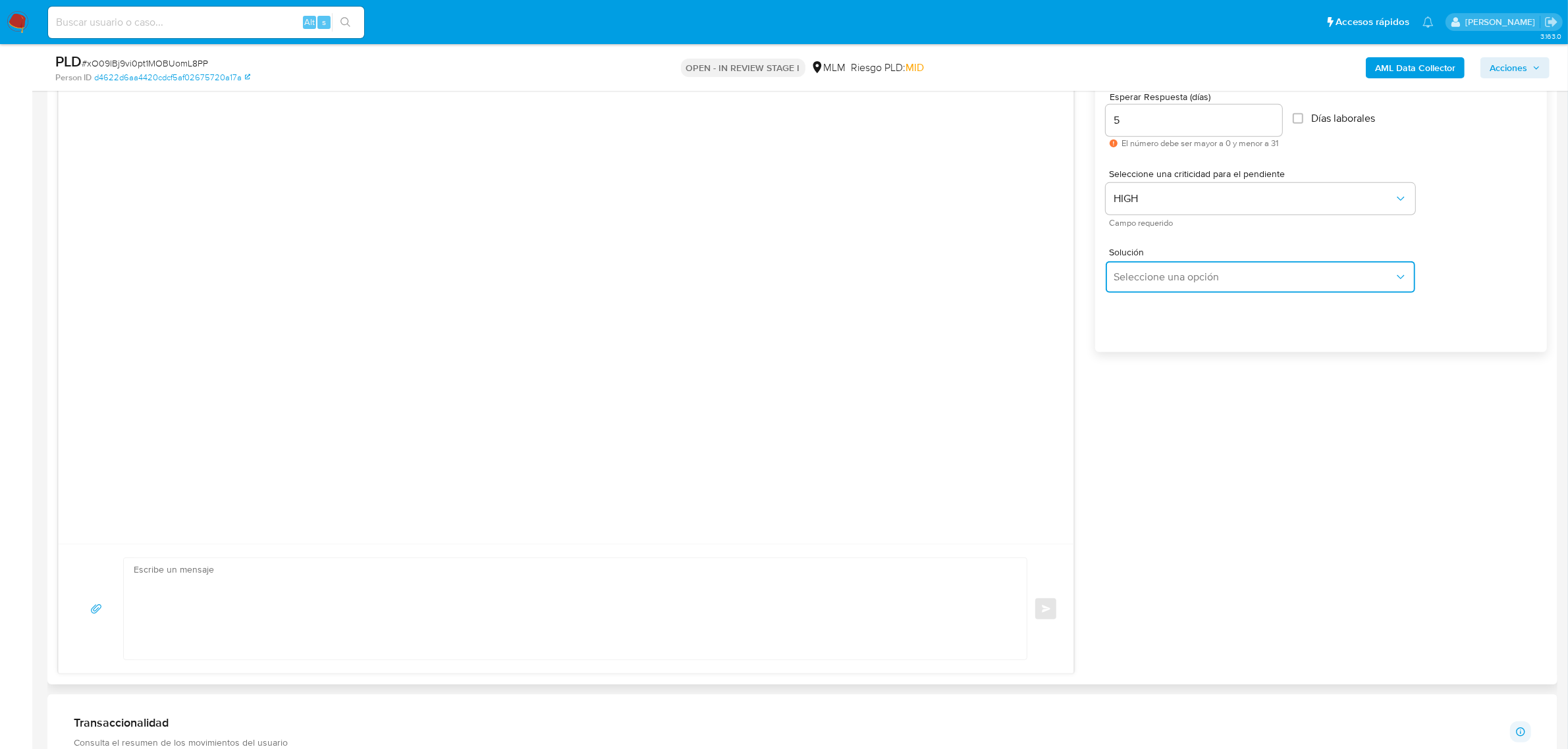
click at [1190, 271] on span "Seleccione una opción" at bounding box center [1254, 277] width 280 height 13
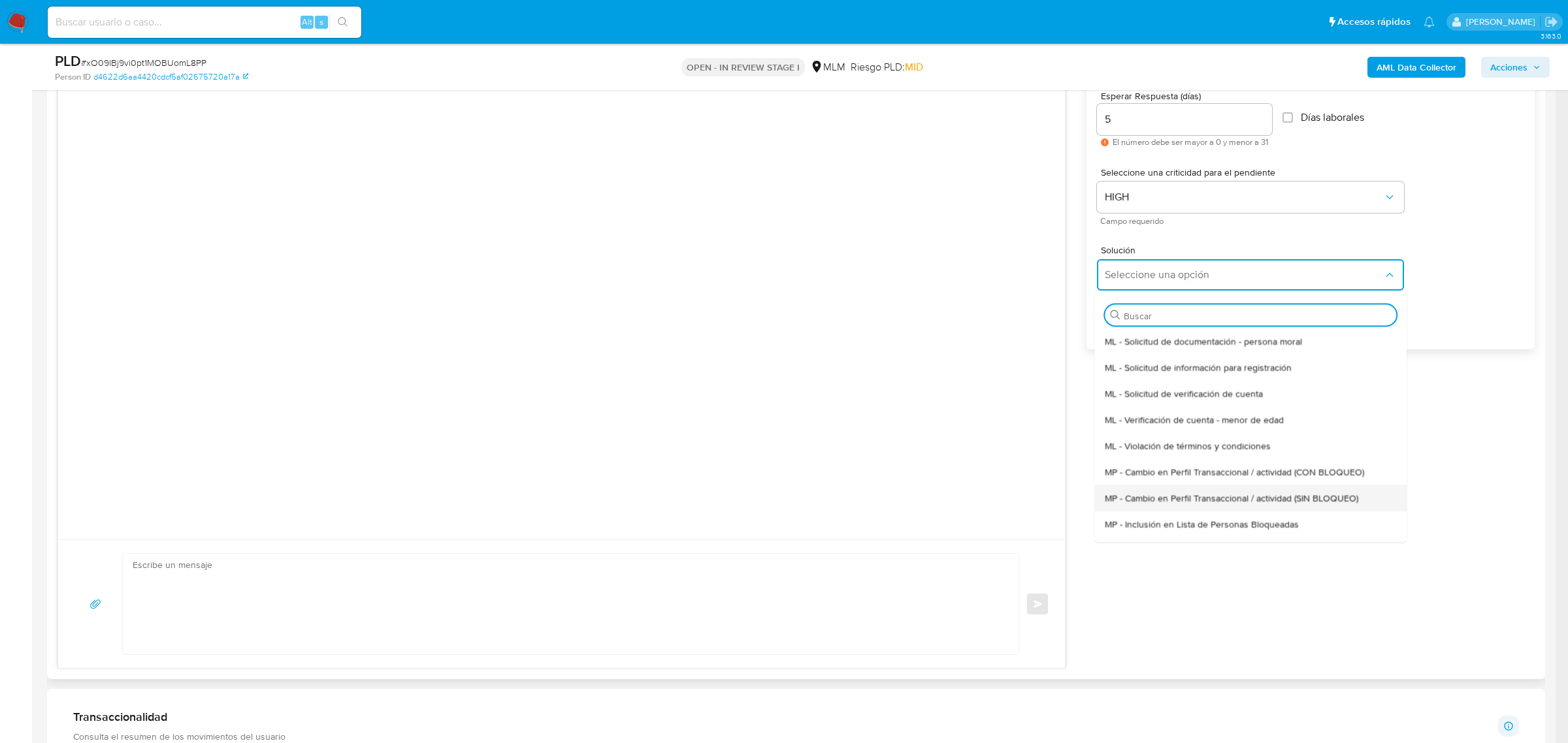
click at [1244, 504] on span "MP - Cambio en Perfil Transaccional / actividad (SIN BLOQUEO)" at bounding box center [1231, 498] width 253 height 12
type textarea "Estimado ,Te comunicamos que se ha identificado un cambio en el uso habitual de…"
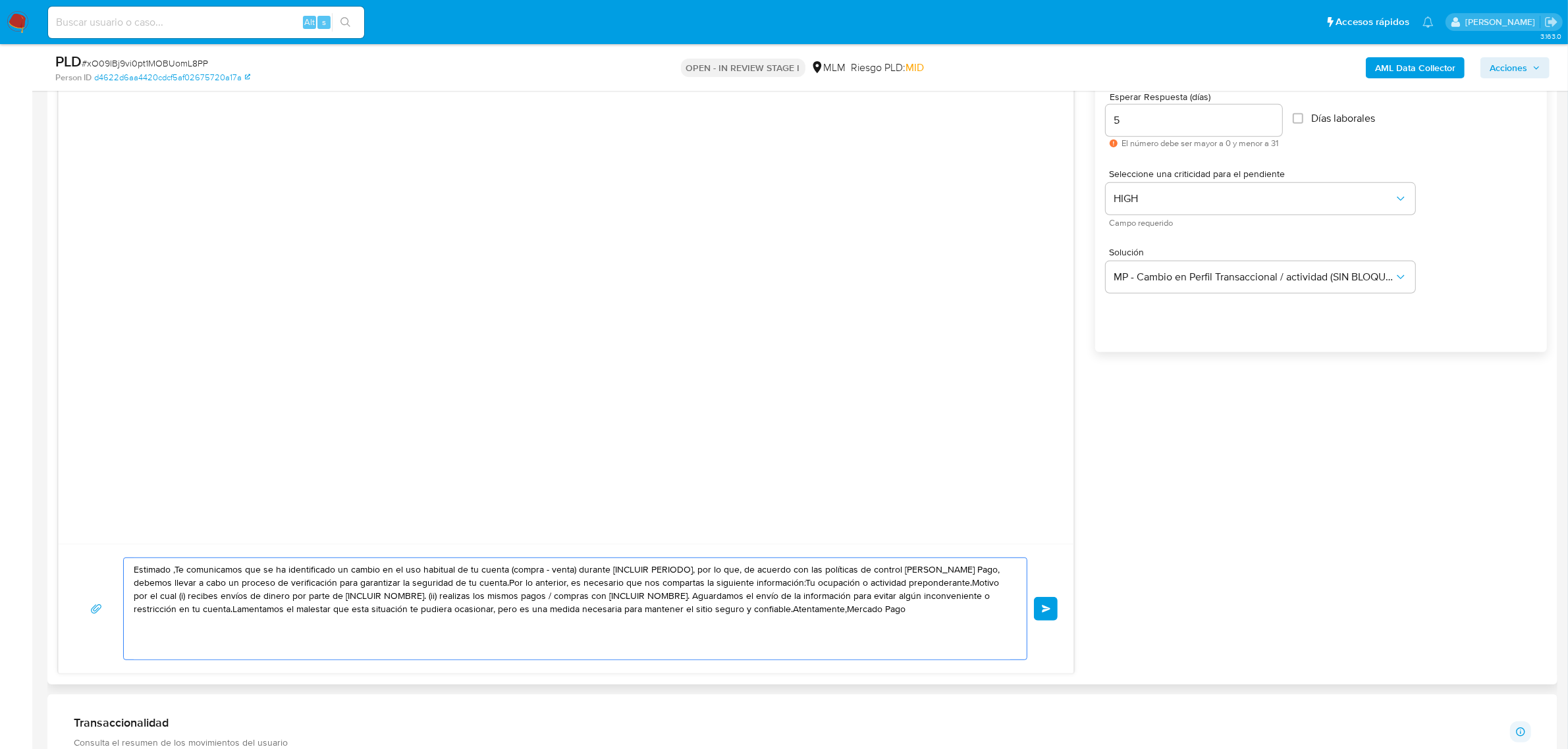
click at [871, 599] on textarea "Estimado ,Te comunicamos que se ha identificado un cambio en el uso habitual de…" at bounding box center [572, 608] width 877 height 102
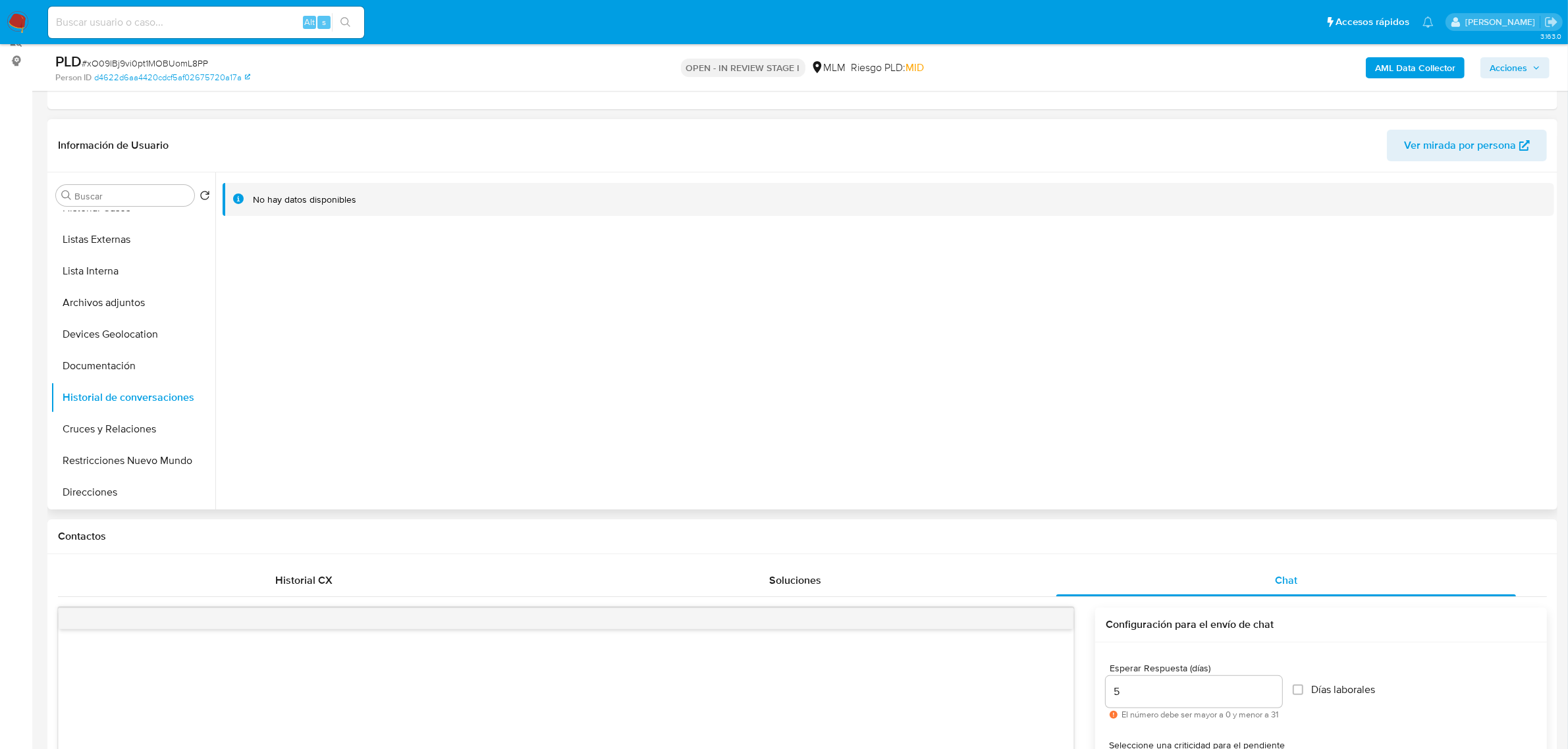
scroll to position [165, 0]
click at [970, 586] on div "Soluciones" at bounding box center [794, 585] width 459 height 32
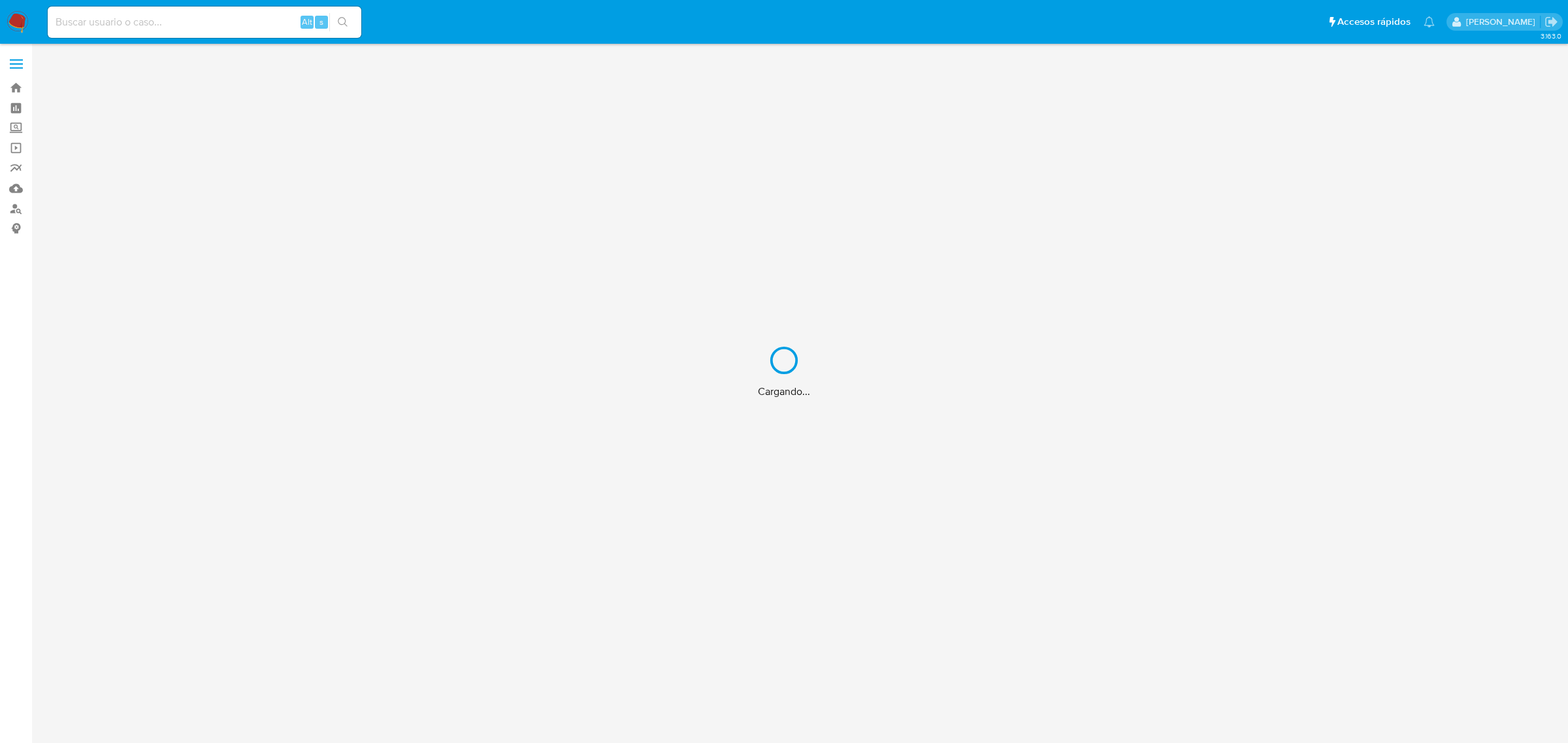
click at [20, 129] on div "Cargando..." at bounding box center [784, 372] width 1568 height 743
click at [13, 128] on div "Cargando..." at bounding box center [784, 372] width 1568 height 743
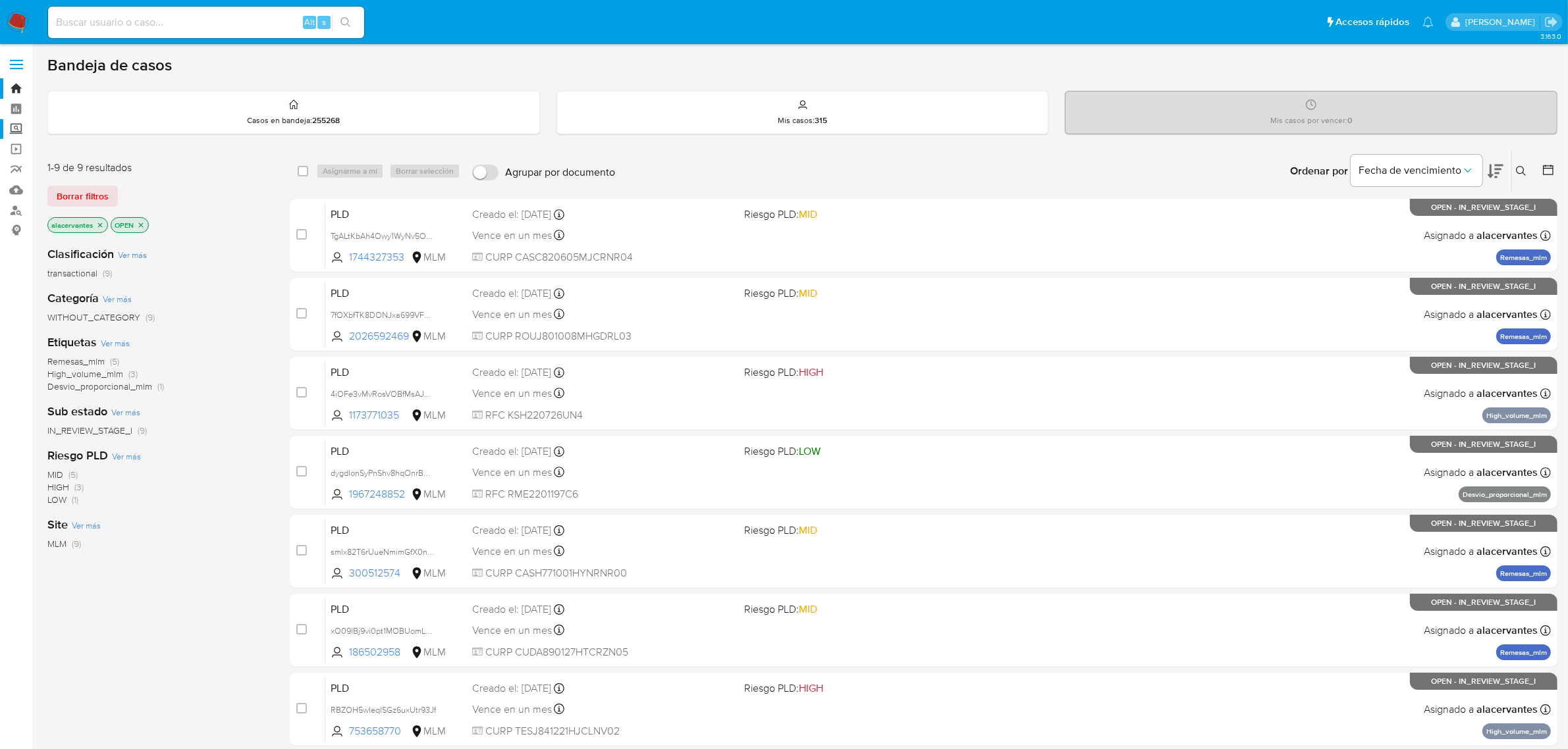
click at [17, 129] on label "Screening" at bounding box center [78, 129] width 157 height 21
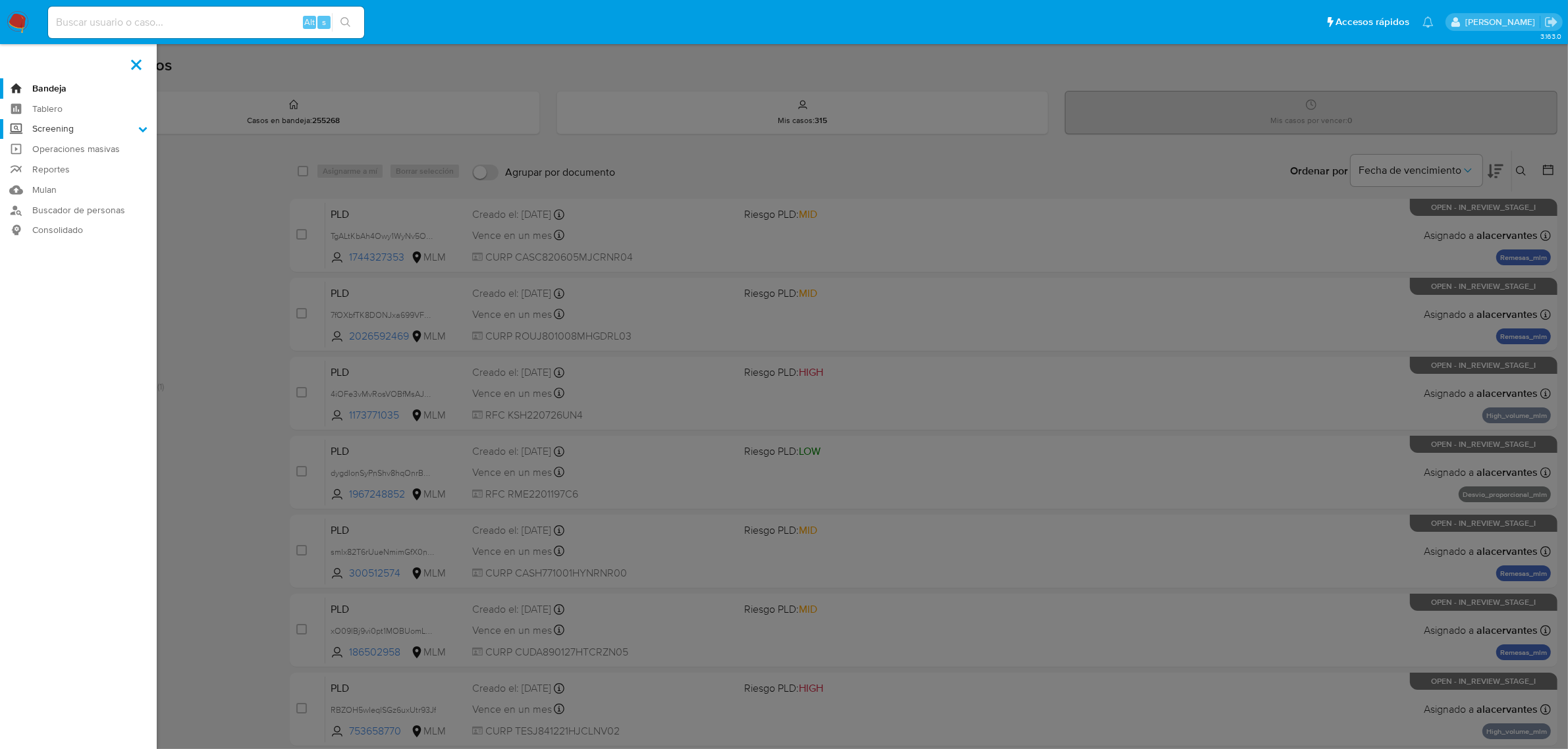
click at [0, 0] on input "Screening" at bounding box center [0, 0] width 0 height 0
click at [85, 180] on link "Herramientas" at bounding box center [78, 180] width 157 height 16
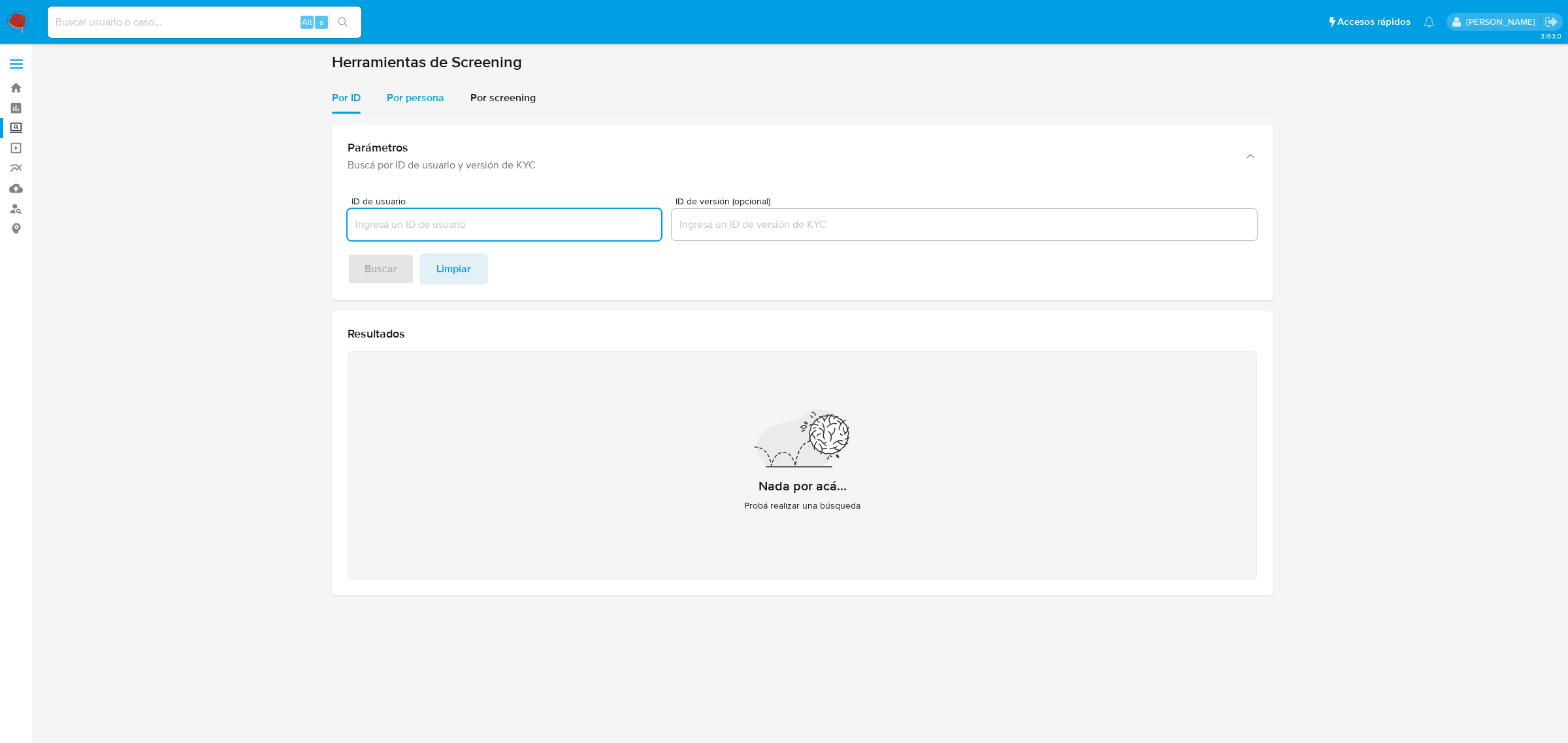
click at [417, 100] on span "Por persona" at bounding box center [416, 97] width 58 height 15
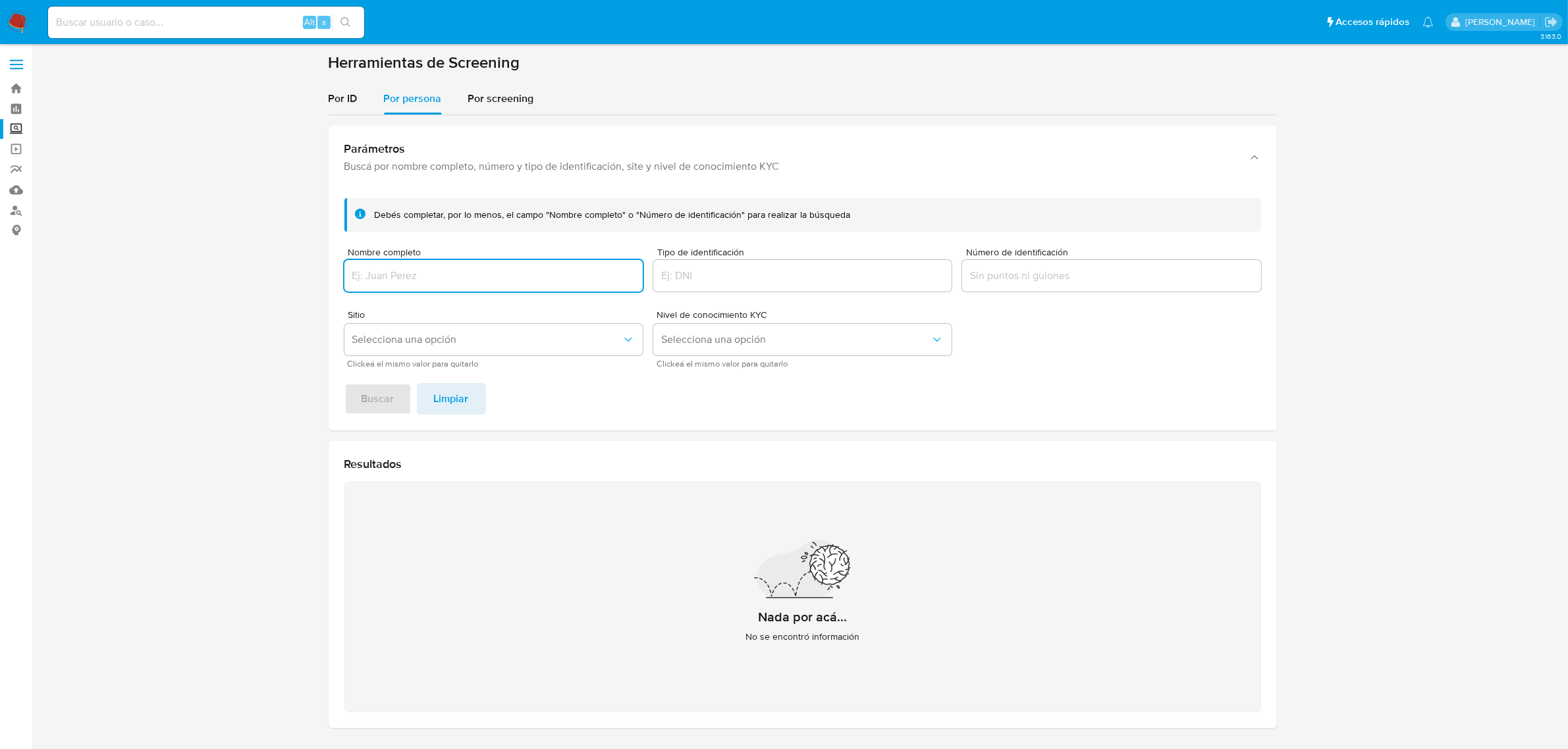
click at [525, 274] on input "Nombre completo" at bounding box center [493, 275] width 298 height 17
click at [392, 395] on span "Buscar" at bounding box center [378, 398] width 33 height 29
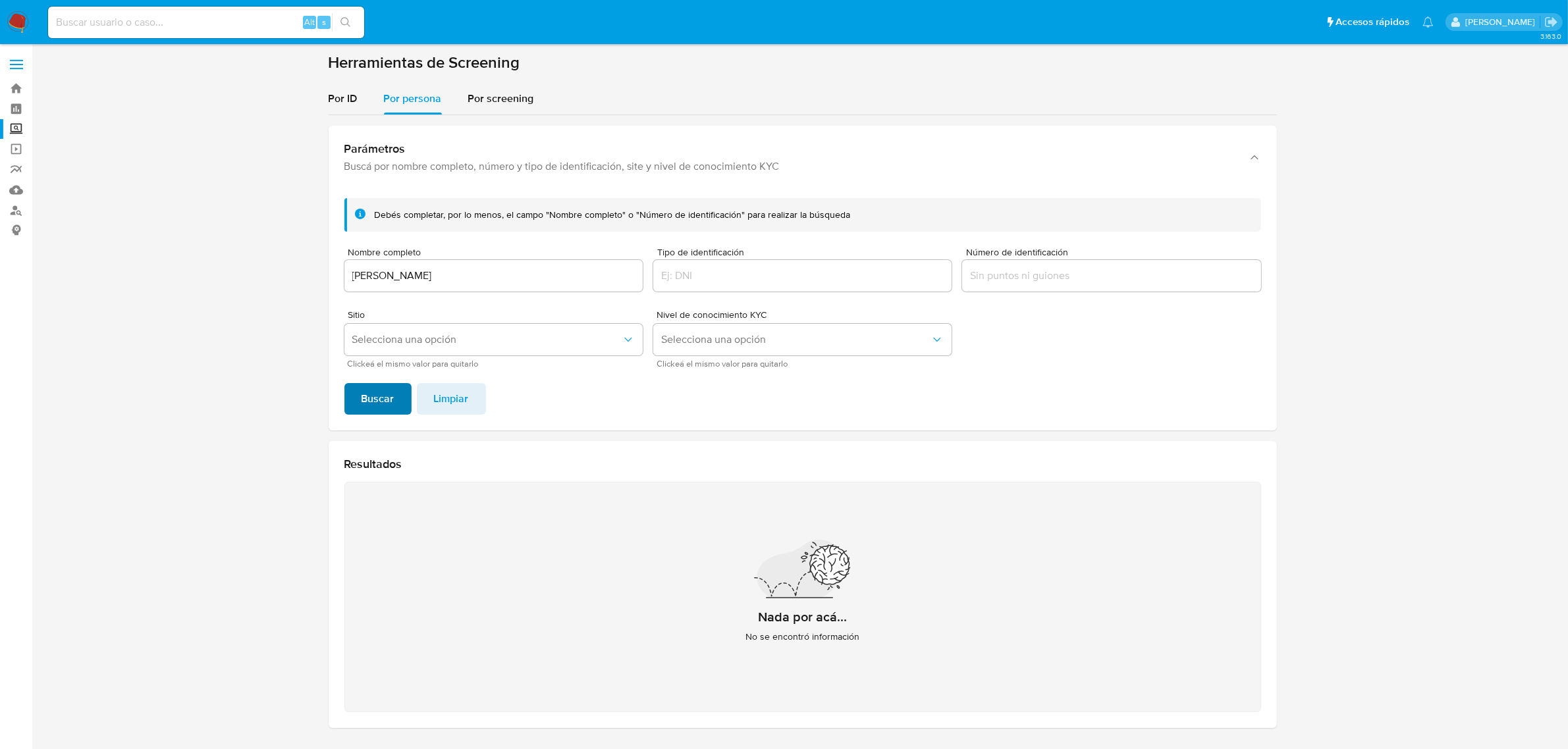
scroll to position [44, 0]
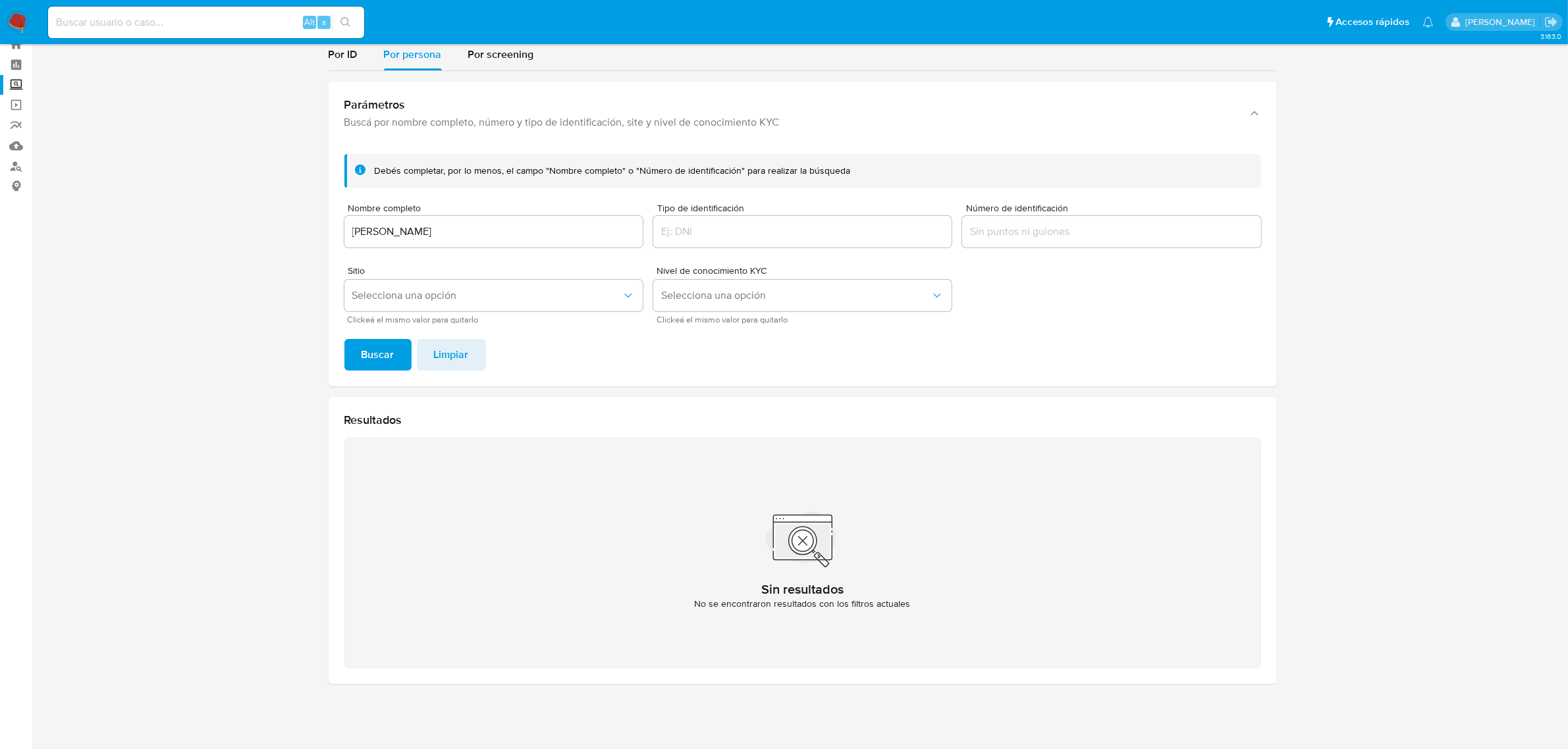
click at [583, 232] on input "AMAIRANI GARCIA IZQUIERDO" at bounding box center [493, 231] width 298 height 17
type input "FELICIANO PEREZ CHABLE"
click at [393, 358] on button "Buscar" at bounding box center [378, 355] width 67 height 32
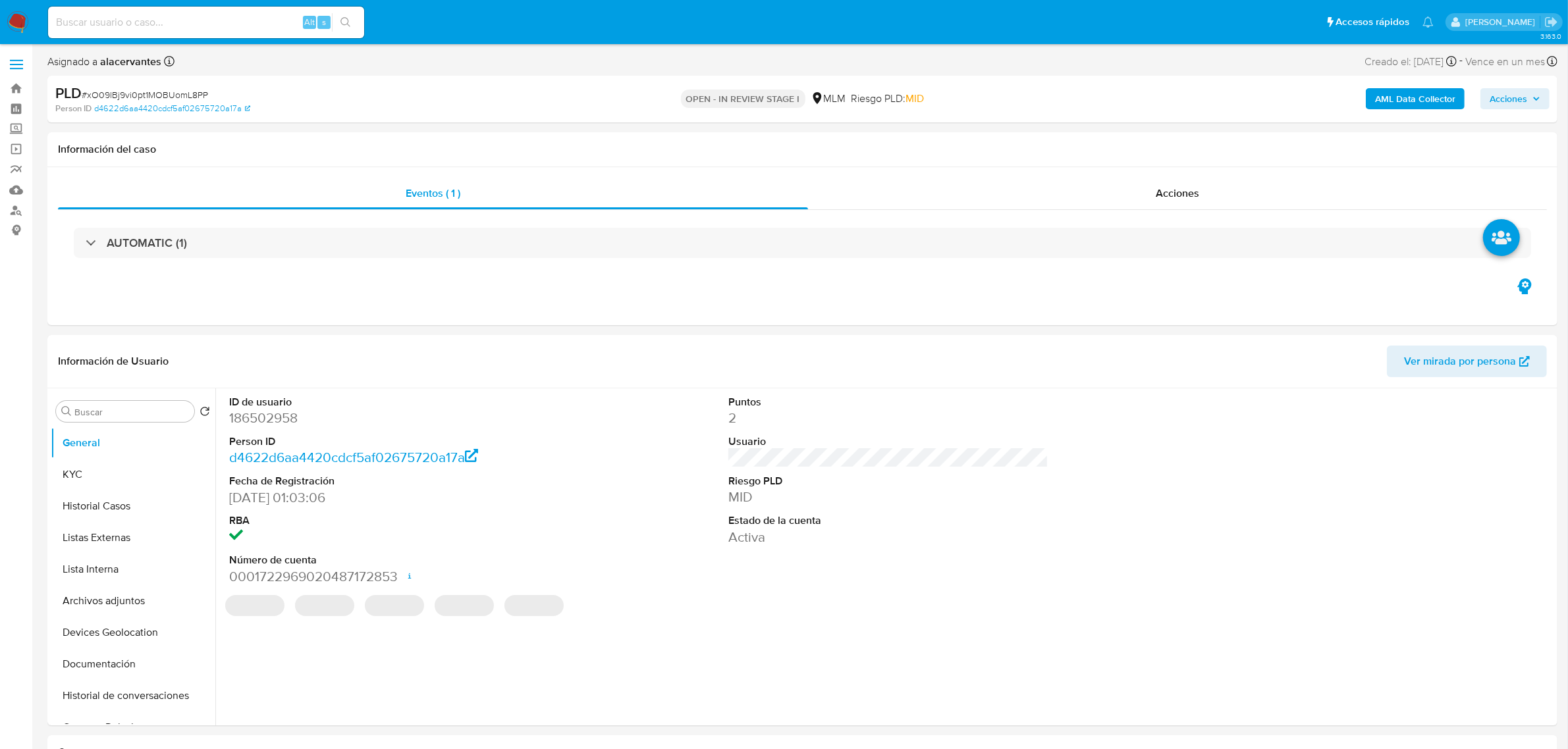
select select "10"
click at [113, 485] on button "KYC" at bounding box center [127, 474] width 154 height 32
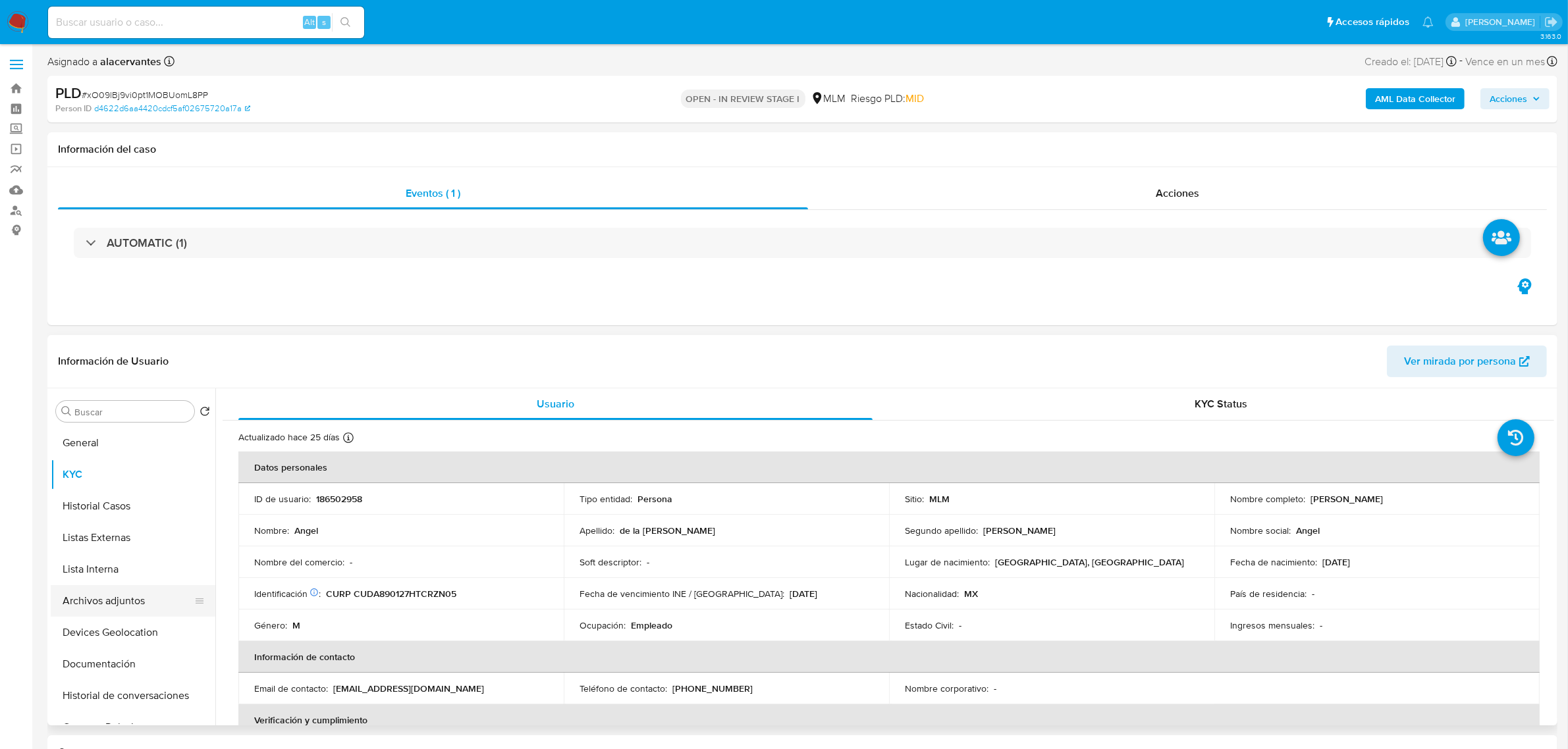
click at [133, 606] on button "Archivos adjuntos" at bounding box center [127, 600] width 154 height 32
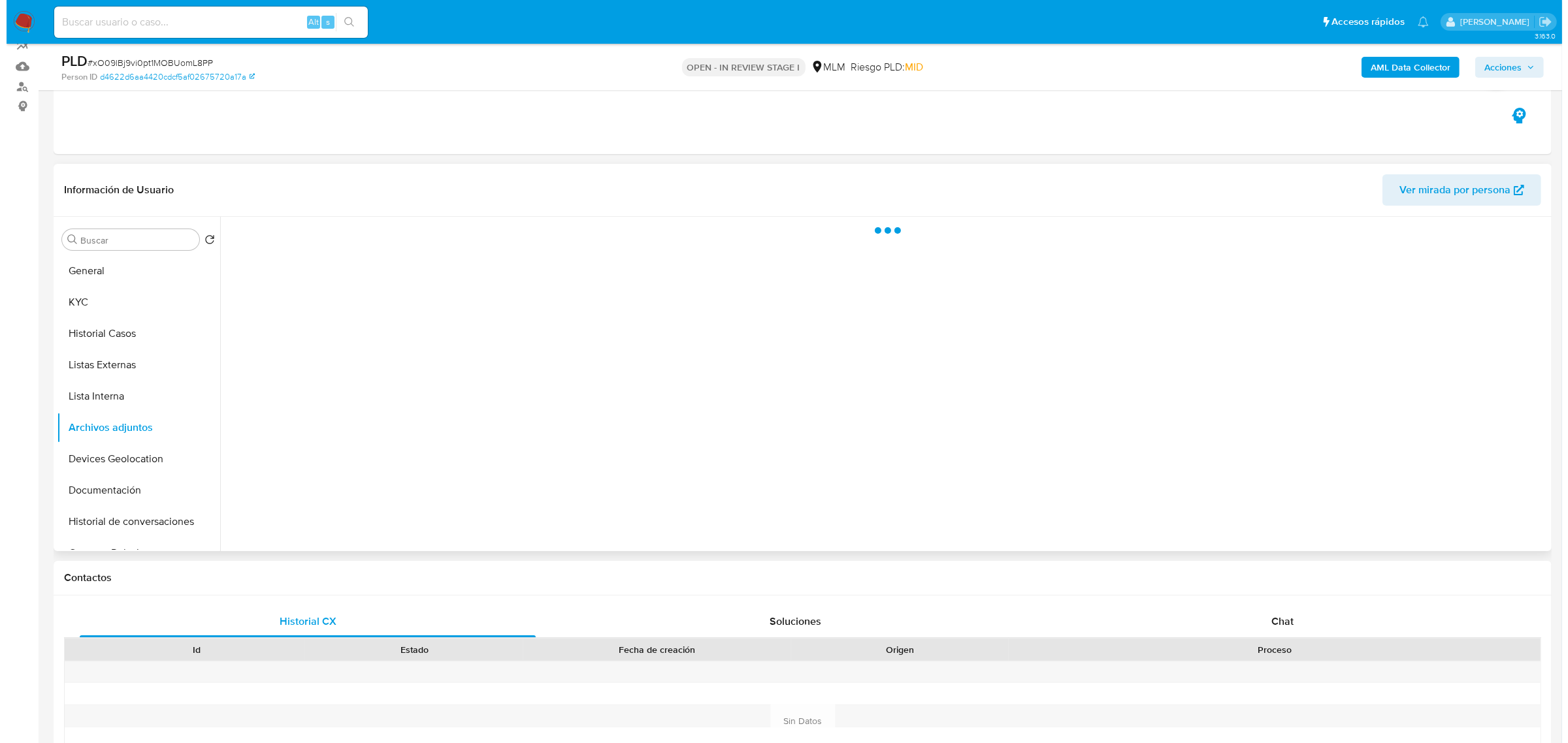
scroll to position [163, 0]
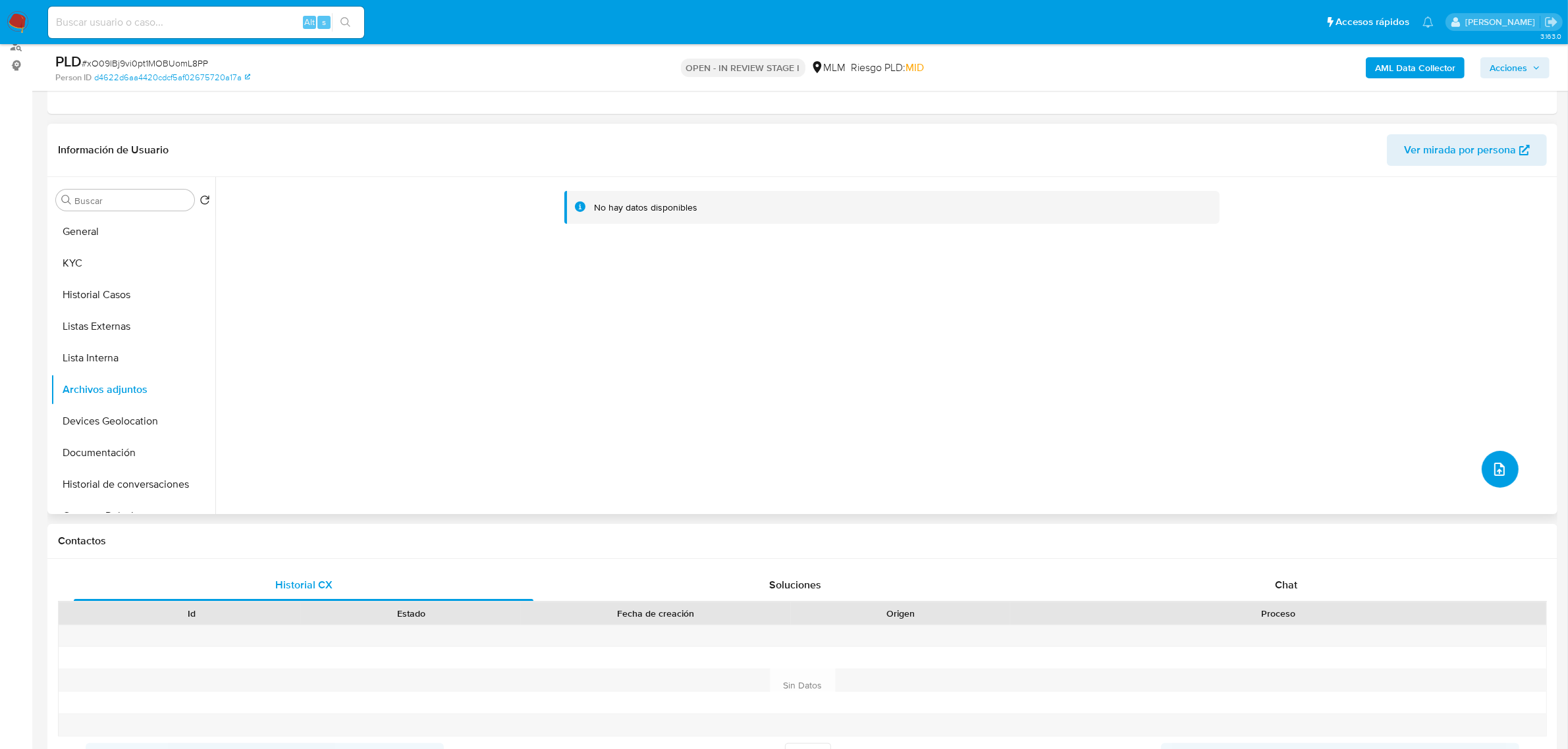
click at [1491, 472] on icon "upload-file" at bounding box center [1499, 469] width 15 height 15
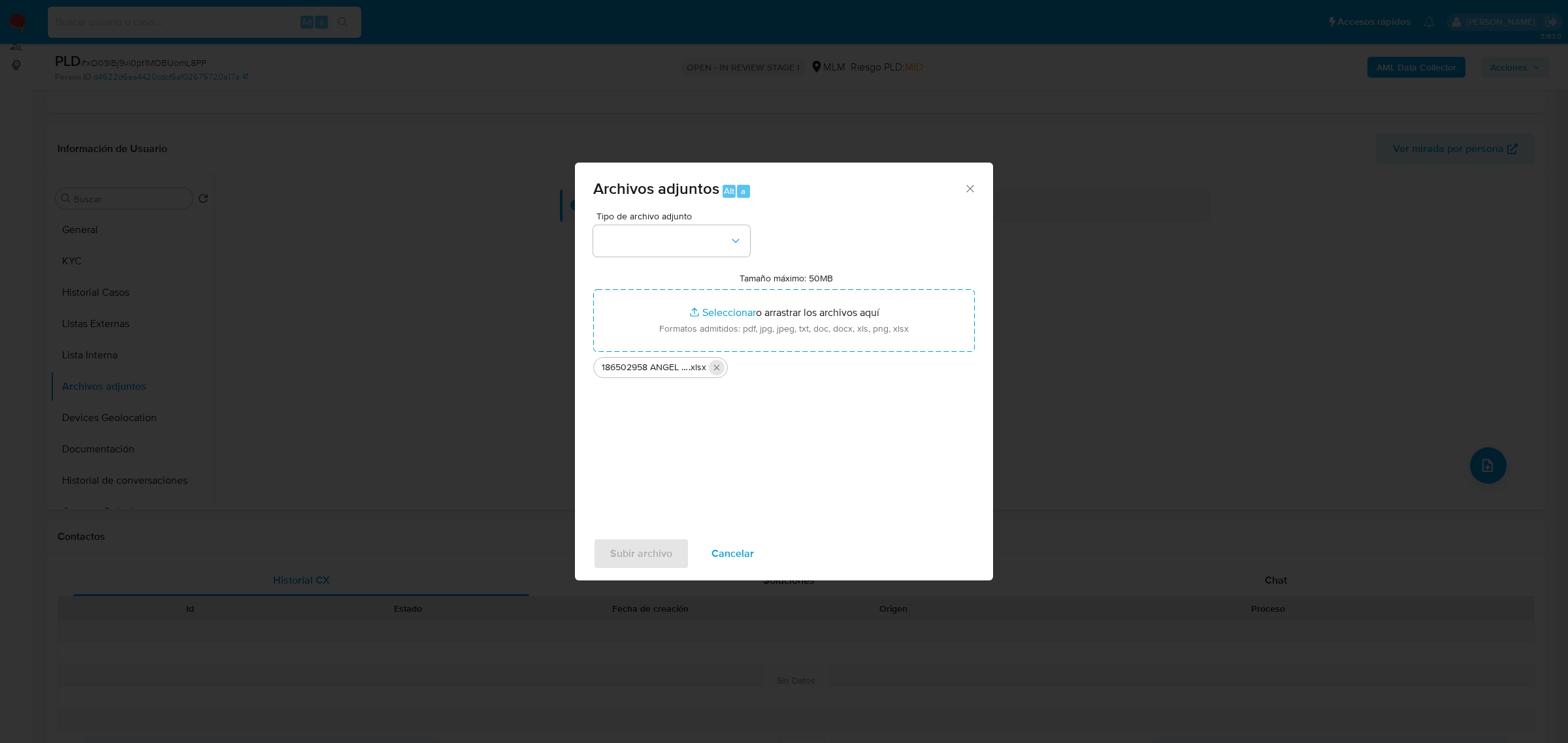
click at [717, 371] on icon "Eliminar 186502958 ANGEL DE LA CRUZ DIAZ_SEP2025.xlsx" at bounding box center [716, 367] width 10 height 10
click at [725, 252] on button "button" at bounding box center [671, 241] width 157 height 31
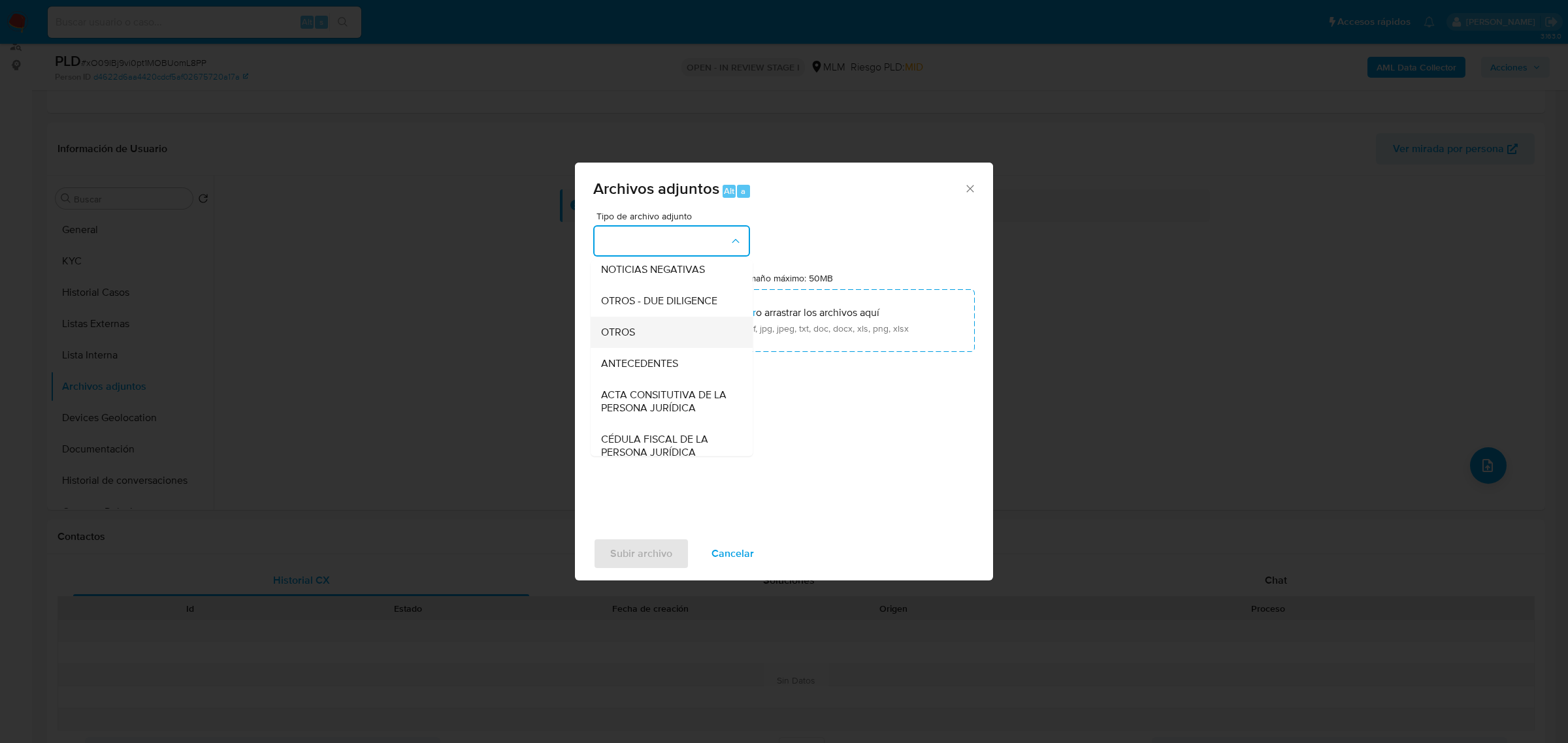
click at [635, 347] on div "OTROS" at bounding box center [668, 331] width 133 height 31
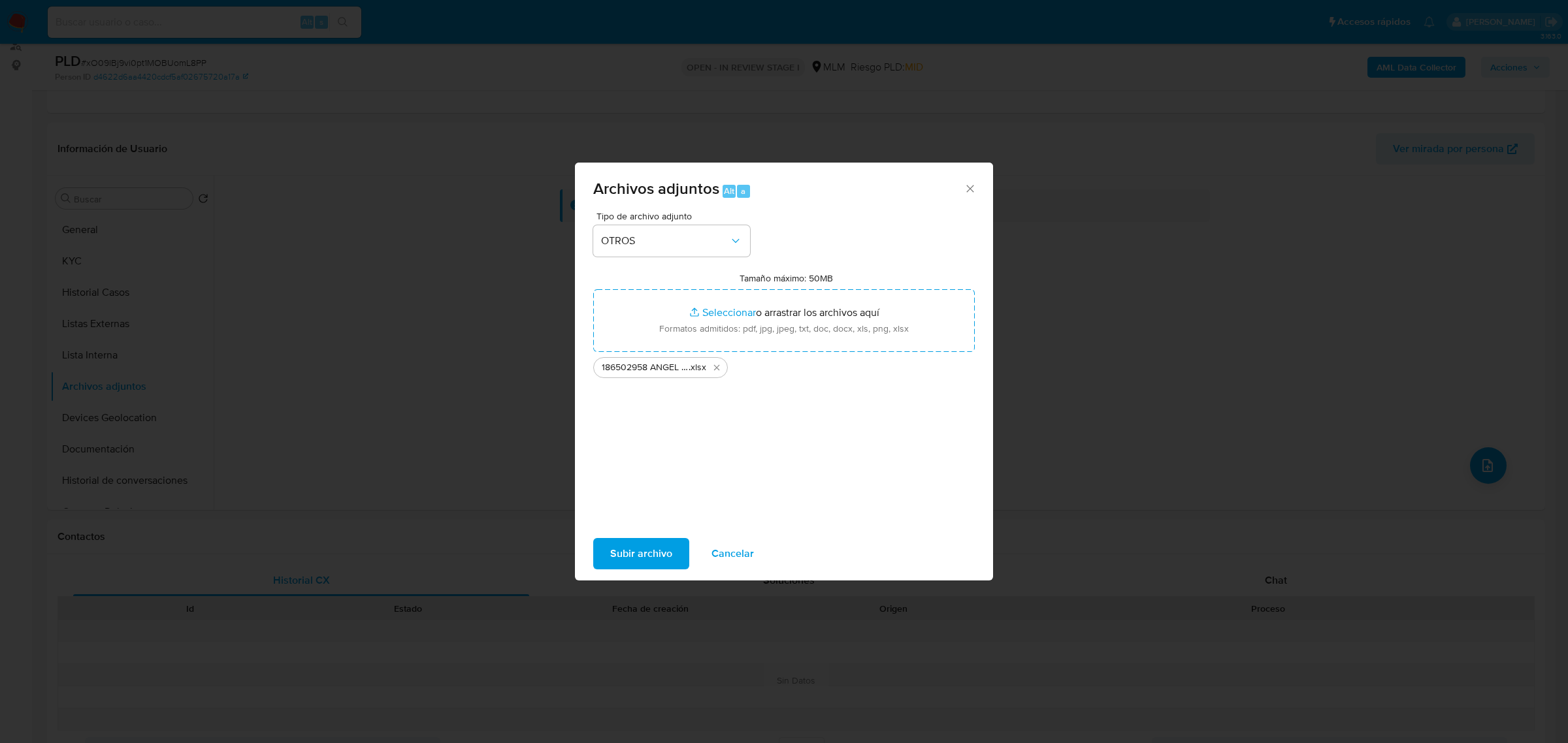
click at [628, 550] on span "Subir archivo" at bounding box center [640, 553] width 62 height 28
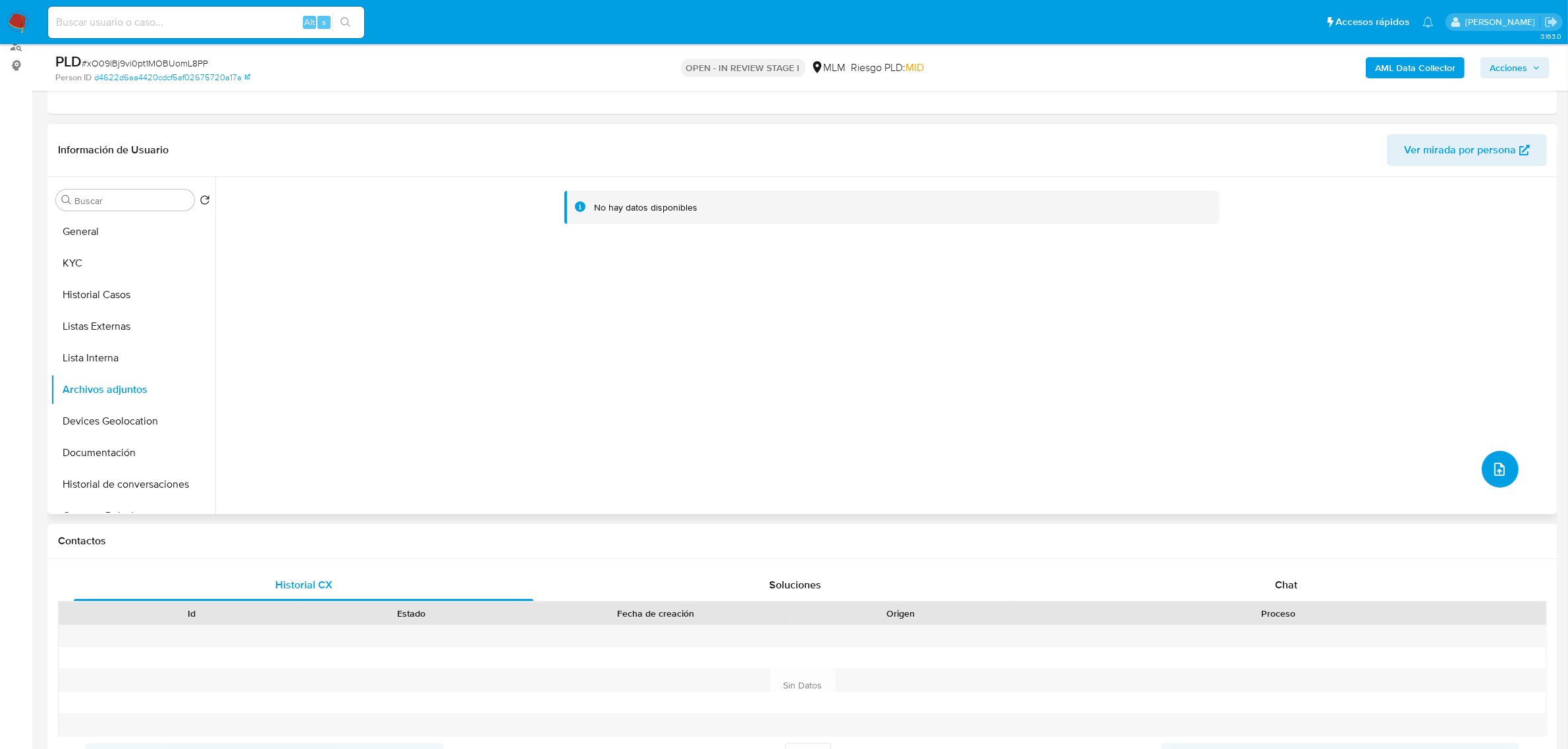
click at [1499, 476] on span "upload-file" at bounding box center [1499, 469] width 15 height 15
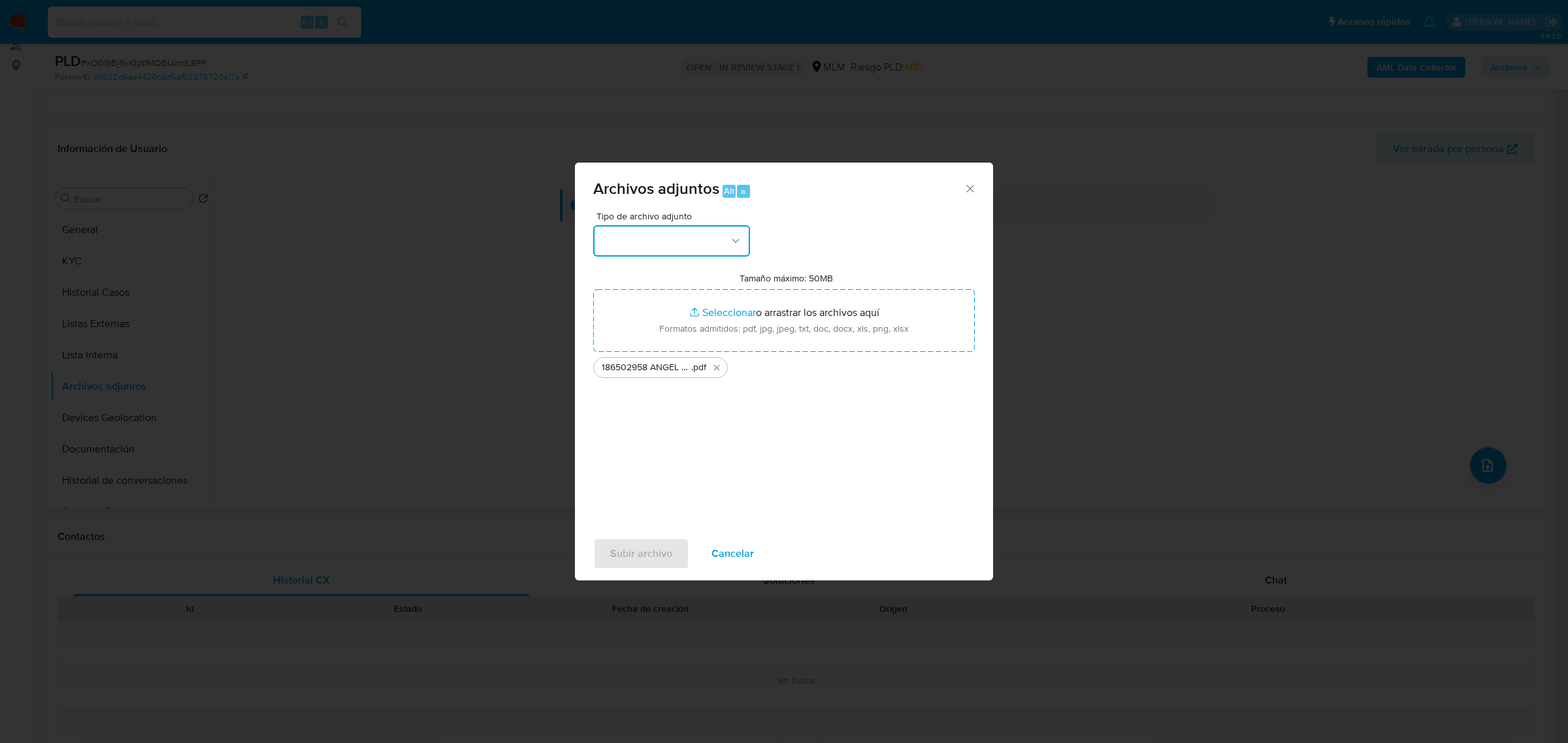
click at [711, 235] on button "button" at bounding box center [671, 241] width 157 height 31
click at [665, 335] on div "OTROS" at bounding box center [668, 331] width 133 height 31
click at [666, 548] on span "Subir archivo" at bounding box center [640, 553] width 62 height 28
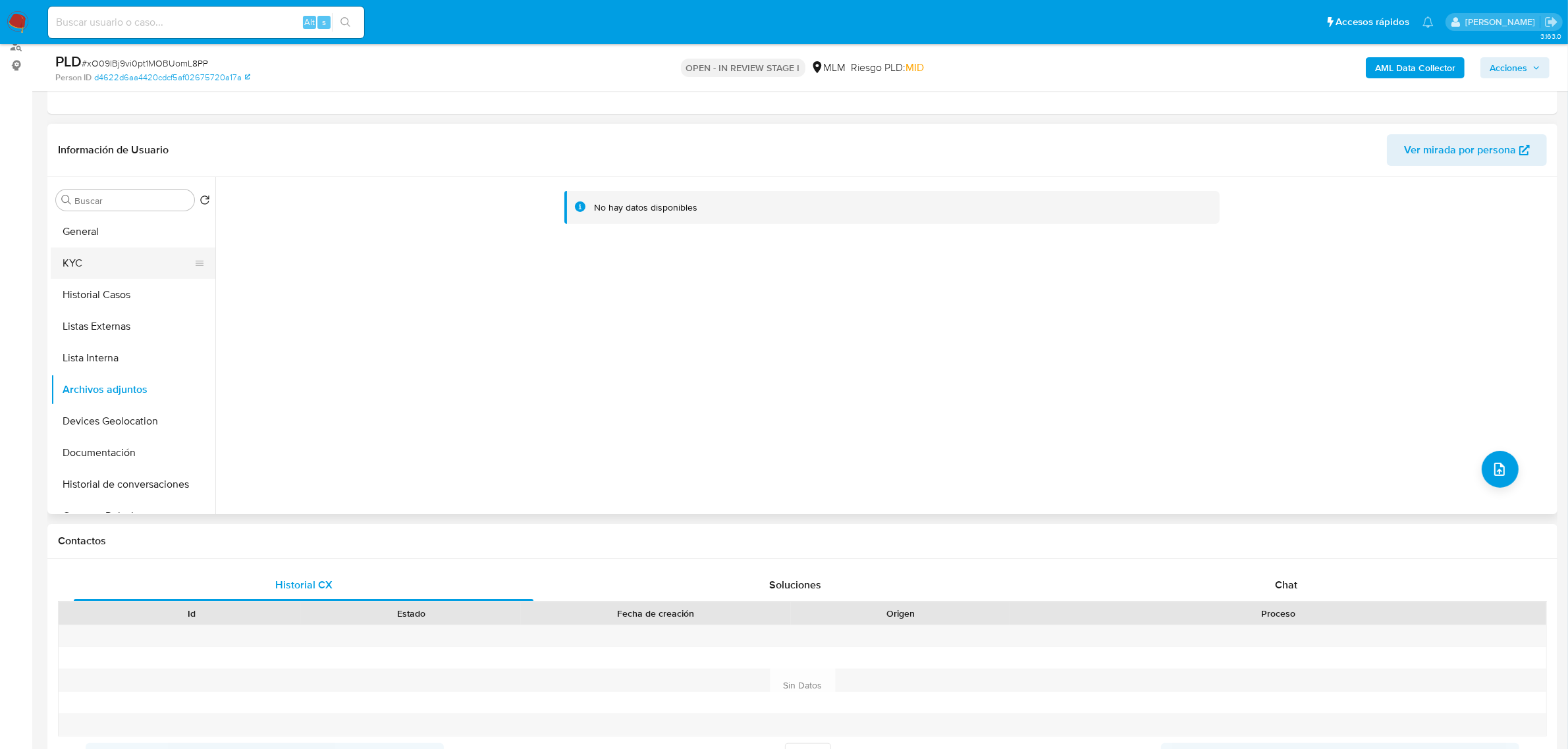
click at [103, 263] on button "KYC" at bounding box center [127, 263] width 154 height 32
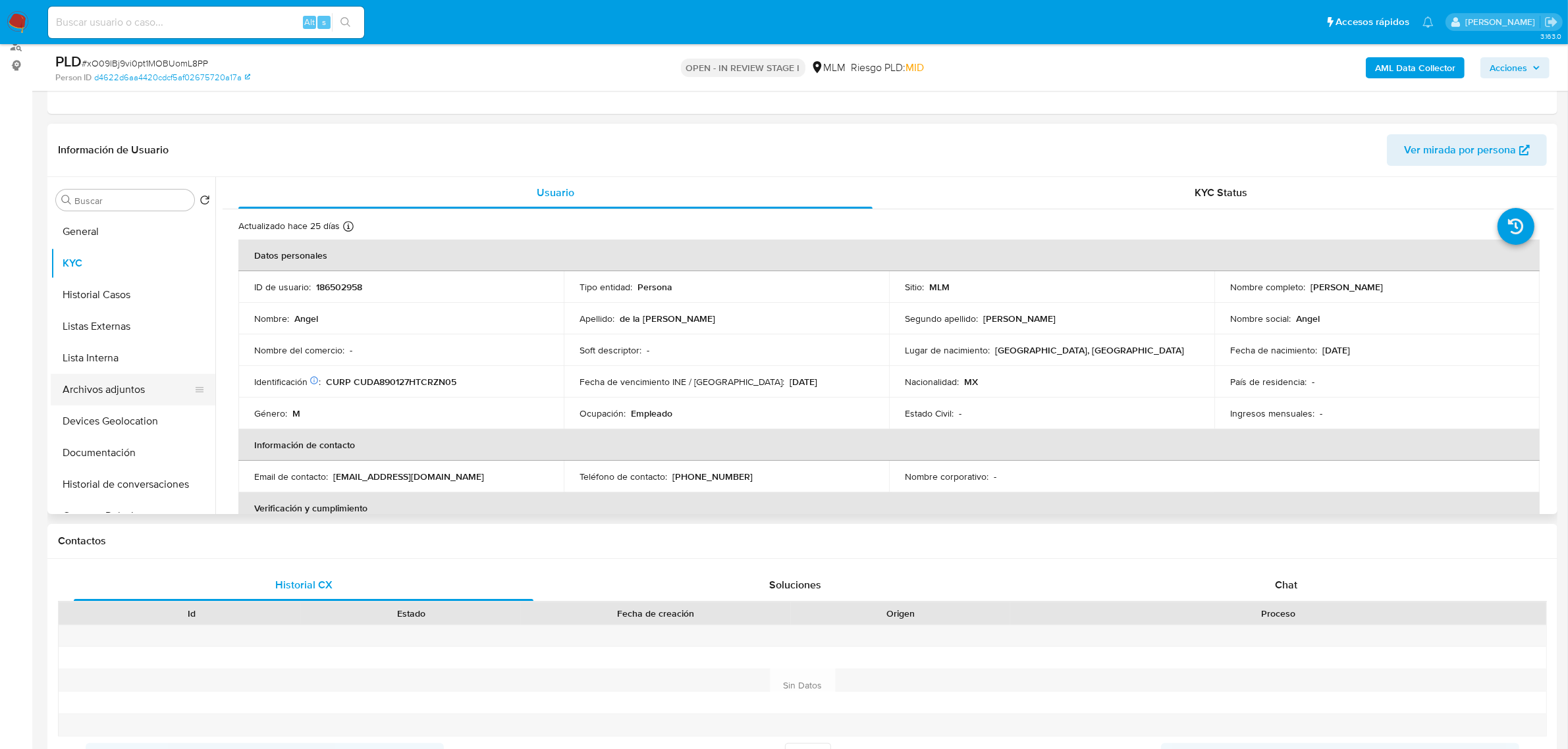
click at [121, 393] on button "Archivos adjuntos" at bounding box center [127, 389] width 154 height 32
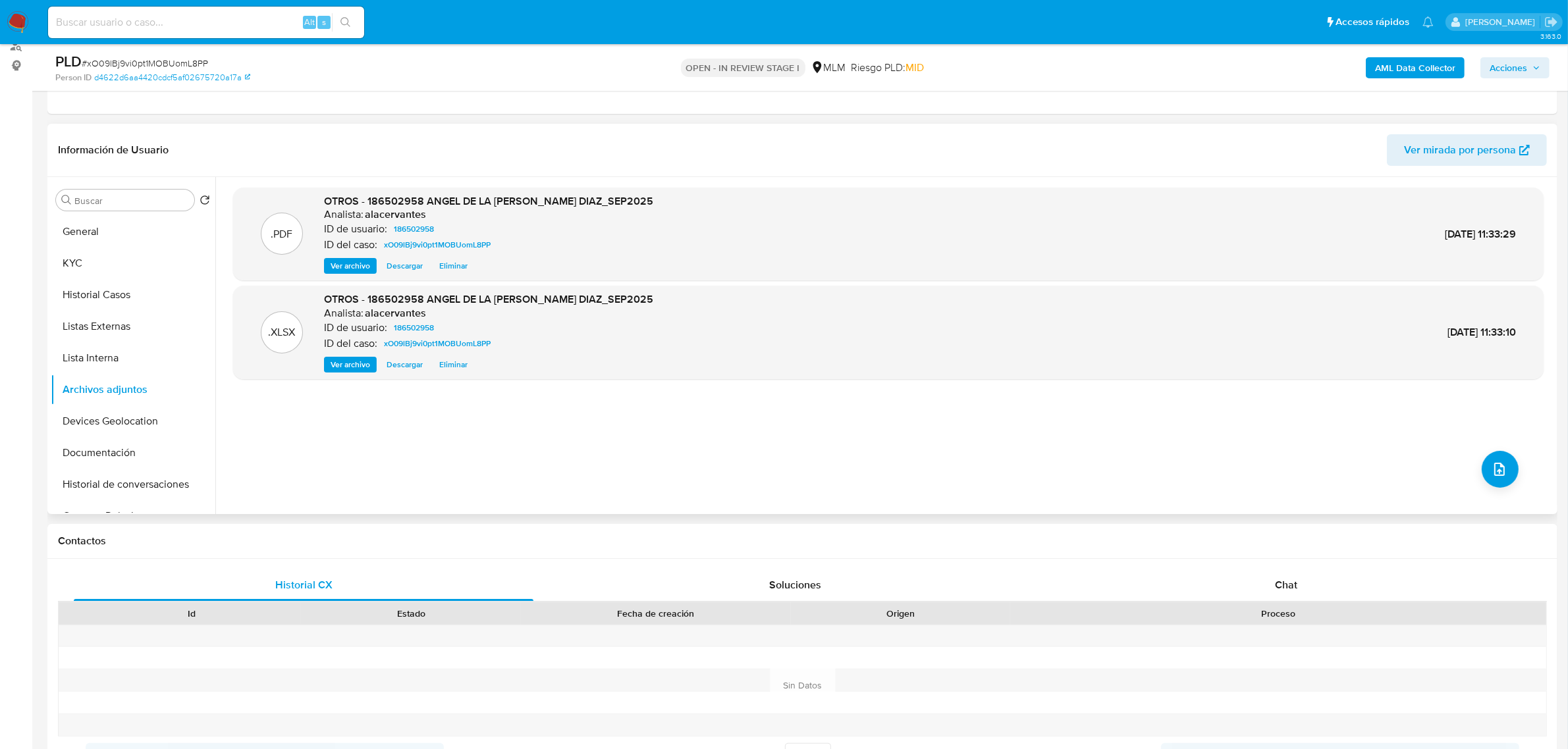
click at [339, 268] on span "Ver archivo" at bounding box center [350, 266] width 40 height 13
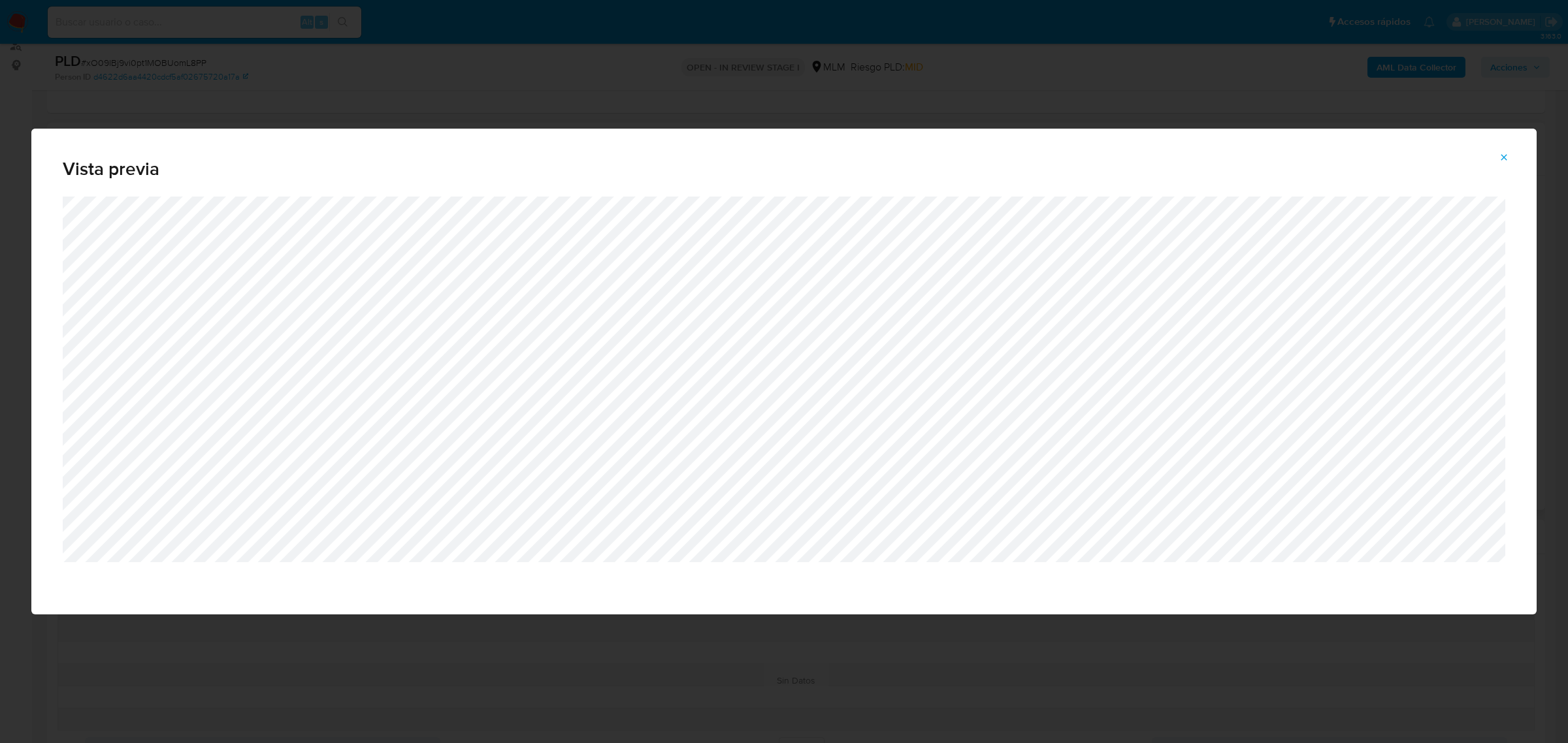
click at [1504, 161] on icon "Attachment preview" at bounding box center [1504, 157] width 10 height 10
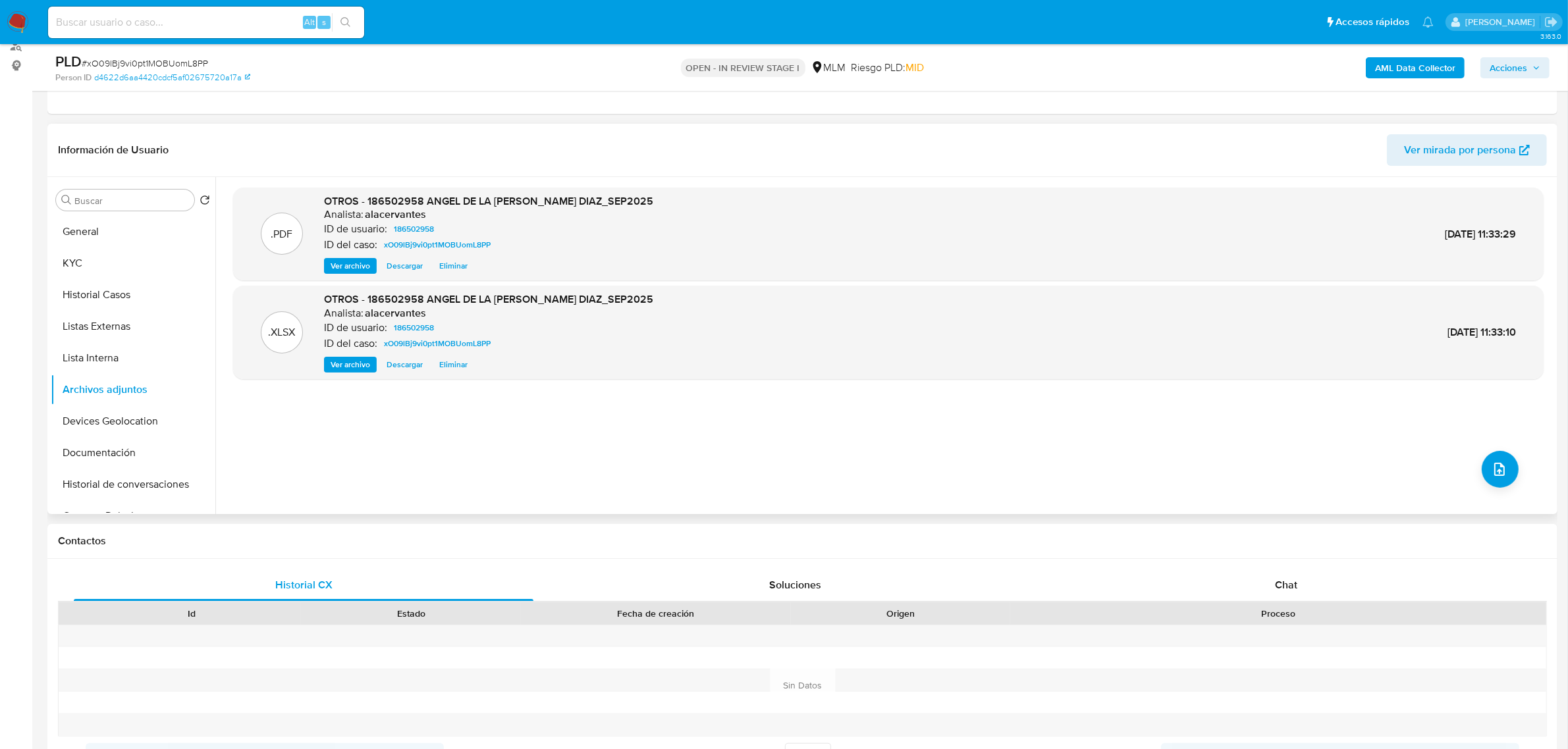
click at [1498, 77] on span "Acciones" at bounding box center [1508, 68] width 38 height 21
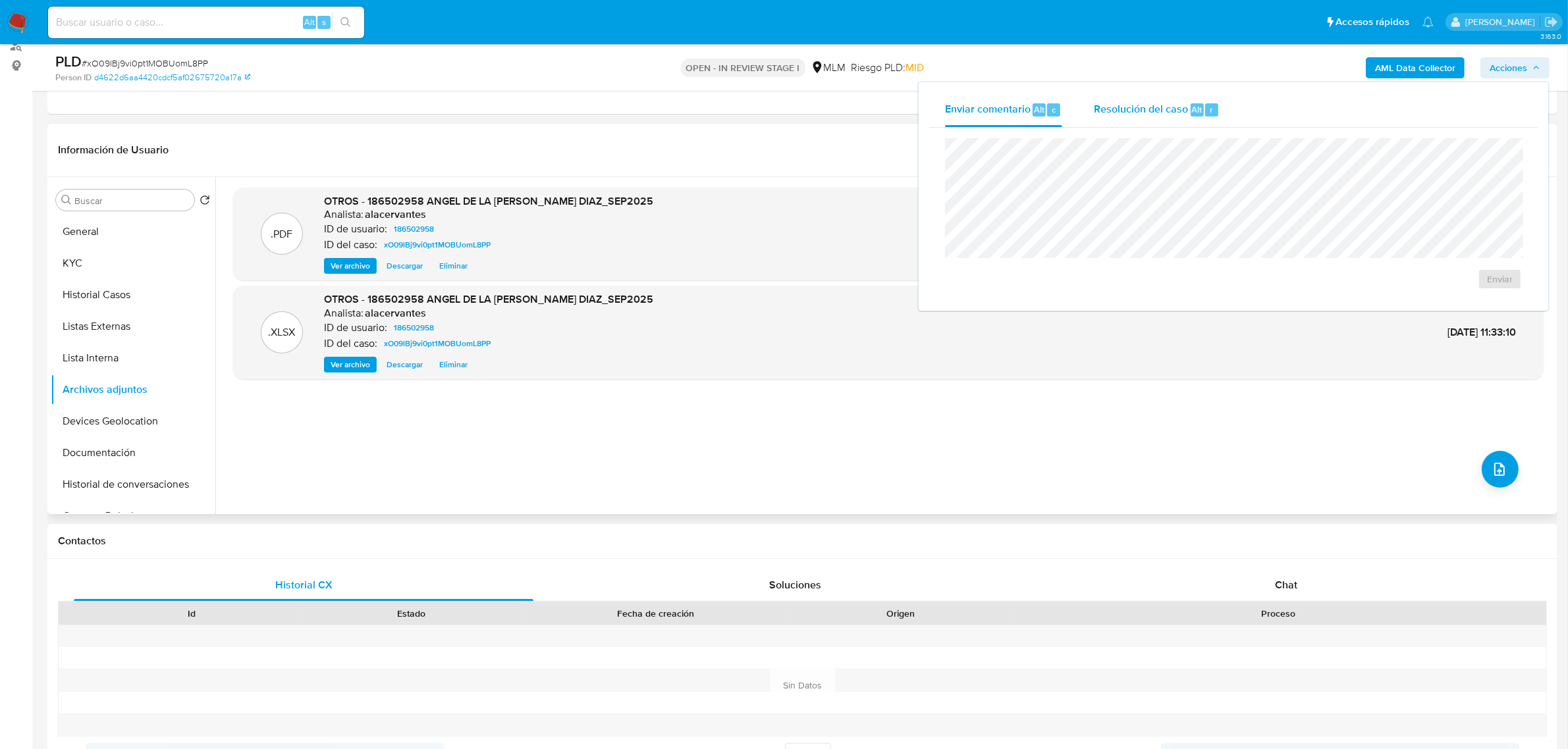
click at [1179, 104] on span "Resolución del caso" at bounding box center [1141, 109] width 94 height 15
click at [1367, 293] on span "No ROI" at bounding box center [1371, 299] width 68 height 18
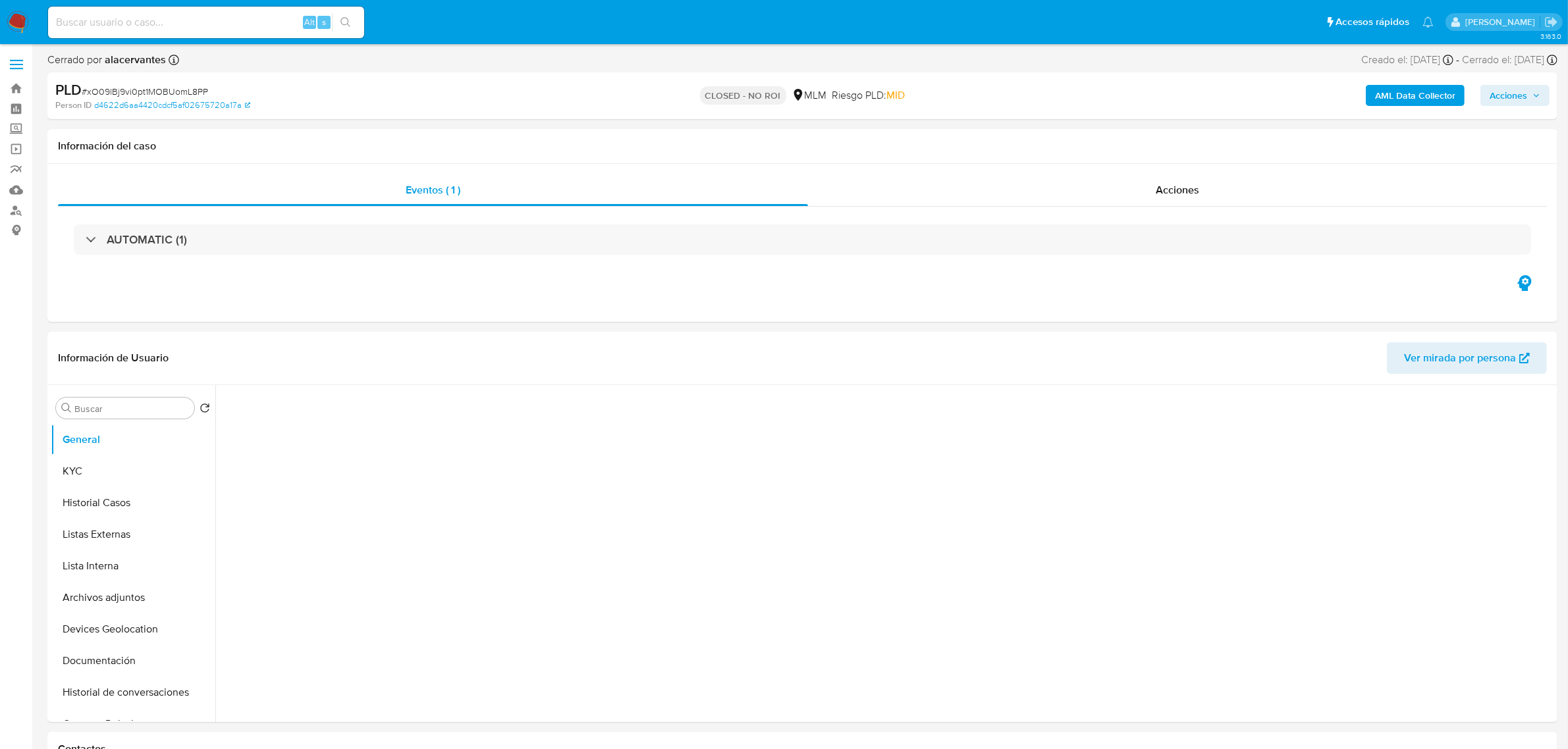
select select "10"
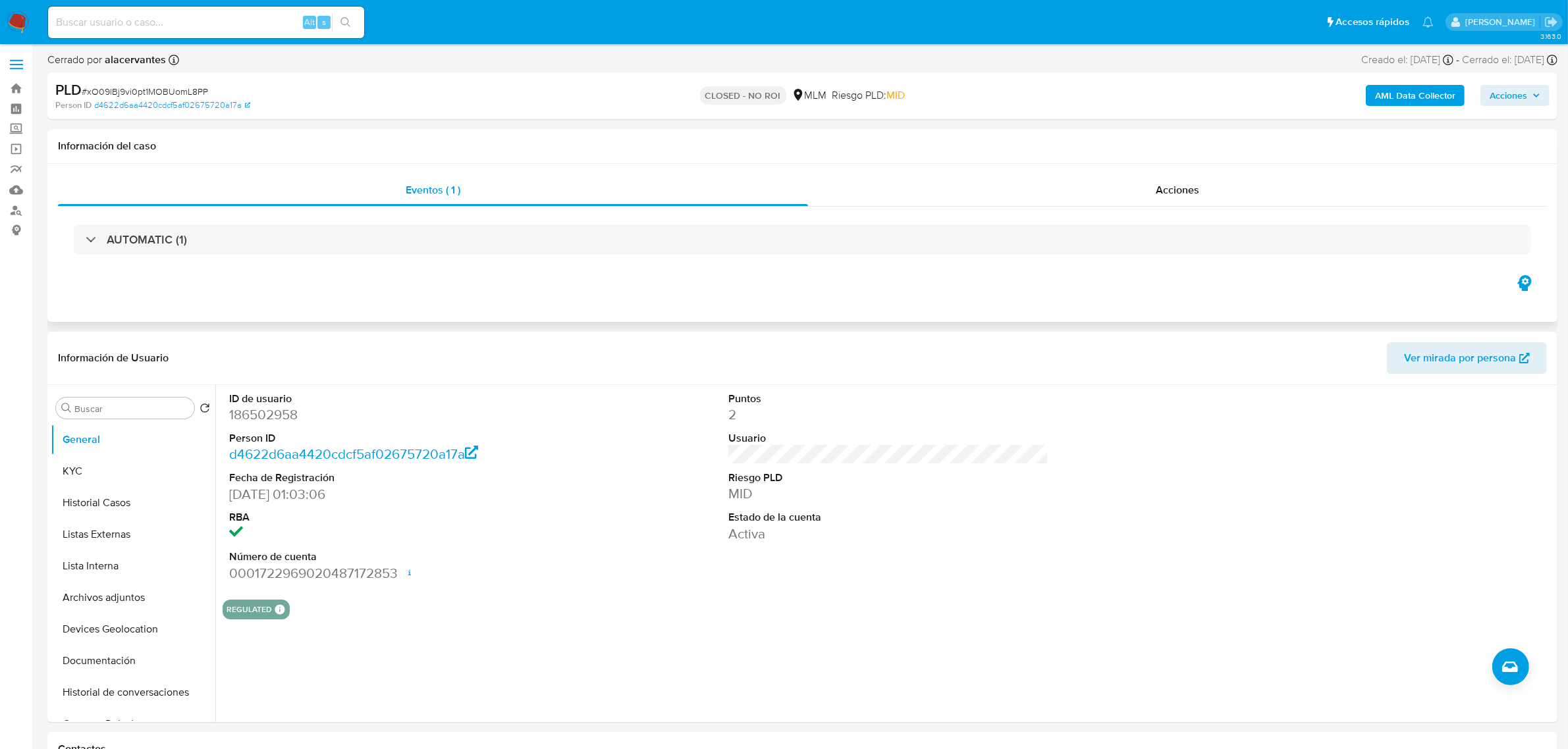
click at [1154, 173] on div "Eventos ( 1 ) Acciones AUTOMATIC (1)" at bounding box center [802, 243] width 1510 height 158
click at [1161, 186] on span "Acciones" at bounding box center [1177, 190] width 43 height 15
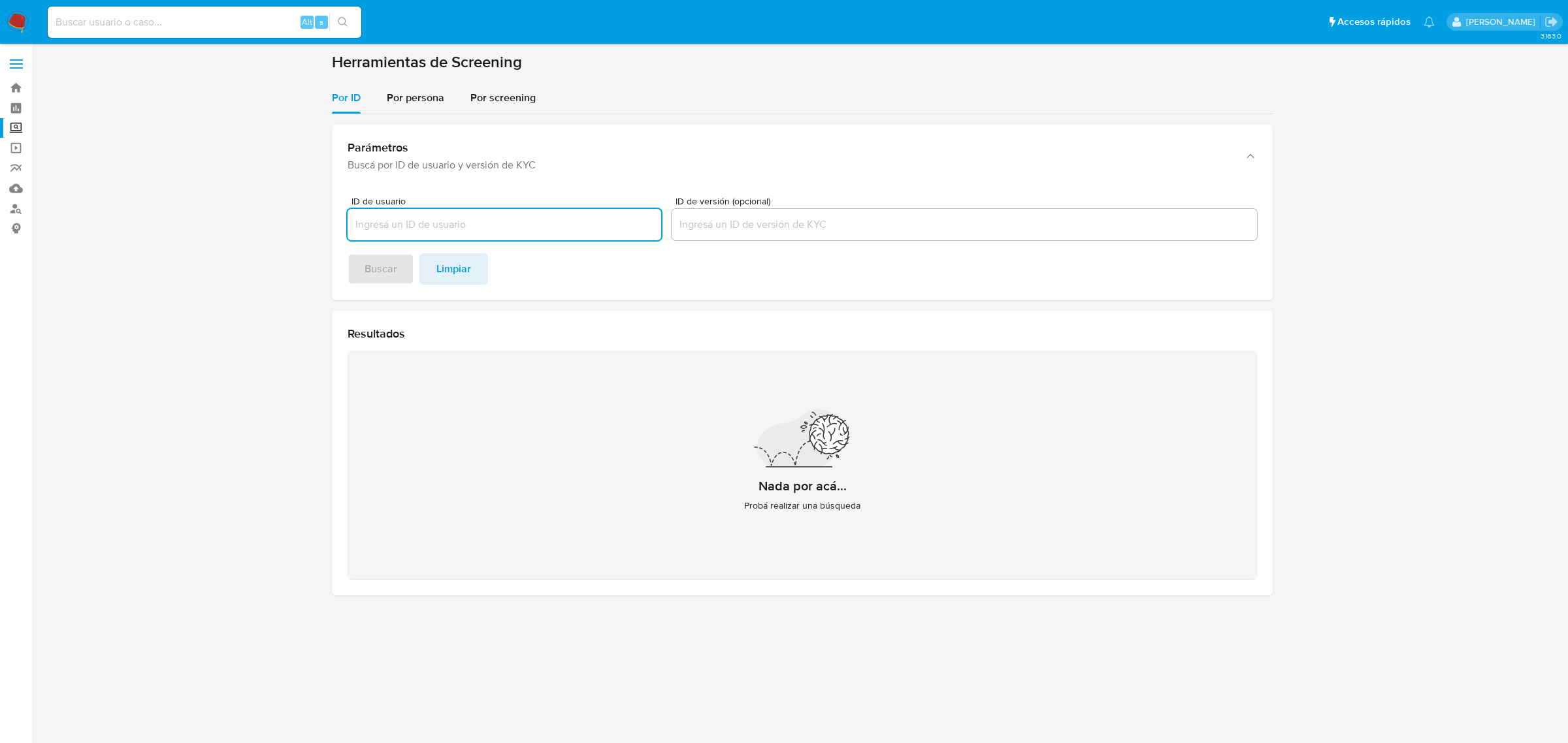
click at [18, 20] on img at bounding box center [18, 22] width 22 height 22
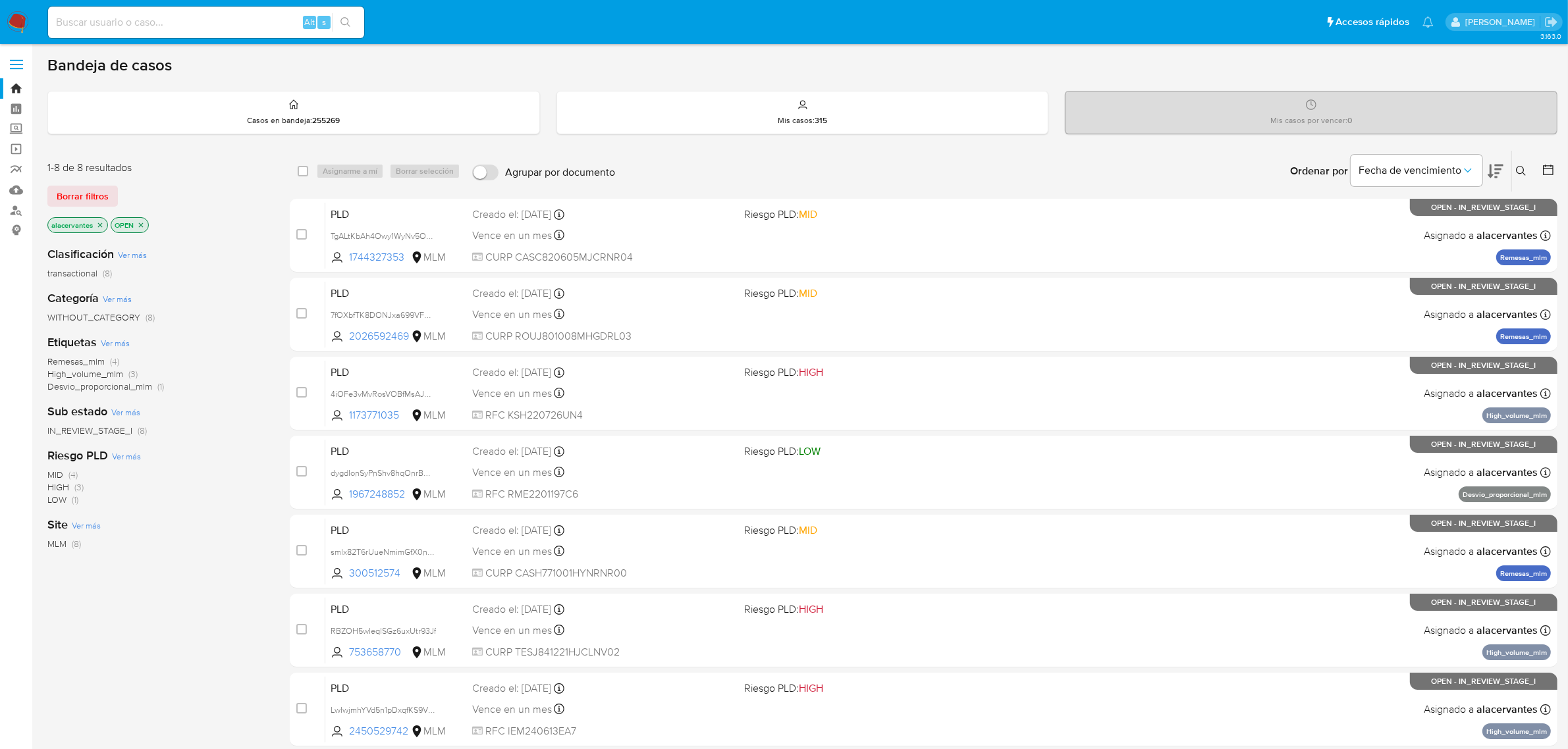
click at [1522, 170] on icon at bounding box center [1521, 171] width 10 height 10
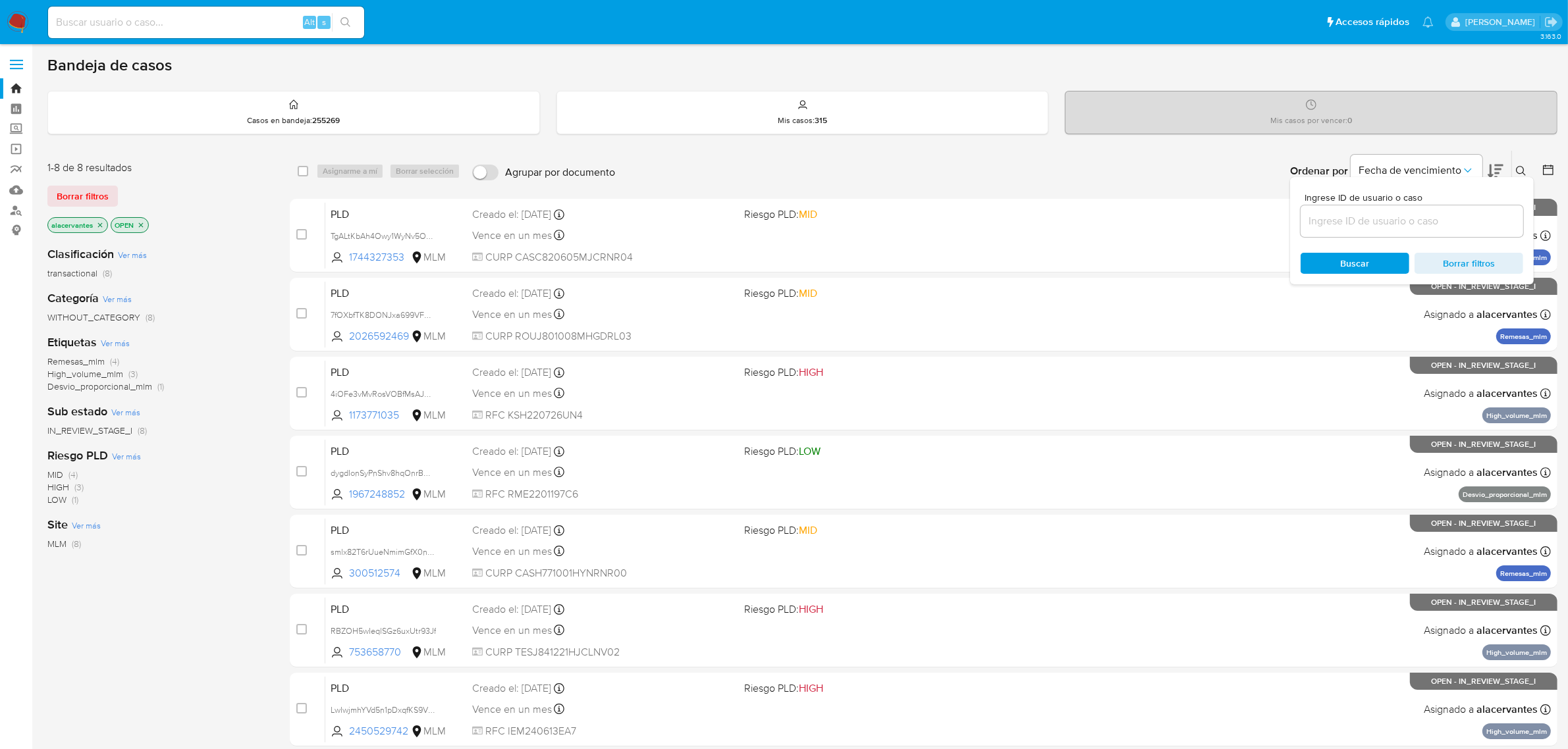
click at [1353, 215] on input at bounding box center [1412, 221] width 222 height 17
type input "2026592469"
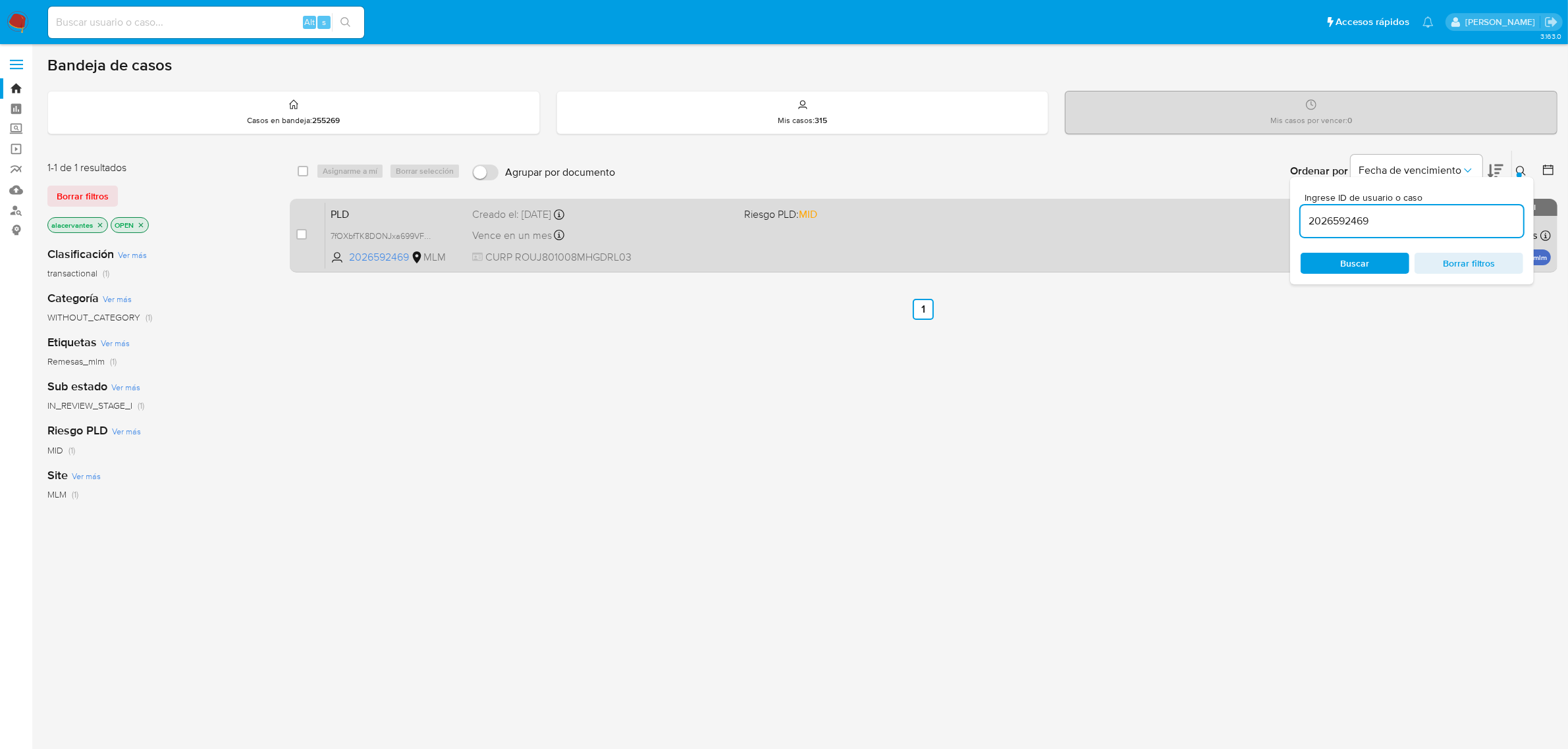
click at [832, 245] on div "PLD 7fOXbfTK8DONJxa699VFH8Rf 2026592469 MLM Riesgo PLD: MID Creado el: 12/09/20…" at bounding box center [938, 235] width 1226 height 66
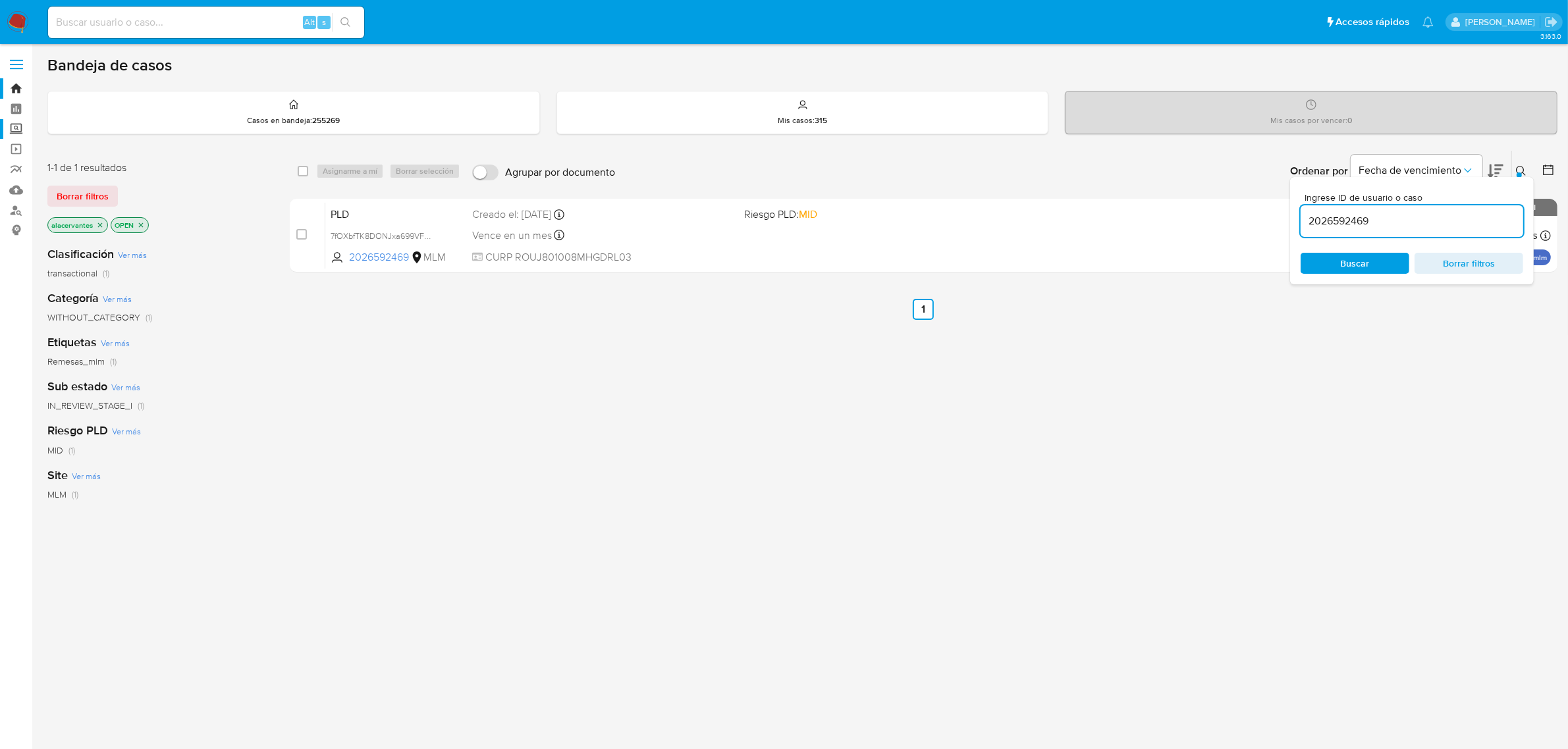
click at [9, 124] on label "Screening" at bounding box center [78, 129] width 157 height 21
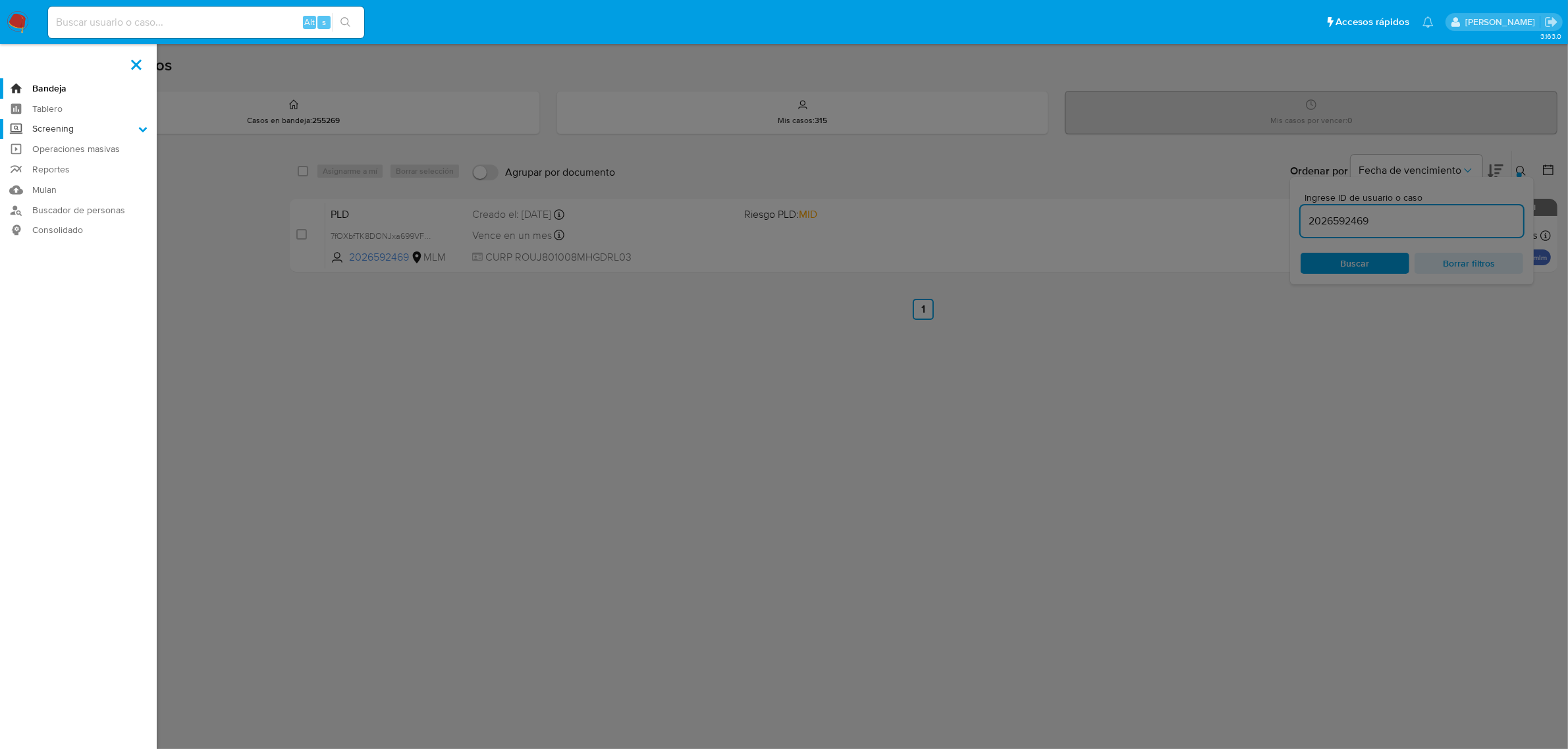
click at [0, 0] on input "Screening" at bounding box center [0, 0] width 0 height 0
click at [86, 181] on link "Herramientas" at bounding box center [78, 180] width 157 height 16
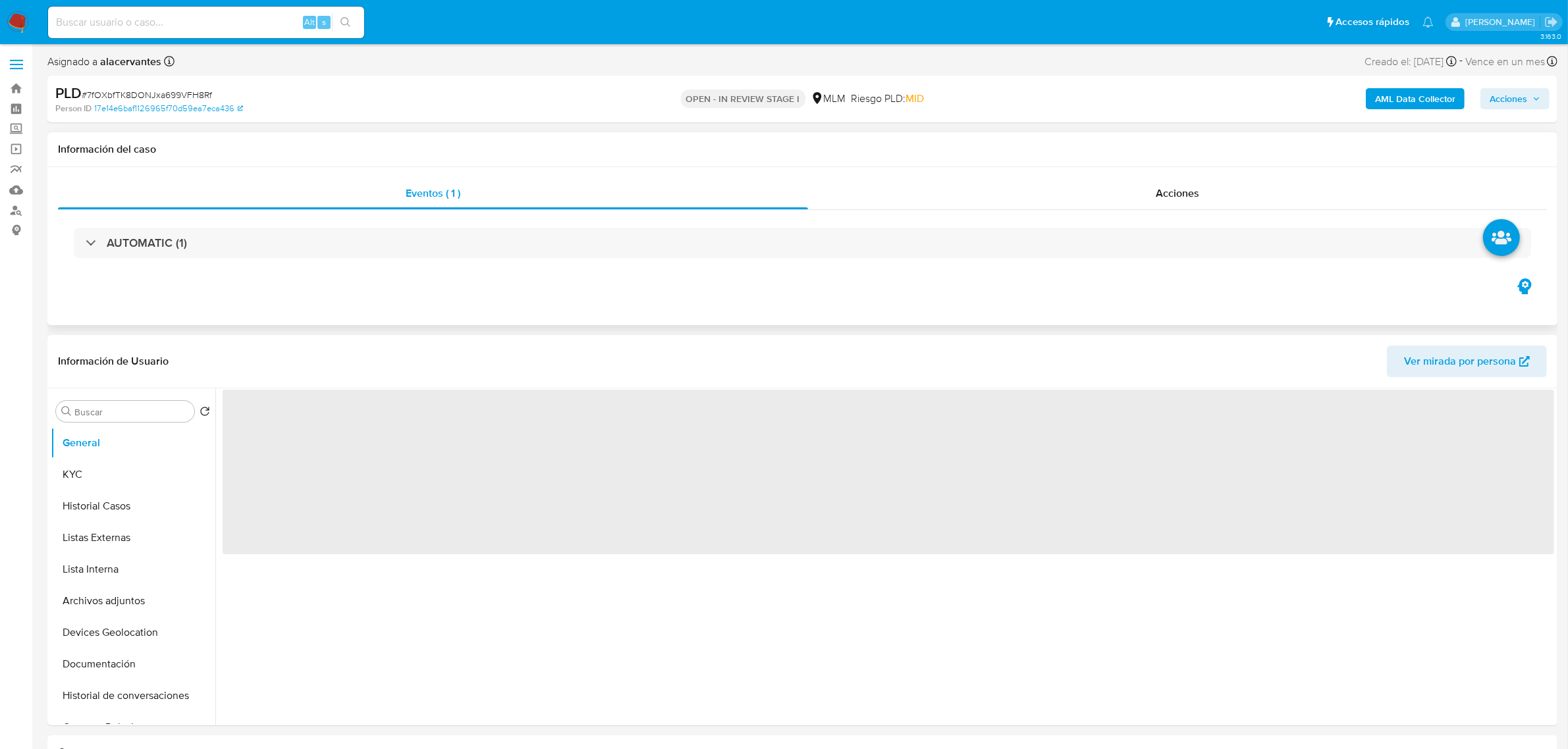
select select "10"
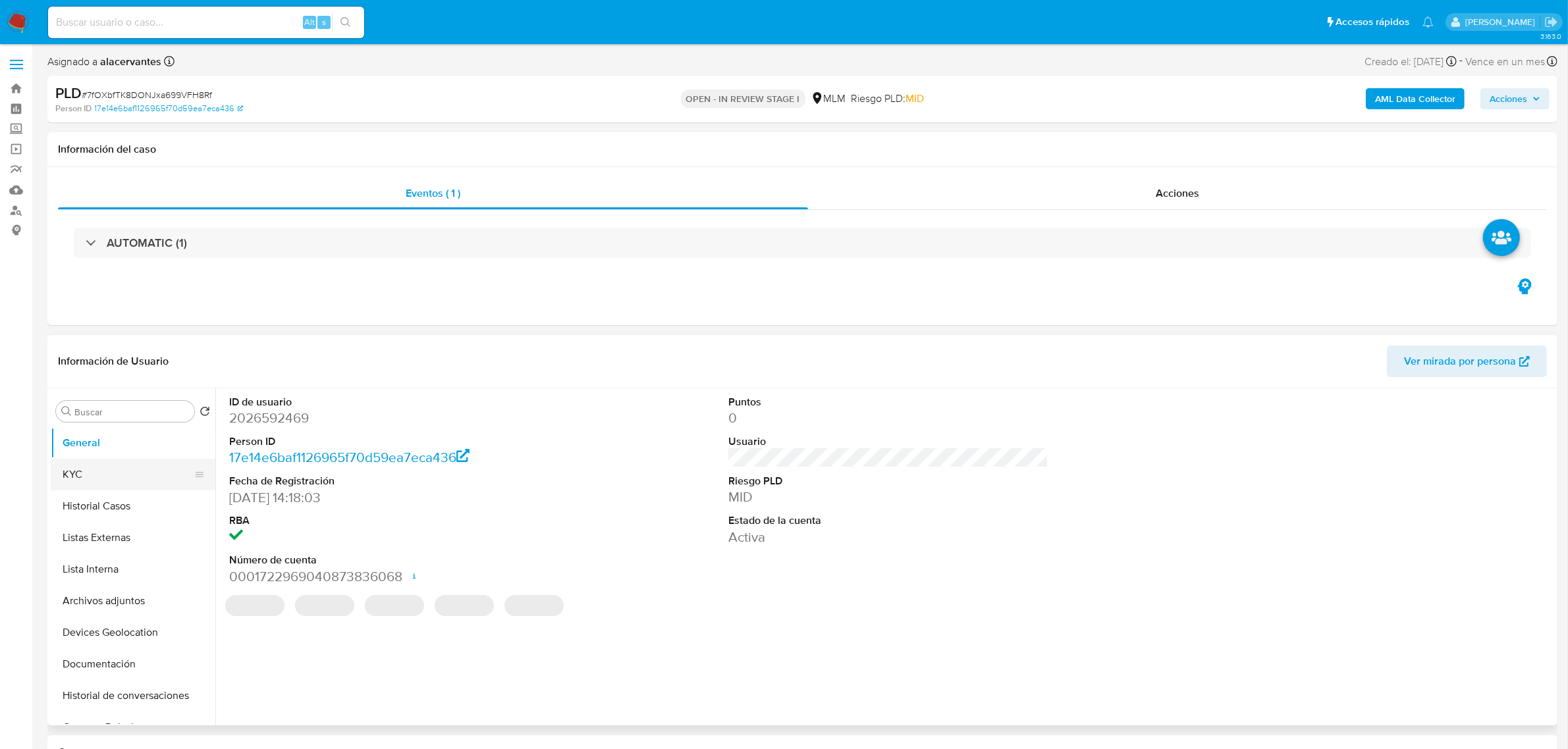
click at [110, 477] on button "KYC" at bounding box center [127, 474] width 154 height 32
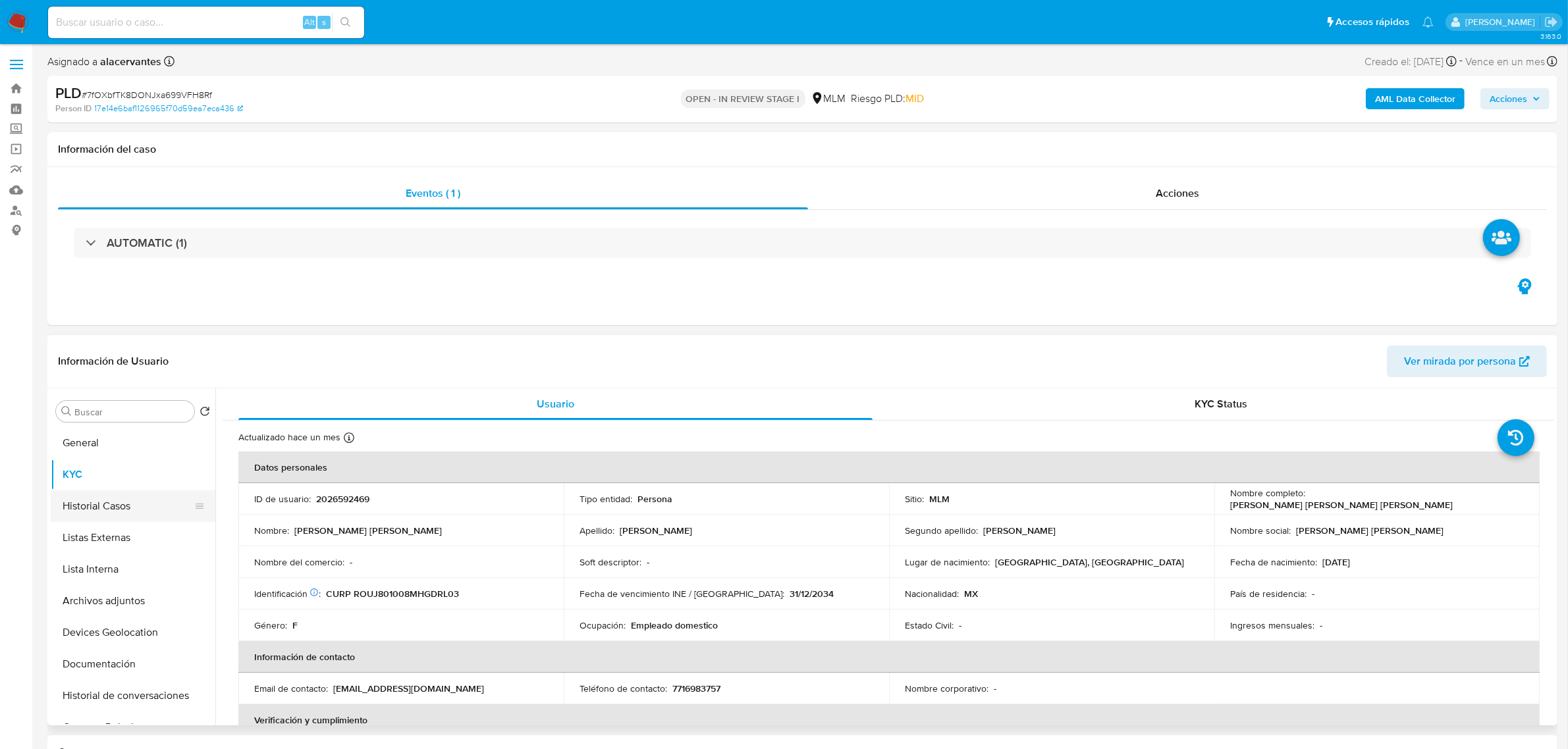
click at [123, 512] on button "Historial Casos" at bounding box center [127, 505] width 154 height 32
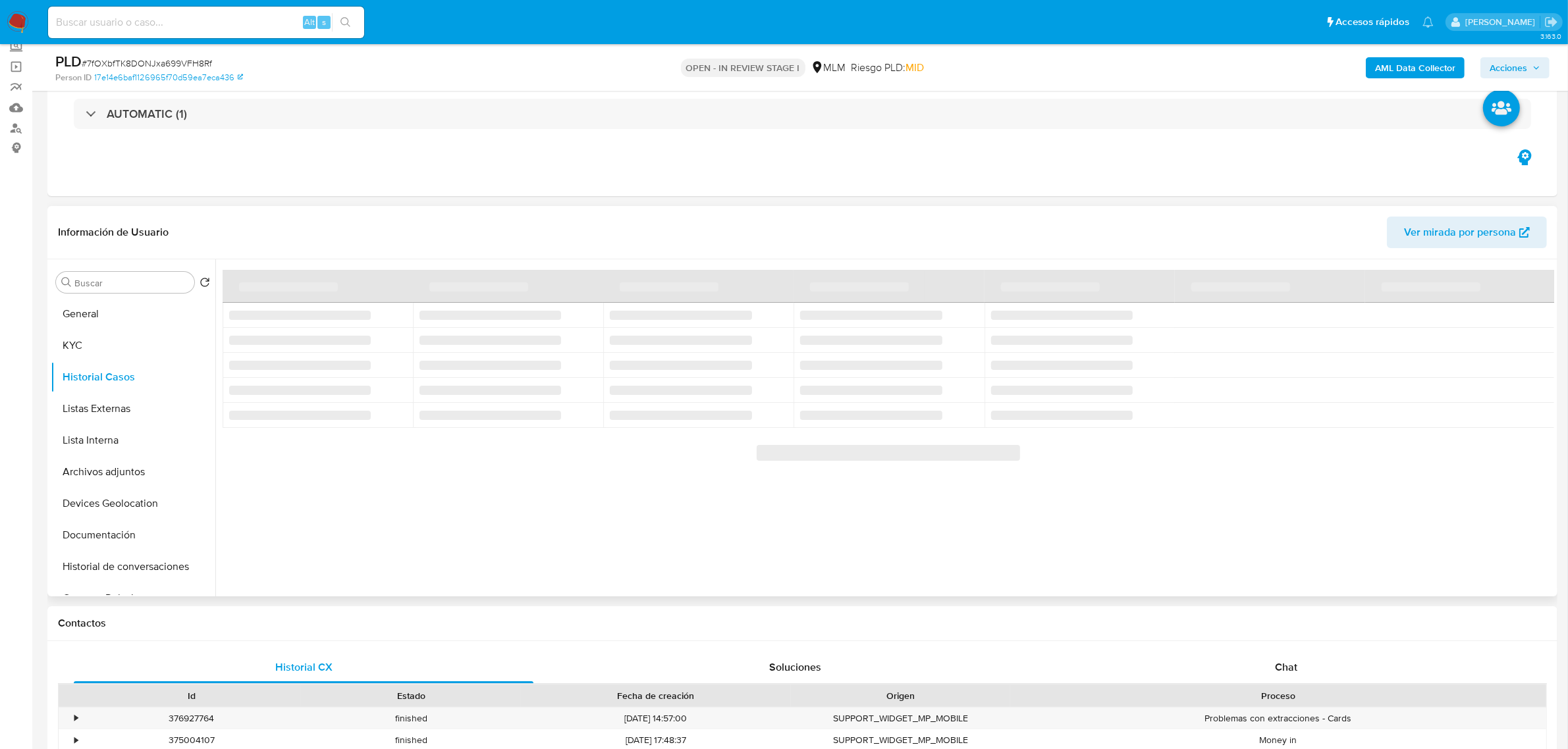
scroll to position [165, 0]
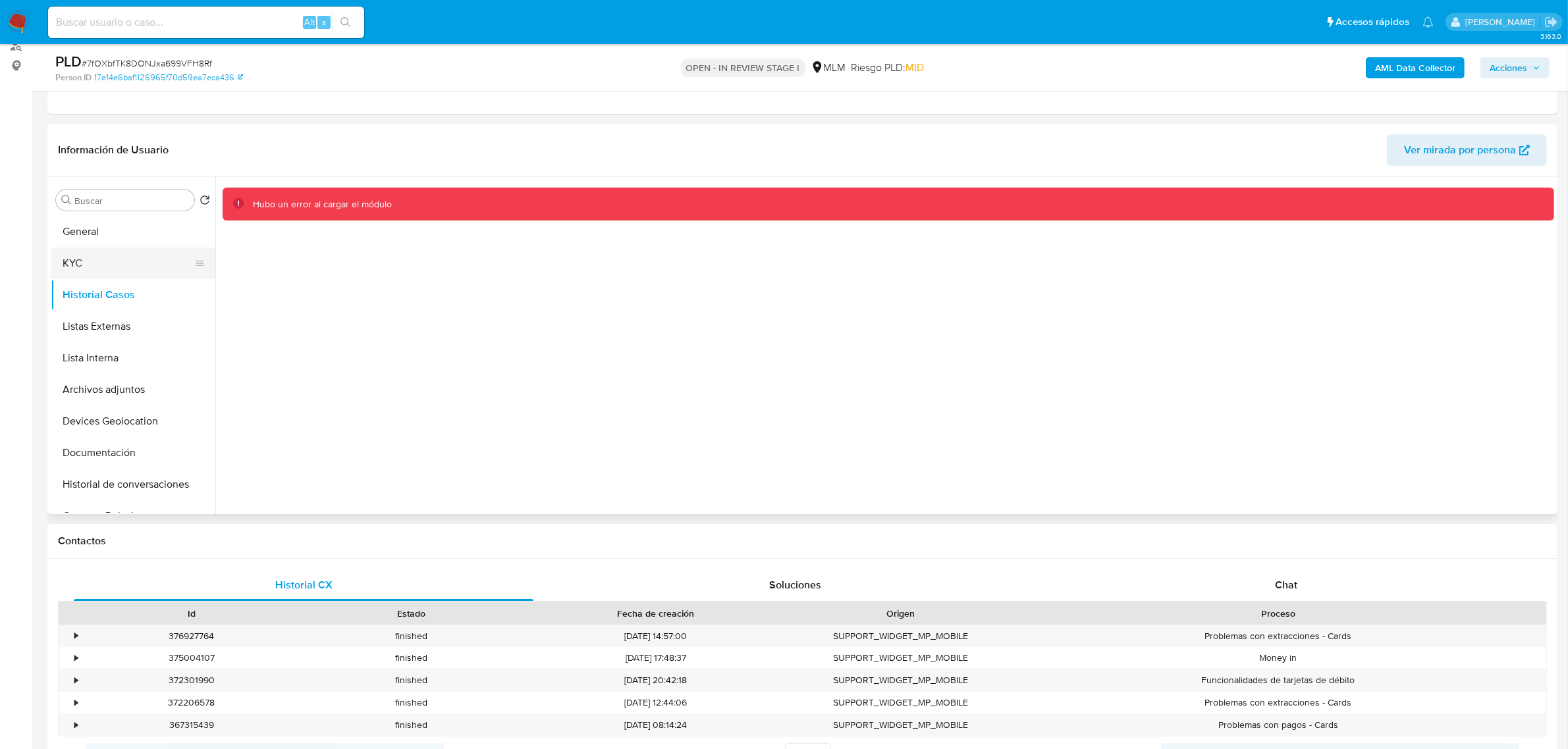
click at [110, 258] on button "KYC" at bounding box center [127, 263] width 154 height 32
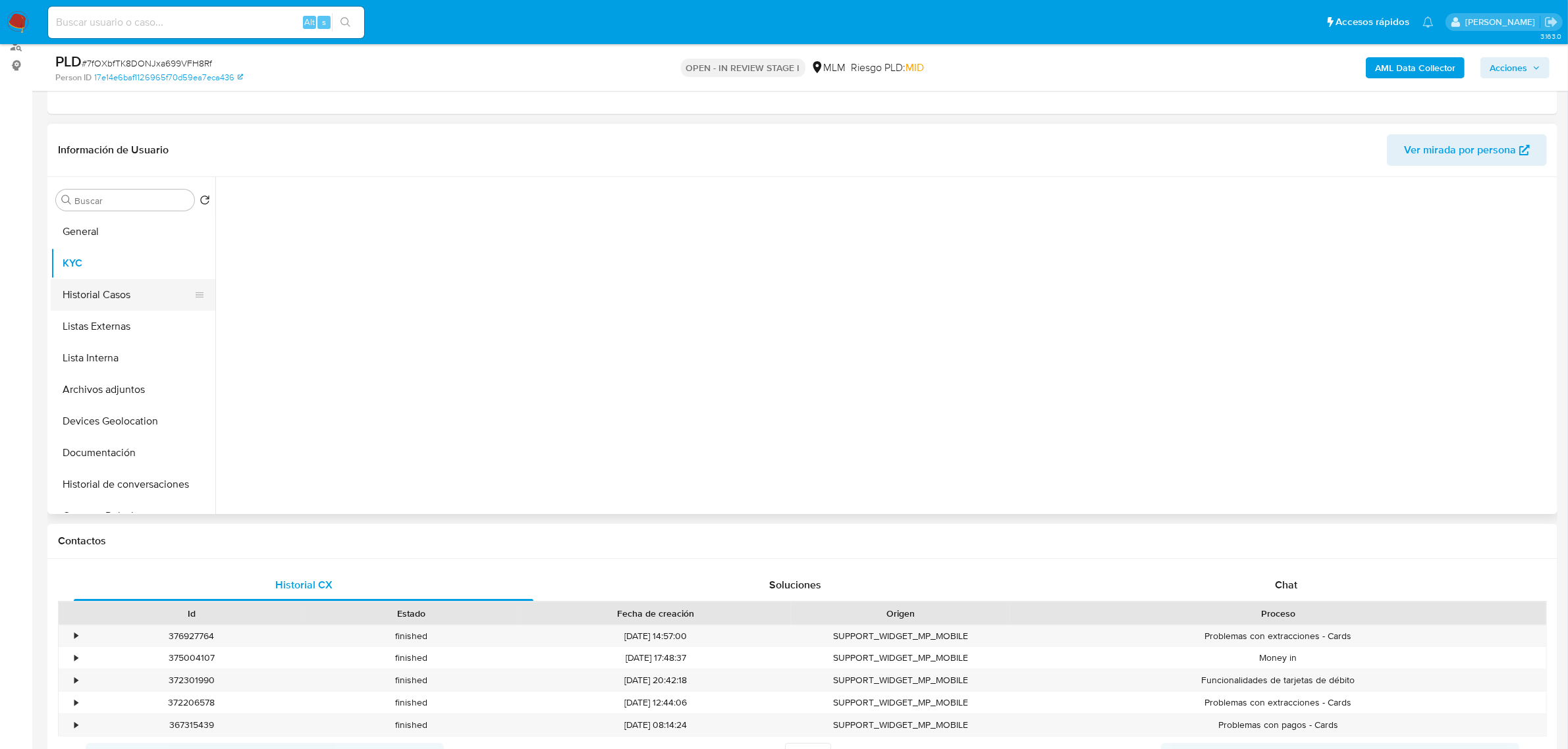
click at [110, 291] on button "Historial Casos" at bounding box center [127, 294] width 154 height 32
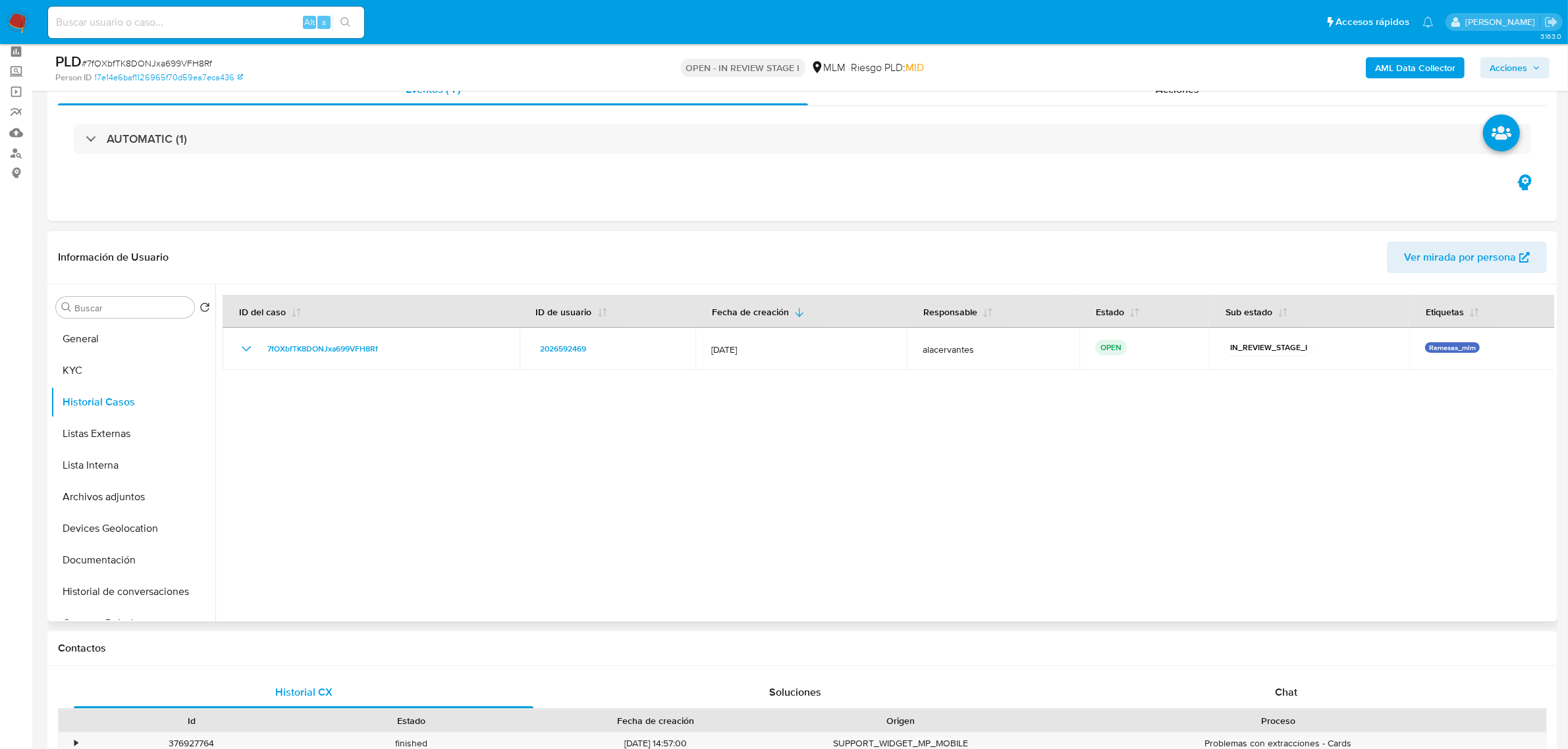
scroll to position [82, 0]
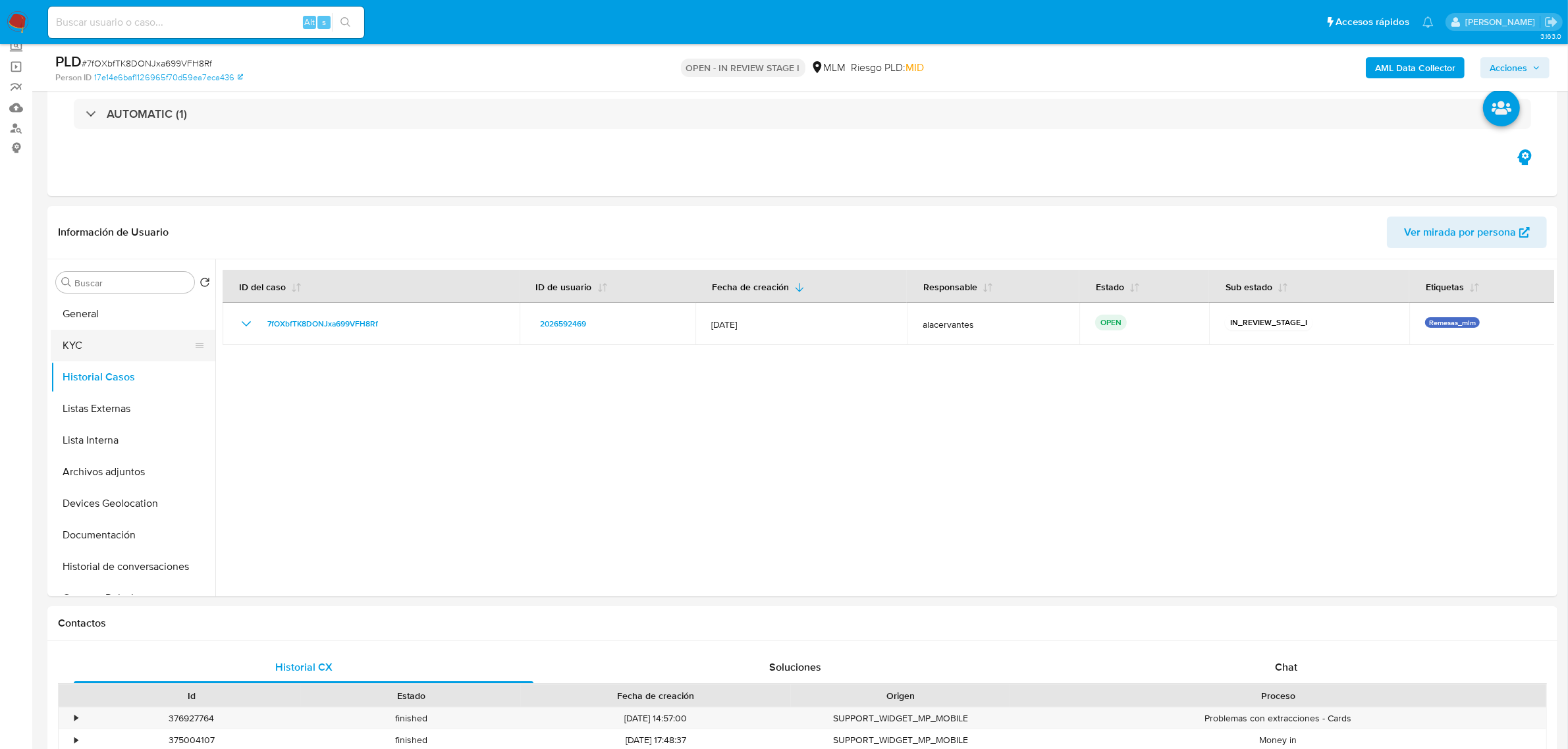
click at [141, 347] on button "KYC" at bounding box center [127, 345] width 154 height 32
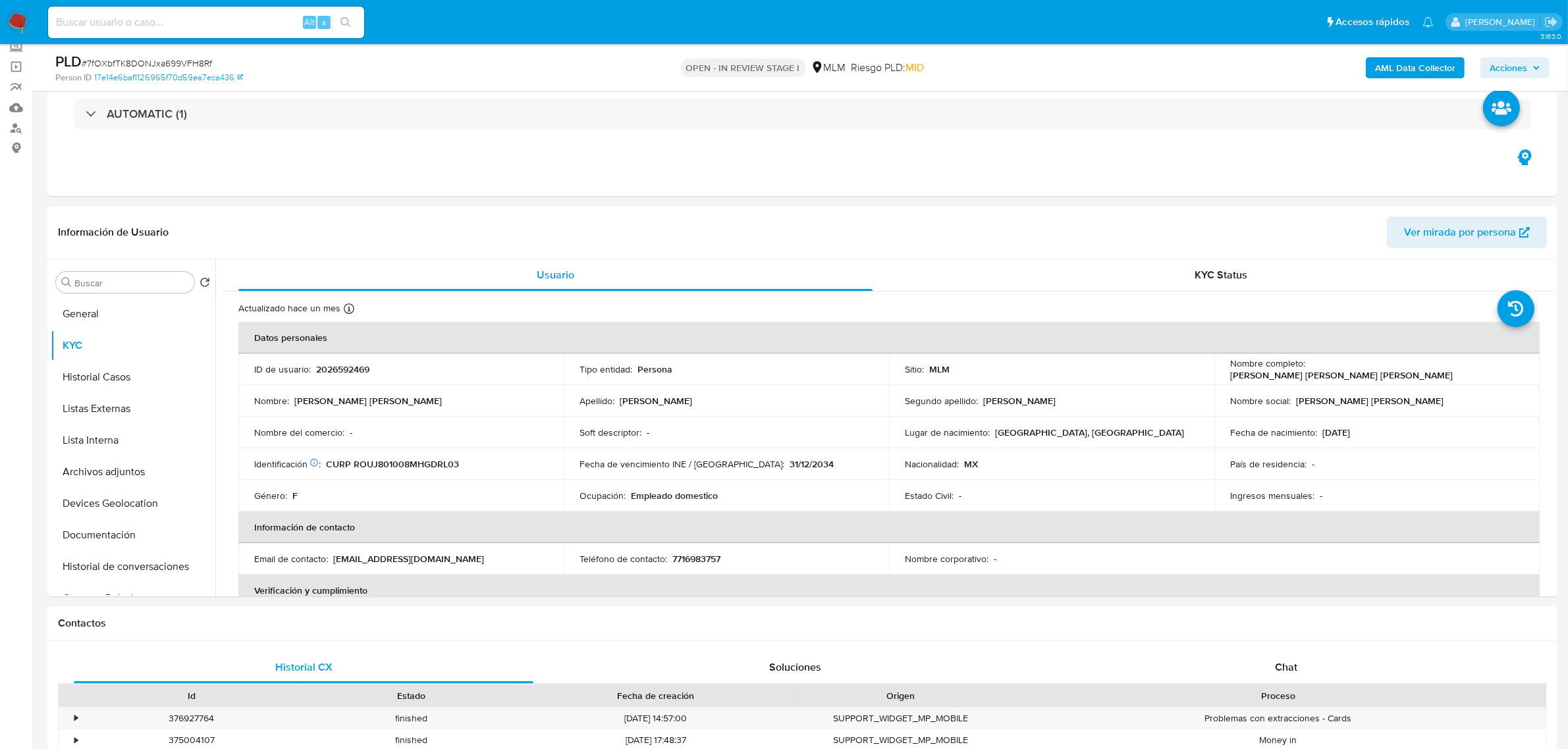
click at [702, 554] on p "7716983757" at bounding box center [696, 558] width 48 height 12
copy p "7716983757"
drag, startPoint x: 331, startPoint y: 564, endPoint x: 471, endPoint y: 566, distance: 140.0
click at [471, 566] on td "Email de contacto : julzrora@hotmail.com" at bounding box center [401, 558] width 325 height 32
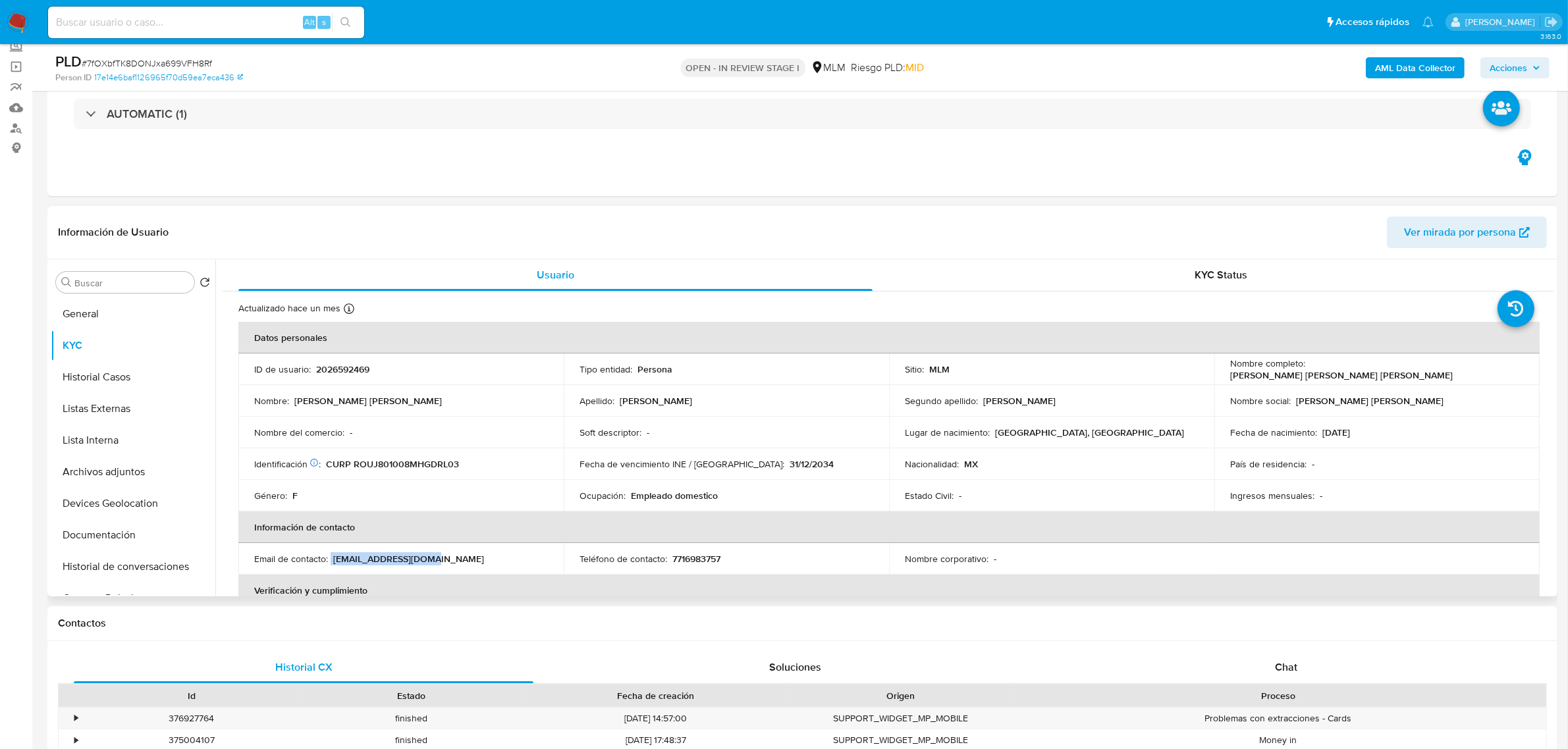
copy div "julzrora@hotmail.com"
click at [71, 538] on button "Documentación" at bounding box center [127, 535] width 154 height 32
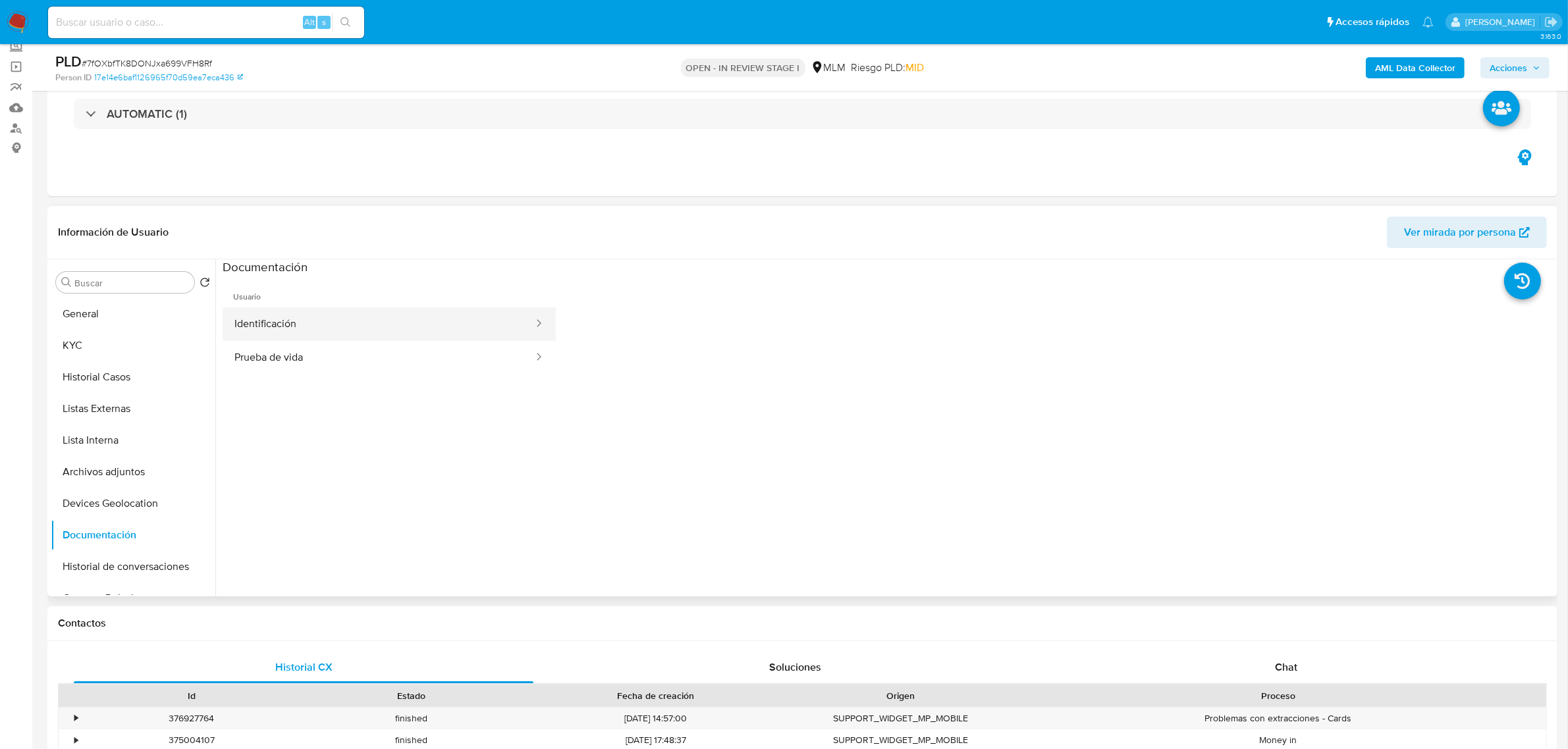
click at [392, 315] on button "Identificación" at bounding box center [378, 324] width 312 height 34
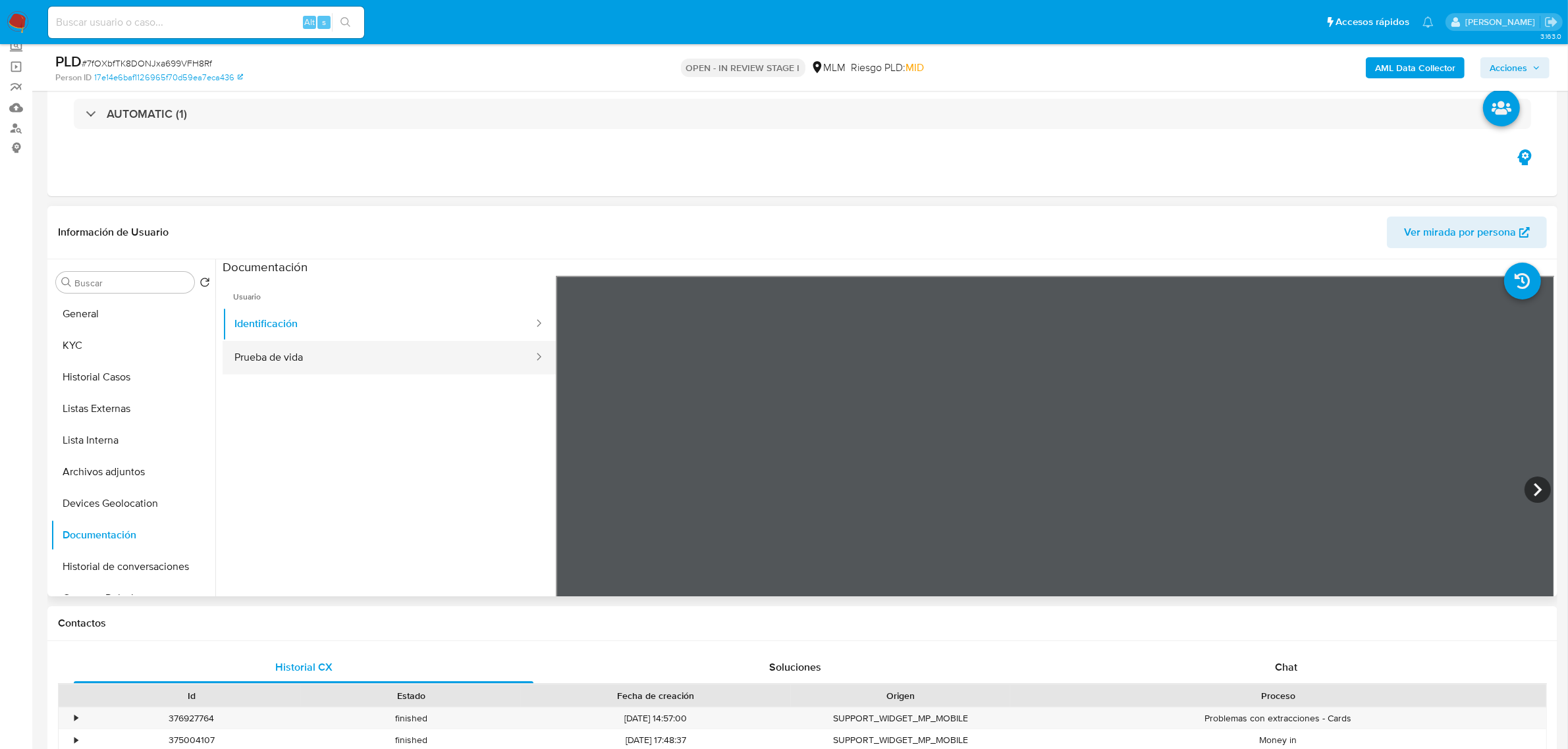
click at [351, 352] on button "Prueba de vida" at bounding box center [378, 358] width 312 height 34
click at [354, 351] on button "Prueba de vida" at bounding box center [378, 358] width 312 height 34
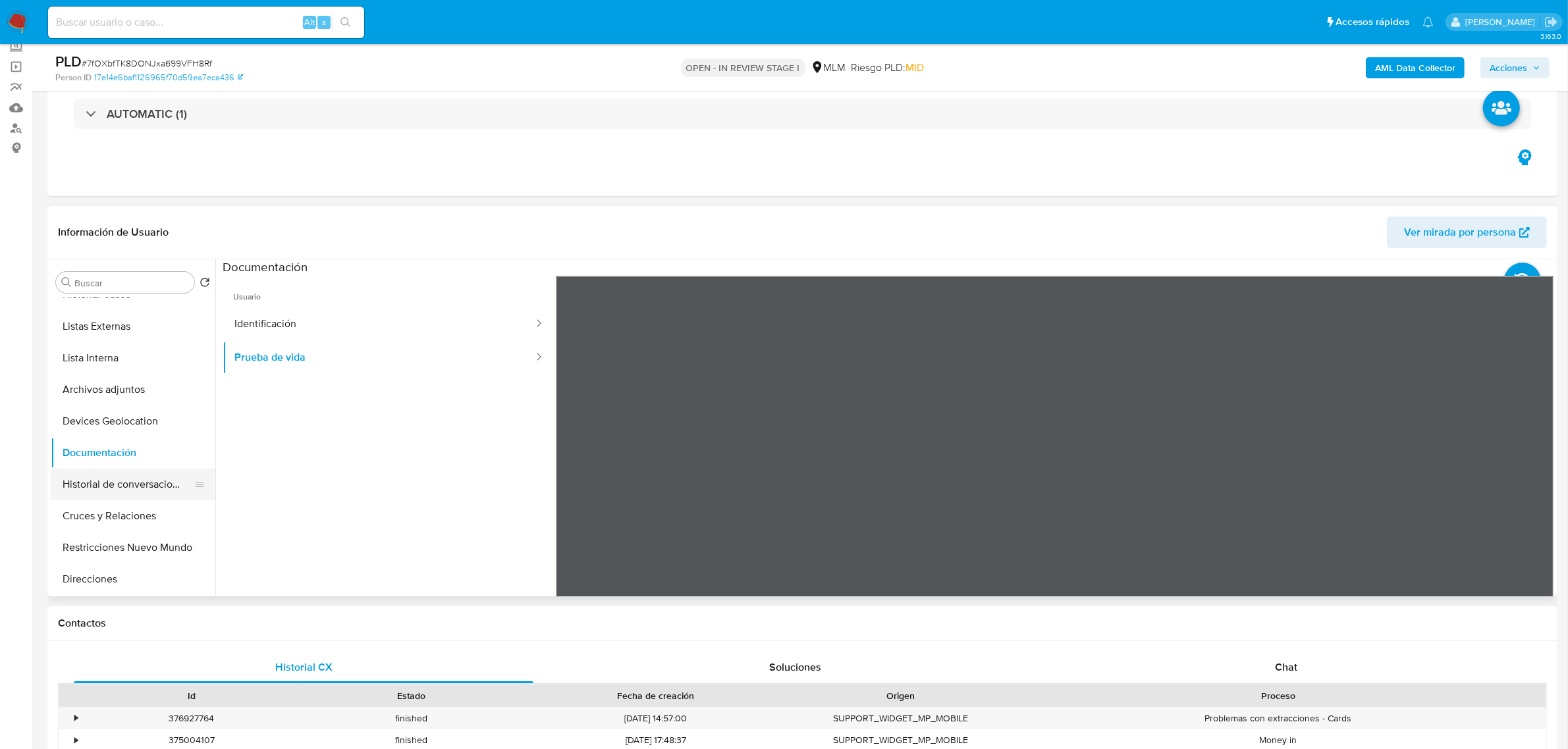
click at [141, 490] on button "Historial de conversaciones" at bounding box center [127, 484] width 154 height 32
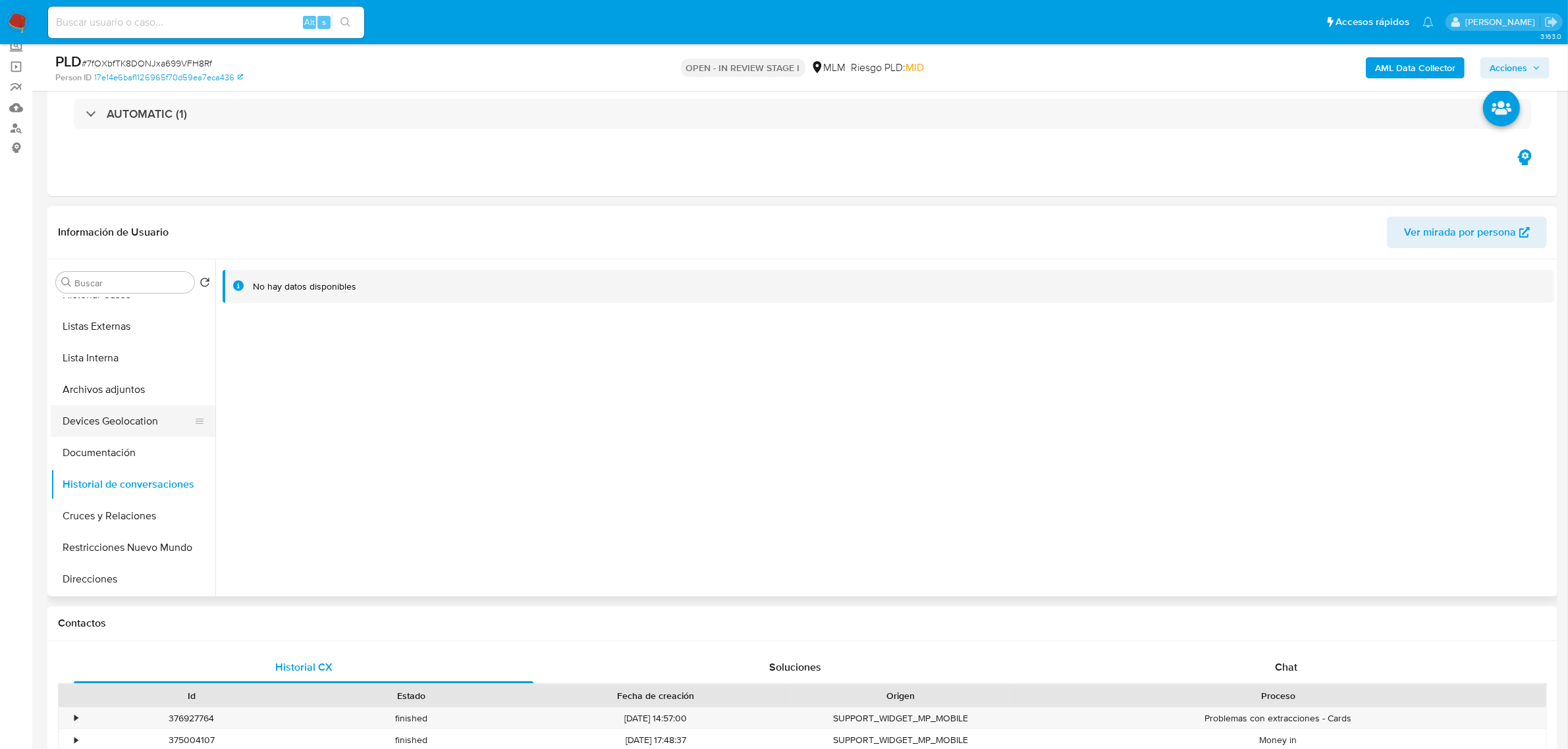
click at [123, 430] on button "Devices Geolocation" at bounding box center [127, 421] width 154 height 32
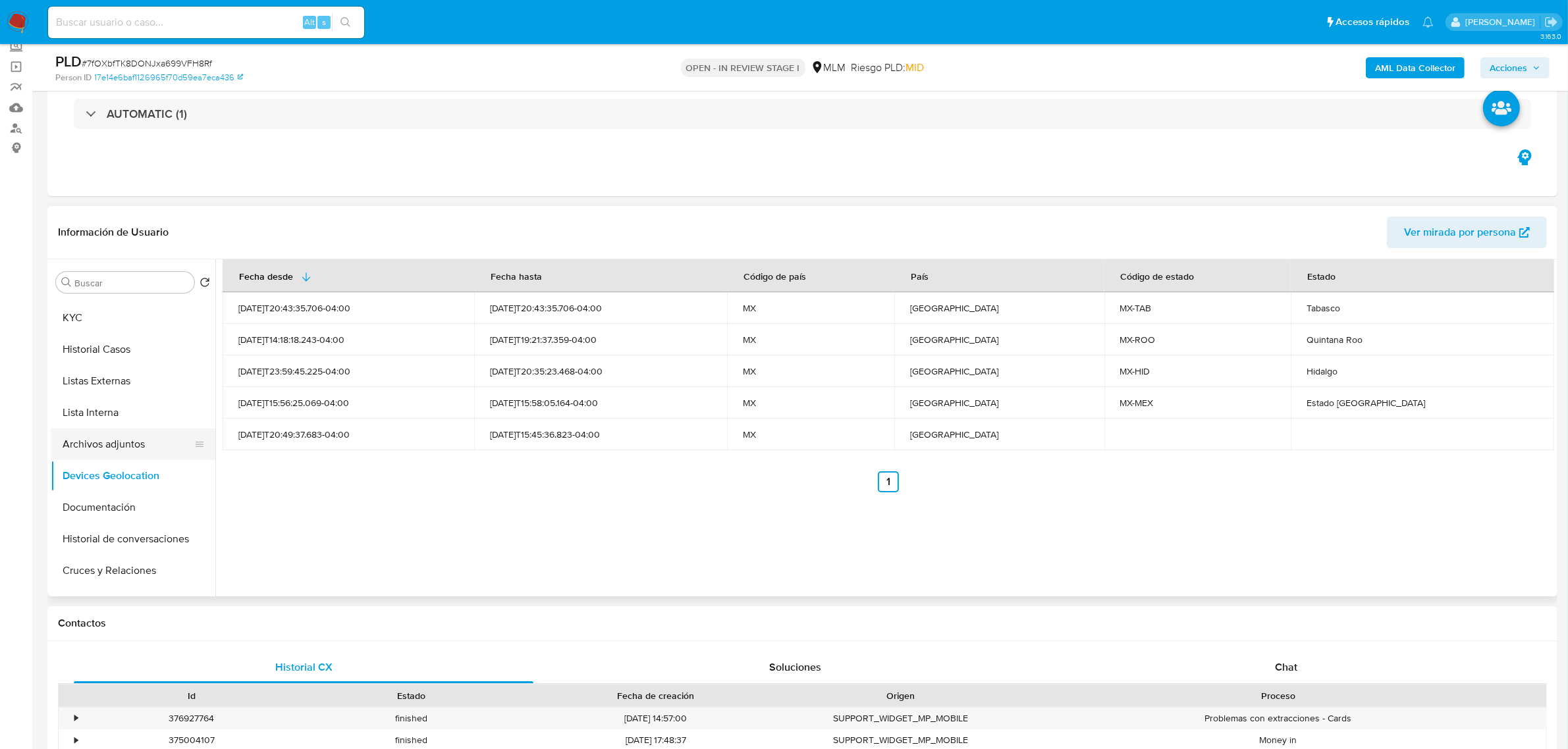
scroll to position [0, 0]
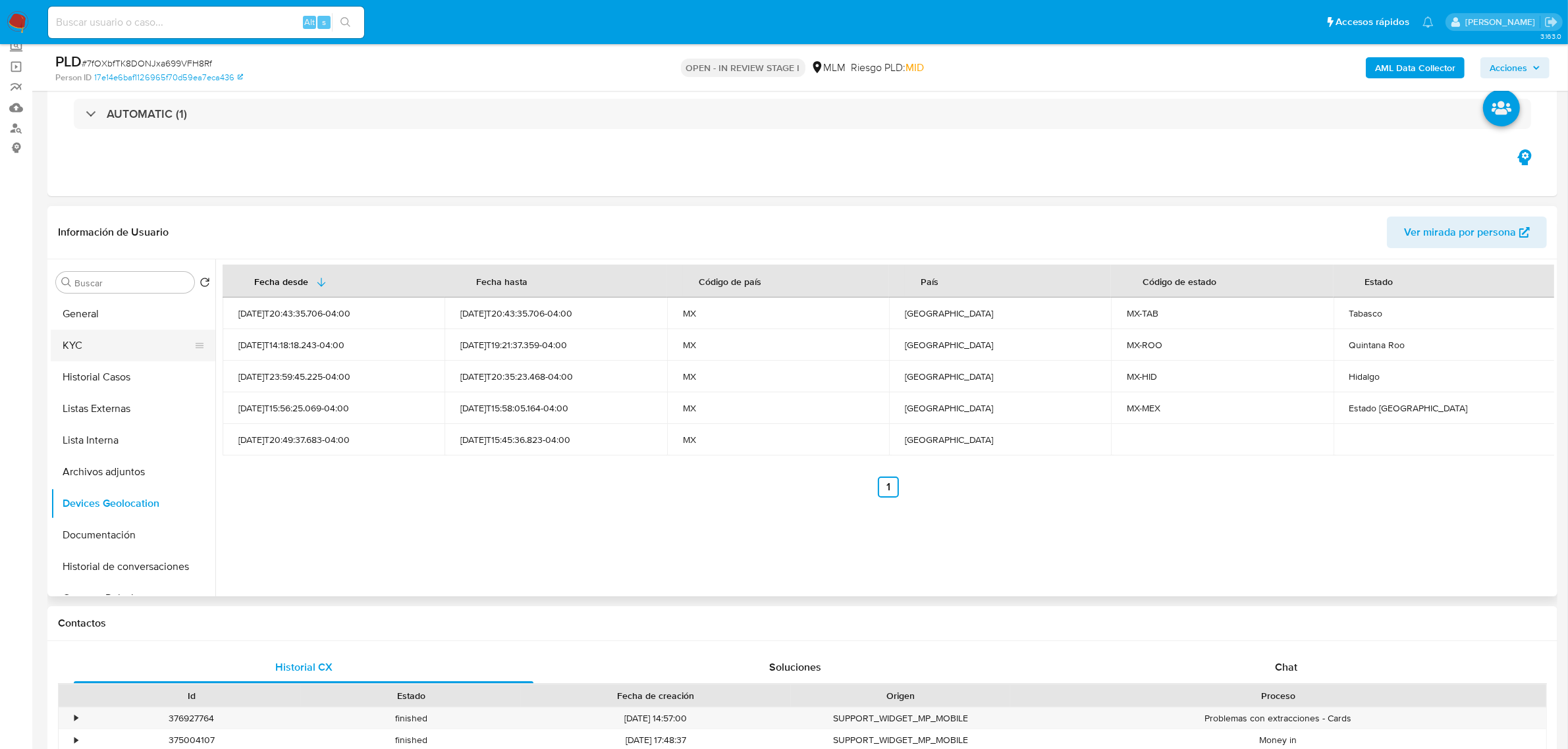
click at [129, 357] on button "KYC" at bounding box center [127, 345] width 154 height 32
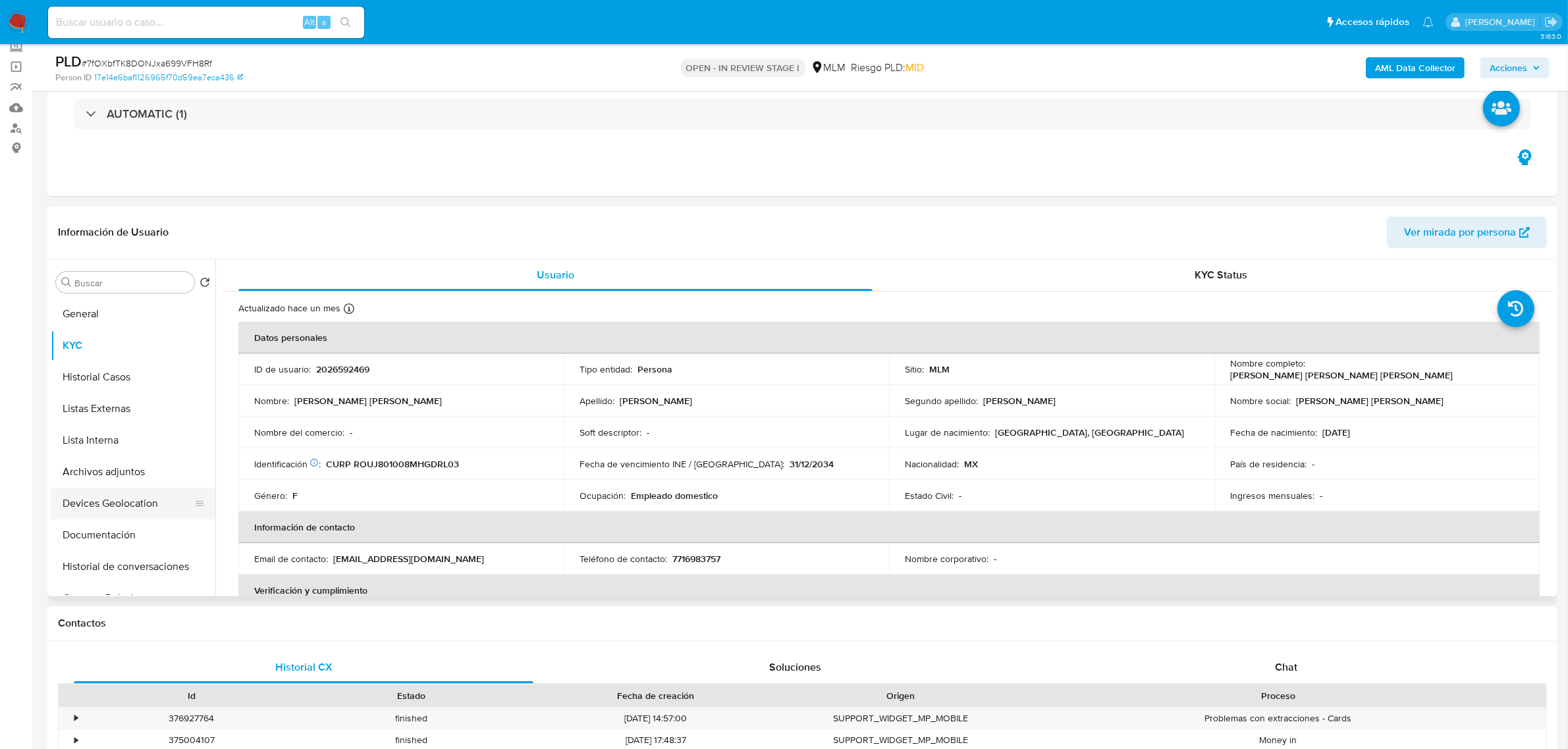
click at [156, 505] on button "Devices Geolocation" at bounding box center [127, 503] width 154 height 32
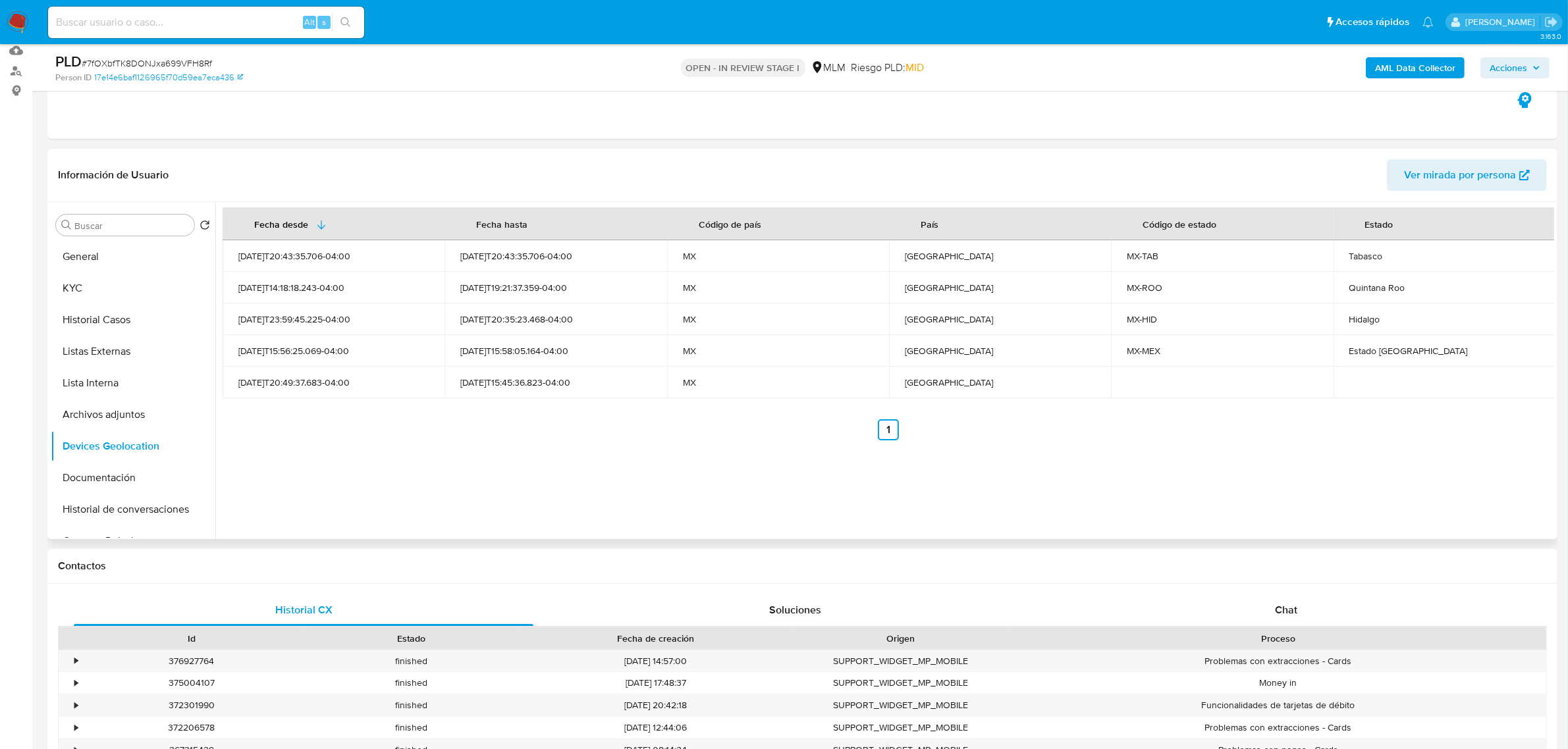
scroll to position [246, 0]
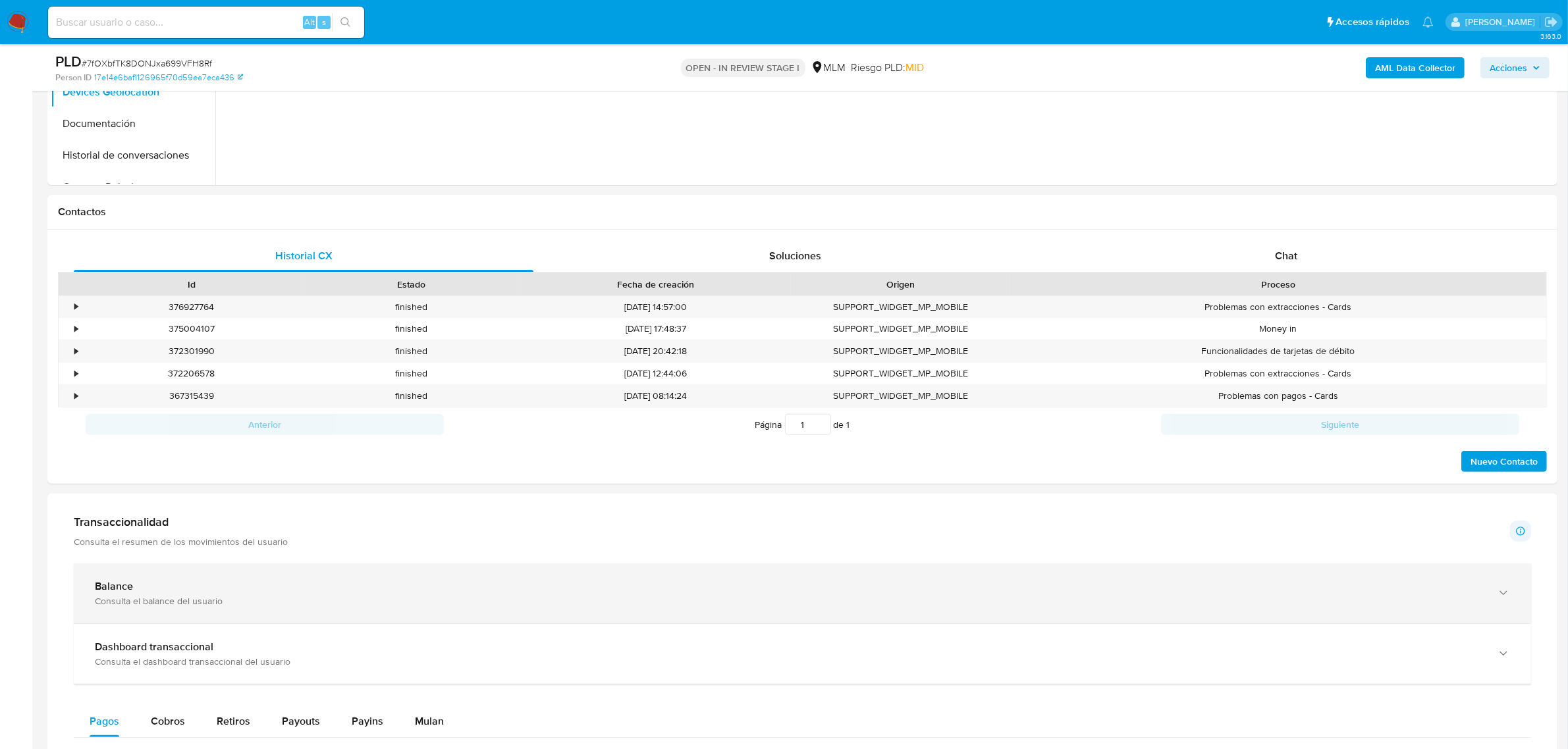
click at [314, 567] on div "Balance Consulta el balance del usuario" at bounding box center [802, 593] width 1457 height 60
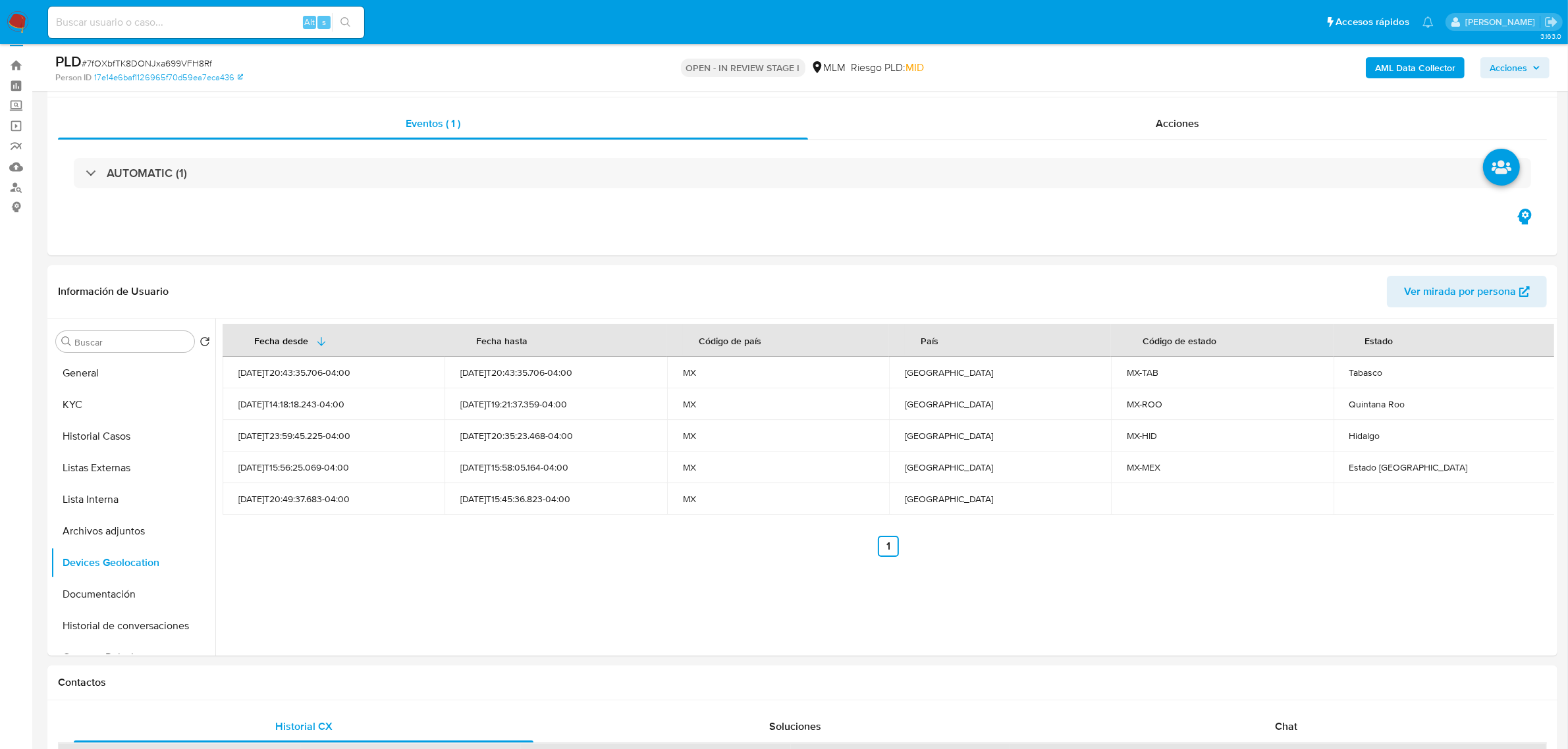
scroll to position [0, 0]
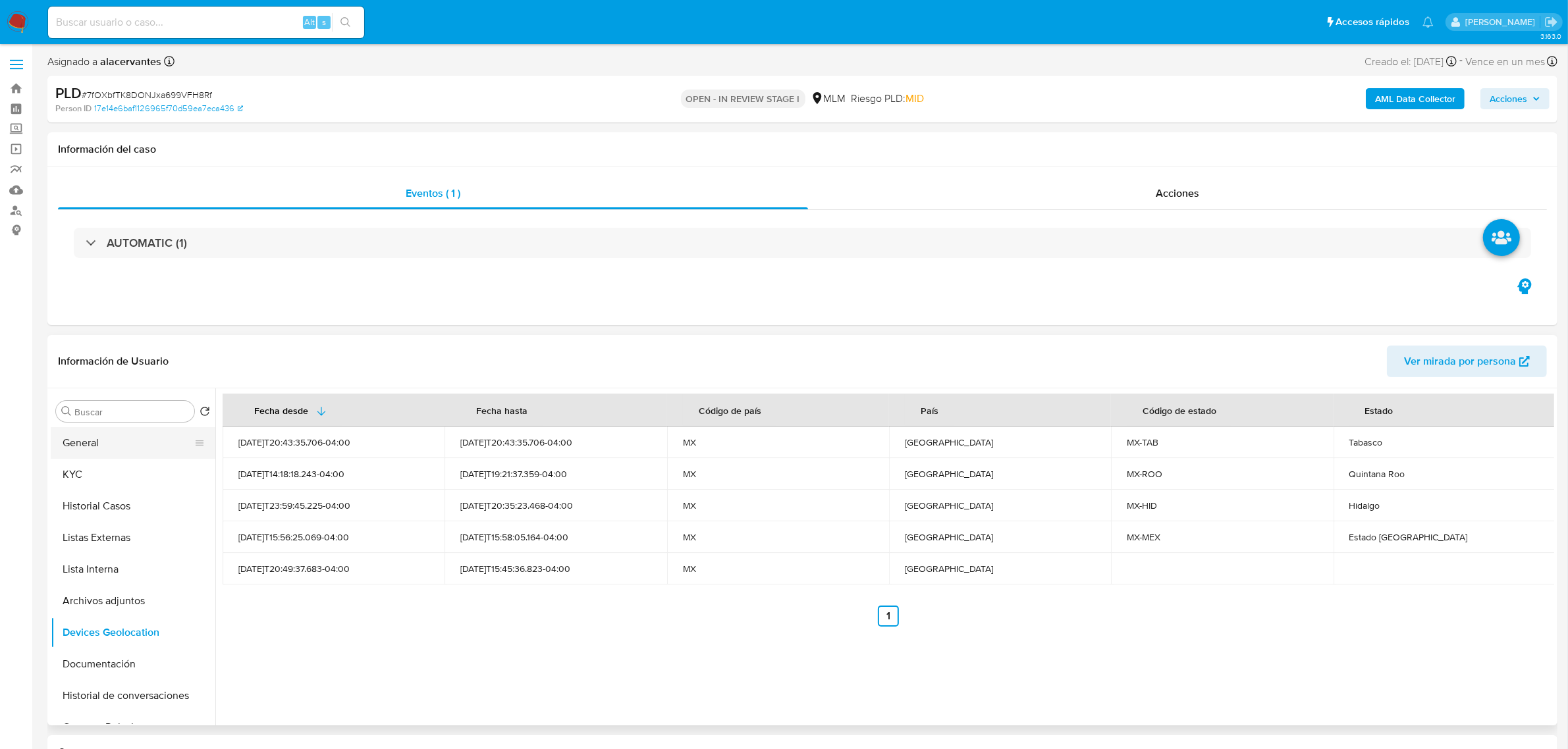
click at [157, 452] on button "General" at bounding box center [127, 442] width 154 height 32
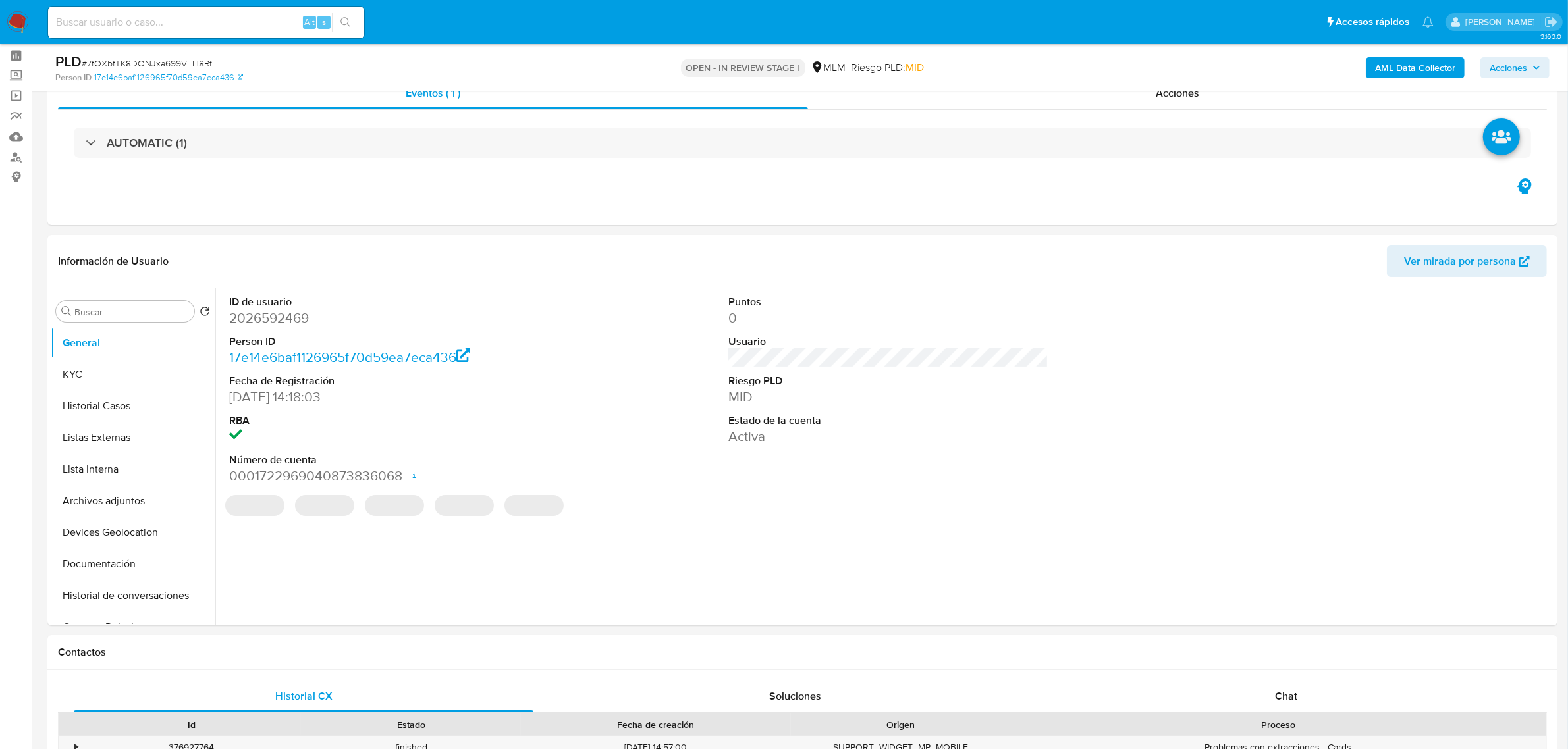
scroll to position [82, 0]
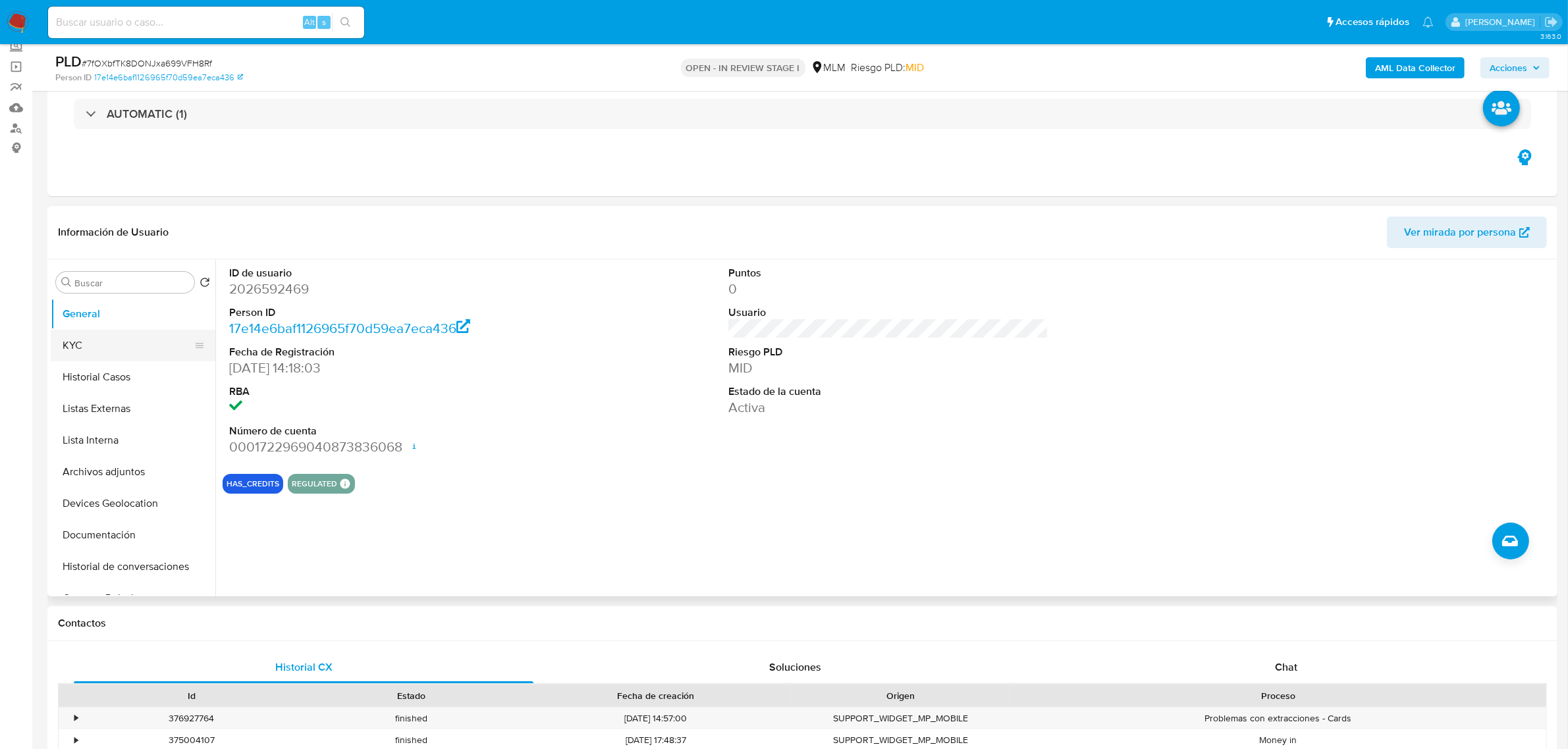
click at [69, 336] on button "KYC" at bounding box center [127, 345] width 154 height 32
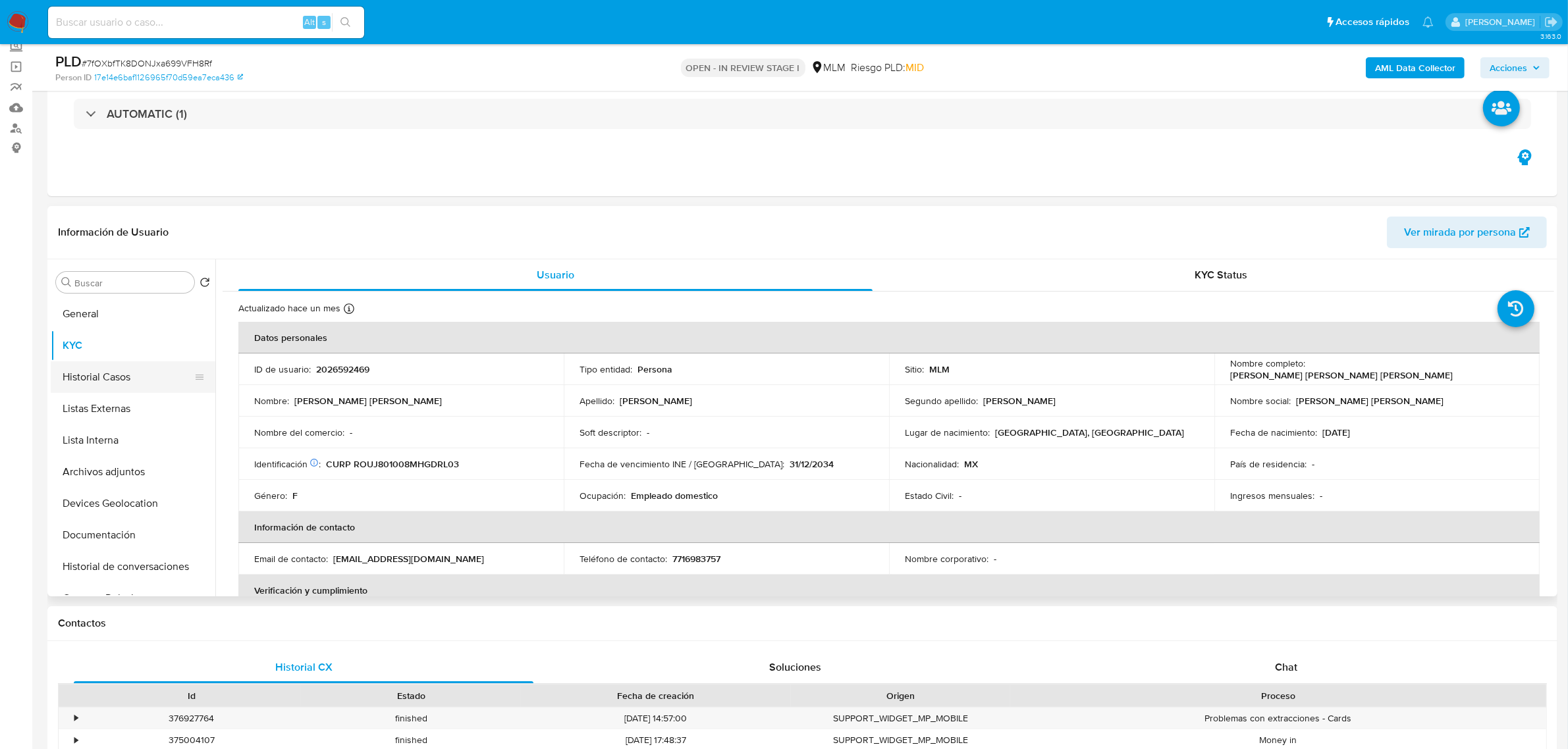
click at [104, 380] on button "Historial Casos" at bounding box center [127, 377] width 154 height 32
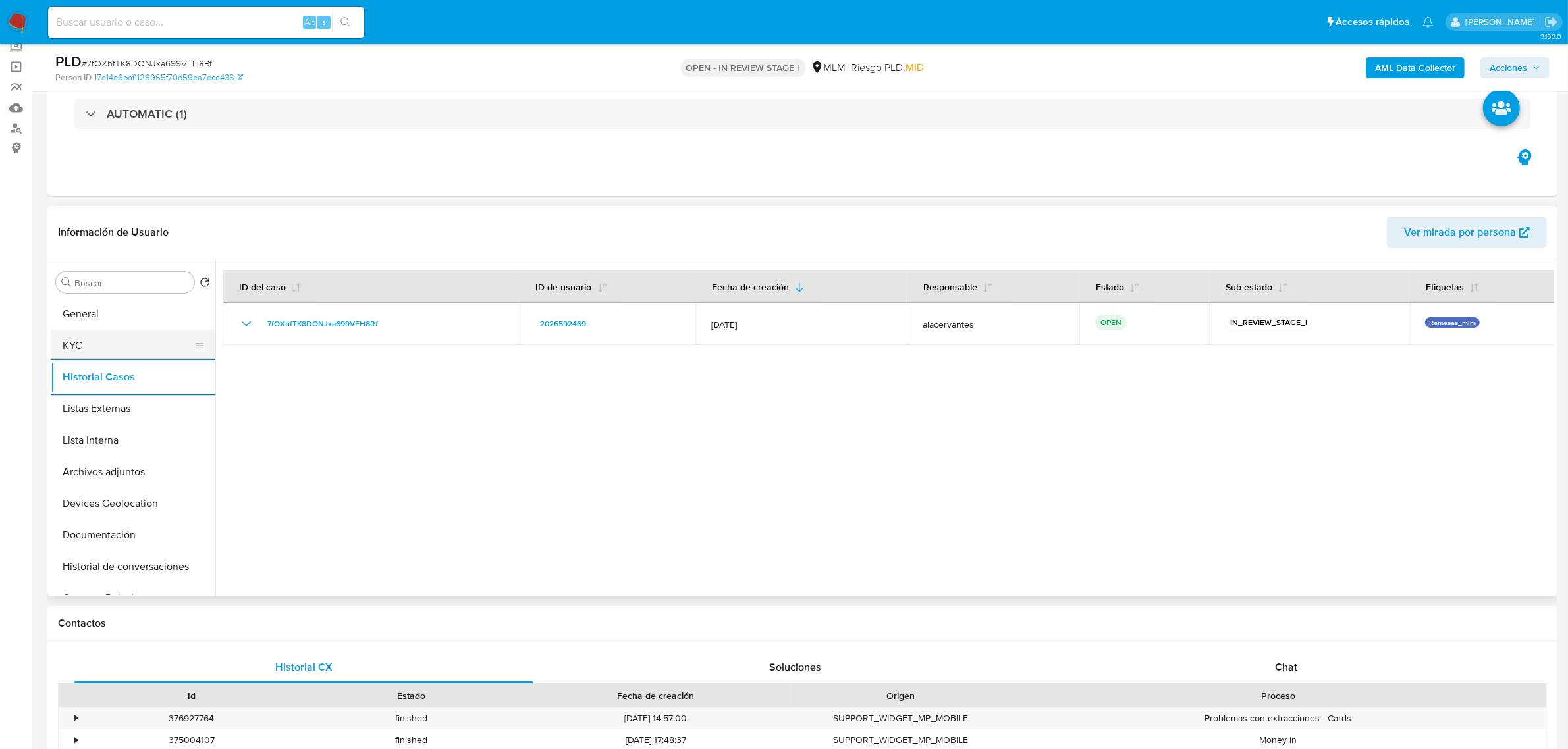
click at [116, 355] on button "KYC" at bounding box center [127, 345] width 154 height 32
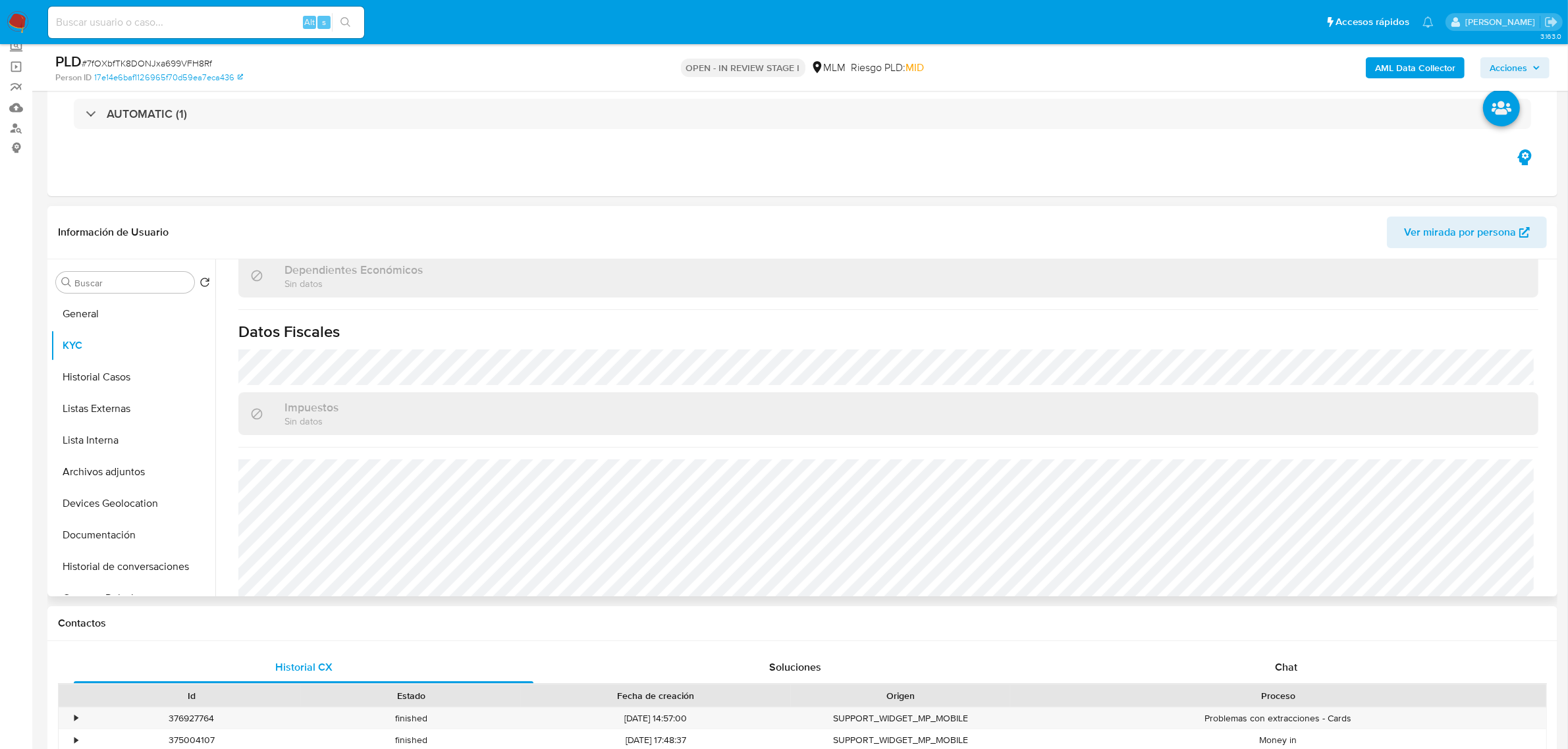
scroll to position [801, 0]
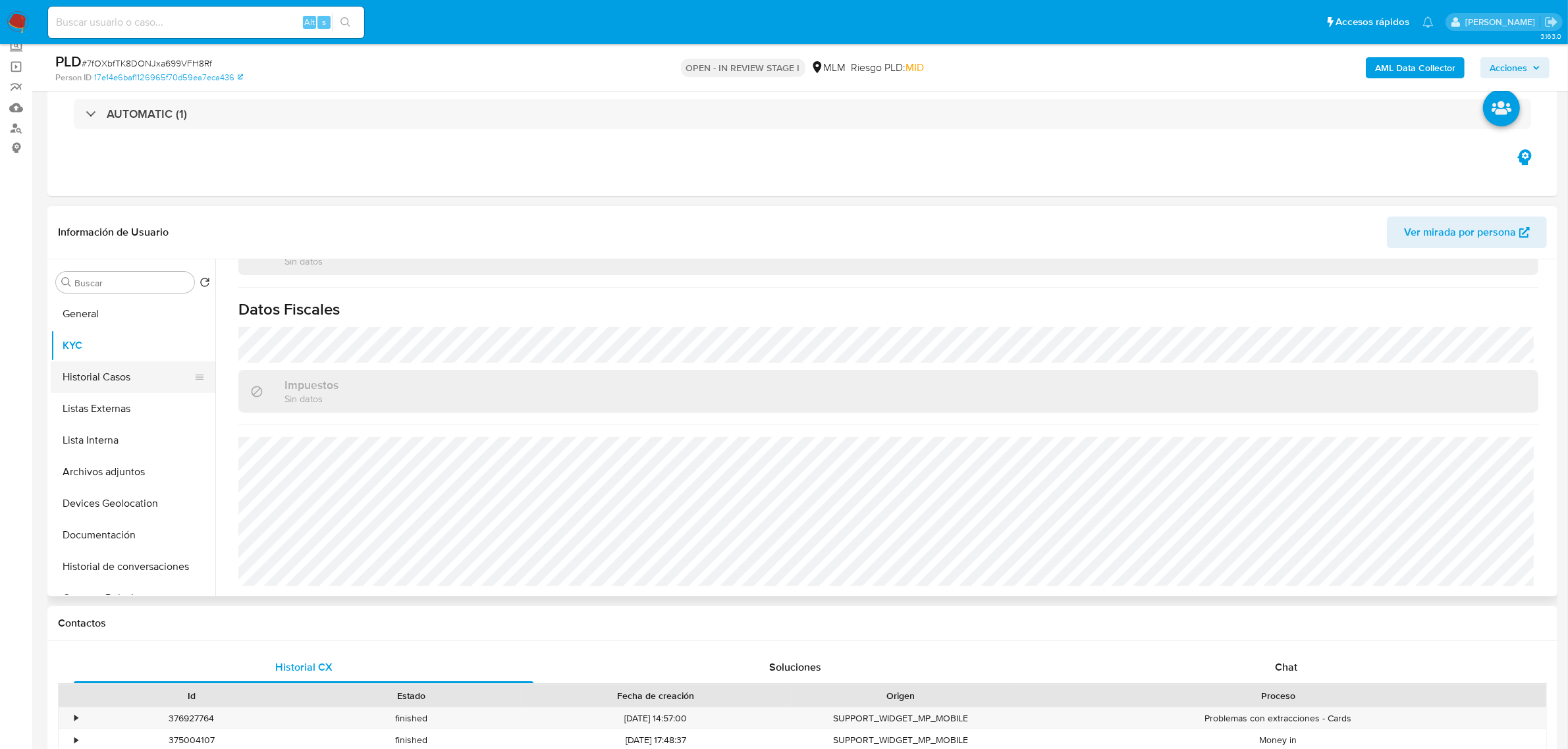
click at [96, 376] on button "Historial Casos" at bounding box center [127, 377] width 154 height 32
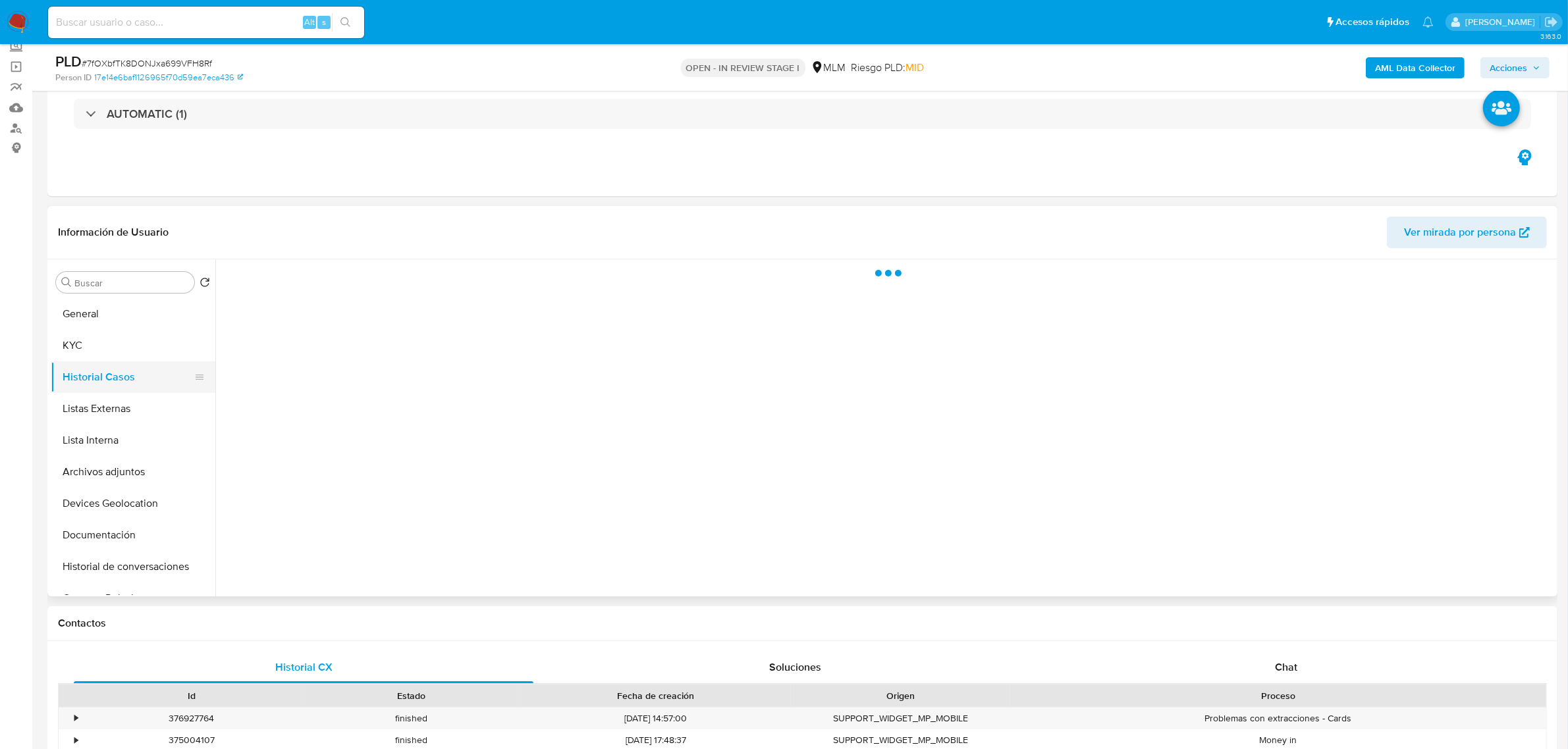
scroll to position [0, 0]
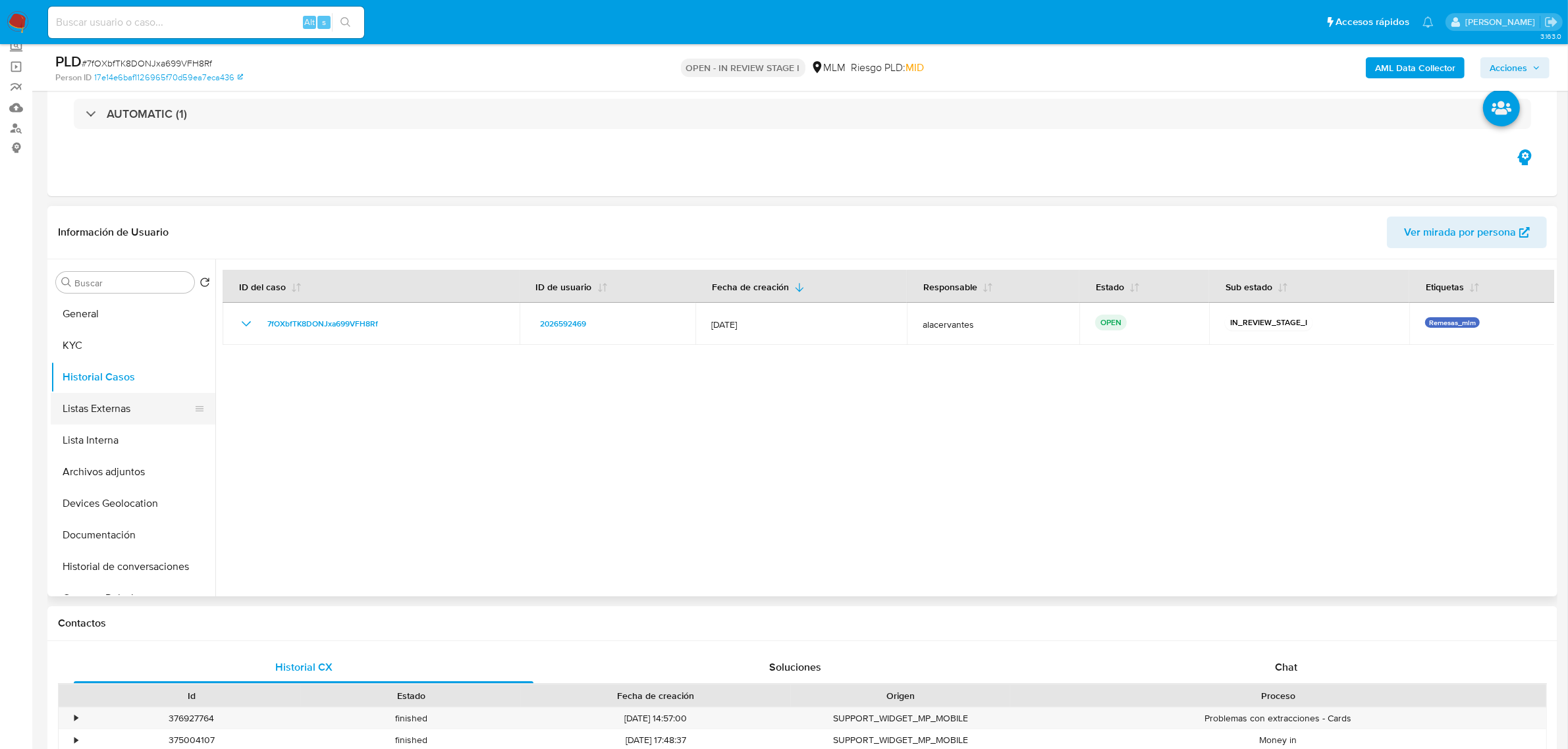
click at [86, 413] on button "Listas Externas" at bounding box center [127, 408] width 154 height 32
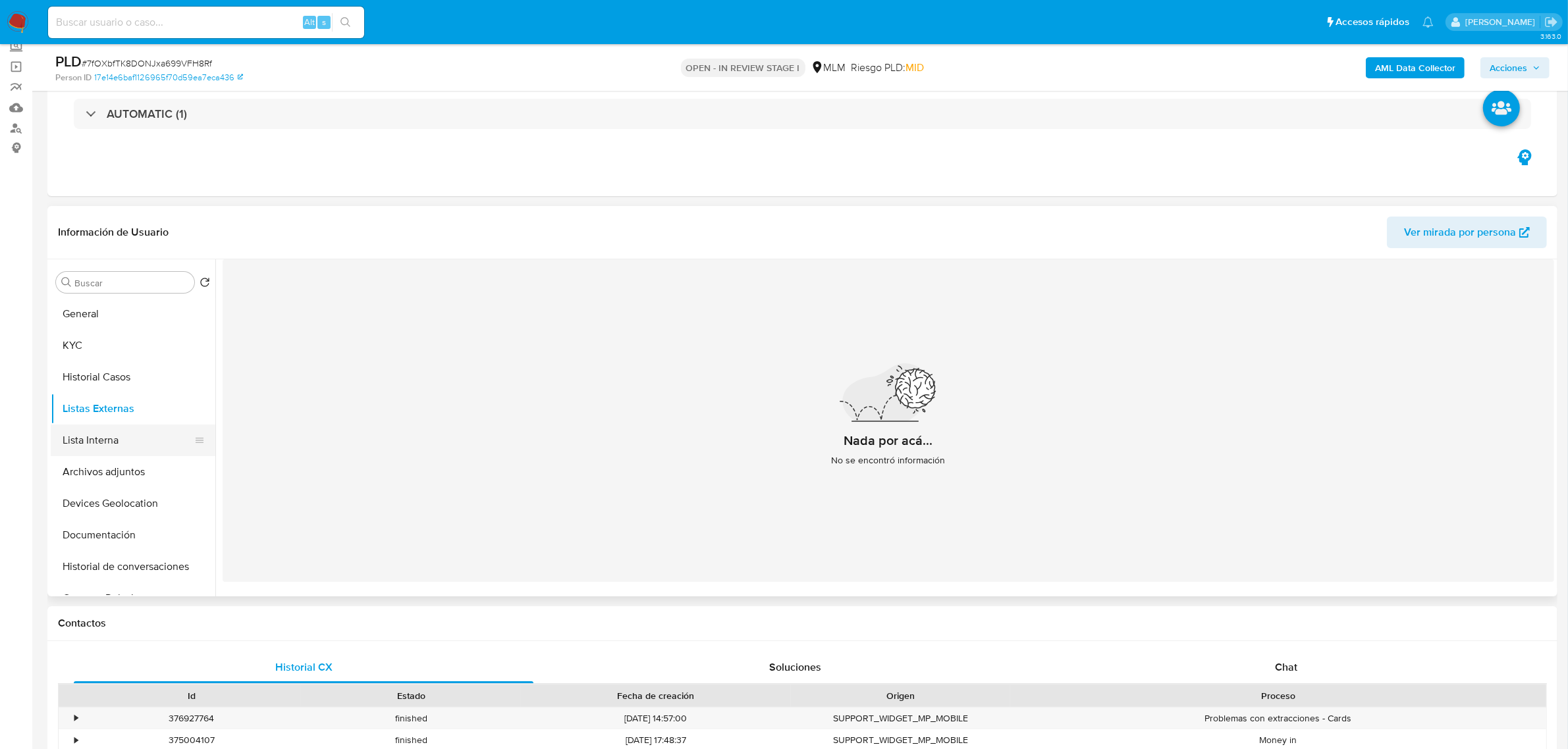
click at [117, 433] on button "Lista Interna" at bounding box center [127, 440] width 154 height 32
click at [128, 472] on button "Archivos adjuntos" at bounding box center [127, 472] width 154 height 32
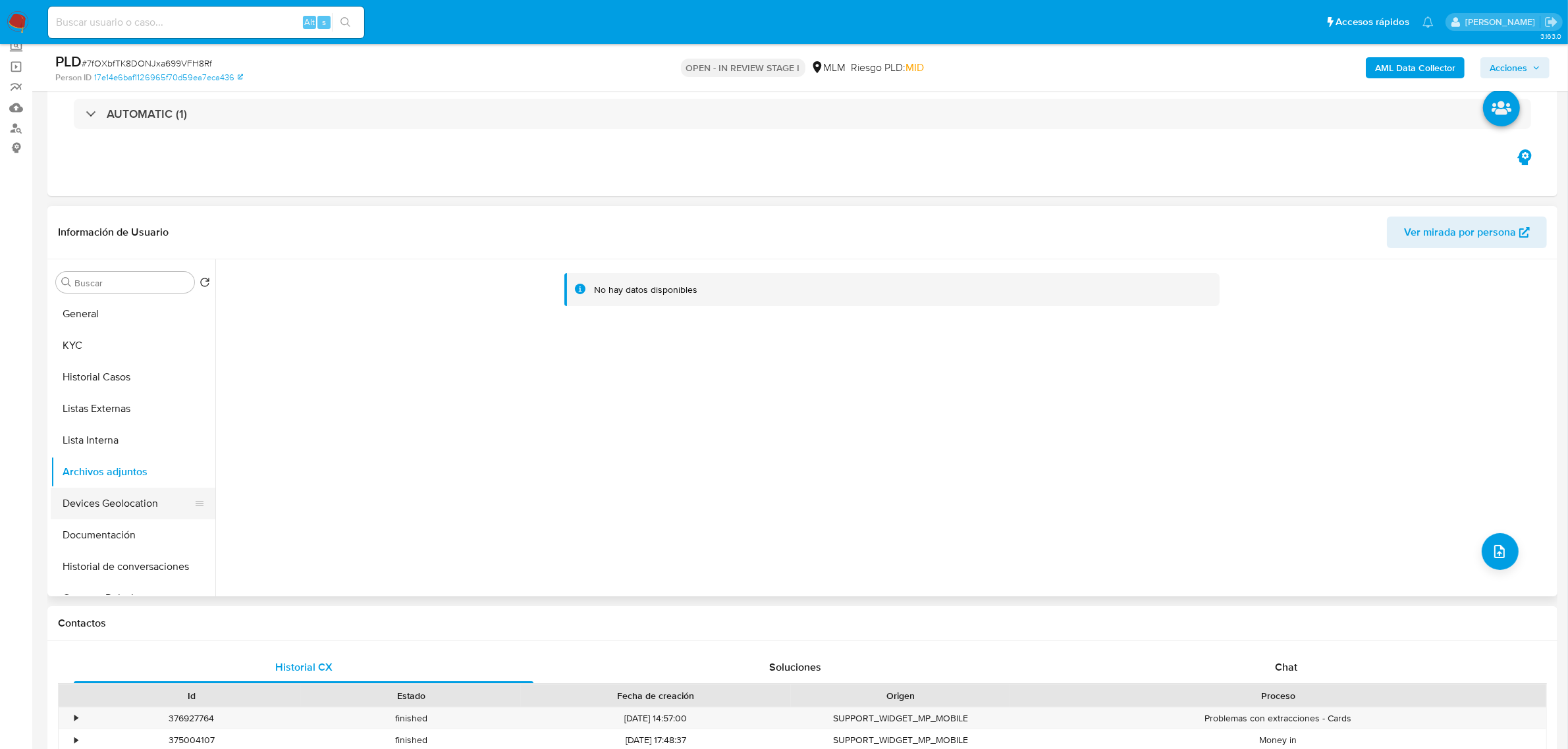
click at [113, 515] on button "Devices Geolocation" at bounding box center [127, 503] width 154 height 32
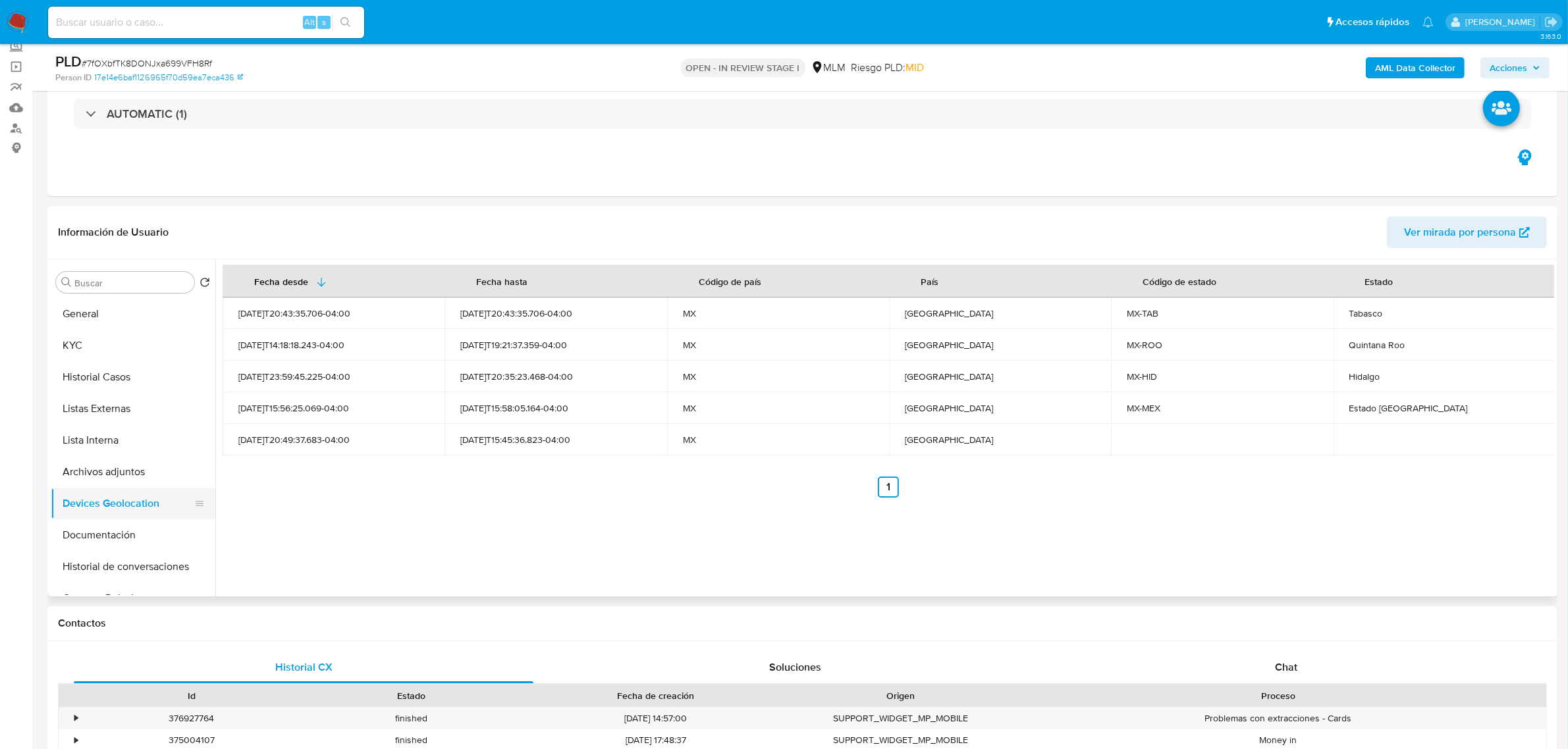
scroll to position [82, 0]
click at [137, 539] on button "Restricciones Nuevo Mundo" at bounding box center [127, 547] width 154 height 32
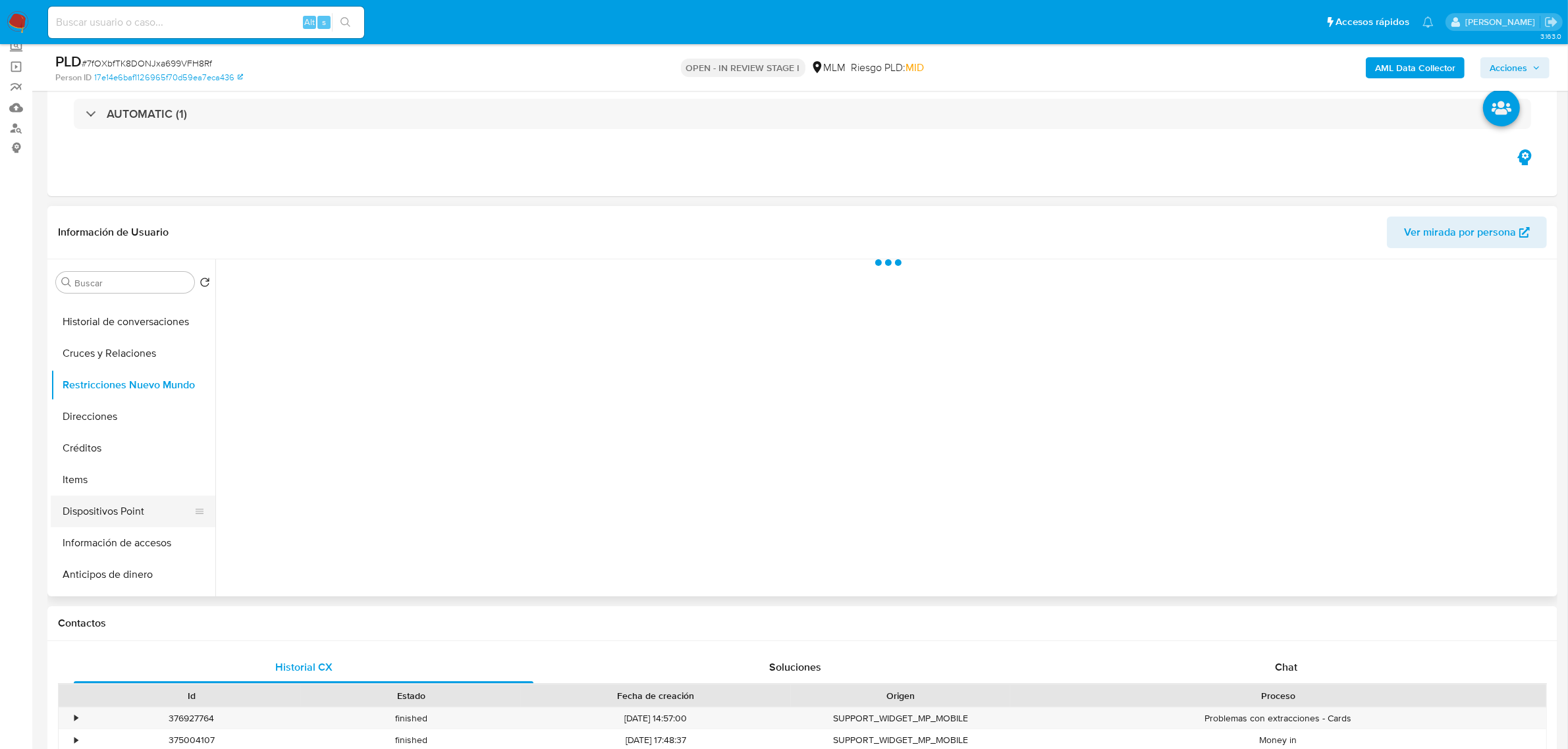
scroll to position [246, 0]
click at [125, 415] on button "Direcciones" at bounding box center [127, 414] width 154 height 32
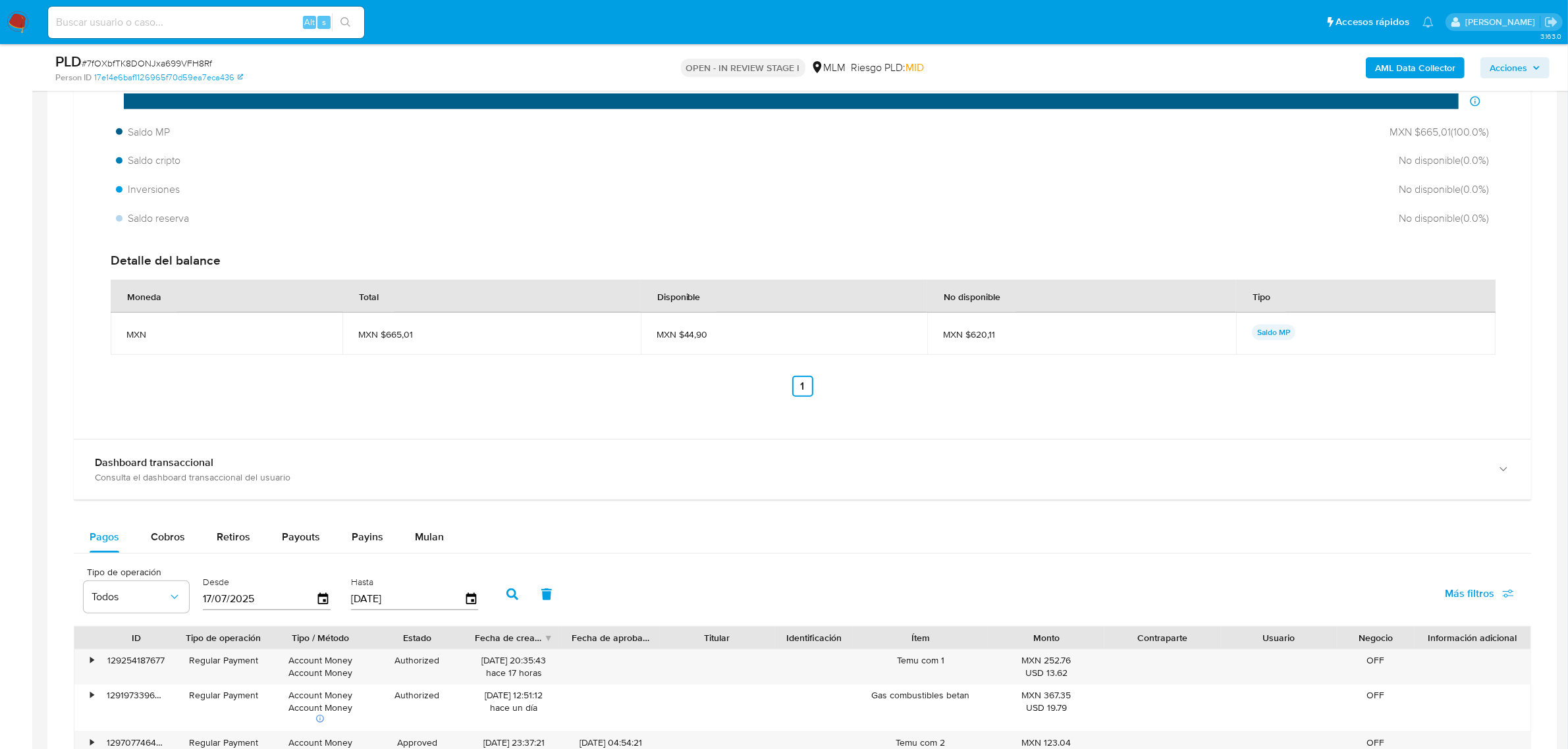
scroll to position [1151, 0]
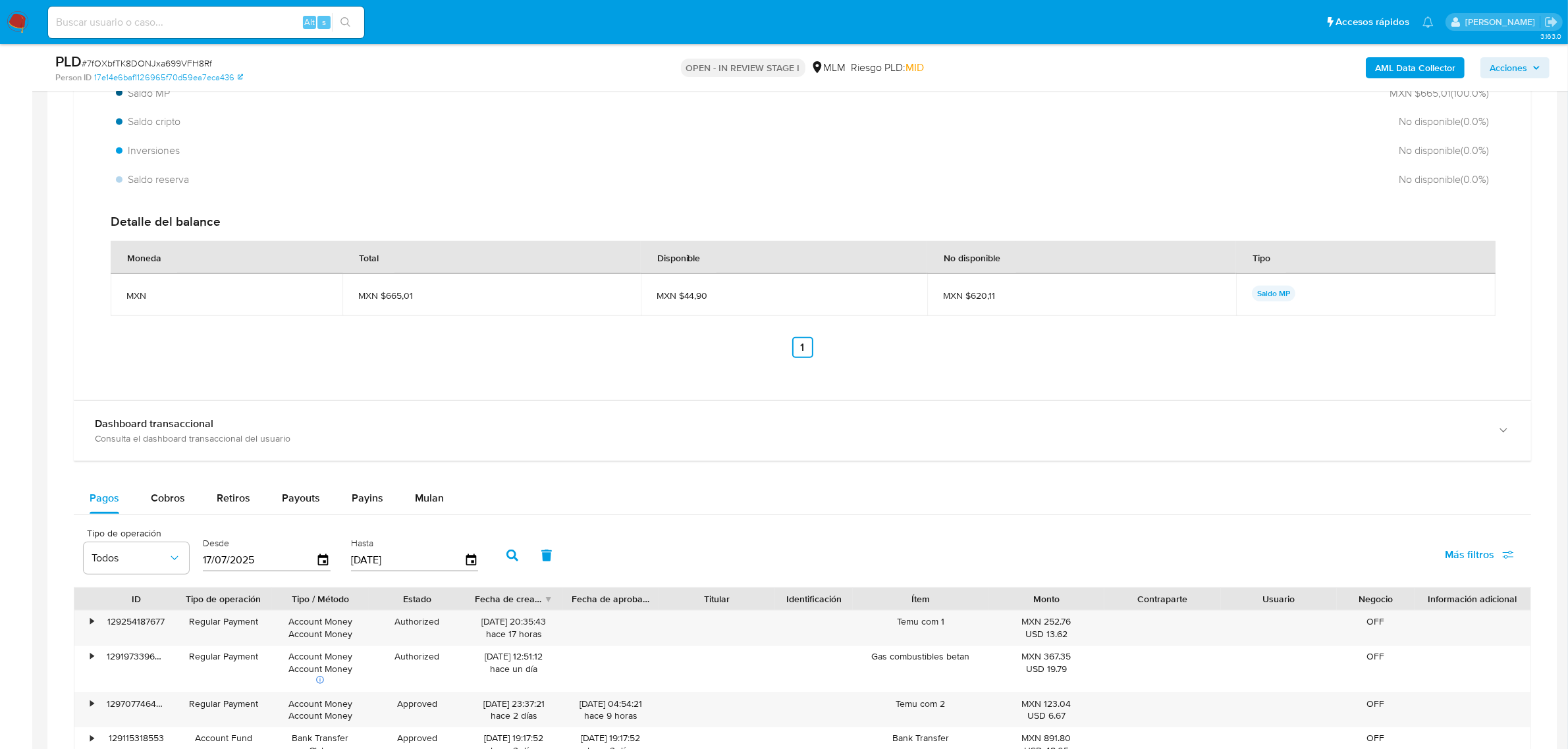
drag, startPoint x: 182, startPoint y: 499, endPoint x: 501, endPoint y: 467, distance: 320.6
click at [181, 499] on span "Cobros" at bounding box center [168, 497] width 35 height 15
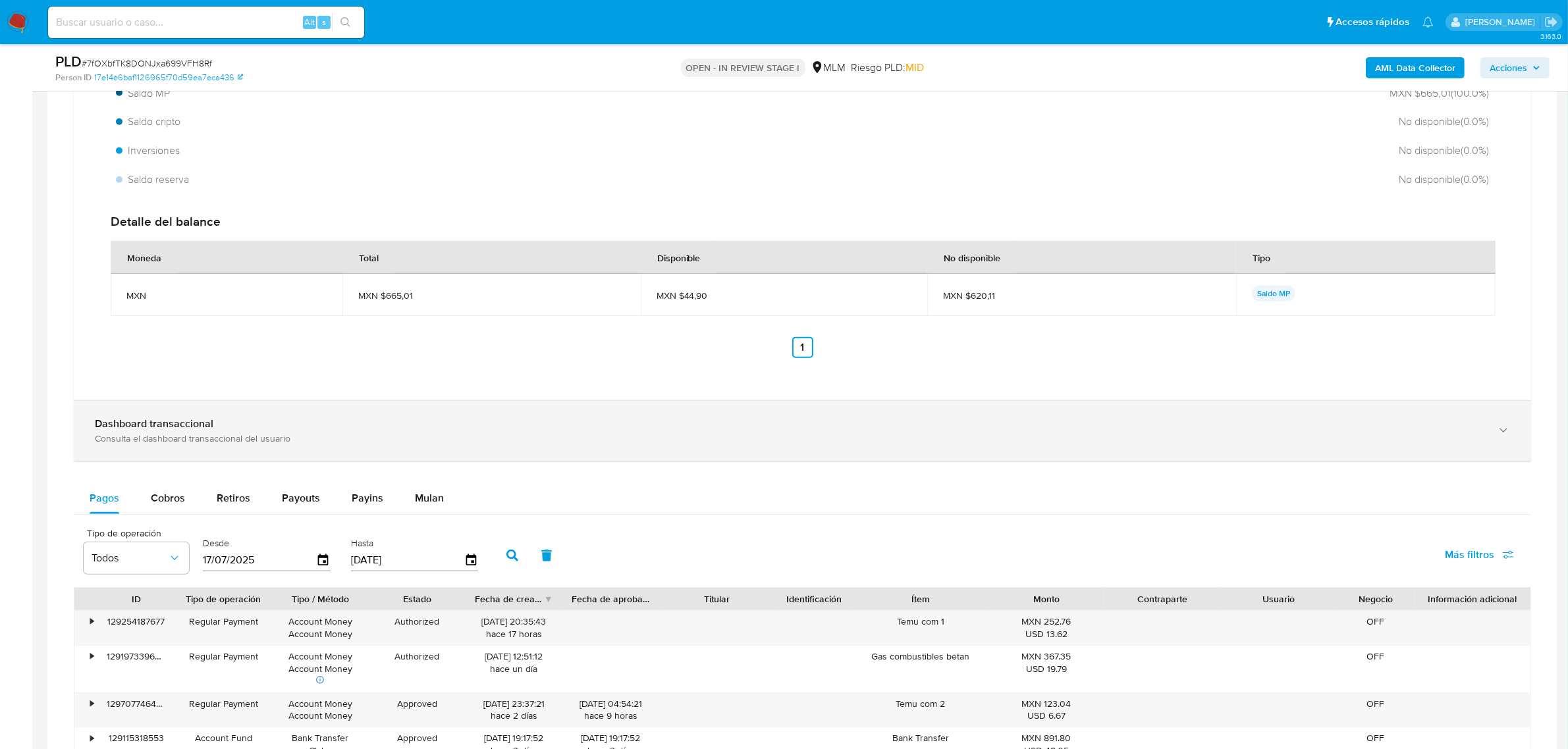
select select "10"
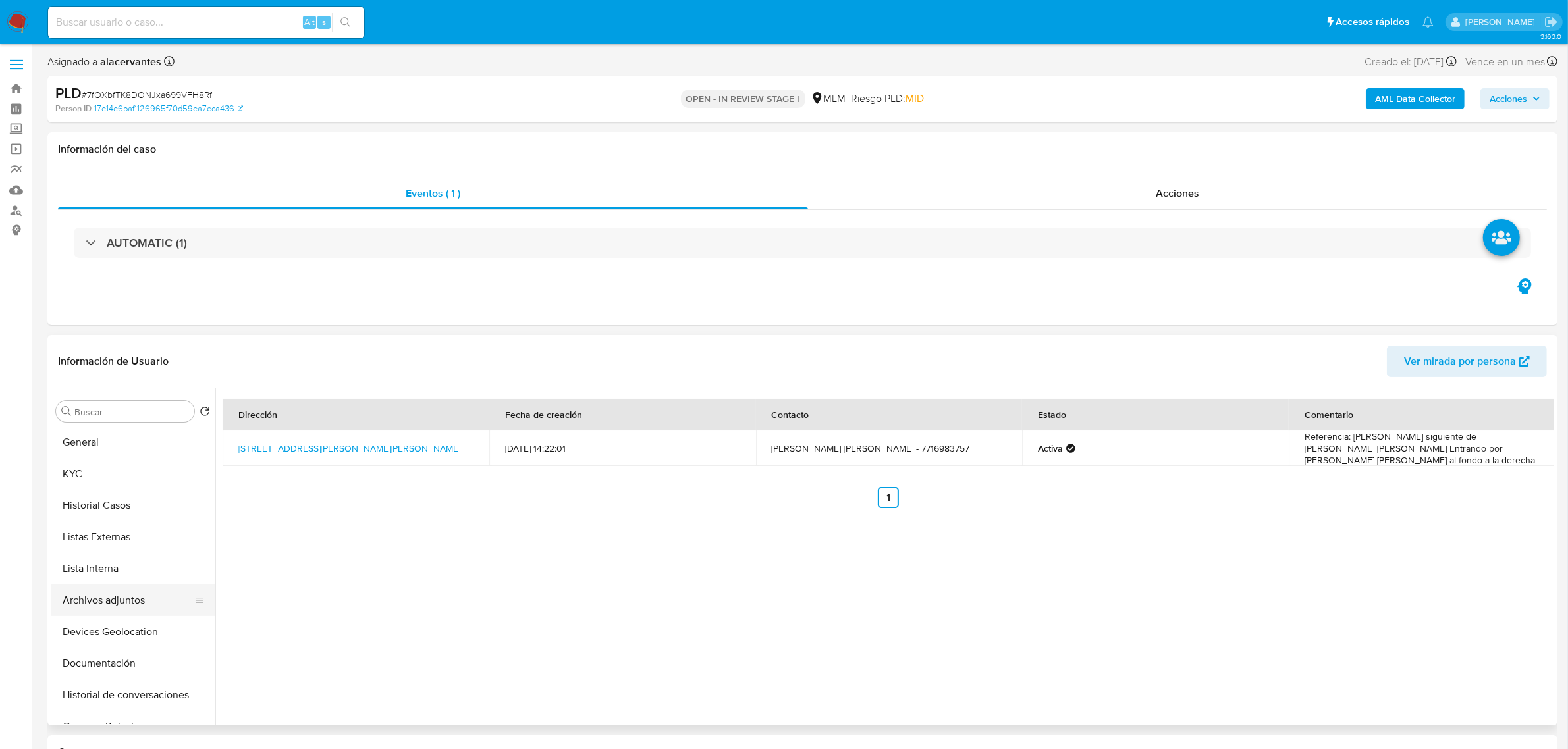
scroll to position [0, 0]
click at [110, 482] on button "KYC" at bounding box center [127, 474] width 154 height 32
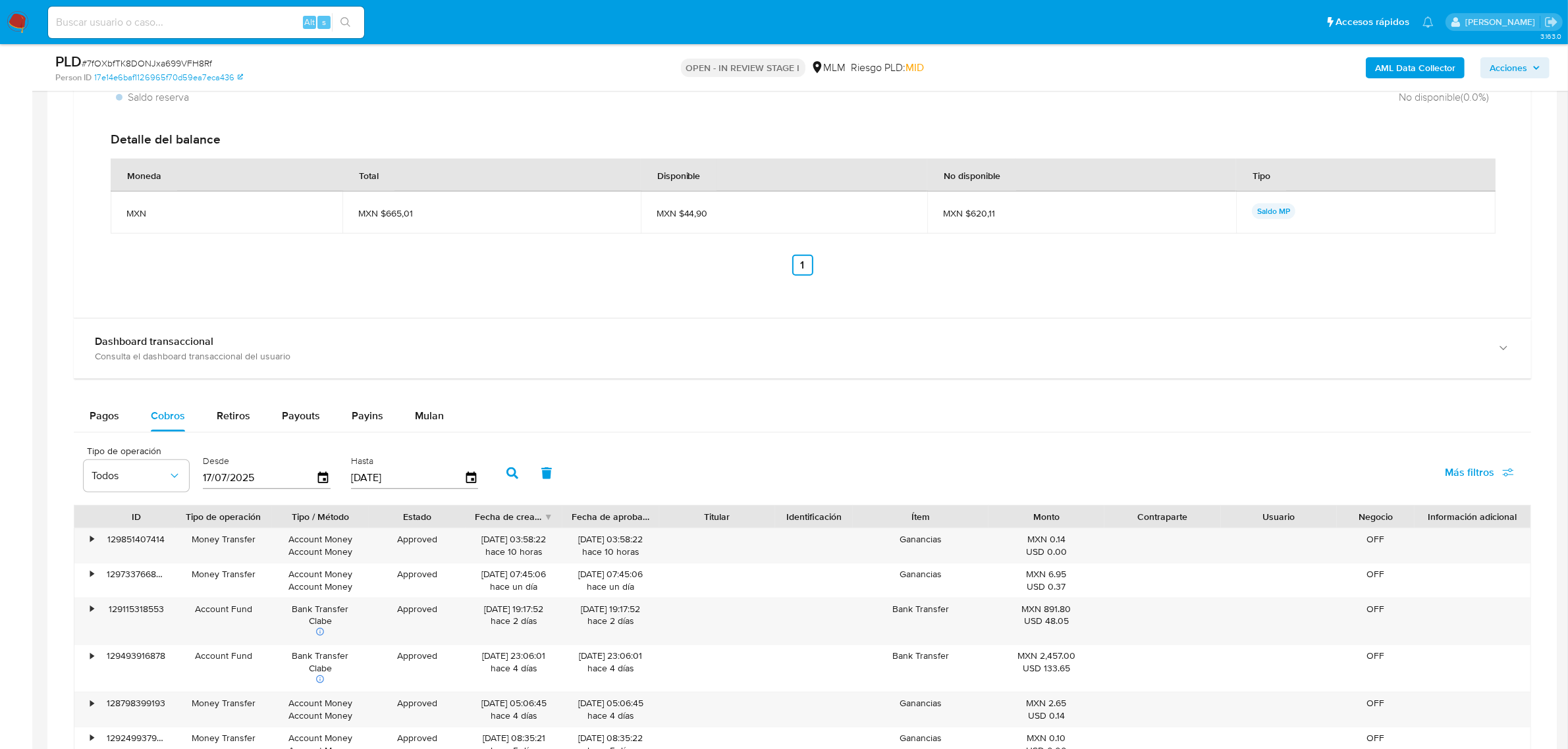
scroll to position [1480, 0]
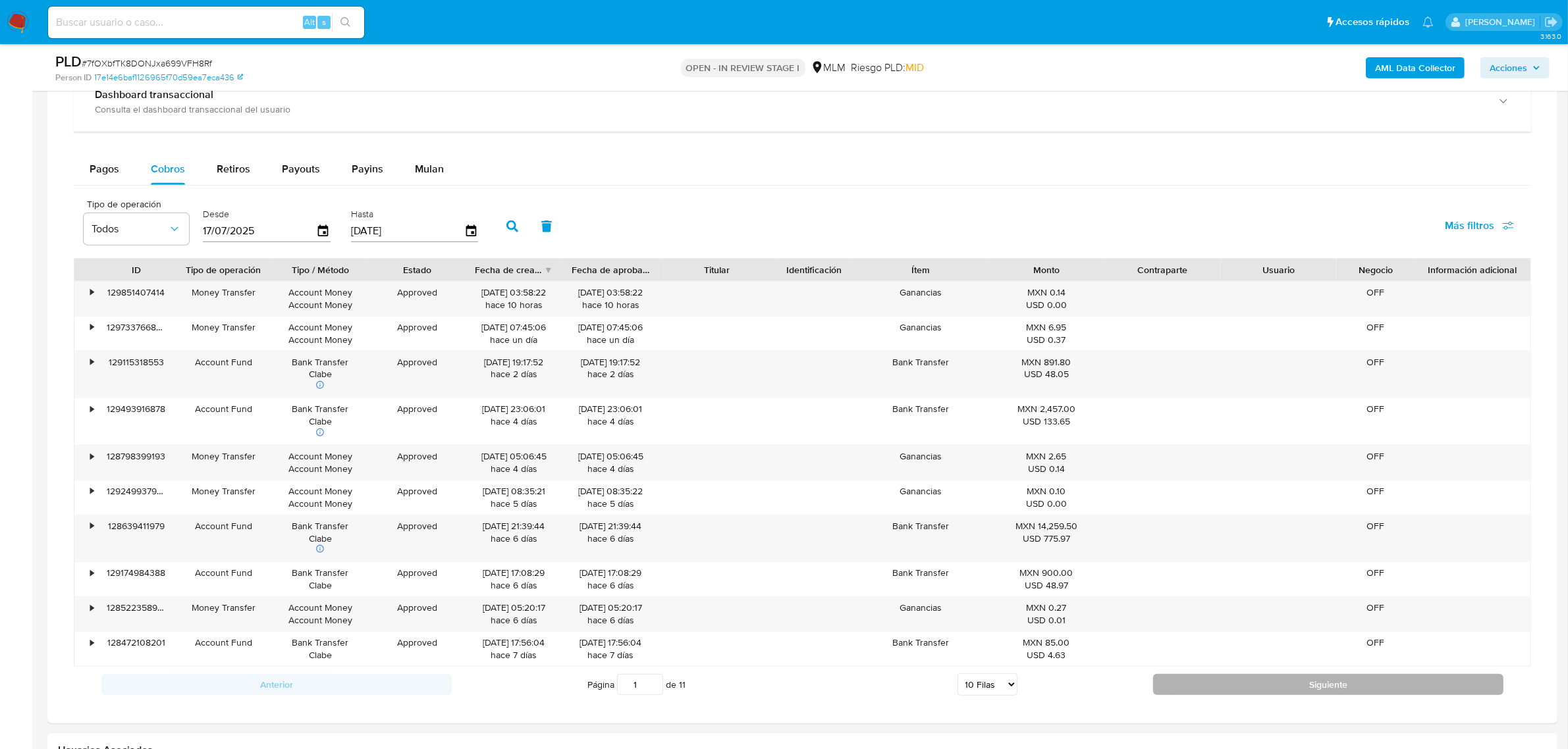
click at [1253, 692] on button "Siguiente" at bounding box center [1328, 684] width 350 height 21
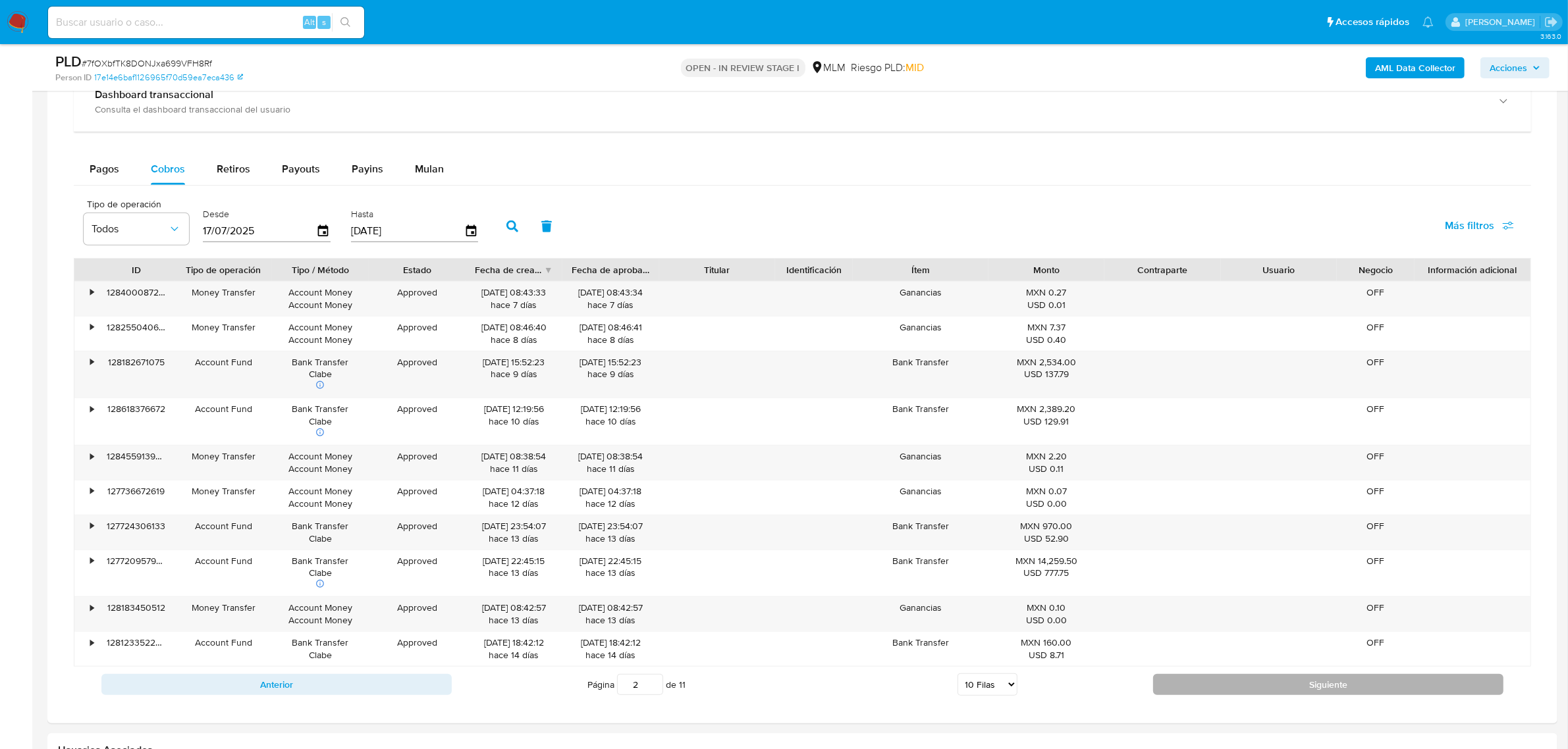
click at [1290, 682] on button "Siguiente" at bounding box center [1328, 684] width 350 height 21
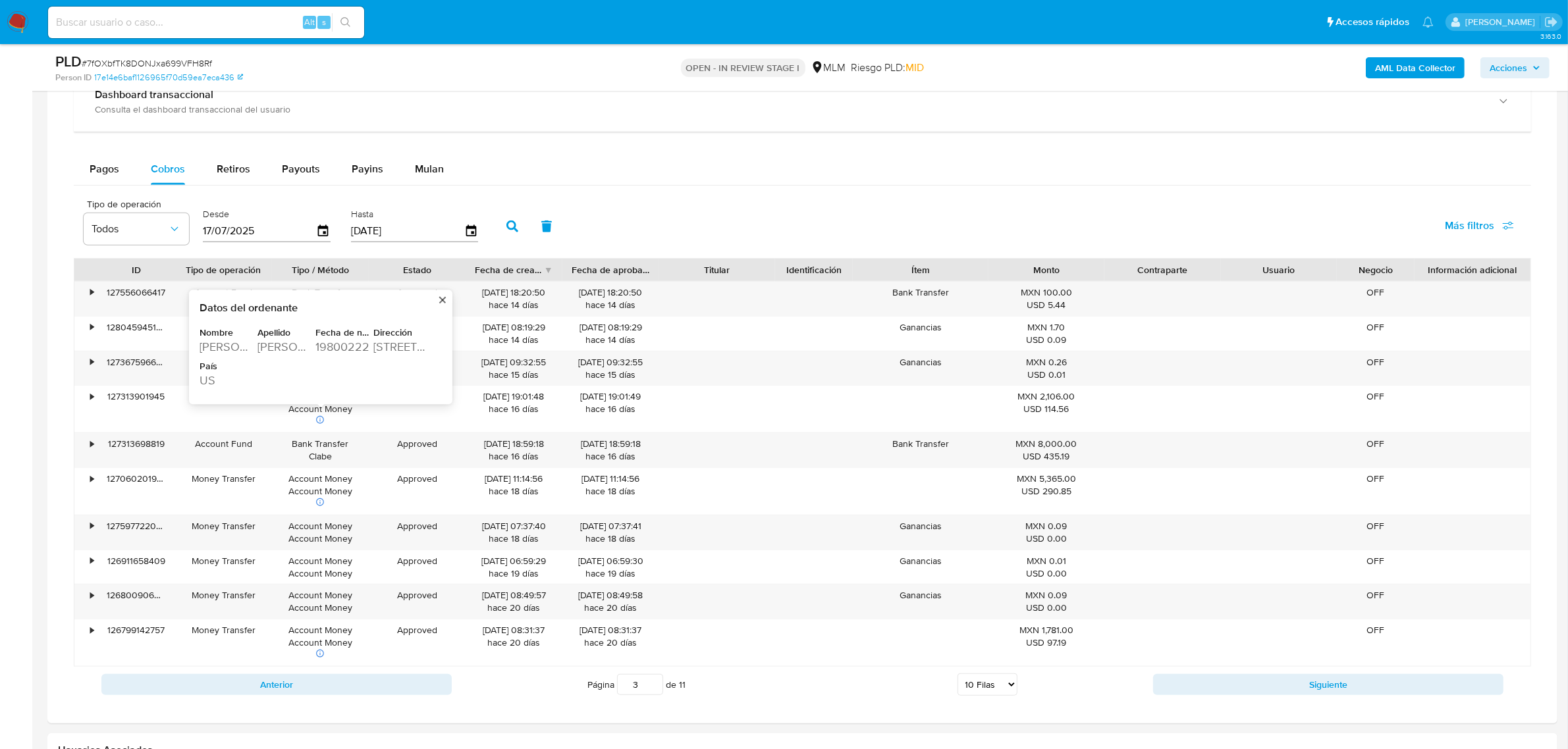
click at [415, 702] on div "Anterior Página 3 de 11 5 Filas 10 Filas 20 Filas 25 Filas 50 Filas 100 Filas S…" at bounding box center [802, 684] width 1457 height 35
click at [415, 695] on button "Anterior" at bounding box center [277, 684] width 350 height 21
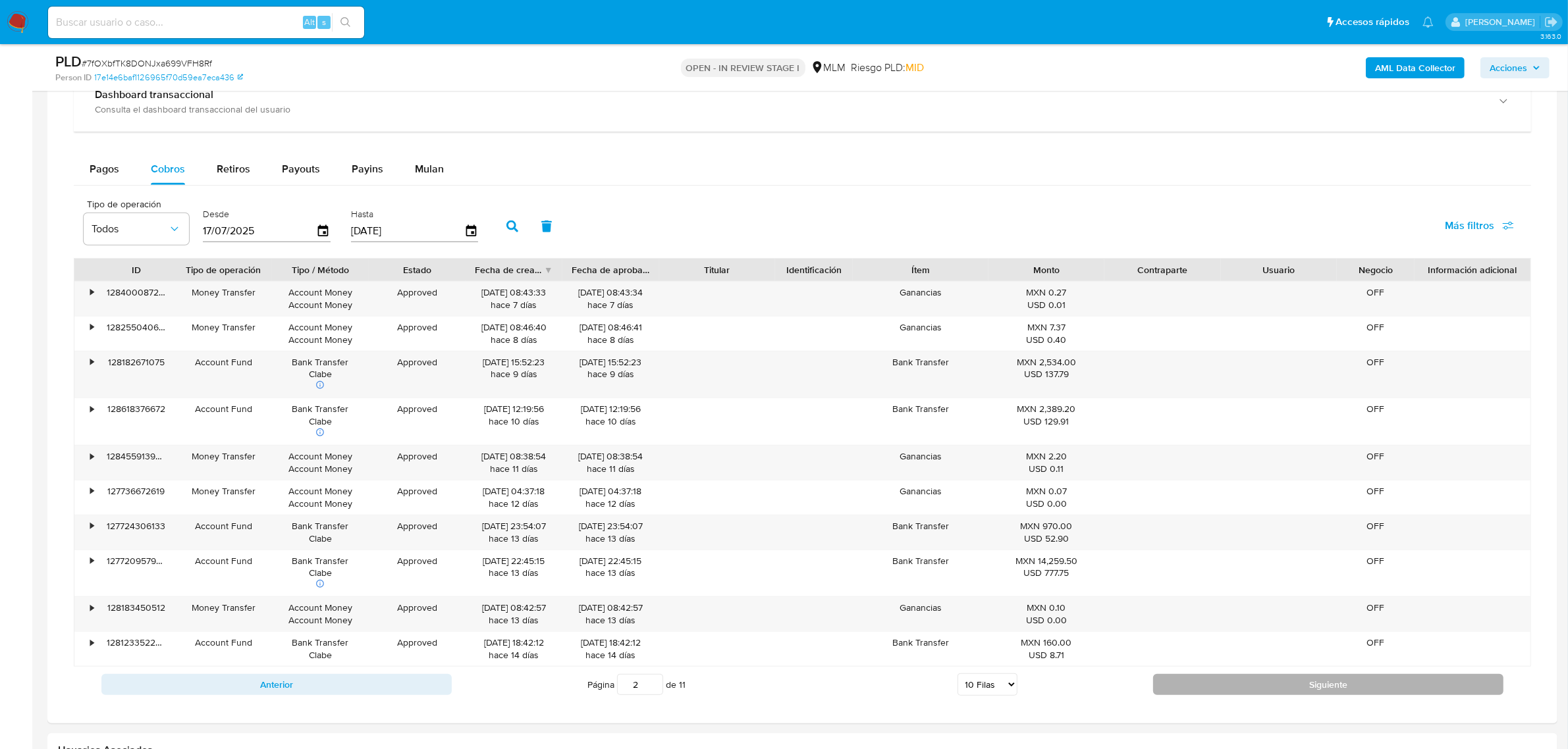
click at [1402, 678] on button "Siguiente" at bounding box center [1328, 684] width 350 height 21
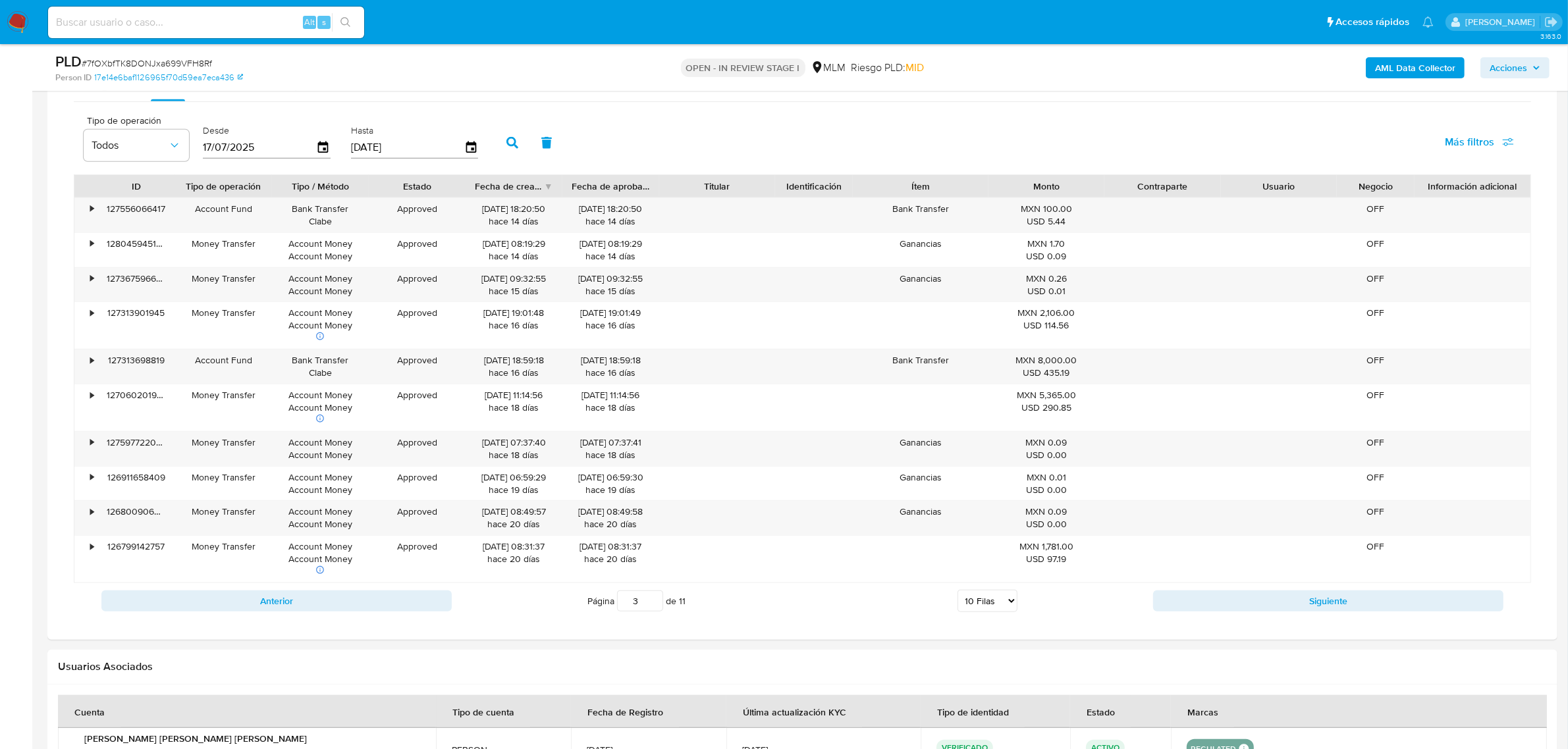
scroll to position [1645, 0]
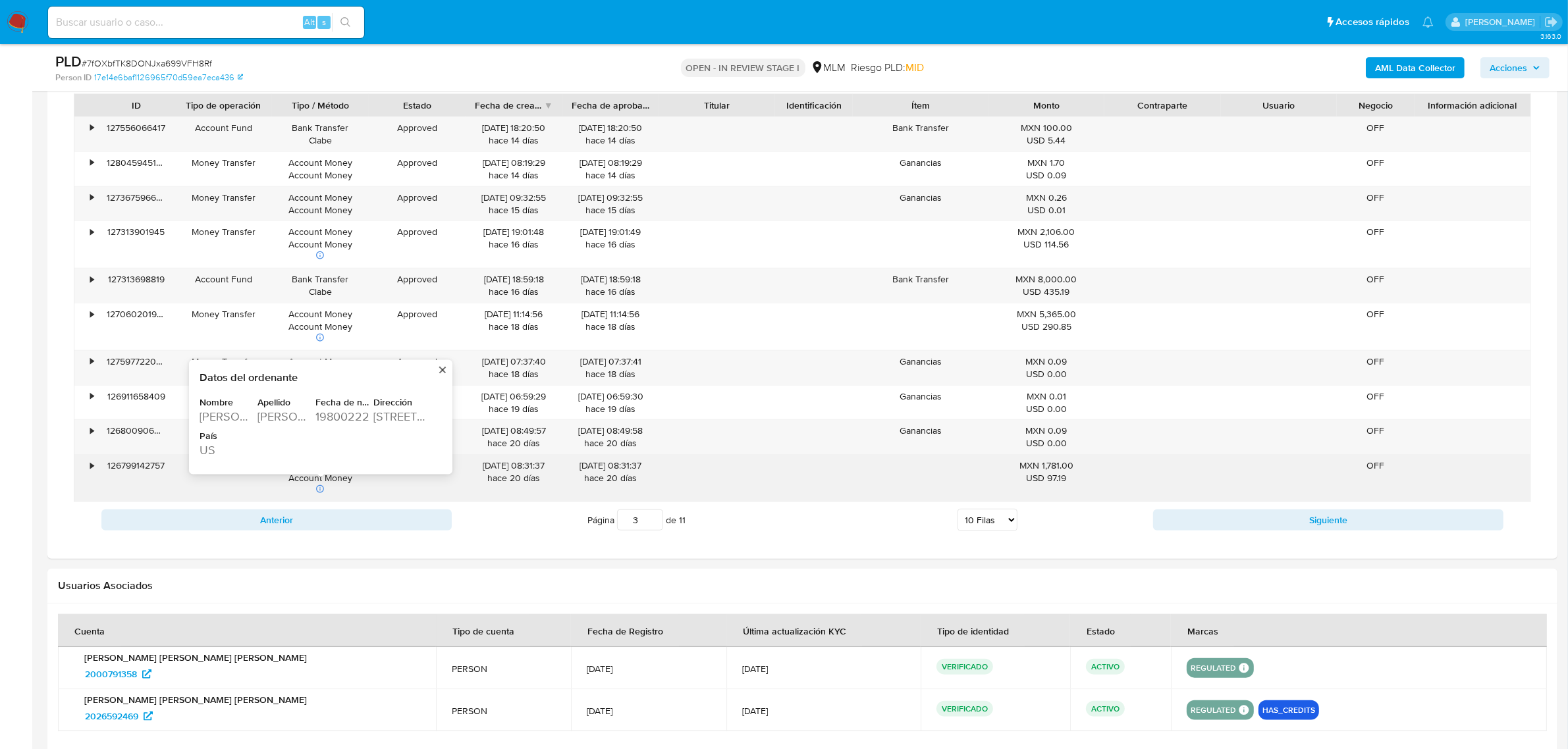
click at [396, 420] on div "2790 MAGNOLIA RD" at bounding box center [400, 416] width 55 height 15
click at [333, 515] on button "Anterior" at bounding box center [277, 519] width 350 height 21
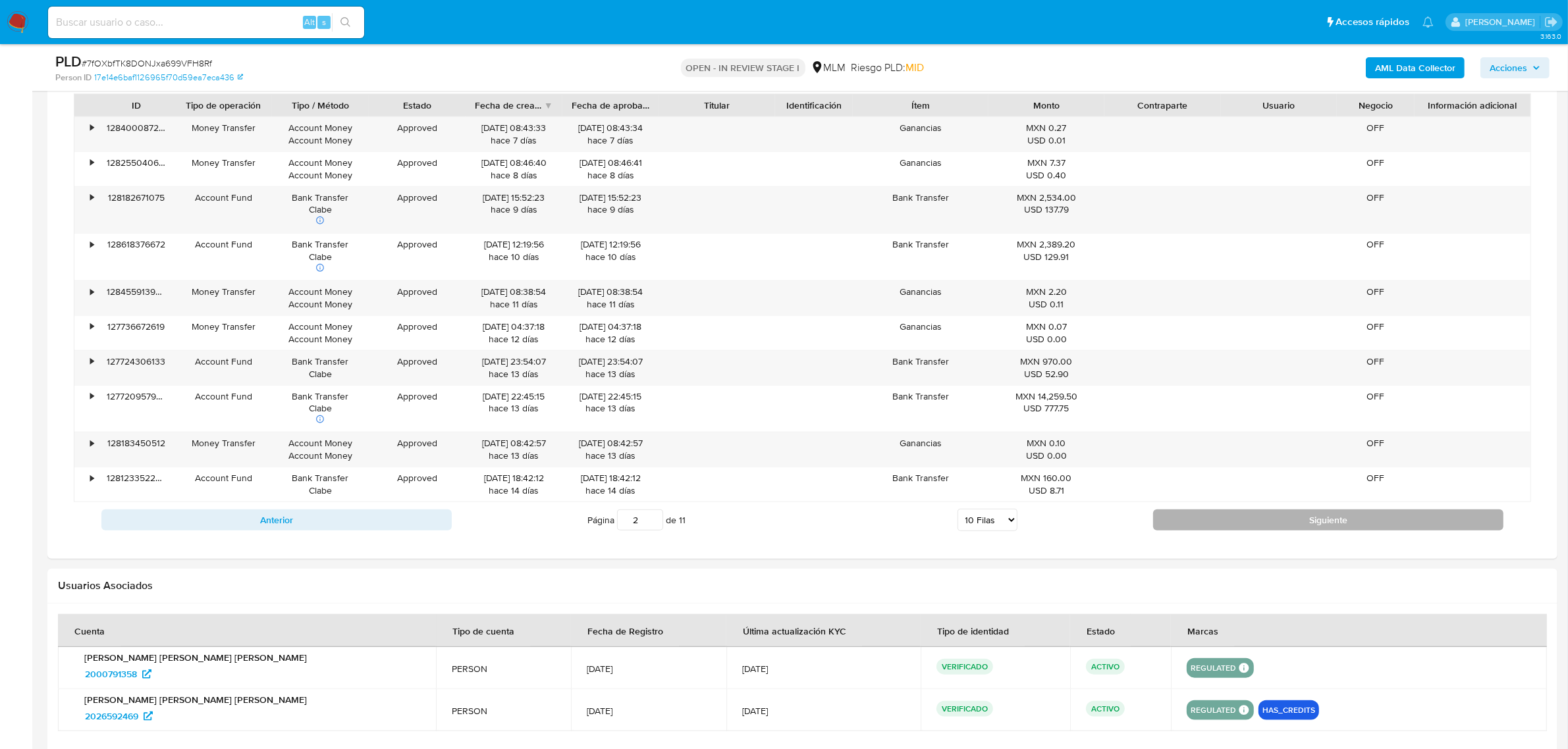
click at [1322, 524] on button "Siguiente" at bounding box center [1328, 519] width 350 height 21
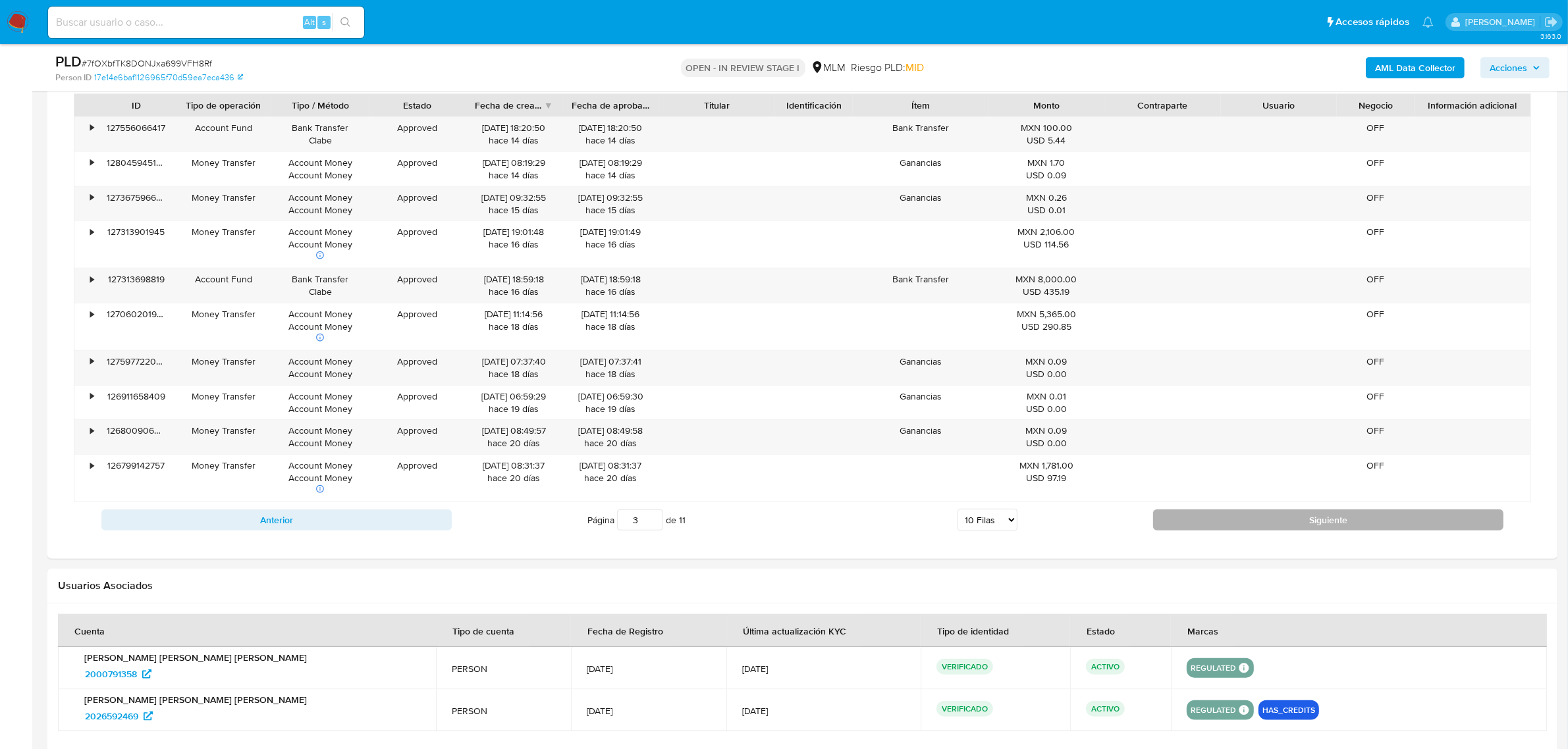
click at [1400, 525] on button "Siguiente" at bounding box center [1328, 519] width 350 height 21
type input "4"
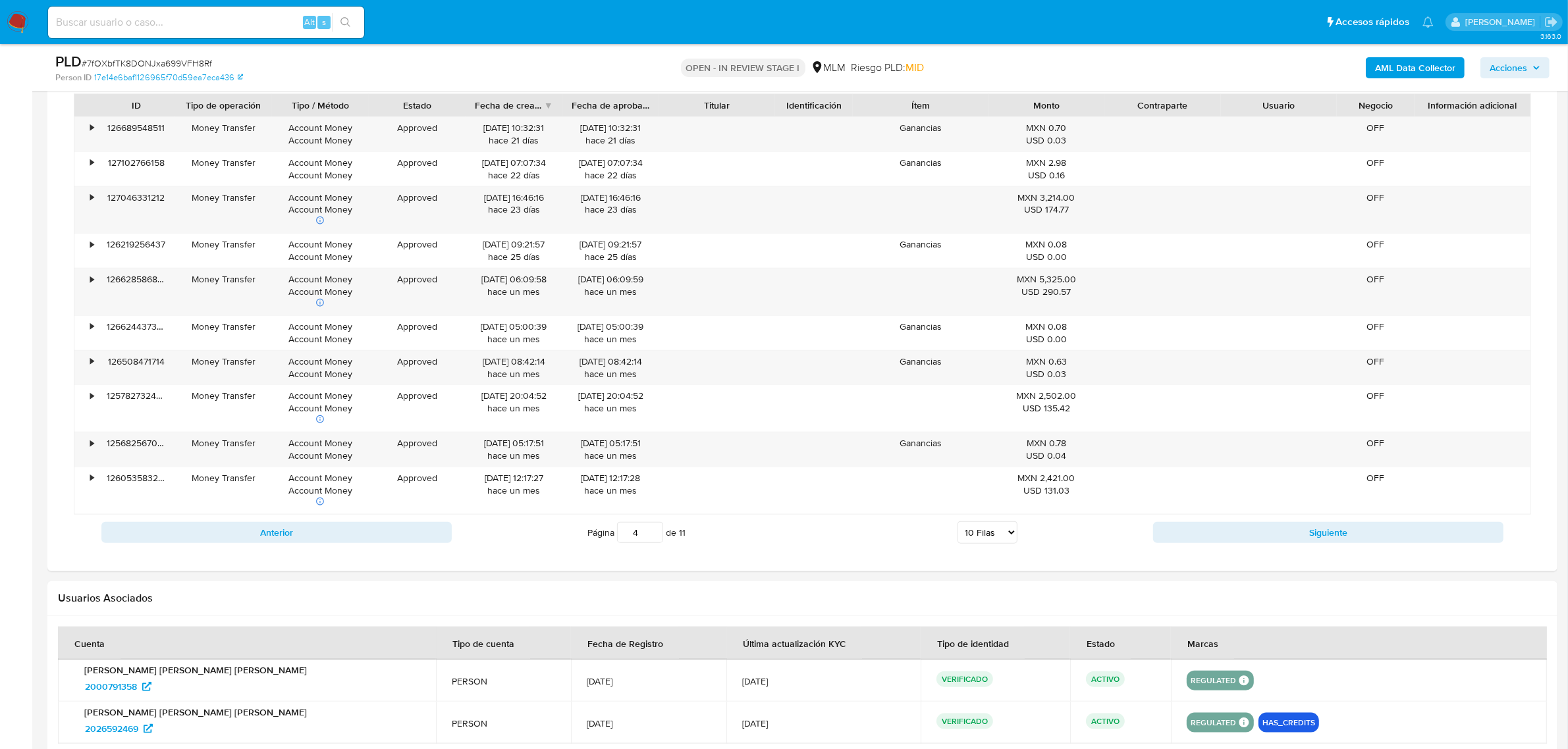
click at [416, 550] on div "Anterior Página 4 de 11 5 Filas 10 Filas 20 Filas 25 Filas 50 Filas 100 Filas S…" at bounding box center [802, 532] width 1457 height 35
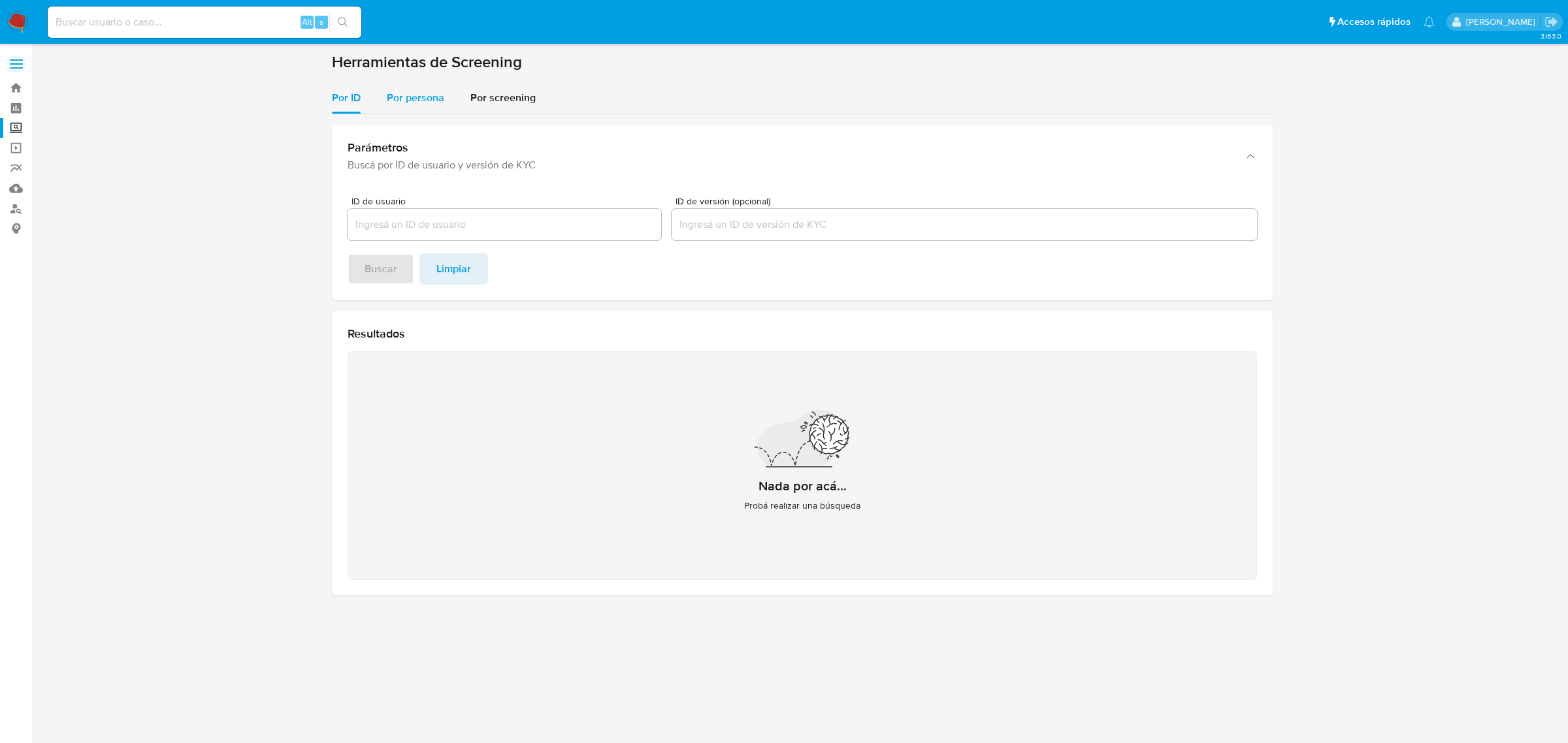
click at [429, 90] on span "Por persona" at bounding box center [416, 97] width 58 height 15
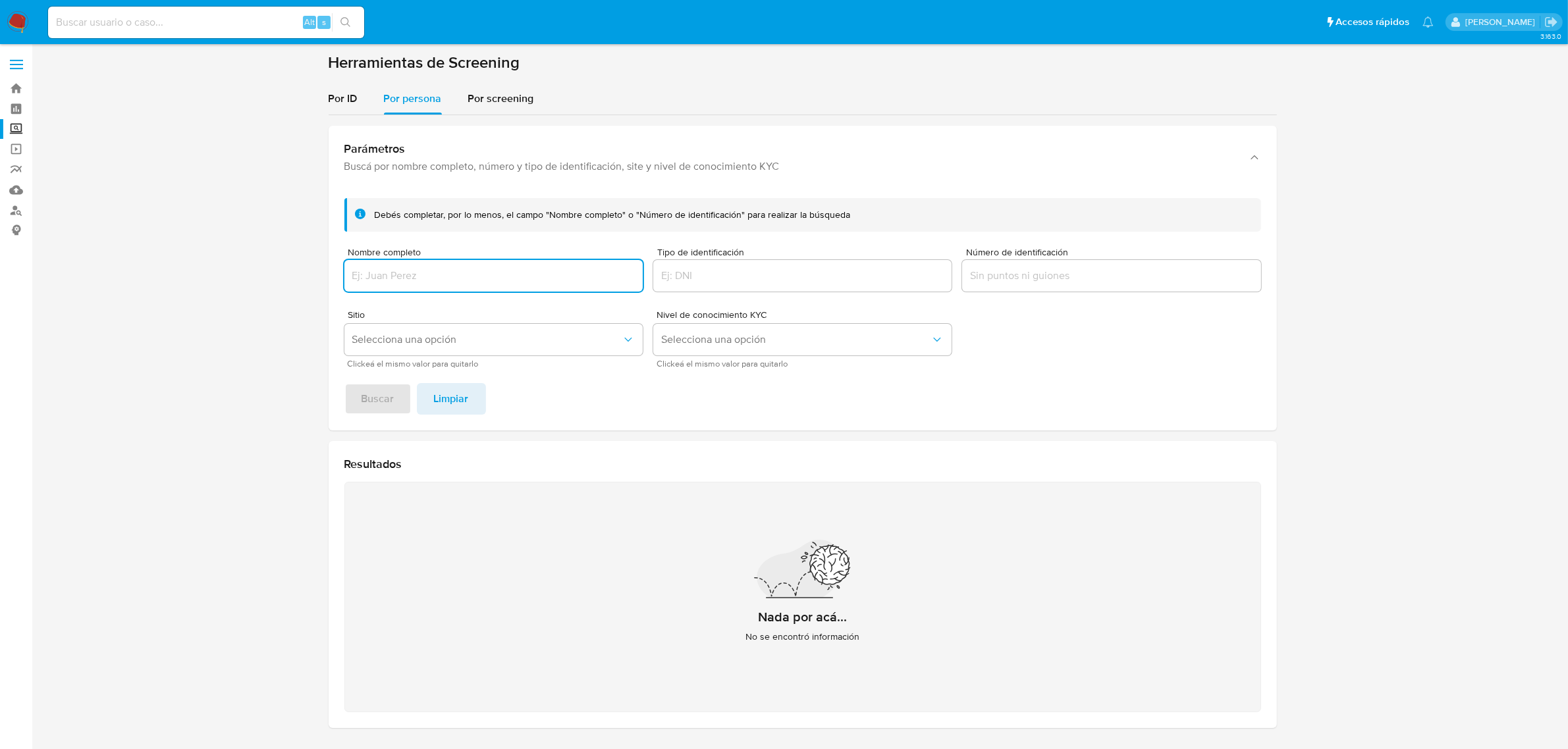
click at [428, 274] on input "Nombre completo" at bounding box center [493, 275] width 298 height 17
type input "[PERSON_NAME]"
click at [345, 383] on button "Buscar" at bounding box center [378, 399] width 67 height 32
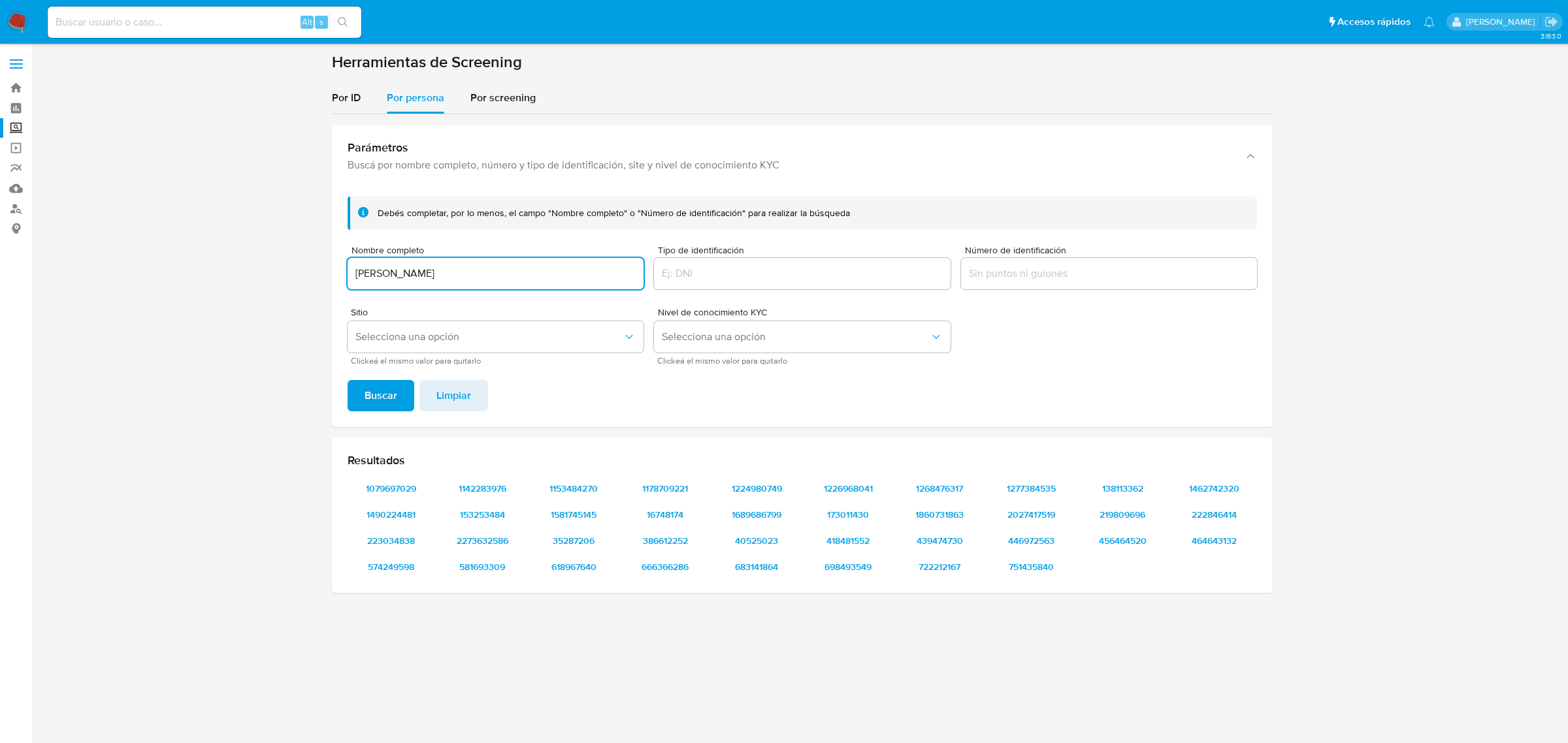
click at [435, 353] on div "Sitio Selecciona una opción Clickeá el mismo valor para quitarlo" at bounding box center [495, 336] width 296 height 57
click at [443, 335] on span "Selecciona una opción" at bounding box center [489, 337] width 267 height 13
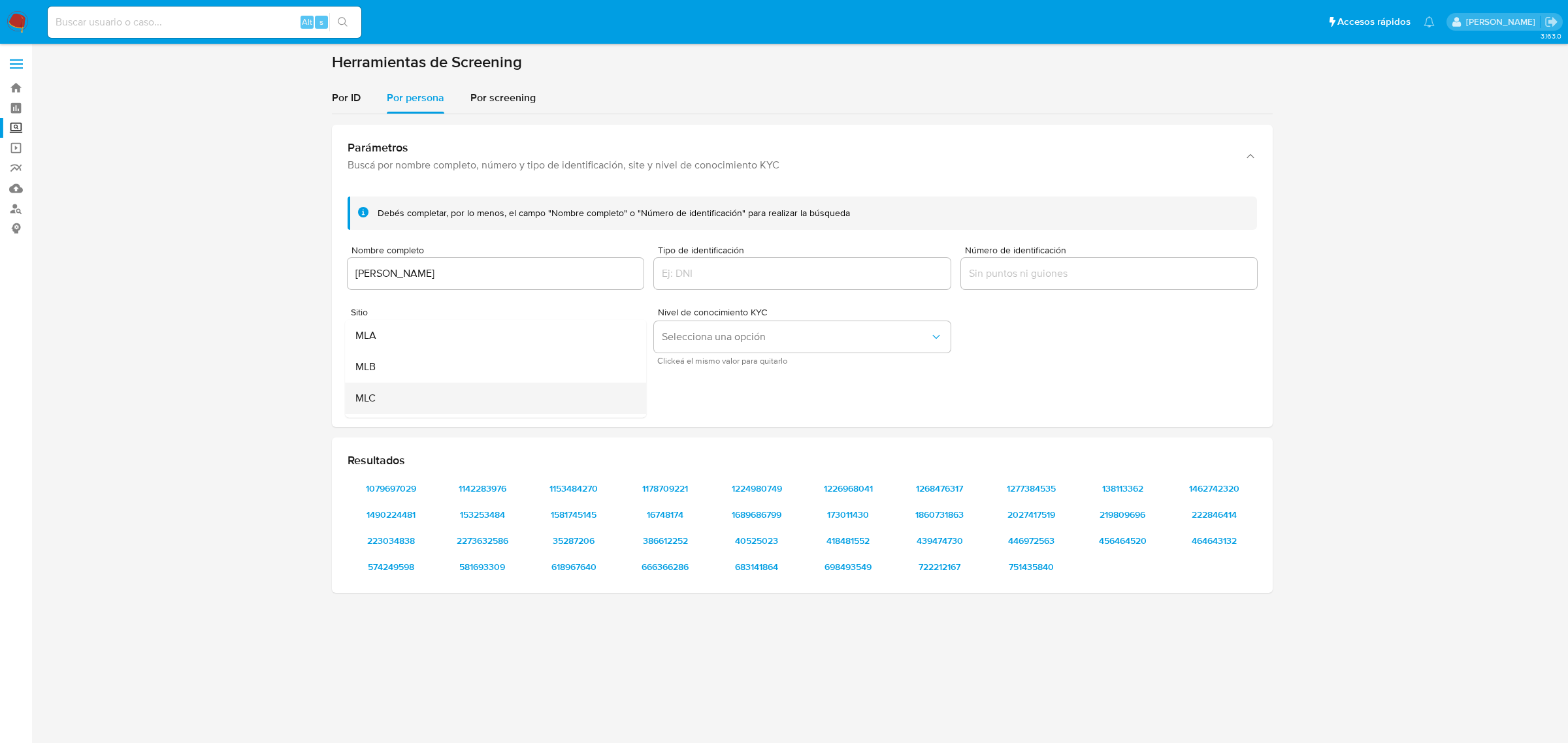
scroll to position [82, 0]
click at [422, 348] on div "MLM" at bounding box center [492, 347] width 272 height 31
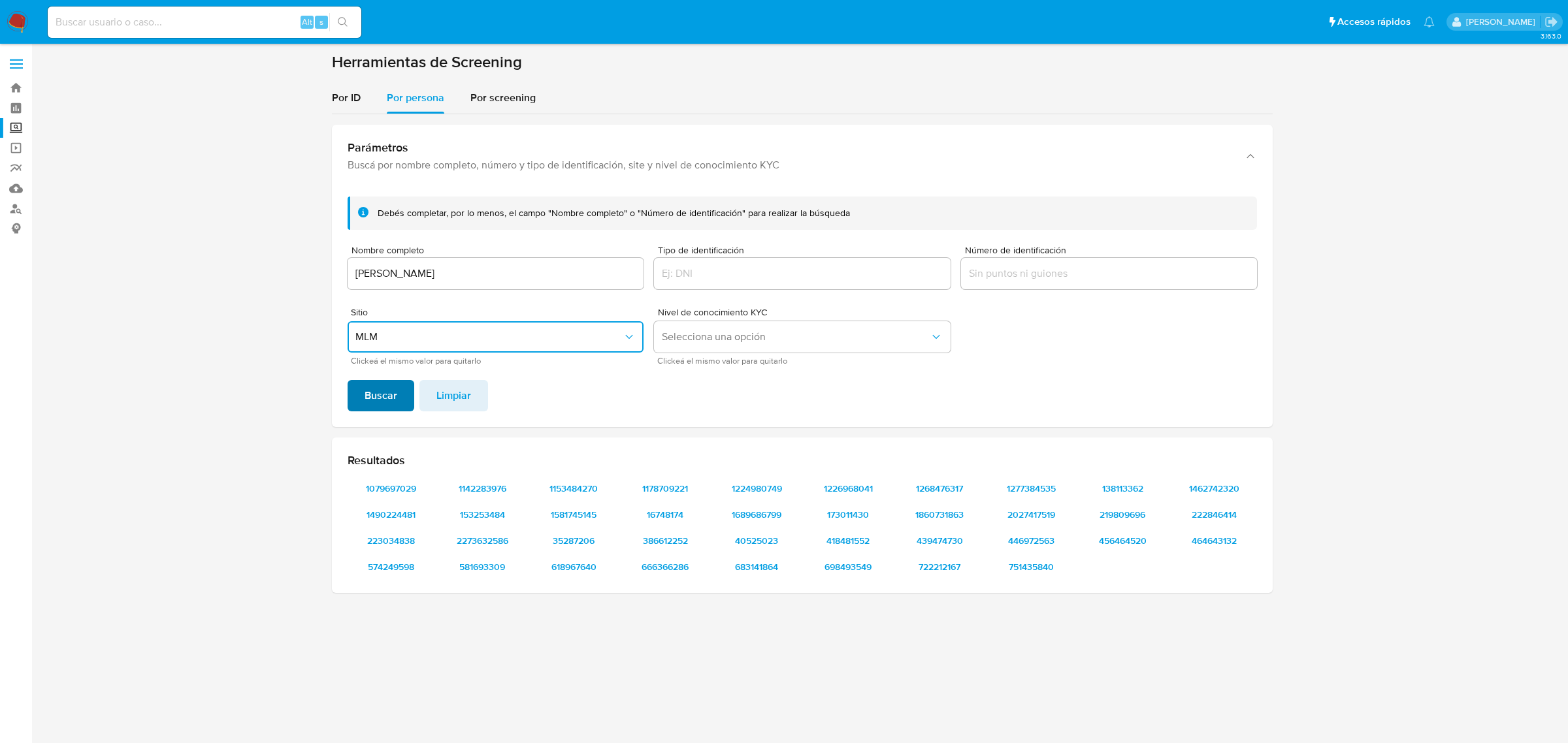
click at [394, 387] on span "Buscar" at bounding box center [380, 395] width 33 height 28
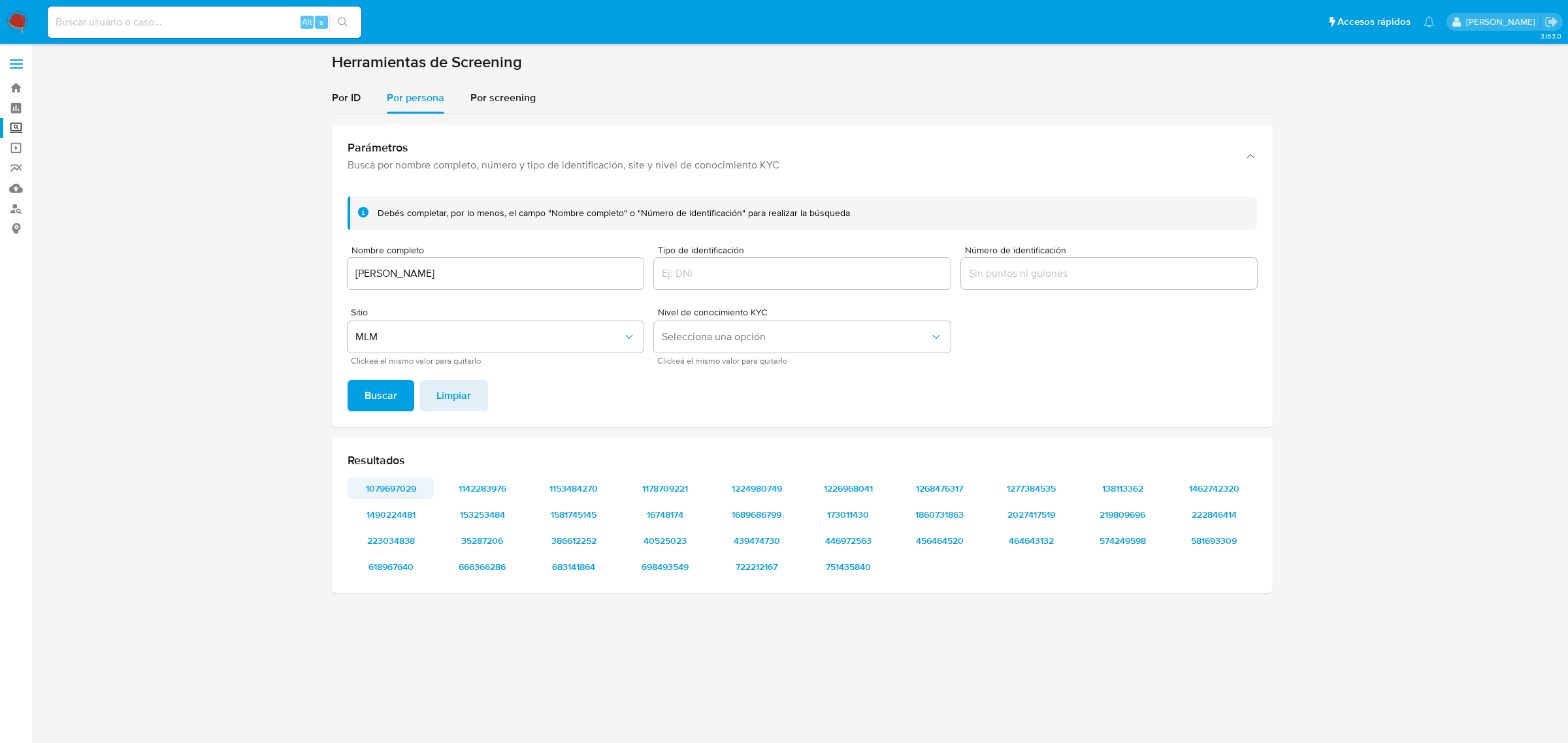
click at [412, 490] on span "1079697029" at bounding box center [390, 488] width 68 height 18
click at [383, 507] on span "1490224481" at bounding box center [390, 514] width 68 height 18
click at [383, 536] on span "223034838" at bounding box center [390, 540] width 68 height 18
click at [377, 573] on span "618967640" at bounding box center [390, 566] width 68 height 18
click at [494, 485] on span "1142283976" at bounding box center [482, 488] width 68 height 18
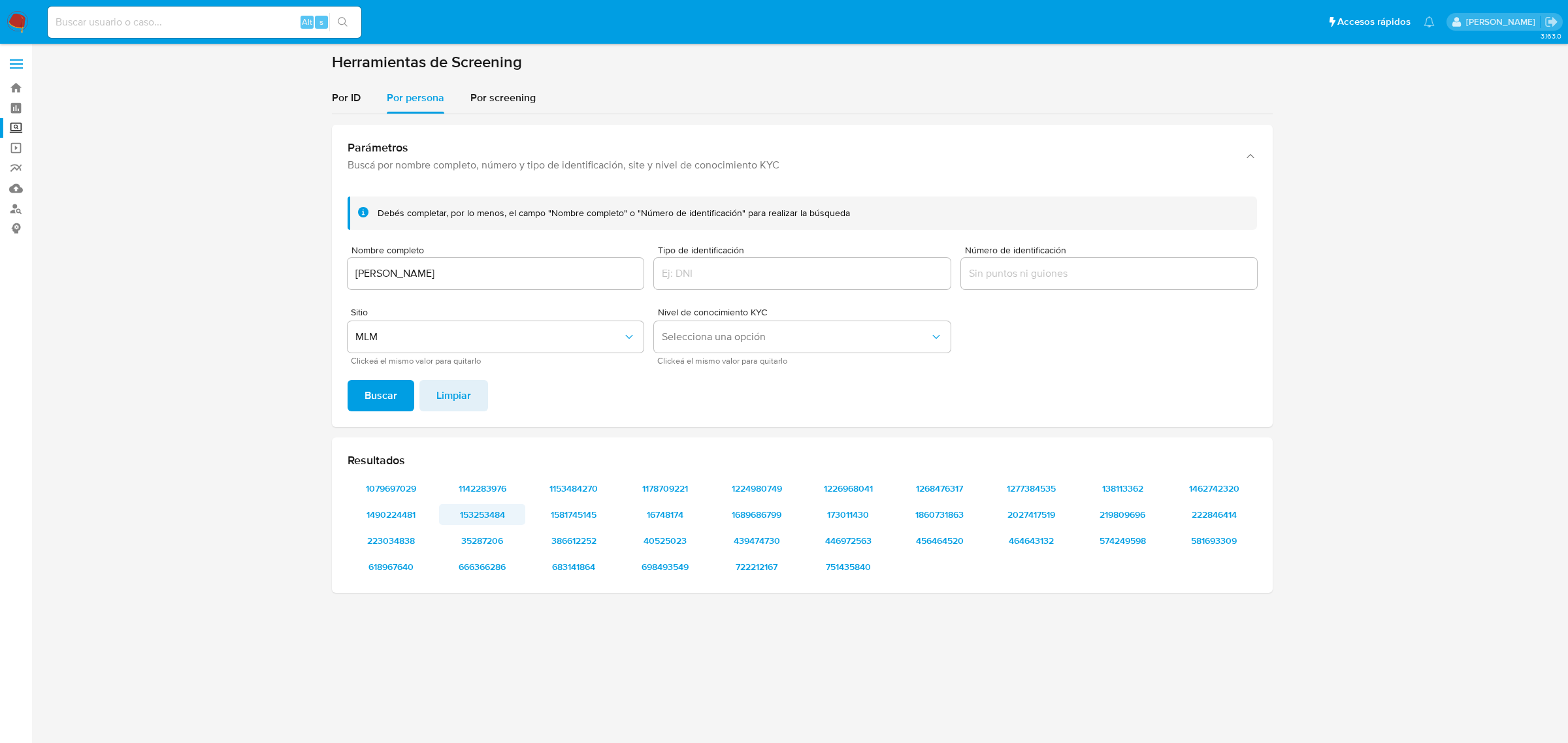
click at [492, 517] on span "153253484" at bounding box center [482, 514] width 68 height 18
click at [462, 541] on span "35287206" at bounding box center [482, 540] width 68 height 18
click at [487, 571] on span "666366286" at bounding box center [482, 566] width 68 height 18
click at [598, 481] on span "1153484270" at bounding box center [573, 488] width 68 height 18
click at [594, 509] on span "1581745145" at bounding box center [573, 514] width 68 height 18
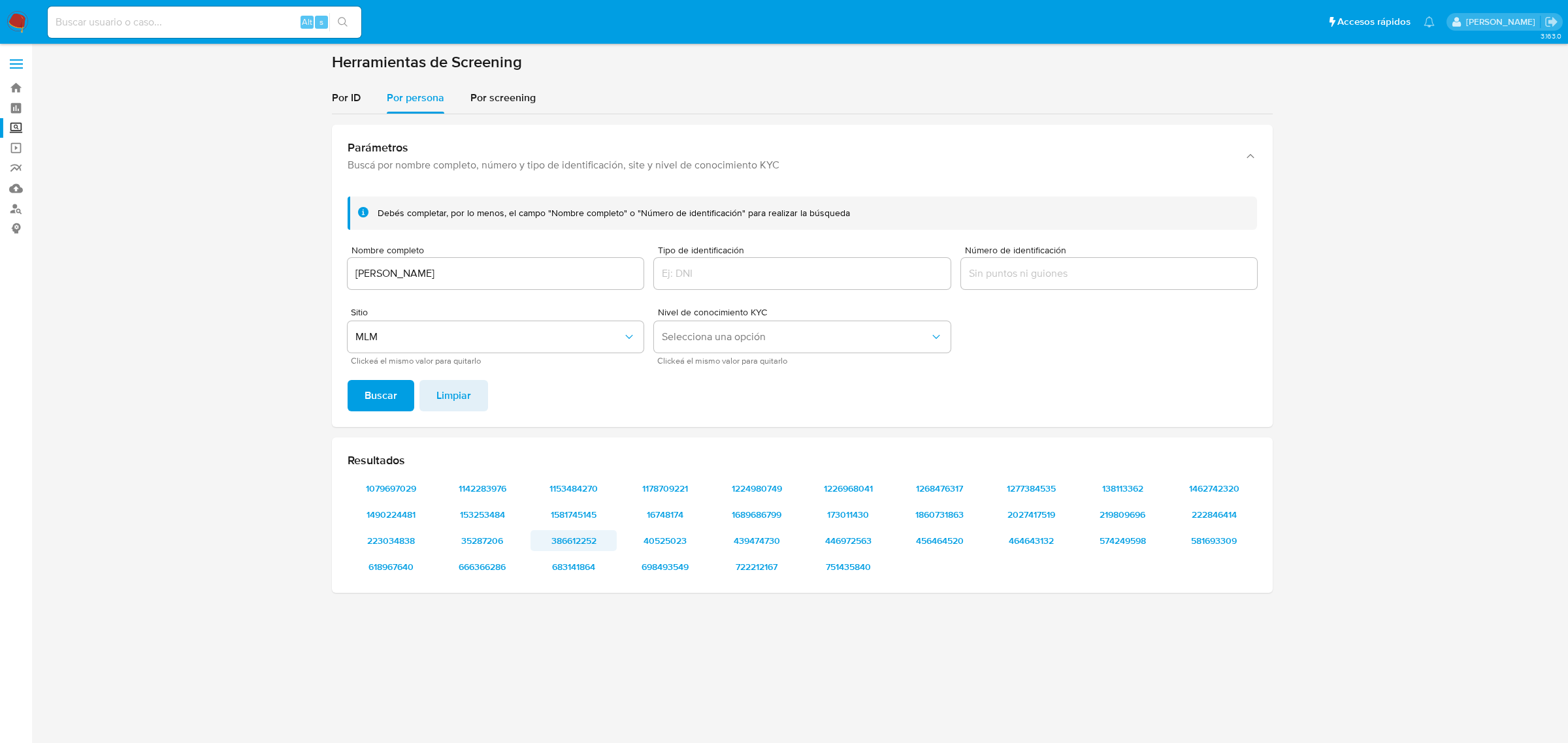
click at [592, 539] on span "386612252" at bounding box center [573, 540] width 68 height 18
click at [585, 570] on span "683141864" at bounding box center [573, 566] width 68 height 18
click at [657, 485] on span "1178709221" at bounding box center [665, 488] width 68 height 18
click at [681, 505] on span "16748174" at bounding box center [665, 514] width 68 height 18
click at [680, 536] on span "40525023" at bounding box center [665, 540] width 68 height 18
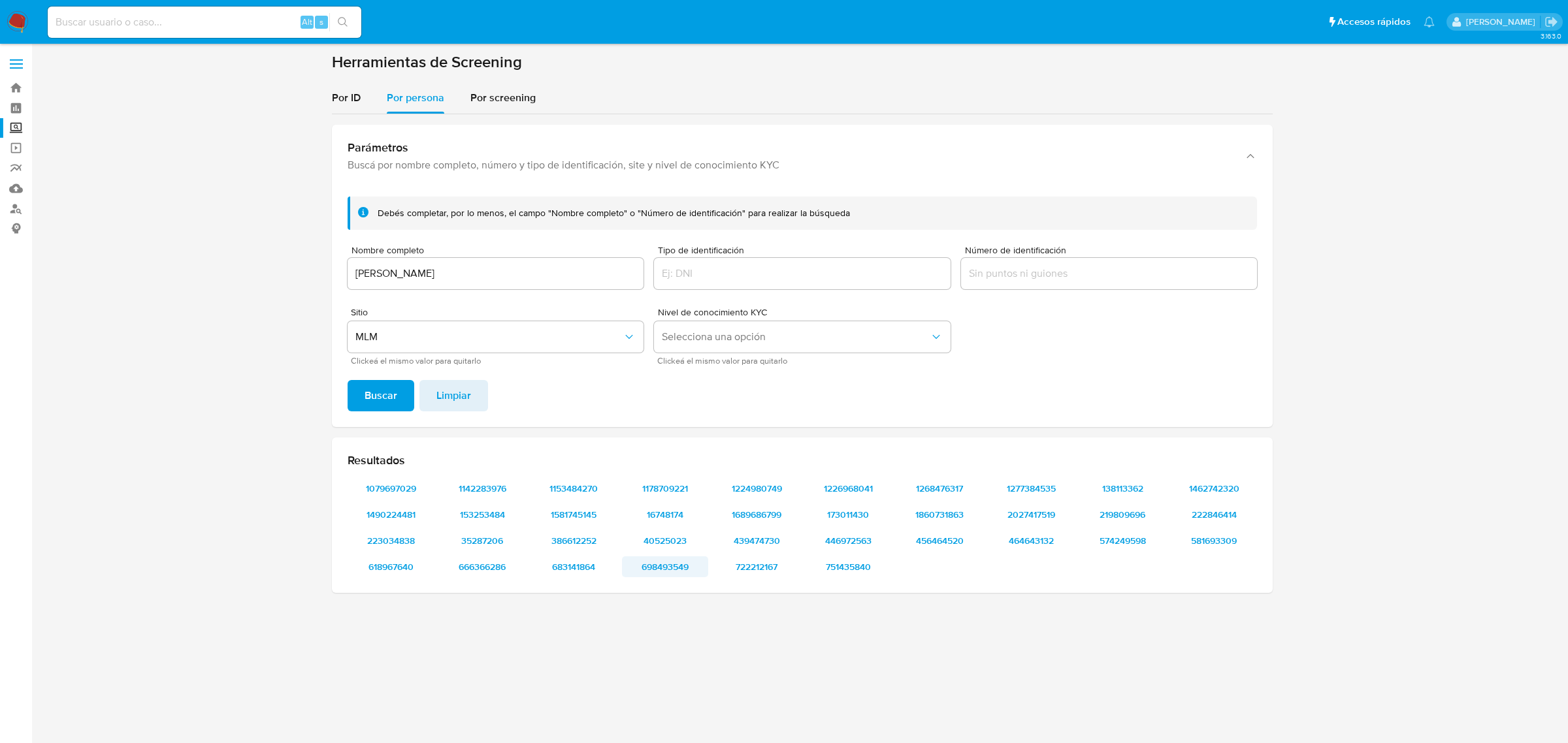
click at [666, 571] on span "698493549" at bounding box center [665, 566] width 68 height 18
click at [776, 490] on span "1224980749" at bounding box center [756, 488] width 68 height 18
click at [765, 517] on span "1689686799" at bounding box center [756, 514] width 68 height 18
click at [753, 540] on span "439474730" at bounding box center [756, 540] width 68 height 18
click at [776, 560] on span "722212167" at bounding box center [756, 566] width 68 height 18
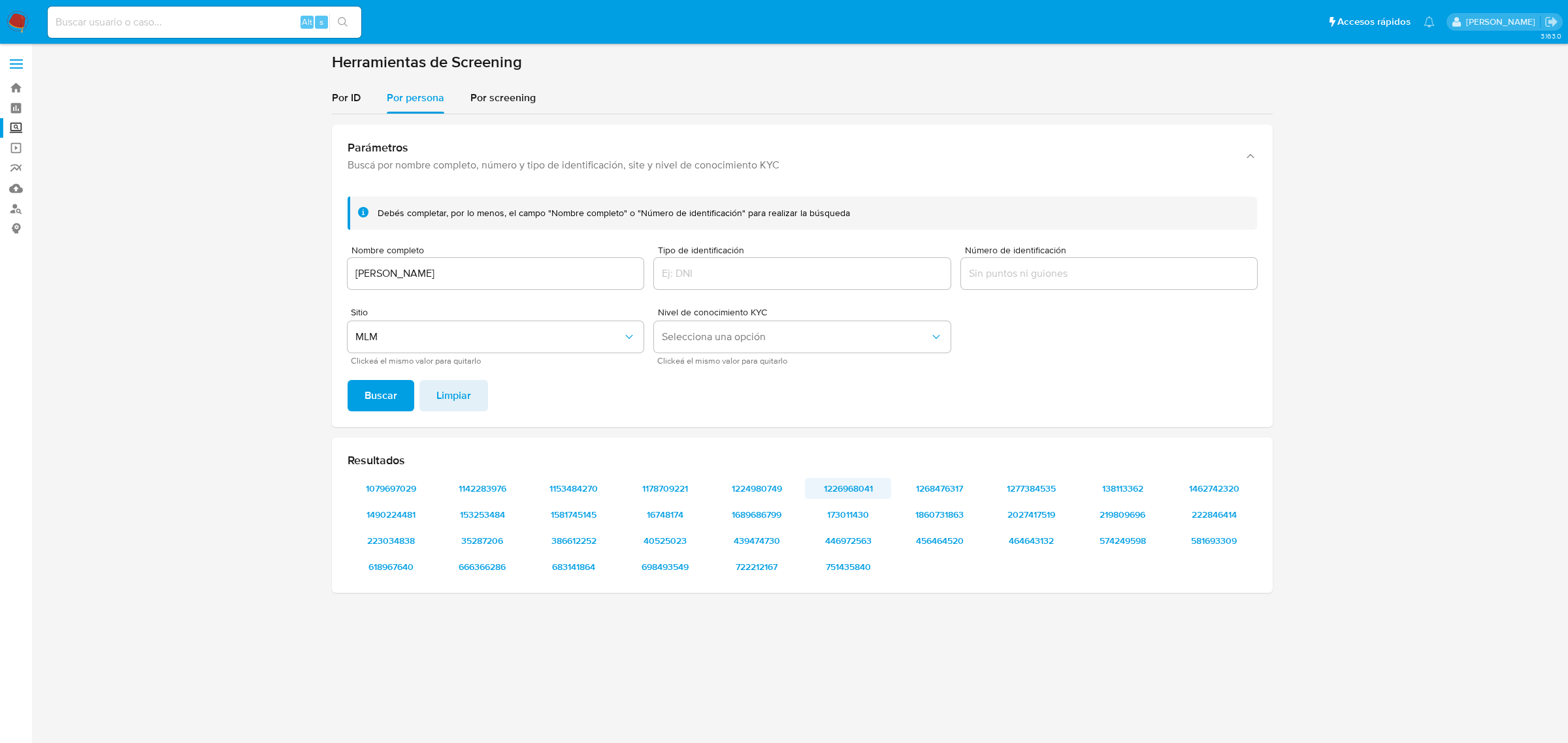
click at [839, 485] on span "1226968041" at bounding box center [847, 488] width 68 height 18
click at [844, 517] on span "173011430" at bounding box center [847, 514] width 68 height 18
click at [866, 539] on span "446972563" at bounding box center [847, 540] width 68 height 18
click at [838, 565] on span "751435840" at bounding box center [847, 566] width 68 height 18
click at [952, 493] on span "1268476317" at bounding box center [939, 488] width 68 height 18
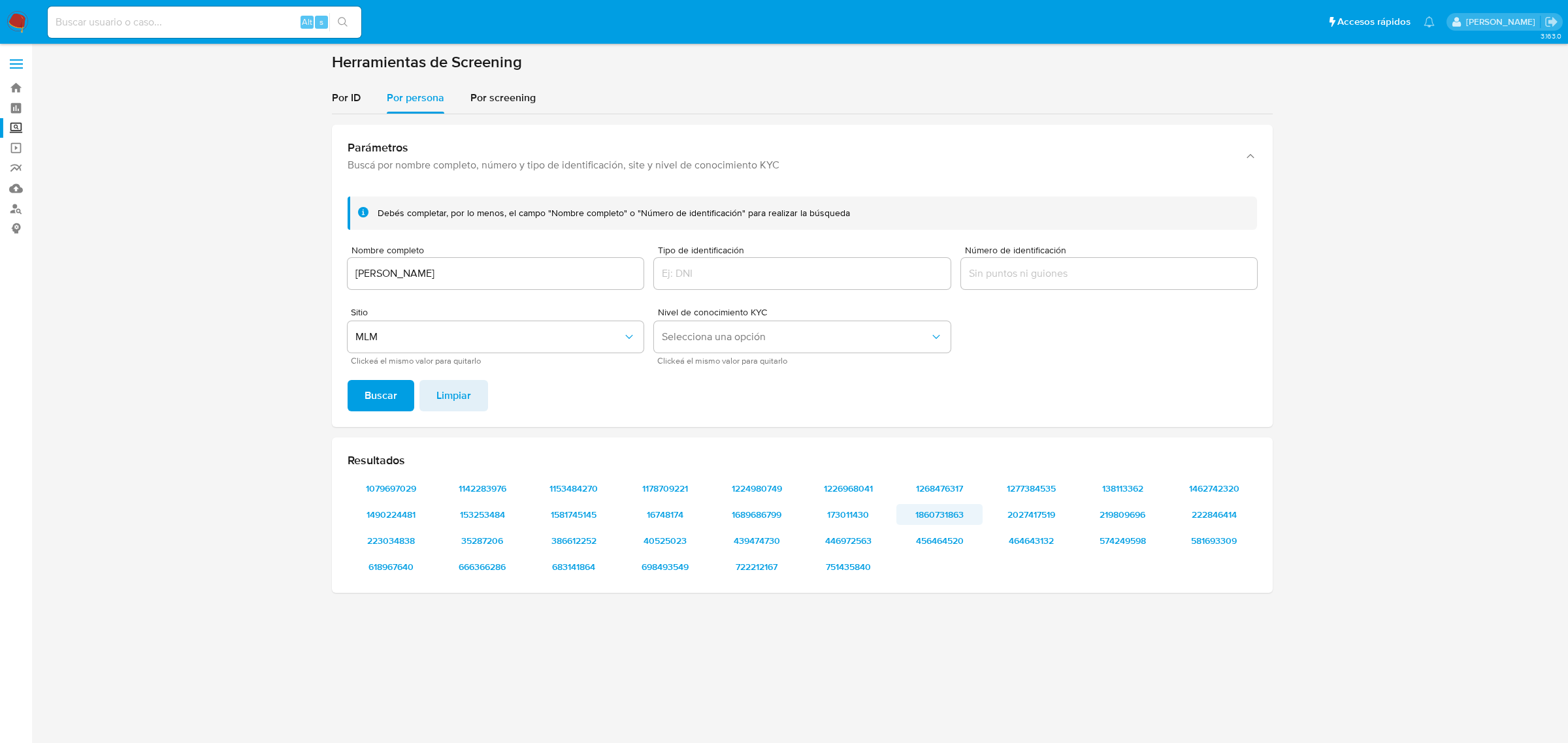
click at [956, 523] on span "1860731863" at bounding box center [939, 514] width 68 height 18
click at [949, 542] on span "456464520" at bounding box center [939, 540] width 68 height 18
click at [1053, 490] on span "1277384535" at bounding box center [1030, 488] width 68 height 18
click at [1032, 507] on span "2027417519" at bounding box center [1030, 514] width 68 height 18
click at [1022, 534] on span "464643132" at bounding box center [1030, 540] width 68 height 18
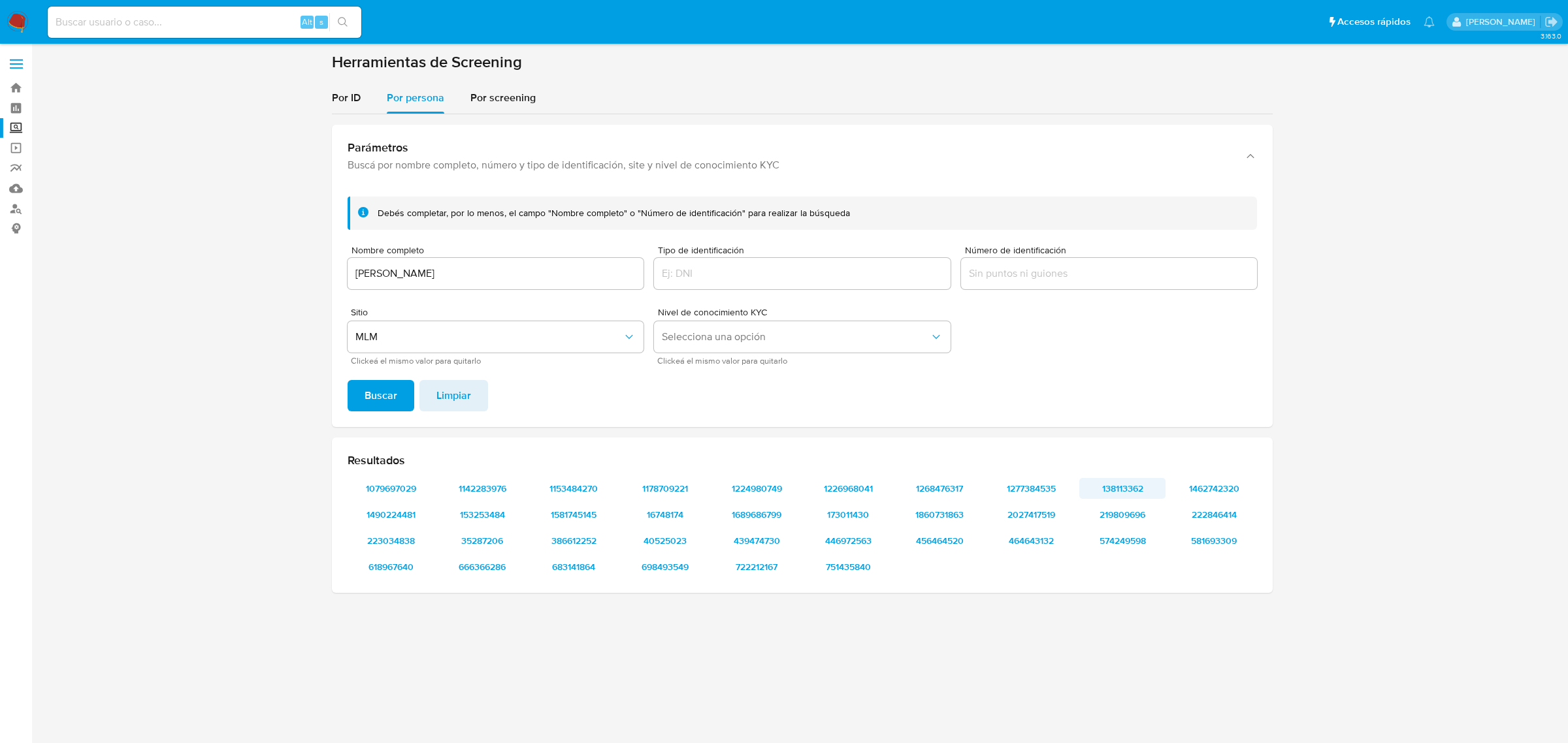
click at [1127, 490] on span "138113362" at bounding box center [1122, 488] width 68 height 18
click at [1105, 517] on span "219809696" at bounding box center [1122, 514] width 68 height 18
click at [1108, 536] on span "574249598" at bounding box center [1122, 540] width 68 height 18
click at [1225, 490] on span "1462742320" at bounding box center [1213, 488] width 68 height 18
click at [1231, 519] on span "222846414" at bounding box center [1213, 514] width 68 height 18
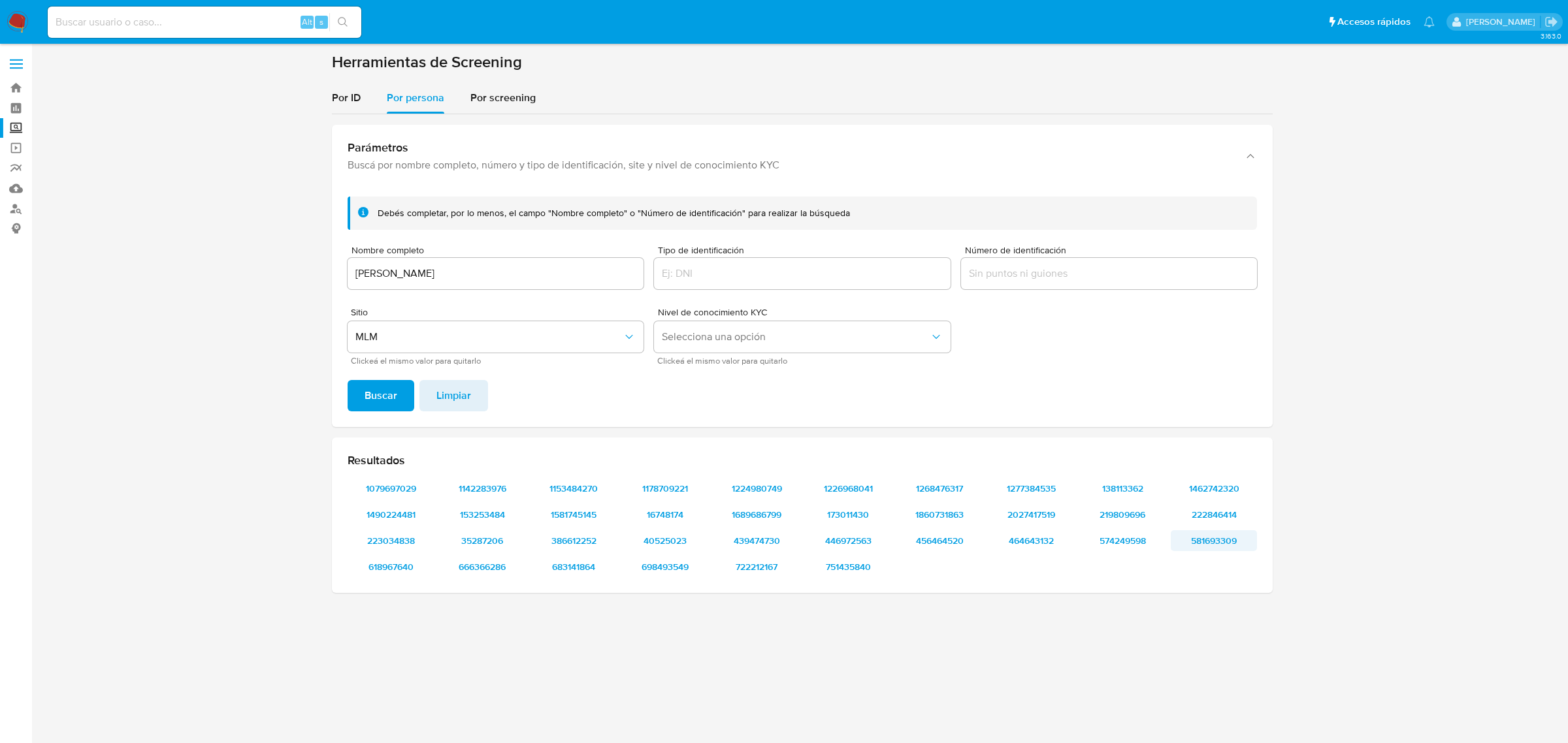
click at [1225, 536] on span "581693309" at bounding box center [1213, 540] width 68 height 18
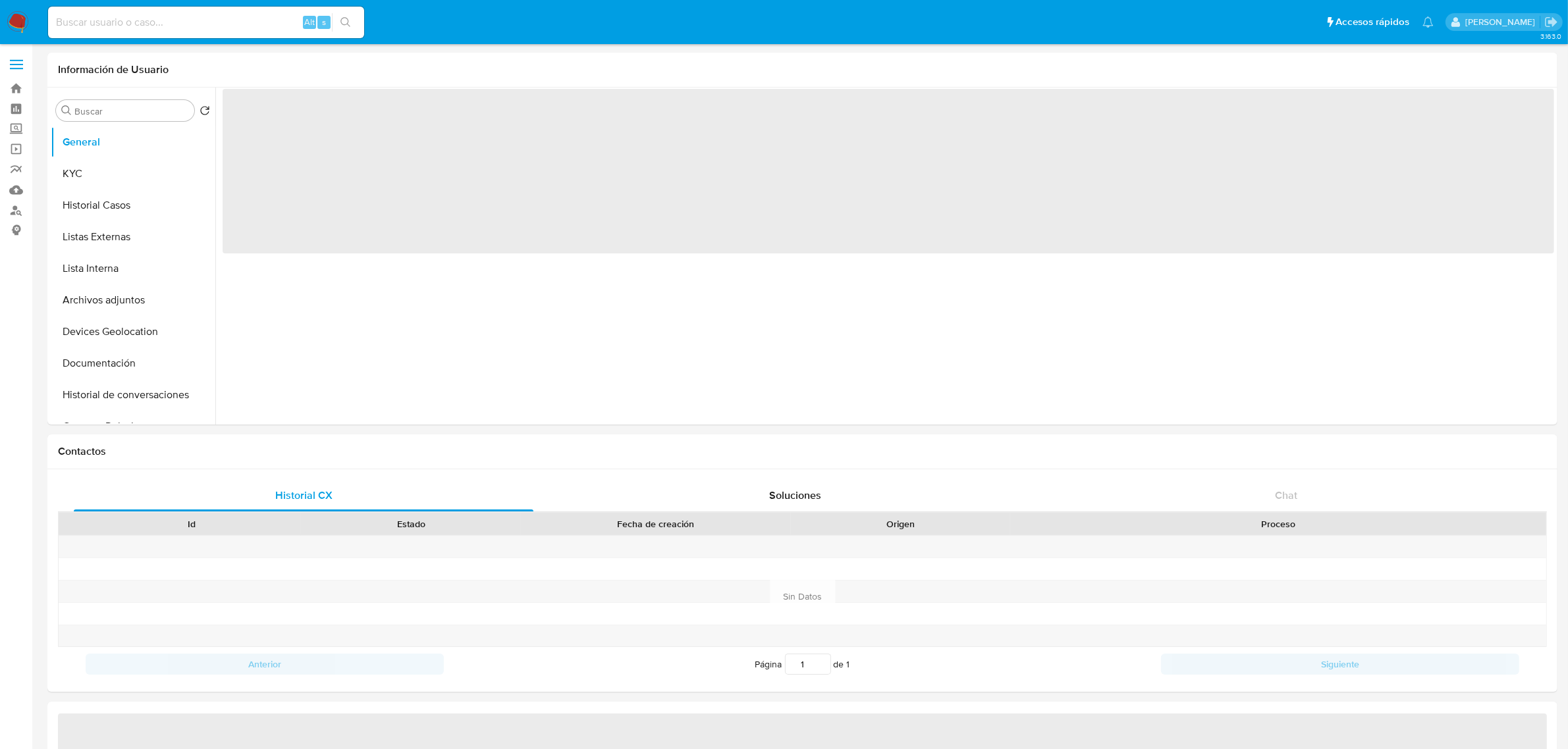
select select "10"
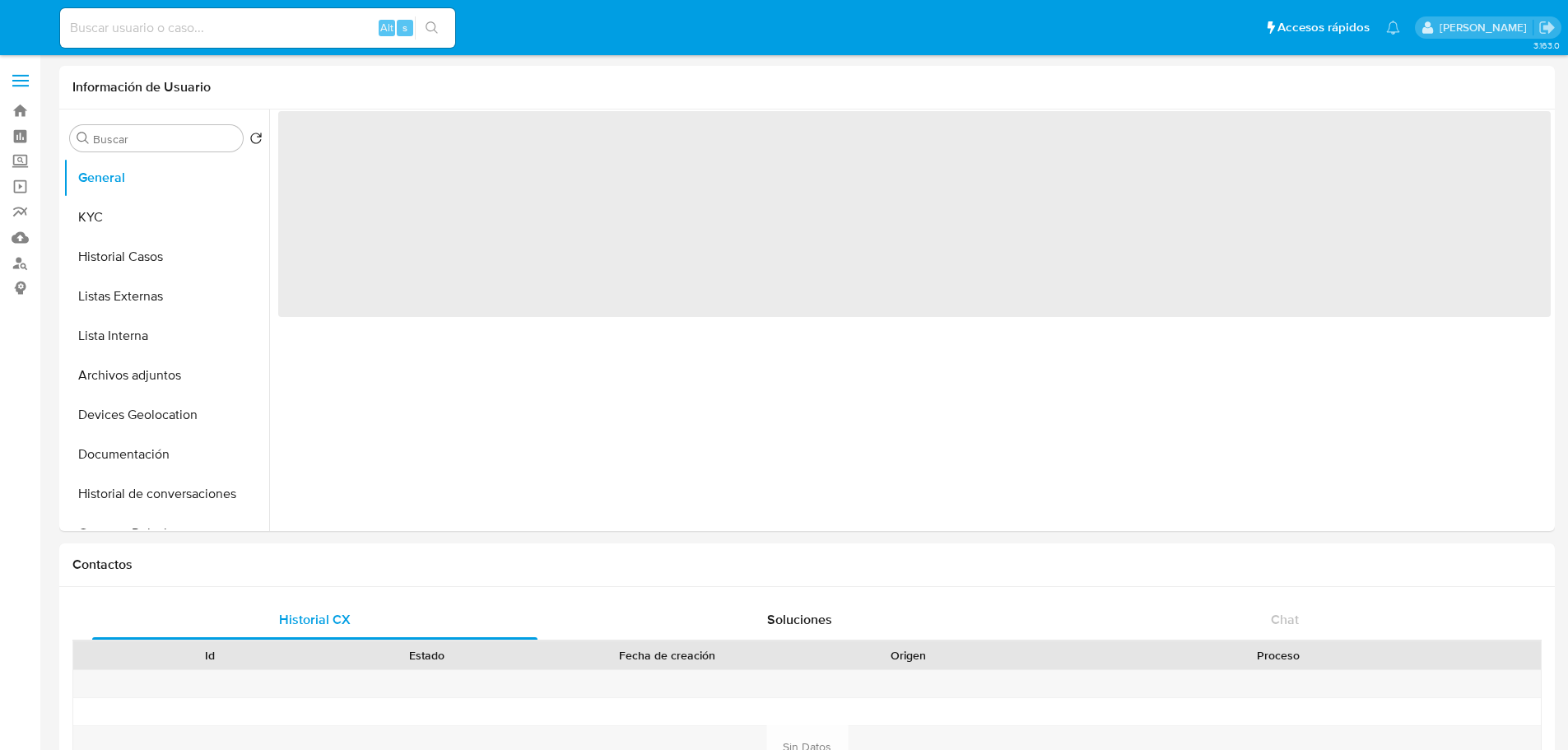
select select "10"
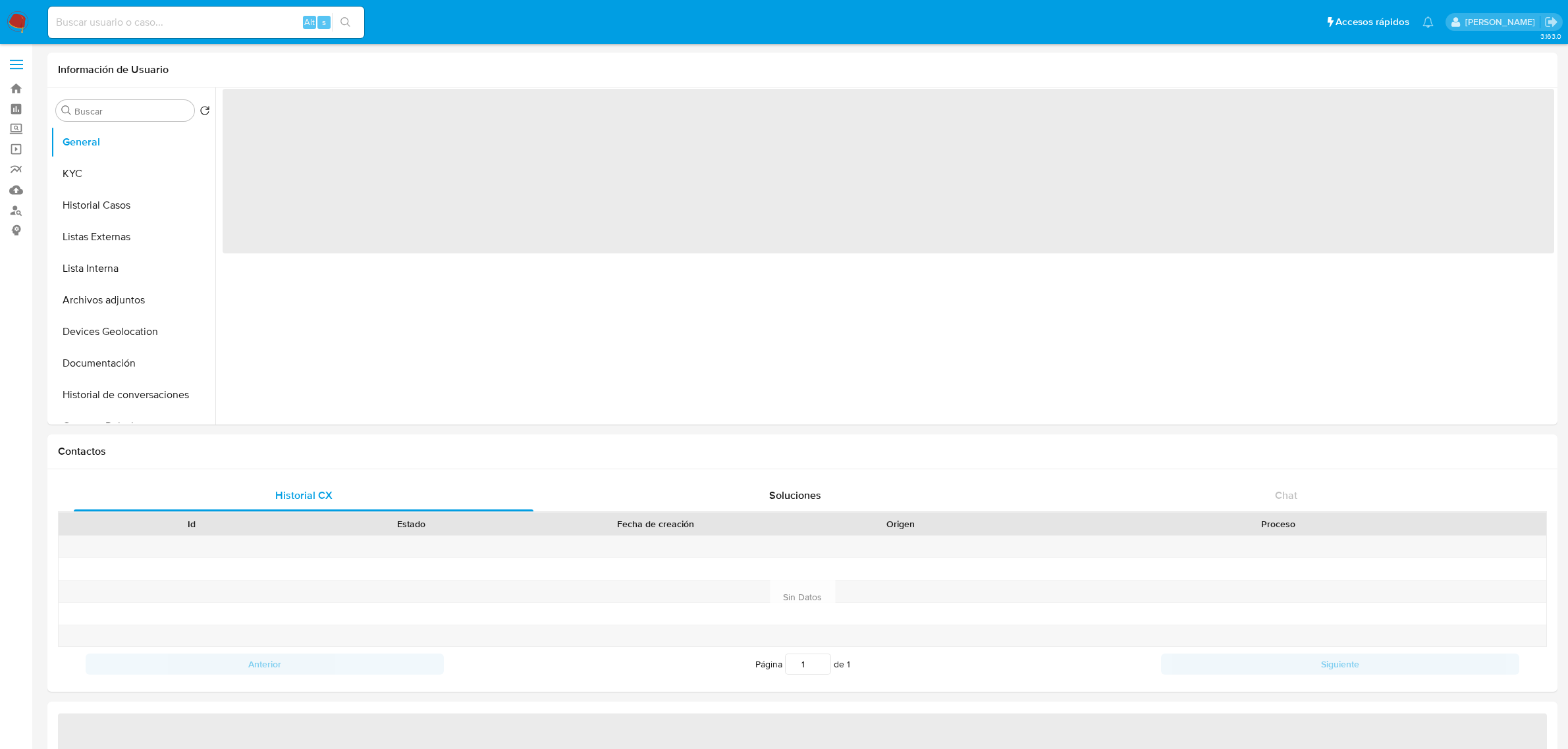
select select "10"
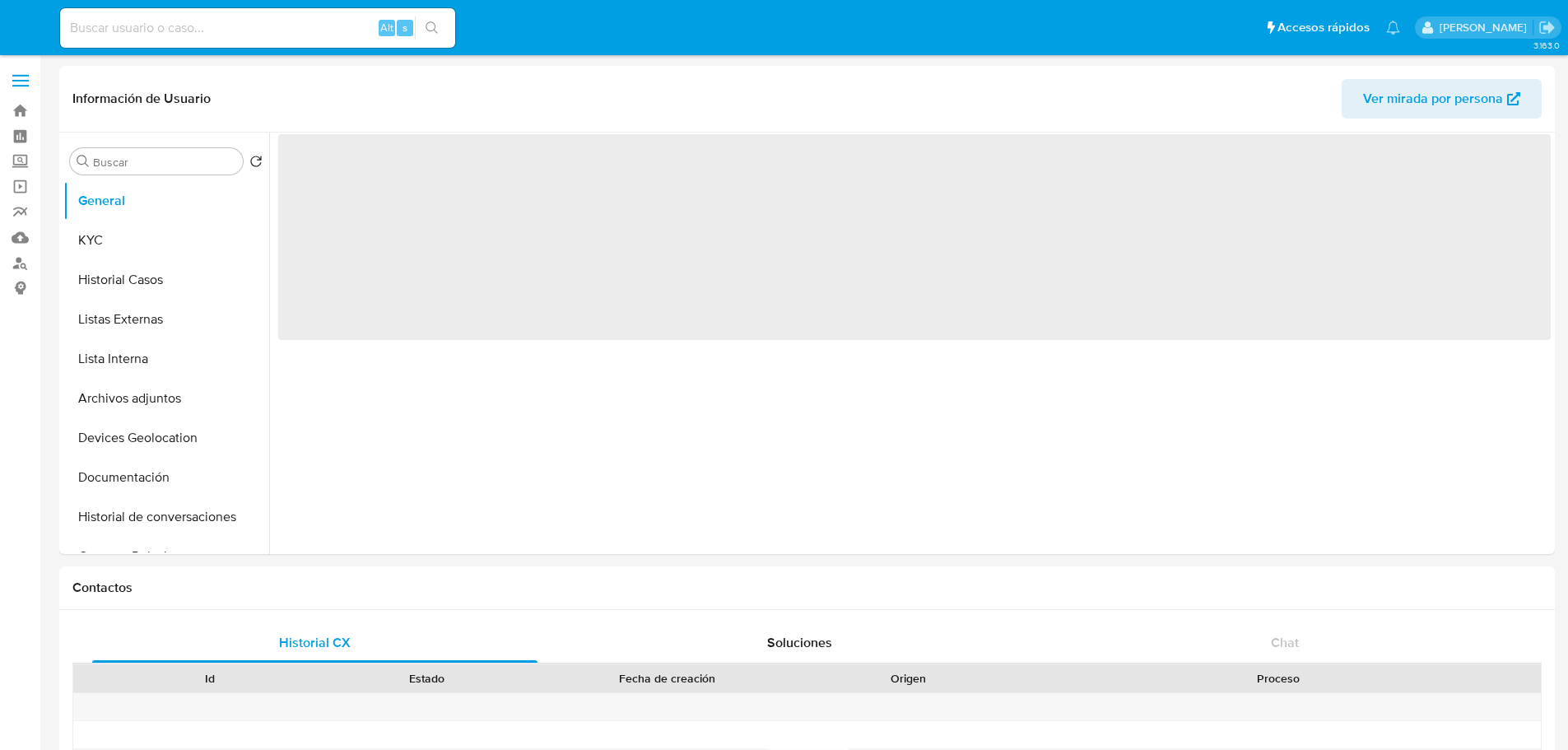
select select "10"
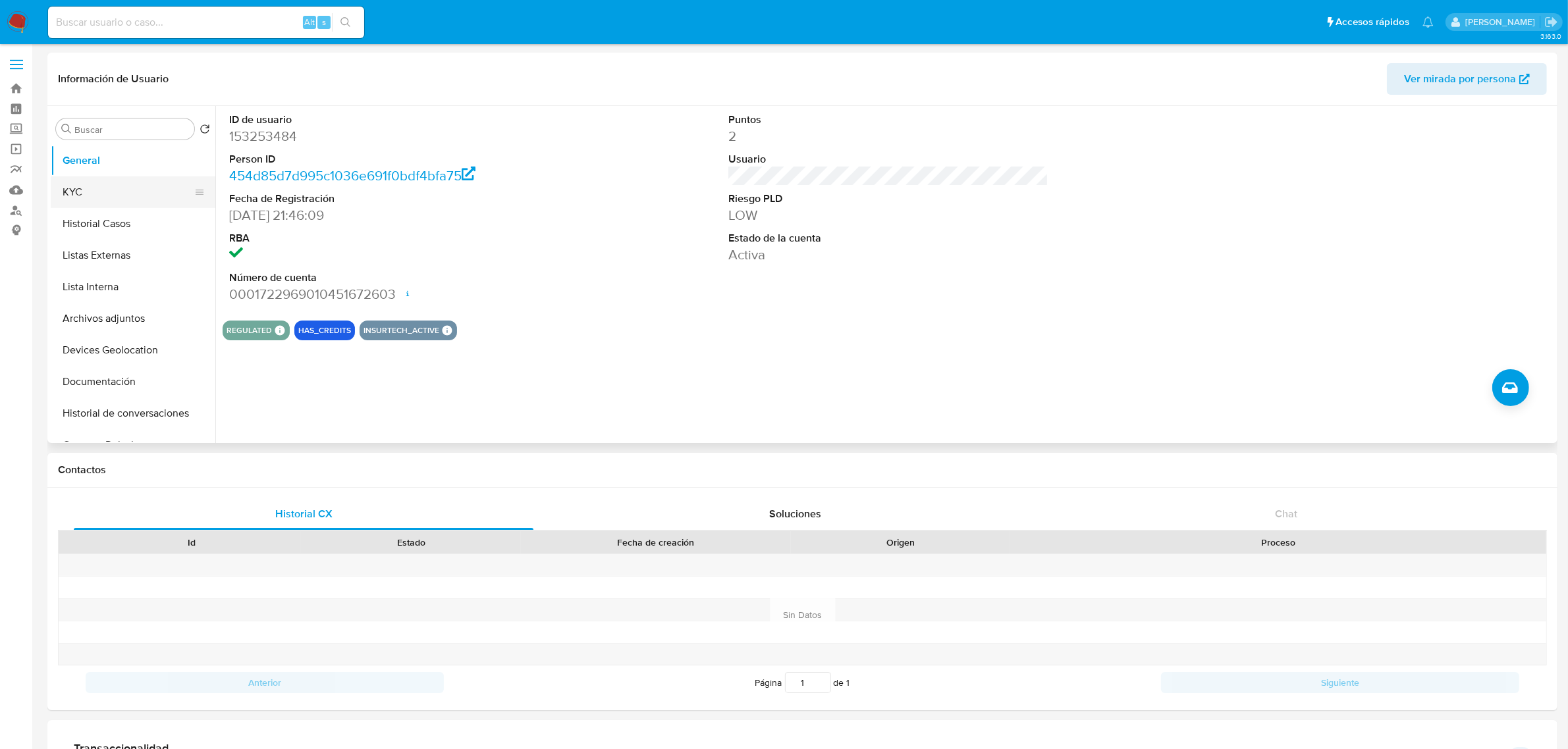
click at [127, 198] on button "KYC" at bounding box center [127, 192] width 154 height 32
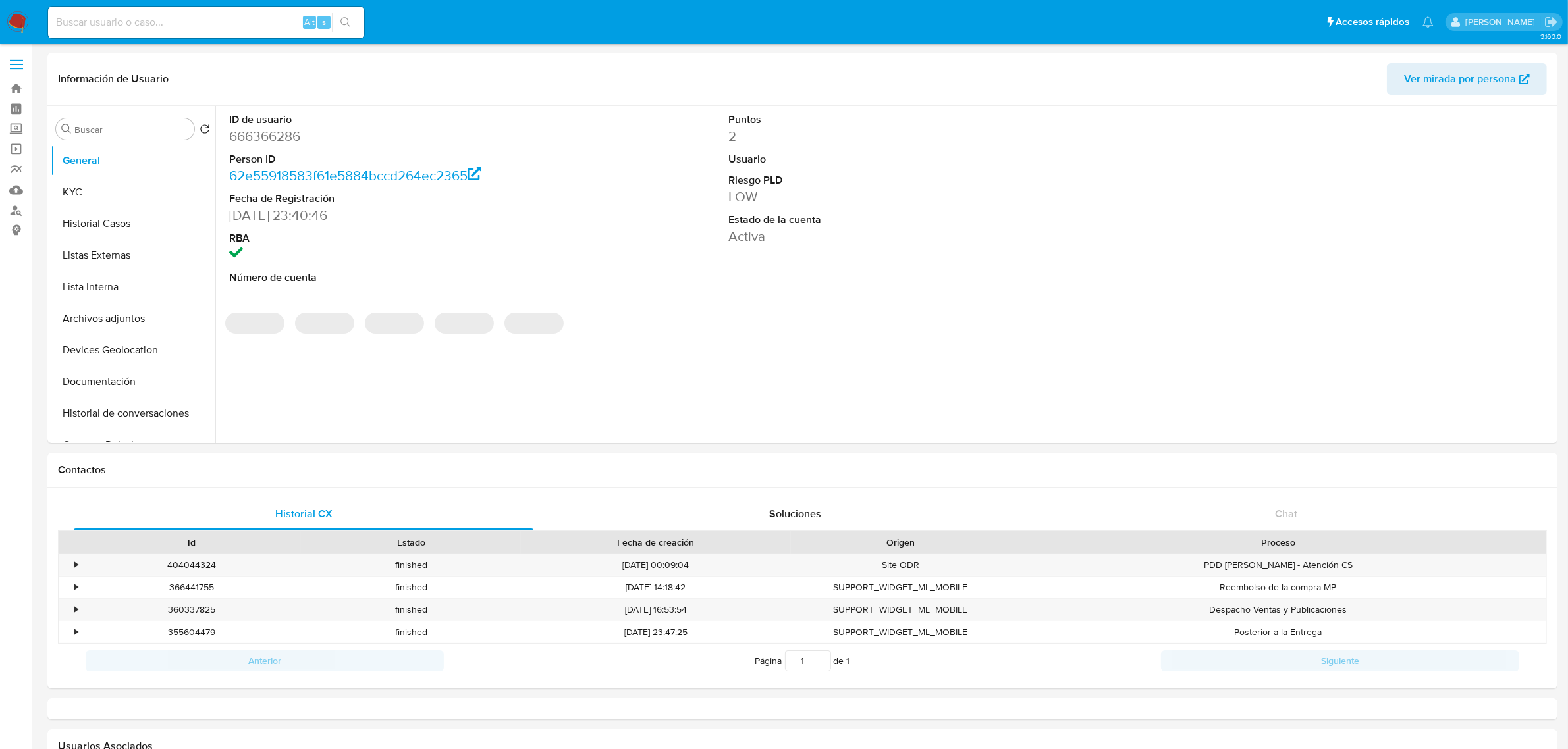
select select "10"
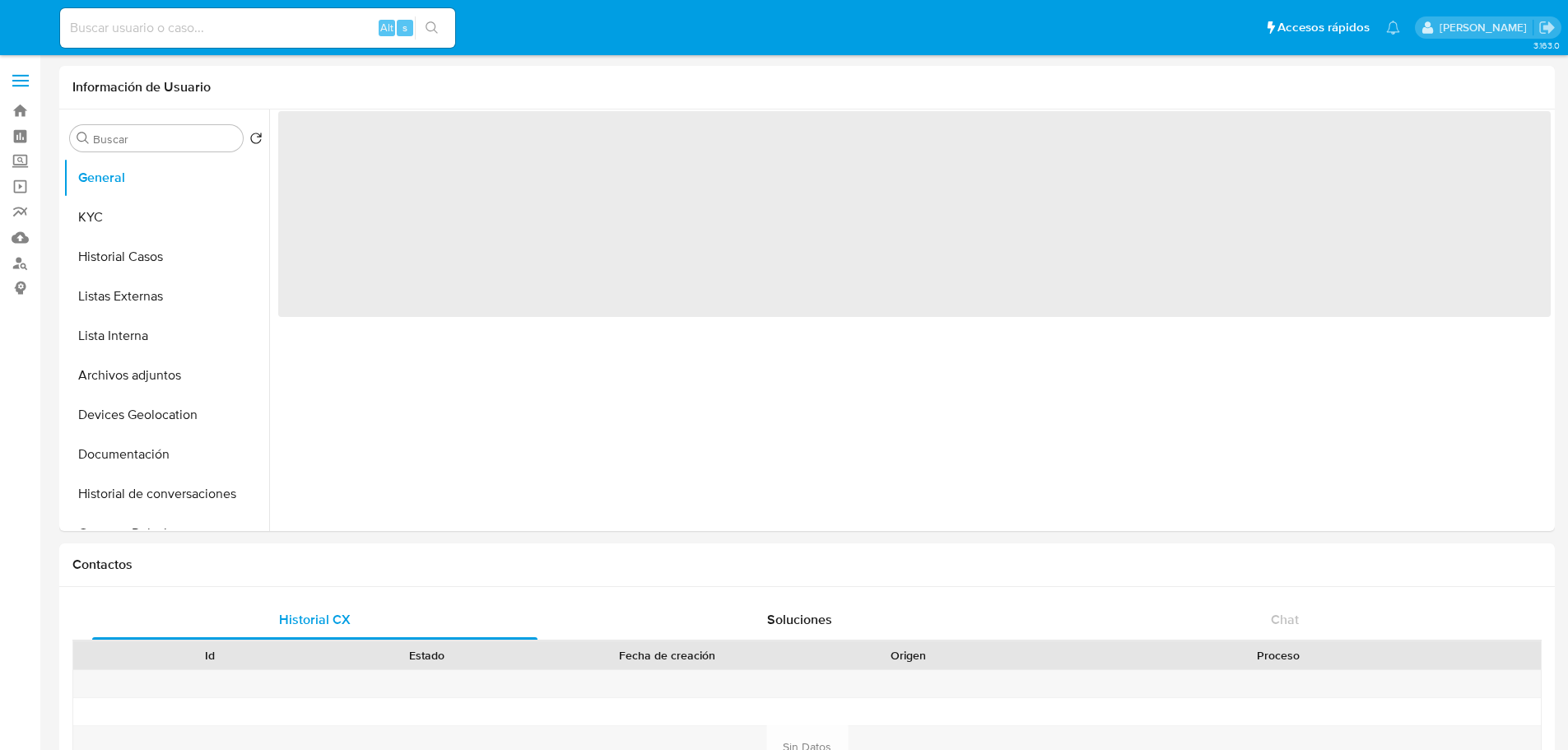
select select "10"
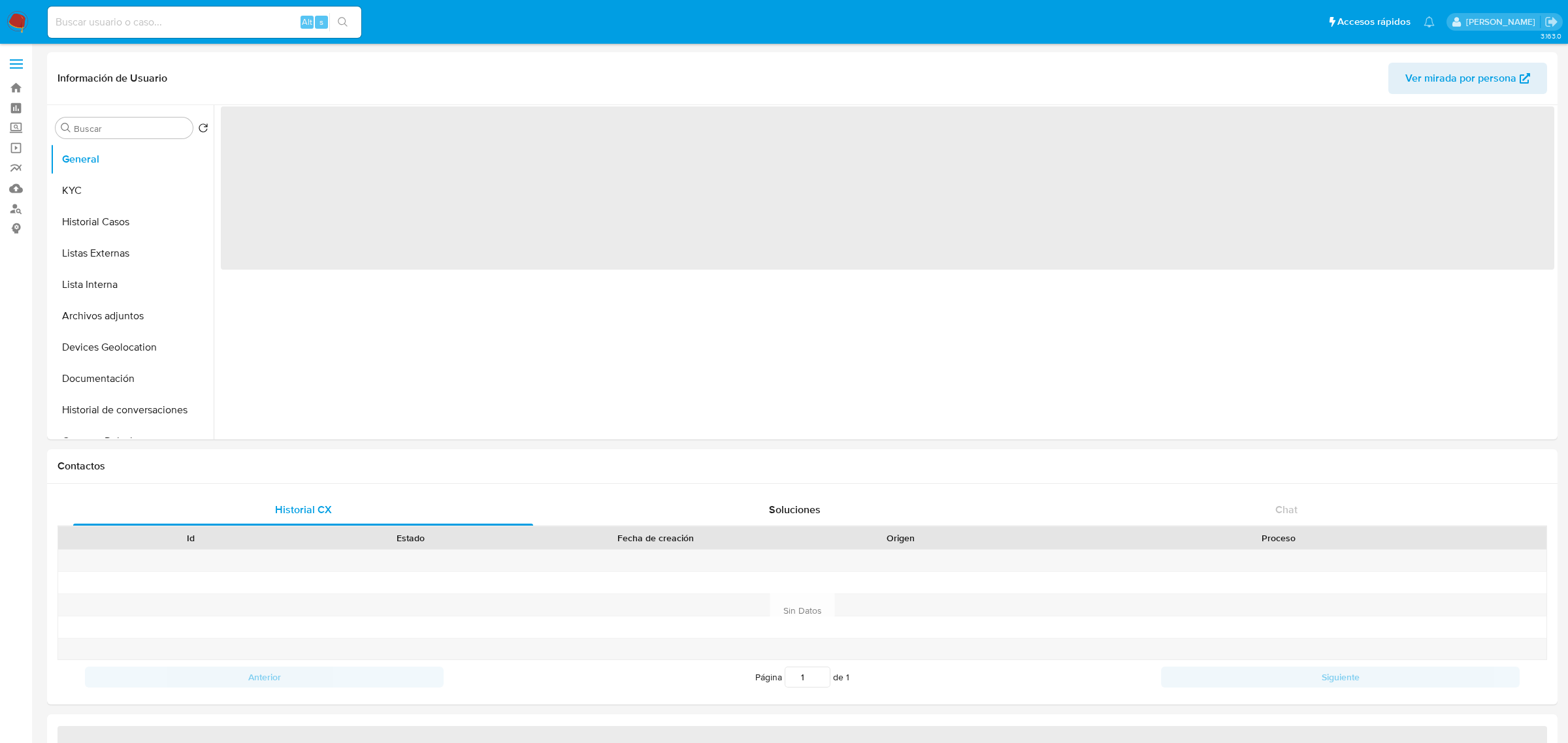
select select "10"
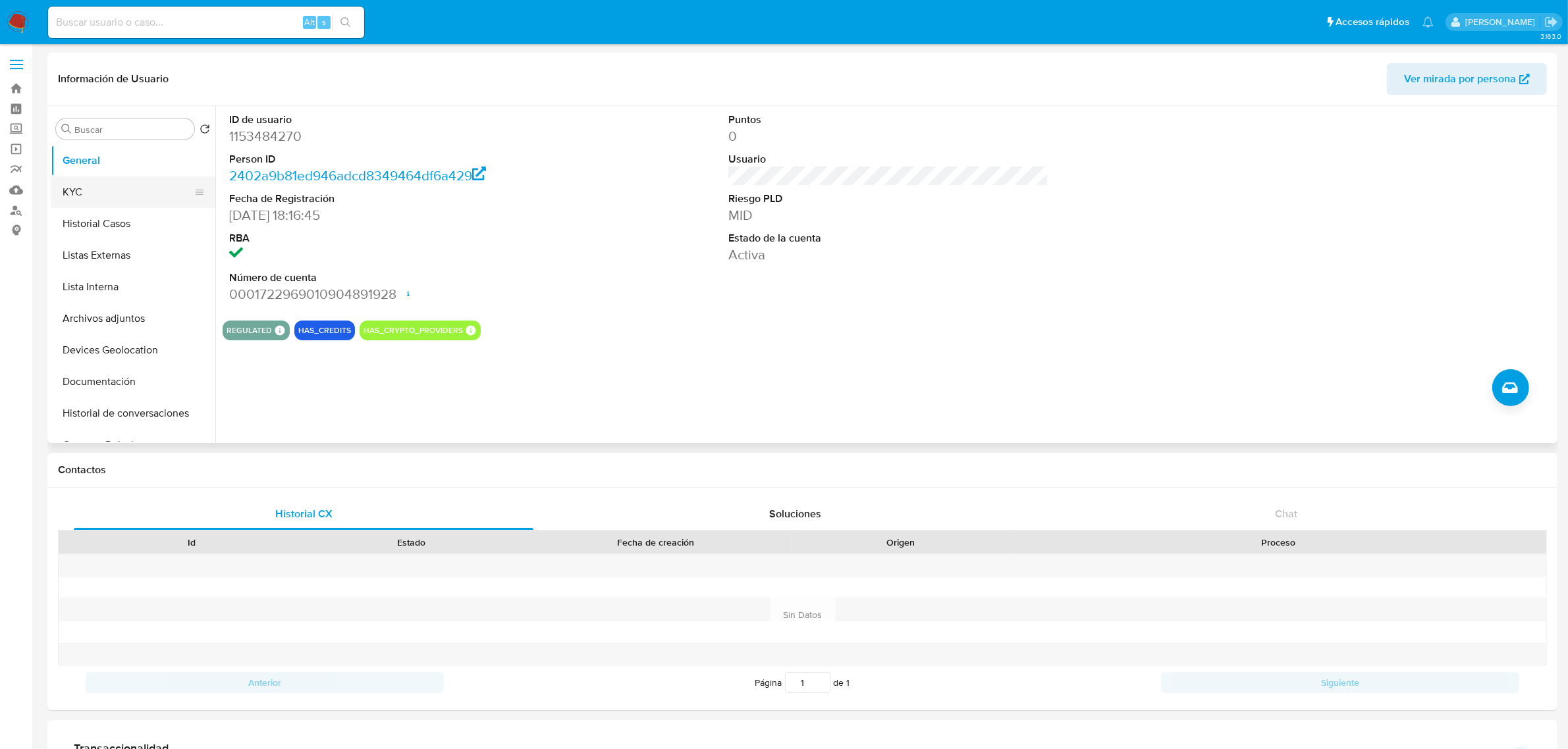
click at [106, 198] on button "KYC" at bounding box center [127, 192] width 154 height 32
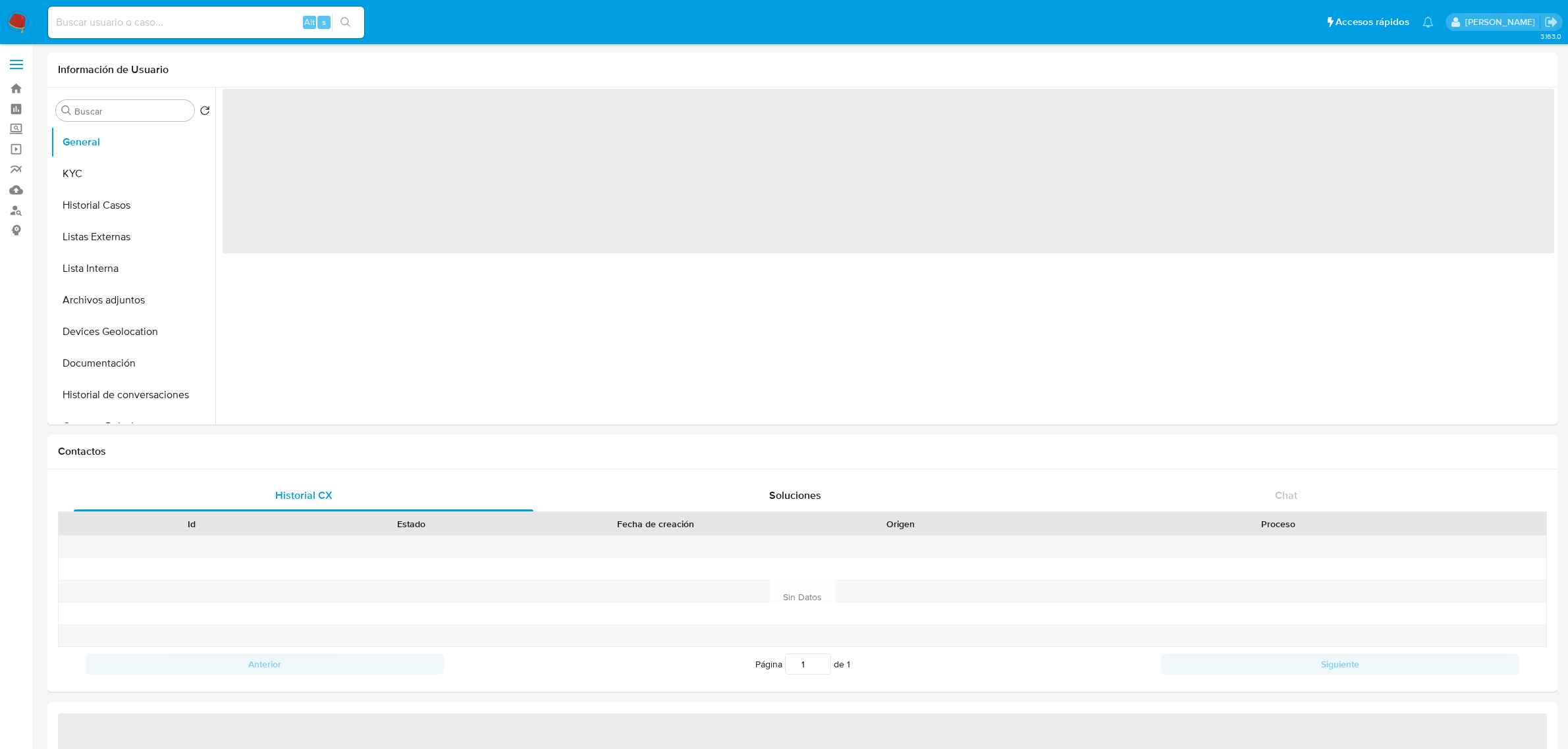
select select "10"
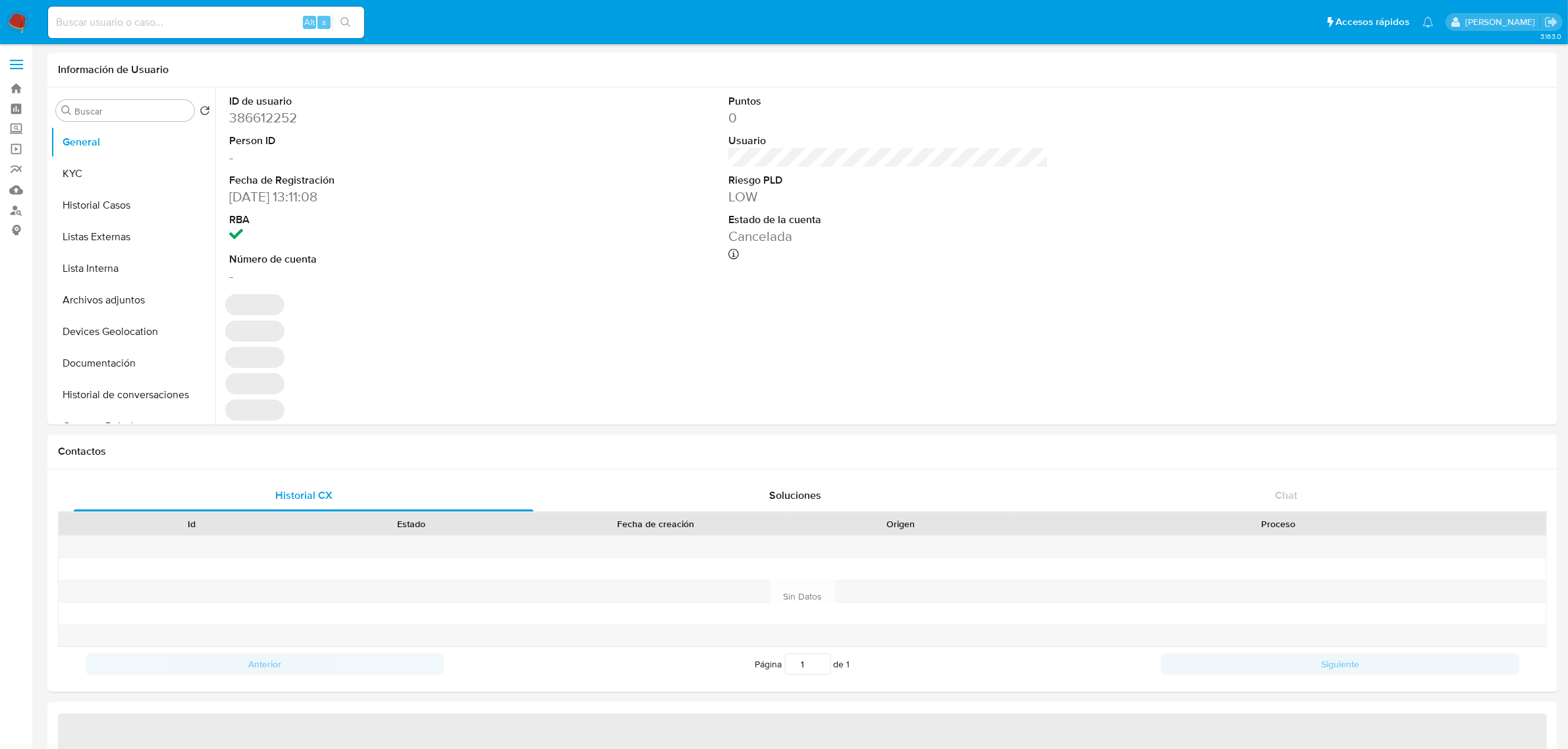
select select "10"
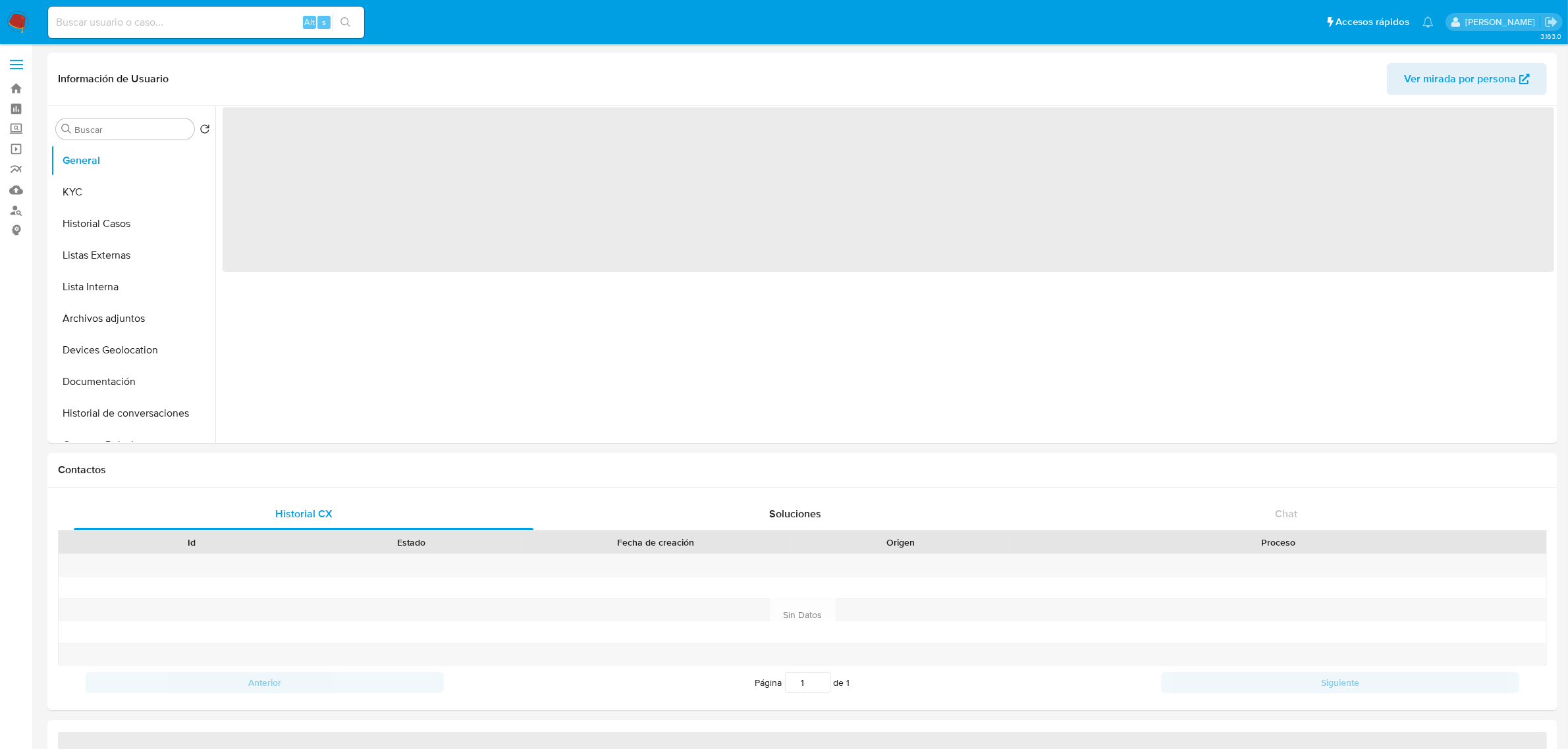
select select "10"
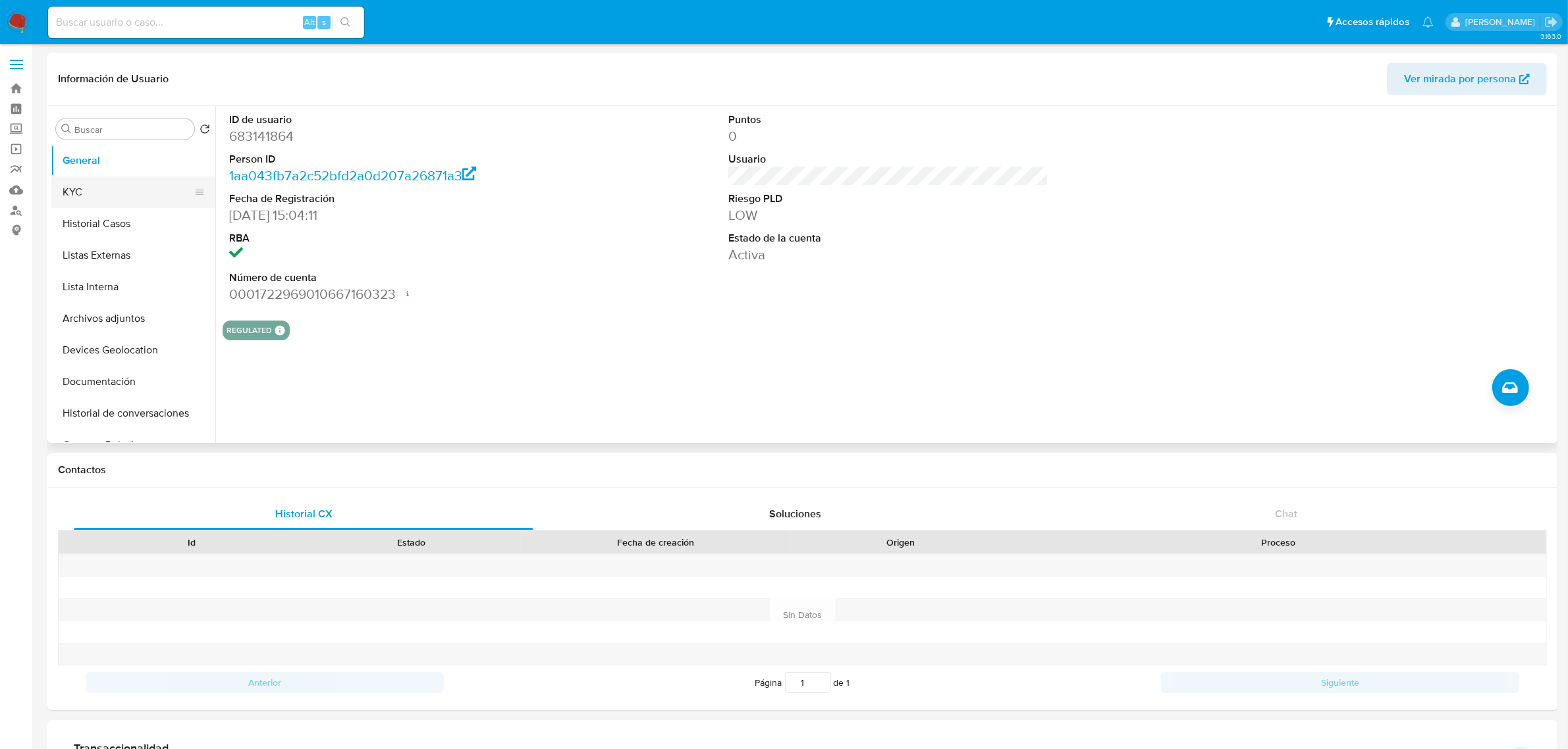
click at [99, 186] on button "KYC" at bounding box center [127, 192] width 154 height 32
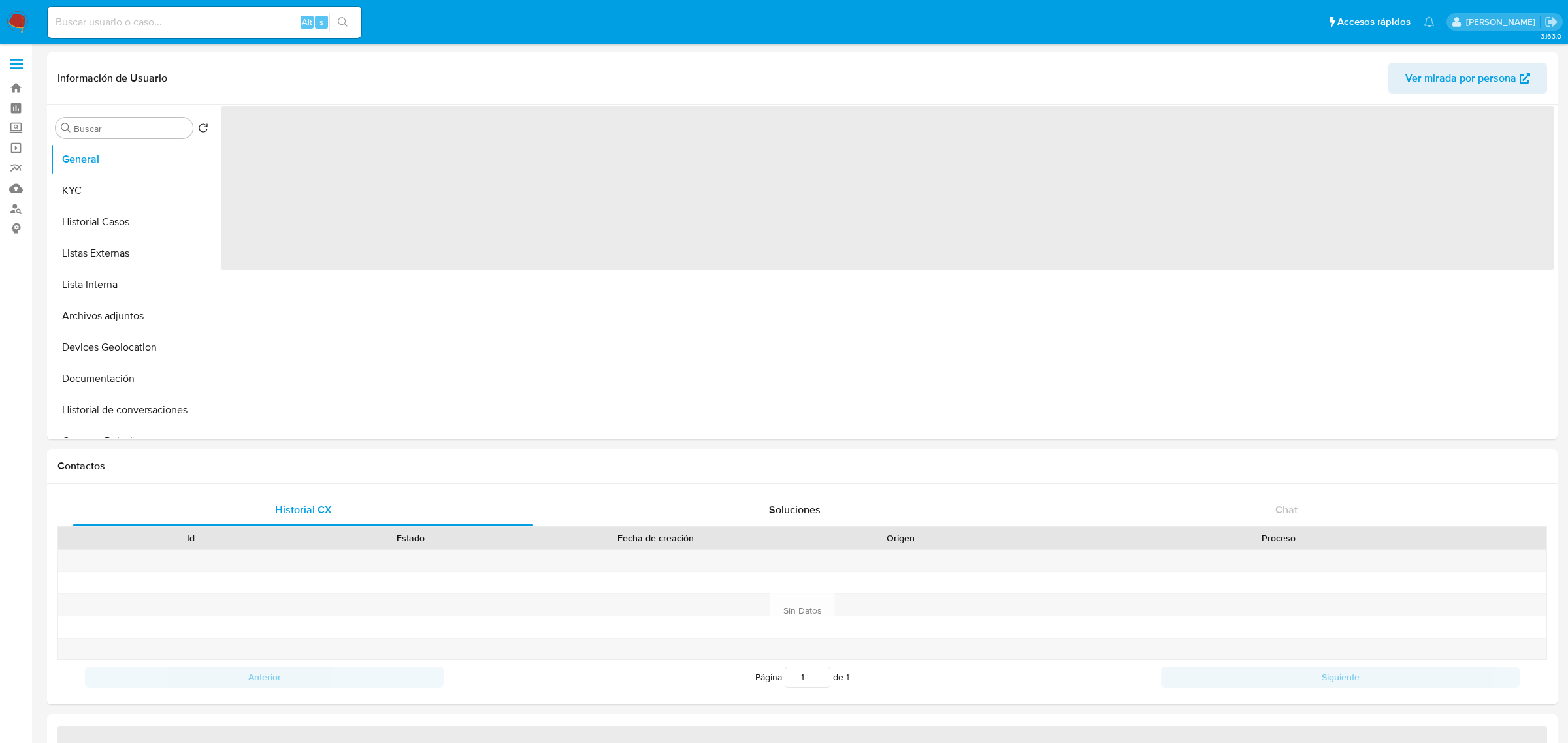
select select "10"
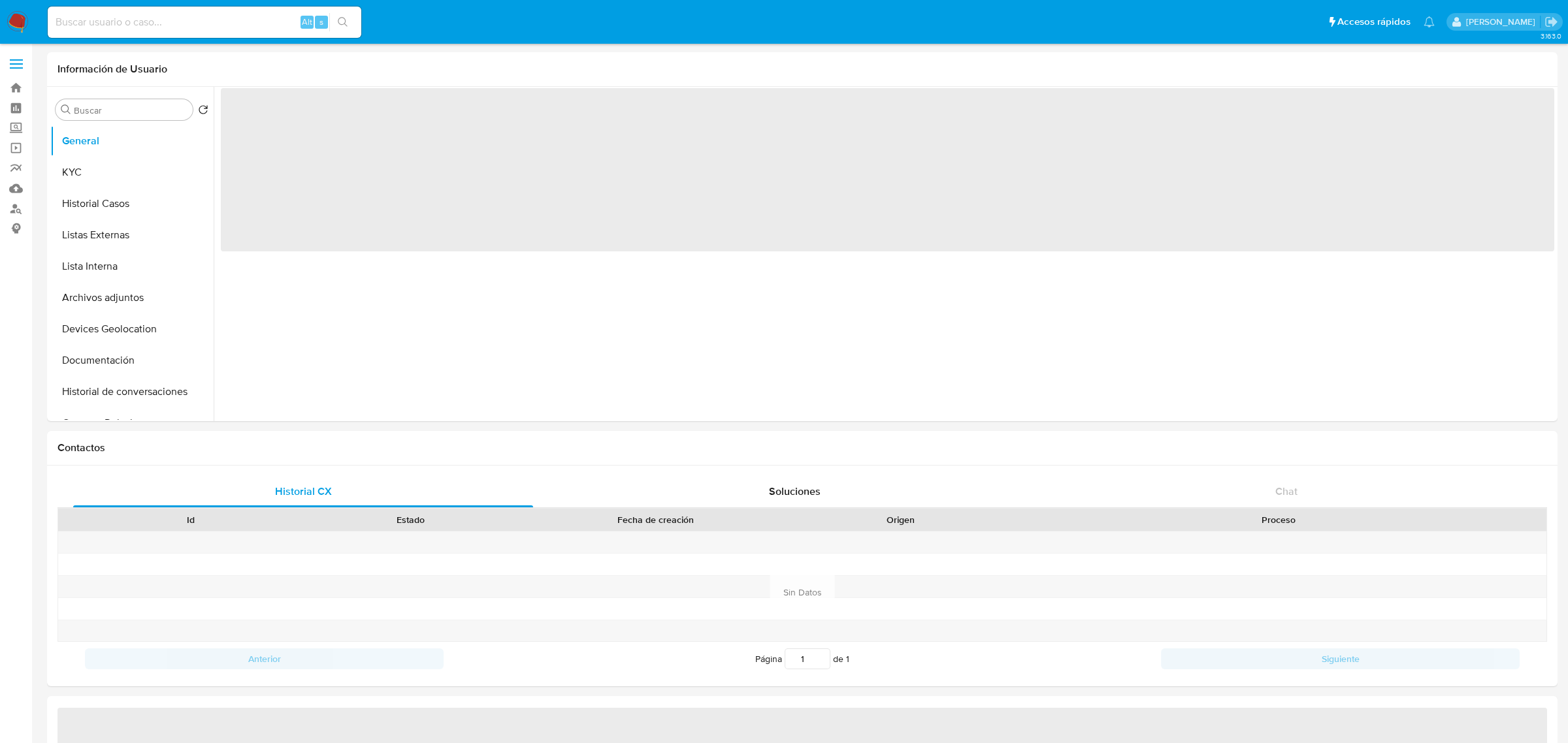
select select "10"
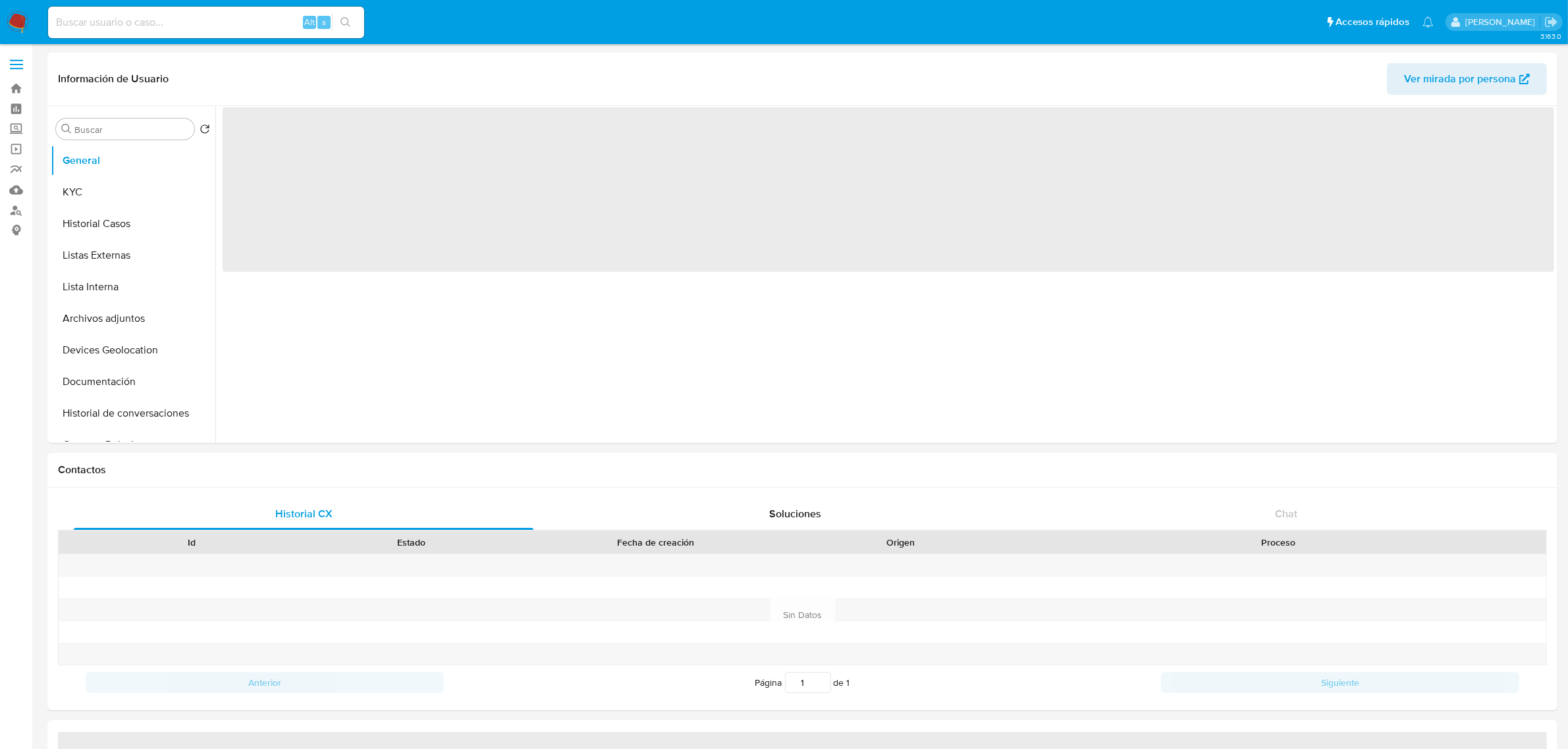
select select "10"
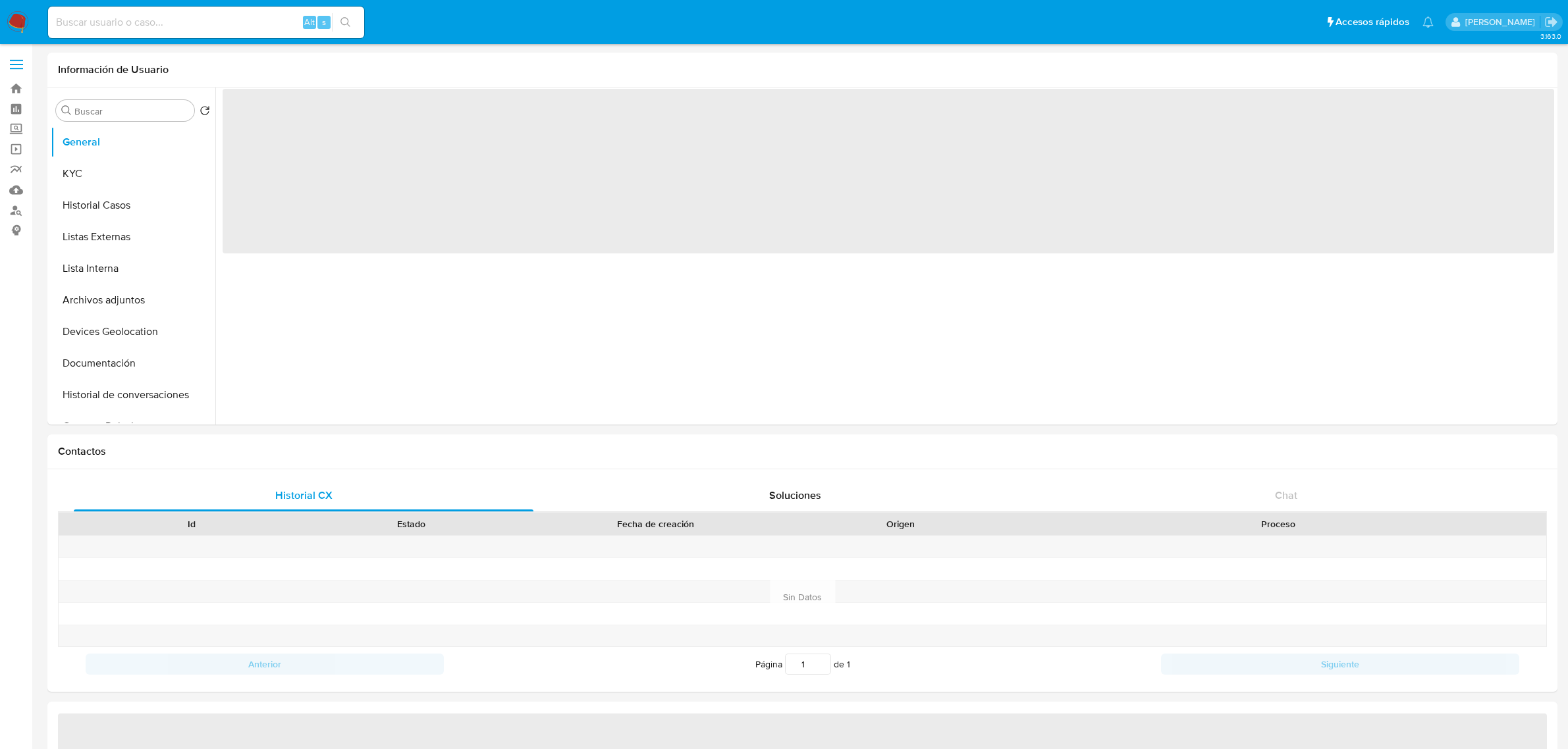
select select "10"
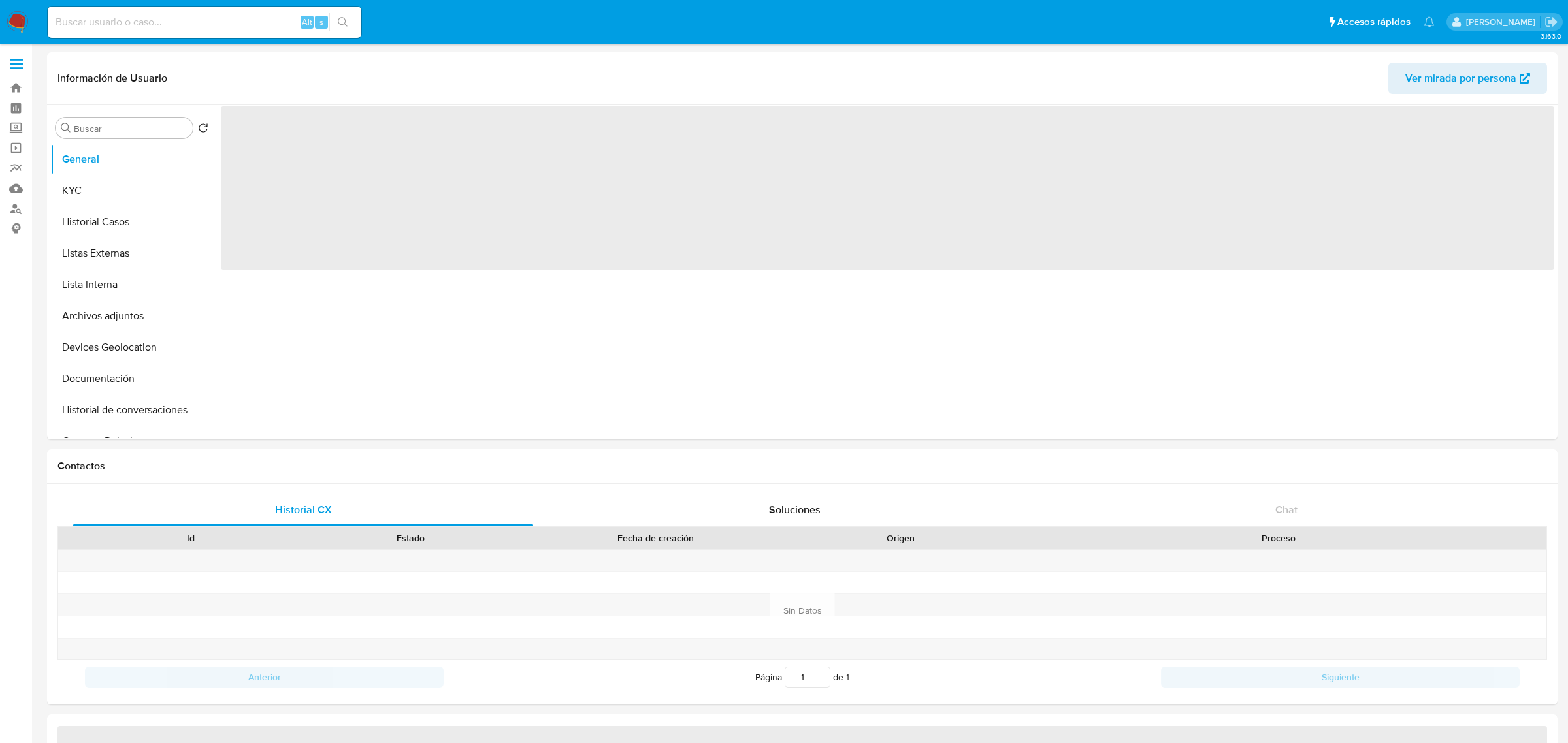
select select "10"
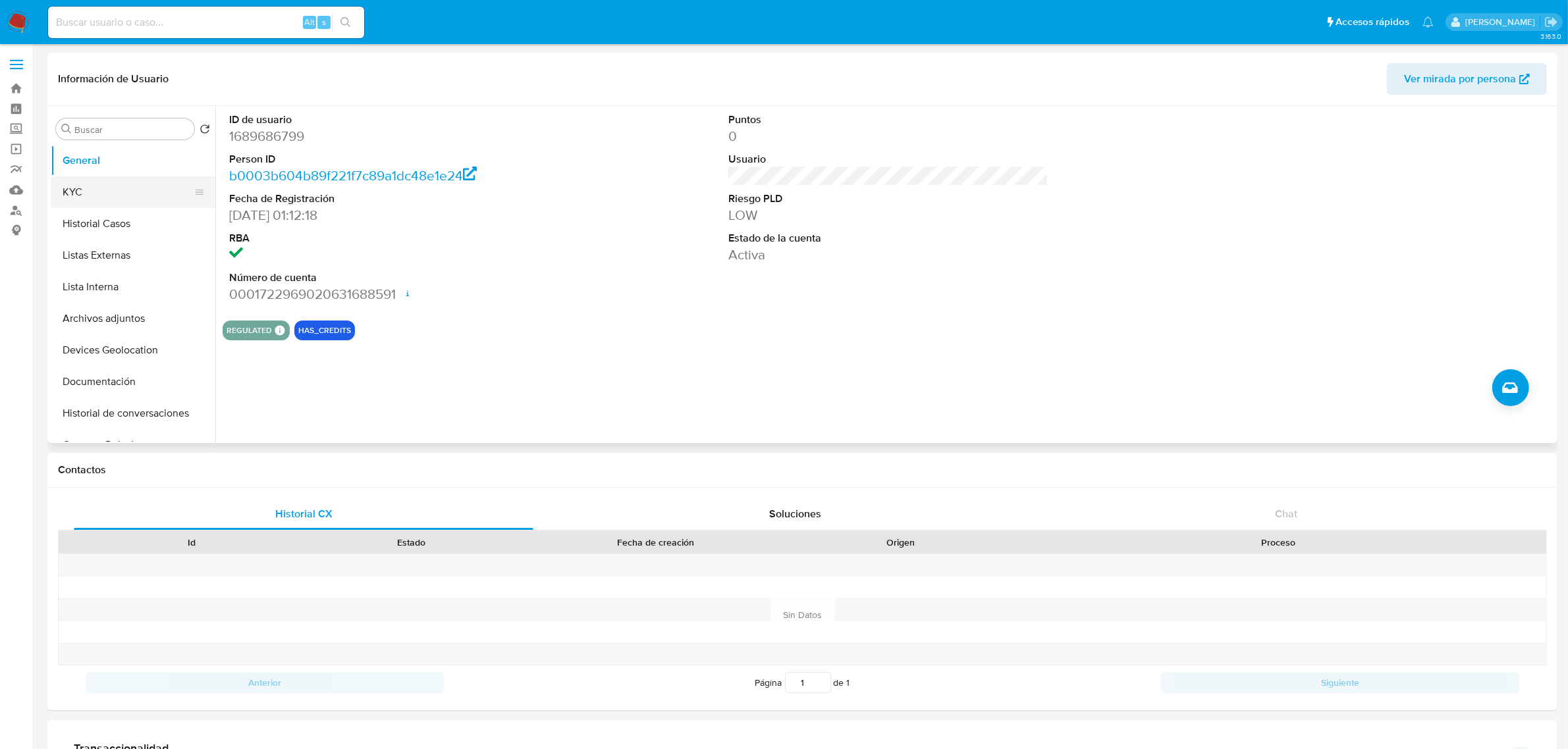
click at [127, 180] on button "KYC" at bounding box center [127, 192] width 154 height 32
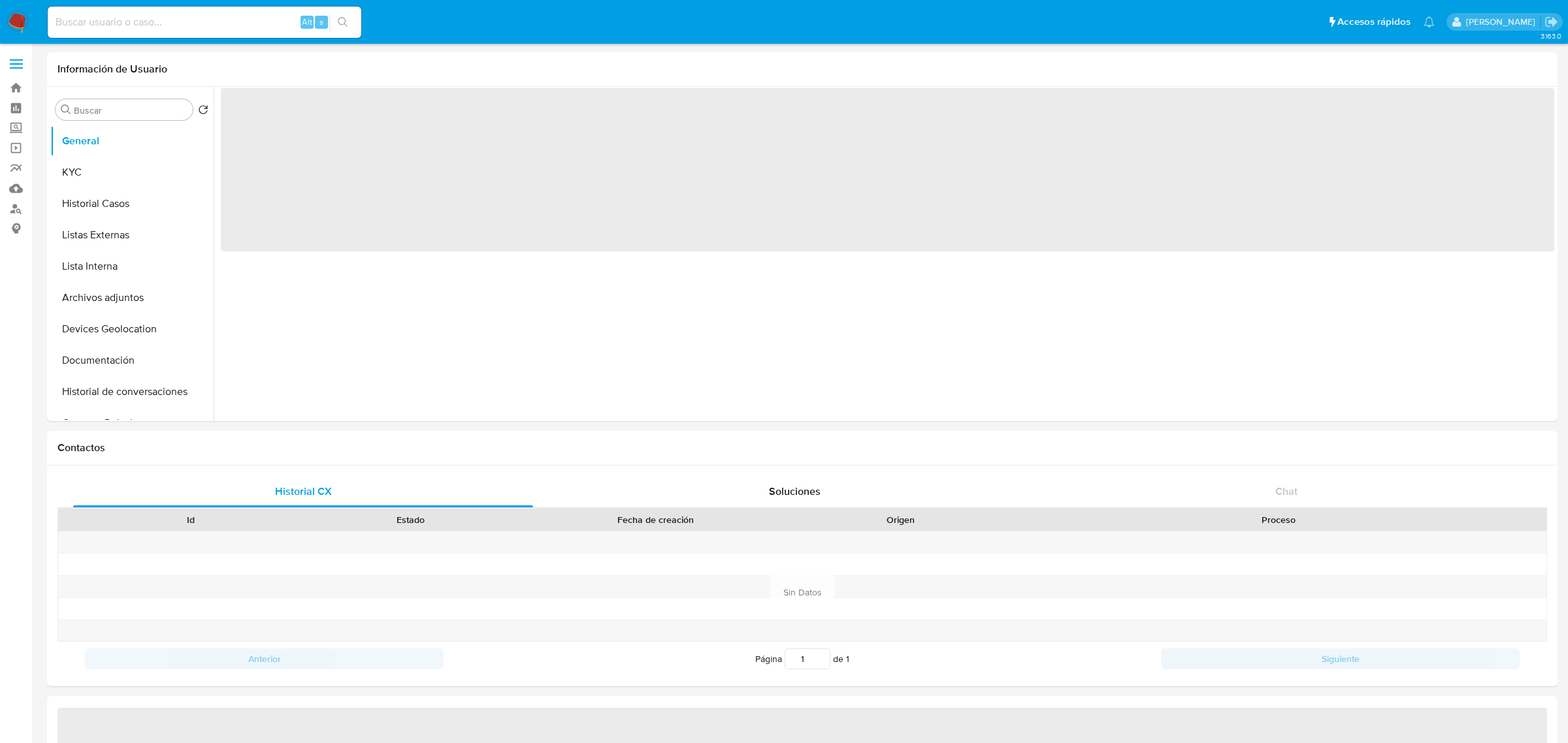
select select "10"
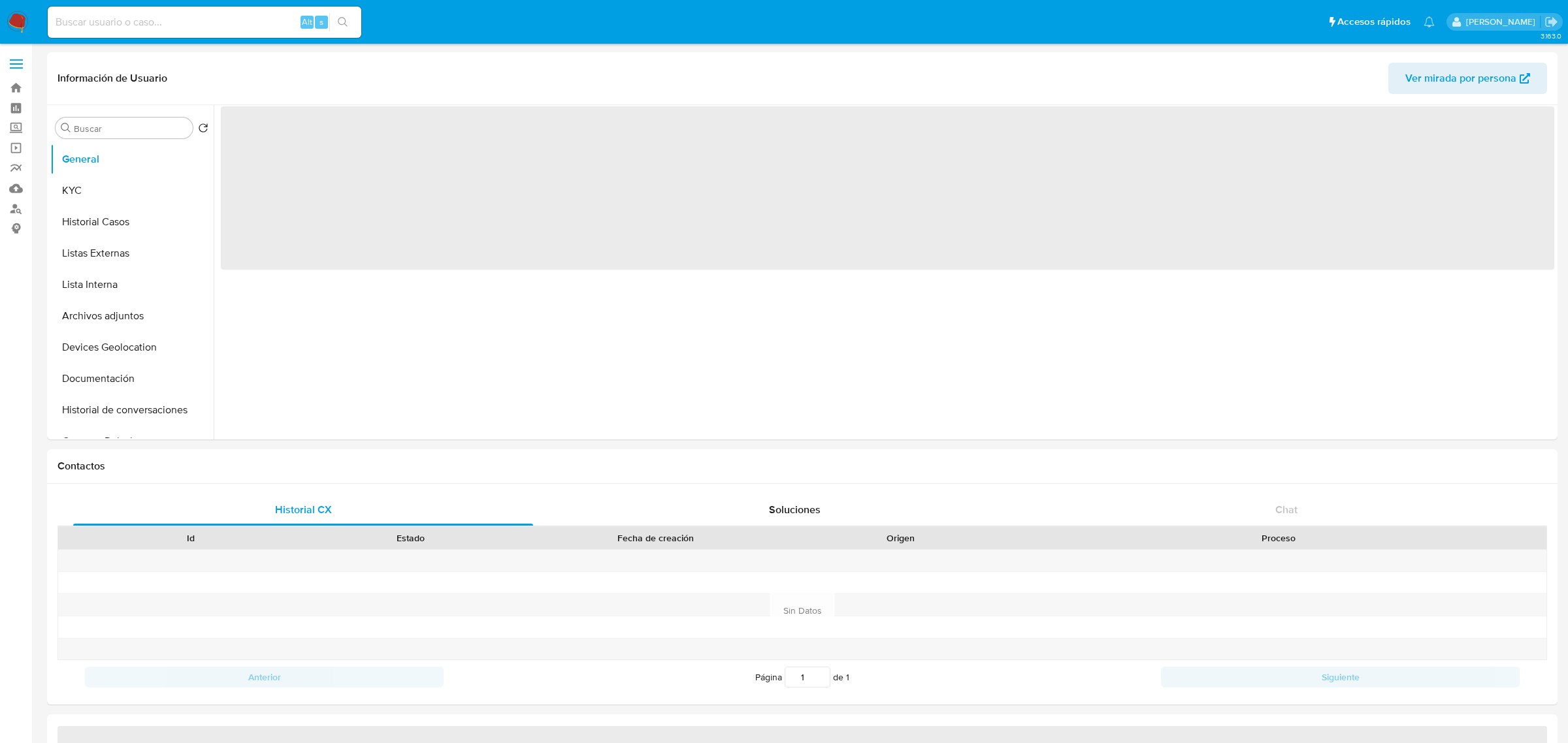
select select "10"
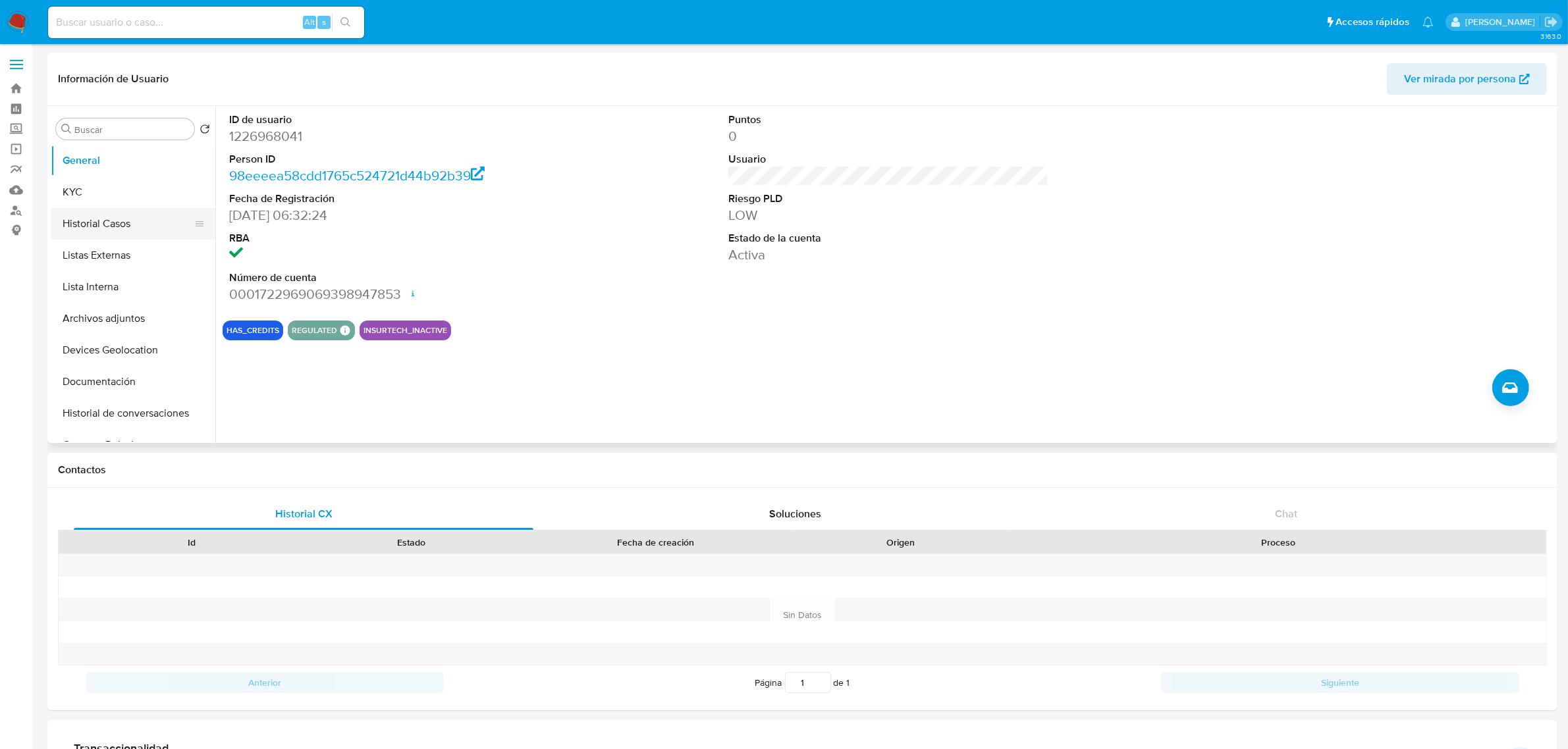
click at [63, 209] on button "Historial Casos" at bounding box center [127, 224] width 154 height 32
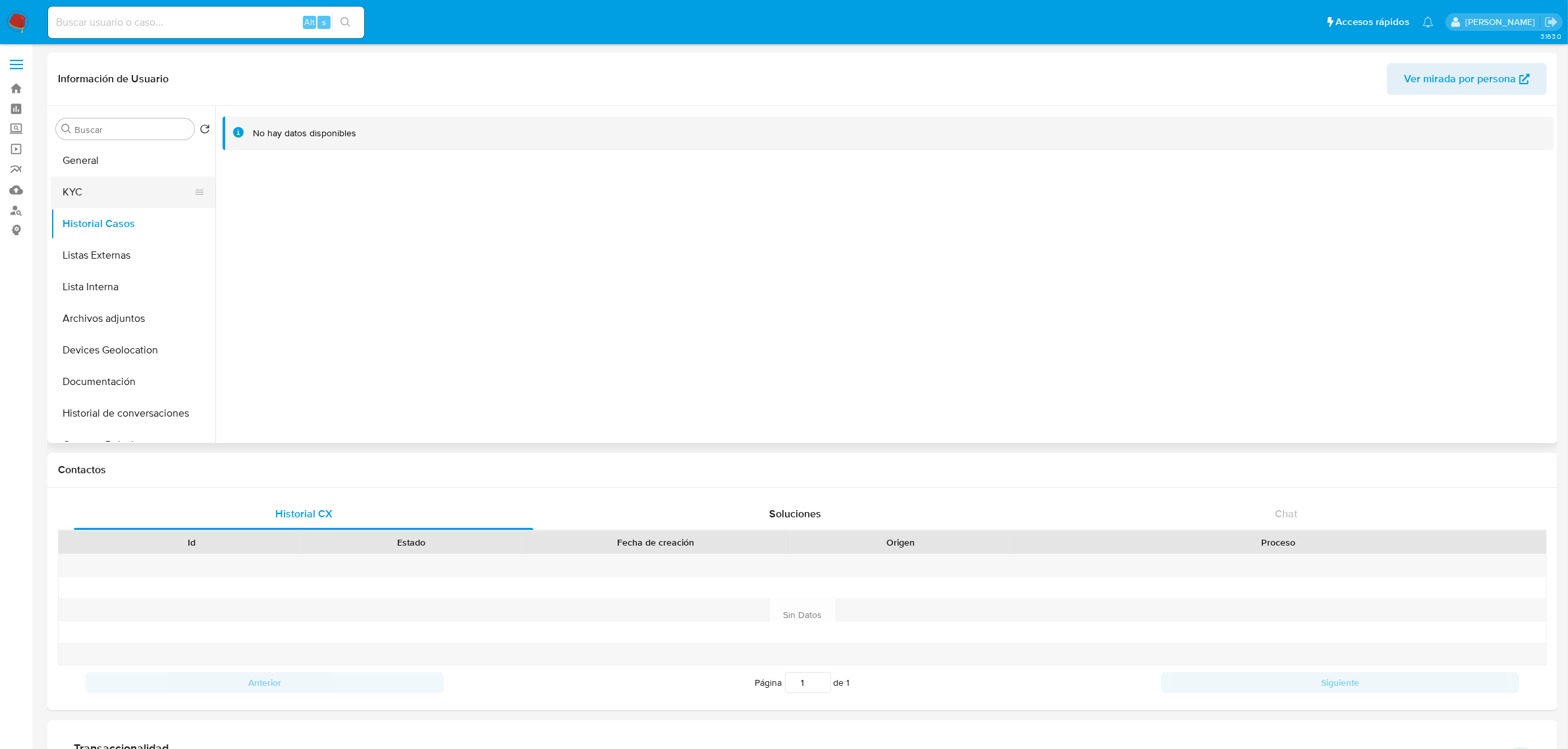
click at [146, 199] on button "KYC" at bounding box center [127, 192] width 154 height 32
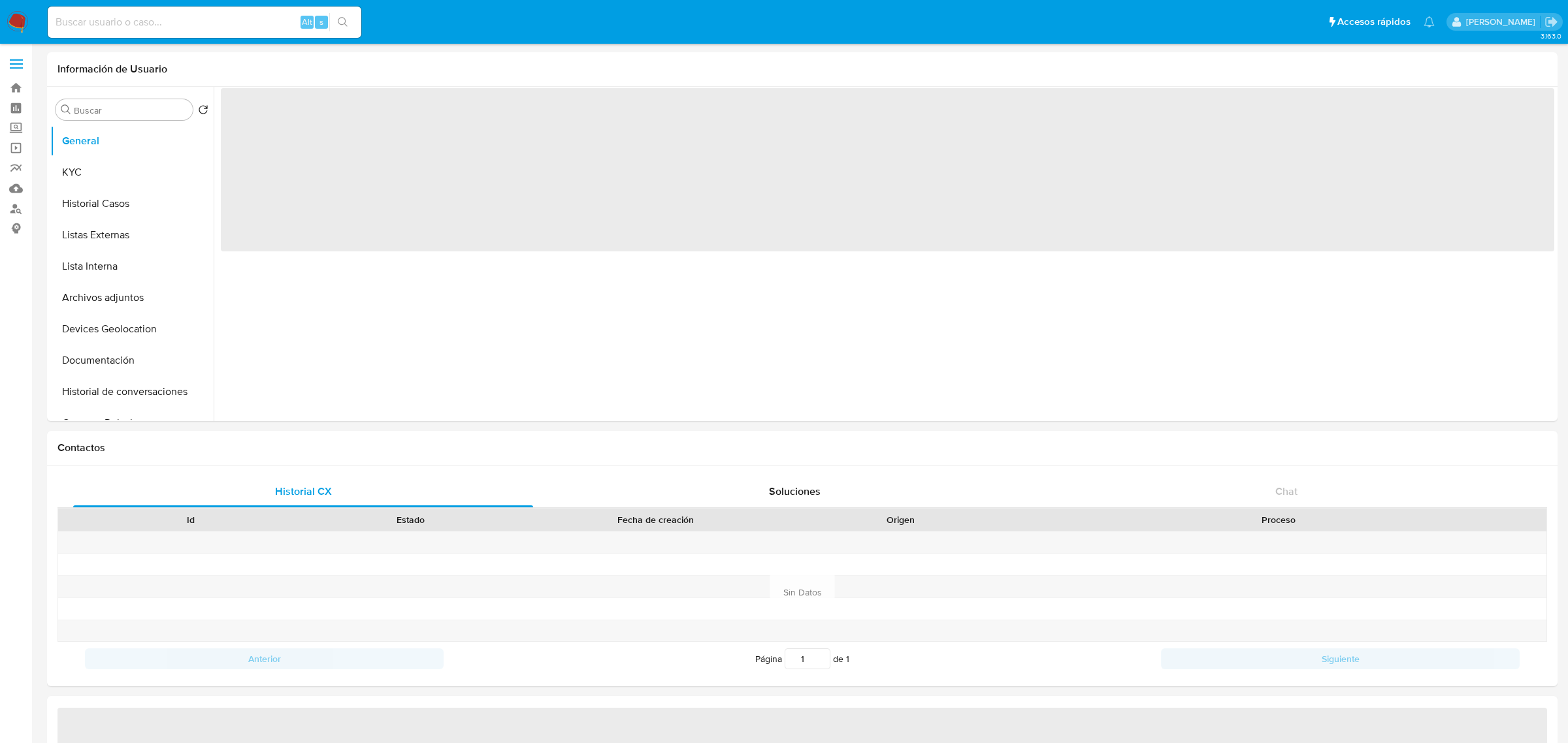
select select "10"
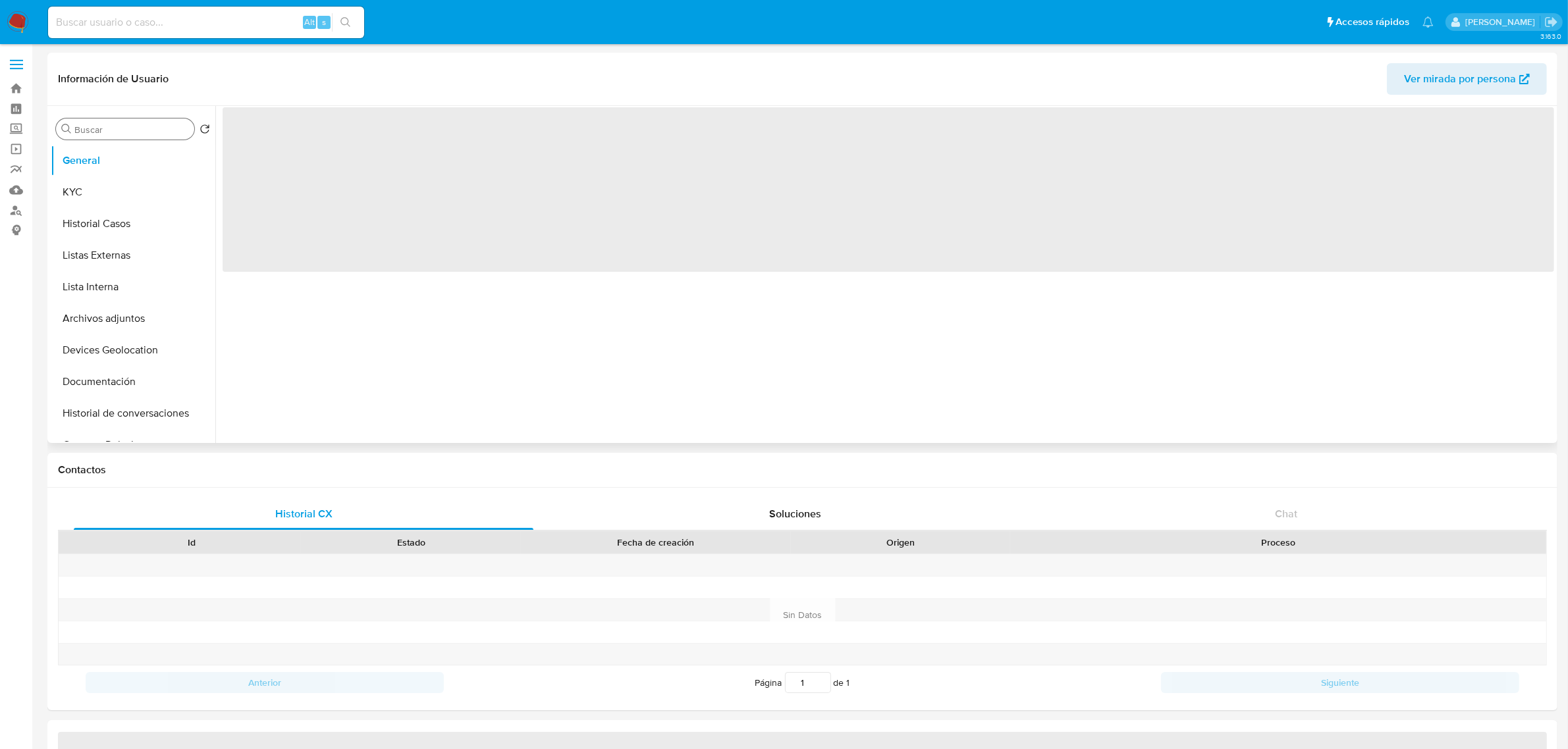
select select "10"
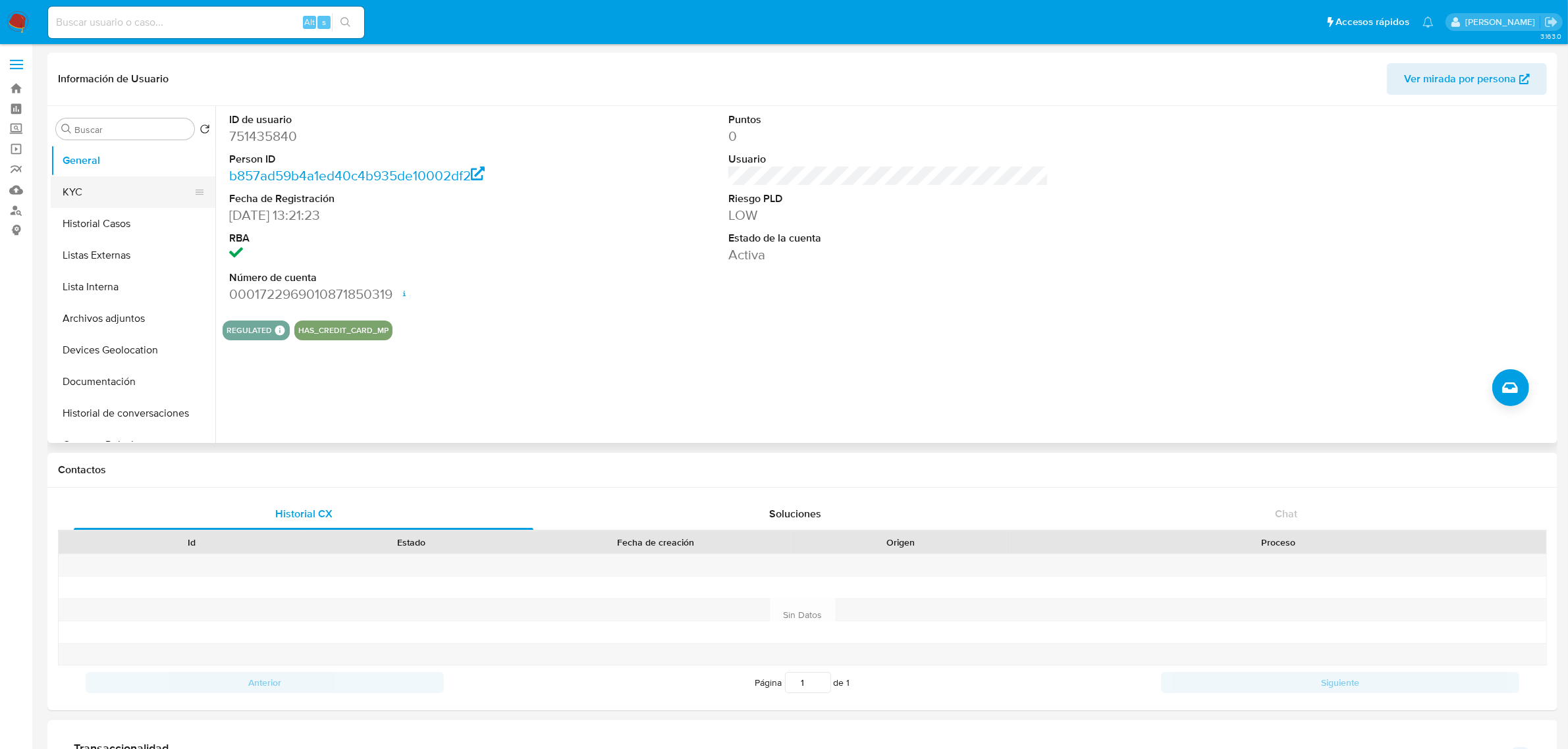
click at [119, 201] on button "KYC" at bounding box center [127, 192] width 154 height 32
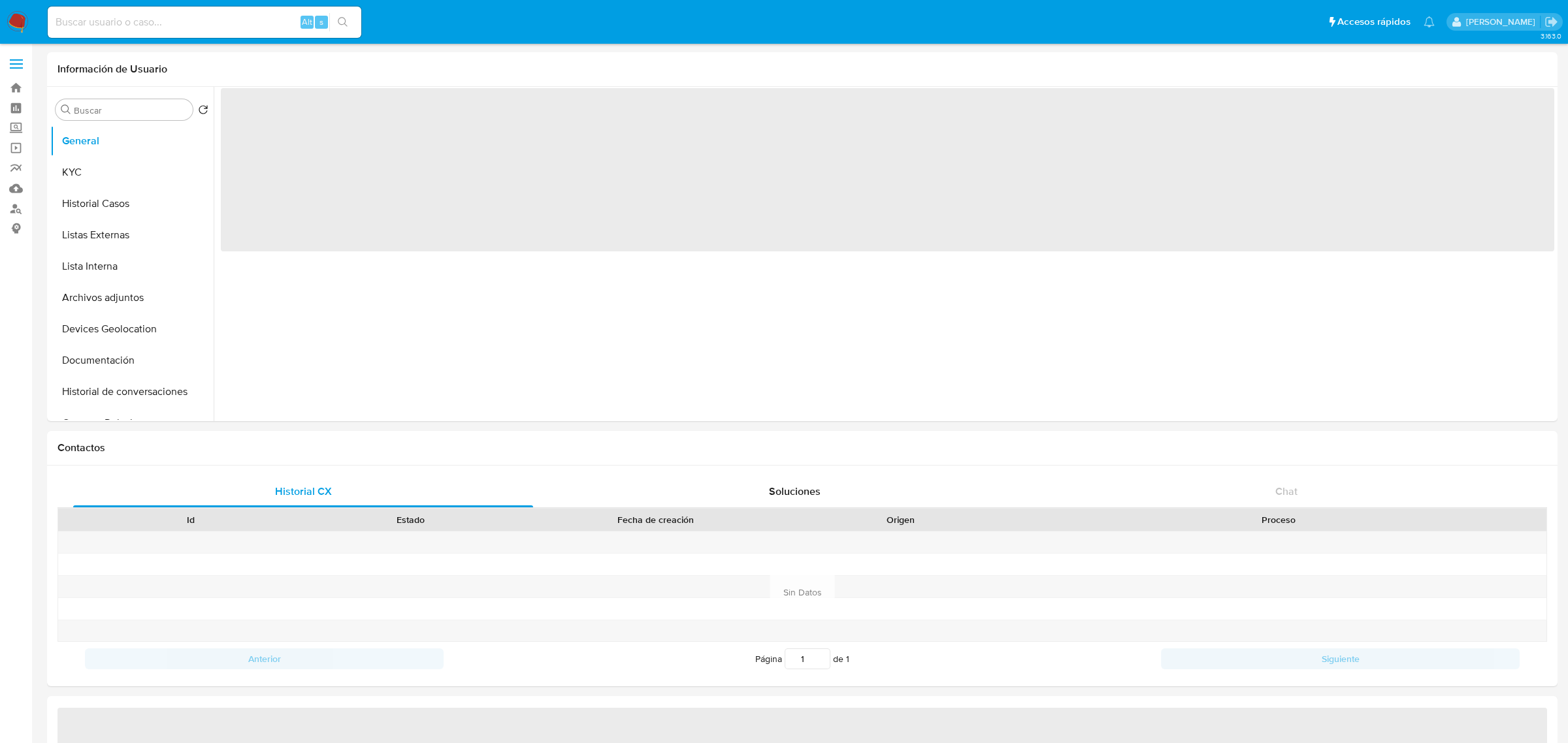
select select "10"
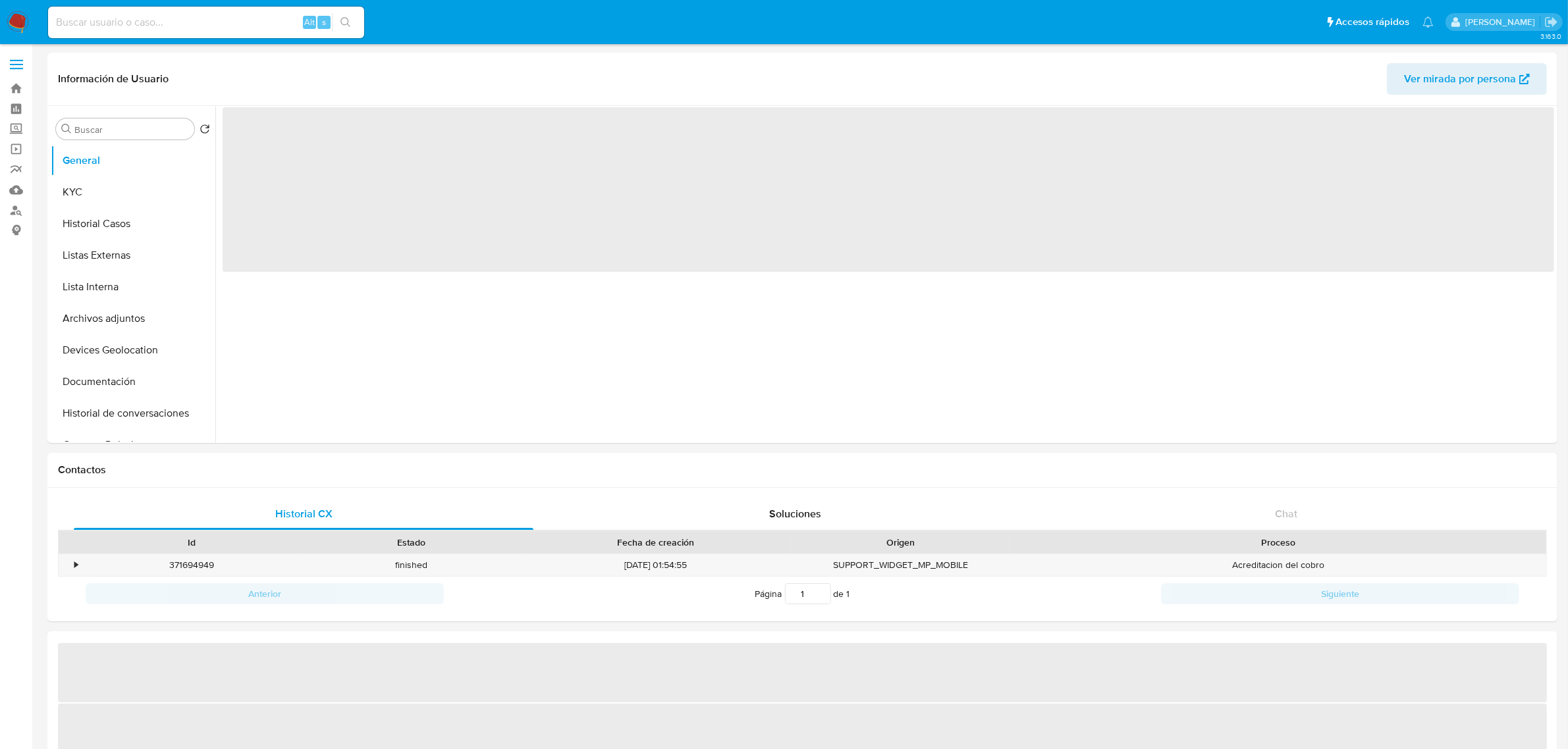
select select "10"
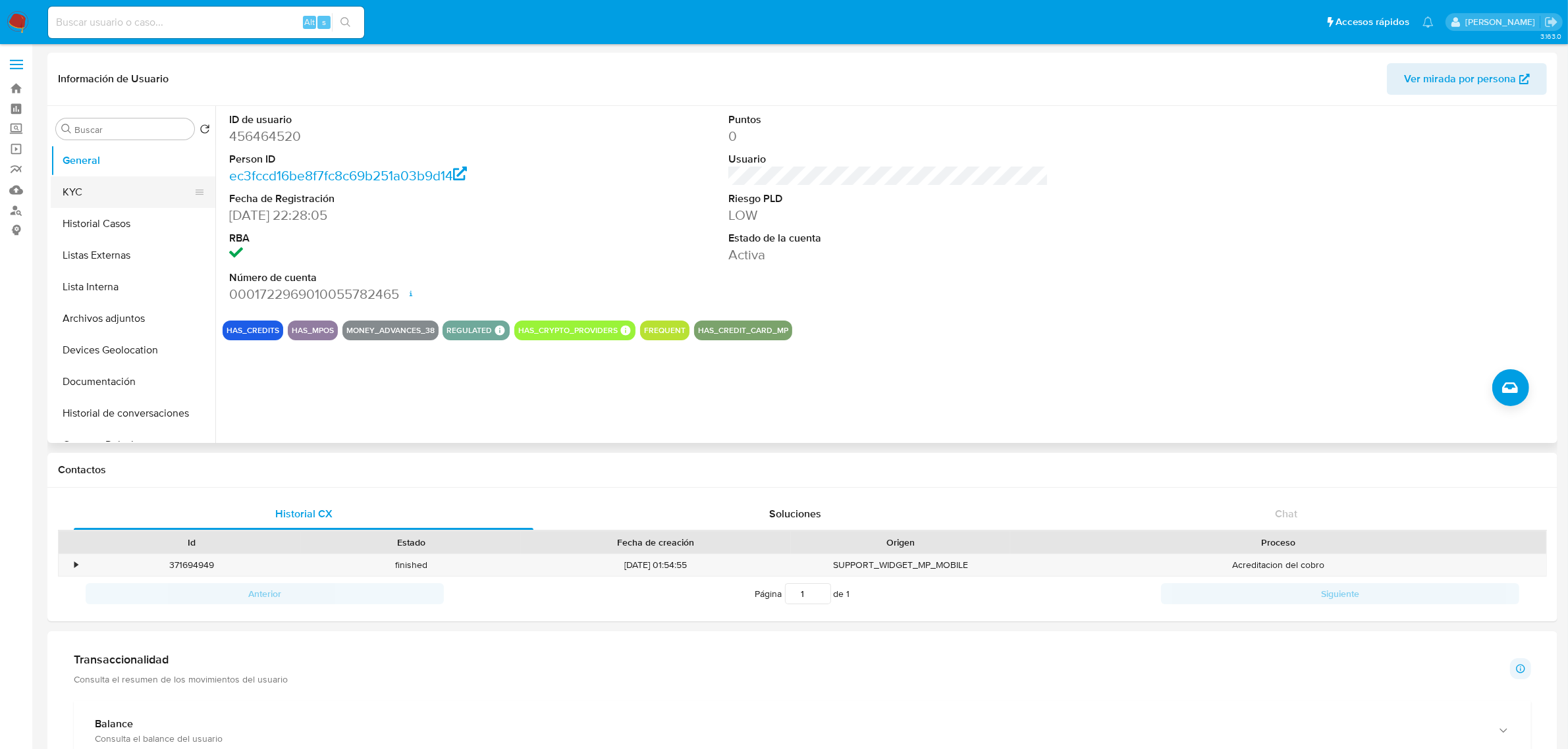
click at [139, 195] on button "KYC" at bounding box center [127, 192] width 154 height 32
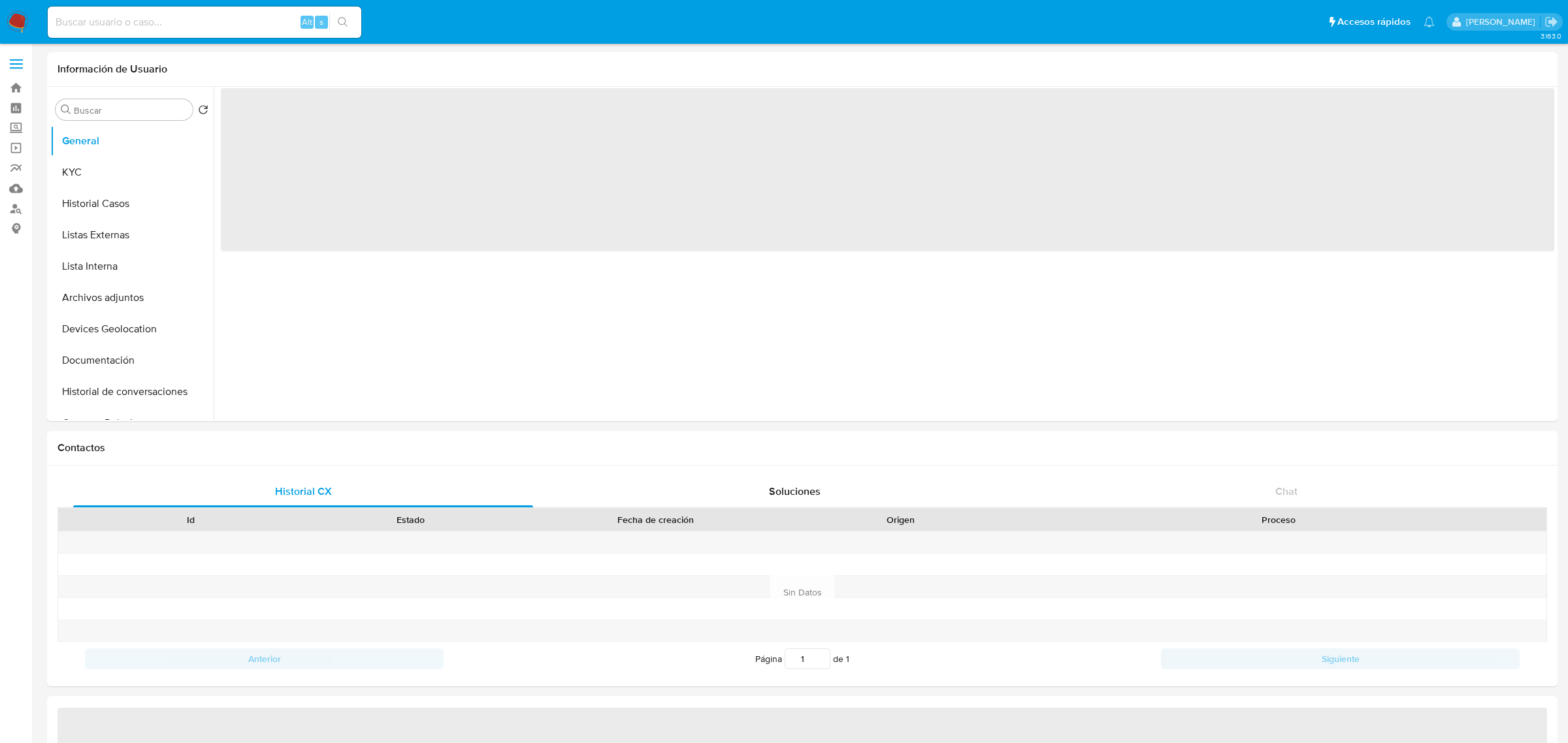
select select "10"
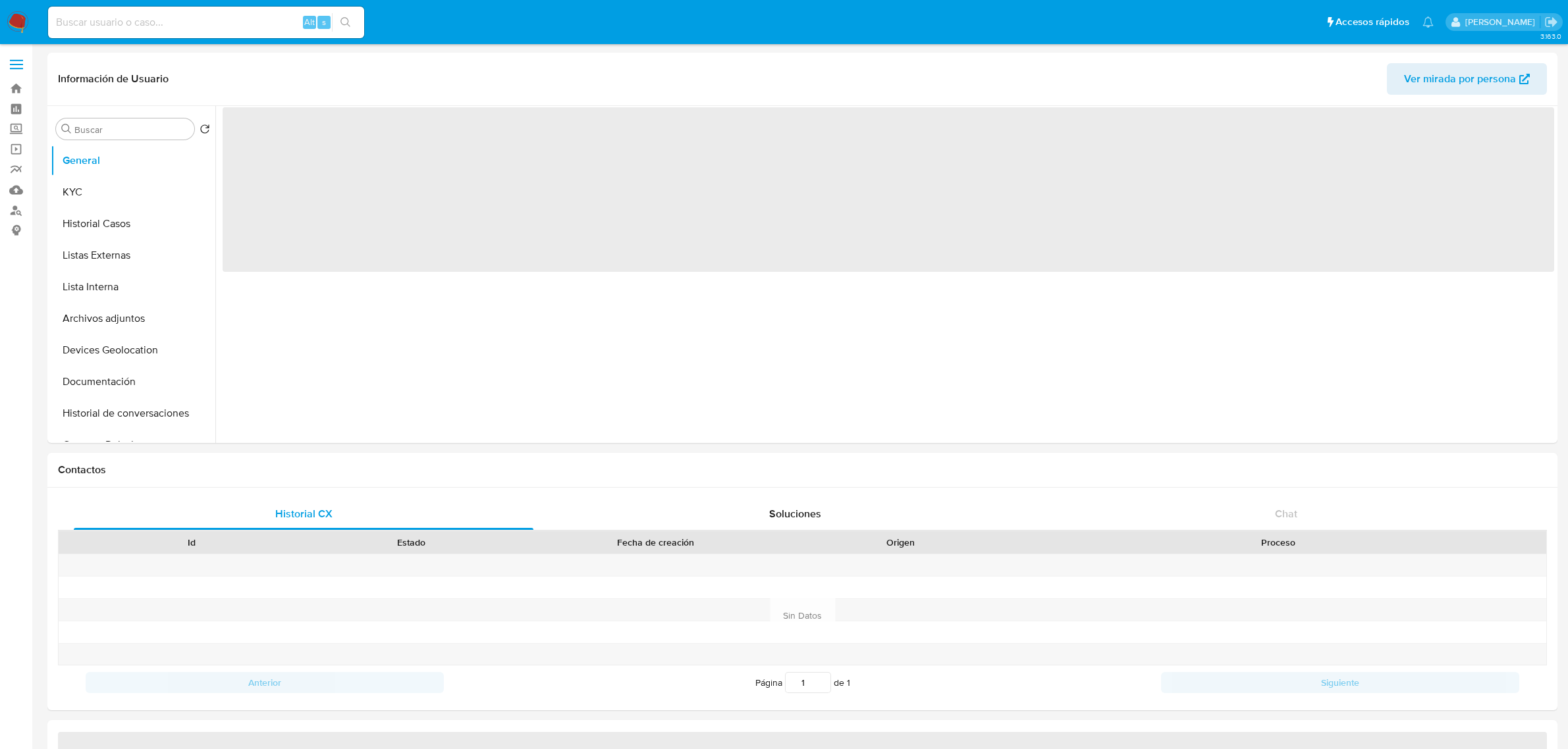
select select "10"
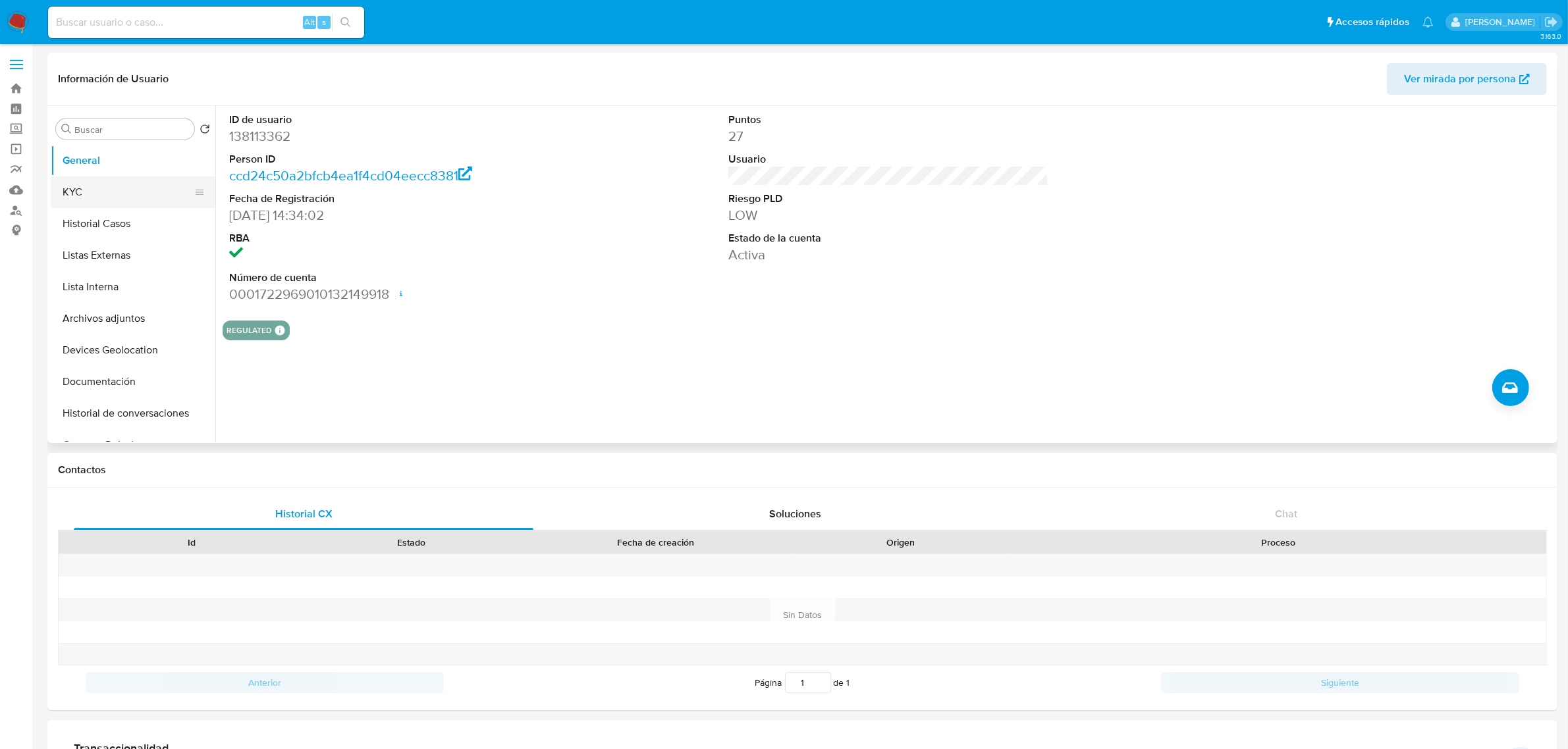
click at [155, 186] on button "KYC" at bounding box center [127, 192] width 154 height 32
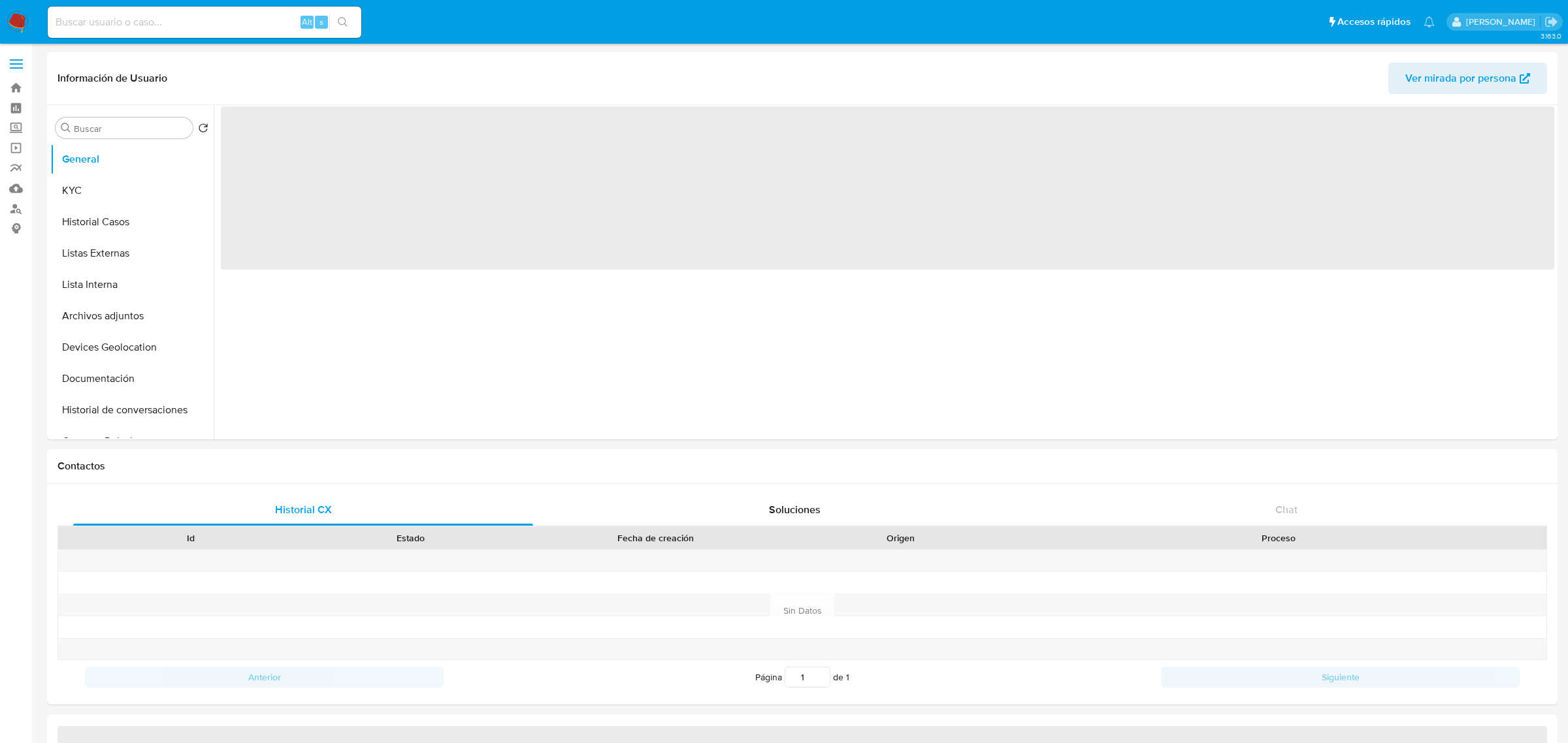
select select "10"
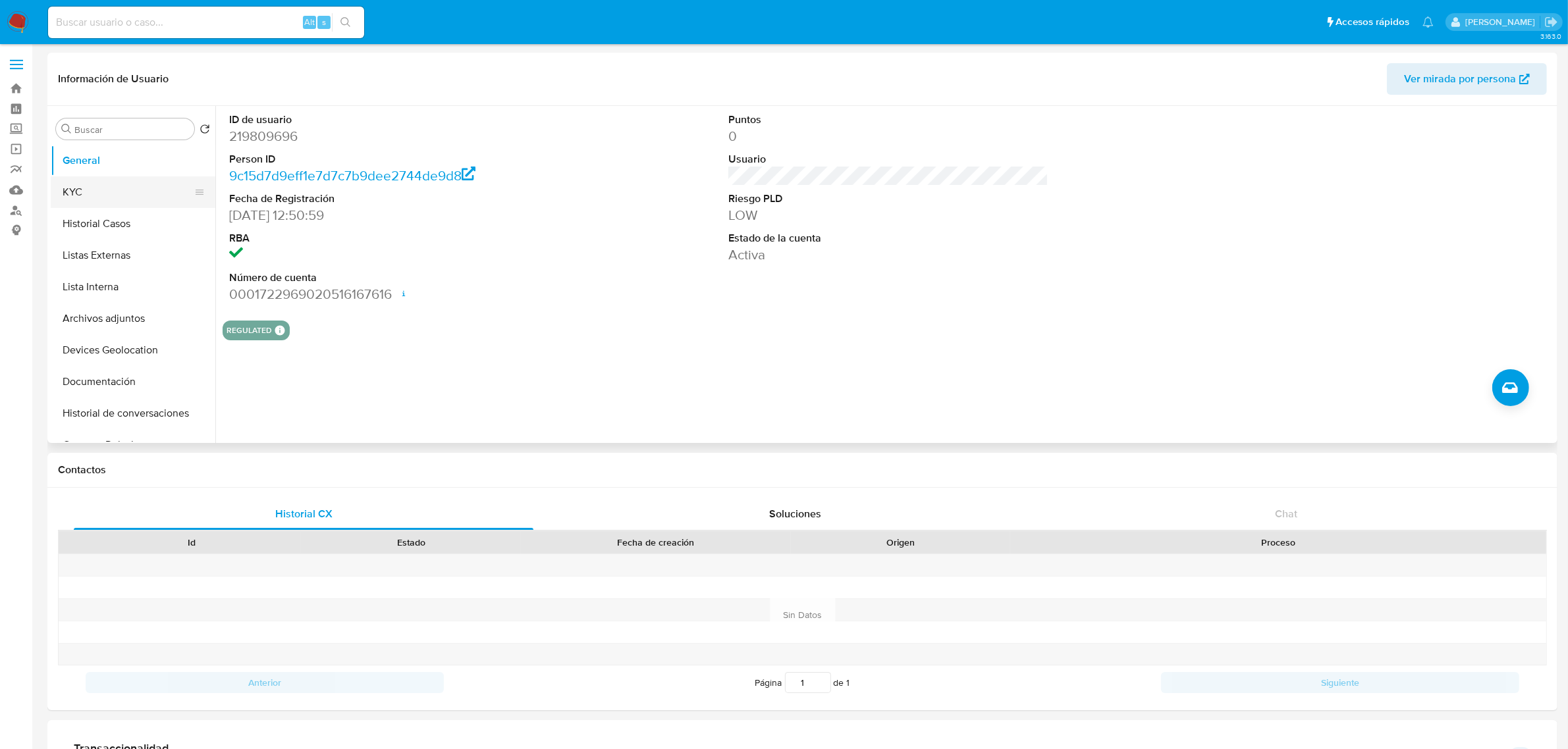
click at [176, 178] on button "KYC" at bounding box center [127, 192] width 154 height 32
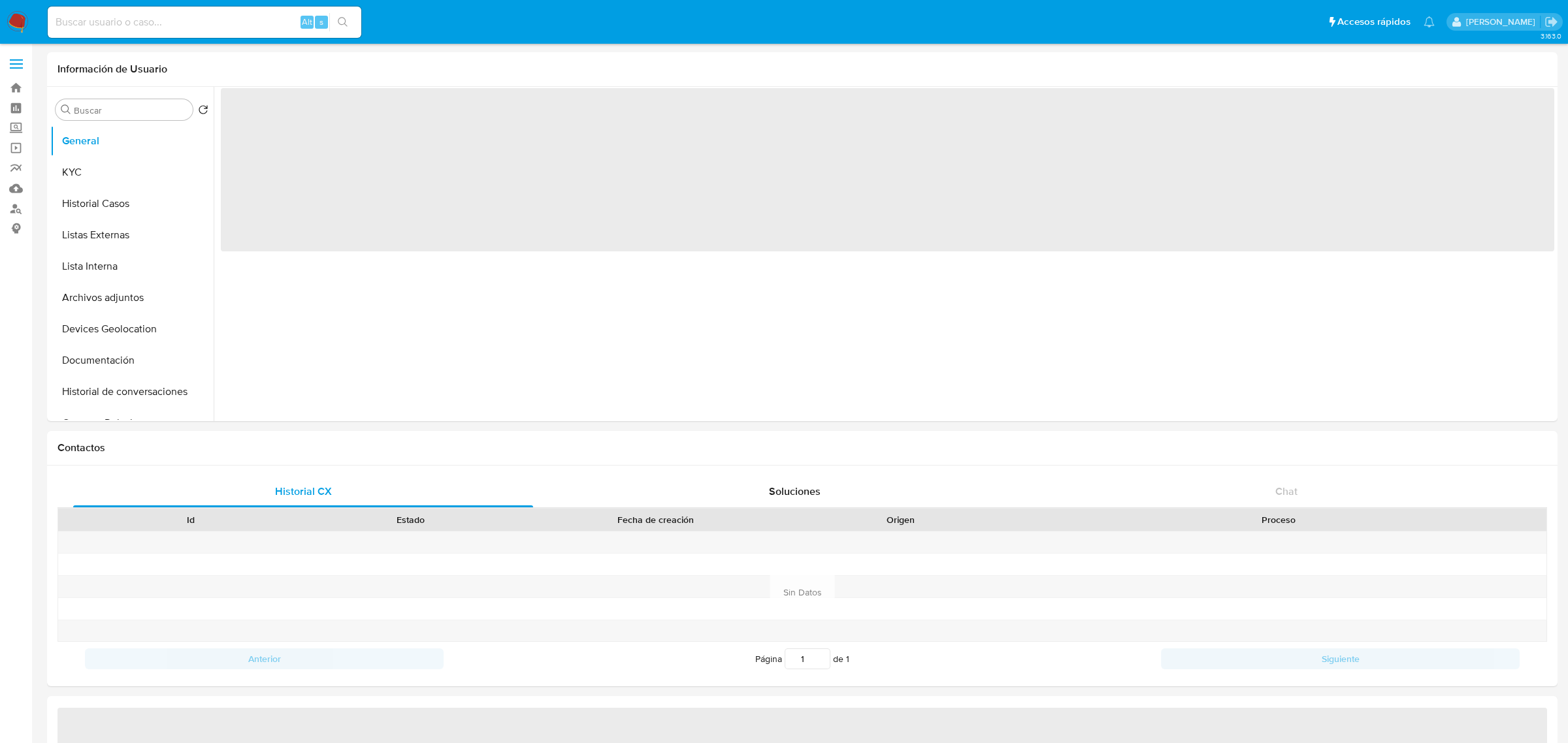
select select "10"
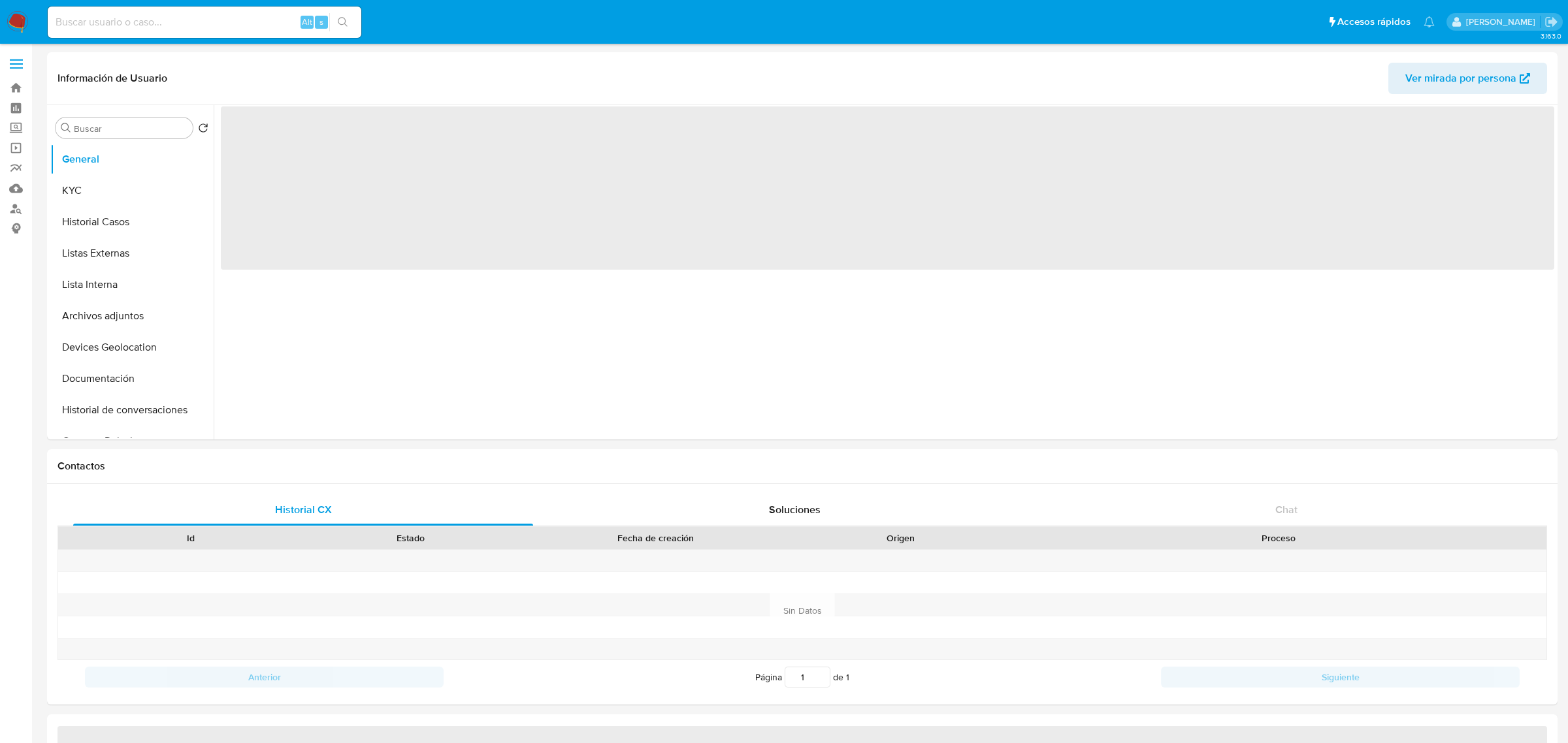
select select "10"
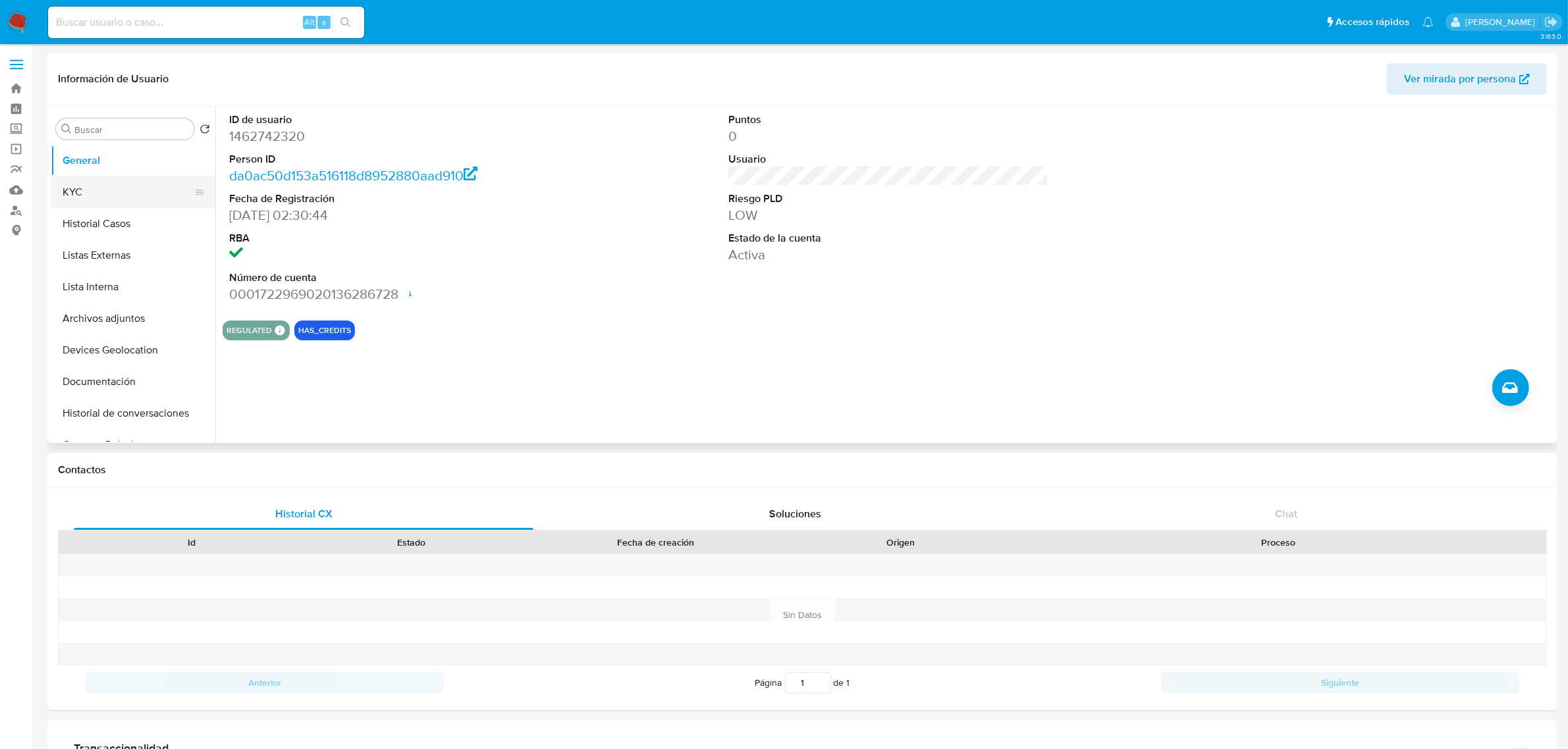
click at [120, 204] on button "KYC" at bounding box center [127, 192] width 154 height 32
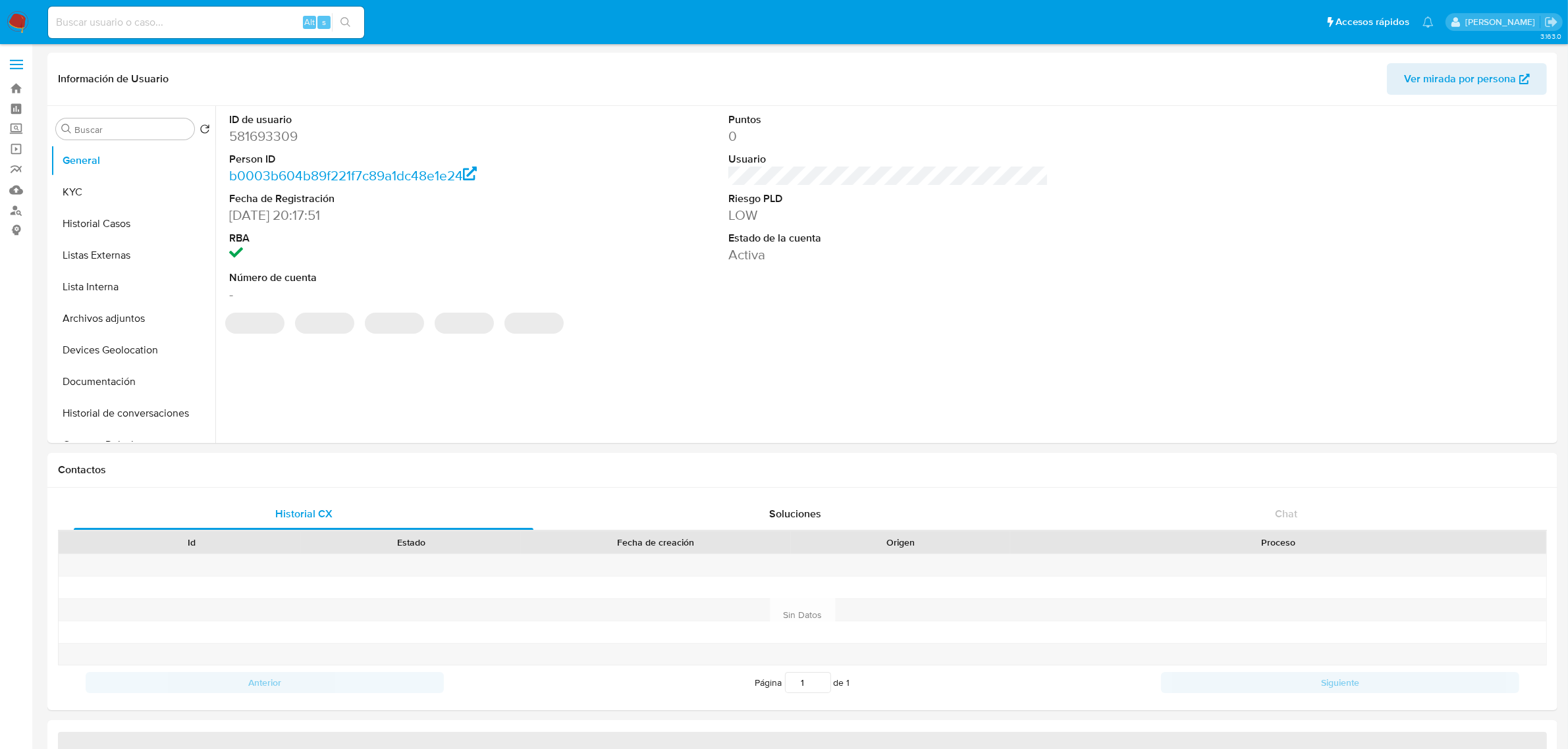
select select "10"
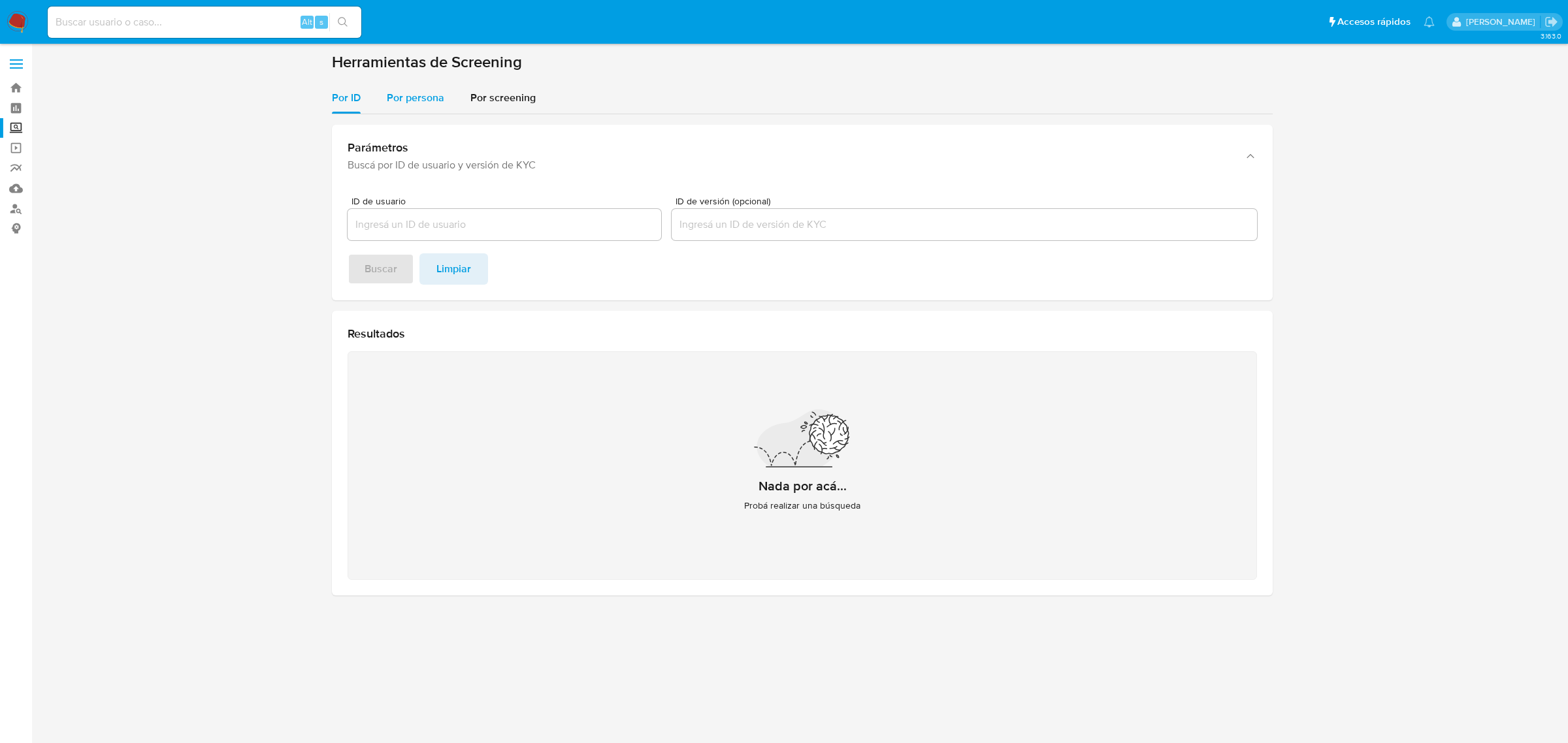
click at [407, 108] on div "Por persona" at bounding box center [416, 98] width 58 height 31
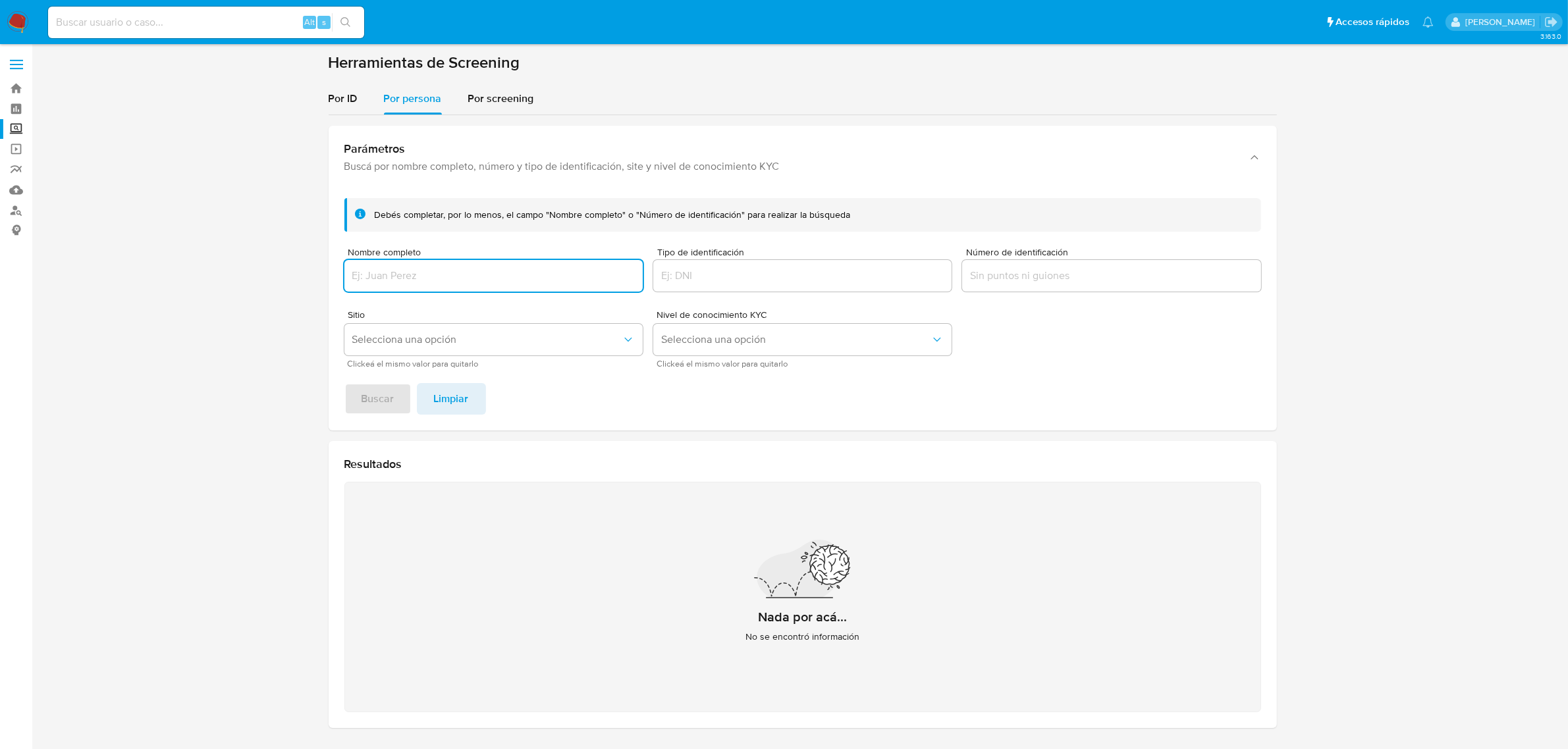
click at [485, 274] on input "Nombre completo" at bounding box center [493, 275] width 298 height 17
click at [403, 391] on button "Buscar" at bounding box center [378, 399] width 67 height 32
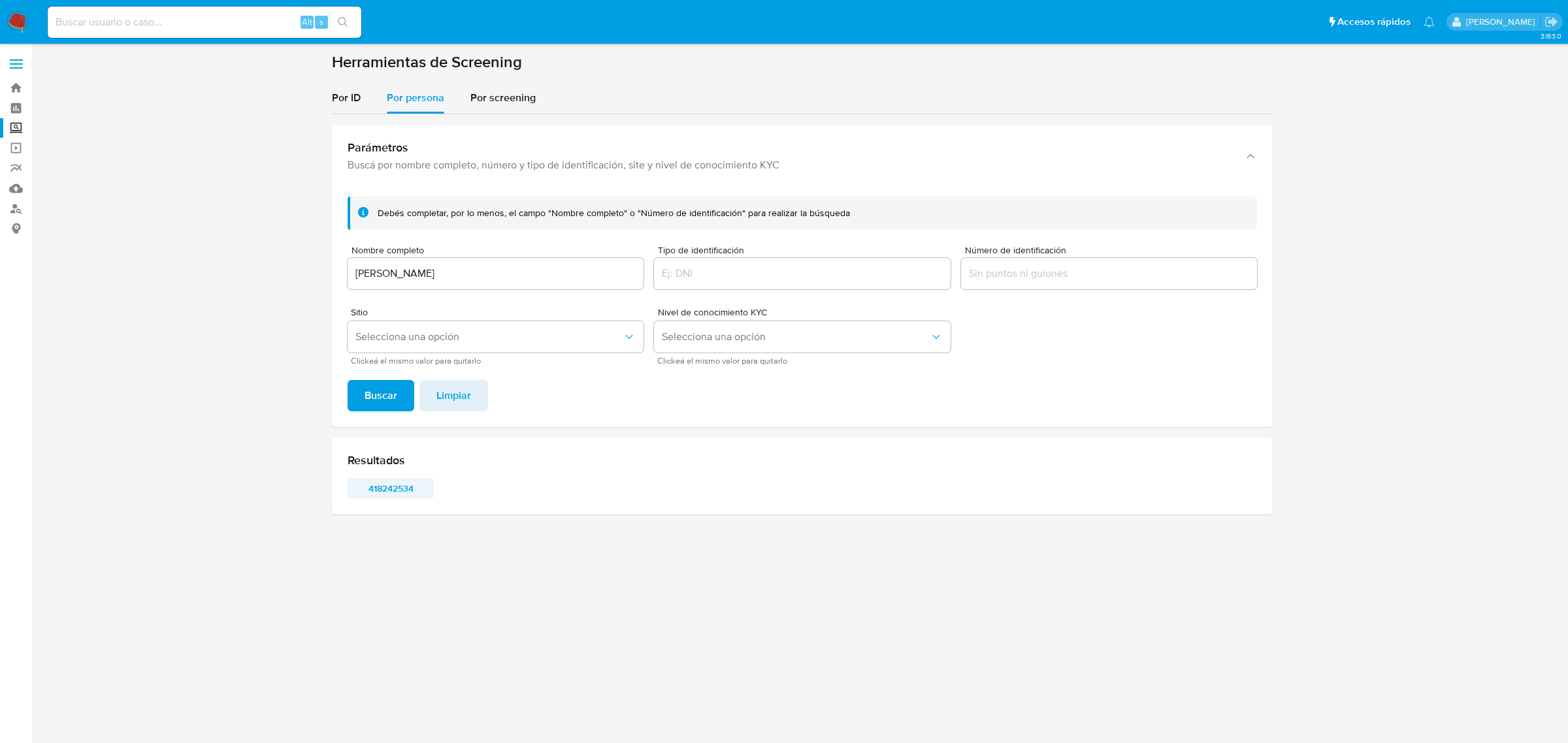
click at [400, 483] on span "418242534" at bounding box center [390, 488] width 68 height 18
click at [462, 269] on input "IRMA GARCIA NAVA" at bounding box center [495, 273] width 296 height 17
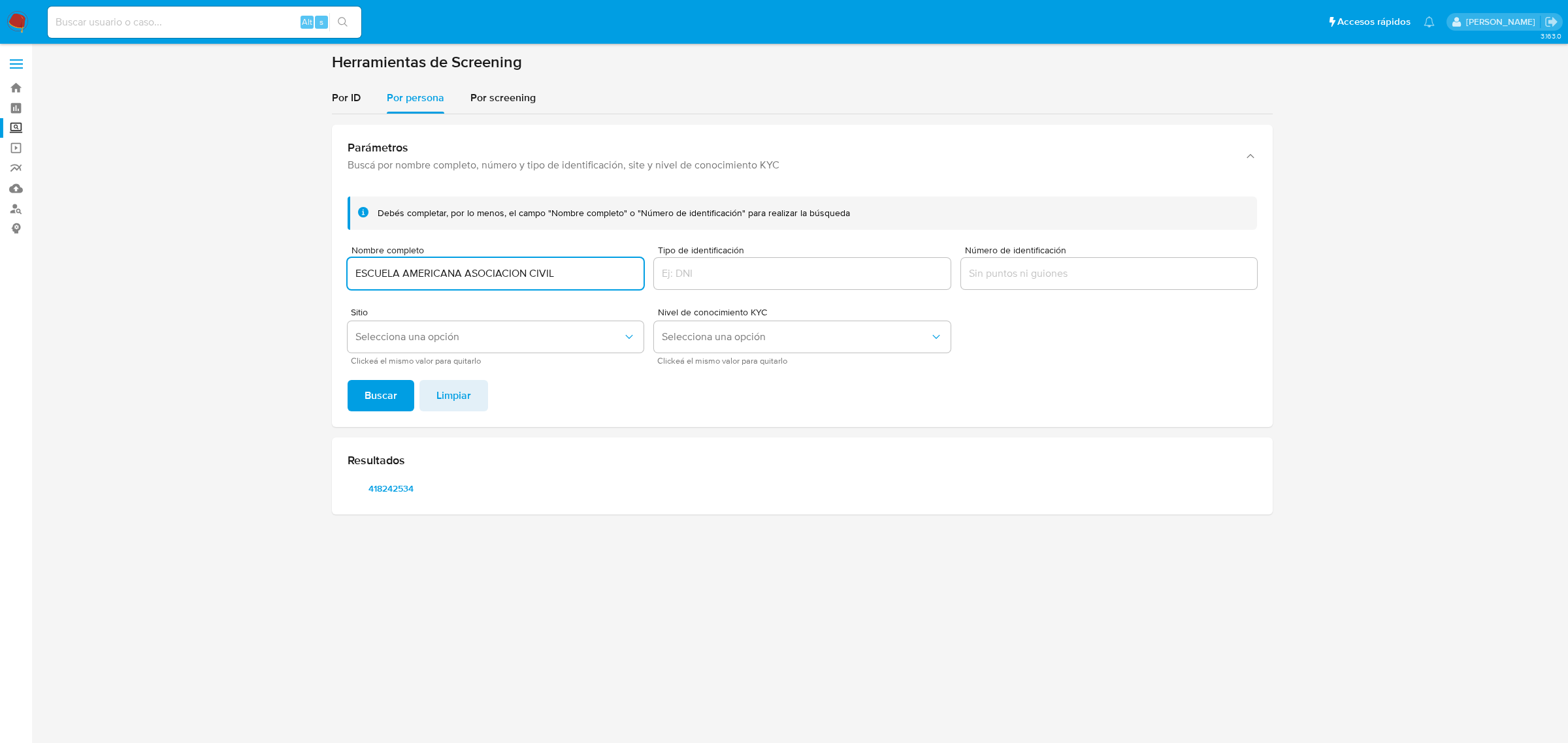
type input "ESCUELA AMERICANA ASOCIACION CIVIL"
click at [348, 380] on button "Buscar" at bounding box center [380, 396] width 66 height 31
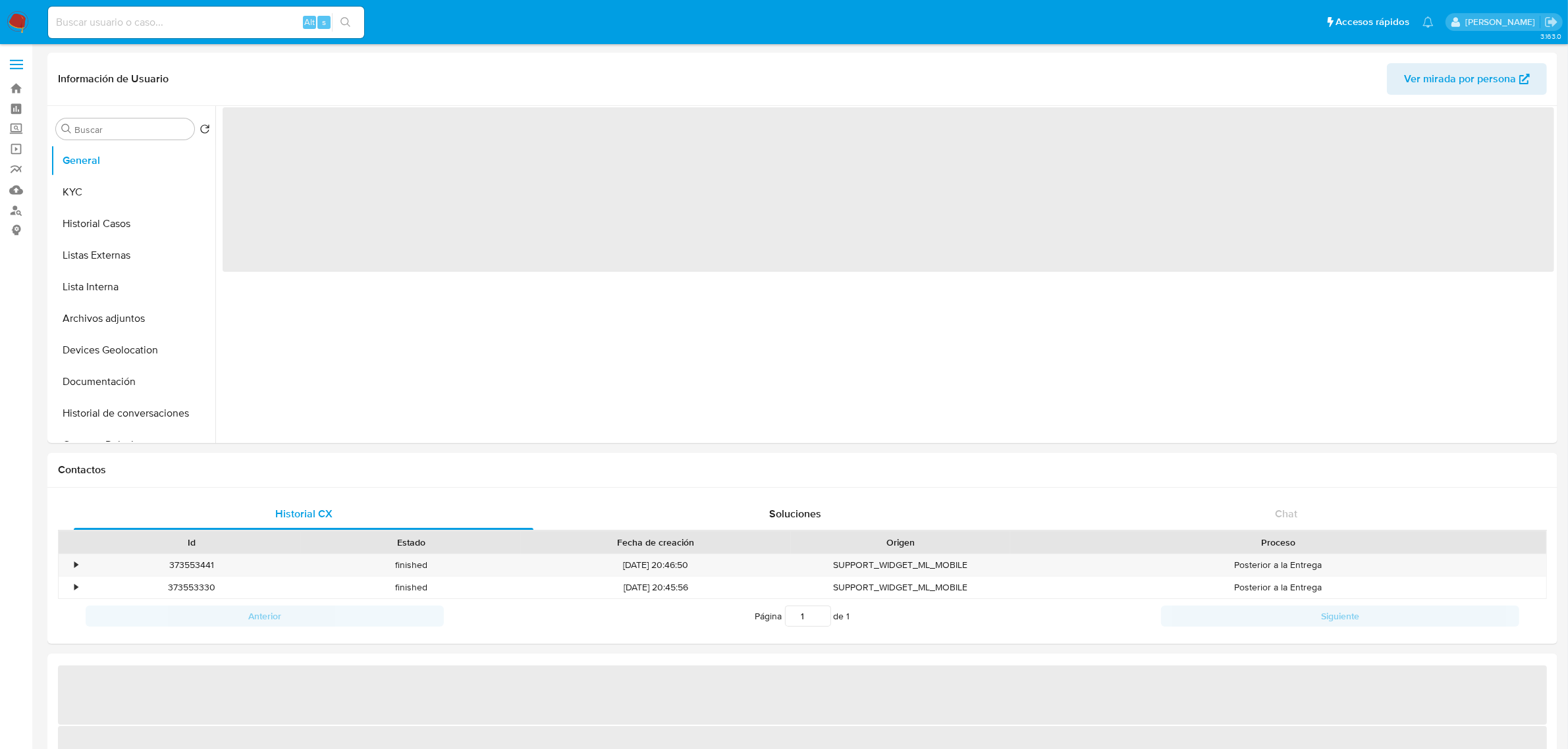
select select "10"
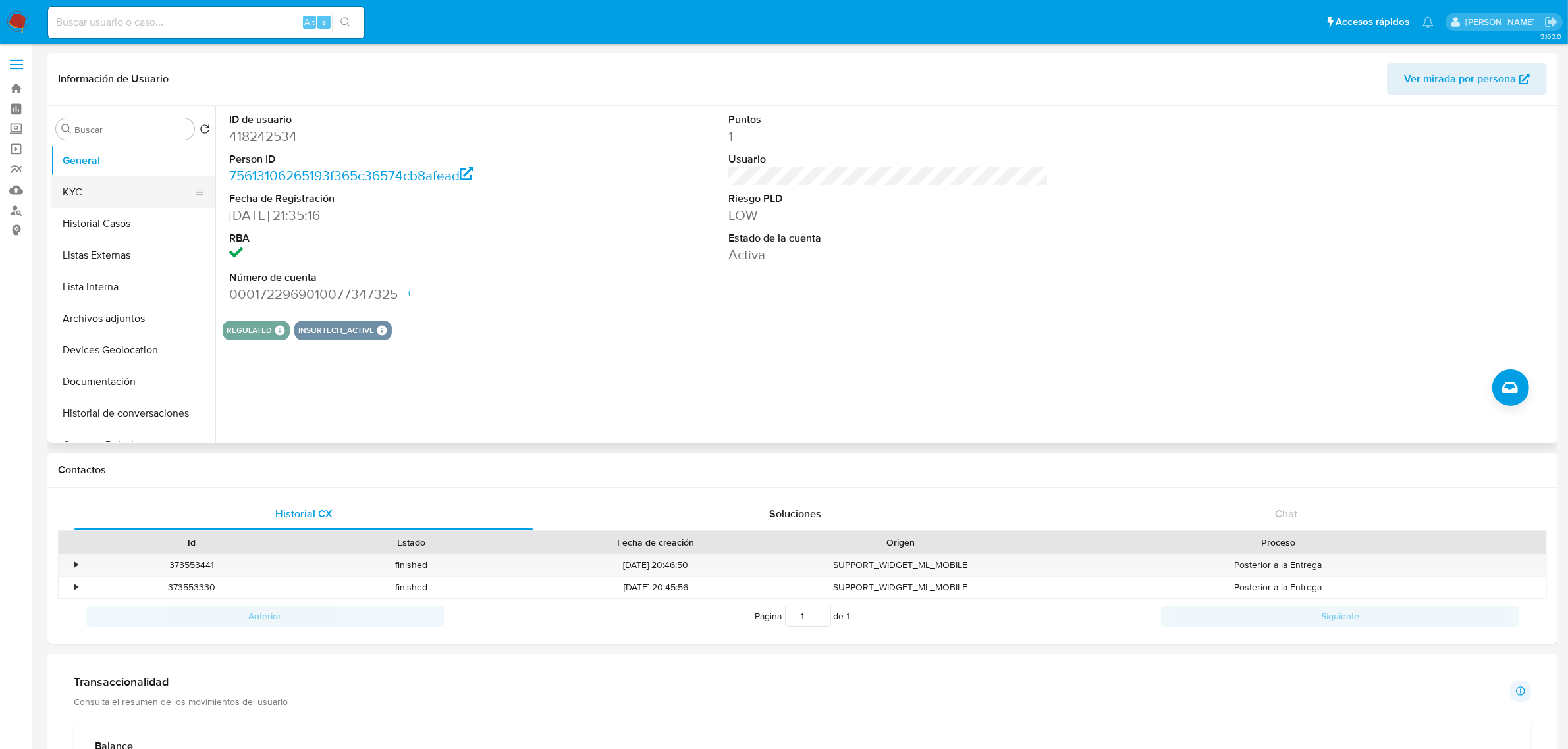
click at [99, 194] on button "KYC" at bounding box center [127, 192] width 154 height 32
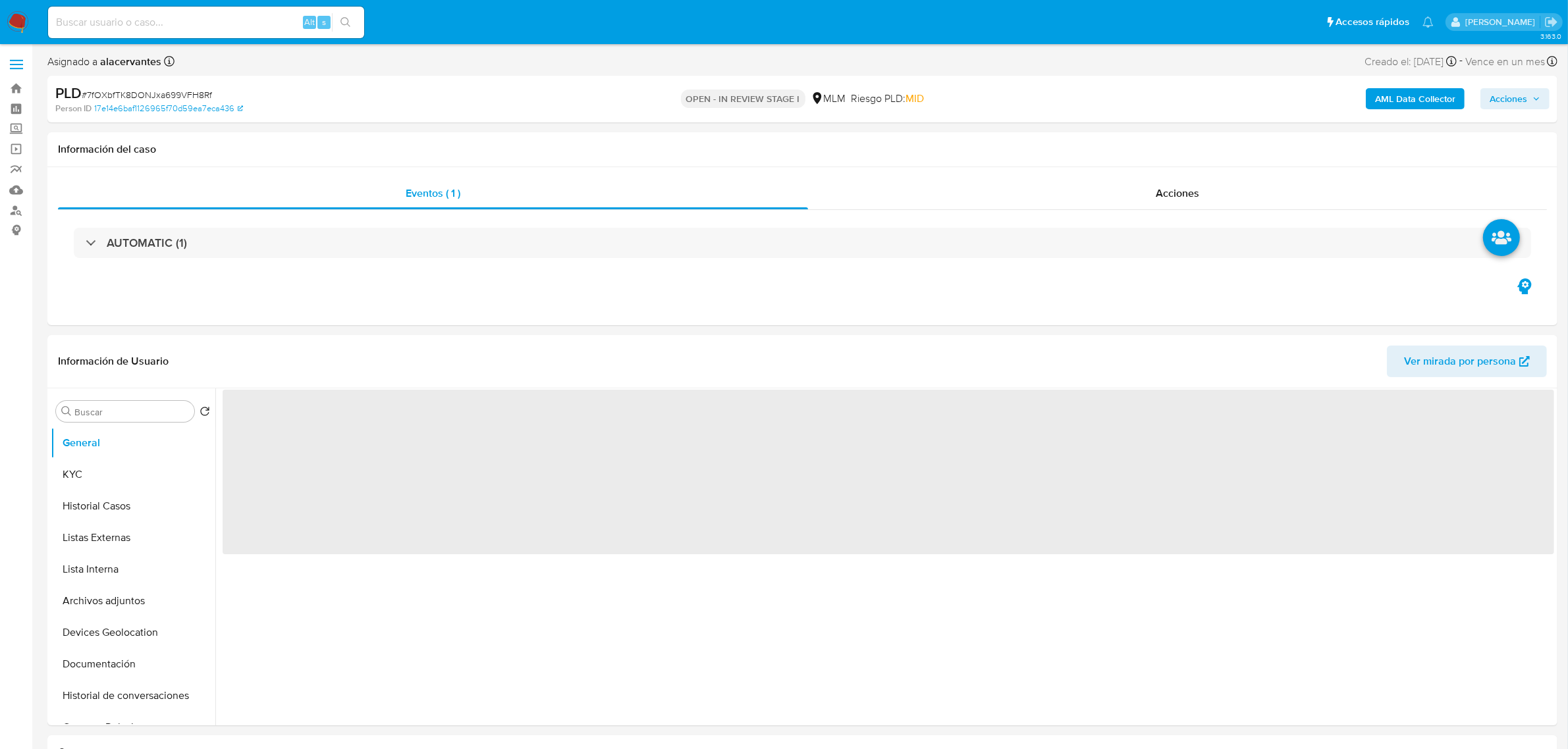
select select "10"
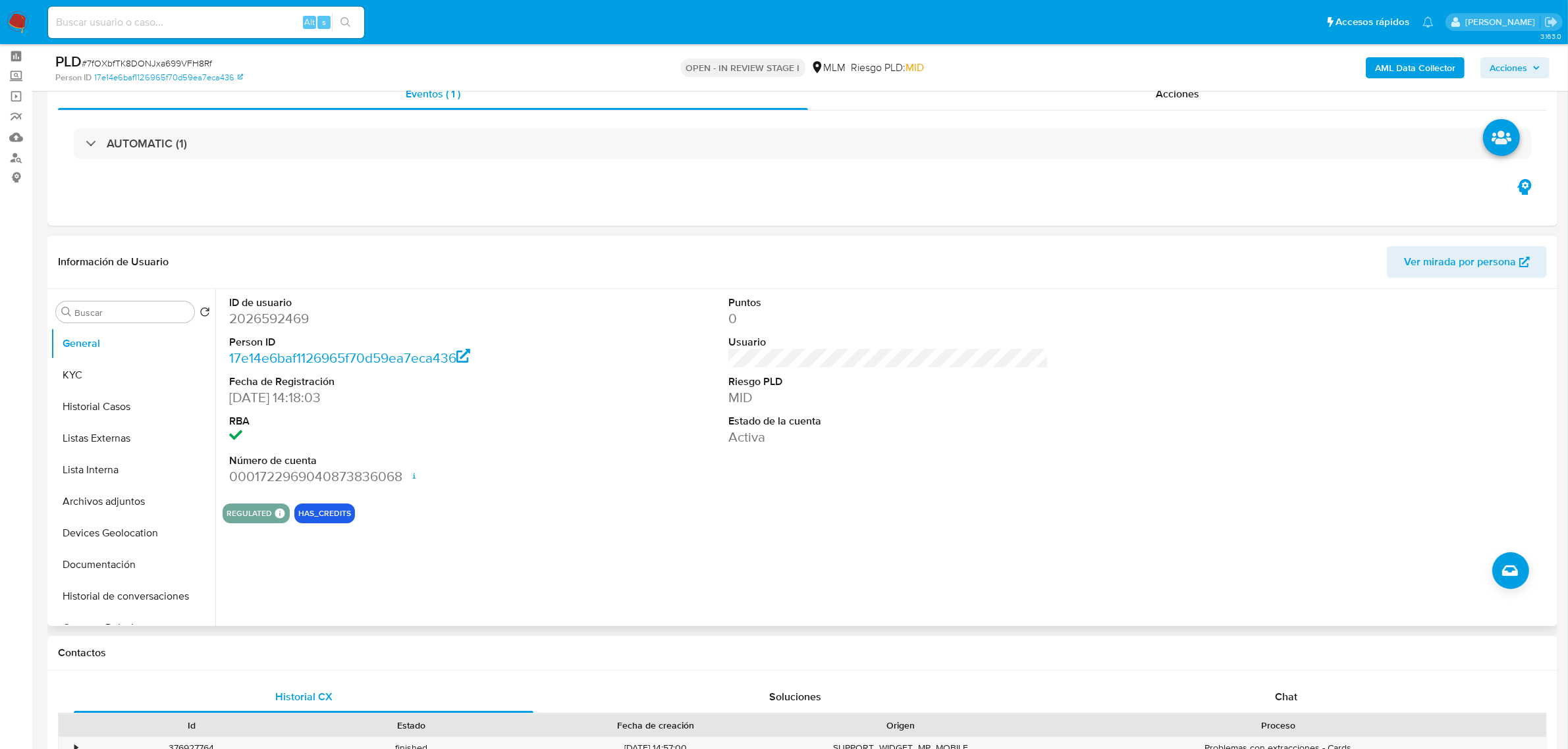
scroll to position [82, 0]
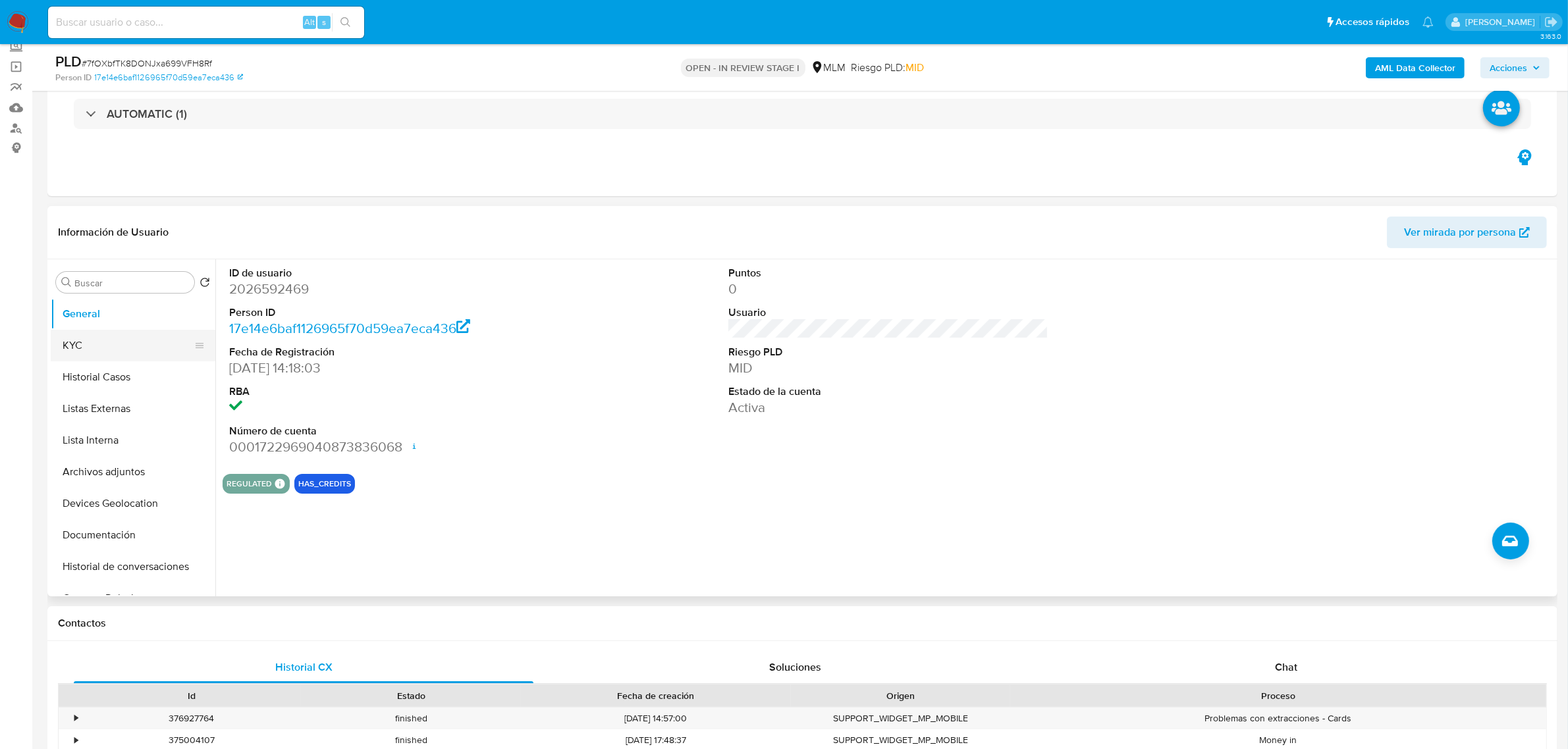
click at [107, 337] on button "KYC" at bounding box center [127, 345] width 154 height 32
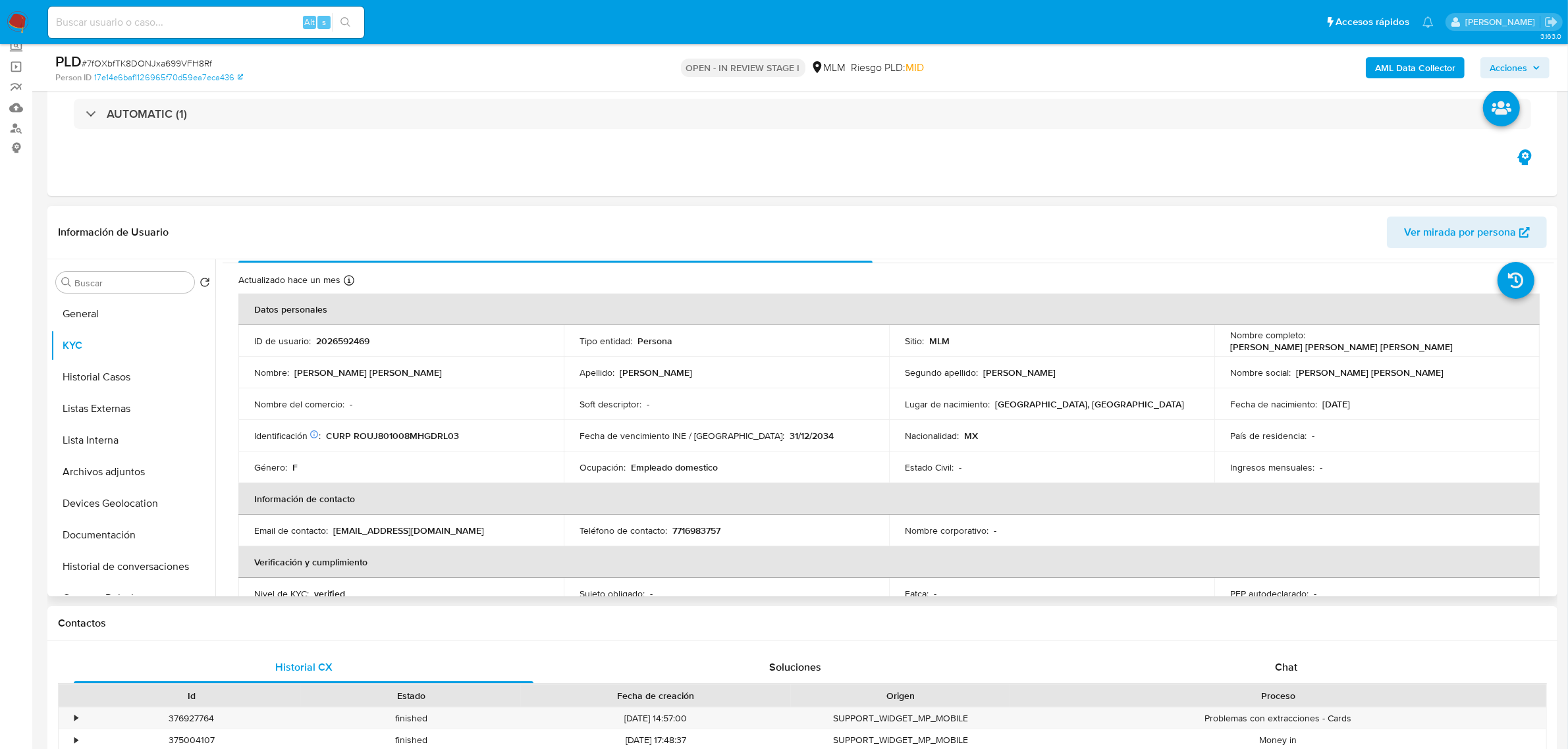
scroll to position [0, 0]
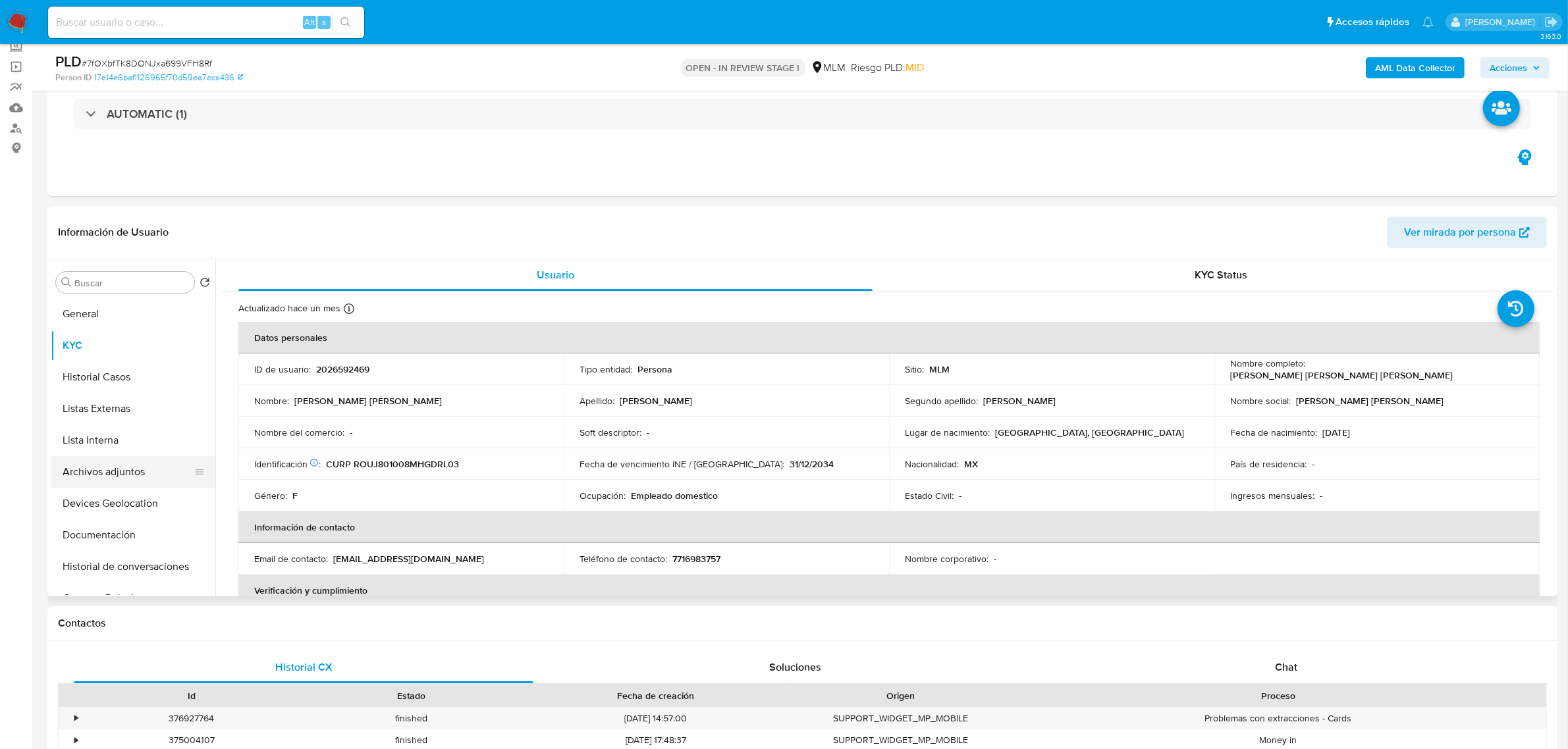
click at [122, 468] on button "Archivos adjuntos" at bounding box center [127, 472] width 154 height 32
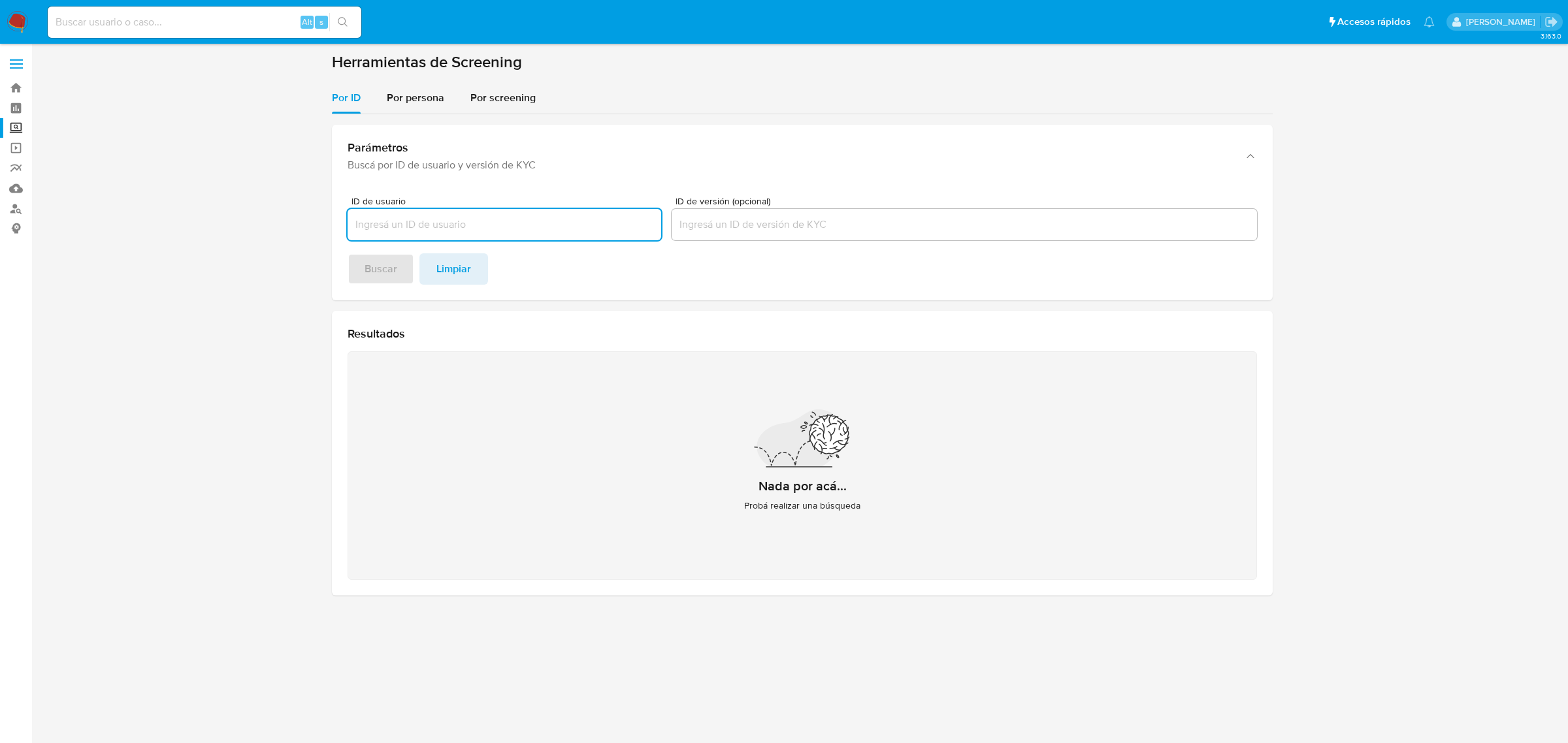
click at [26, 26] on img at bounding box center [18, 22] width 22 height 22
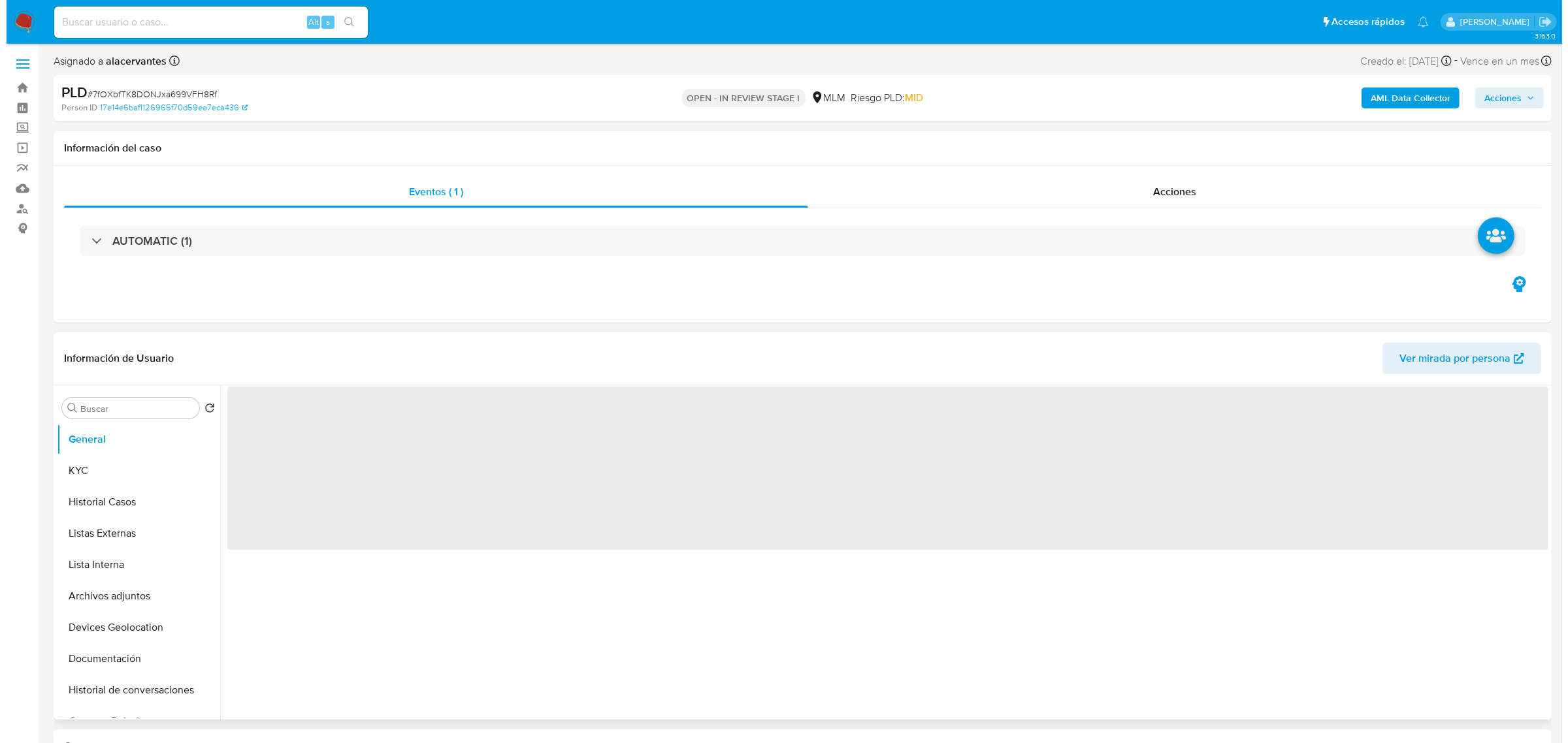
scroll to position [82, 0]
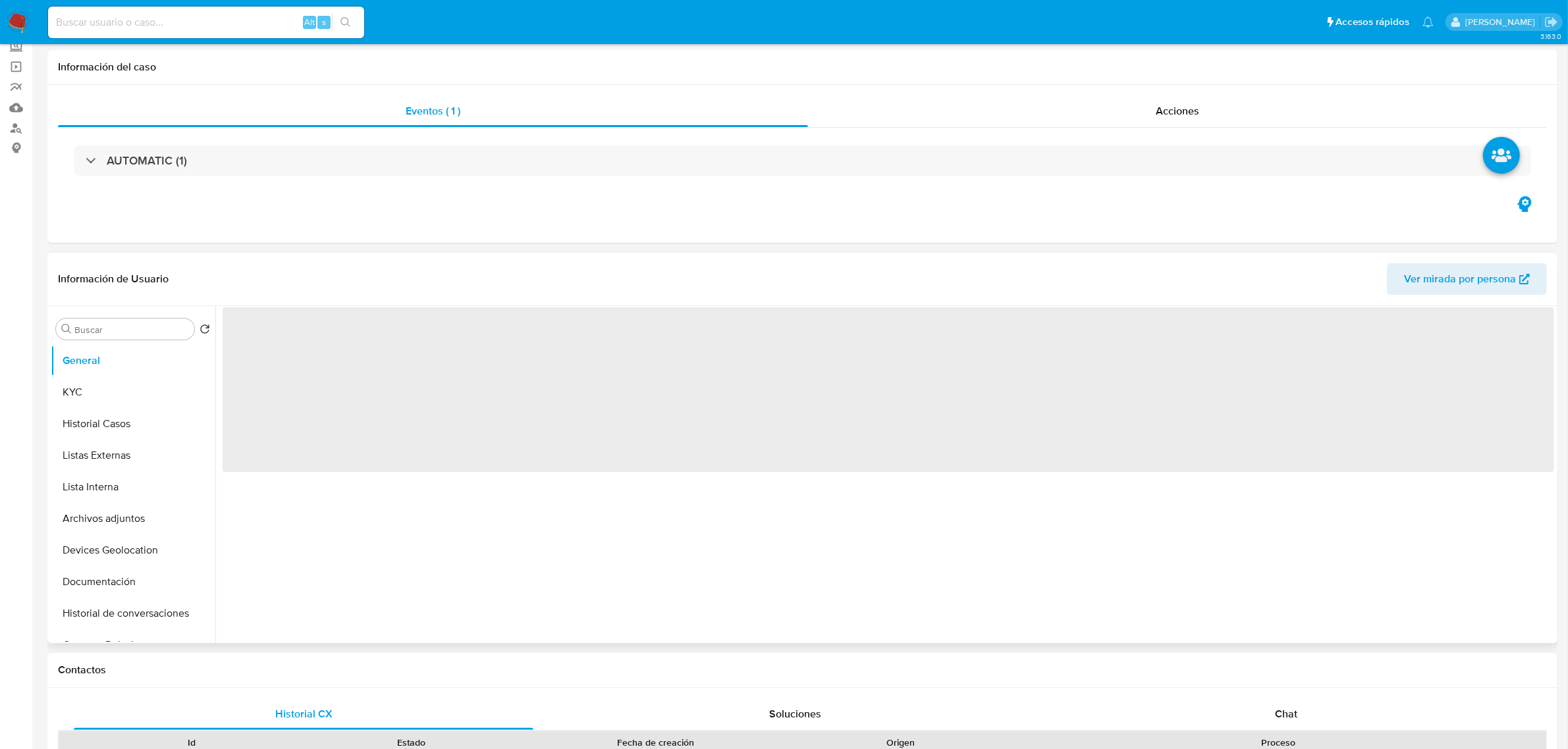
select select "10"
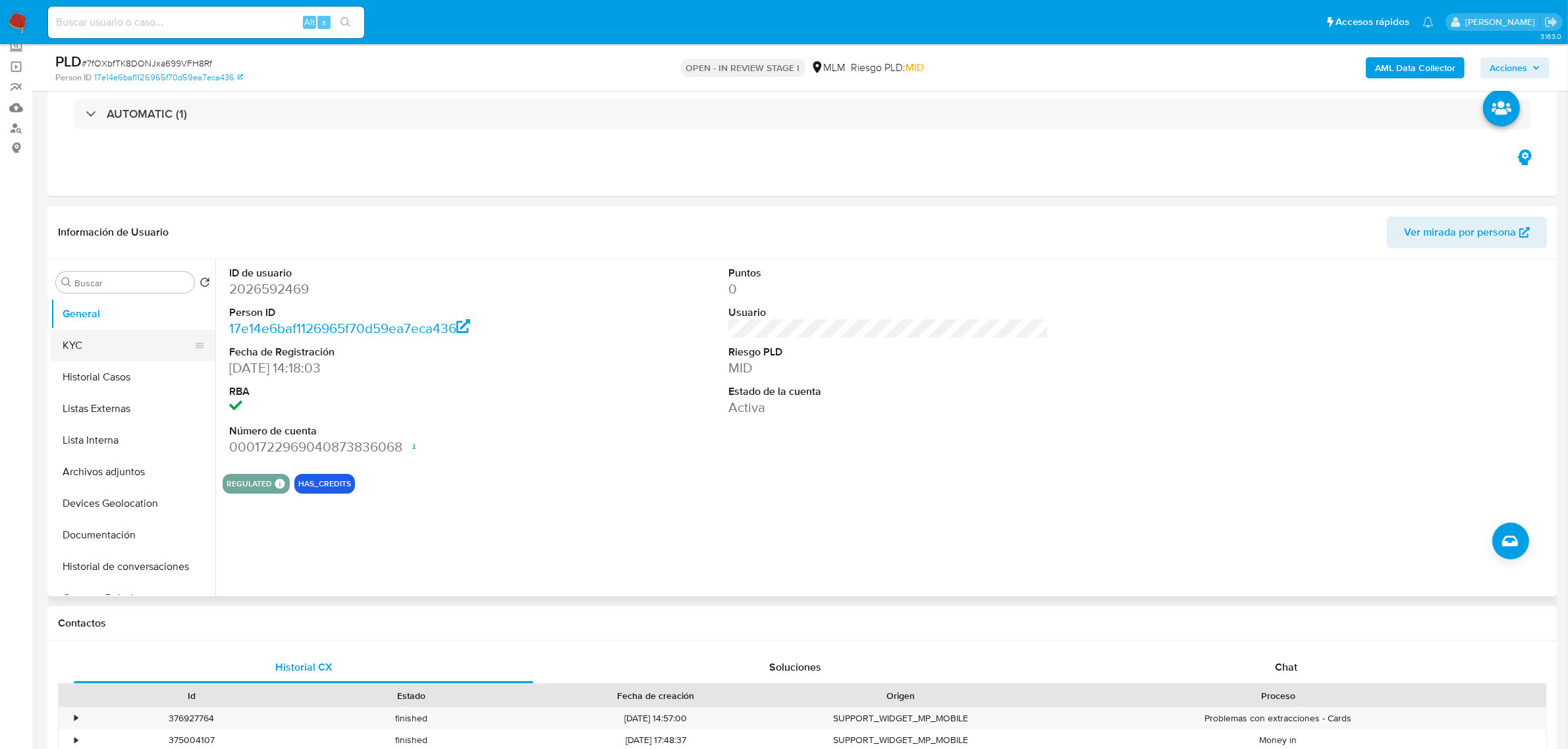
click at [127, 346] on button "KYC" at bounding box center [127, 345] width 154 height 32
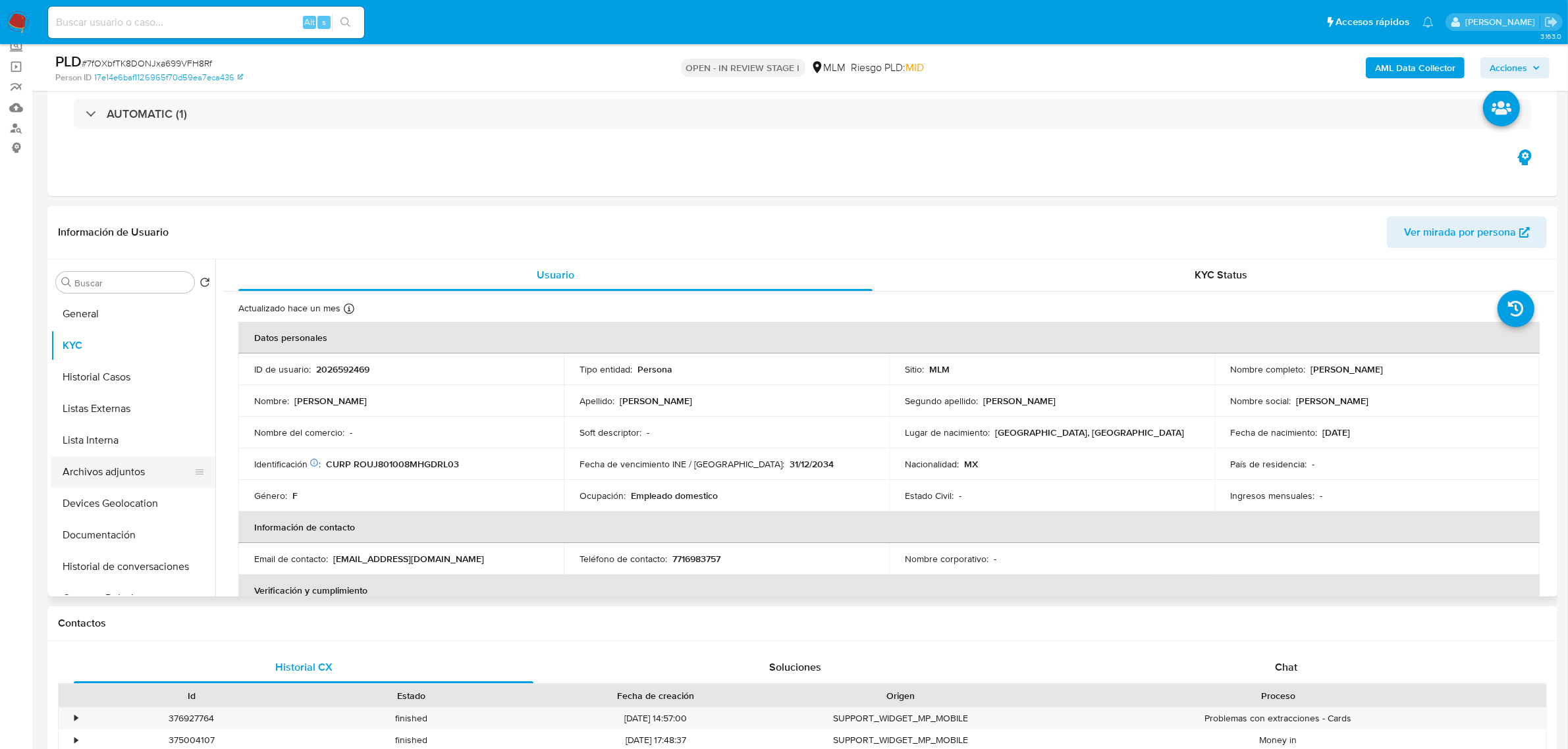
click at [135, 477] on button "Archivos adjuntos" at bounding box center [127, 472] width 154 height 32
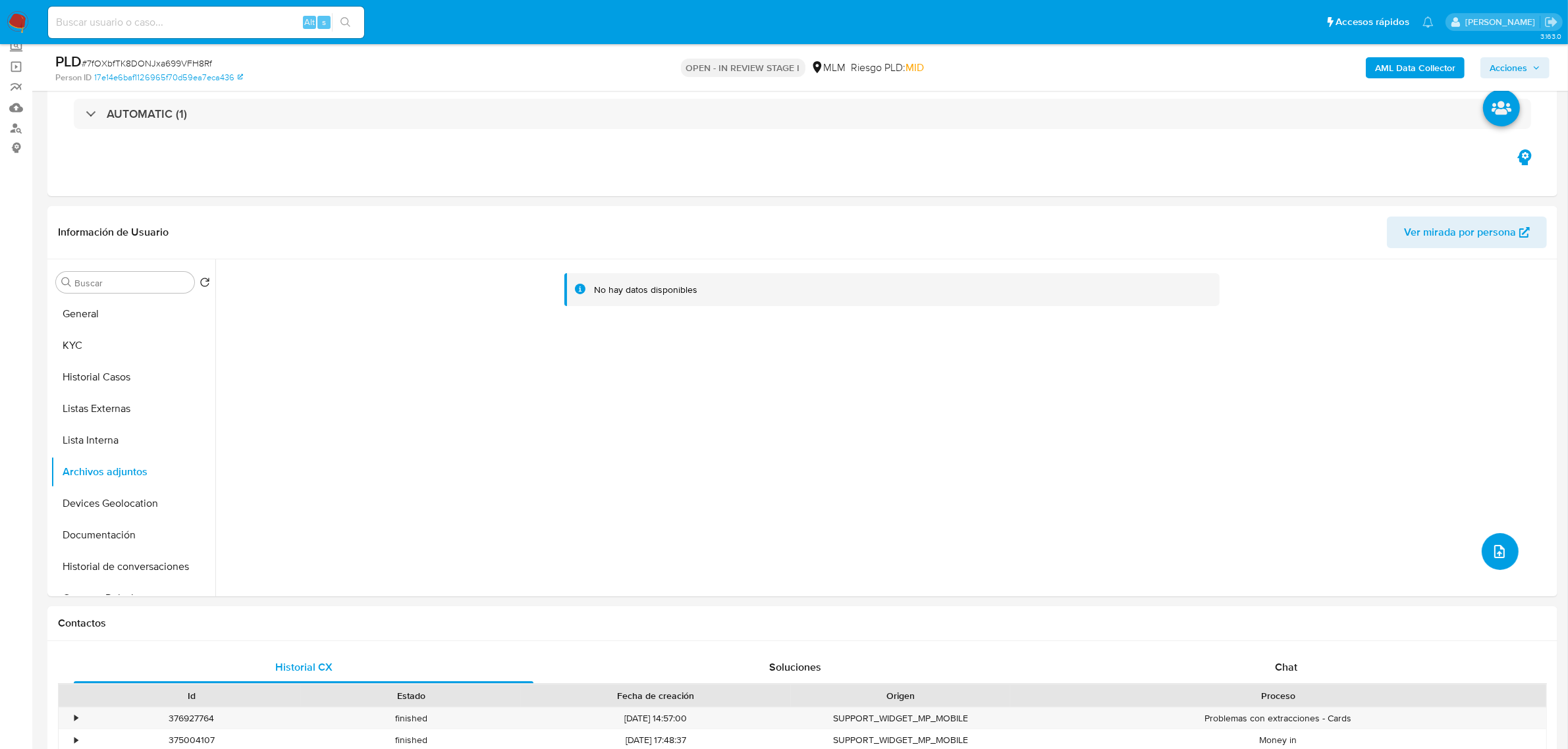
click at [1509, 548] on button "upload-file" at bounding box center [1500, 551] width 37 height 37
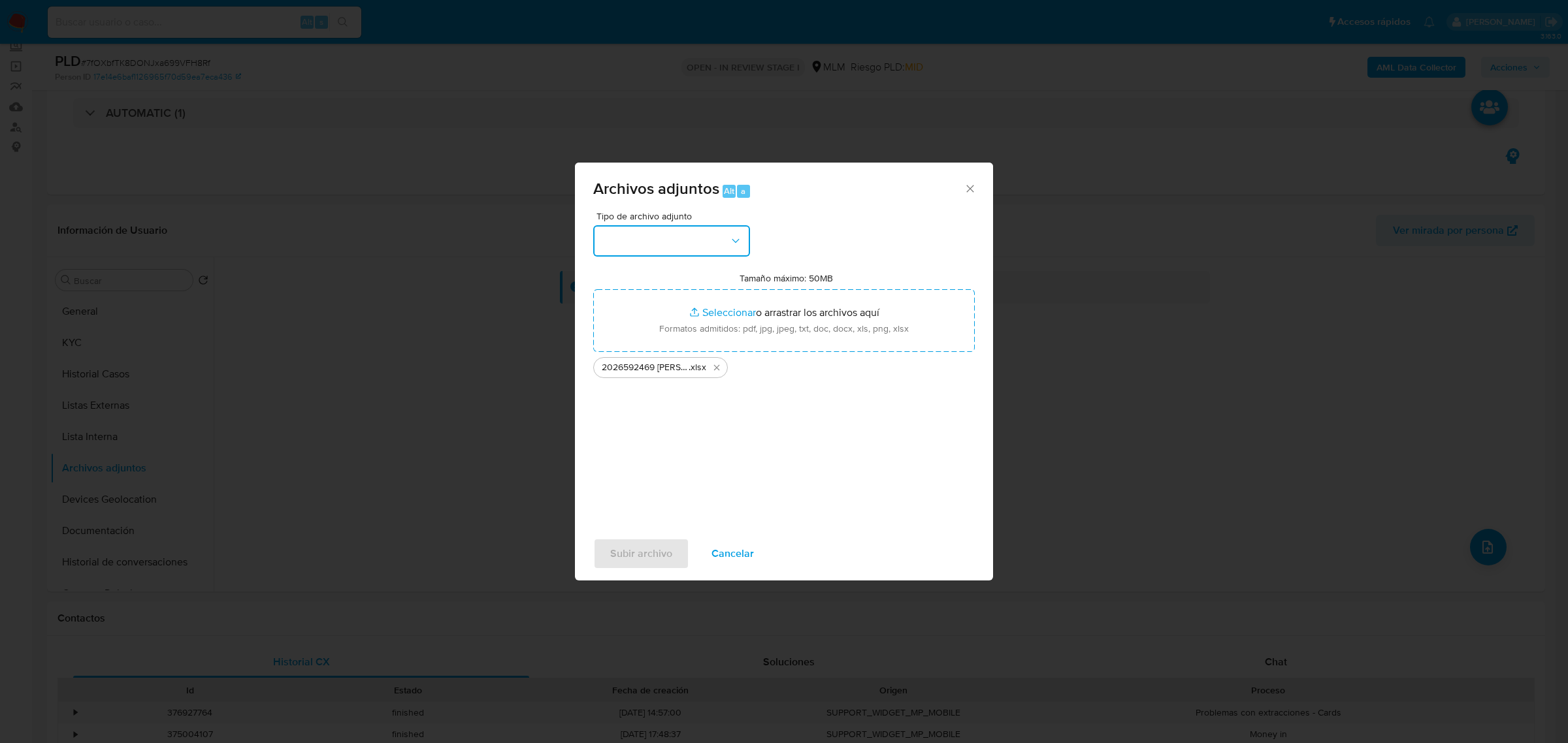
click at [733, 244] on icon "button" at bounding box center [735, 241] width 13 height 13
click at [665, 412] on div "OTROS" at bounding box center [668, 413] width 133 height 31
click at [654, 541] on span "Subir archivo" at bounding box center [640, 553] width 62 height 28
click at [635, 529] on div "Subir archivo Cancelar" at bounding box center [784, 553] width 418 height 50
click at [635, 550] on span "Subir archivo" at bounding box center [640, 553] width 62 height 28
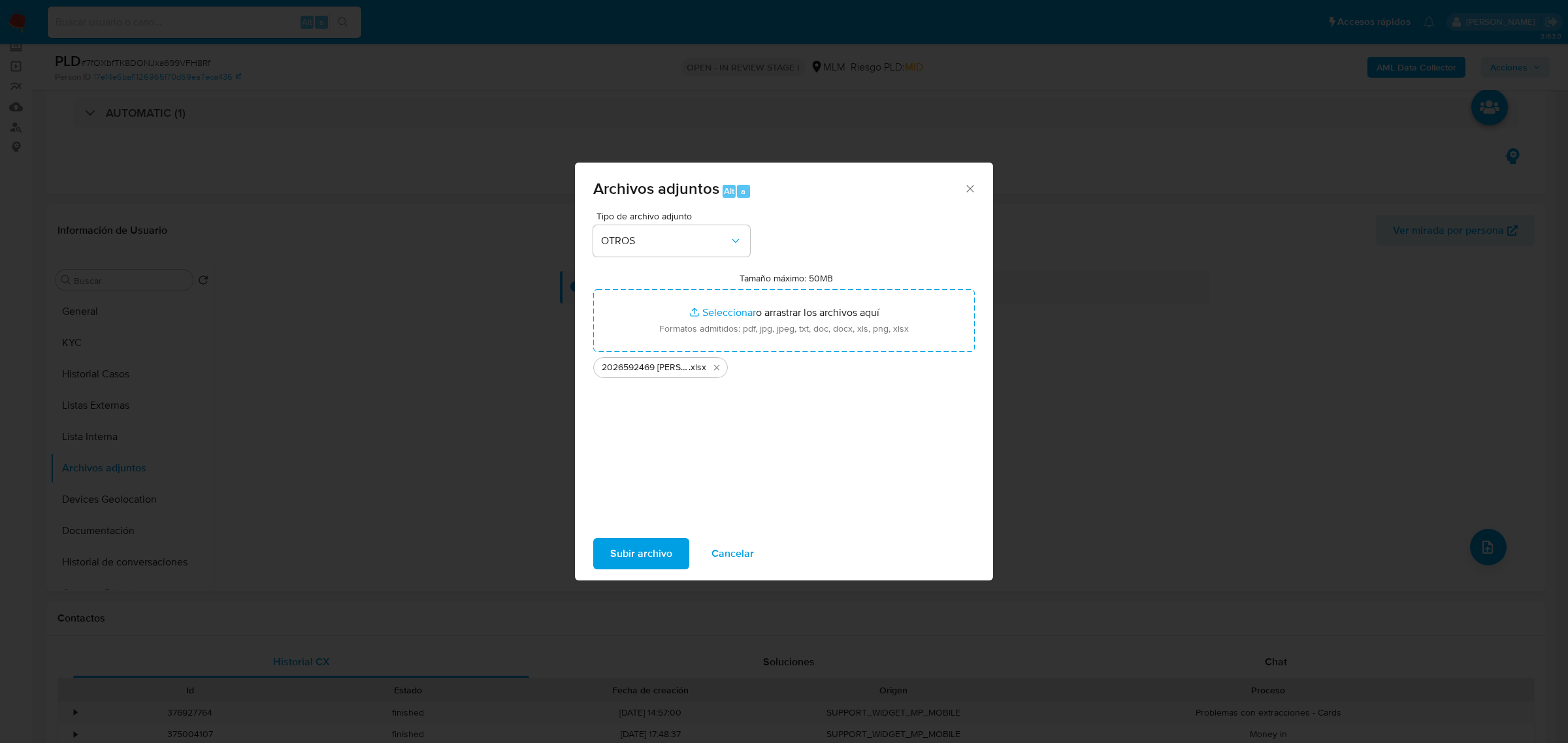
click at [647, 558] on span "Subir archivo" at bounding box center [640, 553] width 62 height 28
click at [678, 473] on div "Tipo de archivo adjunto OTROS Tamaño máximo: 50MB Seleccionar archivos Seleccio…" at bounding box center [784, 366] width 381 height 308
click at [650, 543] on span "Subir archivo" at bounding box center [640, 553] width 62 height 28
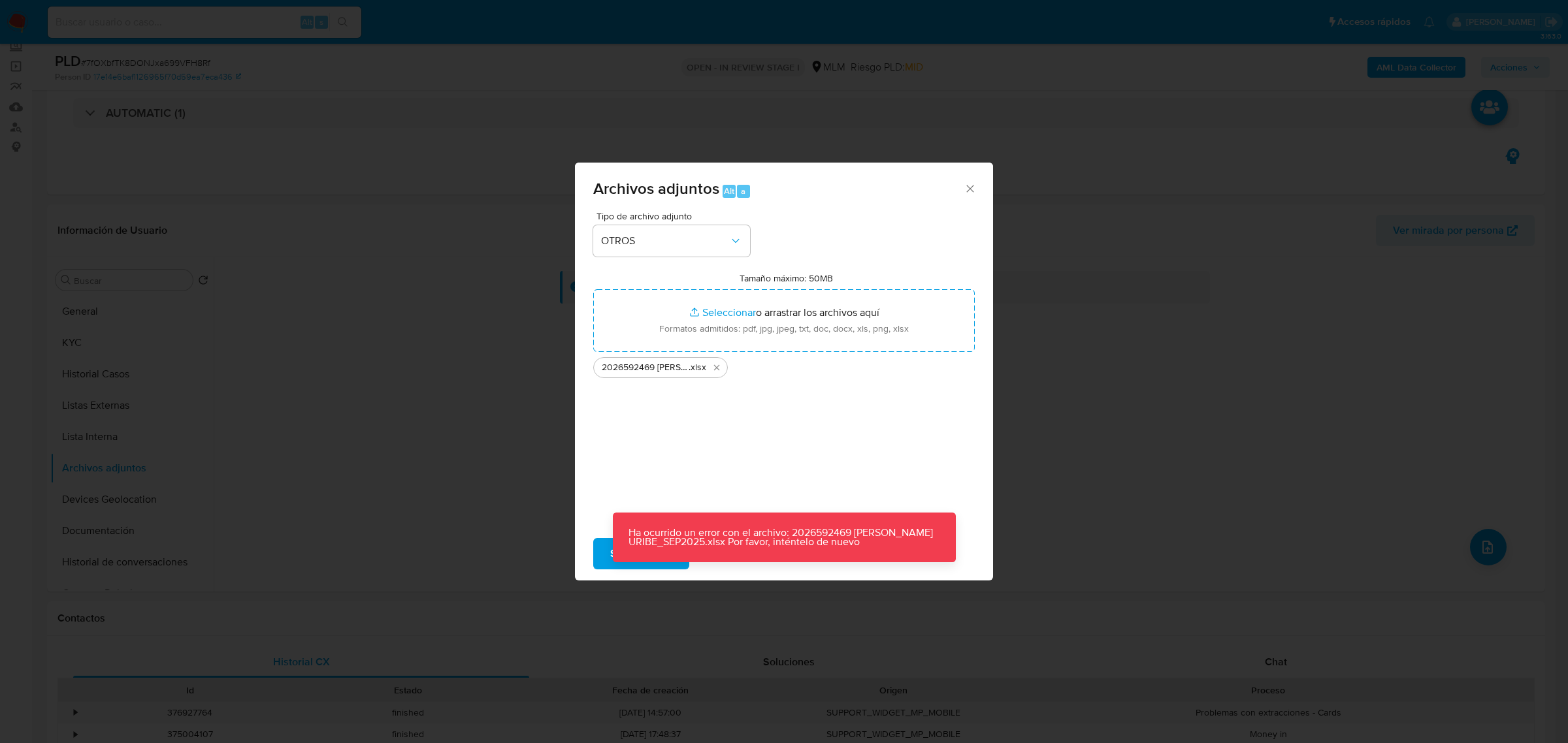
click at [741, 452] on div "Tipo de archivo adjunto OTROS Tamaño máximo: 50MB Seleccionar archivos Seleccio…" at bounding box center [784, 366] width 381 height 308
click at [730, 566] on span "Cancelar" at bounding box center [733, 553] width 42 height 28
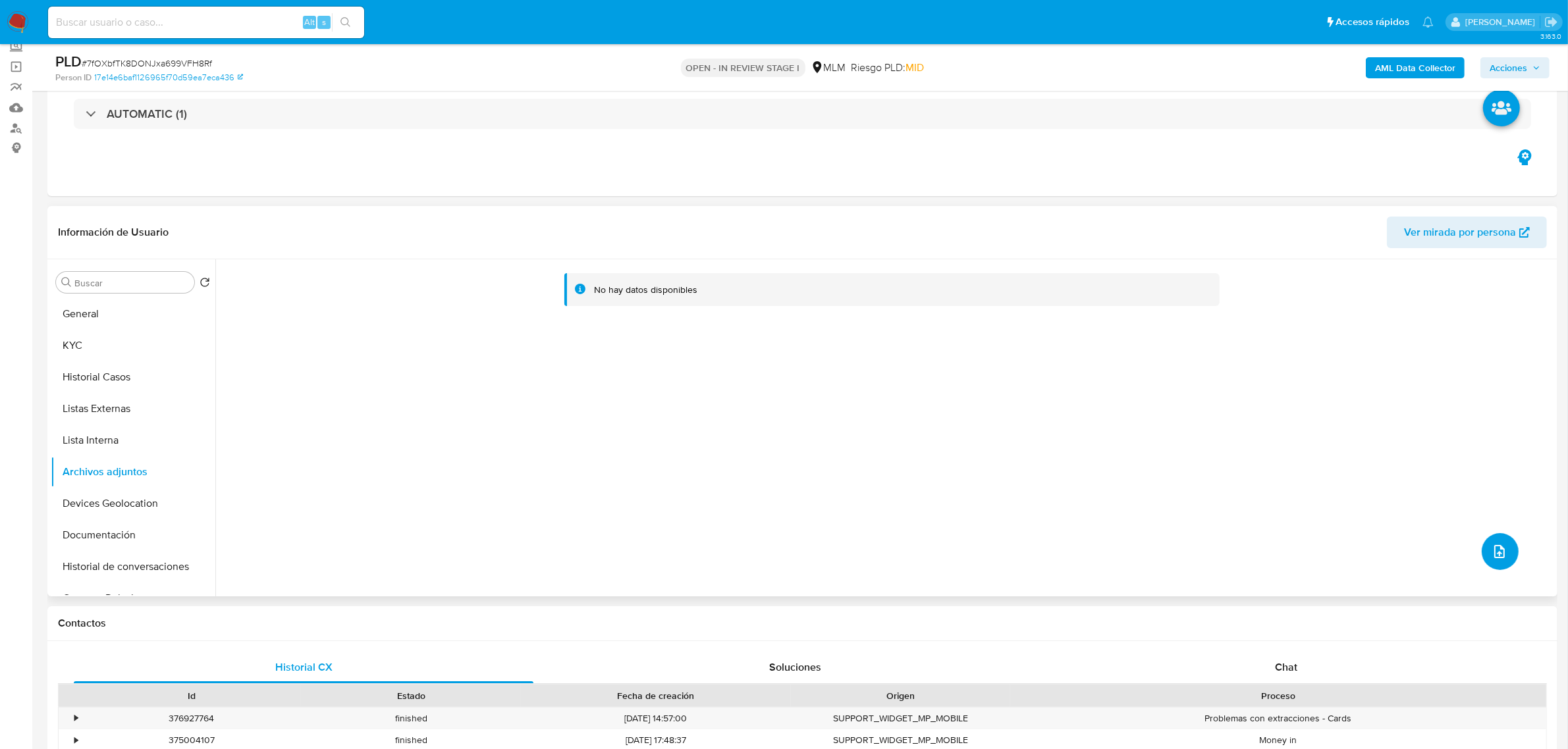
click at [1491, 555] on icon "upload-file" at bounding box center [1499, 551] width 15 height 15
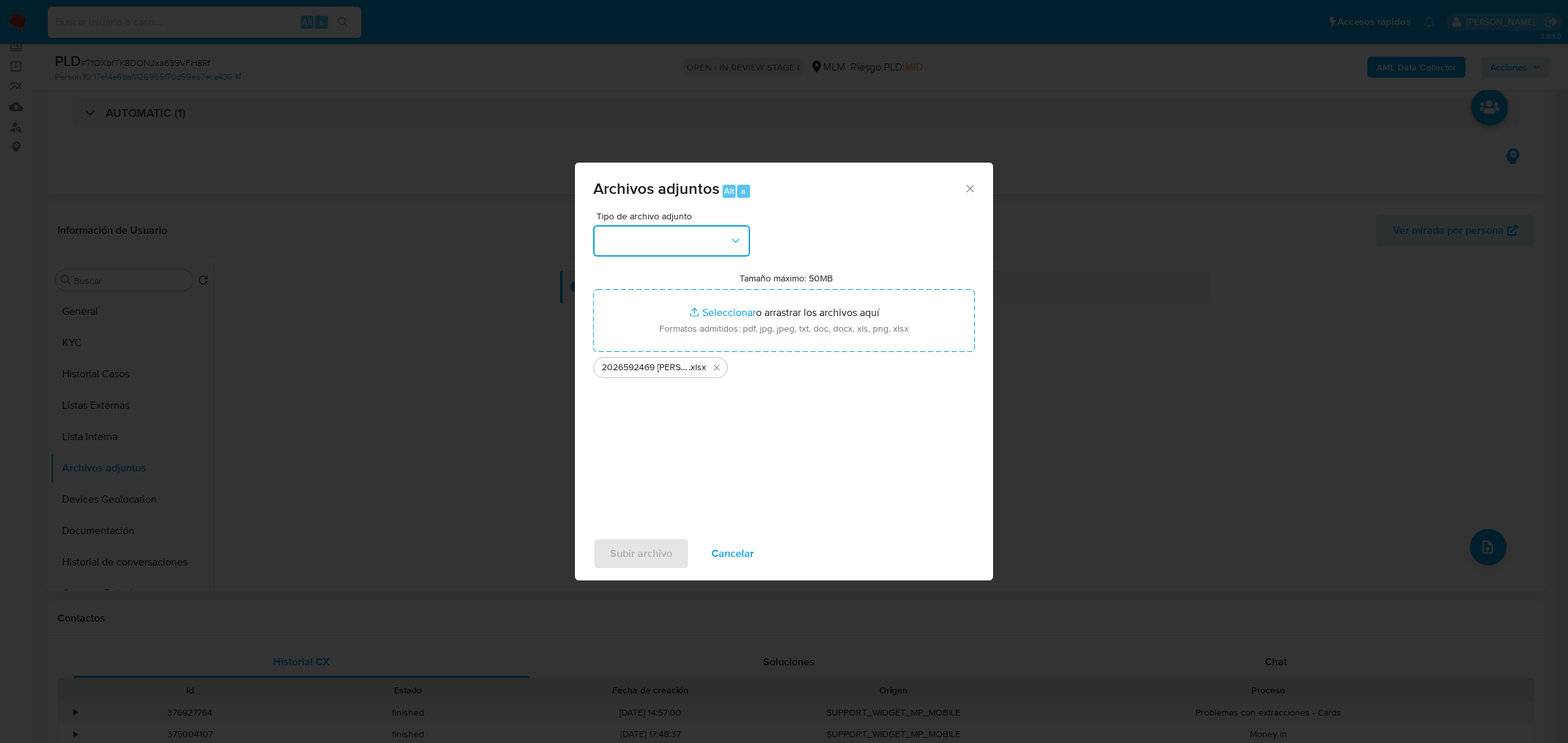
click at [727, 237] on button "button" at bounding box center [671, 241] width 157 height 31
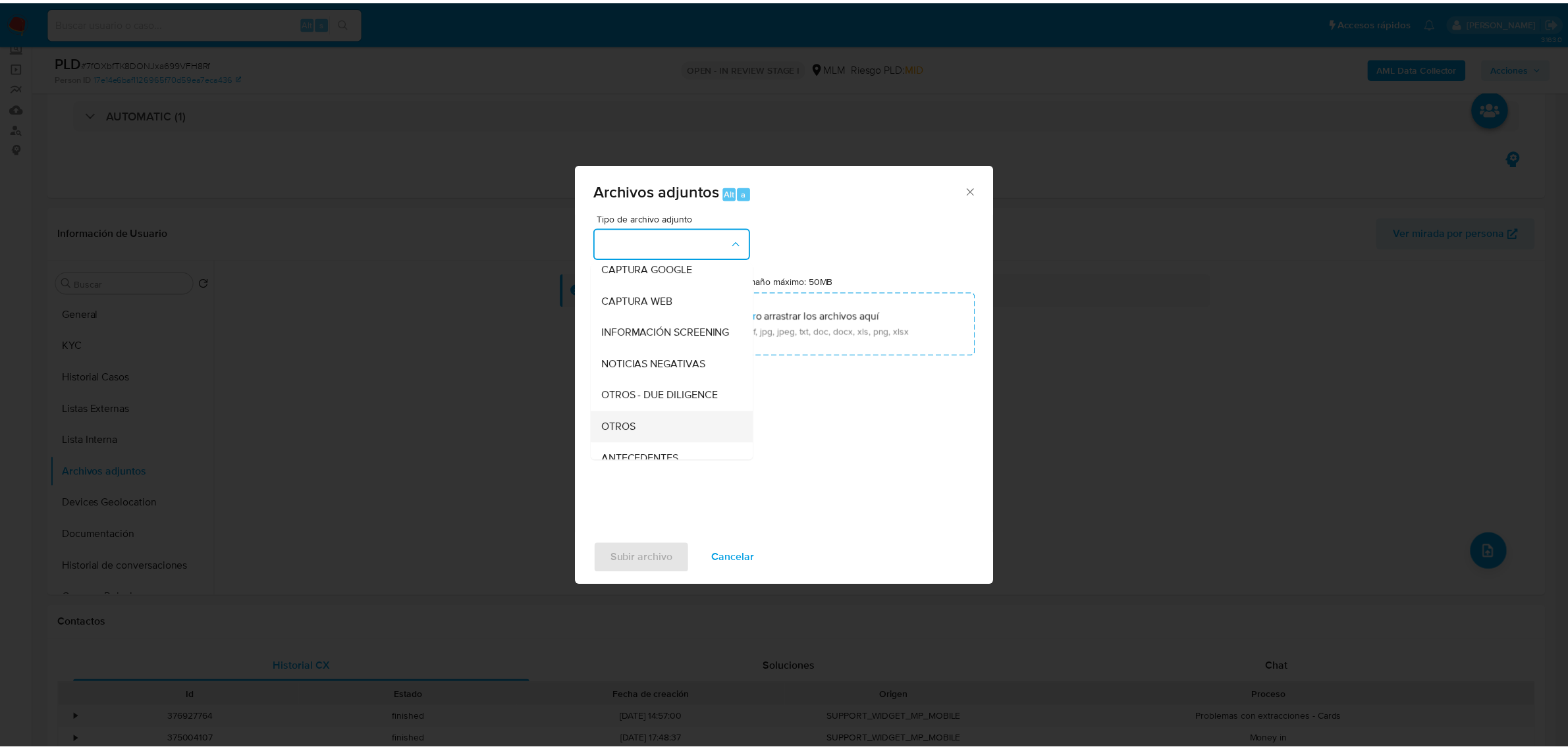
scroll to position [165, 0]
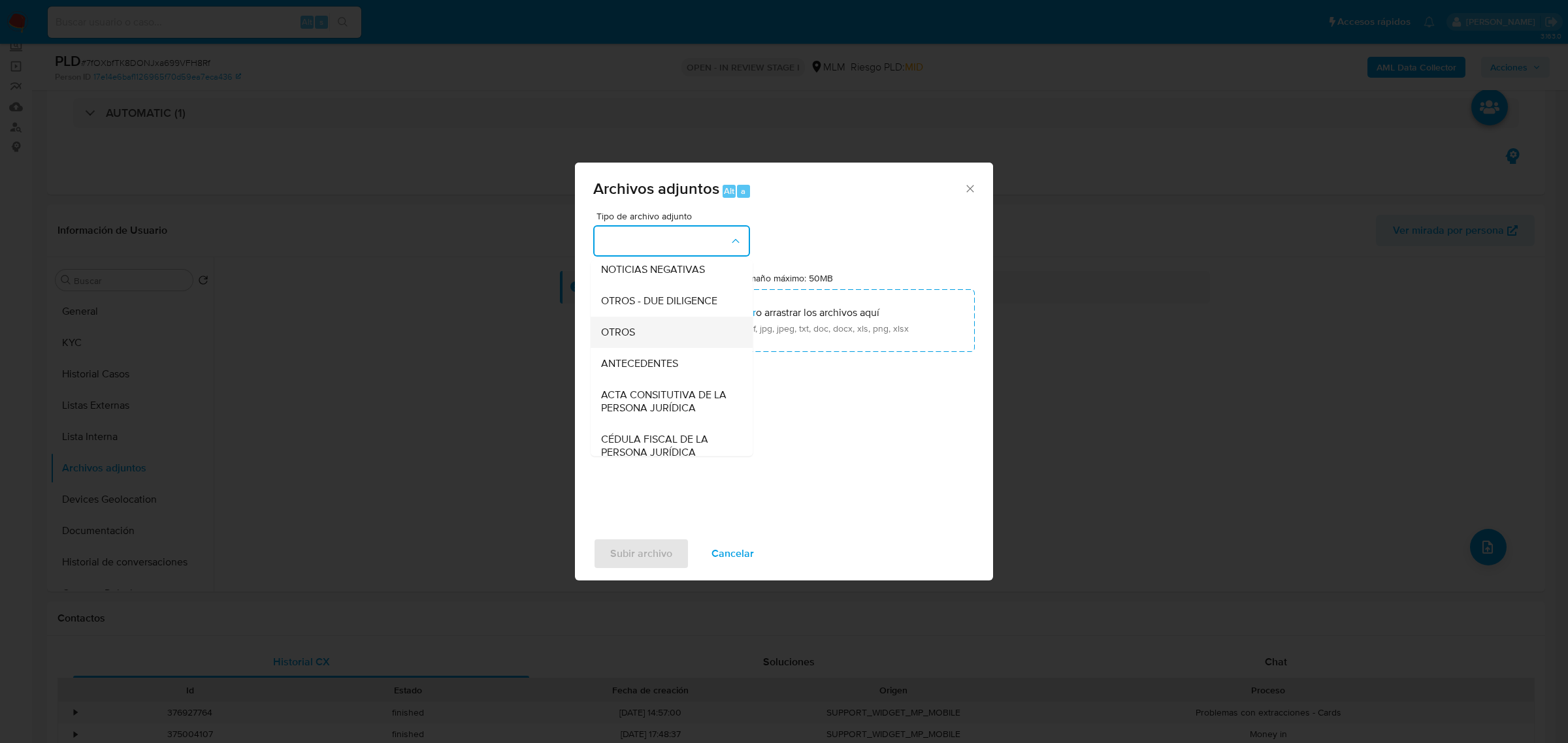
click at [654, 347] on div "OTROS" at bounding box center [668, 331] width 133 height 31
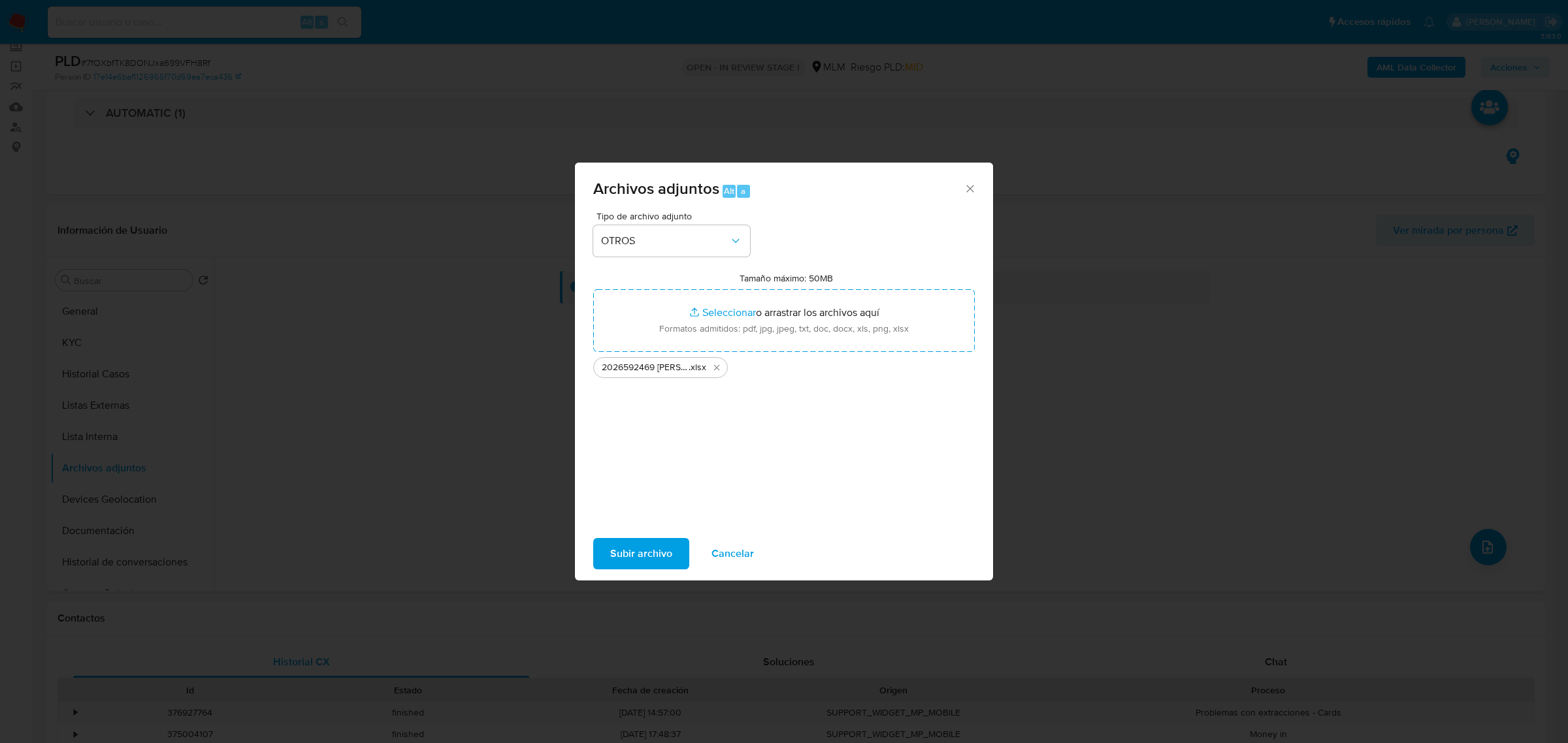
drag, startPoint x: 754, startPoint y: 466, endPoint x: 754, endPoint y: 474, distance: 8.0
click at [755, 467] on div "Tipo de archivo adjunto OTROS Tamaño máximo: 50MB Seleccionar archivos Seleccio…" at bounding box center [784, 366] width 381 height 308
click at [657, 553] on span "Subir archivo" at bounding box center [640, 553] width 62 height 28
click at [972, 189] on icon "Cerrar" at bounding box center [970, 189] width 13 height 13
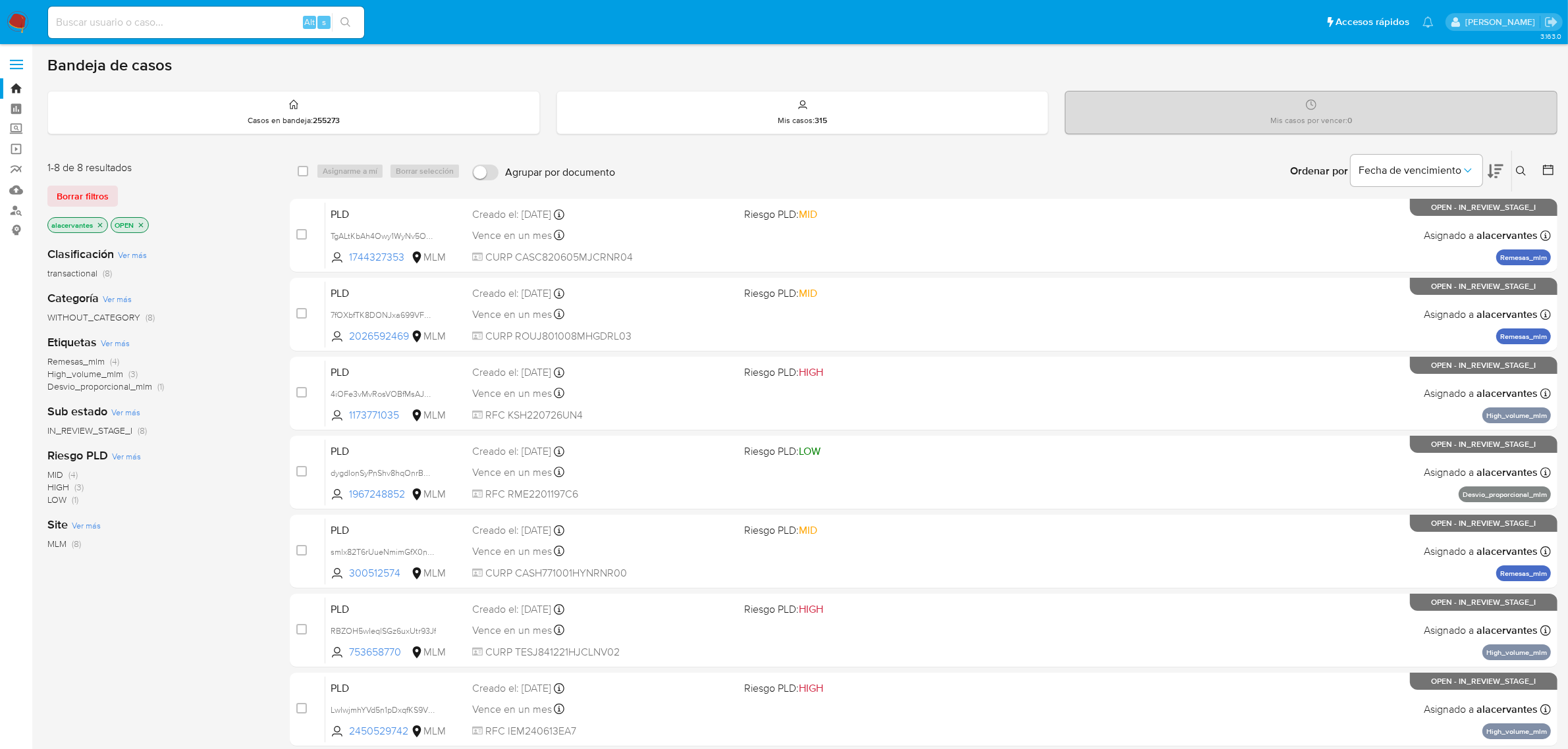
click at [1528, 163] on button at bounding box center [1523, 171] width 22 height 15
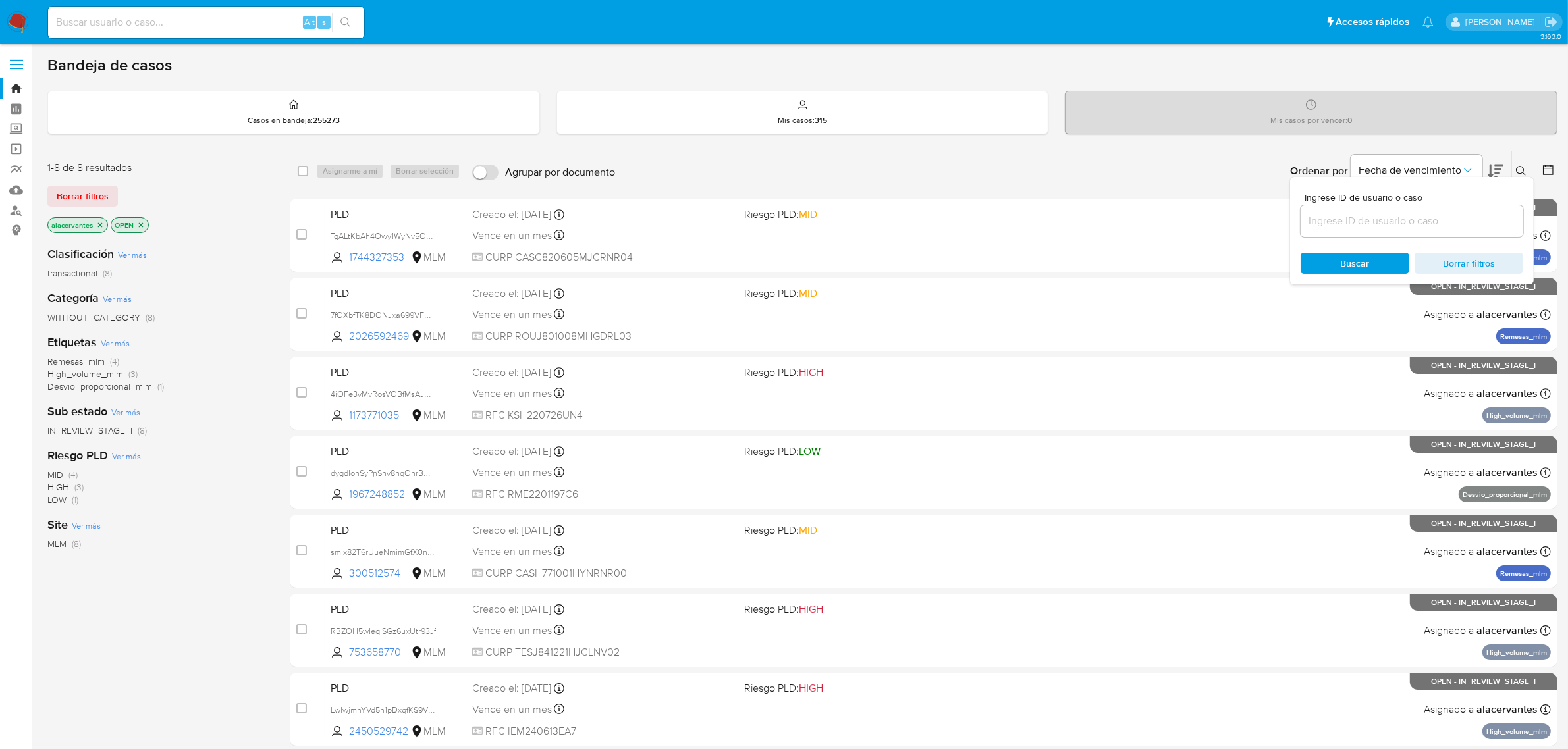
click at [1382, 213] on input at bounding box center [1412, 221] width 222 height 17
type input "2026592469"
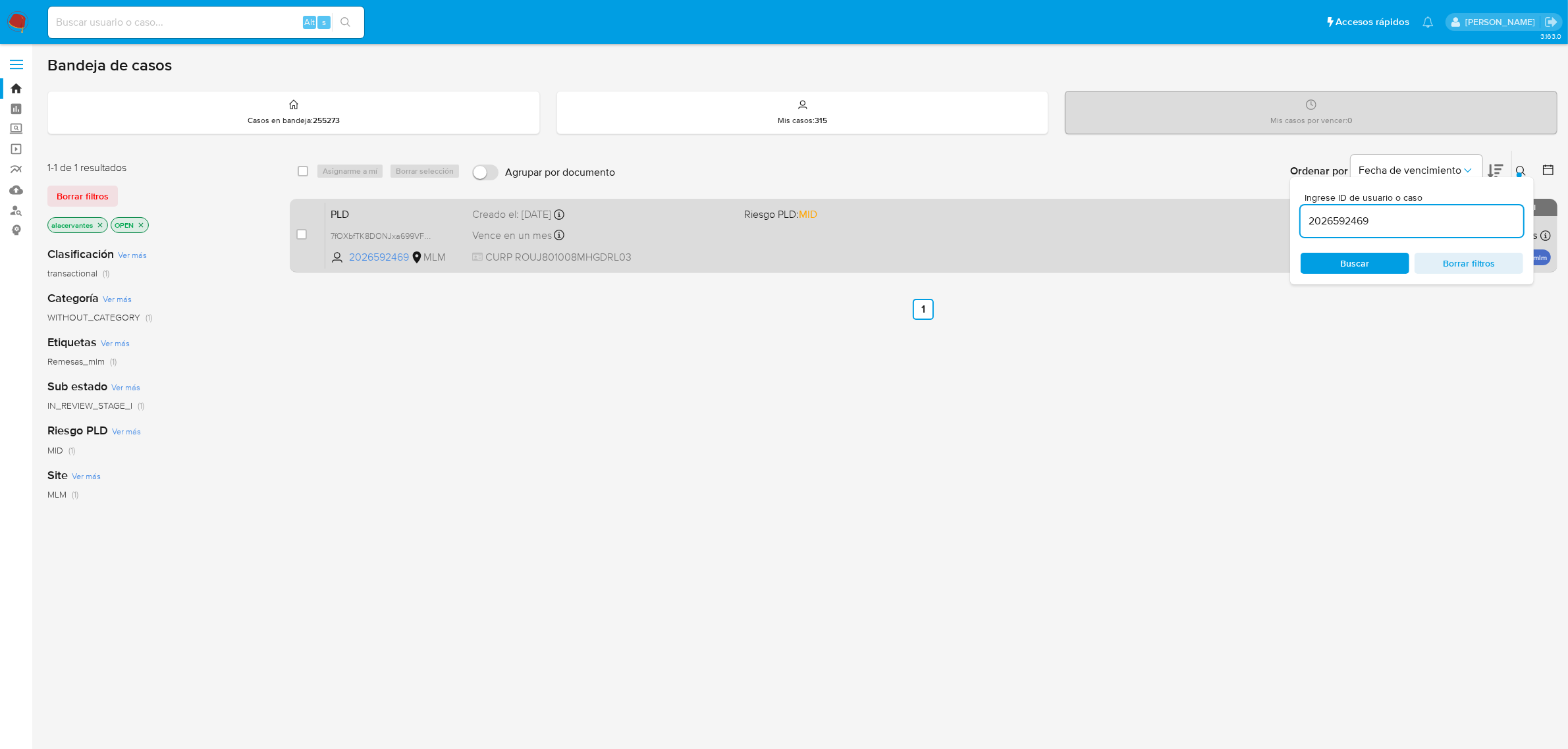
click at [1095, 242] on div "PLD 7fOXbfTK8DONJxa699VFH8Rf 2026592469 MLM Riesgo PLD: MID Creado el: 12/09/20…" at bounding box center [938, 235] width 1226 height 66
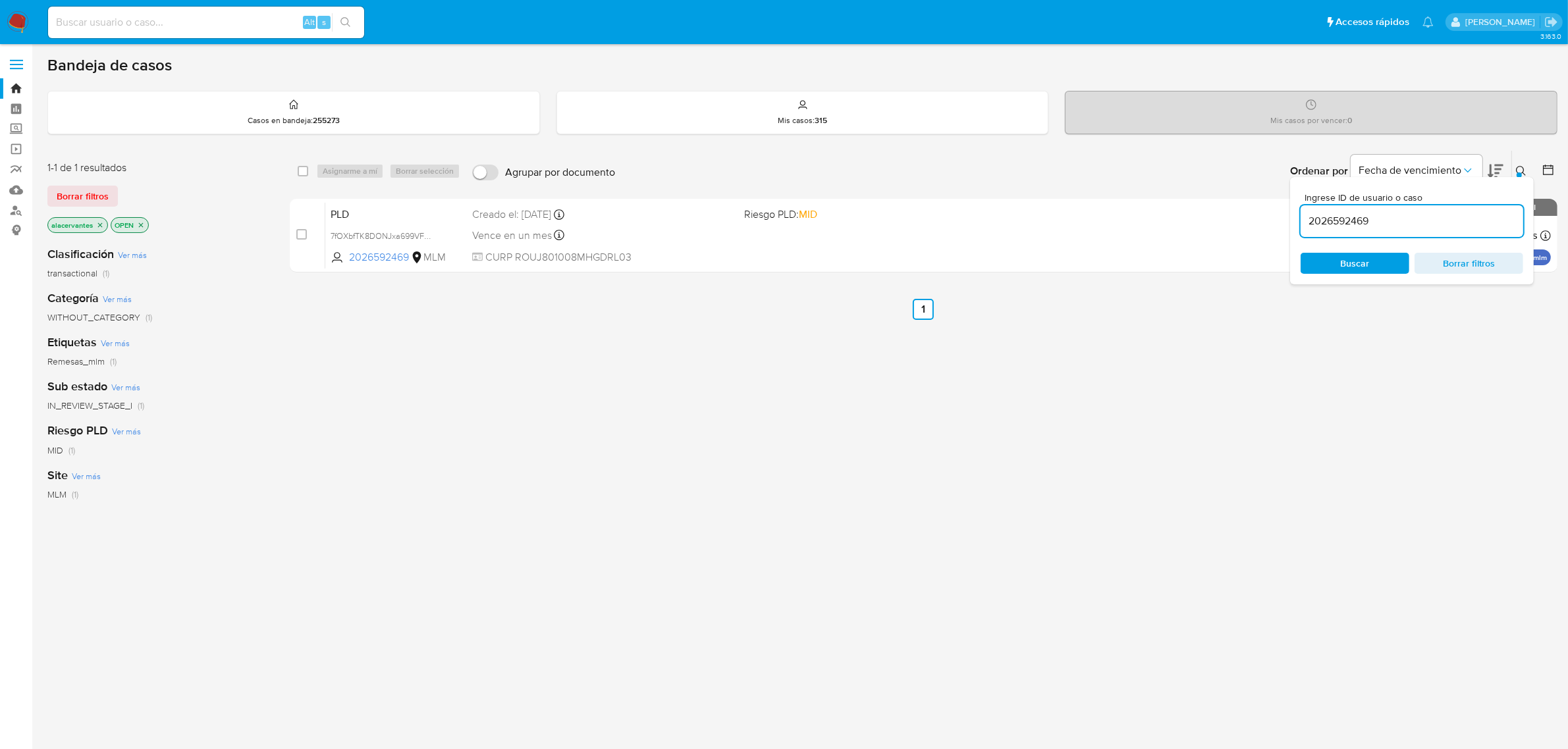
click at [17, 20] on img at bounding box center [18, 22] width 22 height 22
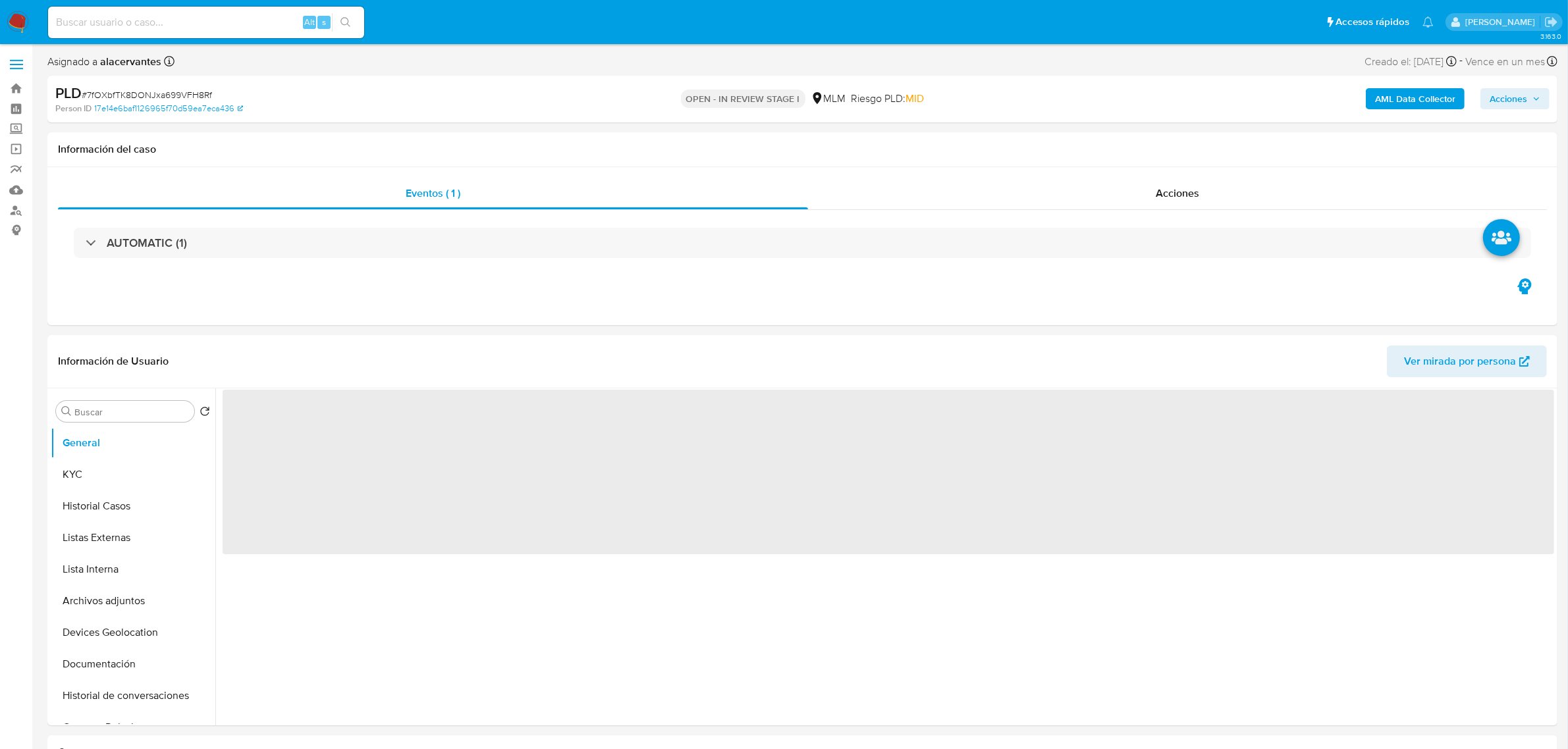
select select "10"
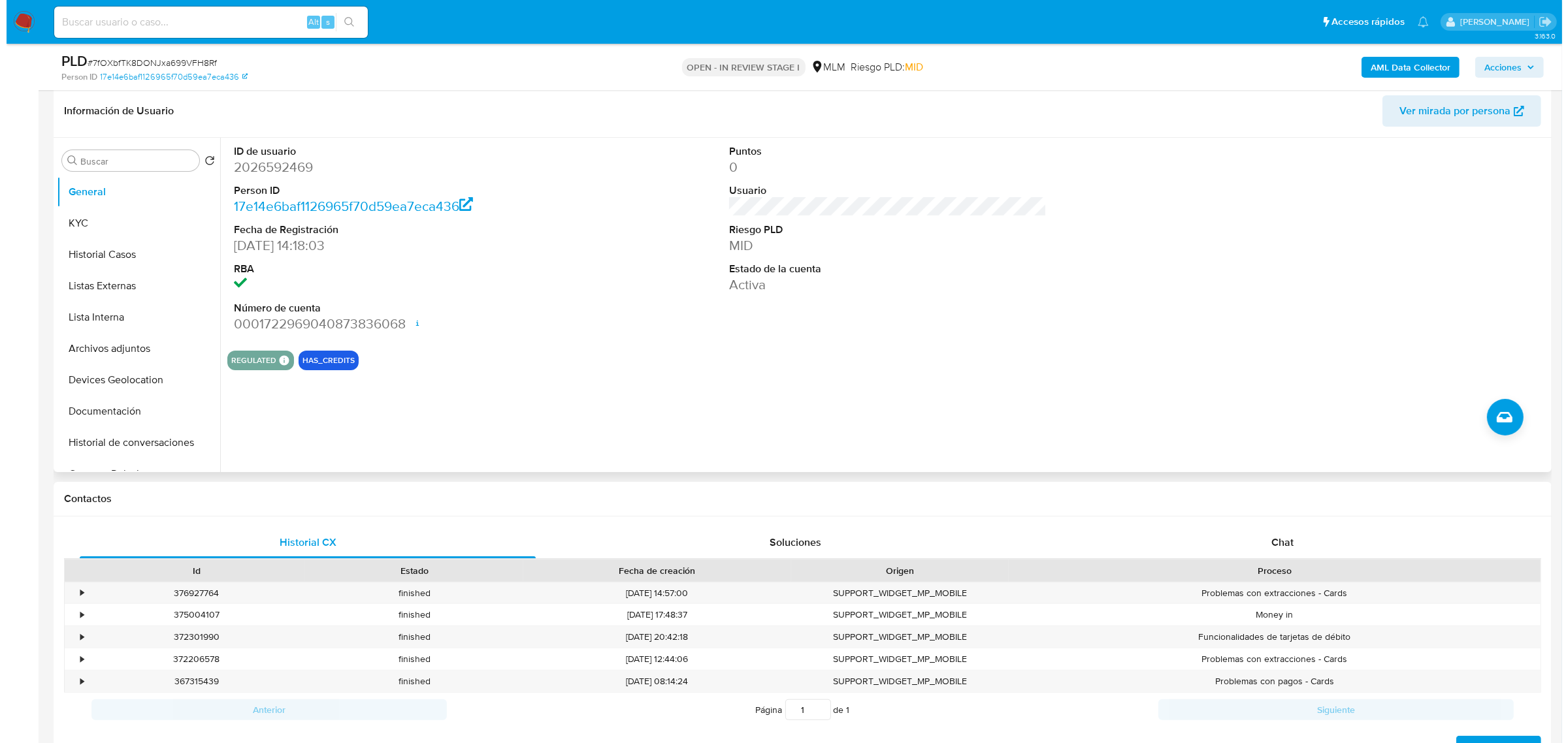
scroll to position [163, 0]
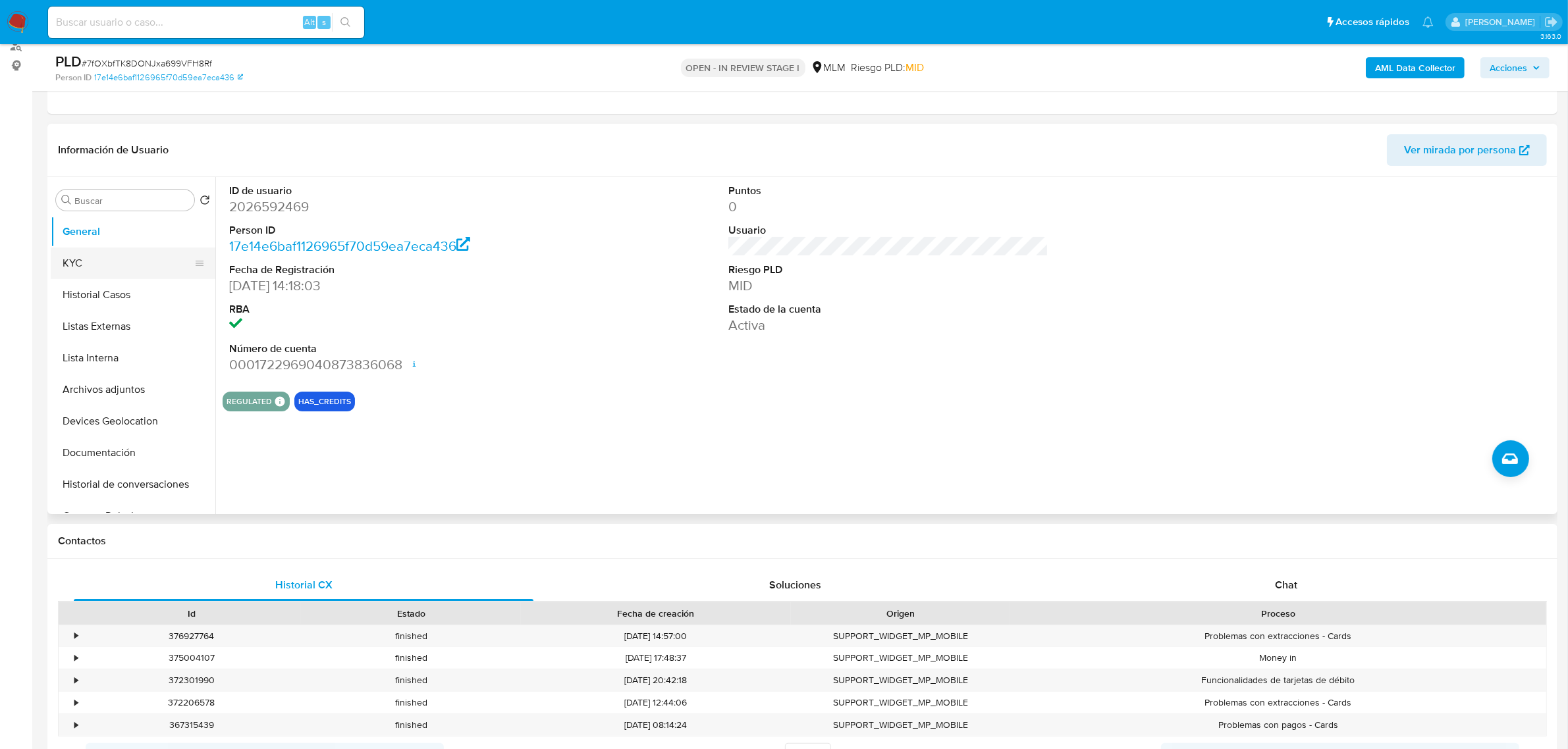
click at [106, 270] on button "KYC" at bounding box center [127, 263] width 154 height 32
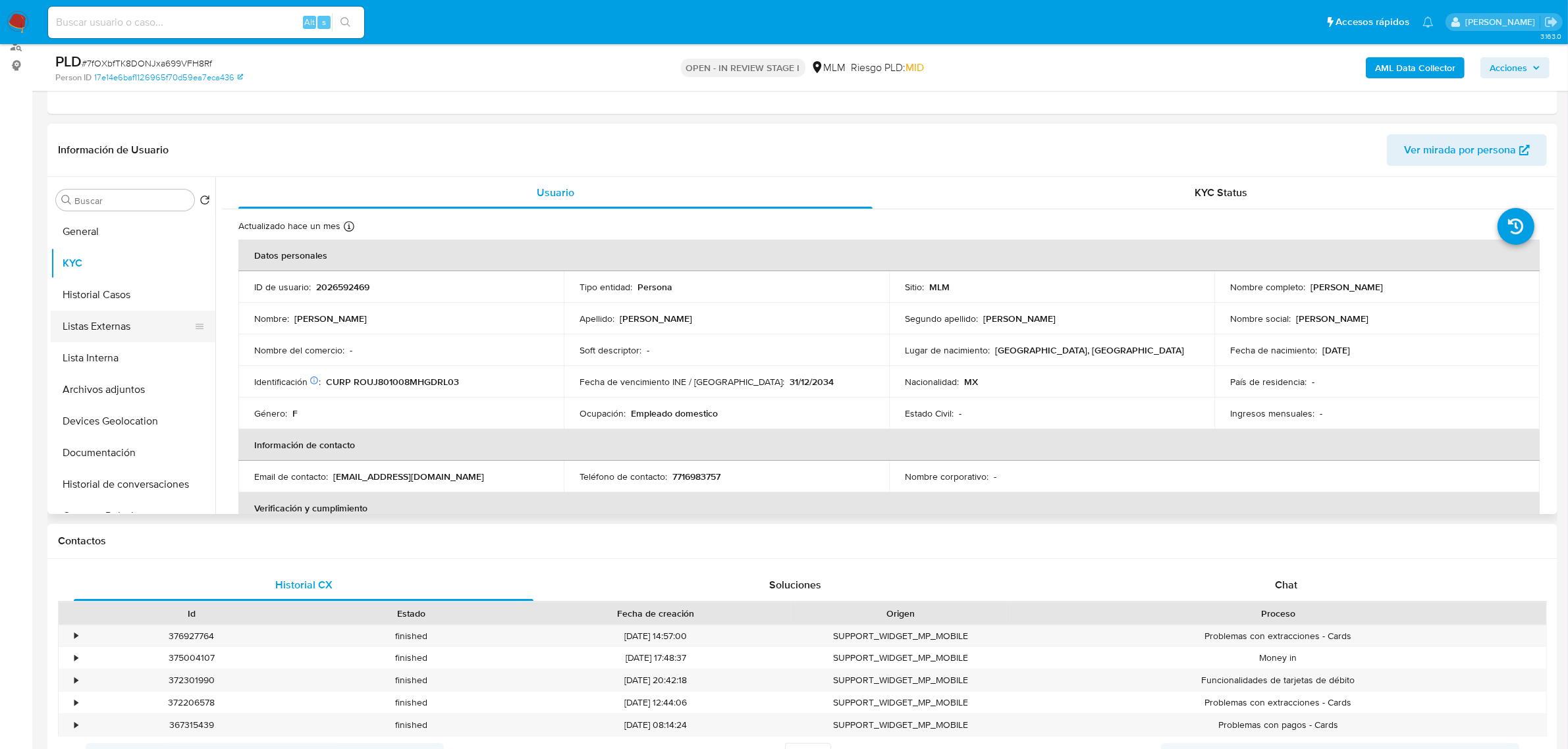
click at [129, 331] on button "Listas Externas" at bounding box center [127, 326] width 154 height 32
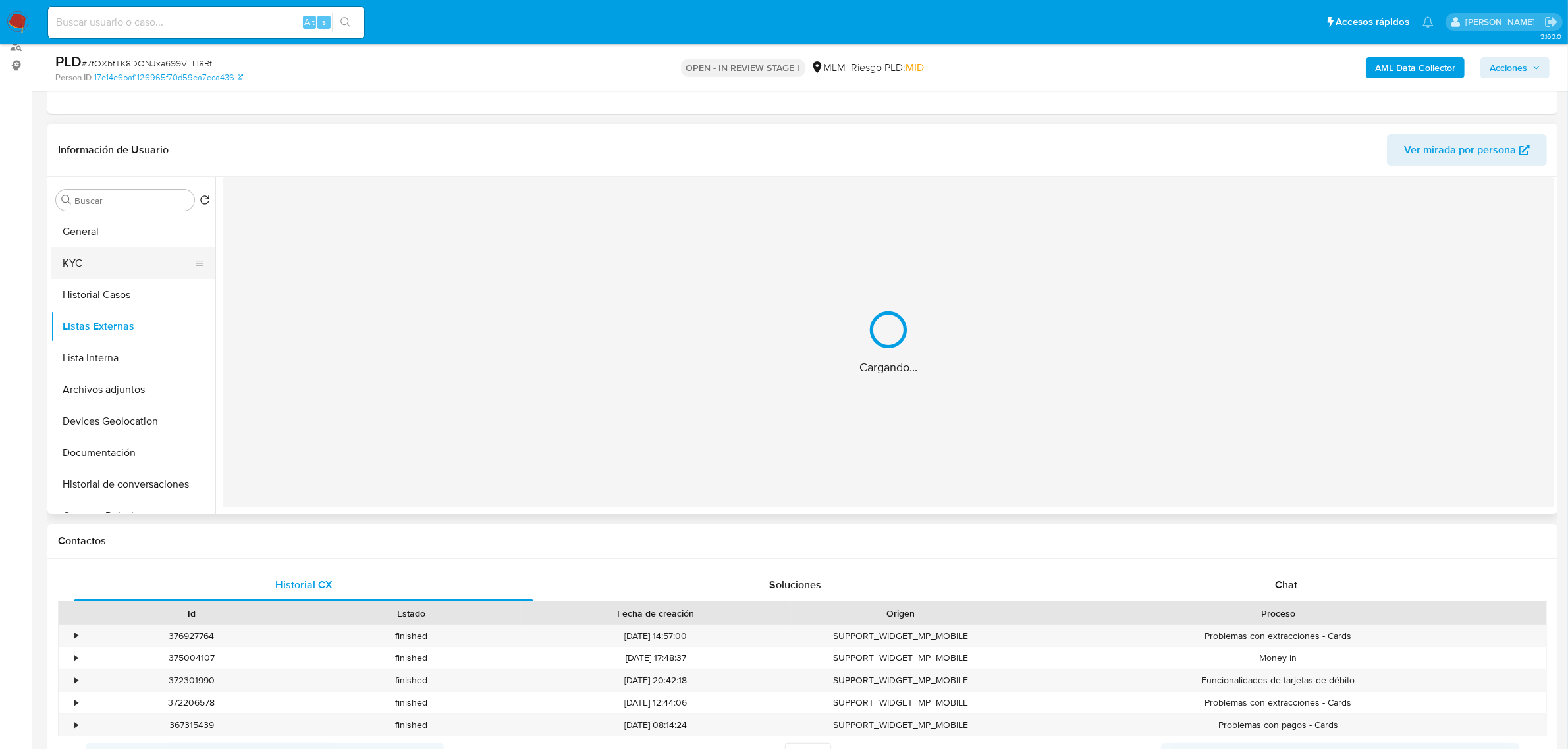
click at [127, 274] on button "KYC" at bounding box center [127, 263] width 154 height 32
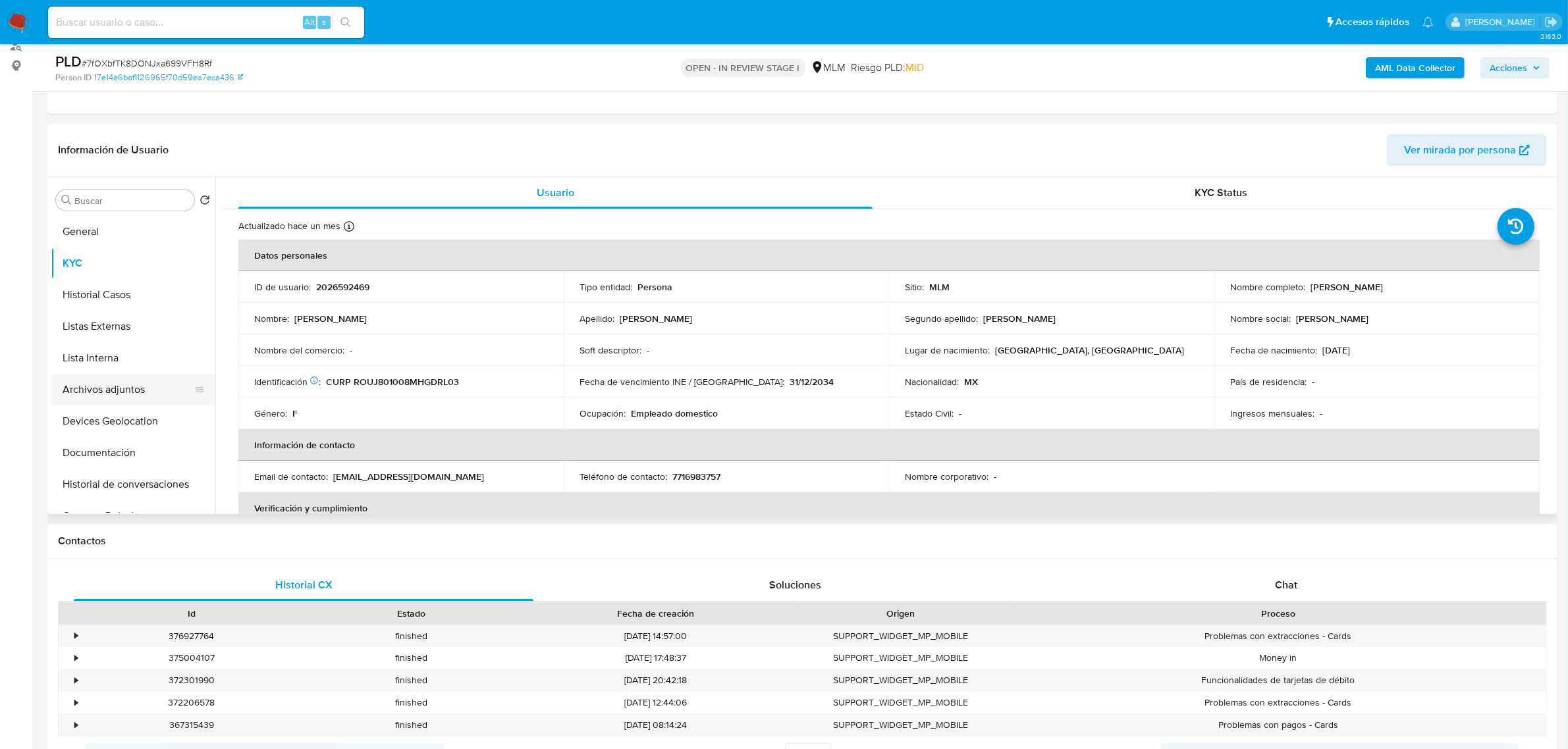
click at [121, 386] on button "Archivos adjuntos" at bounding box center [127, 389] width 154 height 32
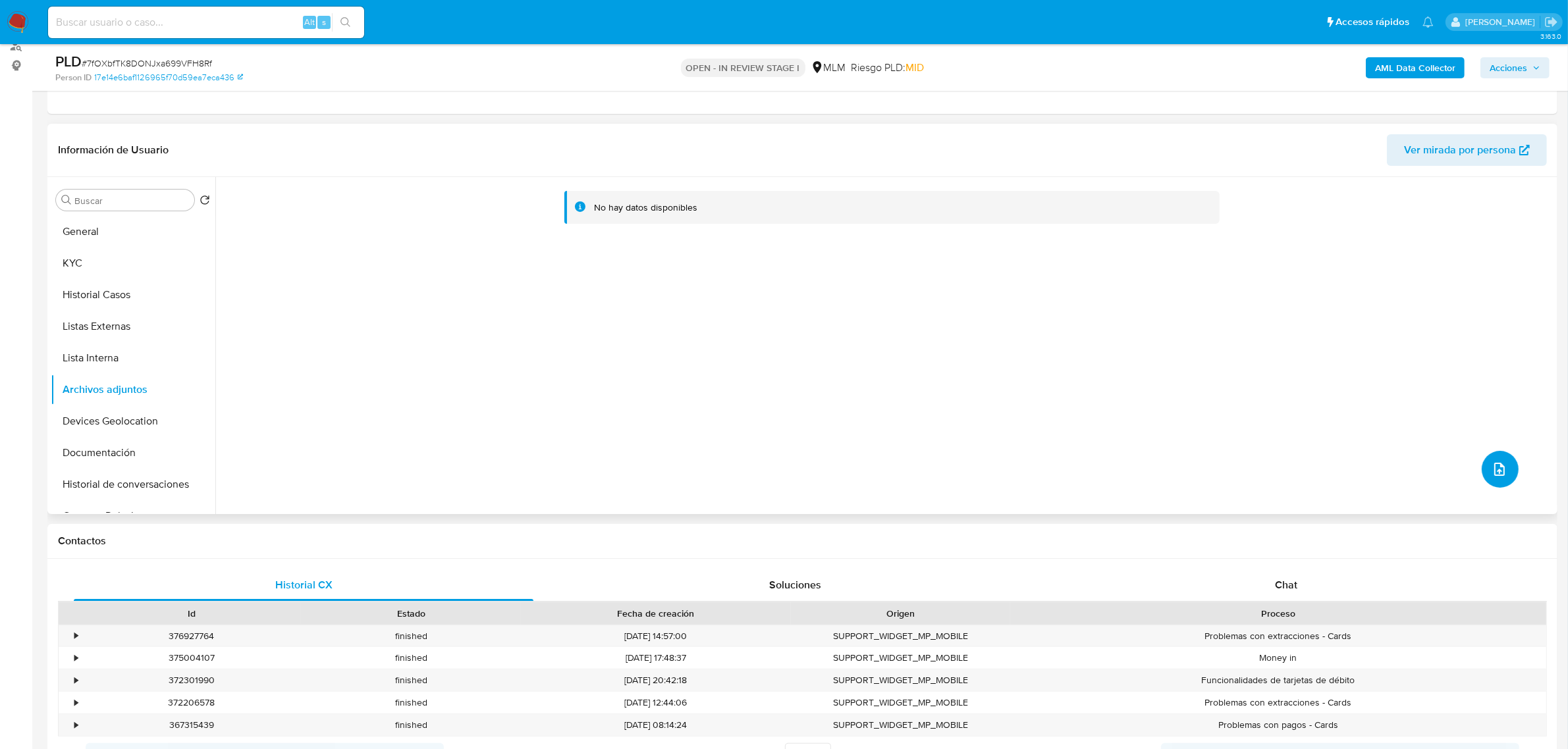
click at [1503, 481] on button "upload-file" at bounding box center [1500, 469] width 37 height 37
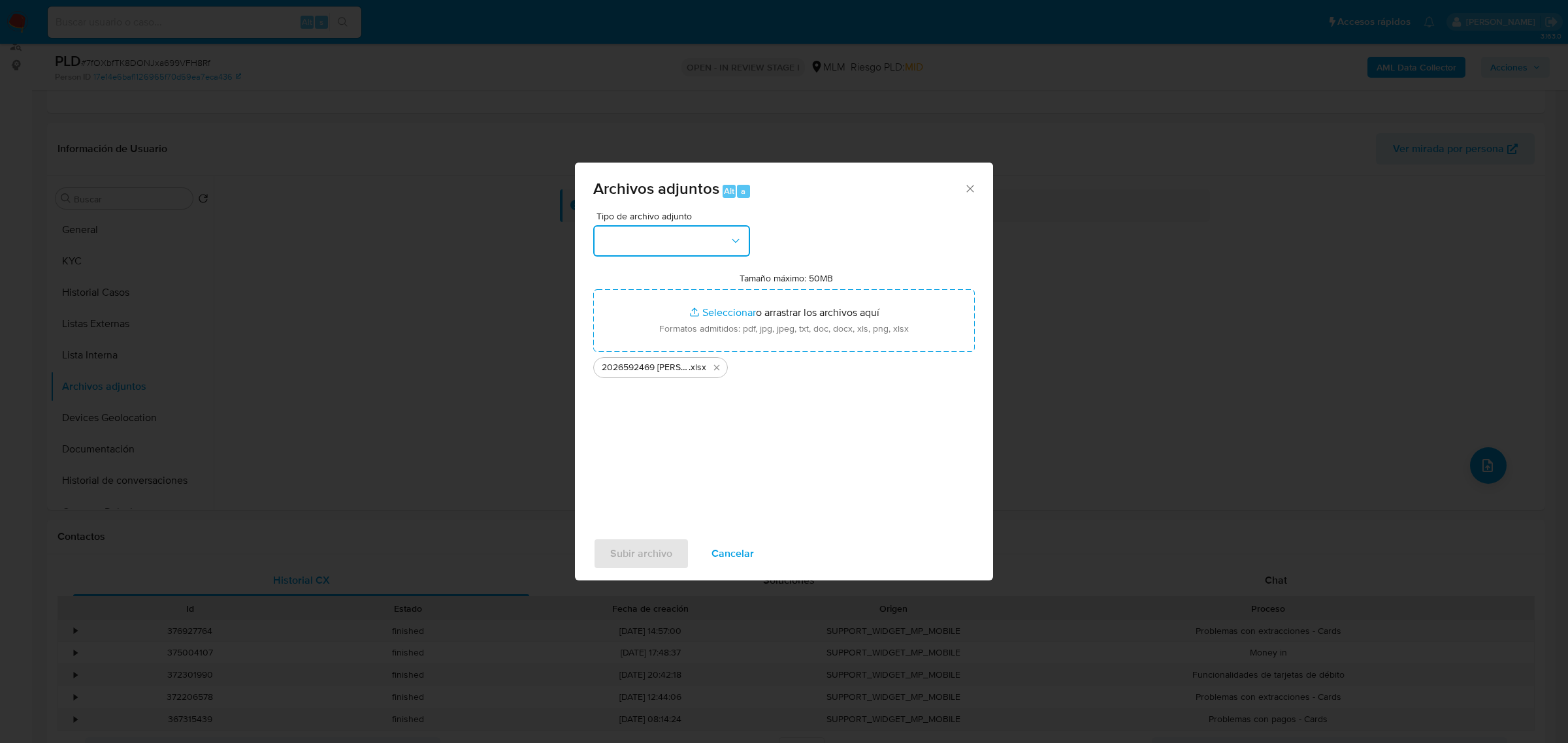
click at [736, 239] on icon "button" at bounding box center [735, 241] width 13 height 13
click at [665, 420] on div "OTROS" at bounding box center [668, 413] width 133 height 31
click at [779, 393] on div "Tipo de archivo adjunto OTROS Tamaño máximo: 50MB Seleccionar archivos Seleccio…" at bounding box center [784, 366] width 381 height 308
click at [638, 548] on span "Subir archivo" at bounding box center [640, 553] width 62 height 28
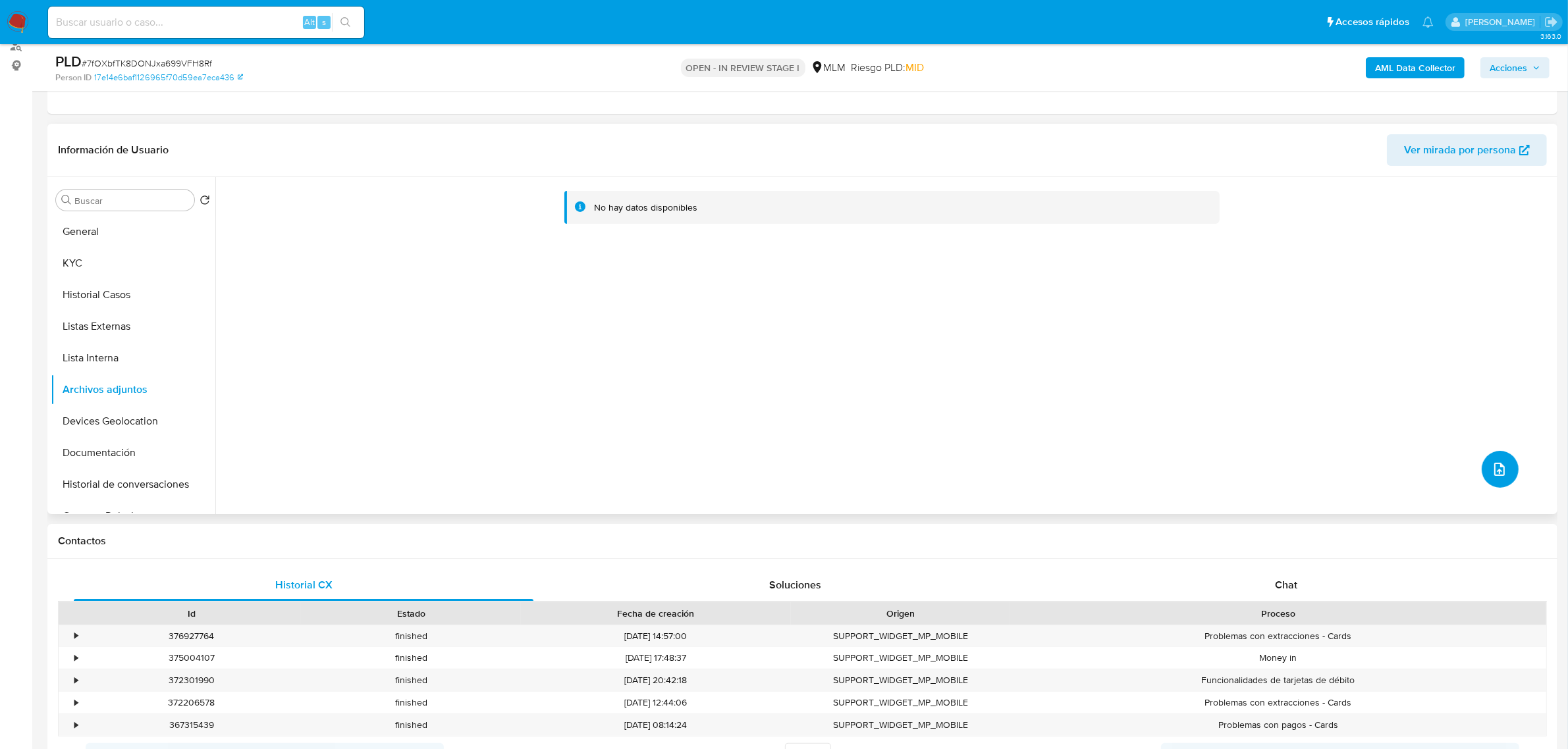
click at [1486, 475] on button "upload-file" at bounding box center [1500, 469] width 37 height 37
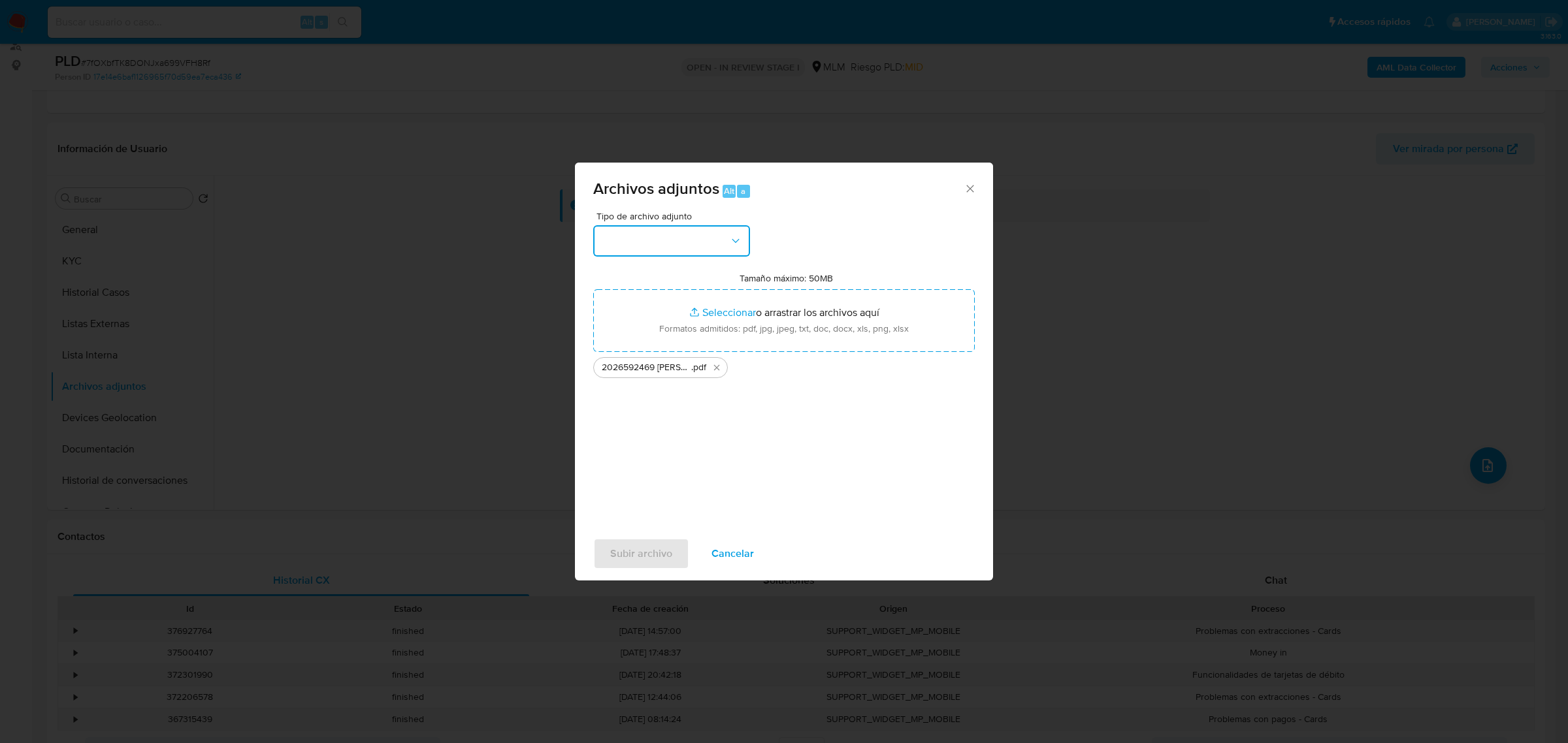
click at [684, 249] on button "button" at bounding box center [671, 241] width 157 height 31
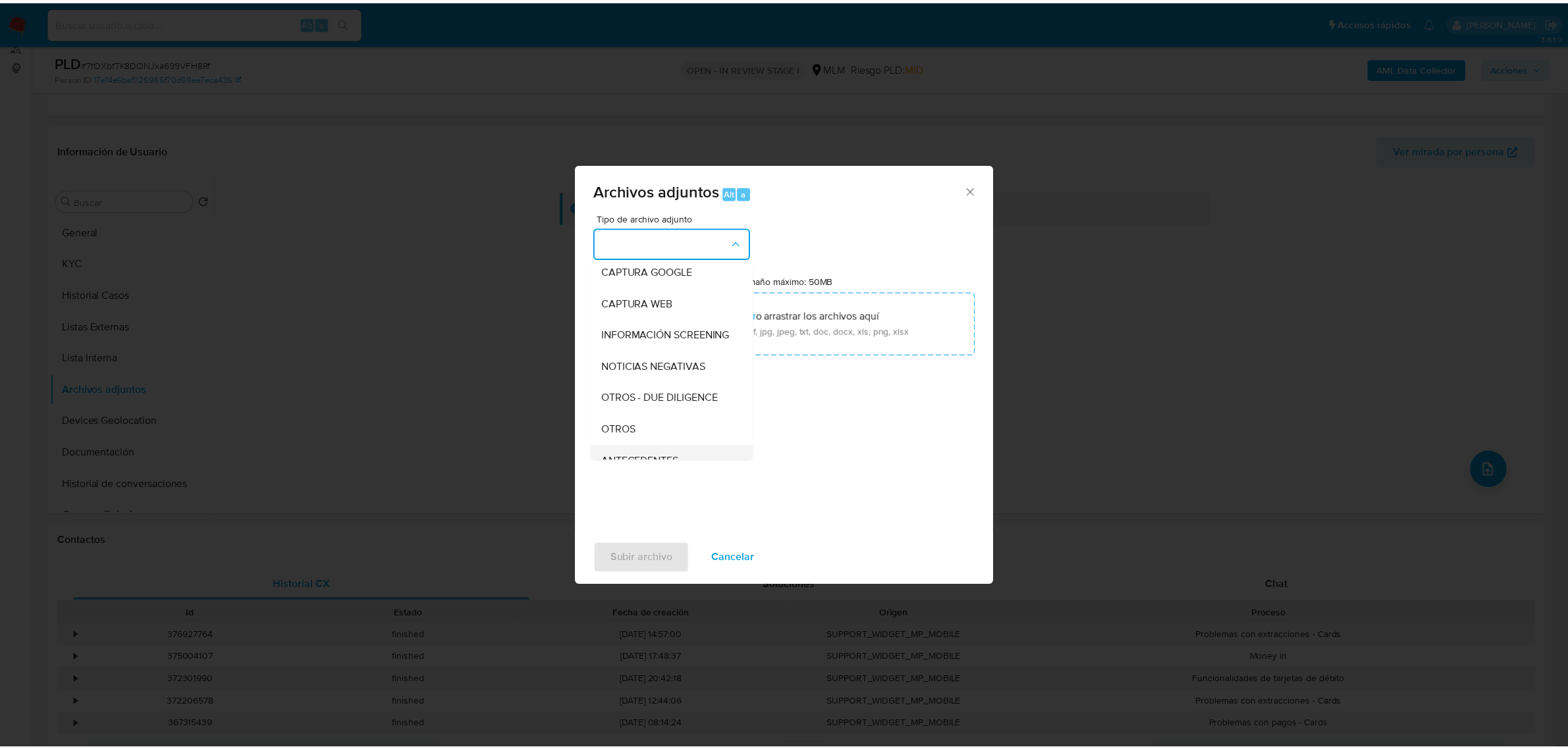
scroll to position [165, 0]
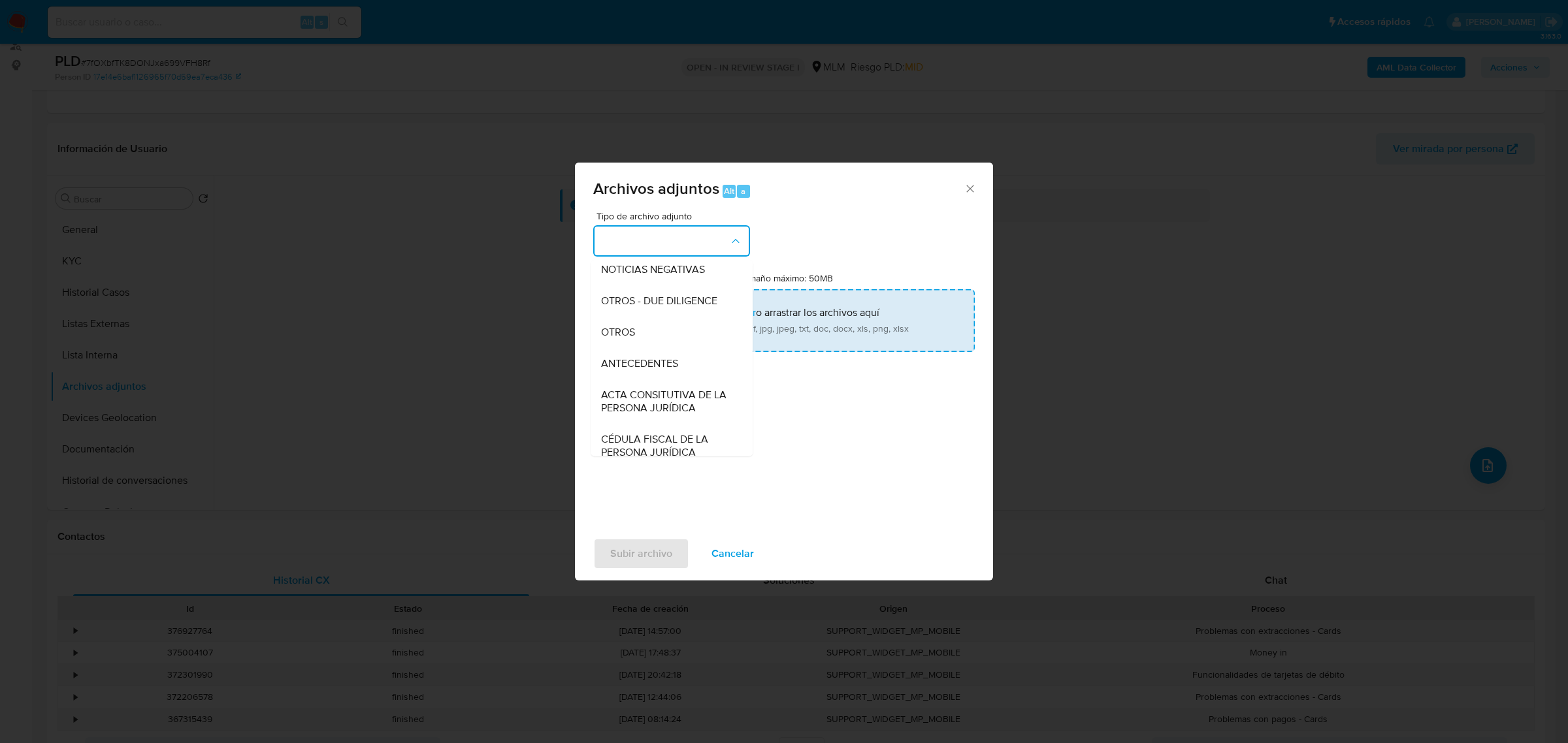
click at [659, 347] on div "OTROS" at bounding box center [668, 331] width 133 height 31
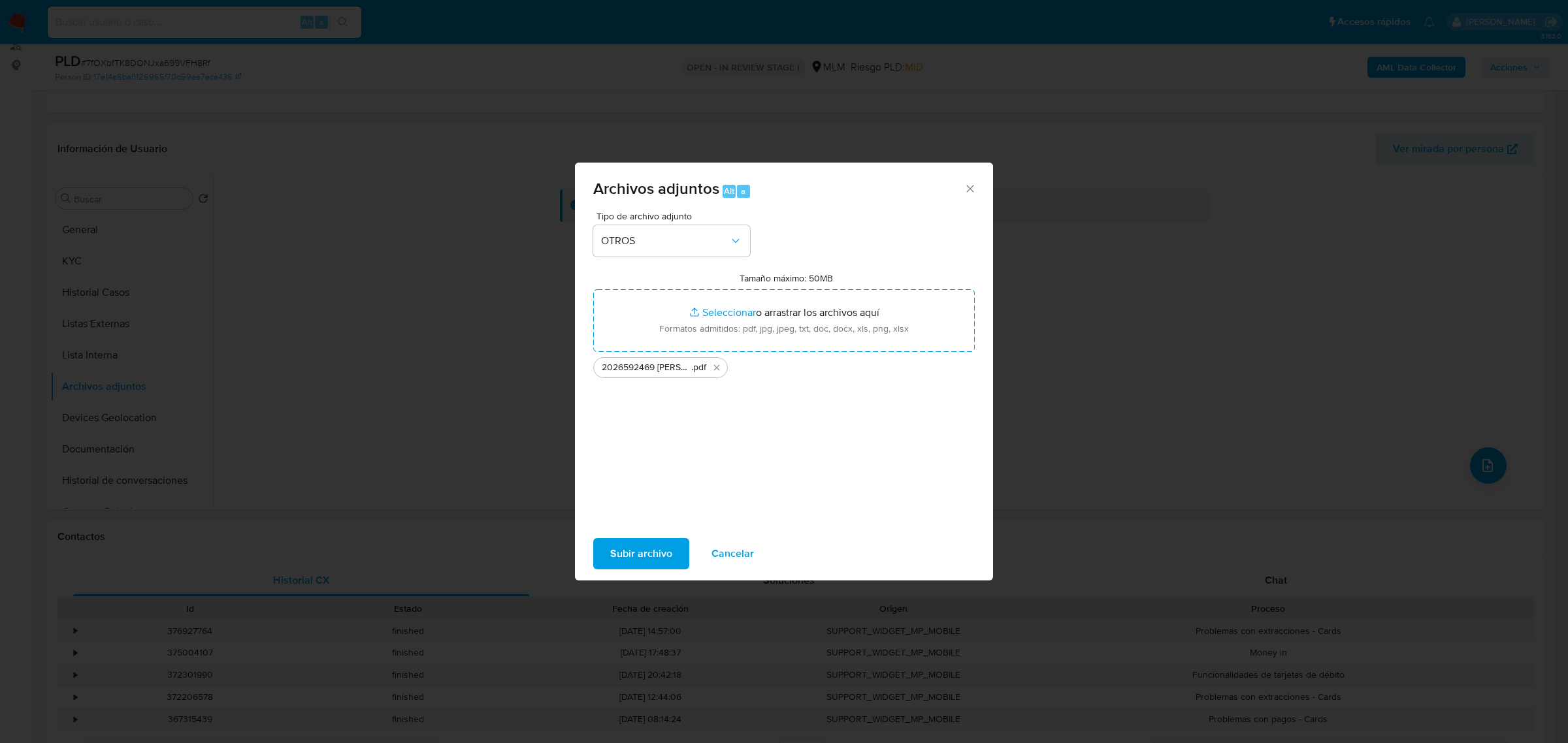
click at [652, 547] on span "Subir archivo" at bounding box center [640, 553] width 62 height 28
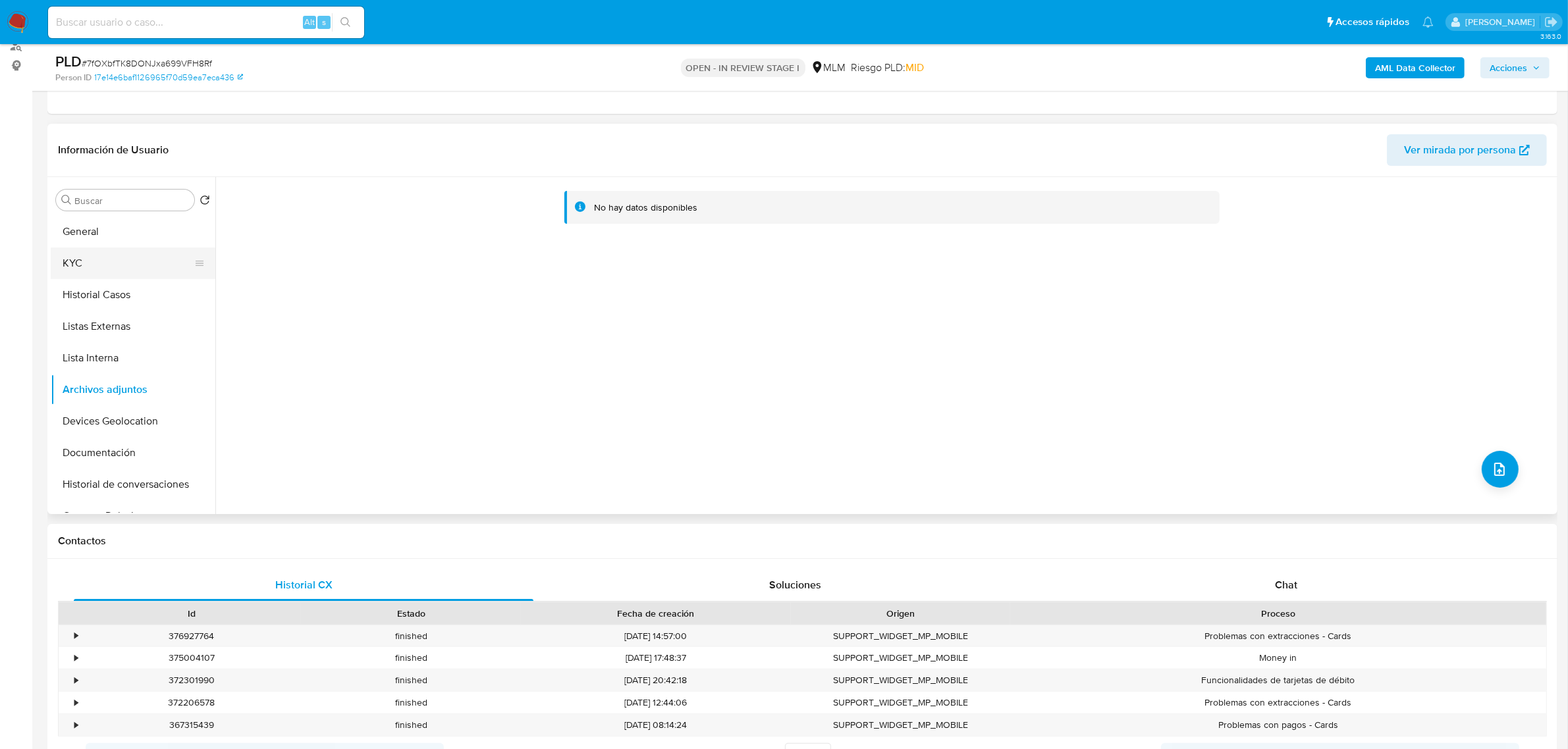
click at [96, 260] on button "KYC" at bounding box center [127, 263] width 154 height 32
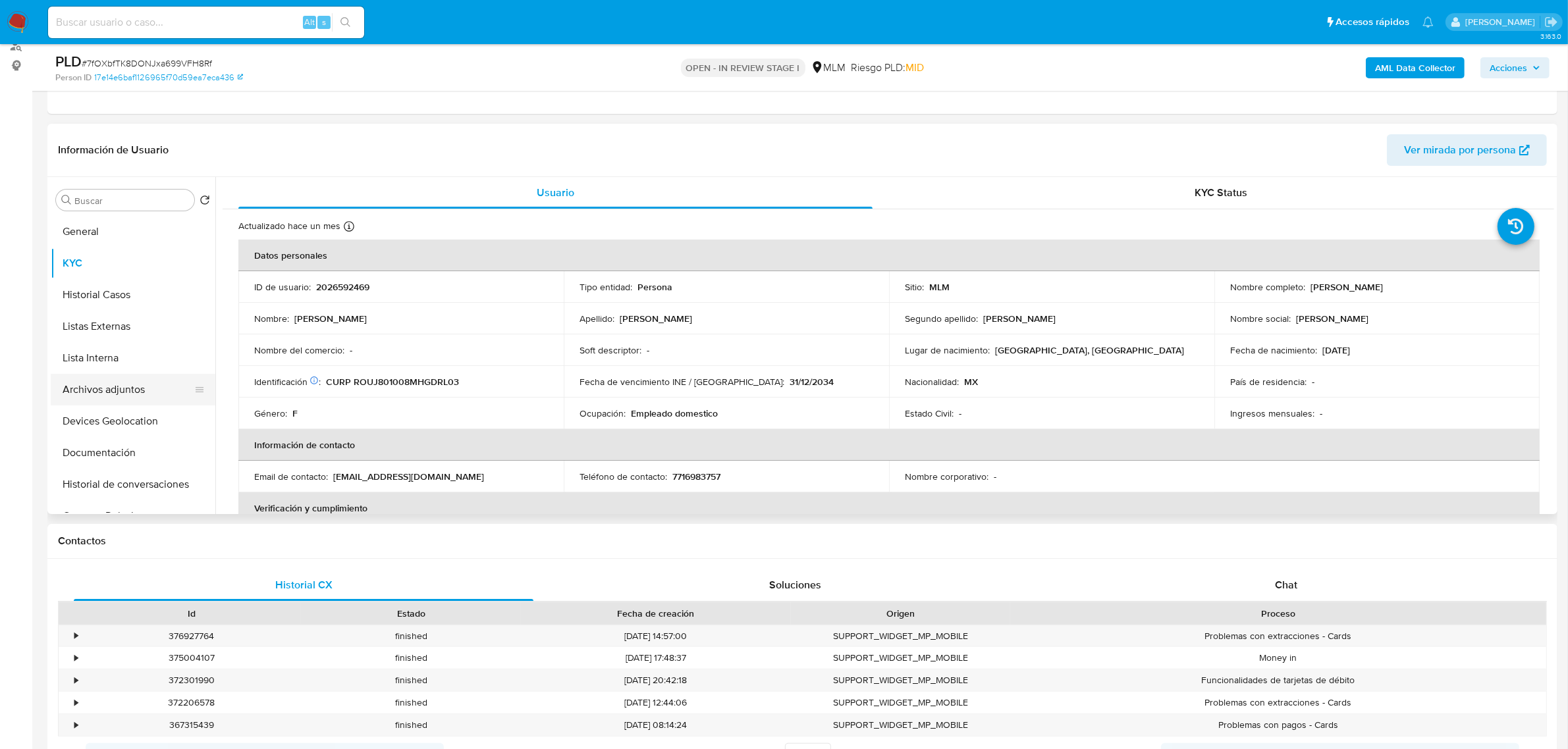
click at [128, 393] on button "Archivos adjuntos" at bounding box center [127, 389] width 154 height 32
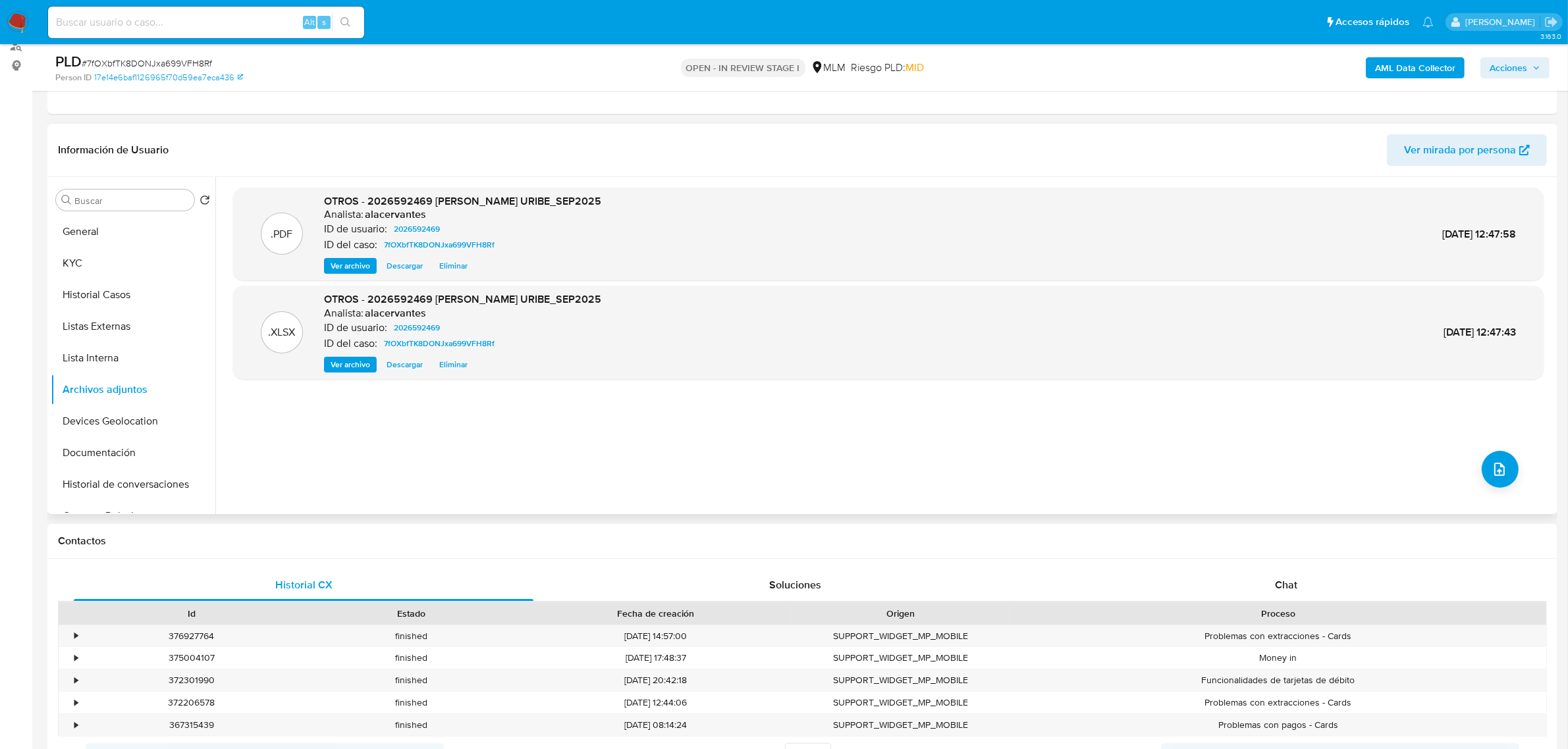
click at [342, 270] on span "Ver archivo" at bounding box center [350, 266] width 40 height 13
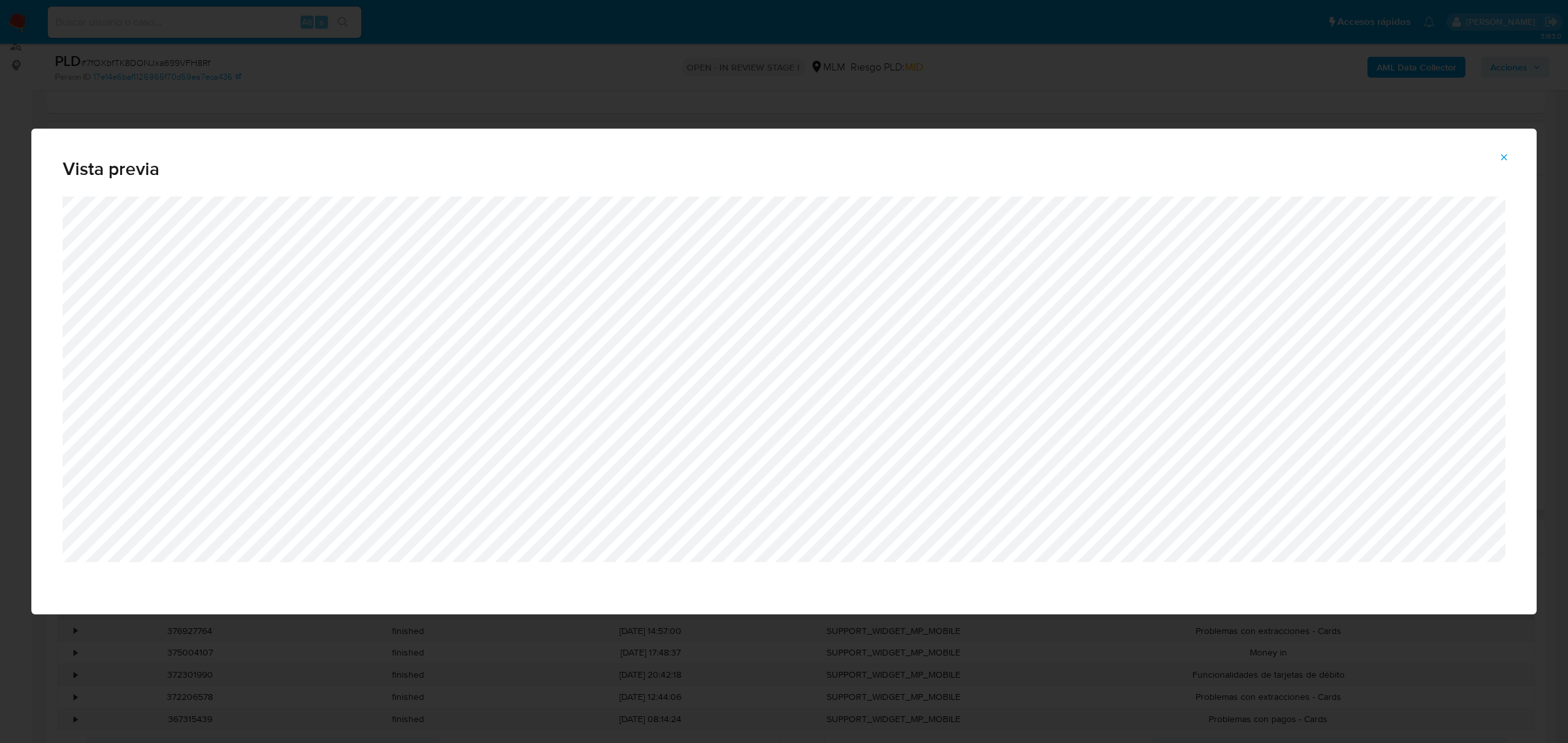
click at [1498, 155] on button "Attachment preview" at bounding box center [1503, 157] width 28 height 21
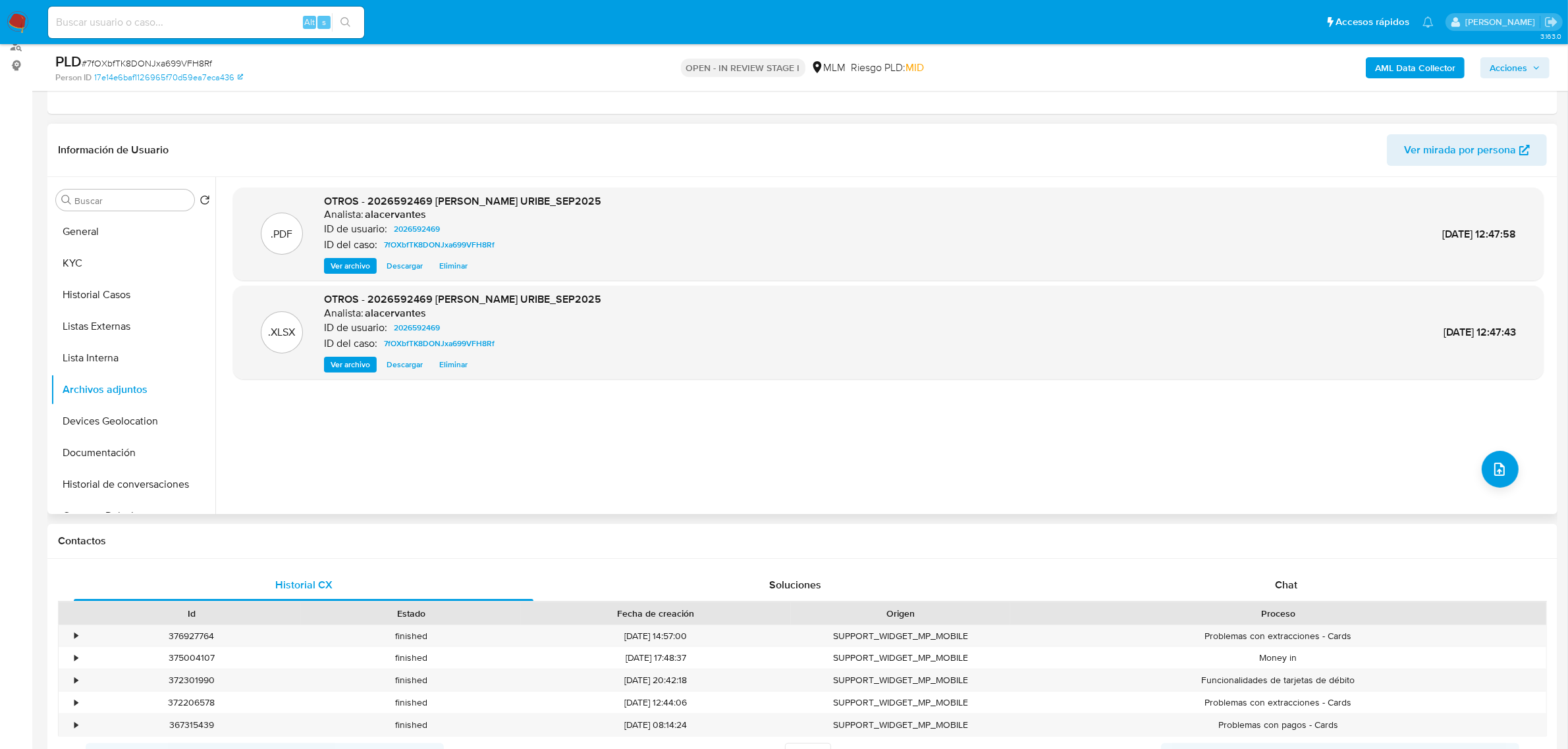
drag, startPoint x: 1519, startPoint y: 72, endPoint x: 1481, endPoint y: 72, distance: 38.0
click at [1519, 71] on span "Acciones" at bounding box center [1508, 68] width 38 height 21
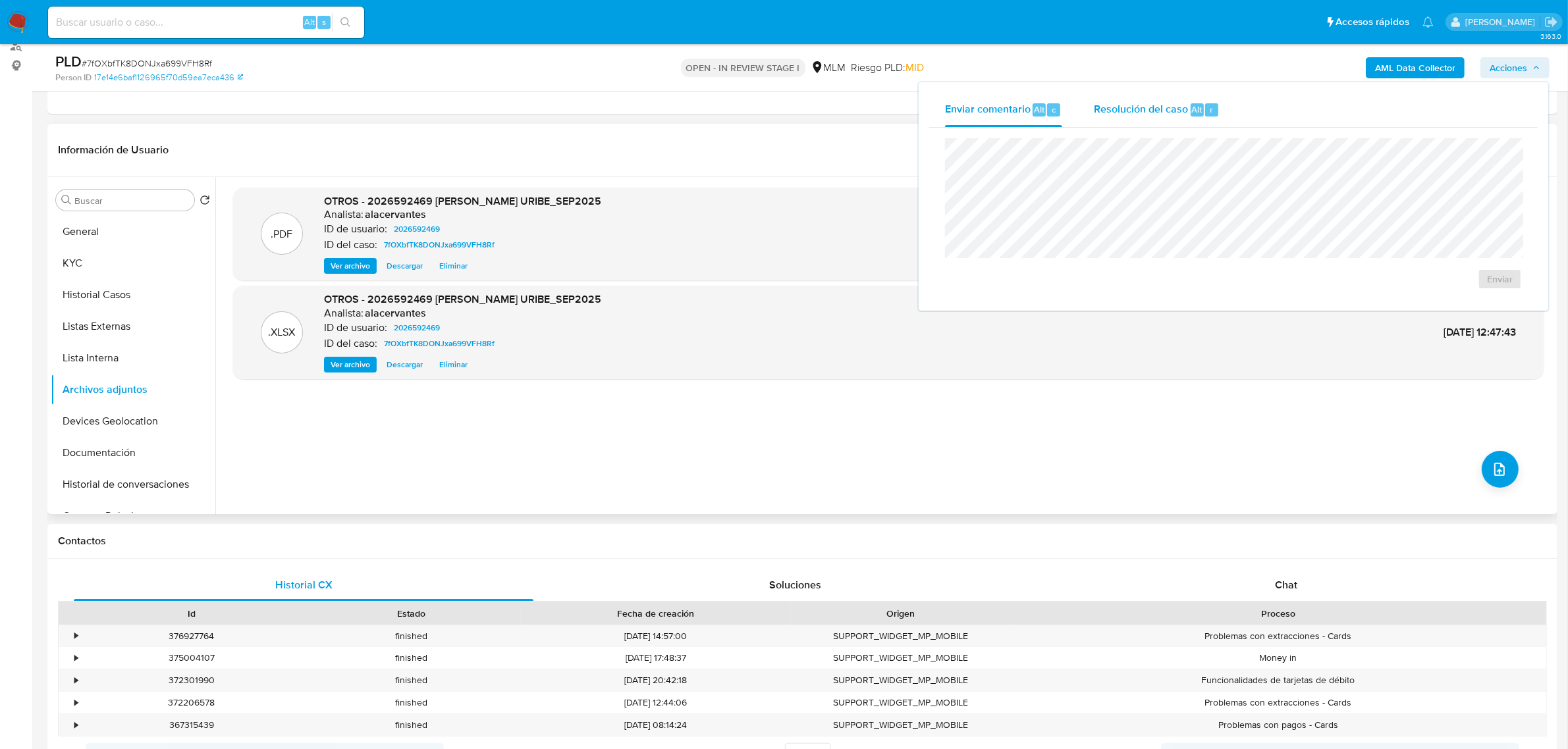
click at [1176, 93] on div "Resolución del caso Alt r" at bounding box center [1156, 110] width 126 height 35
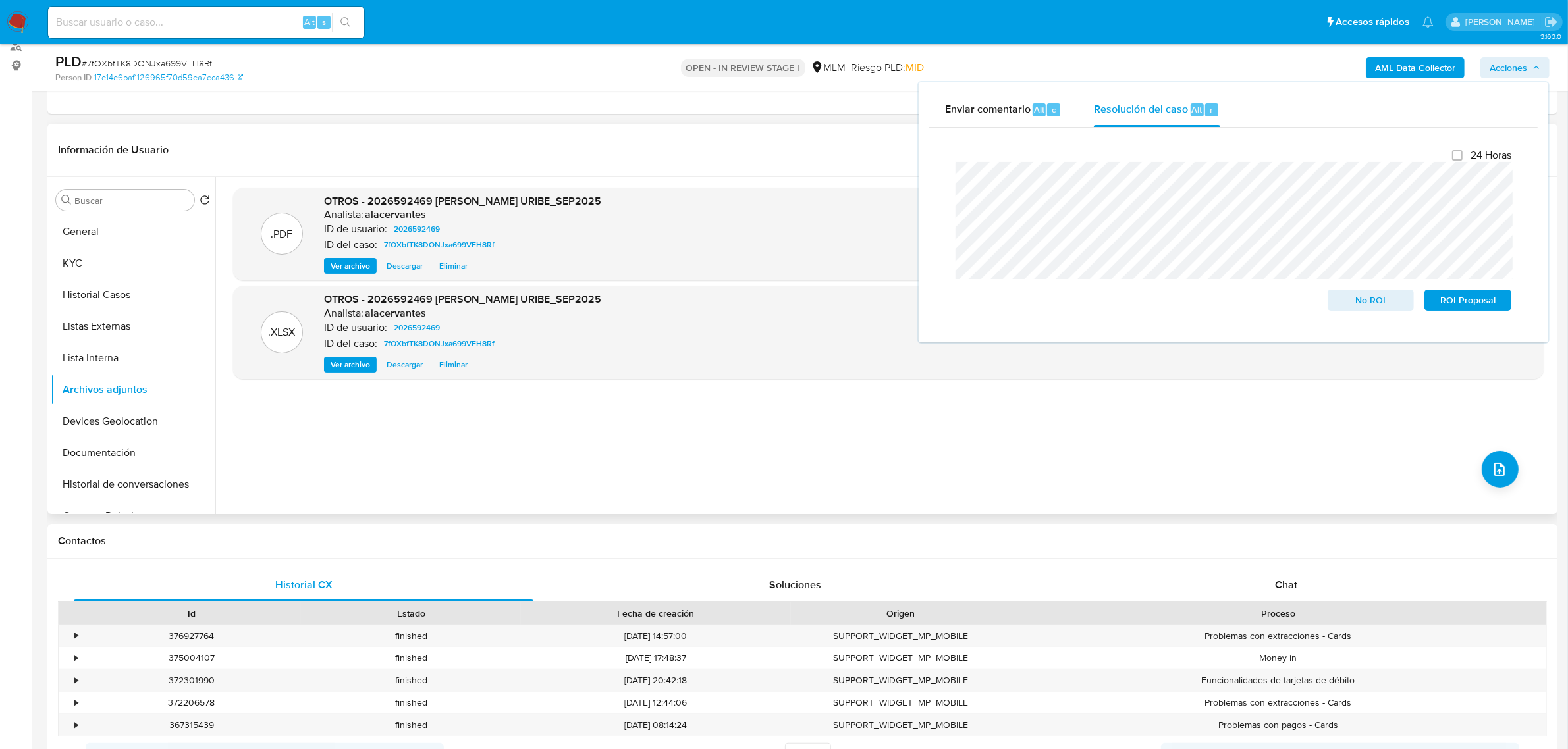
scroll to position [82, 0]
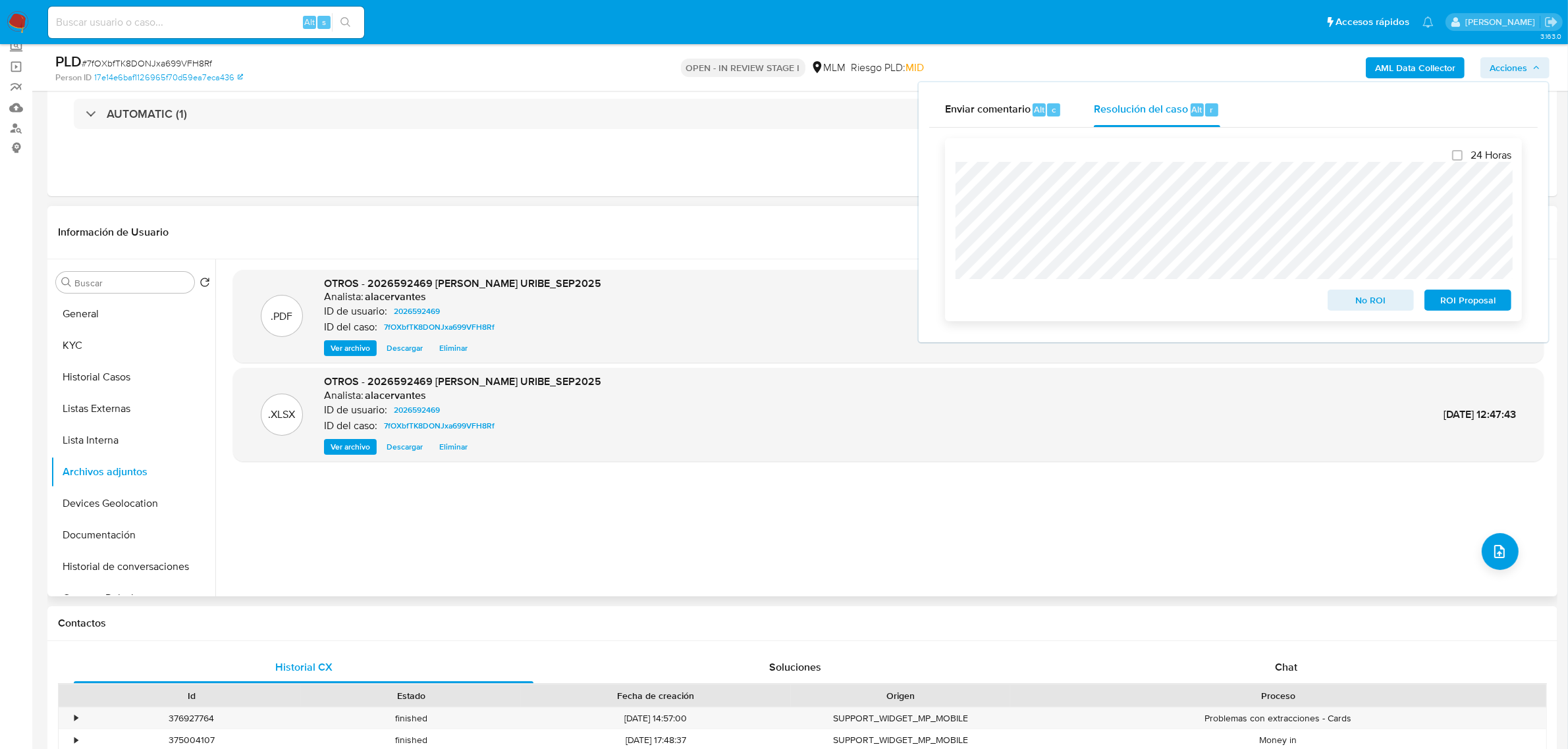
click at [1346, 297] on span "No ROI" at bounding box center [1371, 299] width 68 height 18
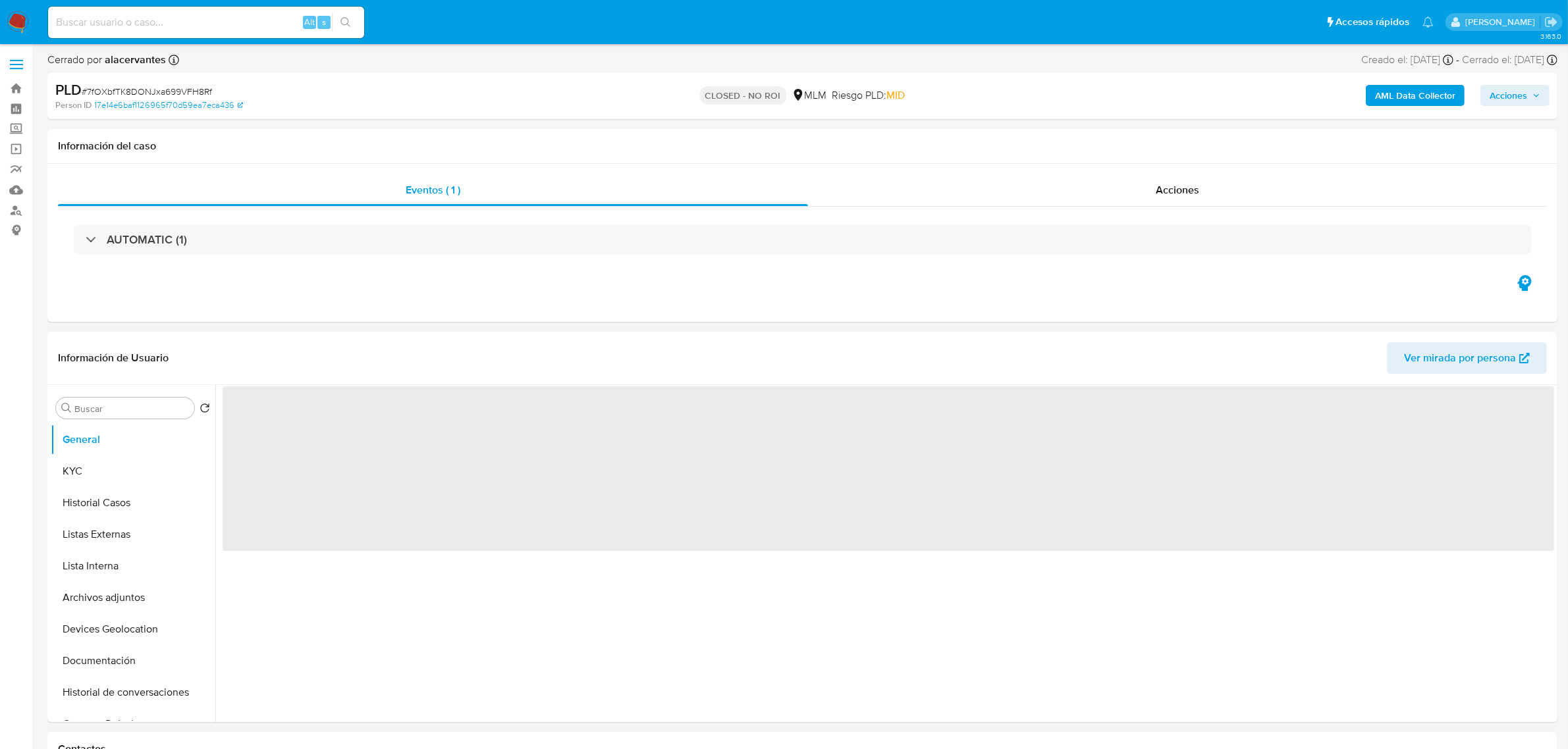
select select "10"
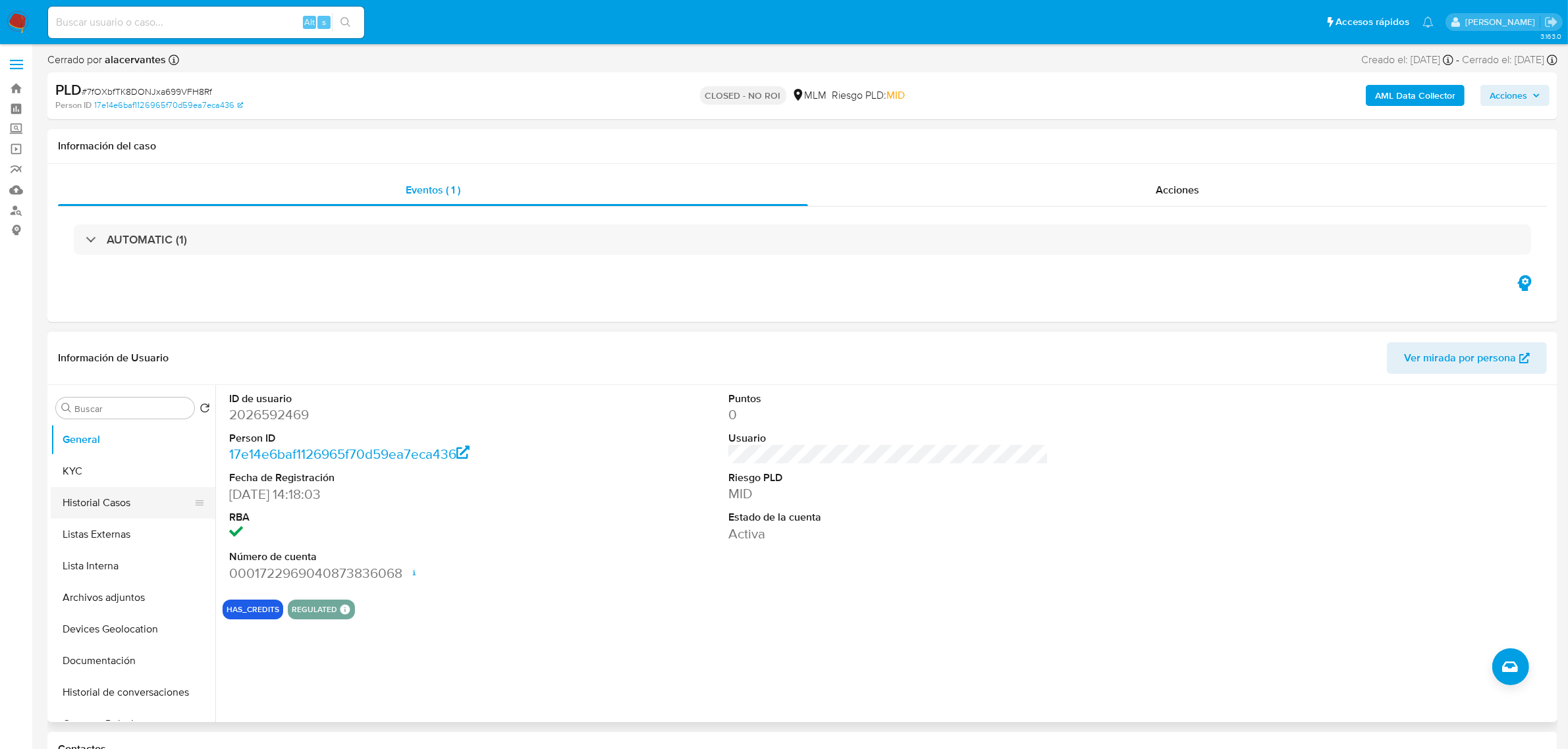
click at [91, 508] on button "Historial Casos" at bounding box center [127, 503] width 154 height 32
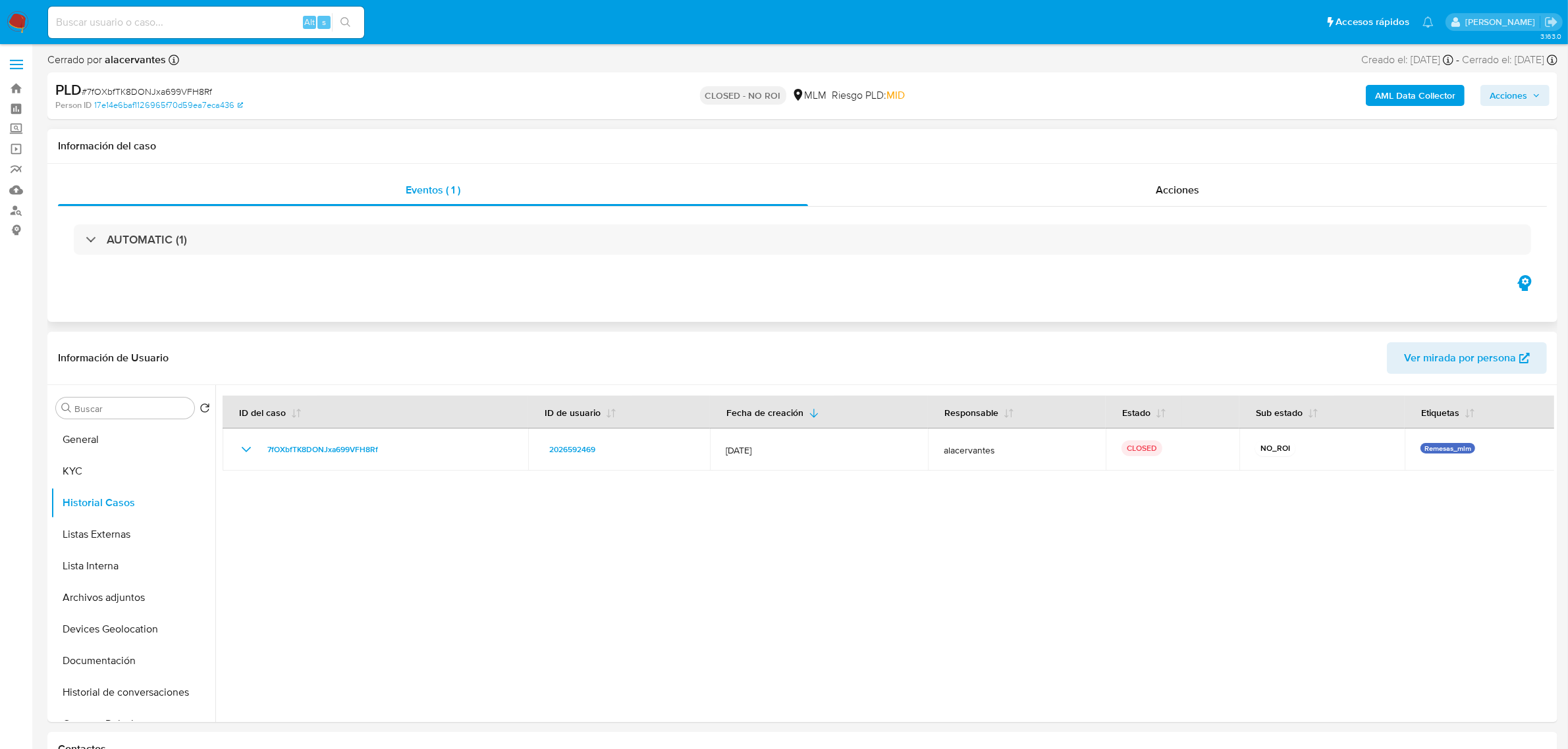
click at [995, 212] on div "AUTOMATIC (1)" at bounding box center [802, 239] width 1488 height 65
click at [1001, 202] on div "Acciones" at bounding box center [1177, 190] width 739 height 32
